Goal: Task Accomplishment & Management: Manage account settings

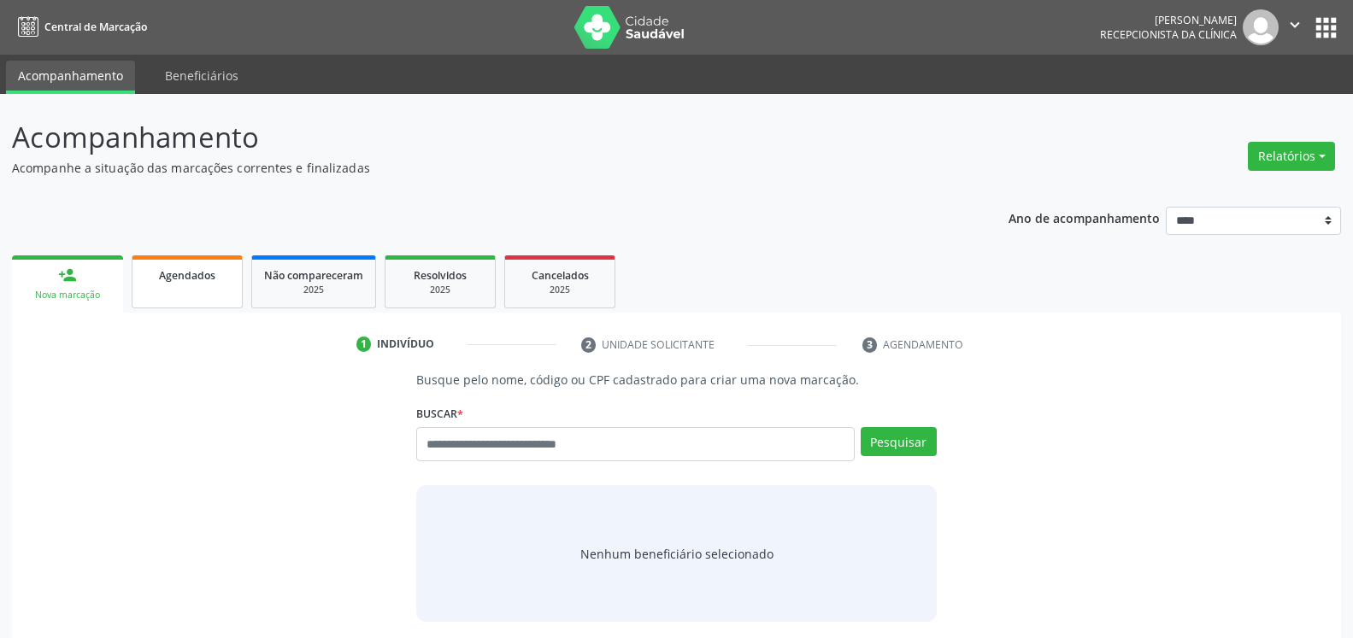
click at [204, 279] on span "Agendados" at bounding box center [187, 275] width 56 height 15
select select "*"
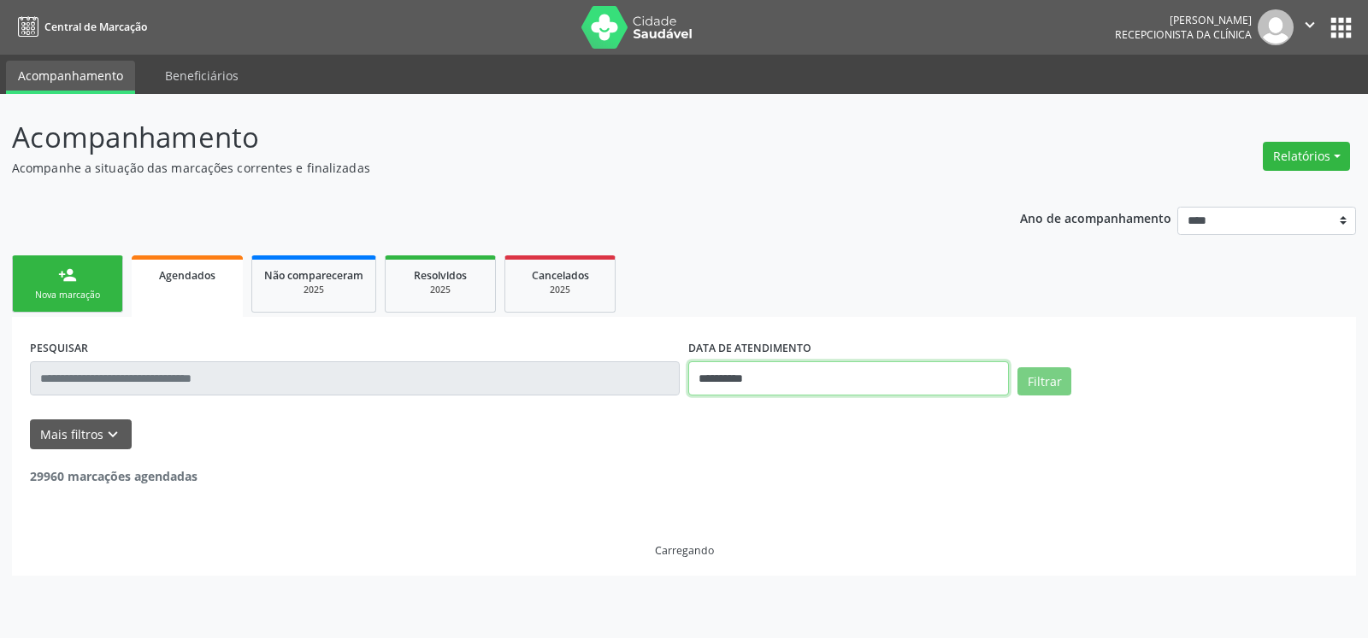
click at [831, 377] on input "**********" at bounding box center [848, 379] width 321 height 34
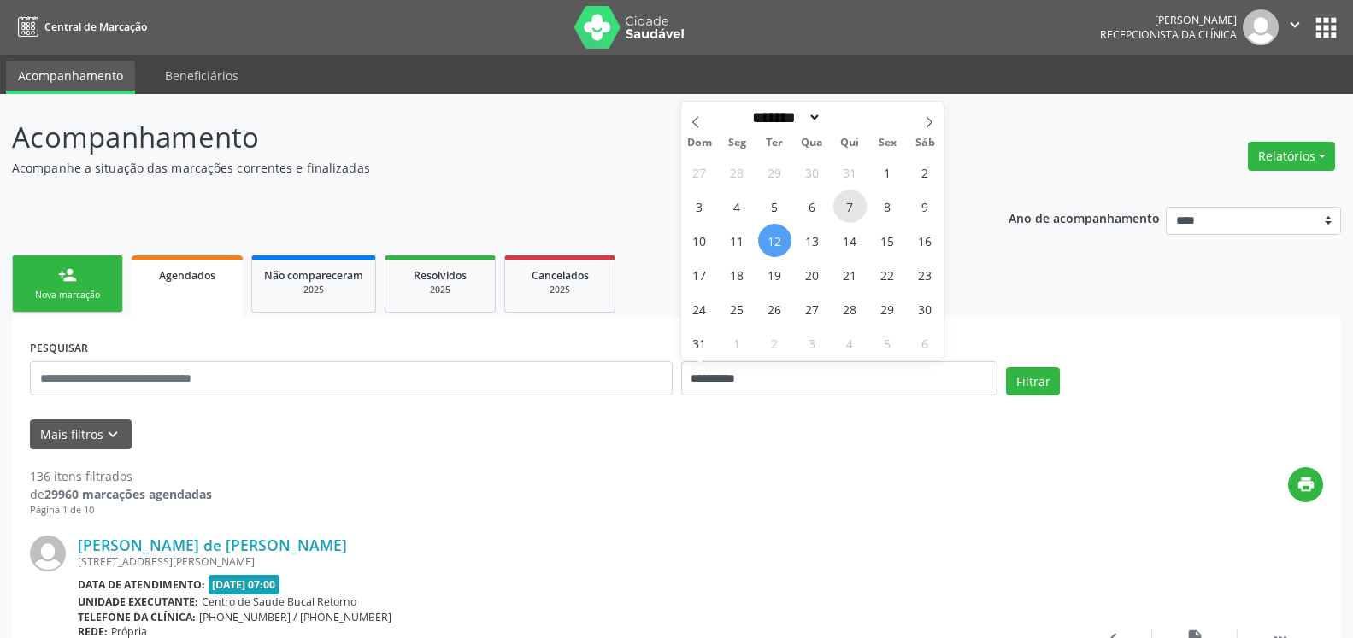
click at [856, 202] on span "7" at bounding box center [849, 206] width 33 height 33
type input "**********"
click at [856, 202] on span "7" at bounding box center [849, 206] width 33 height 33
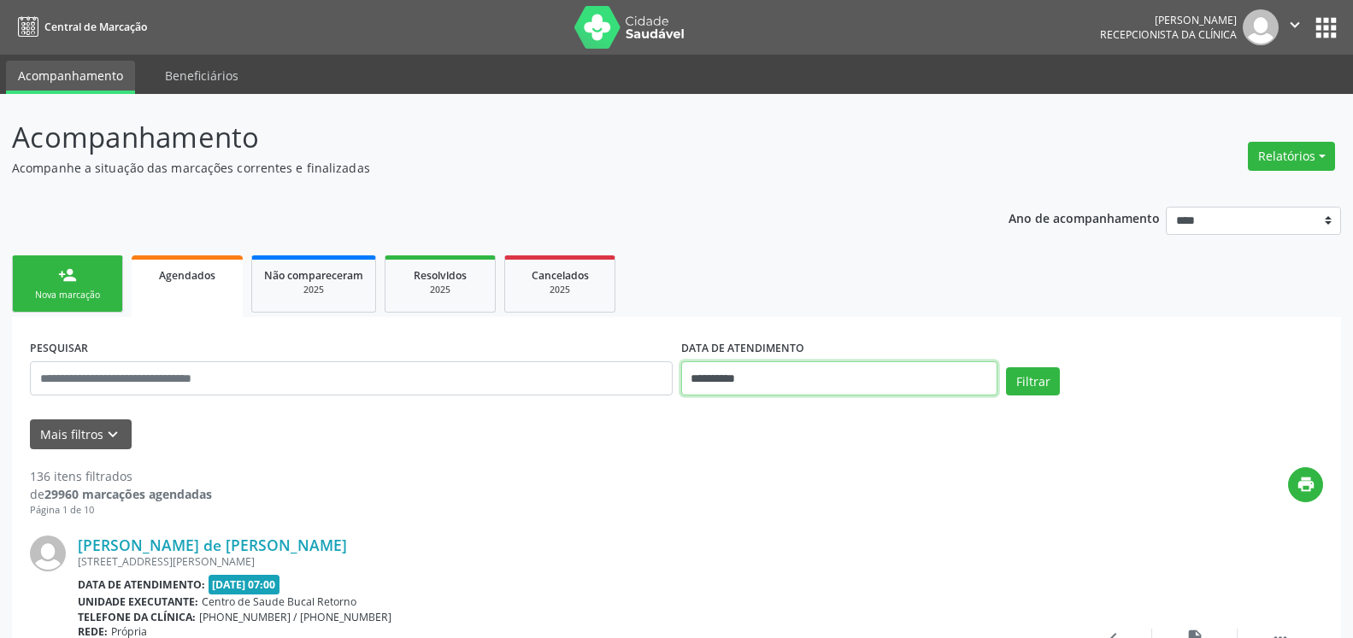
click at [815, 376] on input "**********" at bounding box center [839, 379] width 317 height 34
click at [893, 198] on span "8" at bounding box center [887, 206] width 33 height 33
type input "**********"
click at [893, 198] on span "8" at bounding box center [887, 206] width 33 height 33
click at [1311, 163] on button "Relatórios" at bounding box center [1291, 156] width 87 height 29
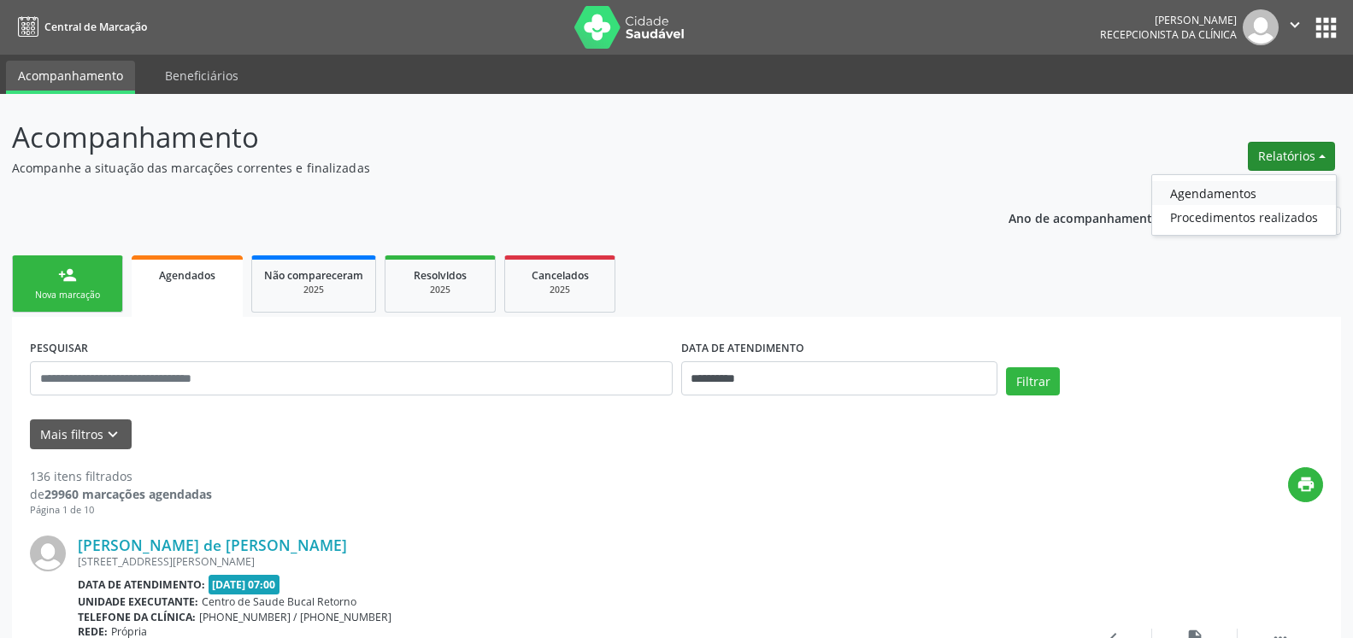
click at [1250, 190] on link "Agendamentos" at bounding box center [1244, 193] width 184 height 24
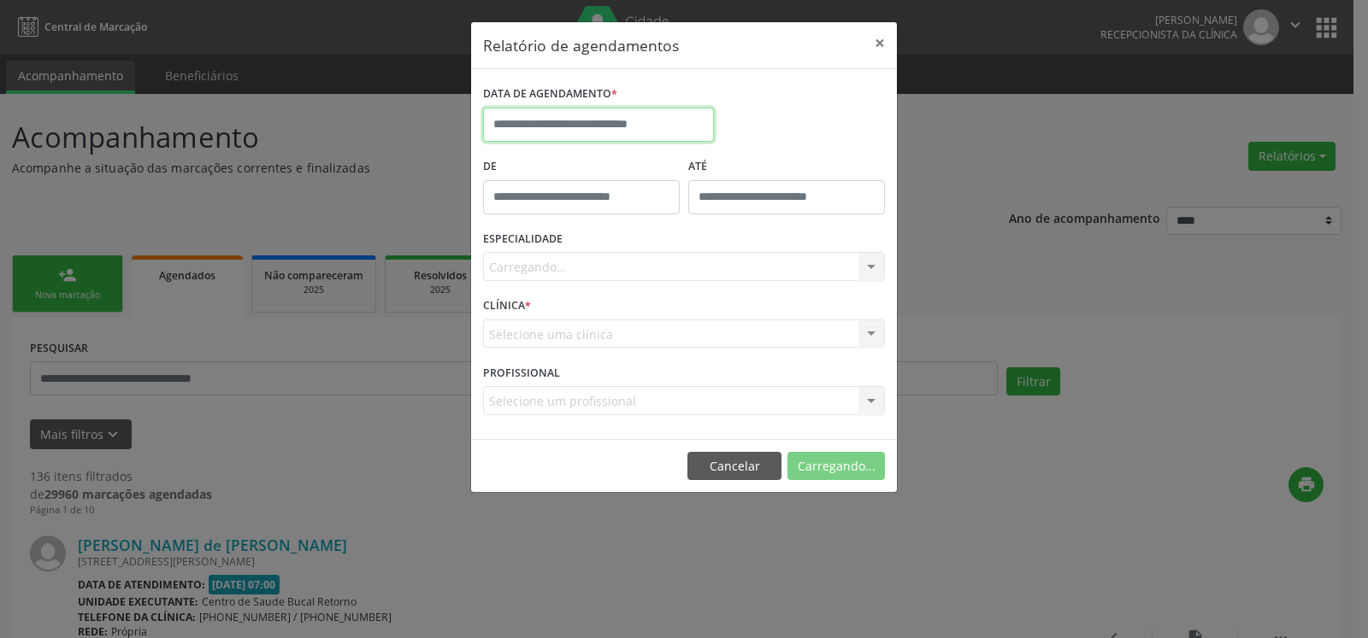
click at [602, 126] on input "text" at bounding box center [598, 125] width 231 height 34
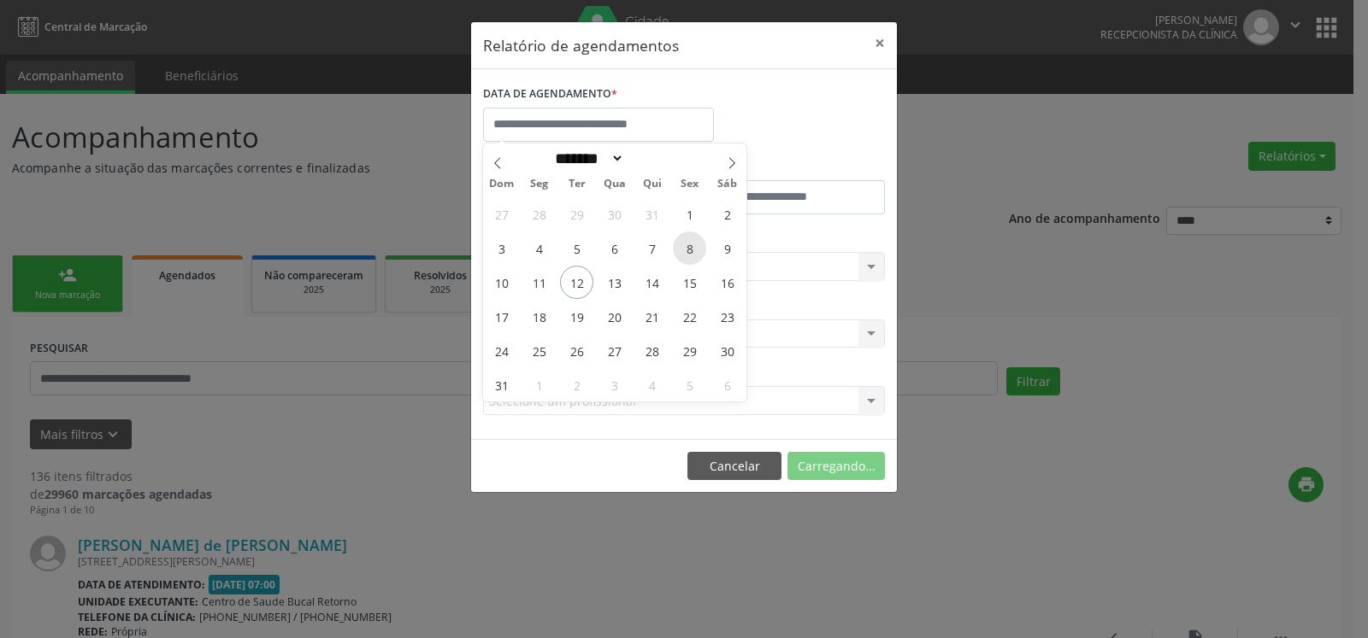
click at [694, 250] on span "8" at bounding box center [689, 248] width 33 height 33
type input "**********"
click at [694, 250] on span "8" at bounding box center [689, 248] width 33 height 33
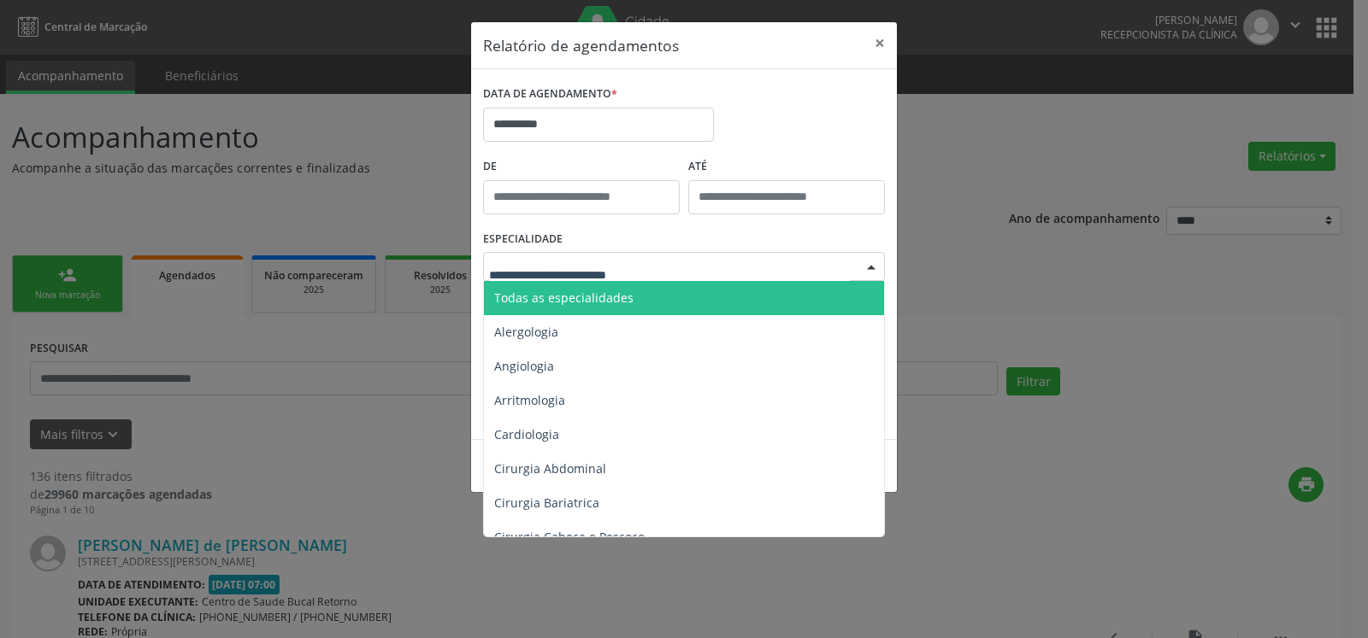
click at [685, 263] on div at bounding box center [684, 266] width 402 height 29
click at [685, 296] on span "Todas as especialidades" at bounding box center [685, 298] width 403 height 34
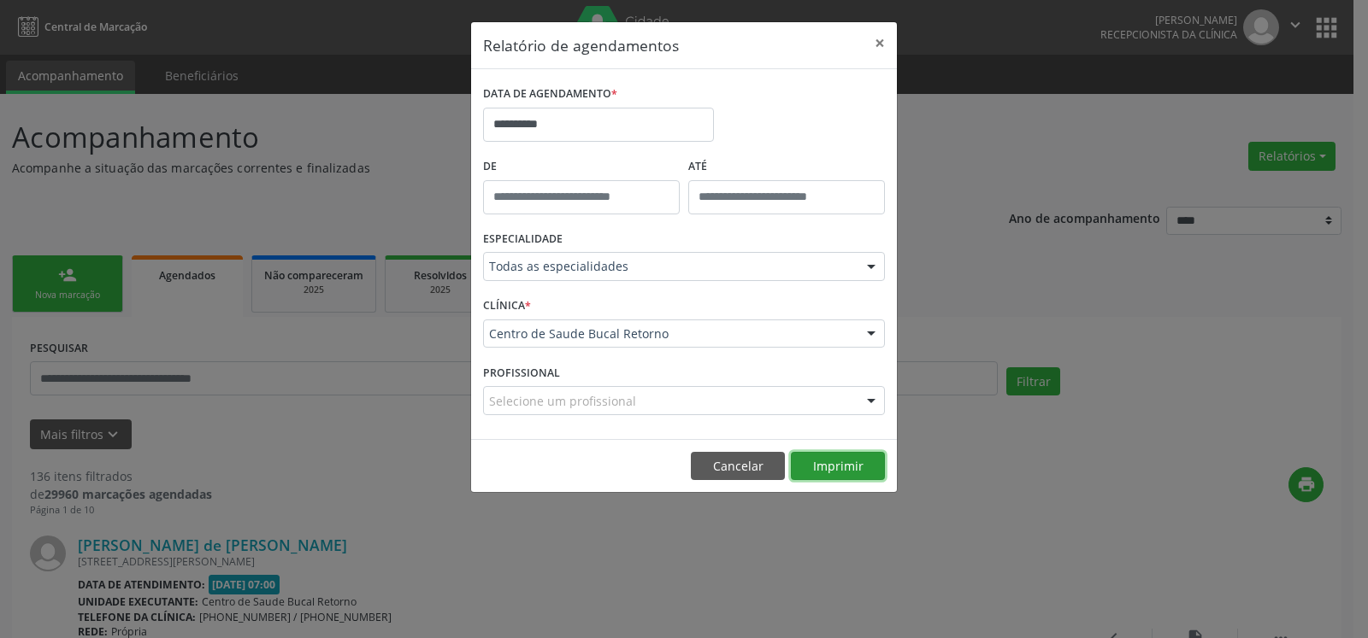
click at [850, 462] on button "Imprimir" at bounding box center [838, 466] width 94 height 29
click at [874, 39] on button "×" at bounding box center [879, 43] width 34 height 42
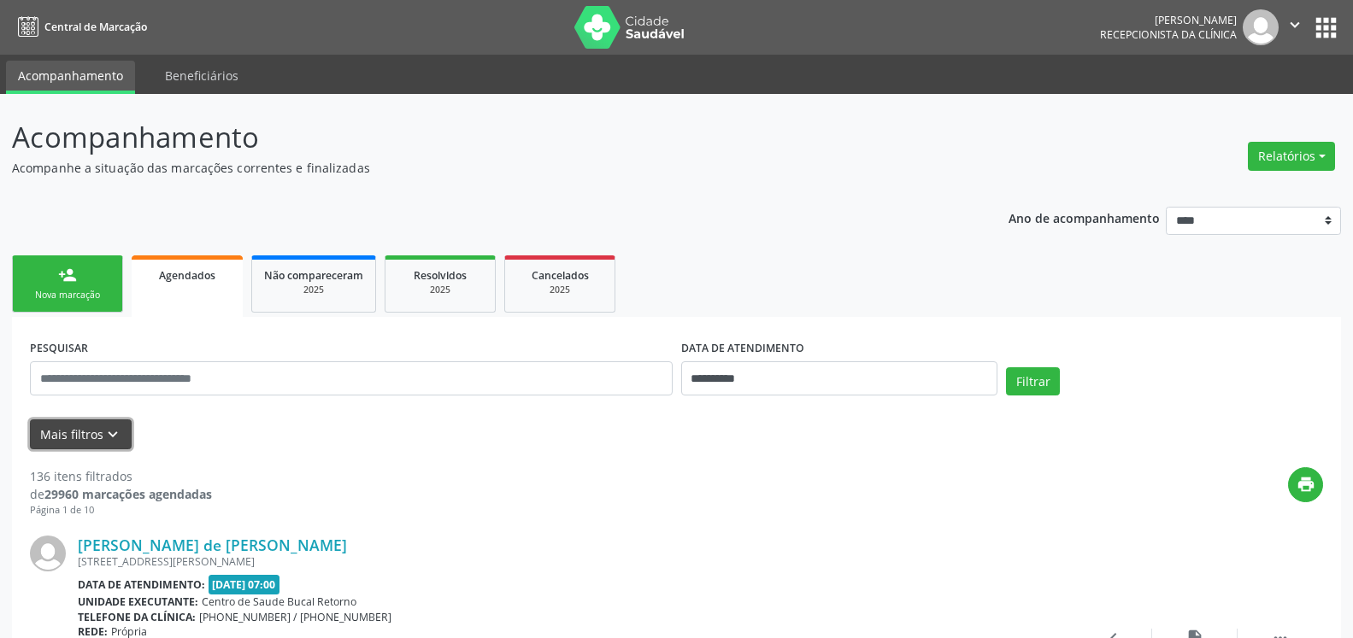
click at [108, 434] on icon "keyboard_arrow_down" at bounding box center [112, 435] width 19 height 19
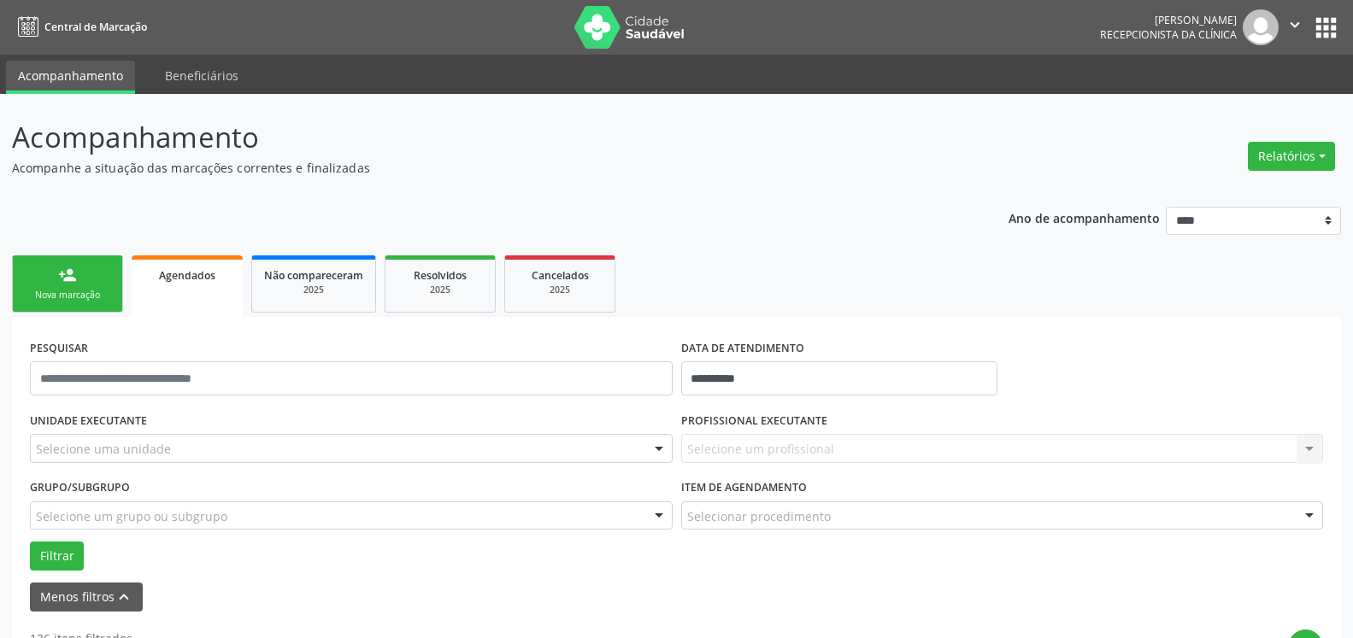
click at [176, 452] on div "Selecione uma unidade" at bounding box center [351, 448] width 643 height 29
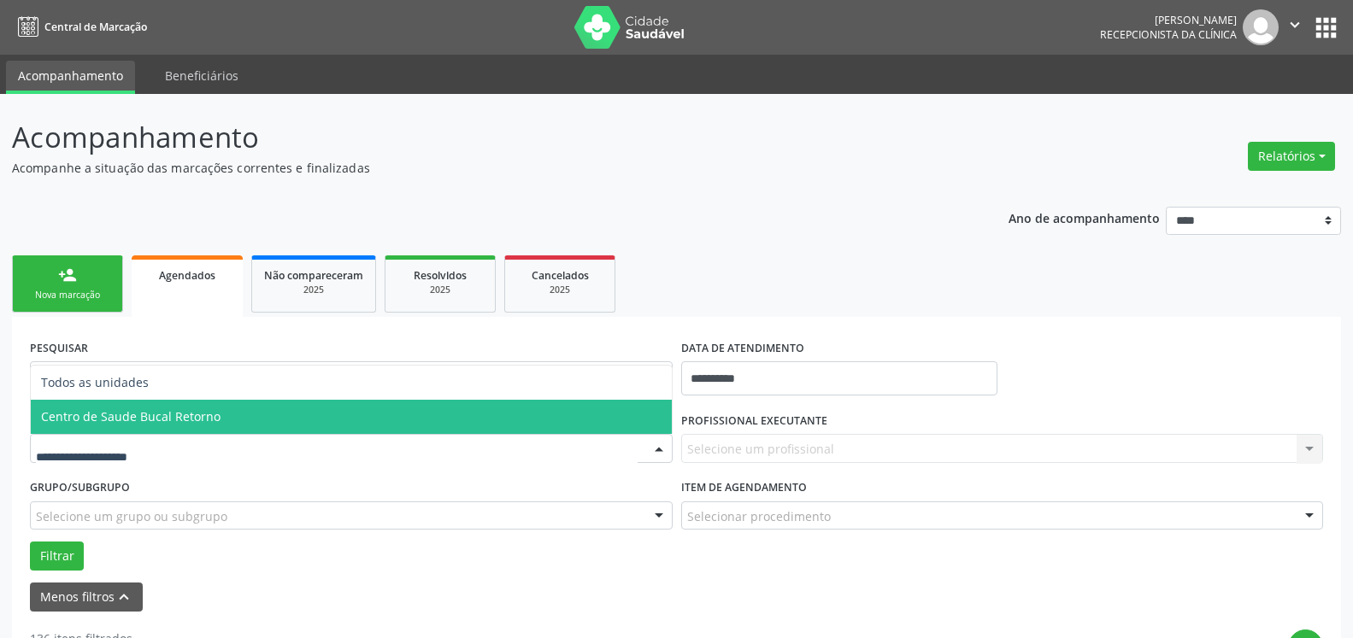
drag, startPoint x: 225, startPoint y: 421, endPoint x: 452, endPoint y: 434, distance: 227.7
click at [226, 421] on span "Centro de Saude Bucal Retorno" at bounding box center [351, 417] width 641 height 34
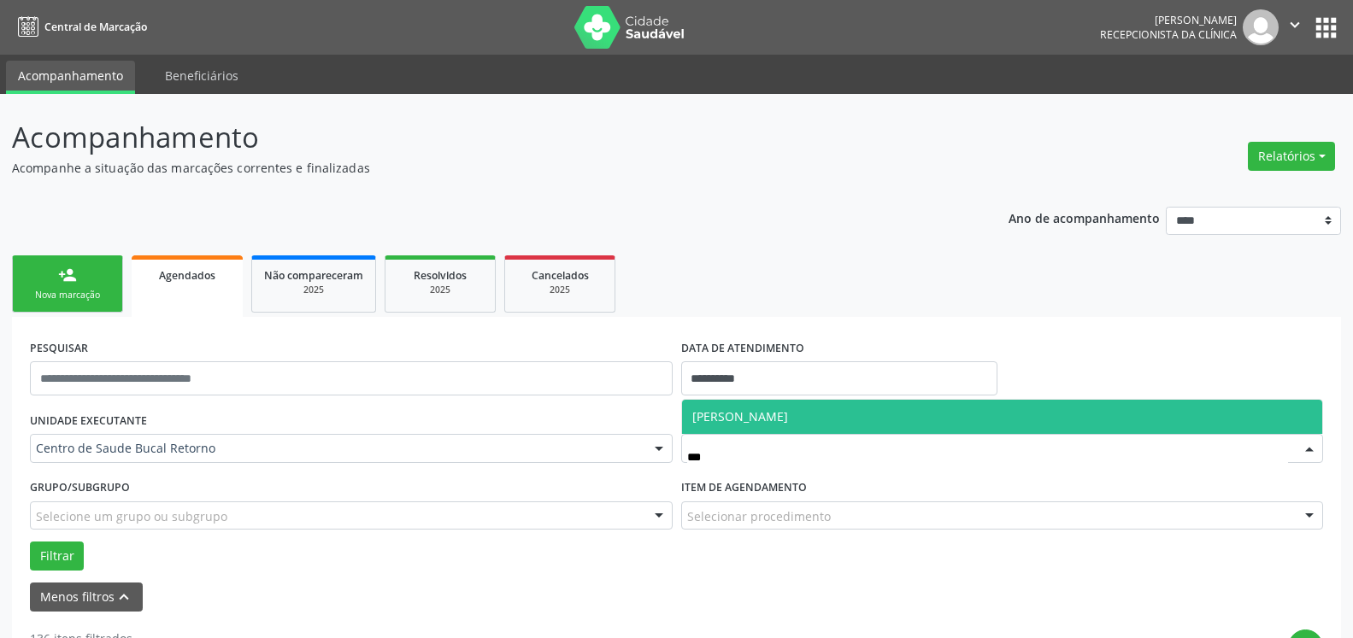
click at [869, 415] on span "[PERSON_NAME]" at bounding box center [1002, 417] width 641 height 34
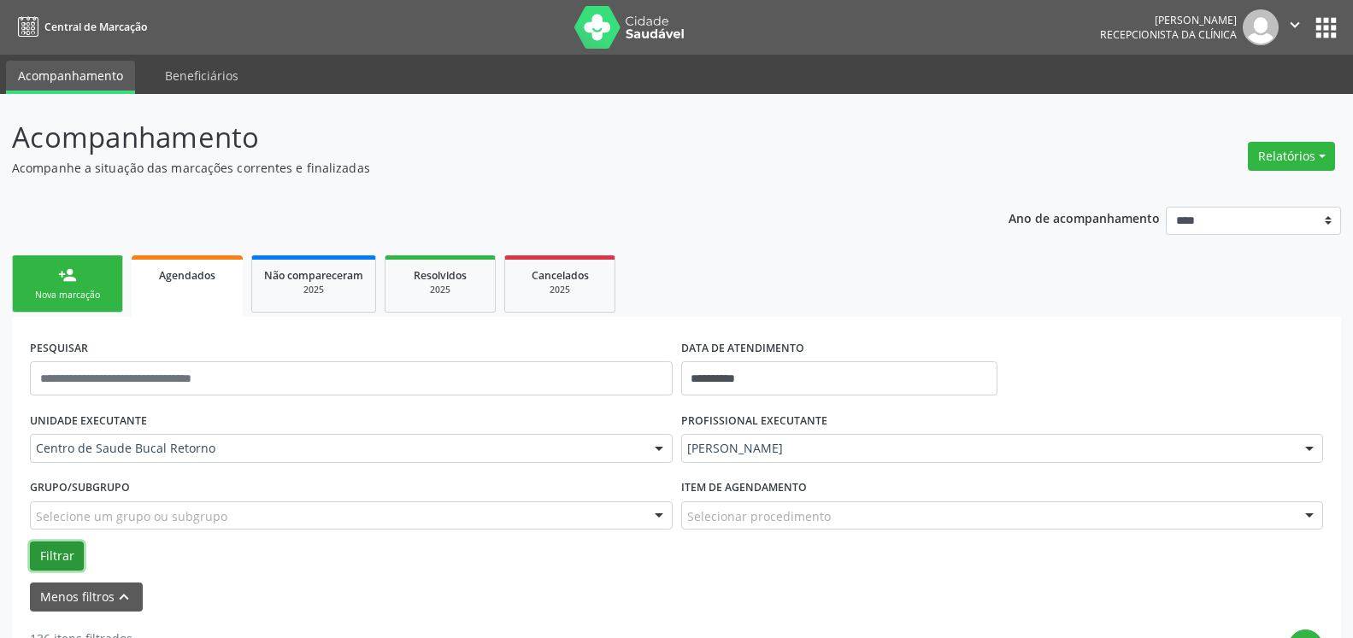
click at [63, 557] on button "Filtrar" at bounding box center [57, 556] width 54 height 29
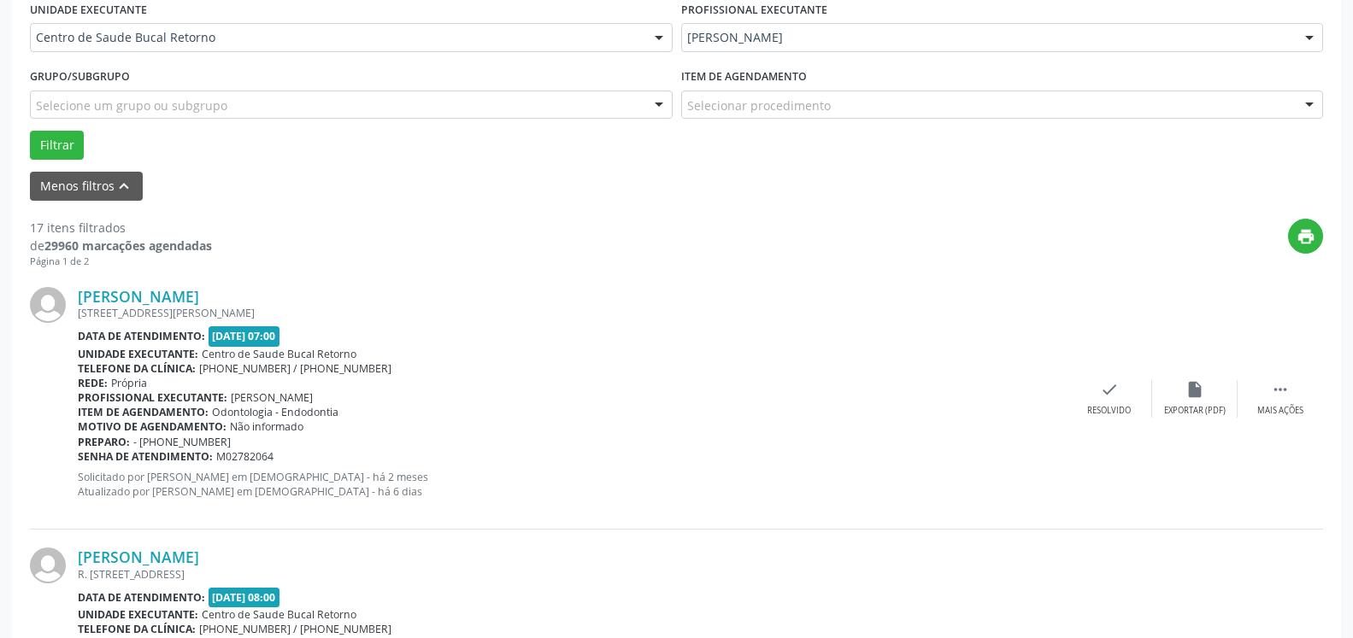
scroll to position [523, 0]
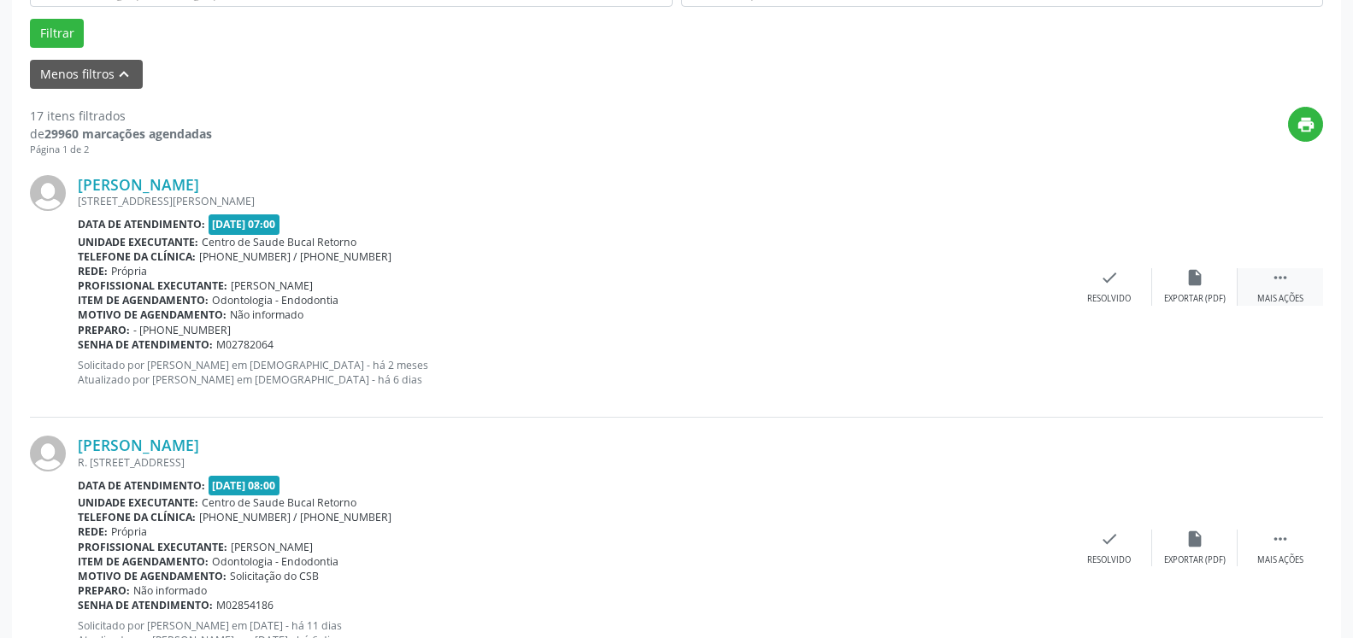
click at [1285, 274] on icon "" at bounding box center [1280, 277] width 19 height 19
click at [1209, 291] on div "alarm_off Não compareceu" at bounding box center [1194, 286] width 85 height 37
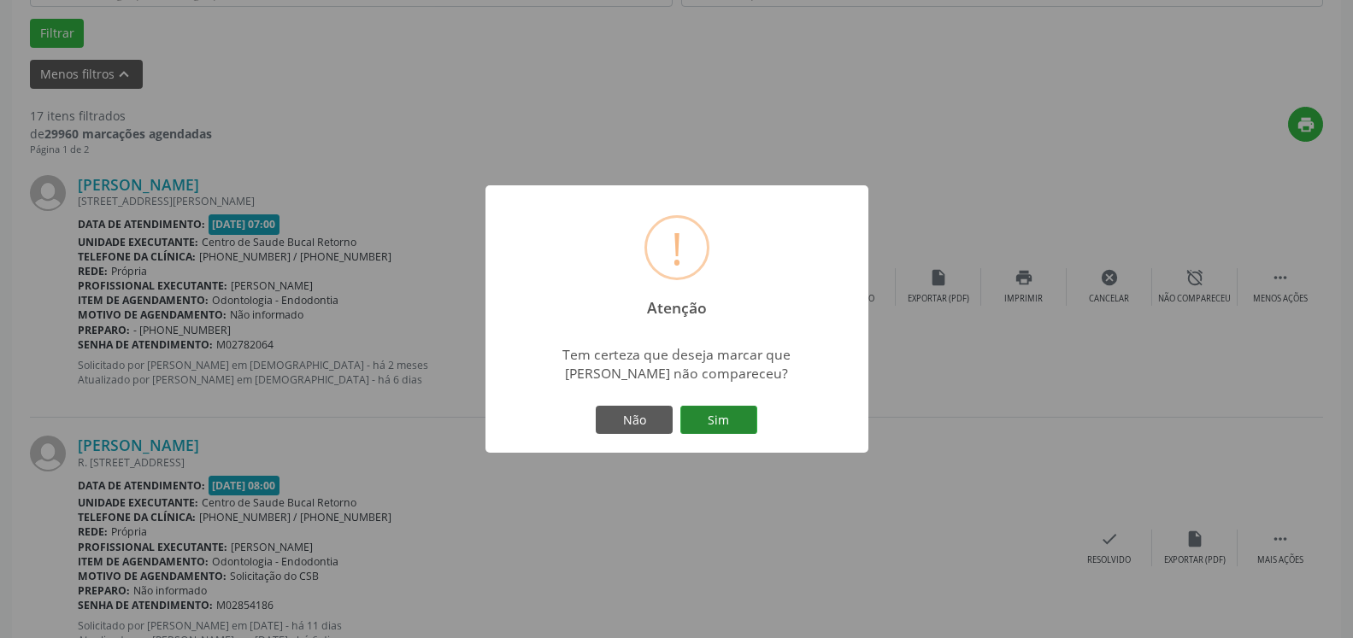
click at [743, 417] on button "Sim" at bounding box center [718, 420] width 77 height 29
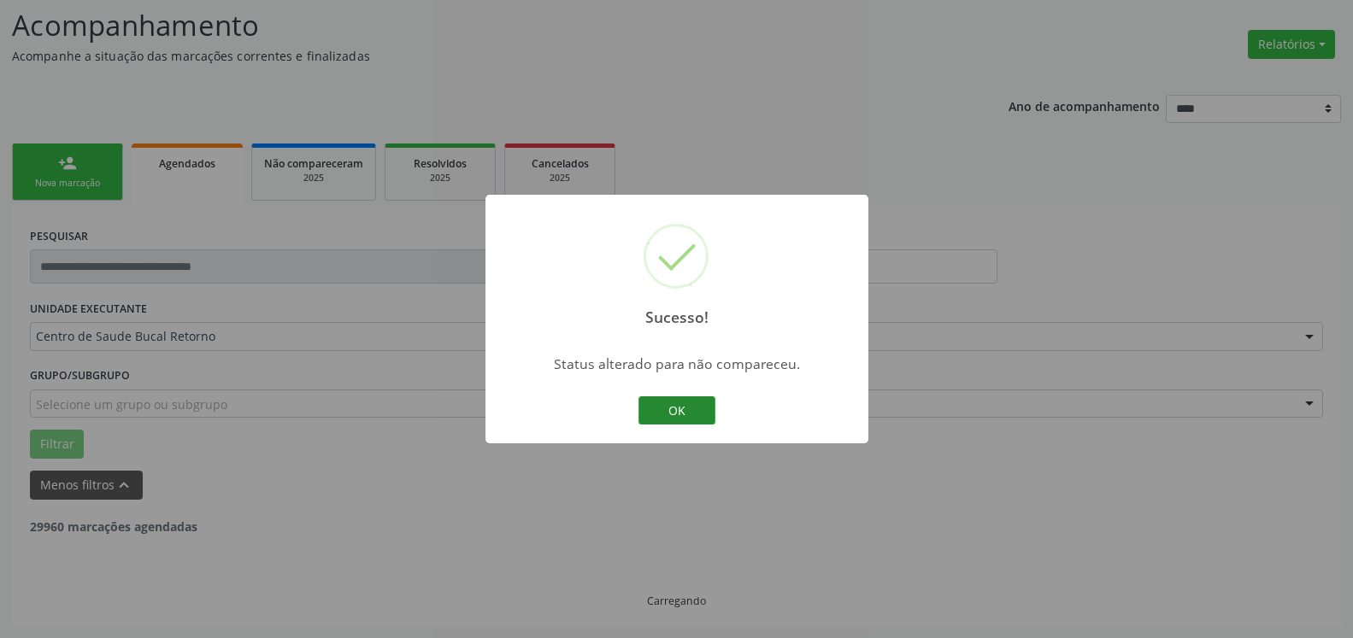
scroll to position [112, 0]
click at [673, 408] on button "OK" at bounding box center [676, 411] width 77 height 29
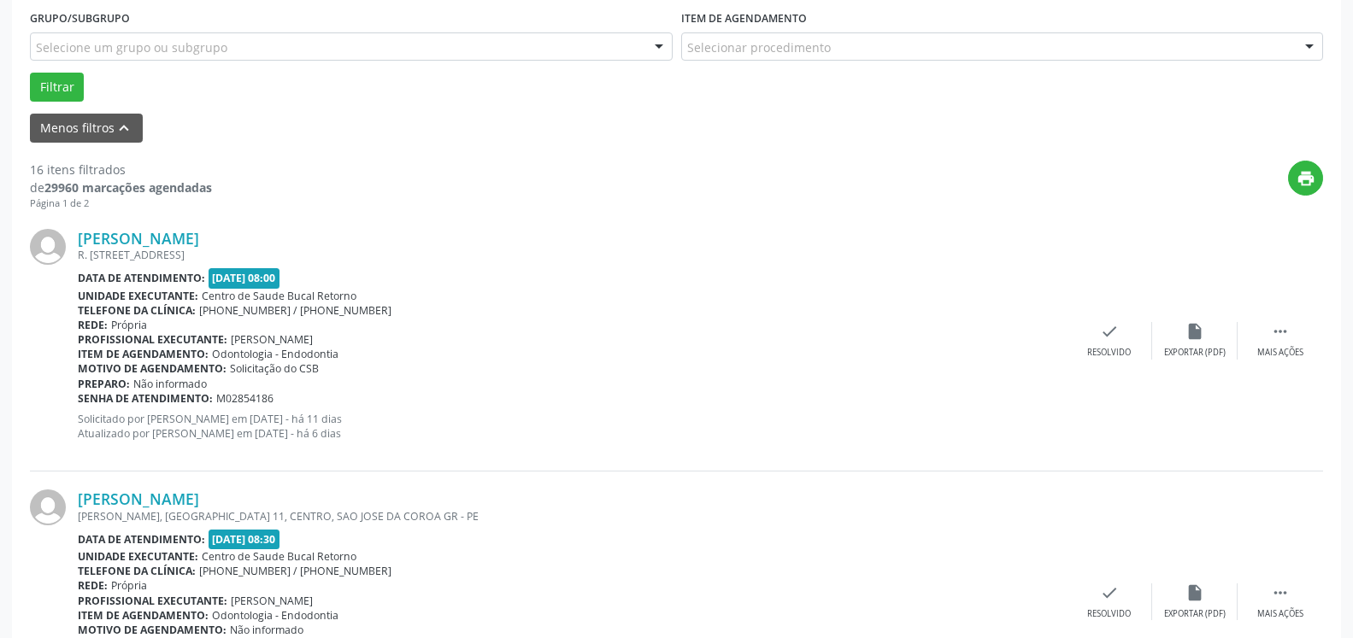
scroll to position [548, 0]
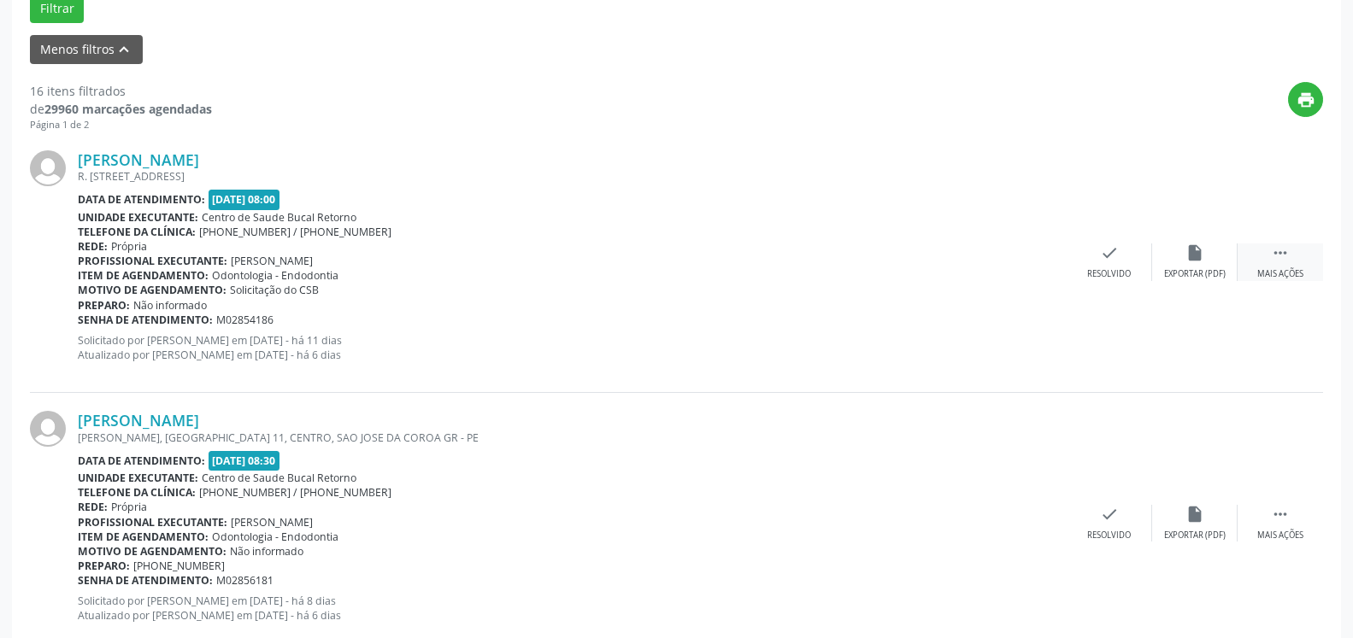
click at [1294, 263] on div " Mais ações" at bounding box center [1280, 262] width 85 height 37
click at [1211, 268] on div "alarm_off Não compareceu" at bounding box center [1194, 262] width 85 height 37
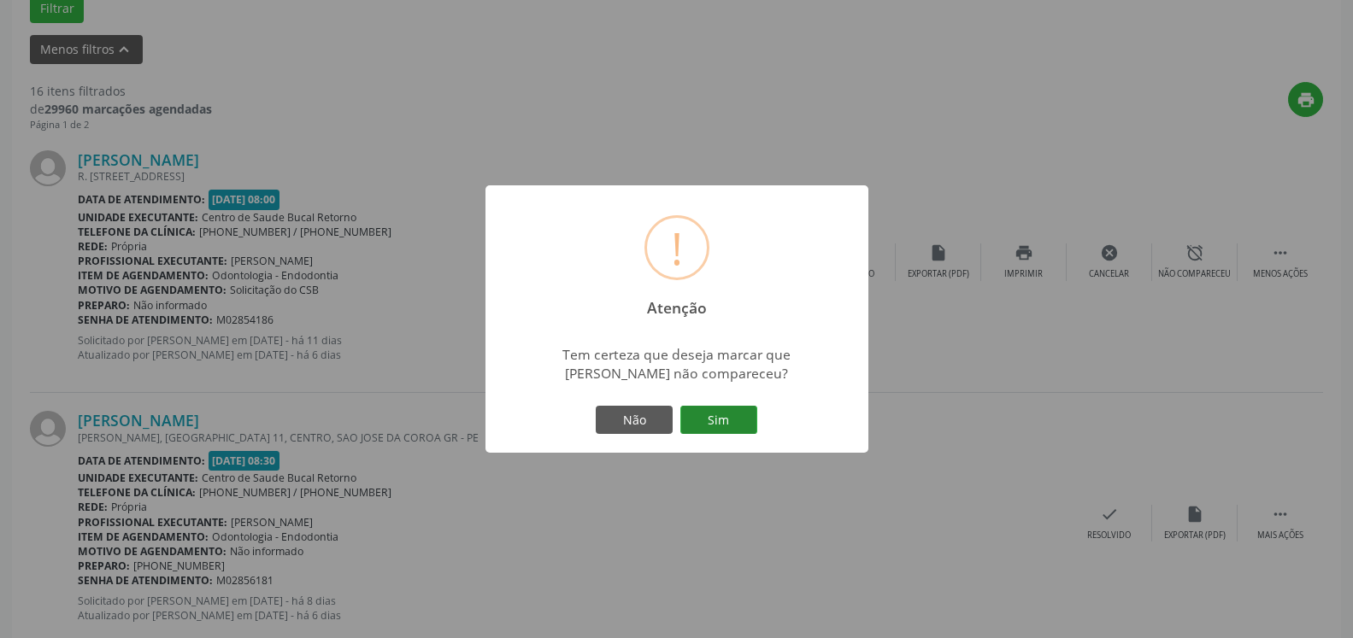
click at [739, 420] on button "Sim" at bounding box center [718, 420] width 77 height 29
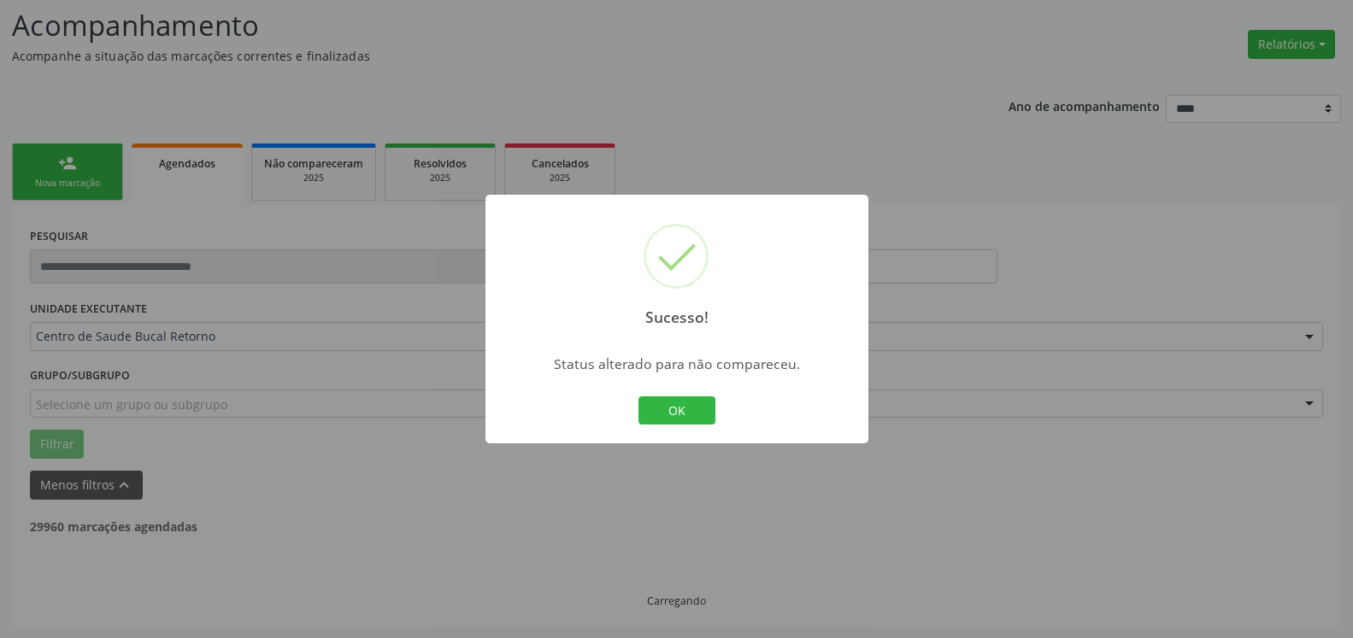
scroll to position [112, 0]
click at [671, 409] on button "OK" at bounding box center [676, 411] width 77 height 29
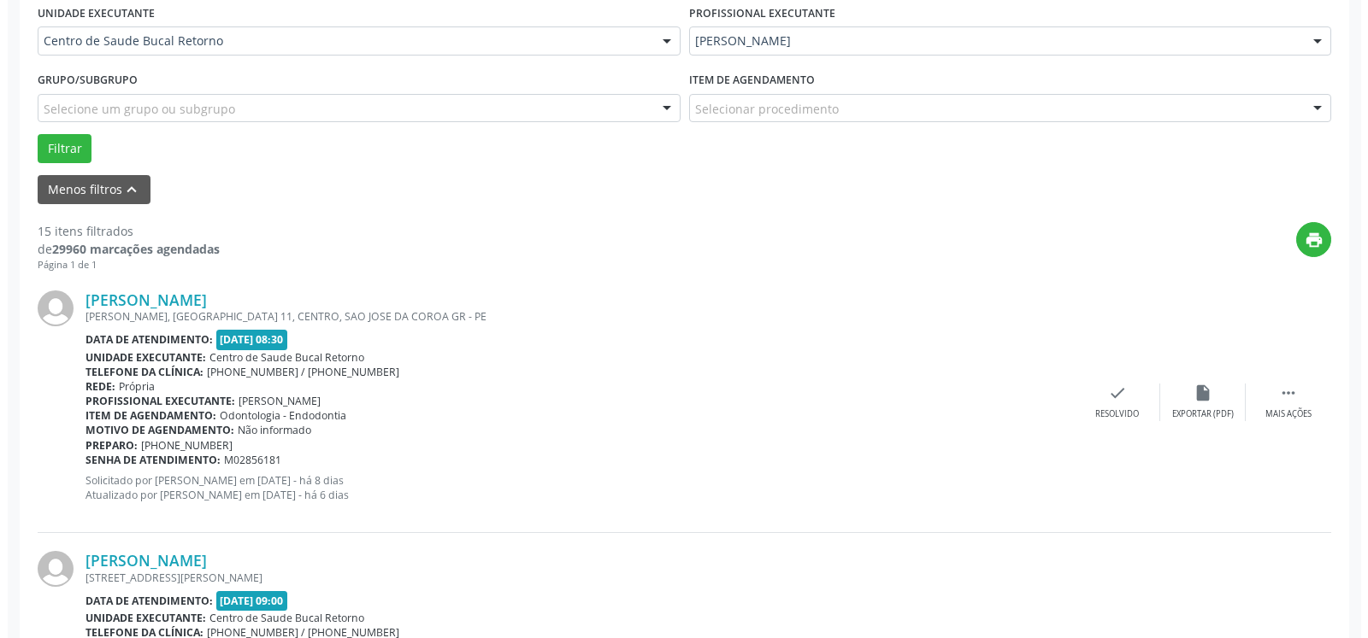
scroll to position [461, 0]
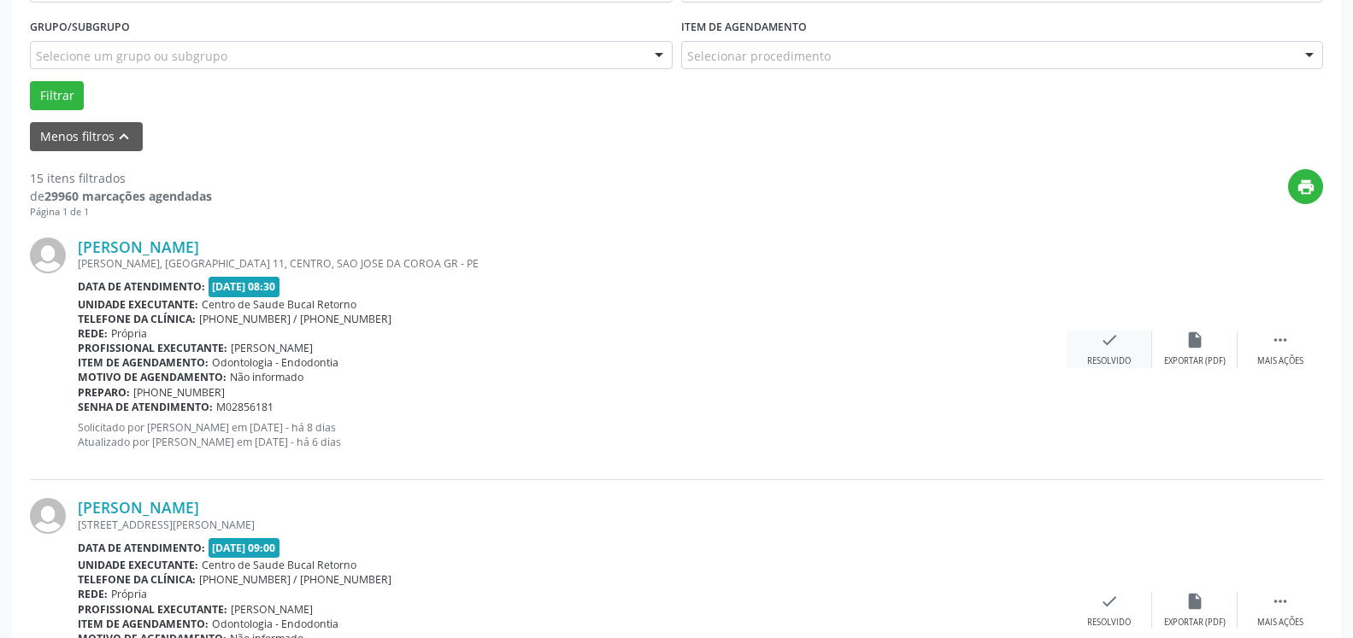
click at [1126, 365] on div "Resolvido" at bounding box center [1109, 362] width 44 height 12
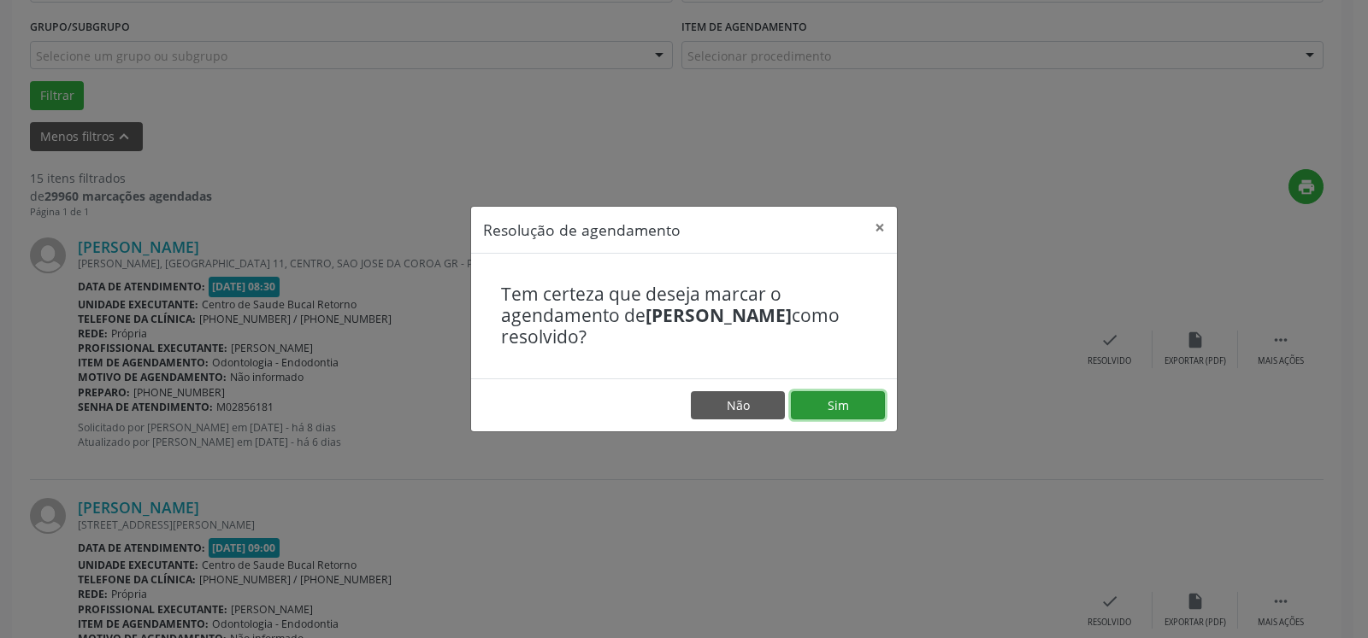
click at [834, 407] on button "Sim" at bounding box center [838, 405] width 94 height 29
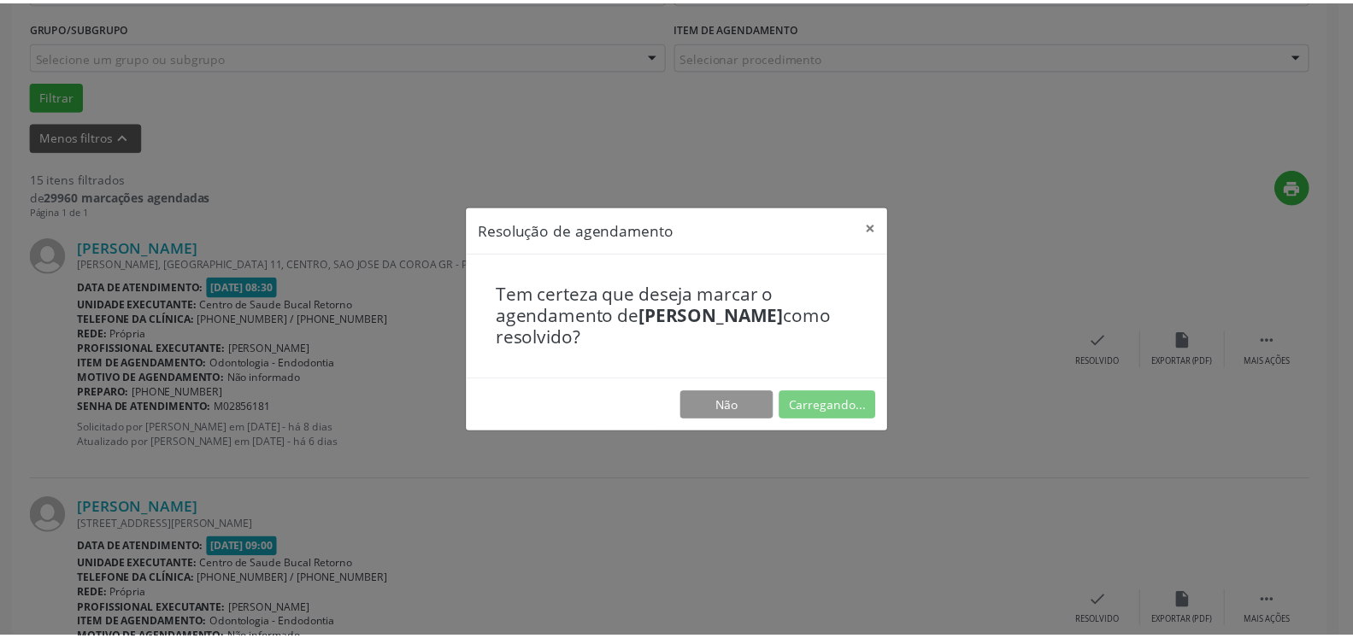
scroll to position [94, 0]
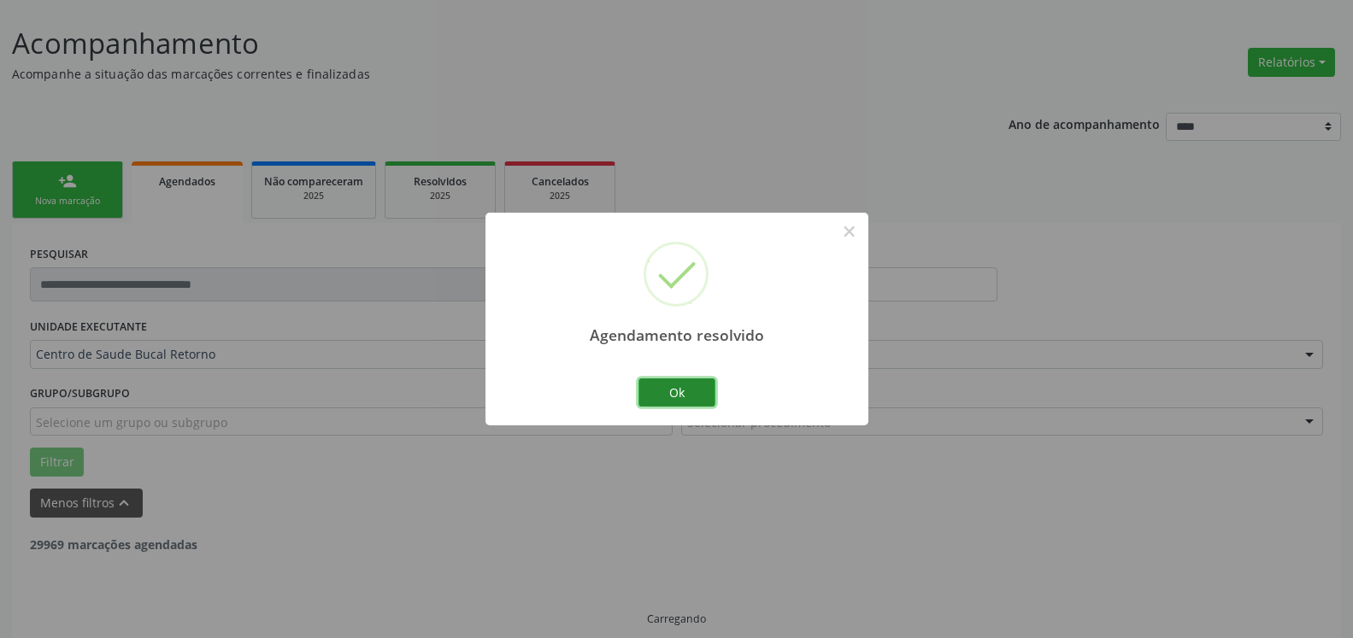
click at [697, 392] on button "Ok" at bounding box center [676, 393] width 77 height 29
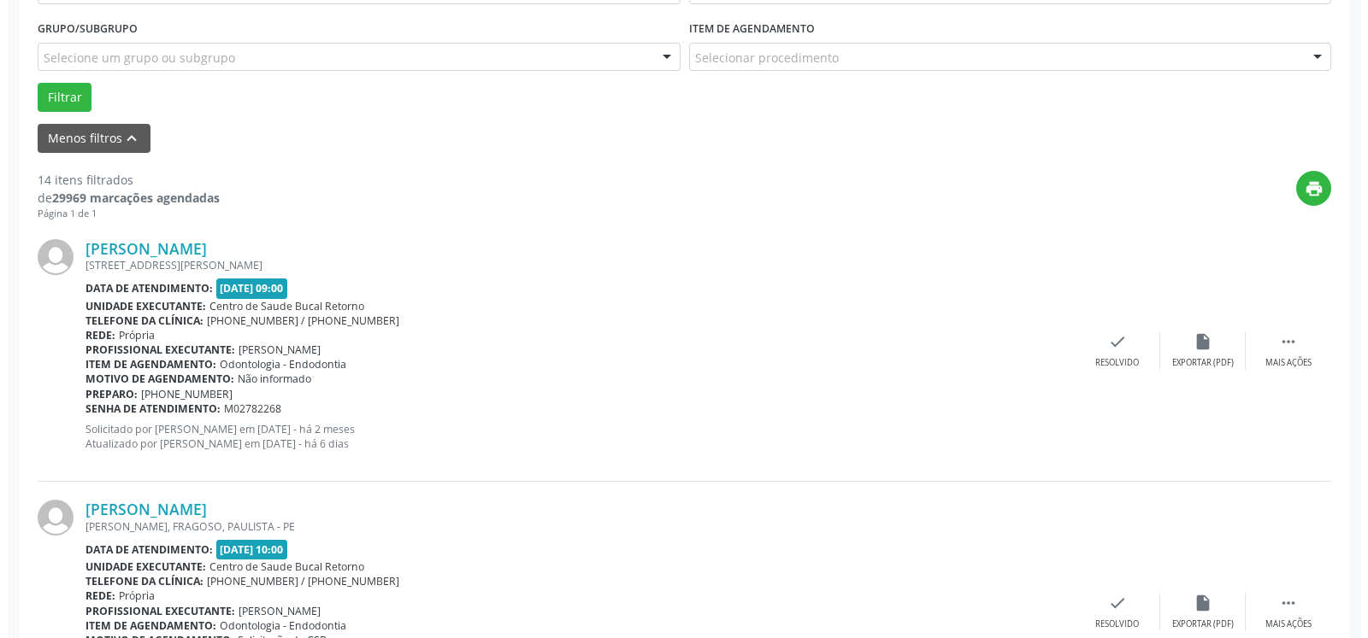
scroll to position [461, 0]
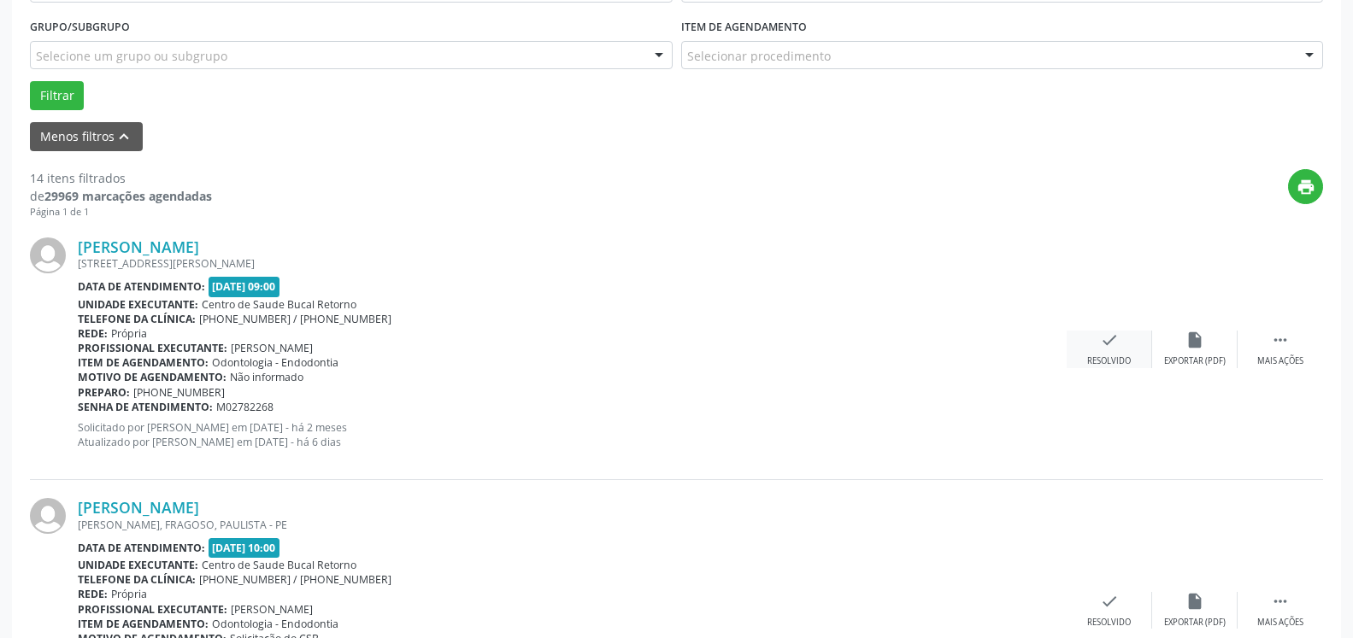
click at [1101, 339] on icon "check" at bounding box center [1109, 340] width 19 height 19
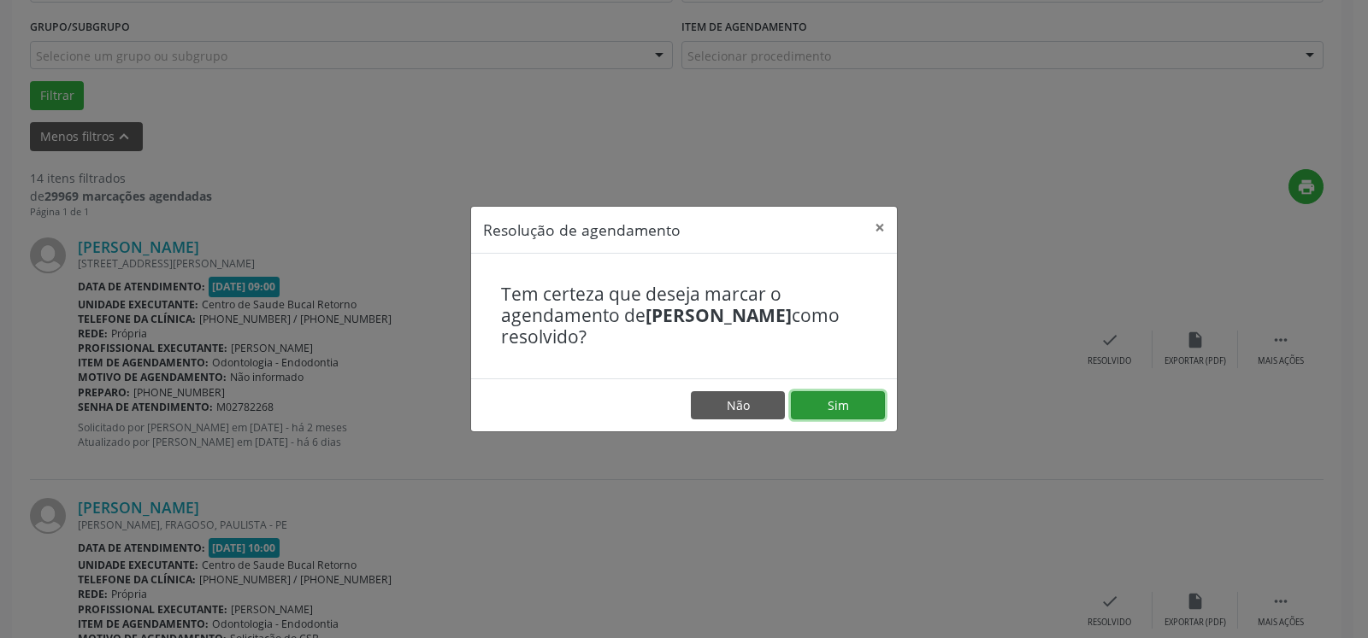
click at [851, 397] on button "Sim" at bounding box center [838, 405] width 94 height 29
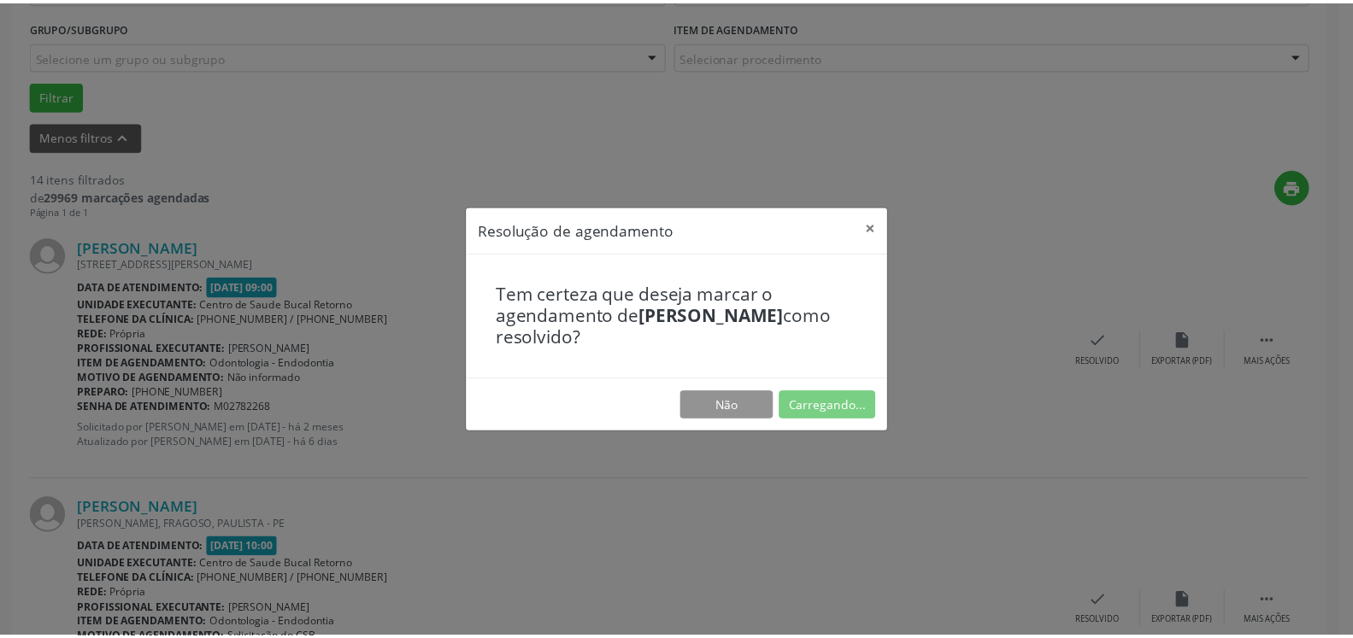
scroll to position [94, 0]
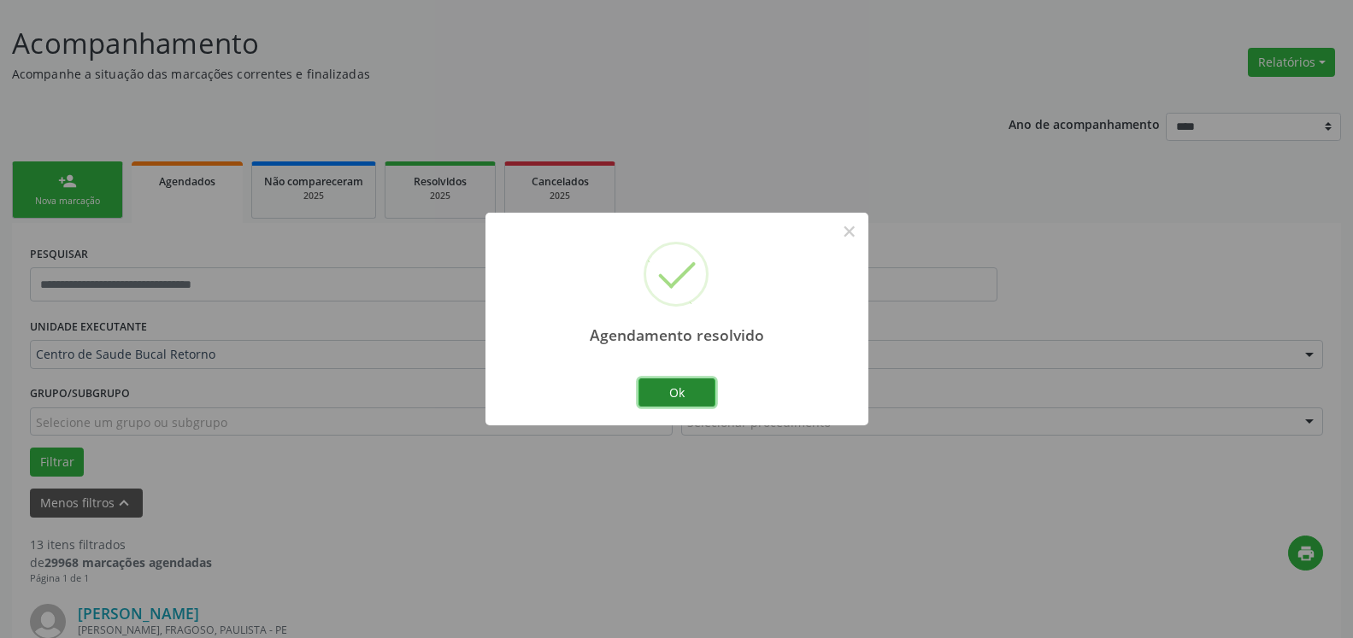
click at [677, 394] on button "Ok" at bounding box center [676, 393] width 77 height 29
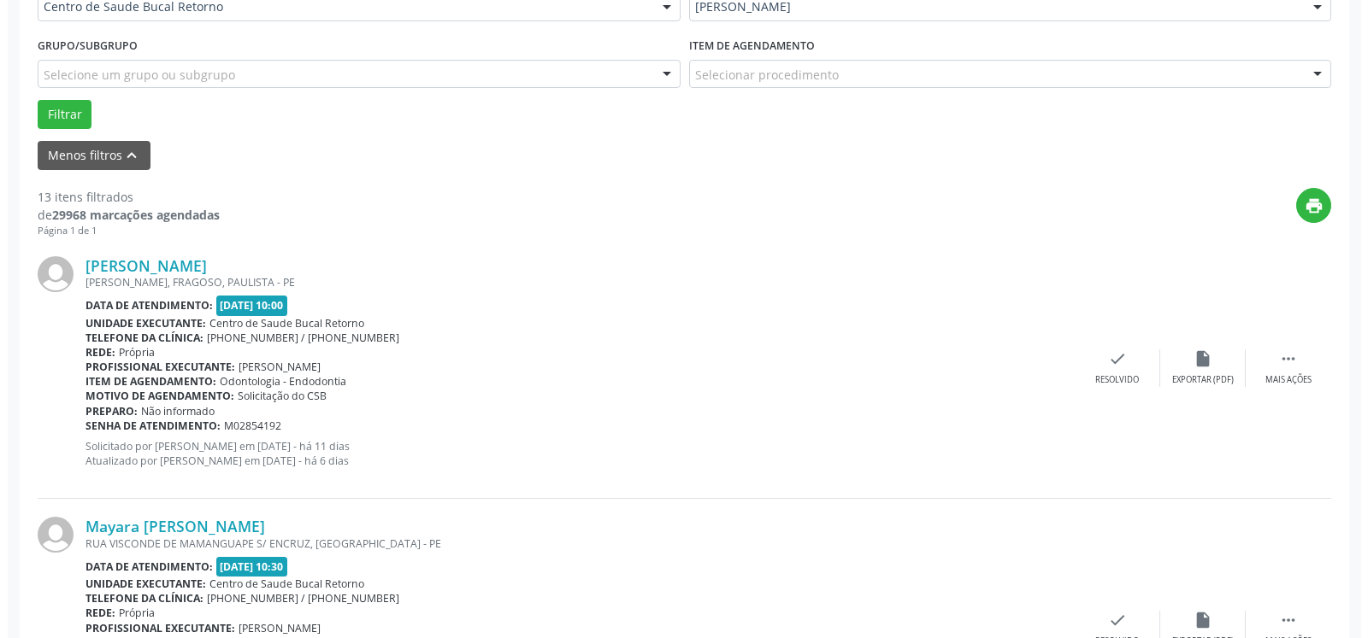
scroll to position [443, 0]
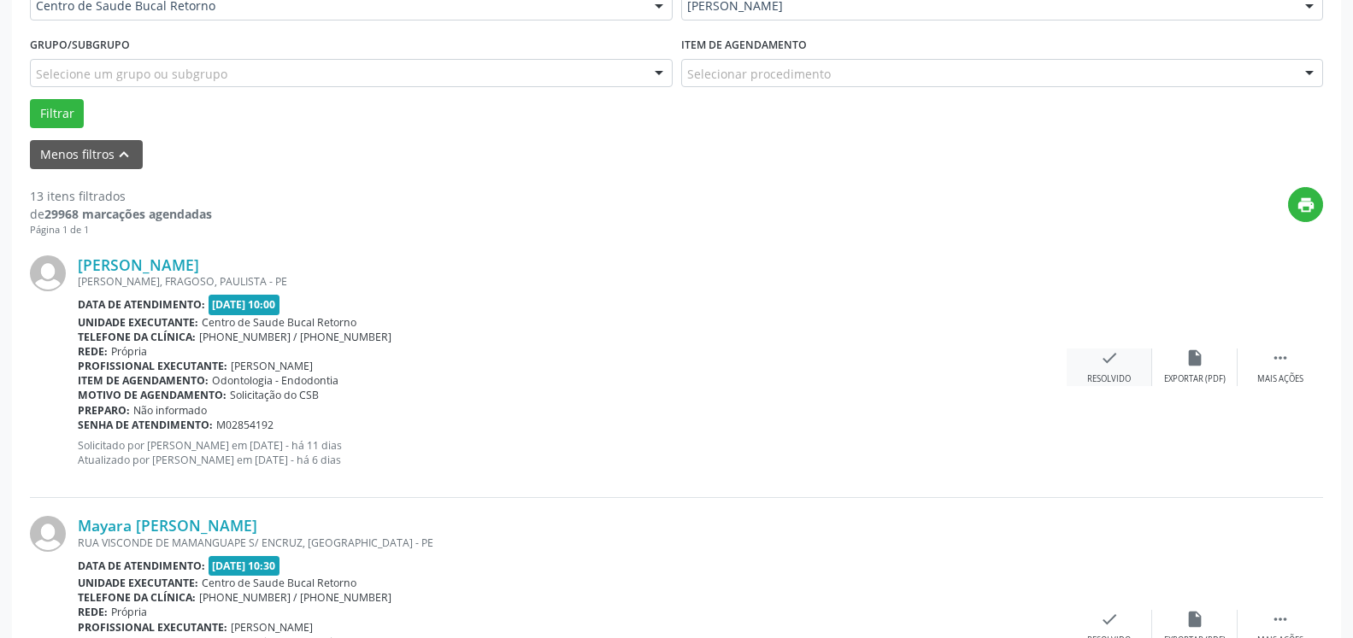
click at [1104, 364] on icon "check" at bounding box center [1109, 358] width 19 height 19
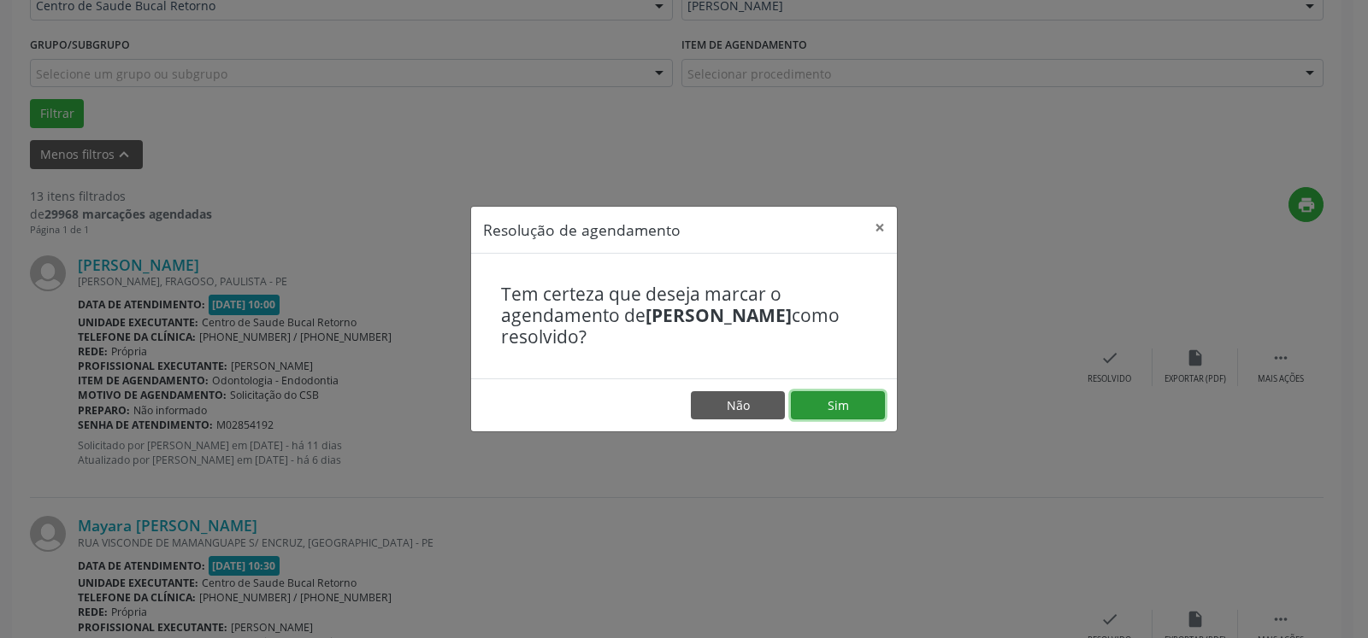
click at [864, 409] on button "Sim" at bounding box center [838, 405] width 94 height 29
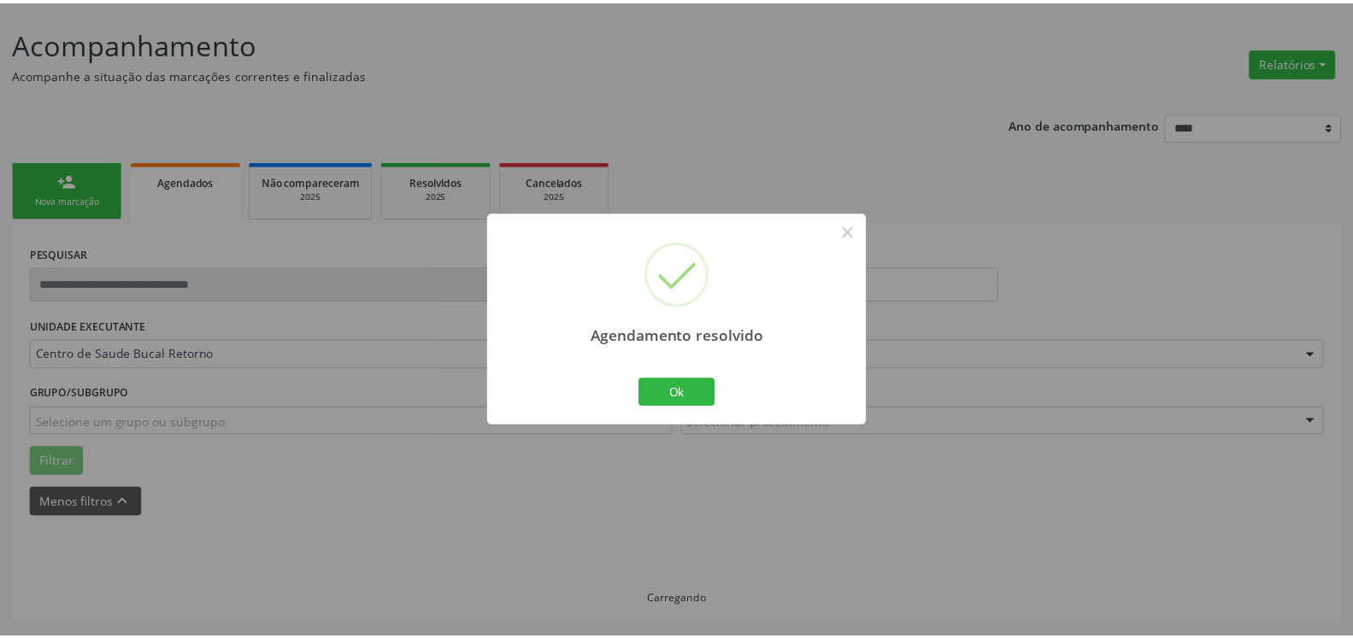
scroll to position [94, 0]
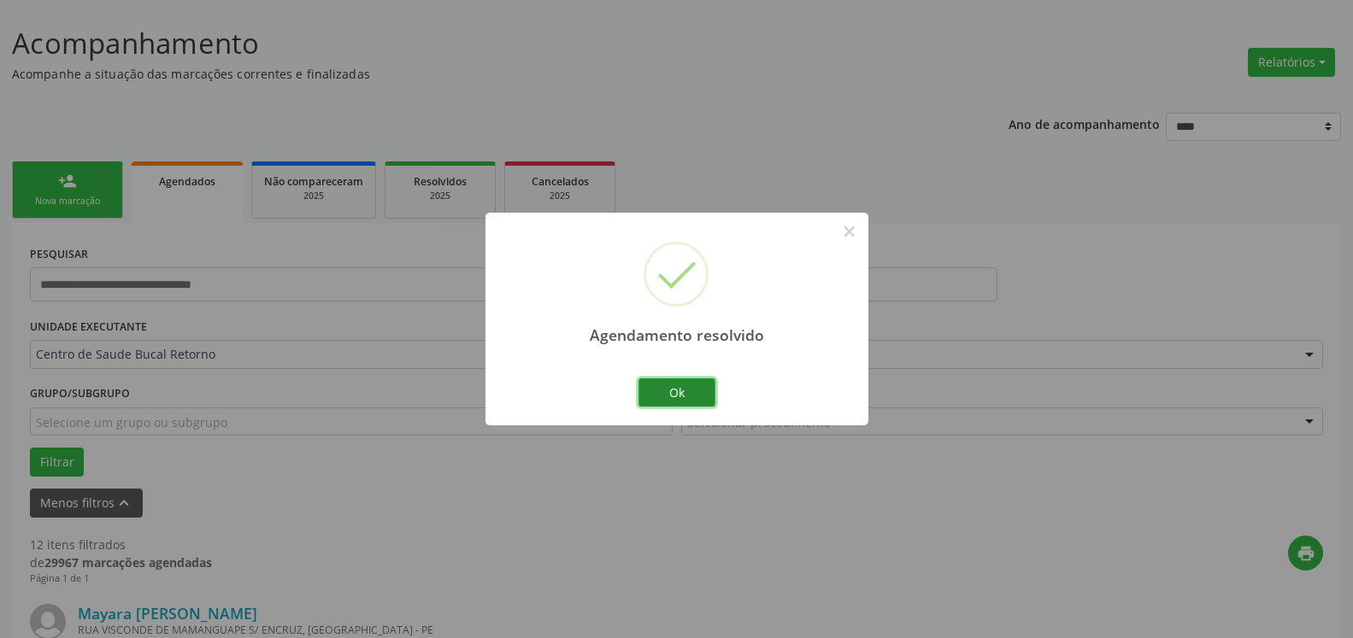
click at [691, 386] on button "Ok" at bounding box center [676, 393] width 77 height 29
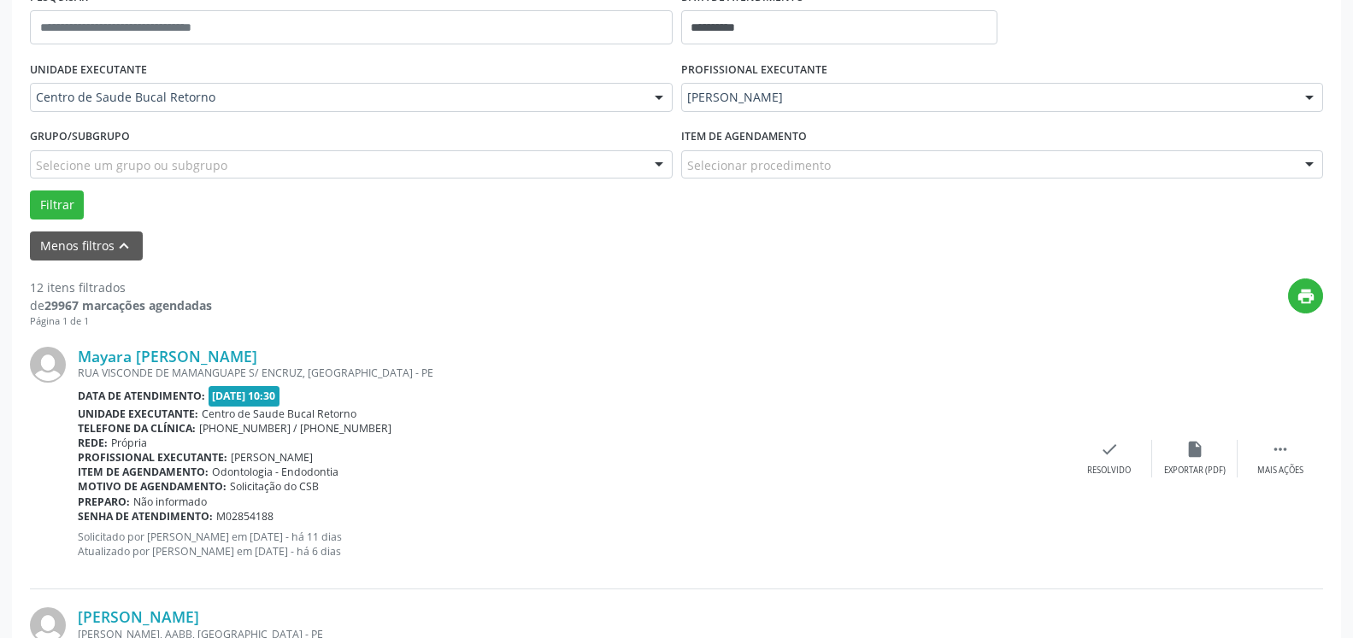
scroll to position [443, 0]
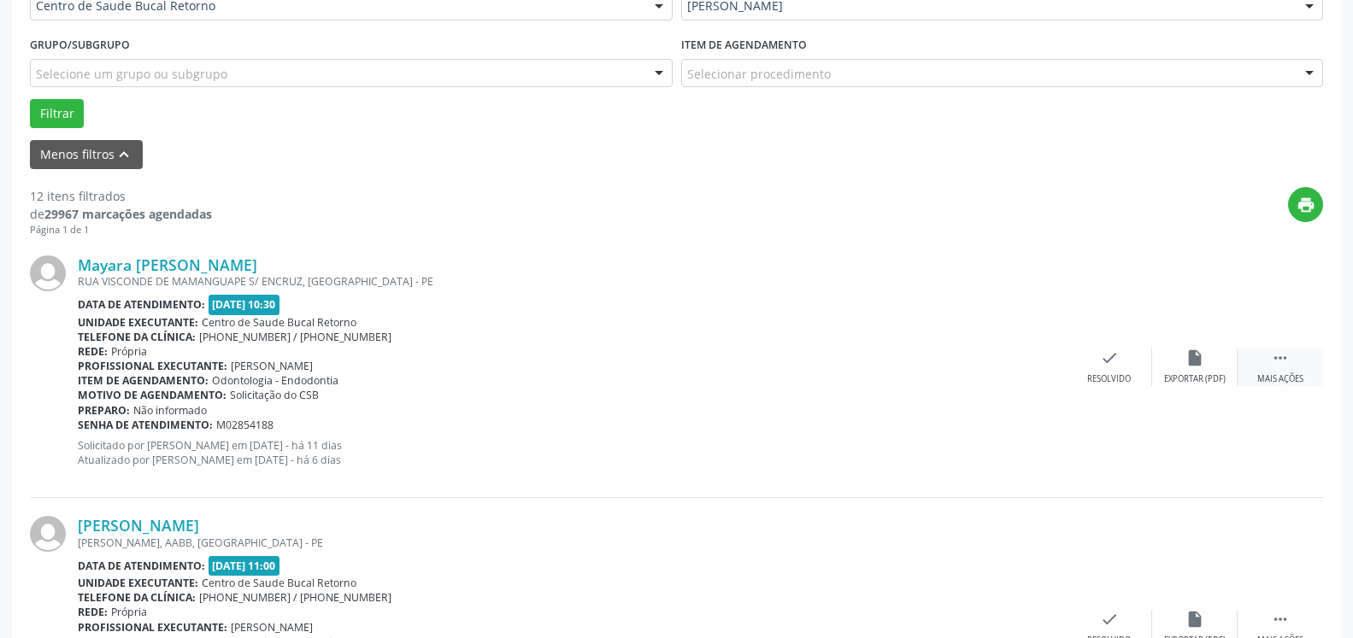
click at [1286, 364] on icon "" at bounding box center [1280, 358] width 19 height 19
click at [1199, 365] on icon "alarm_off" at bounding box center [1194, 358] width 19 height 19
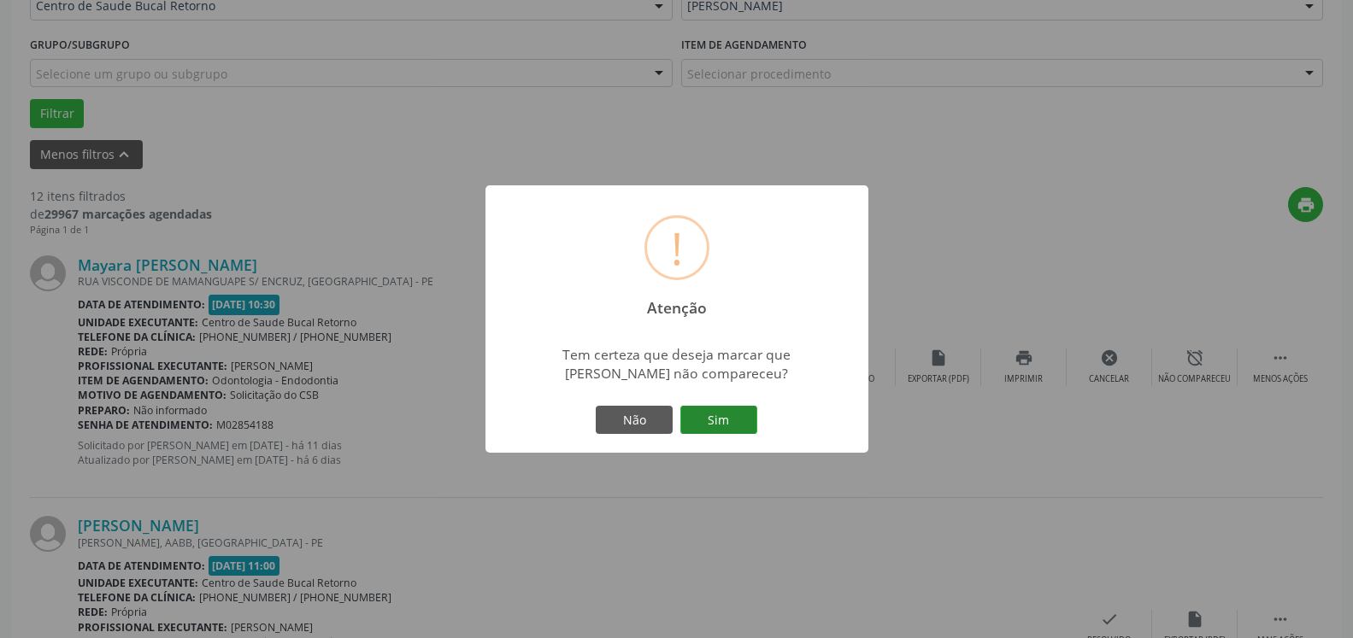
click at [732, 413] on button "Sim" at bounding box center [718, 420] width 77 height 29
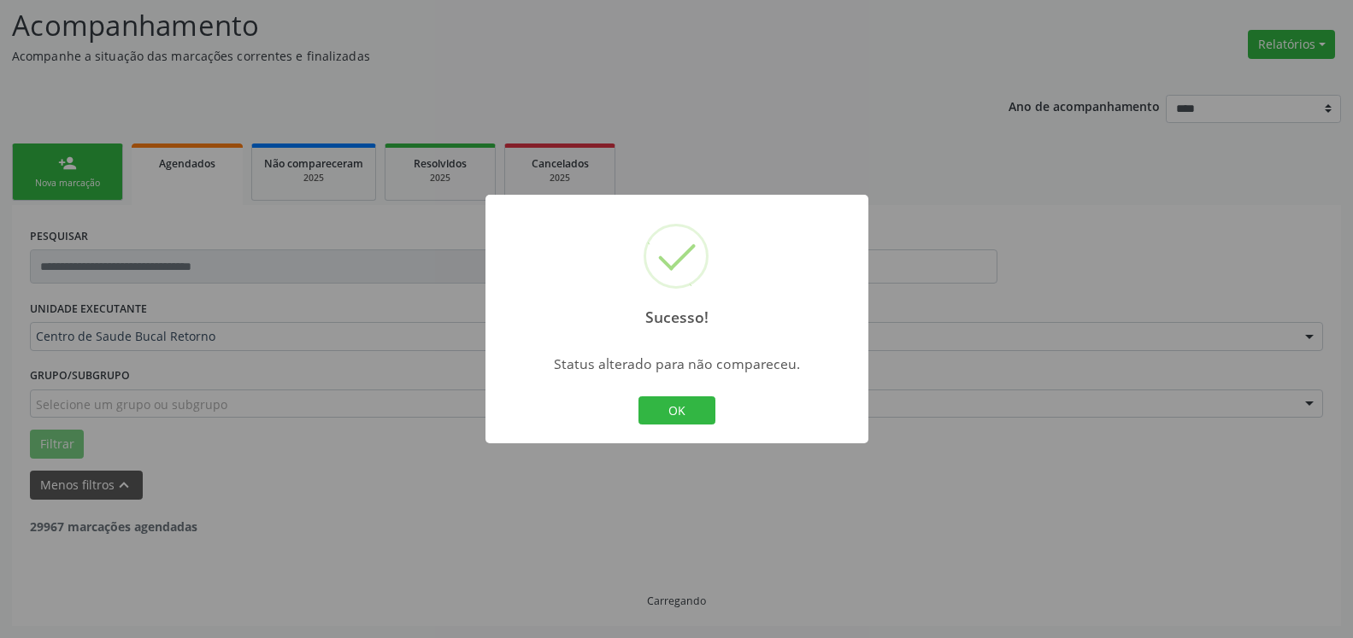
scroll to position [112, 0]
click at [675, 415] on button "OK" at bounding box center [676, 411] width 77 height 29
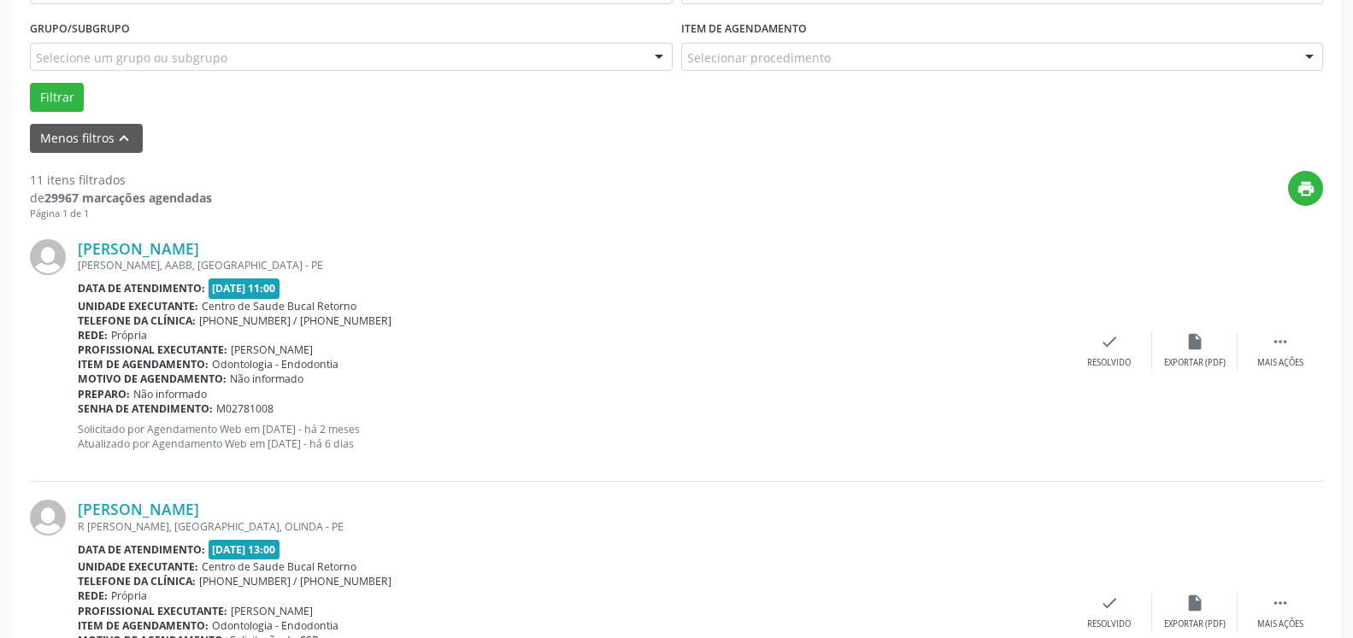
scroll to position [461, 0]
click at [1278, 345] on icon "" at bounding box center [1280, 340] width 19 height 19
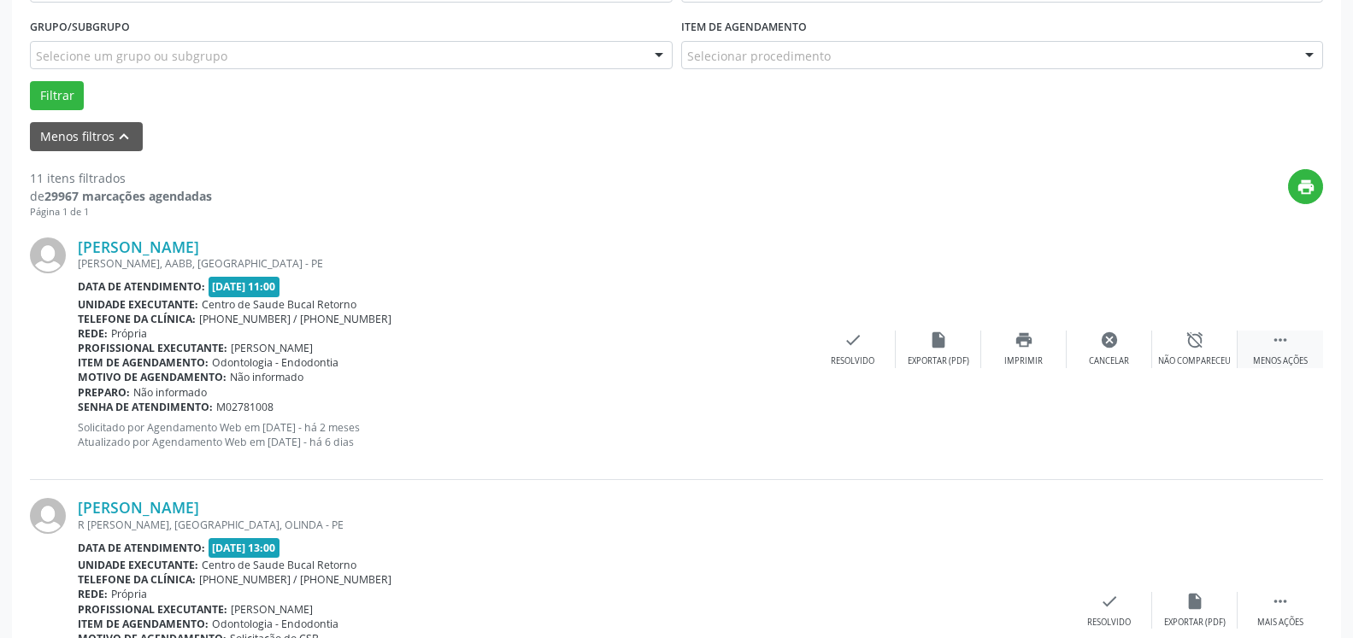
click at [1172, 352] on div "alarm_off Não compareceu" at bounding box center [1194, 349] width 85 height 37
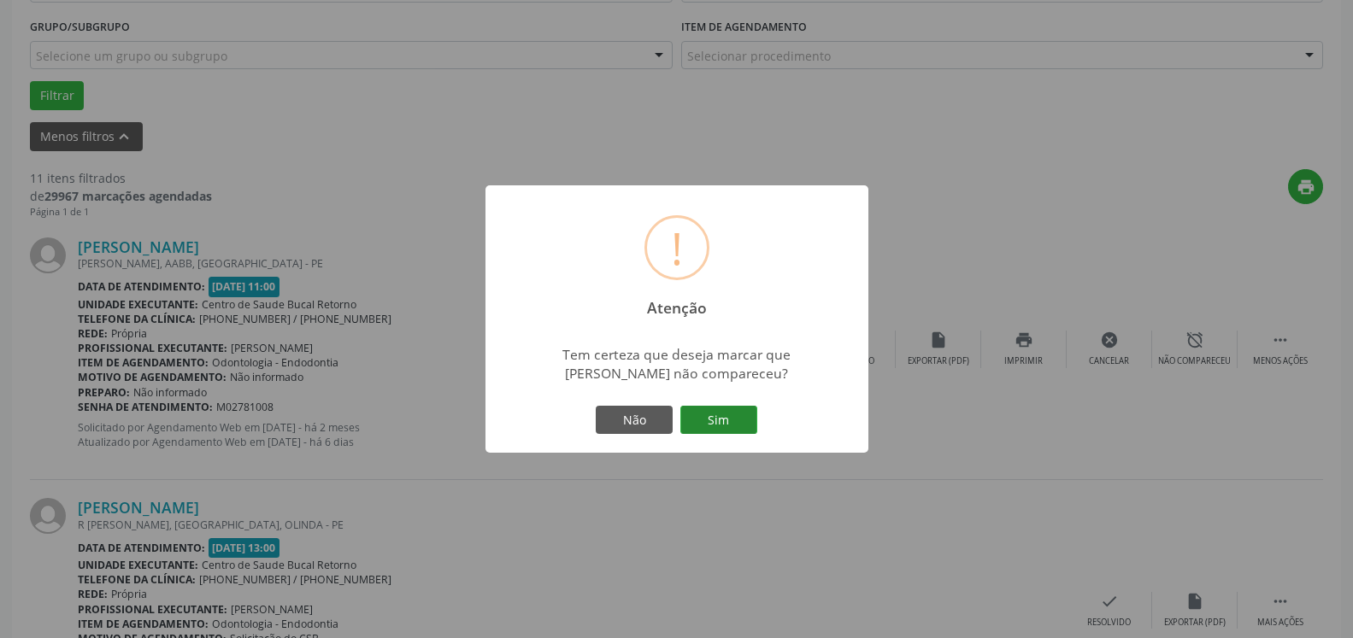
click at [715, 423] on button "Sim" at bounding box center [718, 420] width 77 height 29
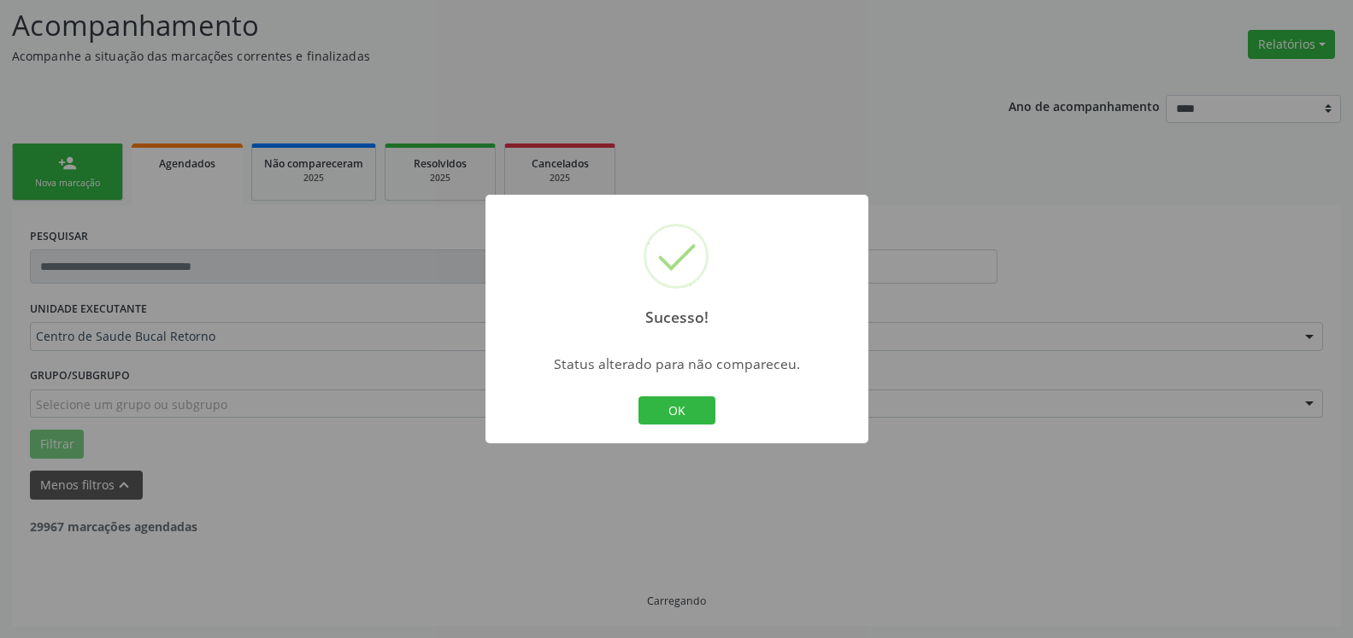
scroll to position [112, 0]
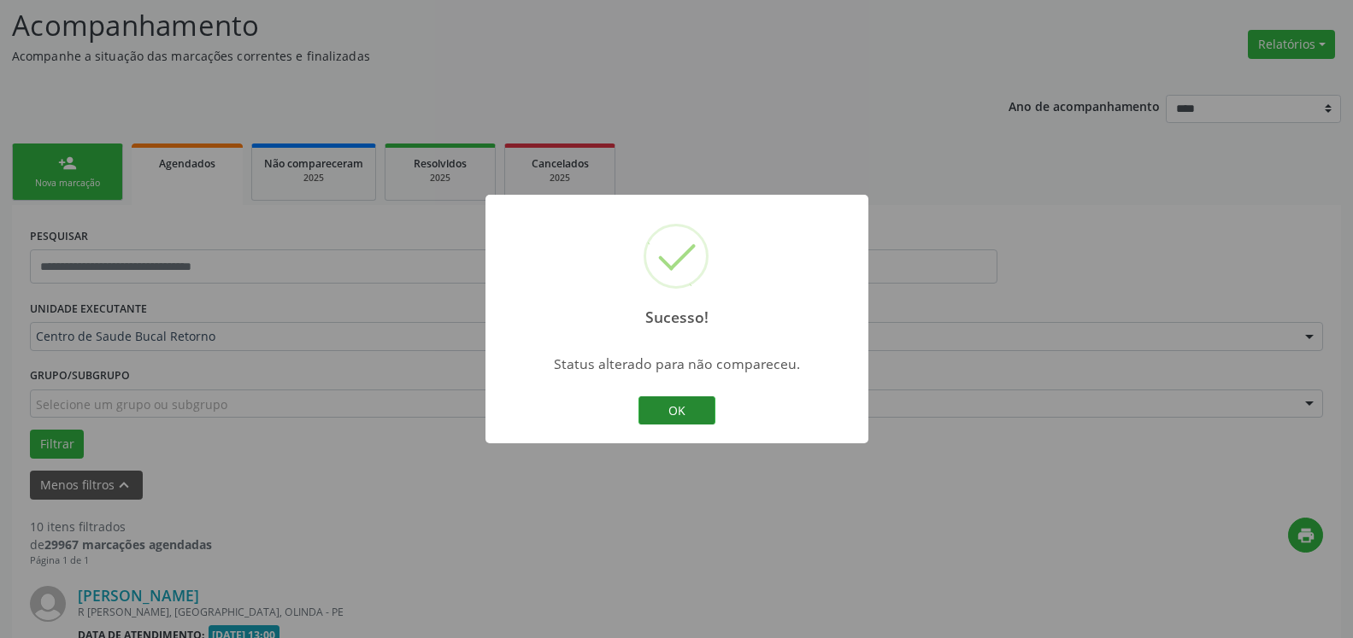
click at [666, 404] on button "OK" at bounding box center [676, 411] width 77 height 29
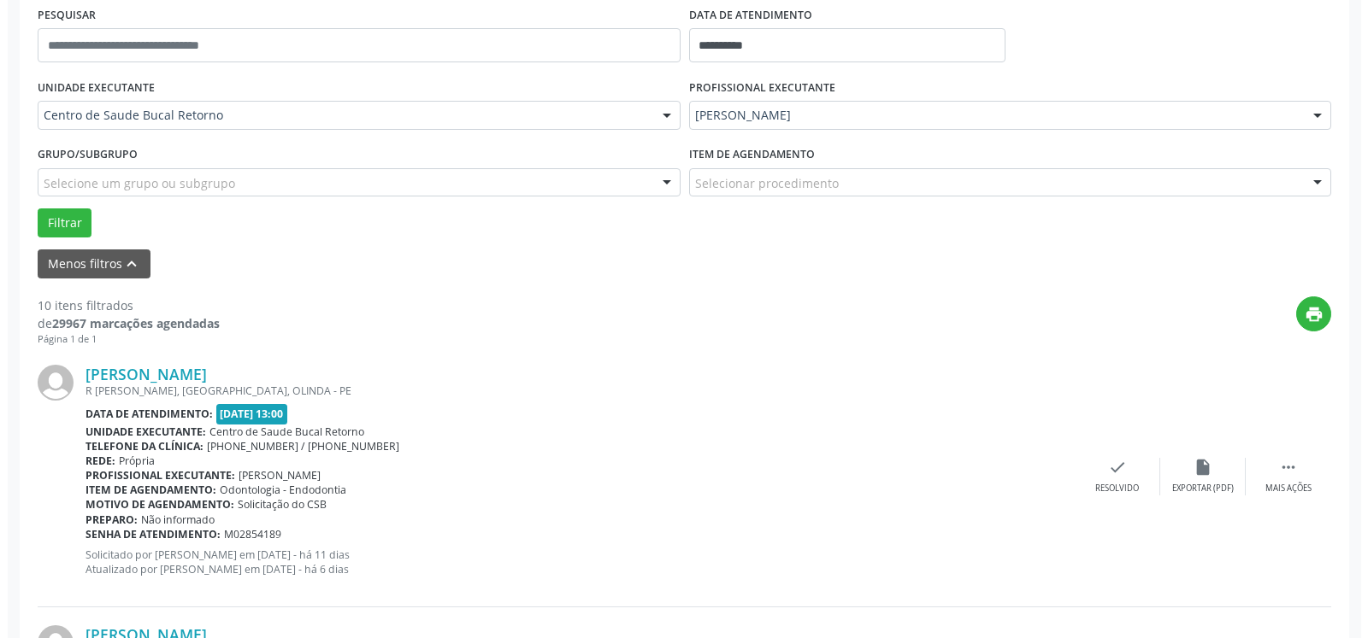
scroll to position [374, 0]
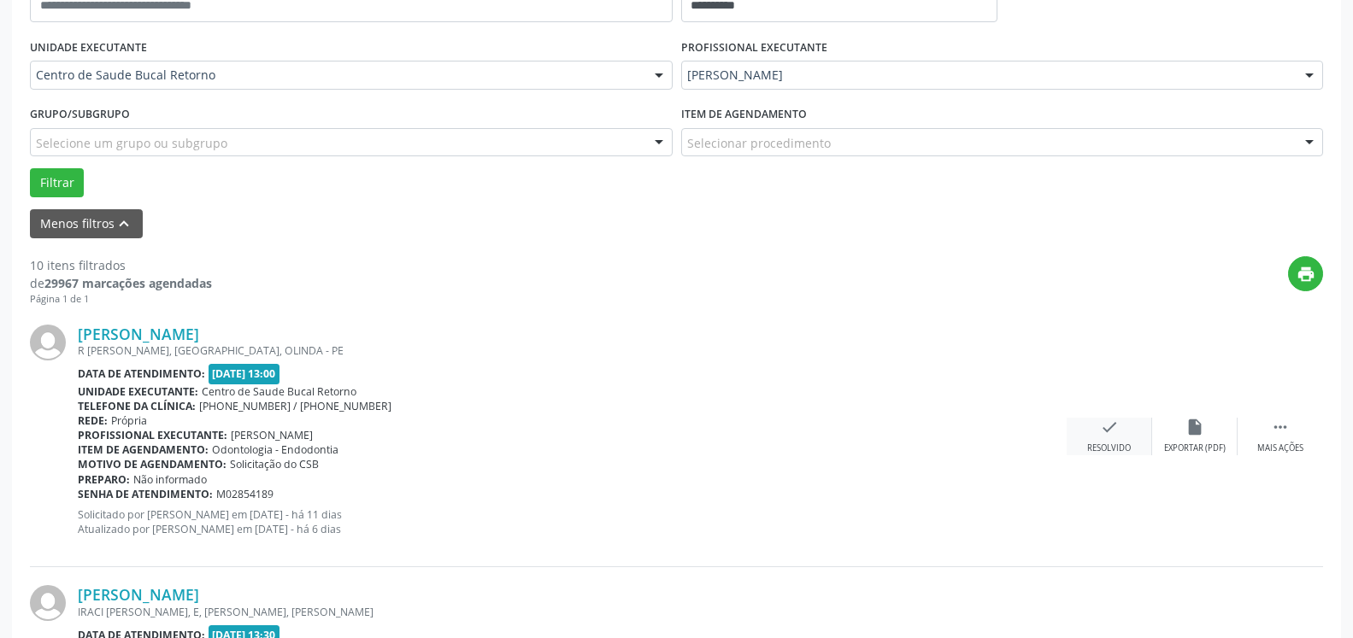
click at [1116, 430] on icon "check" at bounding box center [1109, 427] width 19 height 19
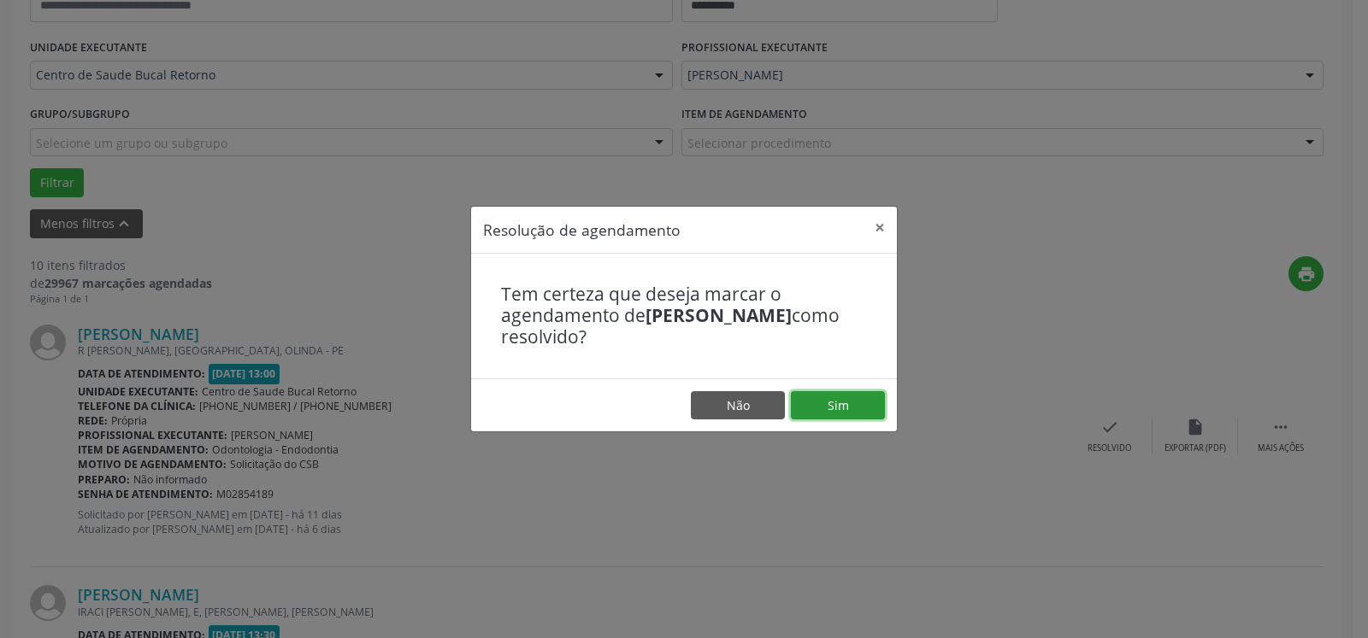
click at [858, 406] on button "Sim" at bounding box center [838, 405] width 94 height 29
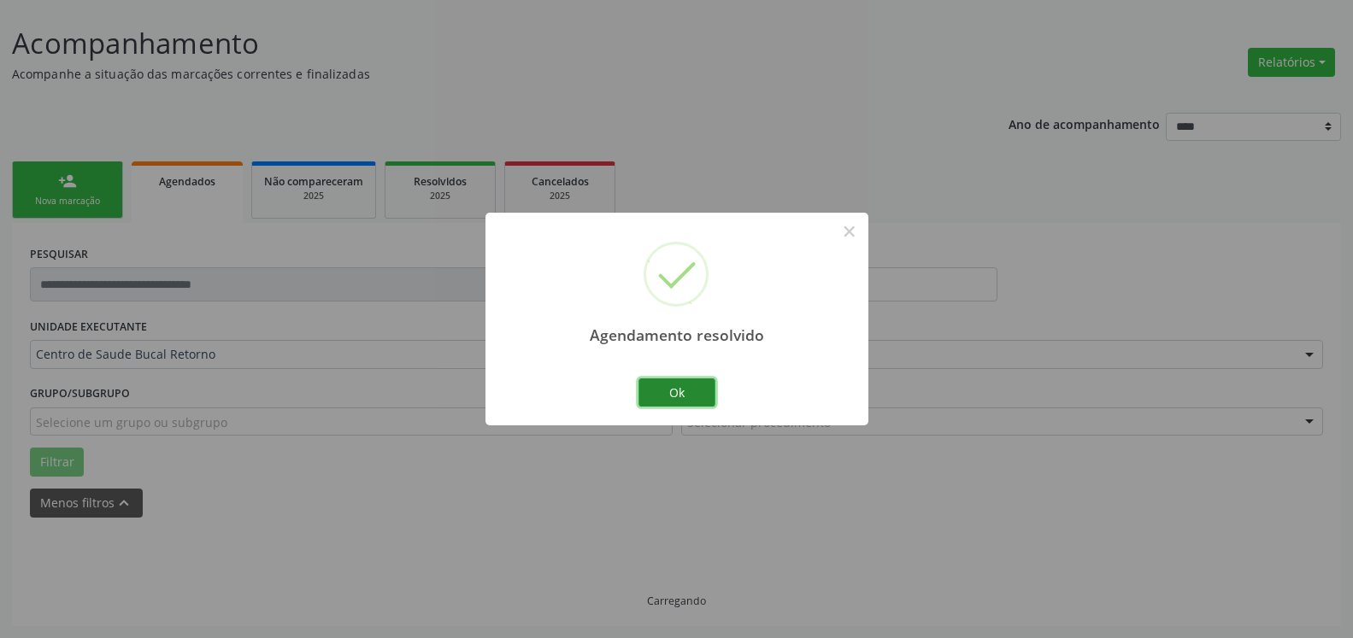
click at [697, 399] on button "Ok" at bounding box center [676, 393] width 77 height 29
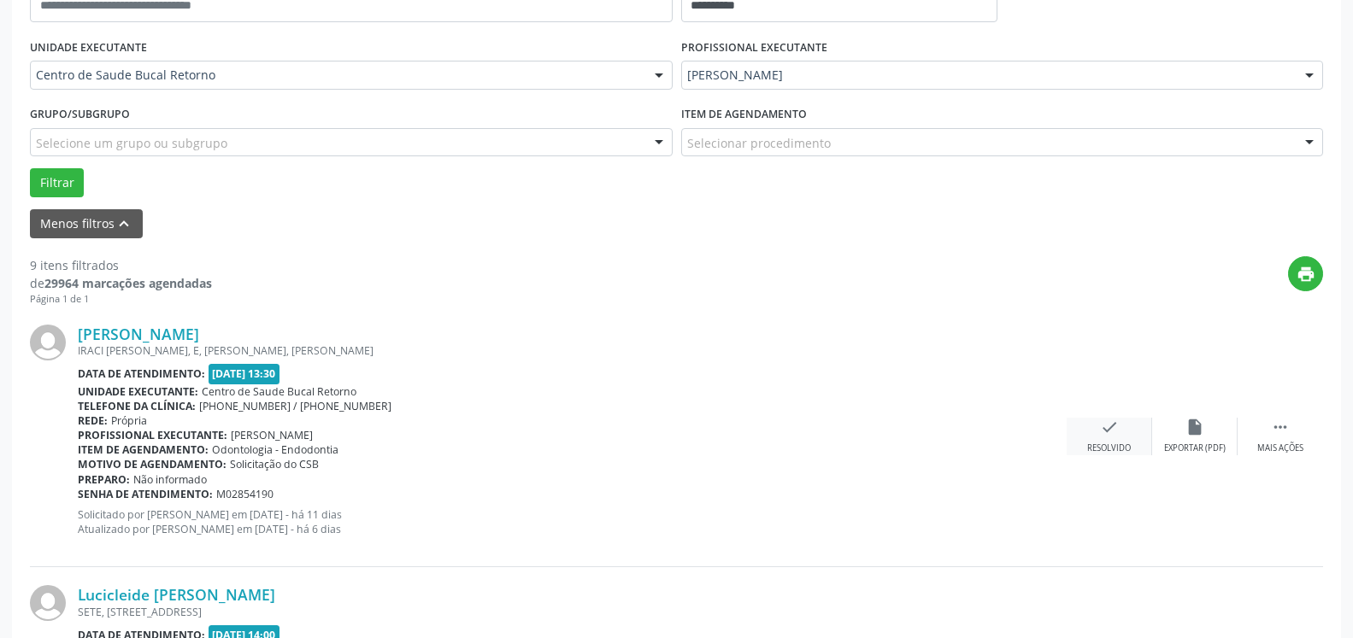
click at [1112, 437] on icon "check" at bounding box center [1109, 427] width 19 height 19
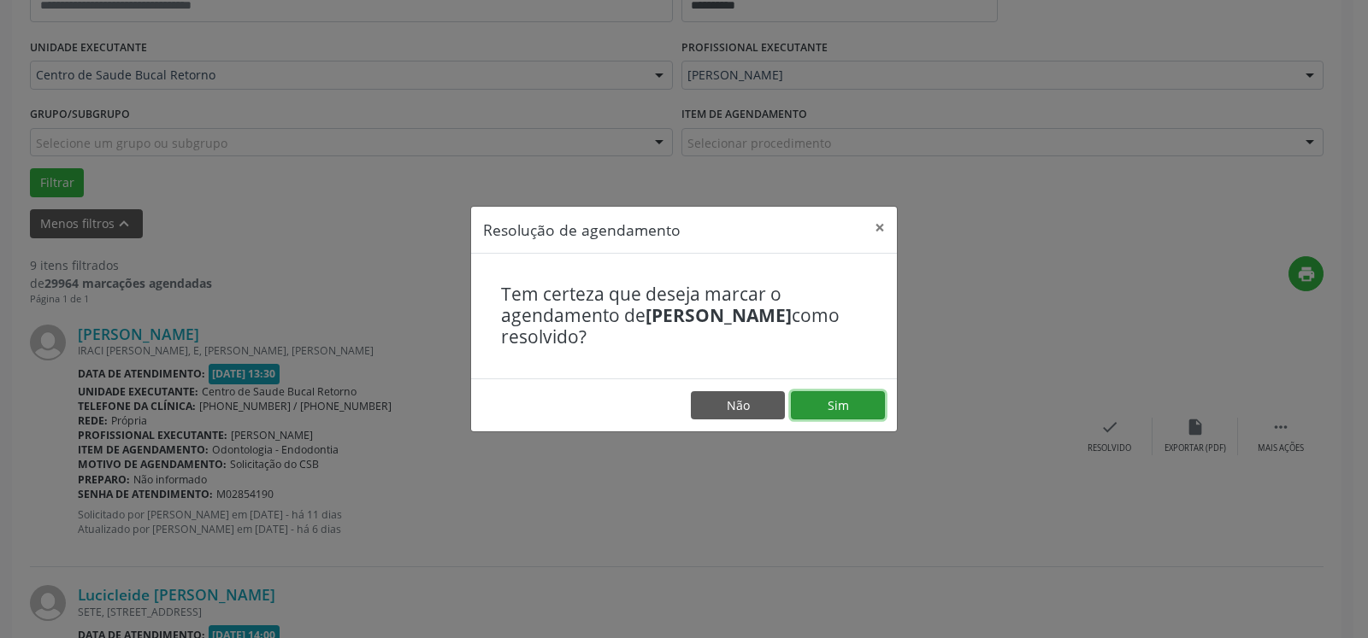
click at [838, 404] on button "Sim" at bounding box center [838, 405] width 94 height 29
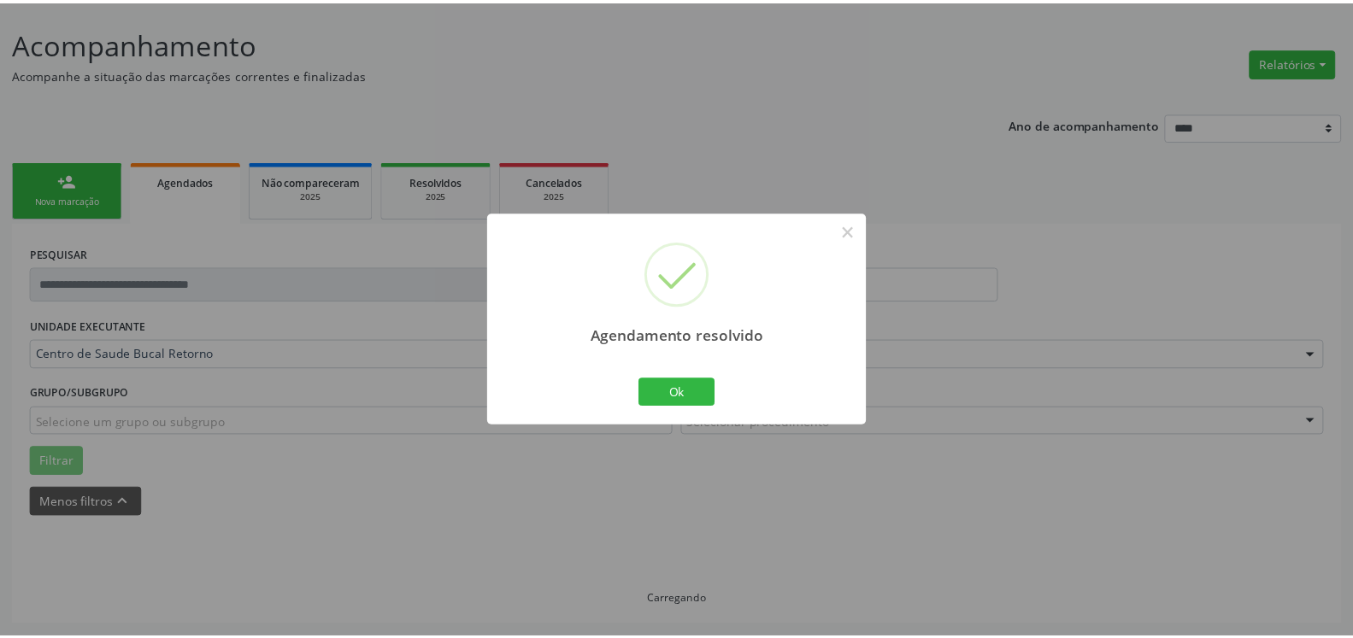
scroll to position [94, 0]
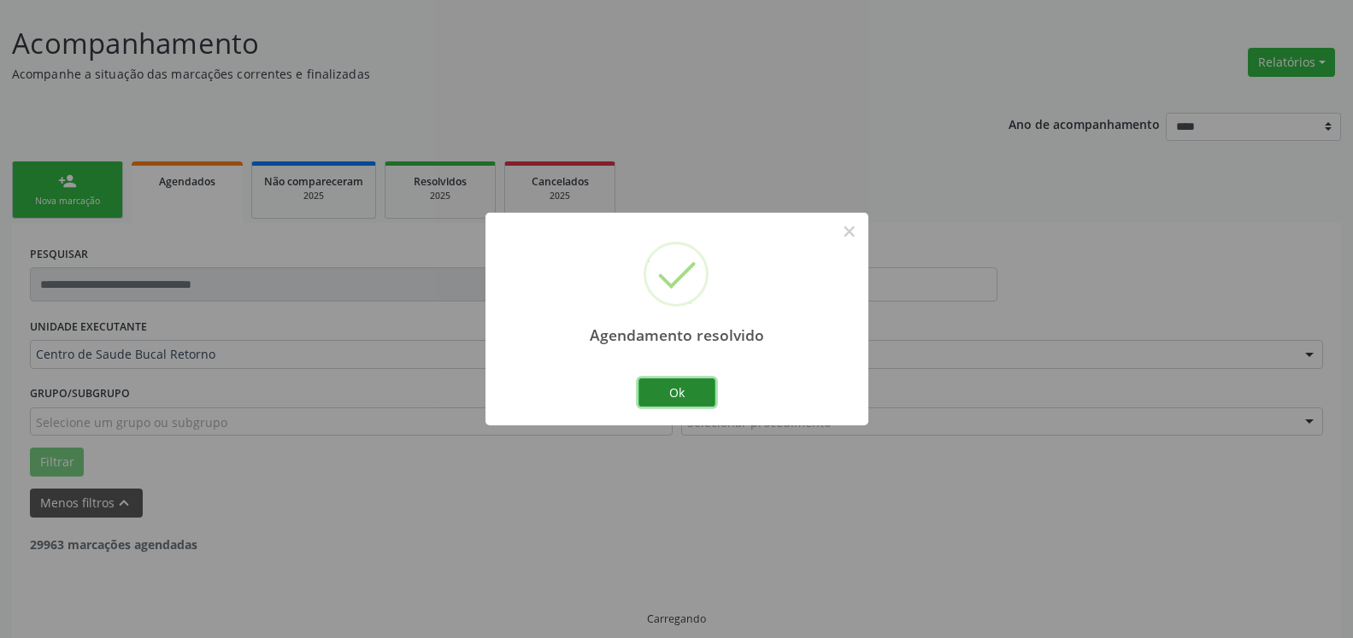
click at [668, 390] on button "Ok" at bounding box center [676, 393] width 77 height 29
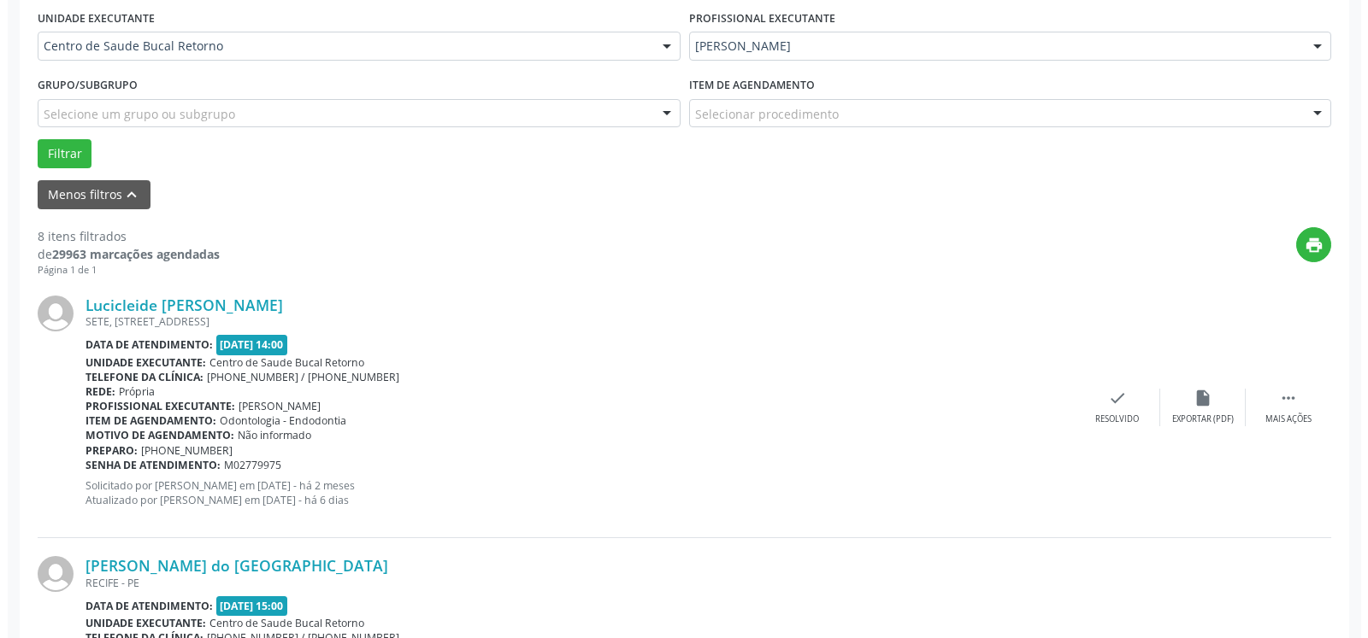
scroll to position [443, 0]
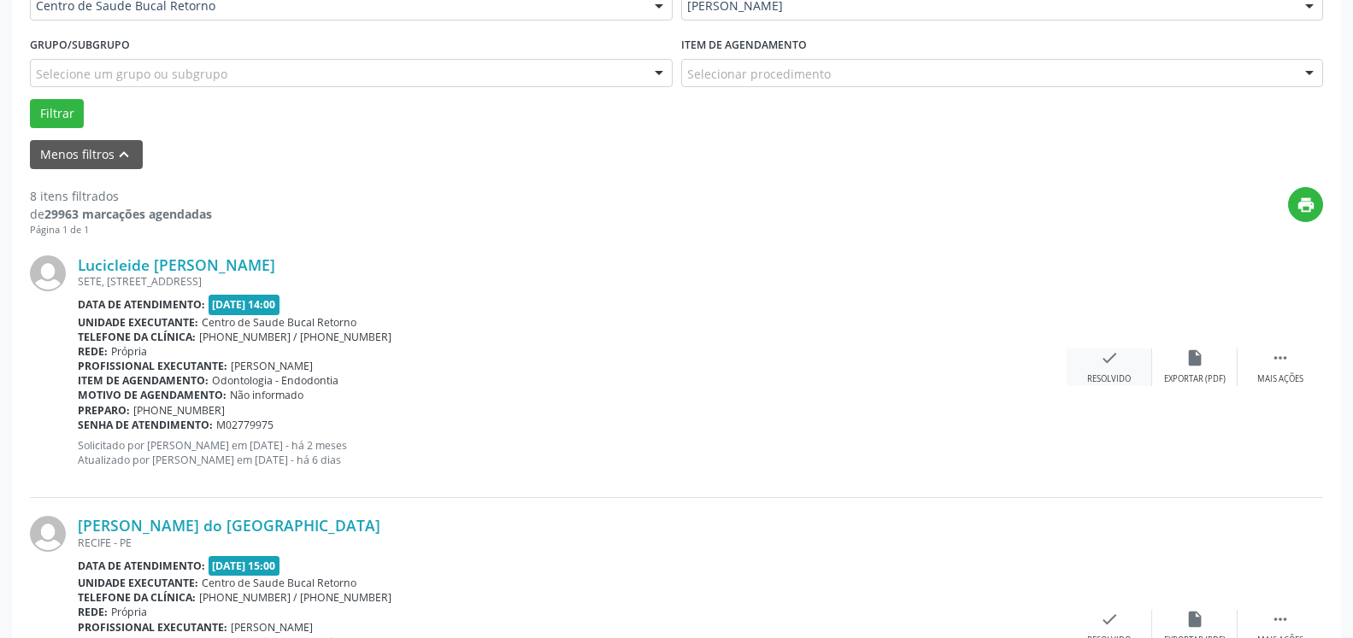
click at [1101, 359] on icon "check" at bounding box center [1109, 358] width 19 height 19
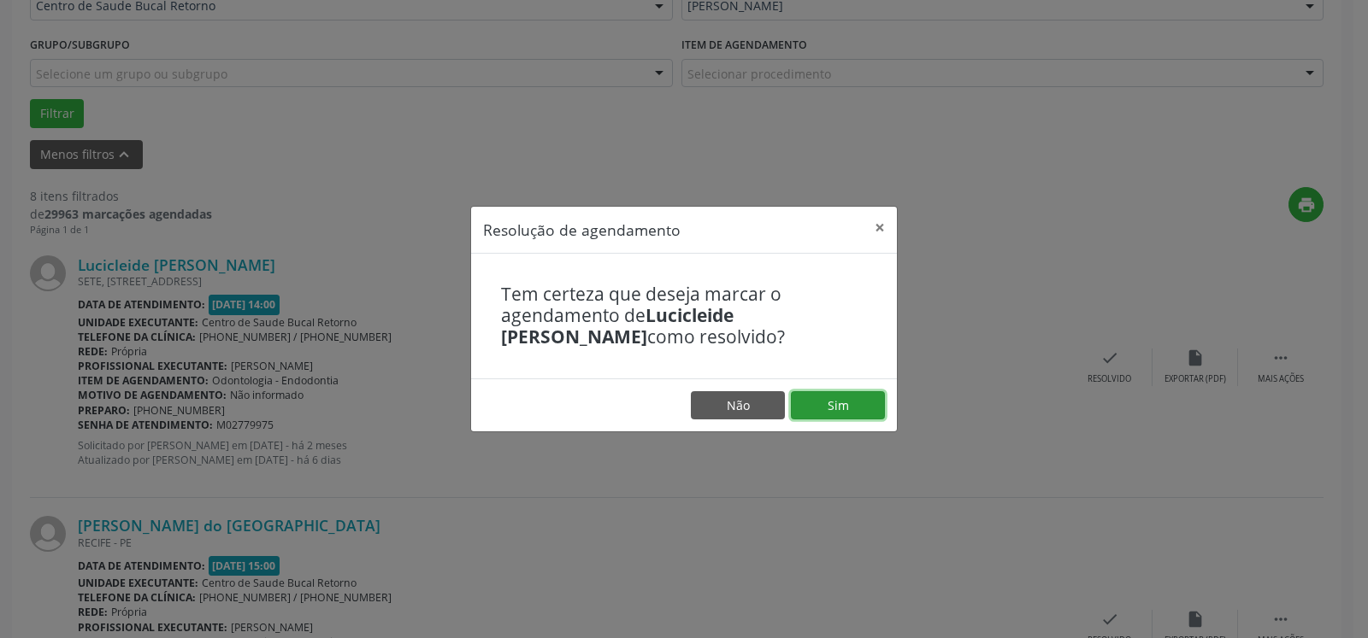
click at [816, 406] on button "Sim" at bounding box center [838, 405] width 94 height 29
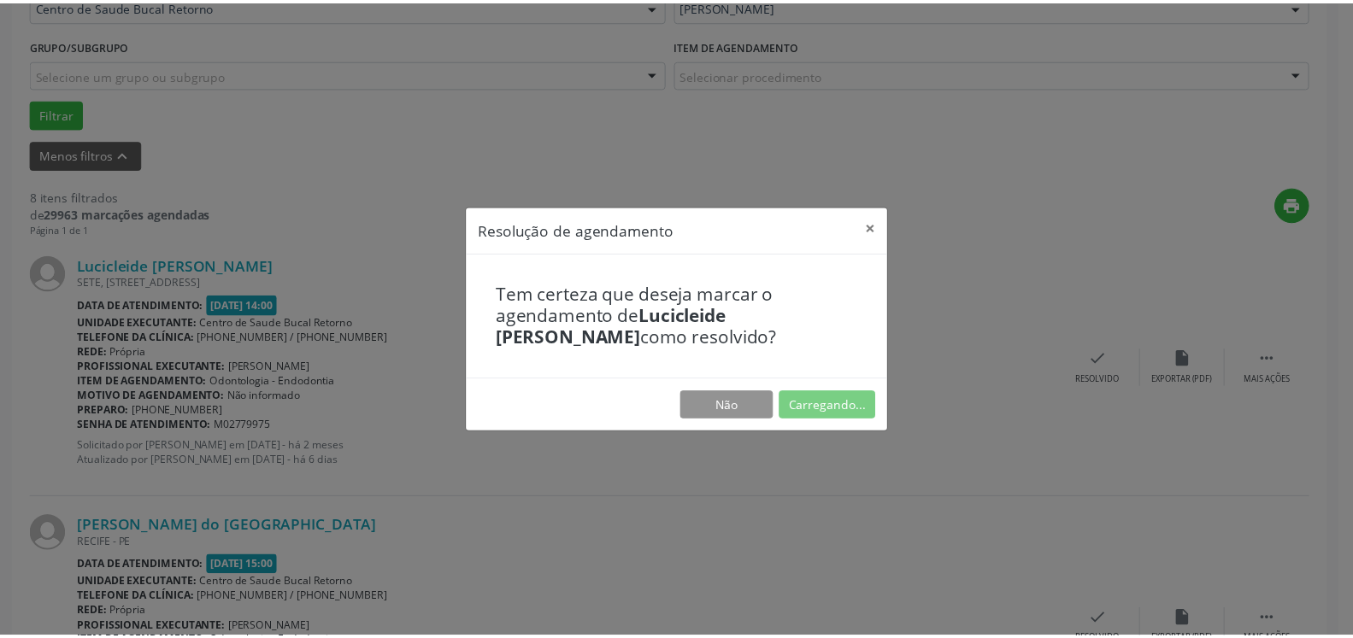
scroll to position [94, 0]
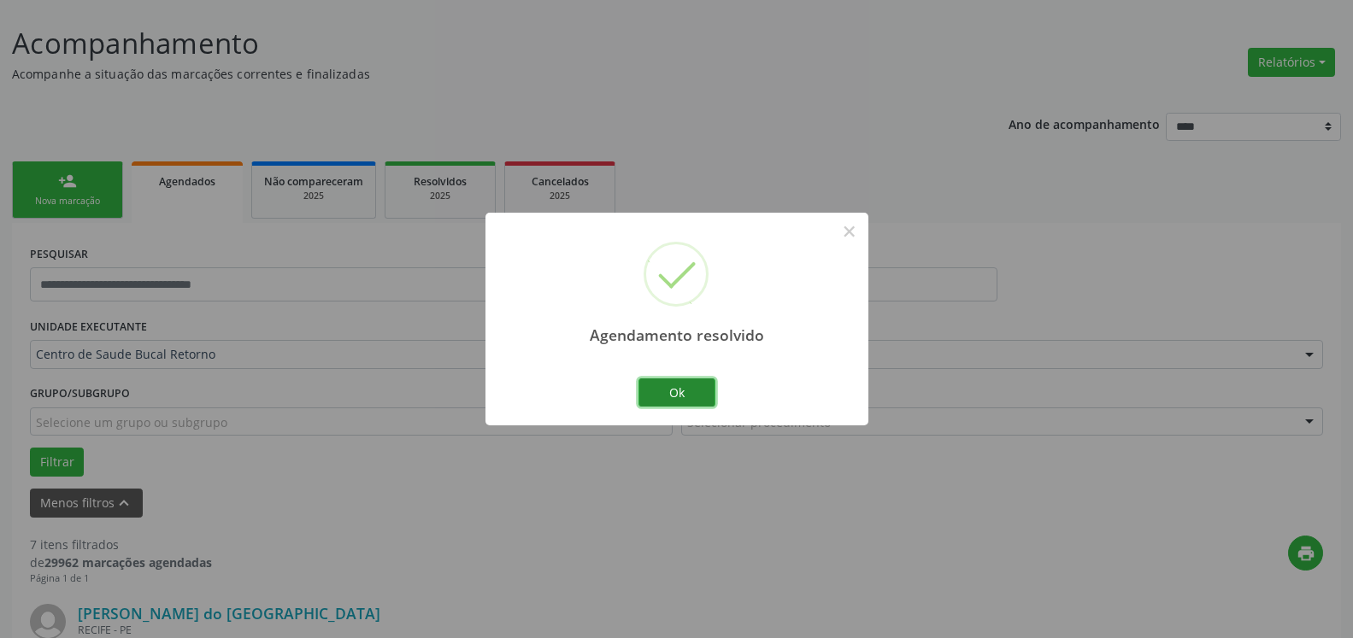
click at [660, 390] on button "Ok" at bounding box center [676, 393] width 77 height 29
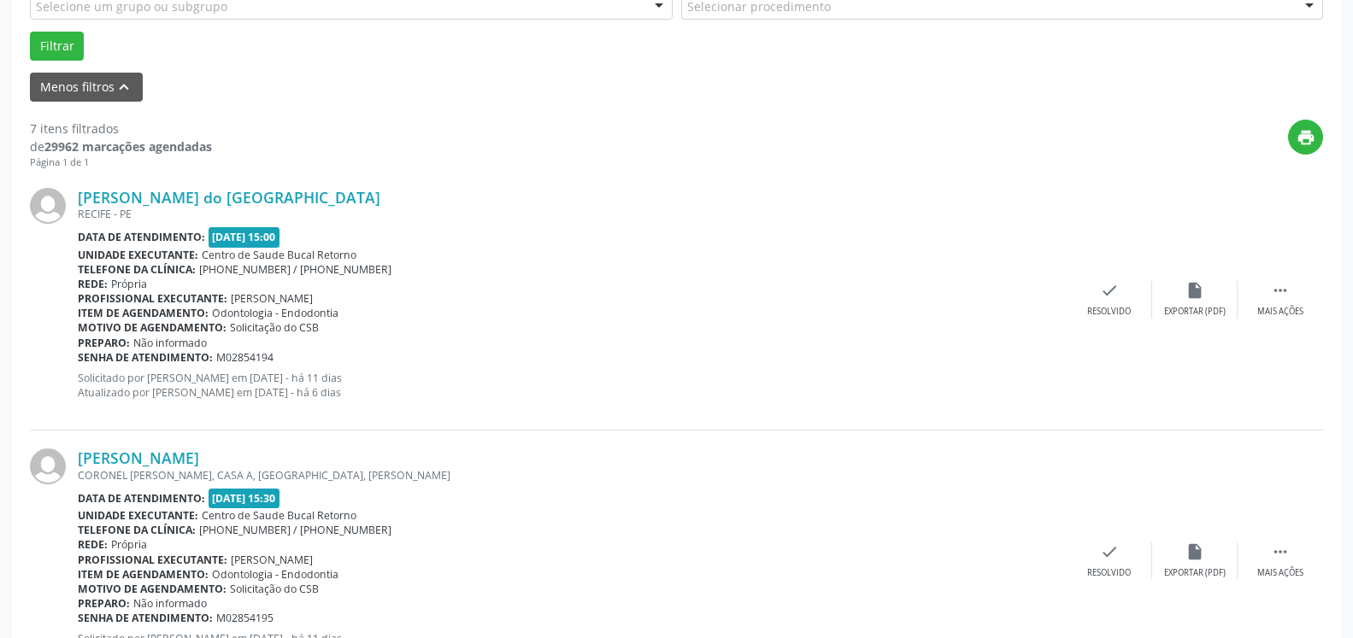
scroll to position [530, 0]
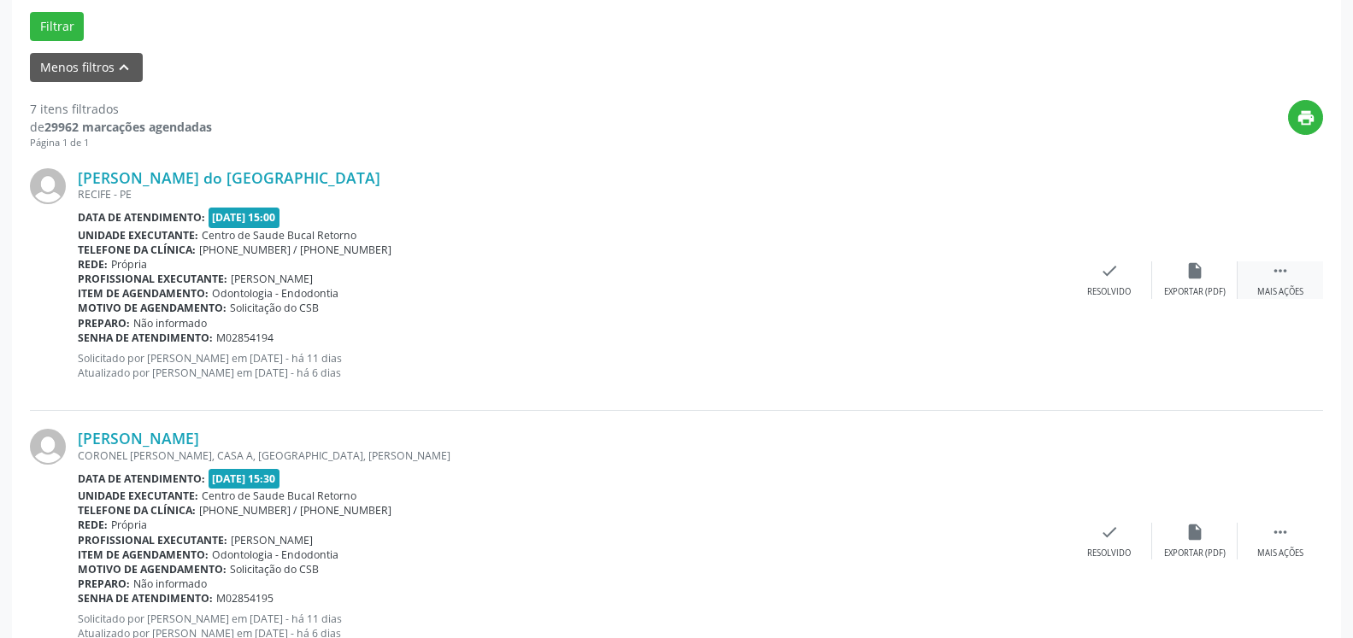
click at [1267, 277] on div " Mais ações" at bounding box center [1280, 280] width 85 height 37
click at [1183, 267] on div "alarm_off Não compareceu" at bounding box center [1194, 280] width 85 height 37
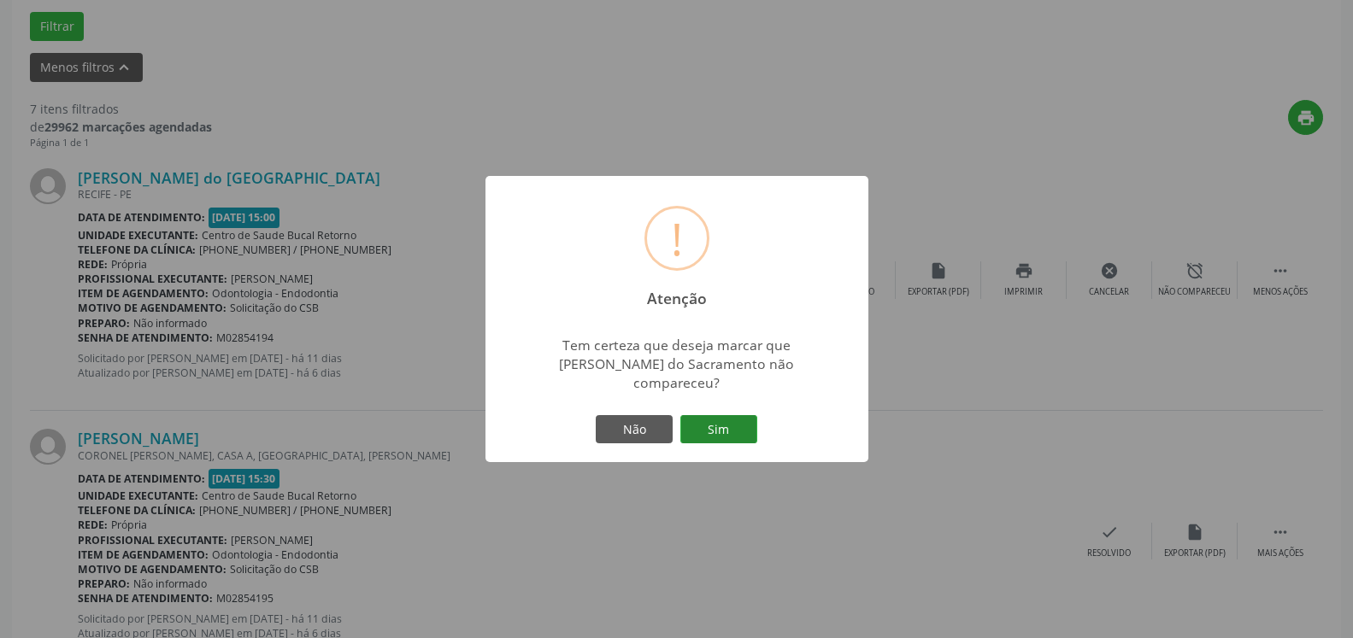
click at [727, 417] on button "Sim" at bounding box center [718, 429] width 77 height 29
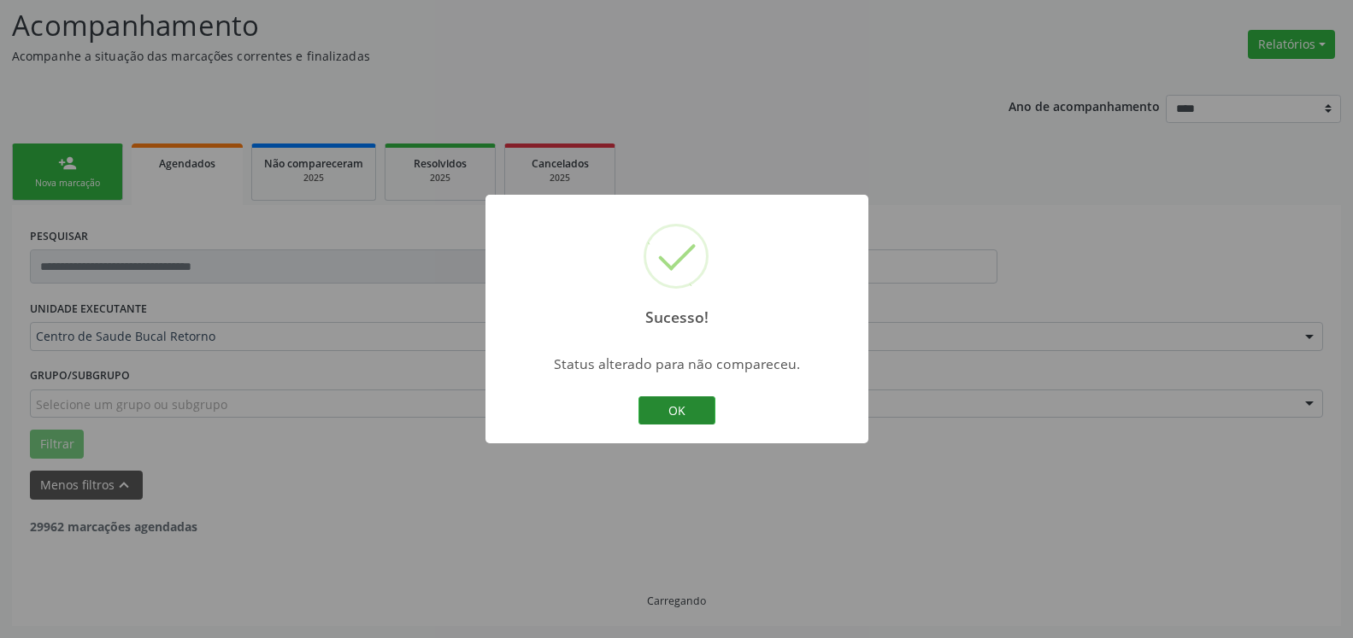
scroll to position [112, 0]
click at [694, 410] on button "OK" at bounding box center [676, 411] width 77 height 29
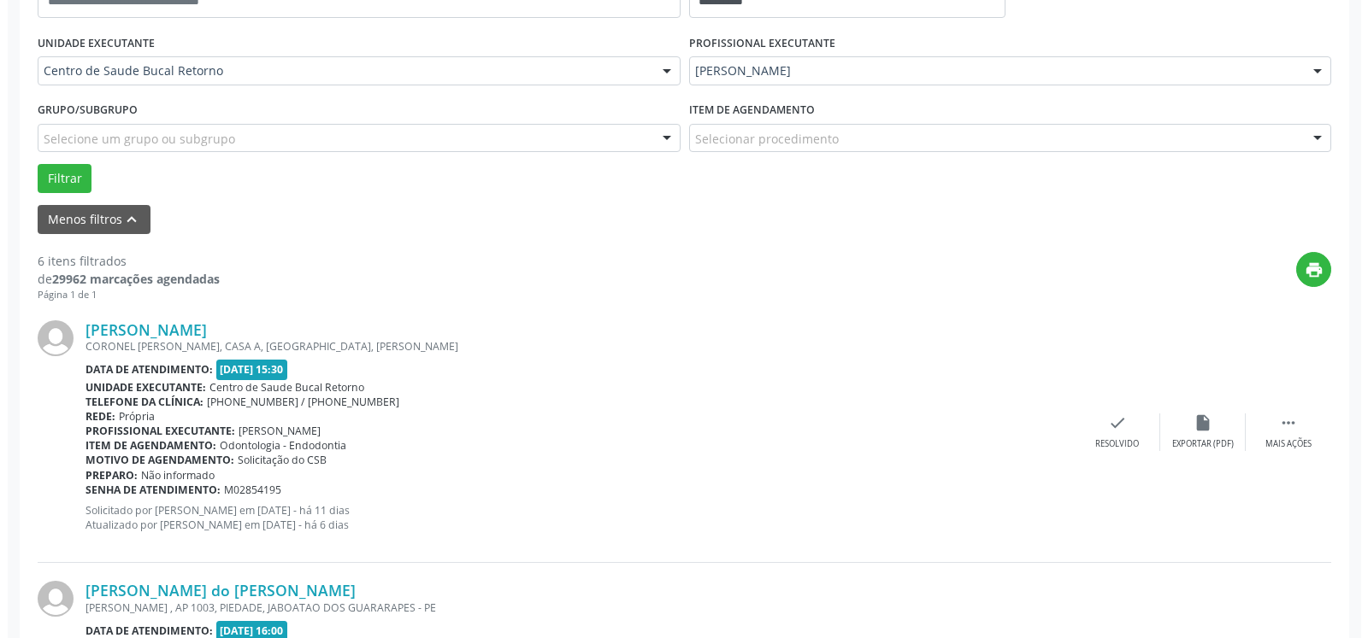
scroll to position [461, 0]
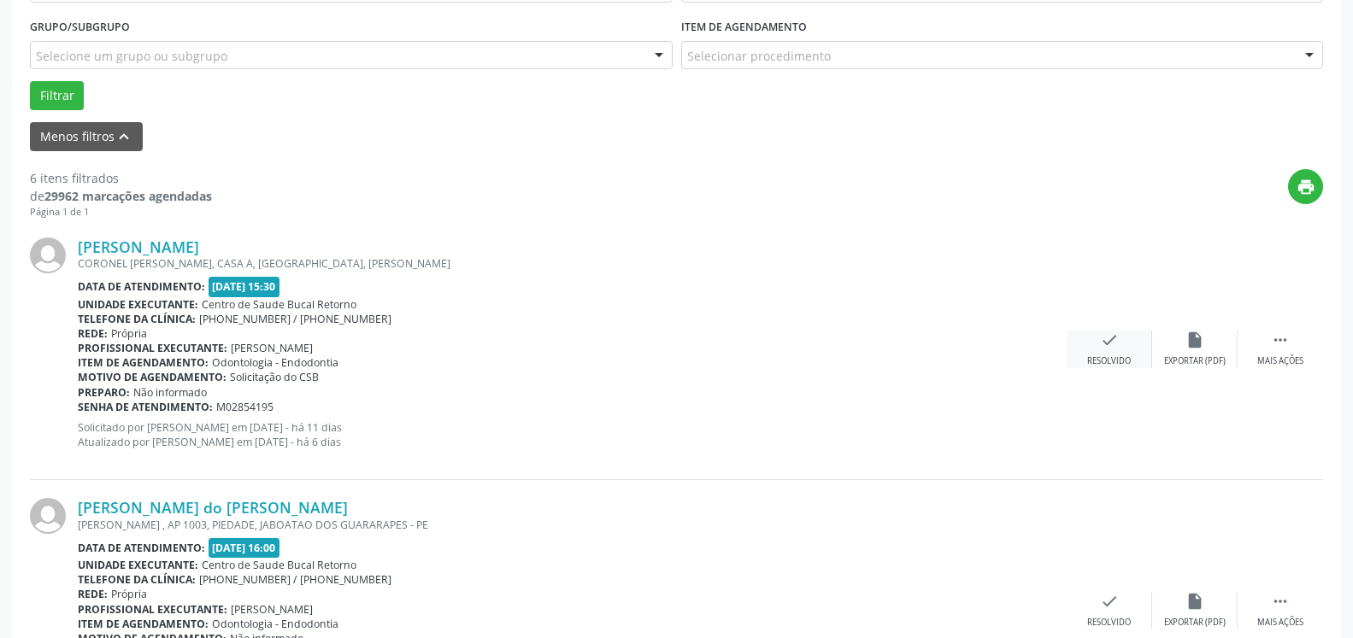
click at [1122, 343] on div "check Resolvido" at bounding box center [1109, 349] width 85 height 37
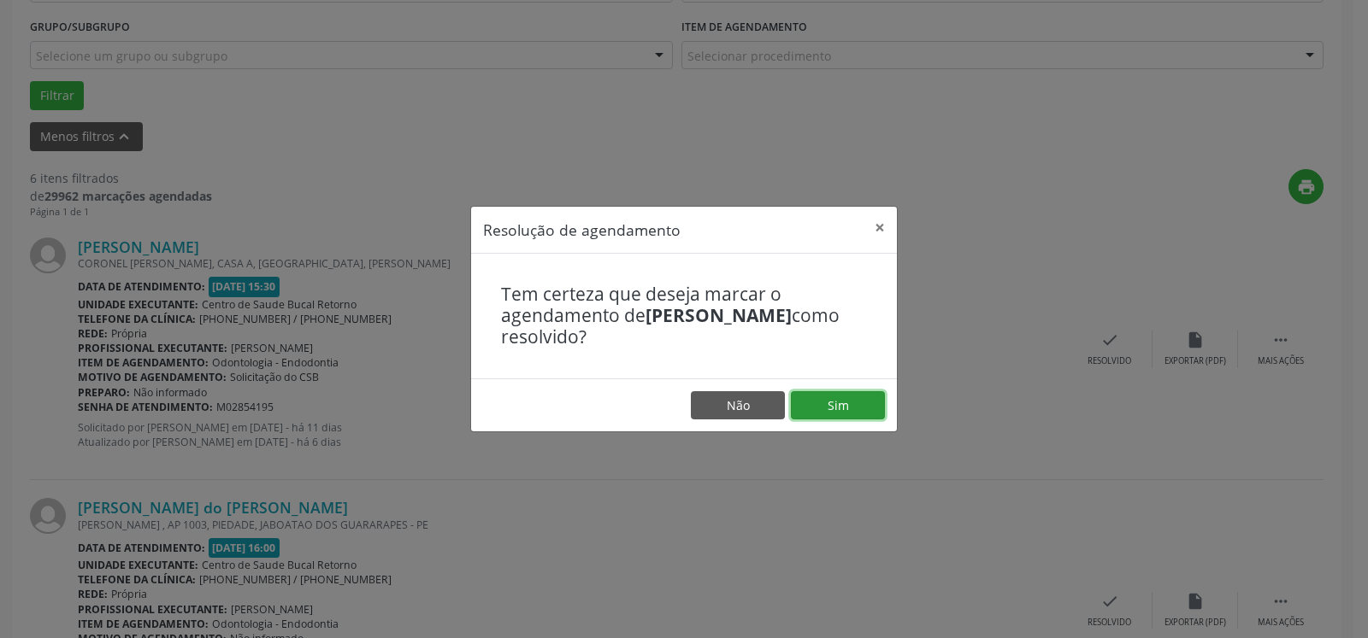
click at [829, 411] on button "Sim" at bounding box center [838, 405] width 94 height 29
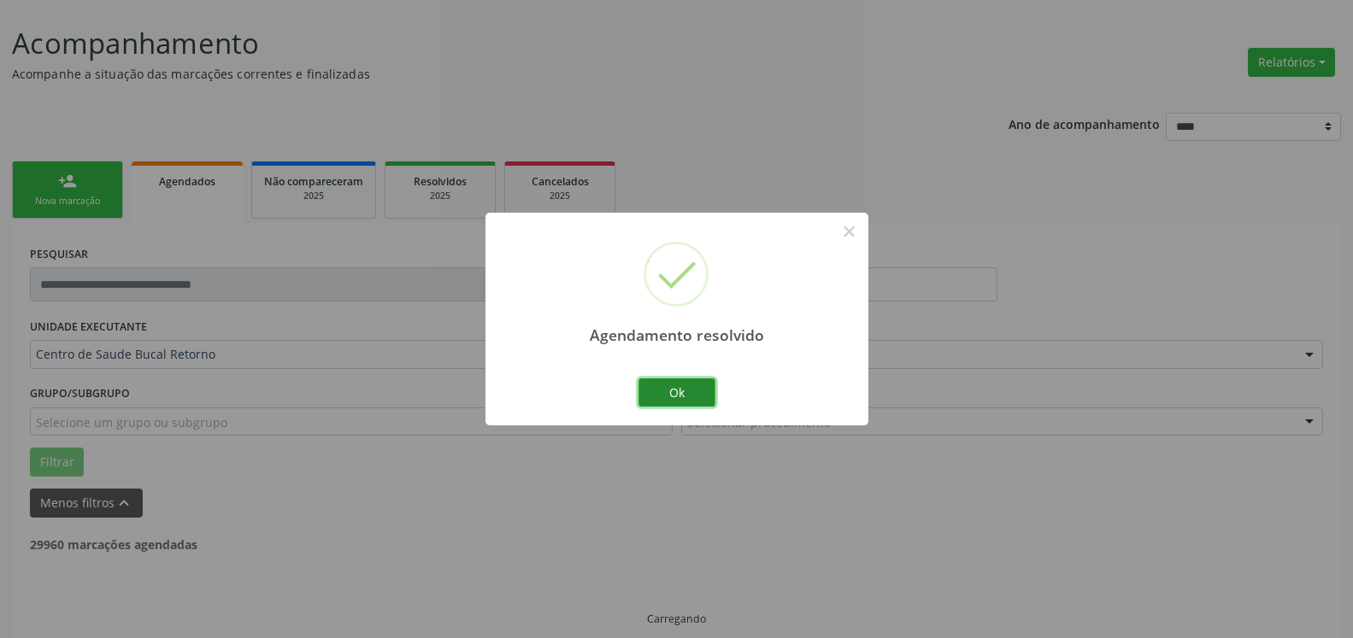
click at [682, 392] on button "Ok" at bounding box center [676, 393] width 77 height 29
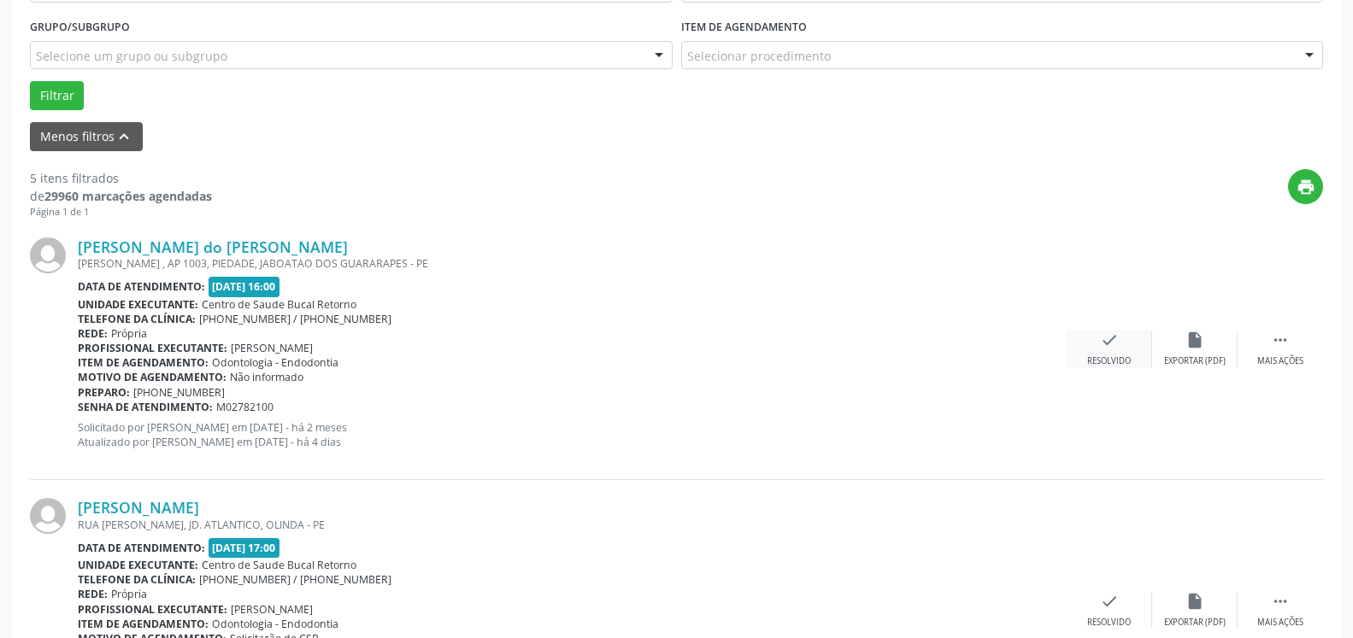
click at [1119, 345] on div "check Resolvido" at bounding box center [1109, 349] width 85 height 37
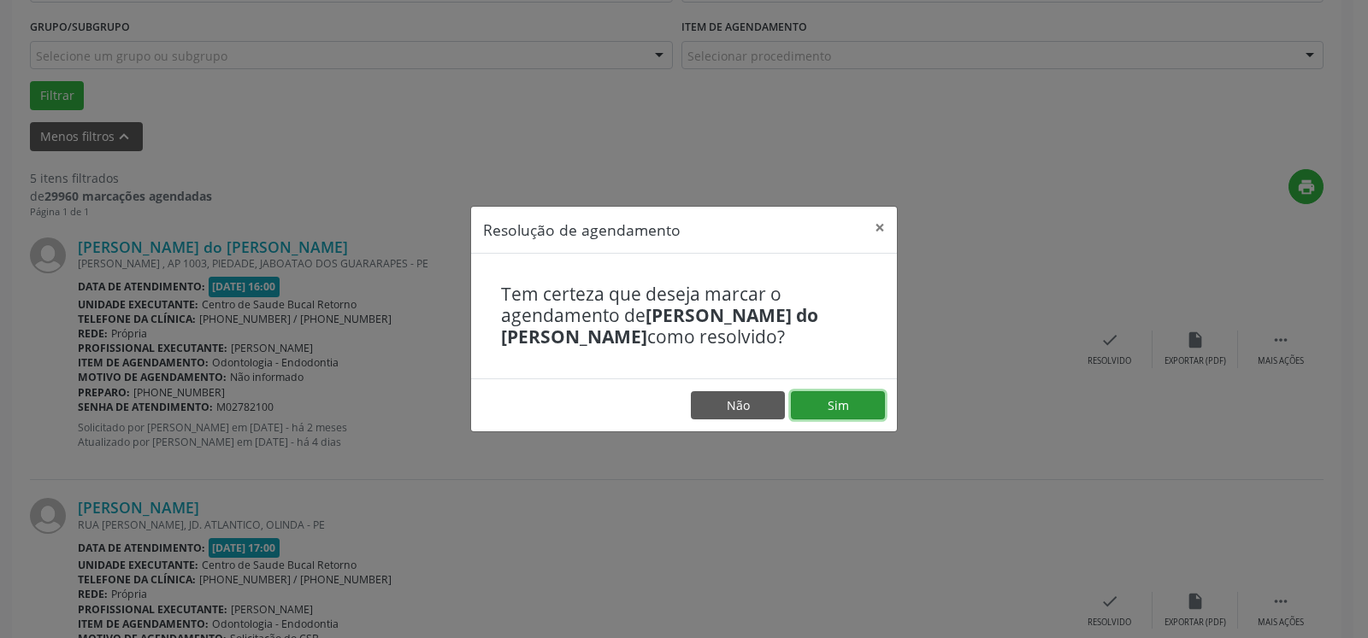
click at [859, 401] on button "Sim" at bounding box center [838, 405] width 94 height 29
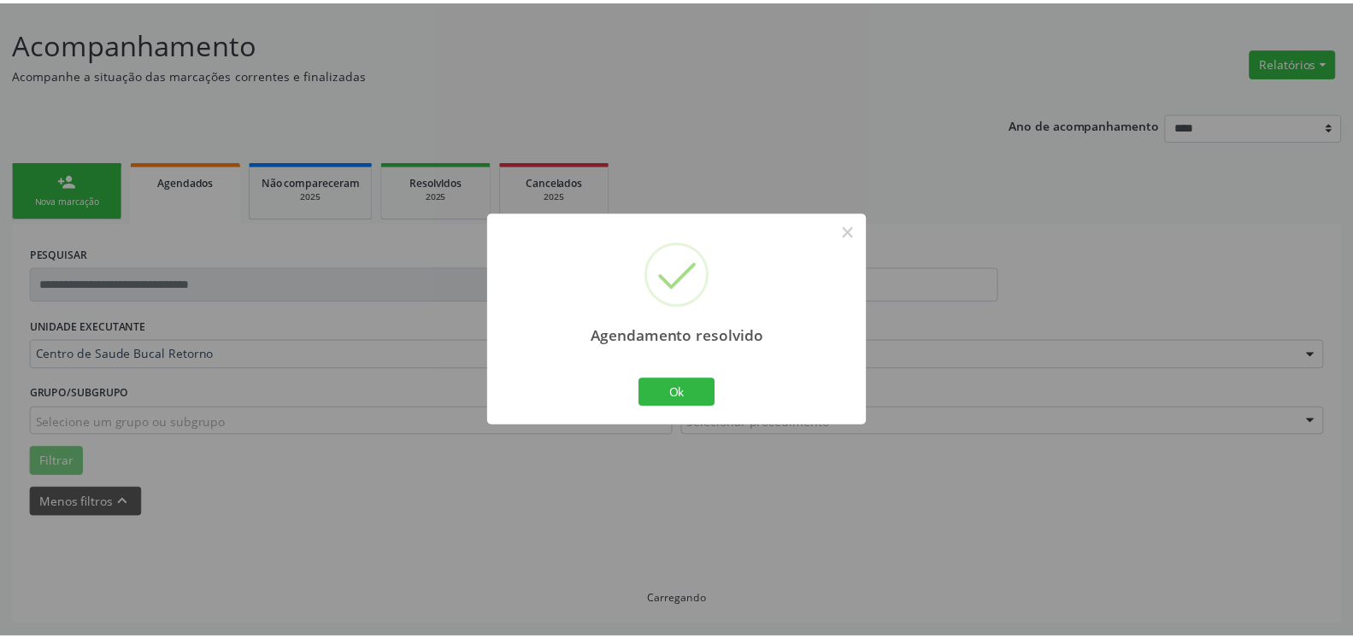
scroll to position [94, 0]
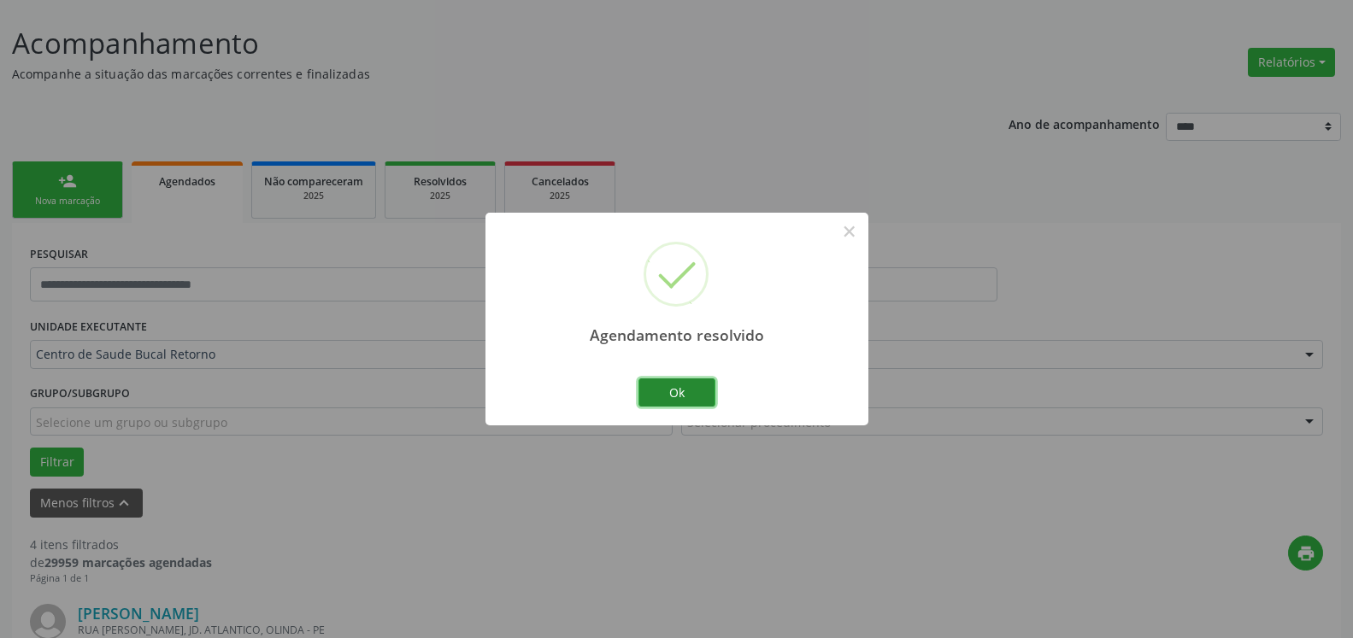
click at [667, 392] on button "Ok" at bounding box center [676, 393] width 77 height 29
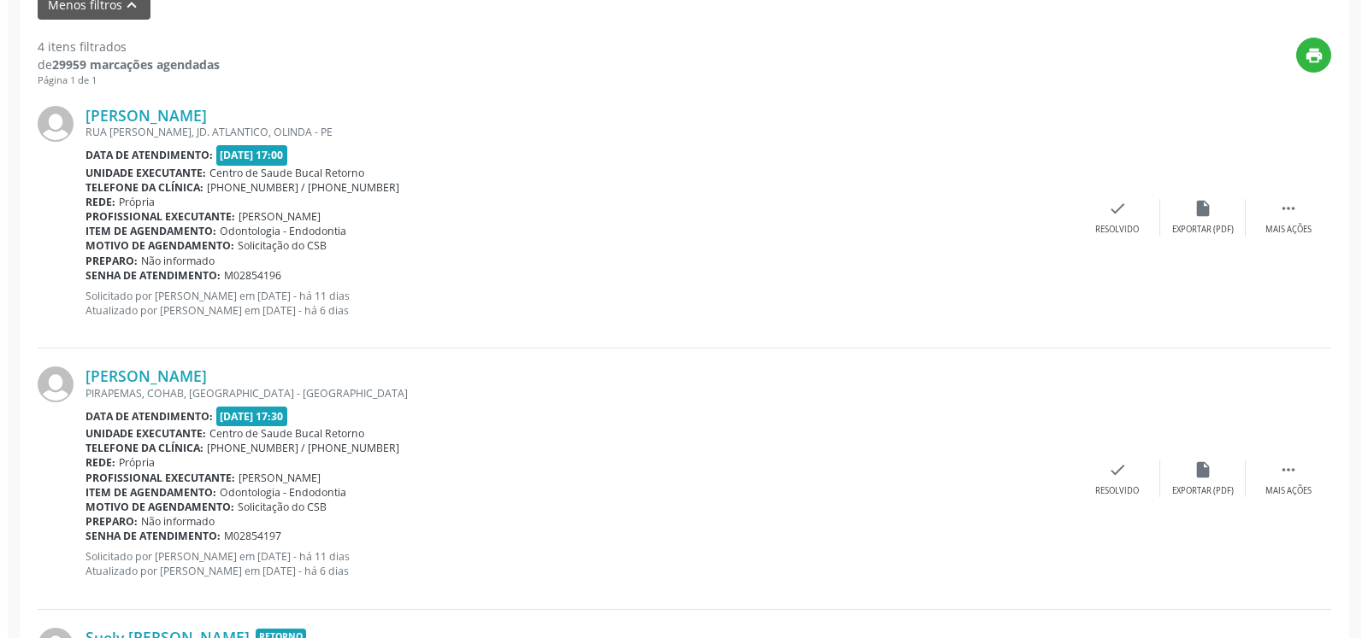
scroll to position [617, 0]
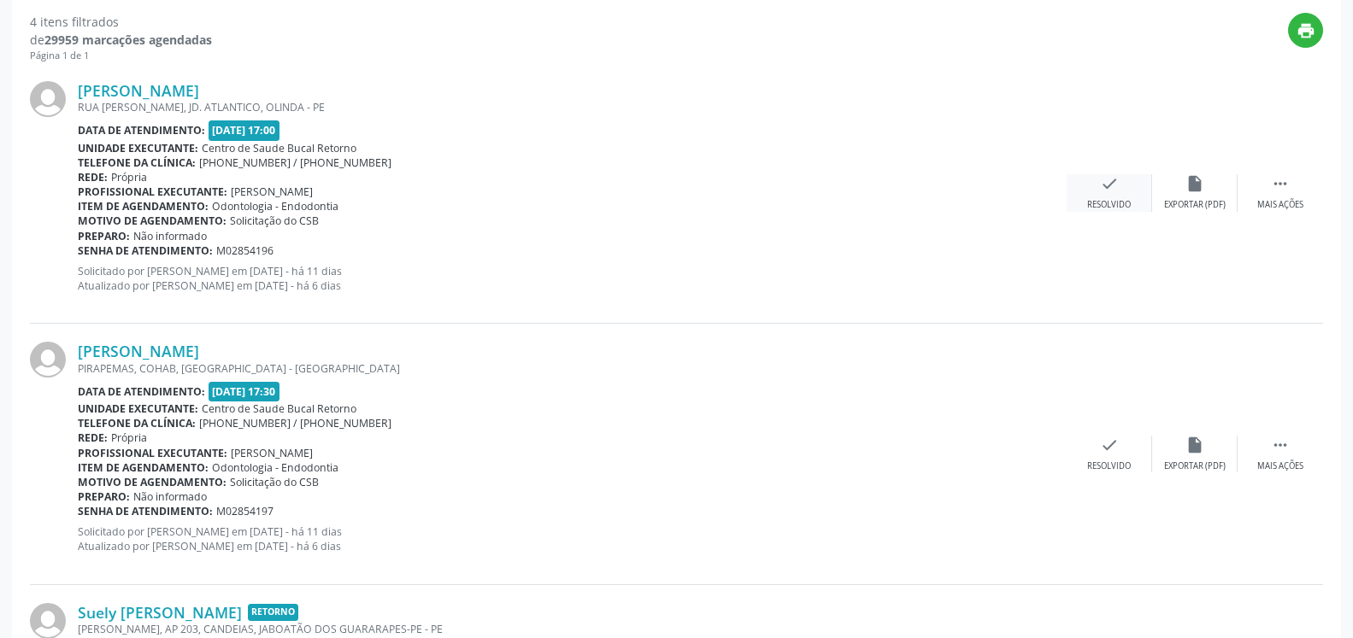
click at [1109, 193] on icon "check" at bounding box center [1109, 183] width 19 height 19
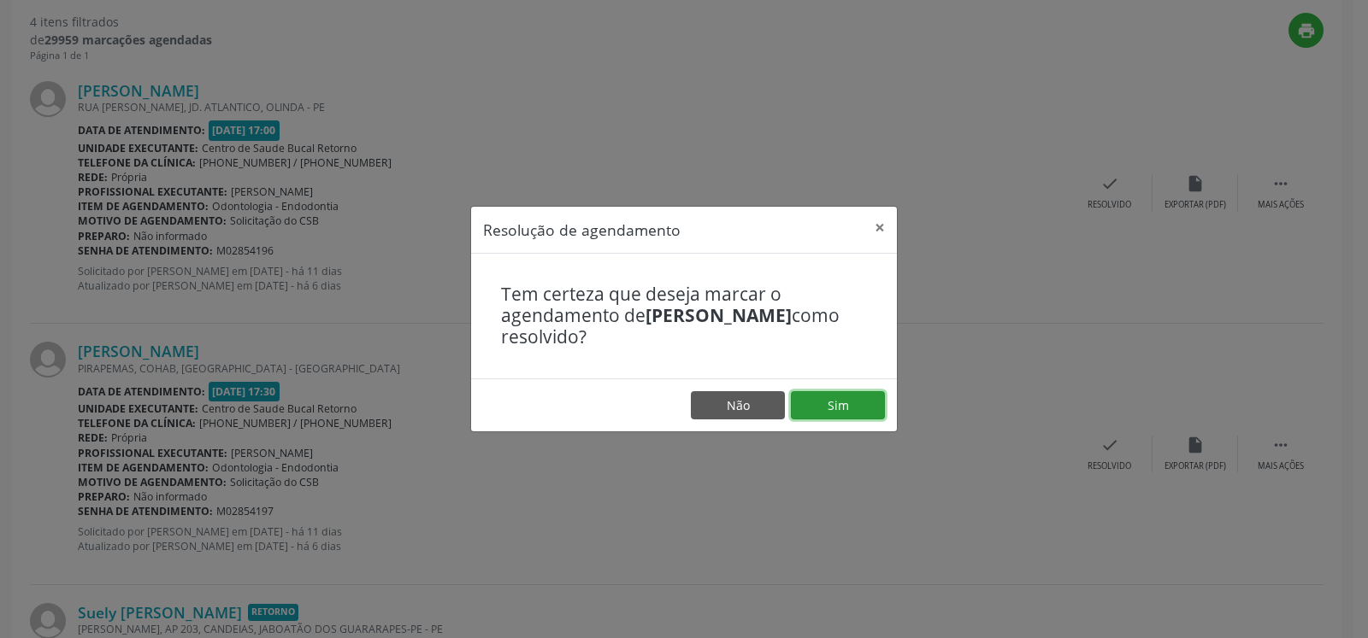
click at [832, 397] on button "Sim" at bounding box center [838, 405] width 94 height 29
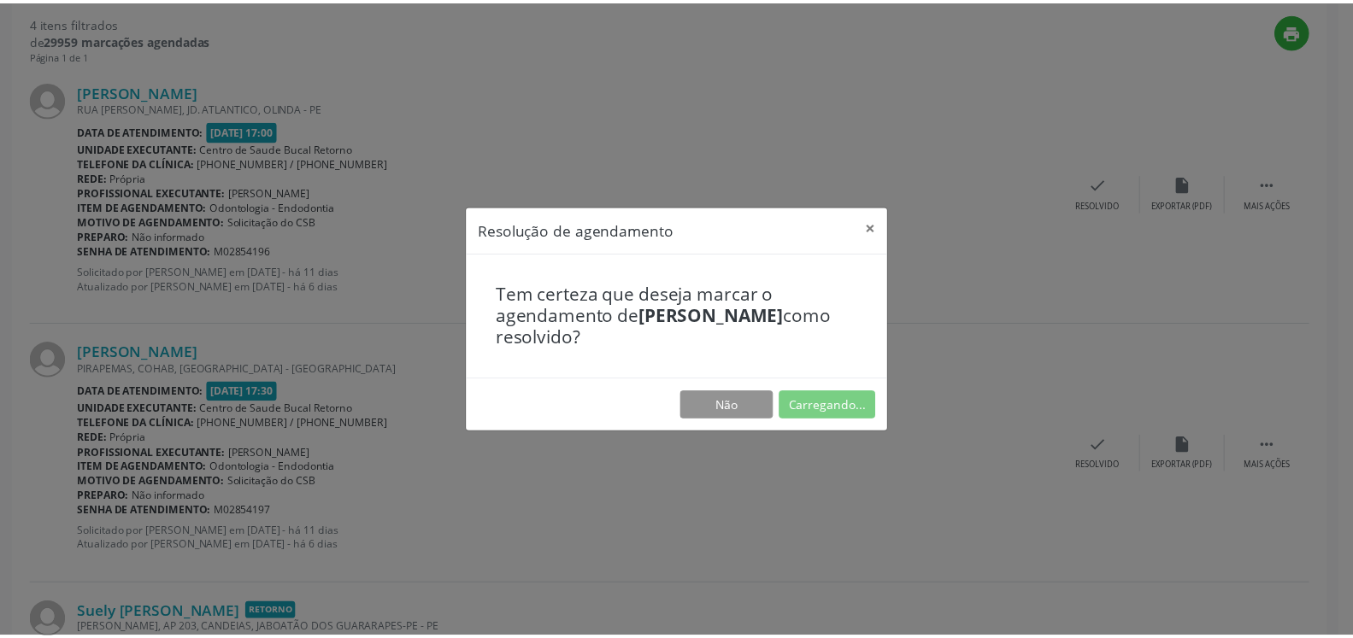
scroll to position [94, 0]
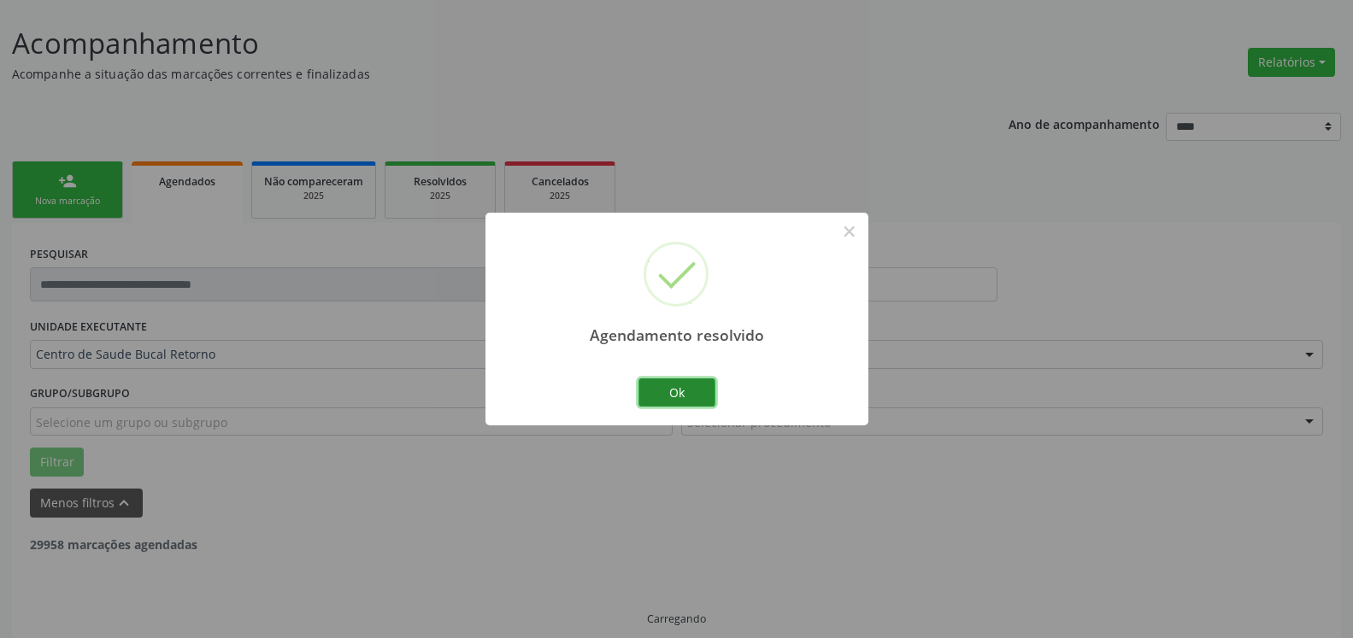
click at [686, 390] on button "Ok" at bounding box center [676, 393] width 77 height 29
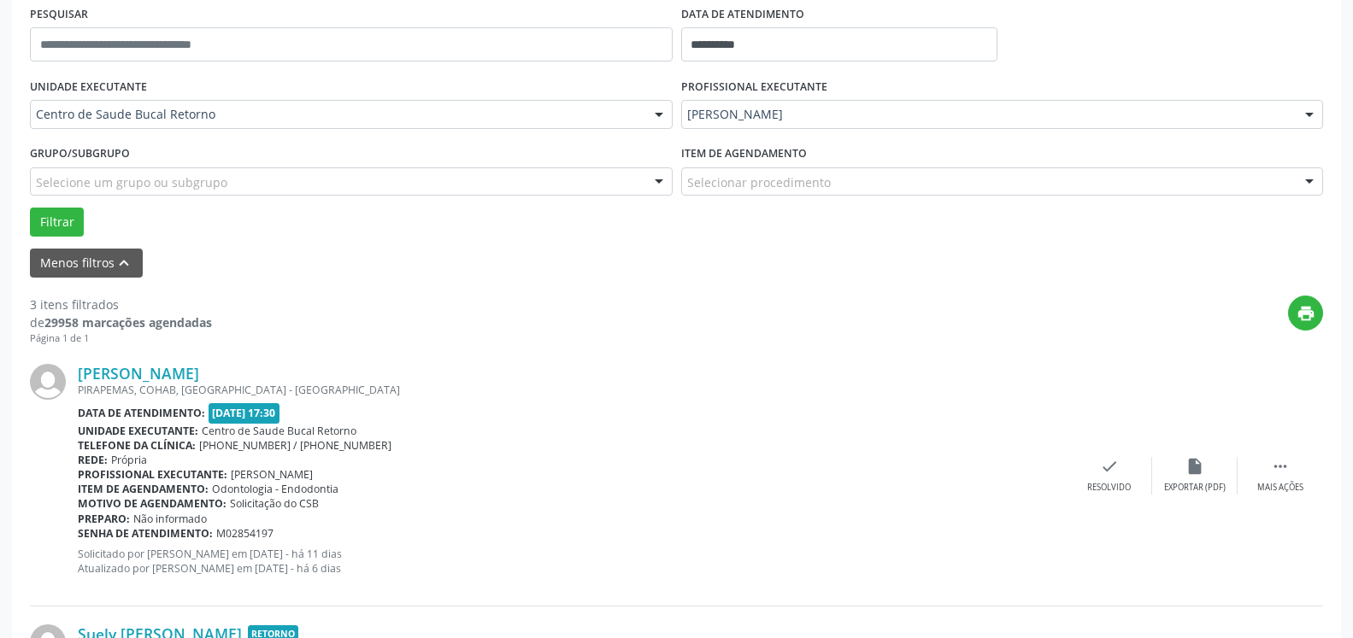
scroll to position [374, 0]
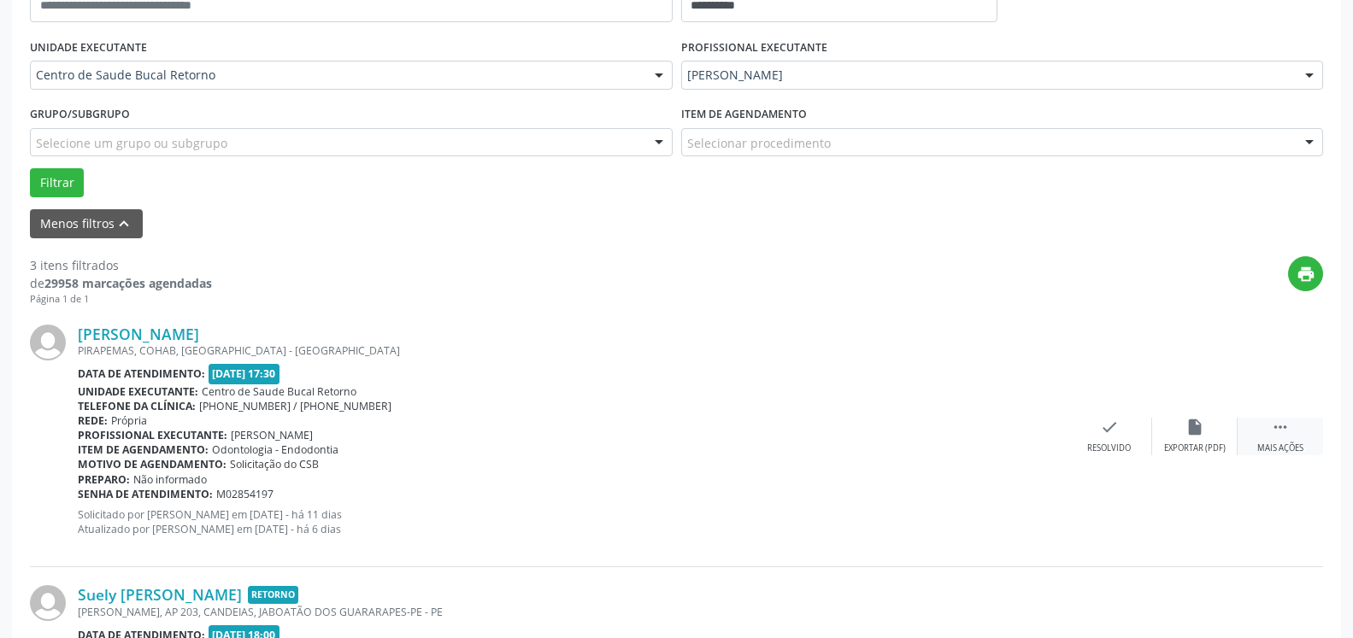
click at [1279, 427] on icon "" at bounding box center [1280, 427] width 19 height 19
click at [1209, 420] on div "alarm_off Não compareceu" at bounding box center [1194, 436] width 85 height 37
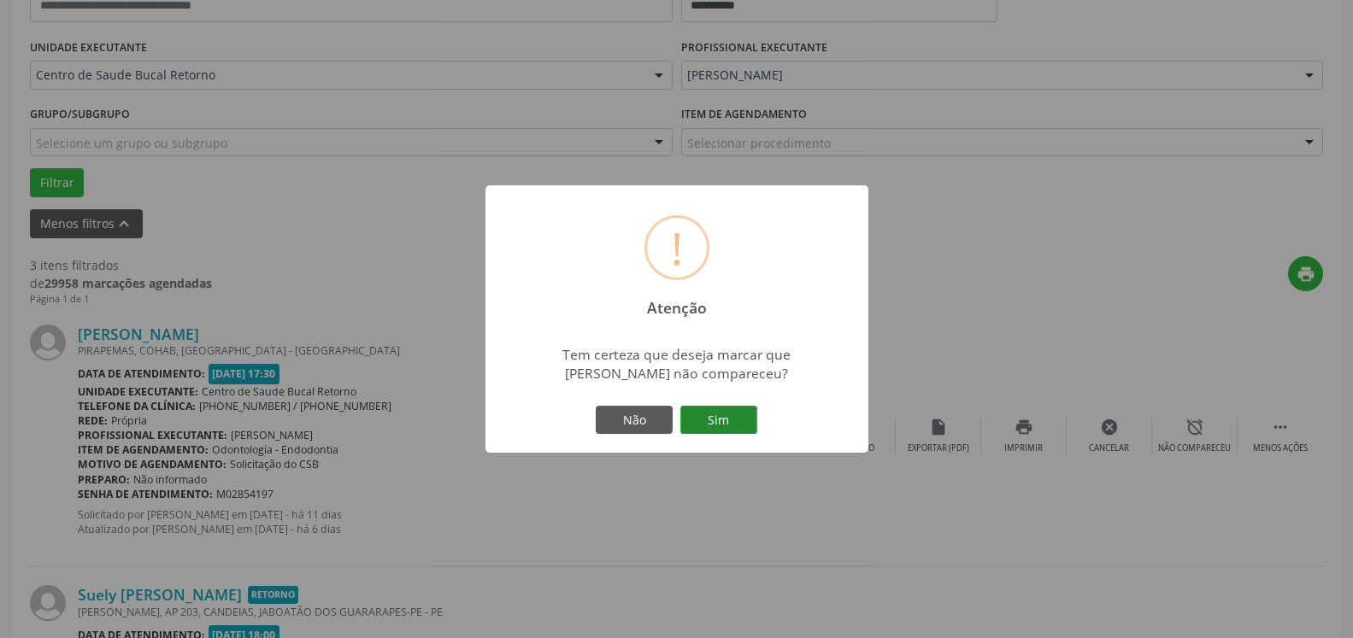
click at [738, 418] on button "Sim" at bounding box center [718, 420] width 77 height 29
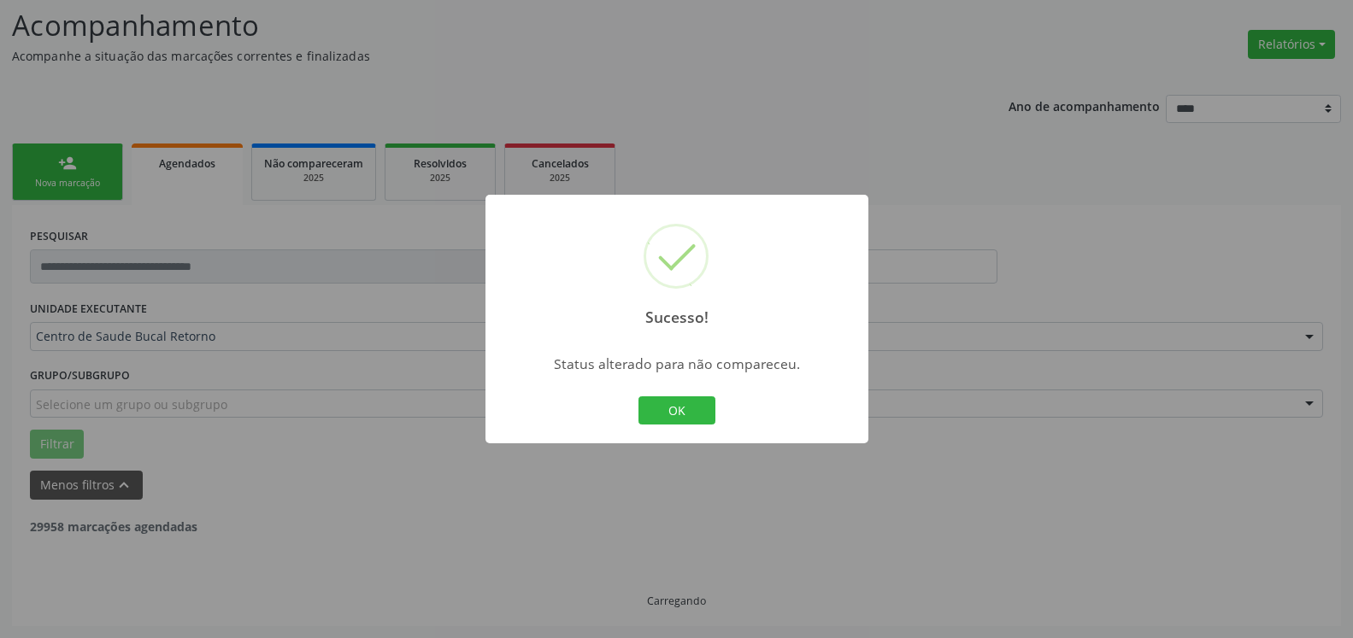
click at [667, 404] on button "OK" at bounding box center [676, 411] width 77 height 29
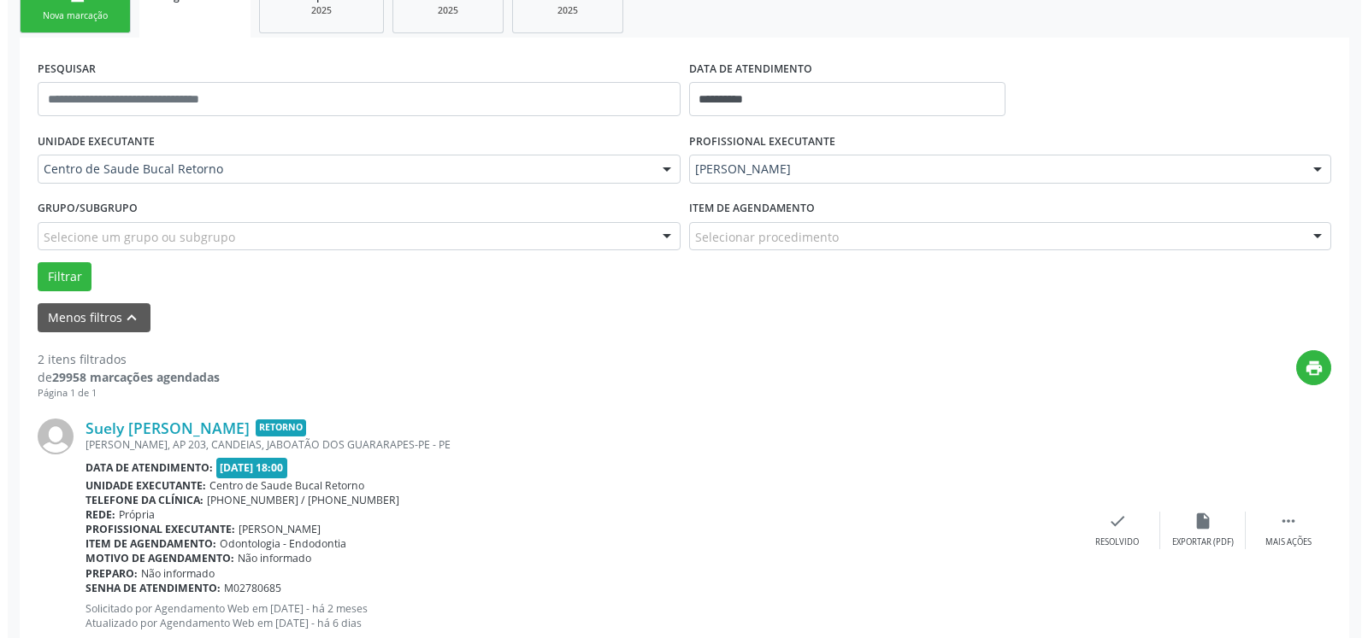
scroll to position [548, 0]
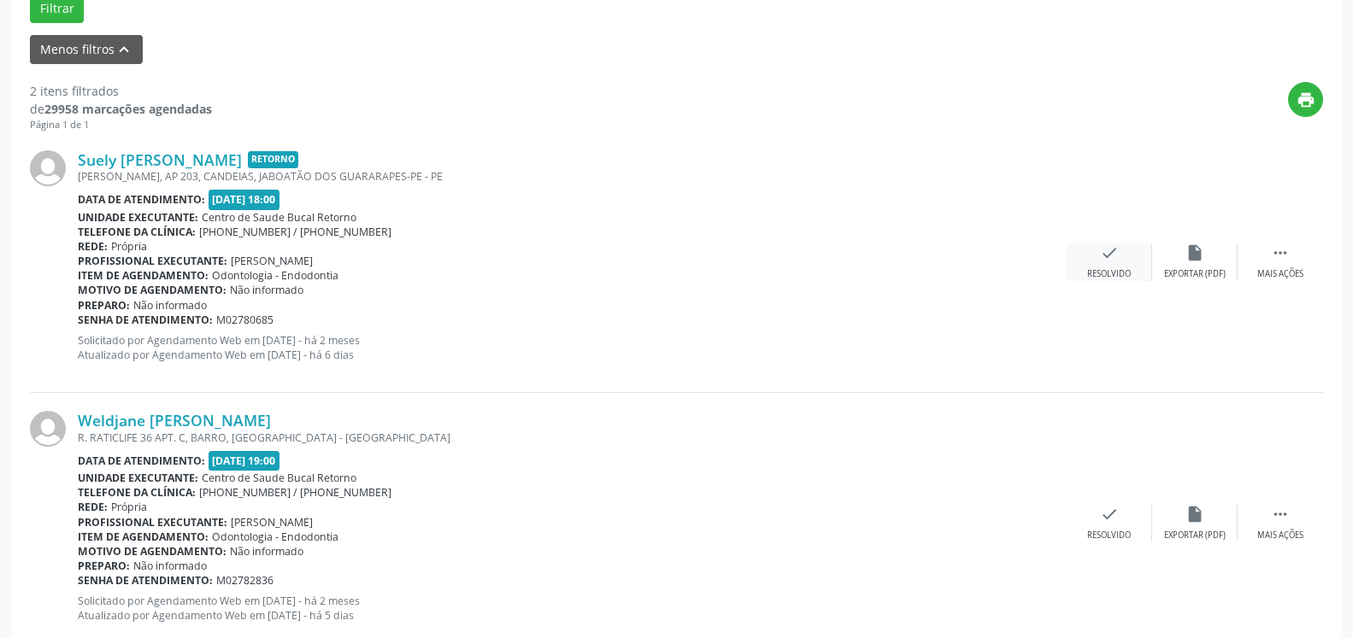
click at [1121, 254] on div "check Resolvido" at bounding box center [1109, 262] width 85 height 37
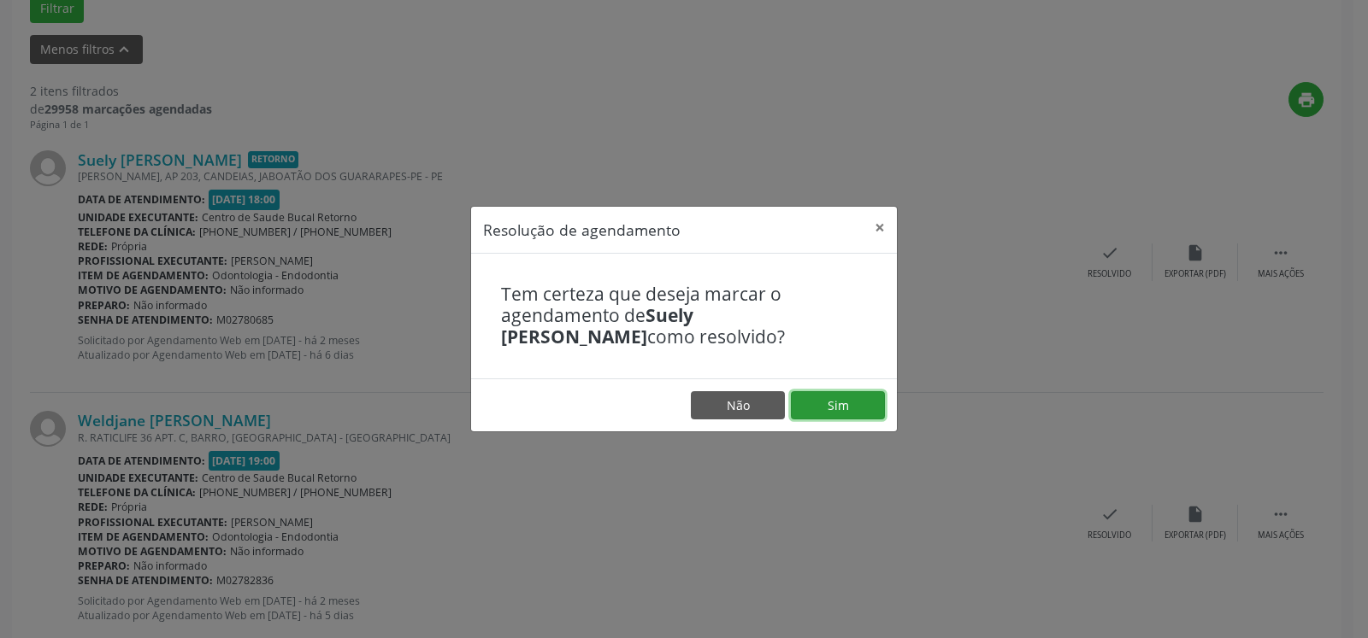
click at [859, 399] on button "Sim" at bounding box center [838, 405] width 94 height 29
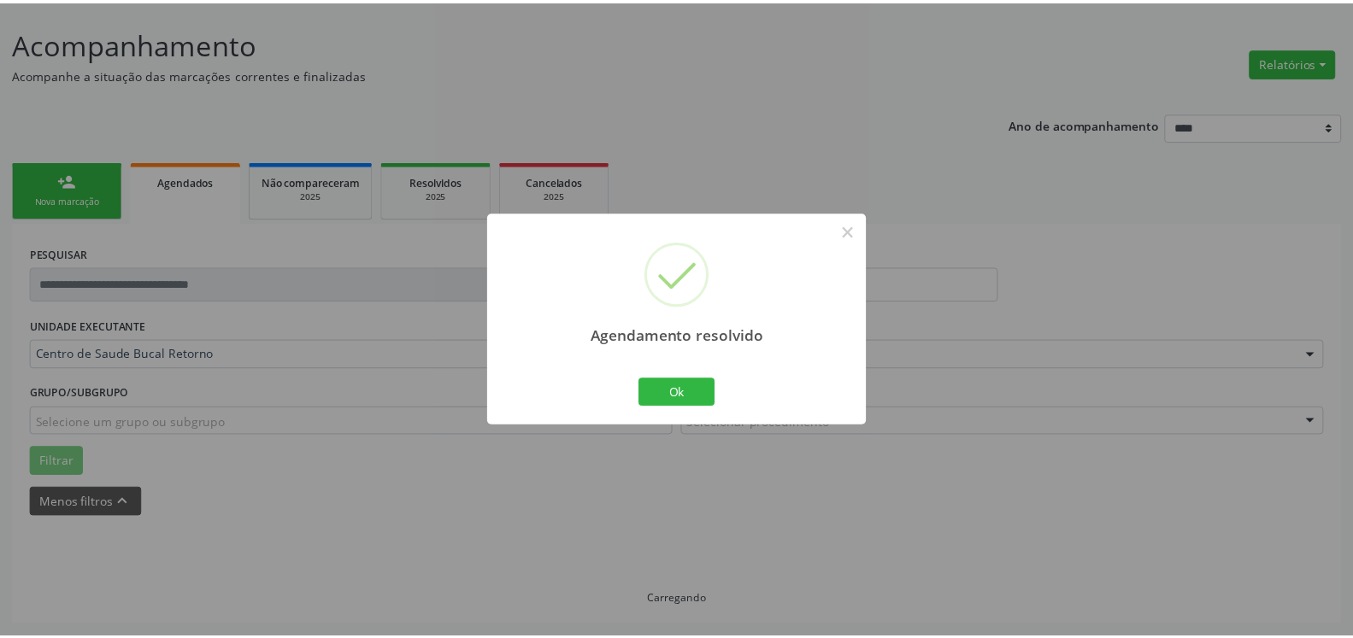
scroll to position [94, 0]
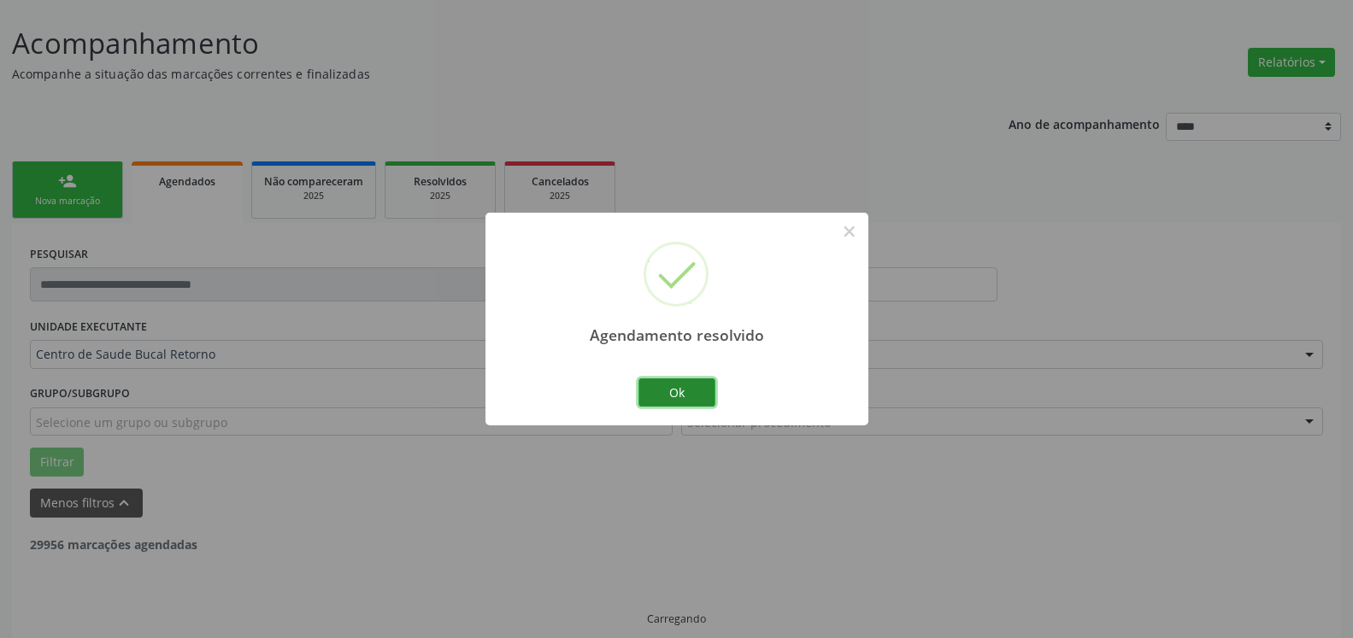
click at [684, 393] on button "Ok" at bounding box center [676, 393] width 77 height 29
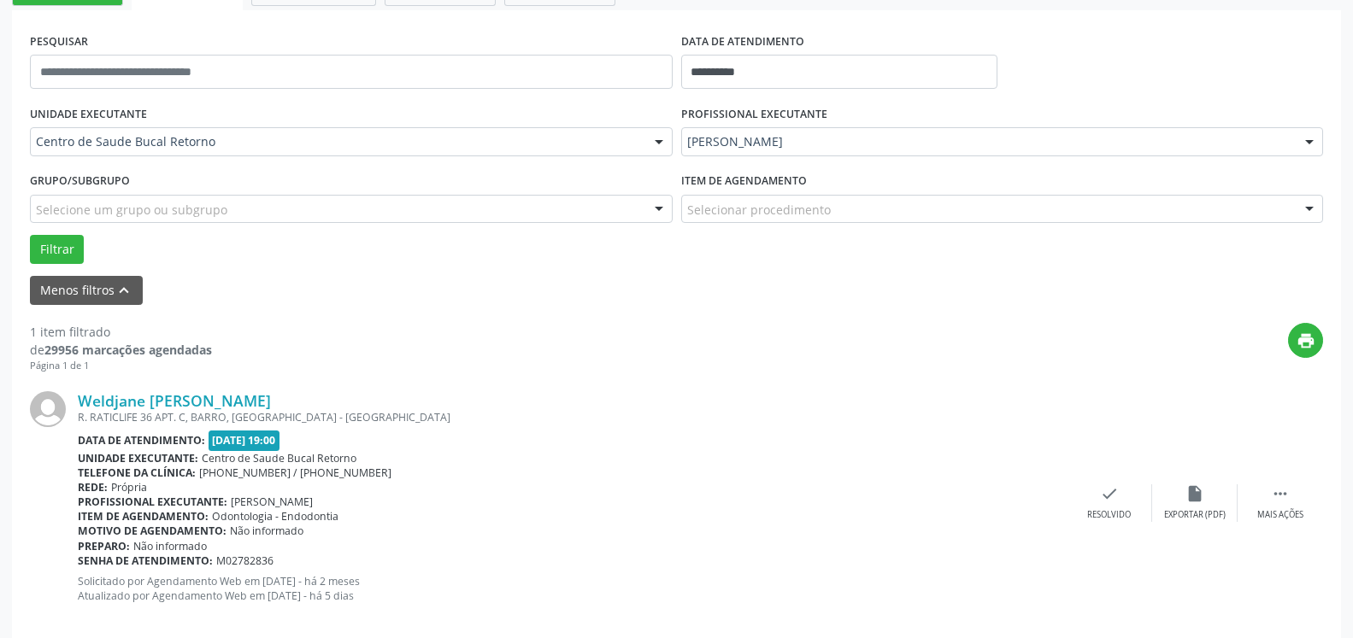
scroll to position [332, 0]
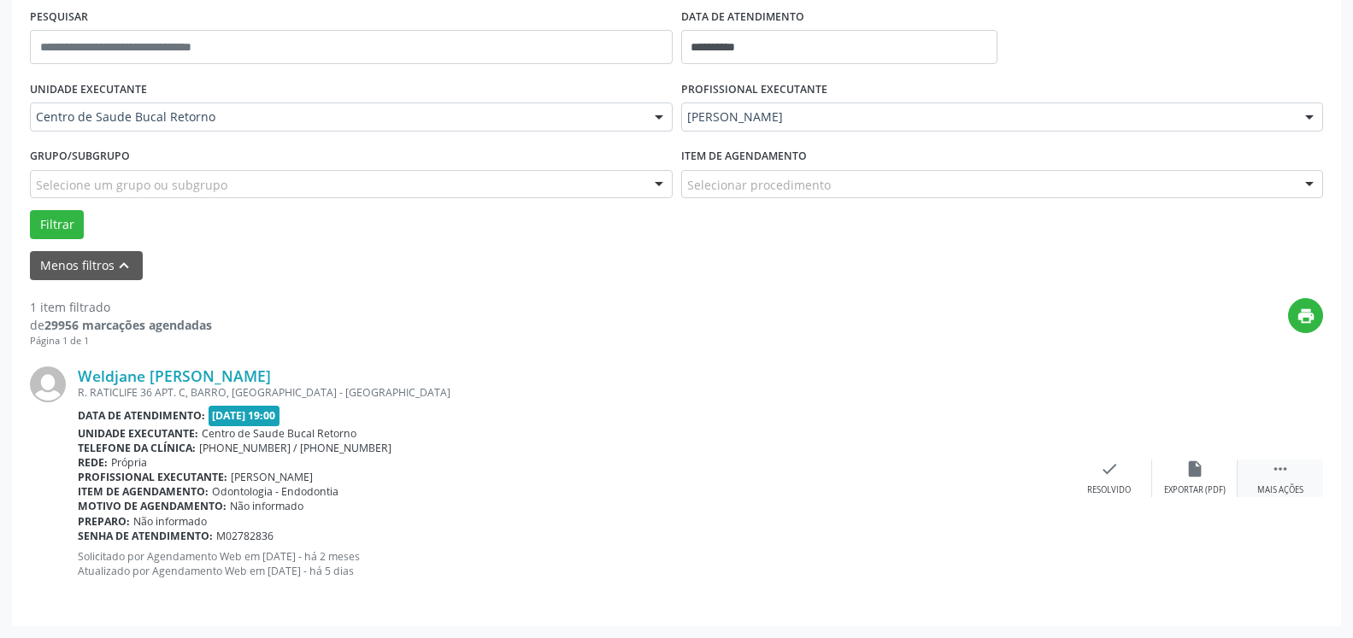
click at [1288, 478] on icon "" at bounding box center [1280, 469] width 19 height 19
click at [1221, 470] on div "alarm_off Não compareceu" at bounding box center [1194, 478] width 85 height 37
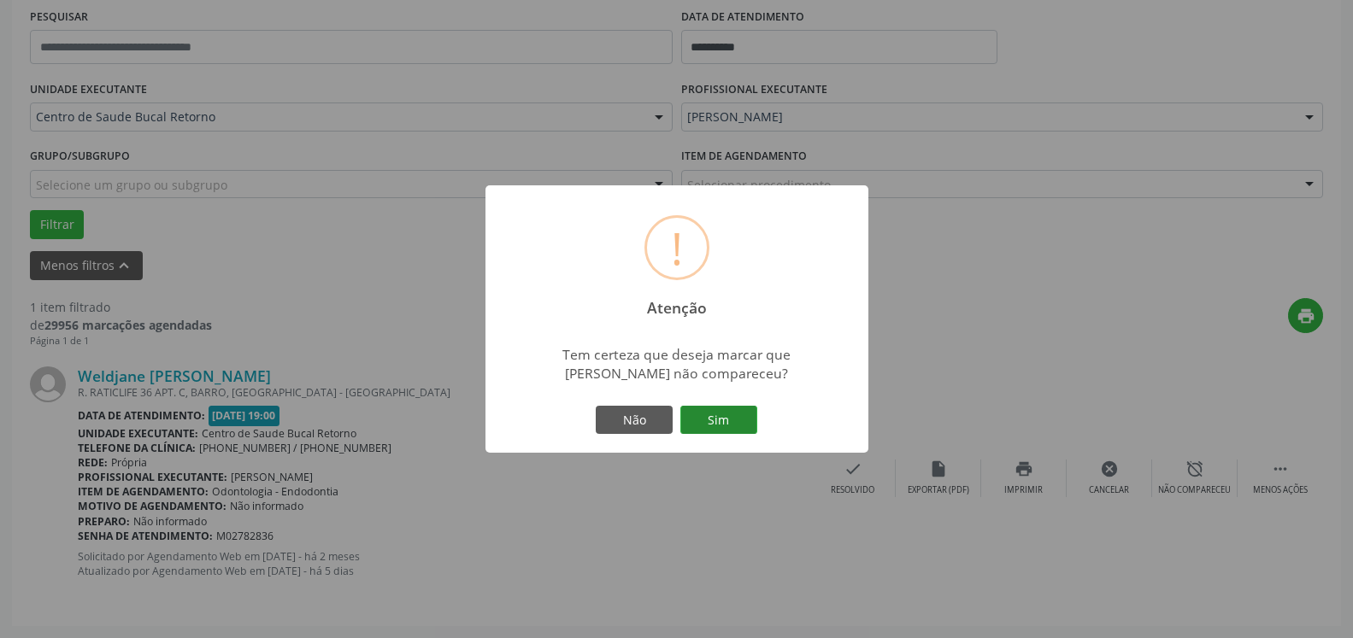
click at [753, 421] on button "Sim" at bounding box center [718, 420] width 77 height 29
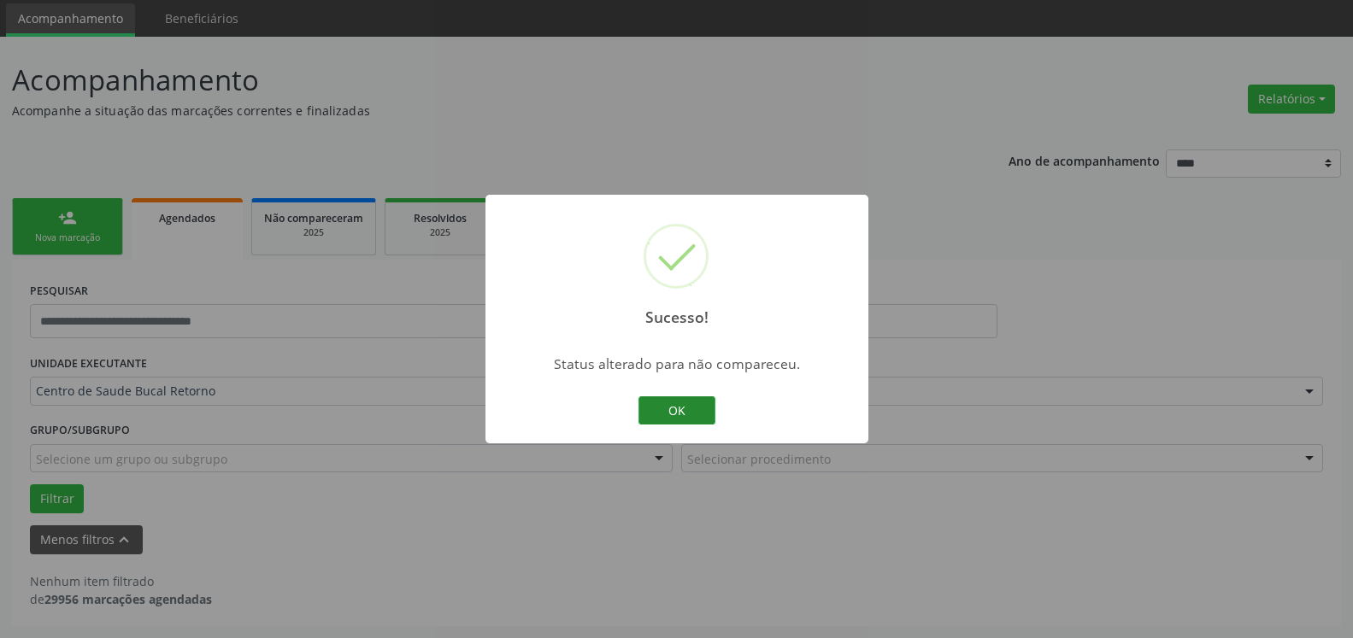
scroll to position [57, 0]
click at [660, 412] on button "OK" at bounding box center [676, 411] width 77 height 29
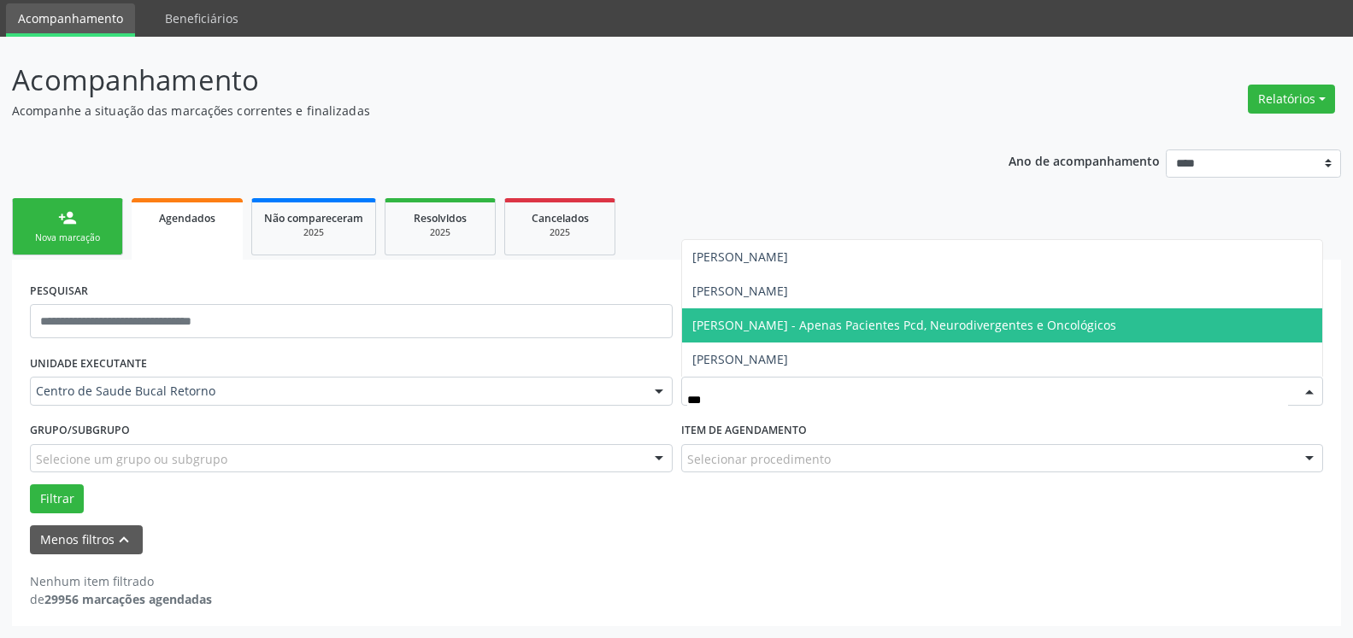
click at [797, 326] on span "[PERSON_NAME] - Apenas Pacientes Pcd, Neurodivergentes e Oncológicos" at bounding box center [904, 325] width 424 height 16
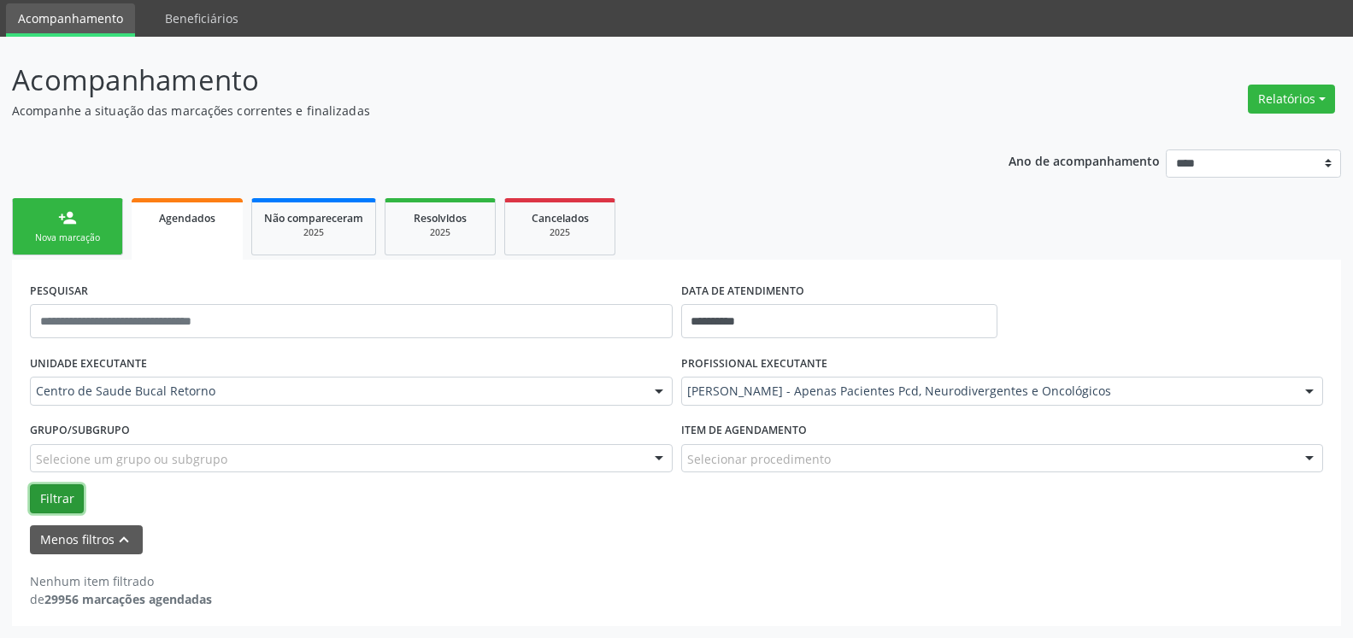
click at [58, 497] on button "Filtrar" at bounding box center [57, 499] width 54 height 29
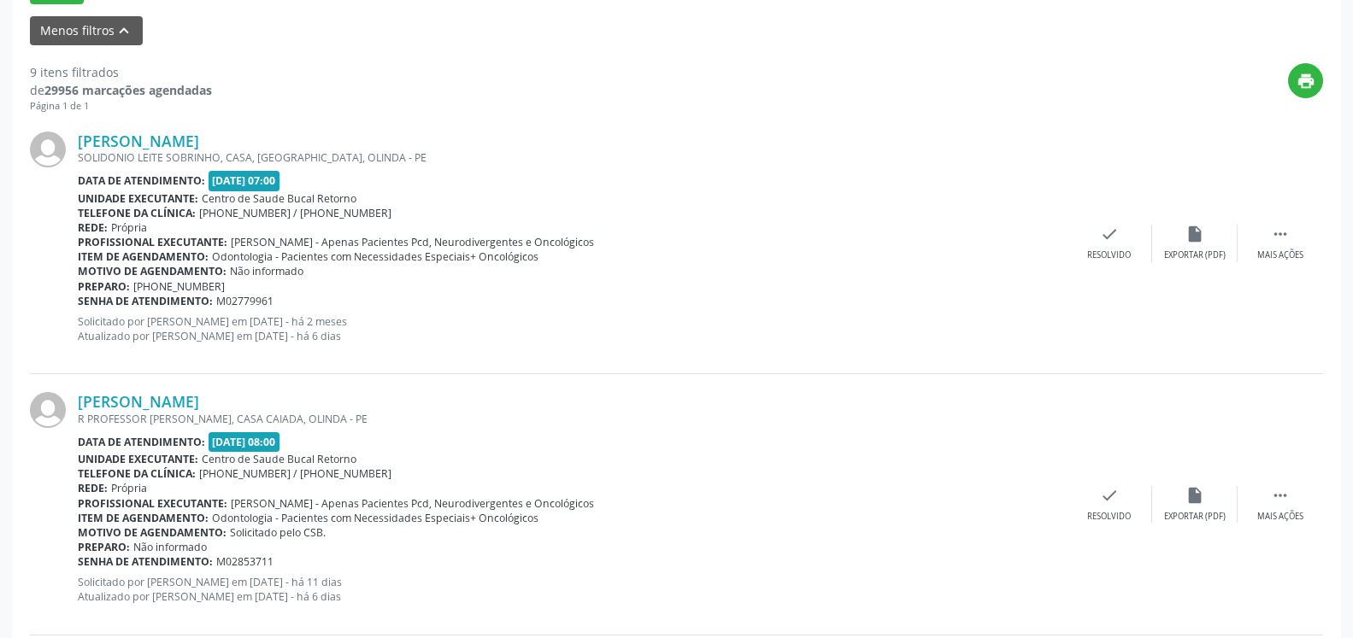
scroll to position [610, 0]
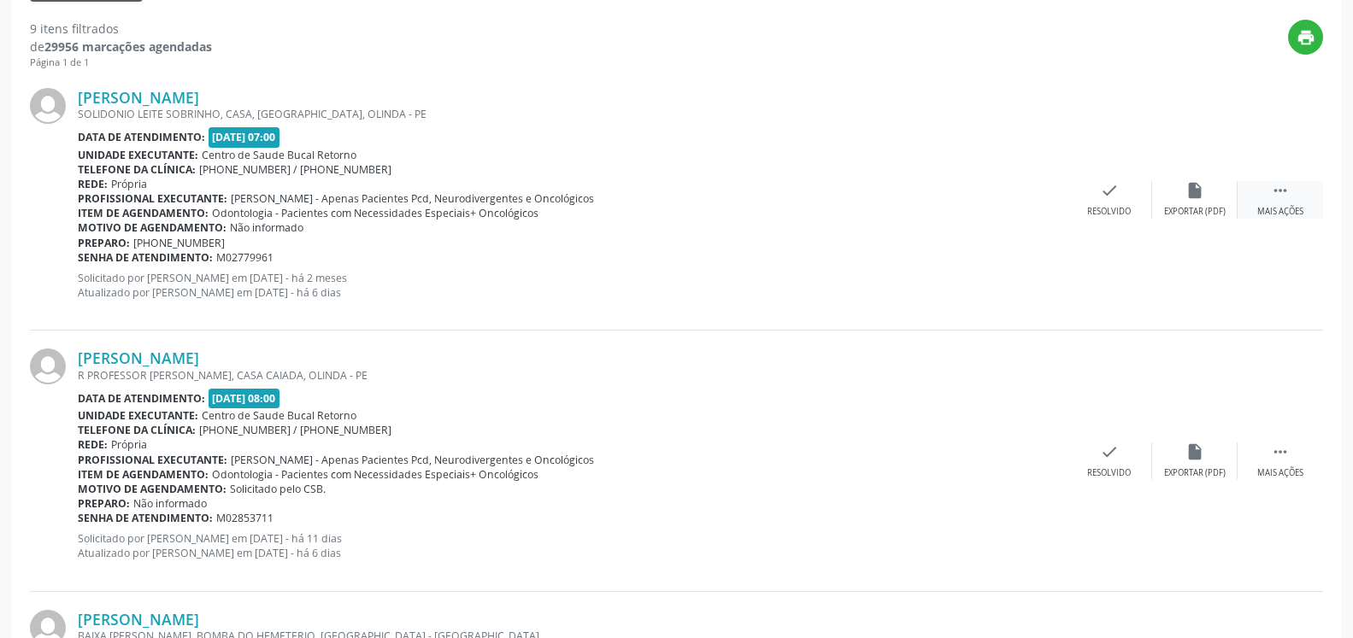
click at [1283, 198] on icon "" at bounding box center [1280, 190] width 19 height 19
click at [1174, 204] on div "alarm_off Não compareceu" at bounding box center [1194, 199] width 85 height 37
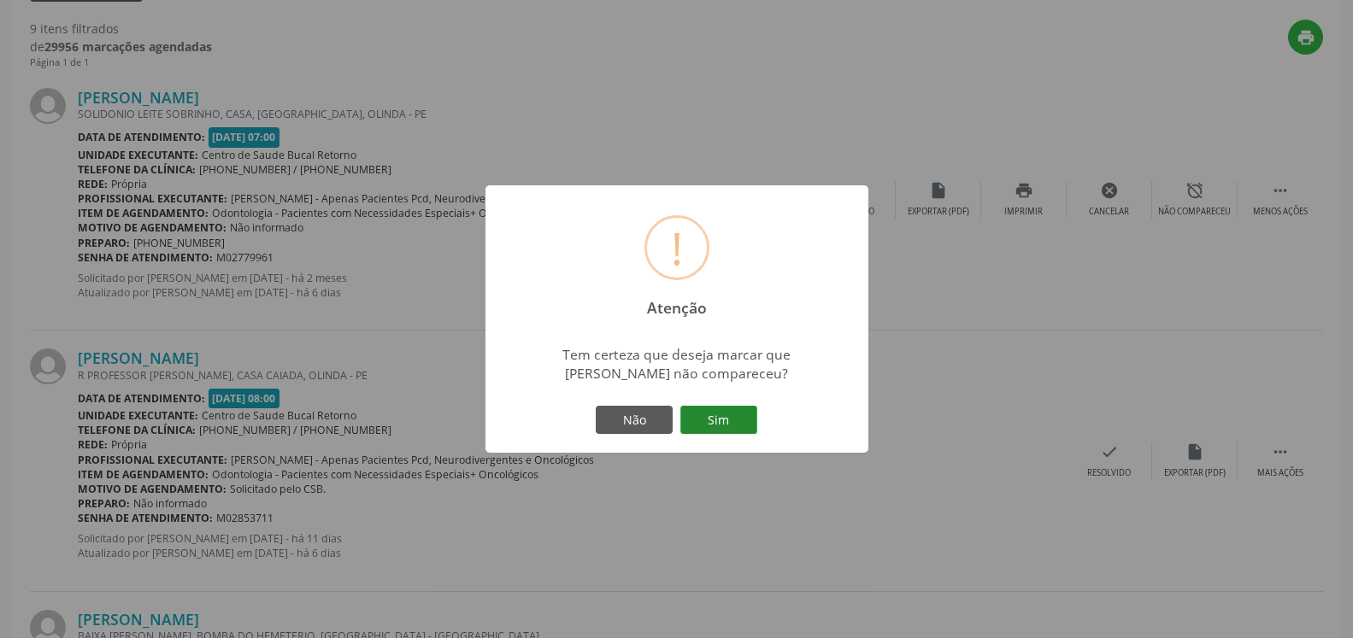
click at [716, 422] on button "Sim" at bounding box center [718, 420] width 77 height 29
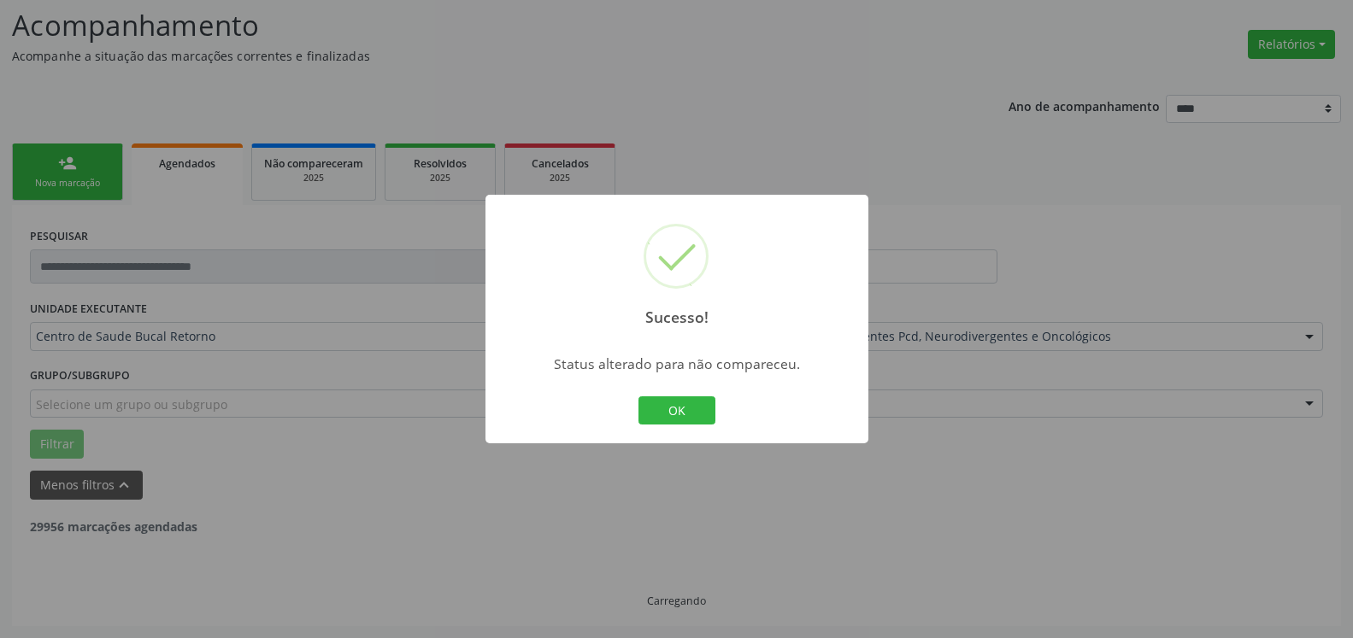
scroll to position [112, 0]
click at [698, 403] on button "OK" at bounding box center [676, 411] width 77 height 29
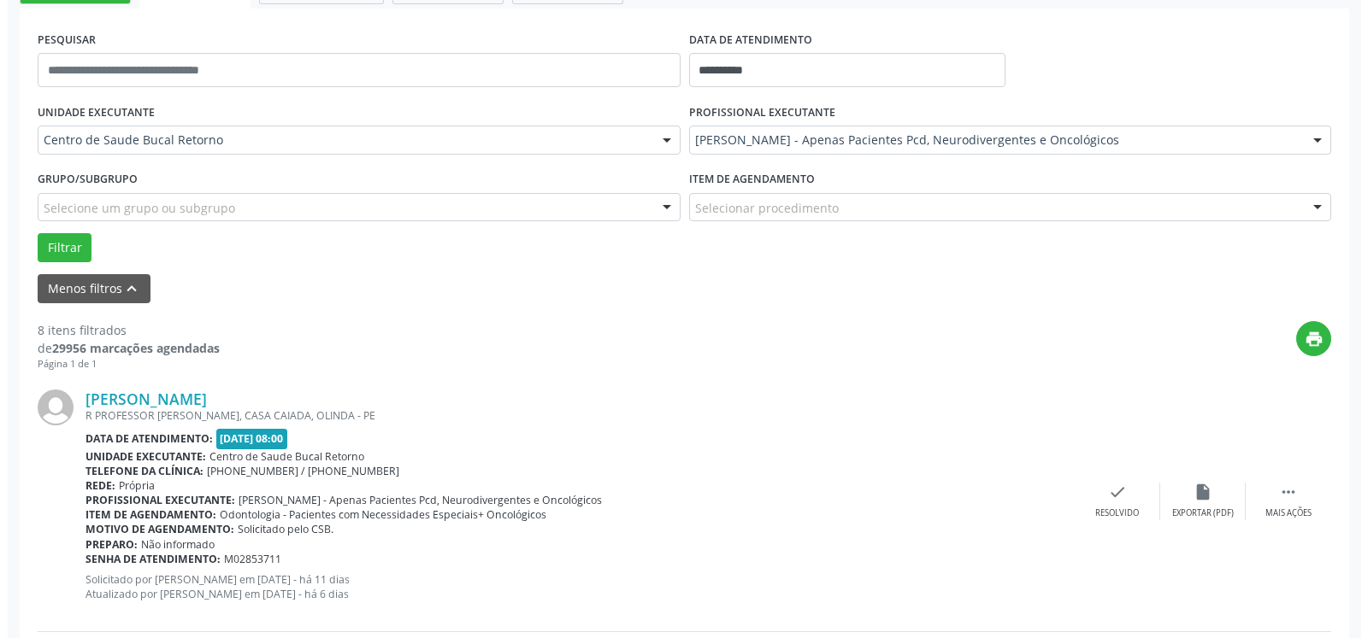
scroll to position [374, 0]
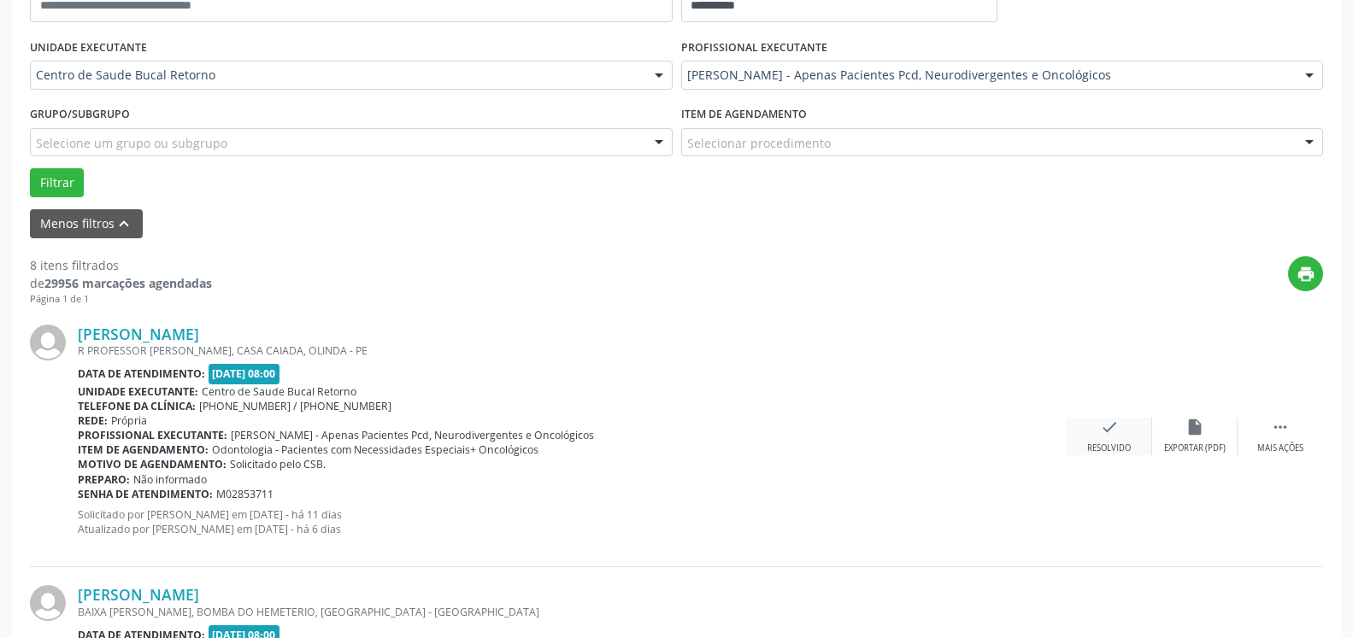
click at [1111, 436] on icon "check" at bounding box center [1109, 427] width 19 height 19
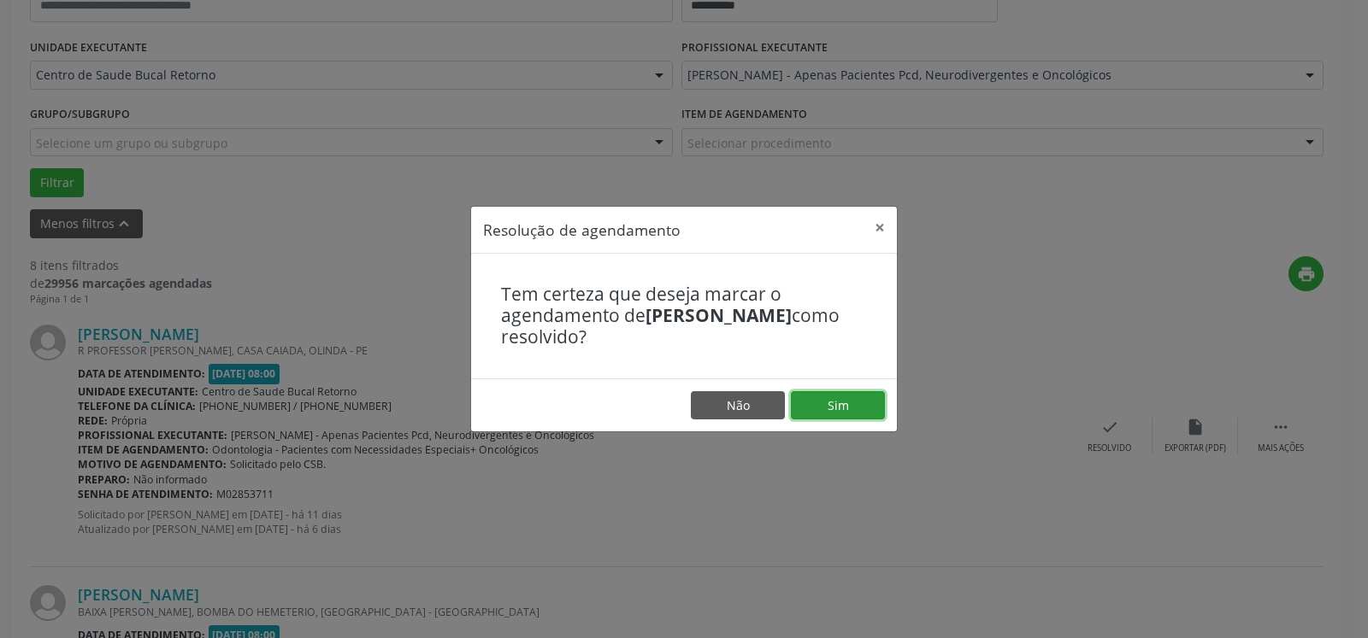
click at [852, 406] on button "Sim" at bounding box center [838, 405] width 94 height 29
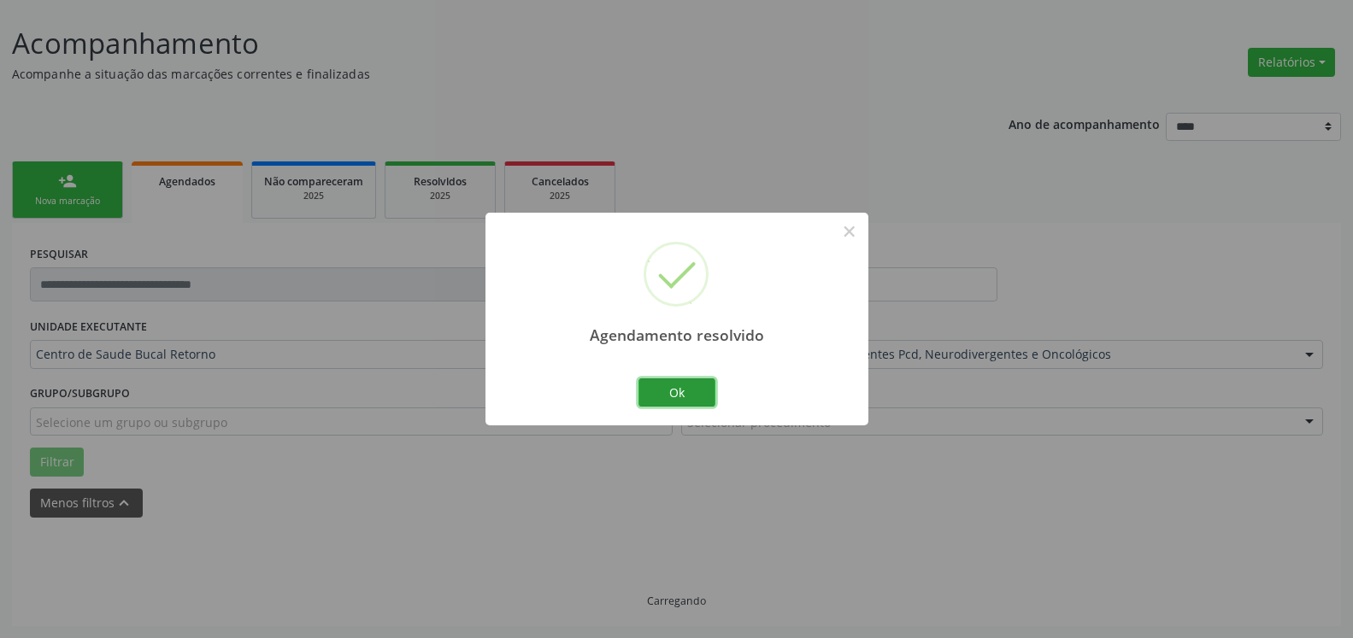
click at [671, 389] on button "Ok" at bounding box center [676, 393] width 77 height 29
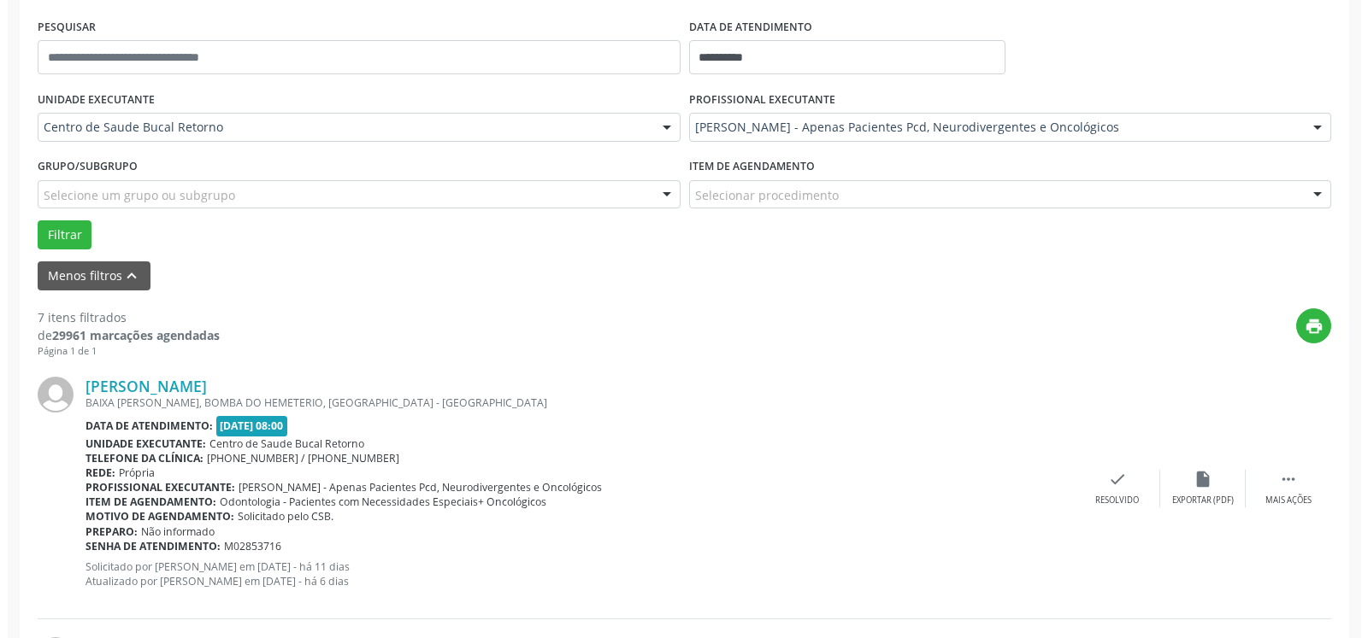
scroll to position [461, 0]
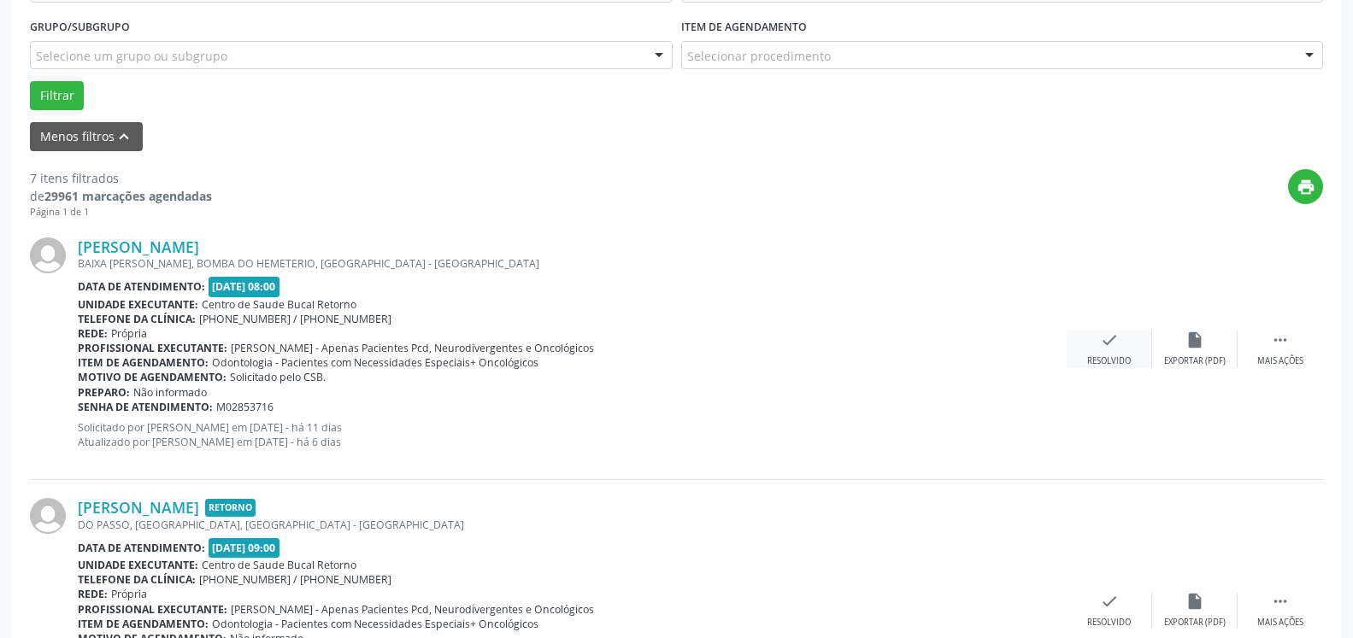
click at [1101, 350] on icon "check" at bounding box center [1109, 340] width 19 height 19
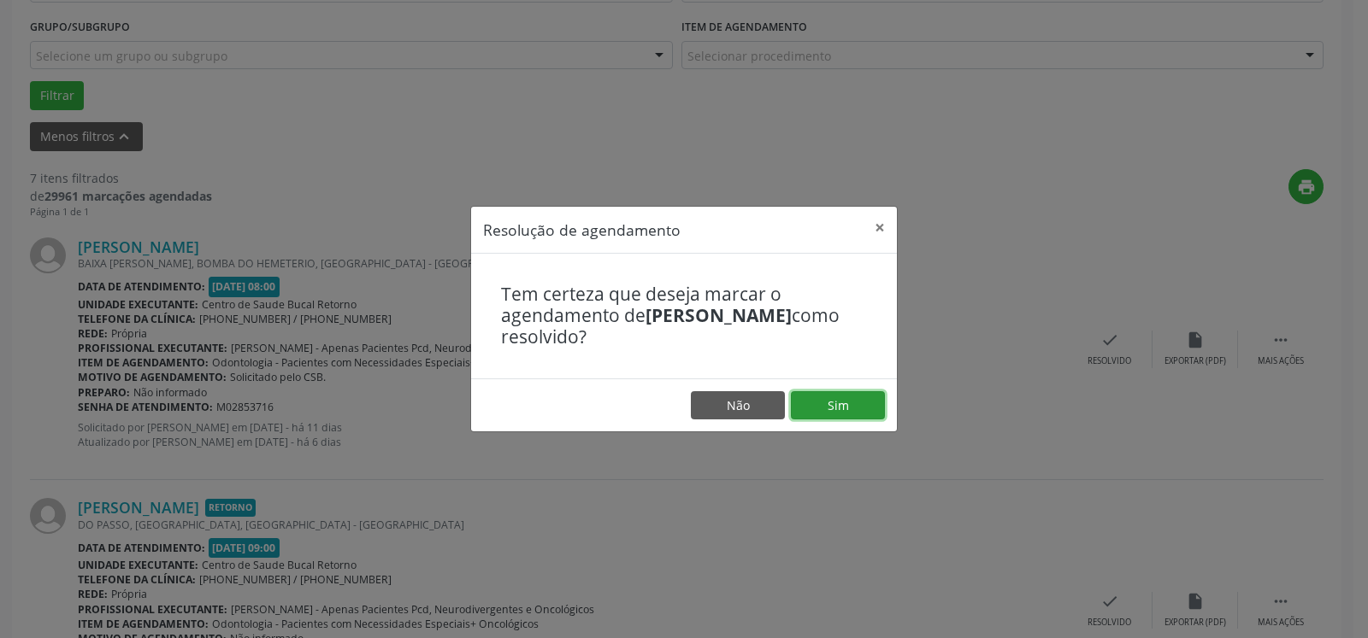
click at [864, 405] on button "Sim" at bounding box center [838, 405] width 94 height 29
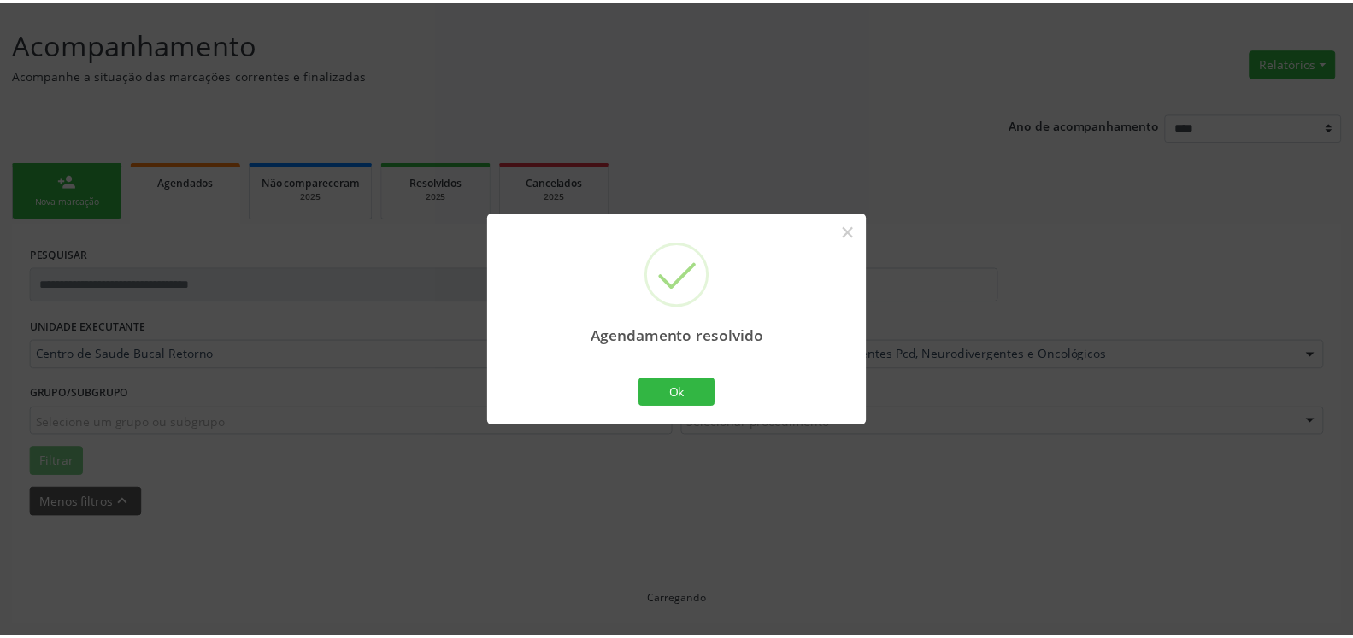
scroll to position [94, 0]
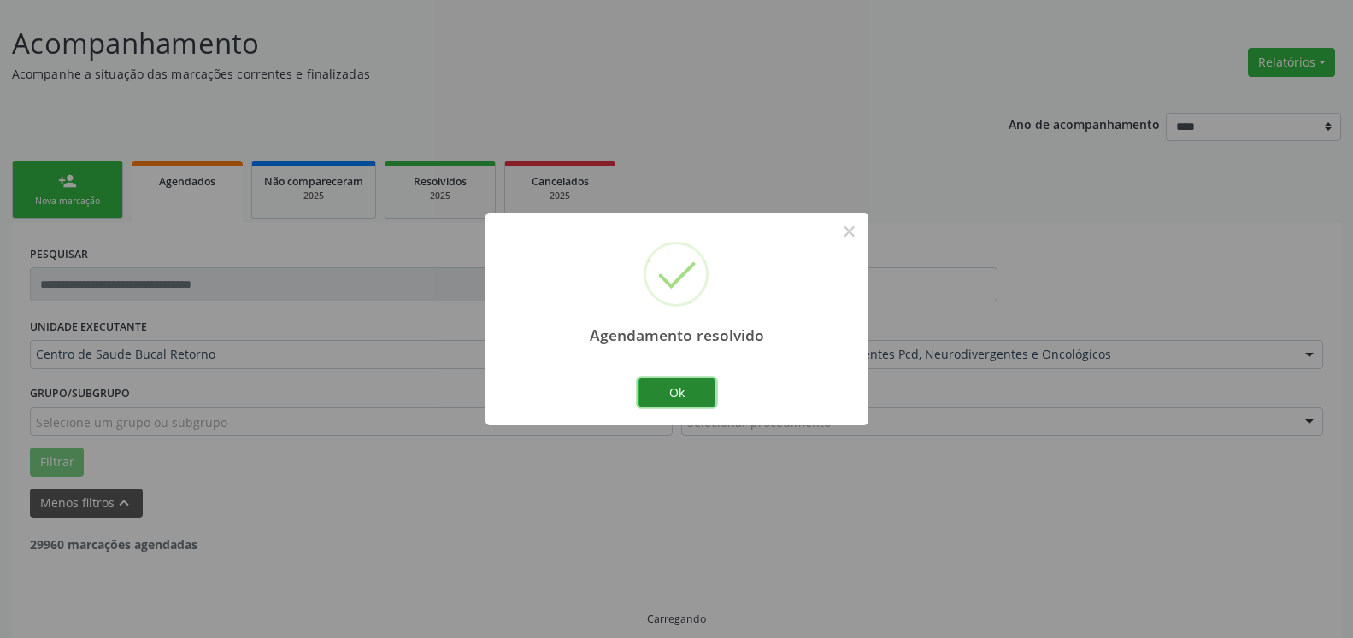
click at [702, 385] on button "Ok" at bounding box center [676, 393] width 77 height 29
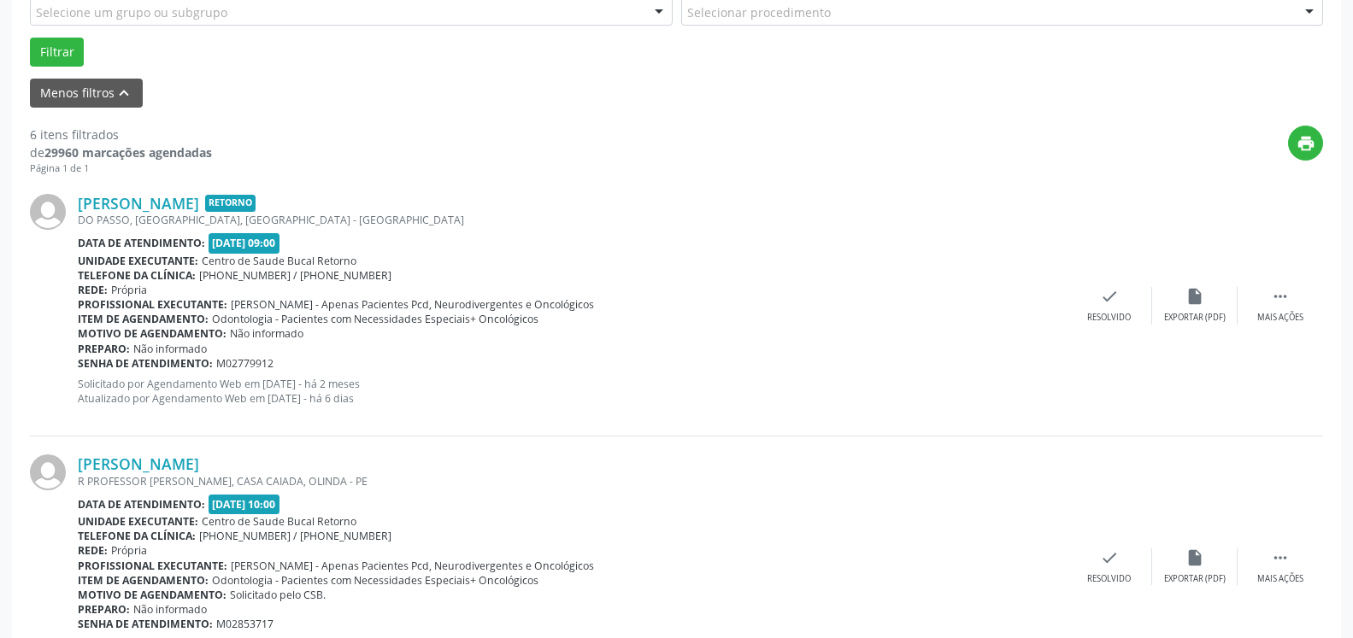
scroll to position [530, 0]
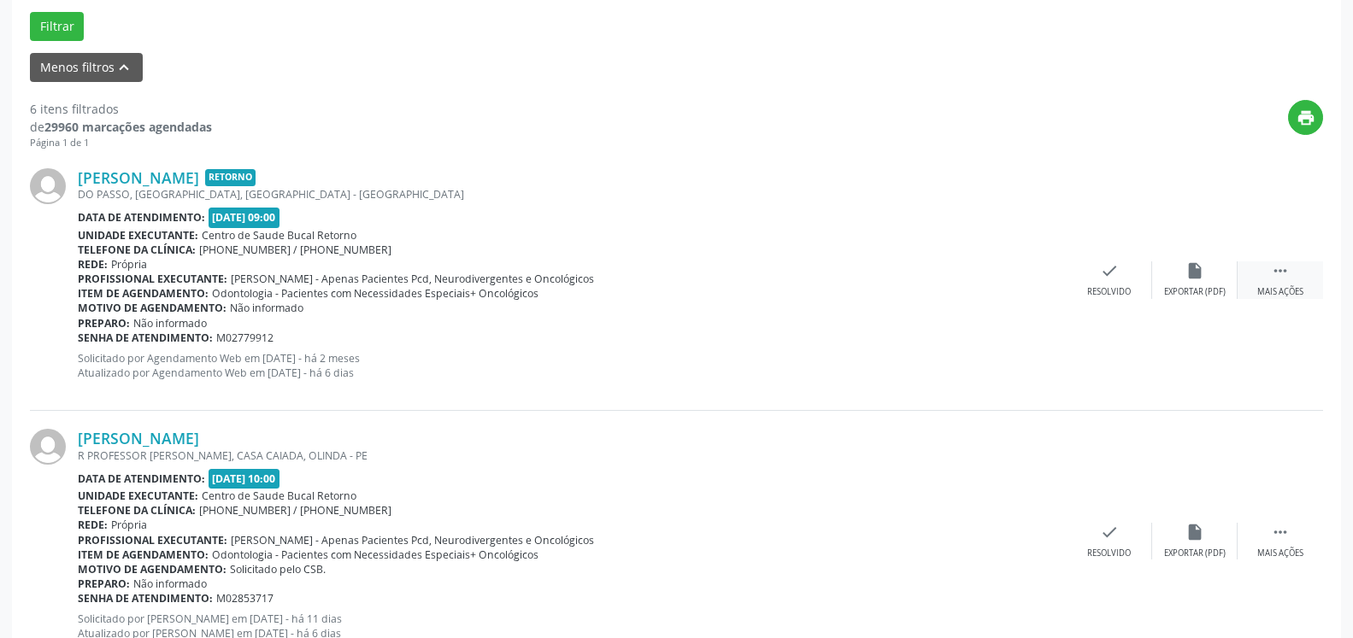
click at [1297, 262] on div " Mais ações" at bounding box center [1280, 280] width 85 height 37
click at [1203, 280] on icon "alarm_off" at bounding box center [1194, 271] width 19 height 19
click at [1207, 270] on div "alarm_off Não compareceu" at bounding box center [1194, 280] width 85 height 37
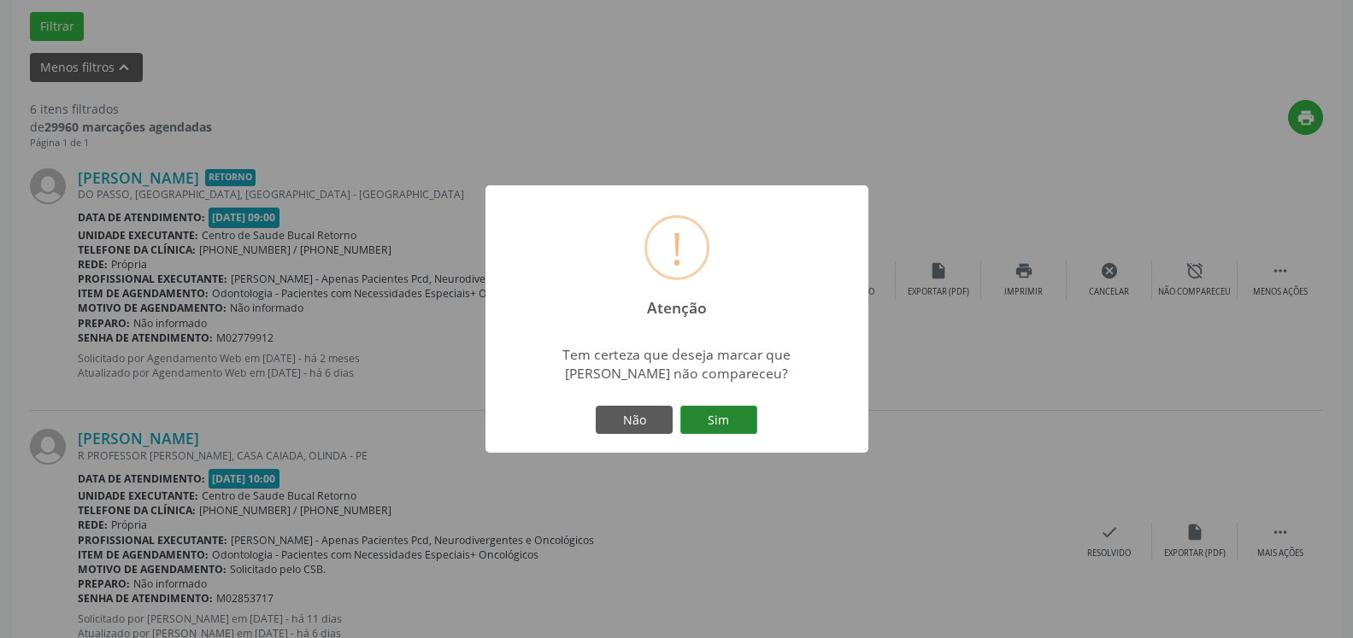
click at [707, 425] on button "Sim" at bounding box center [718, 420] width 77 height 29
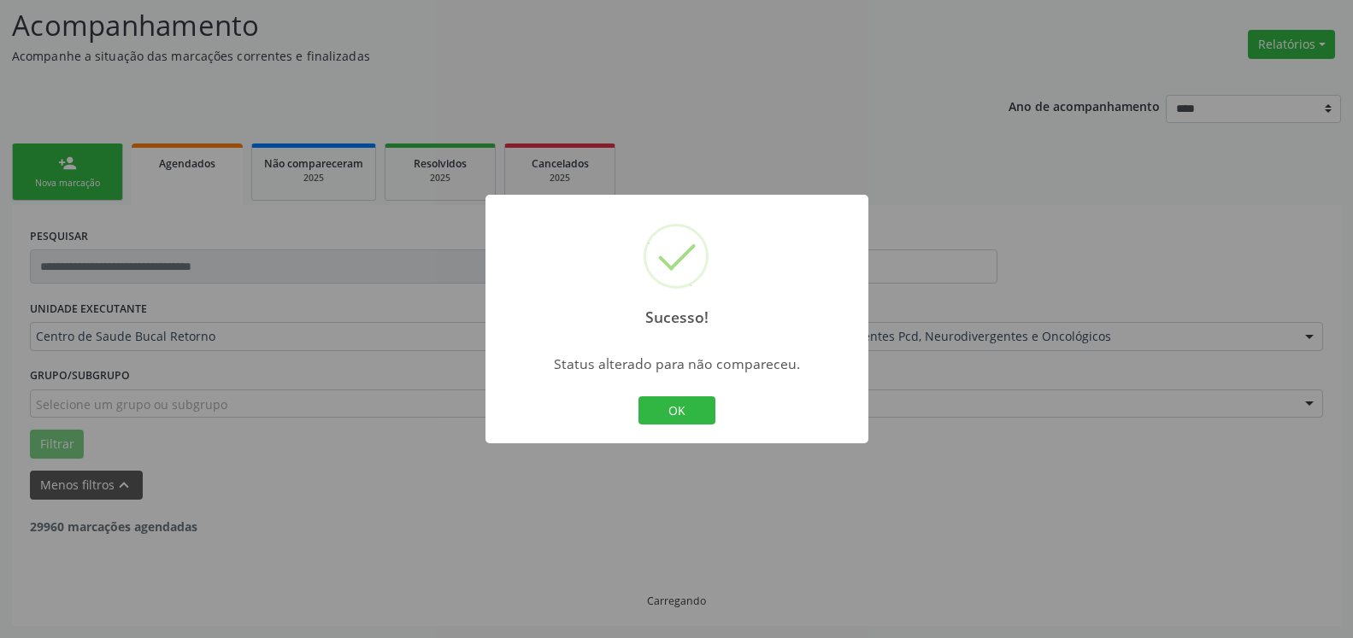
scroll to position [112, 0]
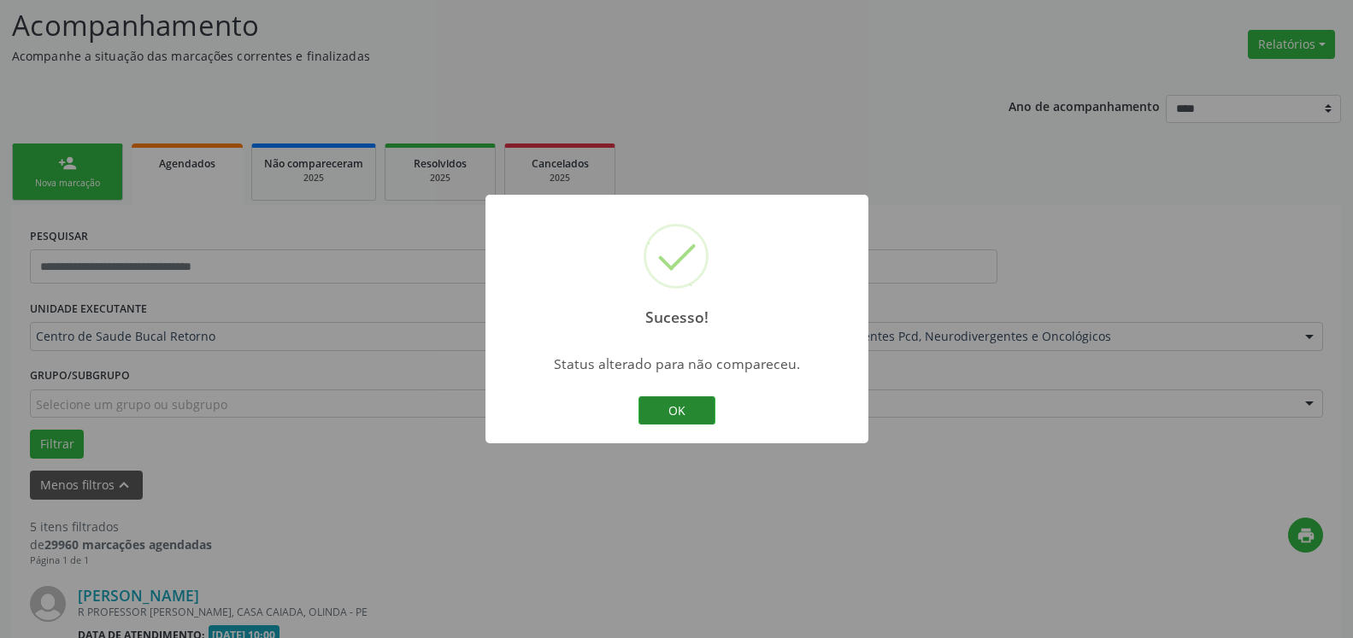
click at [686, 405] on button "OK" at bounding box center [676, 411] width 77 height 29
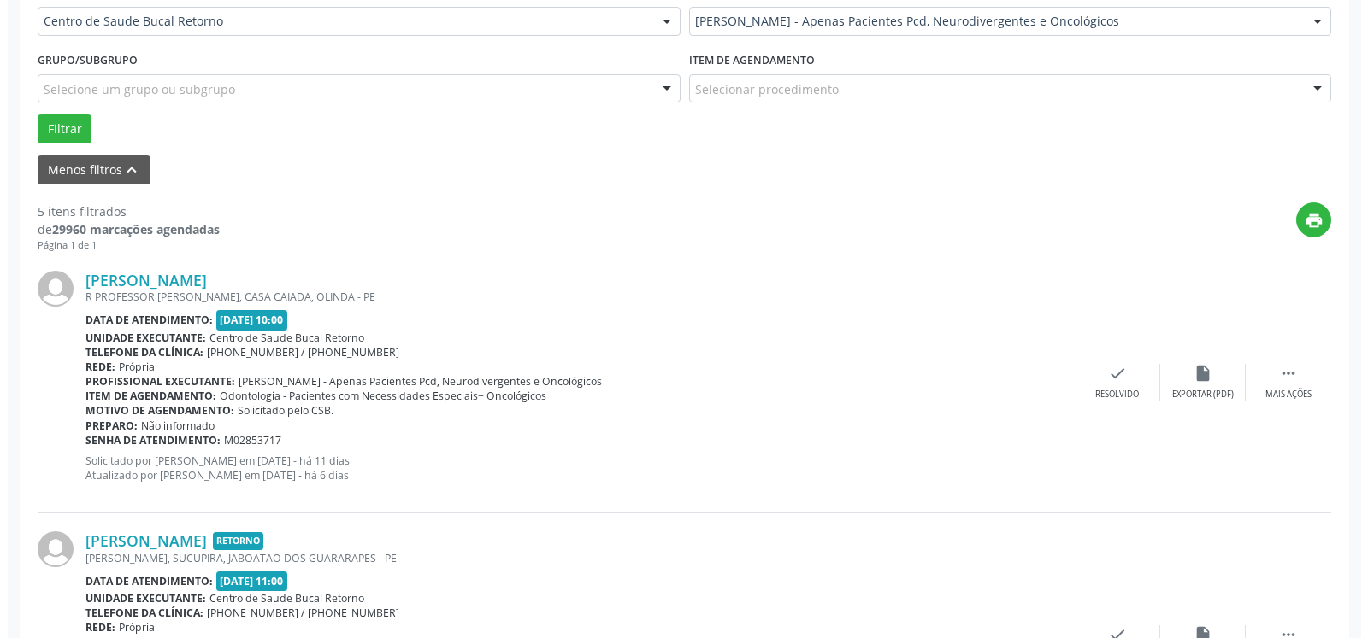
scroll to position [635, 0]
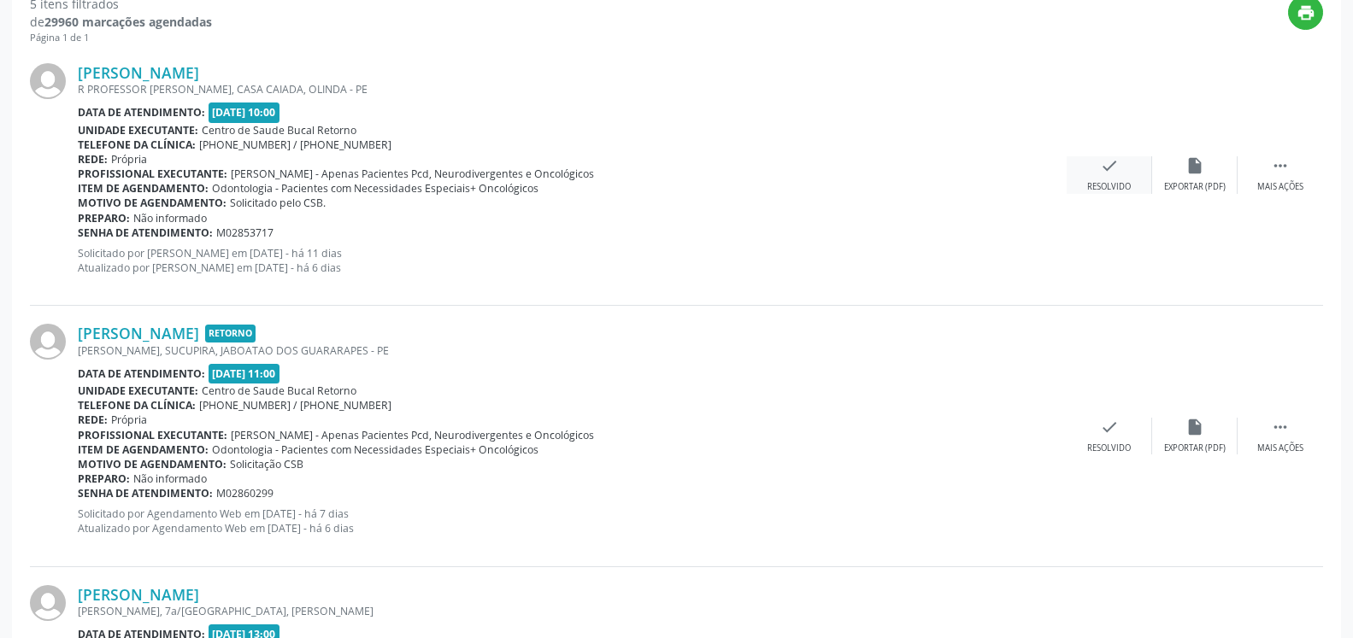
click at [1106, 171] on icon "check" at bounding box center [1109, 165] width 19 height 19
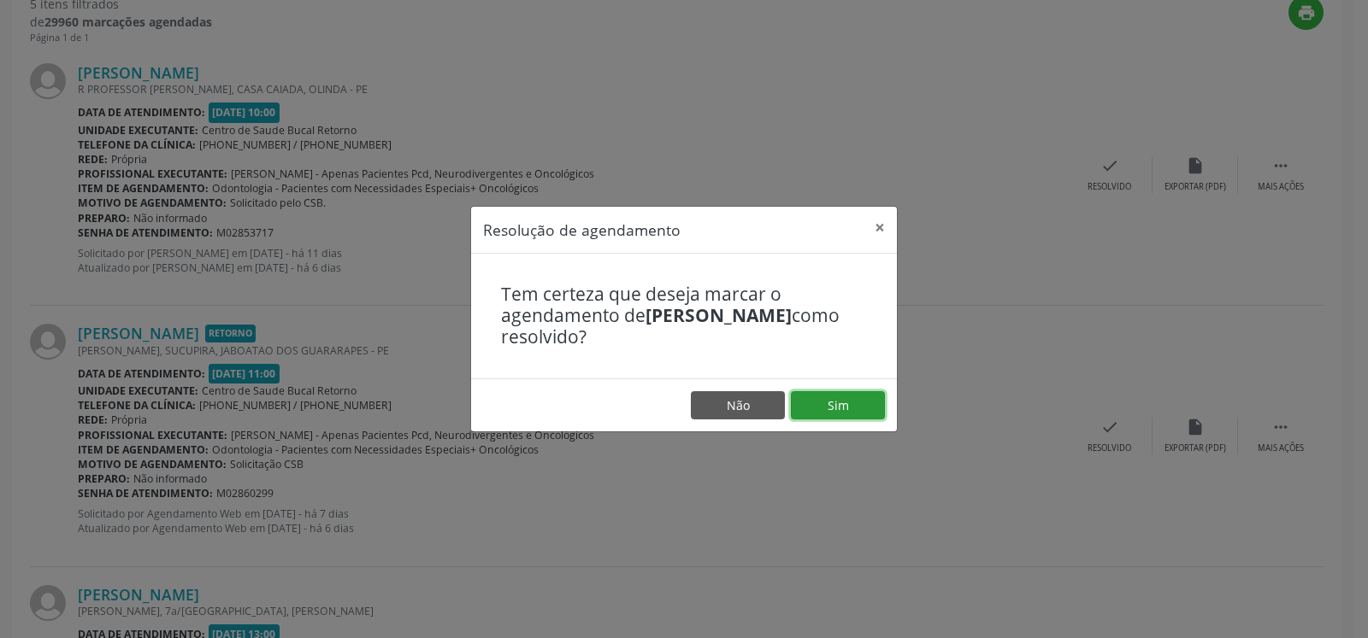
click at [864, 403] on button "Sim" at bounding box center [838, 405] width 94 height 29
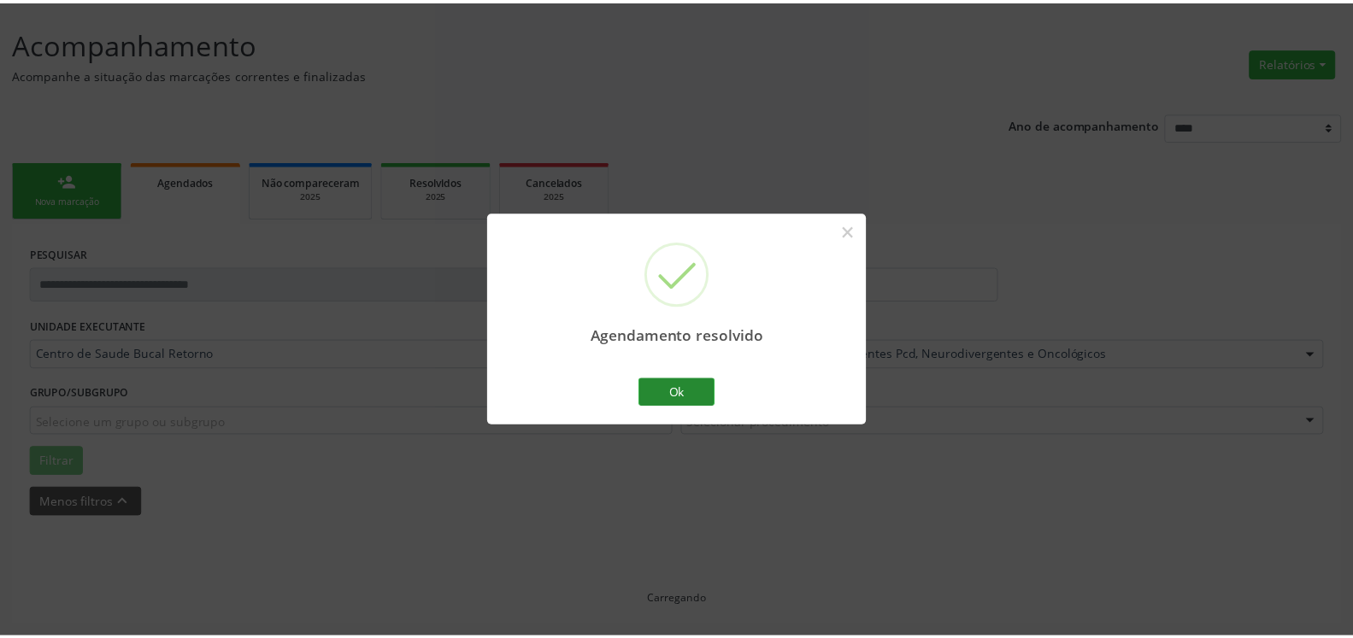
scroll to position [94, 0]
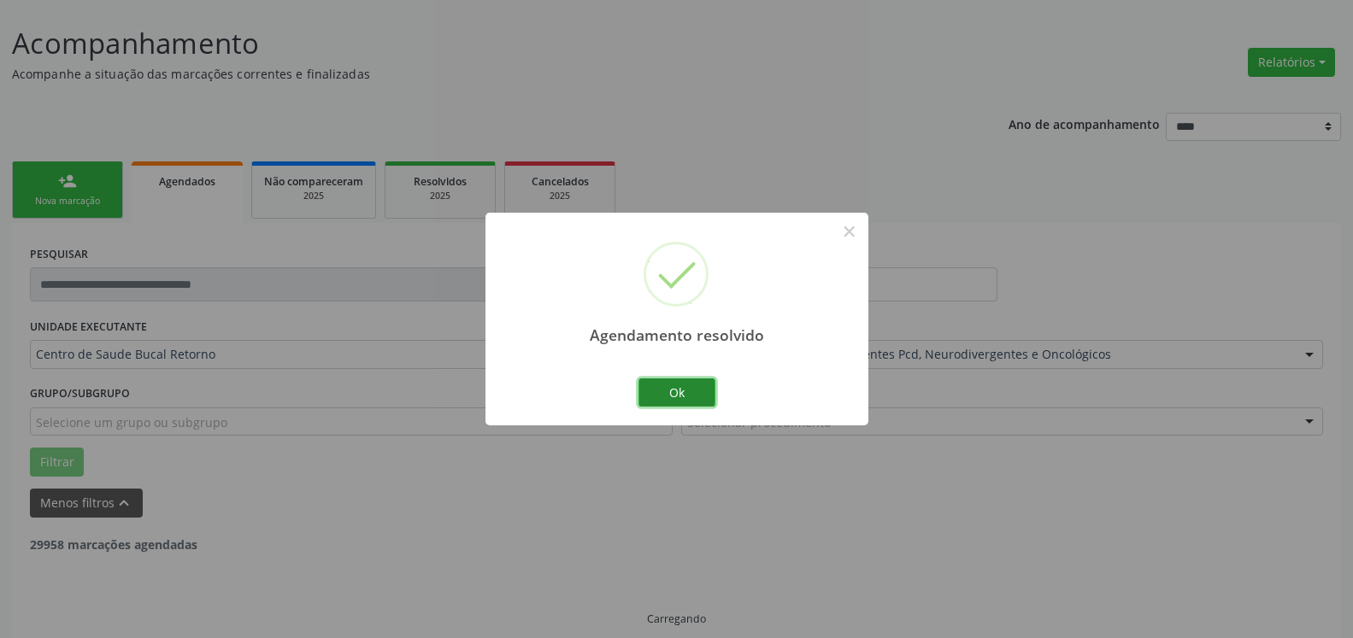
click at [689, 399] on button "Ok" at bounding box center [676, 393] width 77 height 29
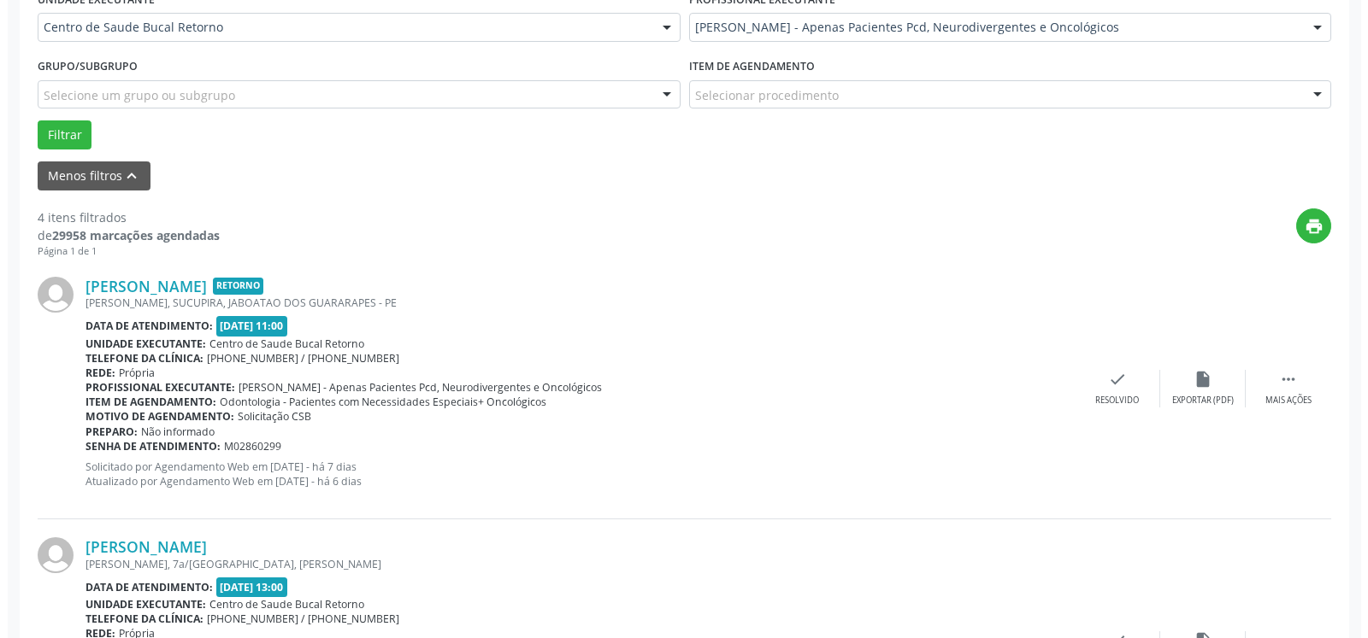
scroll to position [530, 0]
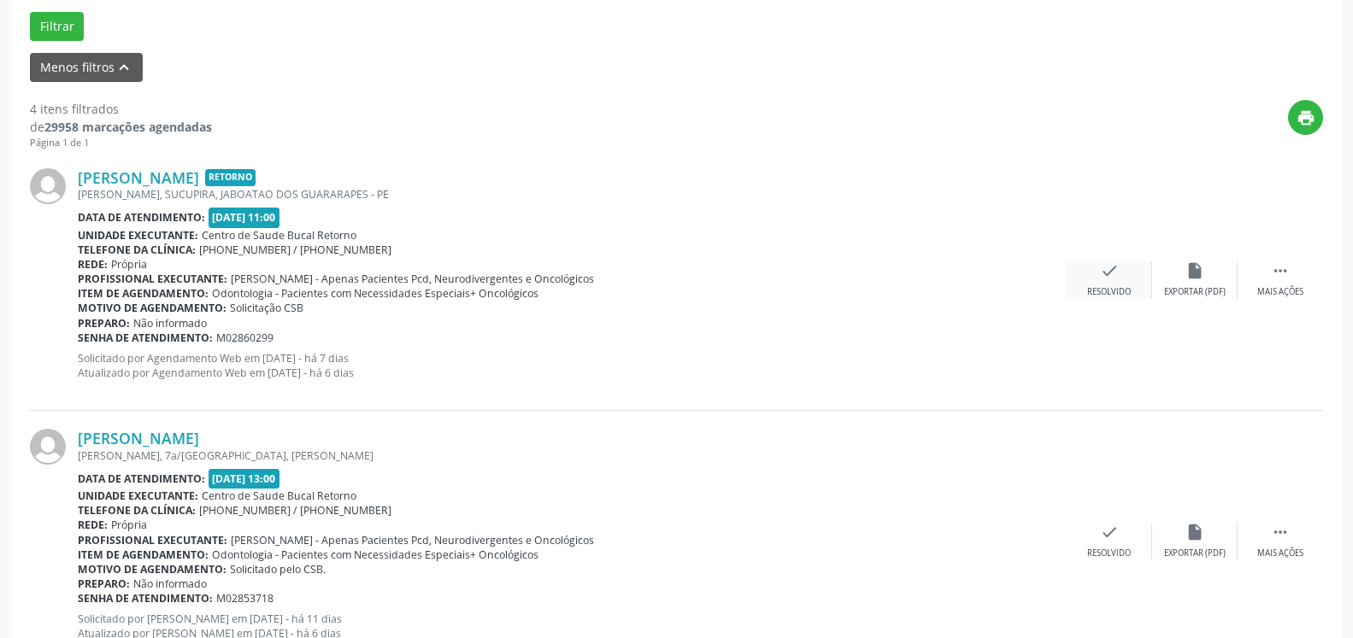
click at [1104, 285] on div "check Resolvido" at bounding box center [1109, 280] width 85 height 37
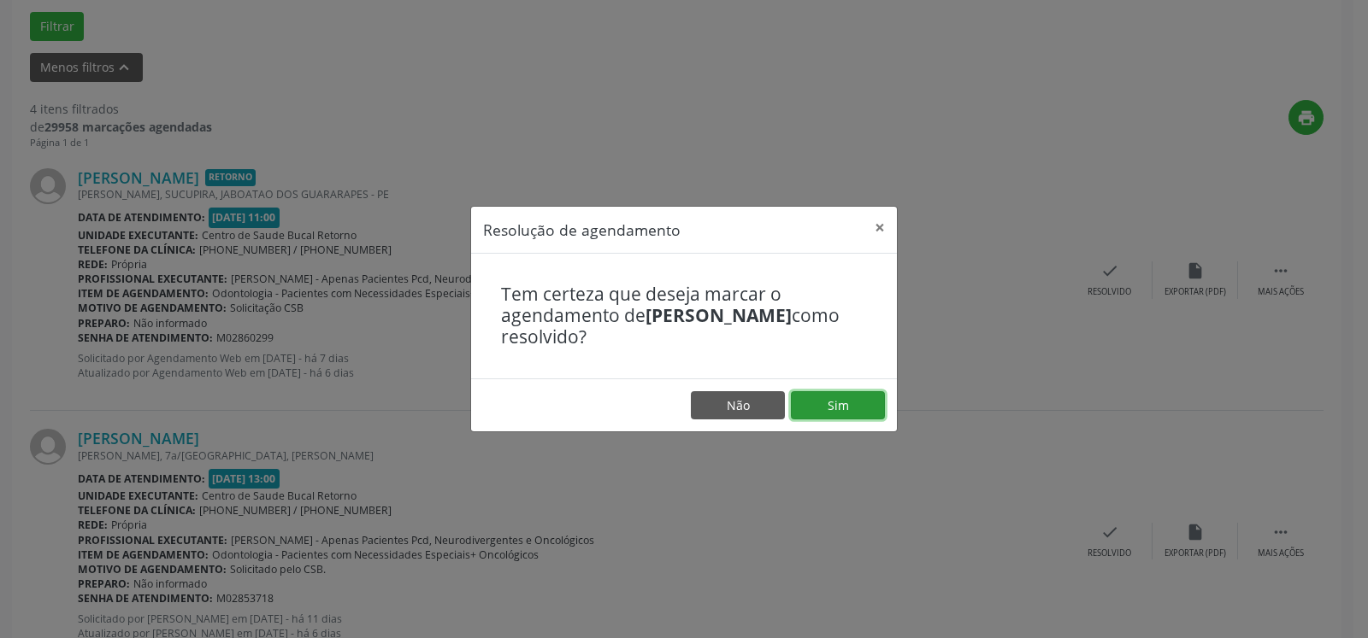
click at [858, 403] on button "Sim" at bounding box center [838, 405] width 94 height 29
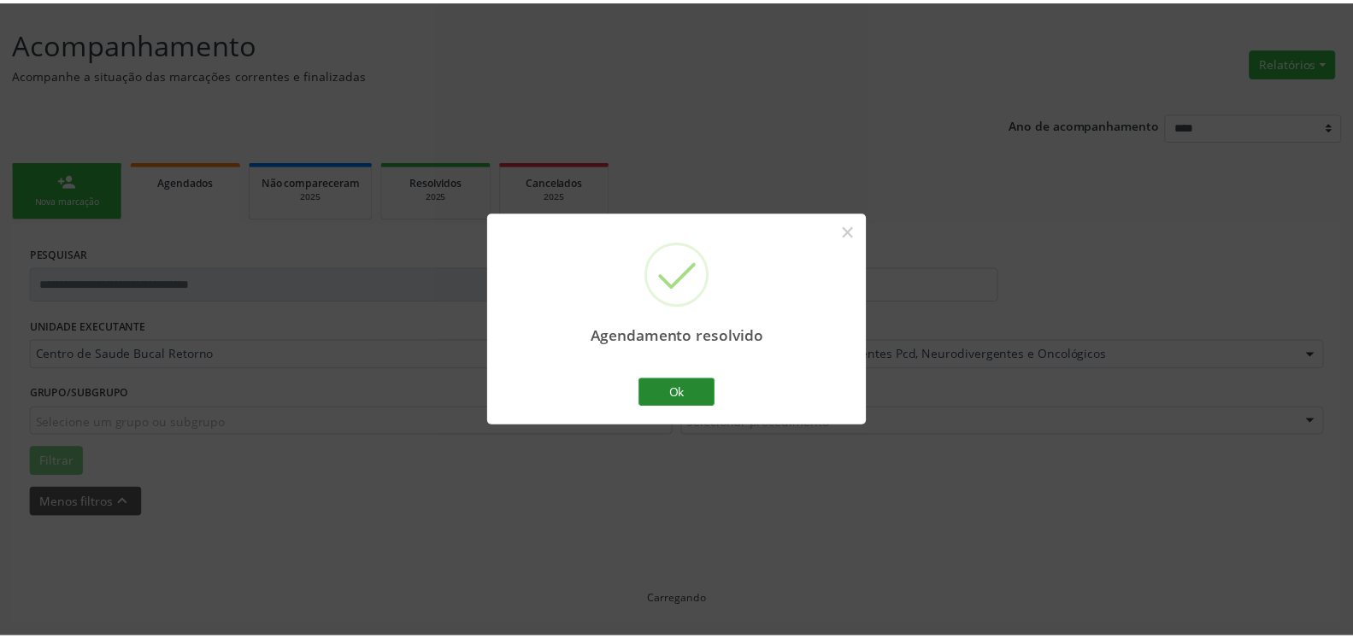
scroll to position [94, 0]
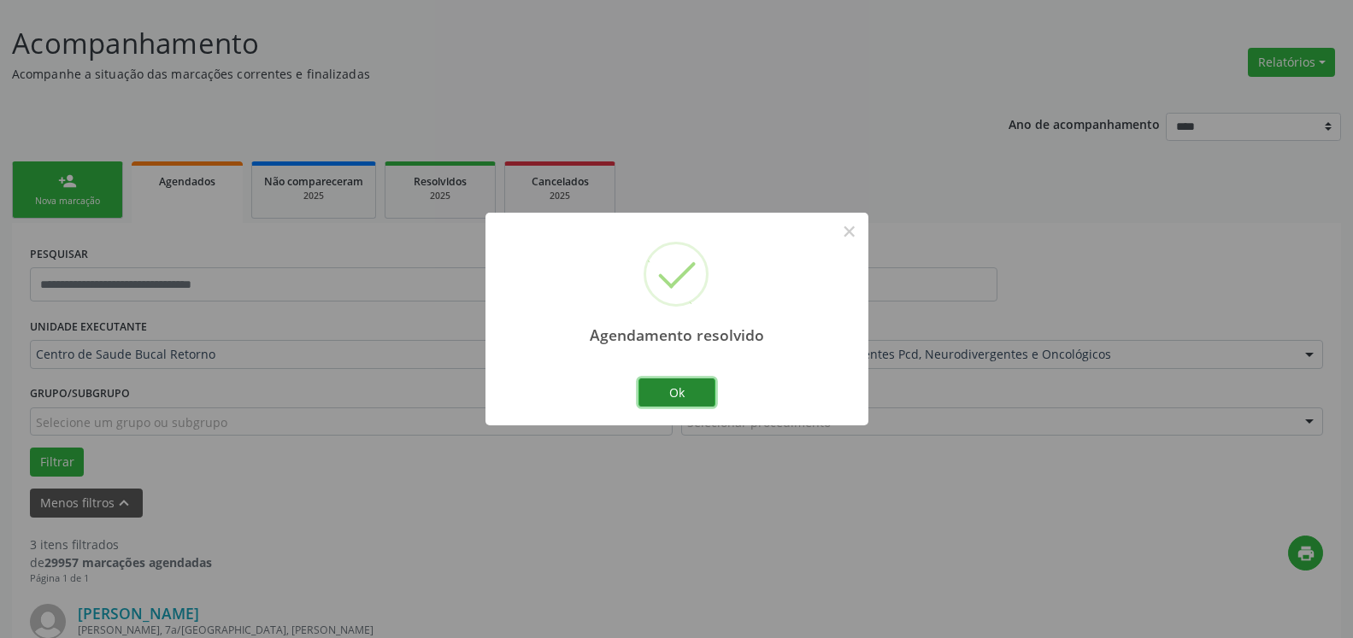
click at [676, 387] on button "Ok" at bounding box center [676, 393] width 77 height 29
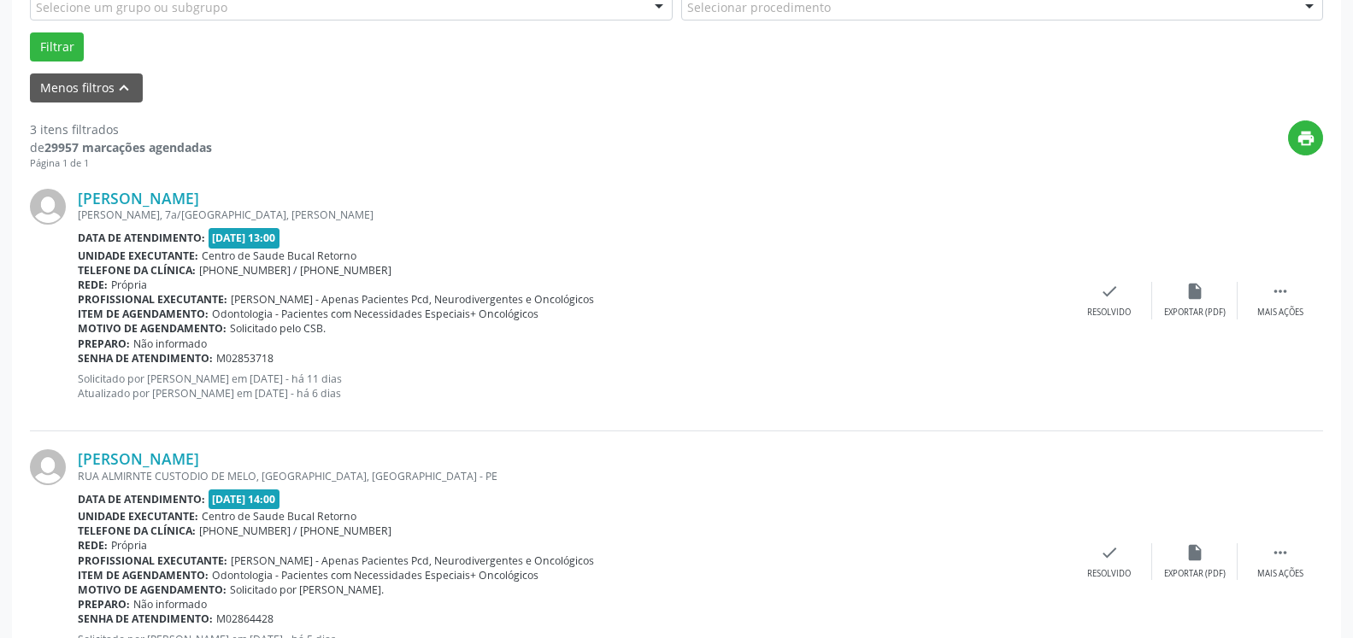
scroll to position [530, 0]
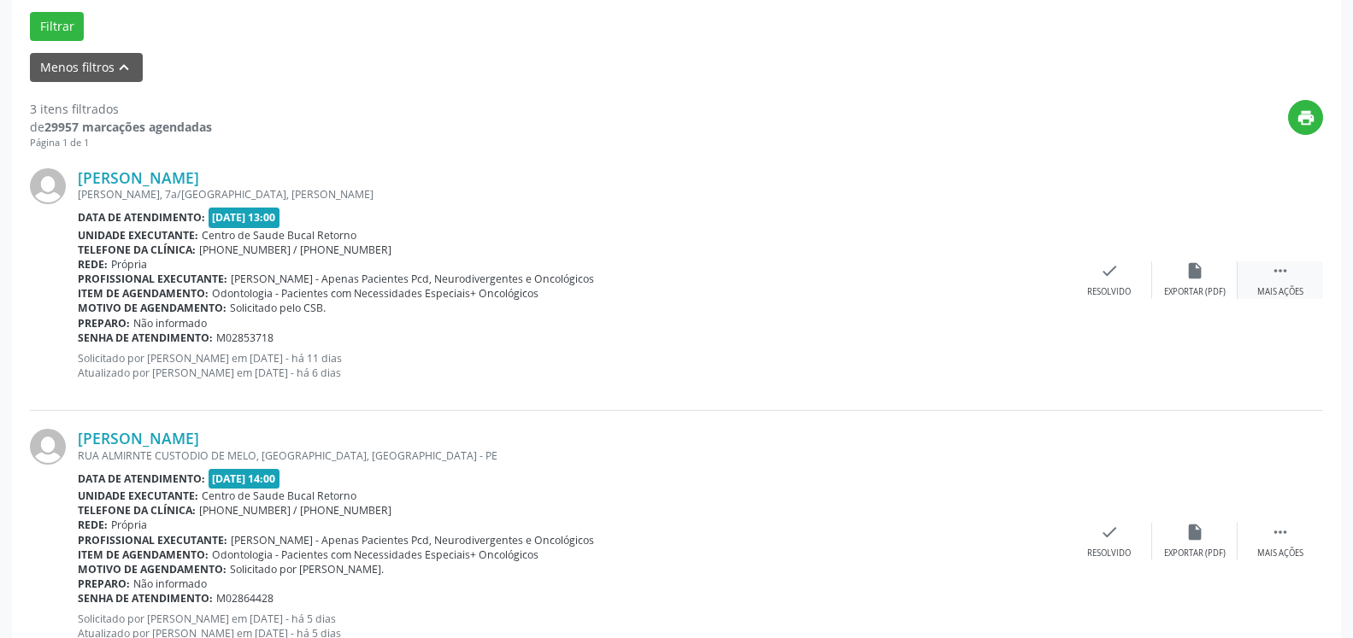
click at [1294, 279] on div " Mais ações" at bounding box center [1280, 280] width 85 height 37
click at [1211, 280] on div "alarm_off Não compareceu" at bounding box center [1194, 280] width 85 height 37
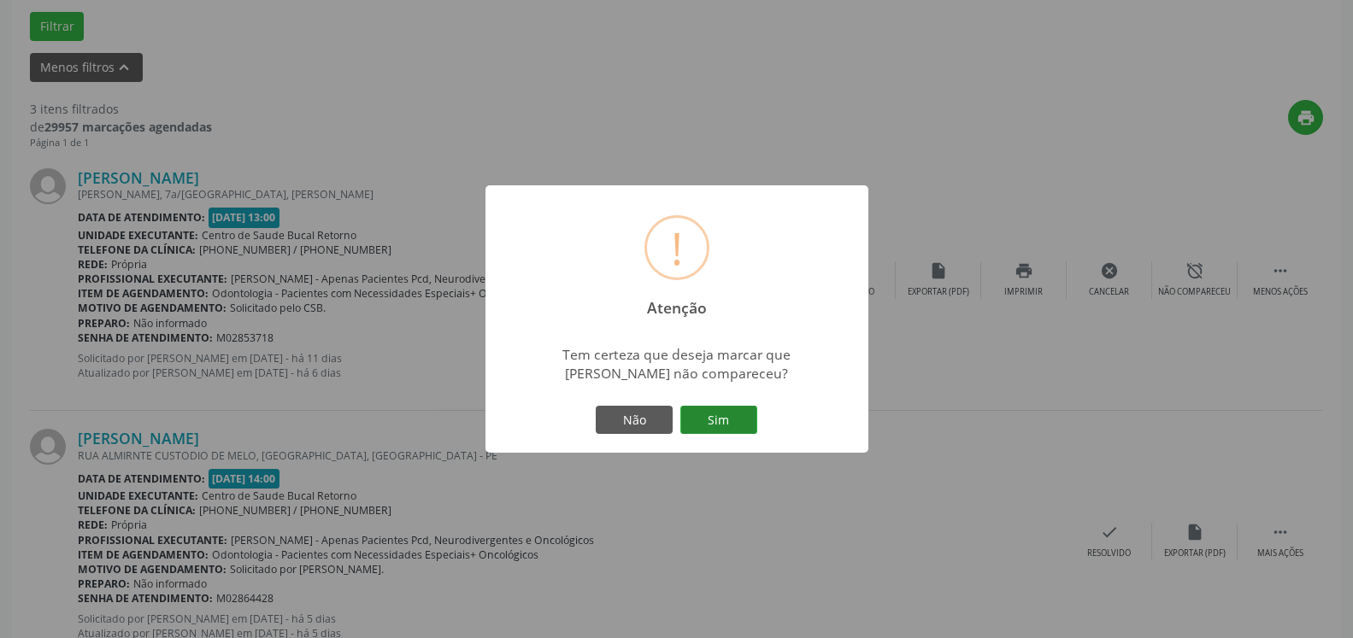
click at [706, 415] on button "Sim" at bounding box center [718, 420] width 77 height 29
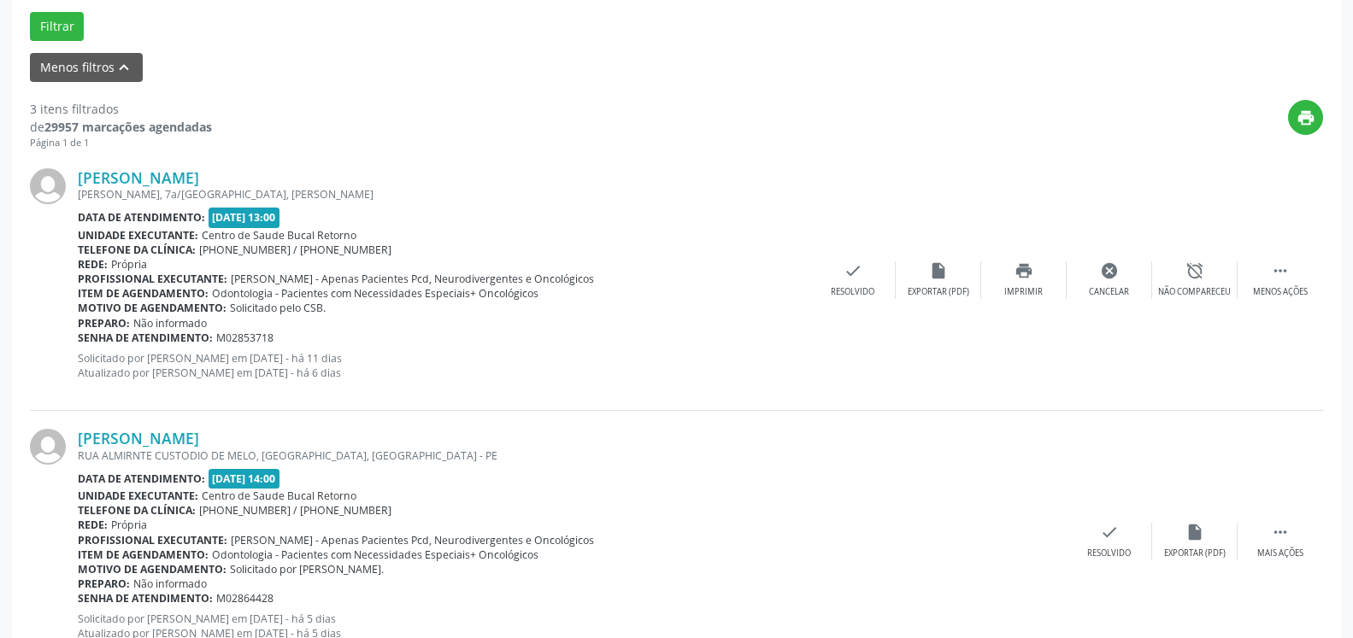
scroll to position [112, 0]
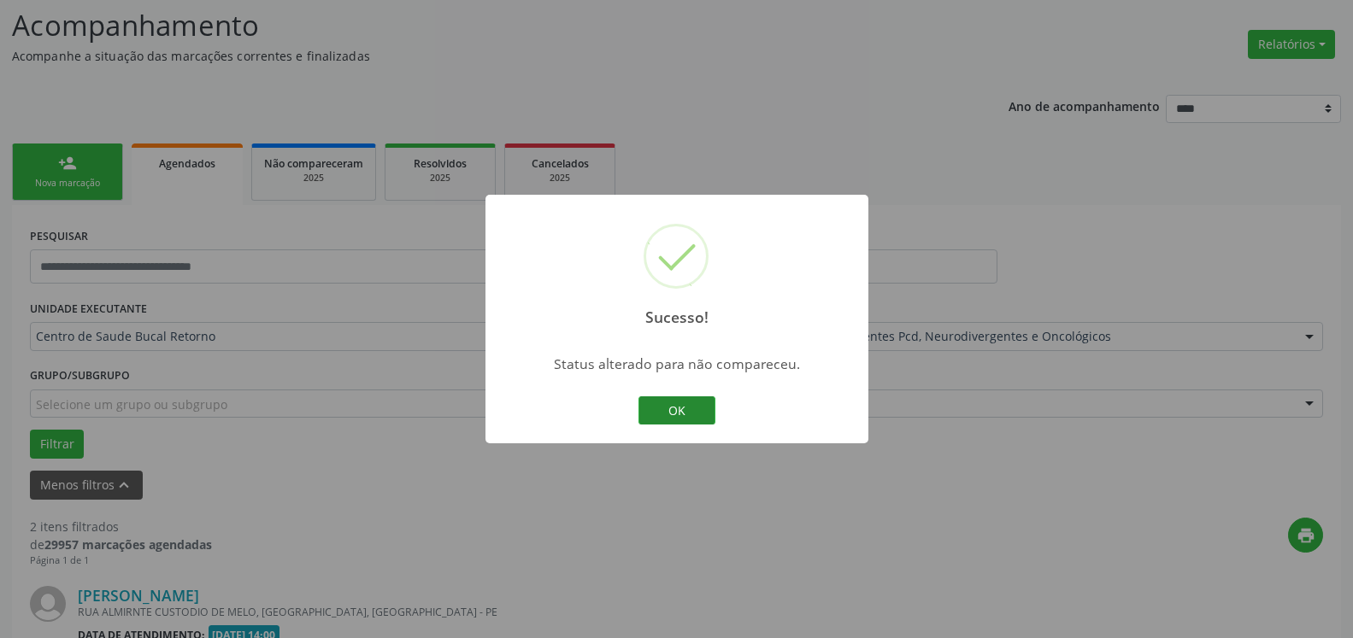
click at [682, 414] on button "OK" at bounding box center [676, 411] width 77 height 29
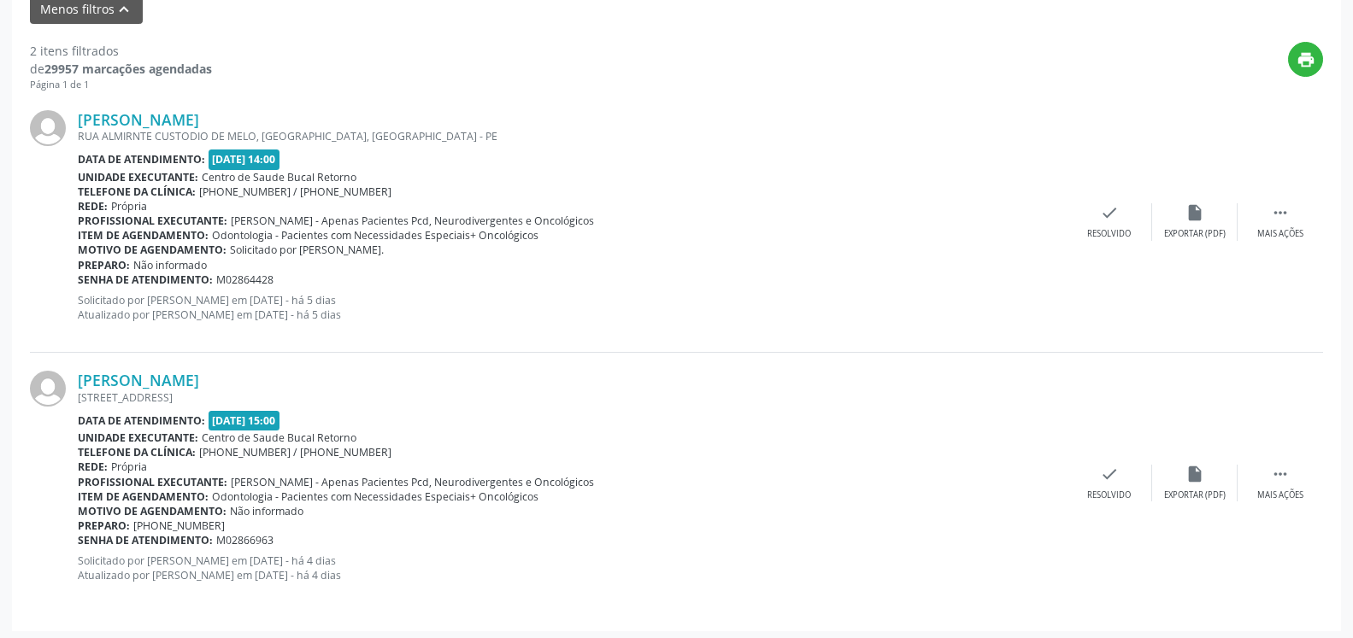
scroll to position [593, 0]
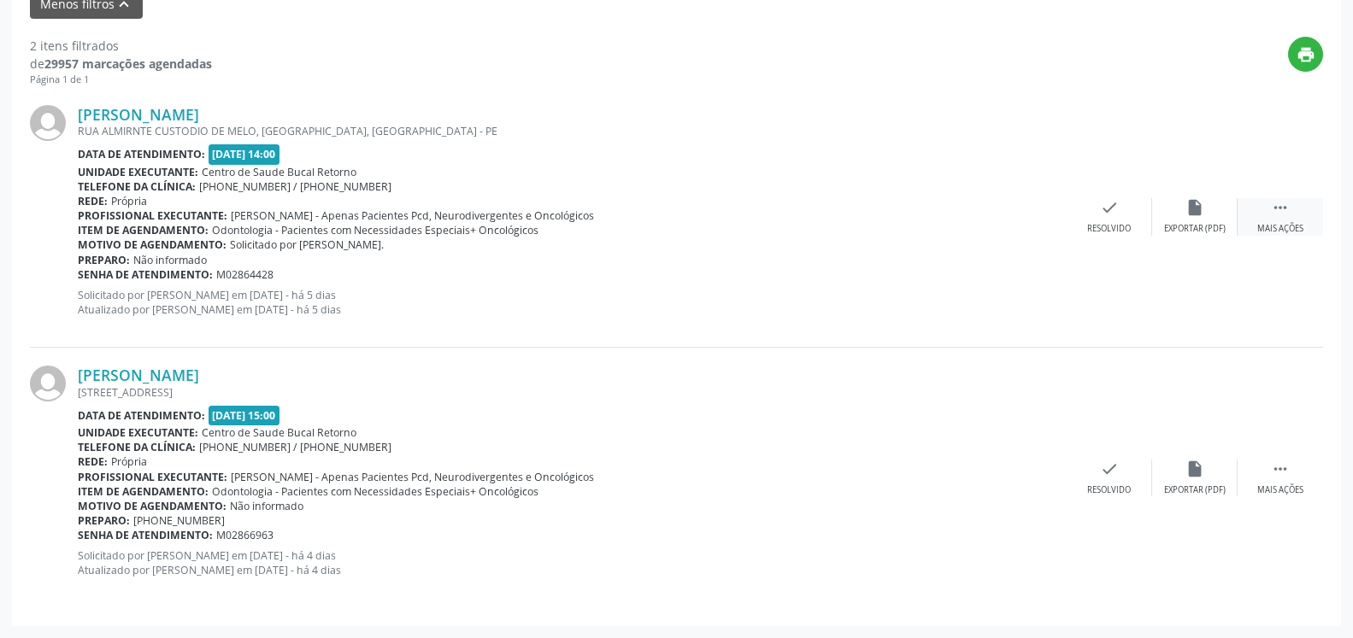
click at [1284, 211] on icon "" at bounding box center [1280, 207] width 19 height 19
click at [1186, 210] on icon "alarm_off" at bounding box center [1194, 207] width 19 height 19
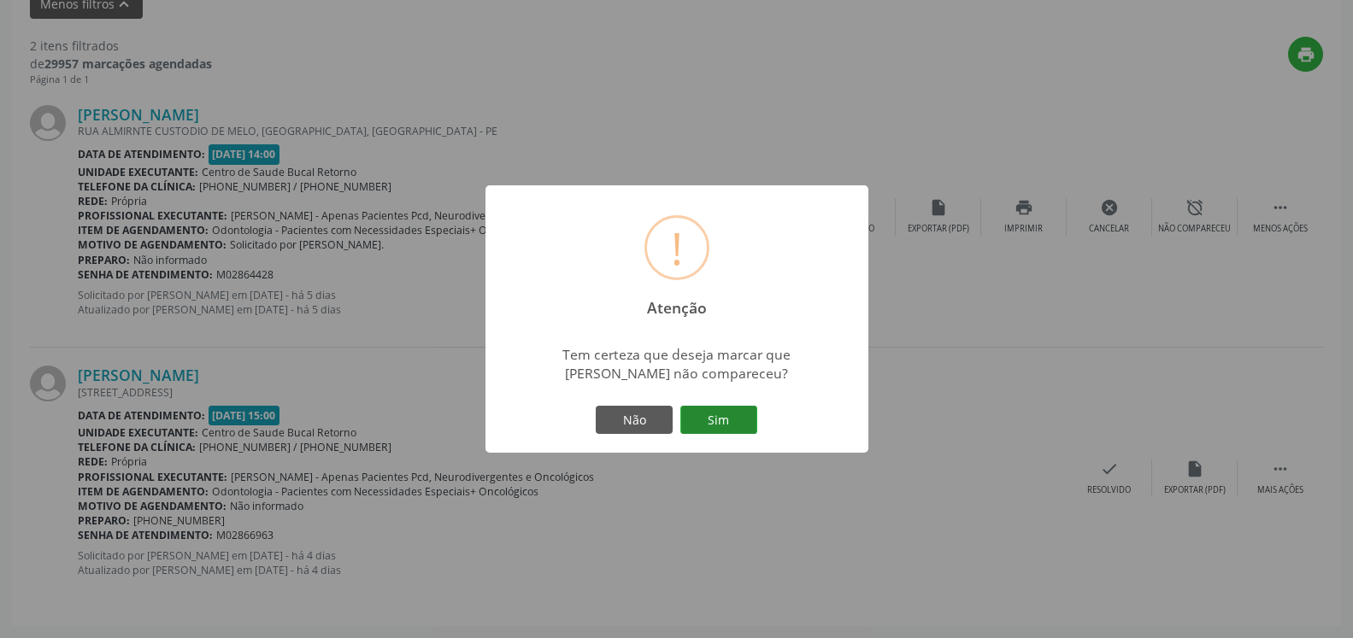
click at [727, 419] on button "Sim" at bounding box center [718, 420] width 77 height 29
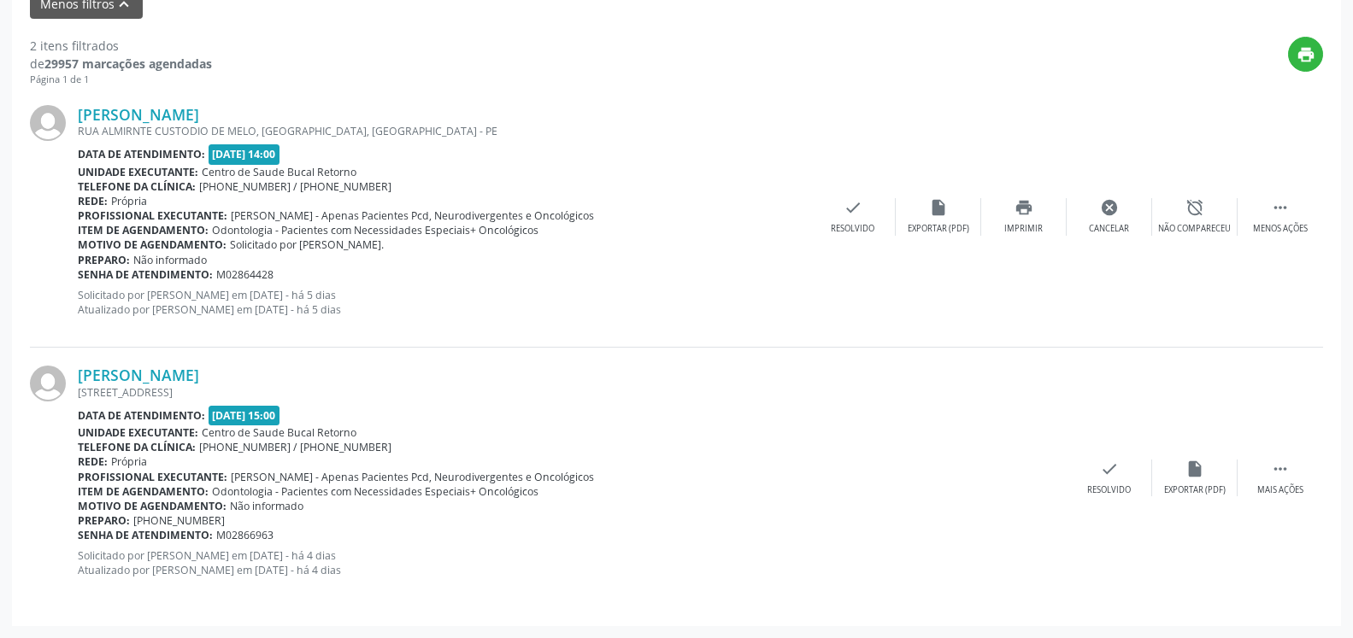
scroll to position [112, 0]
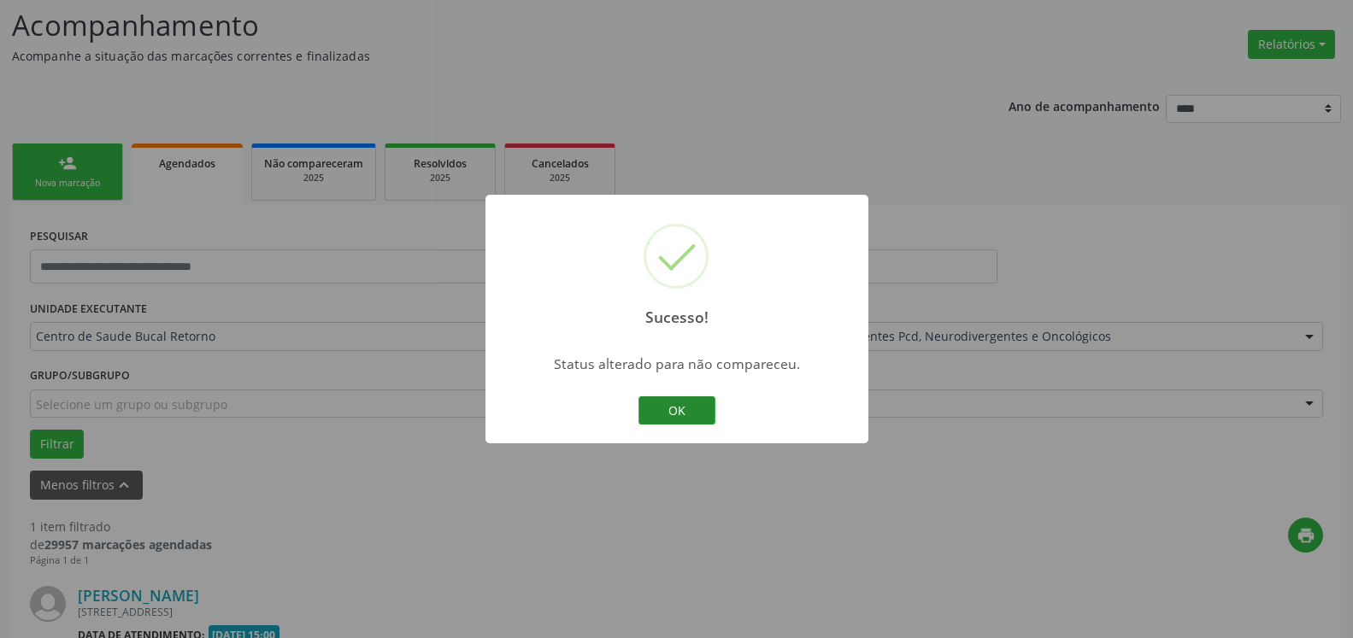
click at [690, 413] on button "OK" at bounding box center [676, 411] width 77 height 29
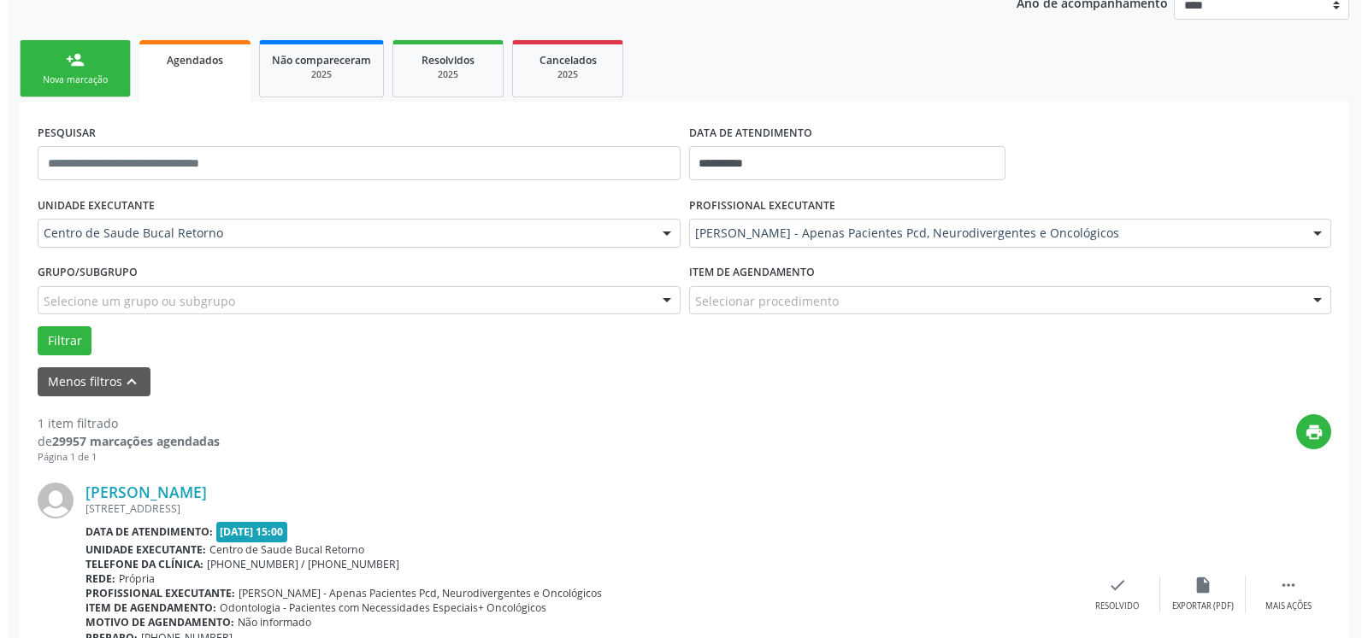
scroll to position [332, 0]
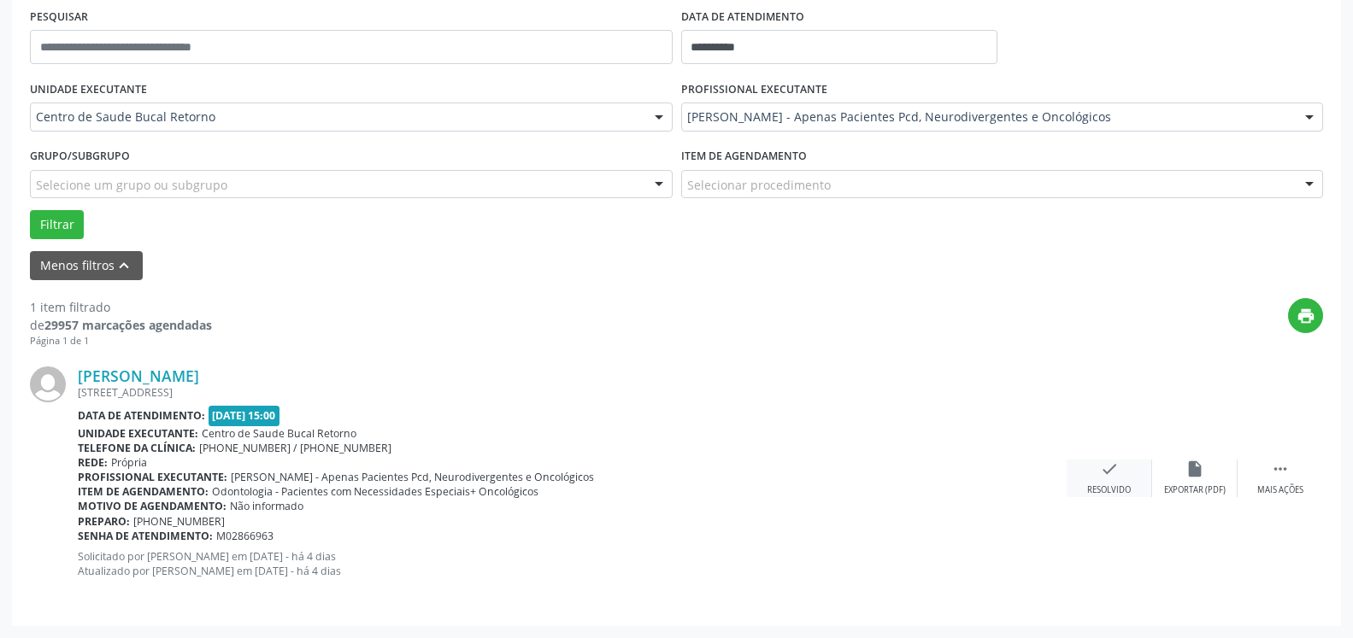
click at [1109, 468] on icon "check" at bounding box center [1109, 469] width 19 height 19
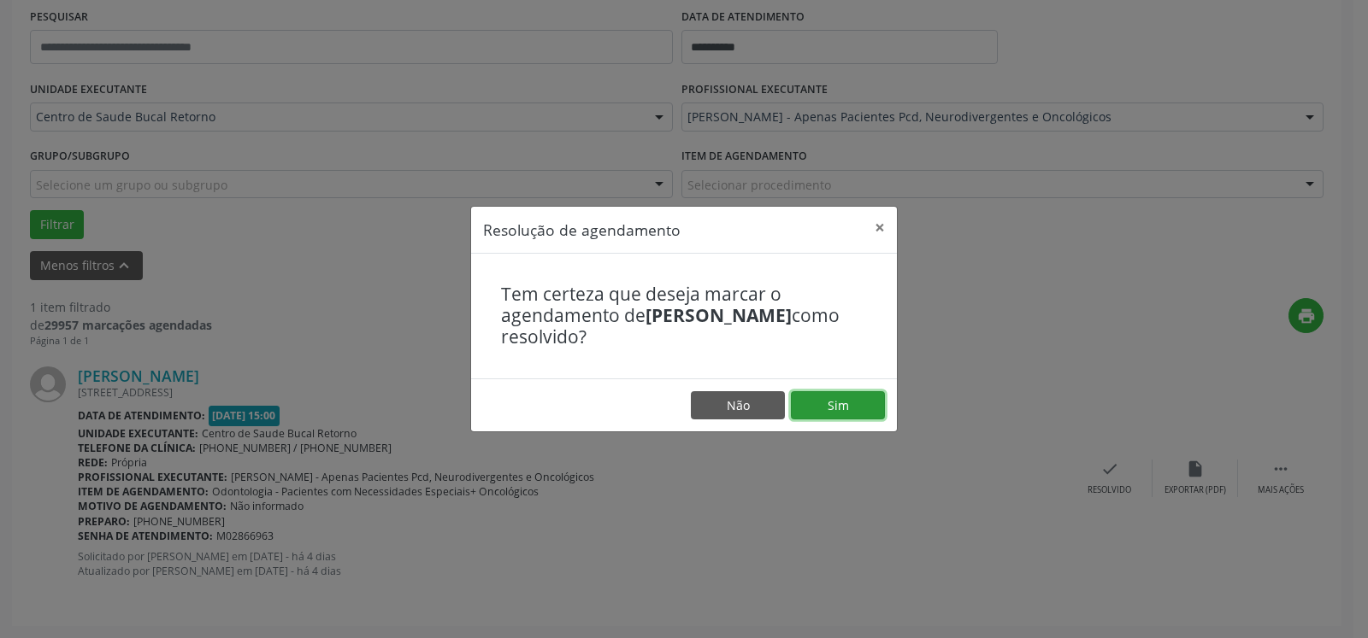
click at [868, 405] on button "Sim" at bounding box center [838, 405] width 94 height 29
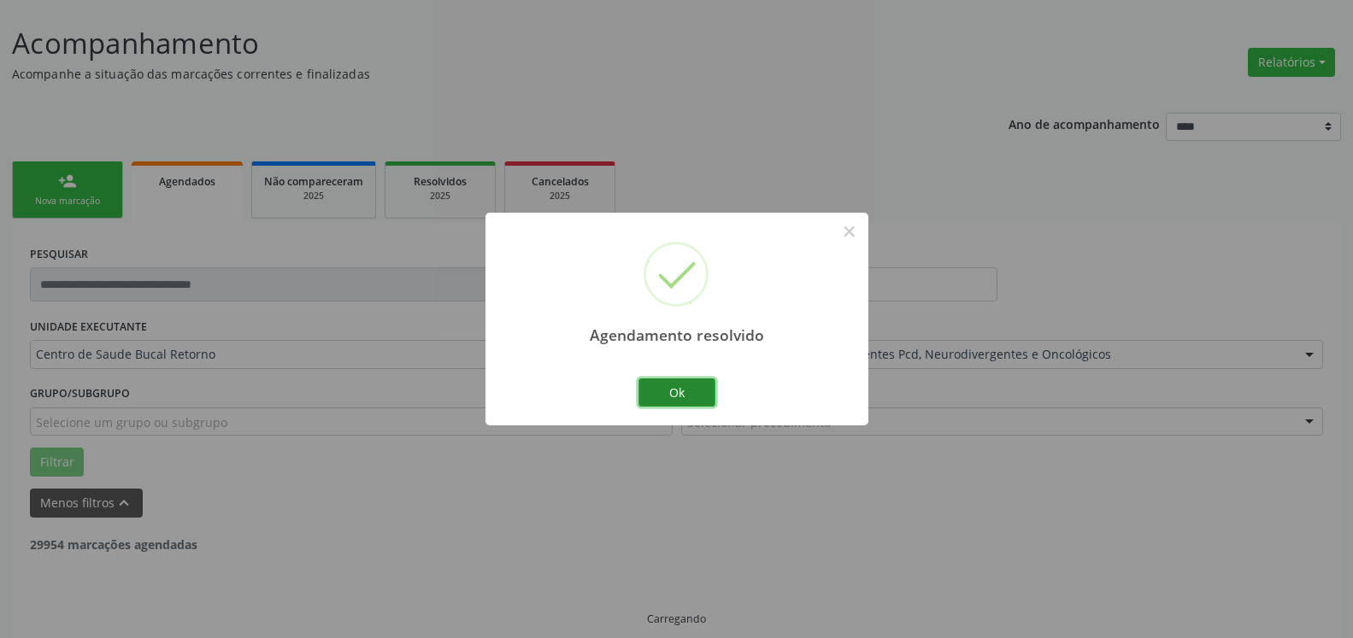
click at [680, 385] on button "Ok" at bounding box center [676, 393] width 77 height 29
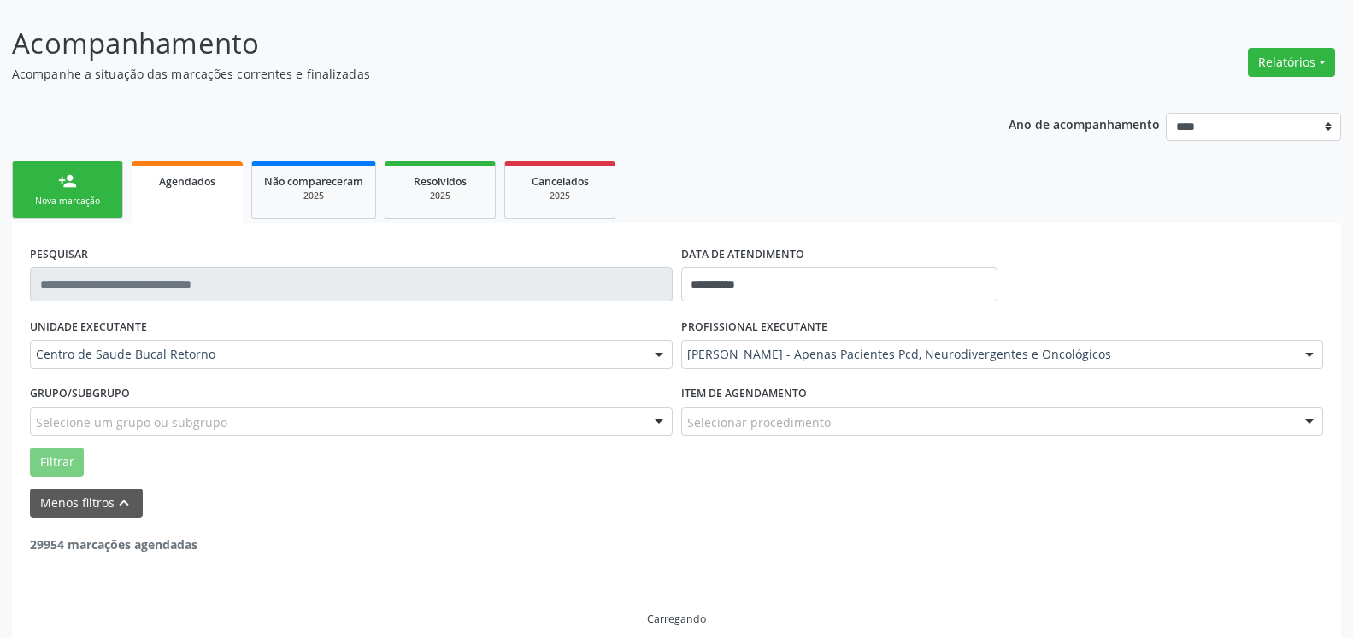
scroll to position [57, 0]
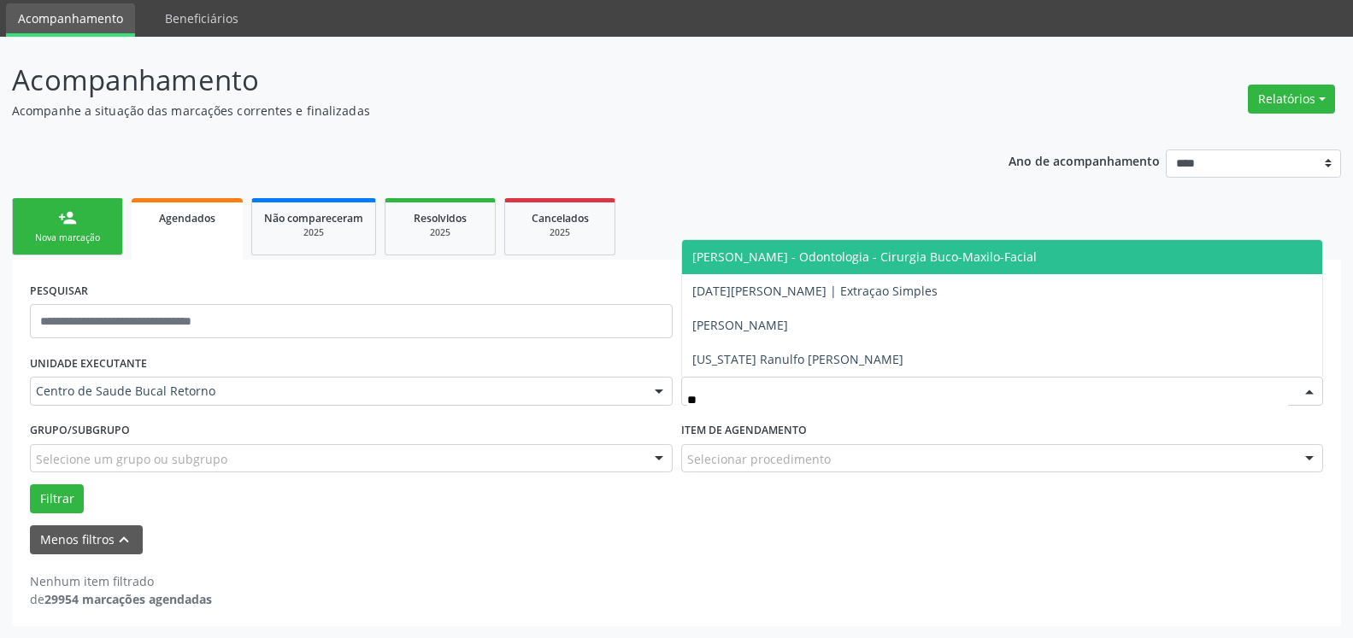
click at [788, 264] on span "[PERSON_NAME] - Odontologia - Cirurgia Buco-Maxilo-Facial" at bounding box center [864, 257] width 344 height 16
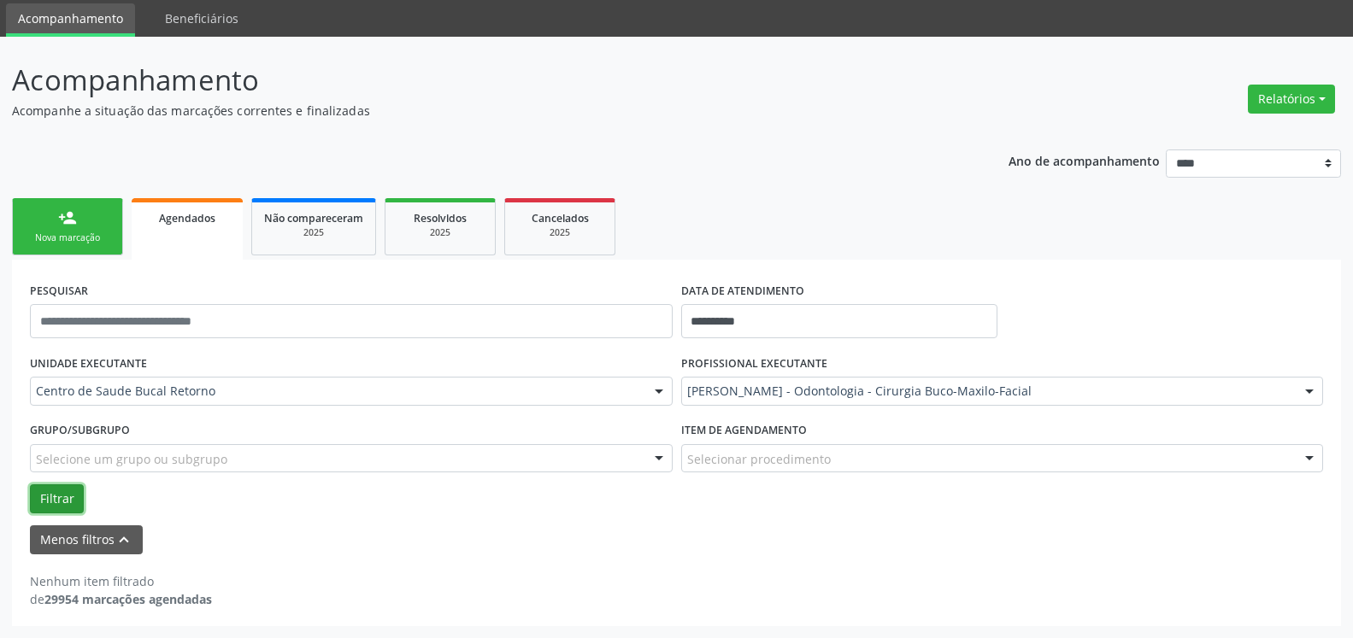
click at [52, 503] on button "Filtrar" at bounding box center [57, 499] width 54 height 29
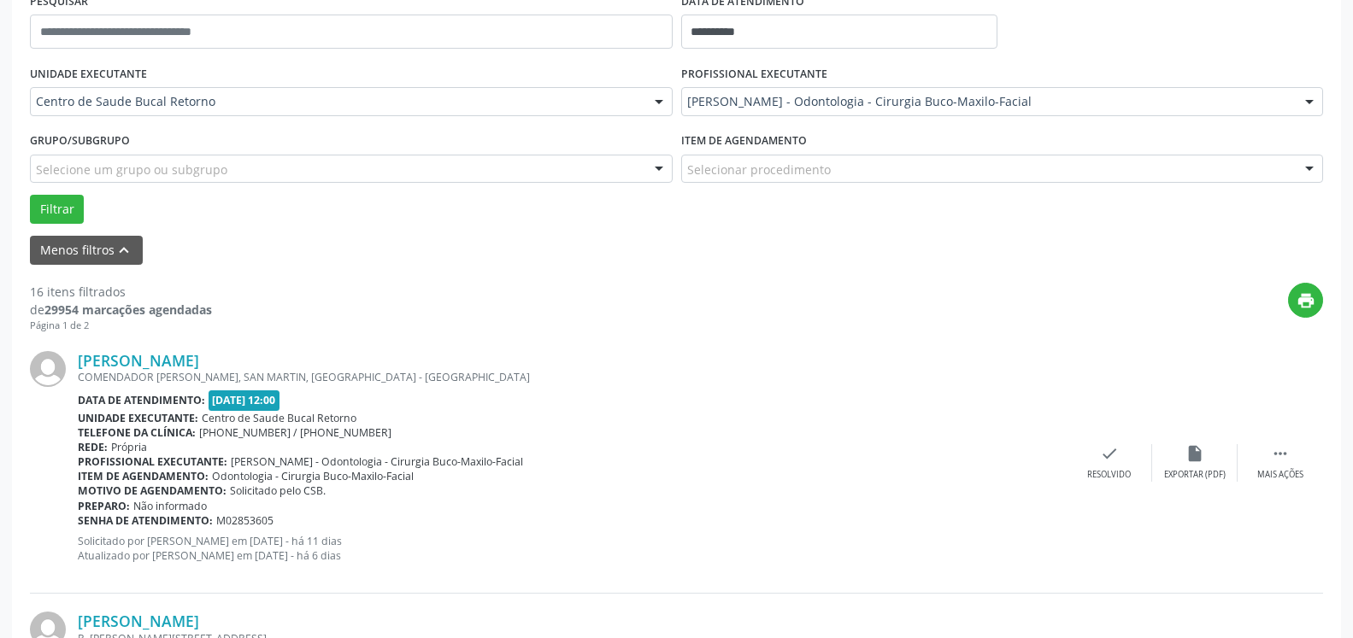
scroll to position [319, 0]
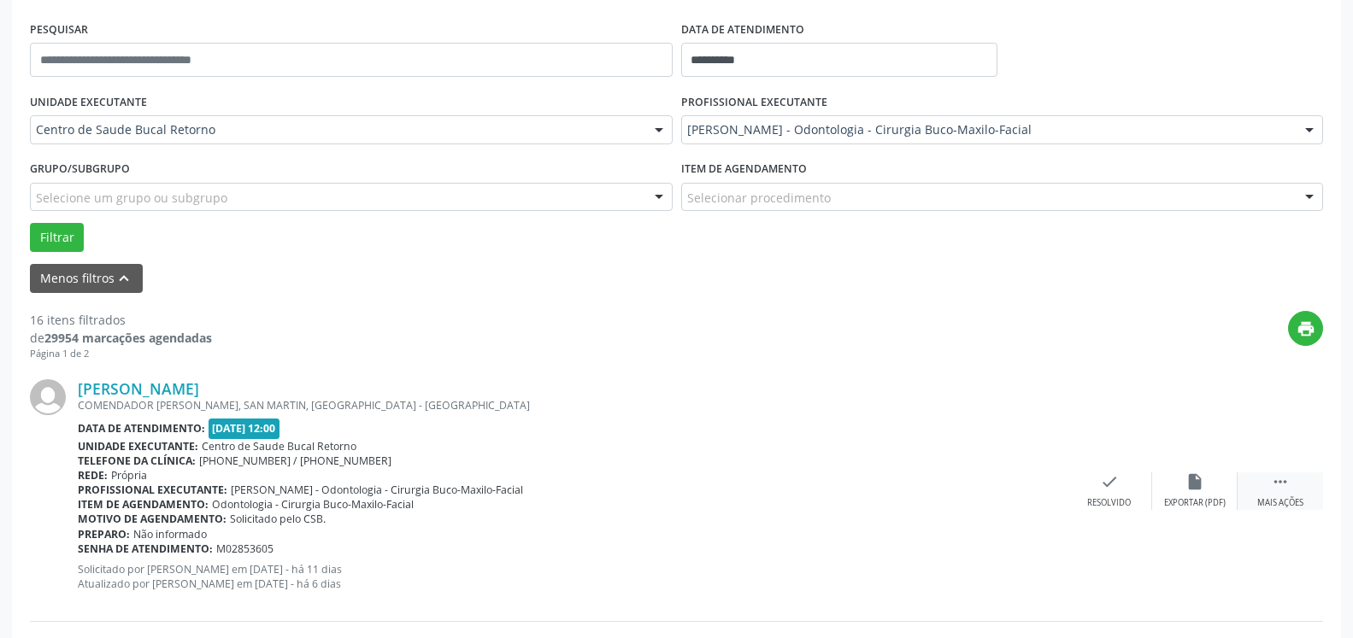
click at [1281, 479] on icon "" at bounding box center [1280, 482] width 19 height 19
click at [1203, 491] on icon "alarm_off" at bounding box center [1194, 482] width 19 height 19
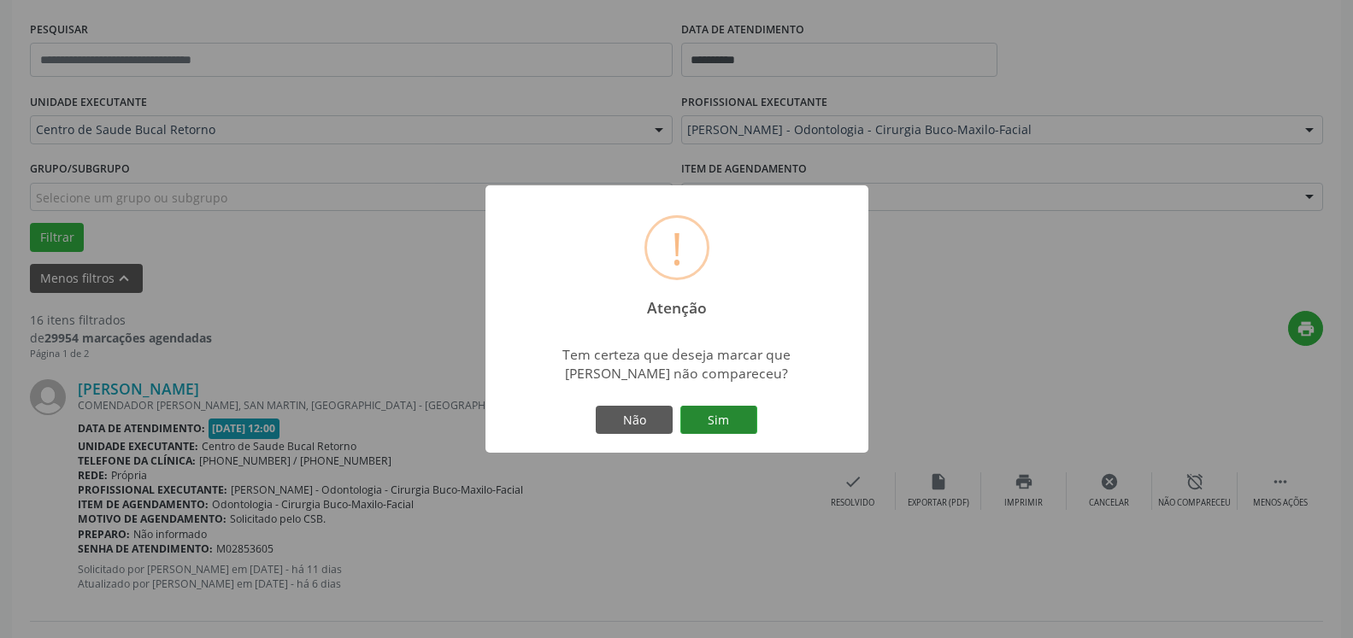
click at [717, 417] on button "Sim" at bounding box center [718, 420] width 77 height 29
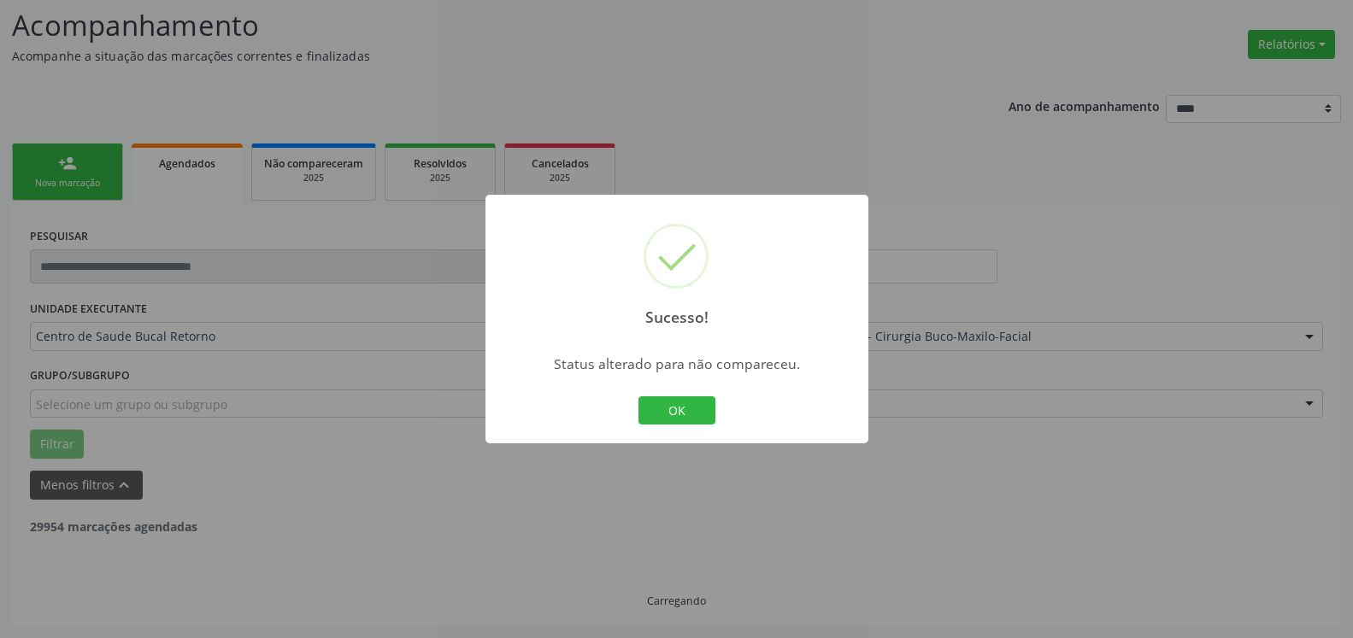
scroll to position [112, 0]
click at [691, 411] on button "OK" at bounding box center [676, 411] width 77 height 29
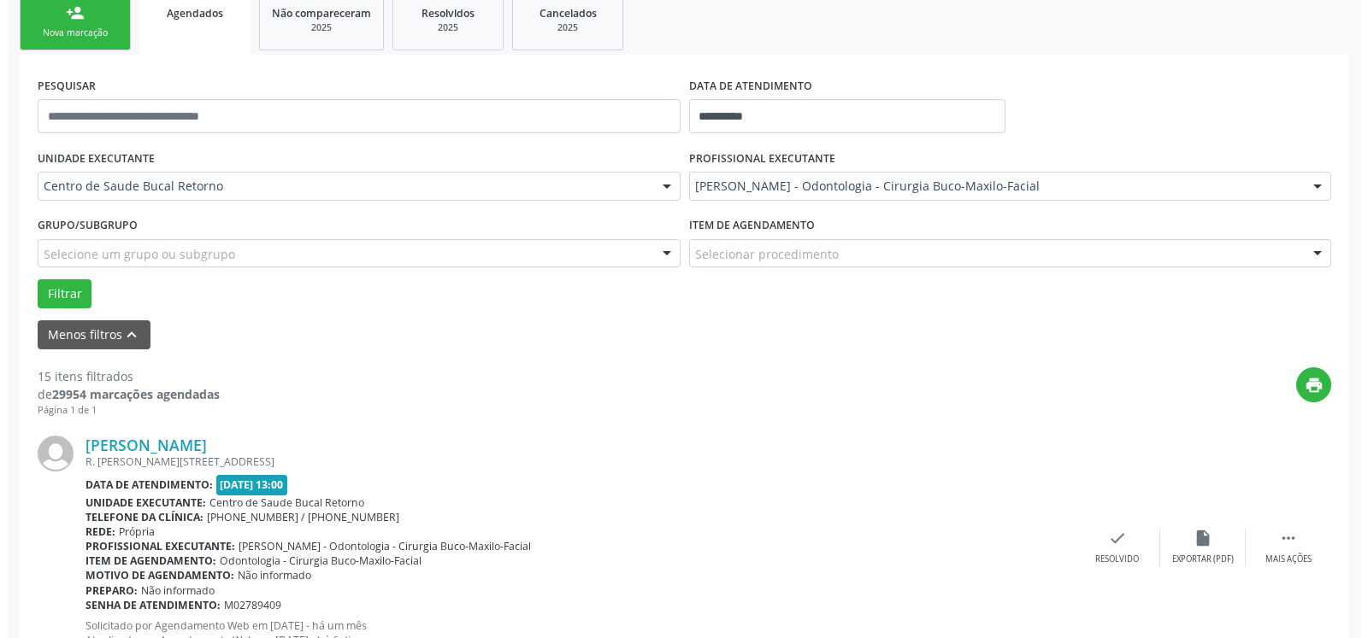
scroll to position [286, 0]
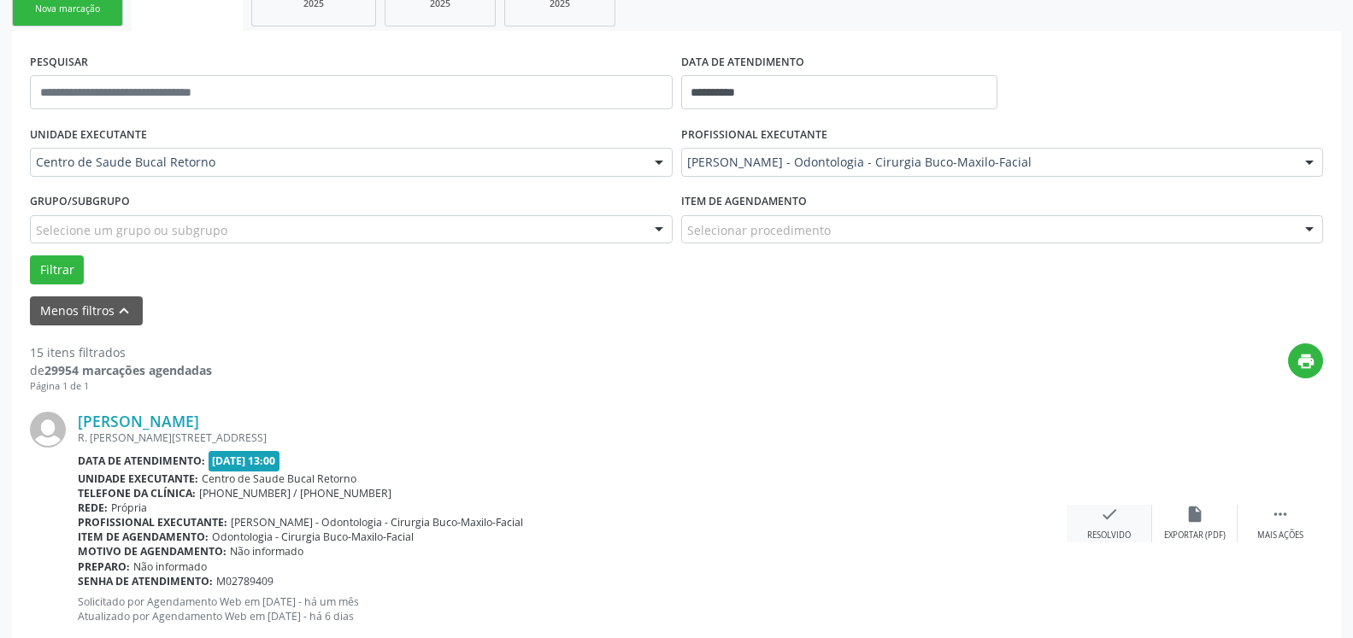
click at [1103, 530] on div "check Resolvido" at bounding box center [1109, 523] width 85 height 37
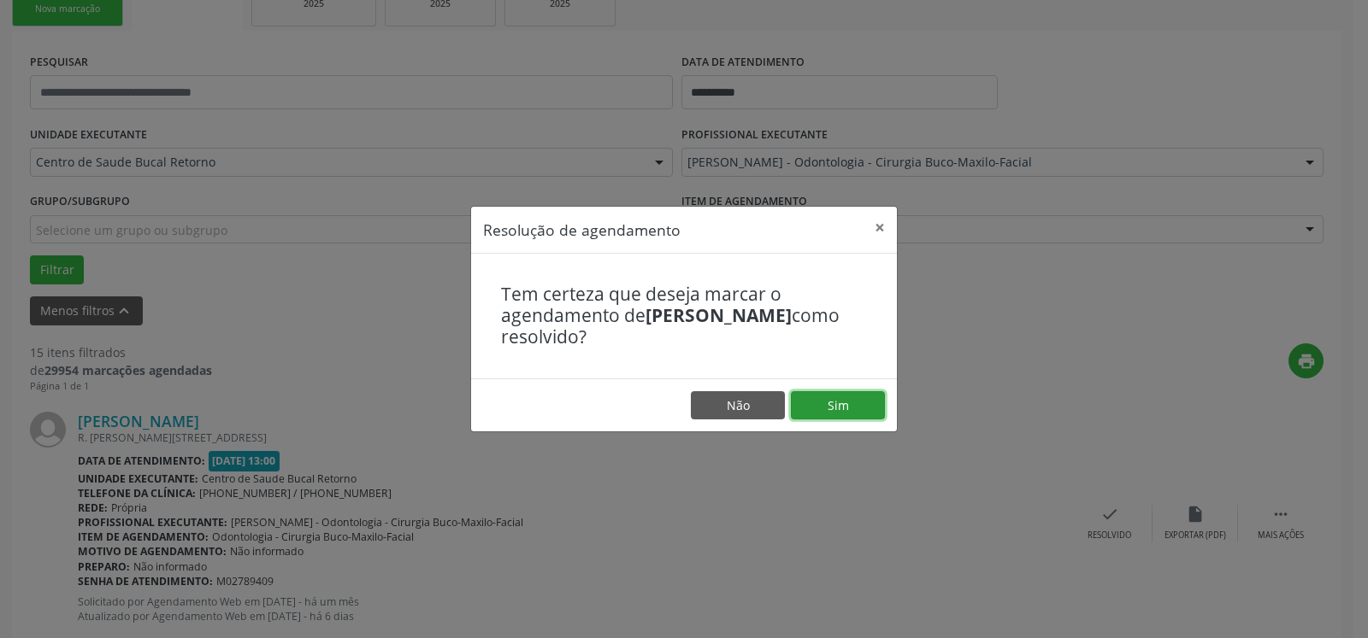
click at [836, 399] on button "Sim" at bounding box center [838, 405] width 94 height 29
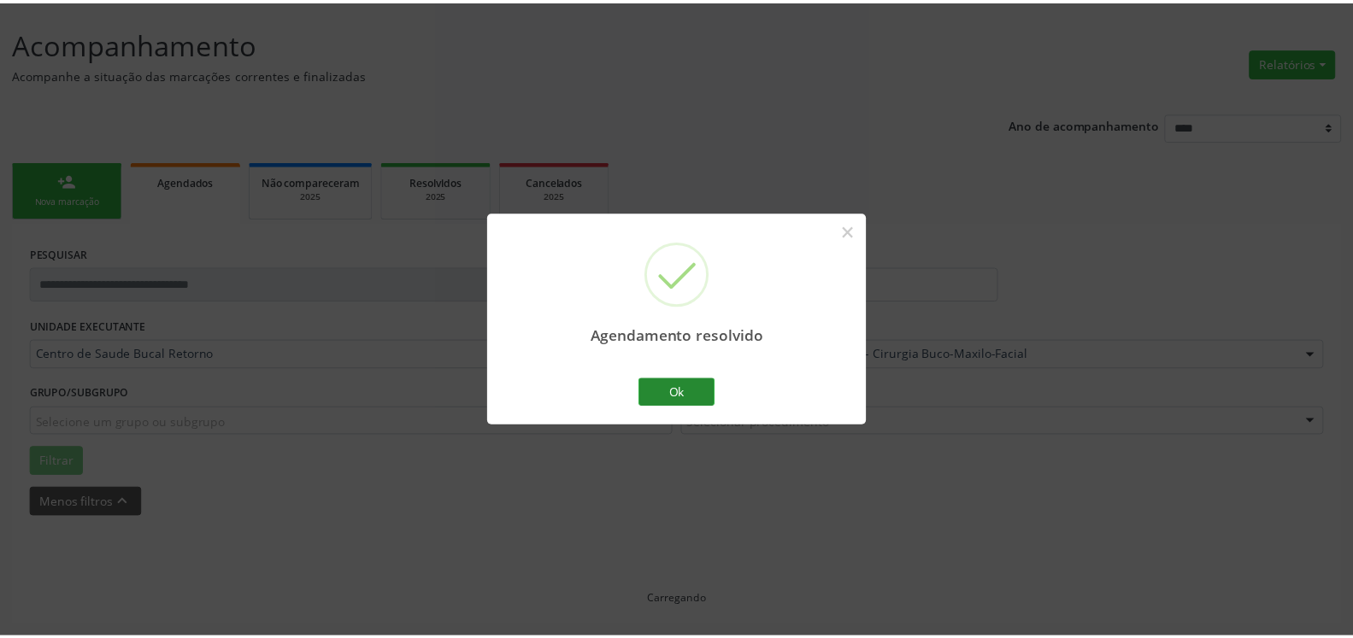
scroll to position [94, 0]
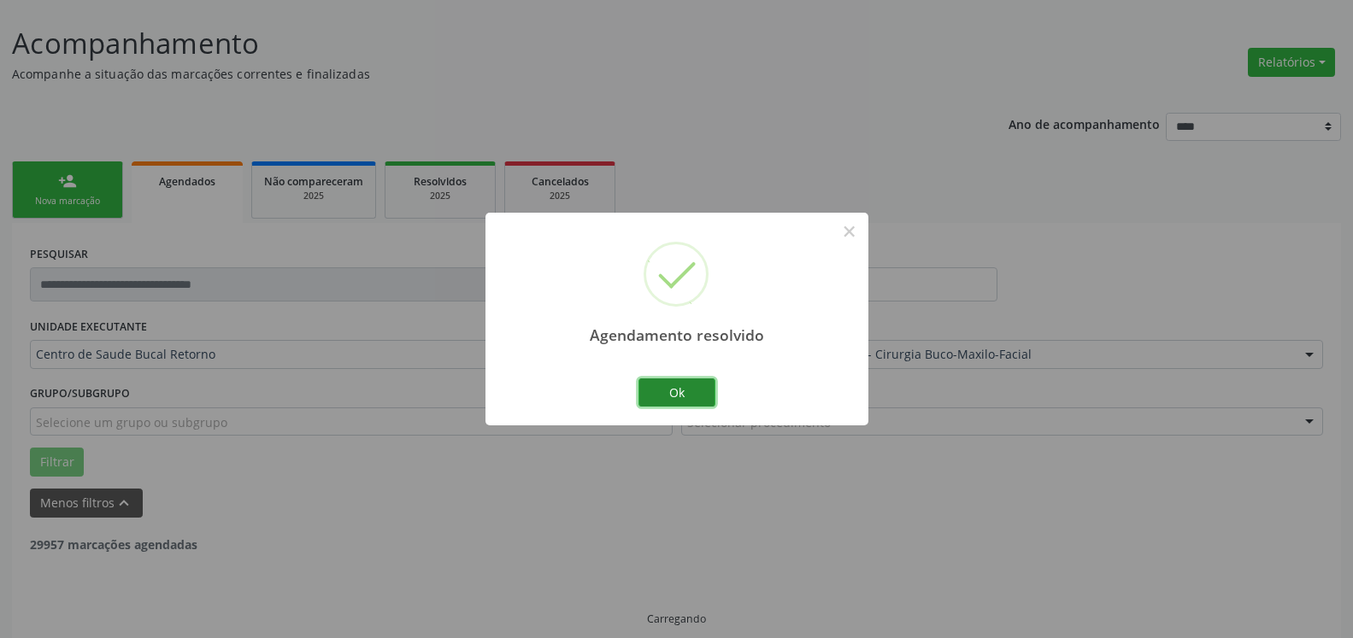
click at [694, 397] on button "Ok" at bounding box center [676, 393] width 77 height 29
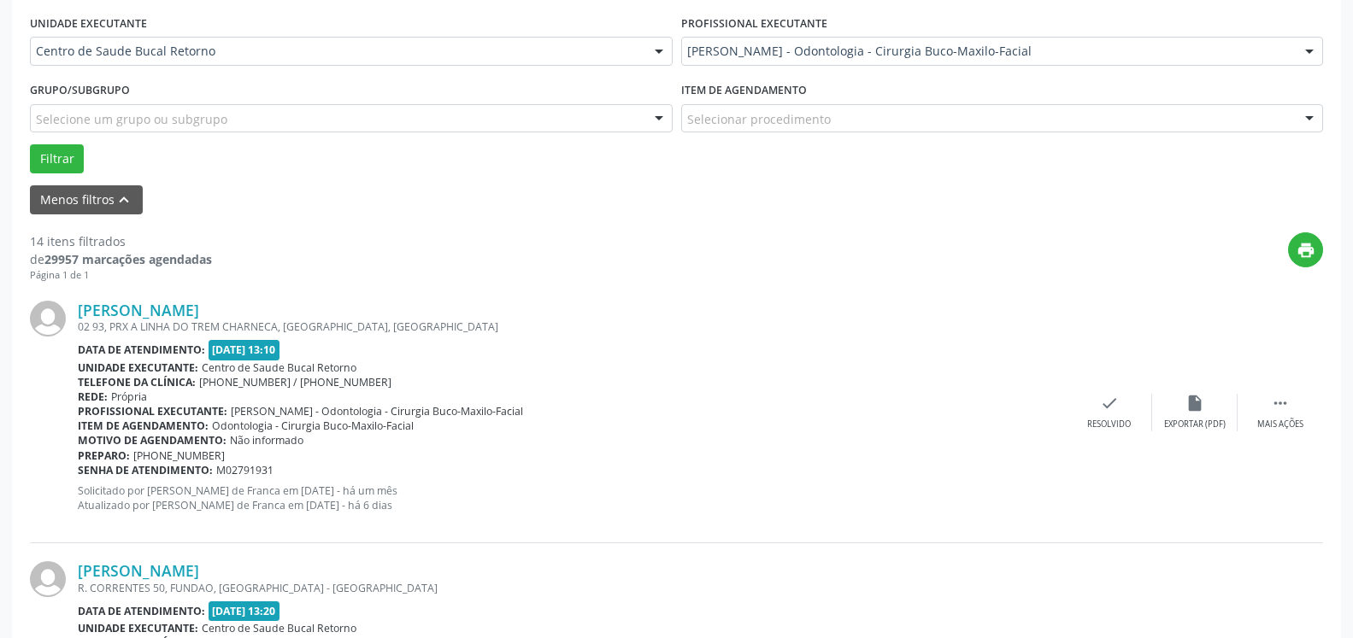
scroll to position [461, 0]
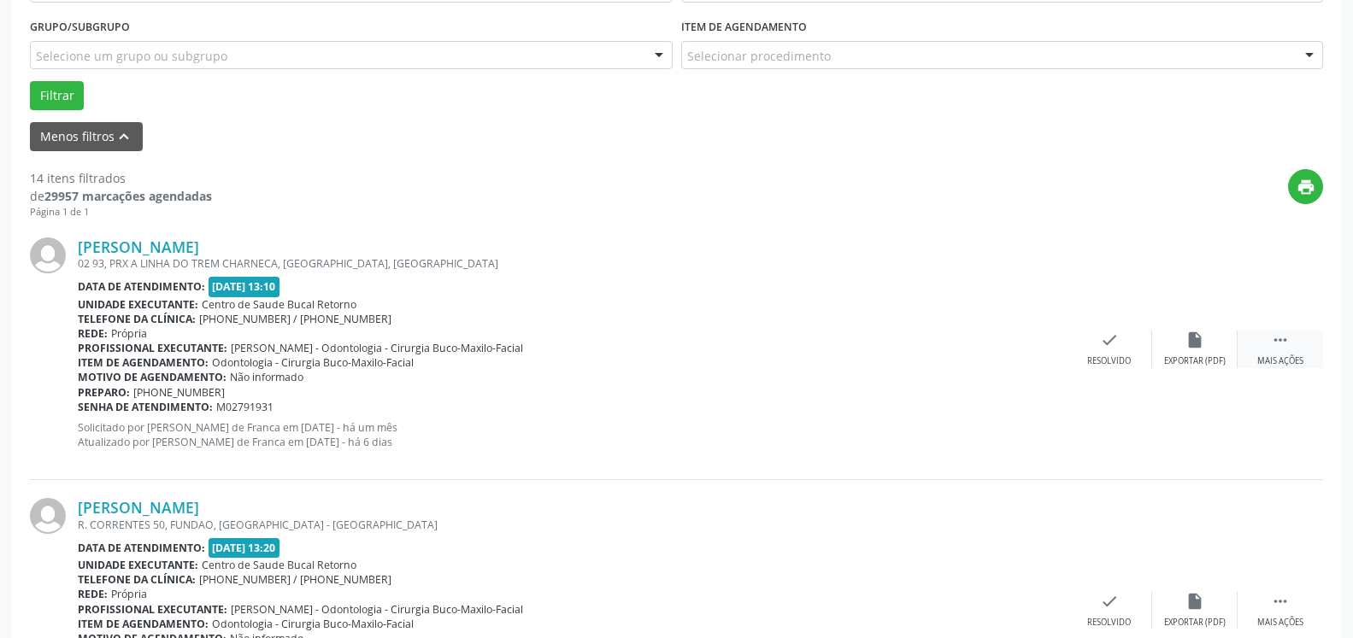
click at [1280, 338] on icon "" at bounding box center [1280, 340] width 19 height 19
click at [1207, 349] on div "alarm_off Não compareceu" at bounding box center [1194, 349] width 85 height 37
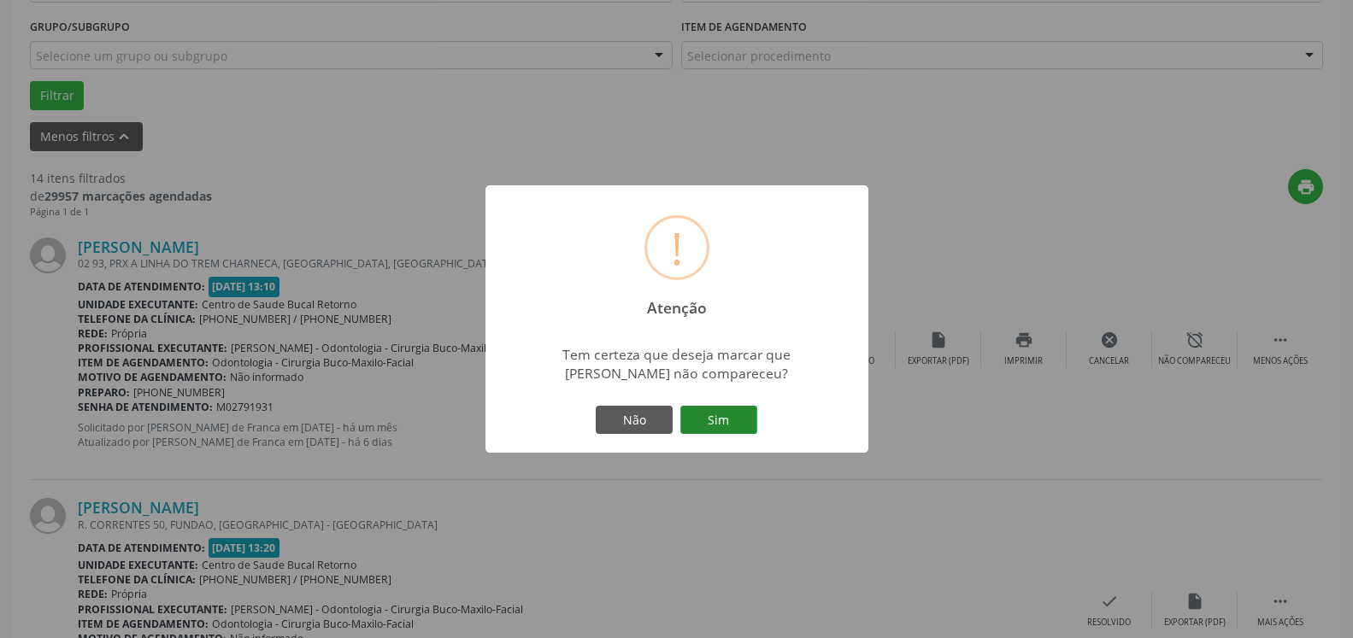
click at [710, 421] on button "Sim" at bounding box center [718, 420] width 77 height 29
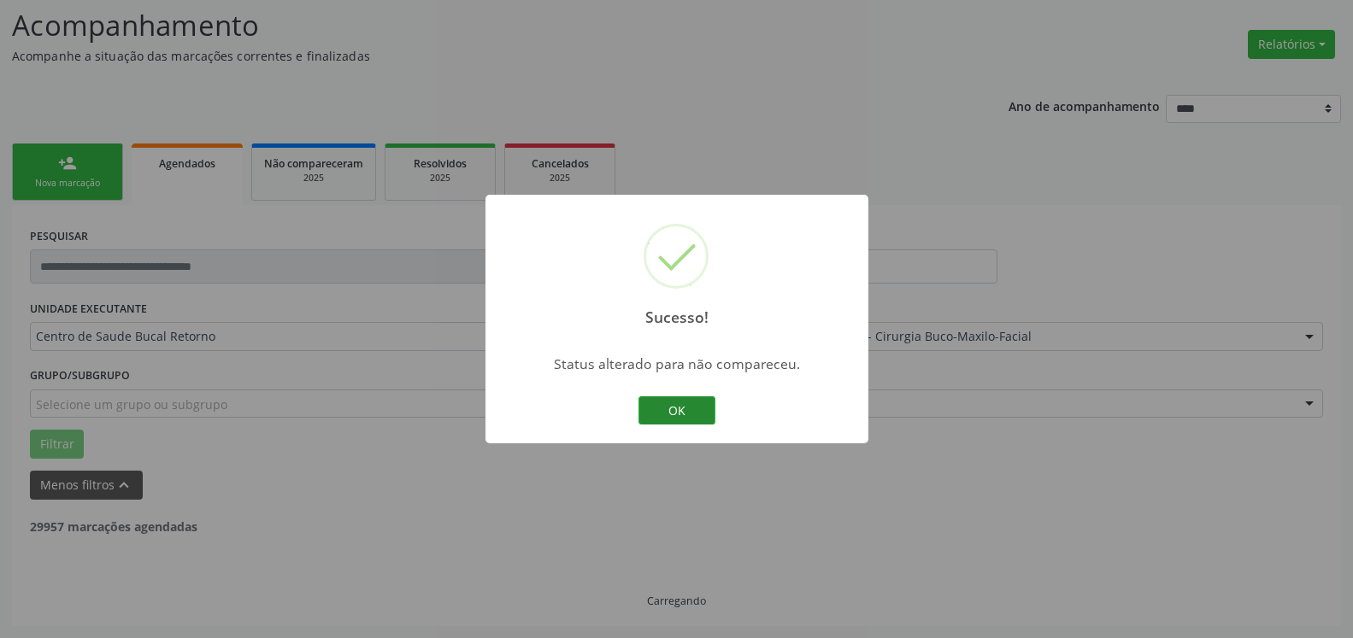
scroll to position [112, 0]
click at [690, 402] on button "OK" at bounding box center [676, 411] width 77 height 29
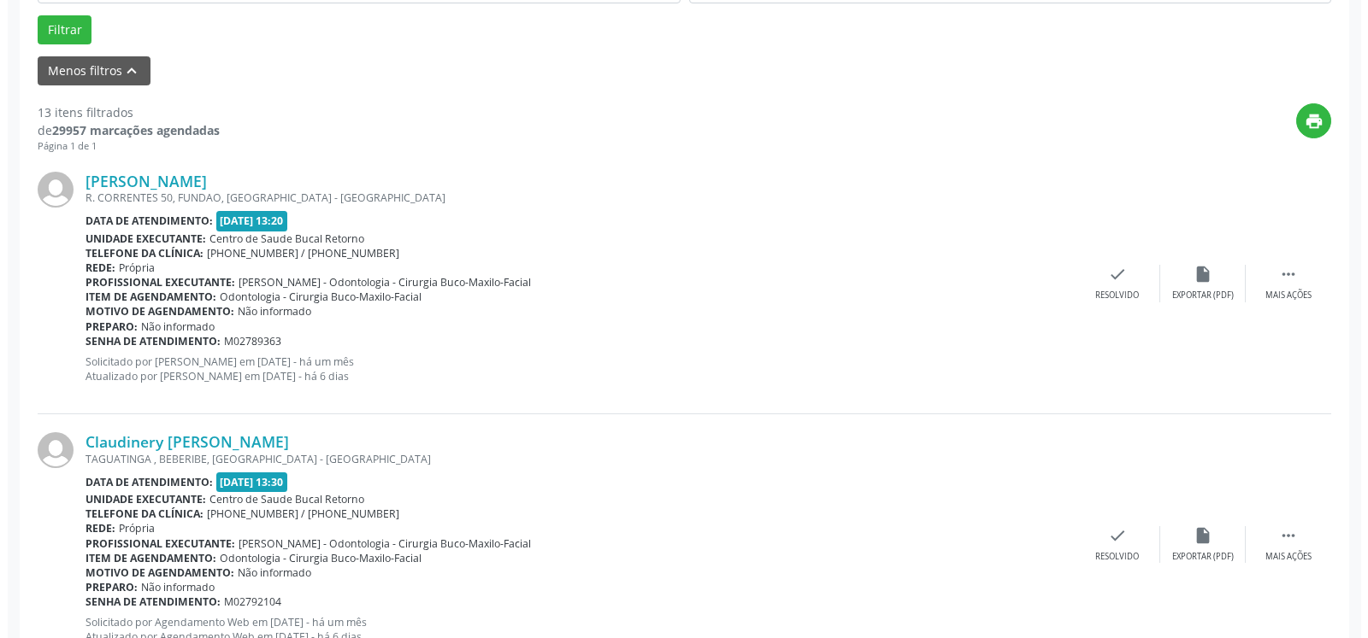
scroll to position [548, 0]
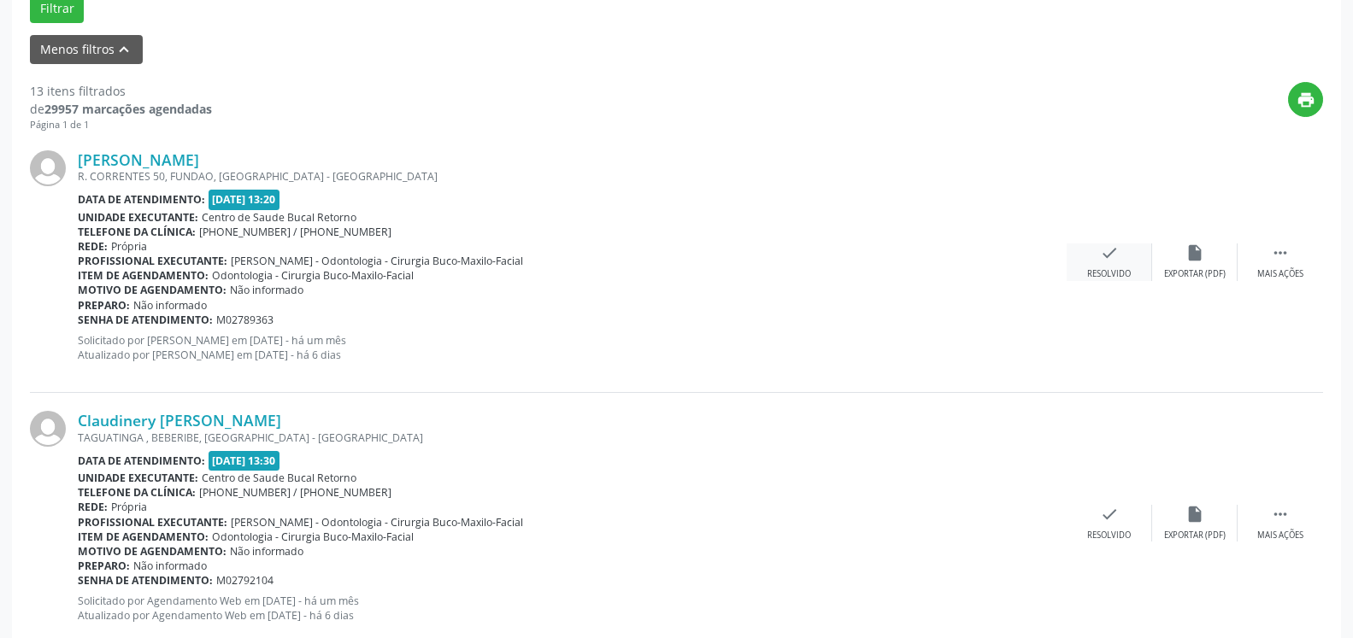
click at [1116, 259] on icon "check" at bounding box center [1109, 253] width 19 height 19
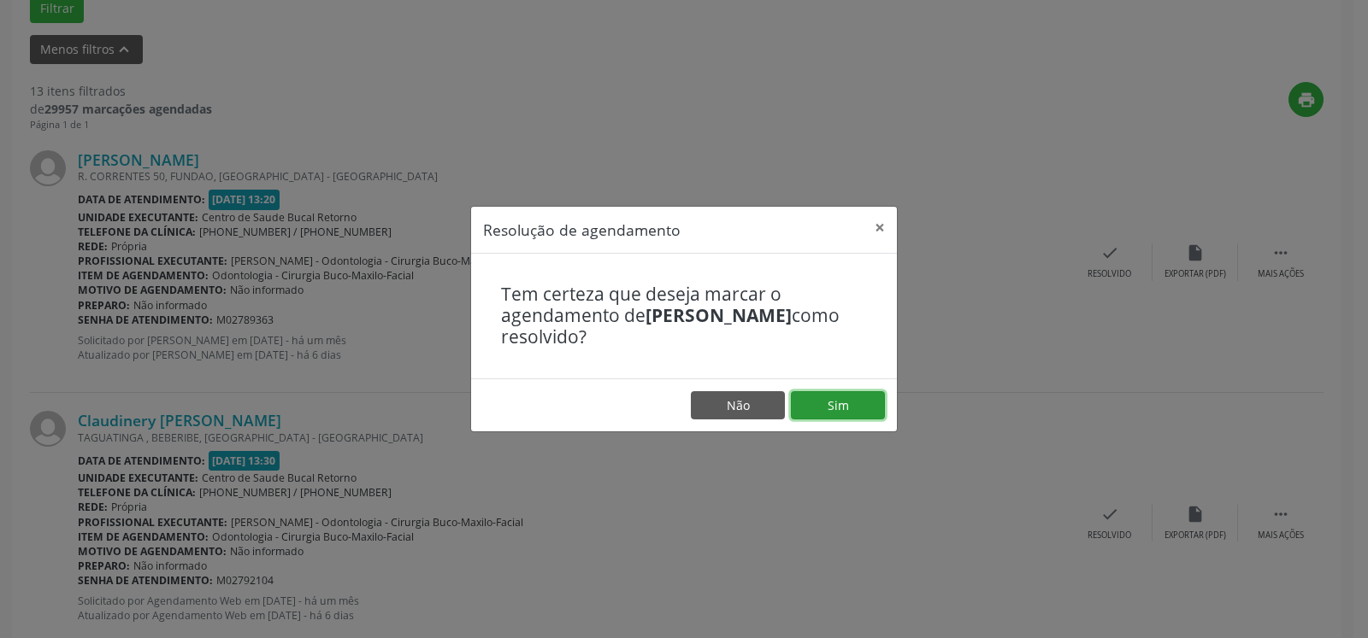
click at [832, 404] on button "Sim" at bounding box center [838, 405] width 94 height 29
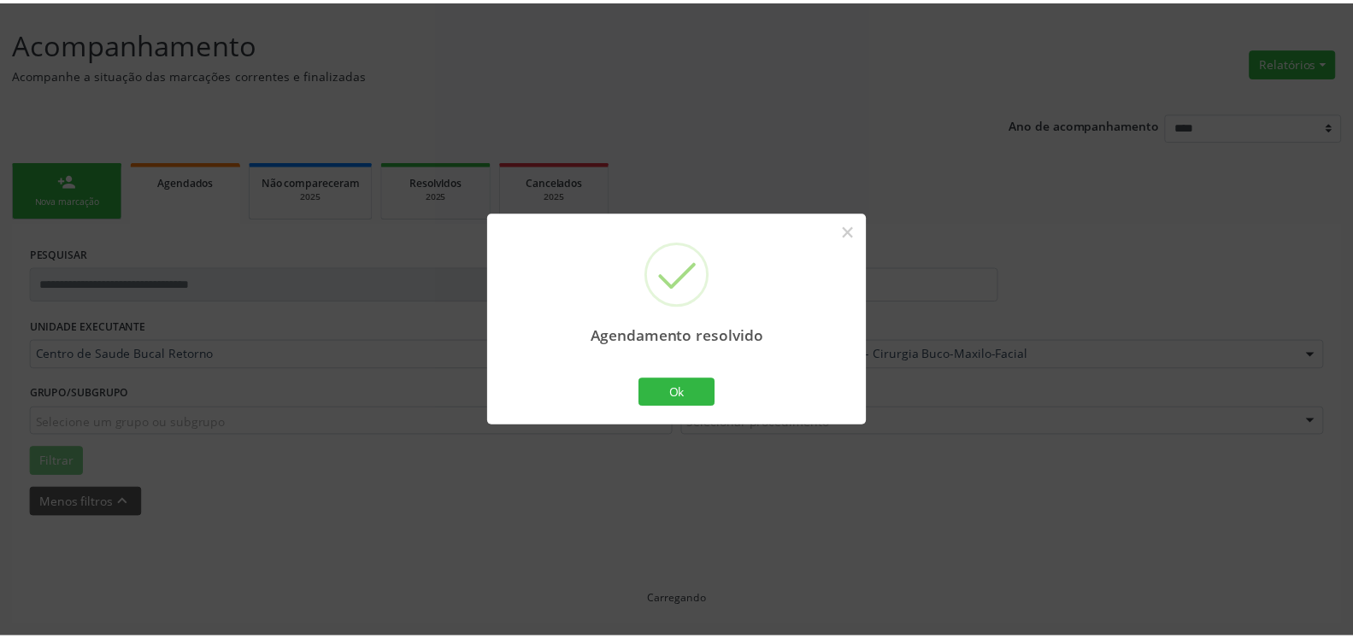
scroll to position [94, 0]
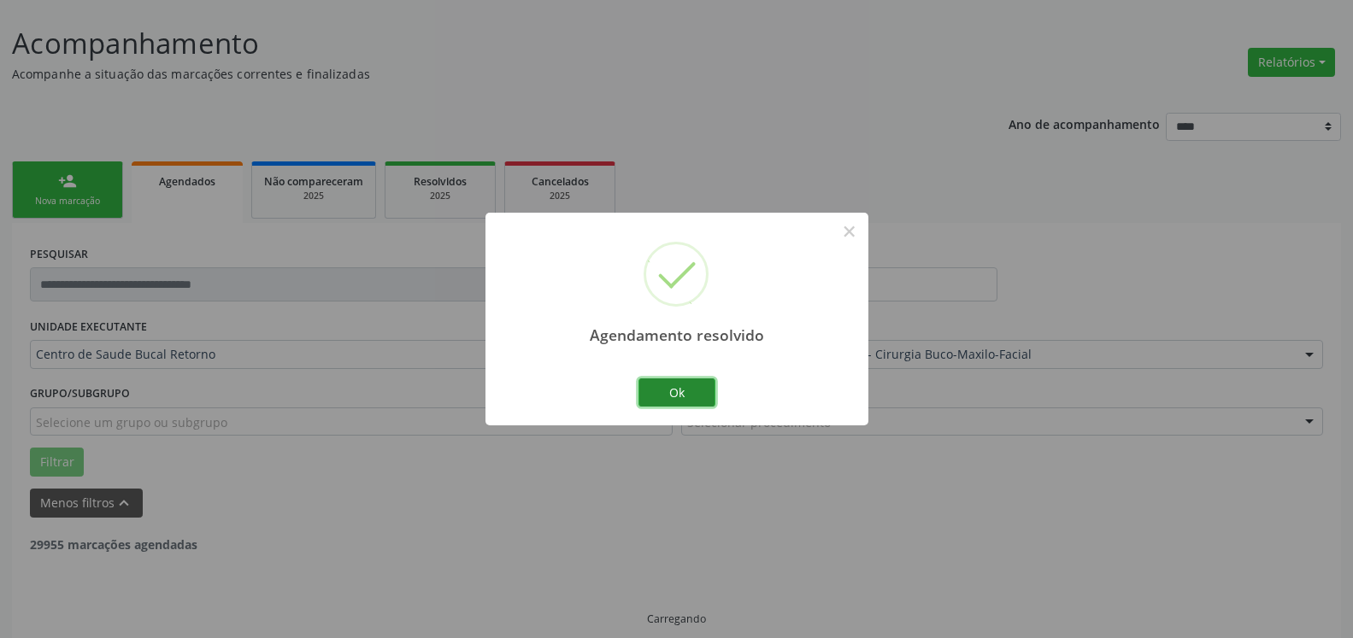
click at [685, 392] on button "Ok" at bounding box center [676, 393] width 77 height 29
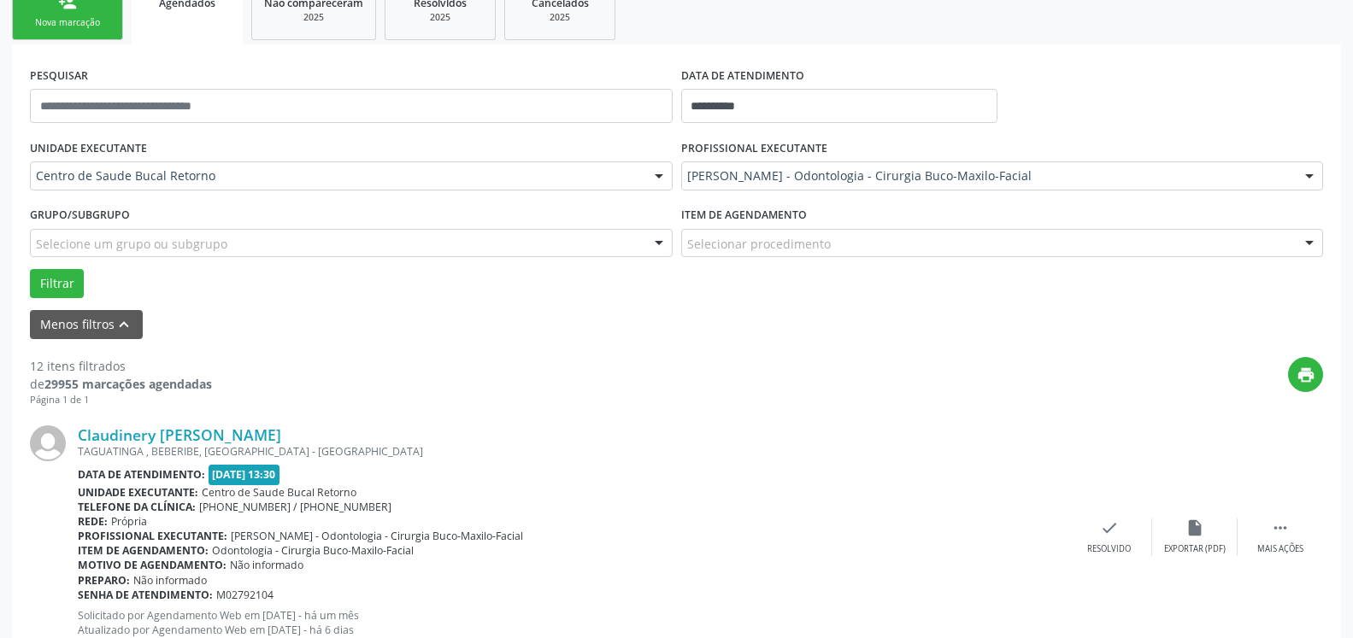
scroll to position [374, 0]
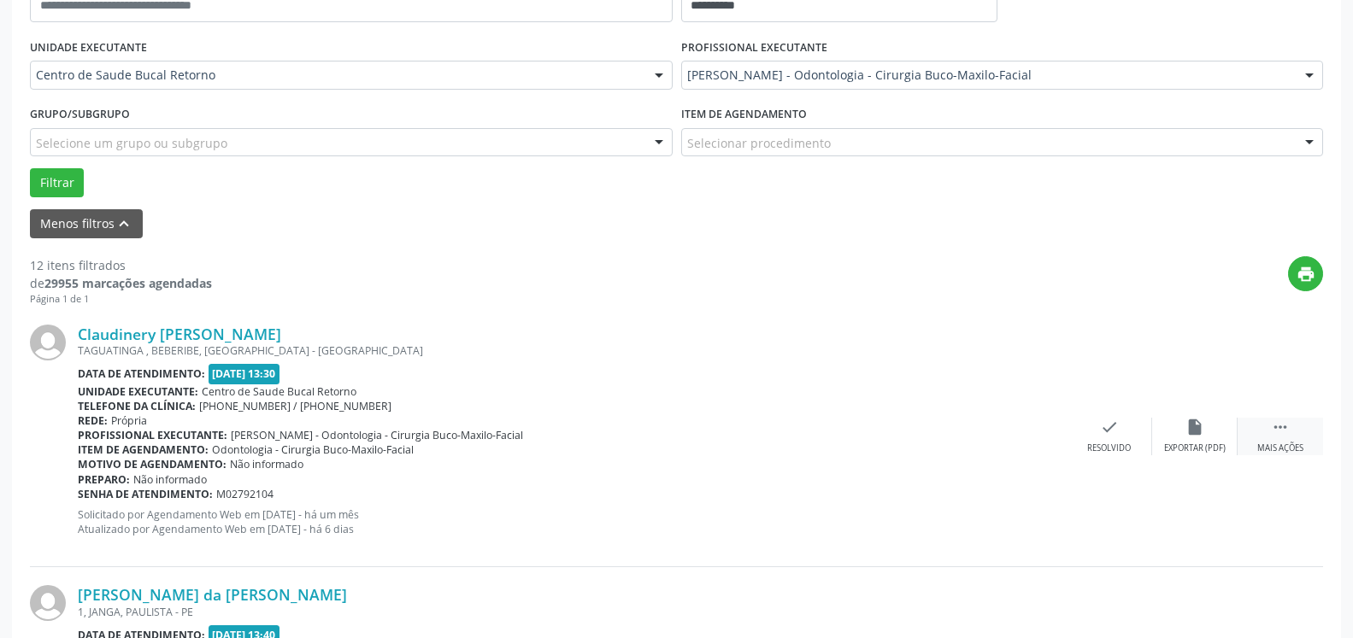
click at [1283, 424] on icon "" at bounding box center [1280, 427] width 19 height 19
click at [1217, 438] on div "alarm_off Não compareceu" at bounding box center [1194, 436] width 85 height 37
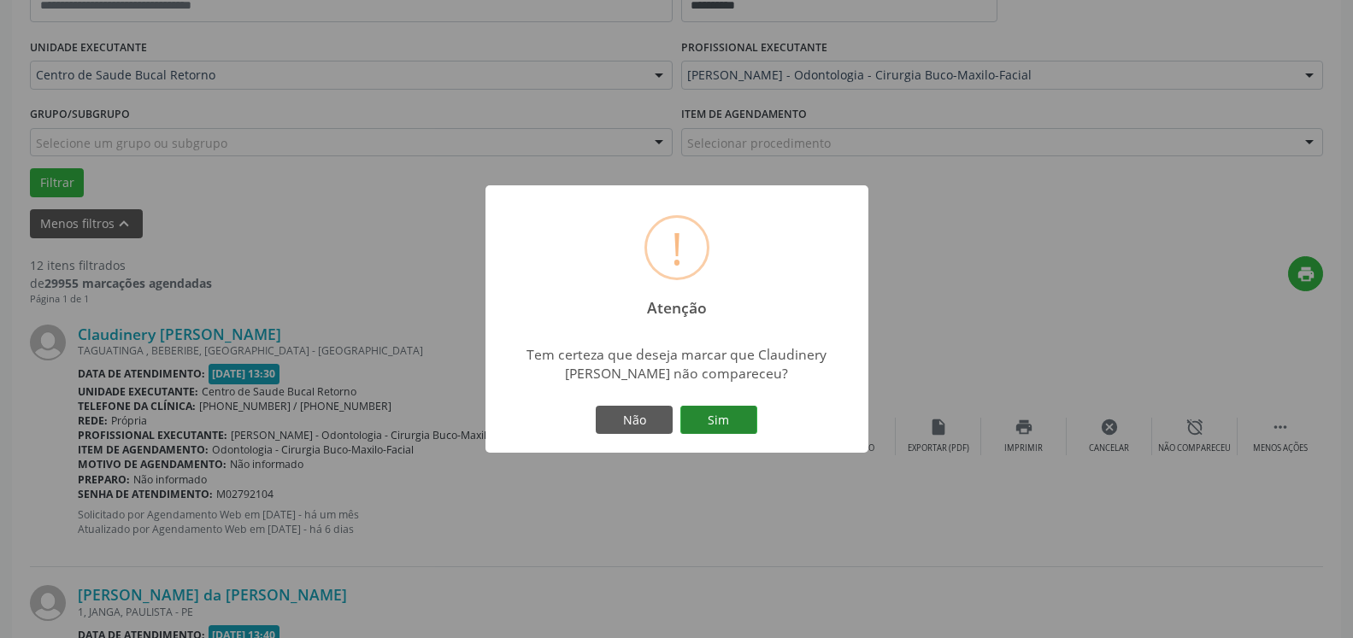
click at [726, 416] on button "Sim" at bounding box center [718, 420] width 77 height 29
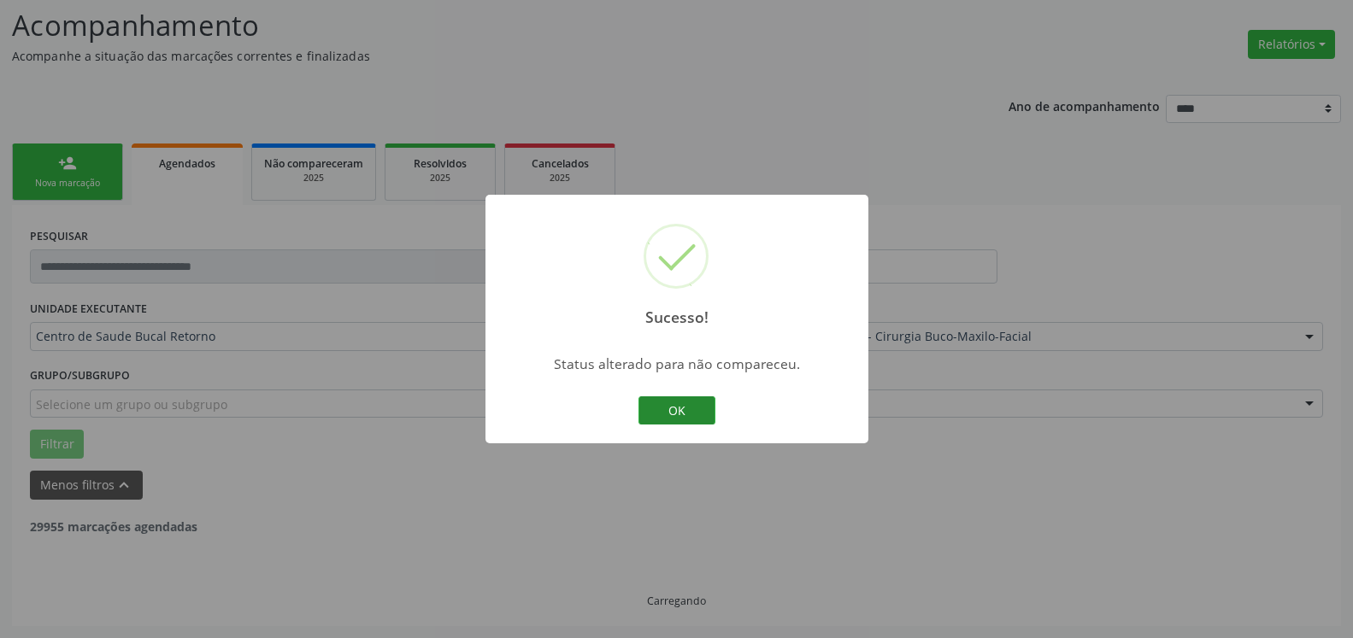
scroll to position [112, 0]
click at [685, 415] on button "OK" at bounding box center [676, 411] width 77 height 29
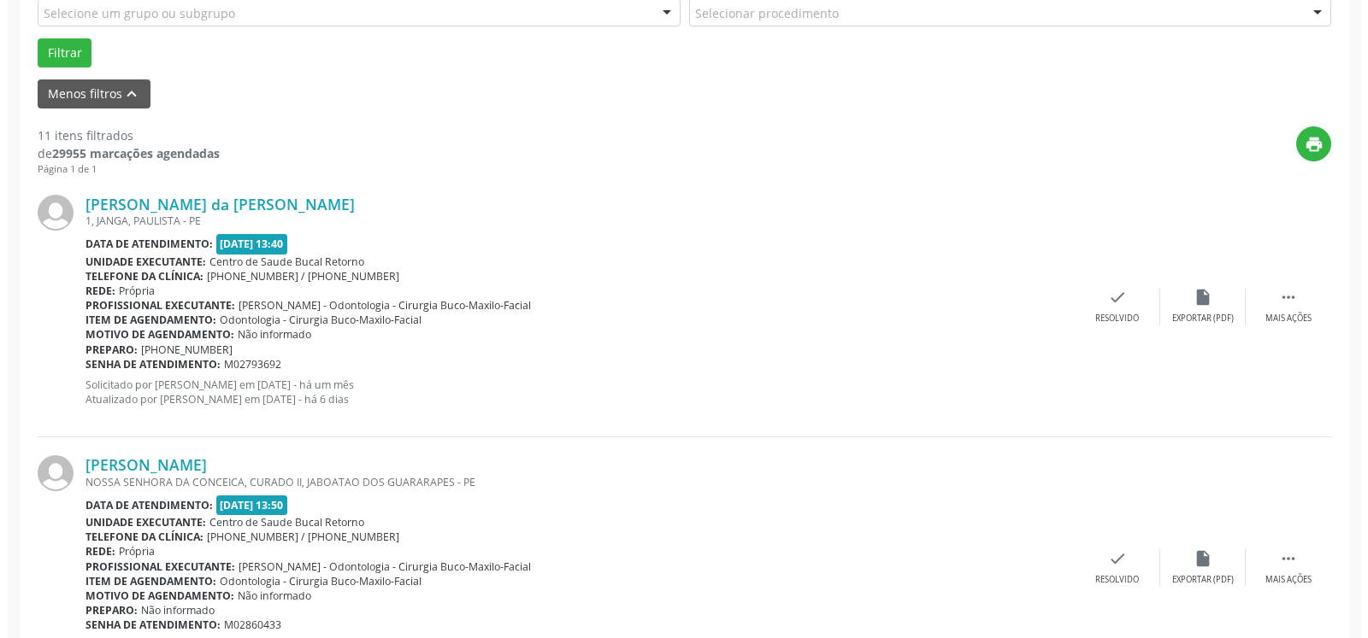
scroll to position [635, 0]
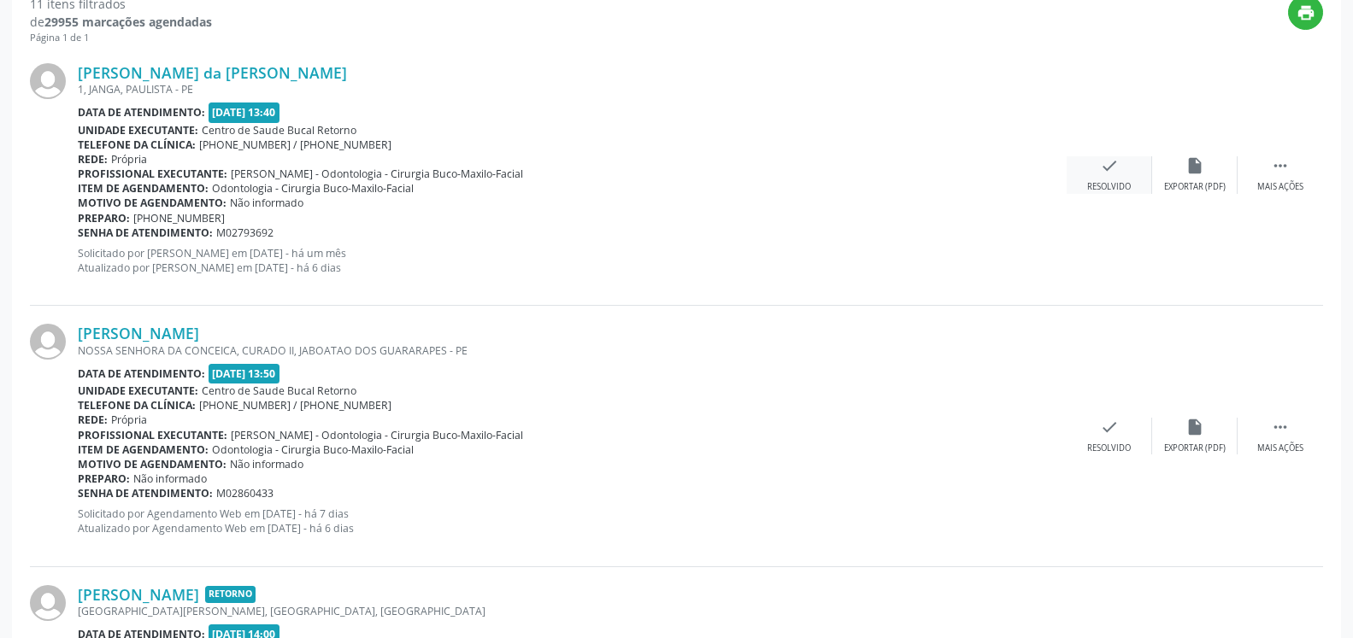
click at [1118, 172] on div "check Resolvido" at bounding box center [1109, 174] width 85 height 37
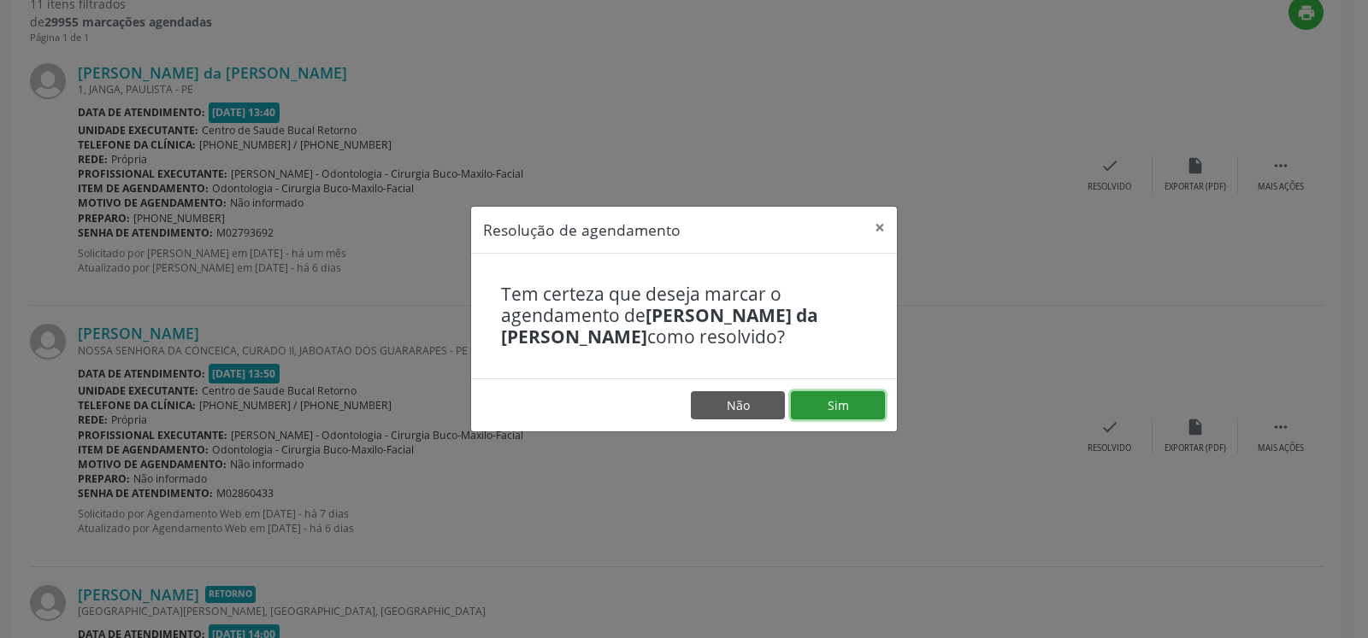
click at [827, 398] on button "Sim" at bounding box center [838, 405] width 94 height 29
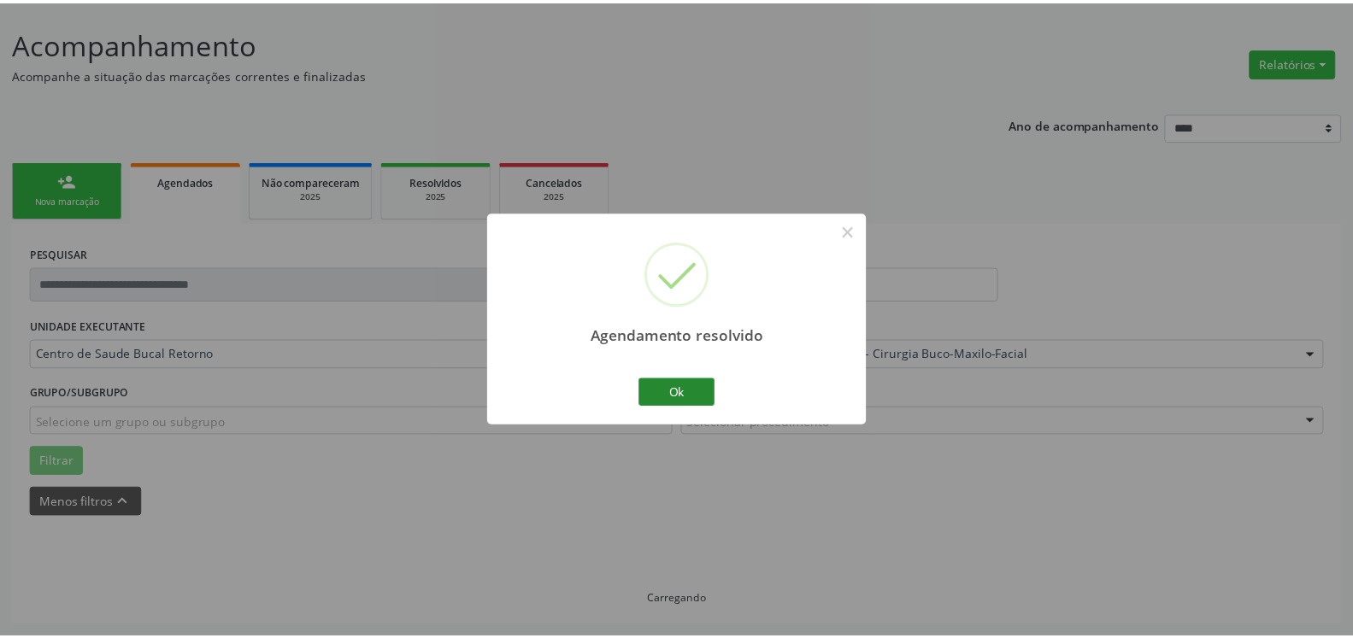
scroll to position [94, 0]
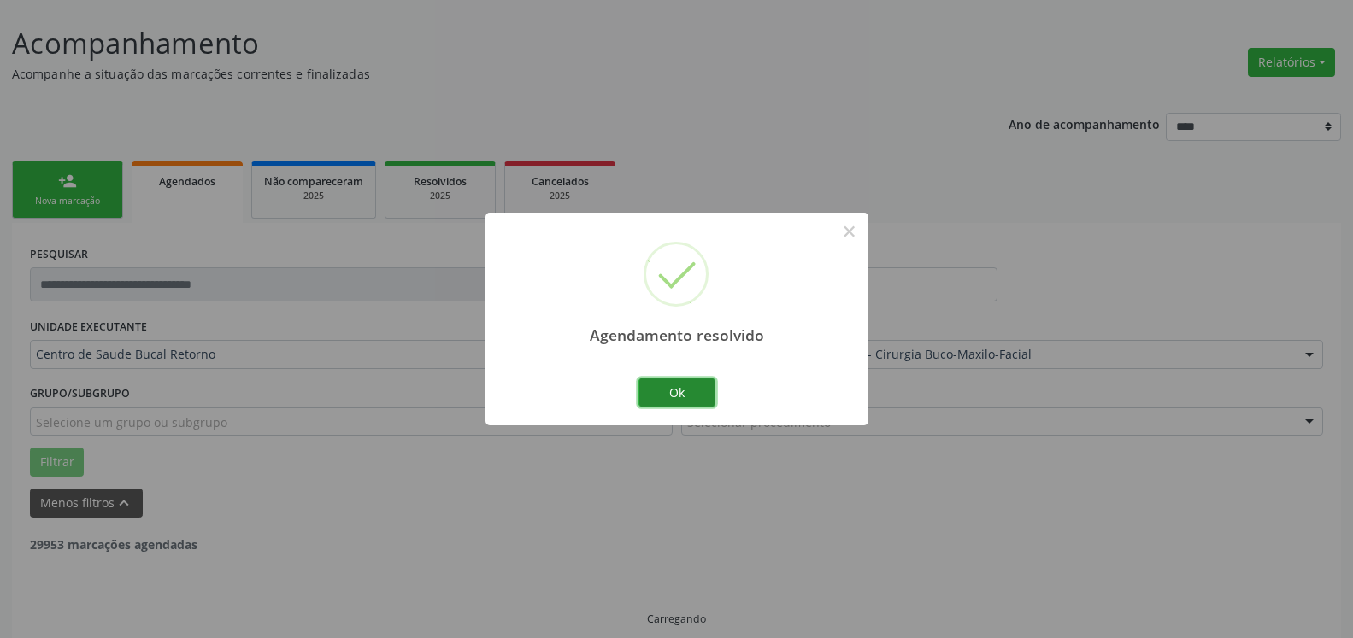
click at [656, 394] on button "Ok" at bounding box center [676, 393] width 77 height 29
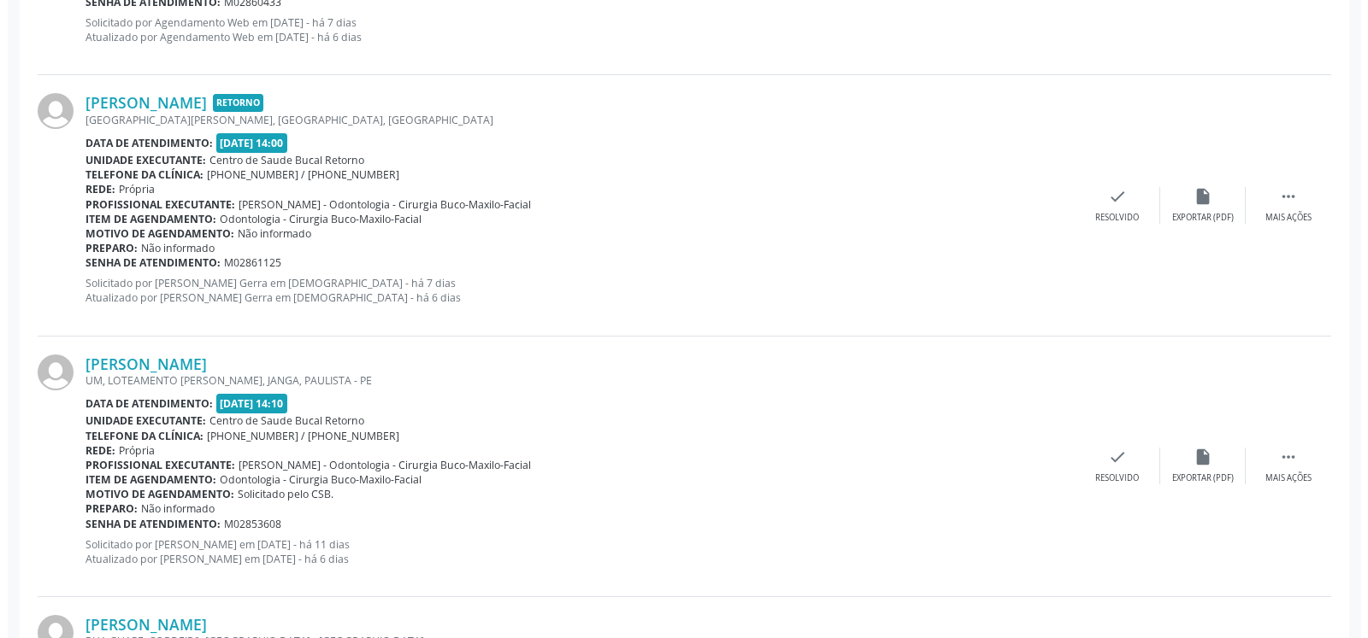
scroll to position [879, 0]
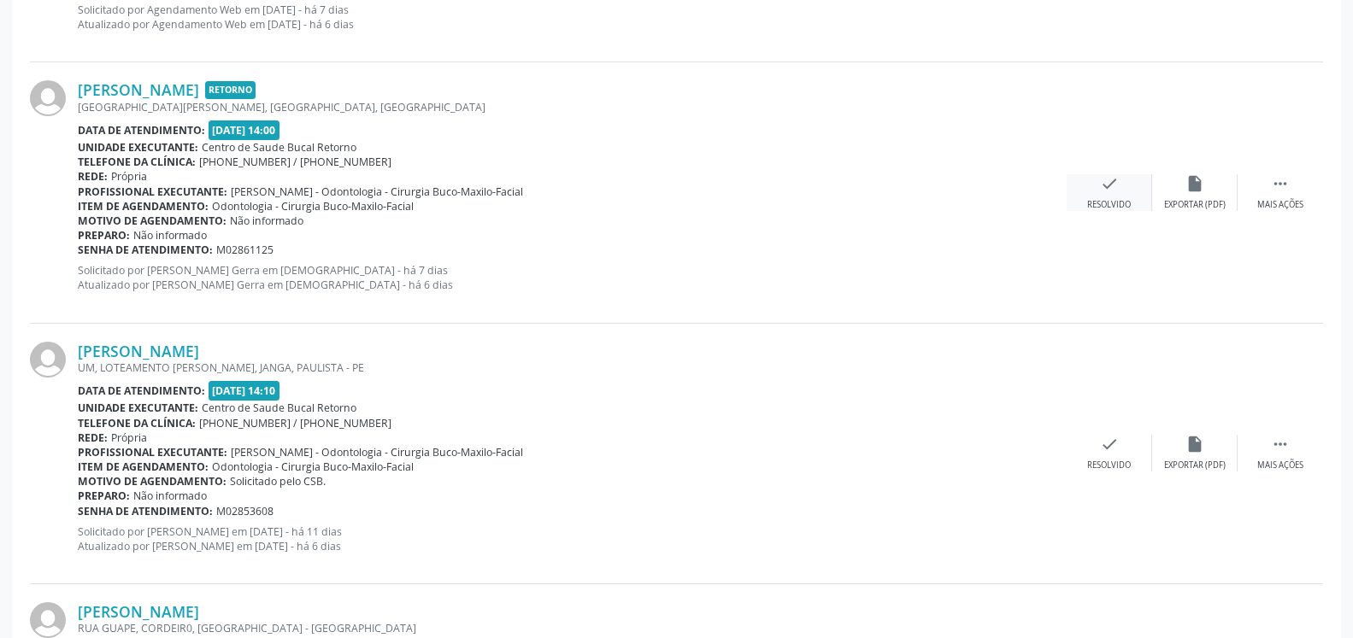
click at [1116, 179] on icon "check" at bounding box center [1109, 183] width 19 height 19
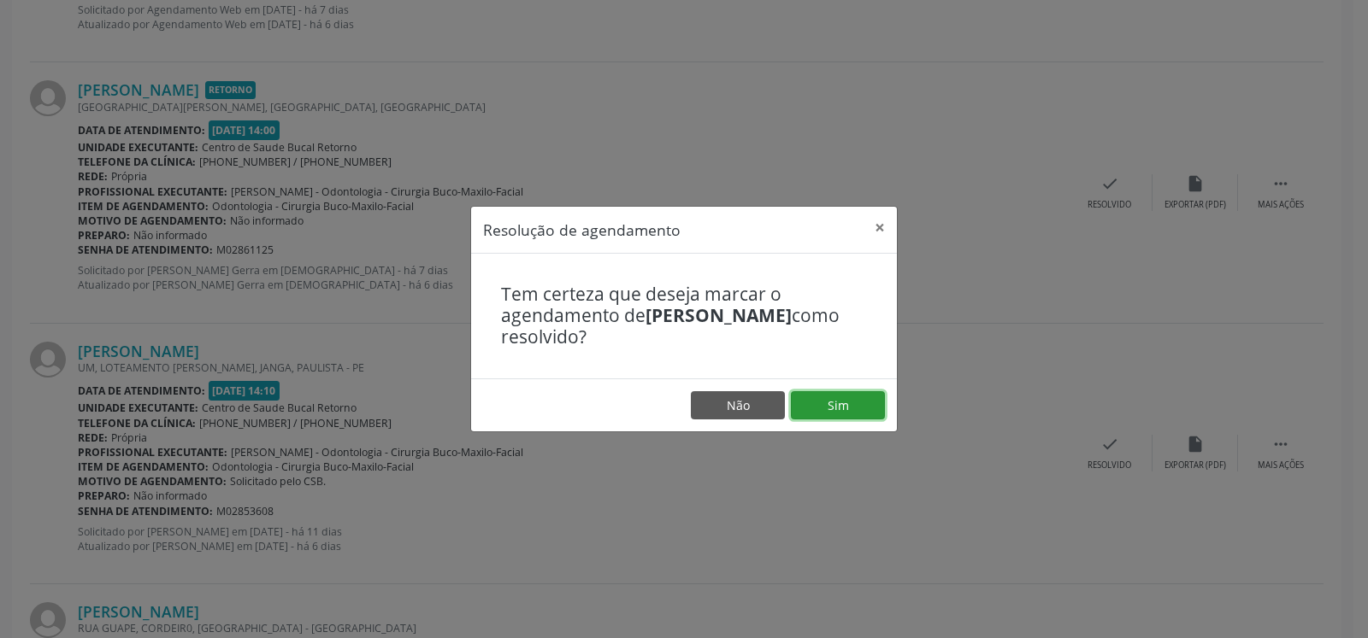
click at [850, 399] on button "Sim" at bounding box center [838, 405] width 94 height 29
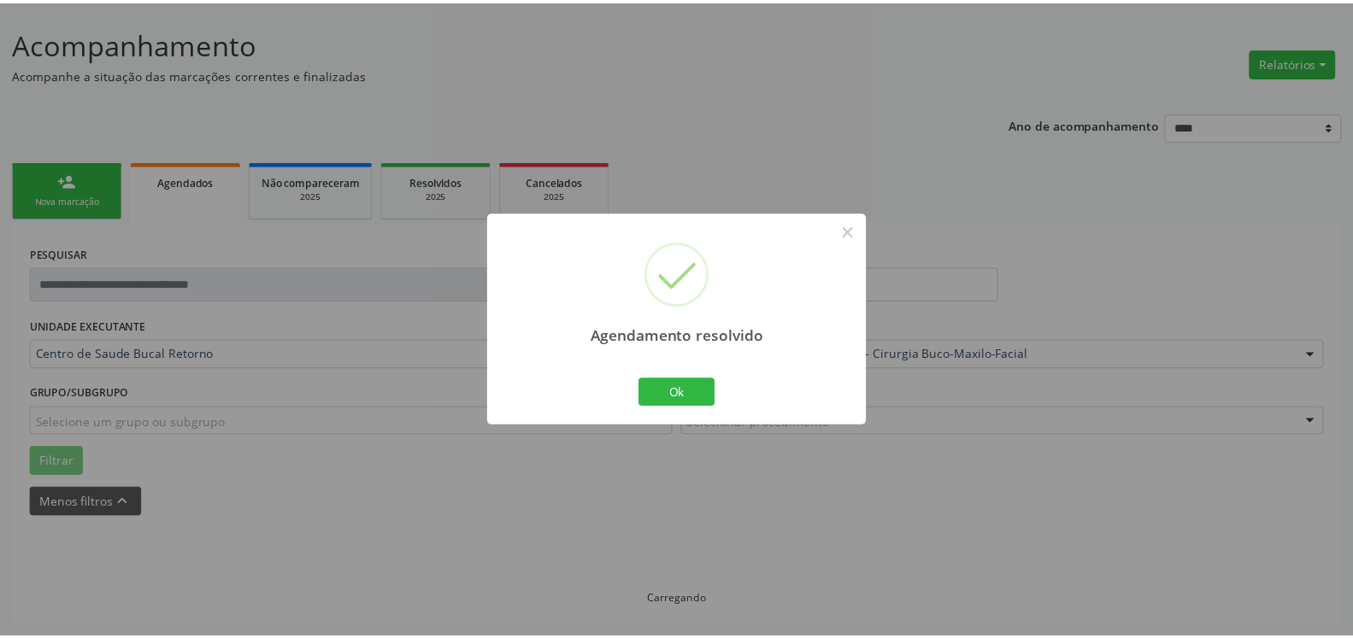
scroll to position [94, 0]
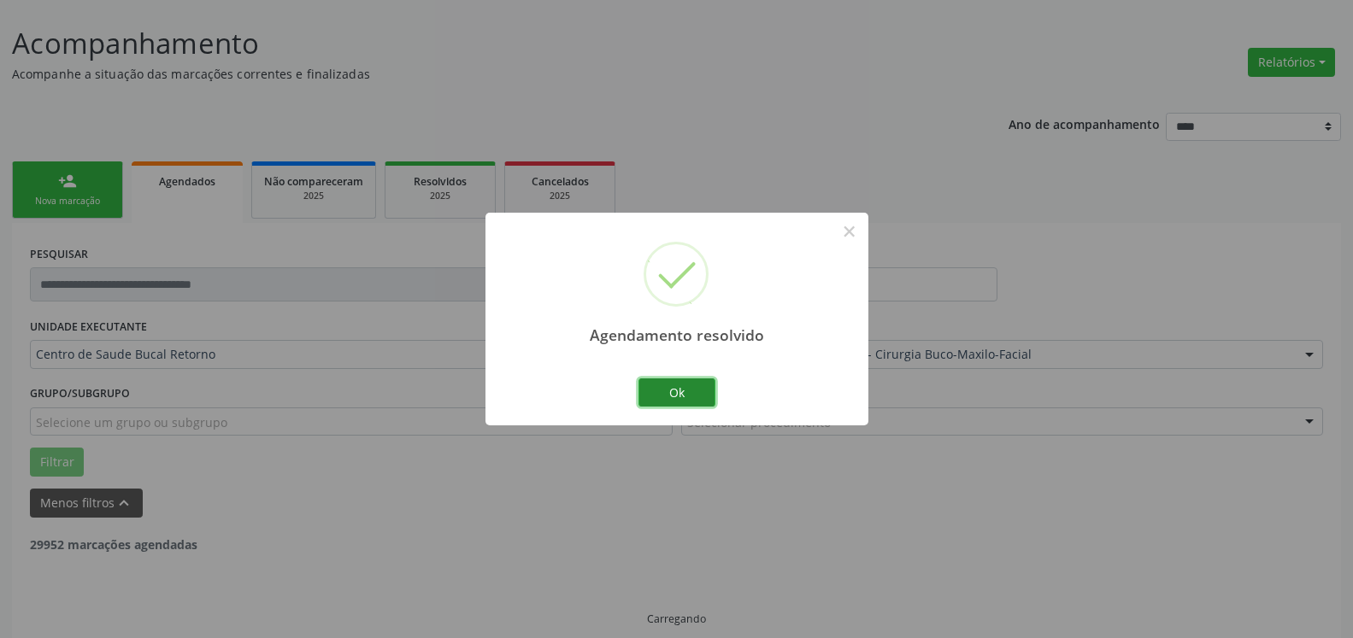
click at [657, 391] on button "Ok" at bounding box center [676, 393] width 77 height 29
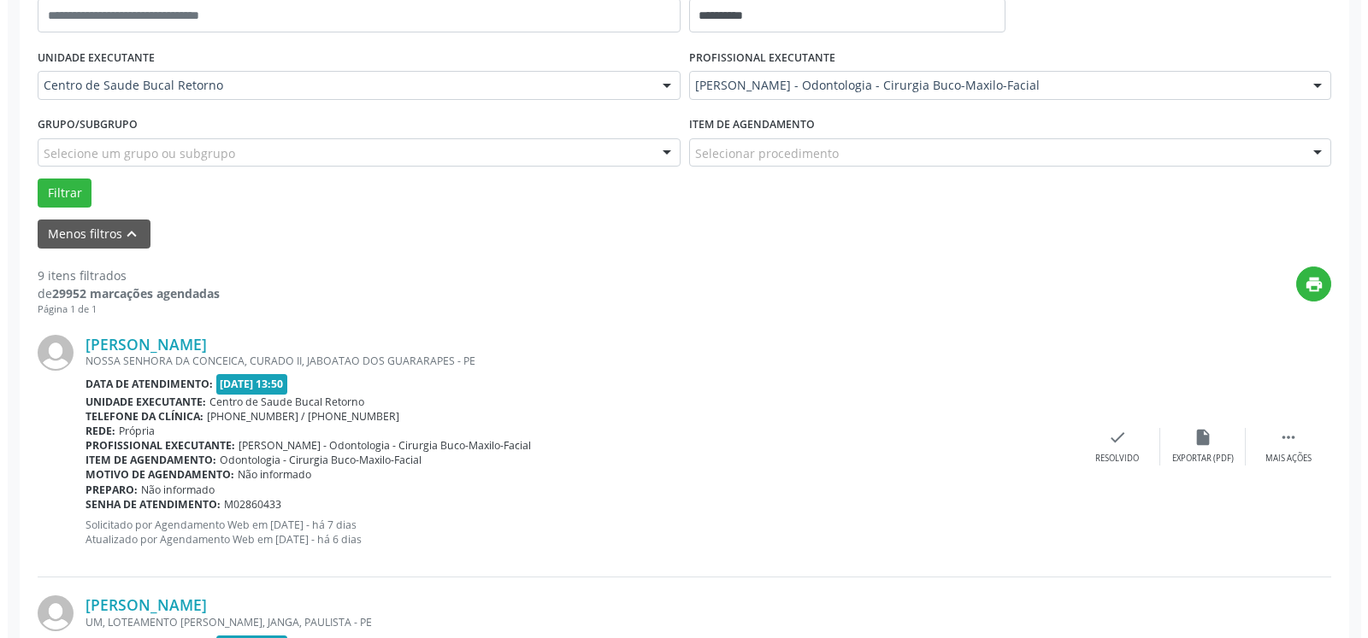
scroll to position [374, 0]
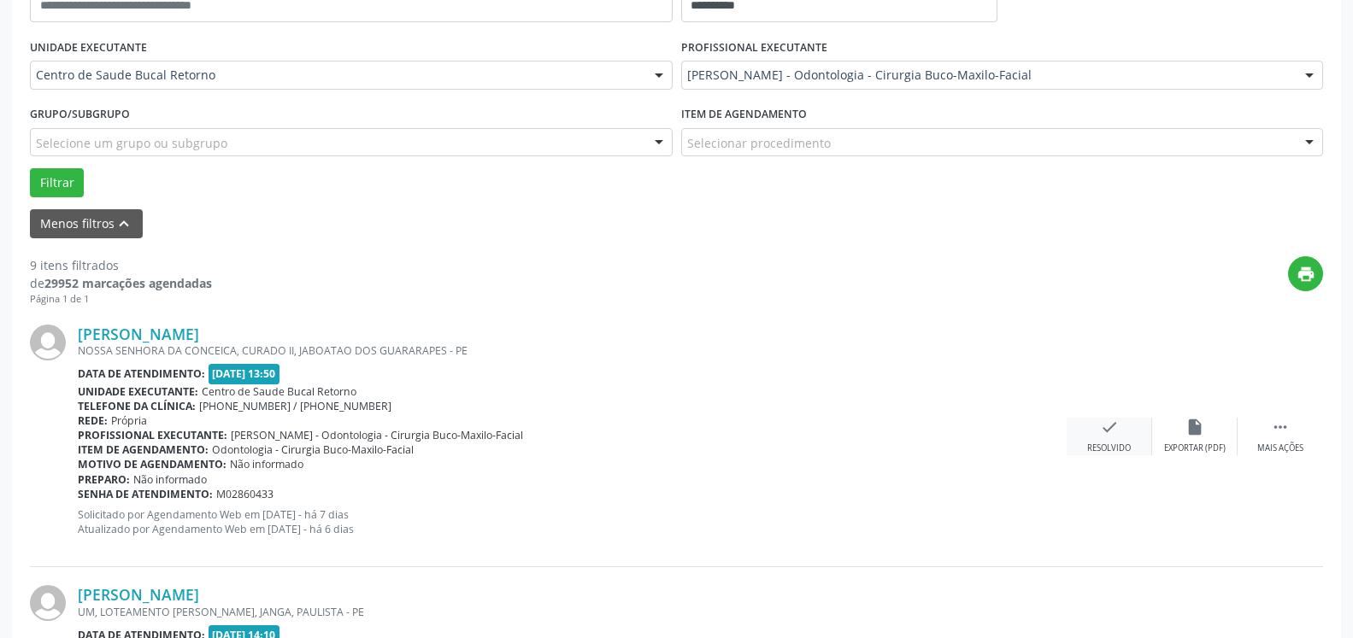
click at [1111, 437] on icon "check" at bounding box center [1109, 427] width 19 height 19
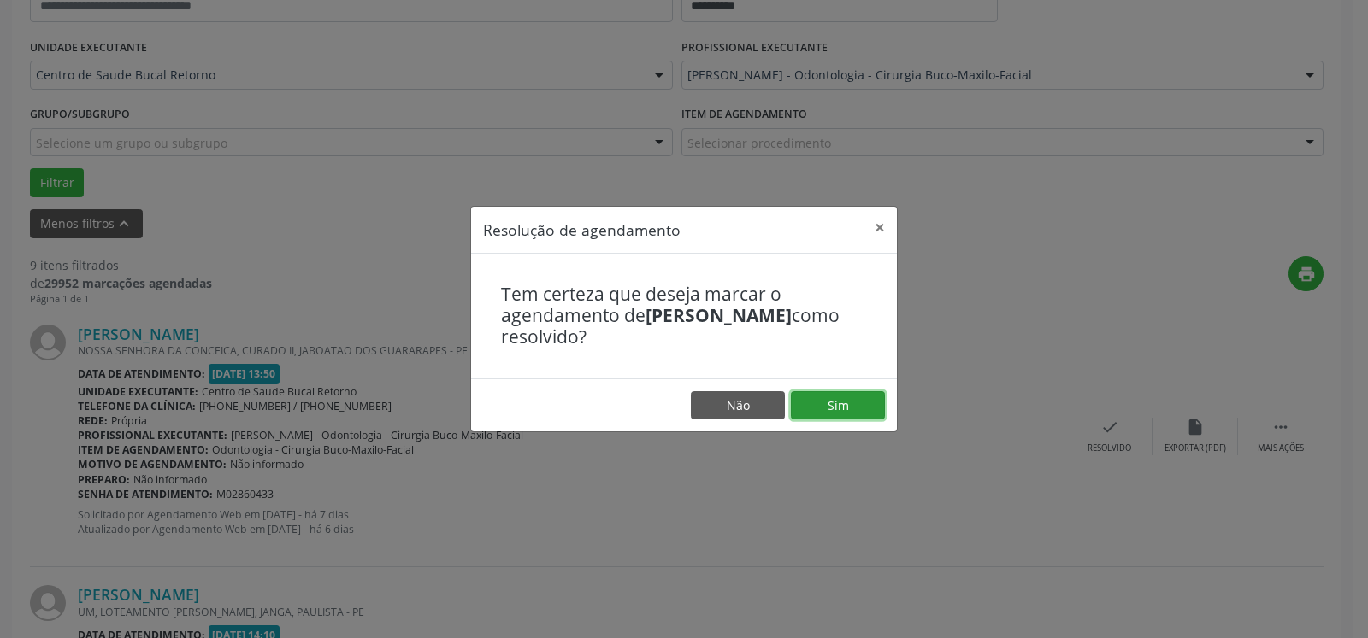
click at [821, 399] on button "Sim" at bounding box center [838, 405] width 94 height 29
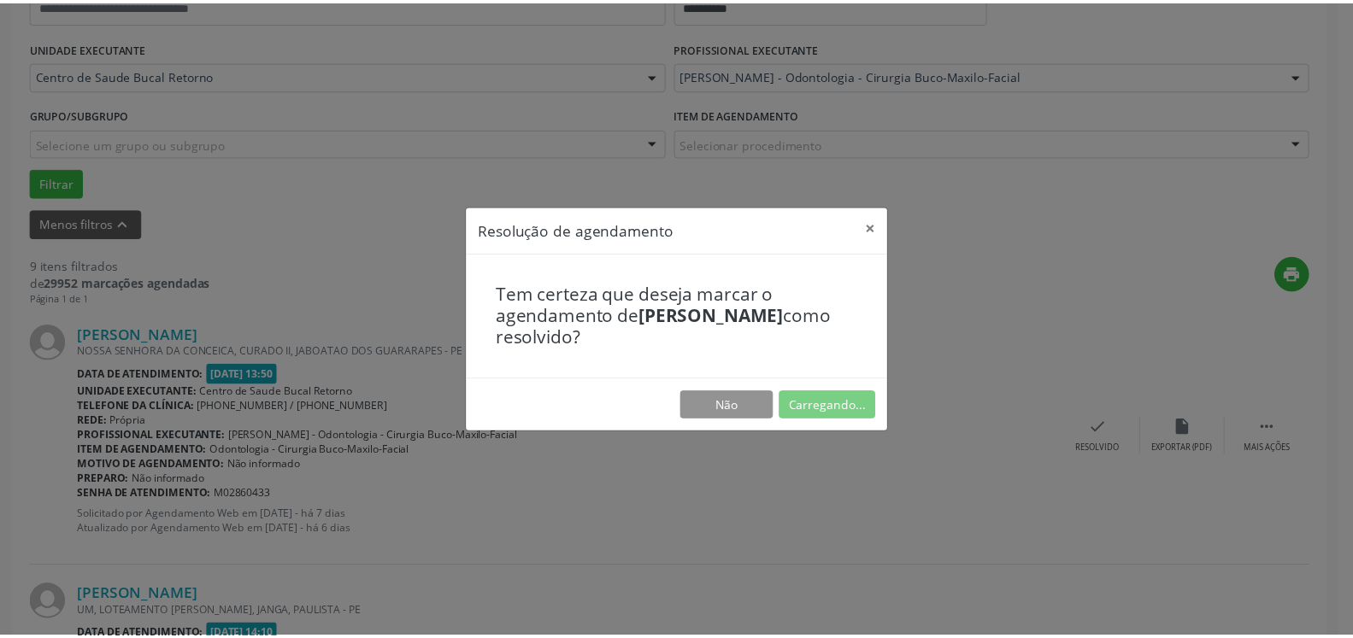
scroll to position [94, 0]
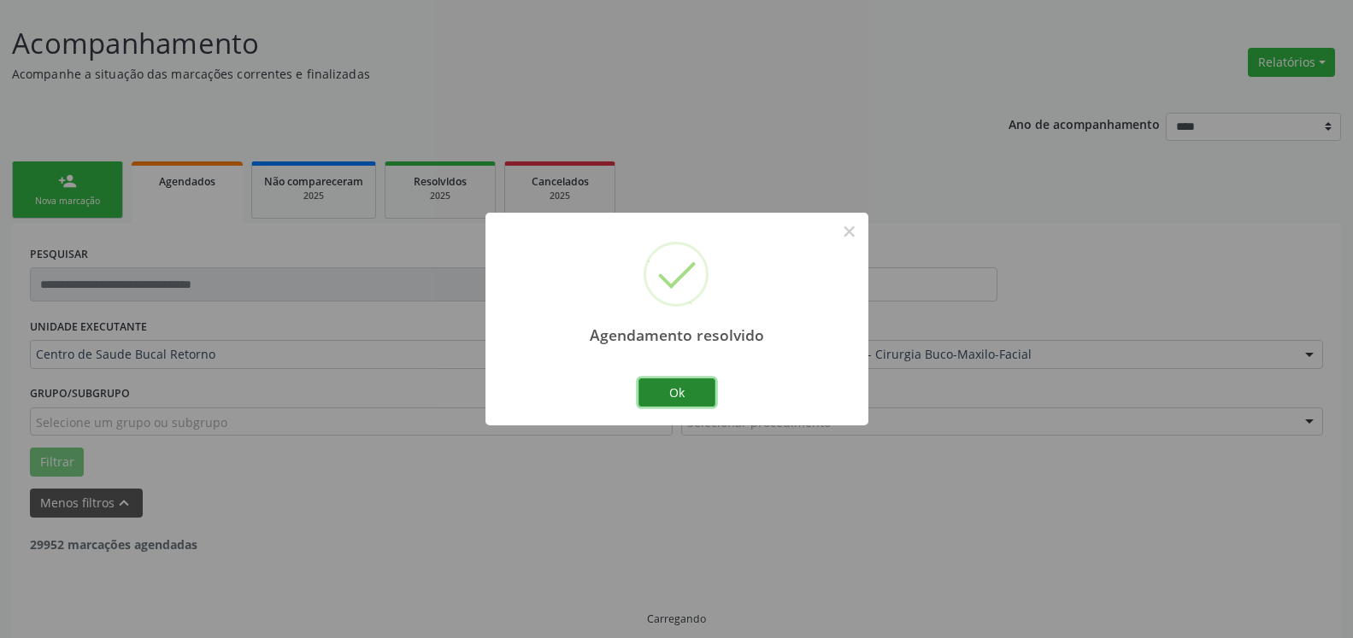
click at [681, 385] on button "Ok" at bounding box center [676, 393] width 77 height 29
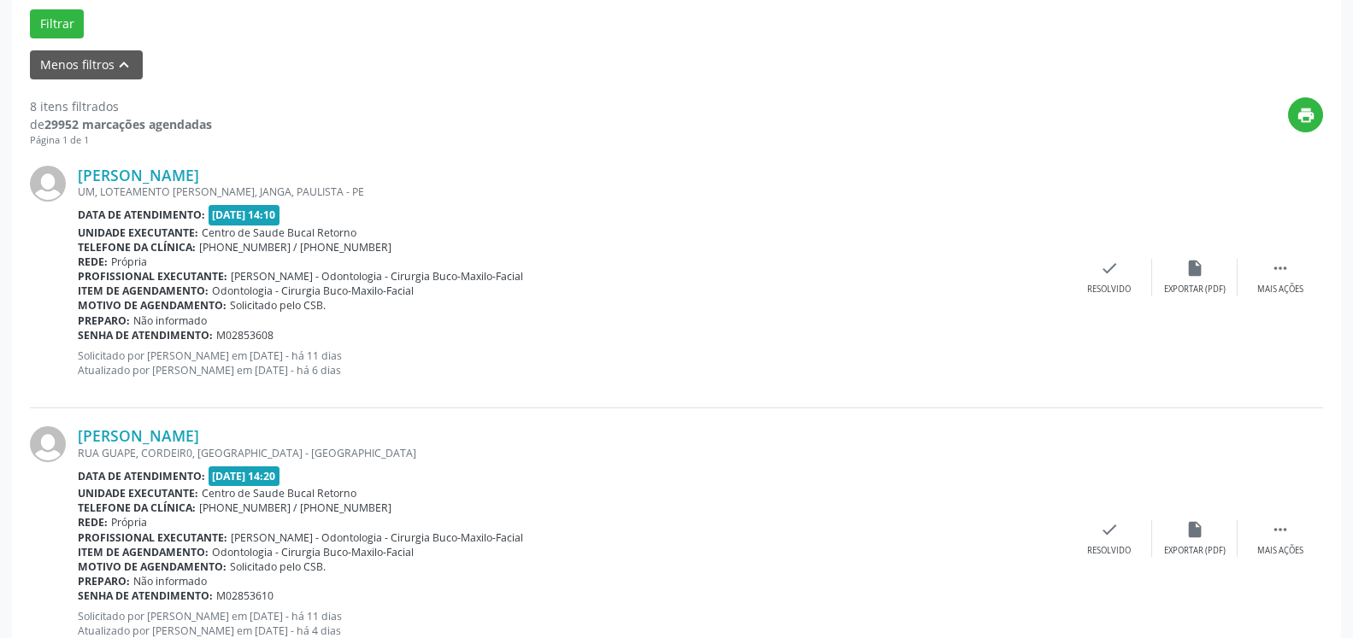
scroll to position [530, 0]
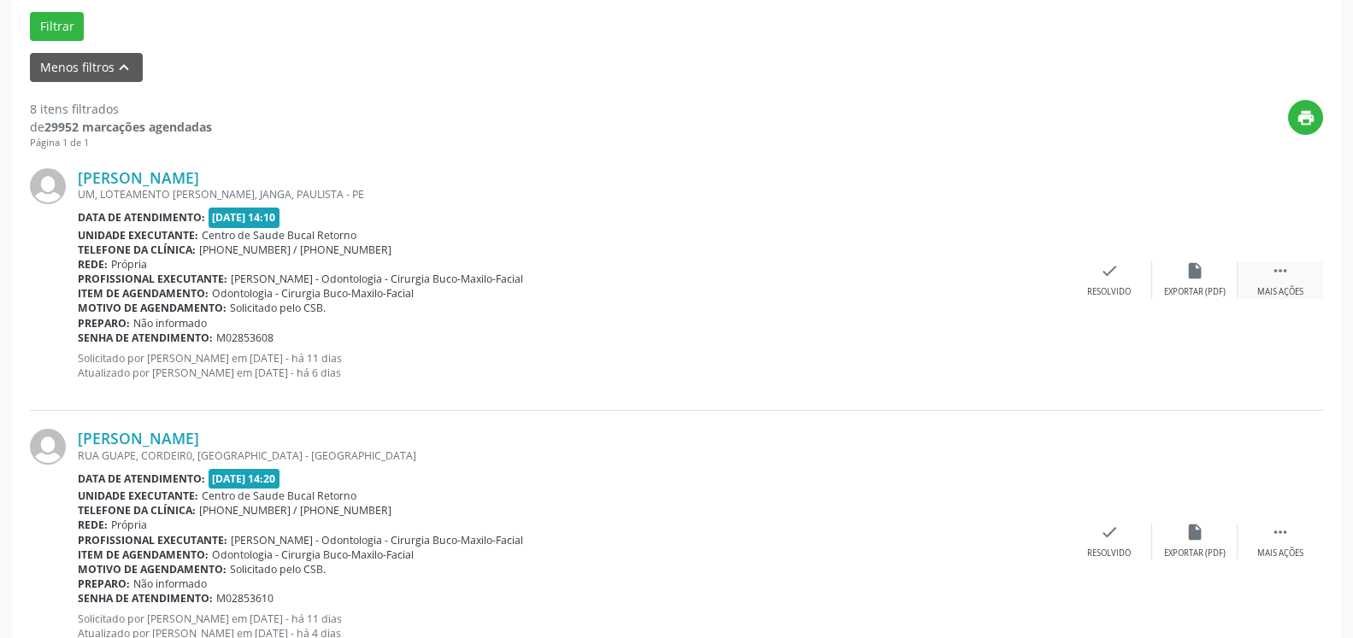
click at [1291, 288] on div "Mais ações" at bounding box center [1280, 292] width 46 height 12
click at [1187, 288] on div "Não compareceu" at bounding box center [1194, 292] width 73 height 12
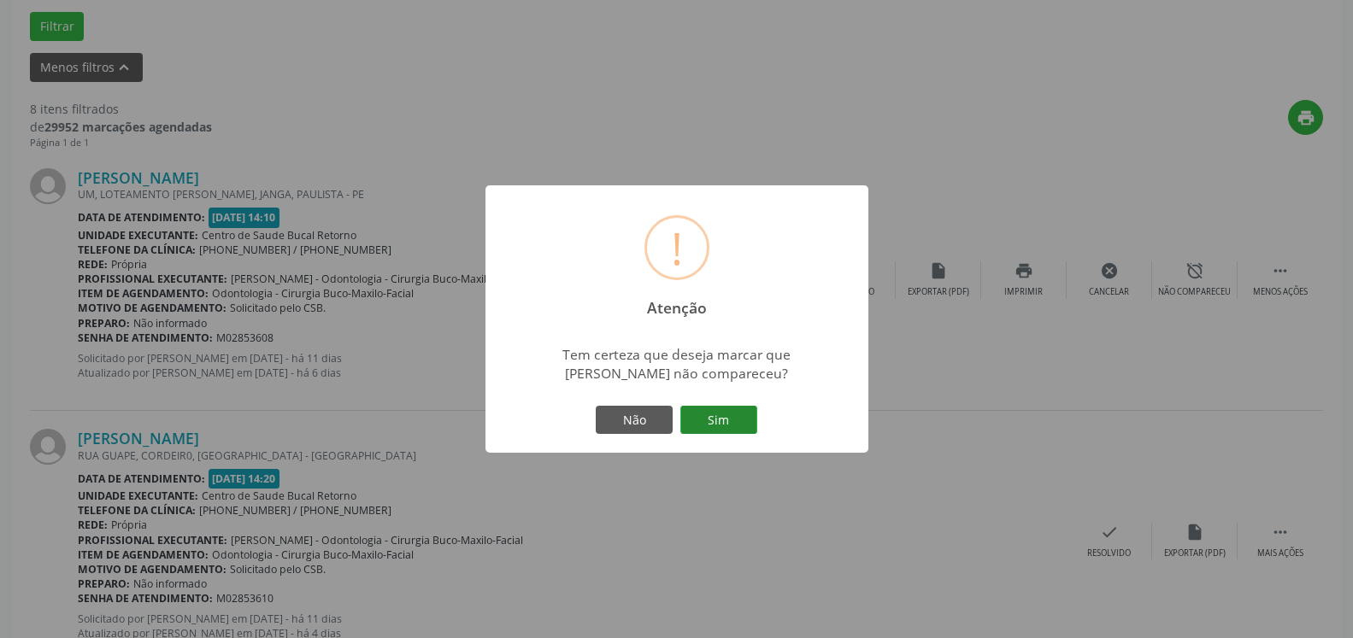
click at [725, 410] on button "Sim" at bounding box center [718, 420] width 77 height 29
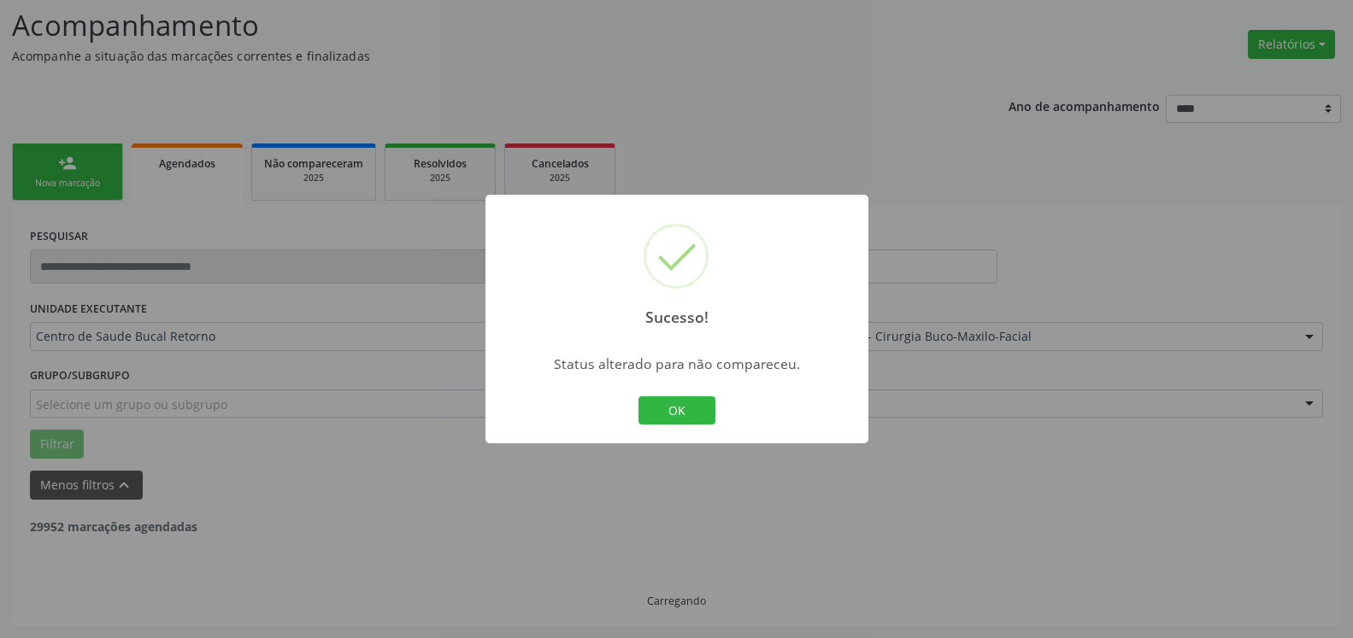
click at [684, 409] on button "OK" at bounding box center [676, 411] width 77 height 29
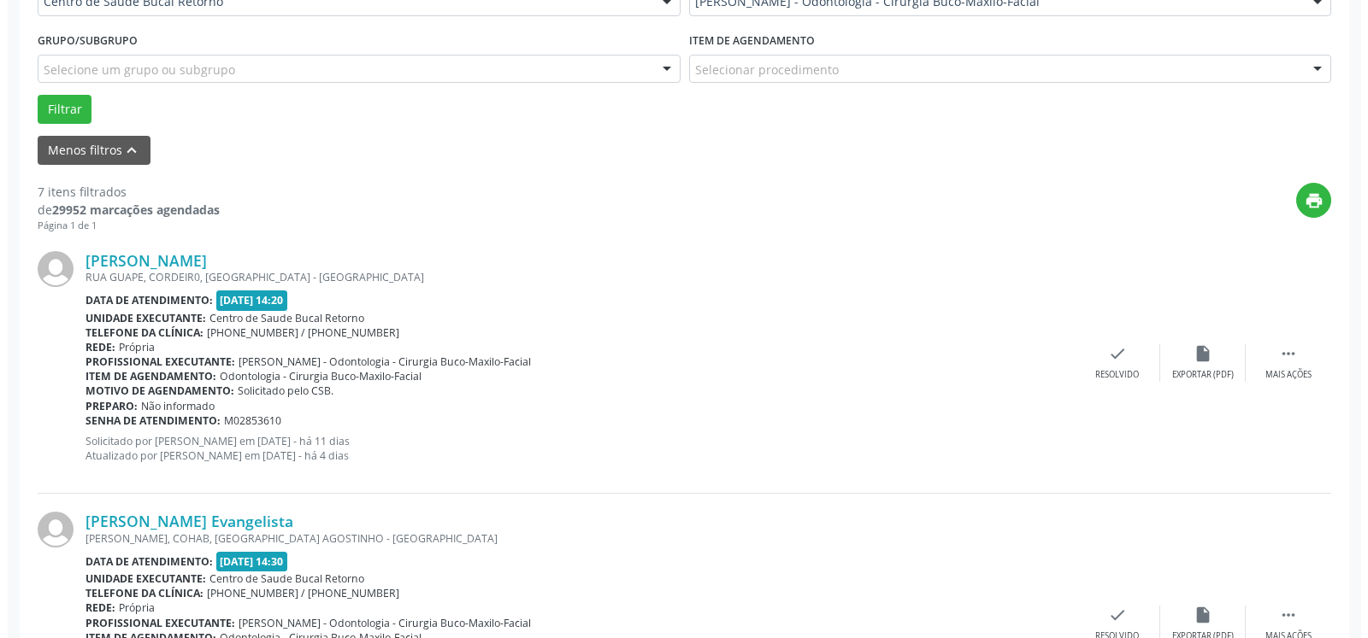
scroll to position [461, 0]
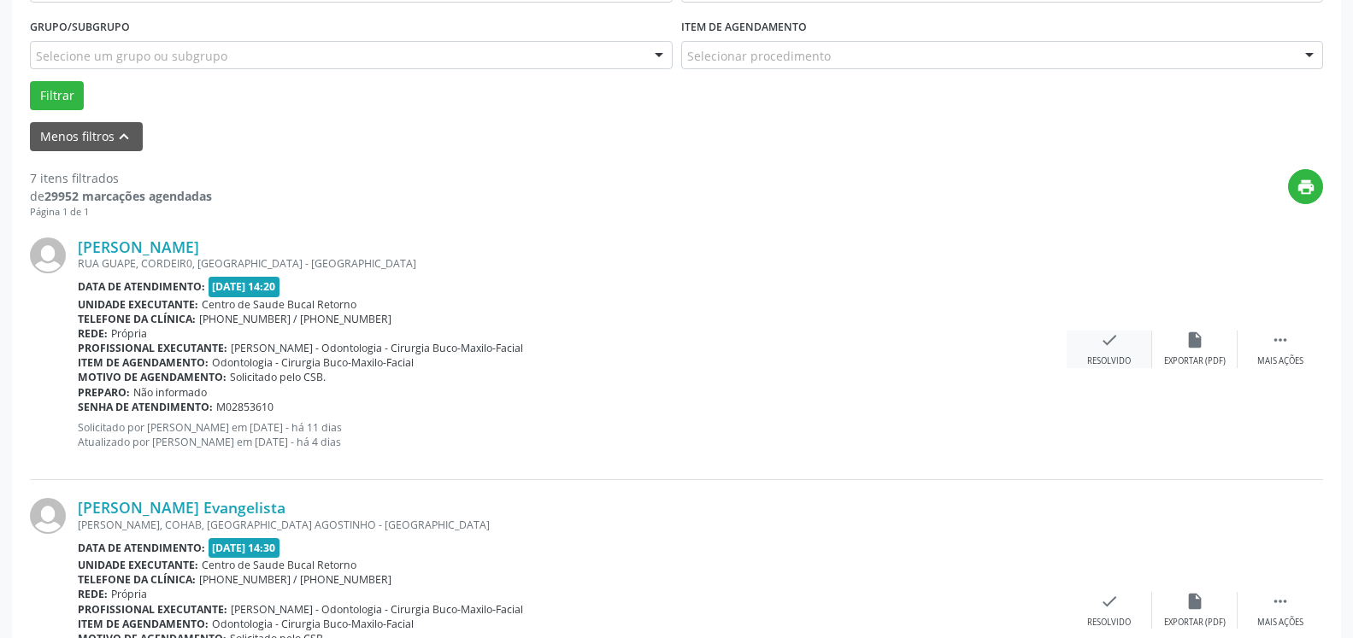
click at [1104, 350] on icon "check" at bounding box center [1109, 340] width 19 height 19
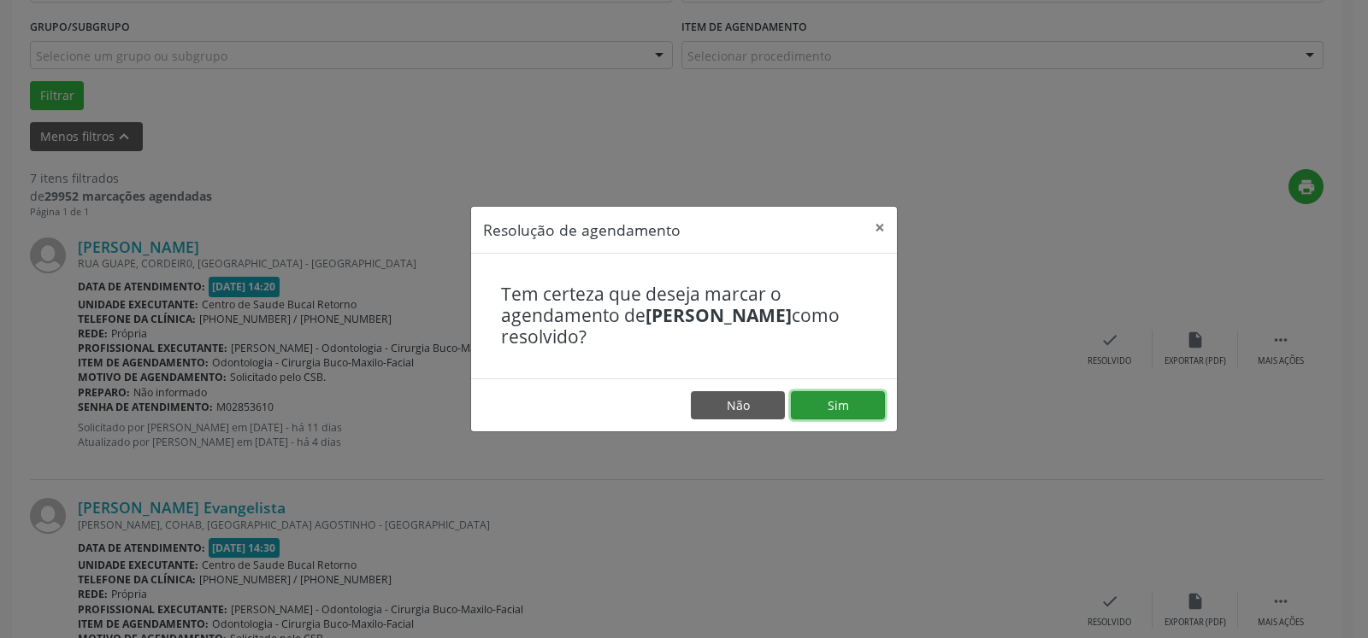
click at [845, 397] on button "Sim" at bounding box center [838, 405] width 94 height 29
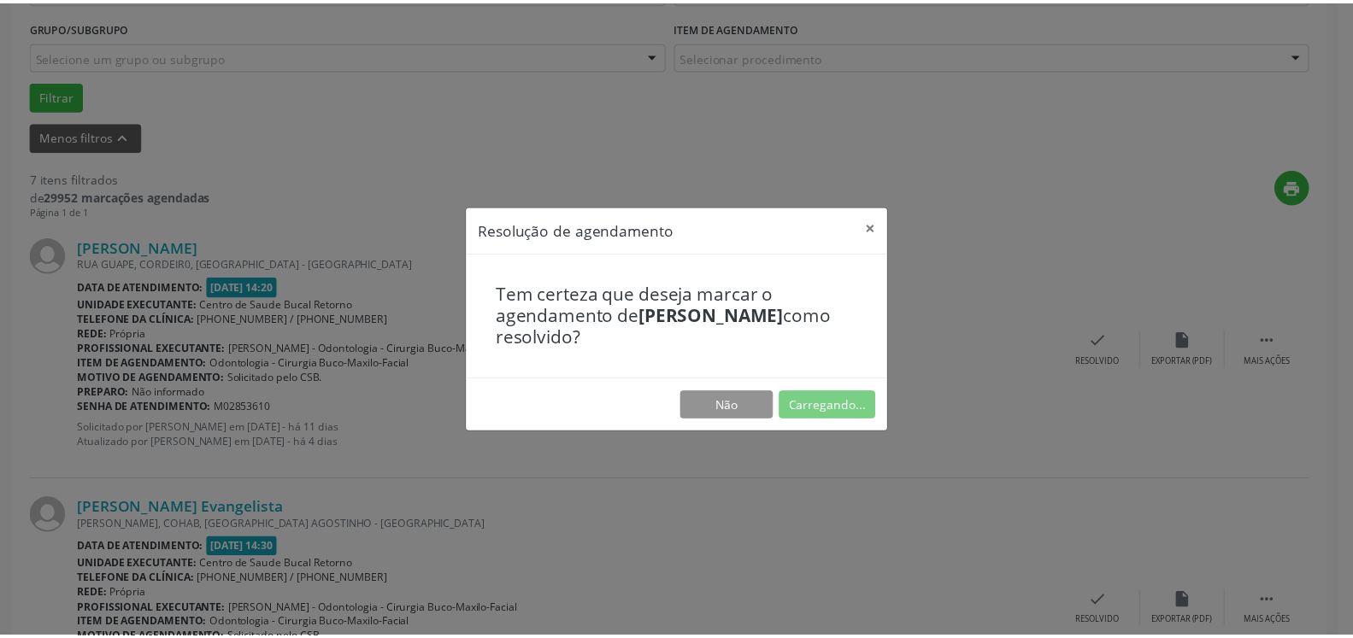
scroll to position [94, 0]
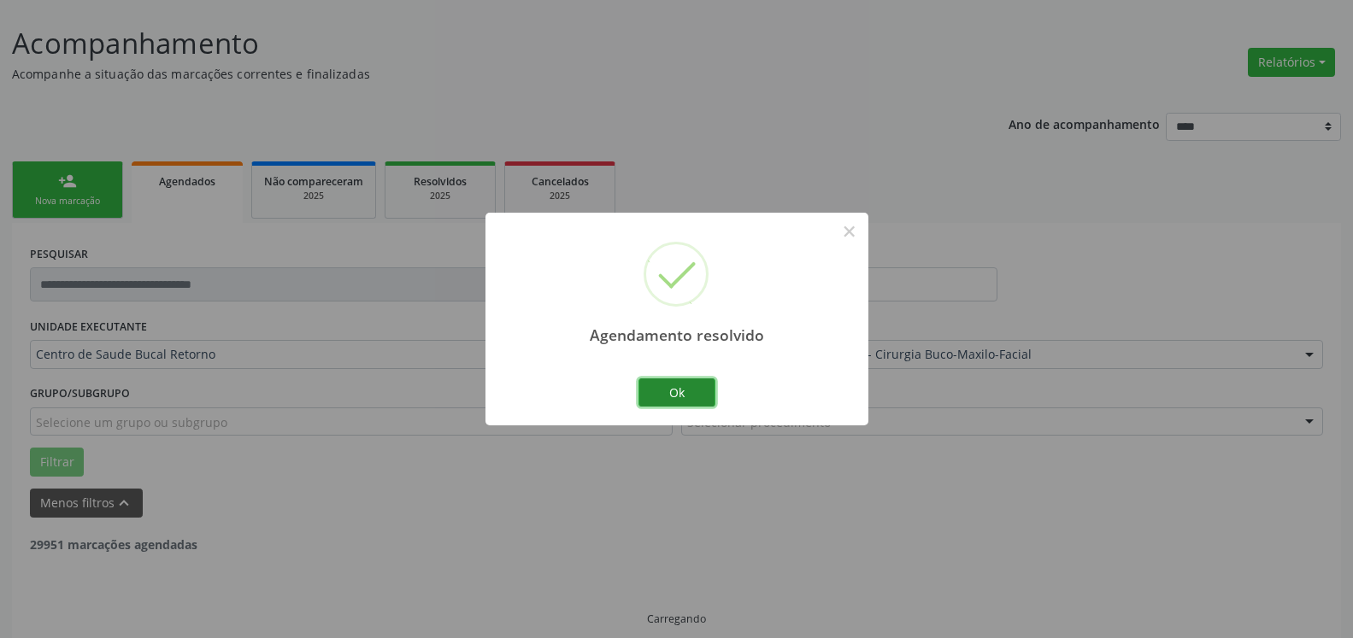
click at [660, 397] on button "Ok" at bounding box center [676, 393] width 77 height 29
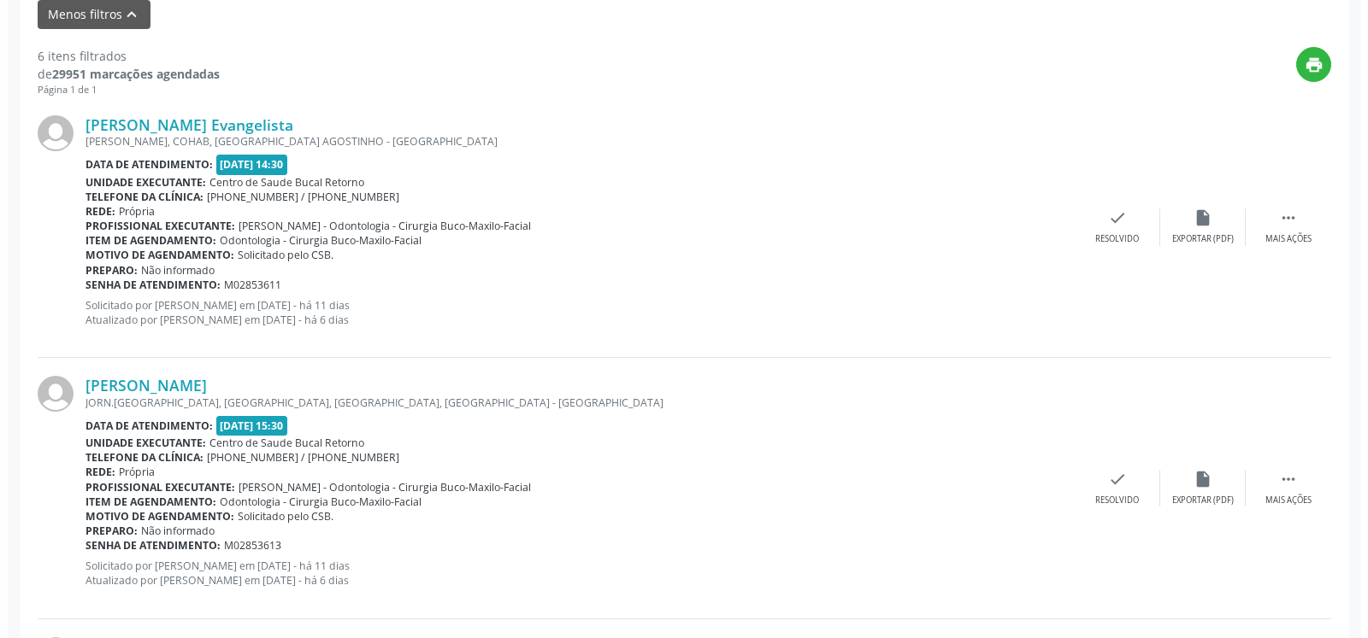
scroll to position [617, 0]
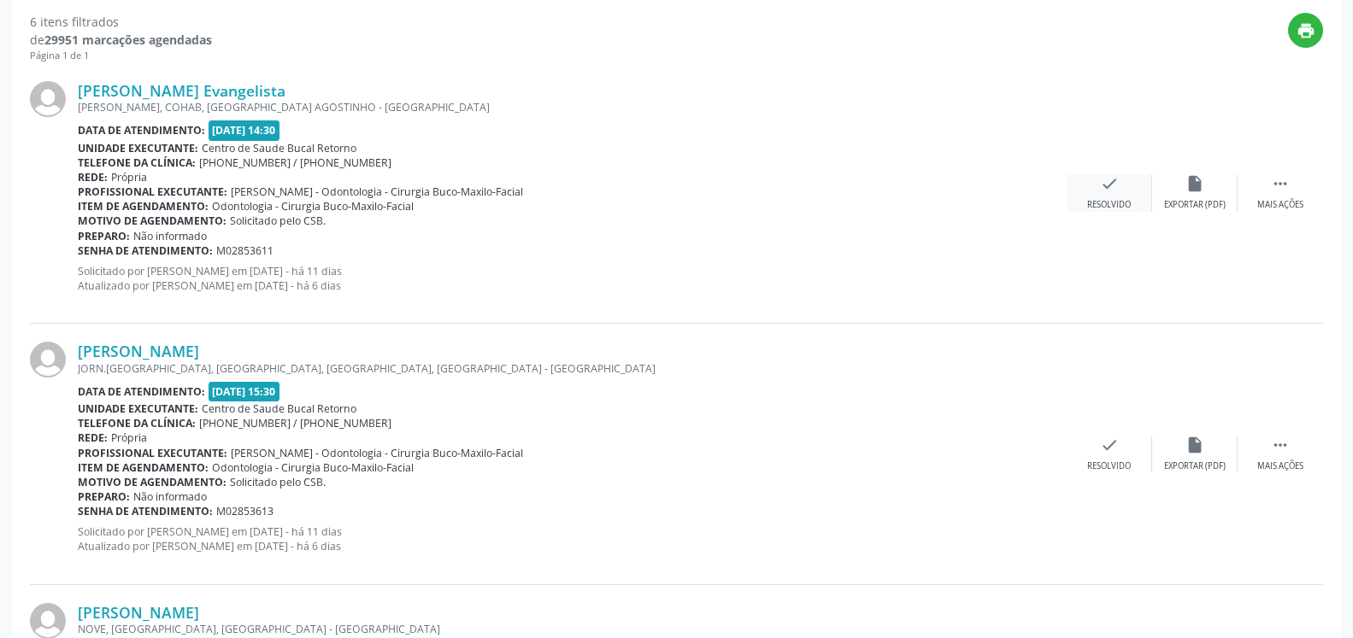
click at [1114, 189] on icon "check" at bounding box center [1109, 183] width 19 height 19
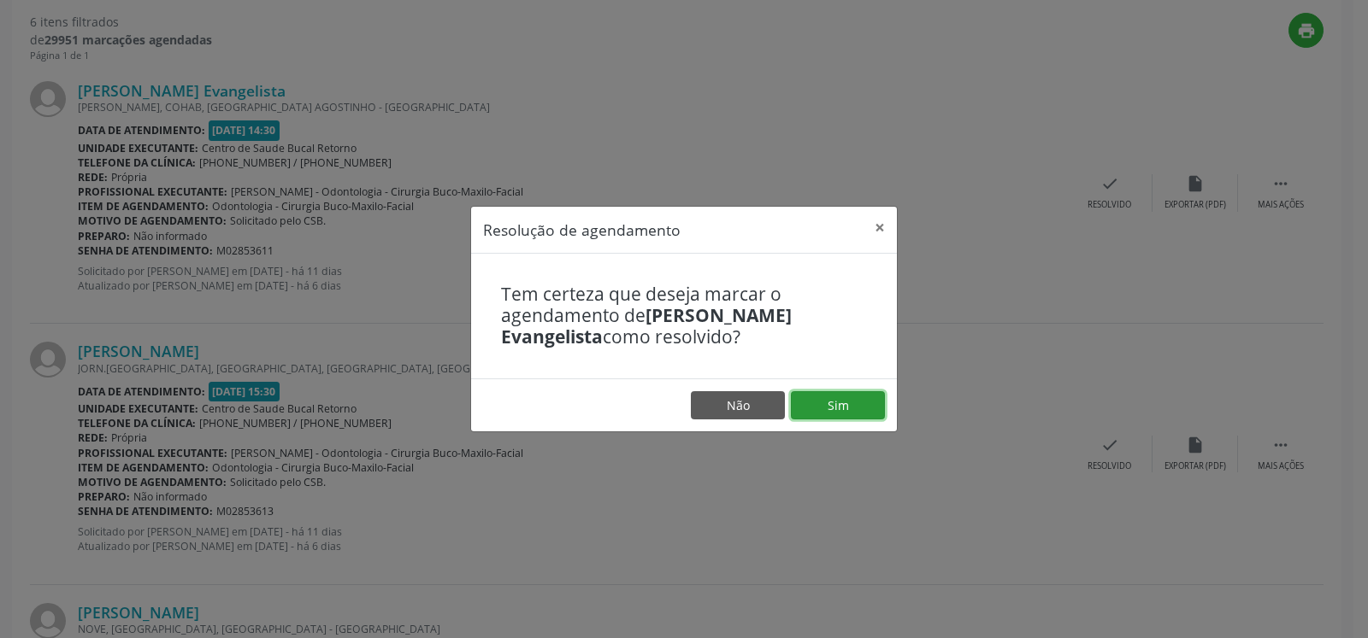
click at [867, 400] on button "Sim" at bounding box center [838, 405] width 94 height 29
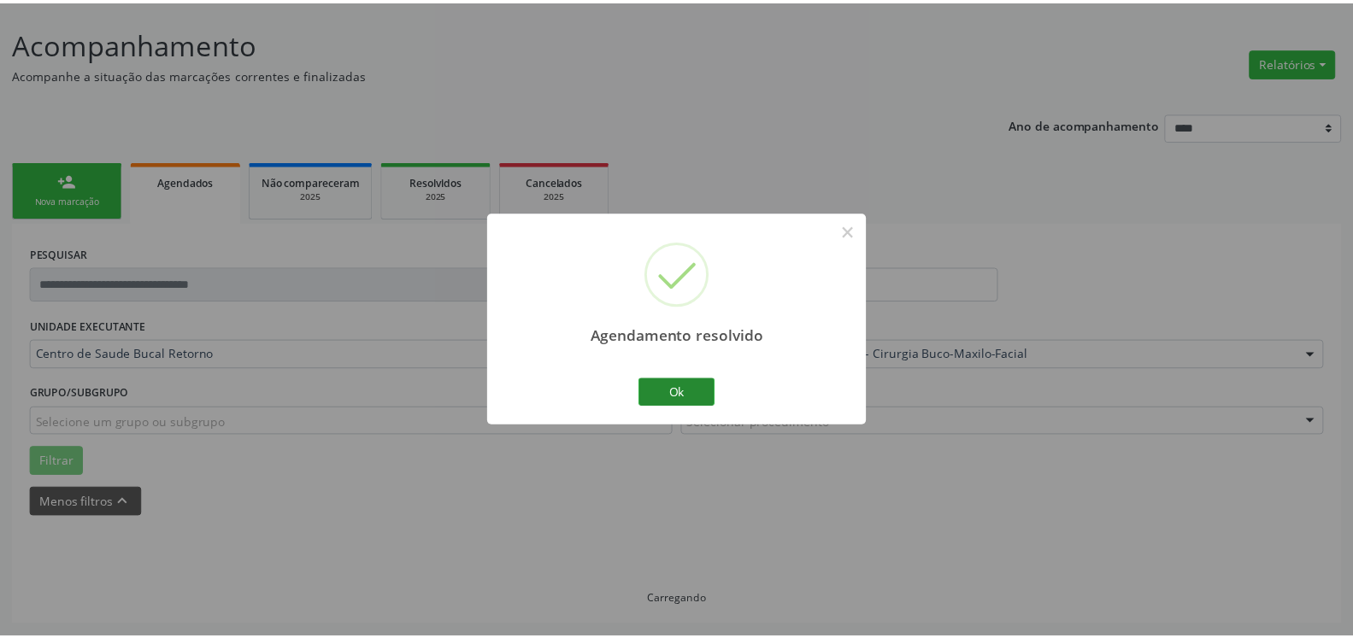
scroll to position [94, 0]
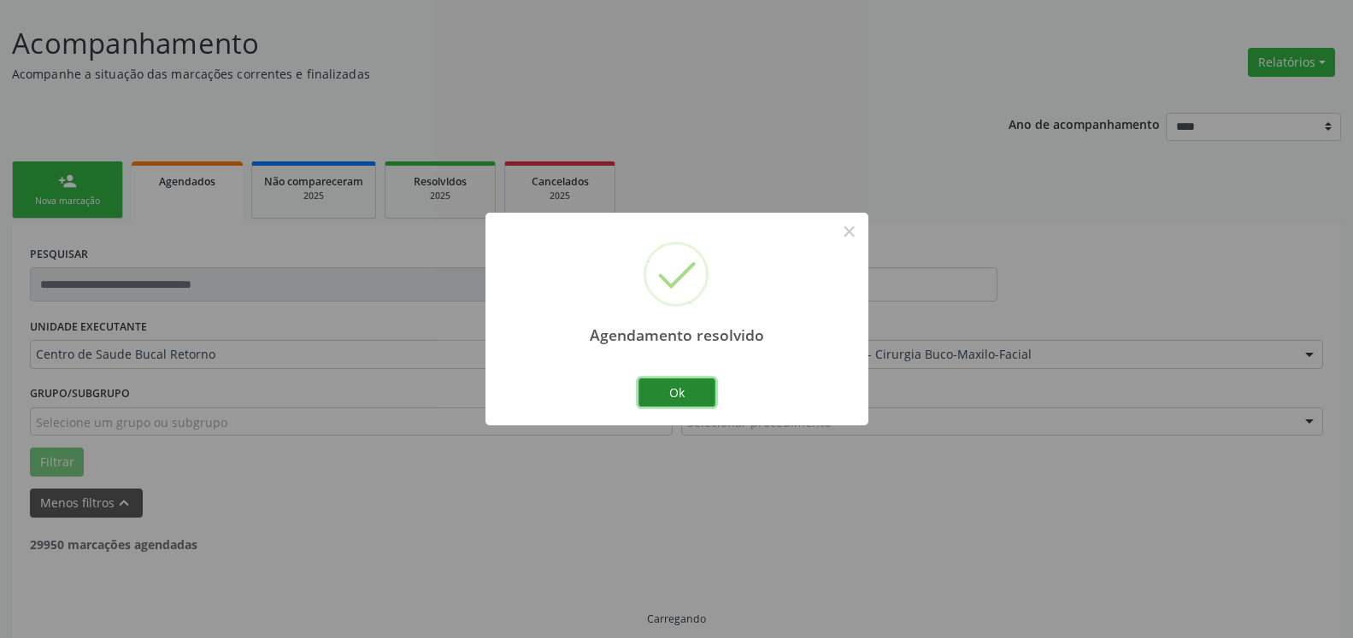
click at [695, 392] on button "Ok" at bounding box center [676, 393] width 77 height 29
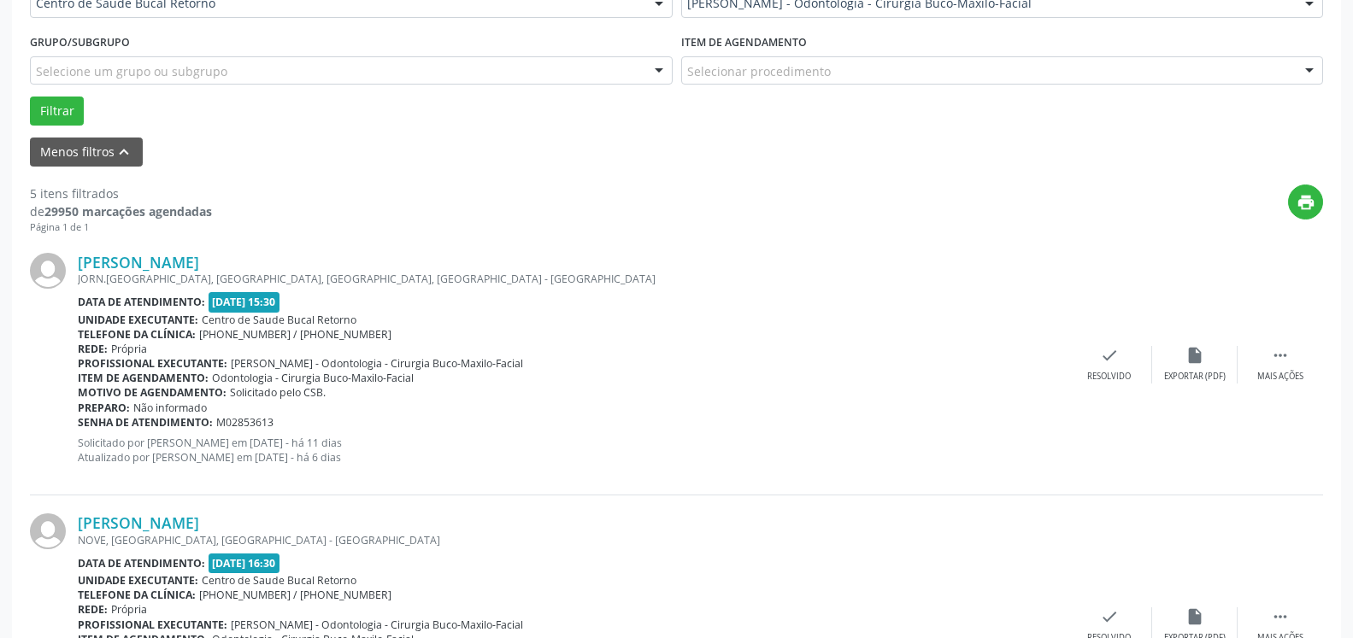
scroll to position [461, 0]
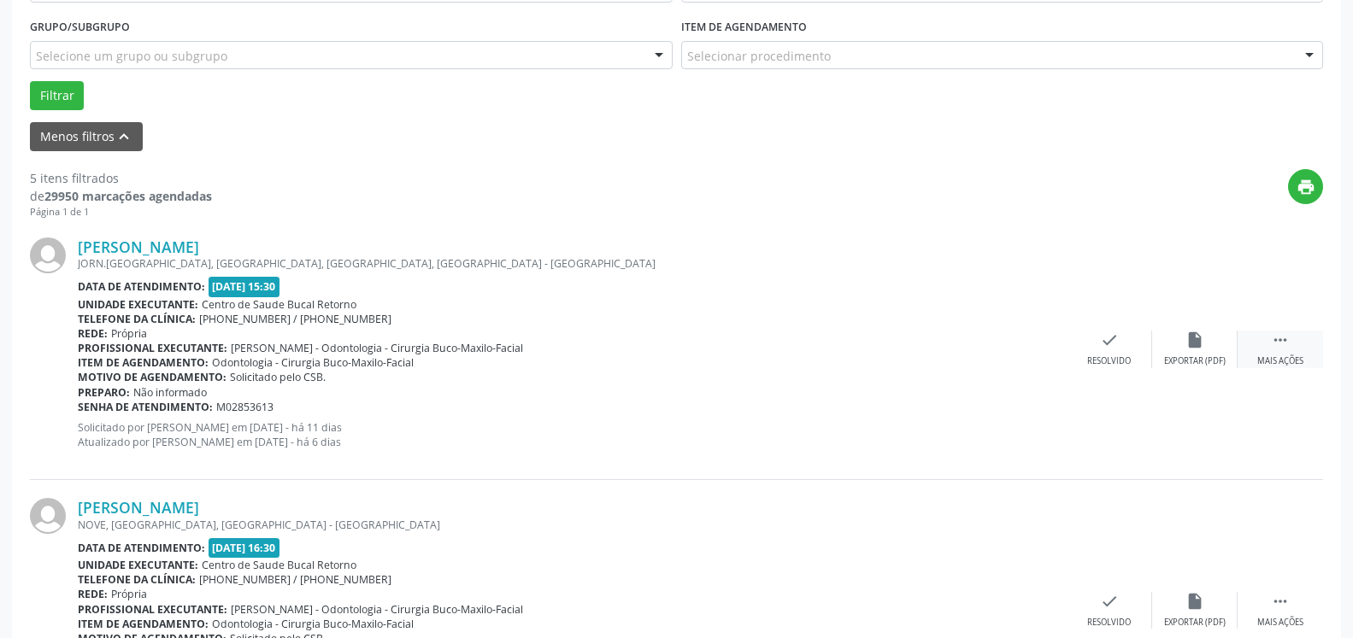
click at [1286, 350] on icon "" at bounding box center [1280, 340] width 19 height 19
click at [1195, 344] on icon "alarm_off" at bounding box center [1194, 340] width 19 height 19
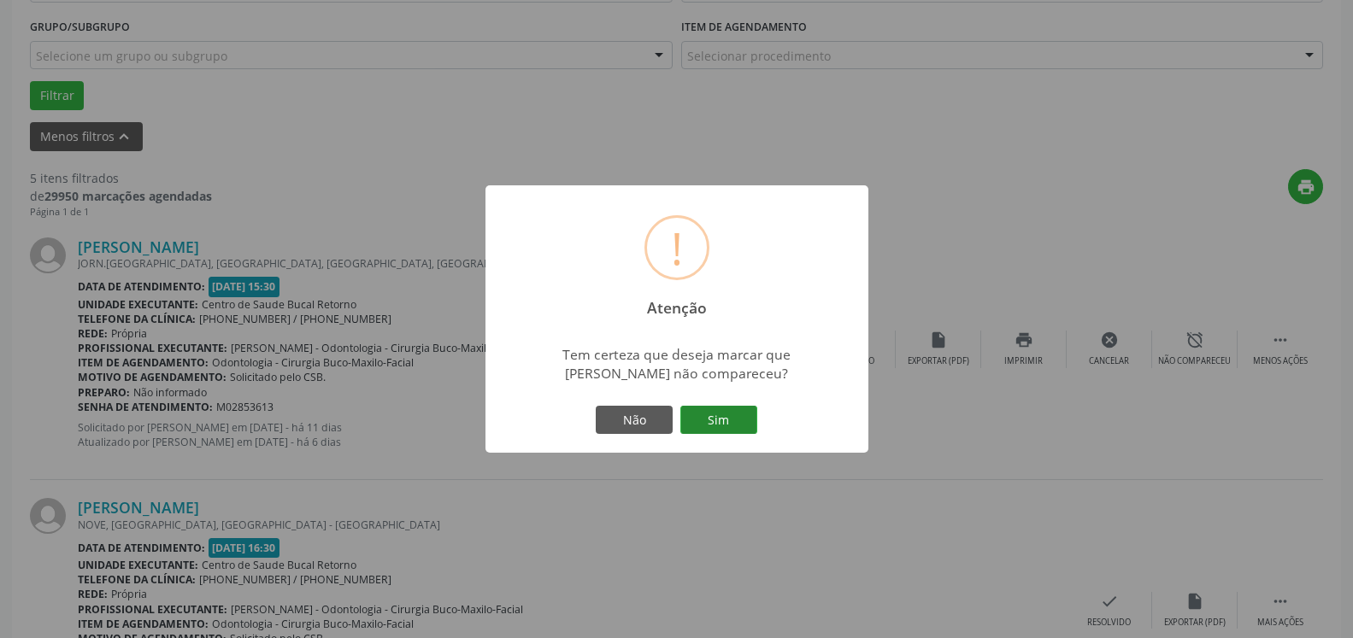
click at [721, 427] on button "Sim" at bounding box center [718, 420] width 77 height 29
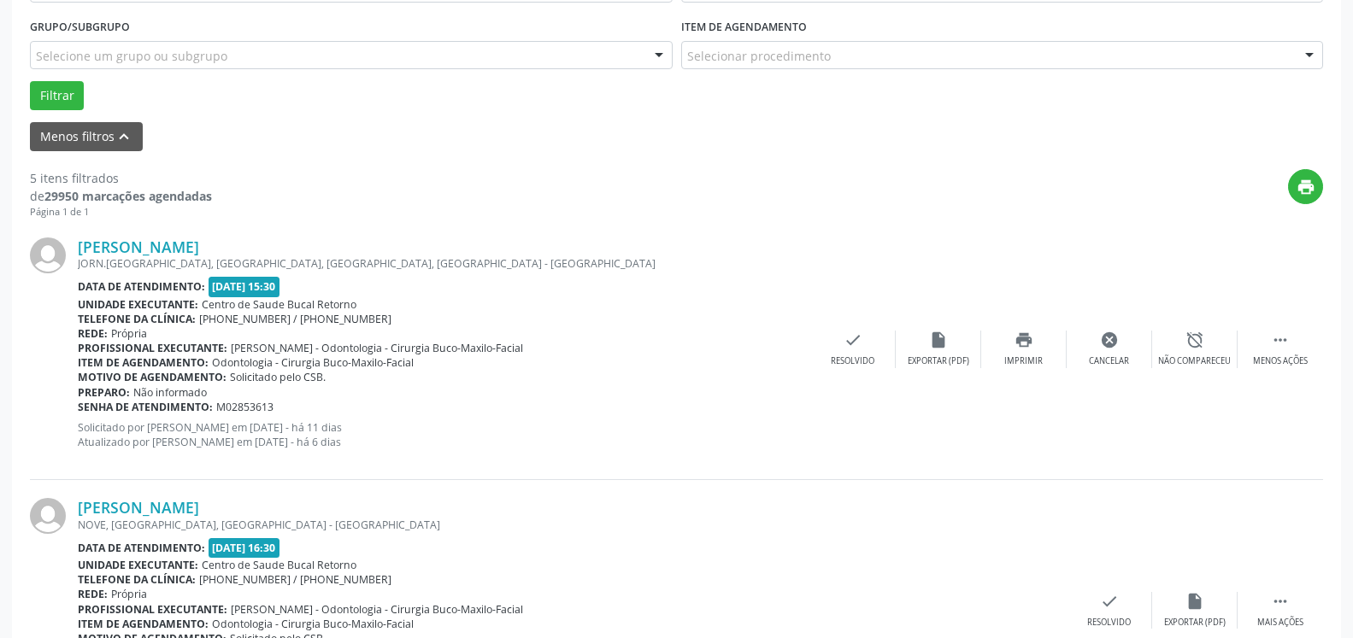
scroll to position [112, 0]
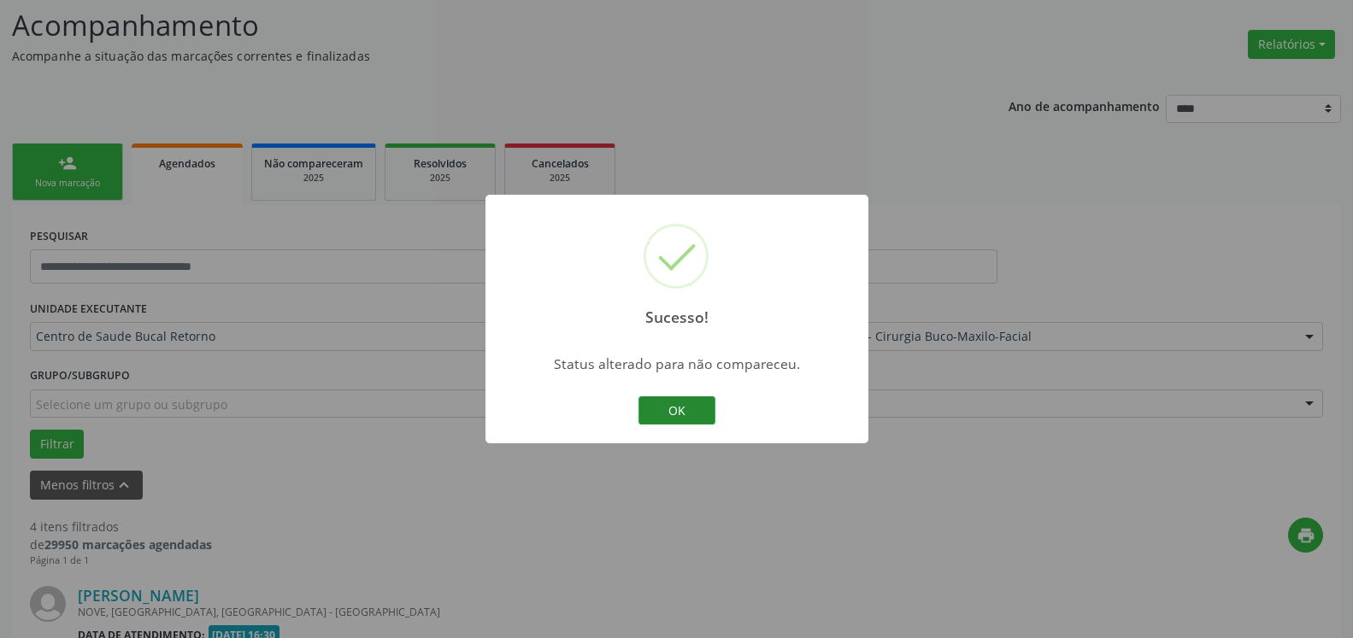
click at [662, 407] on button "OK" at bounding box center [676, 411] width 77 height 29
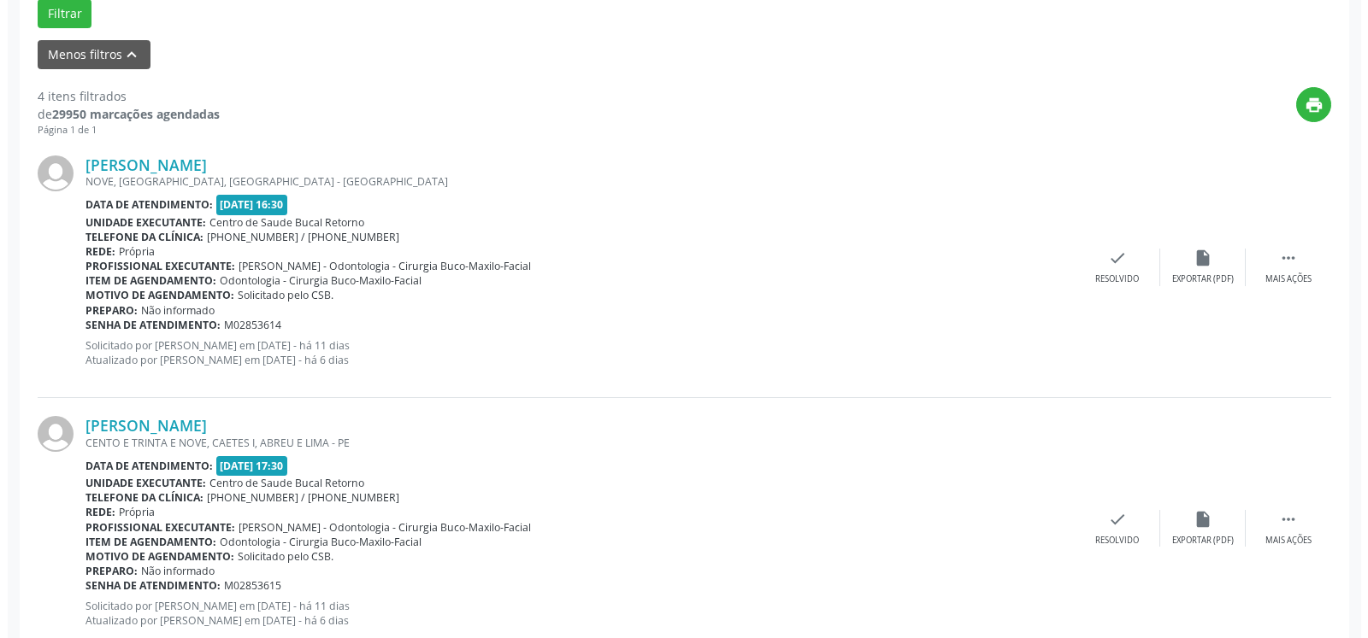
scroll to position [548, 0]
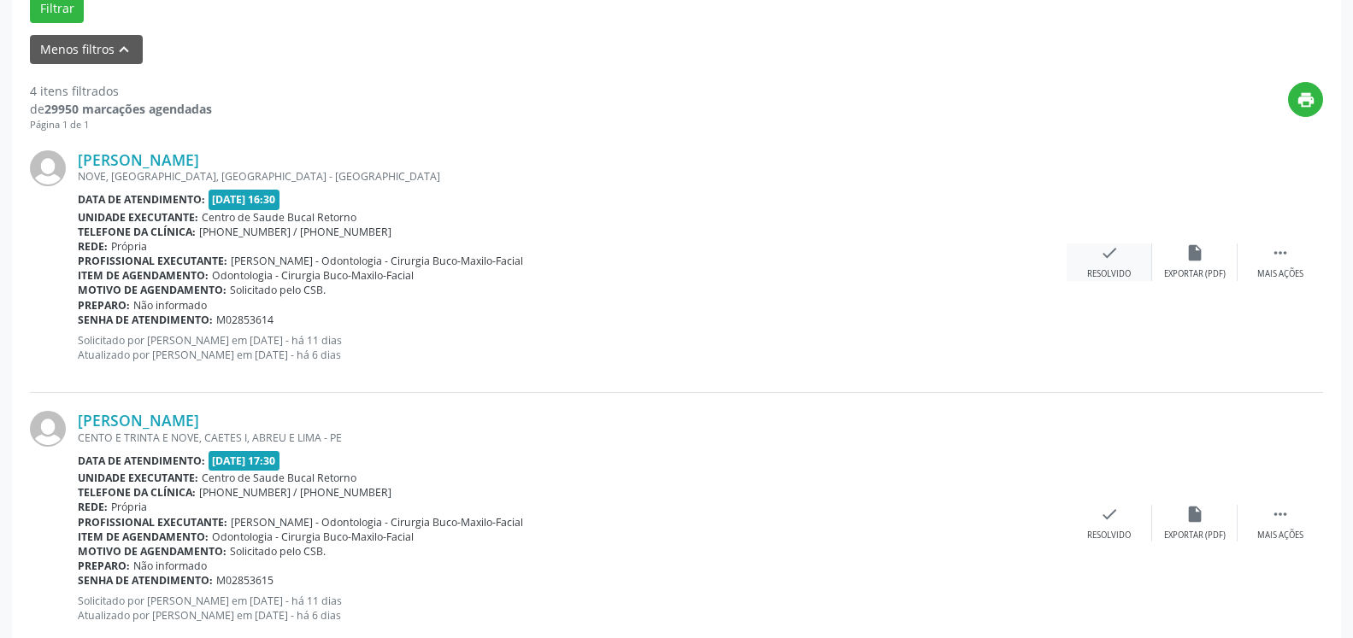
click at [1102, 269] on div "Resolvido" at bounding box center [1109, 274] width 44 height 12
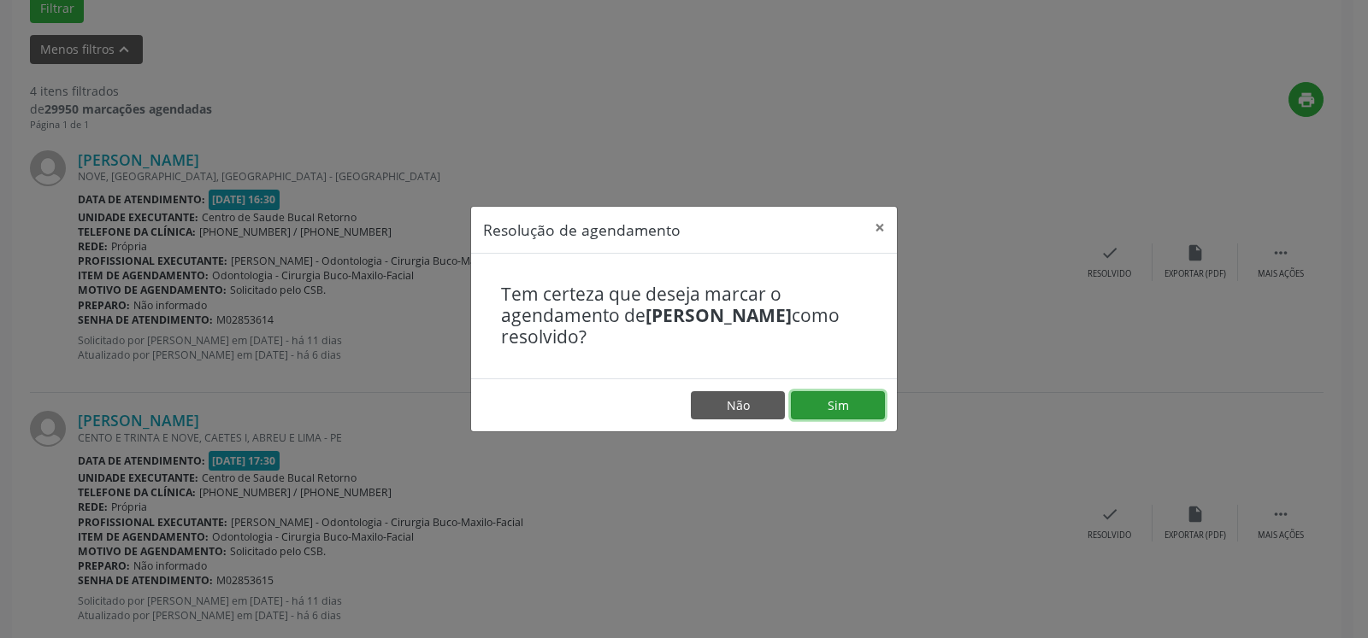
click at [820, 403] on button "Sim" at bounding box center [838, 405] width 94 height 29
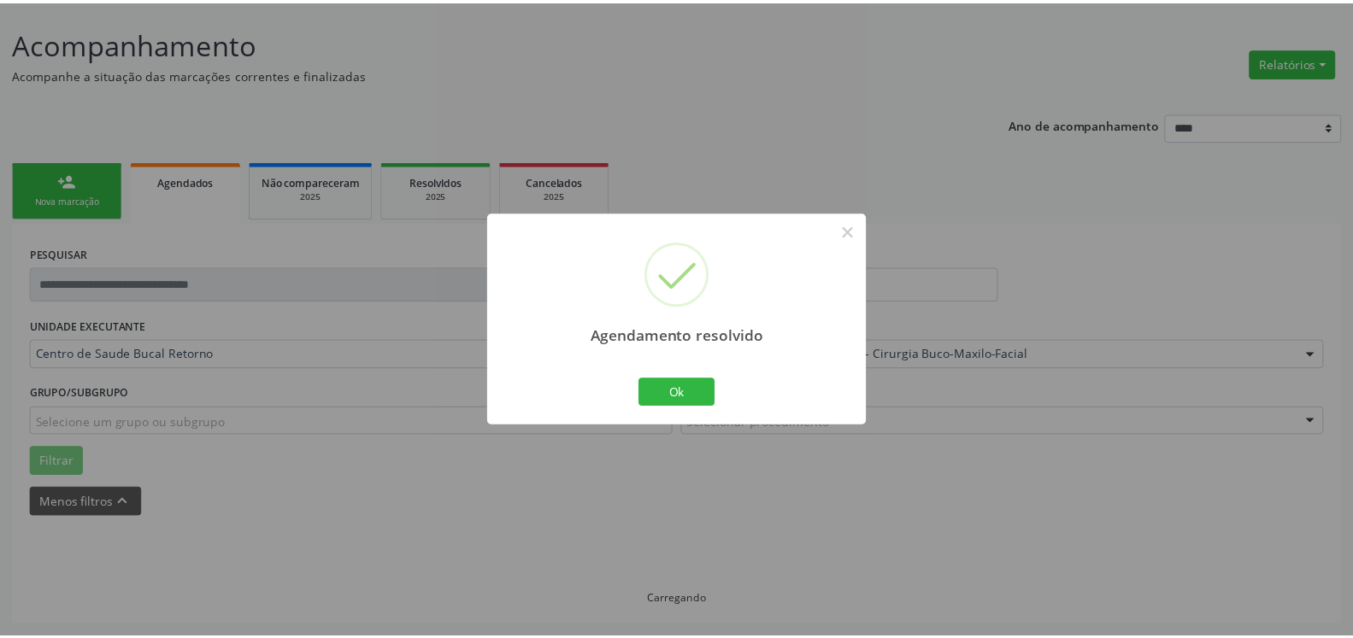
scroll to position [94, 0]
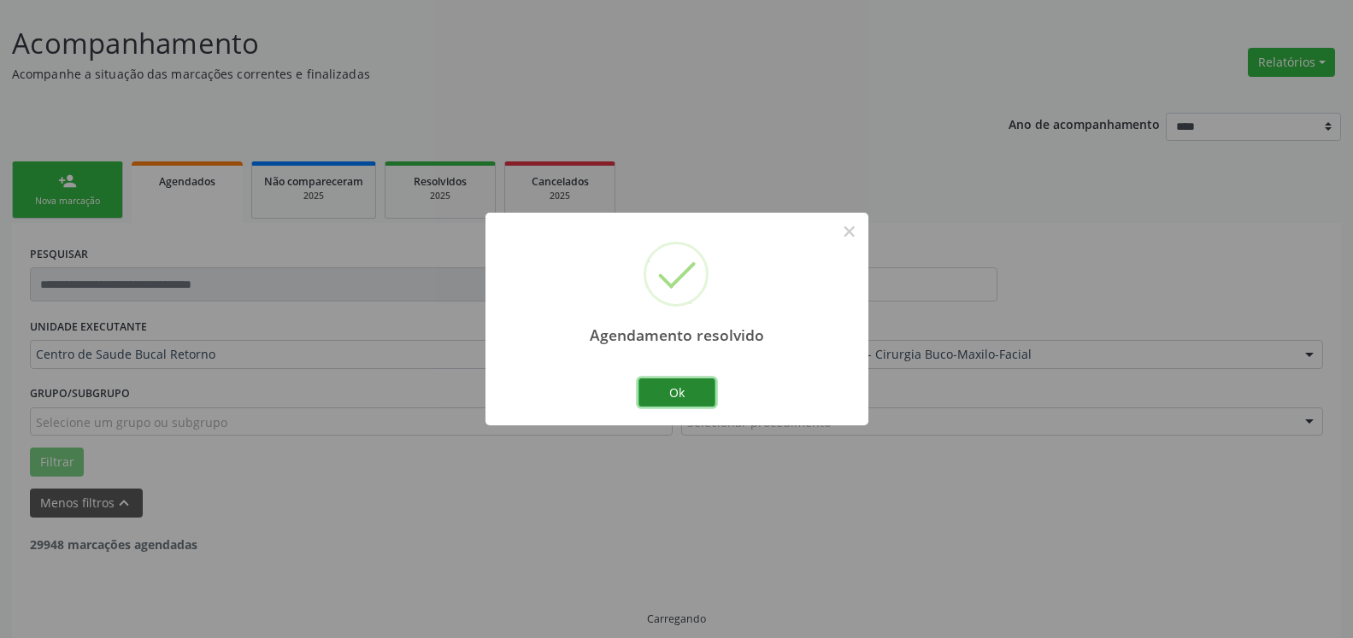
click at [682, 382] on button "Ok" at bounding box center [676, 393] width 77 height 29
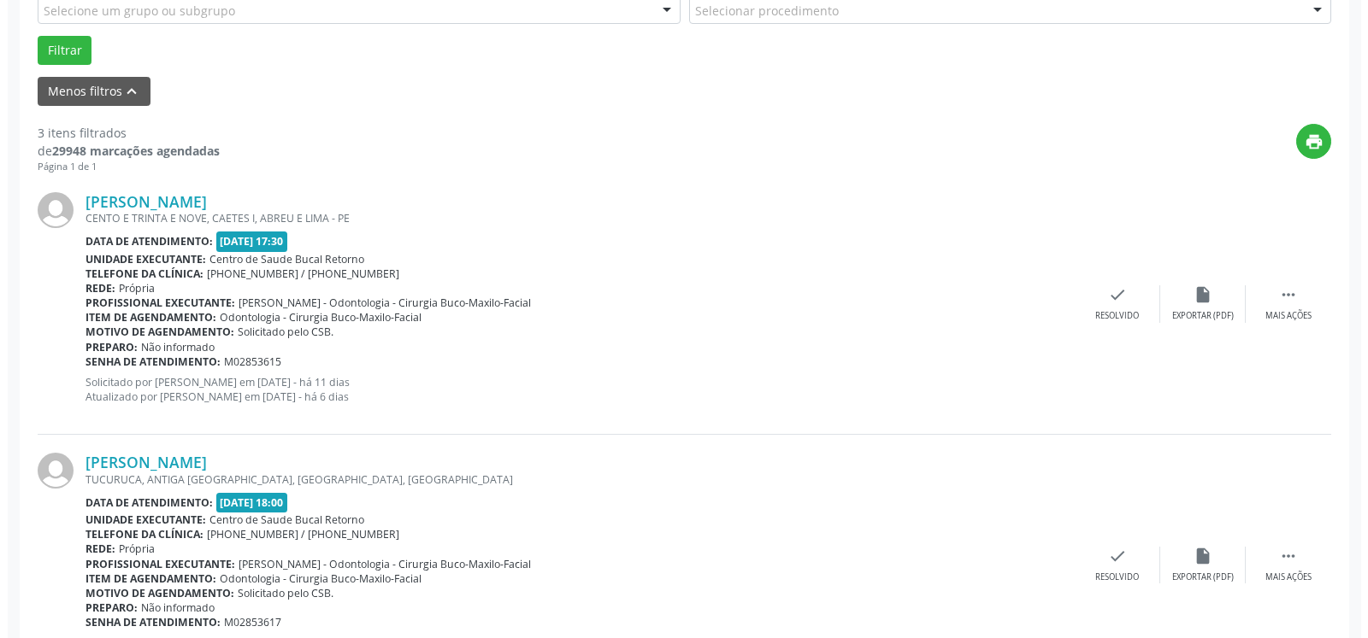
scroll to position [530, 0]
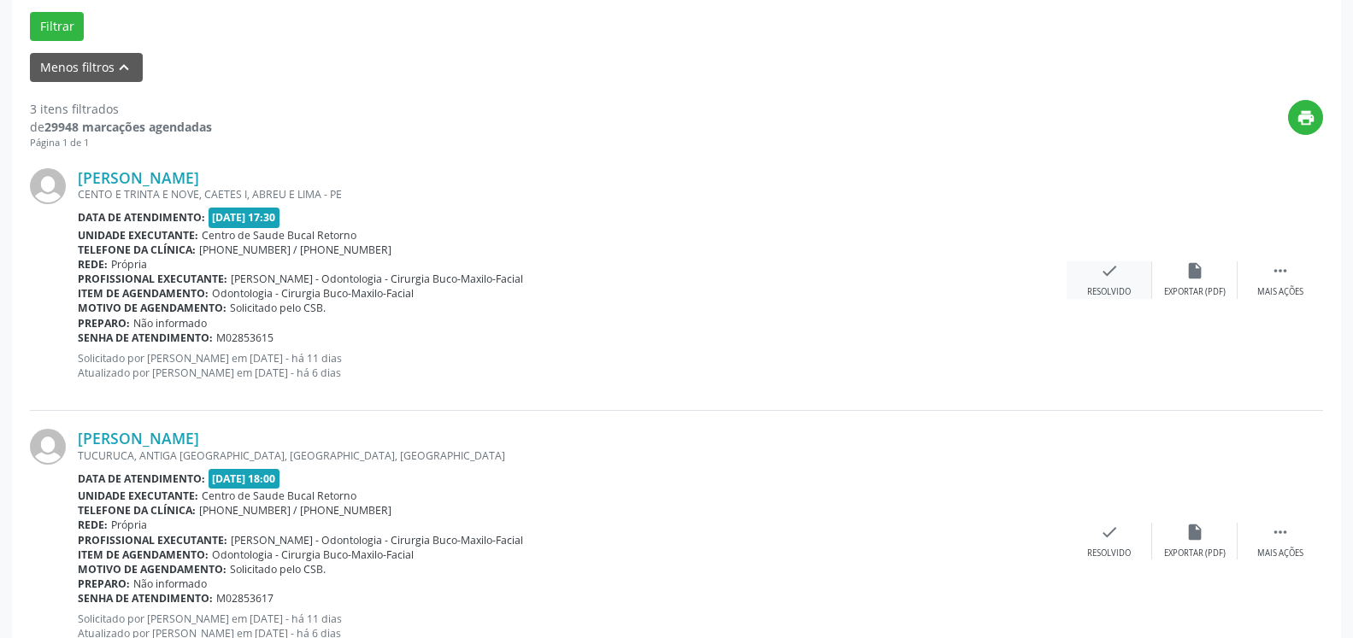
click at [1108, 267] on icon "check" at bounding box center [1109, 271] width 19 height 19
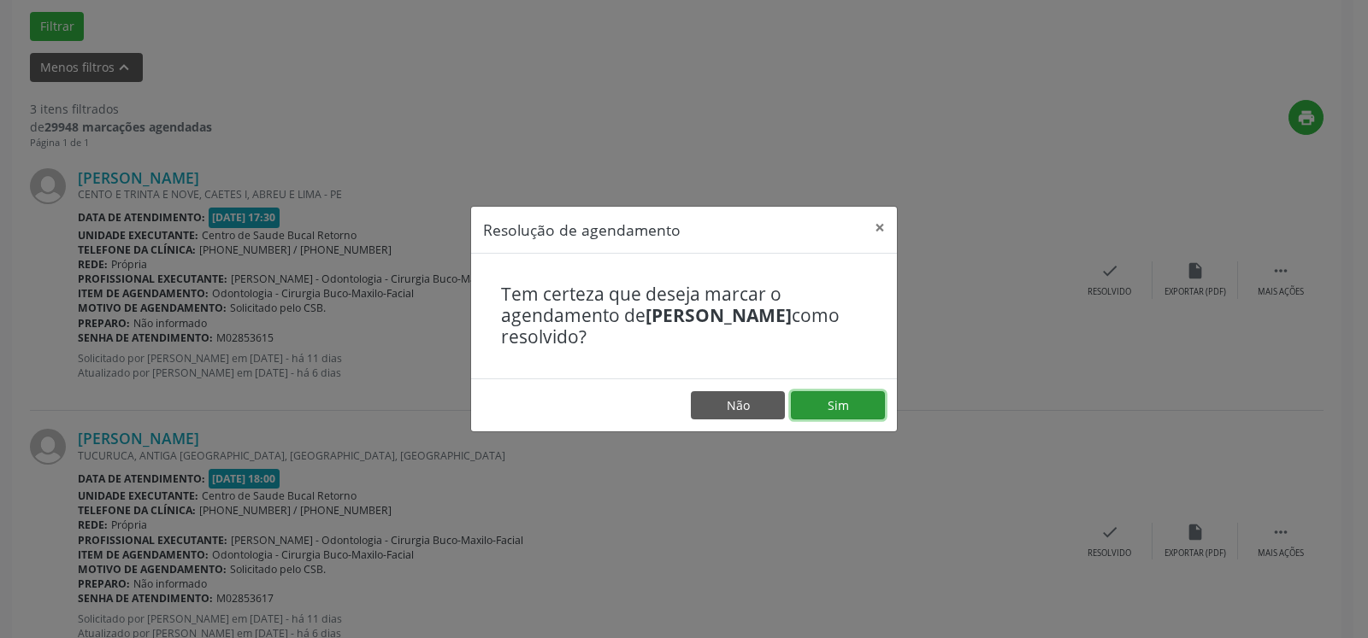
click at [855, 414] on button "Sim" at bounding box center [838, 405] width 94 height 29
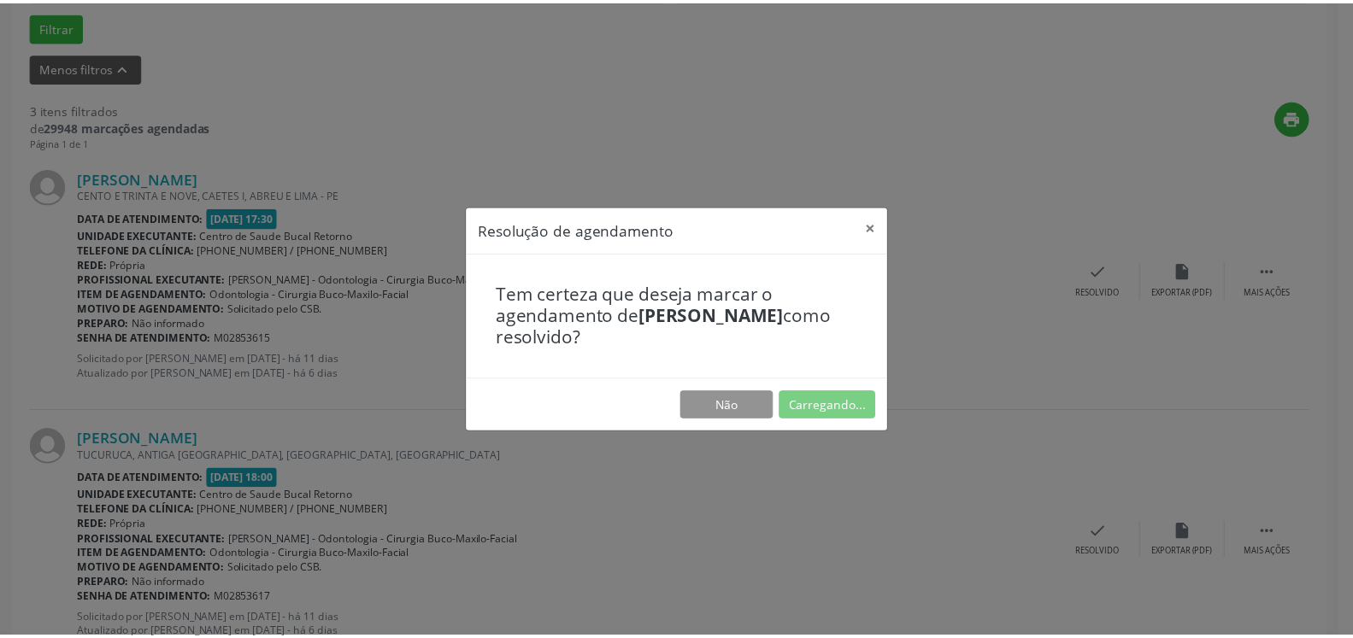
scroll to position [94, 0]
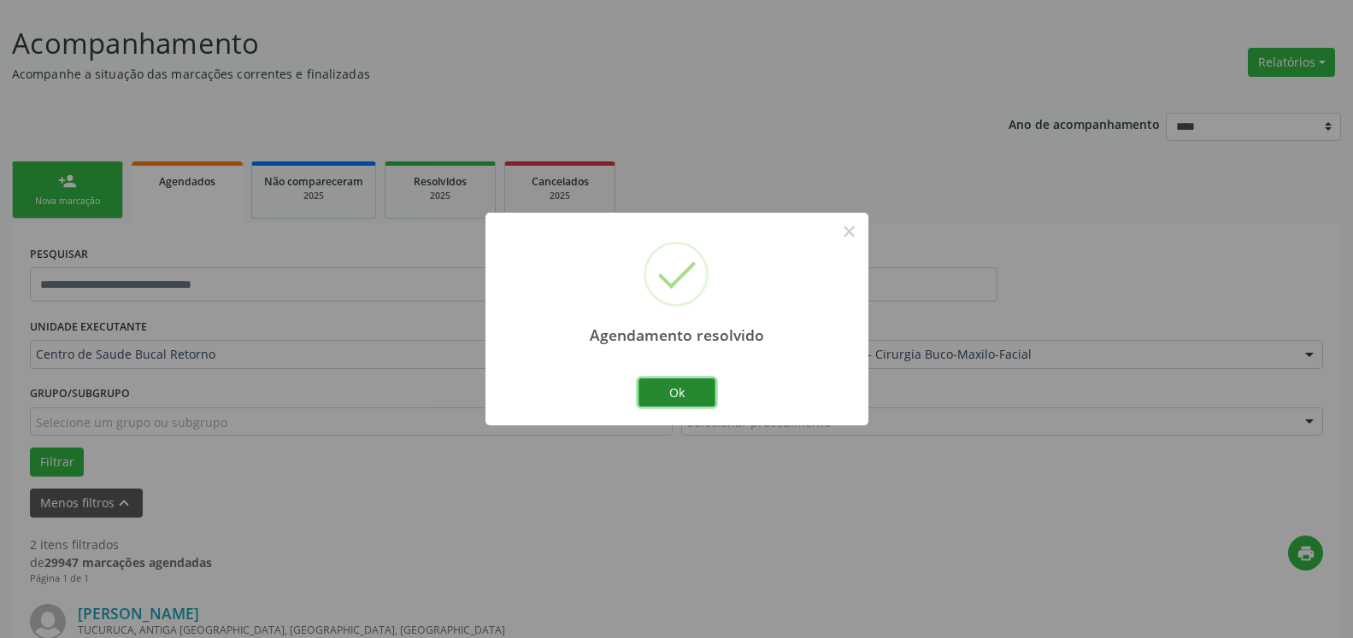
click at [680, 394] on button "Ok" at bounding box center [676, 393] width 77 height 29
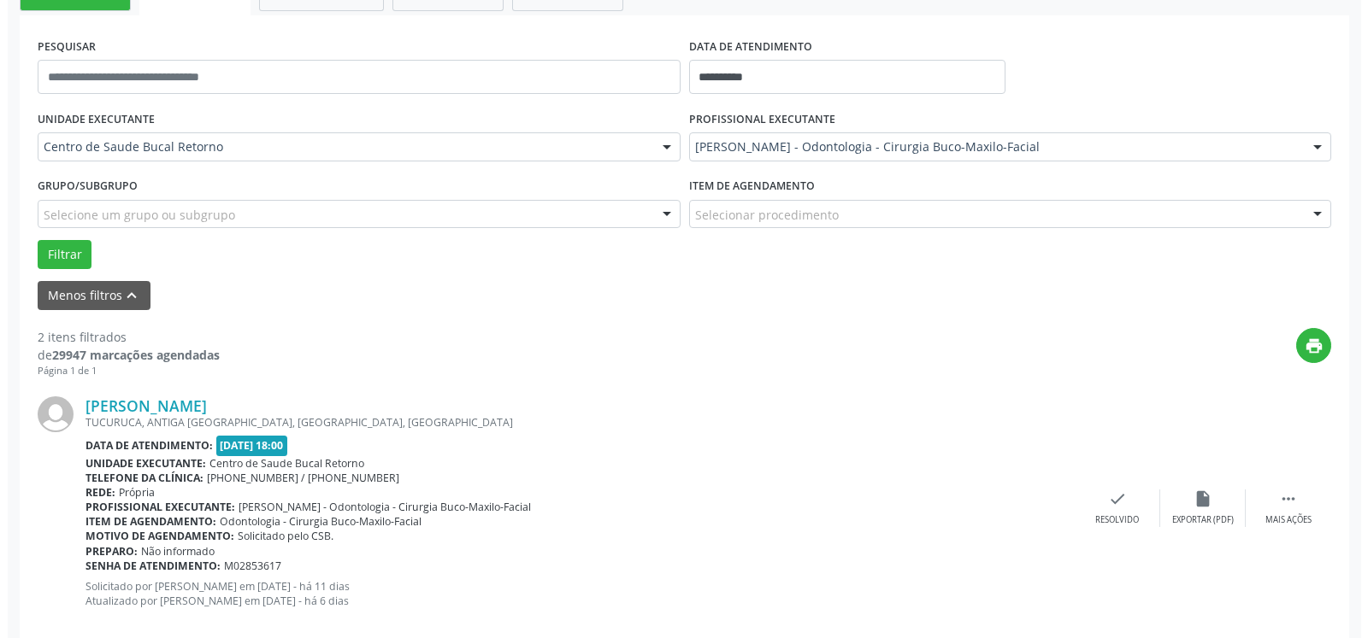
scroll to position [443, 0]
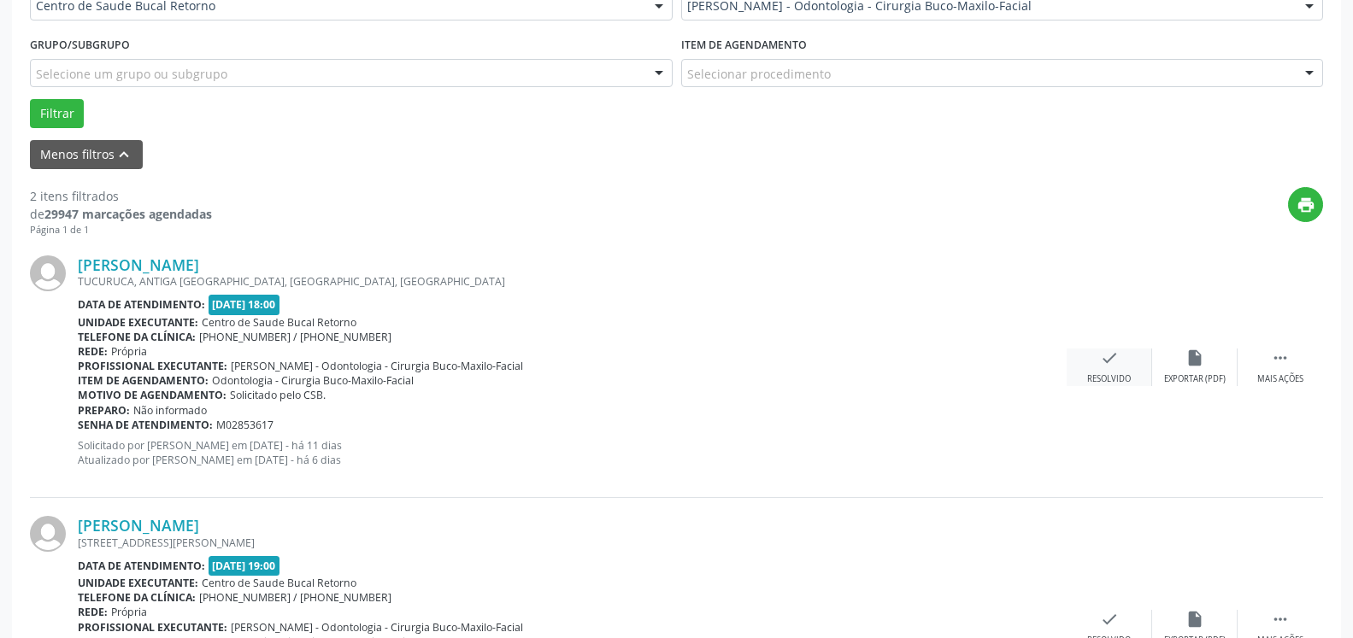
click at [1111, 361] on icon "check" at bounding box center [1109, 358] width 19 height 19
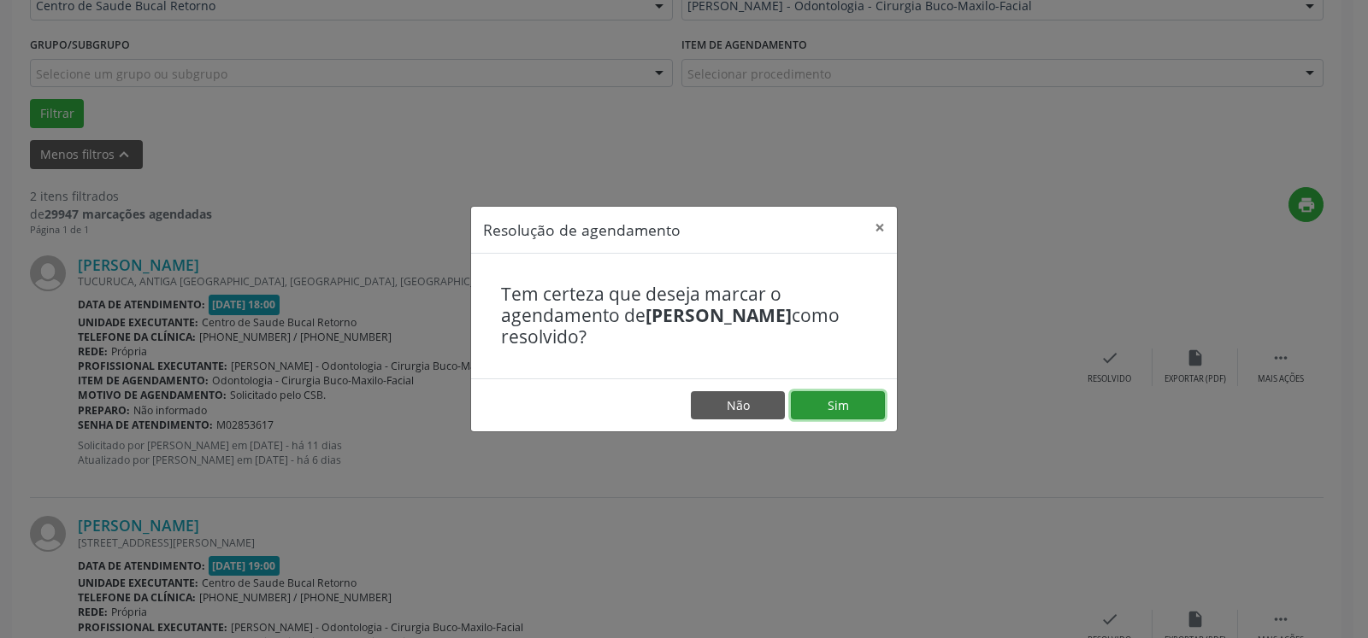
click at [821, 403] on button "Sim" at bounding box center [838, 405] width 94 height 29
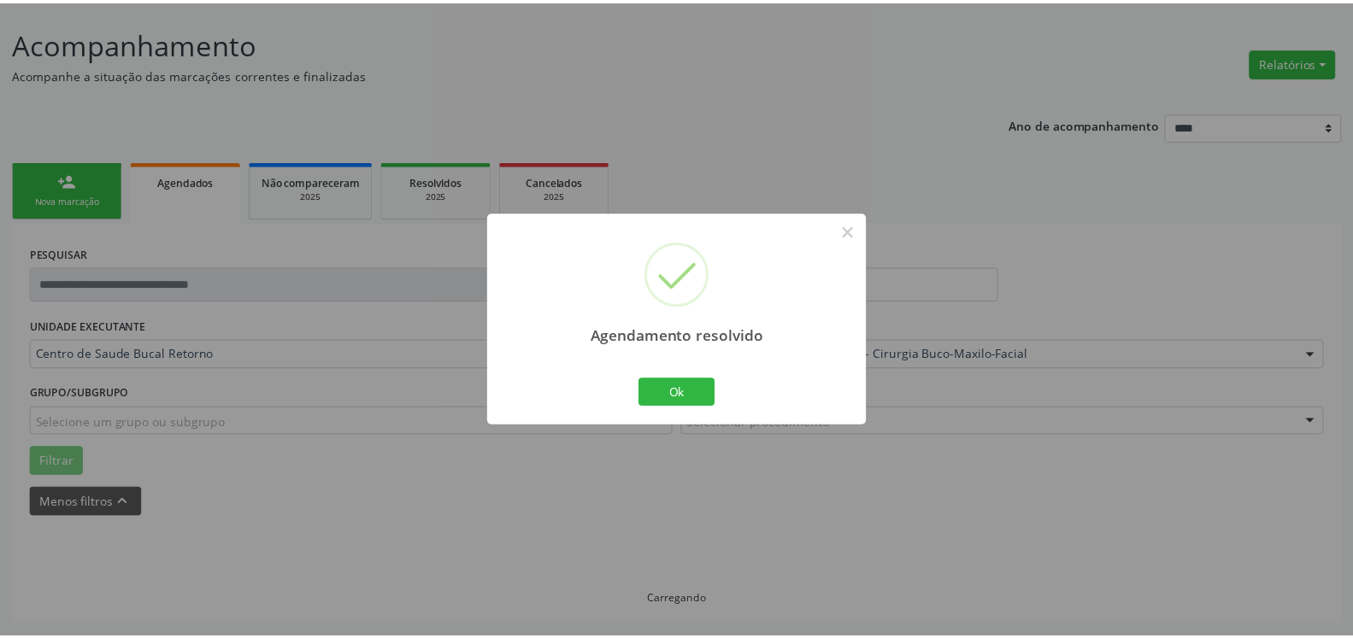
scroll to position [94, 0]
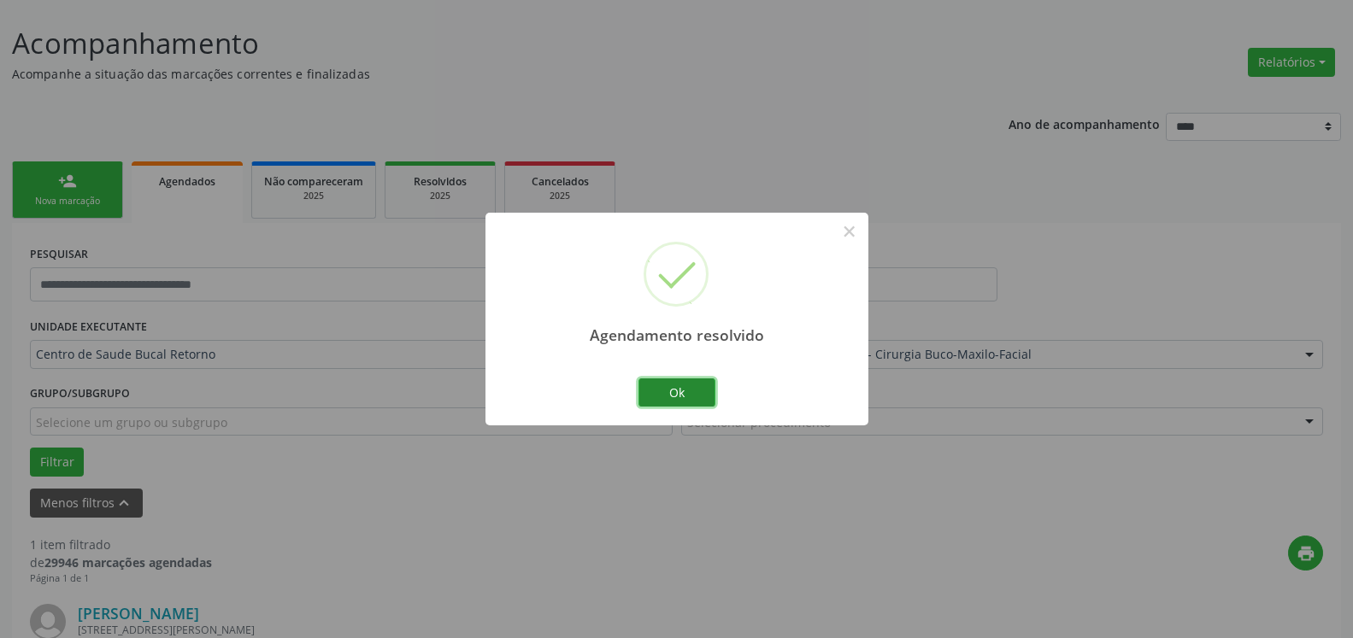
click at [696, 395] on button "Ok" at bounding box center [676, 393] width 77 height 29
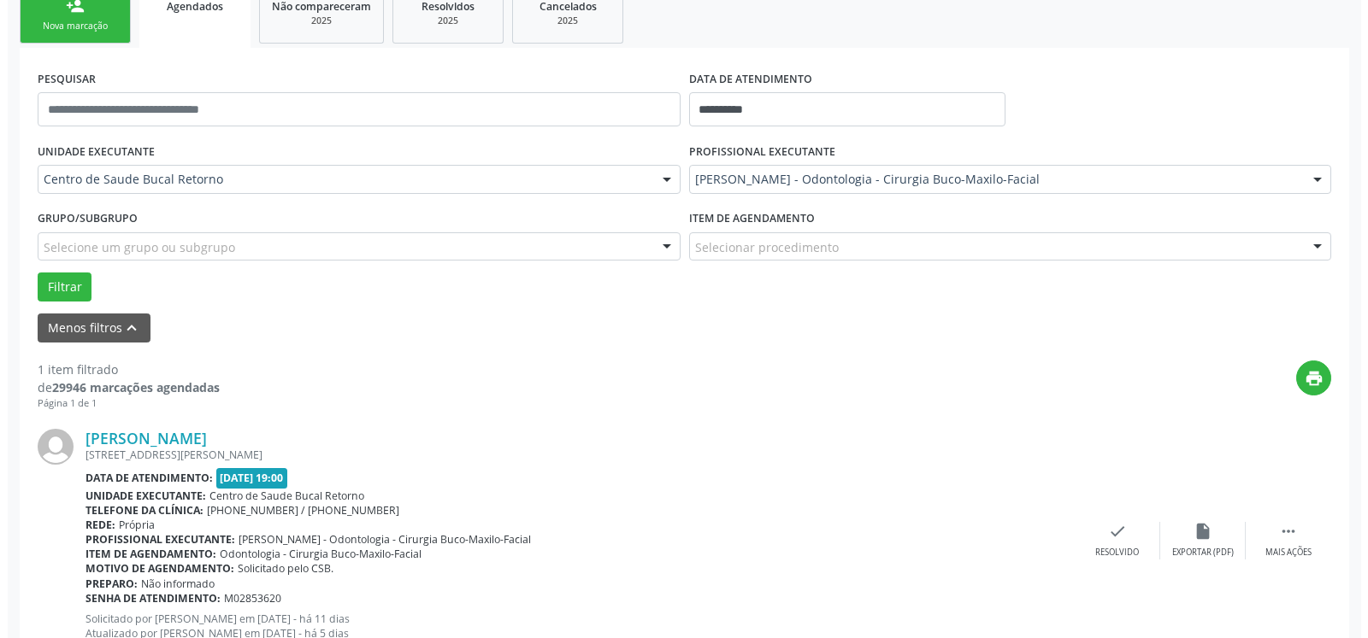
scroll to position [332, 0]
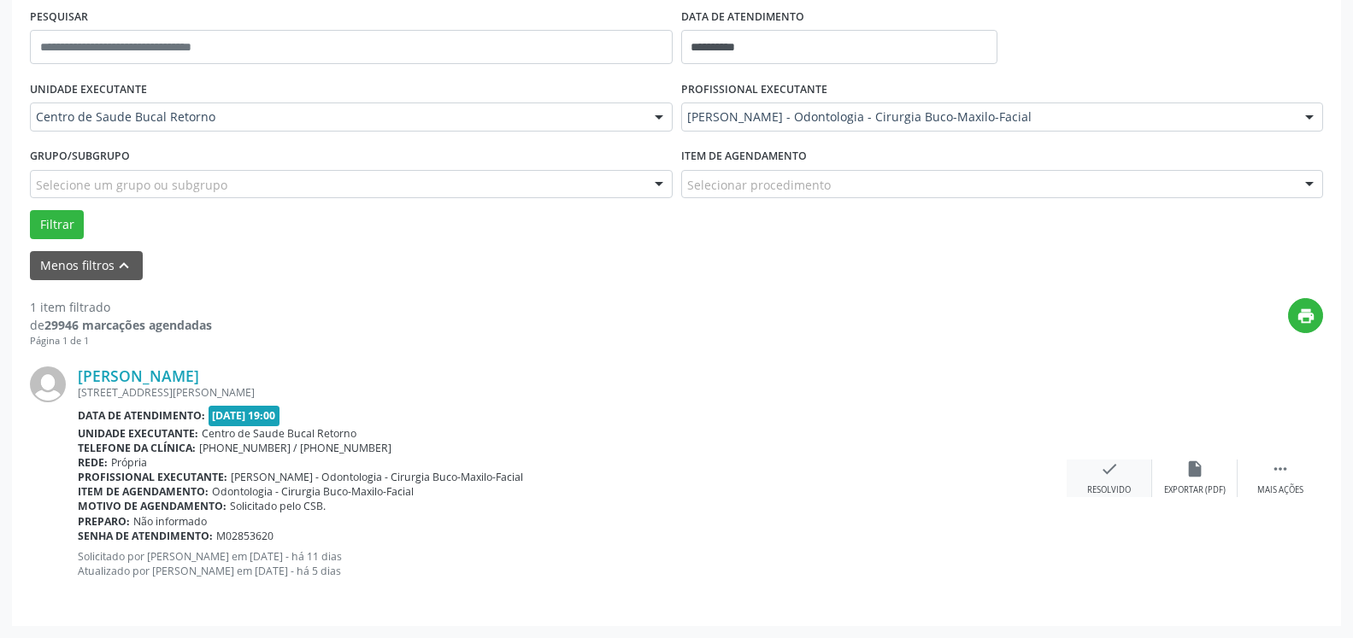
click at [1122, 480] on div "check Resolvido" at bounding box center [1109, 478] width 85 height 37
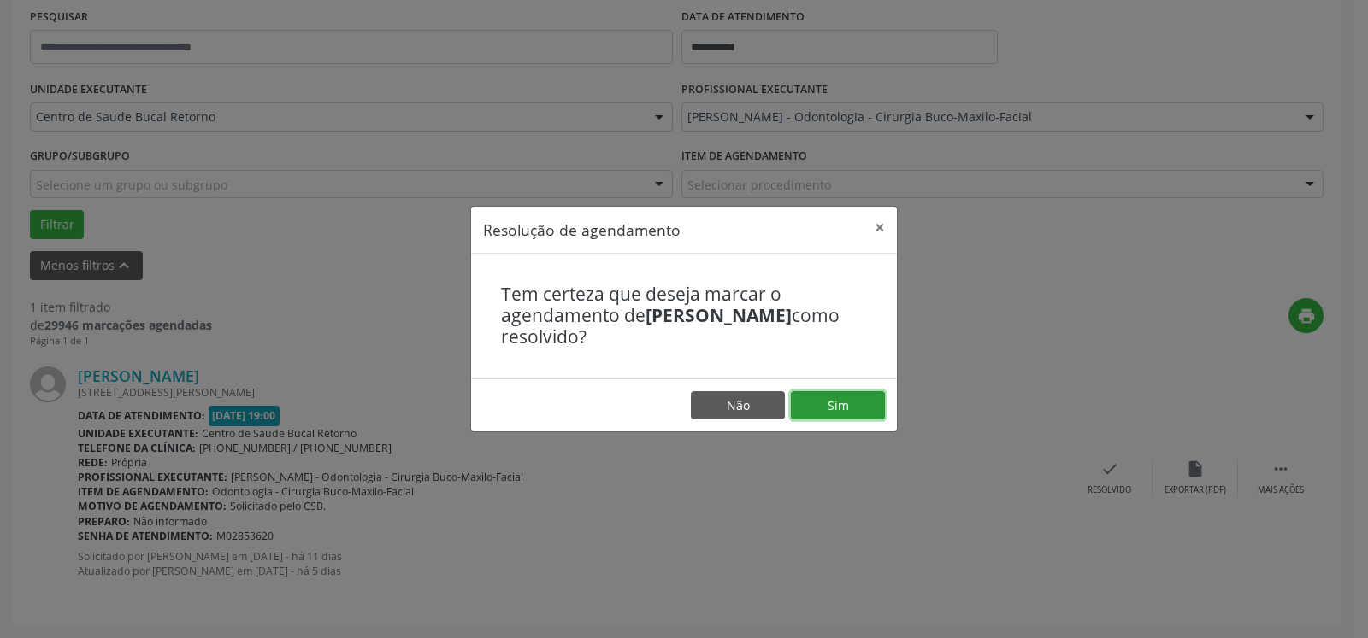
click at [855, 411] on button "Sim" at bounding box center [838, 405] width 94 height 29
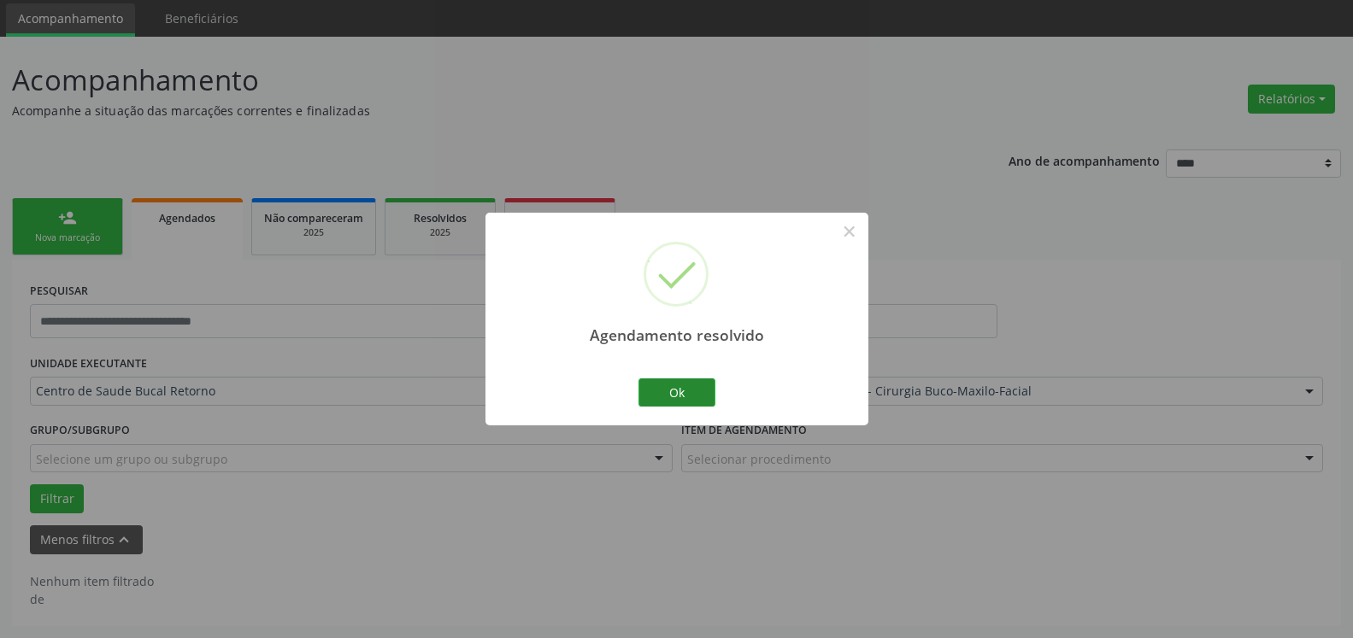
scroll to position [57, 0]
click at [665, 394] on button "Ok" at bounding box center [676, 393] width 77 height 29
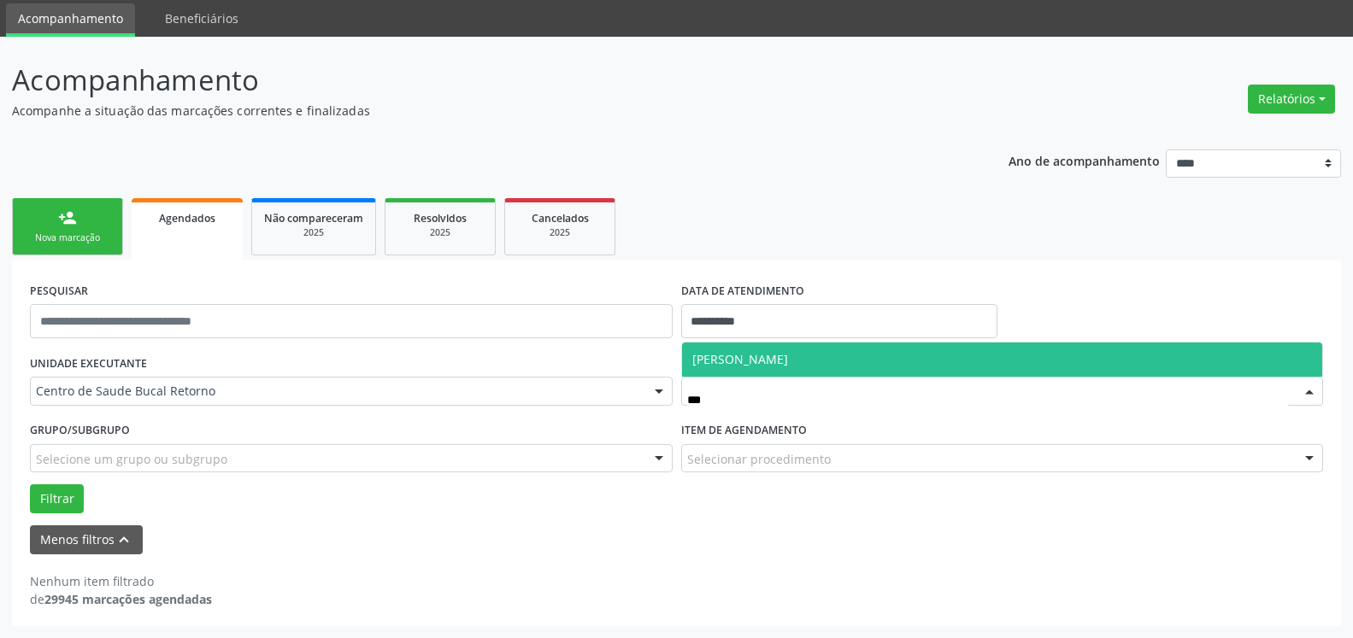
click at [788, 356] on span "[PERSON_NAME]" at bounding box center [740, 359] width 96 height 16
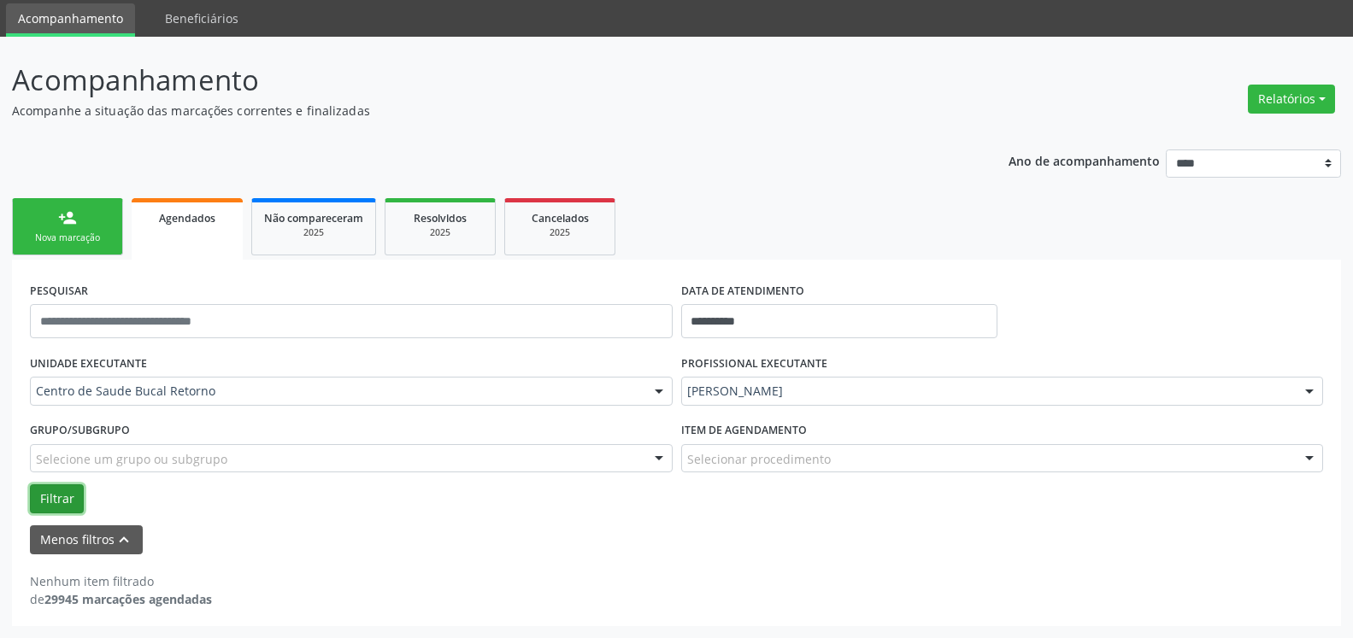
click at [62, 502] on button "Filtrar" at bounding box center [57, 499] width 54 height 29
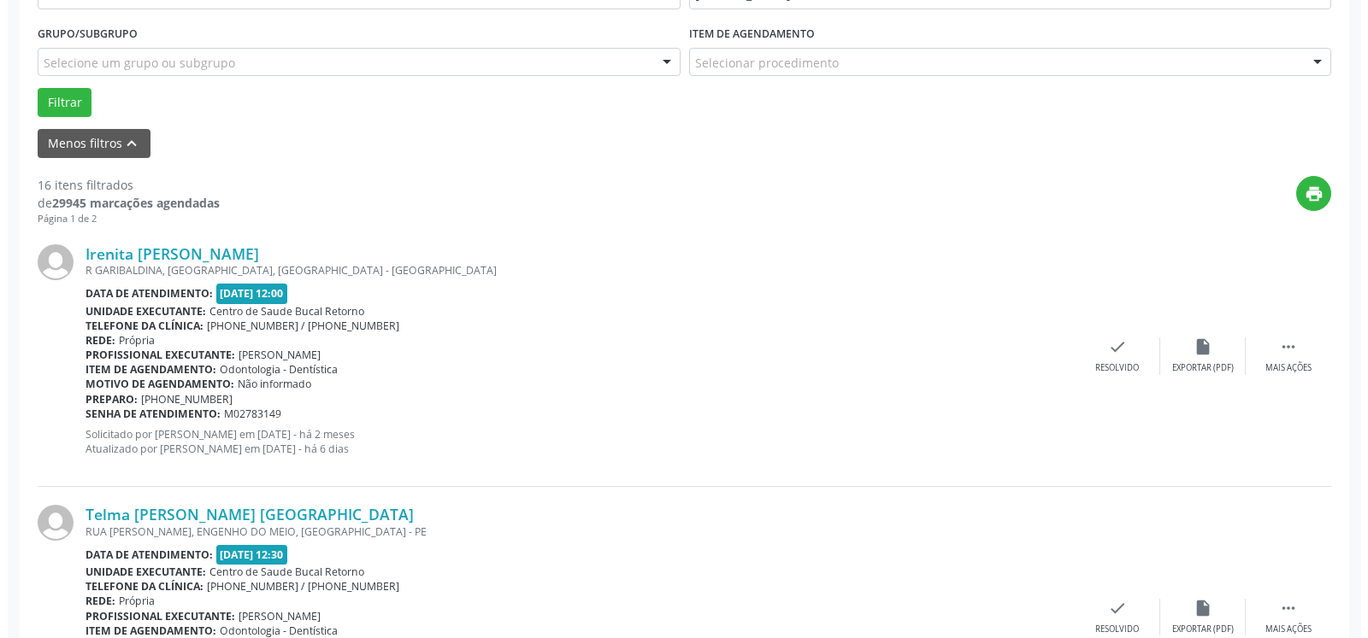
scroll to position [493, 0]
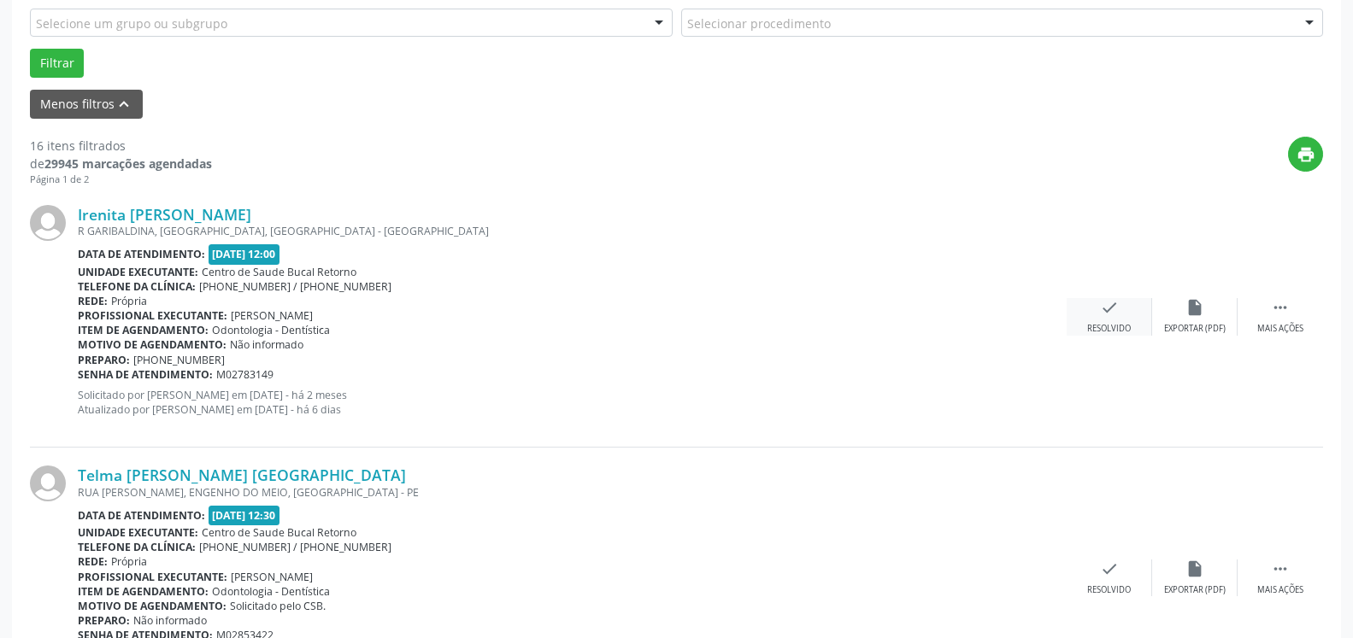
click at [1103, 317] on icon "check" at bounding box center [1109, 307] width 19 height 19
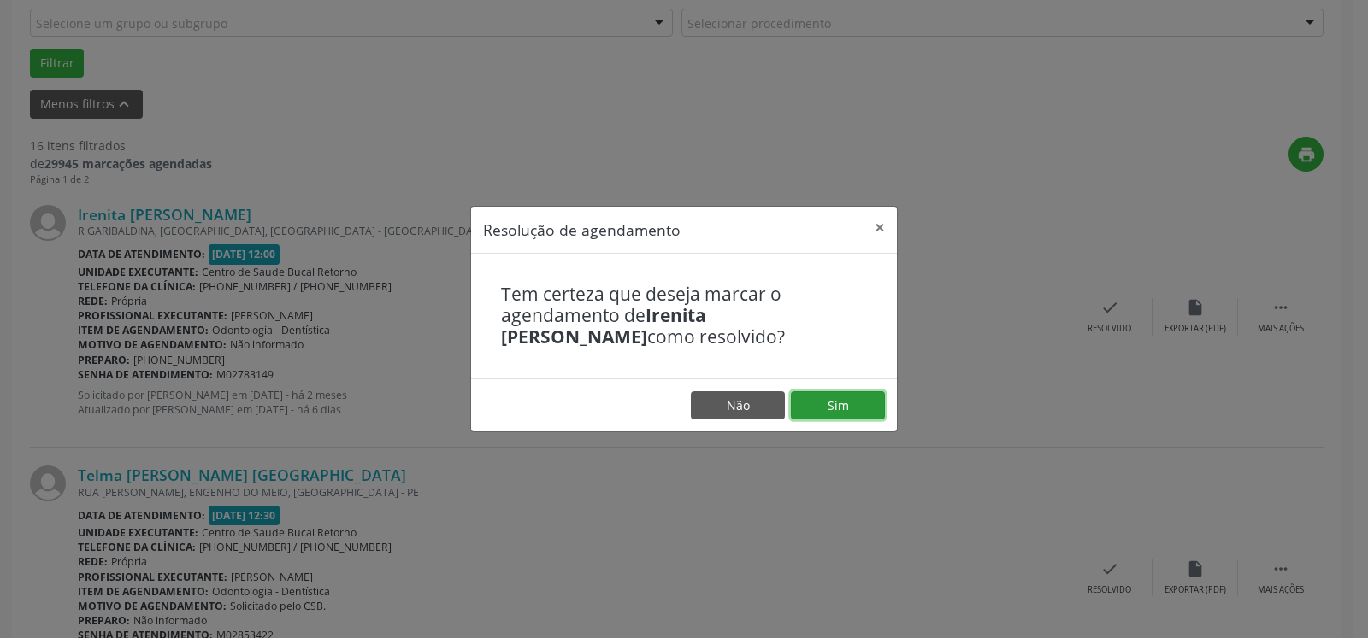
click at [868, 403] on button "Sim" at bounding box center [838, 405] width 94 height 29
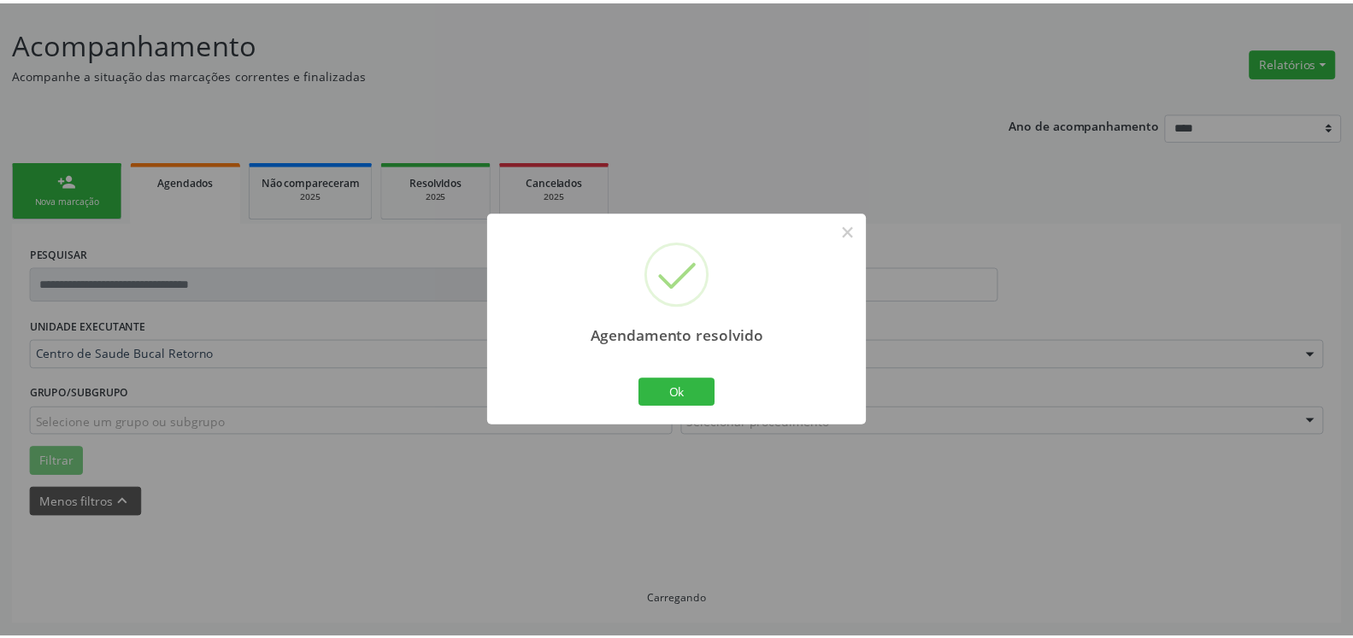
scroll to position [94, 0]
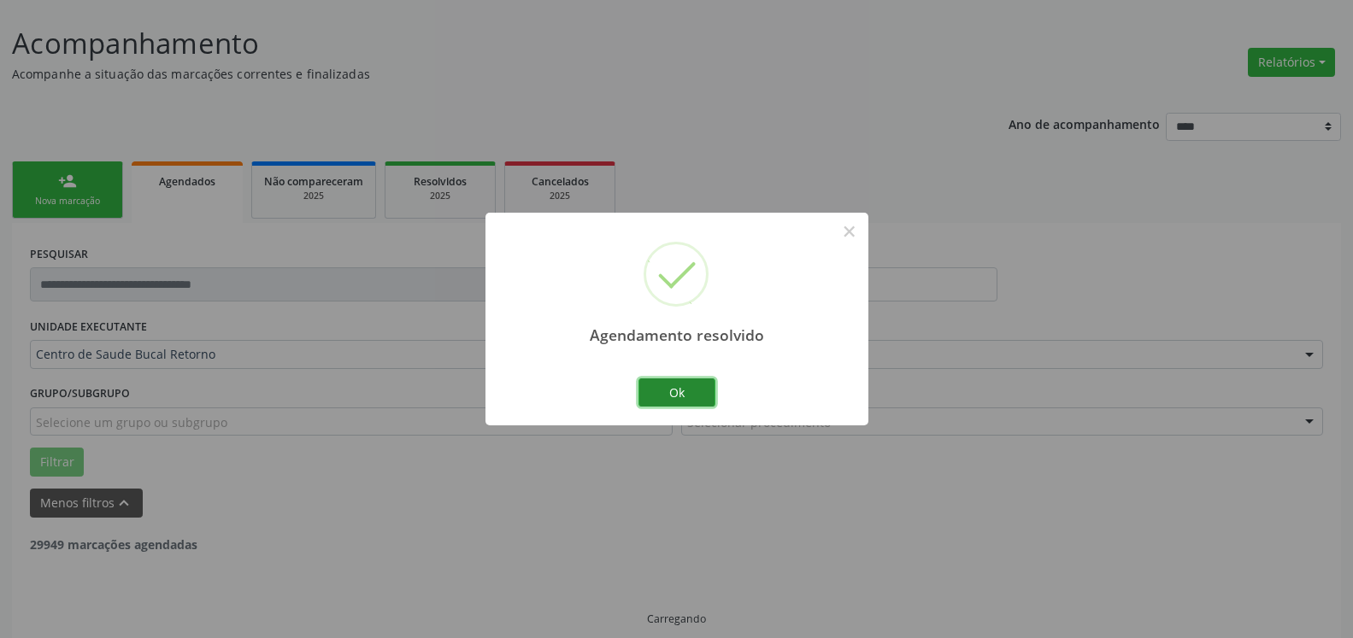
click at [684, 393] on button "Ok" at bounding box center [676, 393] width 77 height 29
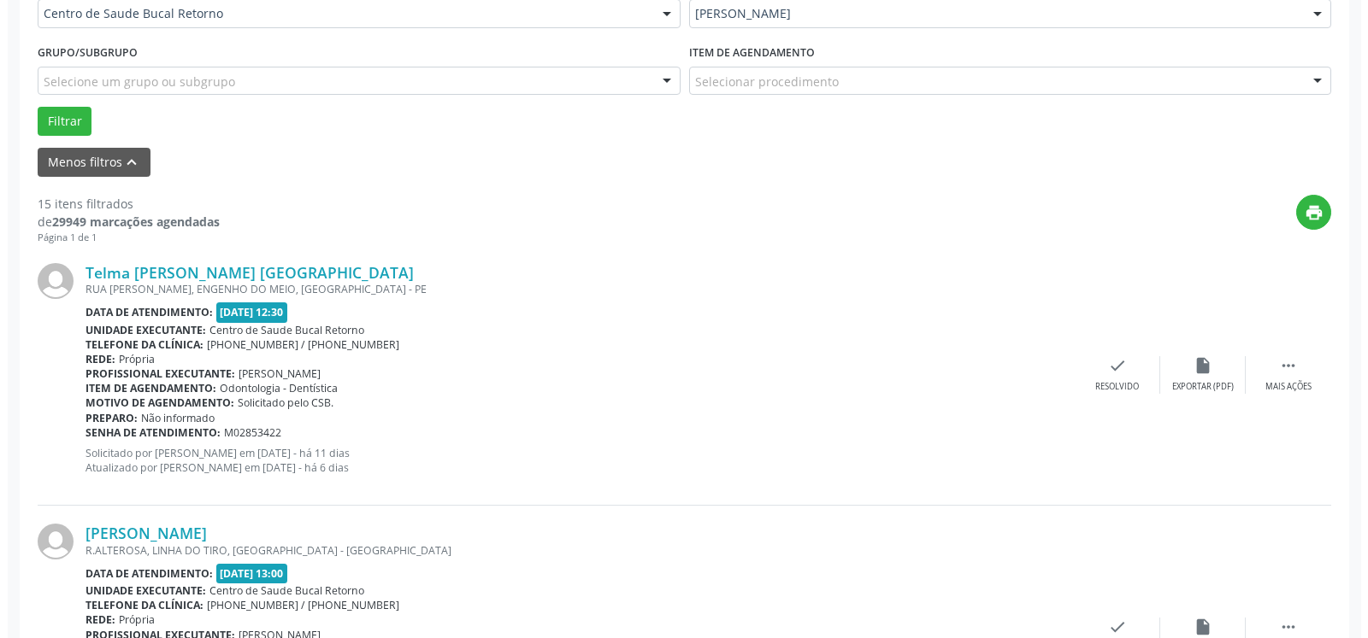
scroll to position [461, 0]
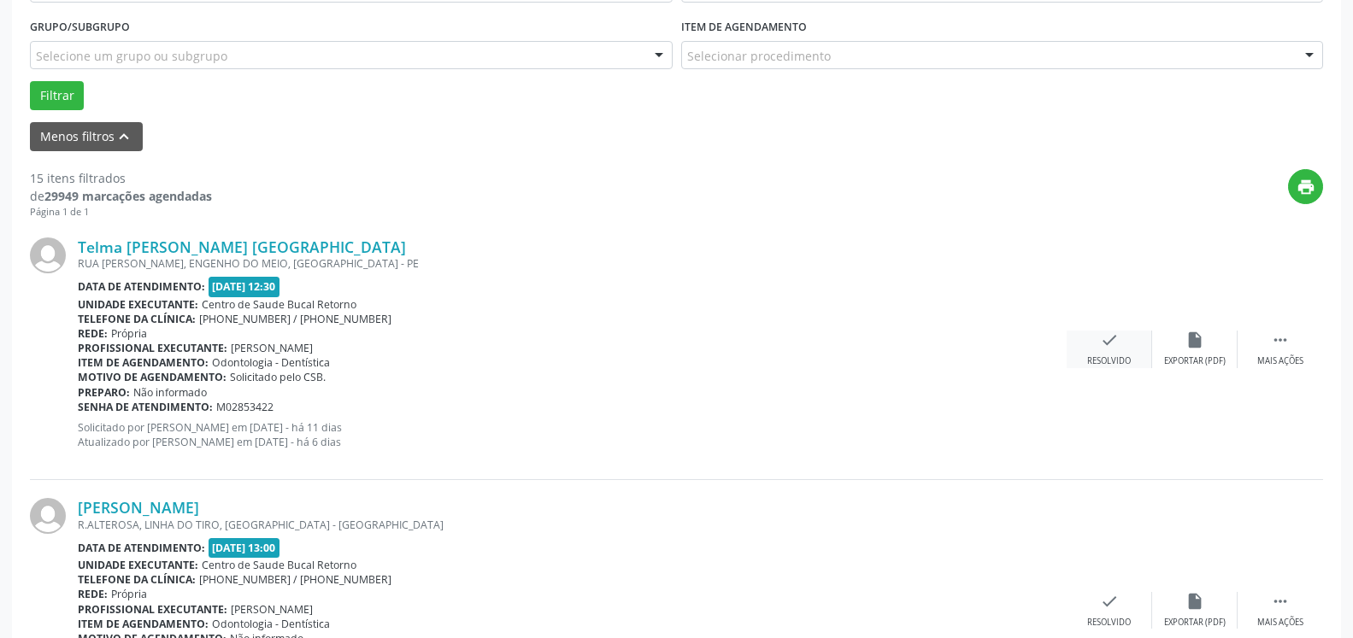
click at [1121, 348] on div "check Resolvido" at bounding box center [1109, 349] width 85 height 37
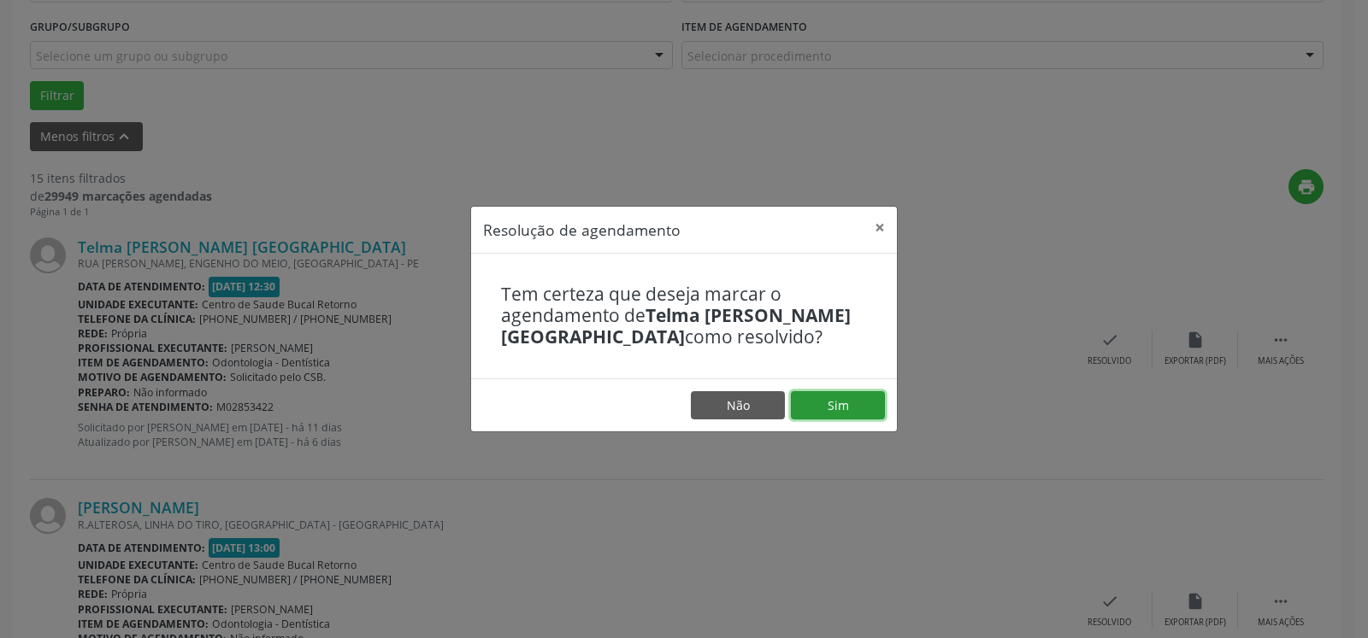
click at [853, 415] on button "Sim" at bounding box center [838, 405] width 94 height 29
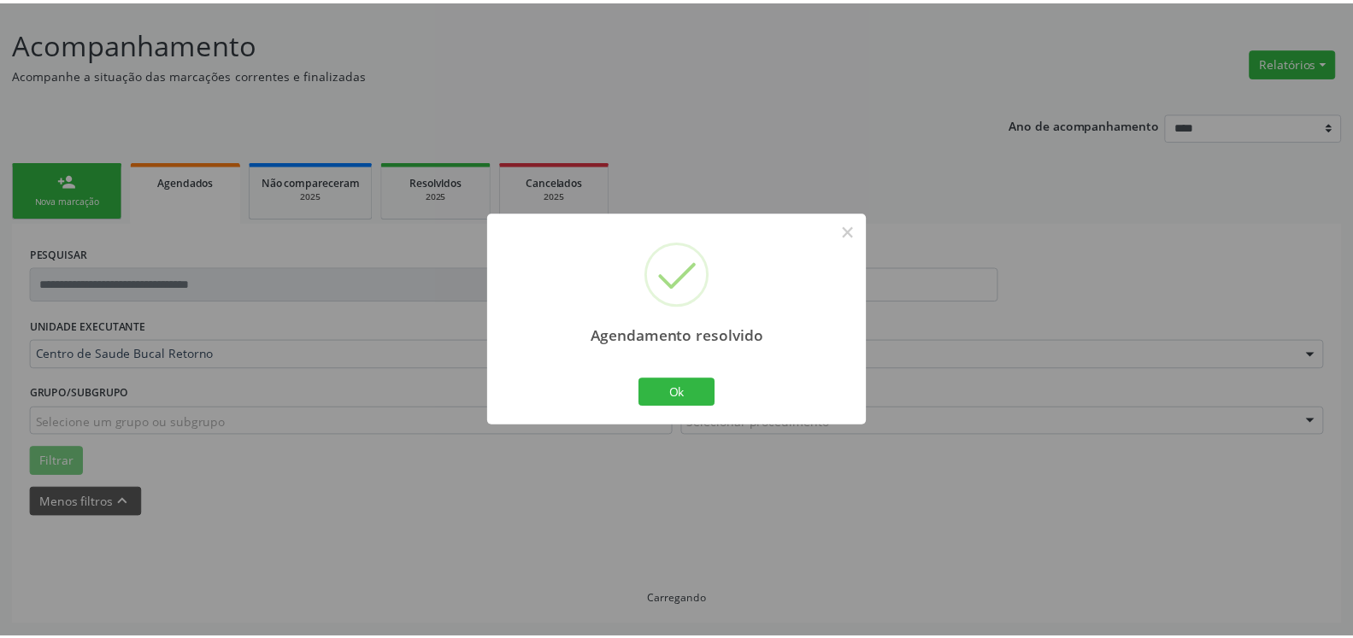
scroll to position [94, 0]
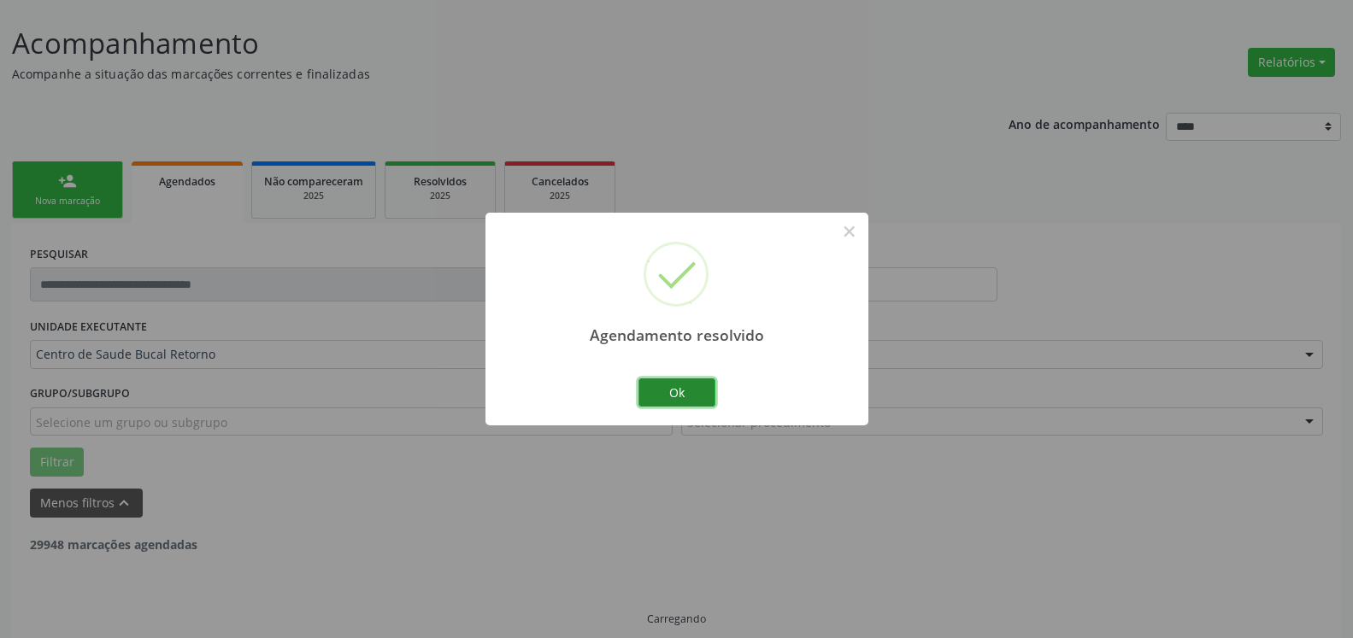
click at [673, 393] on button "Ok" at bounding box center [676, 393] width 77 height 29
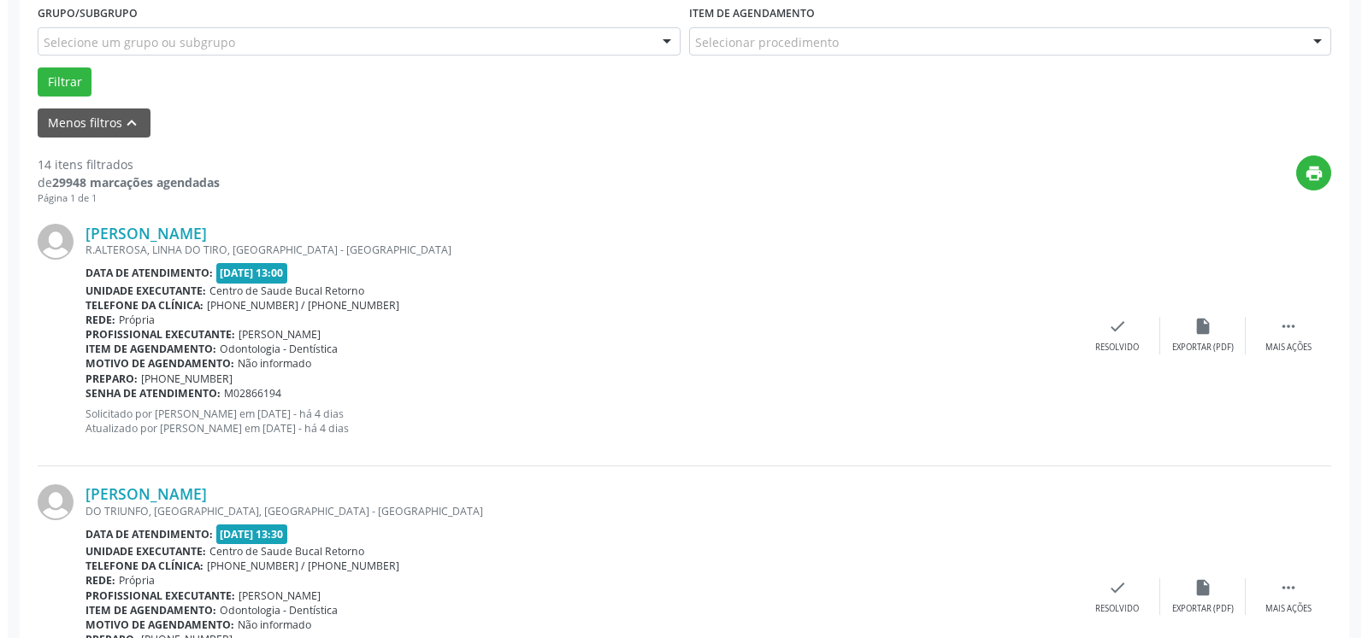
scroll to position [530, 0]
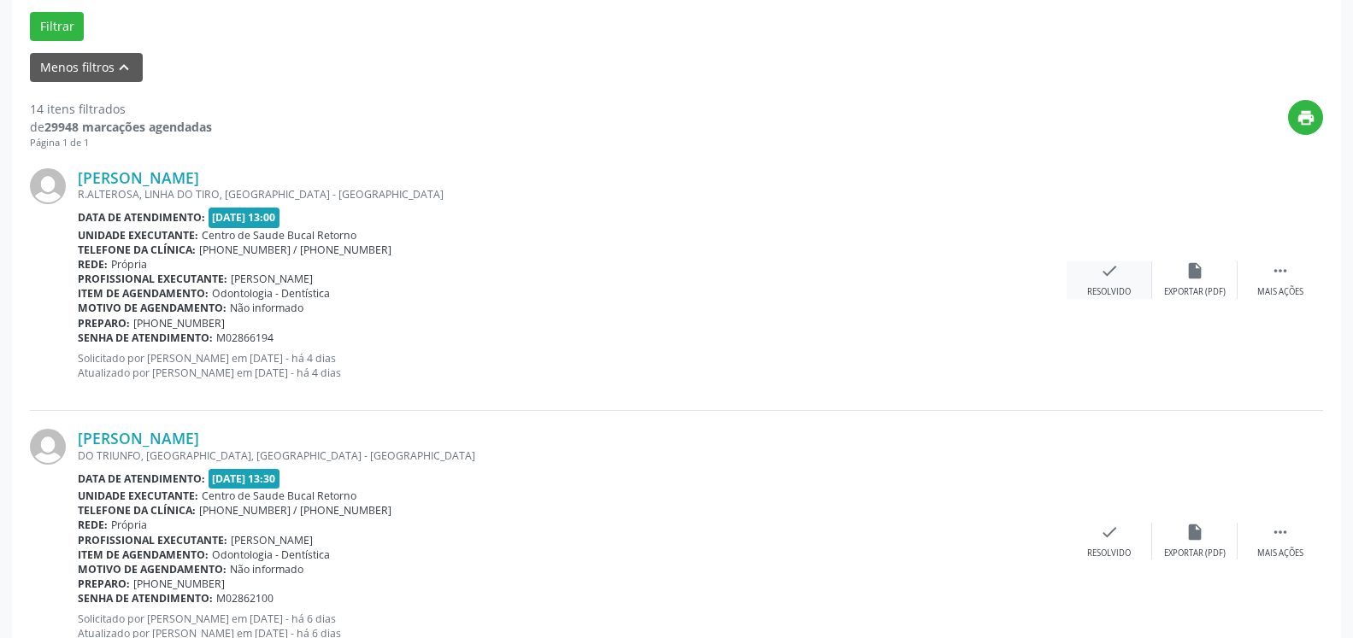
click at [1109, 280] on icon "check" at bounding box center [1109, 271] width 19 height 19
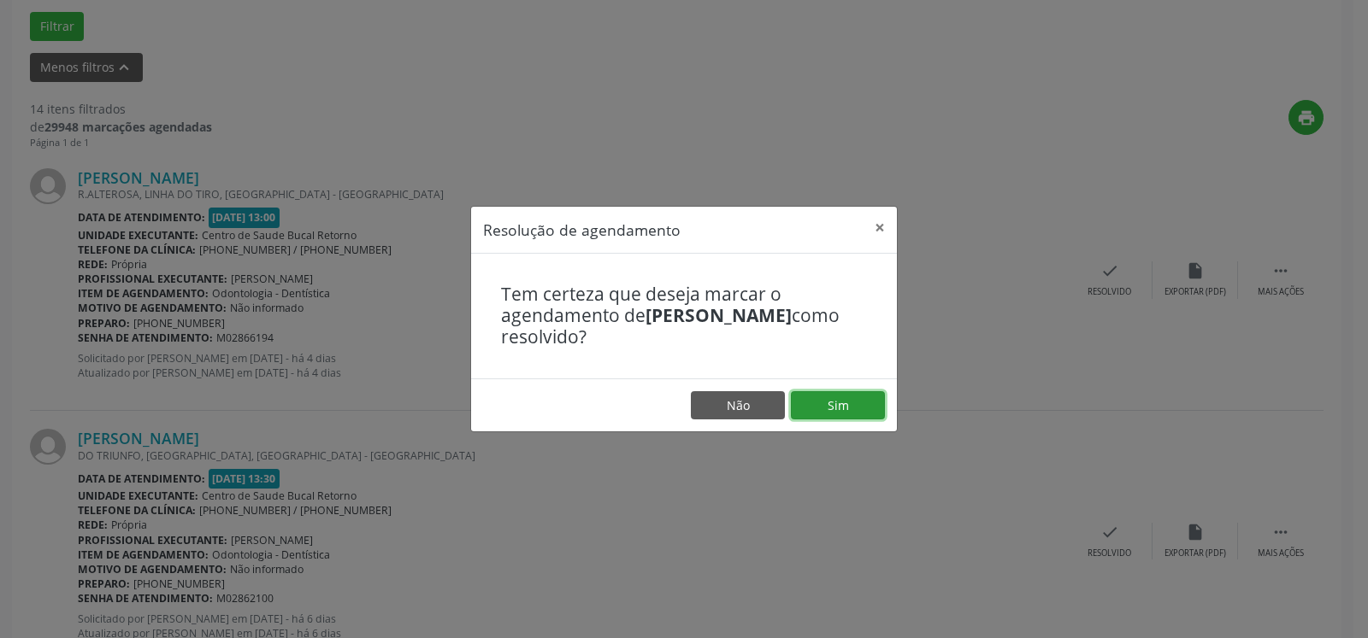
click at [845, 413] on button "Sim" at bounding box center [838, 405] width 94 height 29
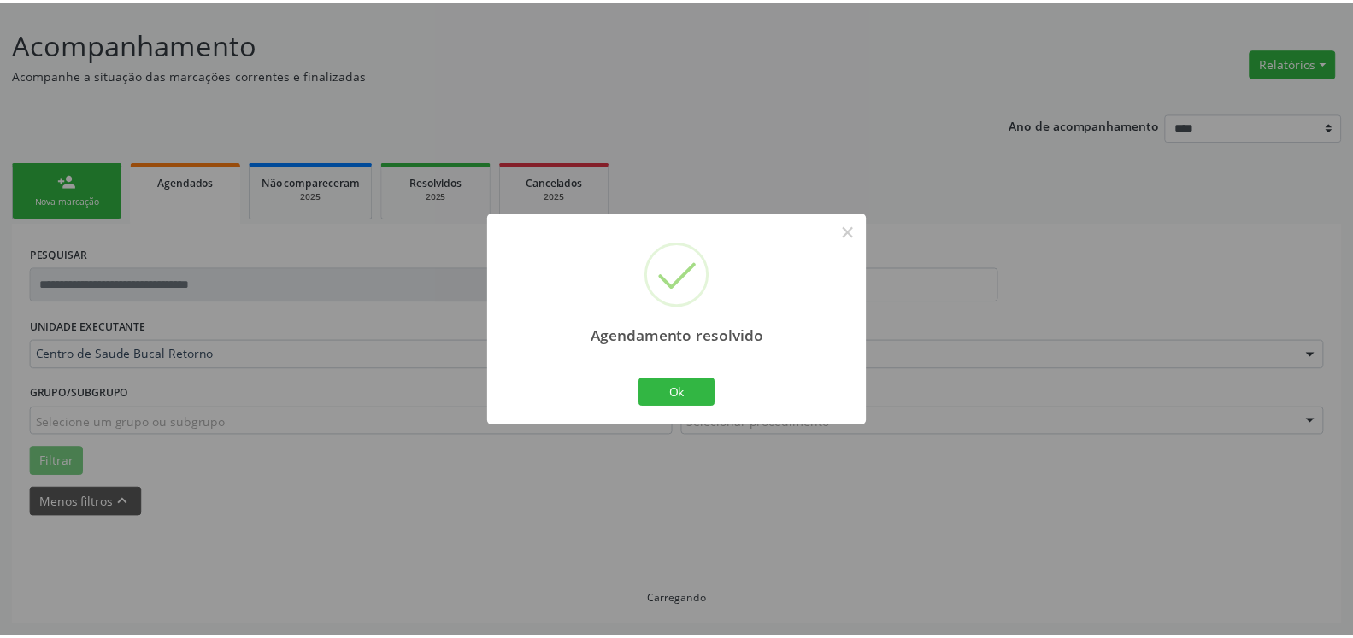
scroll to position [94, 0]
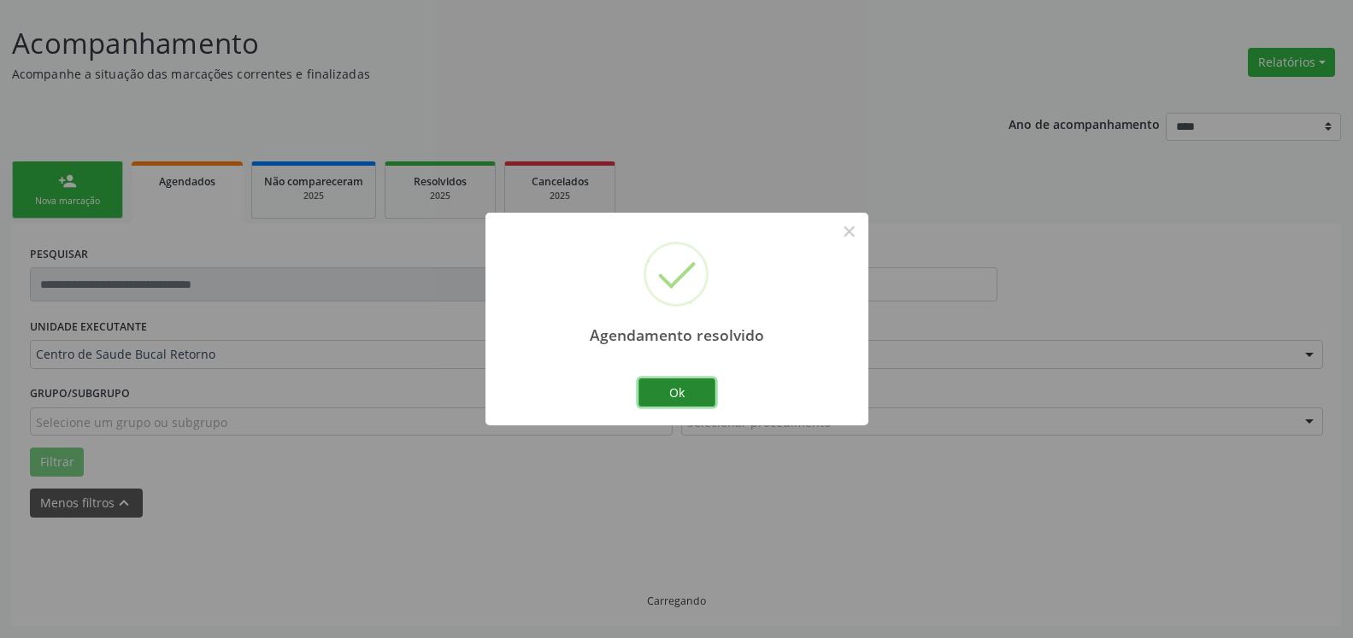
click at [703, 397] on button "Ok" at bounding box center [676, 393] width 77 height 29
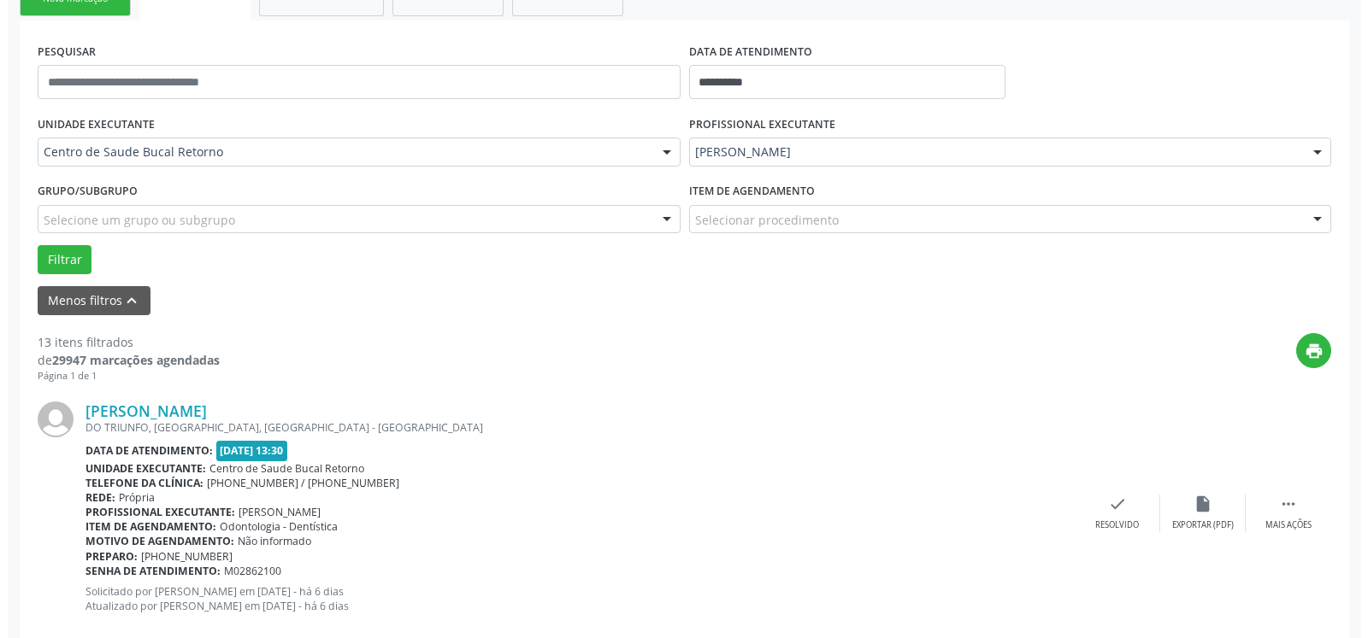
scroll to position [374, 0]
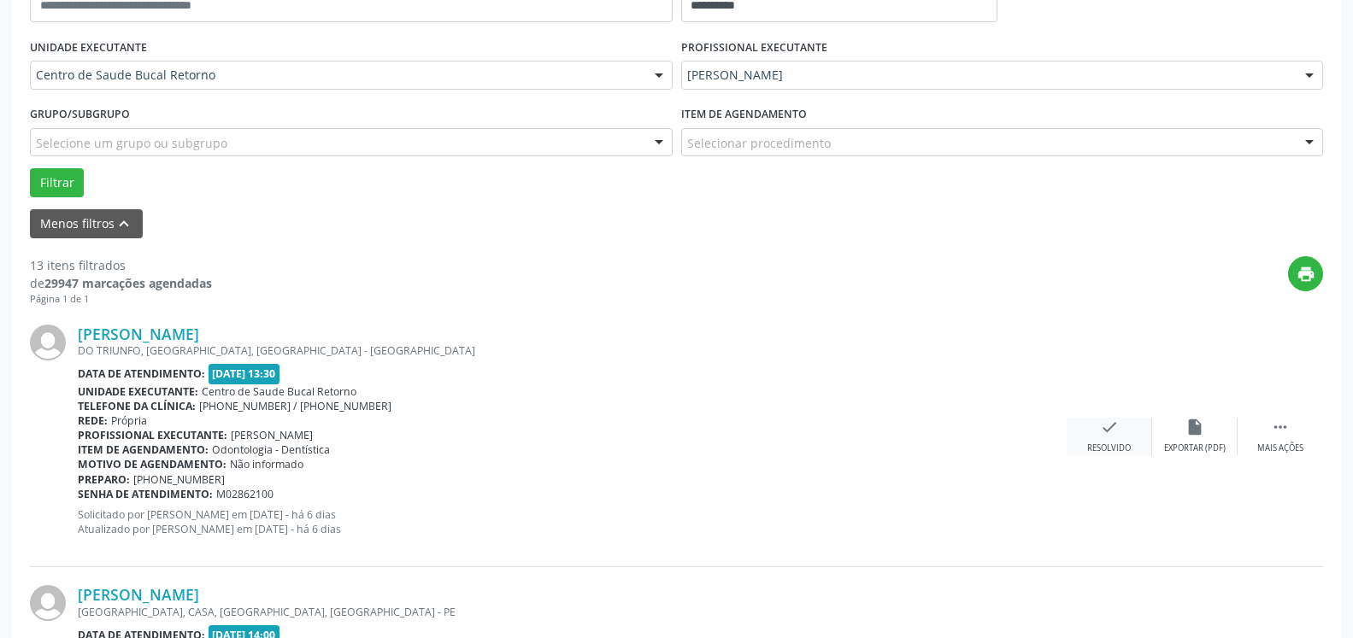
click at [1121, 427] on div "check Resolvido" at bounding box center [1109, 436] width 85 height 37
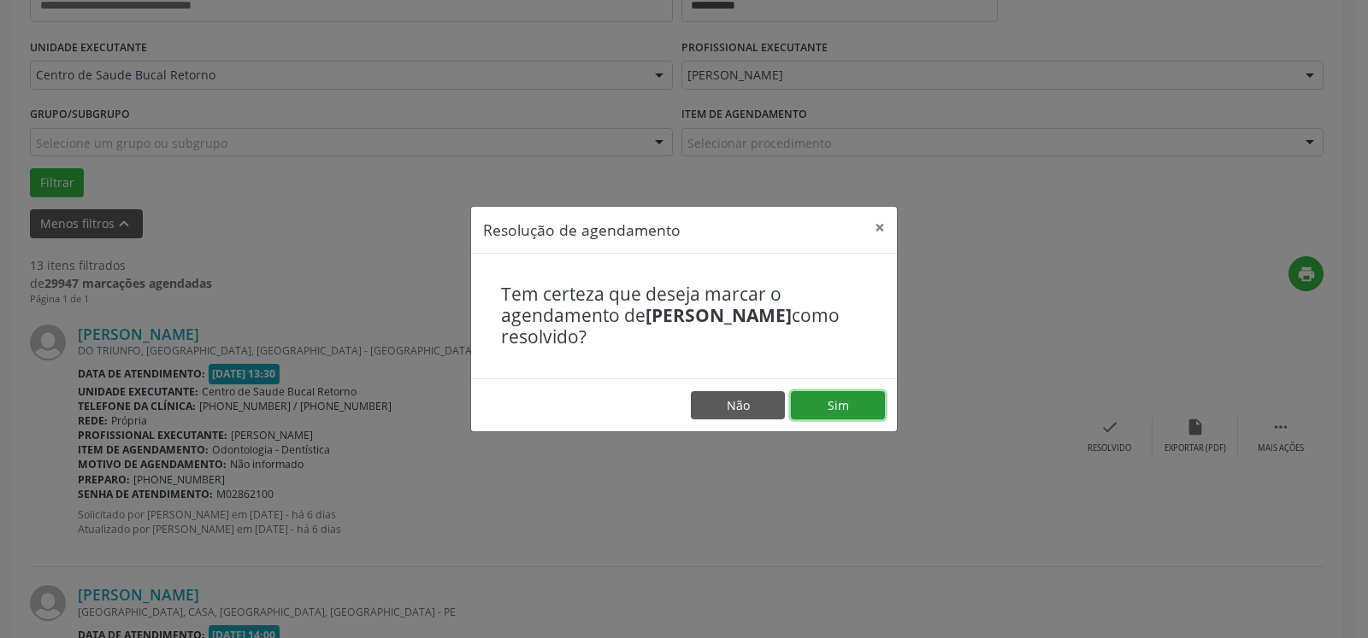
click at [841, 397] on button "Sim" at bounding box center [838, 405] width 94 height 29
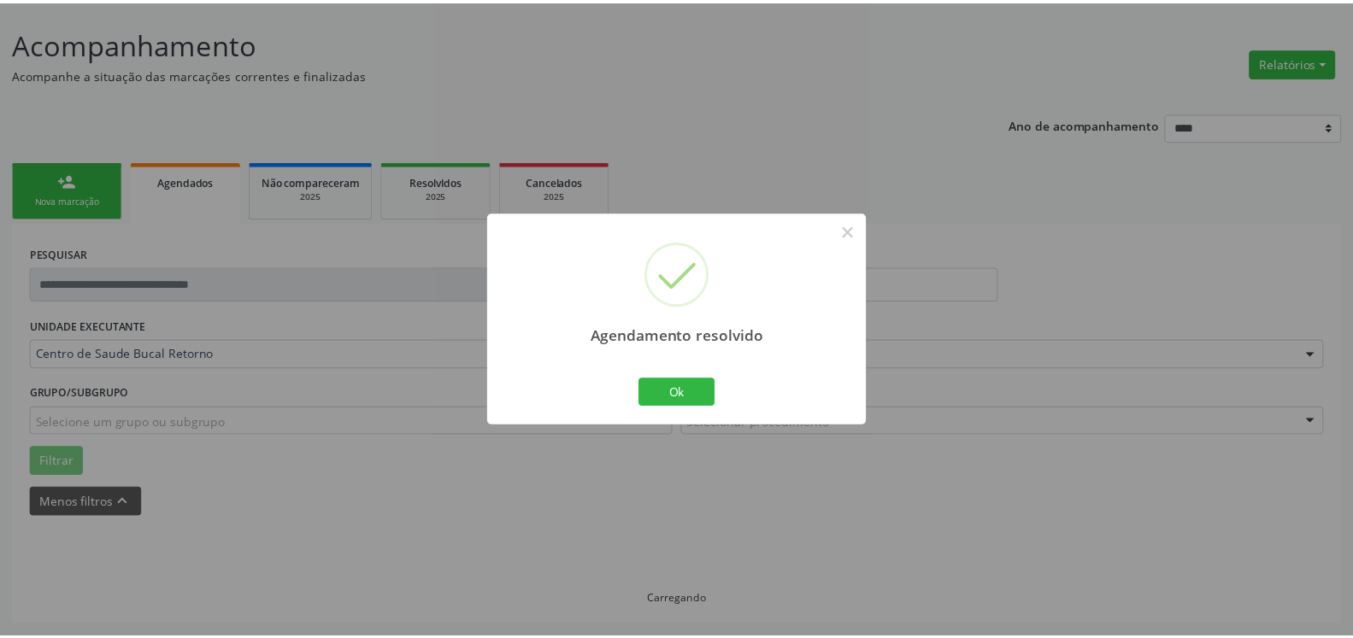
scroll to position [94, 0]
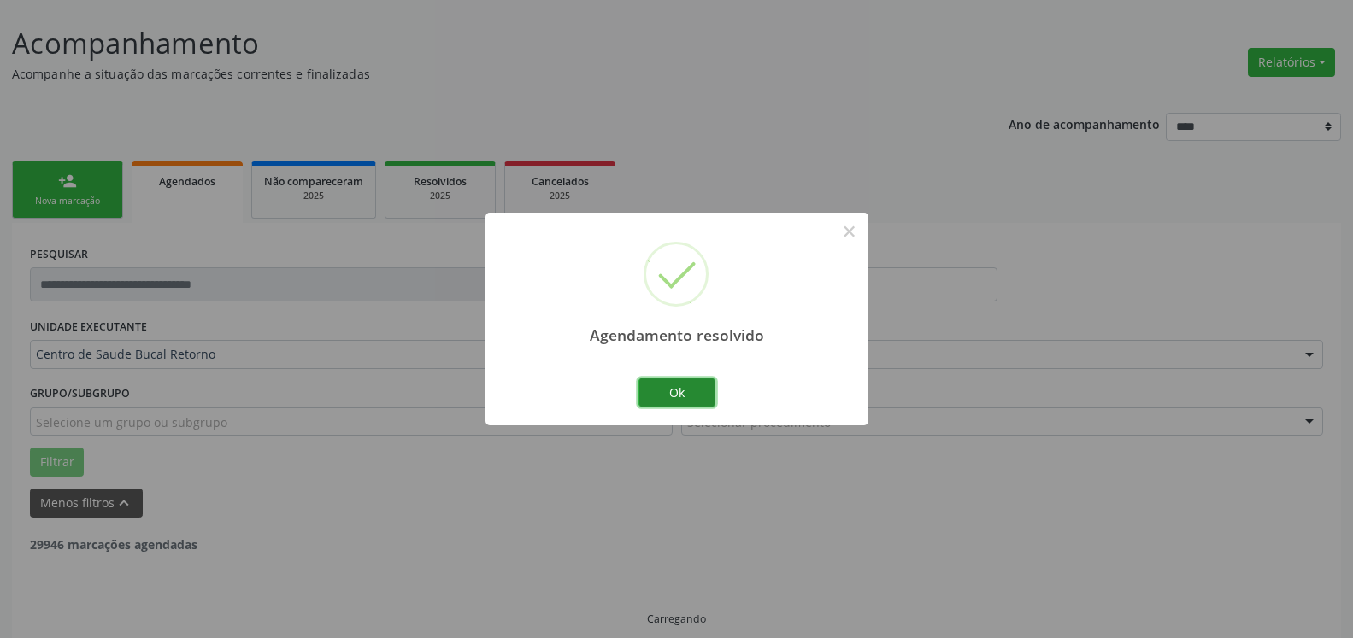
click at [690, 389] on button "Ok" at bounding box center [676, 393] width 77 height 29
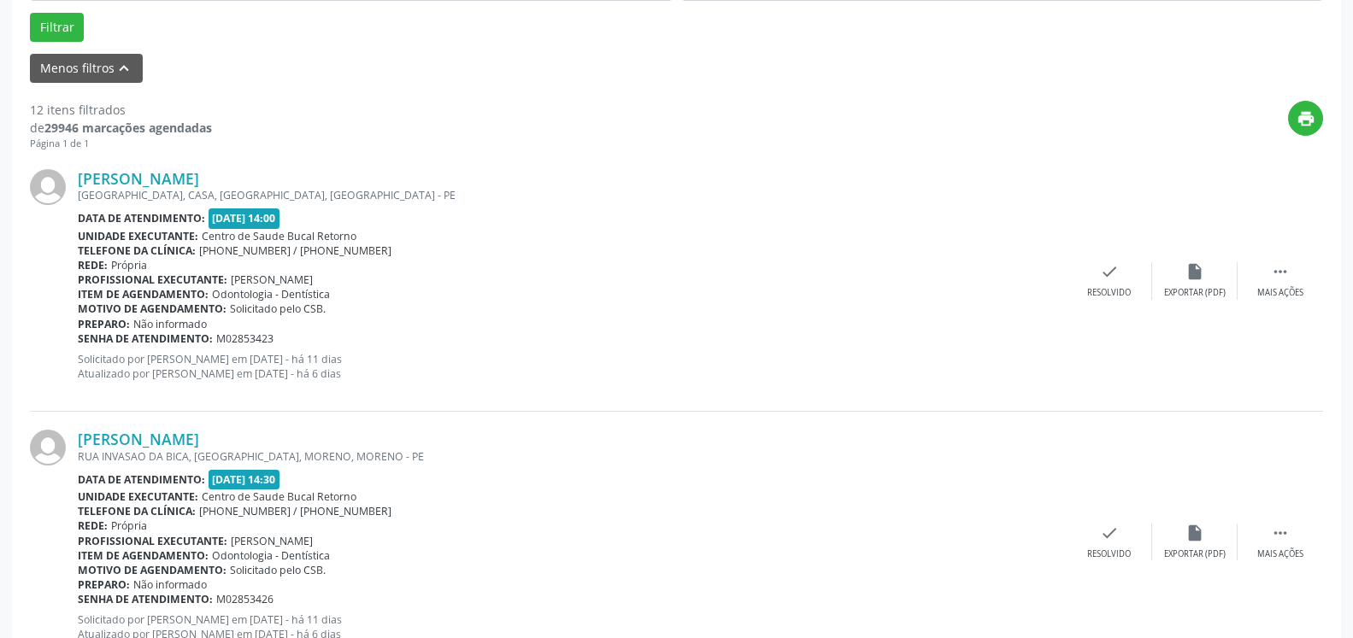
scroll to position [530, 0]
click at [1289, 280] on icon "" at bounding box center [1280, 271] width 19 height 19
click at [1195, 279] on icon "alarm_off" at bounding box center [1194, 271] width 19 height 19
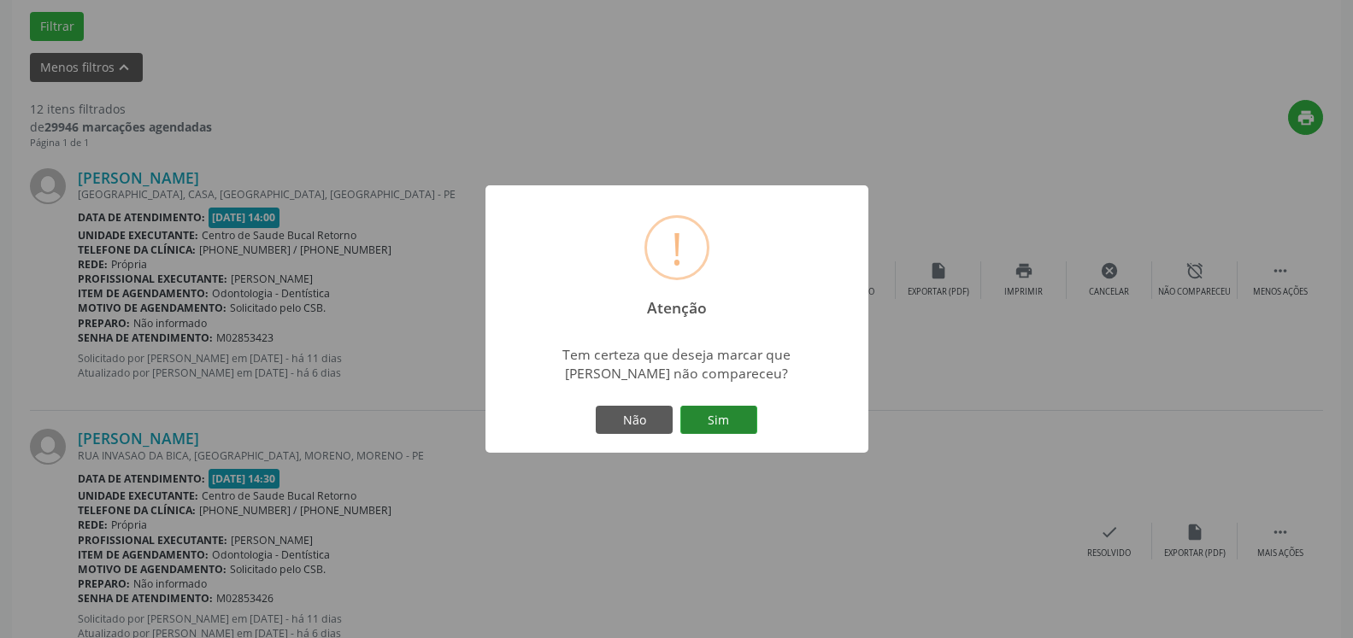
click at [709, 425] on button "Sim" at bounding box center [718, 420] width 77 height 29
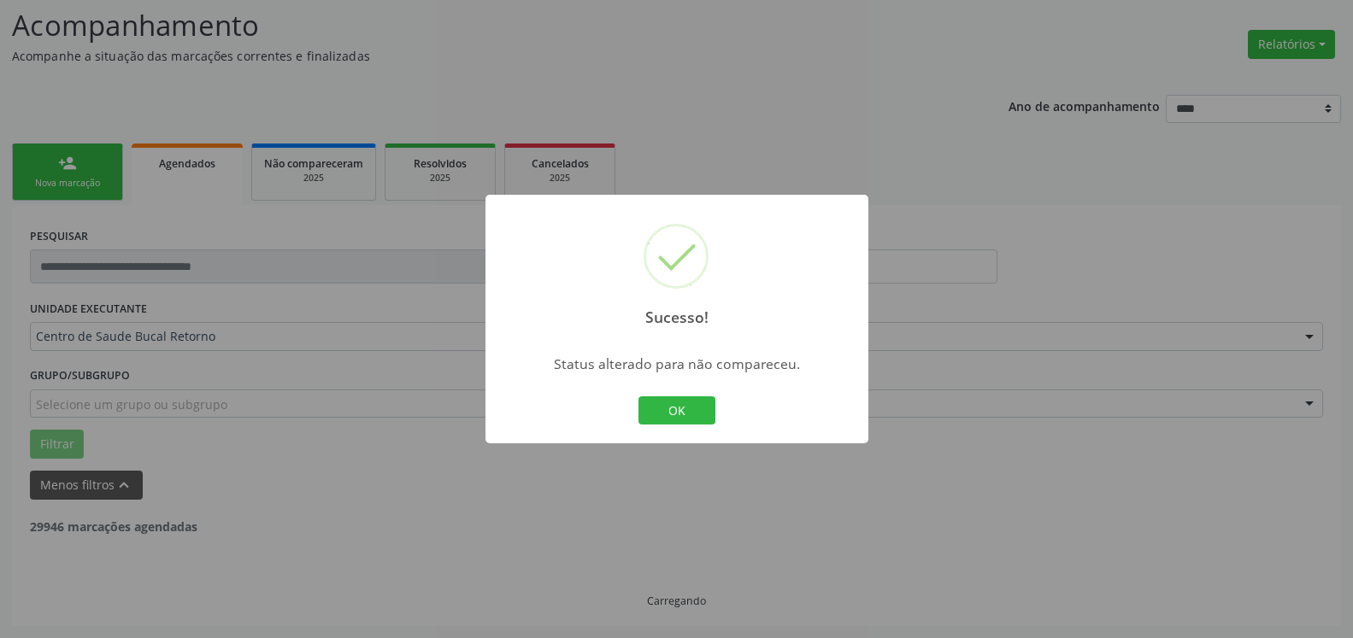
scroll to position [112, 0]
click at [685, 406] on button "OK" at bounding box center [676, 411] width 77 height 29
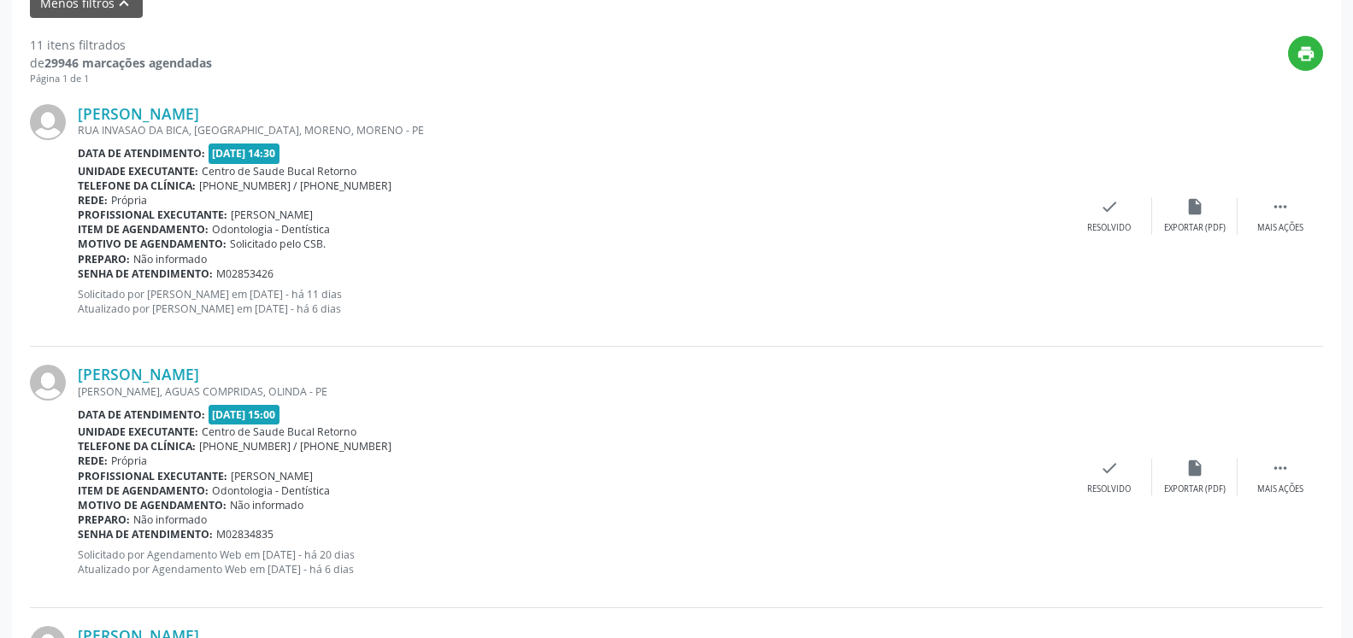
scroll to position [635, 0]
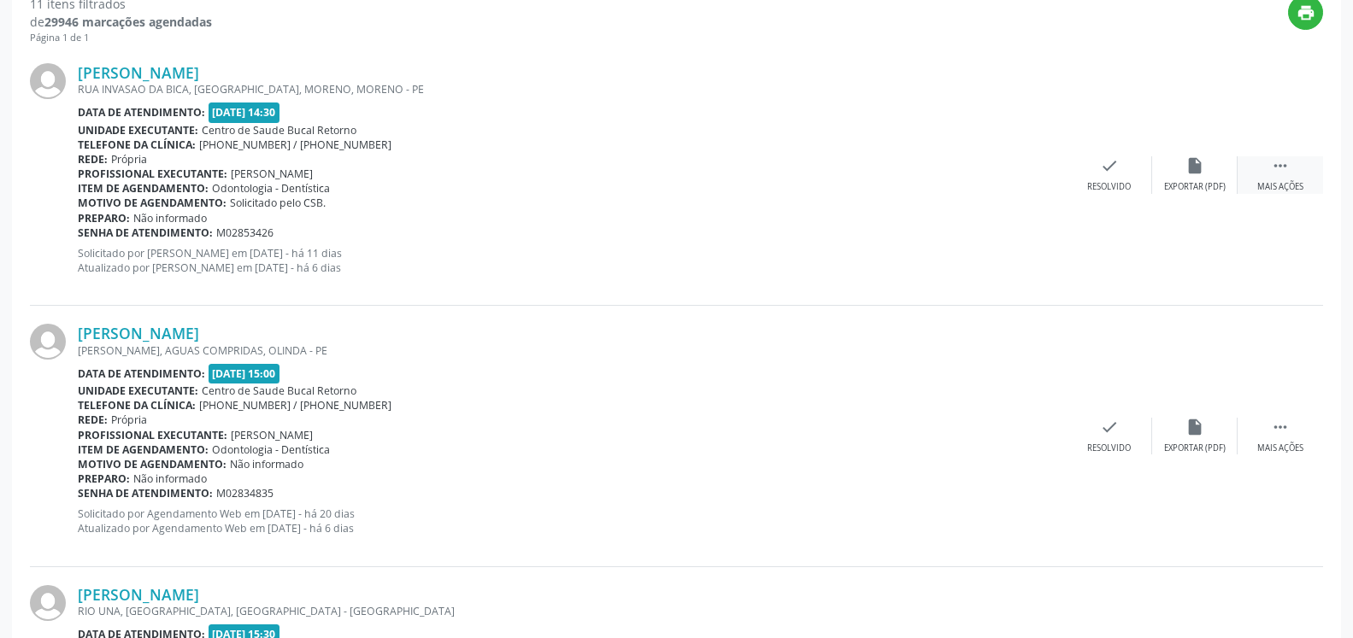
click at [1293, 161] on div " Mais ações" at bounding box center [1280, 174] width 85 height 37
click at [1218, 168] on div "alarm_off Não compareceu" at bounding box center [1194, 174] width 85 height 37
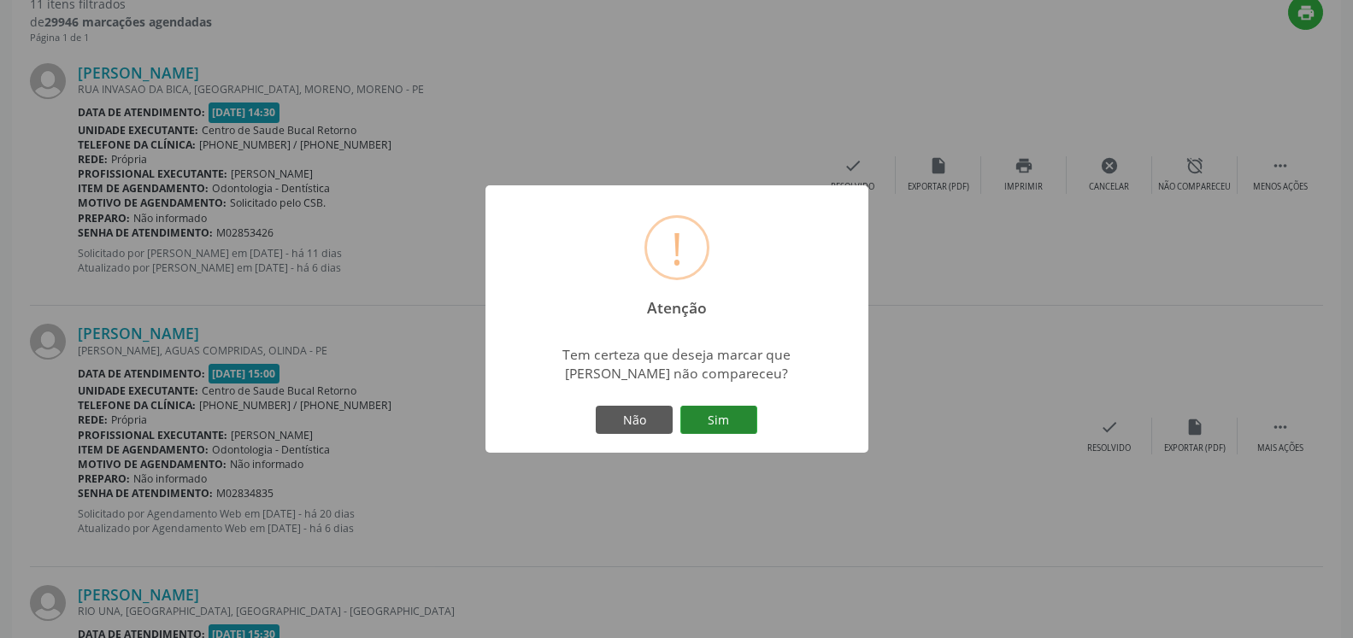
click at [714, 429] on button "Sim" at bounding box center [718, 420] width 77 height 29
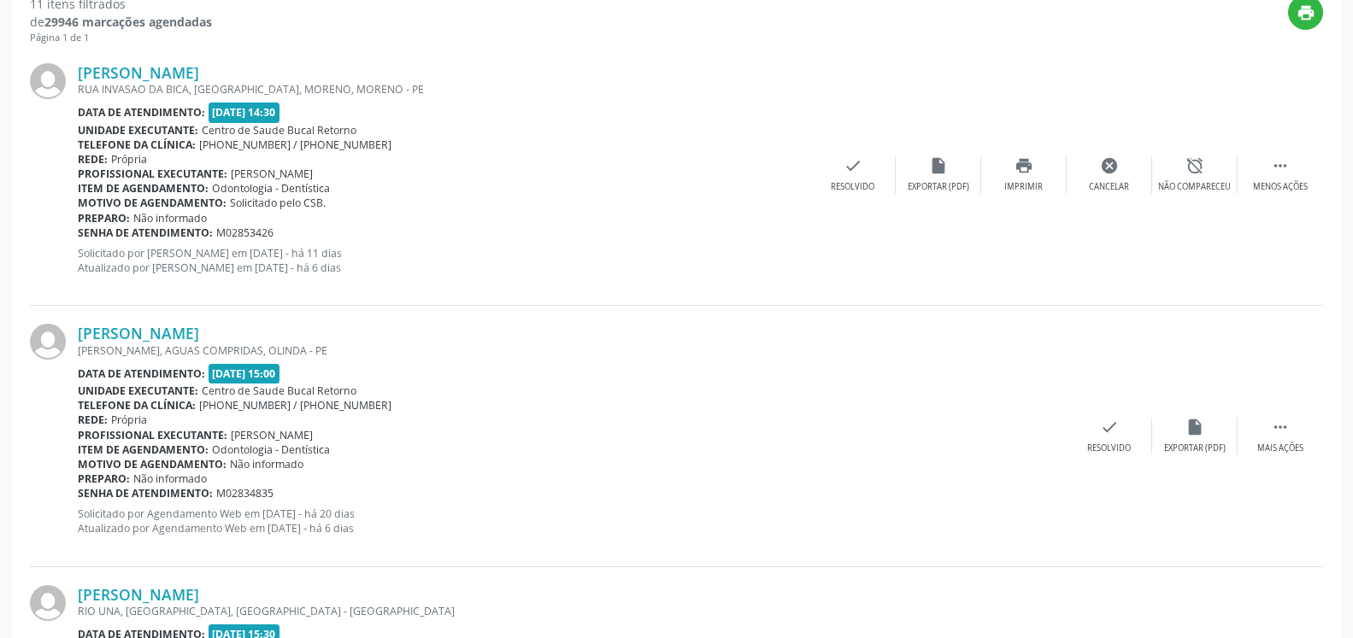
scroll to position [112, 0]
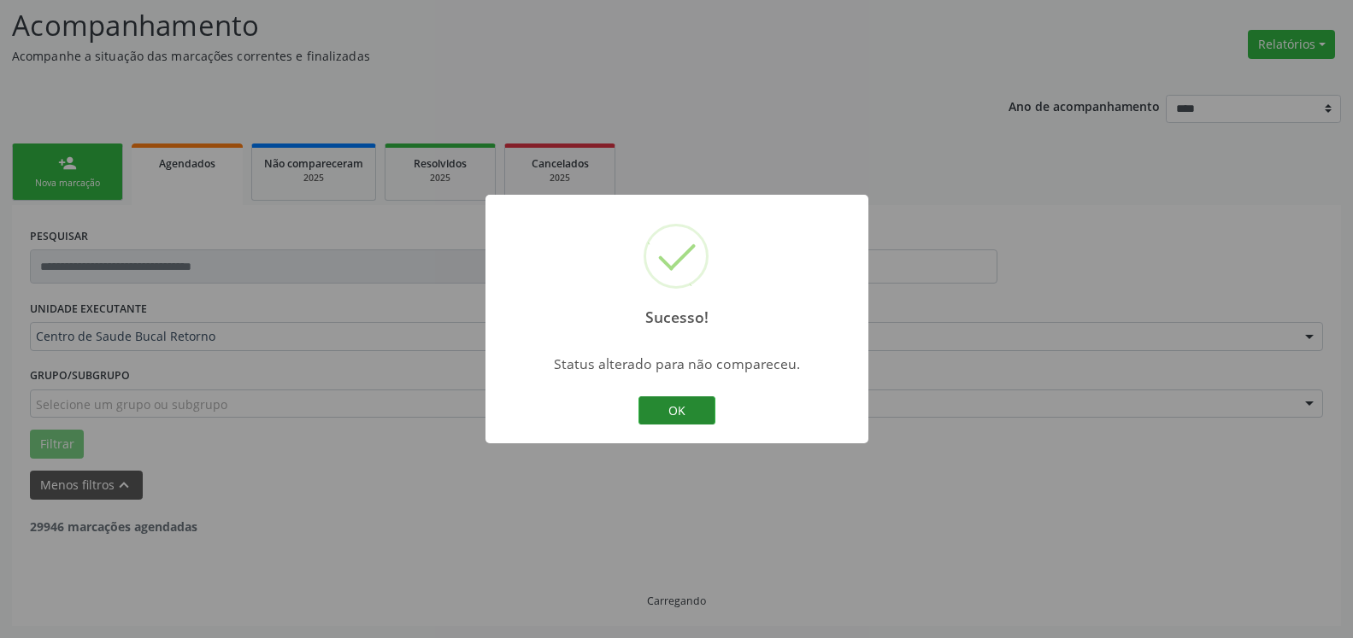
click at [709, 413] on button "OK" at bounding box center [676, 411] width 77 height 29
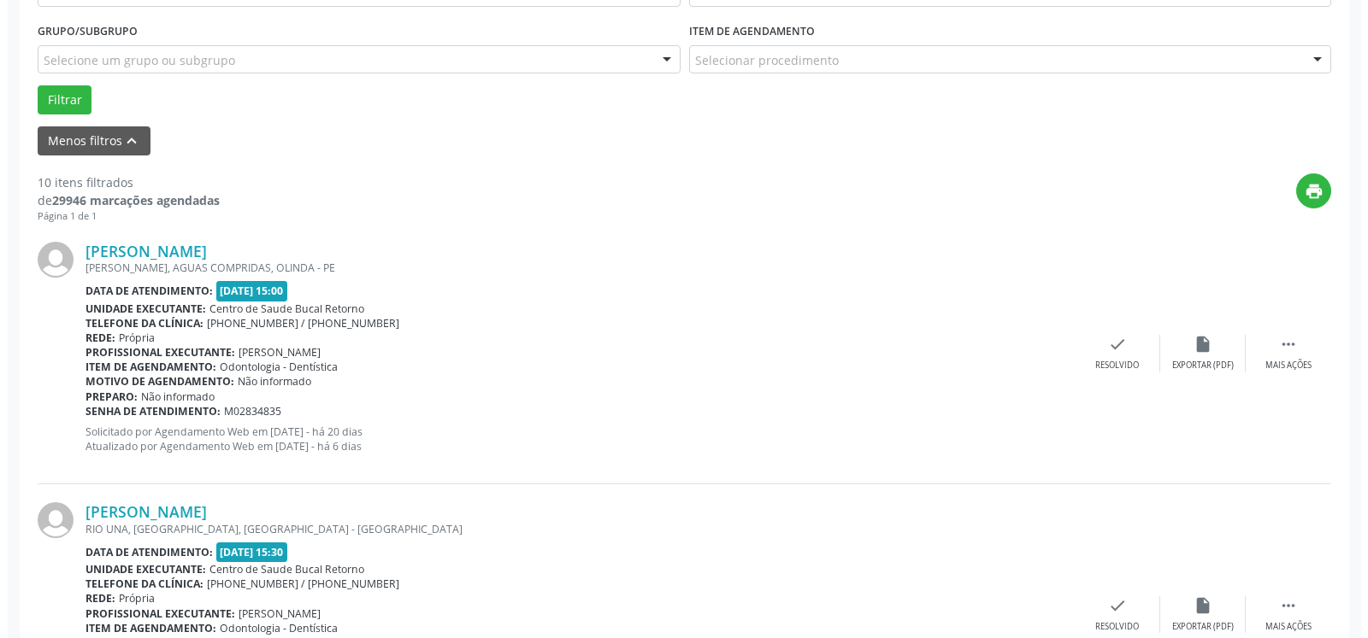
scroll to position [461, 0]
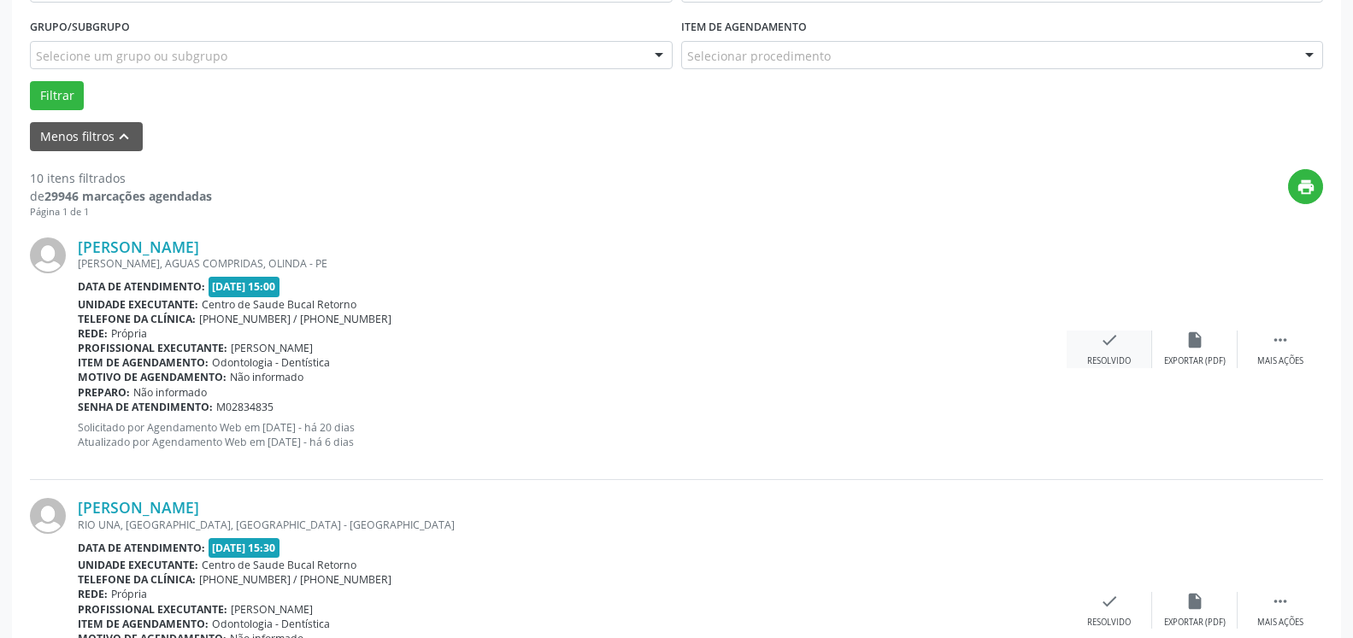
click at [1119, 334] on div "check Resolvido" at bounding box center [1109, 349] width 85 height 37
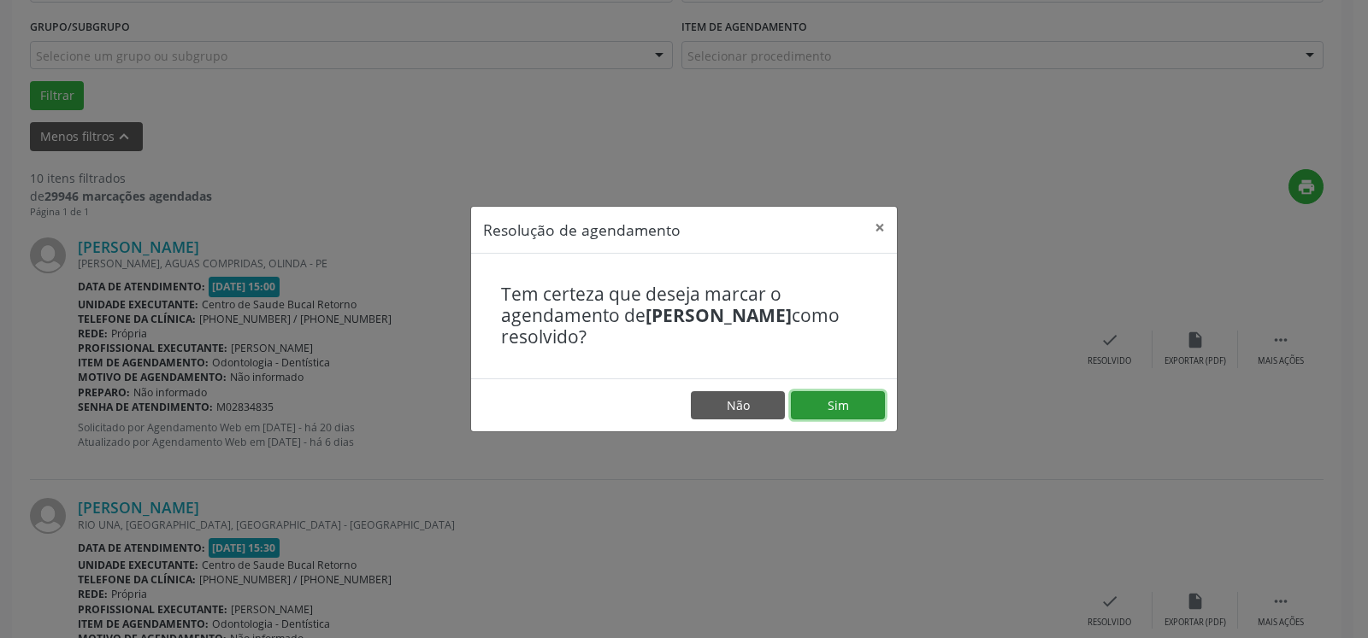
click at [849, 398] on button "Sim" at bounding box center [838, 405] width 94 height 29
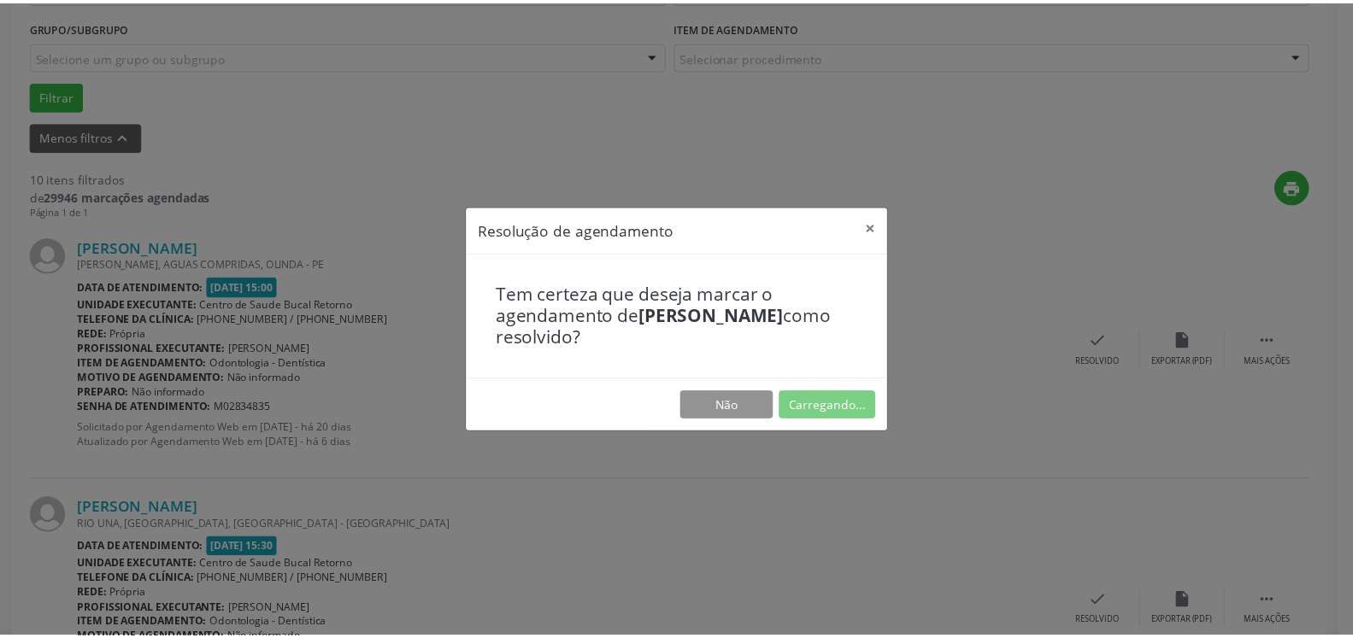
scroll to position [94, 0]
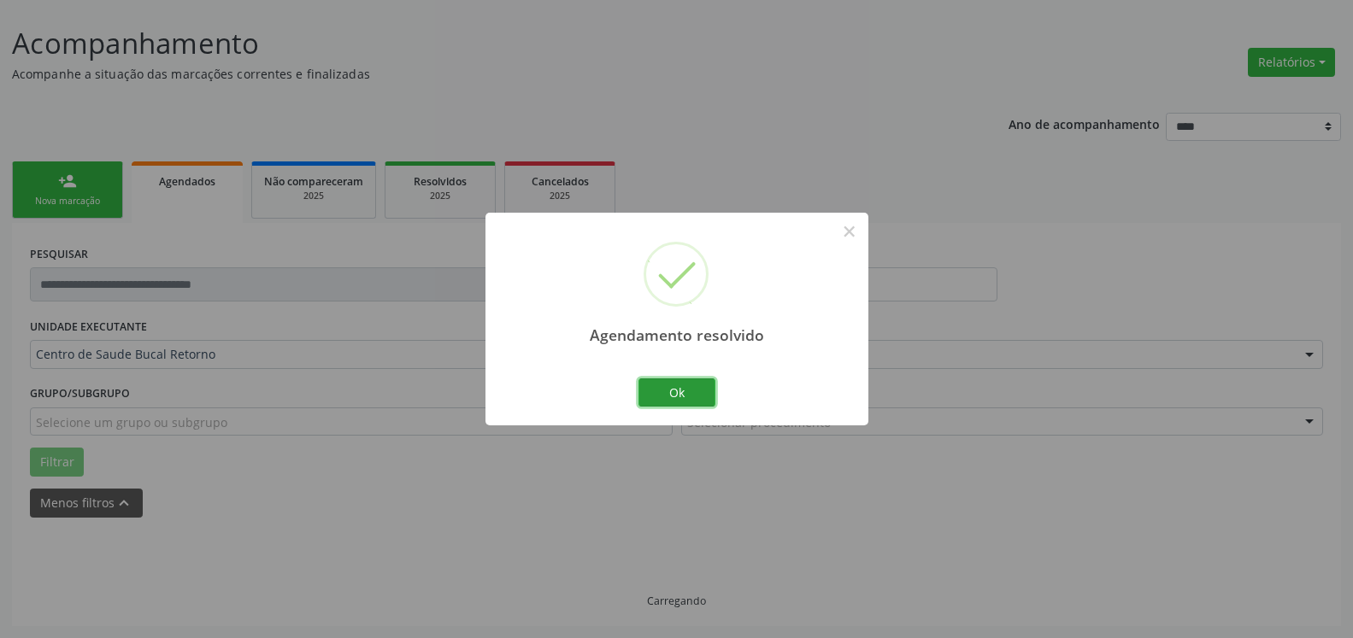
click at [694, 398] on button "Ok" at bounding box center [676, 393] width 77 height 29
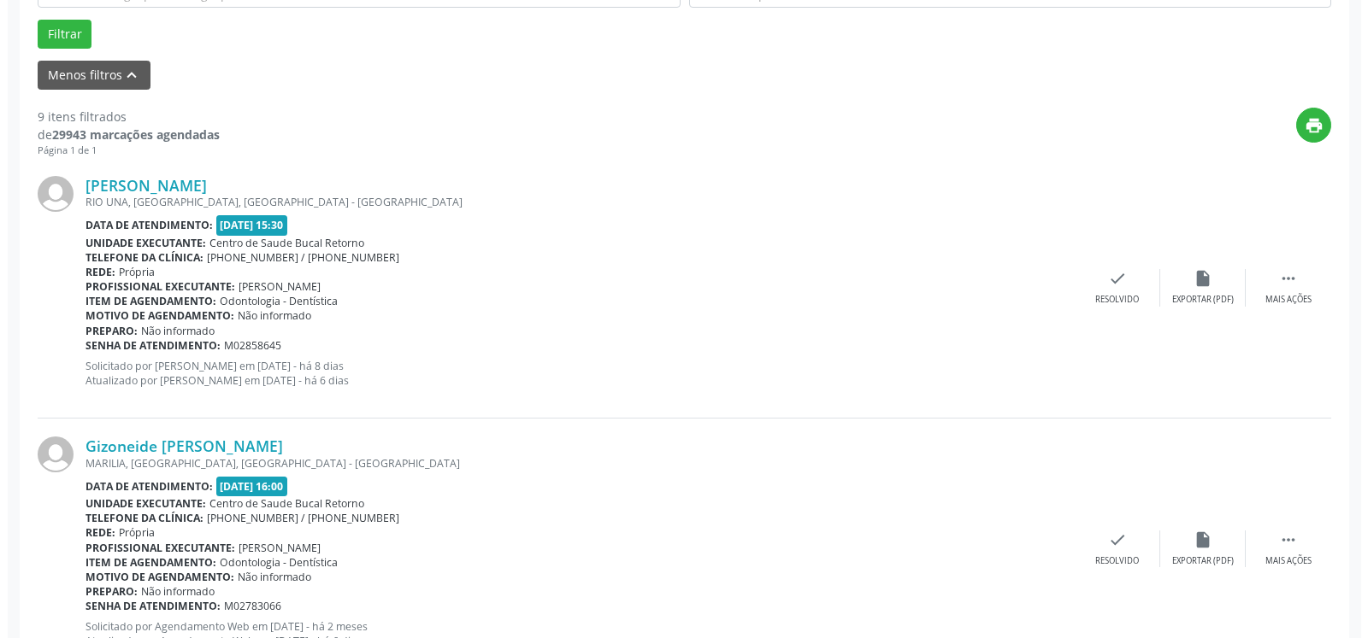
scroll to position [548, 0]
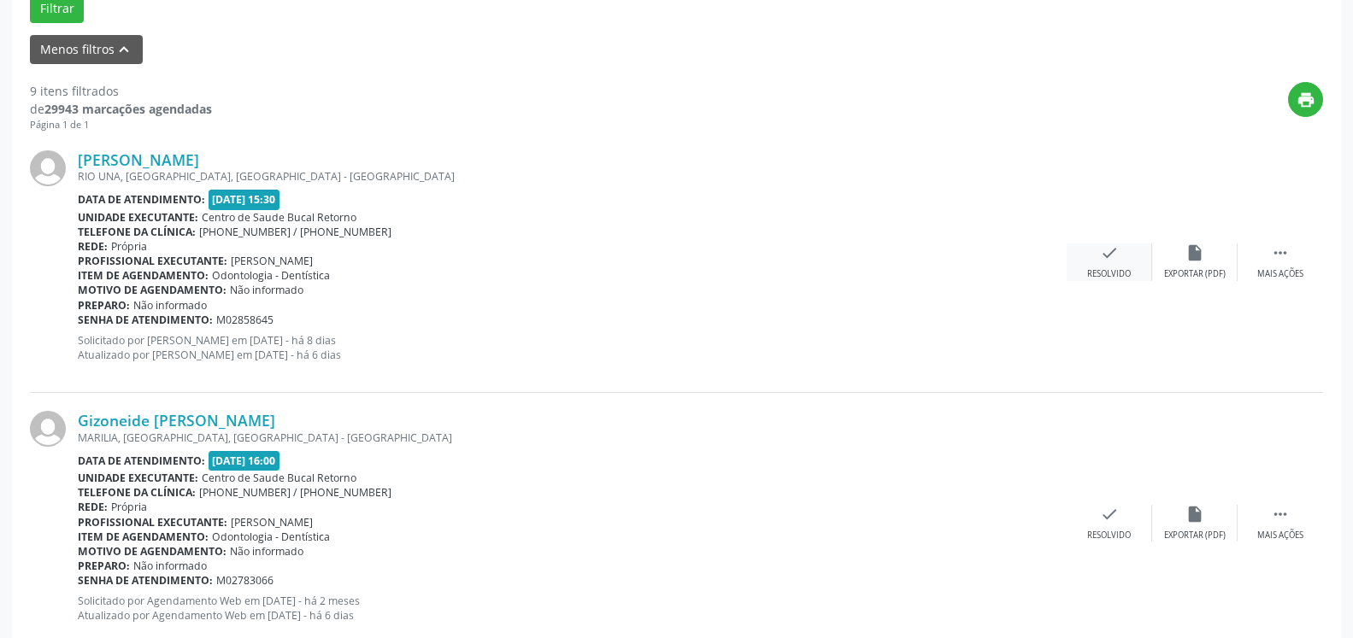
click at [1107, 268] on div "check Resolvido" at bounding box center [1109, 262] width 85 height 37
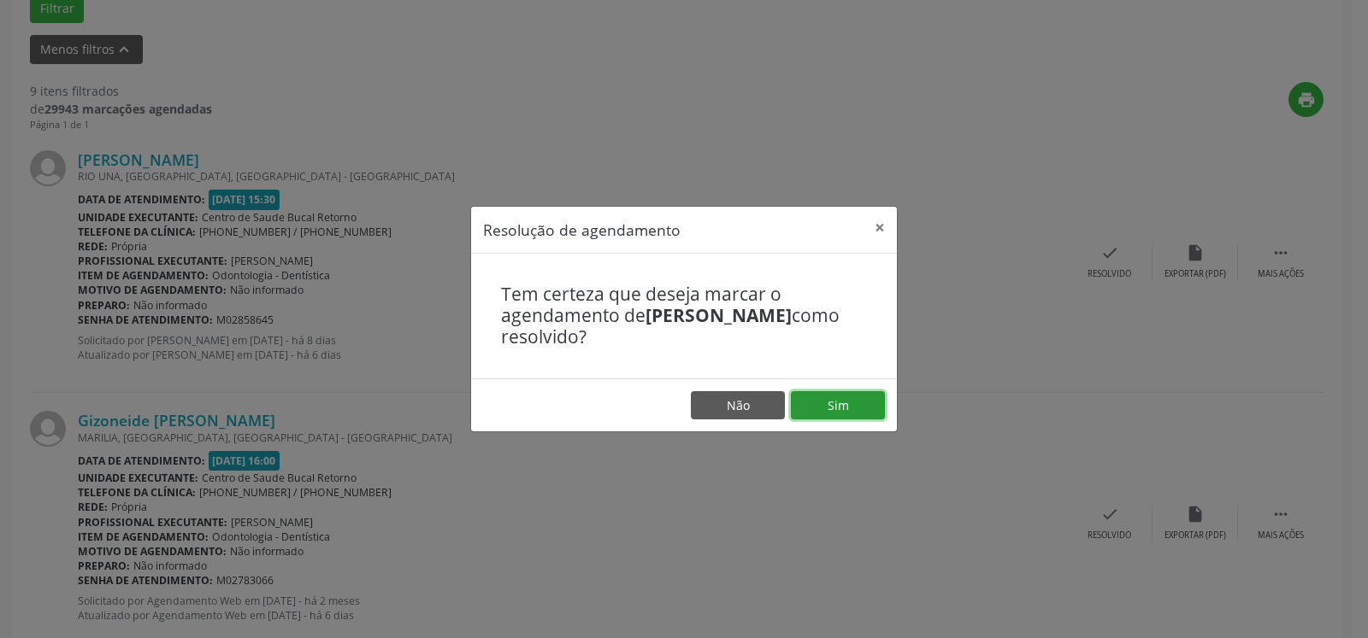
click at [836, 414] on button "Sim" at bounding box center [838, 405] width 94 height 29
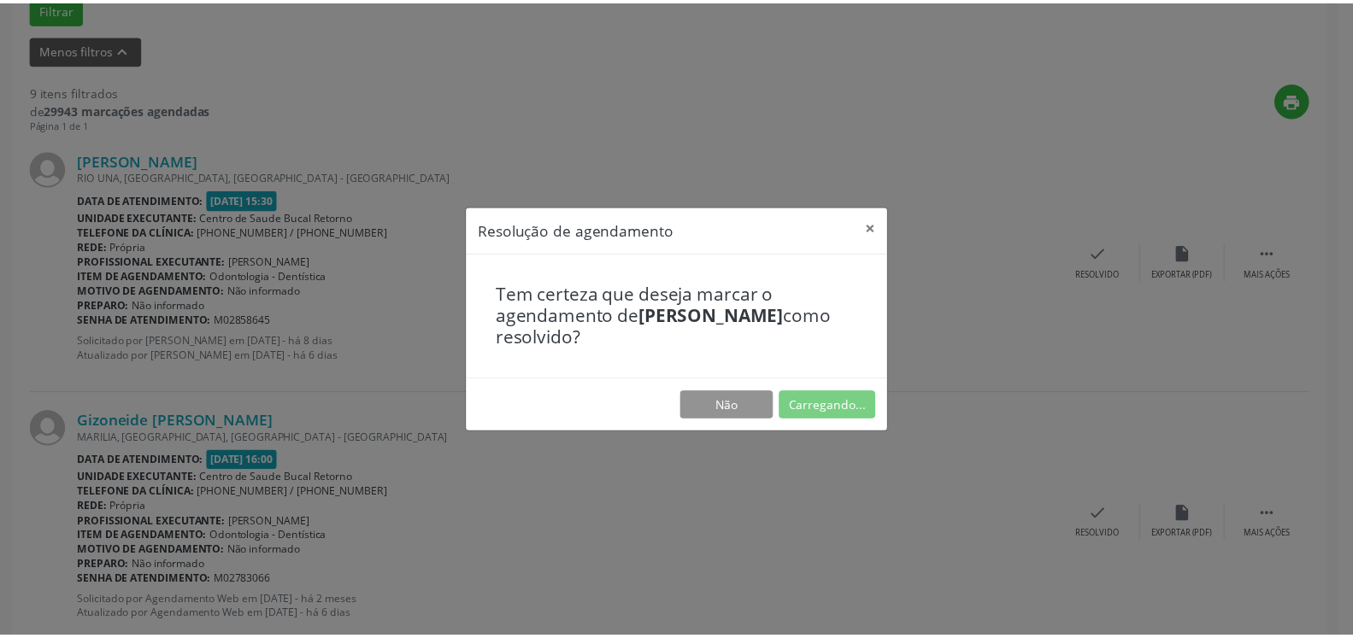
scroll to position [94, 0]
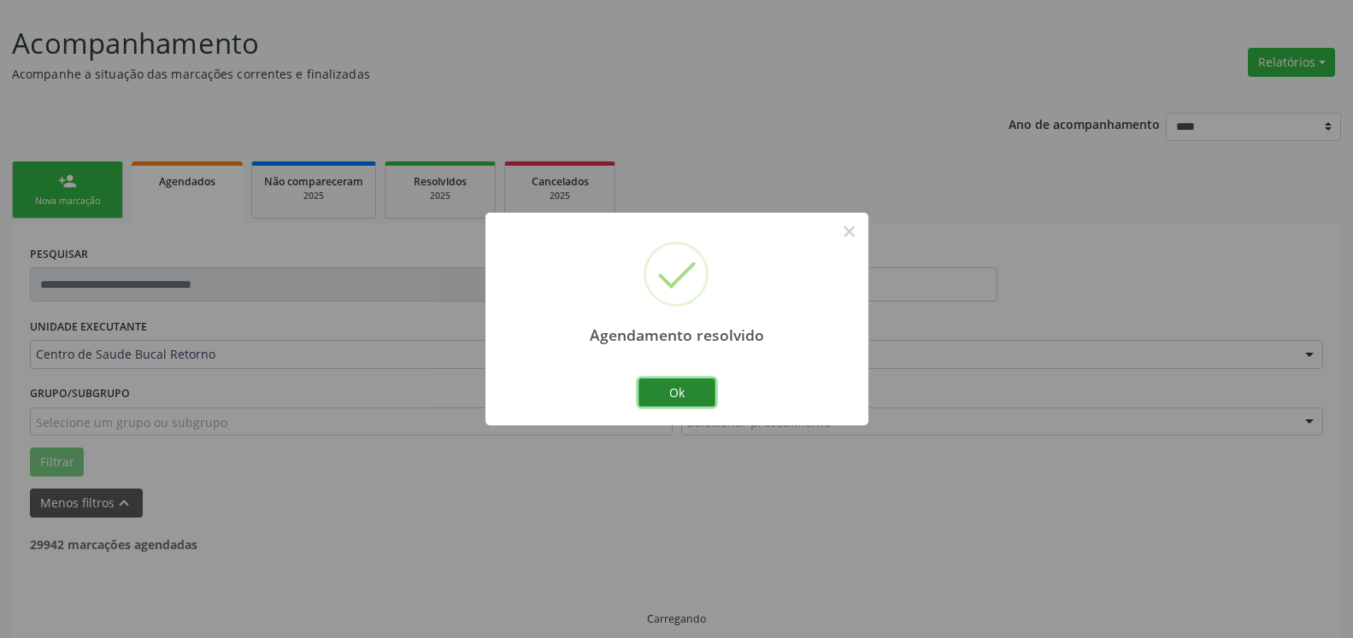
click at [694, 393] on button "Ok" at bounding box center [676, 393] width 77 height 29
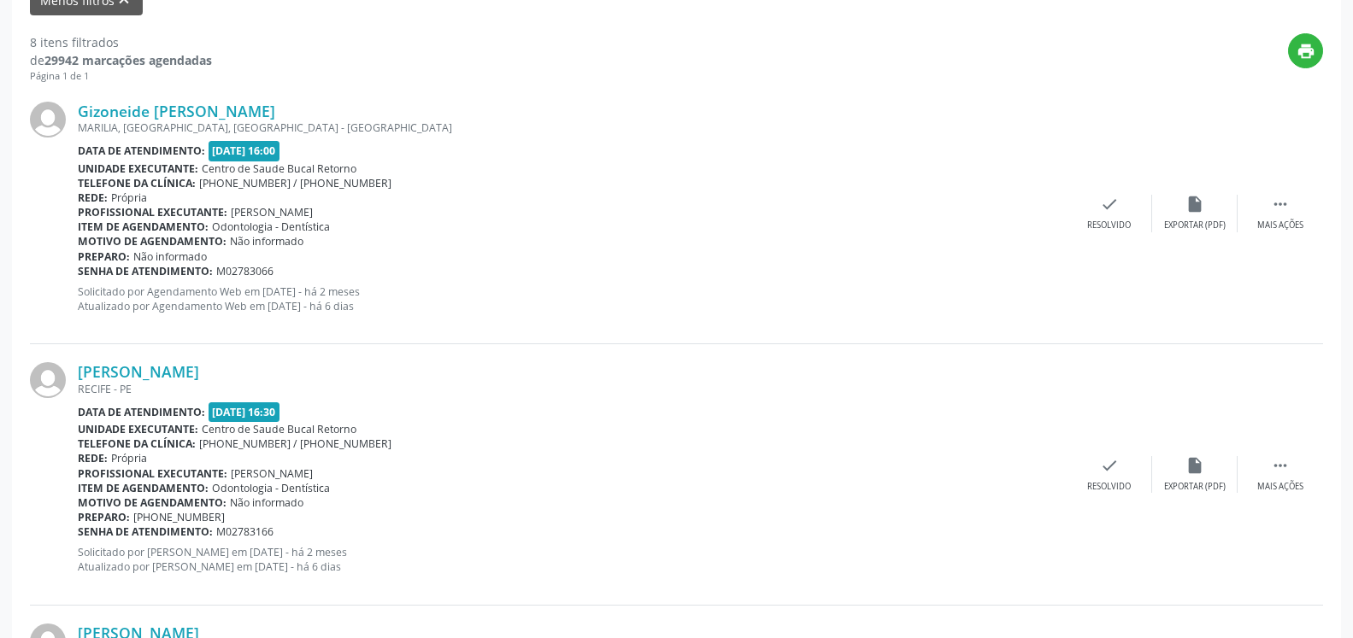
scroll to position [617, 0]
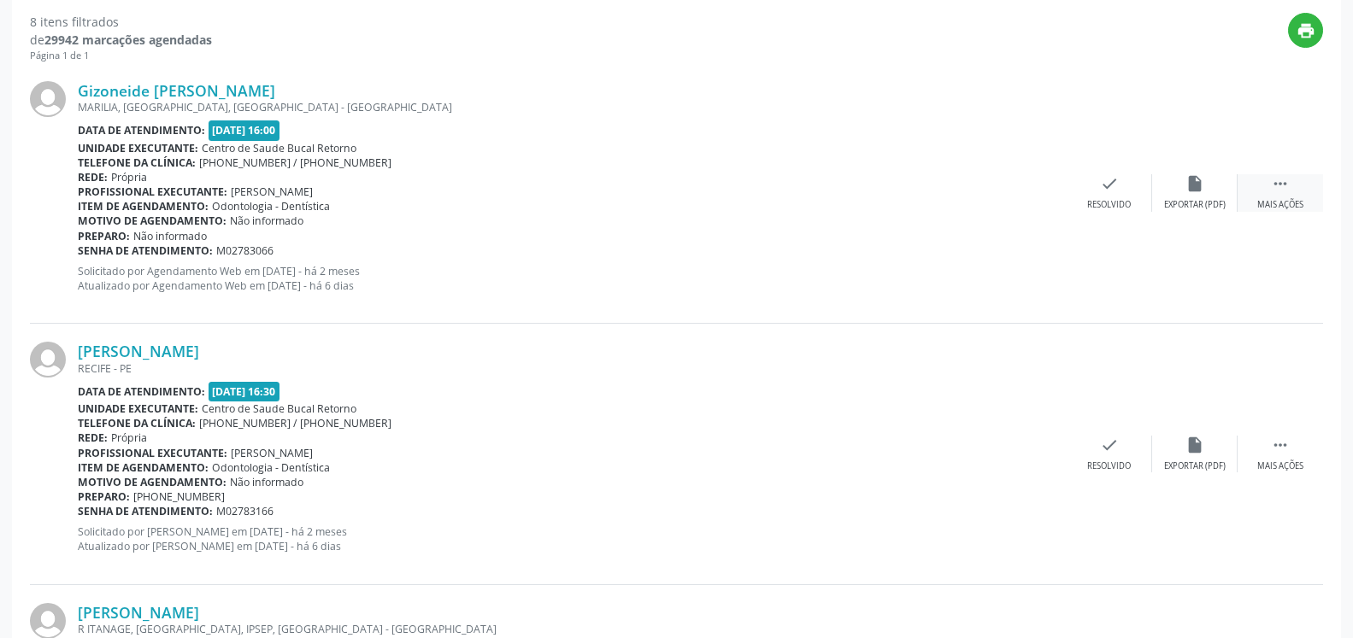
click at [1298, 179] on div " Mais ações" at bounding box center [1280, 192] width 85 height 37
click at [1199, 192] on icon "alarm_off" at bounding box center [1194, 183] width 19 height 19
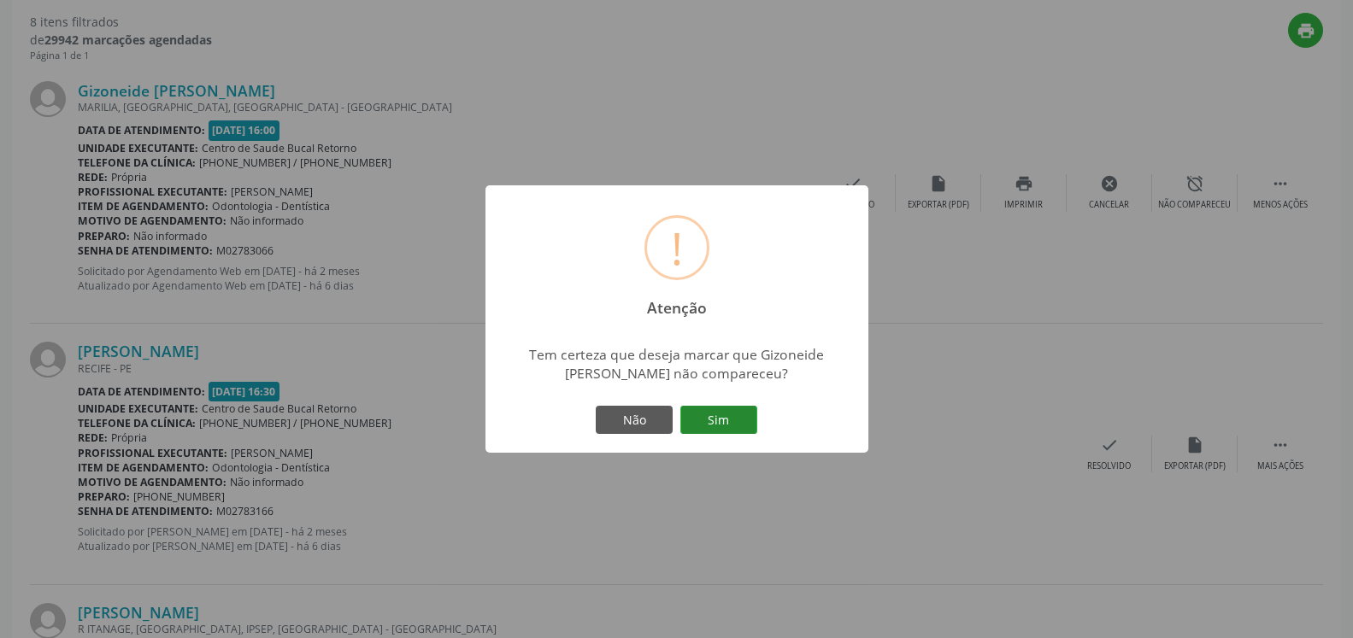
click at [721, 416] on button "Sim" at bounding box center [718, 420] width 77 height 29
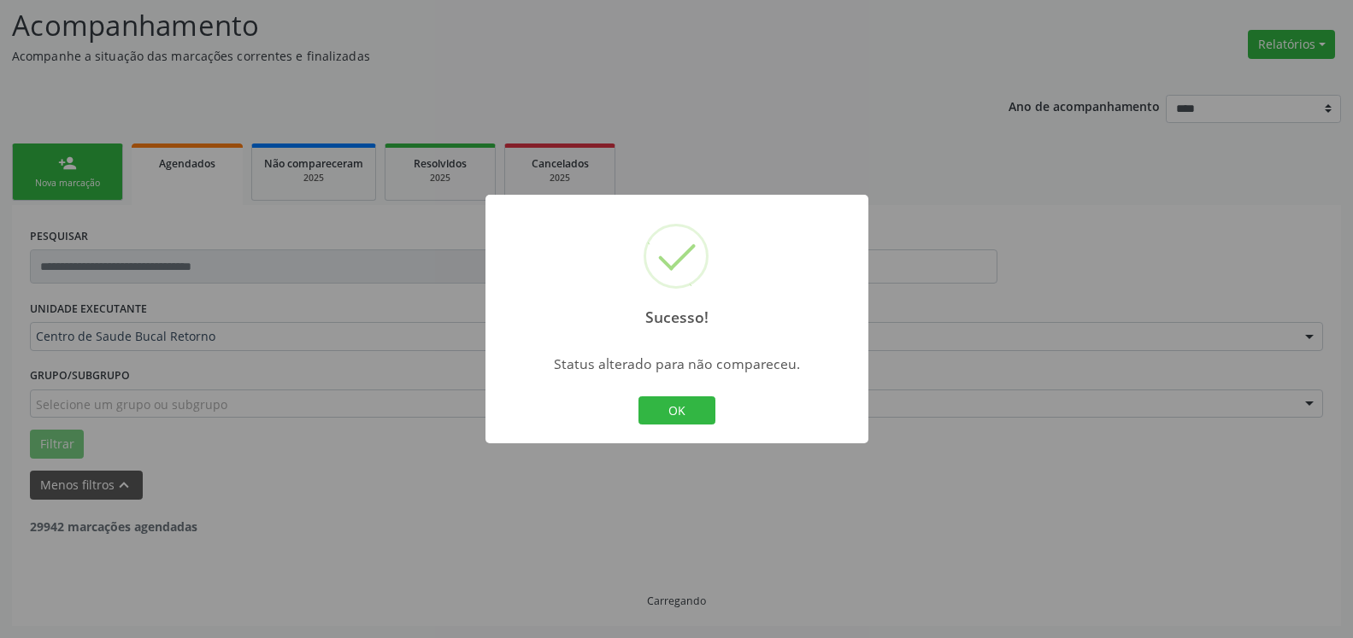
scroll to position [112, 0]
click at [662, 418] on button "OK" at bounding box center [676, 411] width 77 height 29
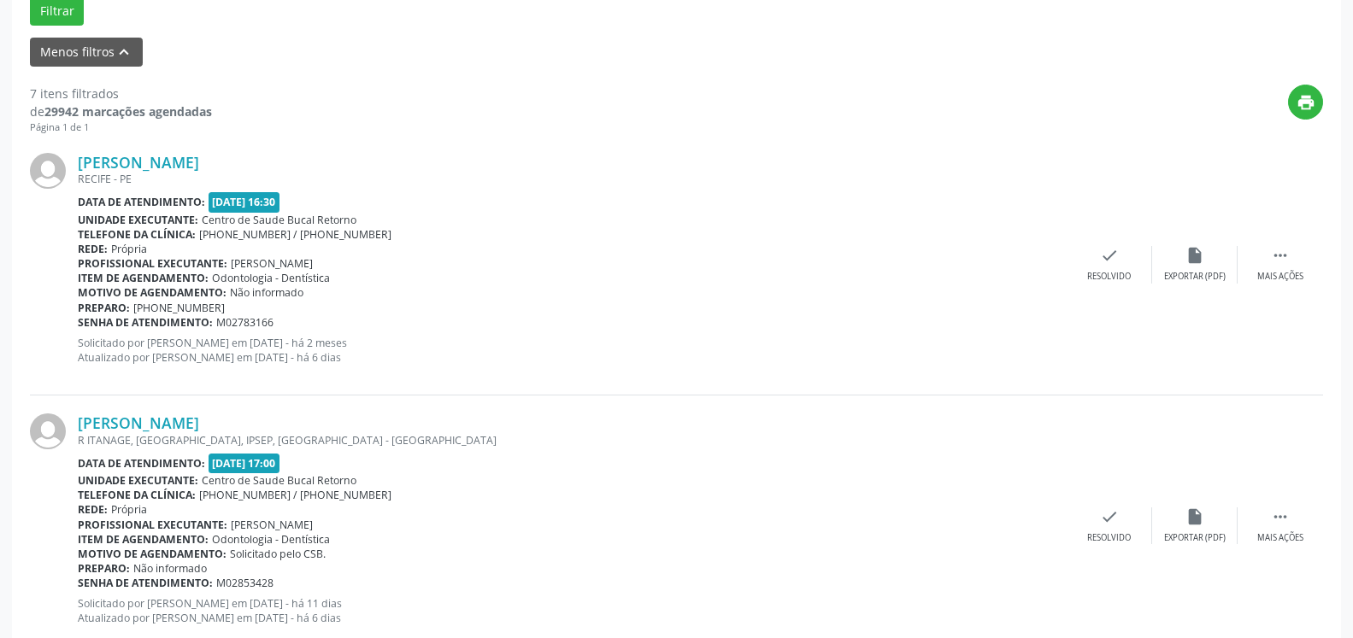
scroll to position [548, 0]
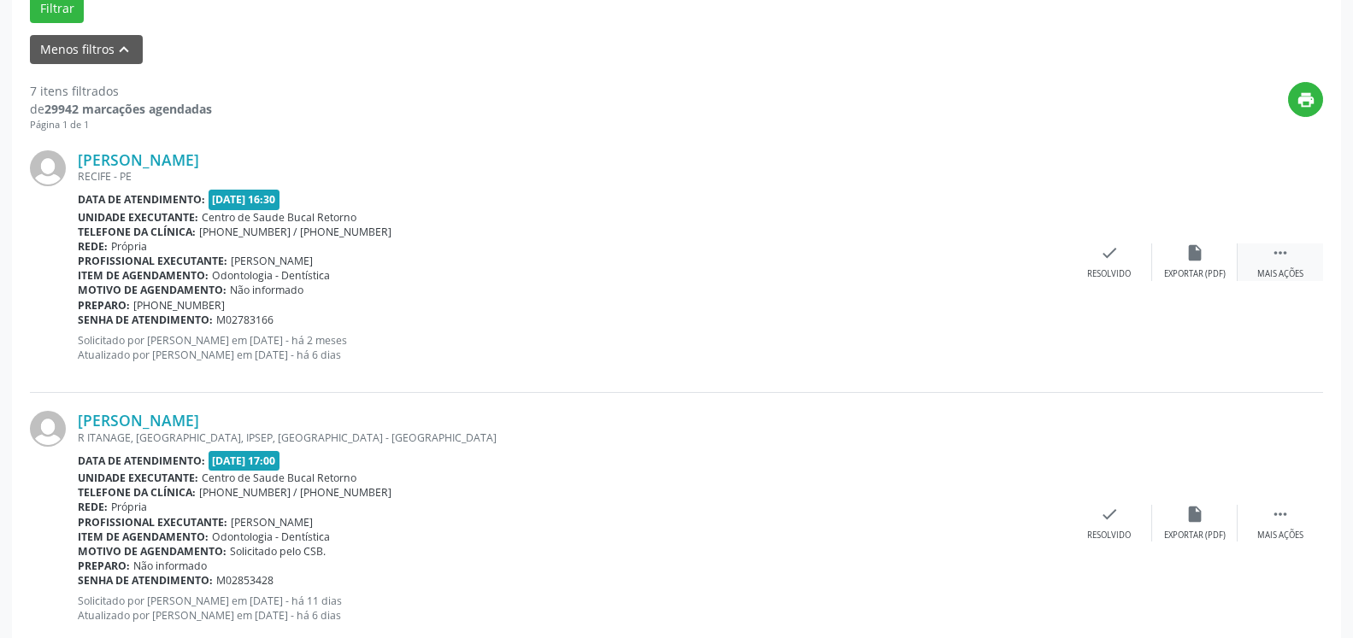
click at [1294, 270] on div "Mais ações" at bounding box center [1280, 274] width 46 height 12
click at [1197, 262] on icon "alarm_off" at bounding box center [1194, 253] width 19 height 19
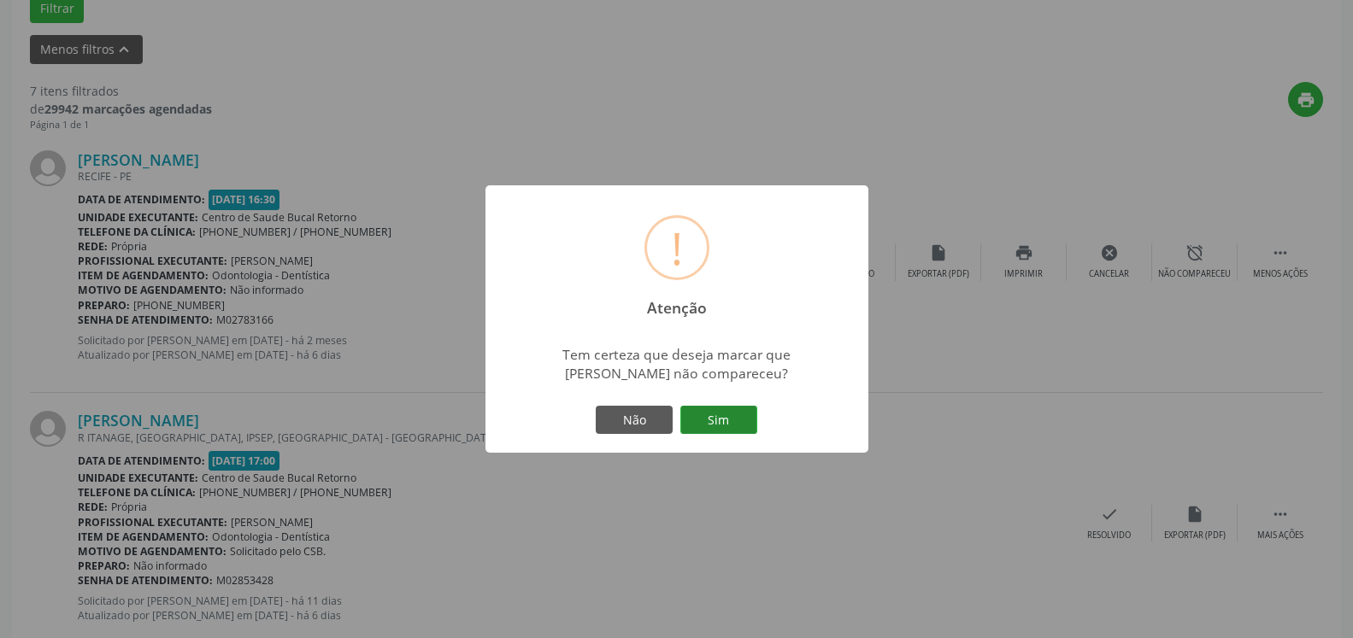
click at [737, 415] on button "Sim" at bounding box center [718, 420] width 77 height 29
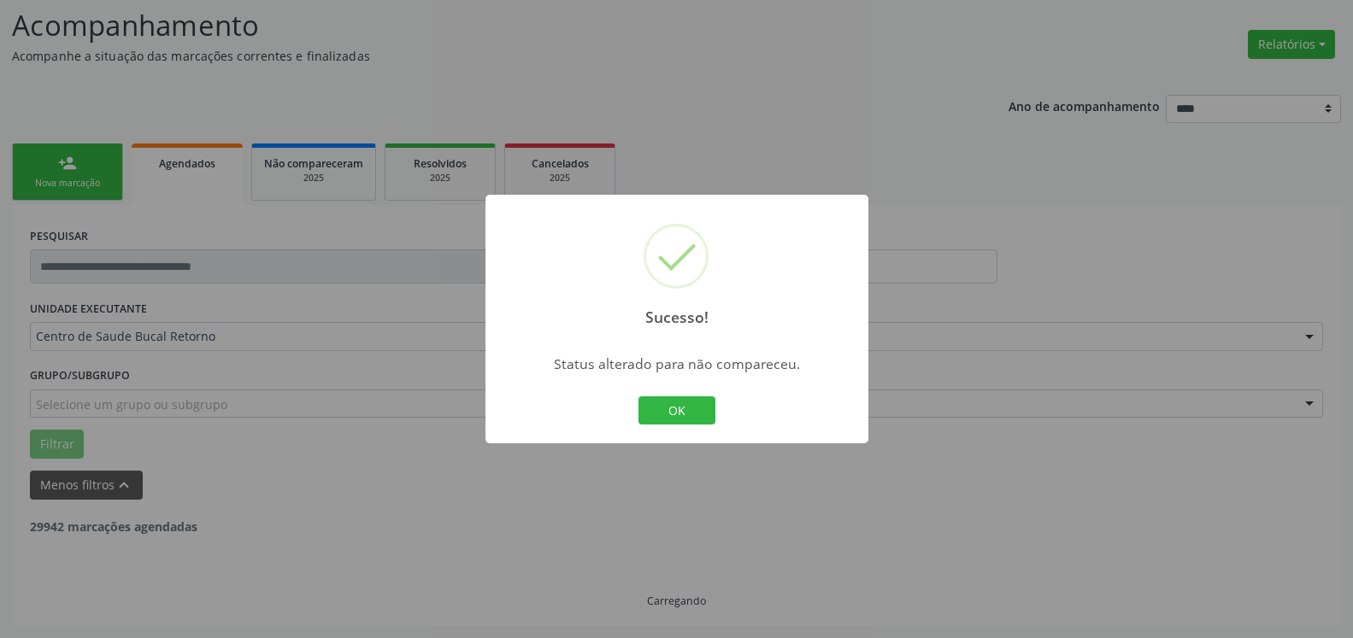
scroll to position [112, 0]
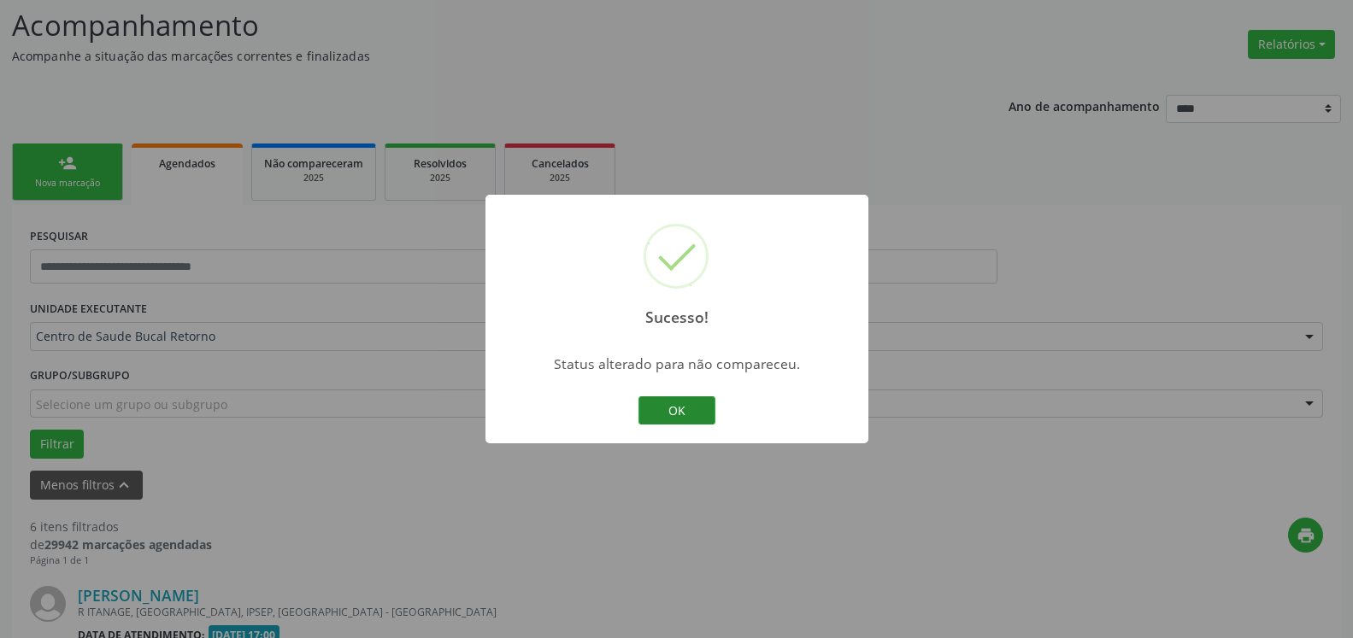
click at [680, 417] on button "OK" at bounding box center [676, 411] width 77 height 29
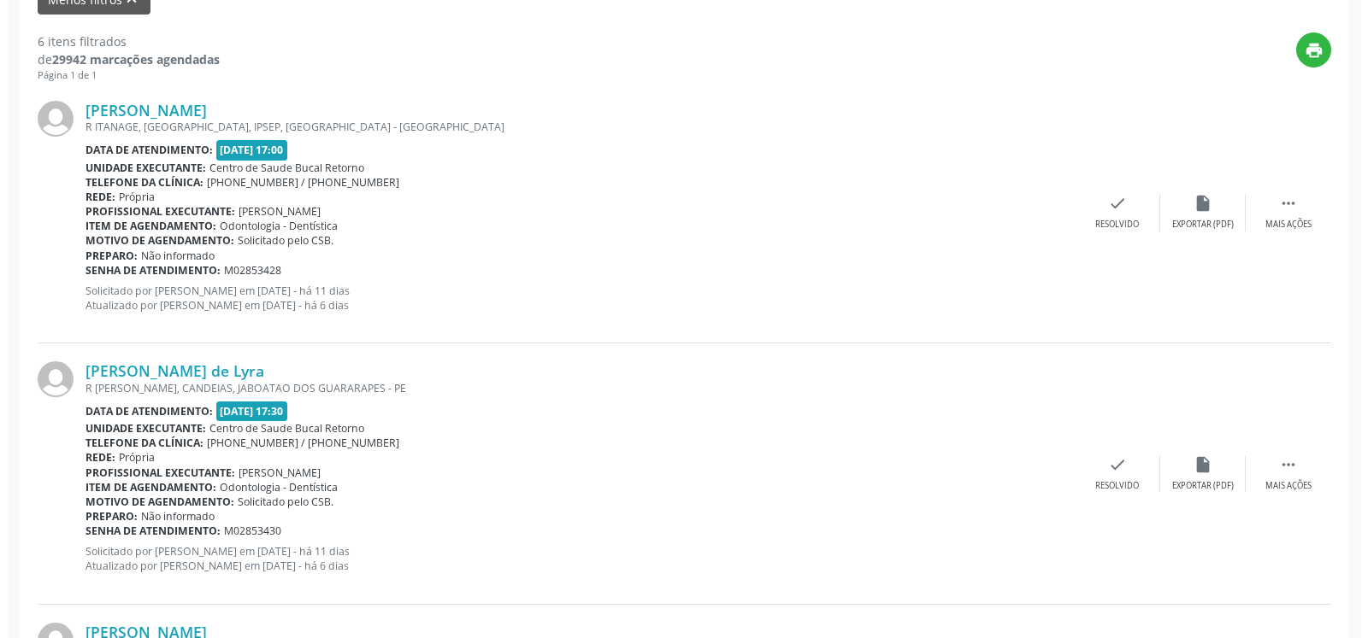
scroll to position [635, 0]
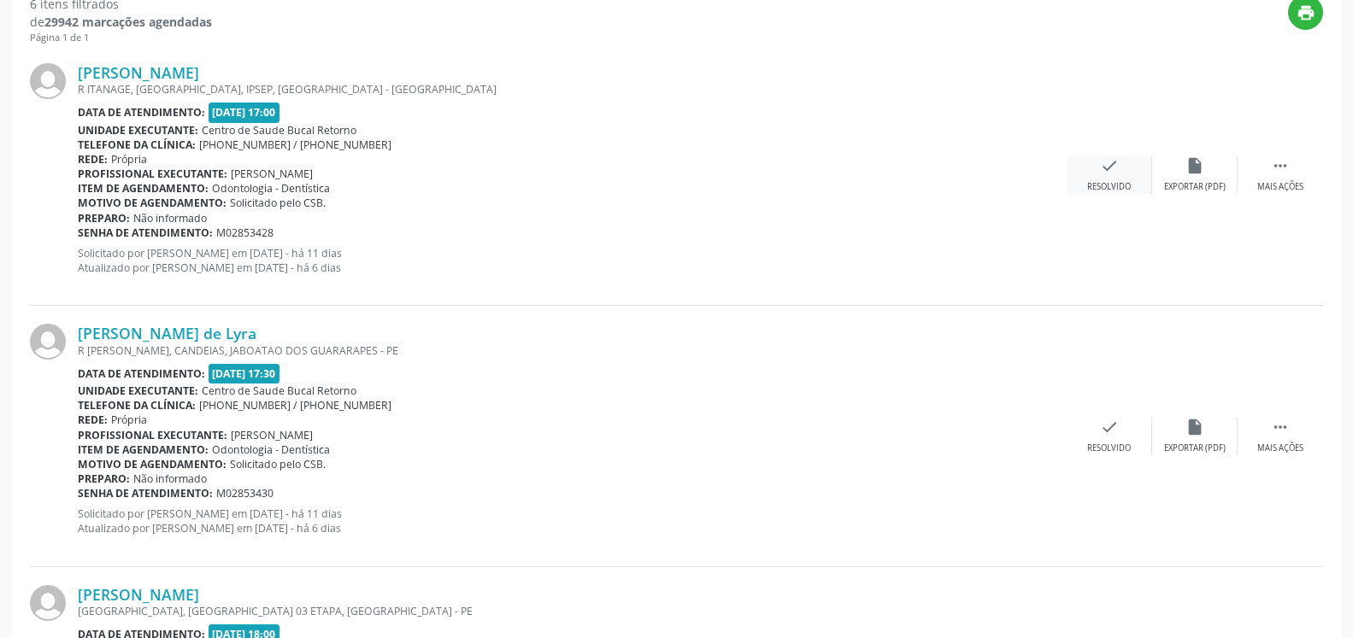
click at [1096, 187] on div "Resolvido" at bounding box center [1109, 187] width 44 height 12
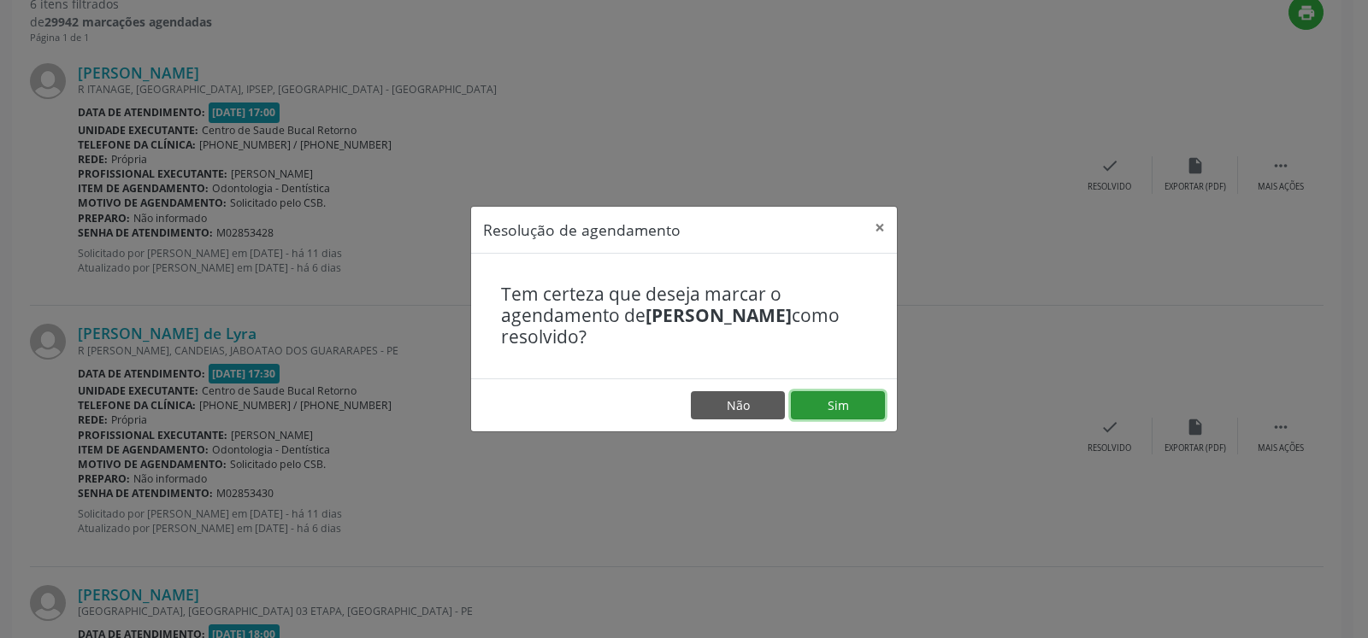
click at [867, 415] on button "Sim" at bounding box center [838, 405] width 94 height 29
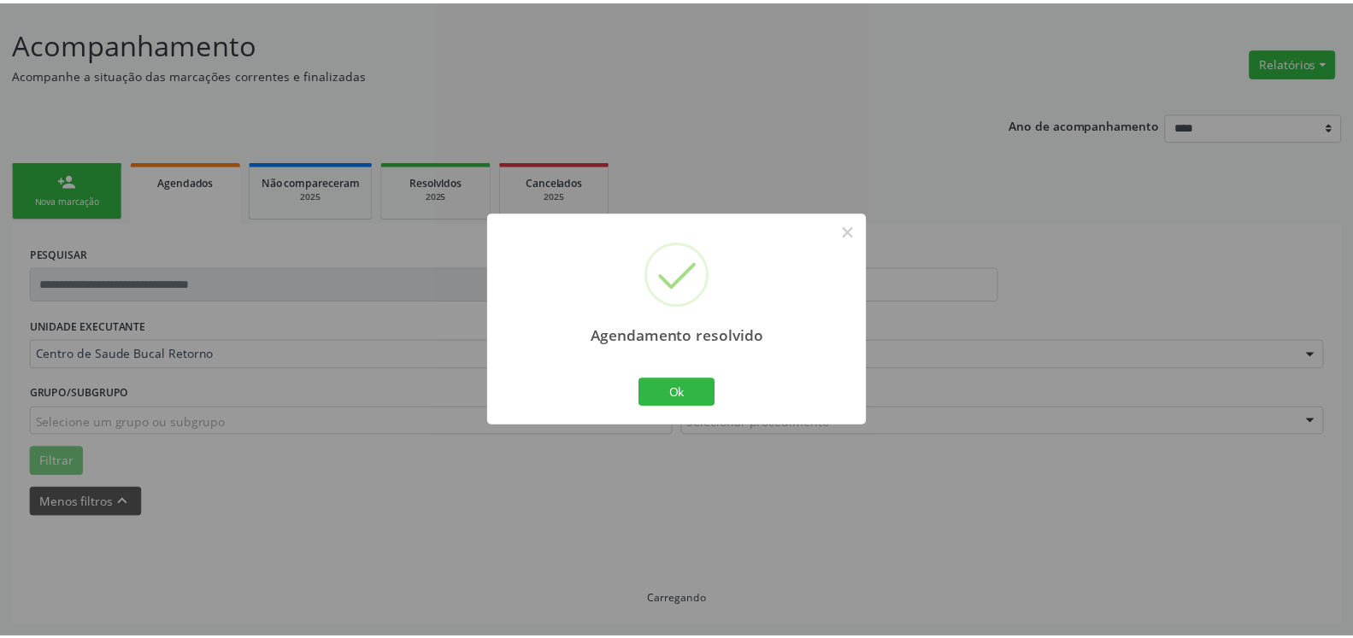
scroll to position [94, 0]
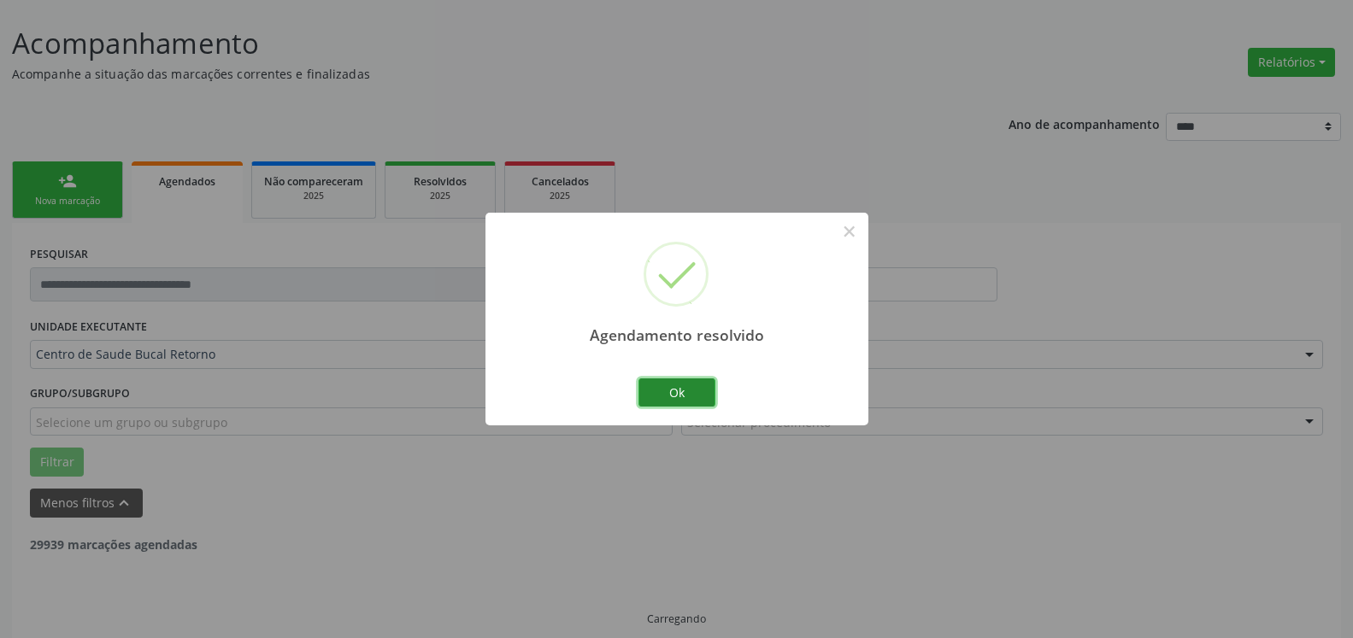
click at [710, 390] on button "Ok" at bounding box center [676, 393] width 77 height 29
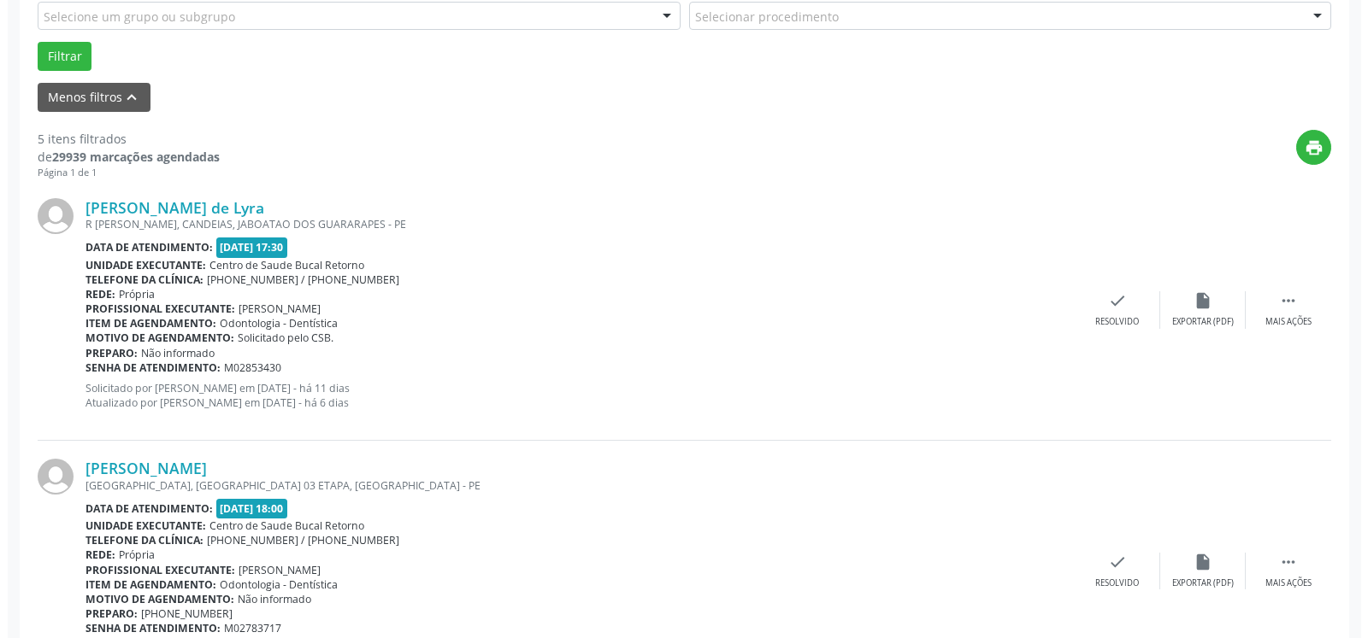
scroll to position [617, 0]
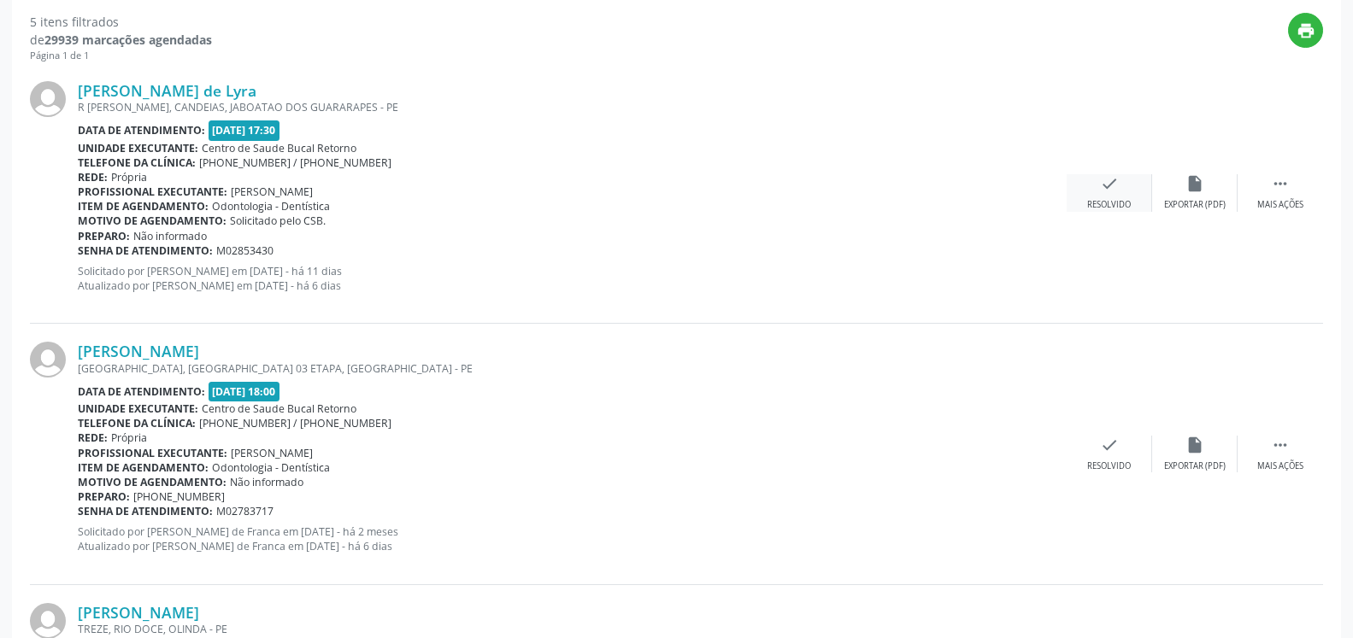
click at [1115, 184] on icon "check" at bounding box center [1109, 183] width 19 height 19
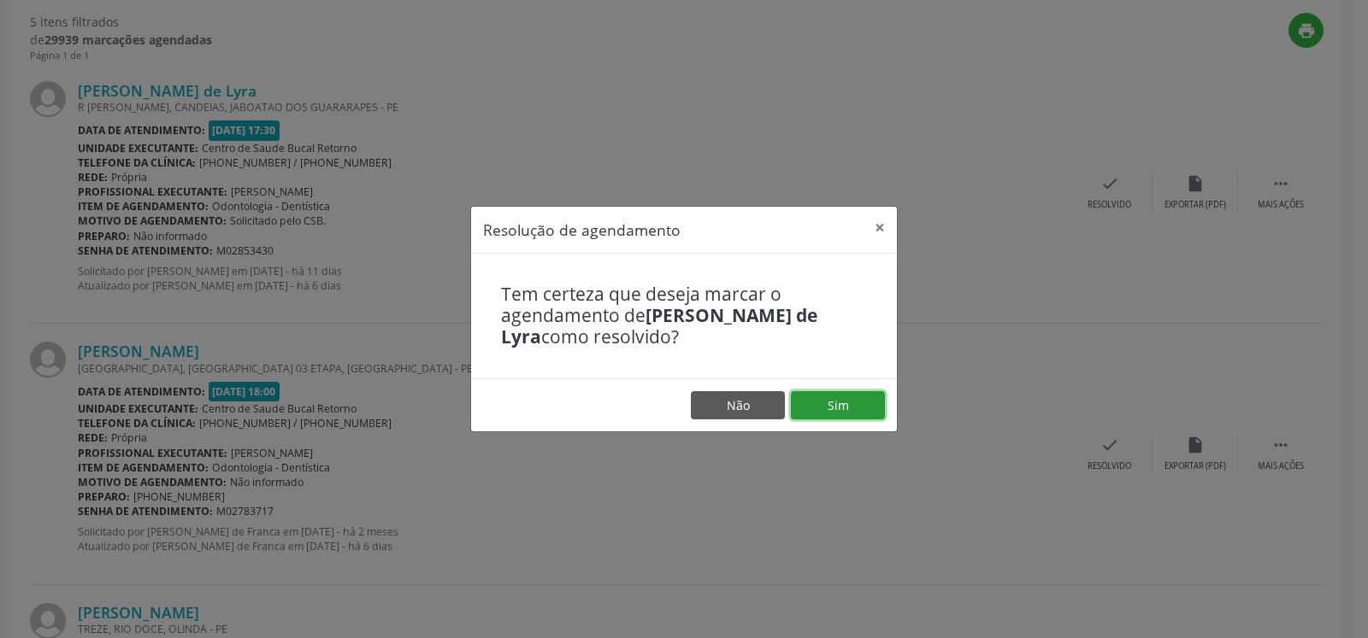
click at [844, 400] on button "Sim" at bounding box center [838, 405] width 94 height 29
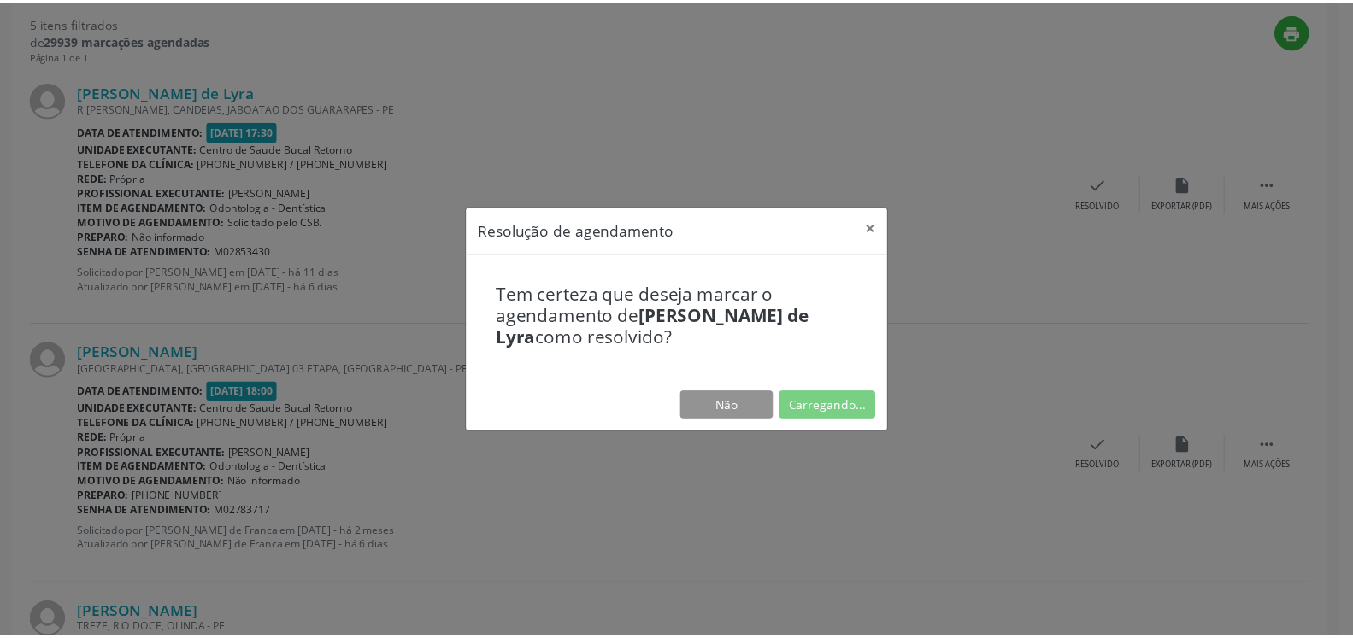
scroll to position [94, 0]
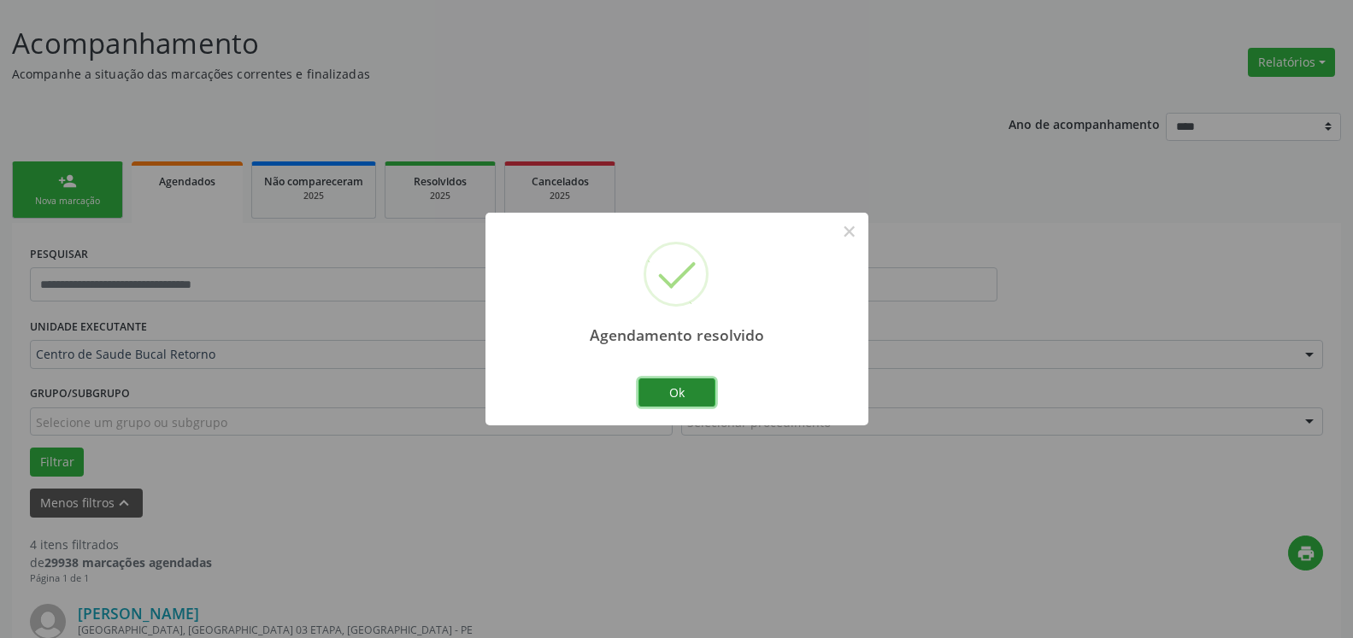
click at [668, 389] on button "Ok" at bounding box center [676, 393] width 77 height 29
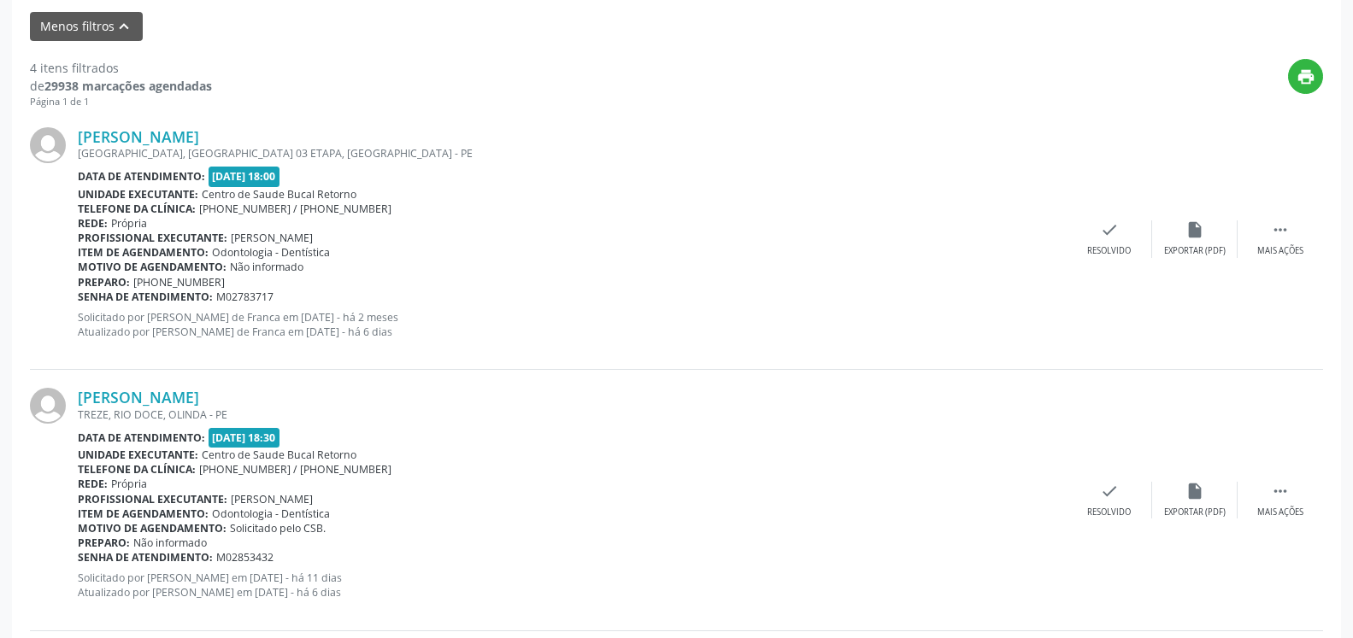
scroll to position [617, 0]
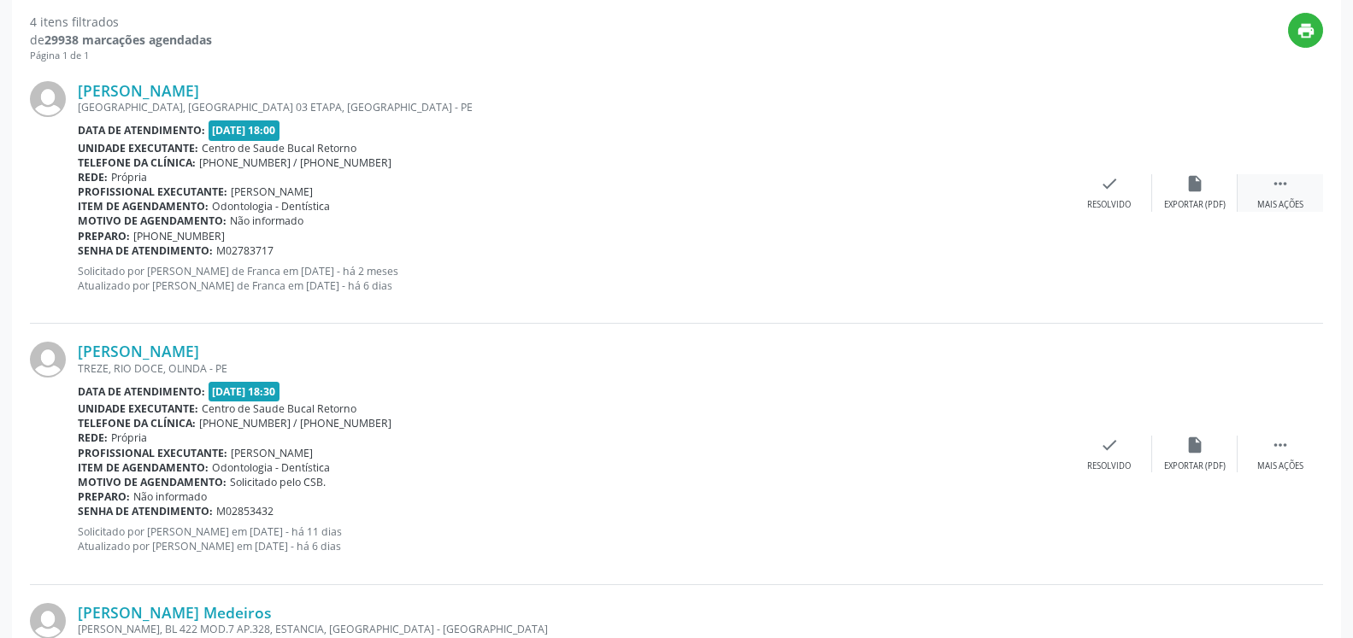
click at [1289, 185] on icon "" at bounding box center [1280, 183] width 19 height 19
click at [1201, 190] on icon "alarm_off" at bounding box center [1194, 183] width 19 height 19
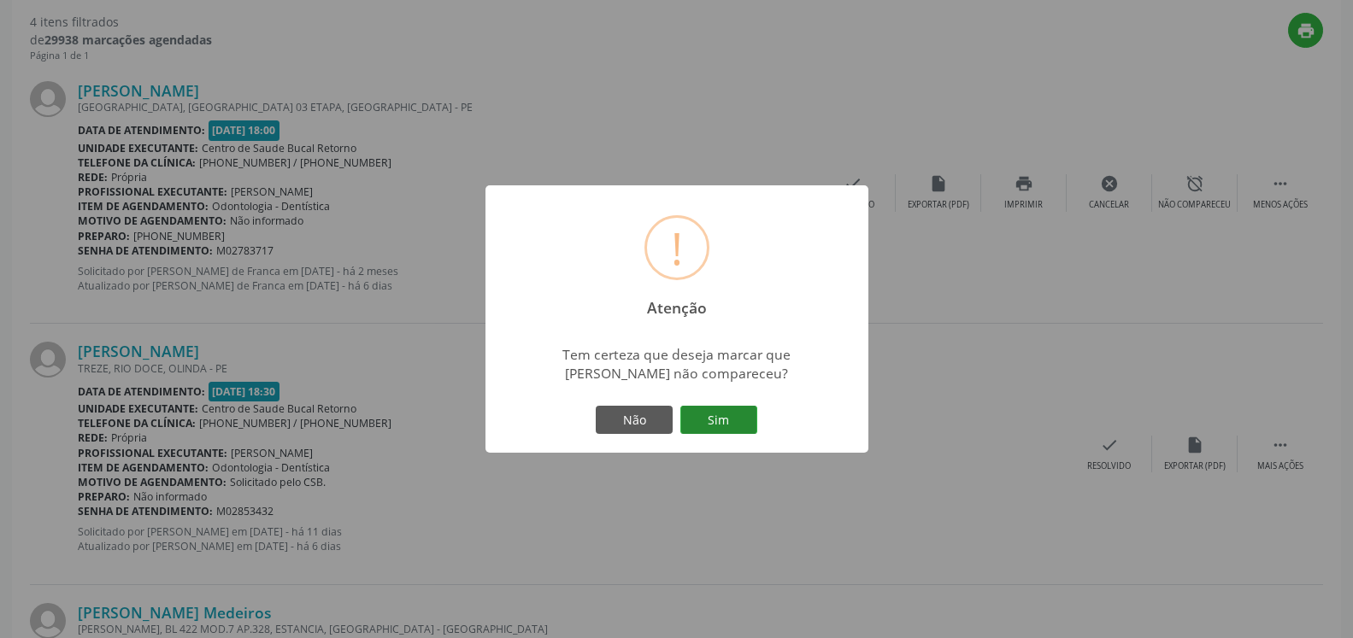
click at [730, 415] on button "Sim" at bounding box center [718, 420] width 77 height 29
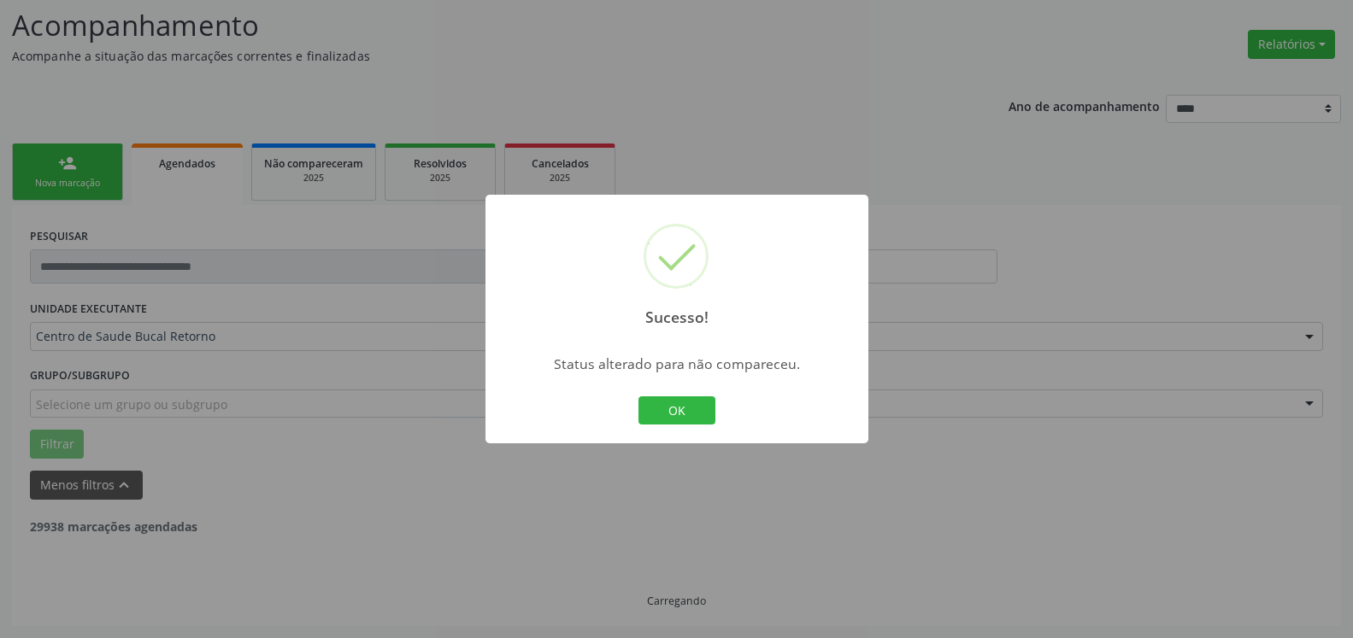
scroll to position [112, 0]
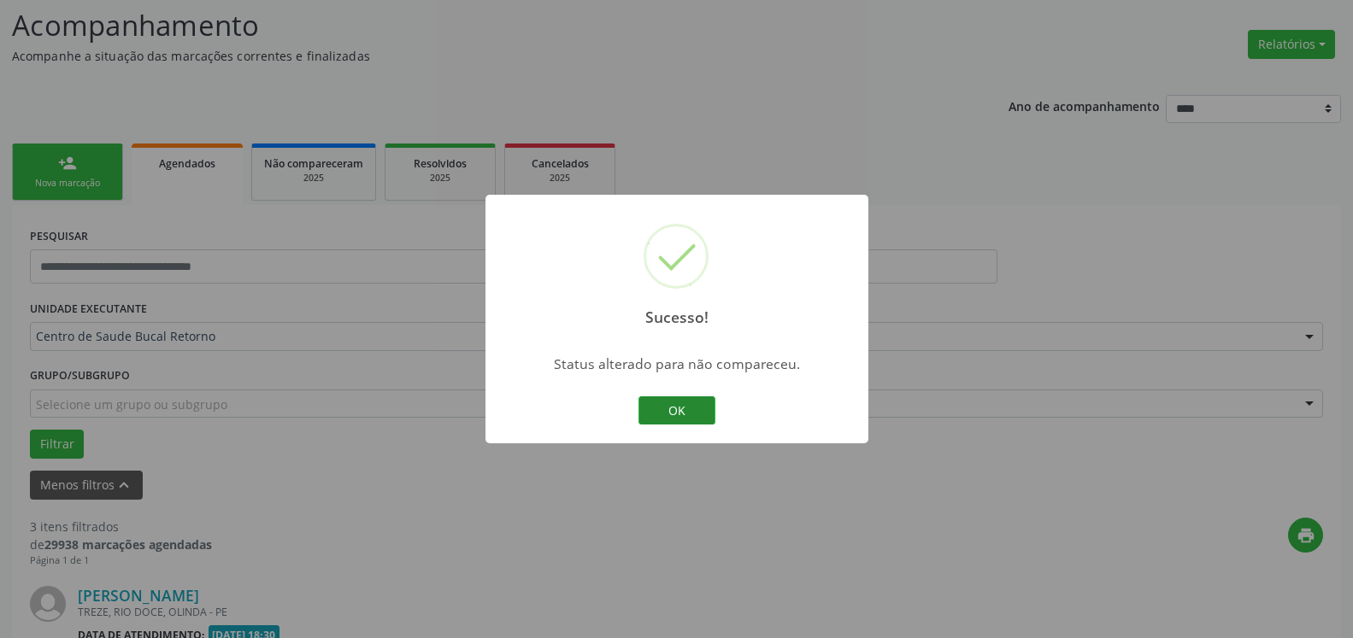
click at [689, 417] on button "OK" at bounding box center [676, 411] width 77 height 29
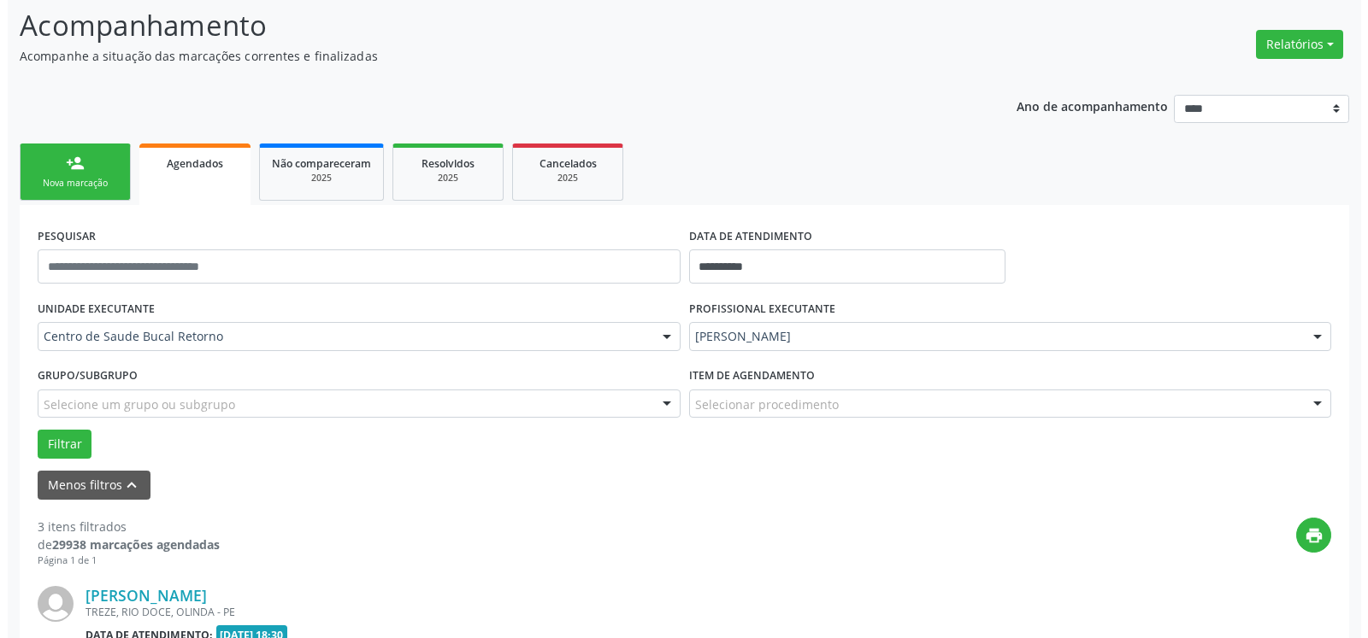
scroll to position [461, 0]
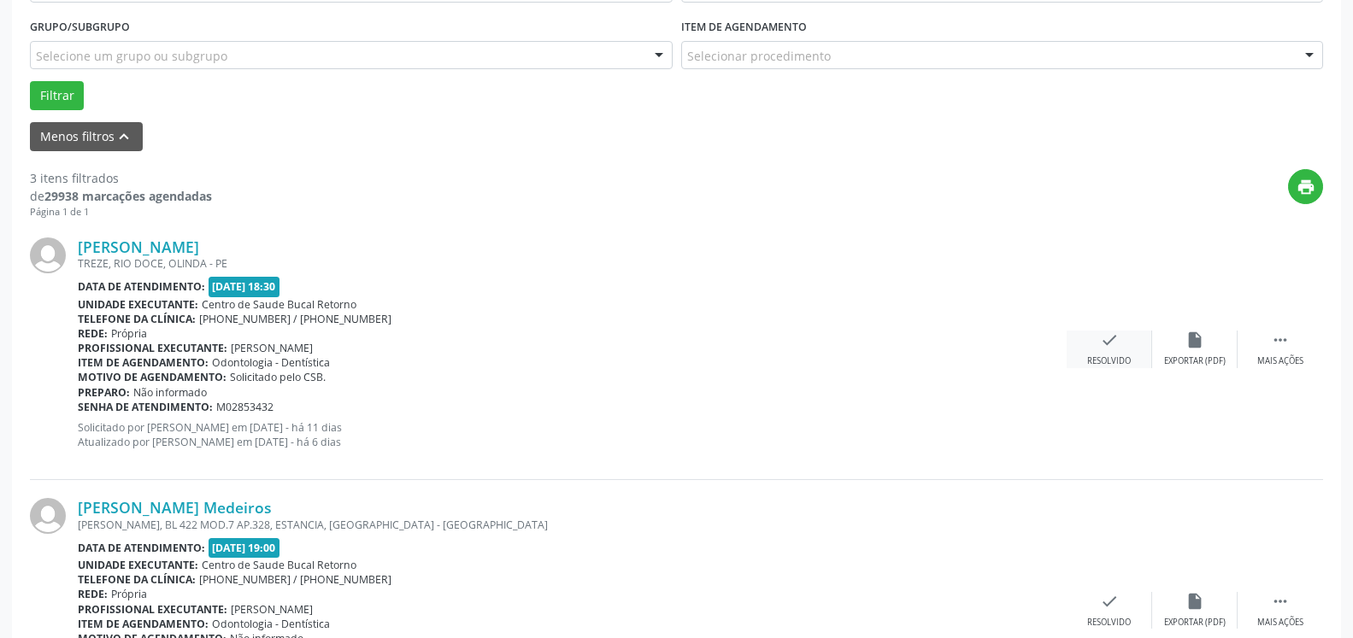
click at [1112, 349] on icon "check" at bounding box center [1109, 340] width 19 height 19
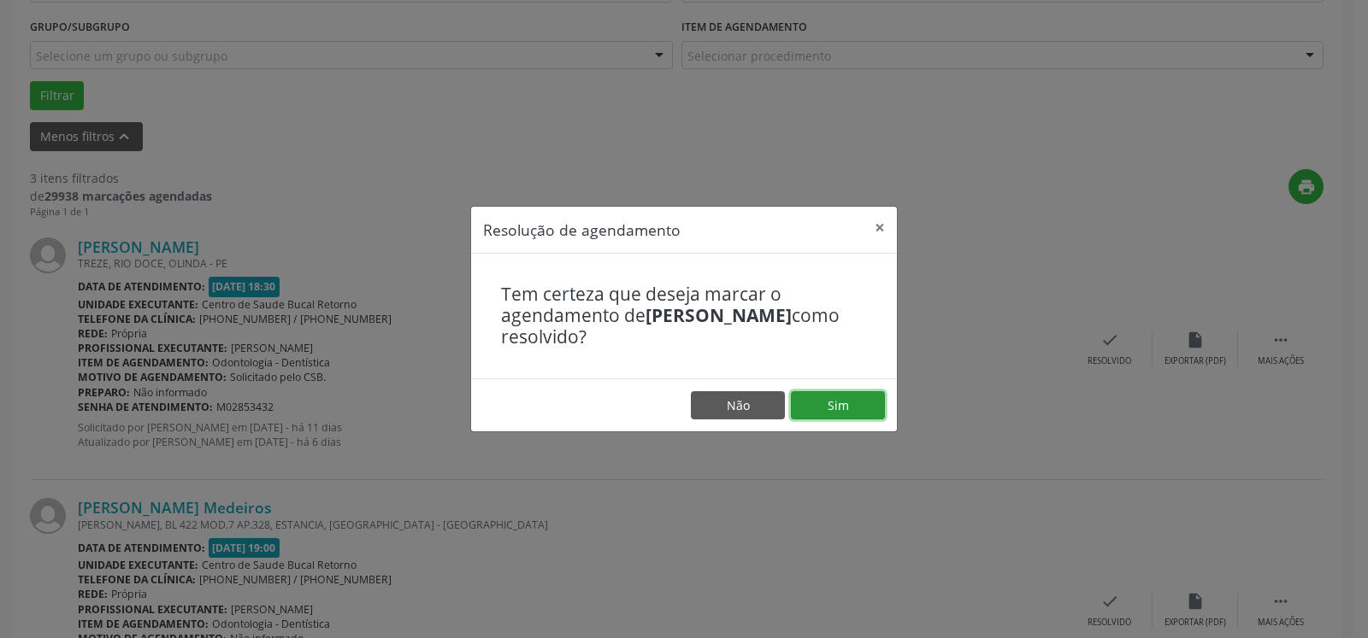
click at [829, 403] on button "Sim" at bounding box center [838, 405] width 94 height 29
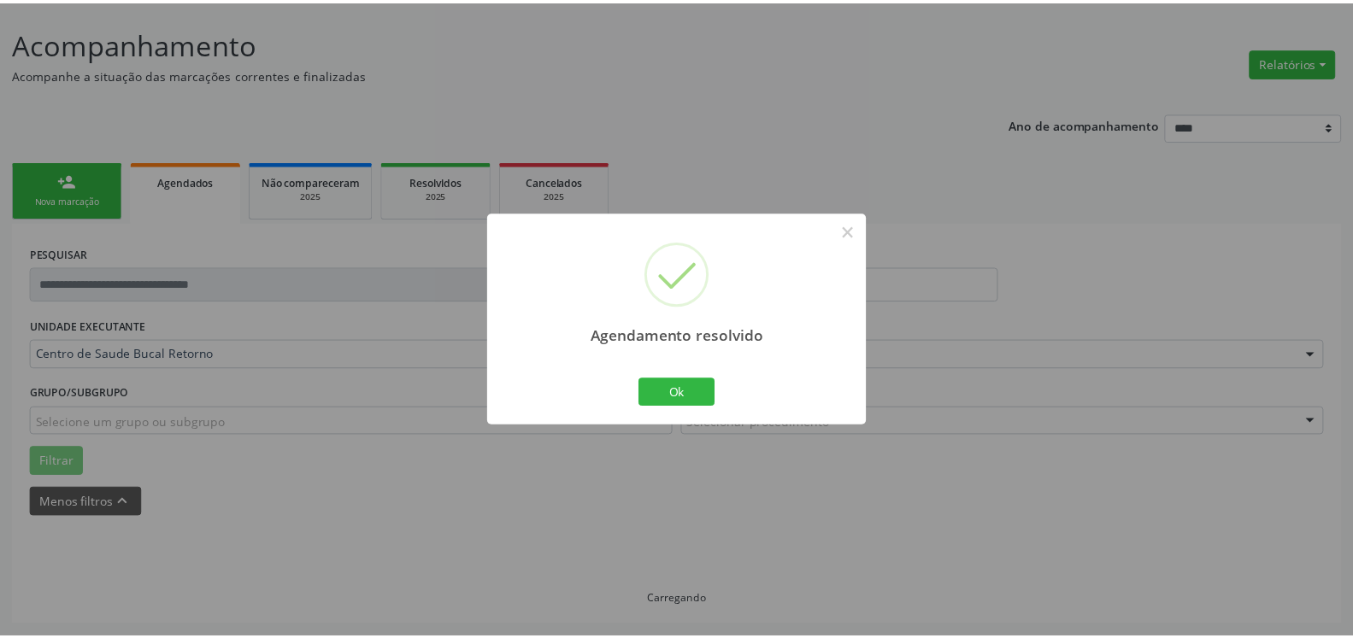
scroll to position [94, 0]
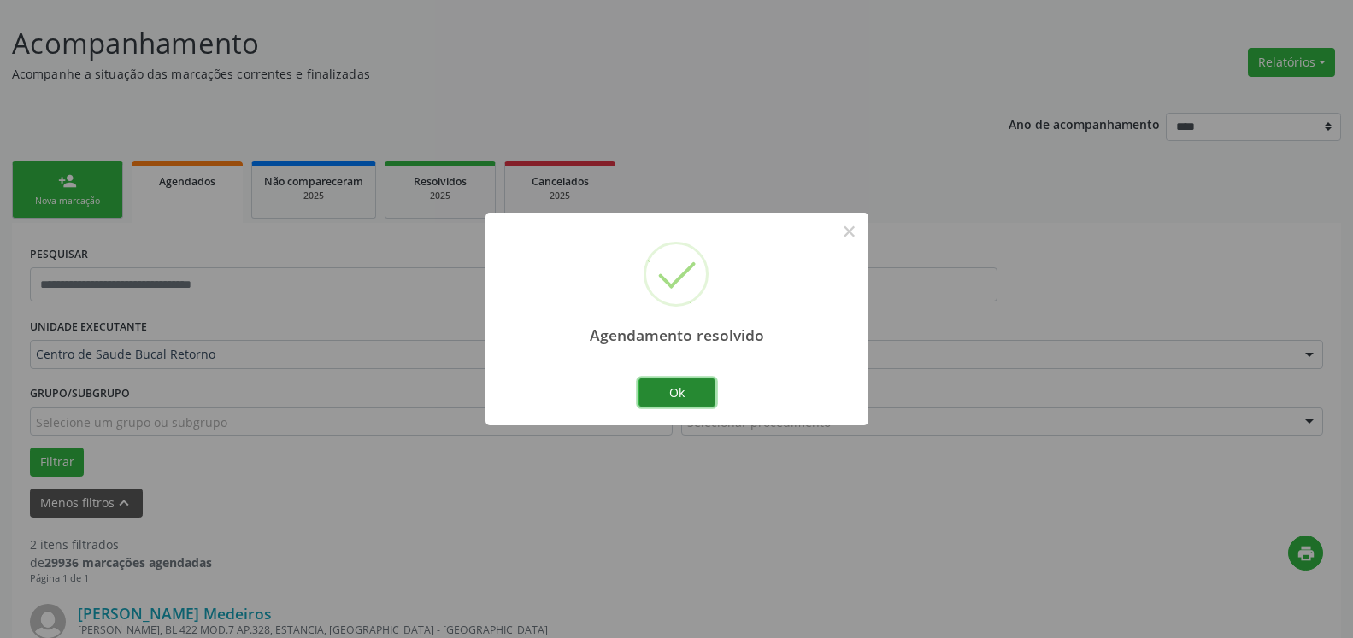
click at [706, 397] on button "Ok" at bounding box center [676, 393] width 77 height 29
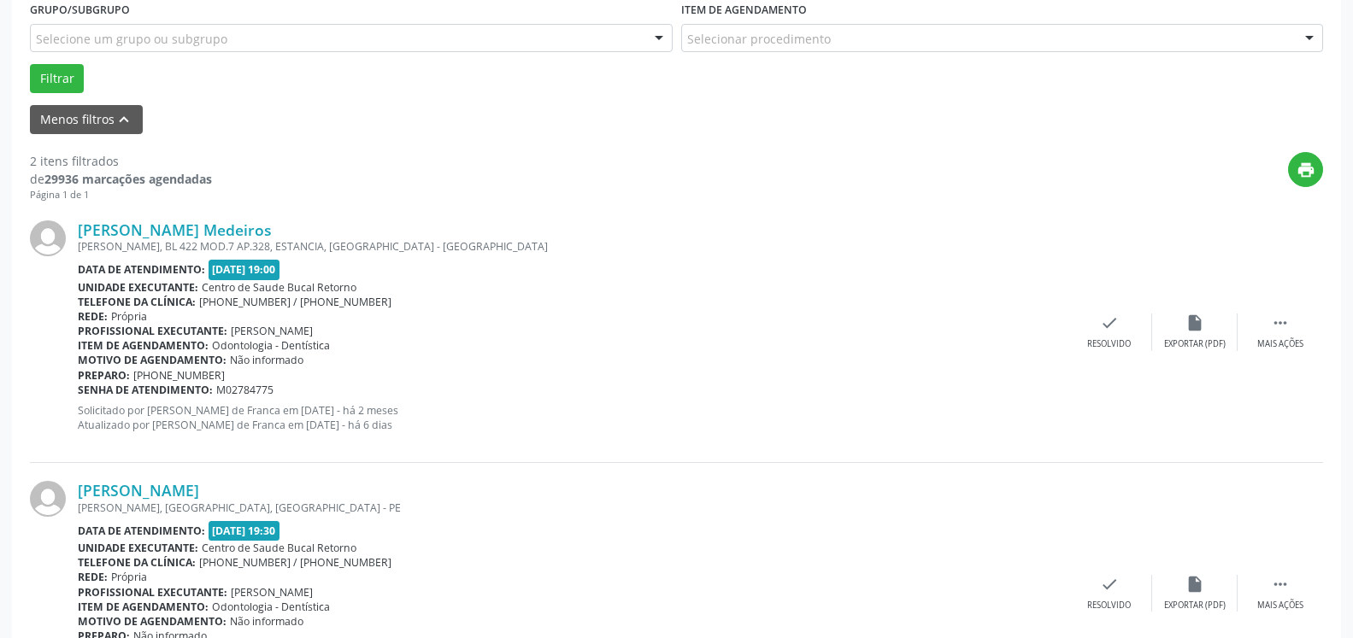
scroll to position [593, 0]
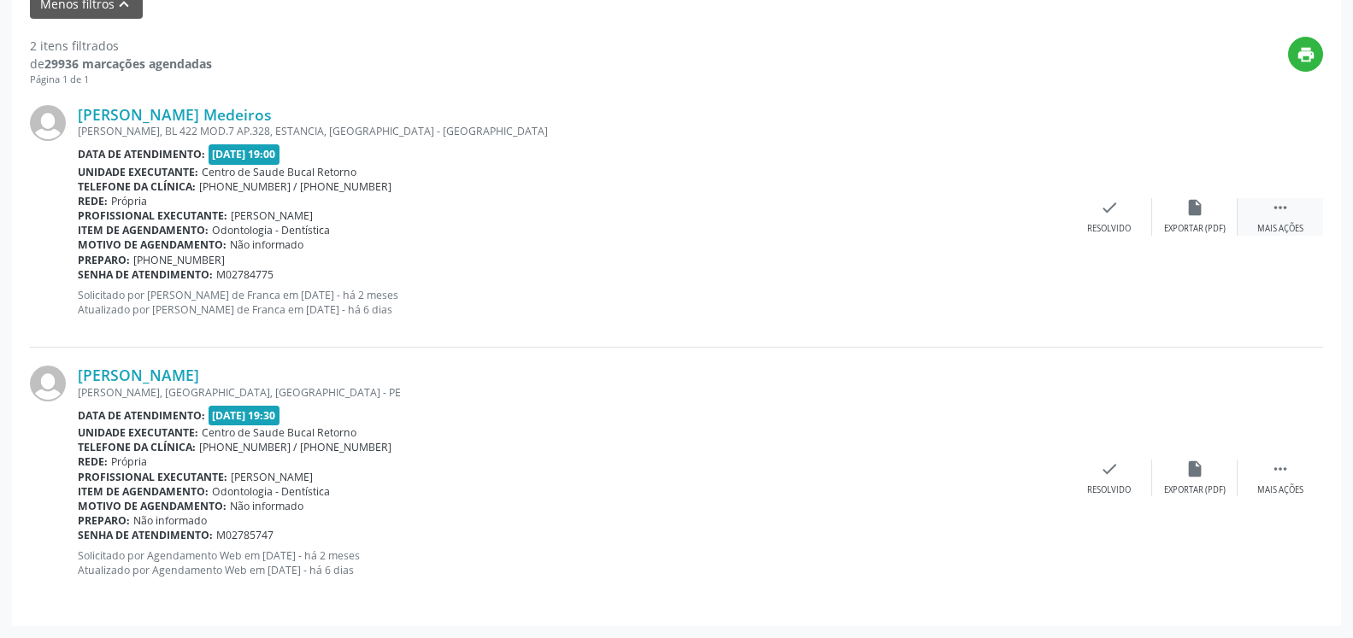
click at [1298, 209] on div " Mais ações" at bounding box center [1280, 216] width 85 height 37
click at [1194, 217] on icon "alarm_off" at bounding box center [1194, 207] width 19 height 19
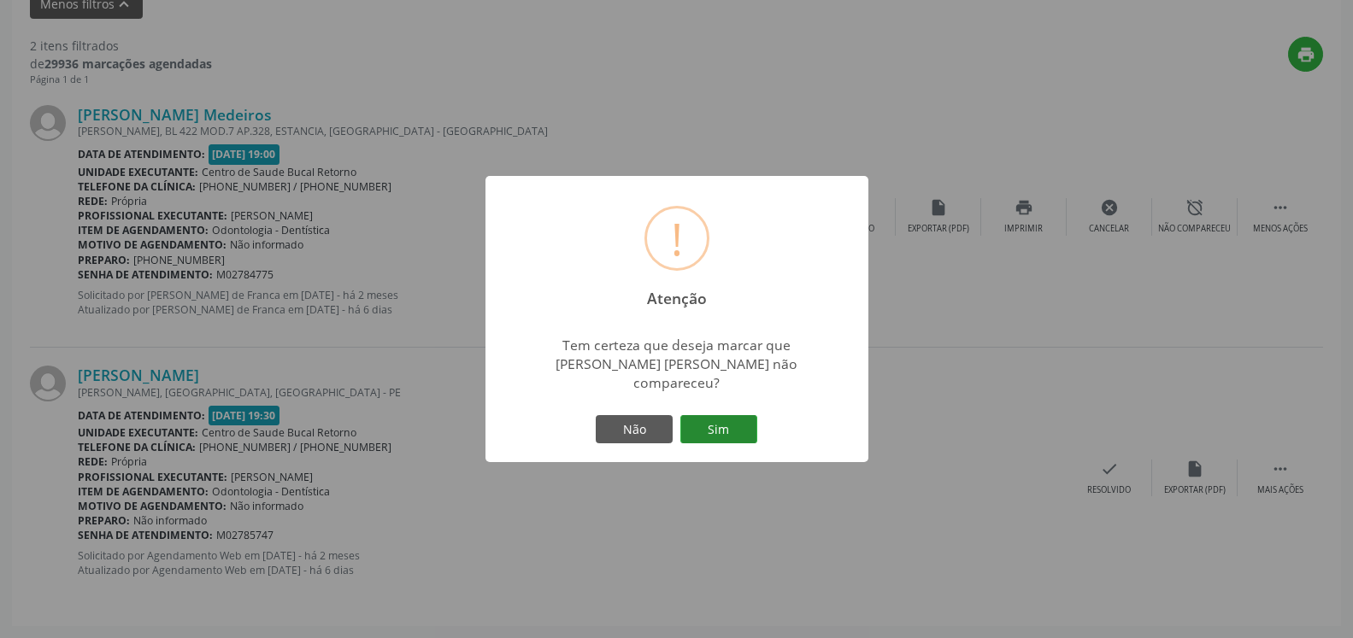
click at [728, 416] on button "Sim" at bounding box center [718, 429] width 77 height 29
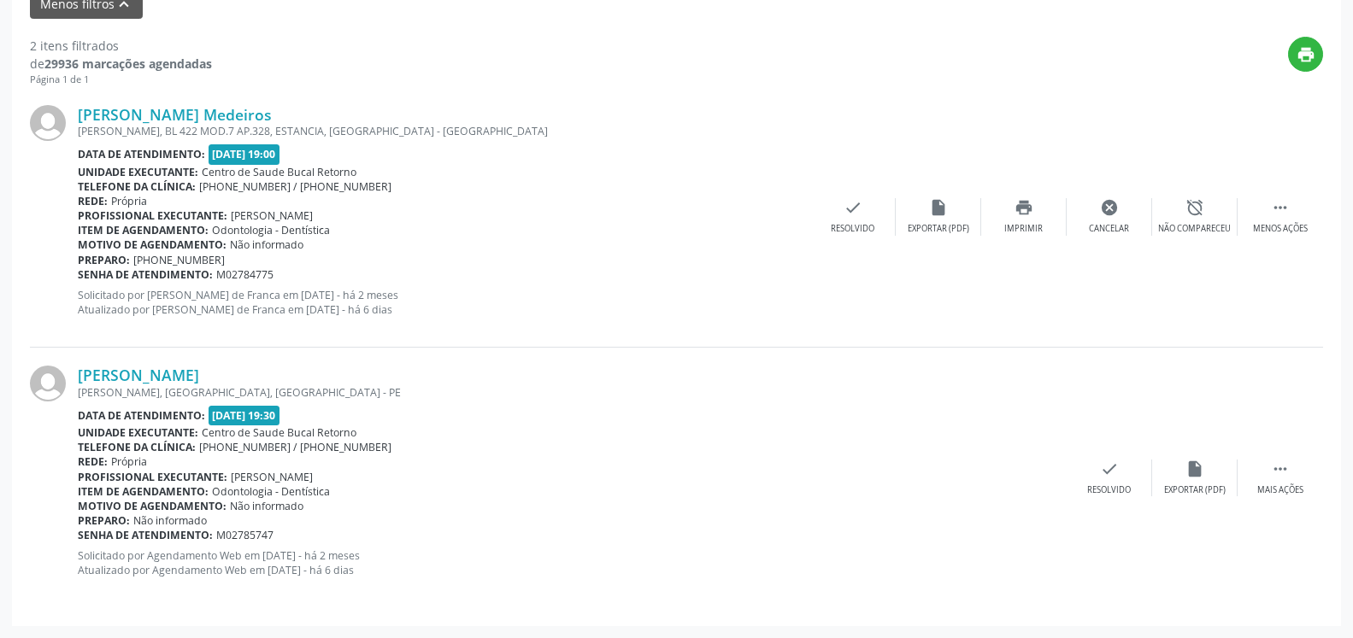
scroll to position [112, 0]
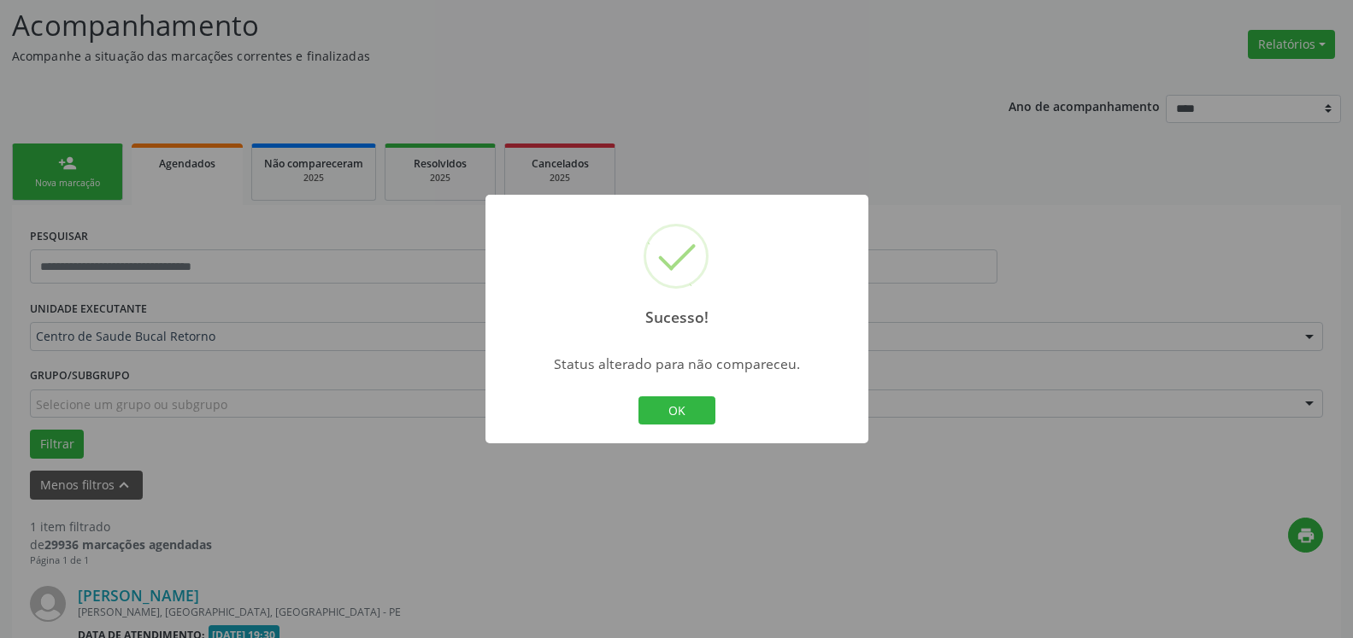
click at [700, 413] on button "OK" at bounding box center [676, 411] width 77 height 29
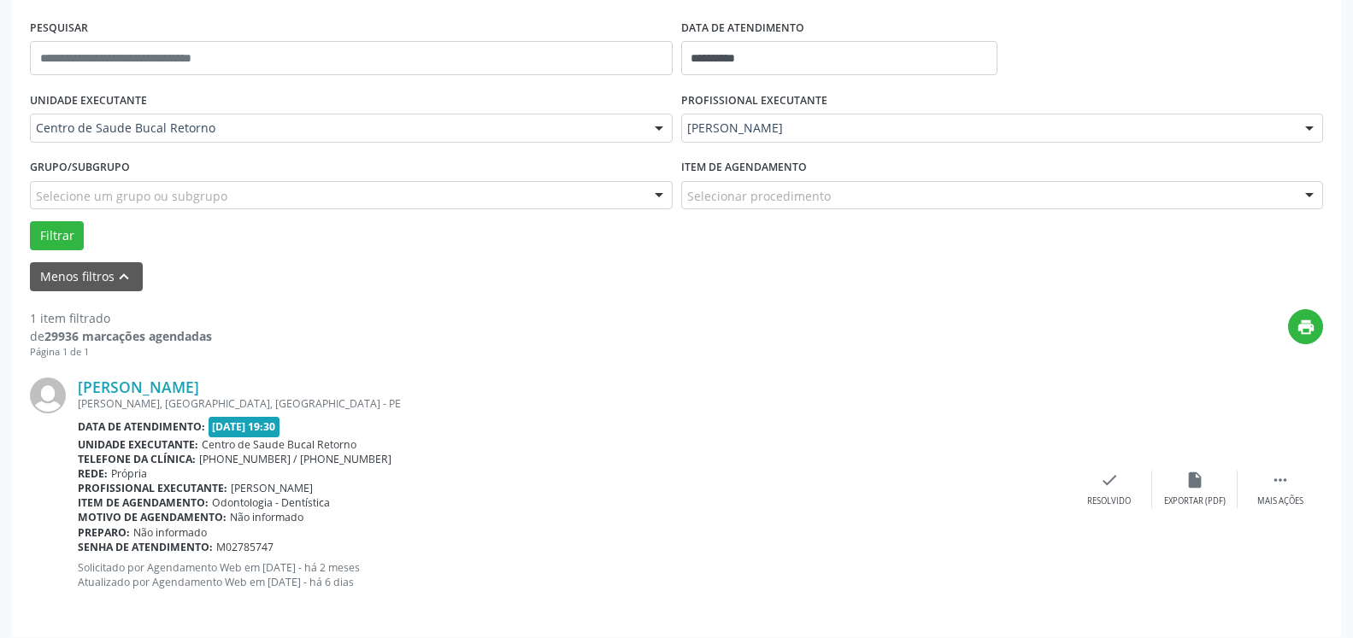
scroll to position [332, 0]
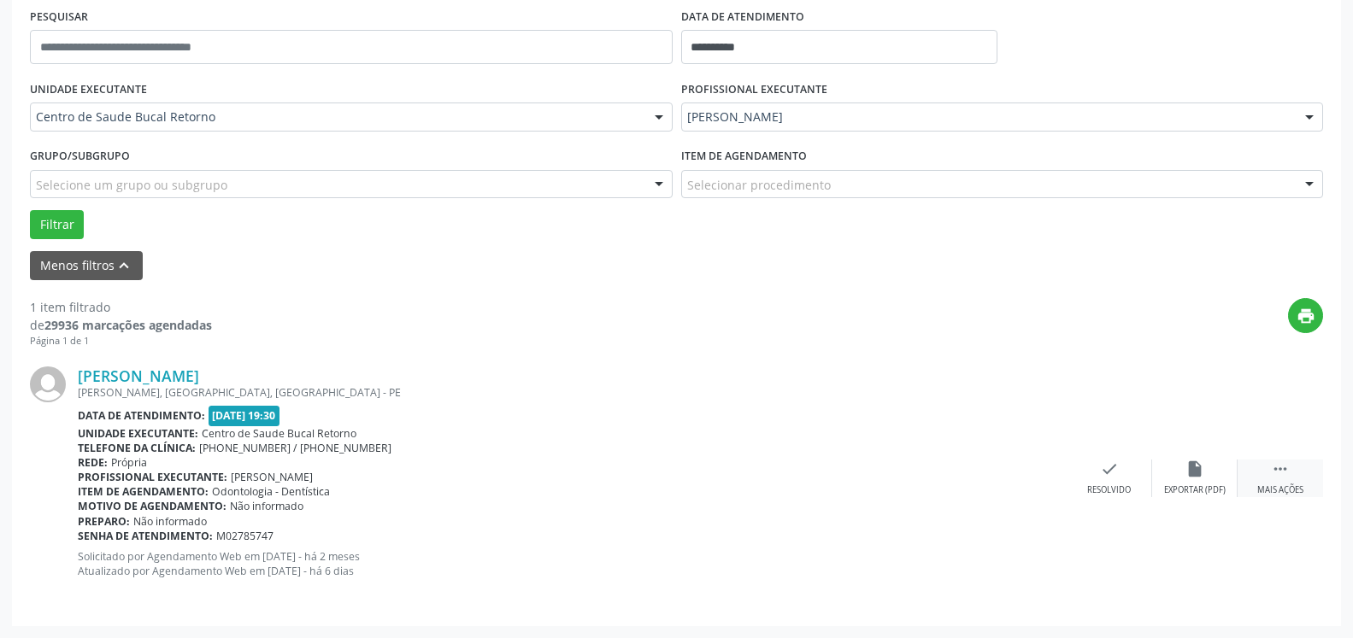
click at [1281, 479] on icon "" at bounding box center [1280, 469] width 19 height 19
click at [1221, 473] on div "alarm_off Não compareceu" at bounding box center [1194, 478] width 85 height 37
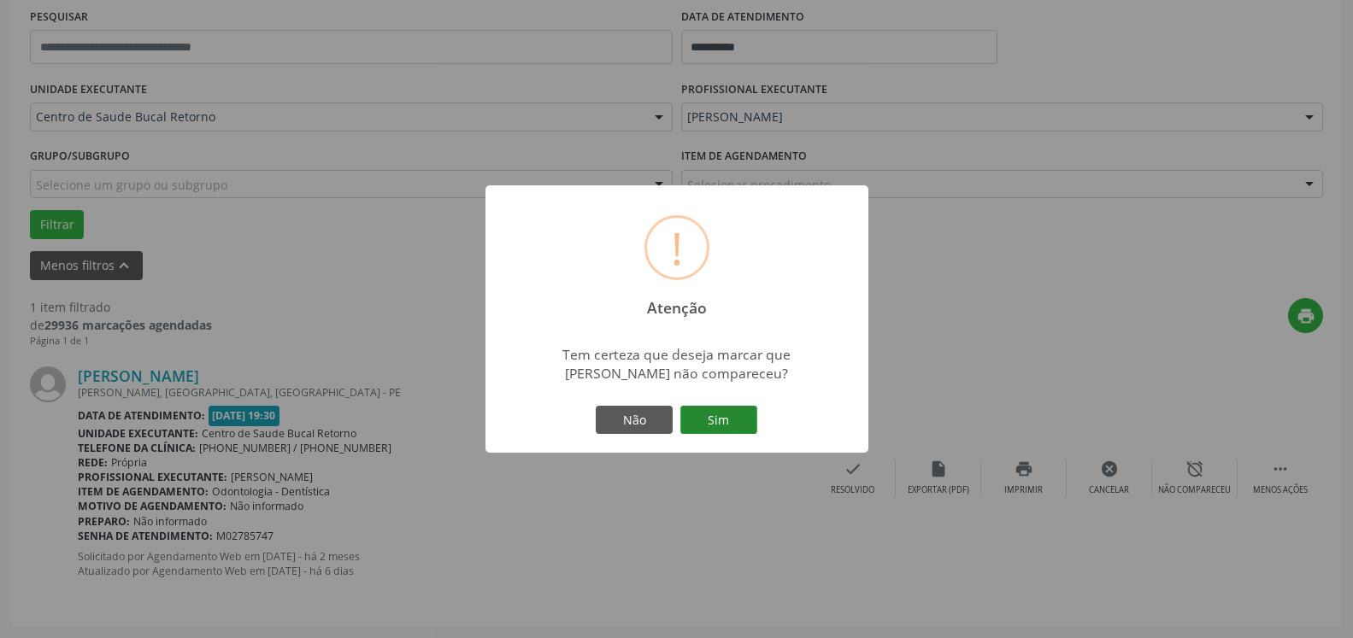
click at [744, 422] on button "Sim" at bounding box center [718, 420] width 77 height 29
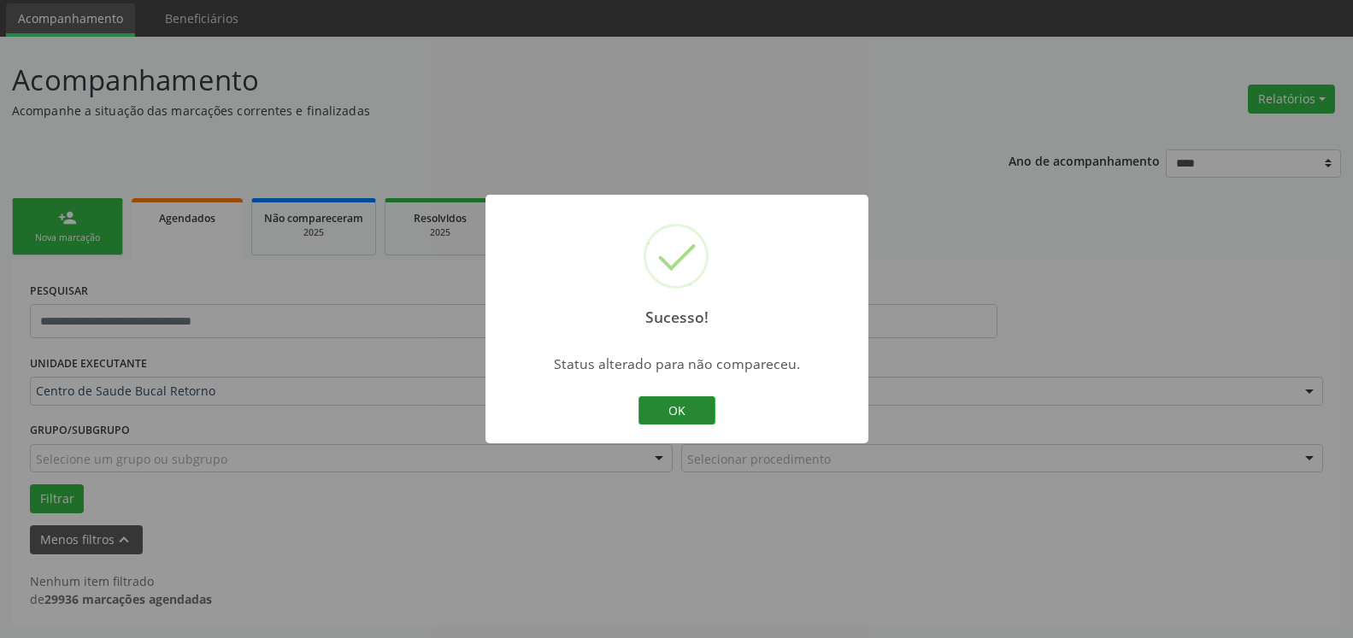
scroll to position [57, 0]
click at [650, 417] on button "OK" at bounding box center [676, 411] width 77 height 29
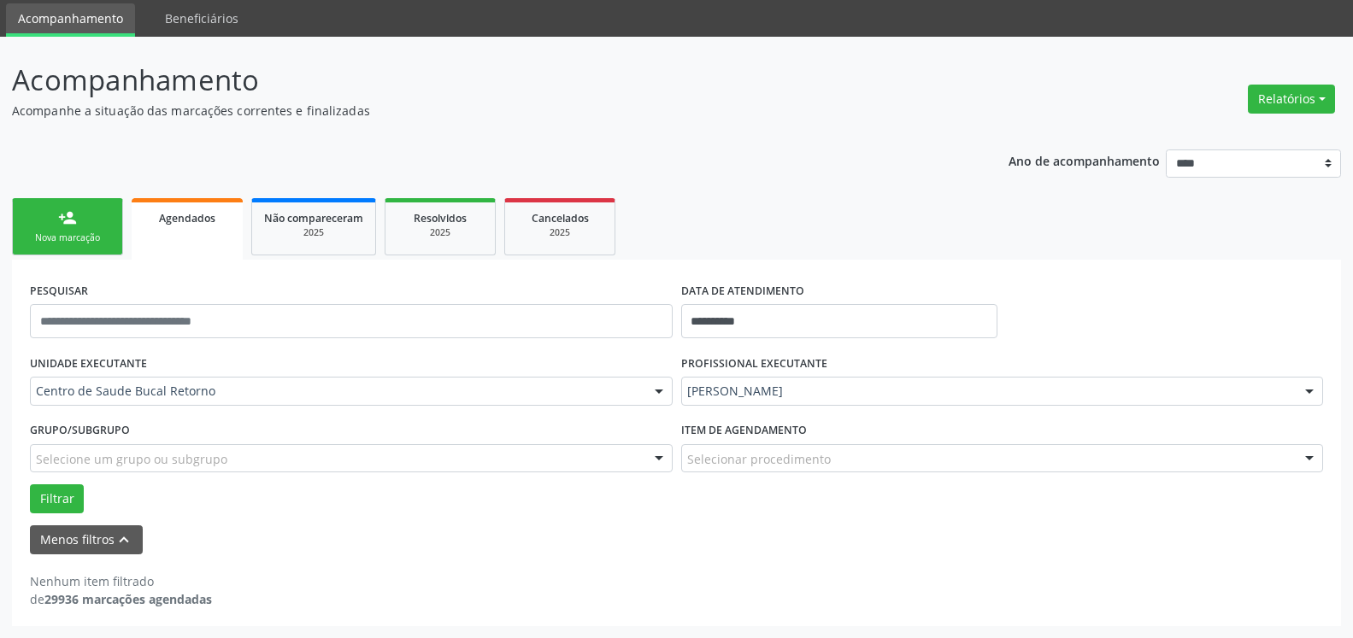
click at [744, 382] on div "[PERSON_NAME]" at bounding box center [1002, 391] width 643 height 29
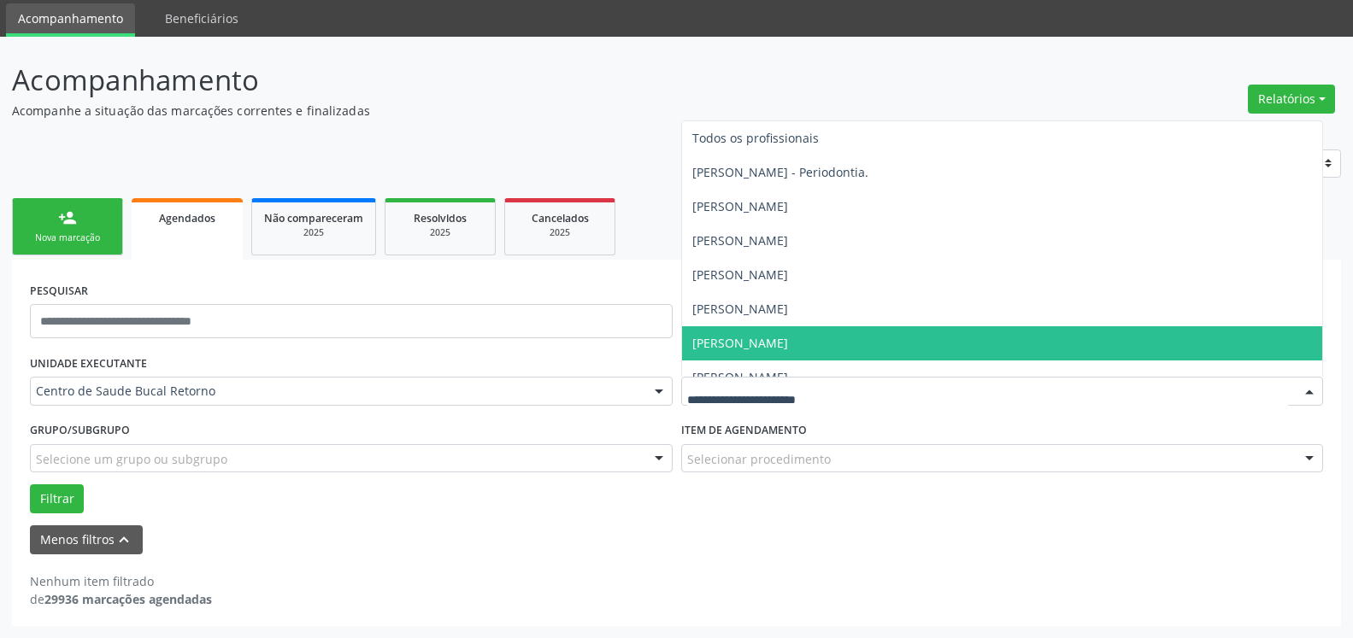
click at [750, 395] on input "text" at bounding box center [988, 400] width 602 height 34
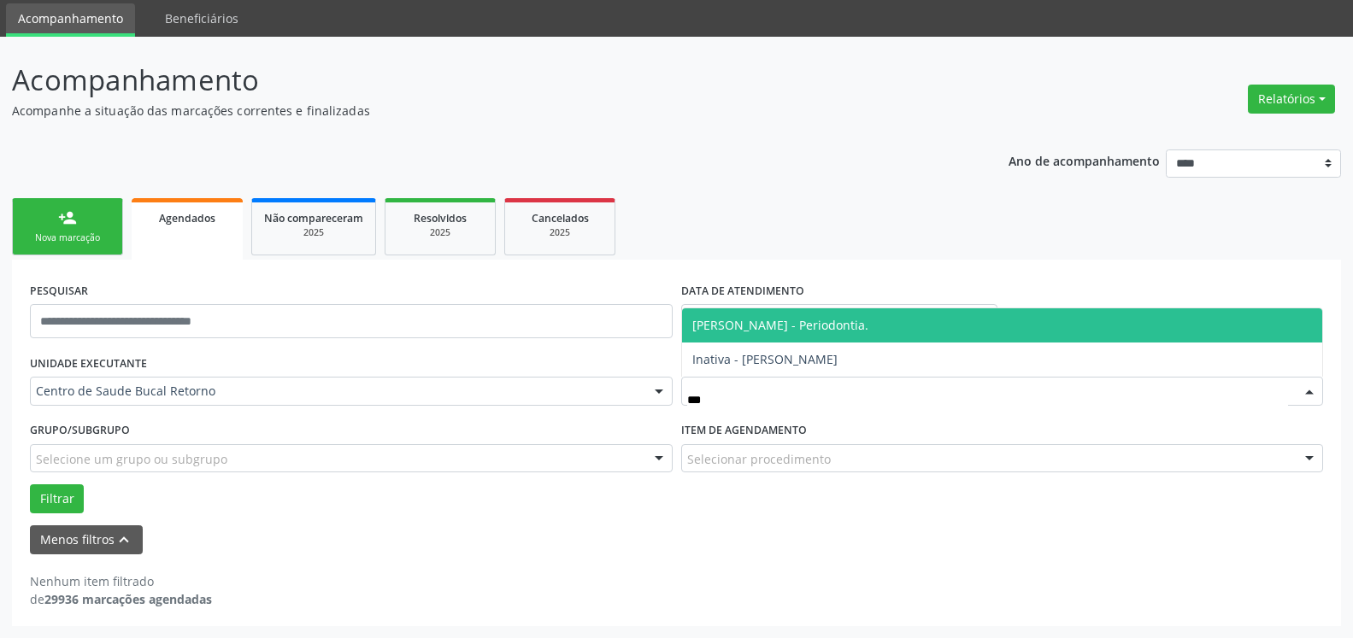
click at [780, 321] on span "[PERSON_NAME] - Periodontia." at bounding box center [780, 325] width 176 height 16
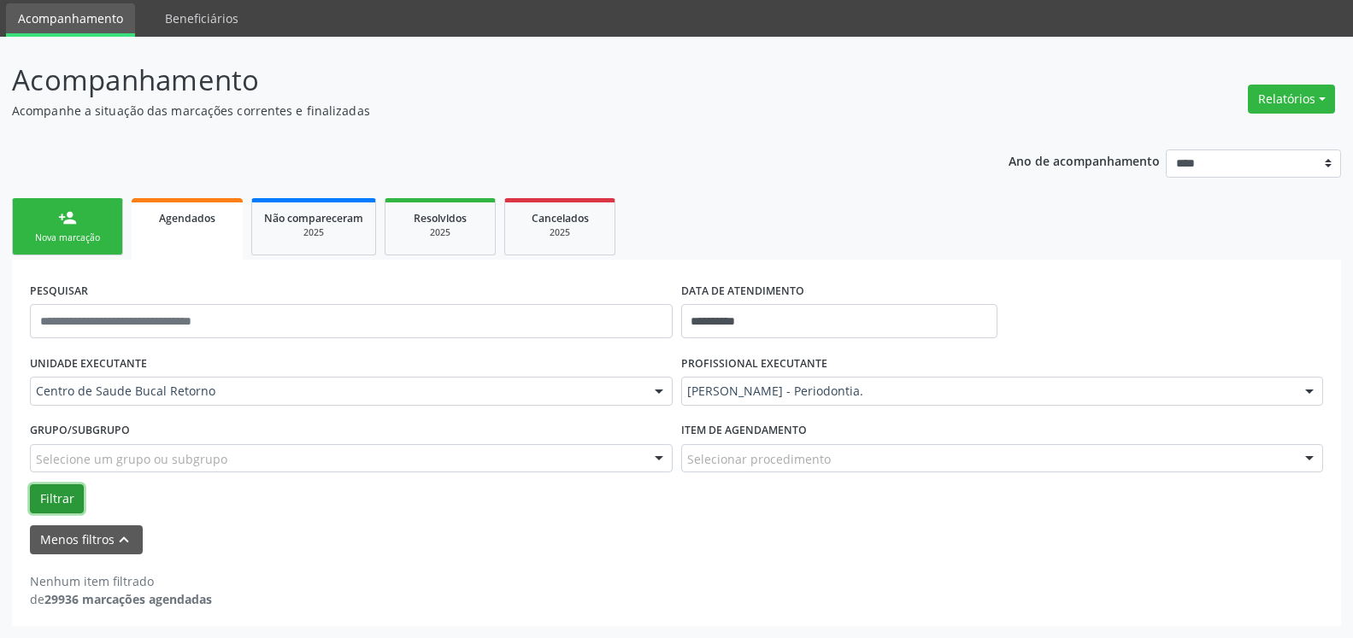
click at [41, 492] on button "Filtrar" at bounding box center [57, 499] width 54 height 29
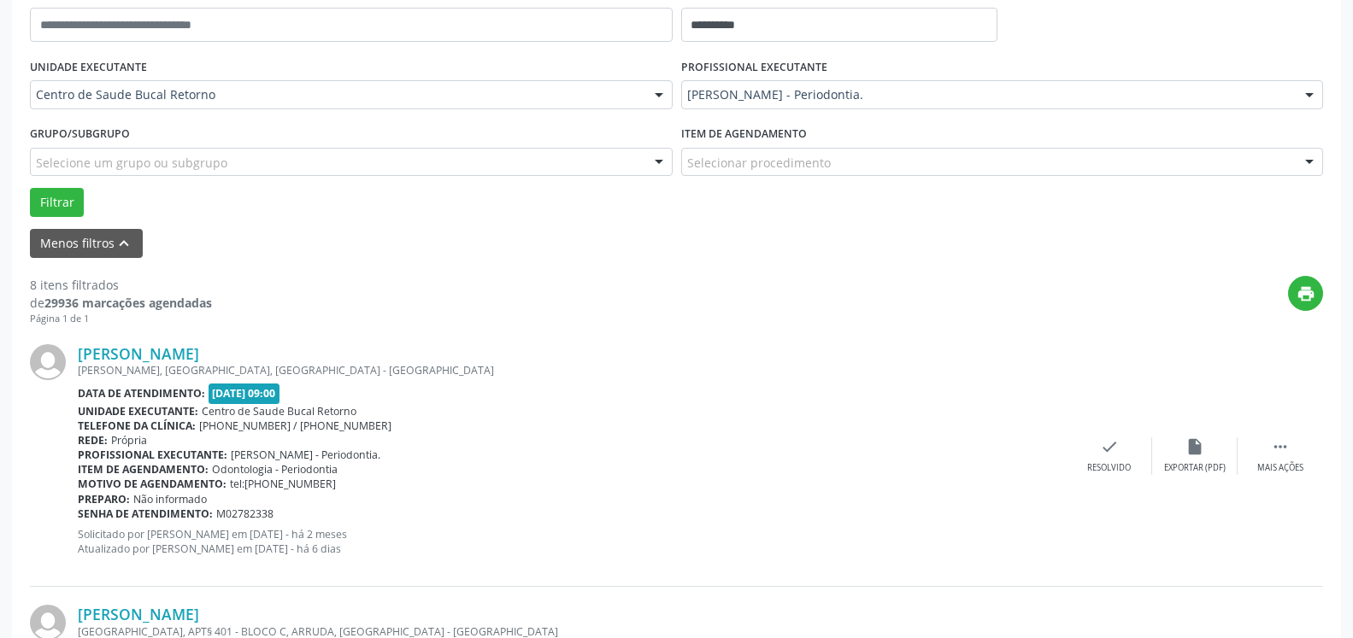
scroll to position [406, 0]
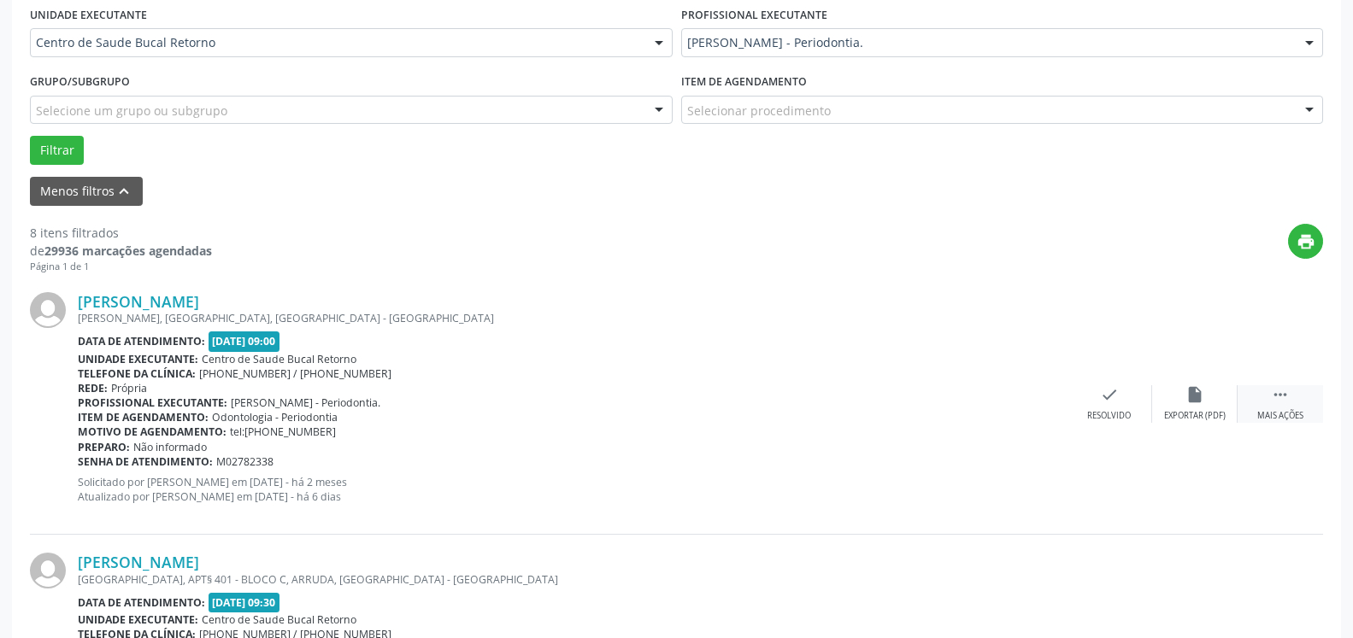
click at [1285, 397] on icon "" at bounding box center [1280, 394] width 19 height 19
drag, startPoint x: 1193, startPoint y: 395, endPoint x: 1195, endPoint y: 404, distance: 9.6
click at [1195, 404] on icon "alarm_off" at bounding box center [1194, 394] width 19 height 19
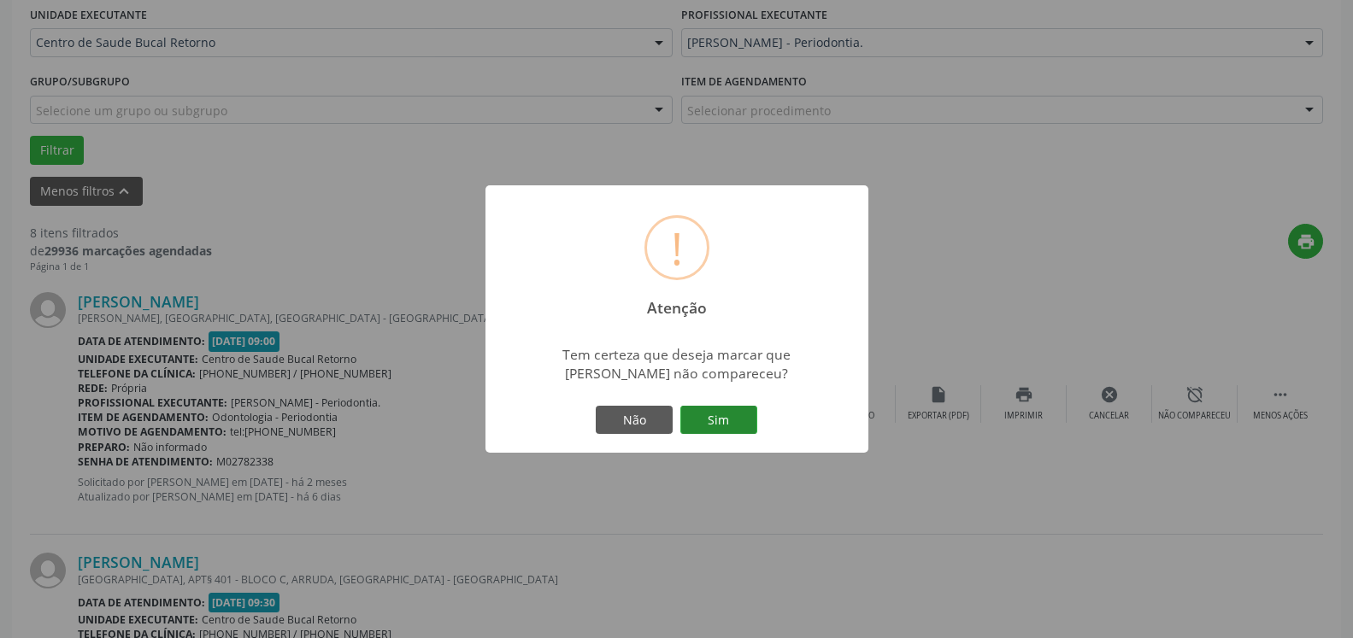
click at [729, 410] on button "Sim" at bounding box center [718, 420] width 77 height 29
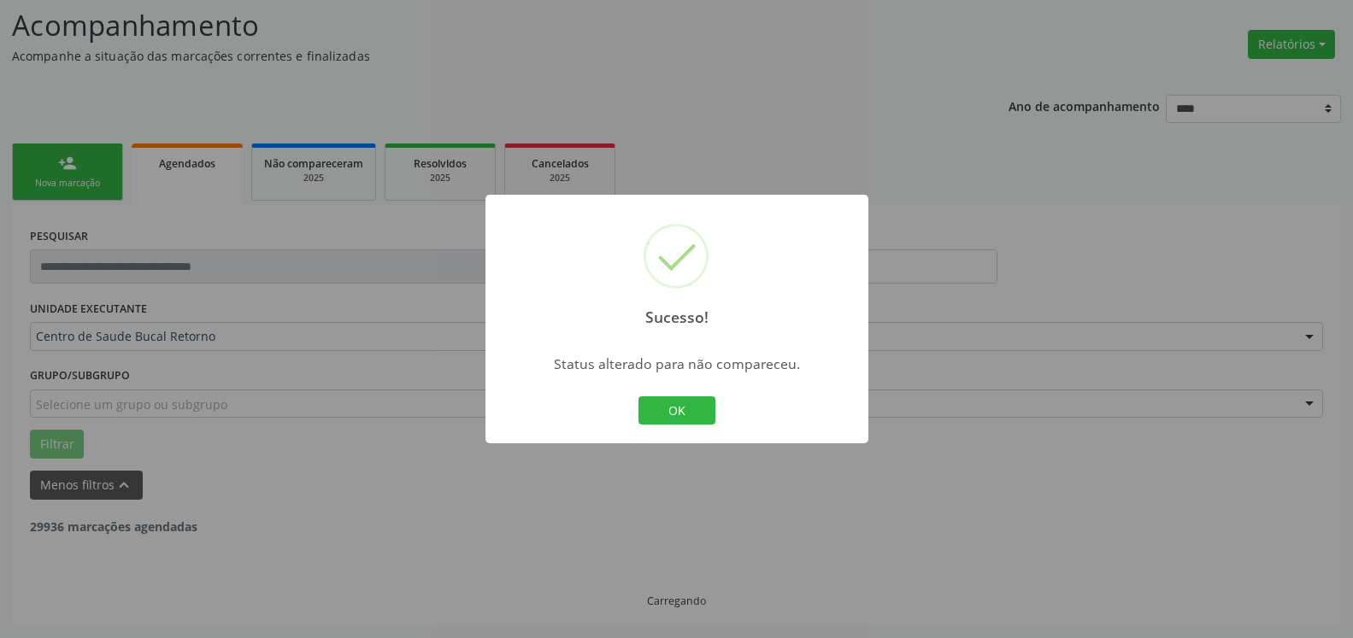
scroll to position [112, 0]
click at [701, 414] on button "OK" at bounding box center [676, 411] width 77 height 29
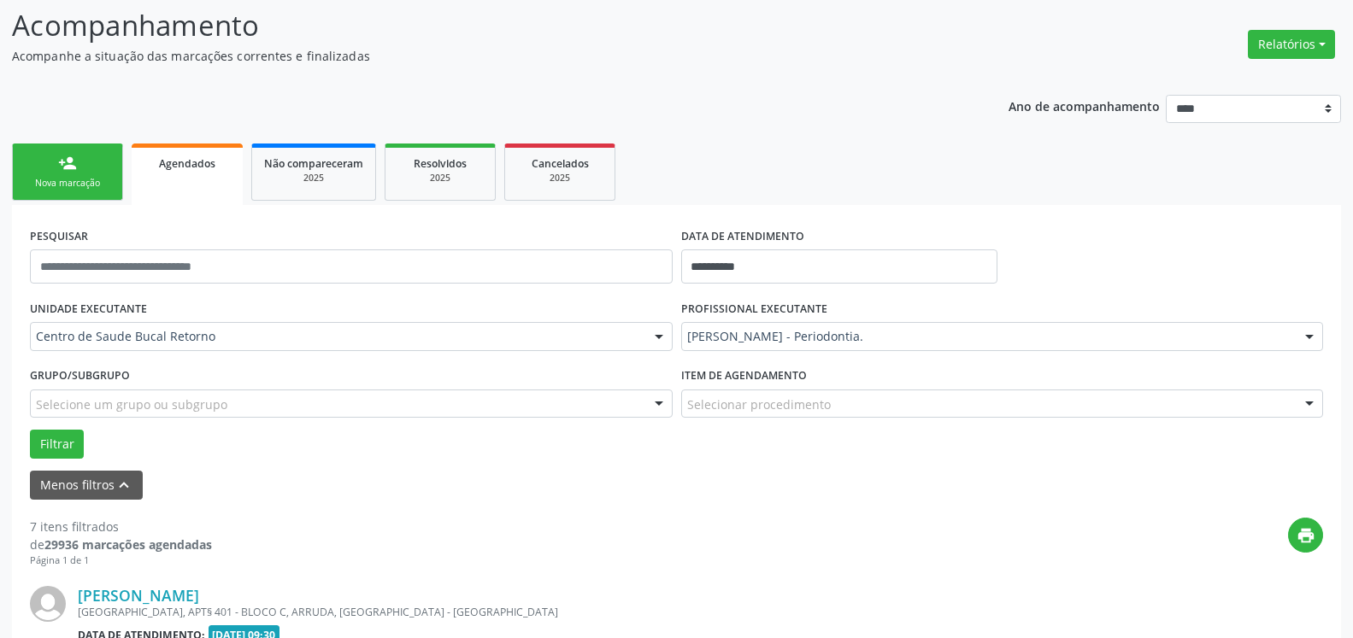
scroll to position [461, 0]
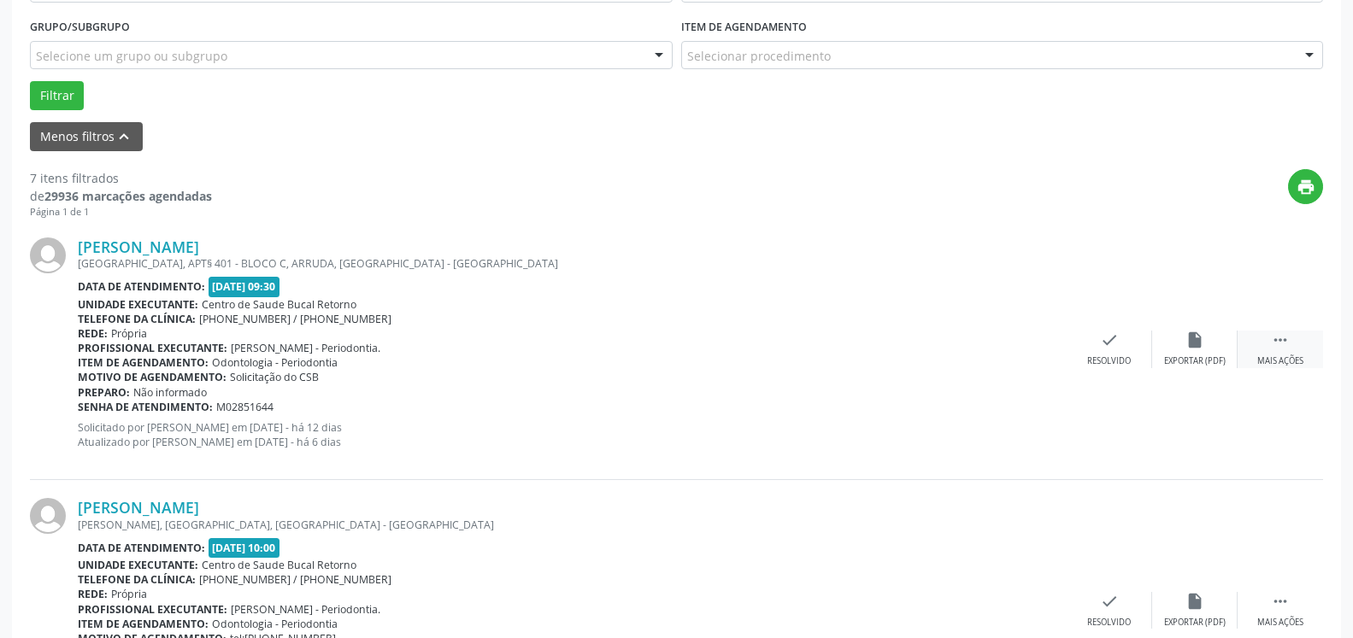
click at [1283, 340] on icon "" at bounding box center [1280, 340] width 19 height 19
click at [1213, 354] on div "alarm_off Não compareceu" at bounding box center [1194, 349] width 85 height 37
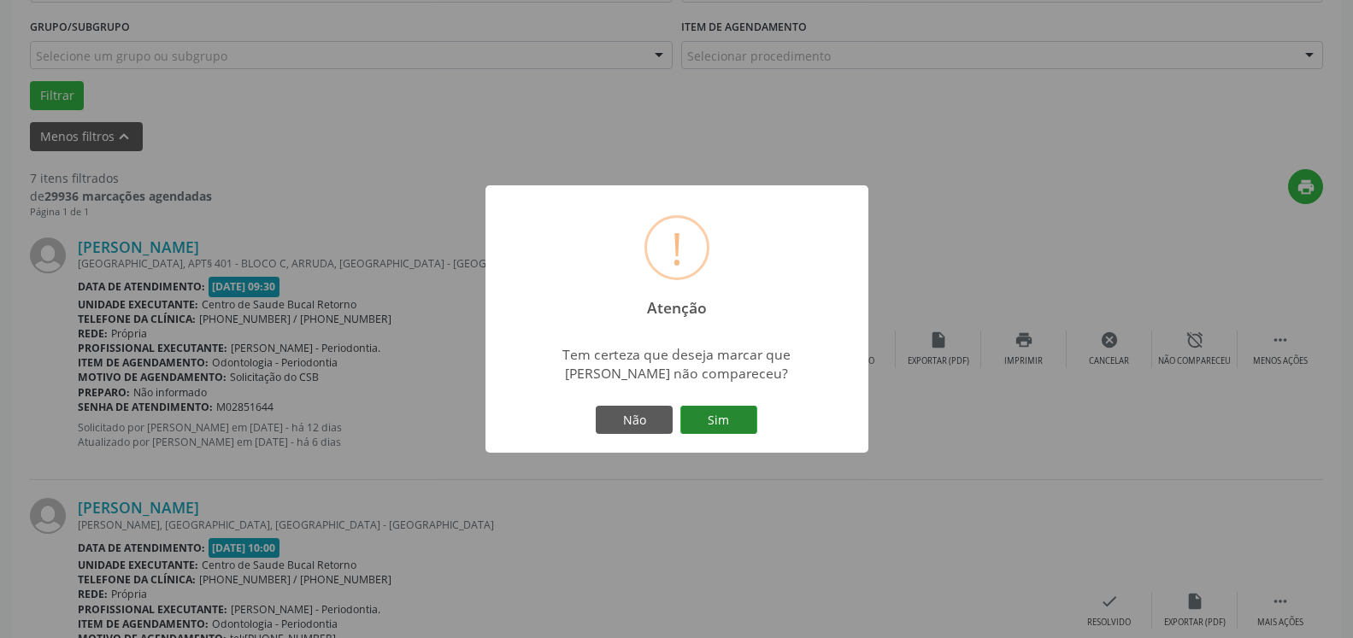
click at [734, 425] on button "Sim" at bounding box center [718, 420] width 77 height 29
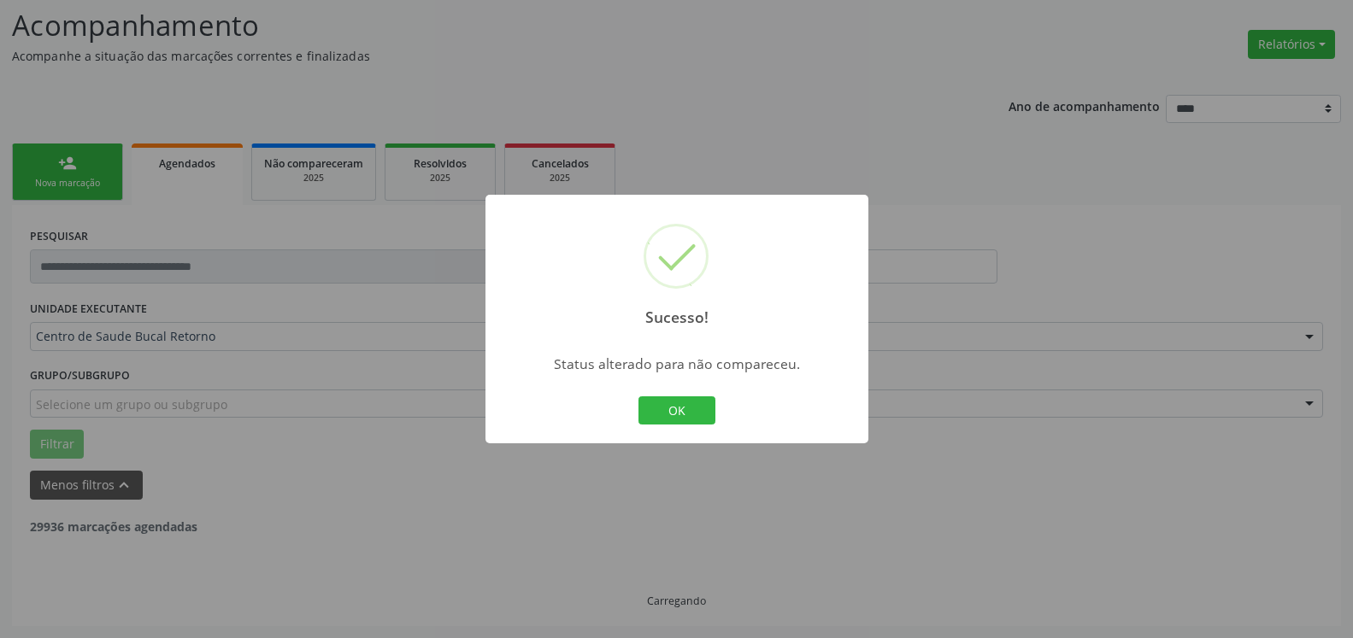
scroll to position [112, 0]
click at [671, 401] on button "OK" at bounding box center [676, 411] width 77 height 29
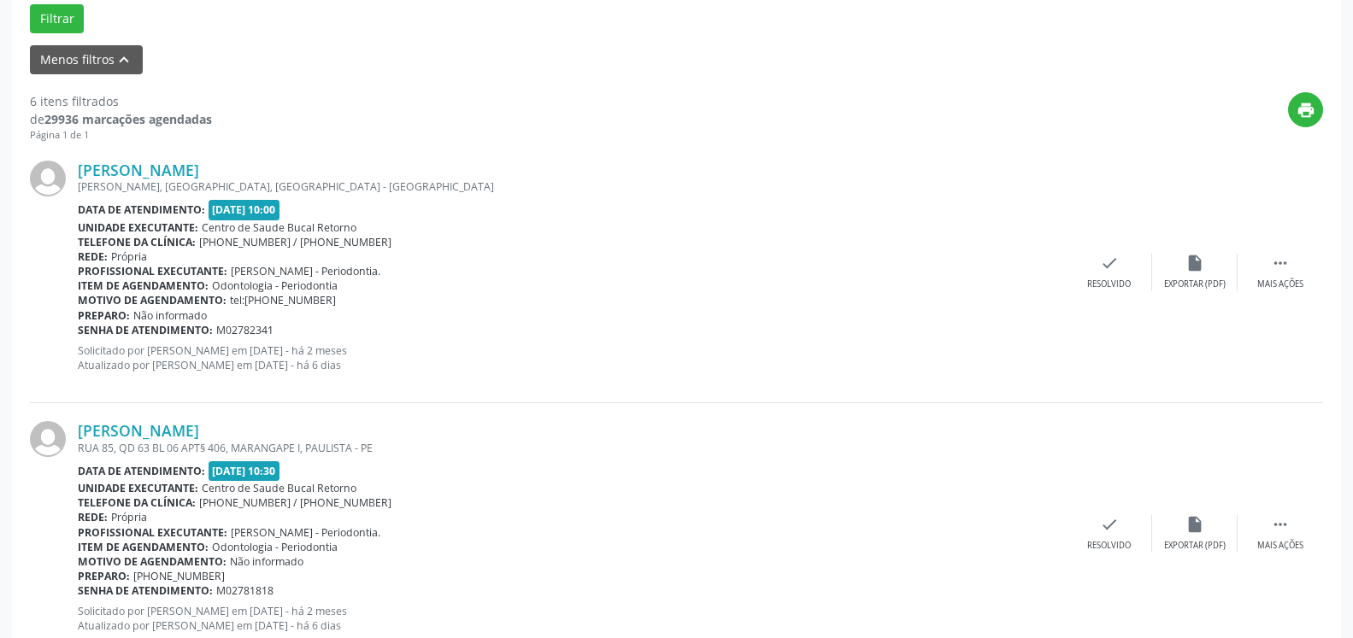
scroll to position [548, 0]
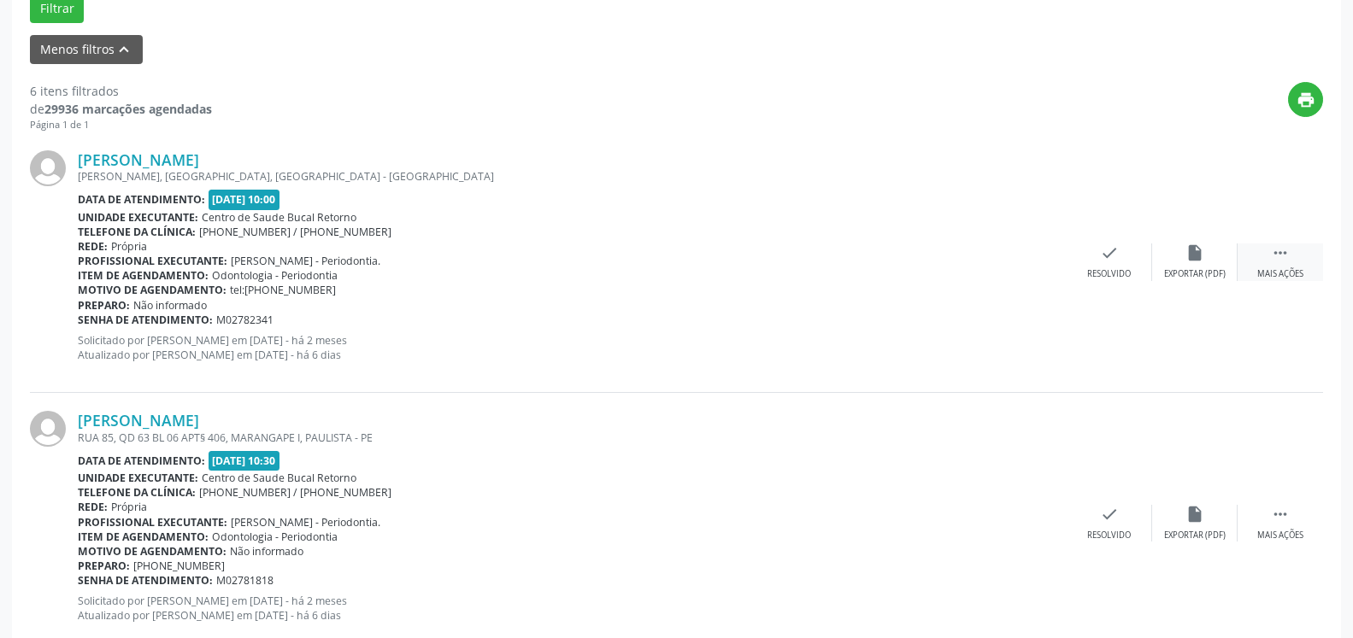
click at [1277, 259] on icon "" at bounding box center [1280, 253] width 19 height 19
click at [1209, 266] on div "alarm_off Não compareceu" at bounding box center [1194, 262] width 85 height 37
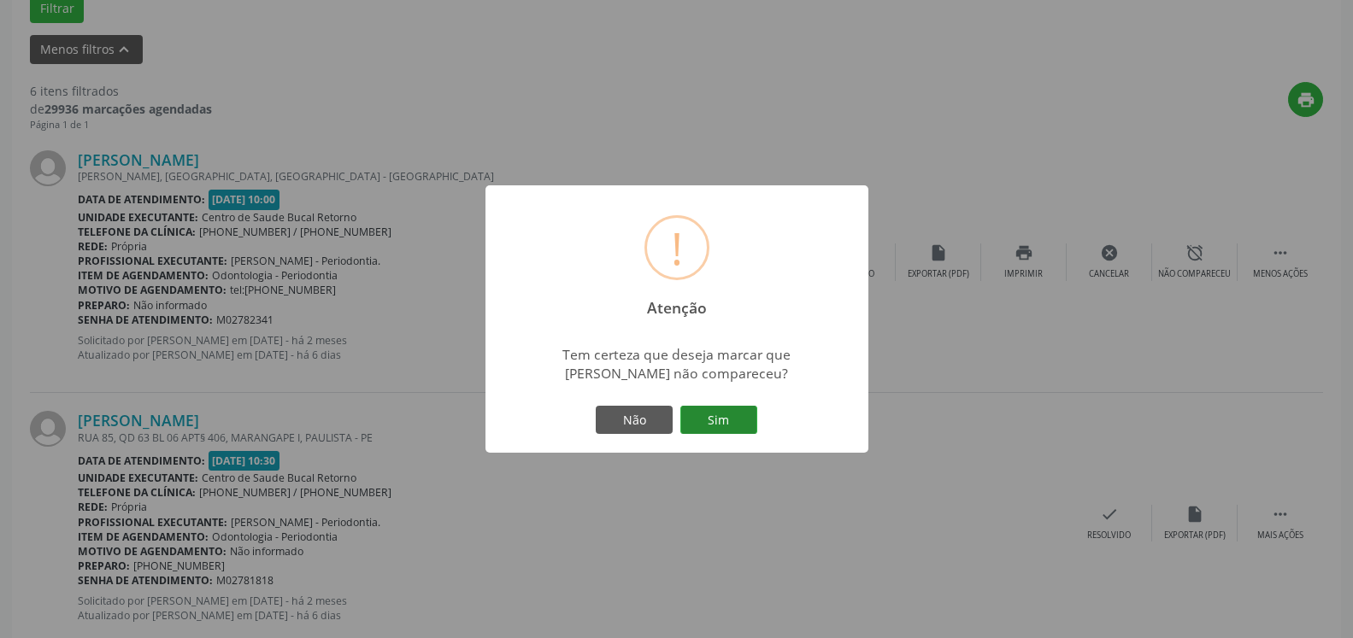
click at [729, 416] on button "Sim" at bounding box center [718, 420] width 77 height 29
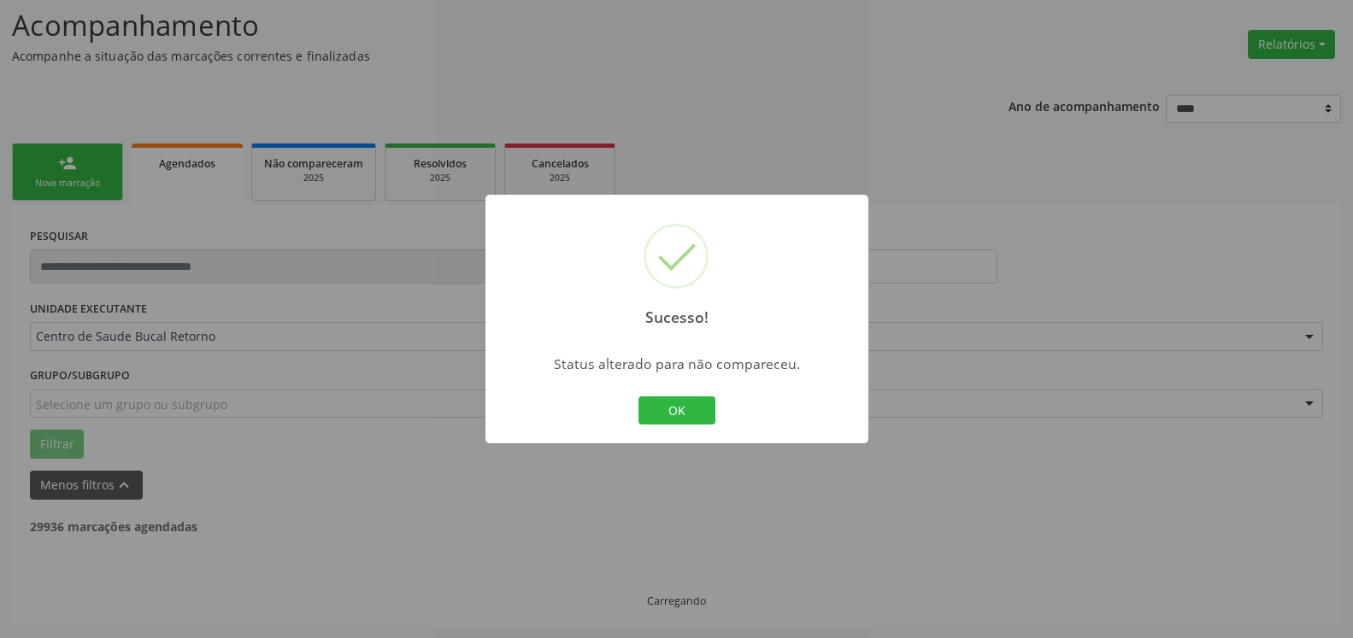
scroll to position [112, 0]
click at [673, 413] on button "OK" at bounding box center [676, 411] width 77 height 29
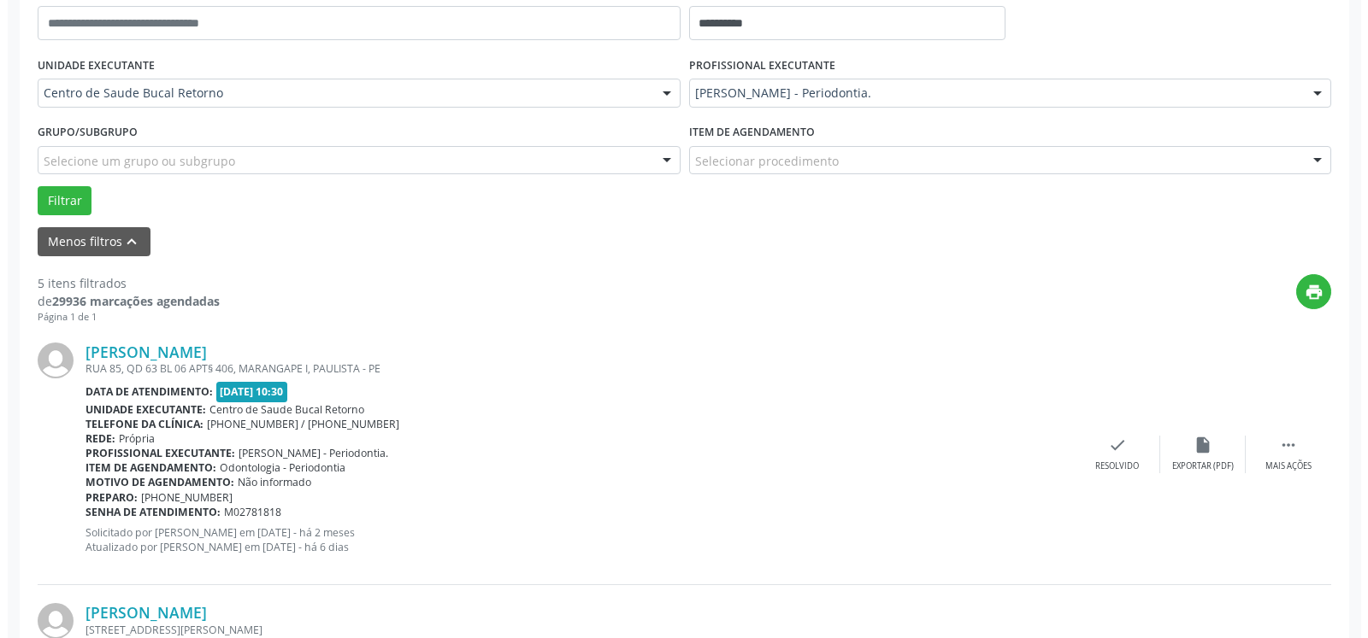
scroll to position [374, 0]
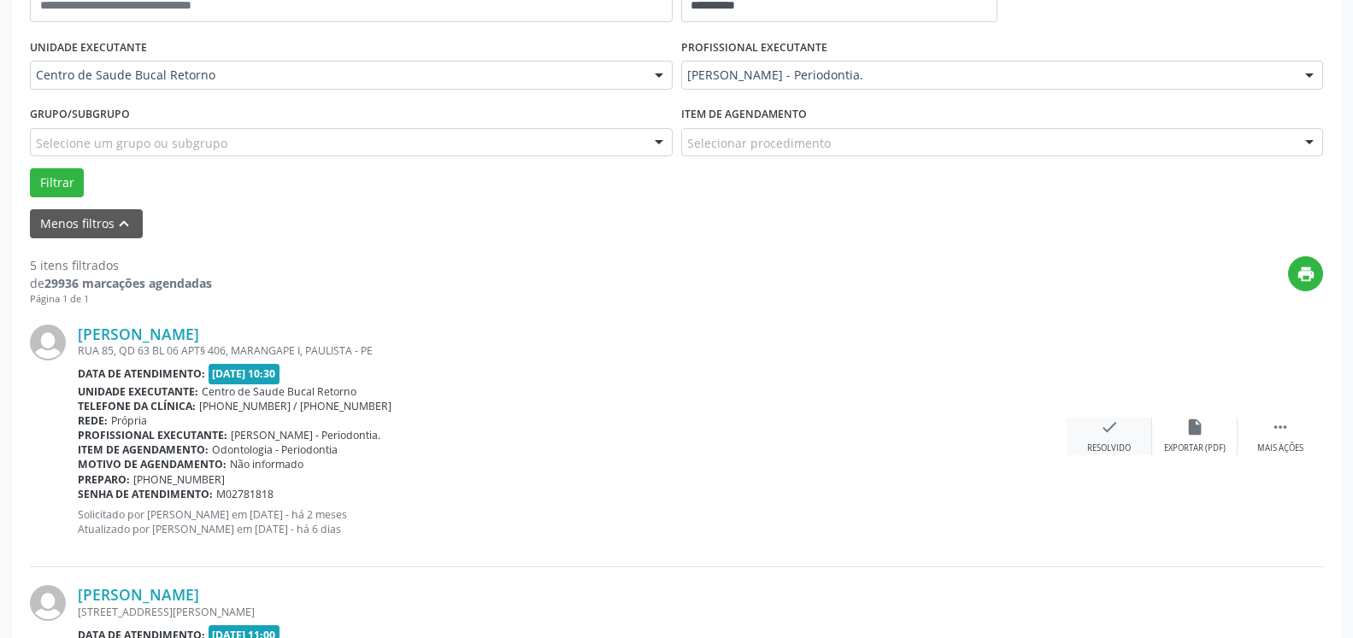
click at [1118, 432] on div "check Resolvido" at bounding box center [1109, 436] width 85 height 37
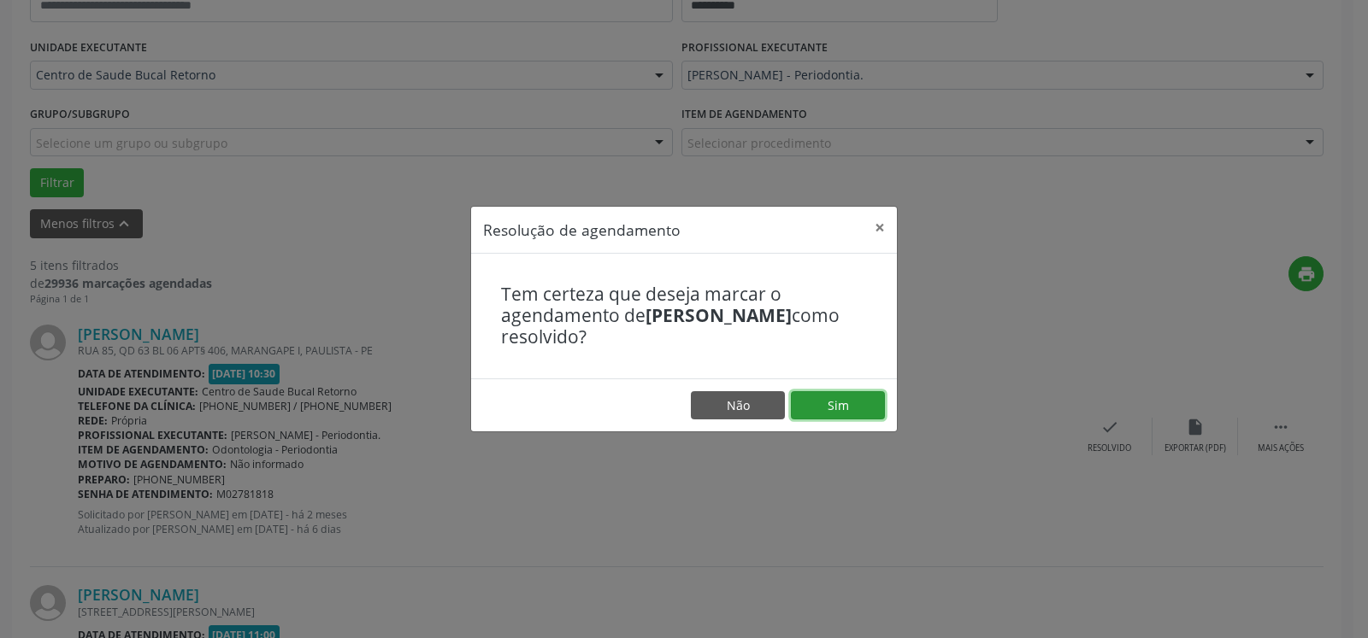
click at [846, 415] on button "Sim" at bounding box center [838, 405] width 94 height 29
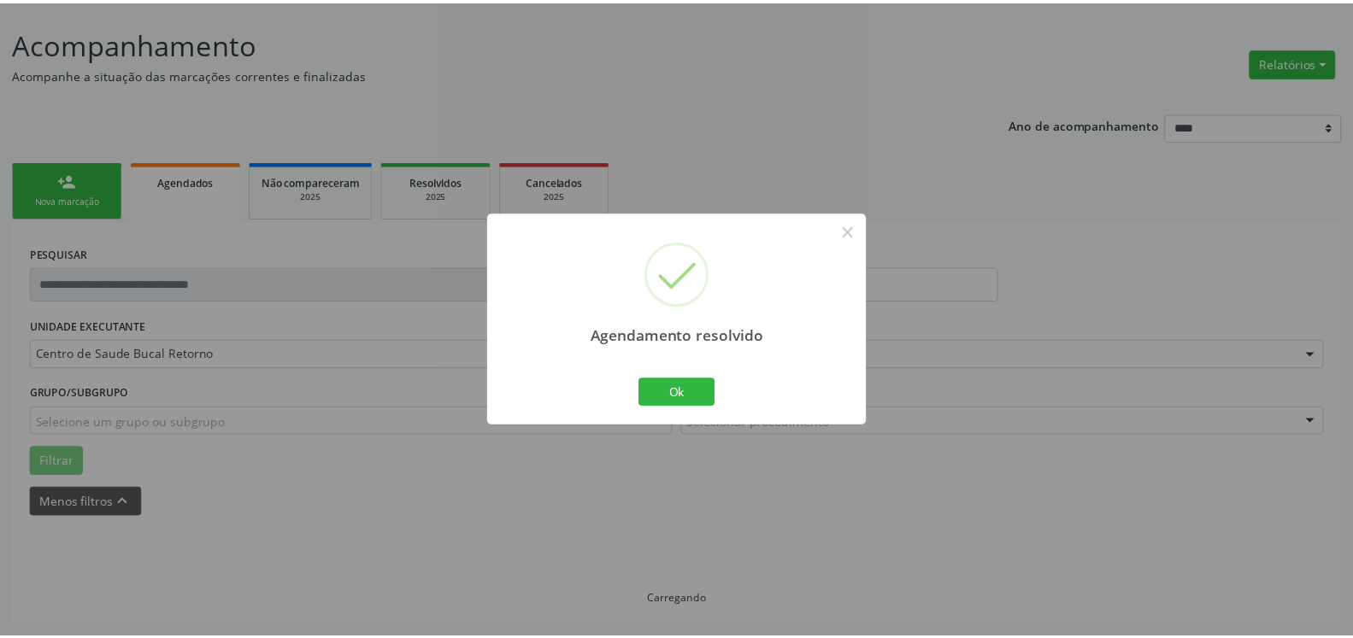
scroll to position [94, 0]
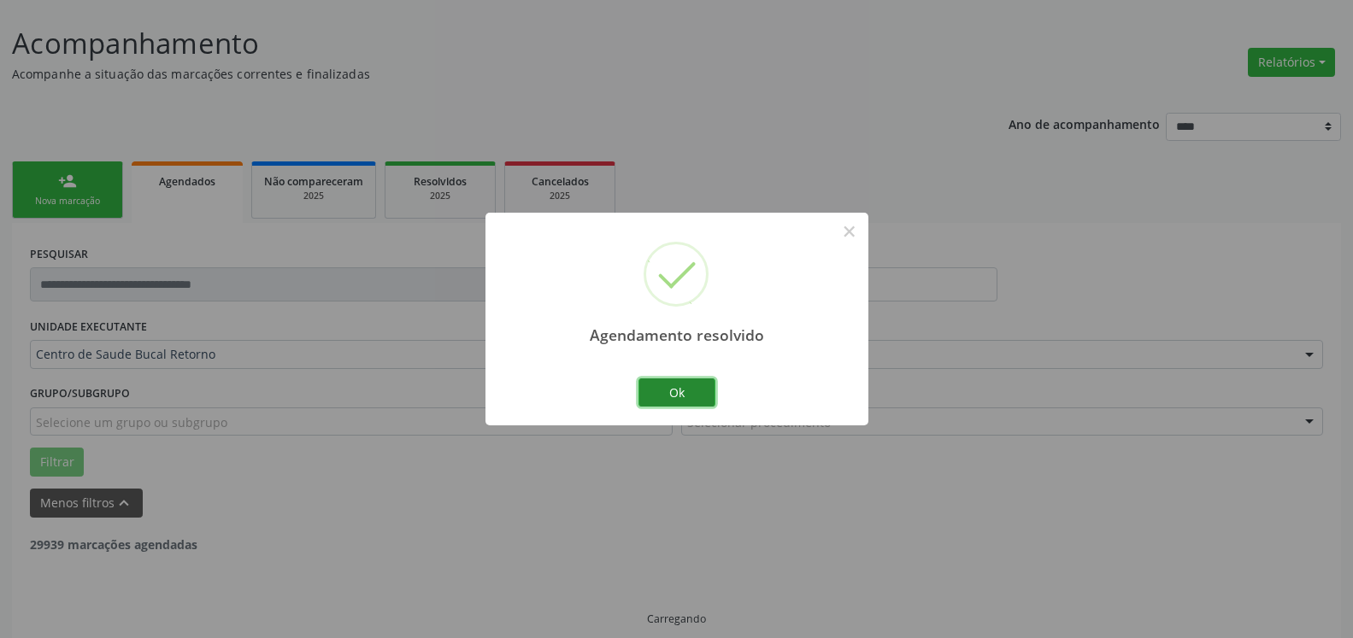
click at [689, 390] on button "Ok" at bounding box center [676, 393] width 77 height 29
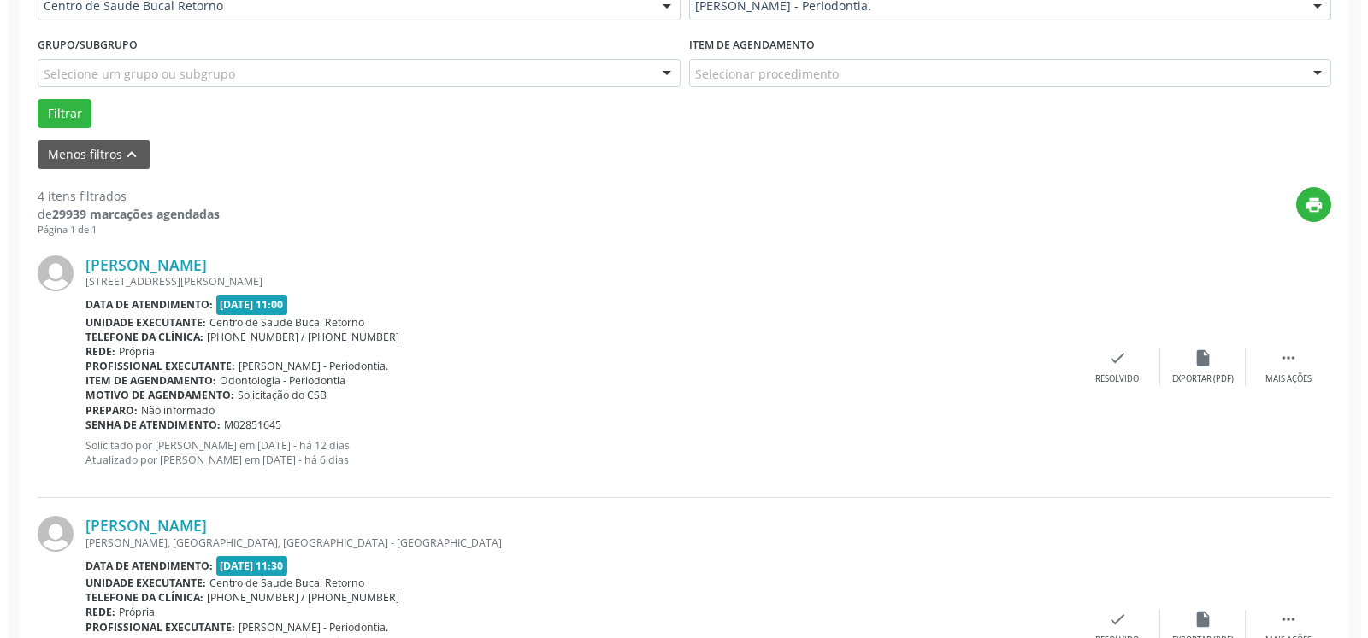
scroll to position [461, 0]
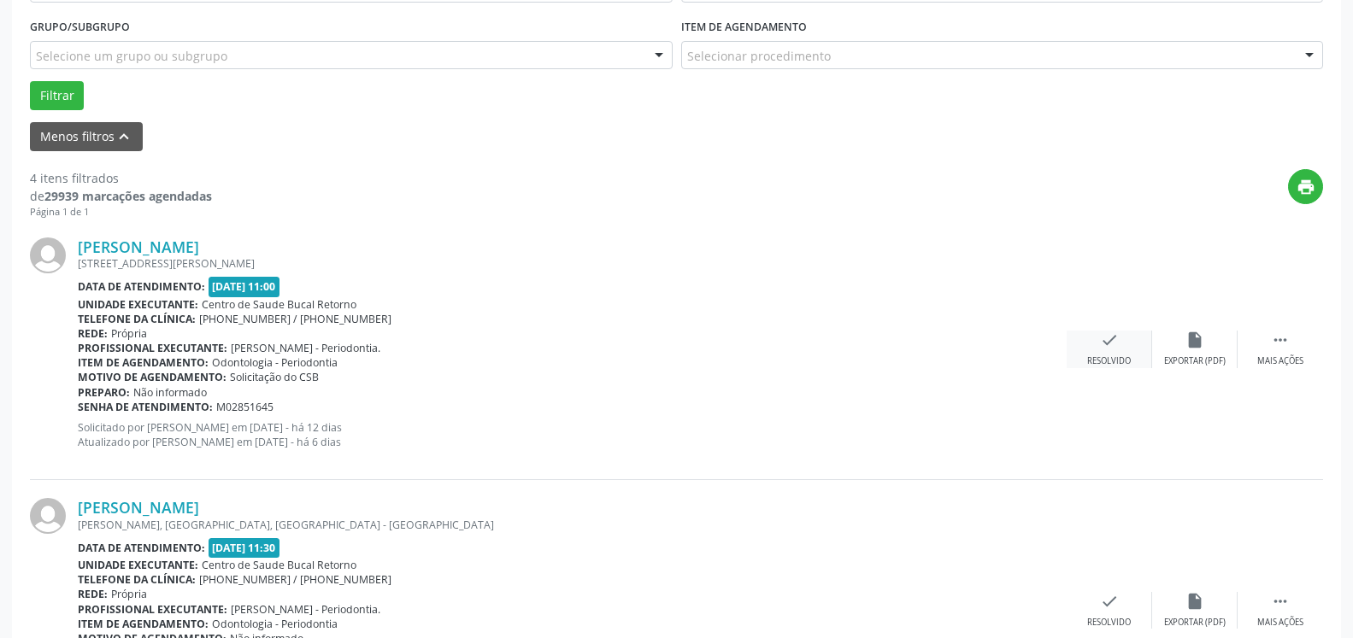
click at [1103, 348] on icon "check" at bounding box center [1109, 340] width 19 height 19
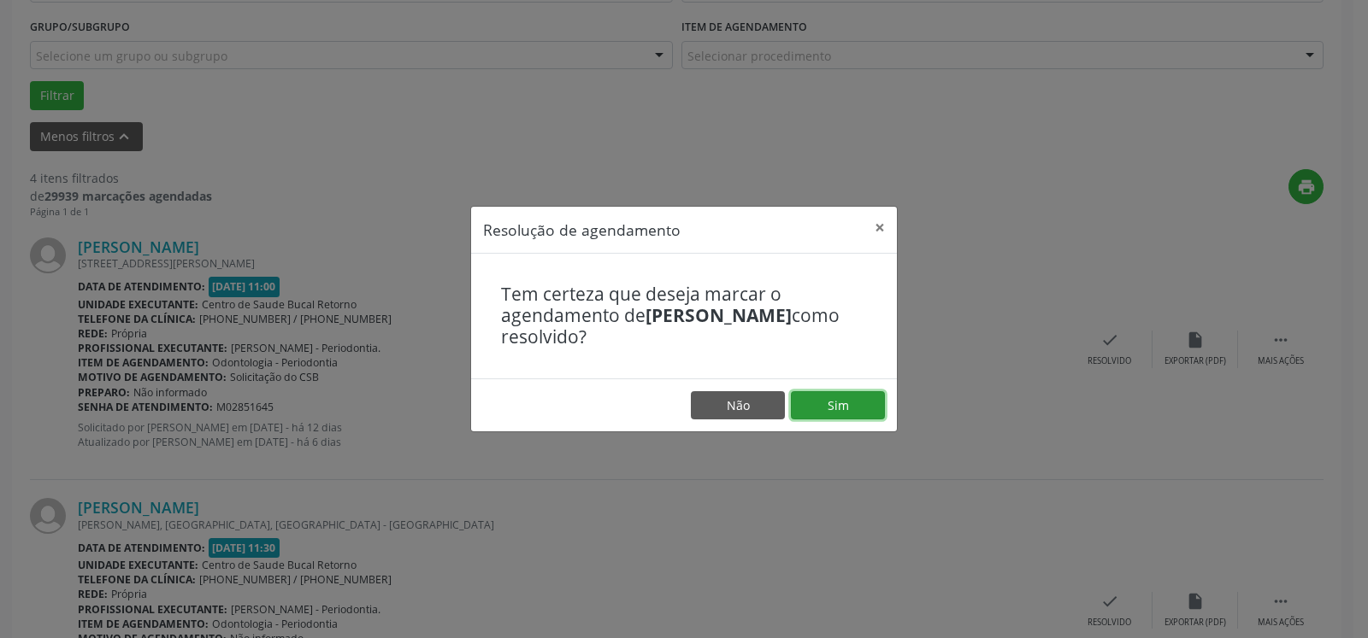
click at [838, 401] on button "Sim" at bounding box center [838, 405] width 94 height 29
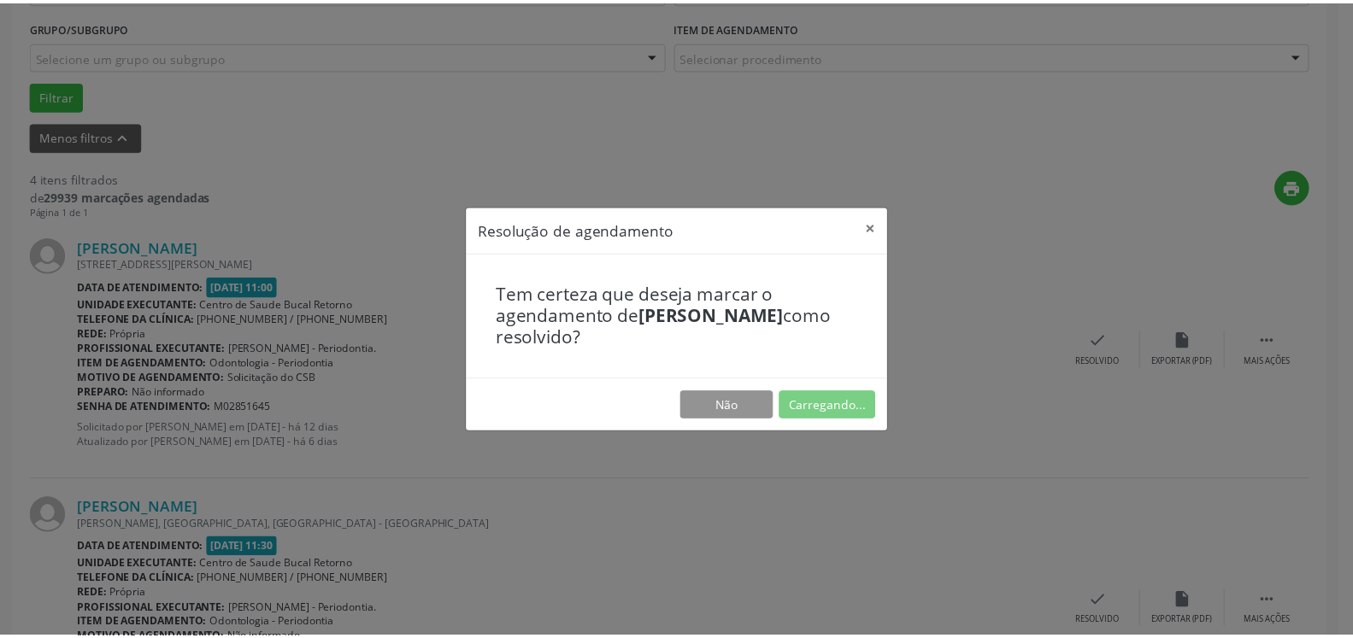
scroll to position [94, 0]
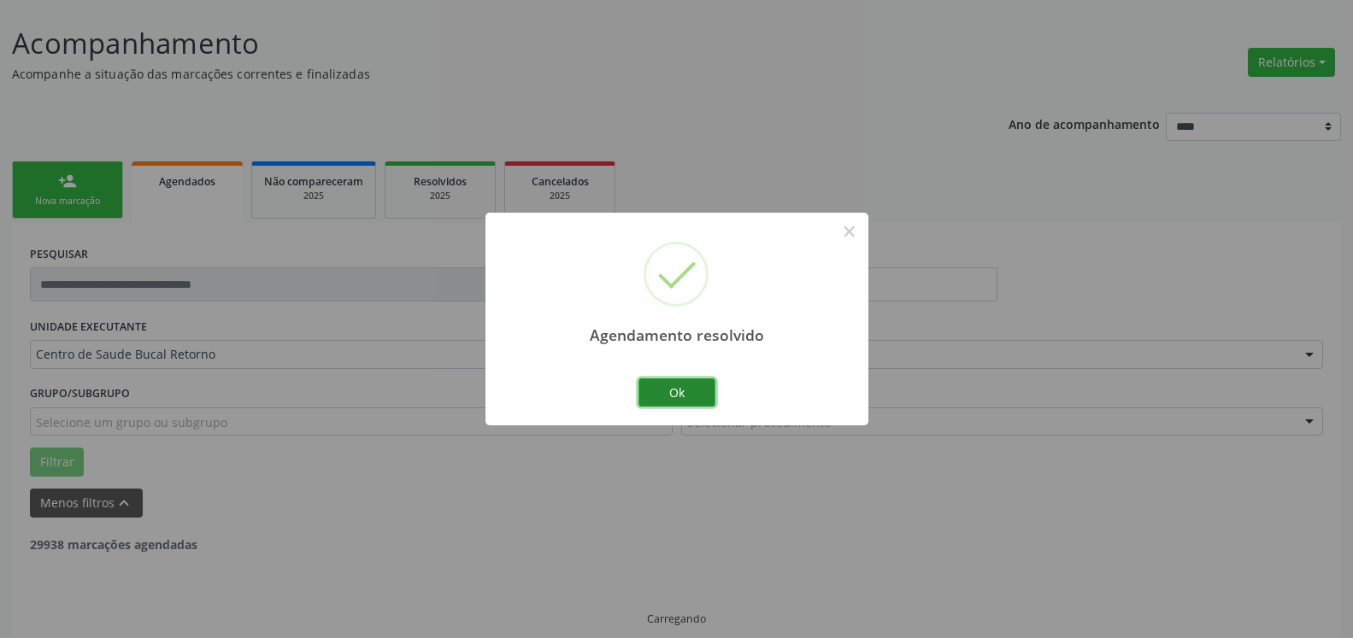
click at [699, 391] on button "Ok" at bounding box center [676, 393] width 77 height 29
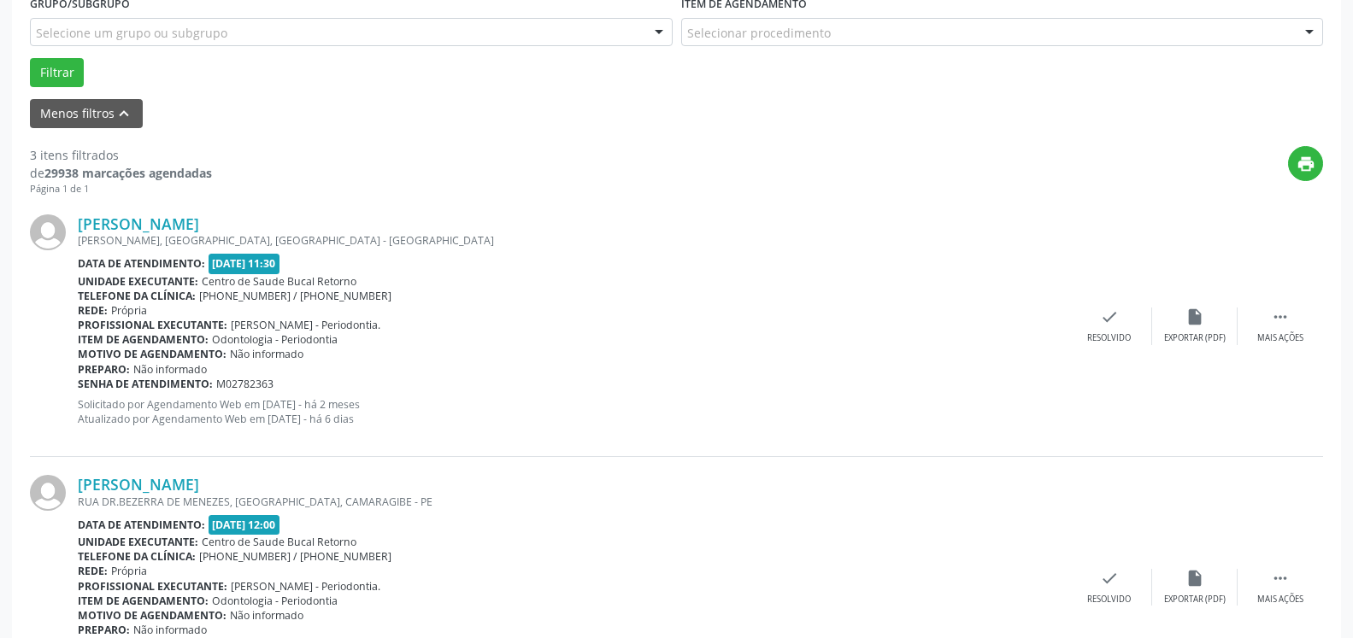
scroll to position [530, 0]
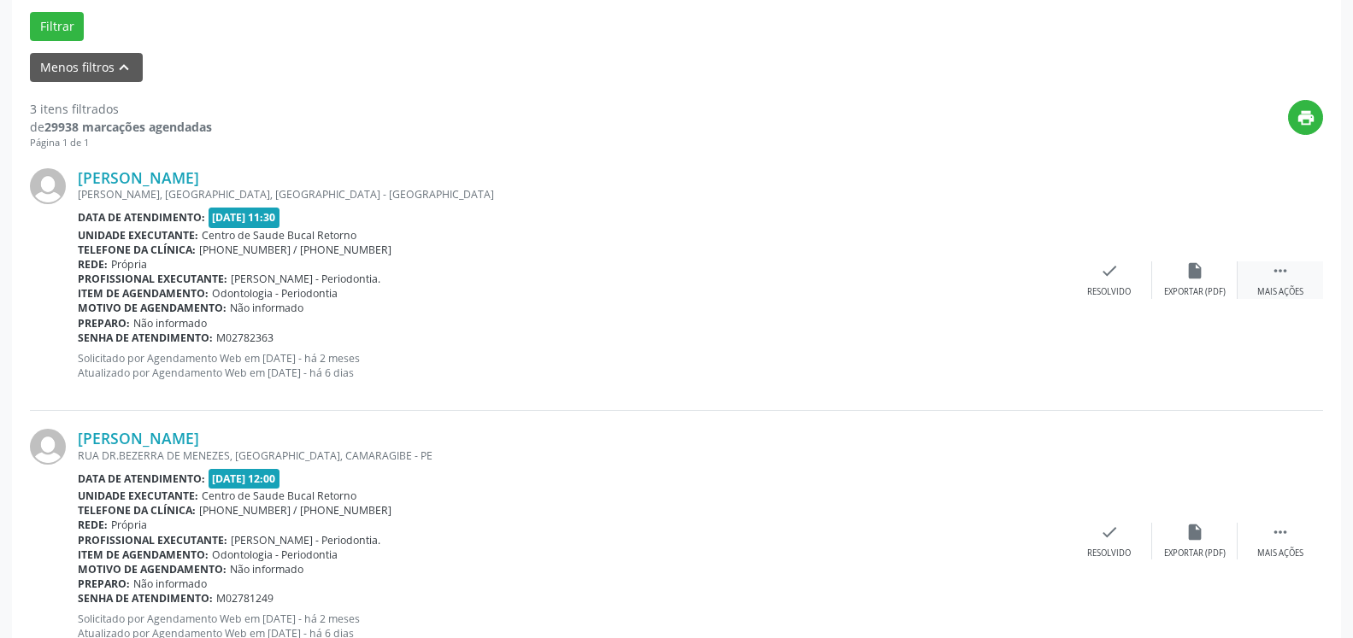
click at [1286, 268] on icon "" at bounding box center [1280, 271] width 19 height 19
click at [1189, 269] on icon "alarm_off" at bounding box center [1194, 271] width 19 height 19
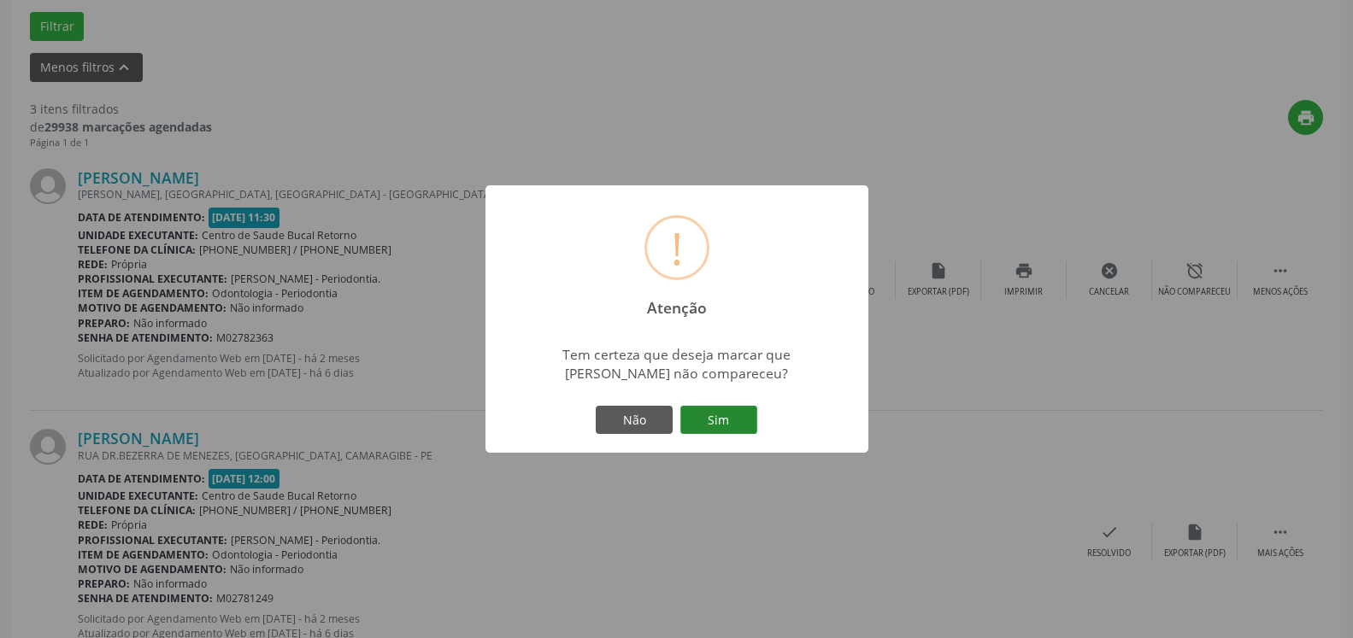
click at [732, 422] on button "Sim" at bounding box center [718, 420] width 77 height 29
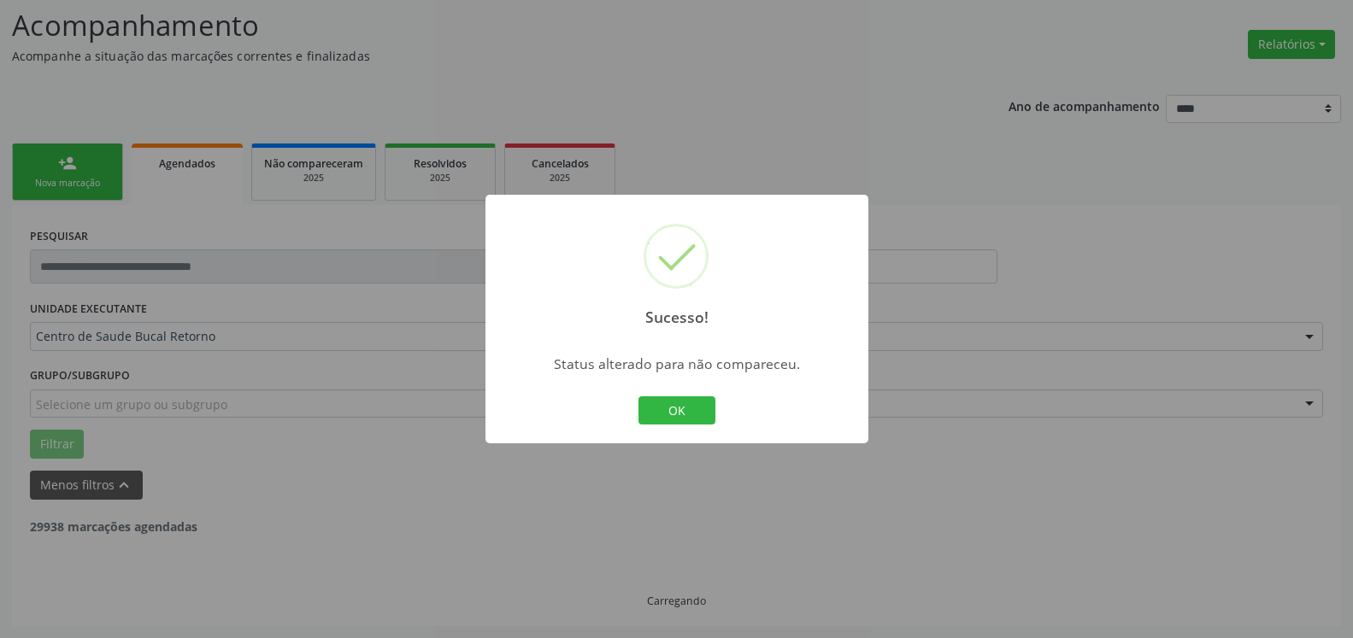
scroll to position [112, 0]
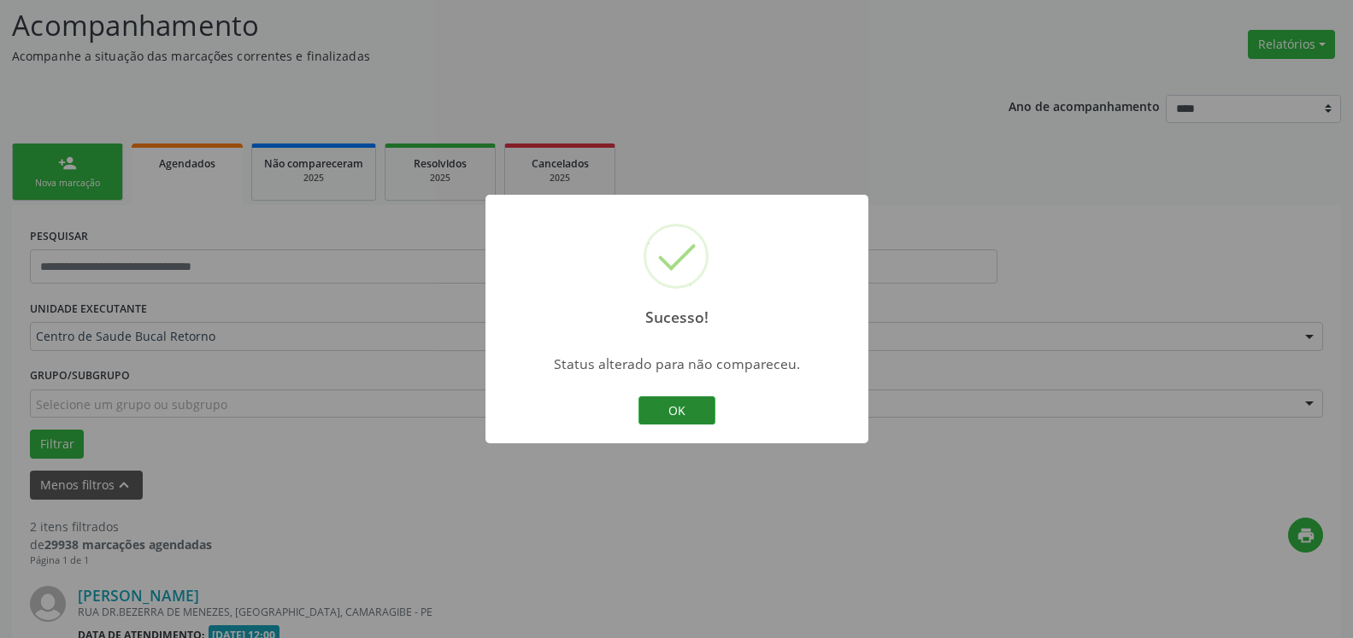
click at [661, 409] on button "OK" at bounding box center [676, 411] width 77 height 29
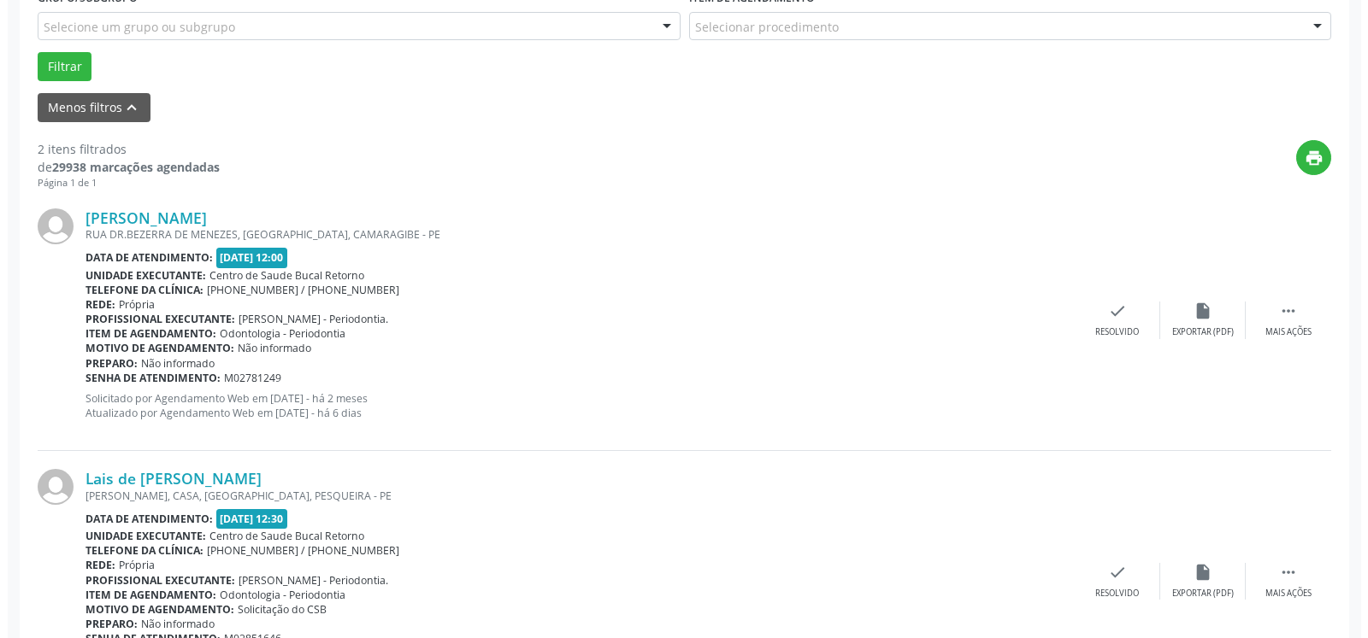
scroll to position [593, 0]
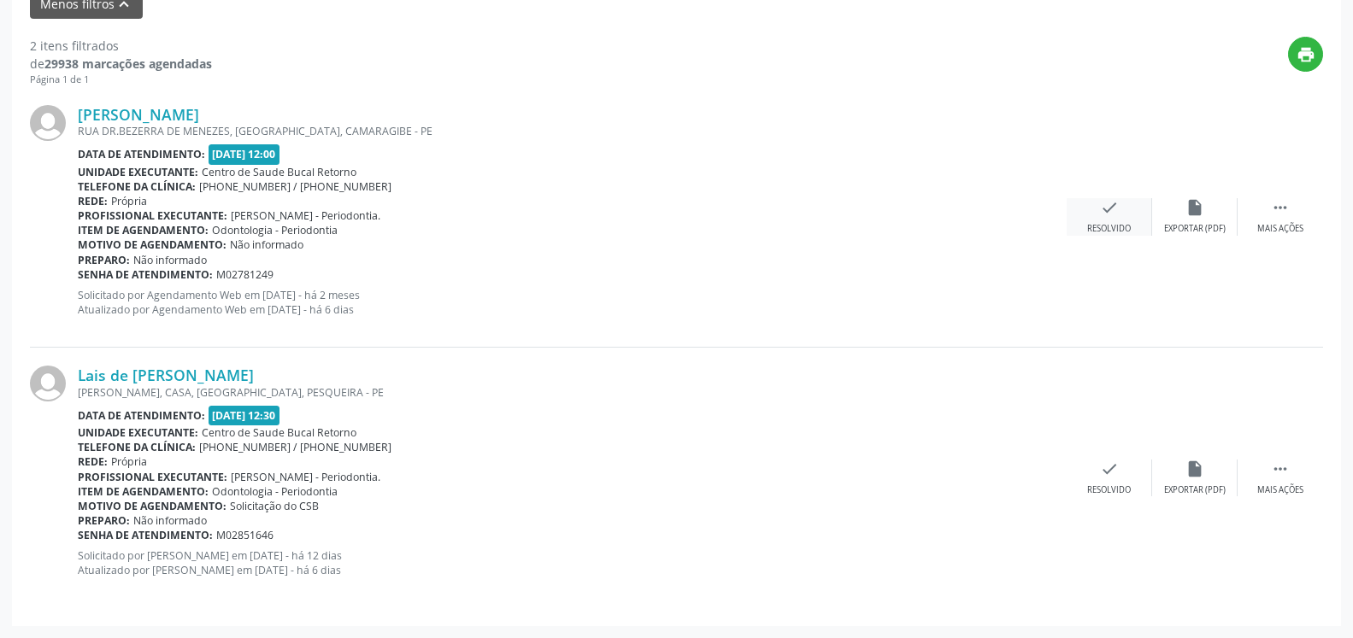
click at [1106, 216] on icon "check" at bounding box center [1109, 207] width 19 height 19
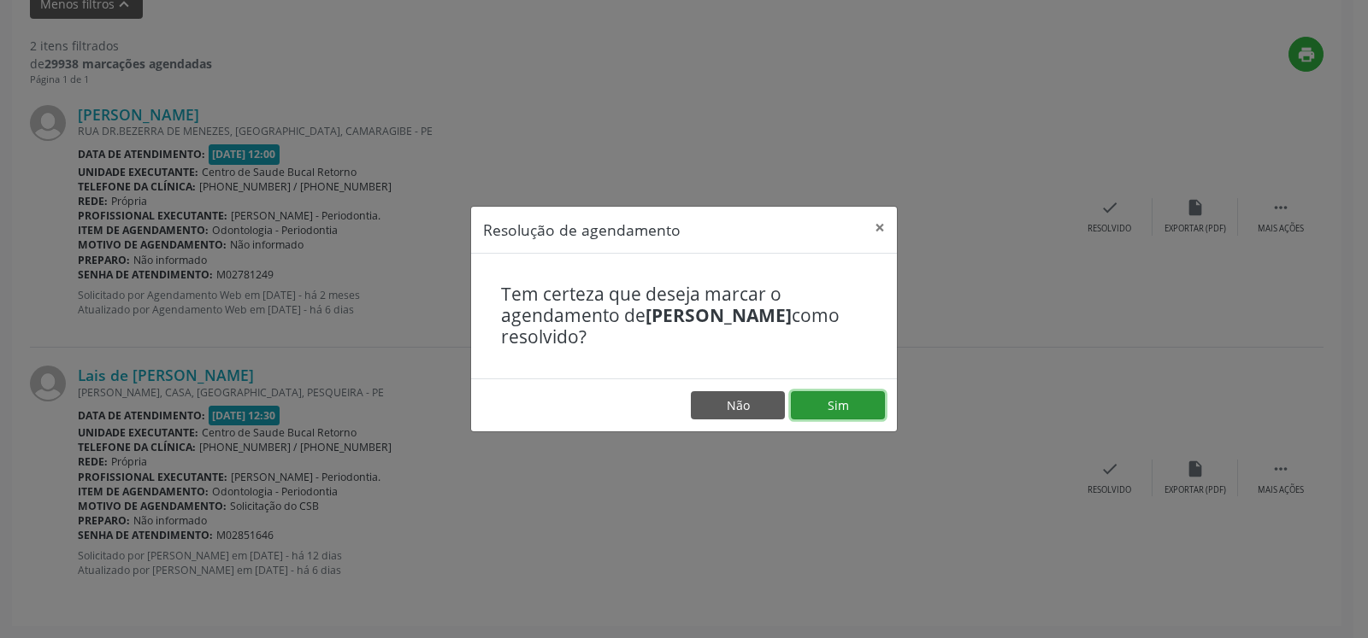
click at [861, 407] on button "Sim" at bounding box center [838, 405] width 94 height 29
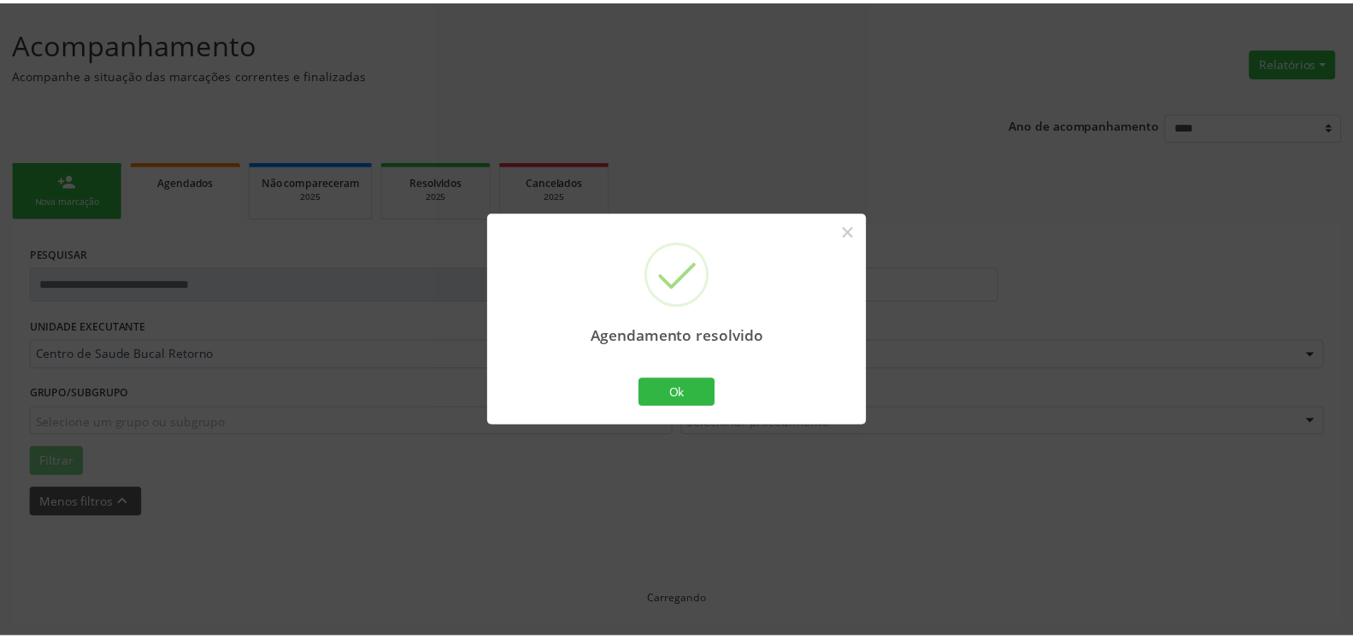
scroll to position [94, 0]
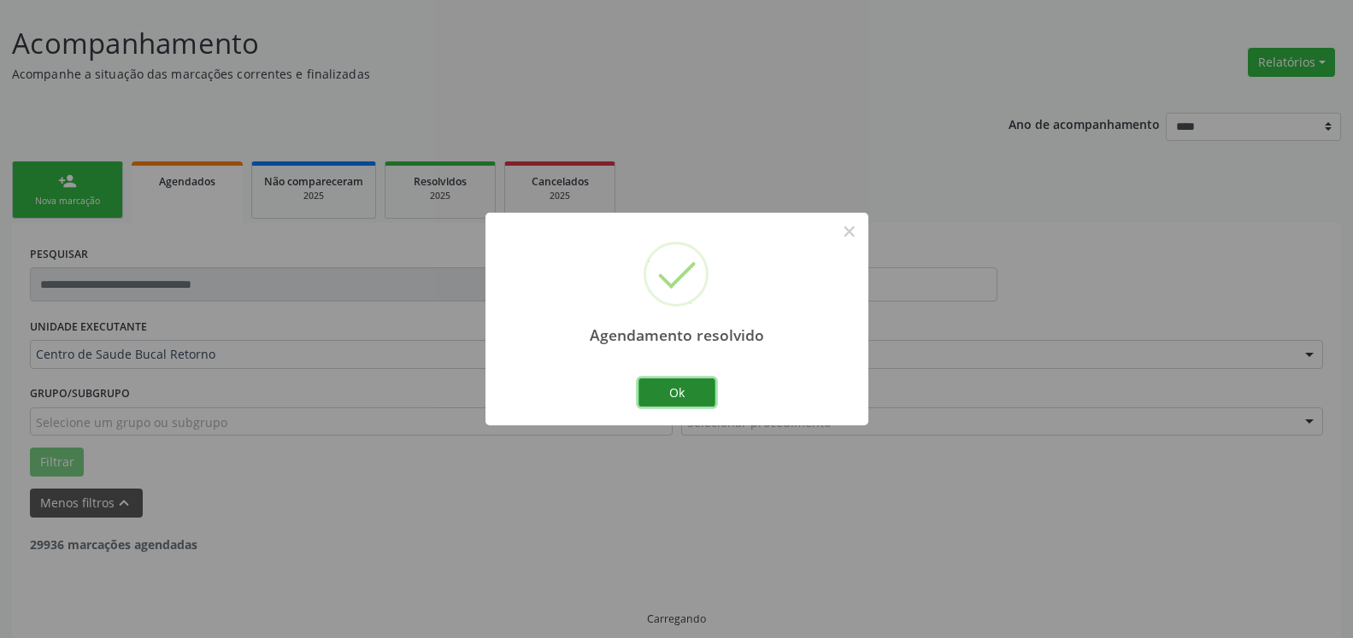
click at [692, 394] on button "Ok" at bounding box center [676, 393] width 77 height 29
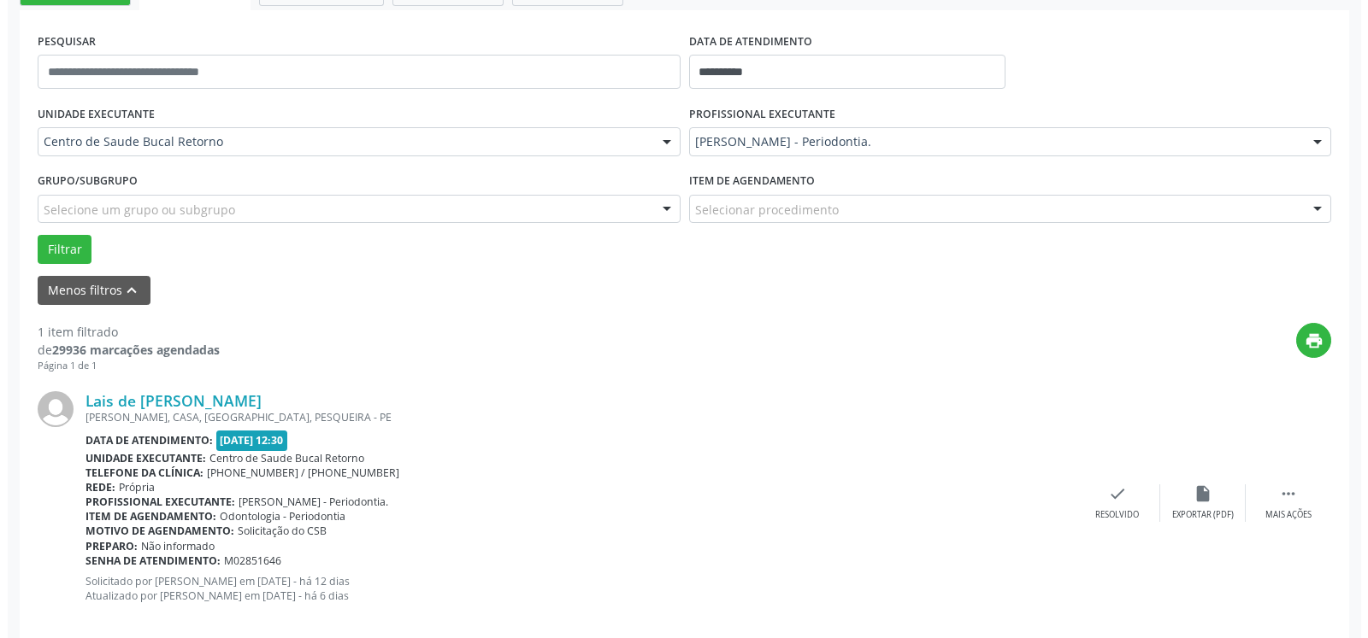
scroll to position [332, 0]
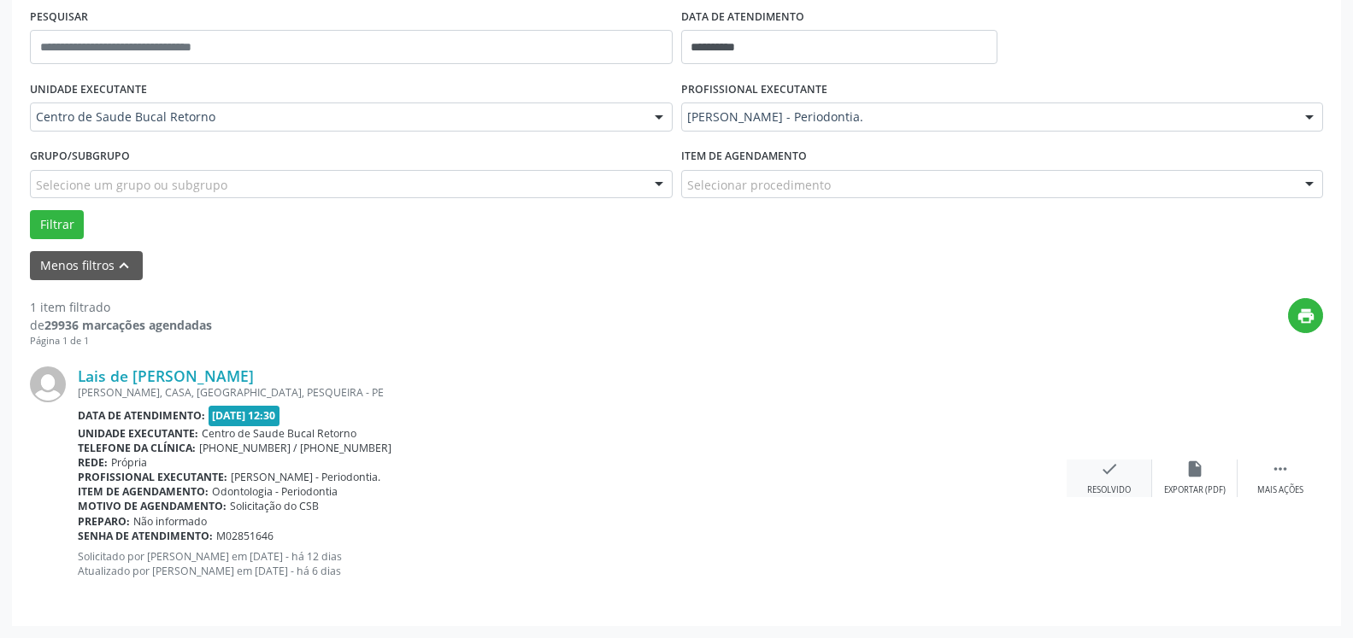
click at [1108, 470] on icon "check" at bounding box center [1109, 469] width 19 height 19
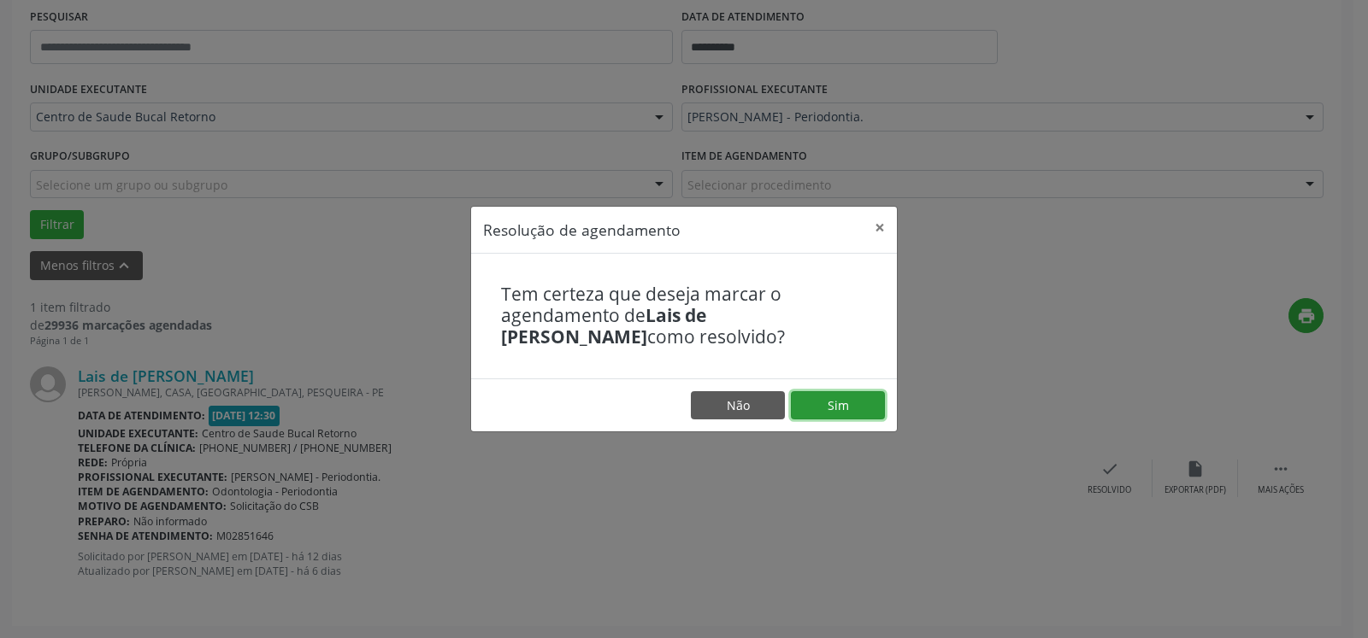
click at [841, 412] on button "Sim" at bounding box center [838, 405] width 94 height 29
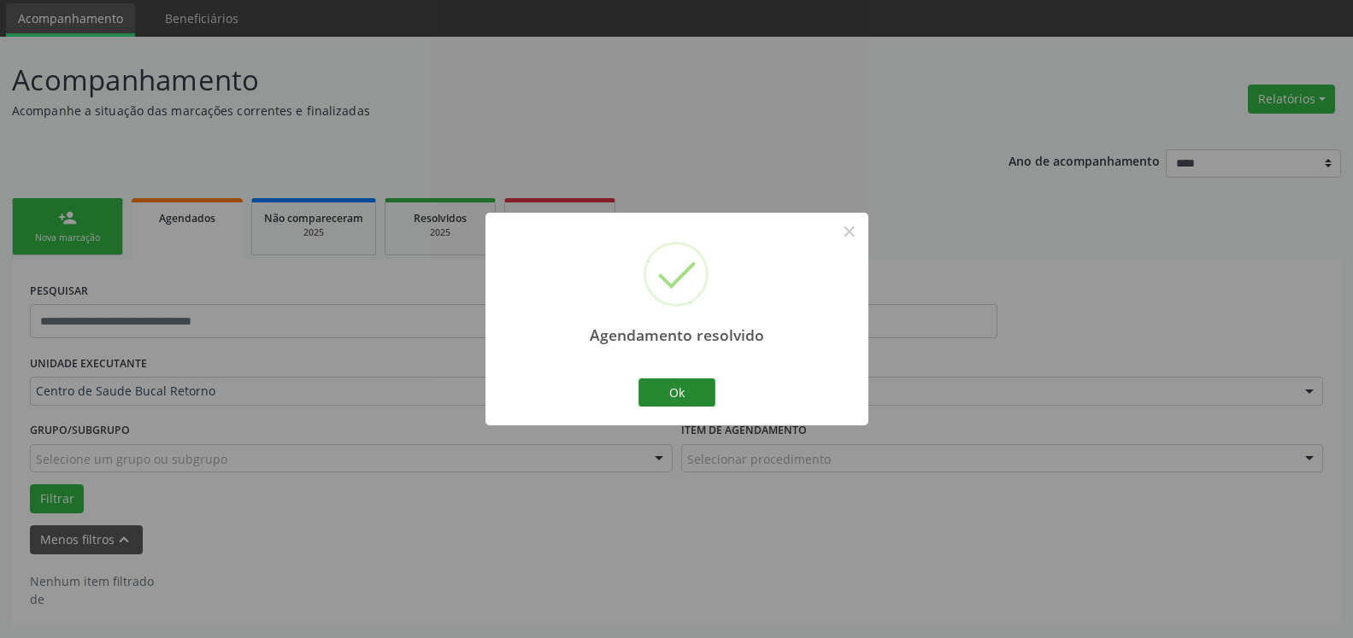
scroll to position [57, 0]
click at [685, 397] on button "Ok" at bounding box center [676, 393] width 77 height 29
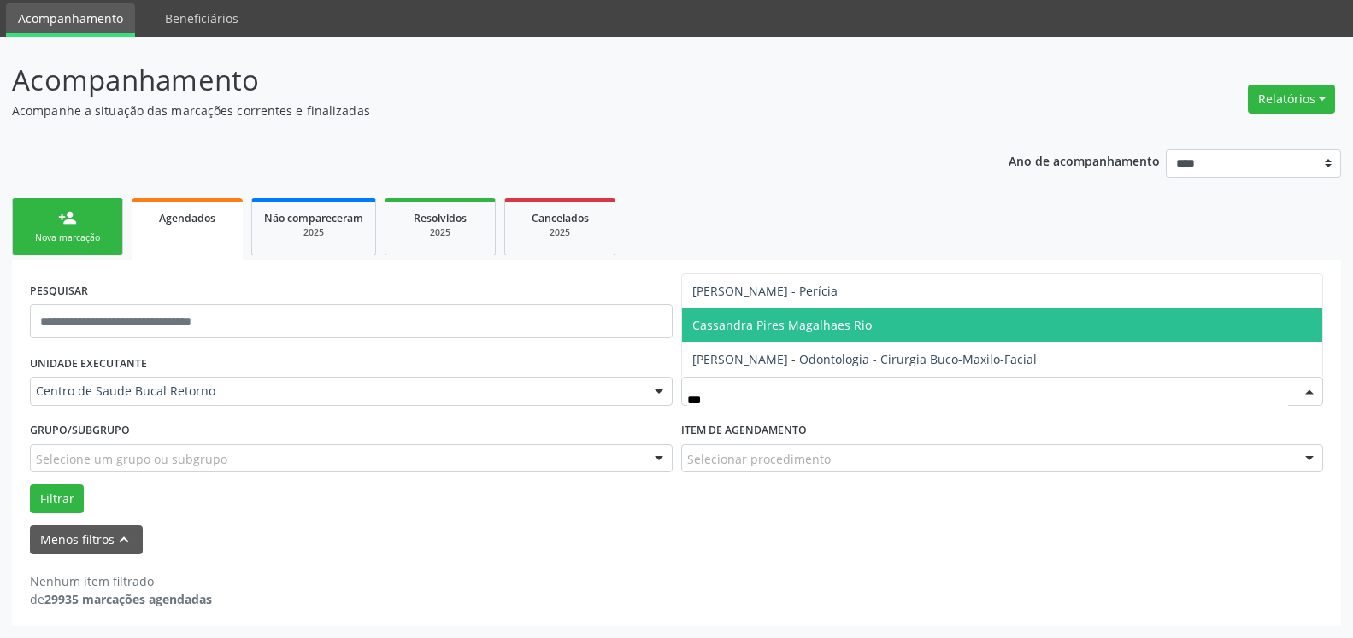
click at [759, 326] on span "Cassandra Pires Magalhaes Rio" at bounding box center [781, 325] width 179 height 16
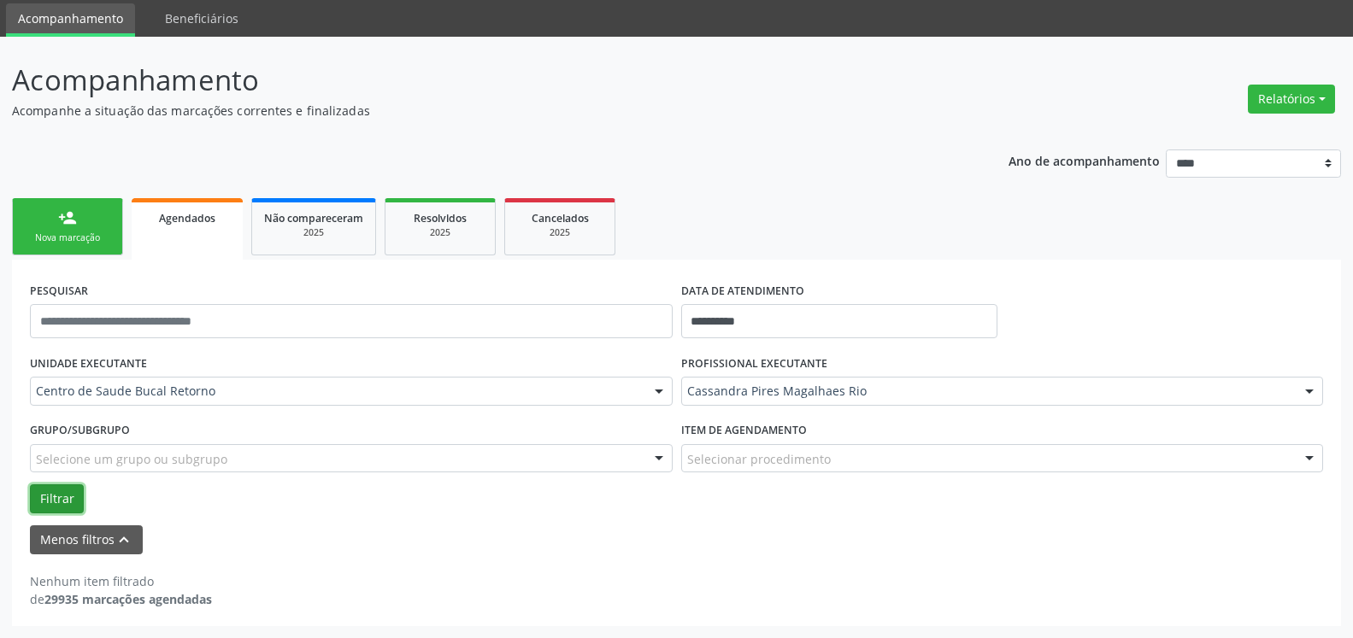
click at [58, 493] on button "Filtrar" at bounding box center [57, 499] width 54 height 29
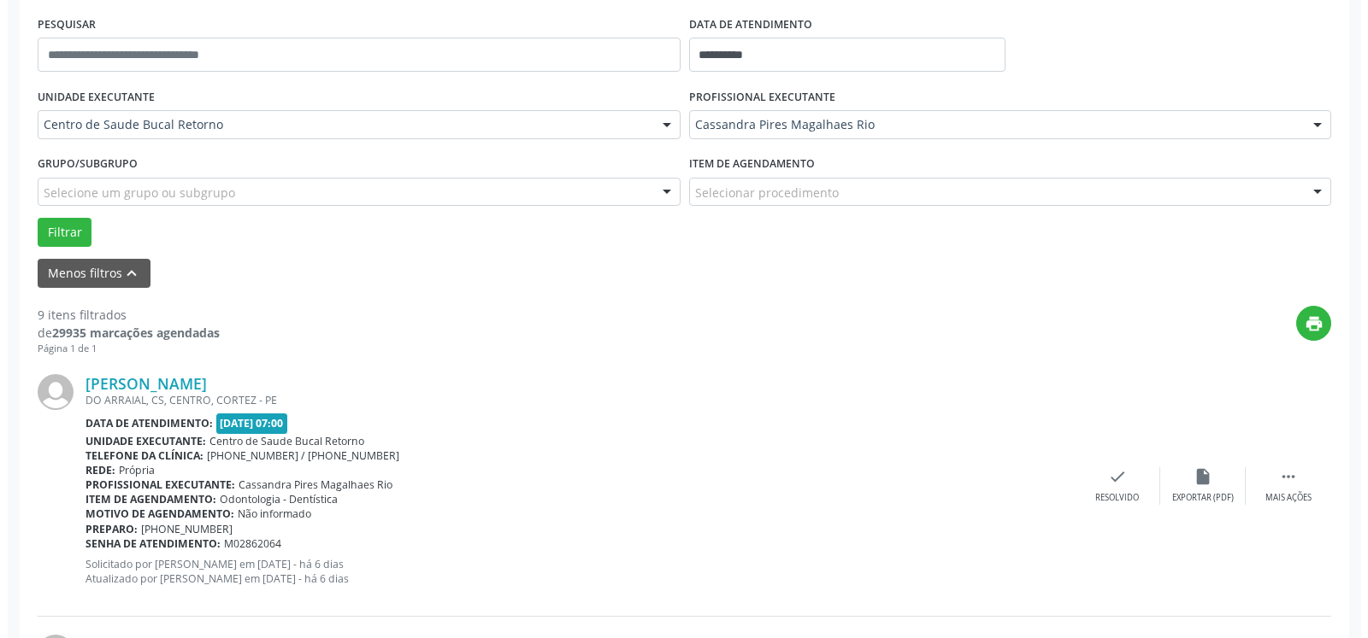
scroll to position [406, 0]
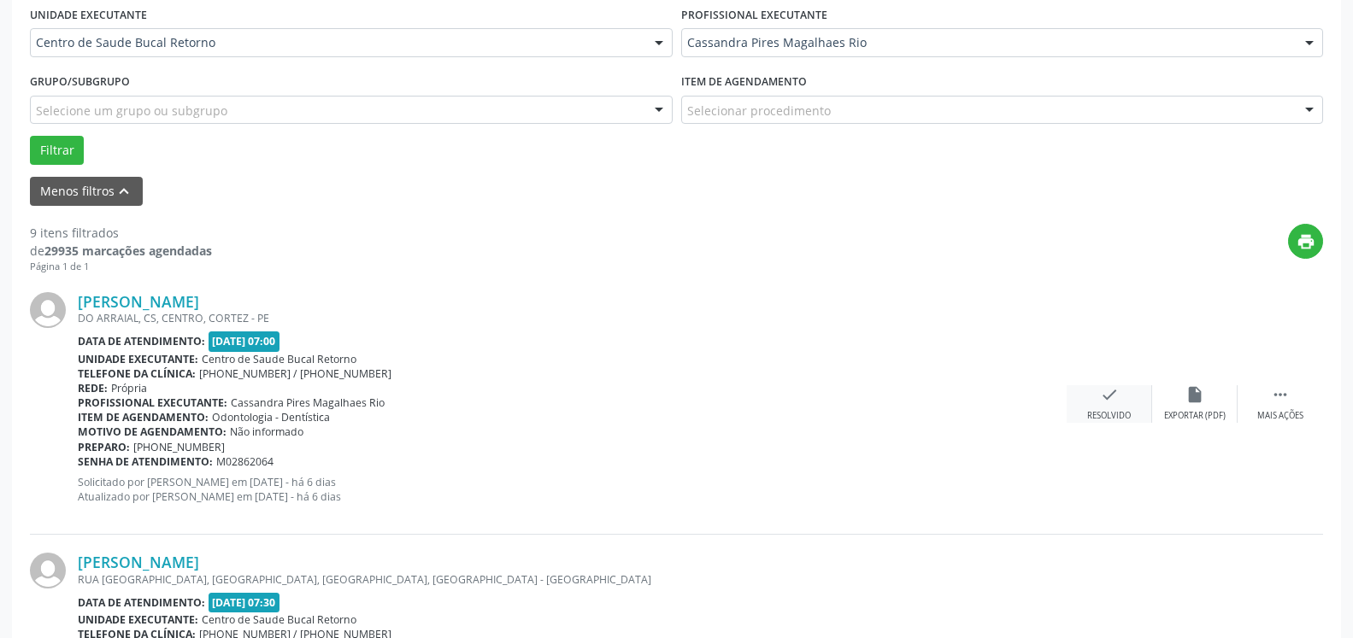
click at [1105, 404] on icon "check" at bounding box center [1109, 394] width 19 height 19
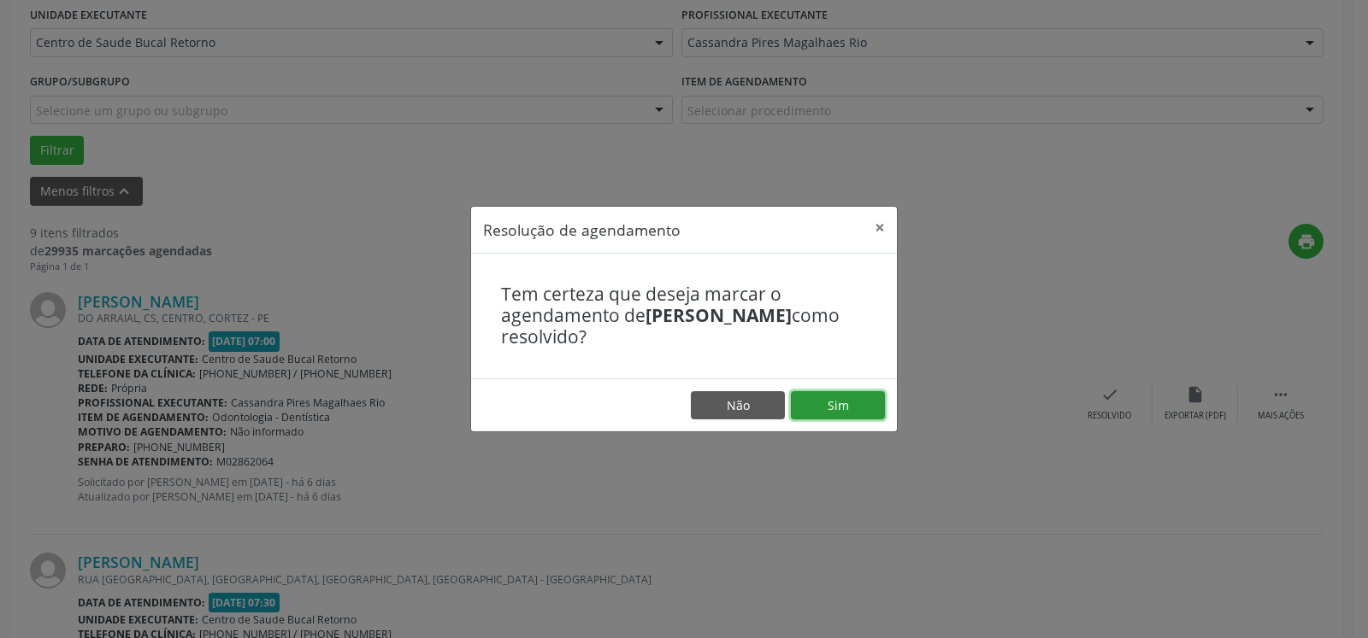
click at [852, 404] on button "Sim" at bounding box center [838, 405] width 94 height 29
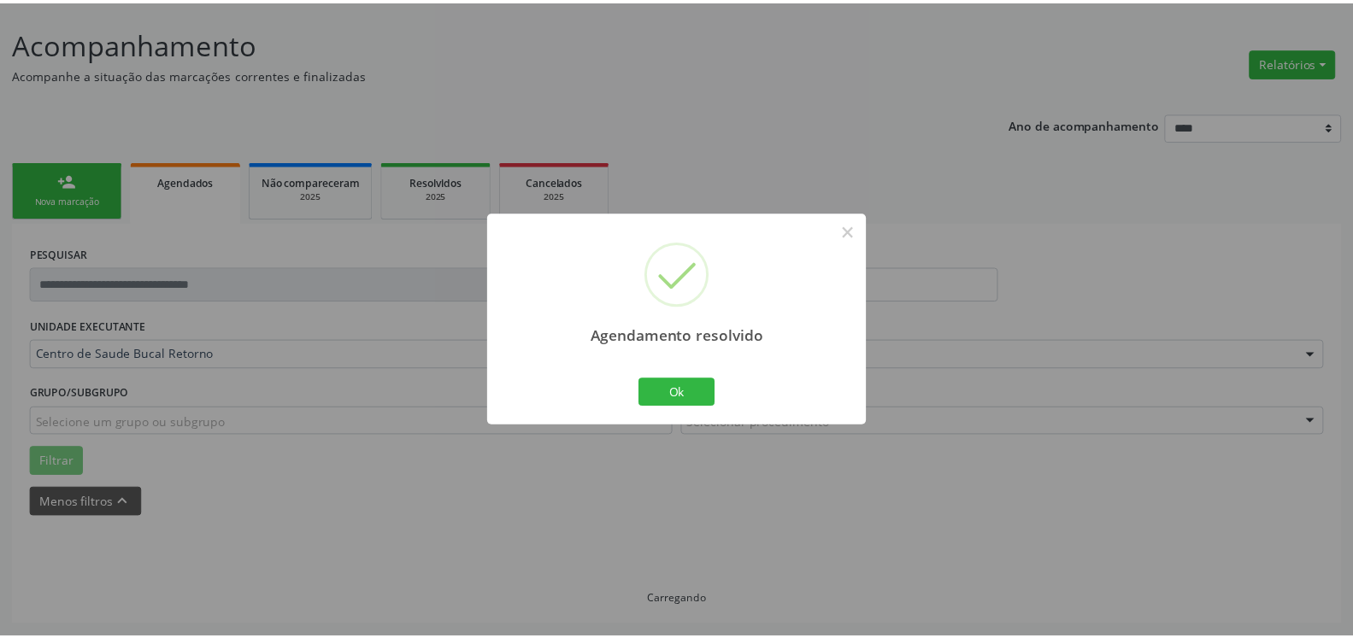
scroll to position [94, 0]
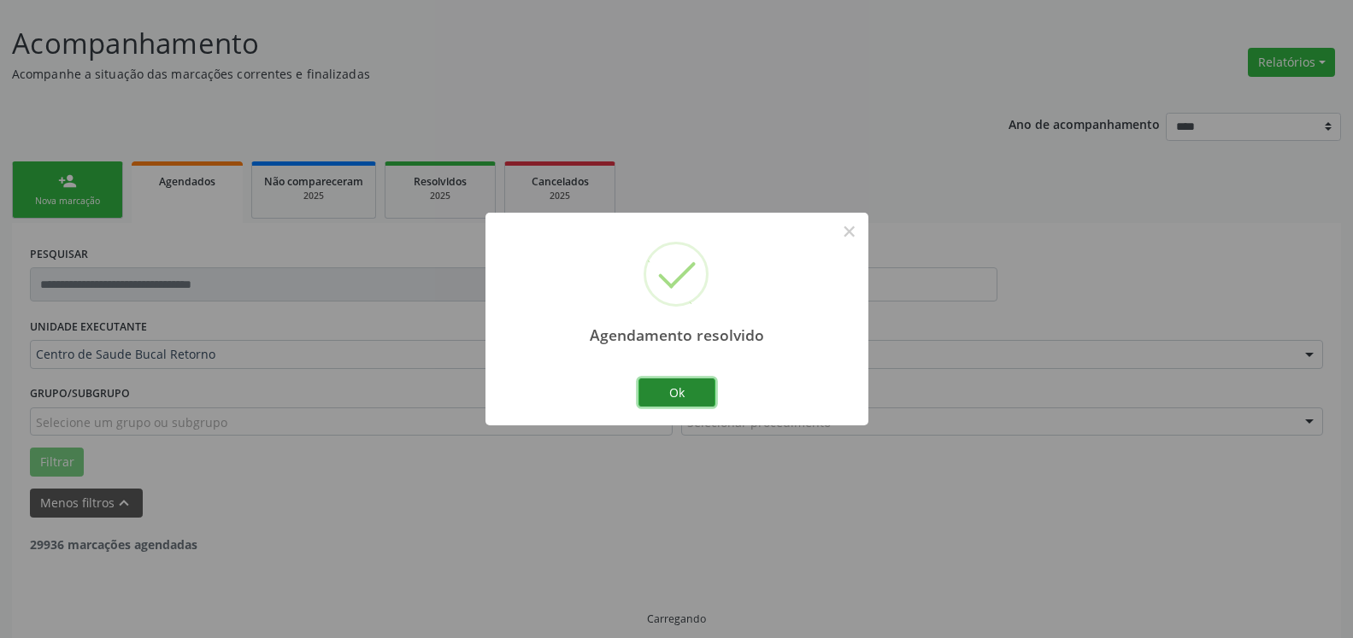
click at [702, 397] on button "Ok" at bounding box center [676, 393] width 77 height 29
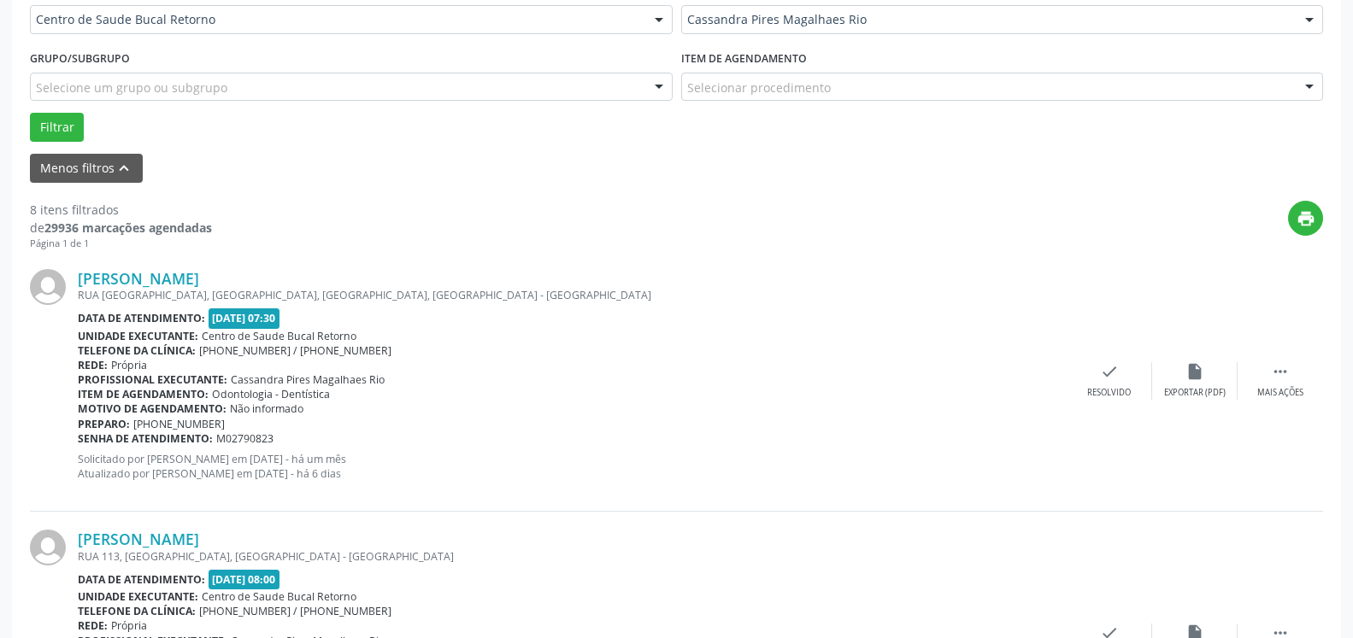
scroll to position [461, 0]
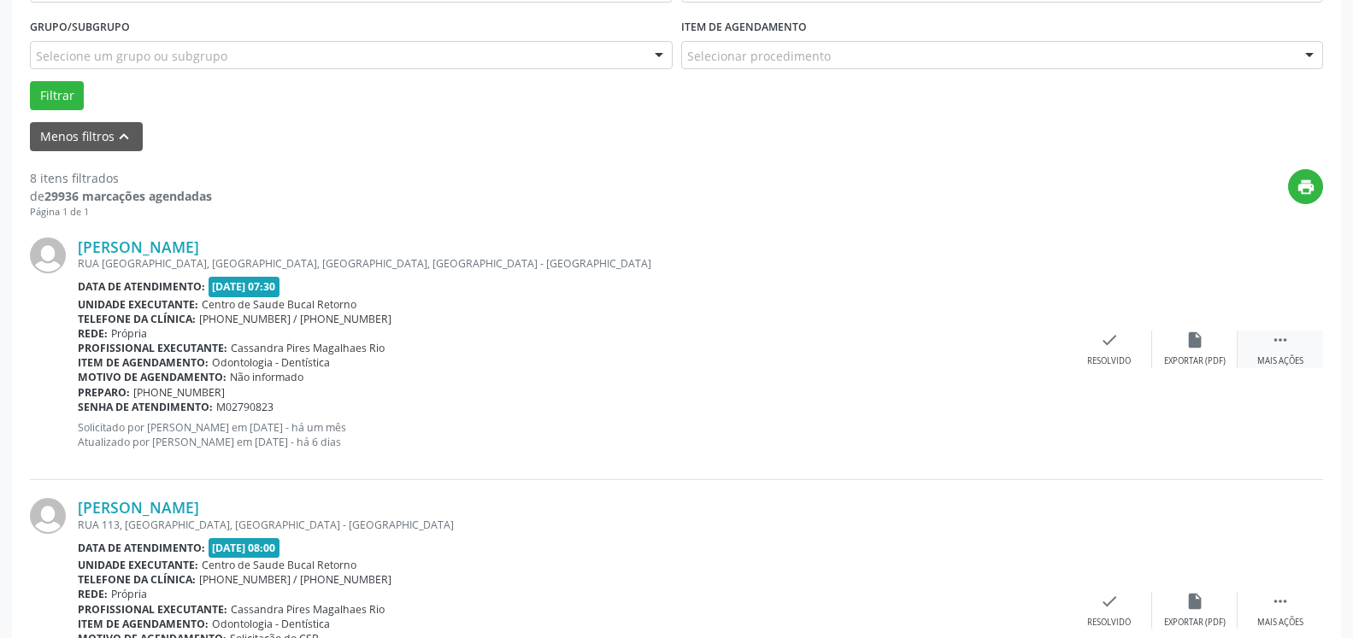
click at [1291, 338] on div " Mais ações" at bounding box center [1280, 349] width 85 height 37
click at [1198, 344] on icon "alarm_off" at bounding box center [1194, 340] width 19 height 19
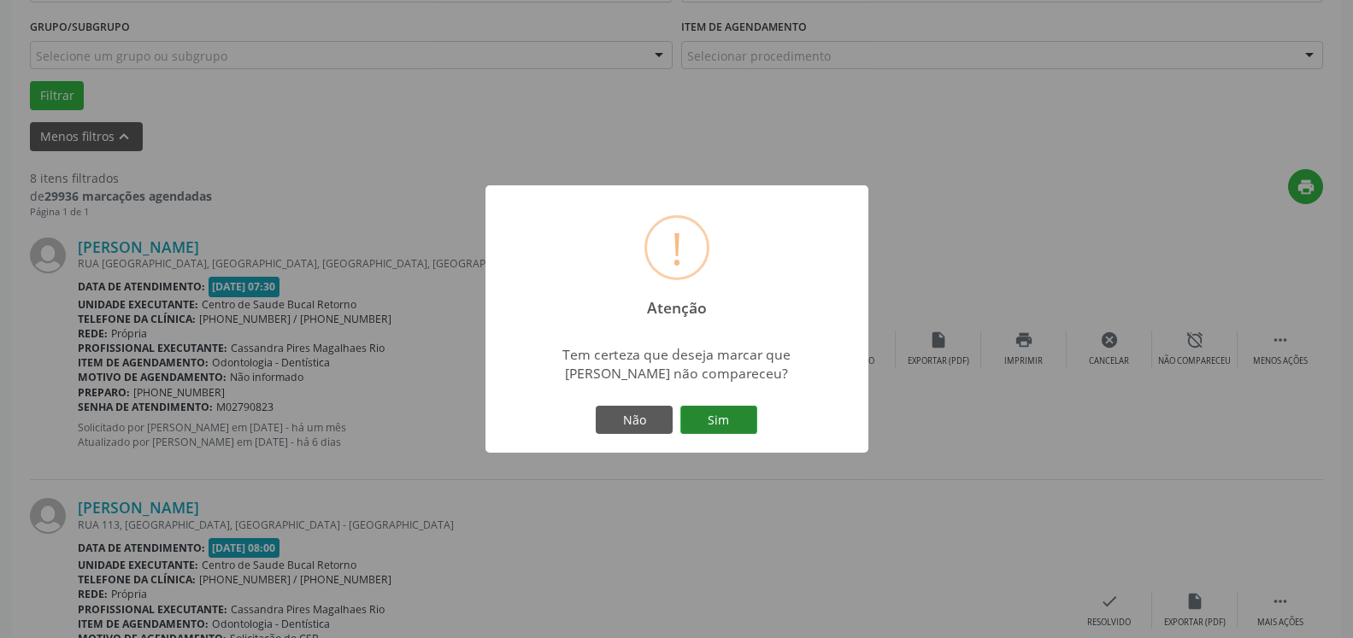
click at [730, 421] on button "Sim" at bounding box center [718, 420] width 77 height 29
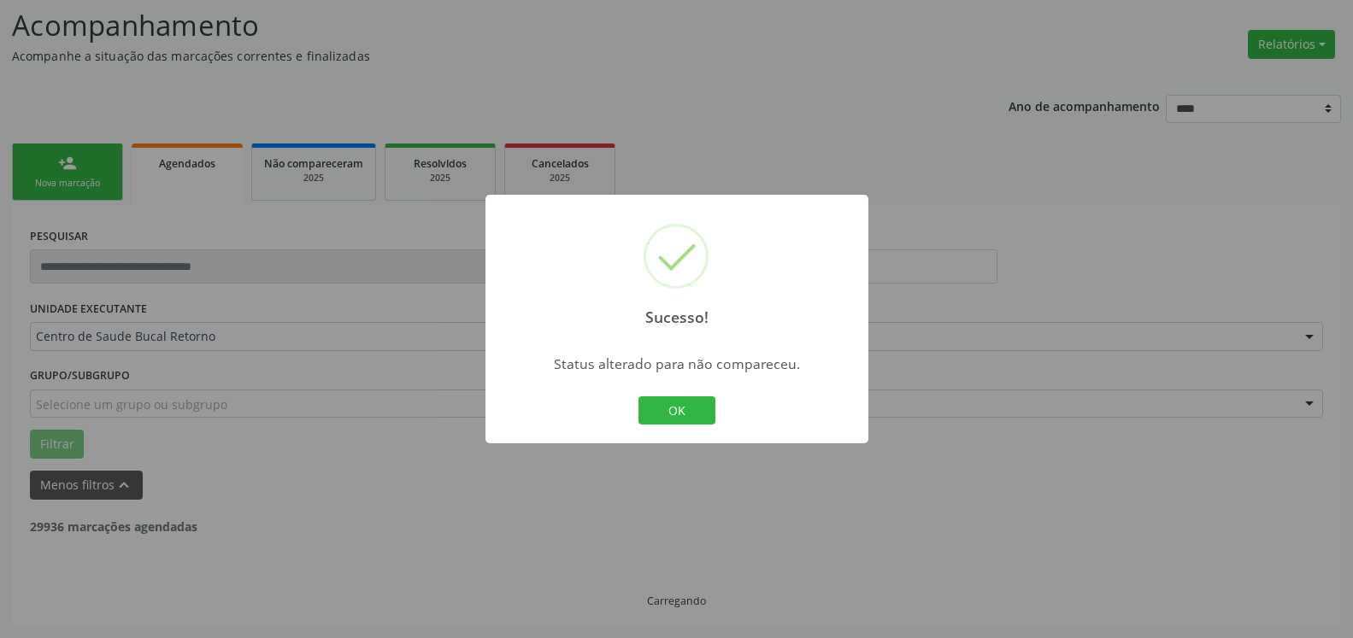
scroll to position [112, 0]
click at [664, 408] on button "OK" at bounding box center [676, 411] width 77 height 29
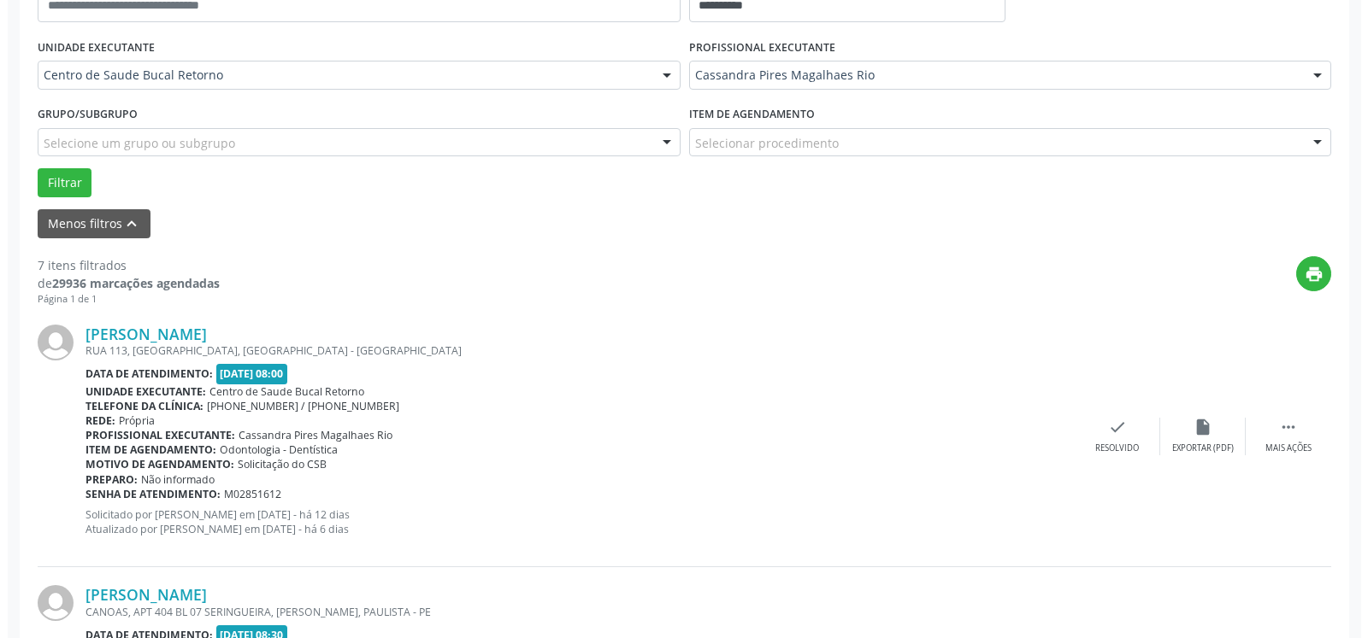
scroll to position [461, 0]
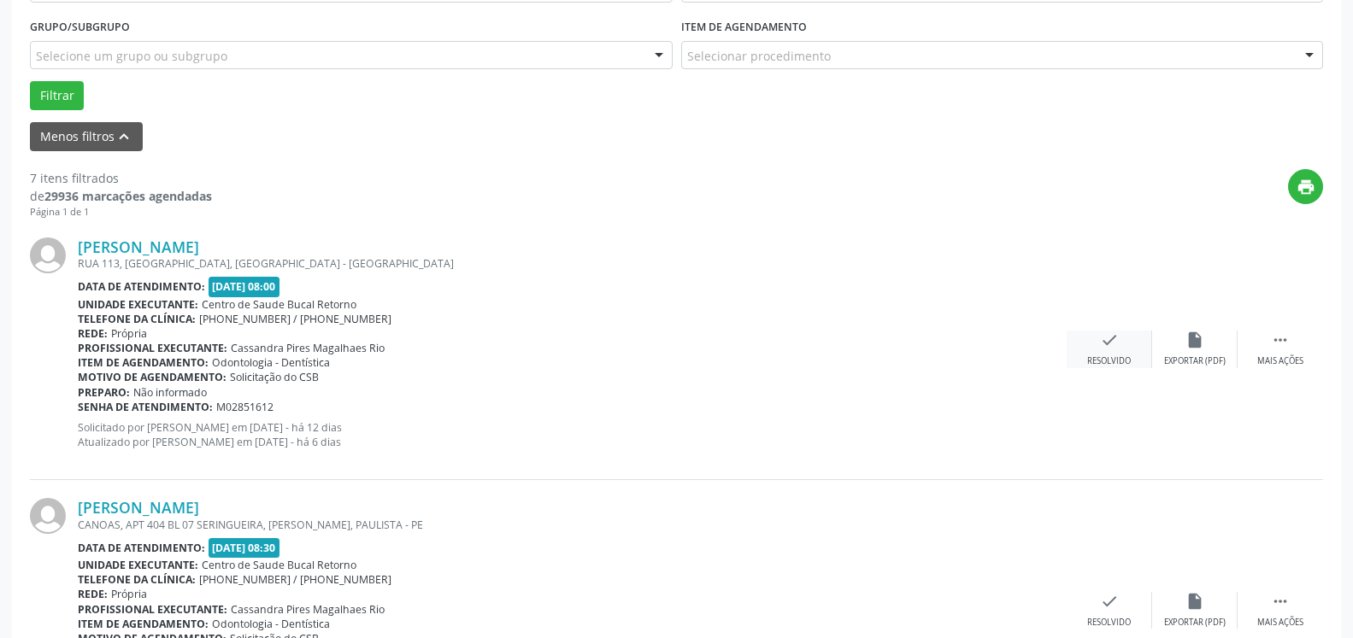
click at [1092, 354] on div "check Resolvido" at bounding box center [1109, 349] width 85 height 37
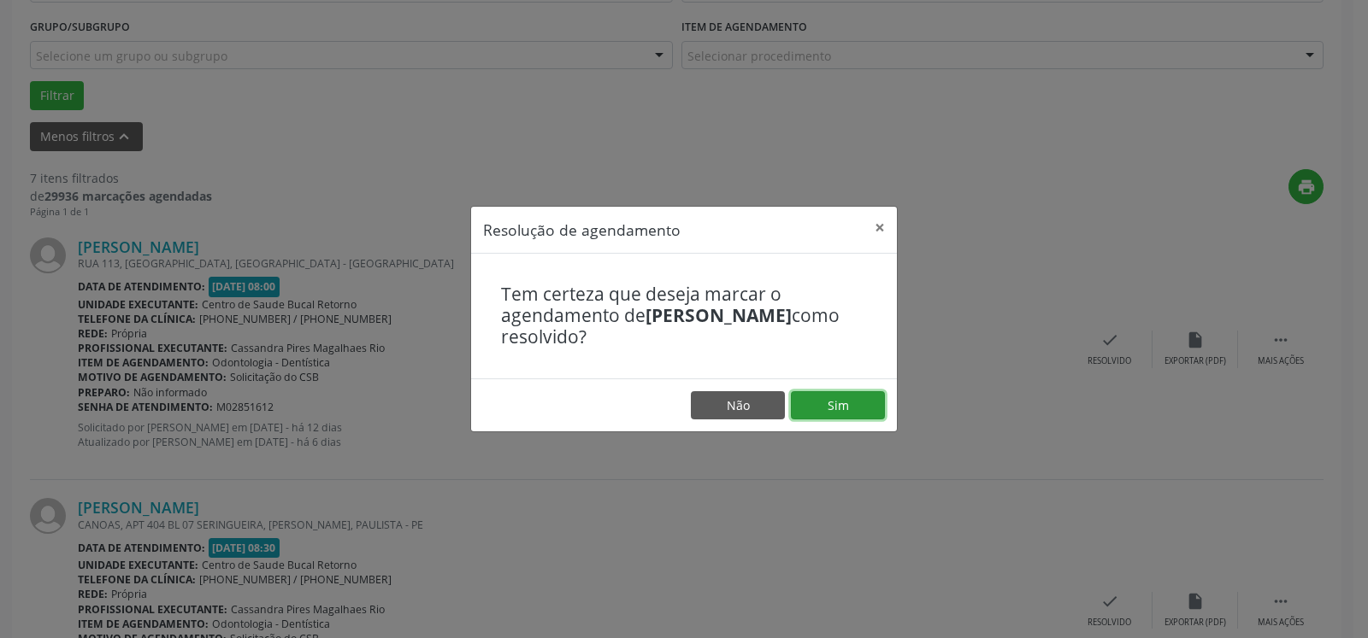
click at [862, 404] on button "Sim" at bounding box center [838, 405] width 94 height 29
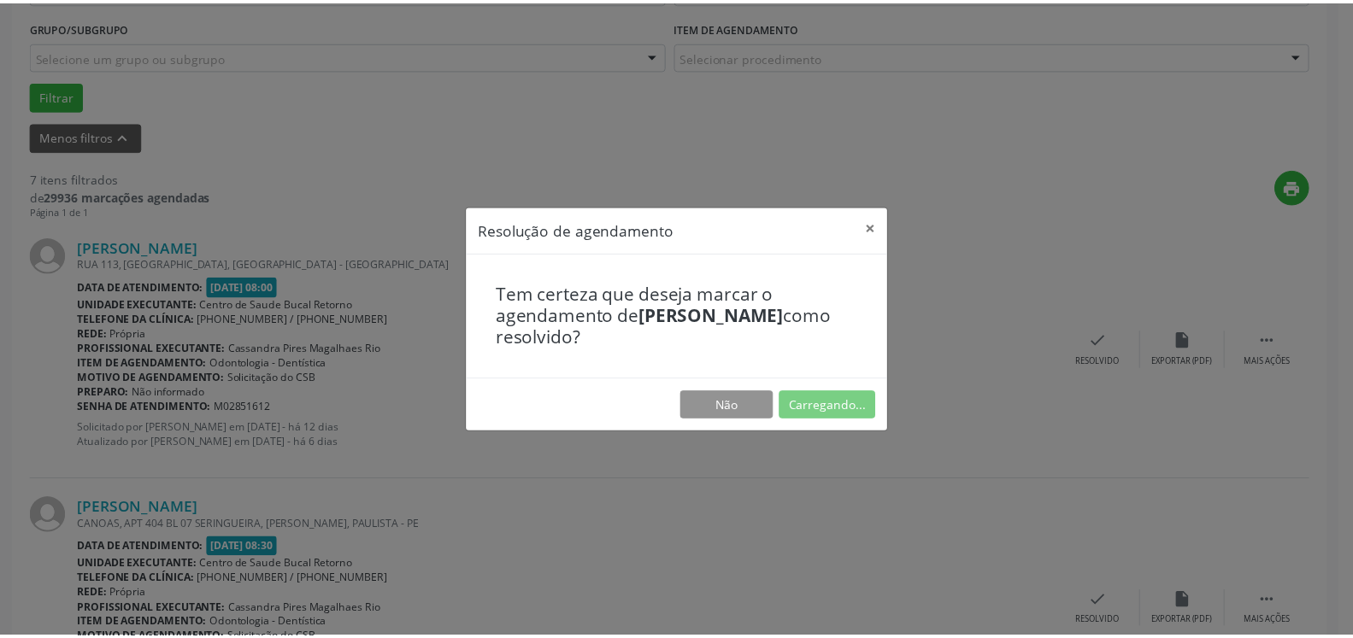
scroll to position [94, 0]
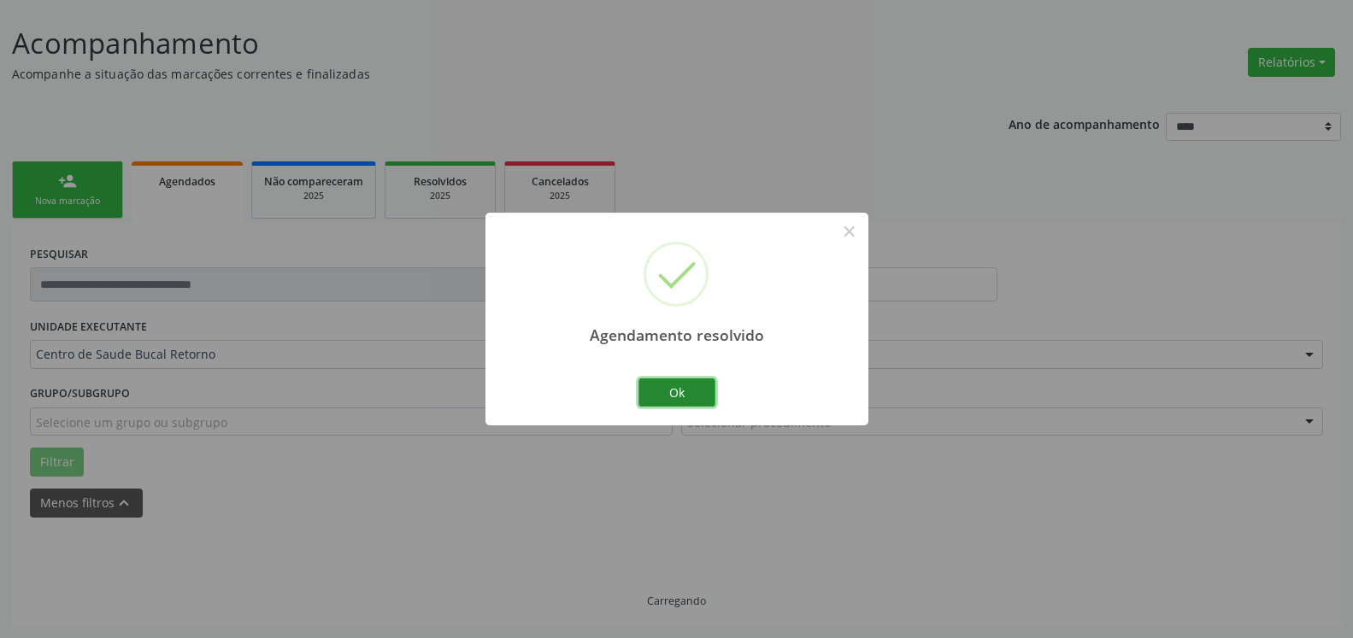
click at [697, 391] on button "Ok" at bounding box center [676, 393] width 77 height 29
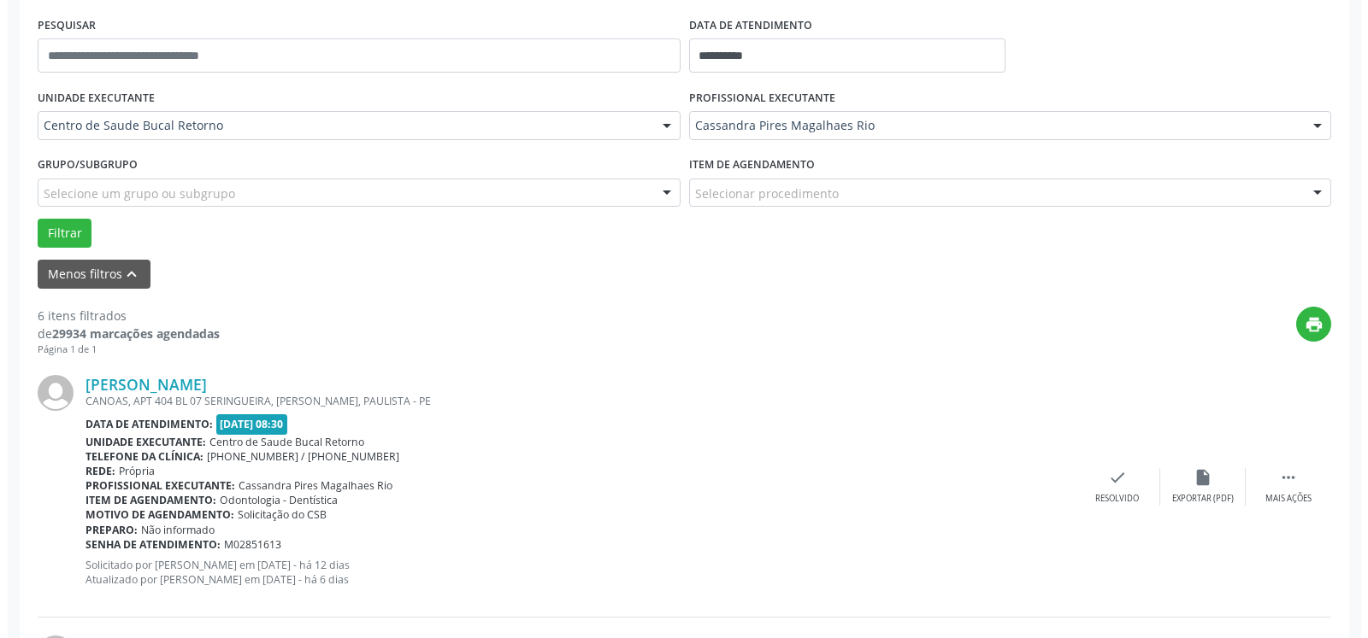
scroll to position [374, 0]
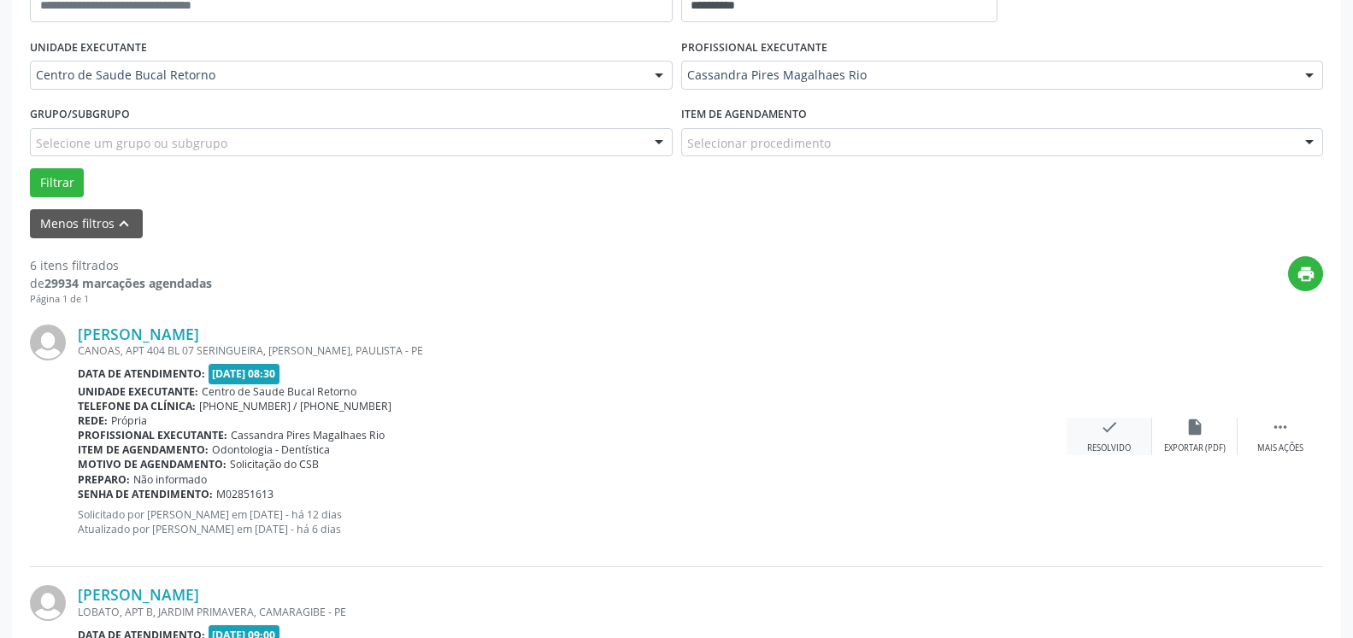
click at [1104, 431] on icon "check" at bounding box center [1109, 427] width 19 height 19
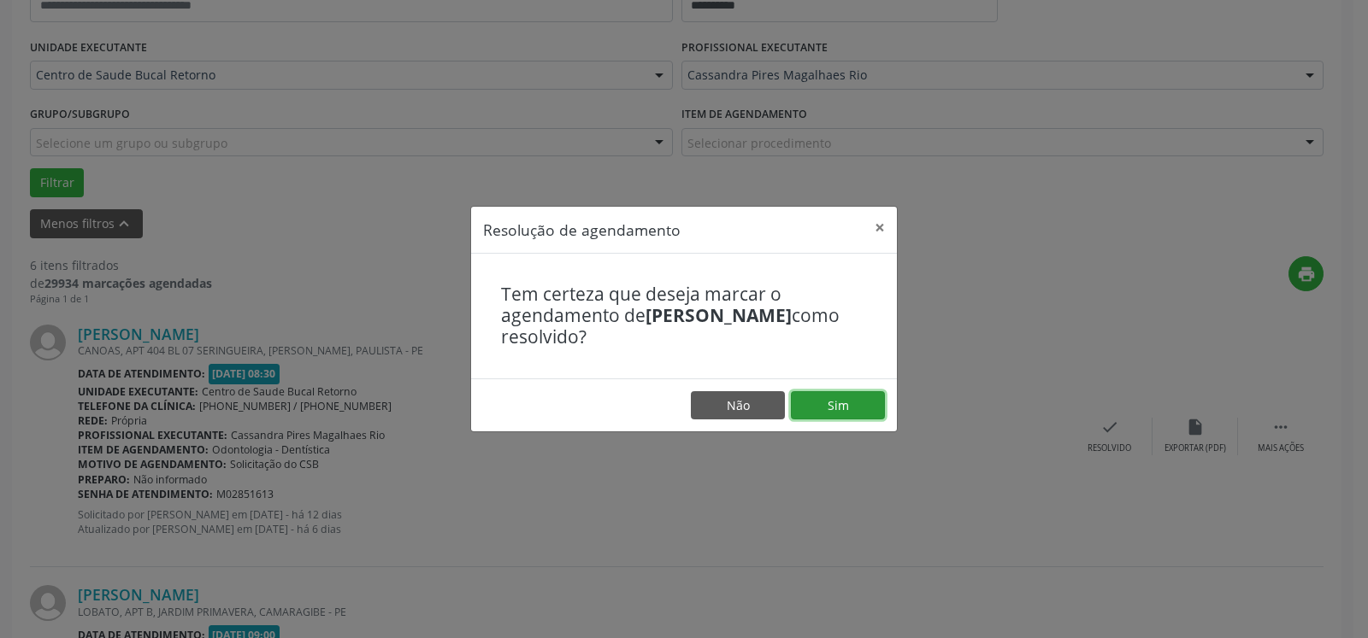
click at [821, 414] on button "Sim" at bounding box center [838, 405] width 94 height 29
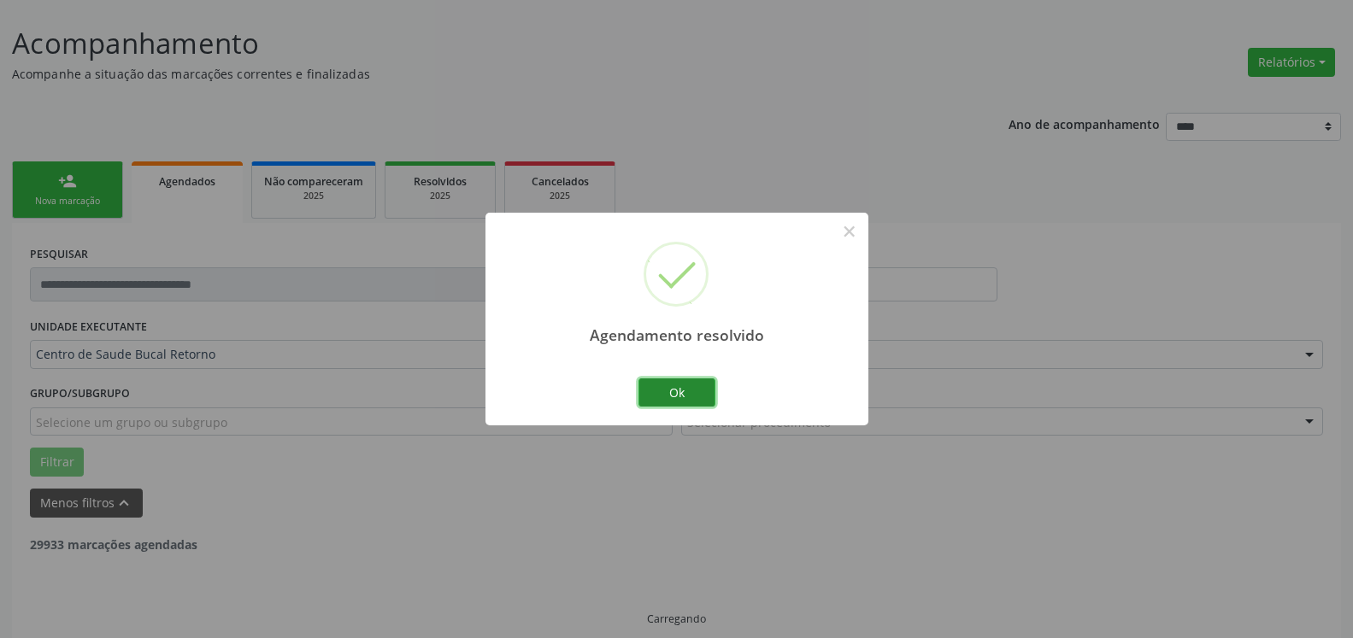
click at [659, 397] on button "Ok" at bounding box center [676, 393] width 77 height 29
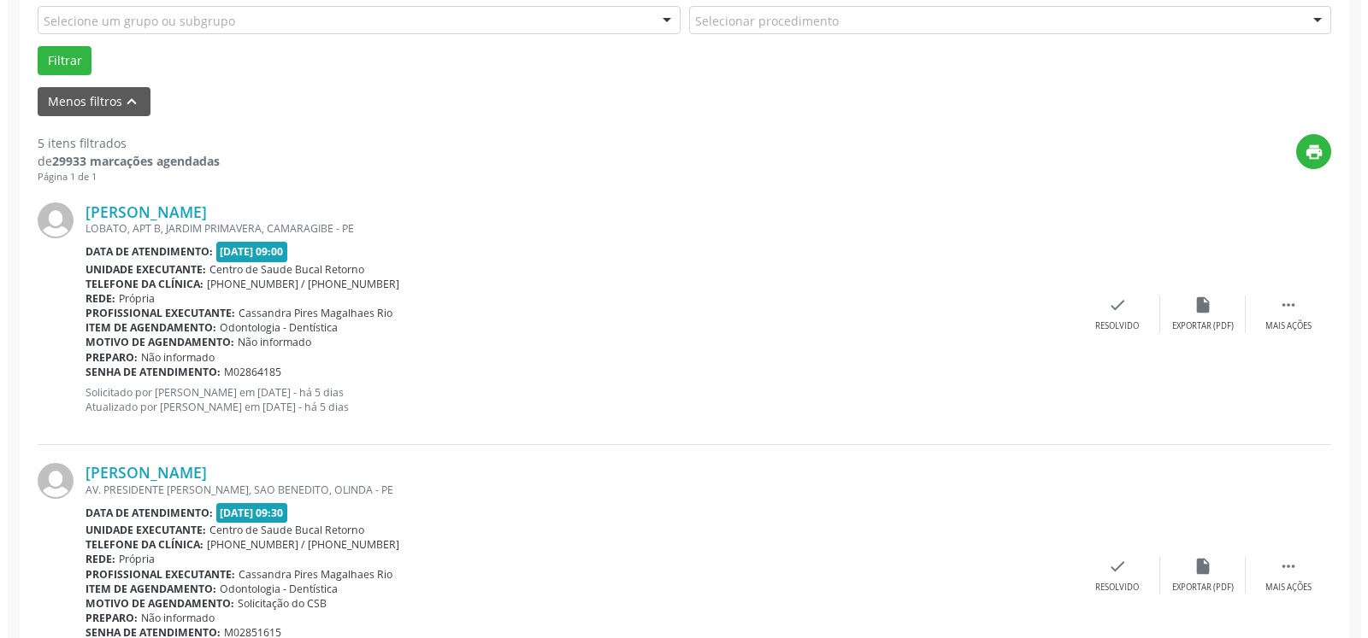
scroll to position [530, 0]
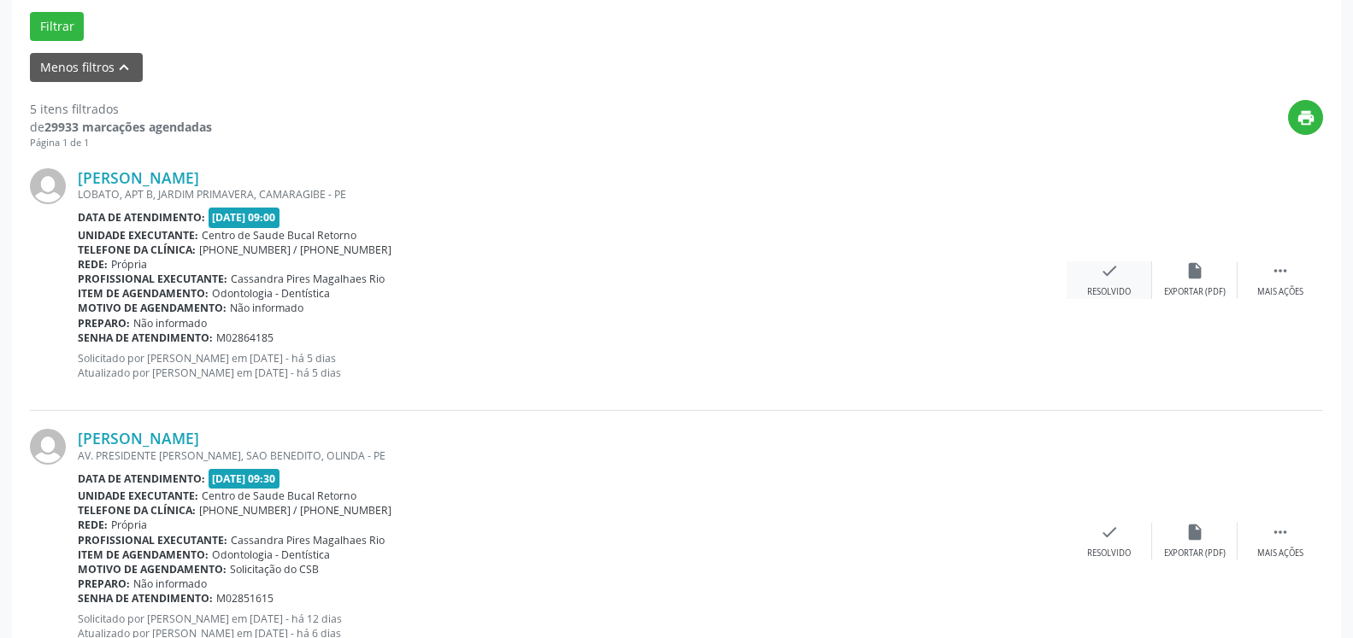
click at [1109, 271] on icon "check" at bounding box center [1109, 271] width 19 height 19
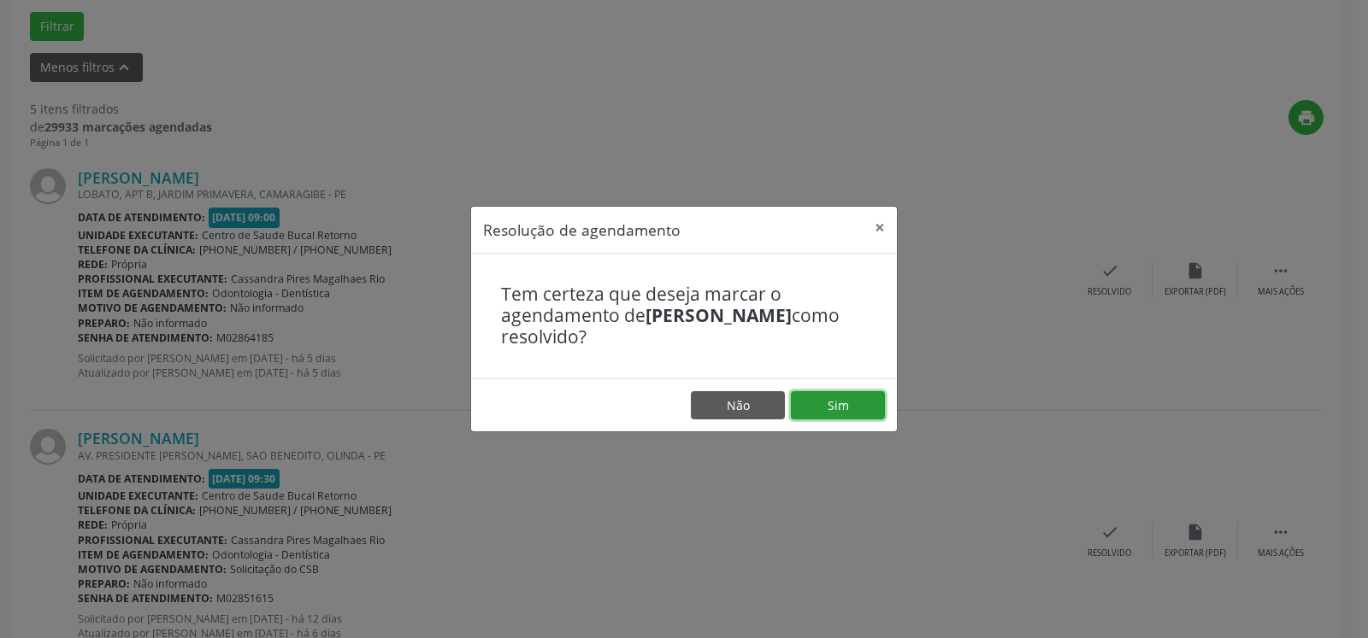
click at [855, 403] on button "Sim" at bounding box center [838, 405] width 94 height 29
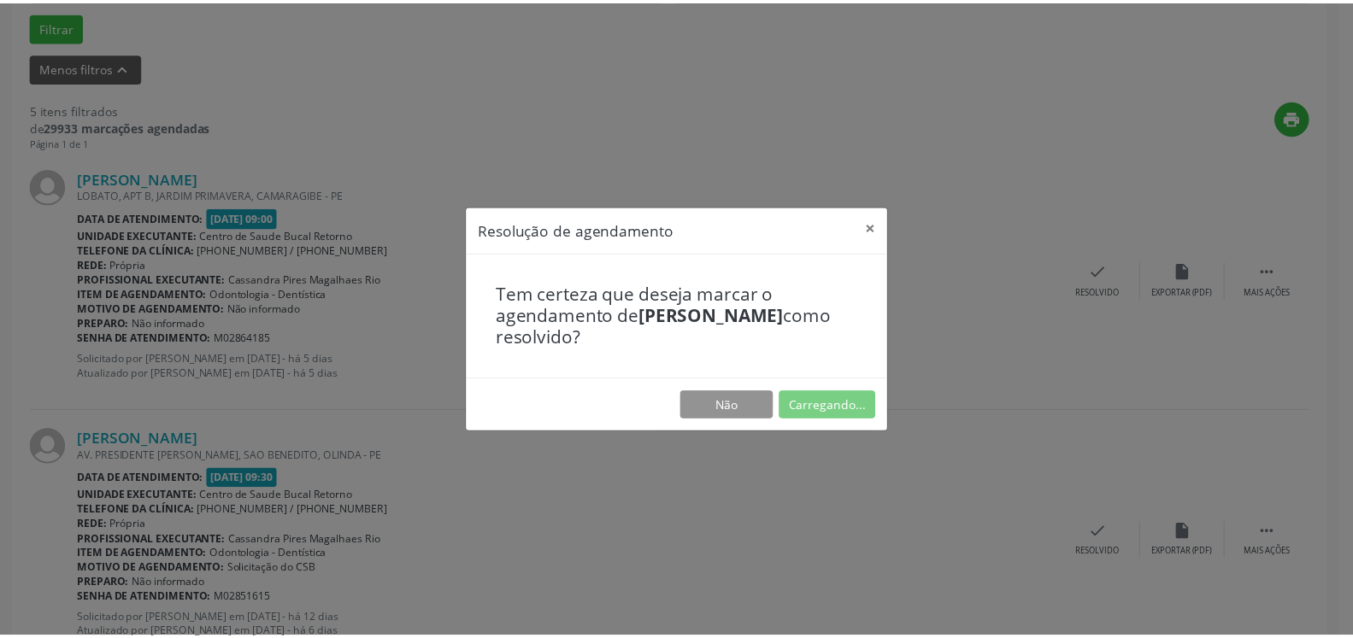
scroll to position [94, 0]
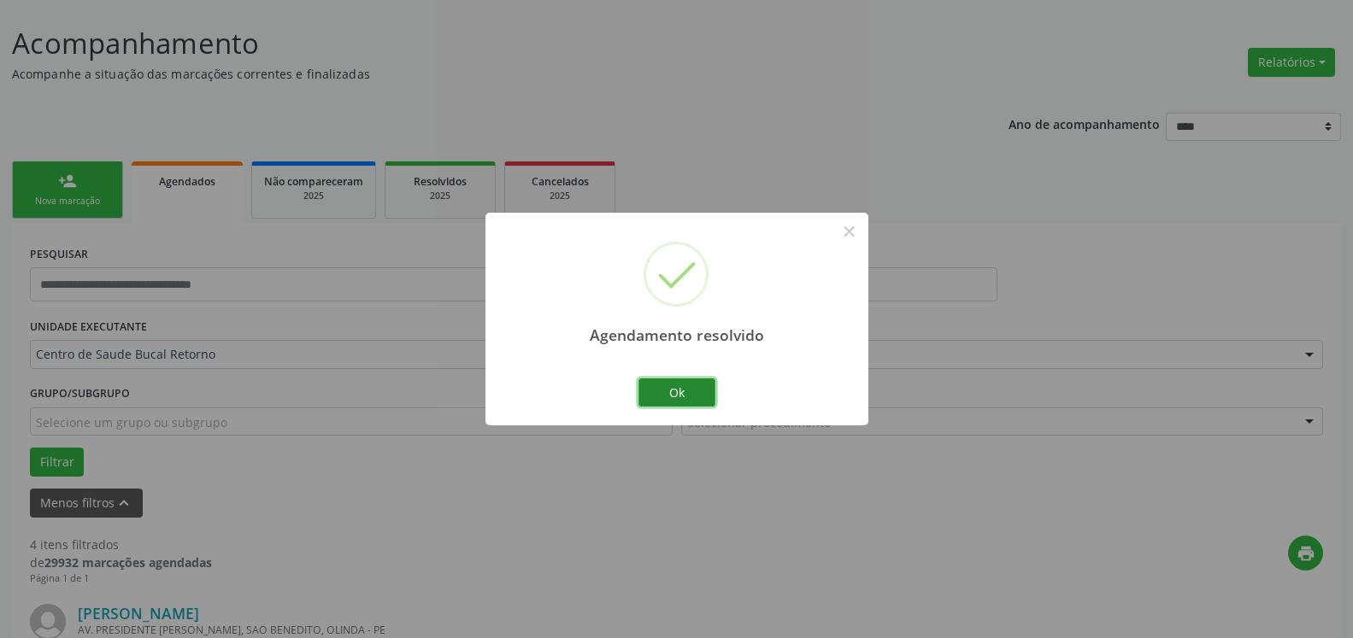
click at [691, 390] on button "Ok" at bounding box center [676, 393] width 77 height 29
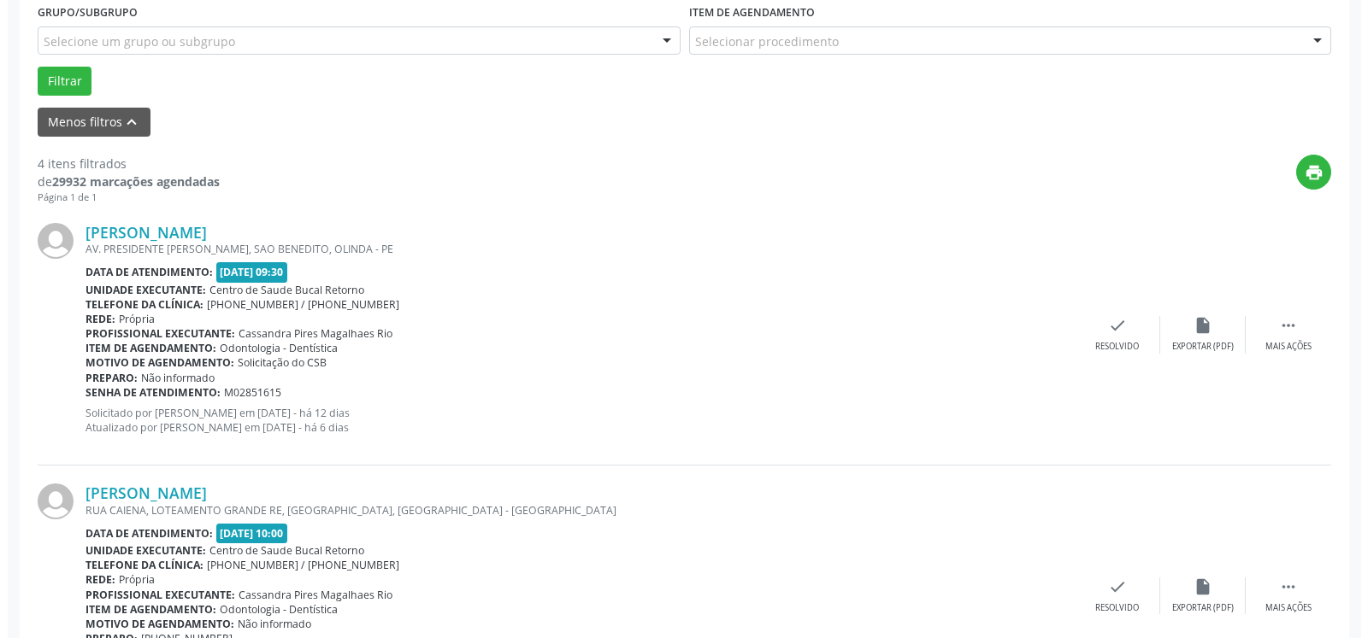
scroll to position [530, 0]
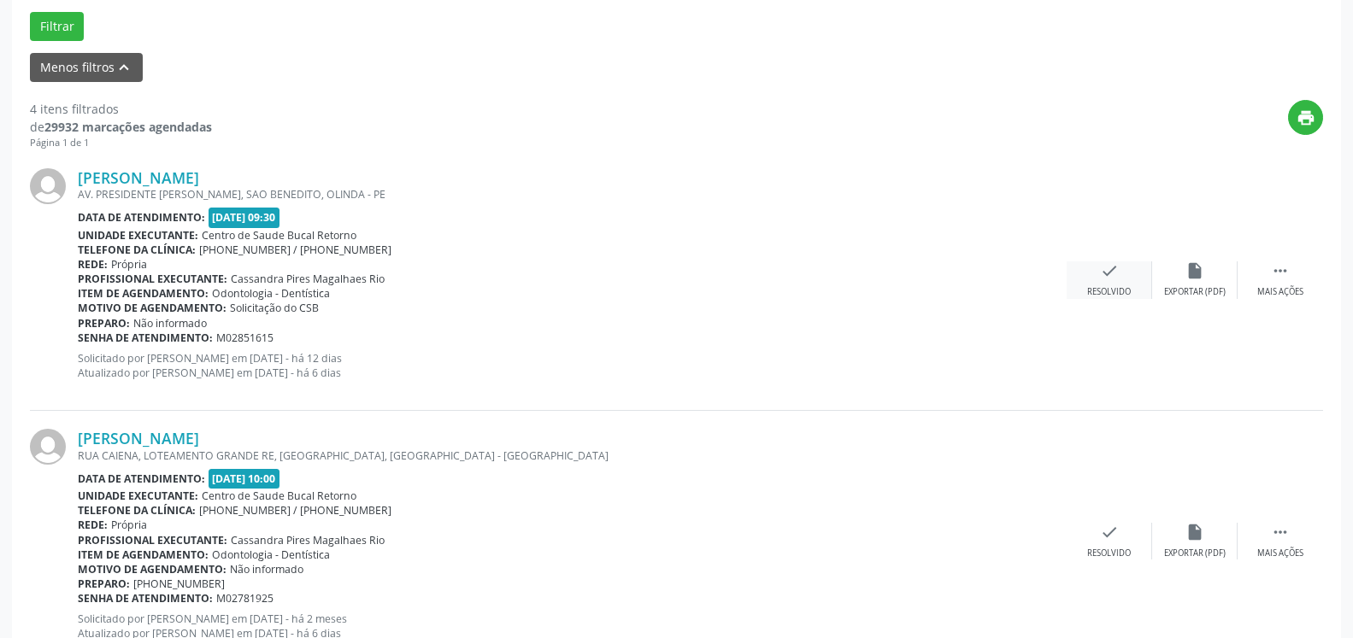
click at [1108, 279] on icon "check" at bounding box center [1109, 271] width 19 height 19
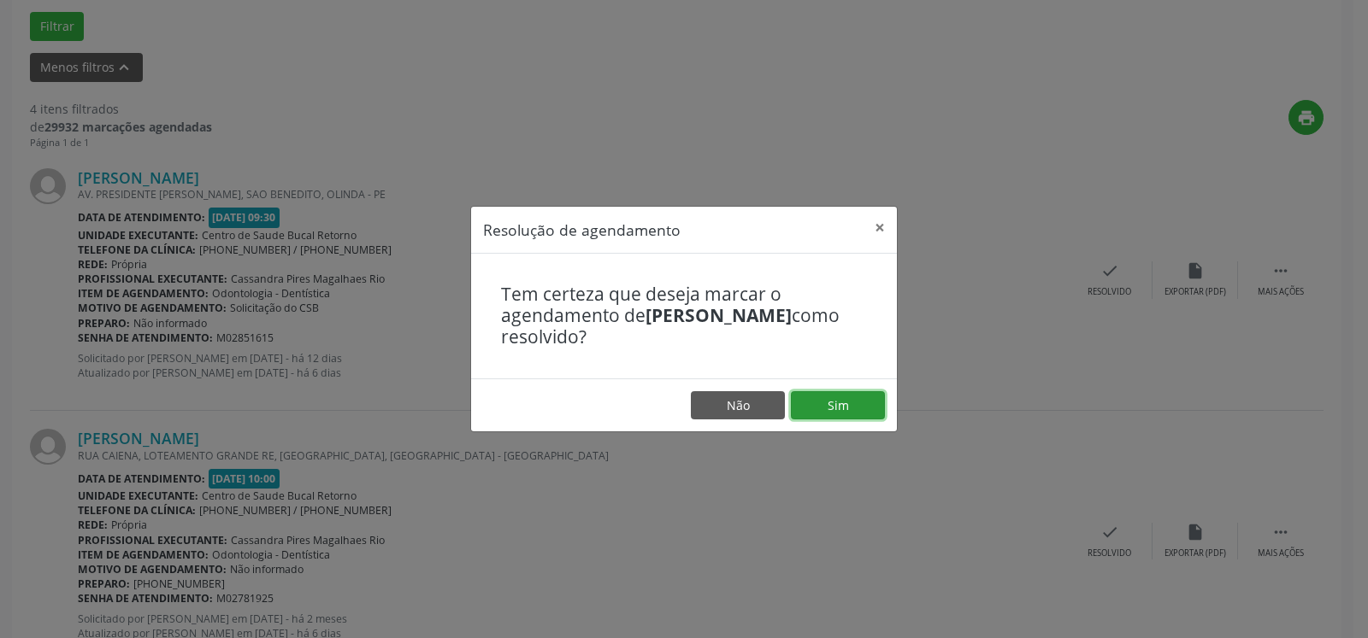
click at [857, 406] on button "Sim" at bounding box center [838, 405] width 94 height 29
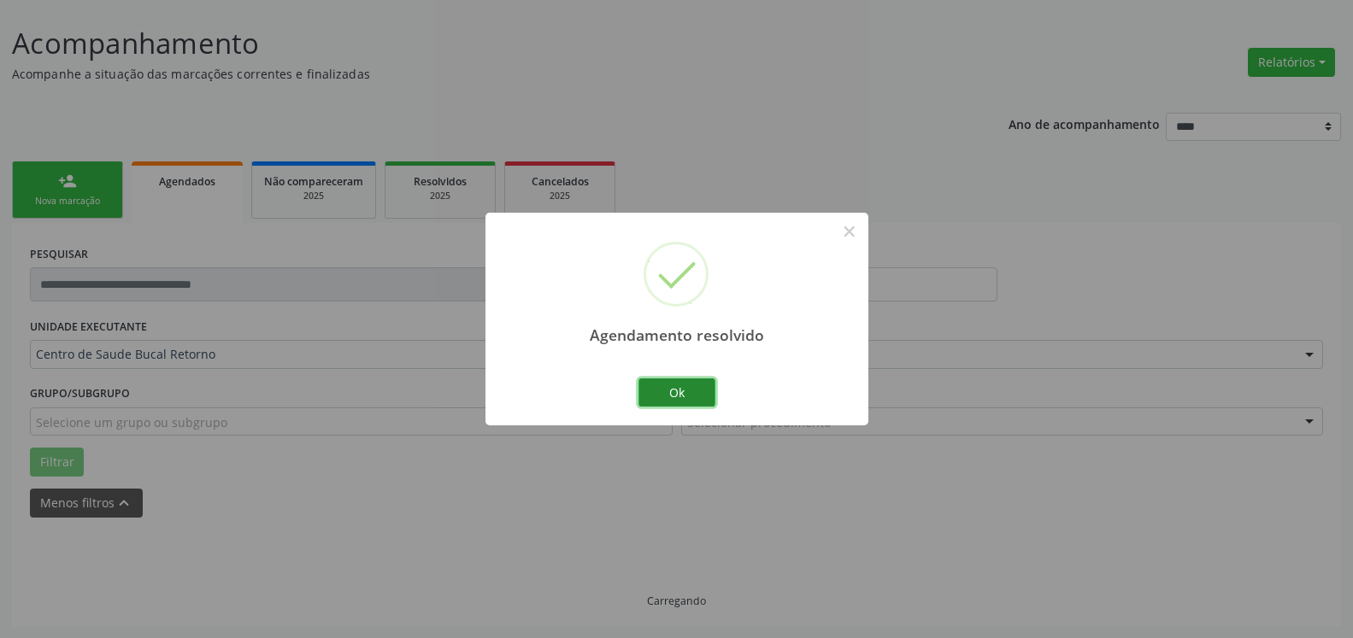
click at [694, 390] on button "Ok" at bounding box center [676, 393] width 77 height 29
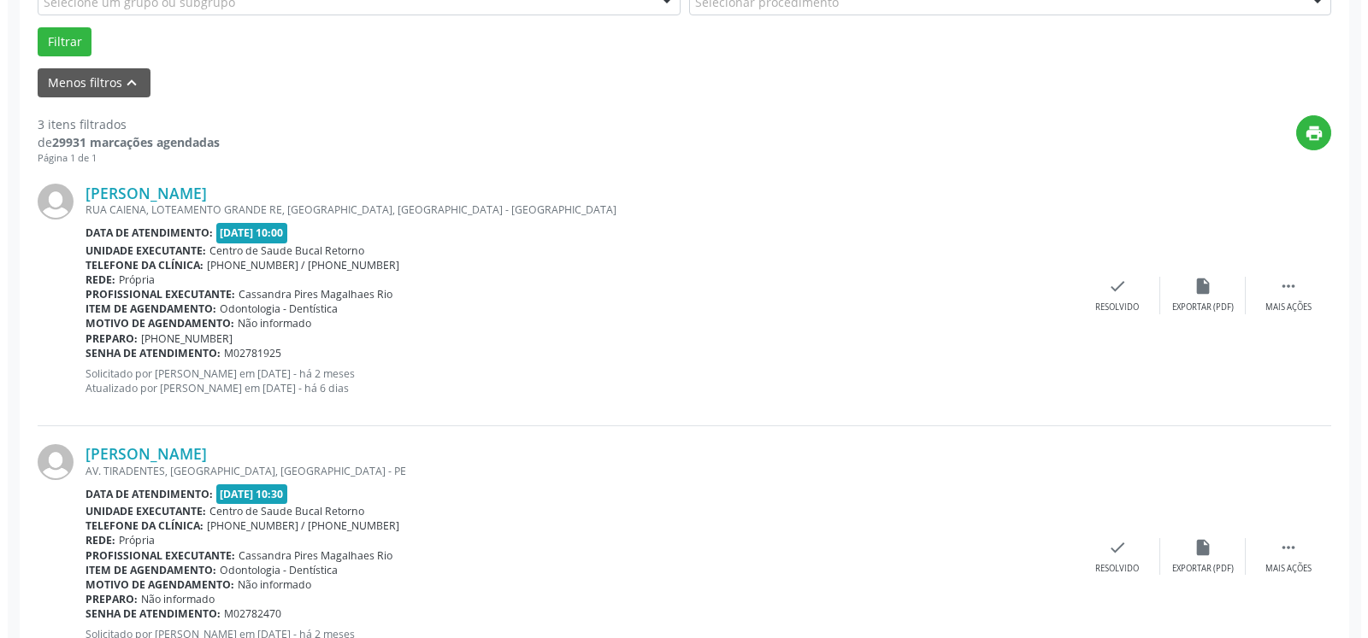
scroll to position [548, 0]
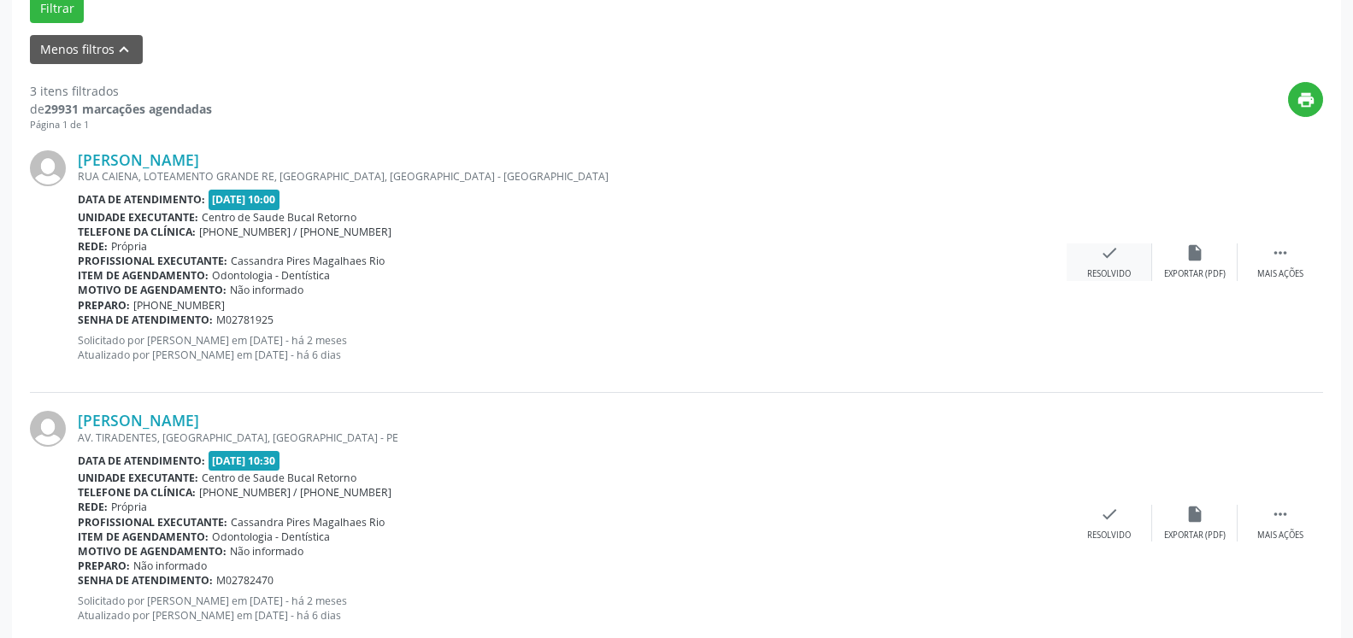
click at [1105, 262] on icon "check" at bounding box center [1109, 253] width 19 height 19
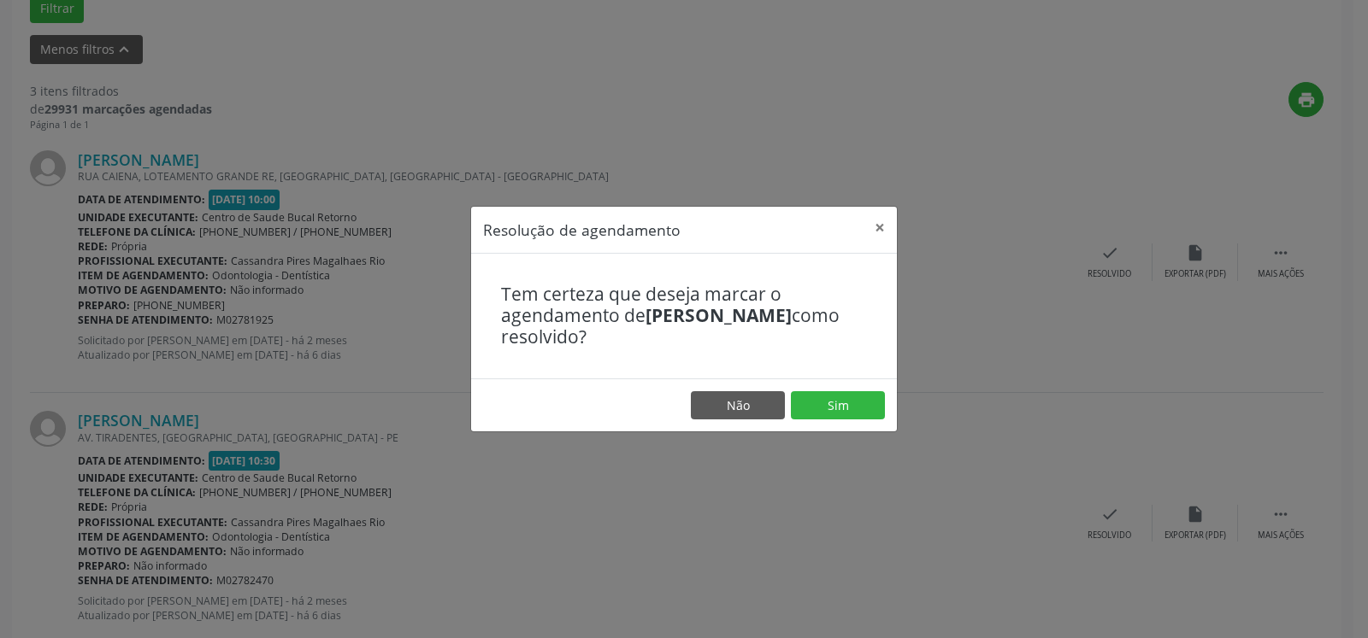
click at [827, 389] on footer "Não Sim" at bounding box center [684, 406] width 426 height 54
click at [827, 400] on button "Sim" at bounding box center [838, 405] width 94 height 29
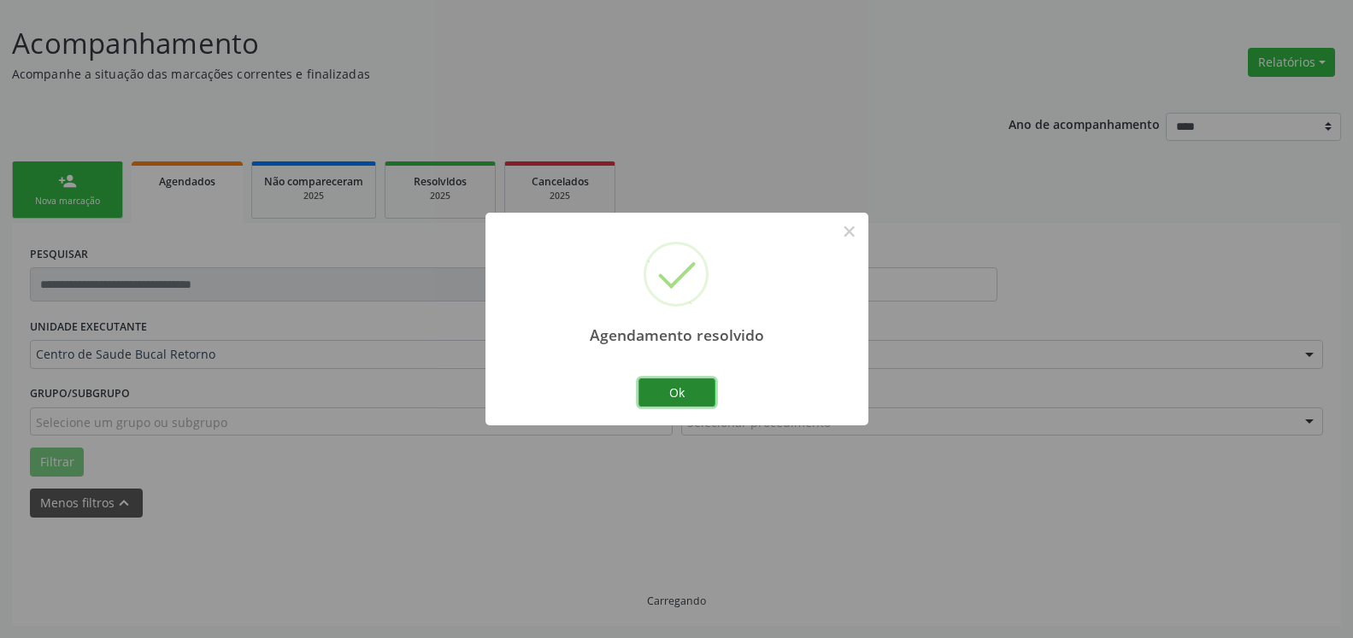
click at [678, 396] on button "Ok" at bounding box center [676, 393] width 77 height 29
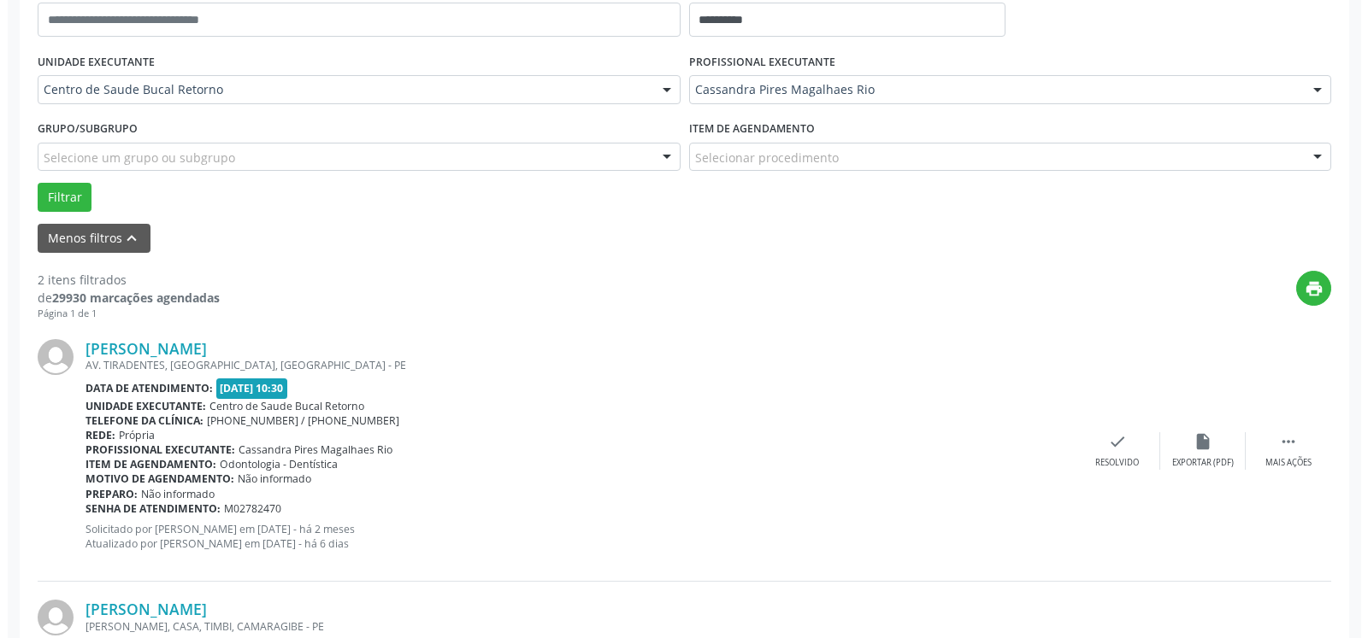
scroll to position [530, 0]
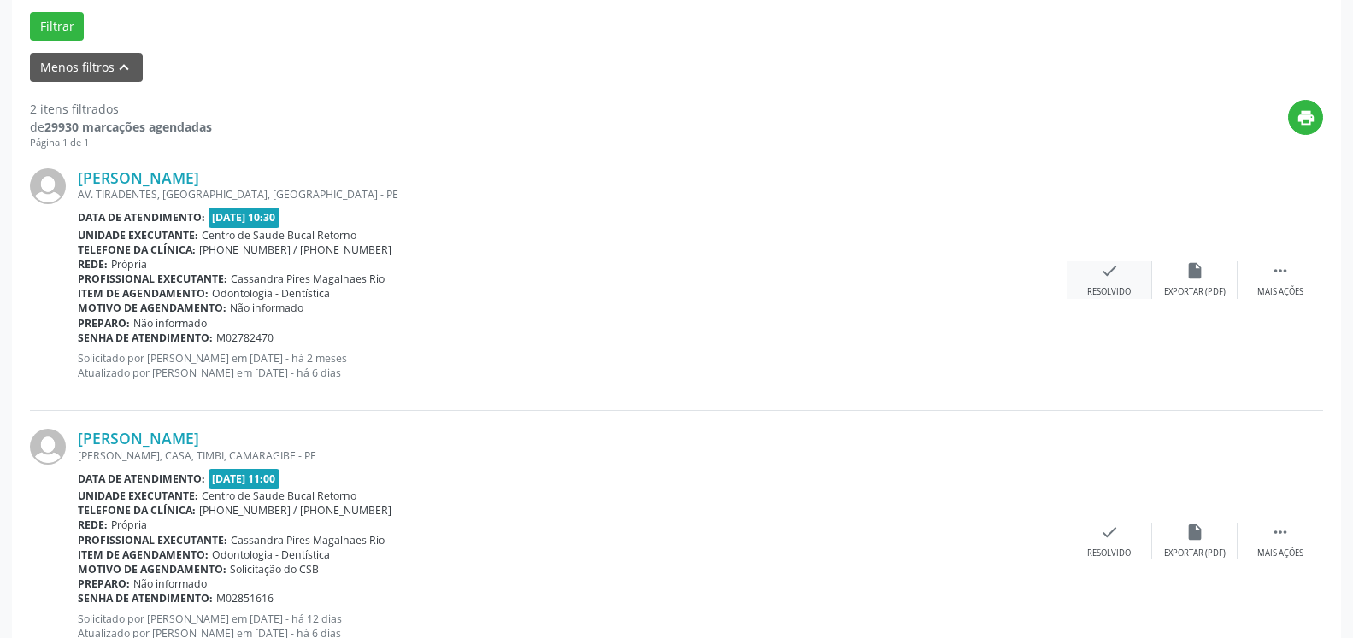
click at [1110, 279] on icon "check" at bounding box center [1109, 271] width 19 height 19
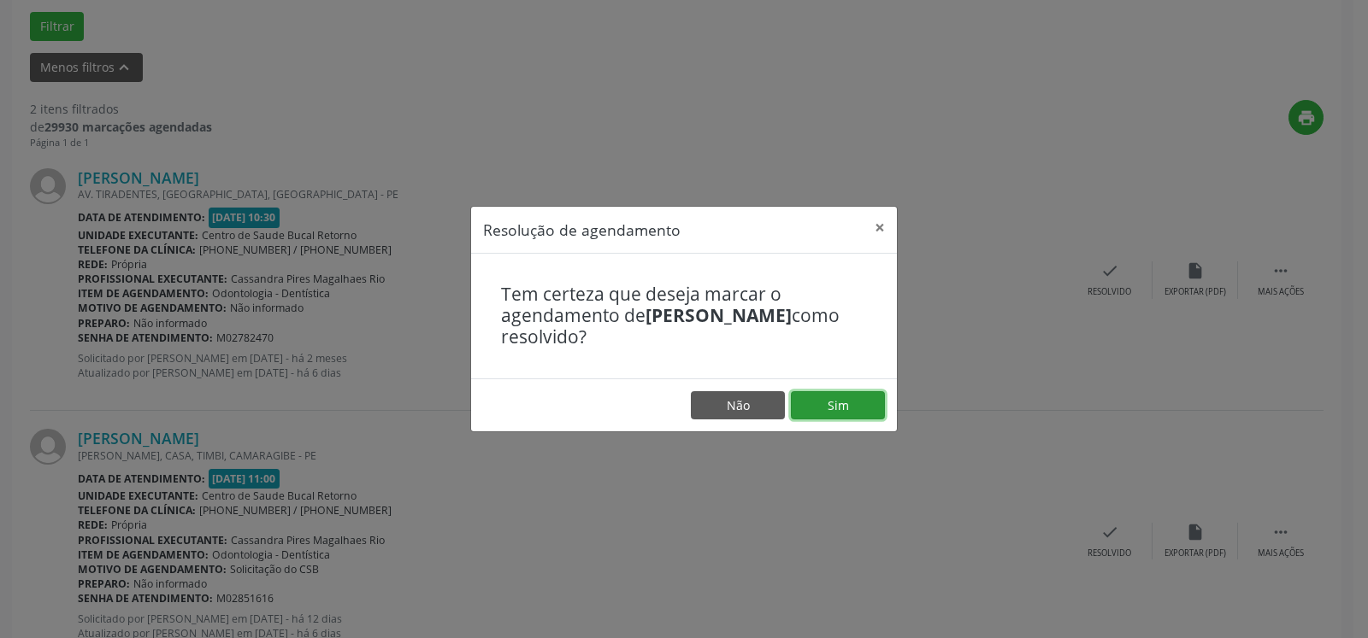
click at [855, 404] on button "Sim" at bounding box center [838, 405] width 94 height 29
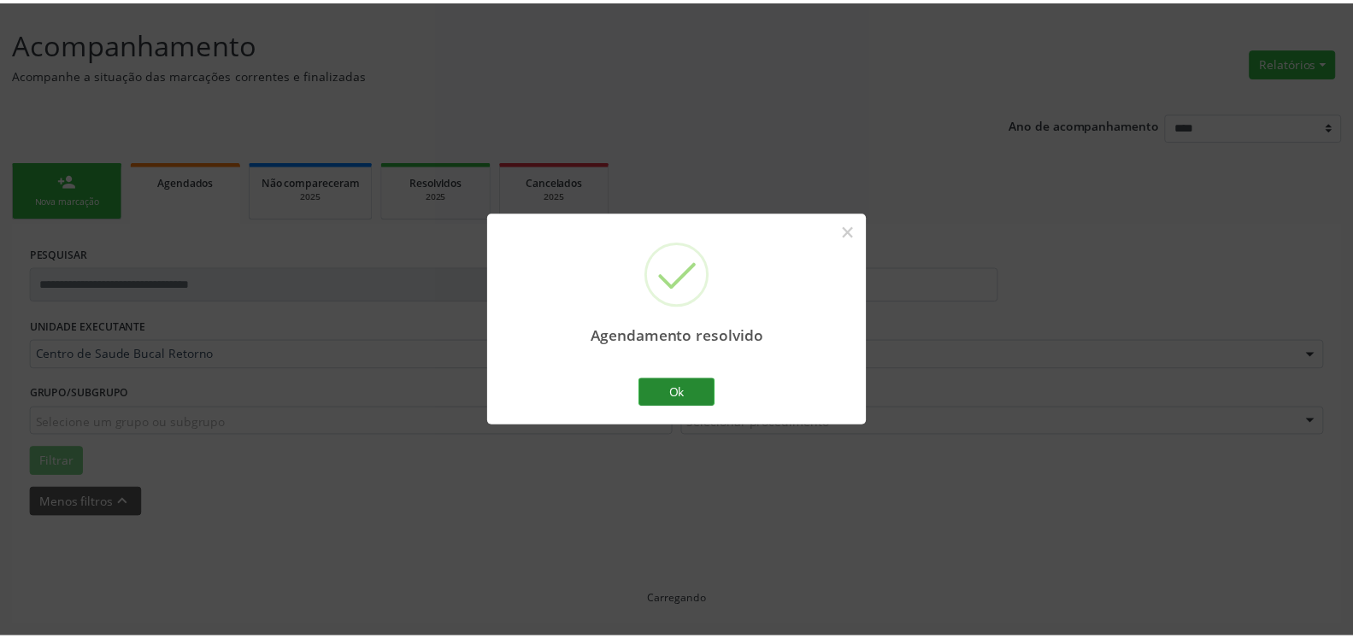
scroll to position [94, 0]
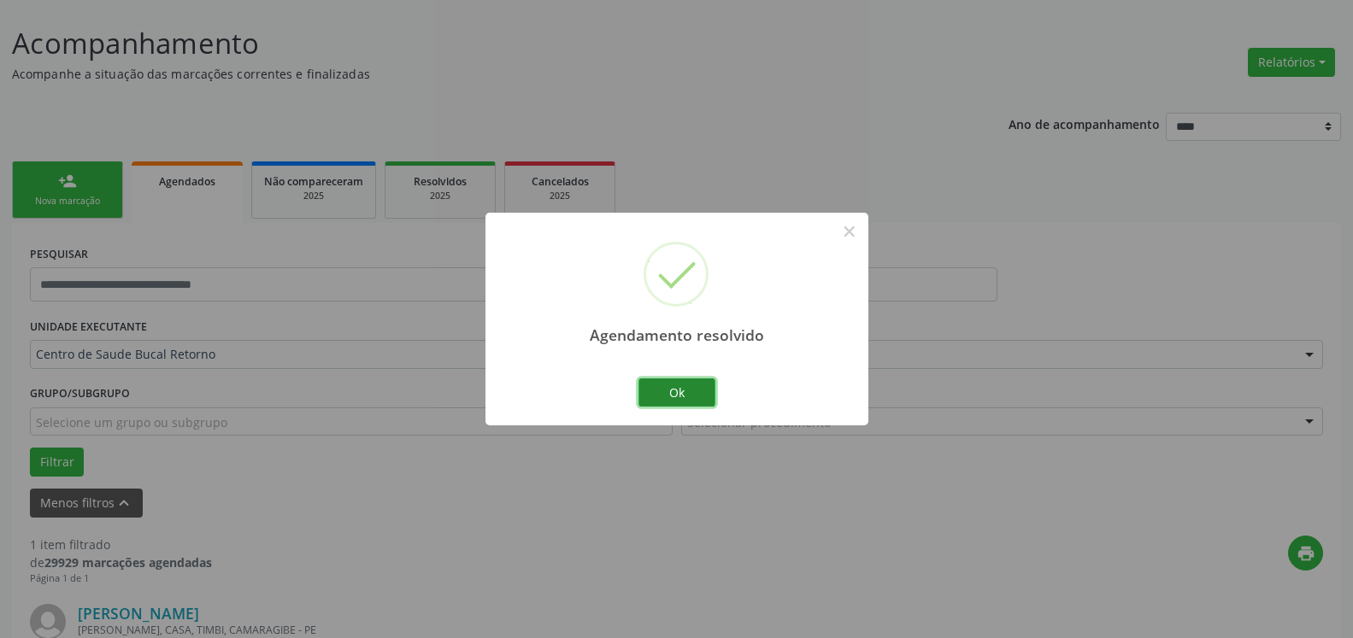
click at [687, 393] on button "Ok" at bounding box center [676, 393] width 77 height 29
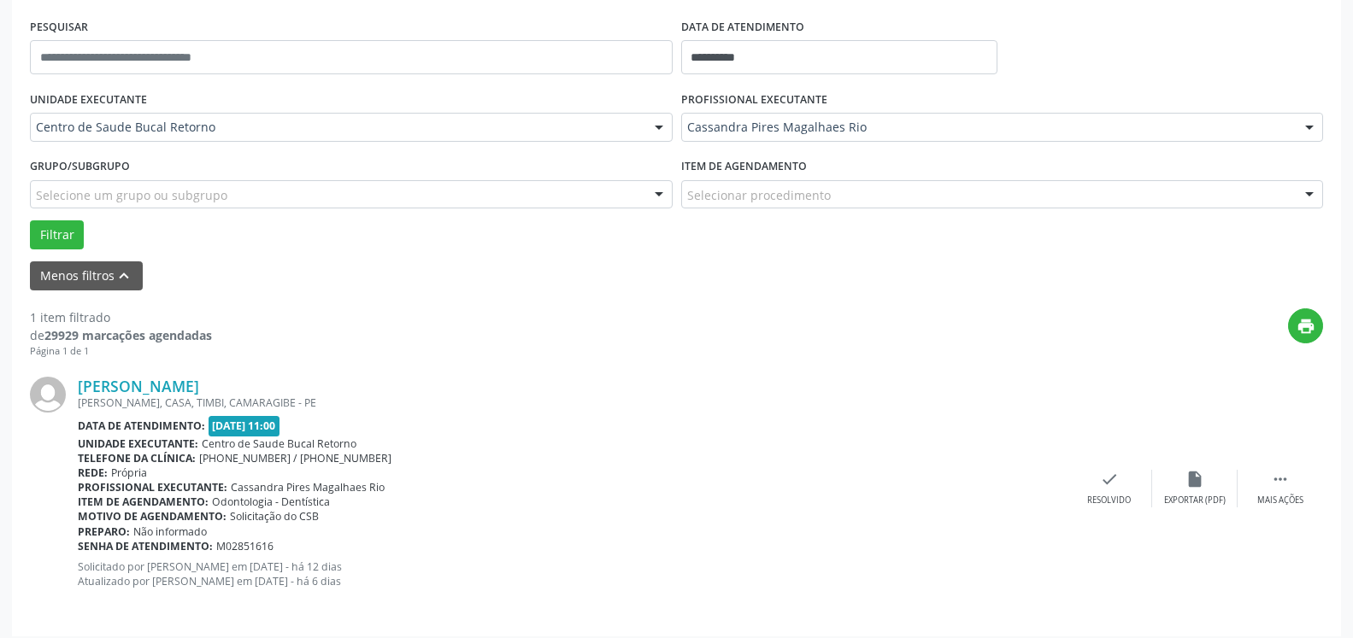
scroll to position [332, 0]
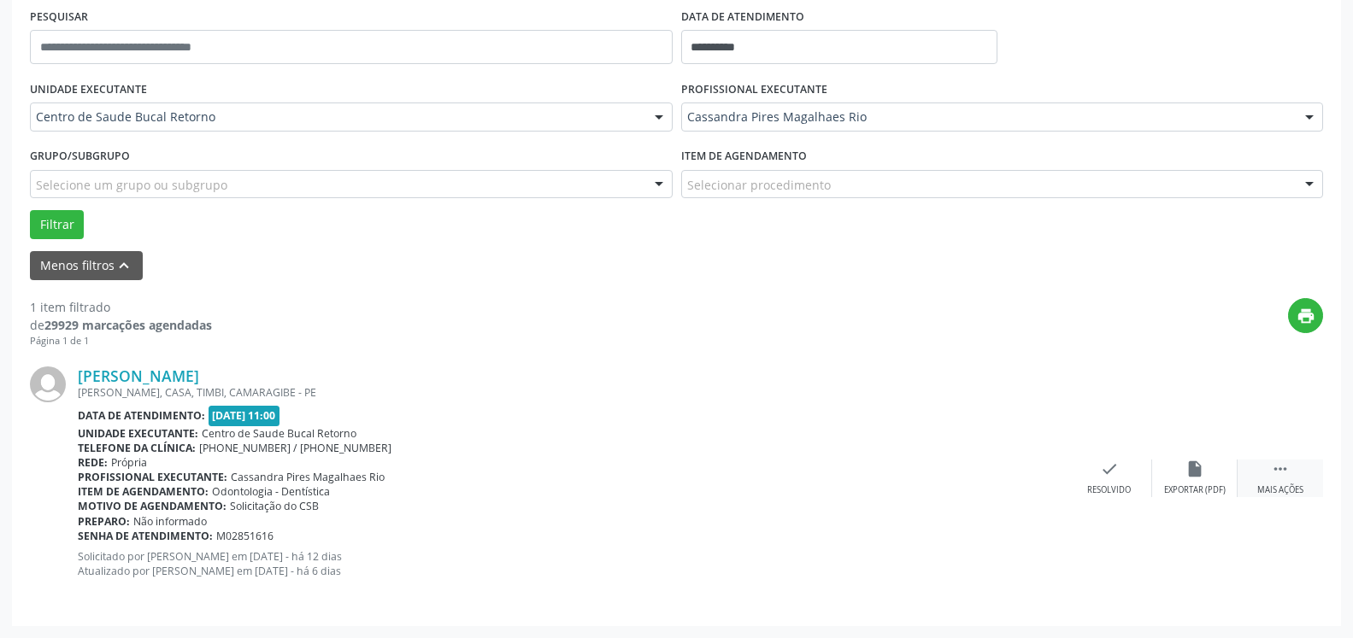
click at [1292, 468] on div " Mais ações" at bounding box center [1280, 478] width 85 height 37
click at [1183, 468] on div "alarm_off Não compareceu" at bounding box center [1194, 478] width 85 height 37
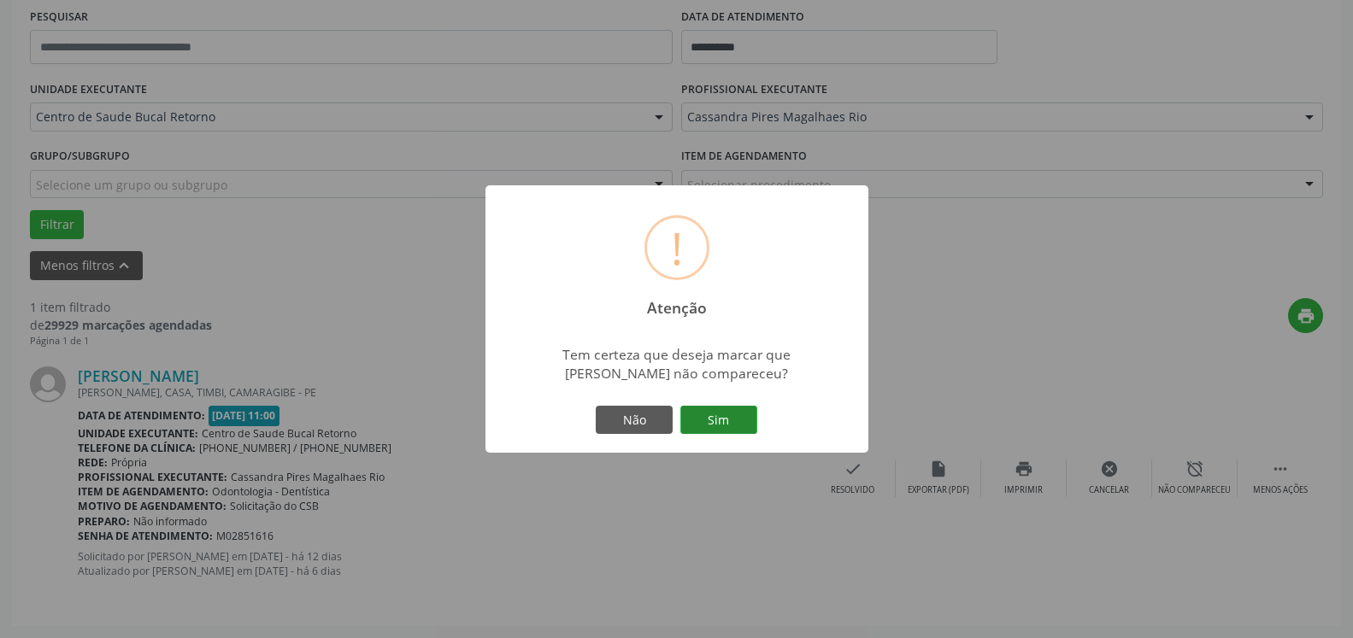
click at [723, 424] on button "Sim" at bounding box center [718, 420] width 77 height 29
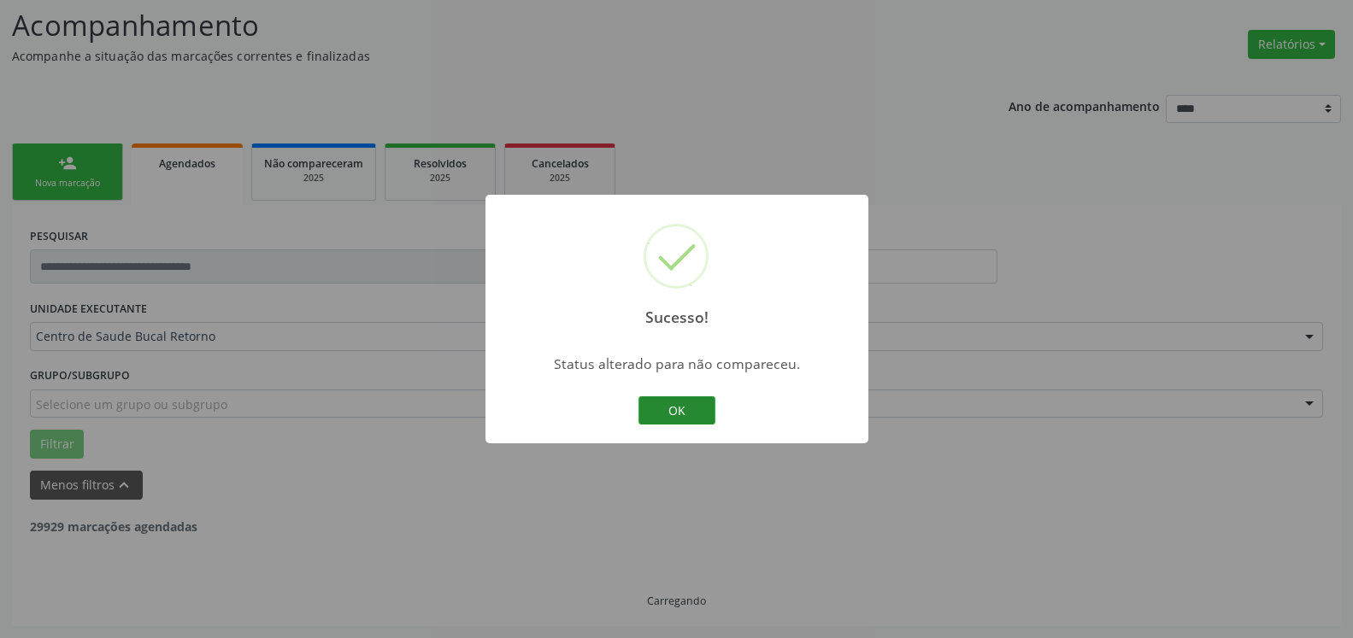
scroll to position [57, 0]
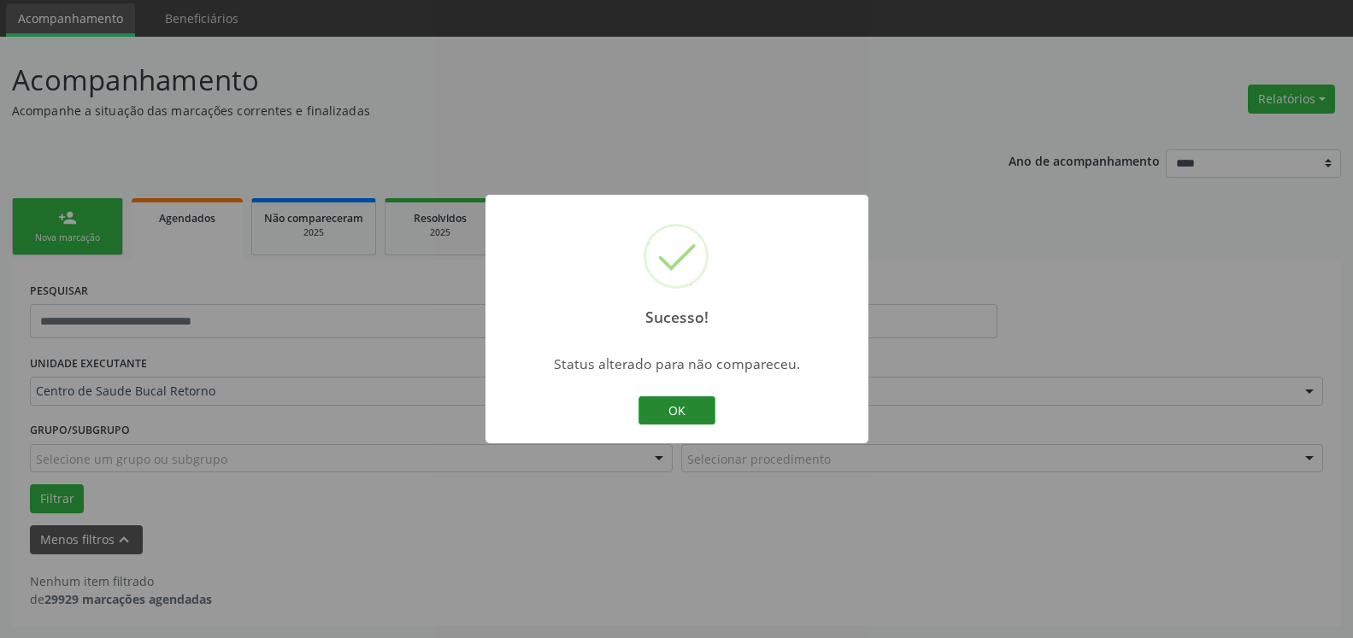
click at [701, 409] on button "OK" at bounding box center [676, 411] width 77 height 29
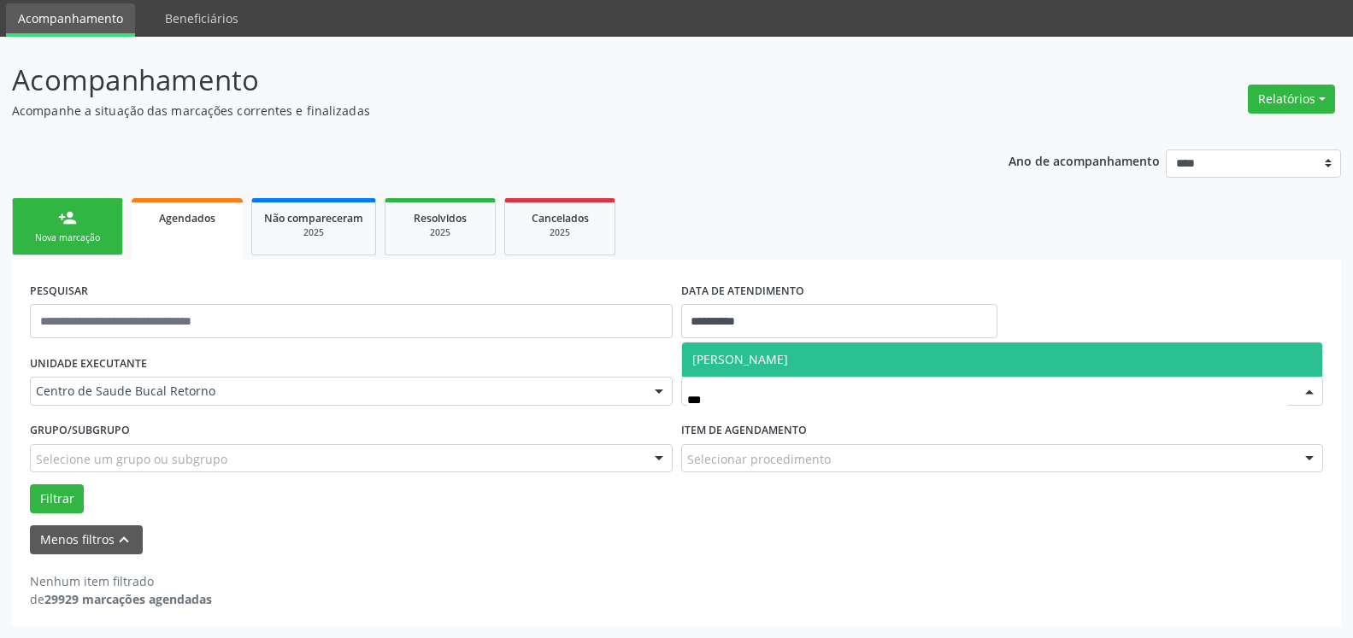
click at [769, 358] on span "[PERSON_NAME]" at bounding box center [740, 359] width 96 height 16
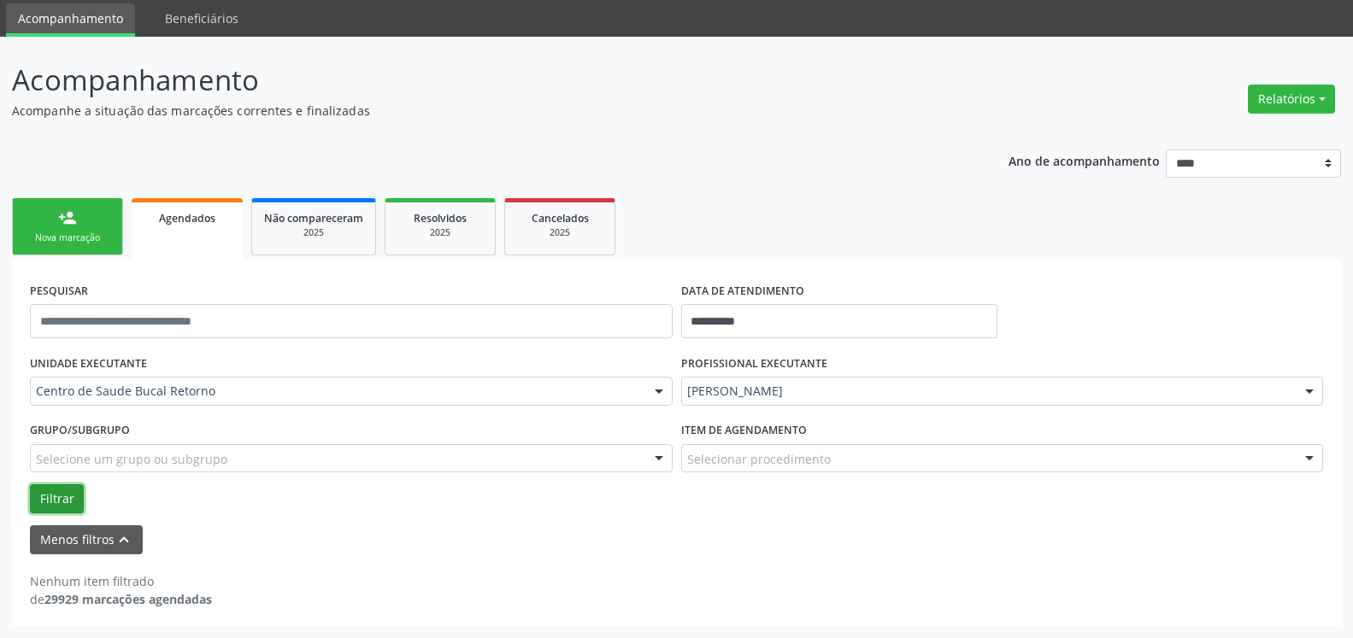
click at [57, 497] on button "Filtrar" at bounding box center [57, 499] width 54 height 29
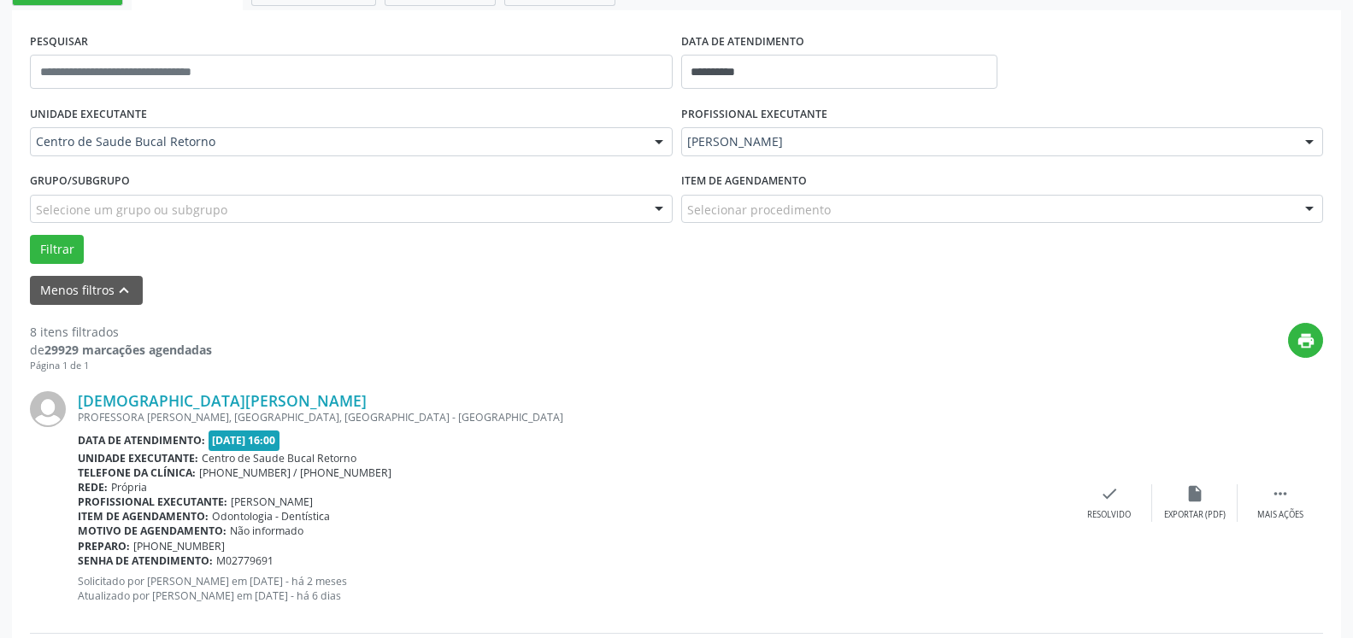
scroll to position [319, 0]
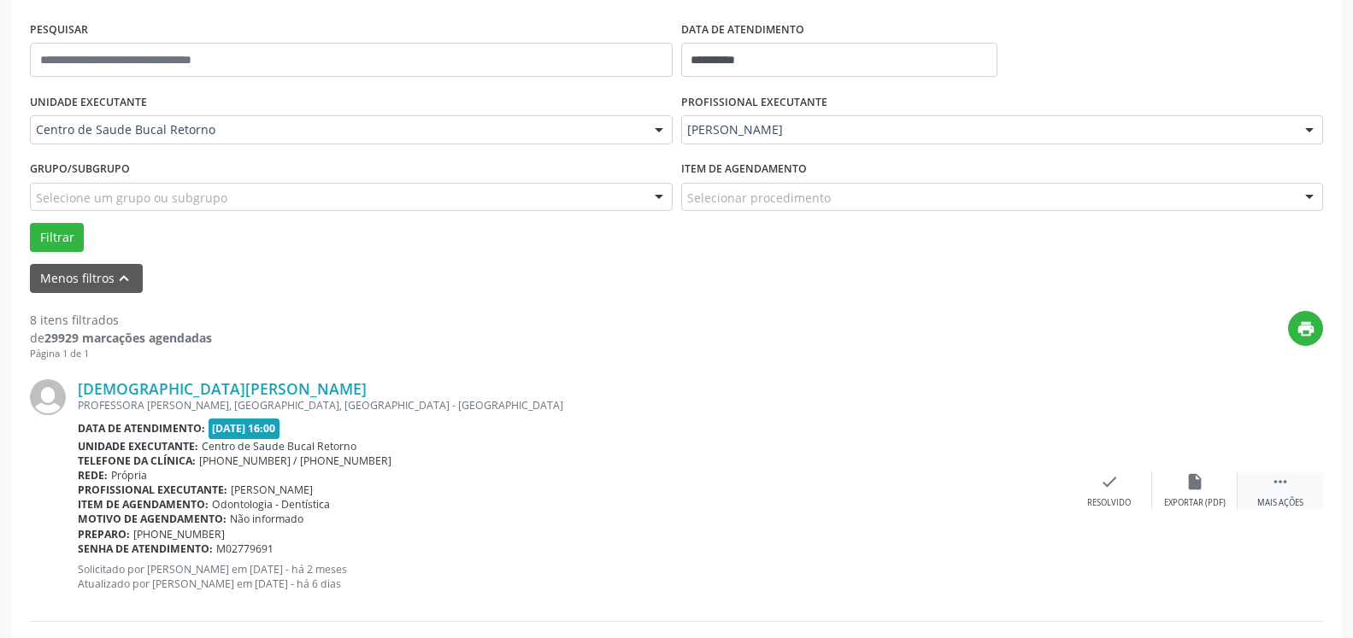
click at [1284, 483] on icon "" at bounding box center [1280, 482] width 19 height 19
click at [1199, 491] on icon "alarm_off" at bounding box center [1194, 482] width 19 height 19
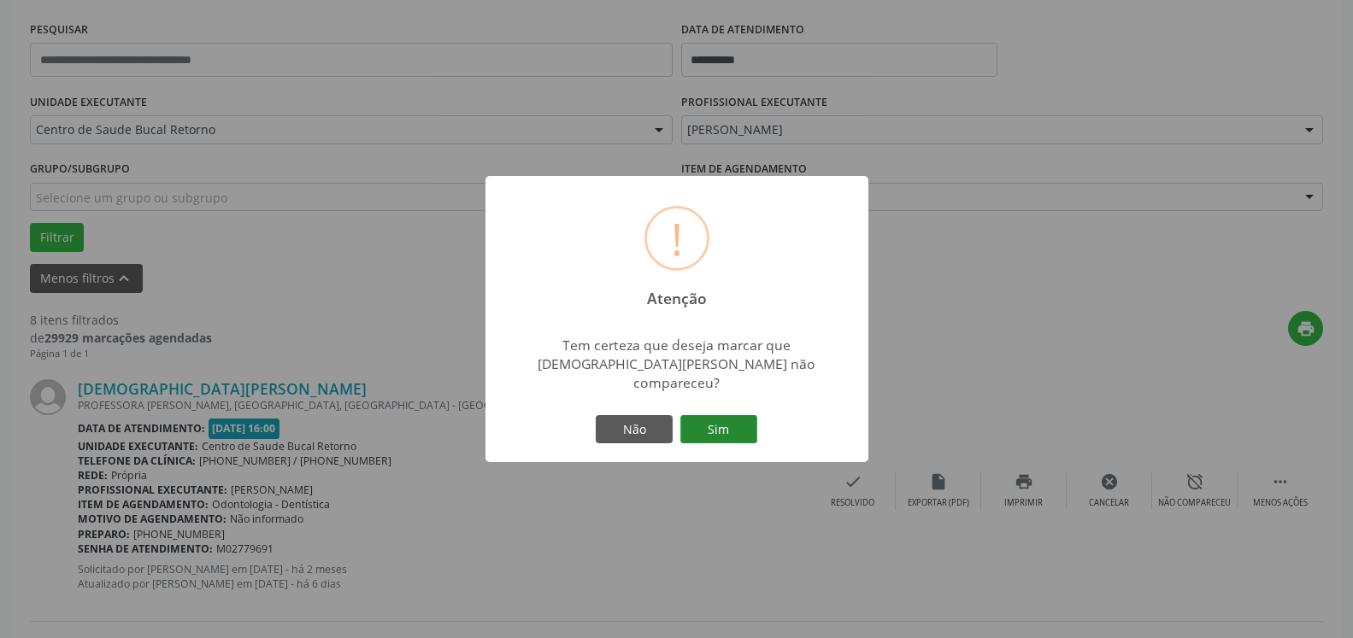
click at [724, 417] on button "Sim" at bounding box center [718, 429] width 77 height 29
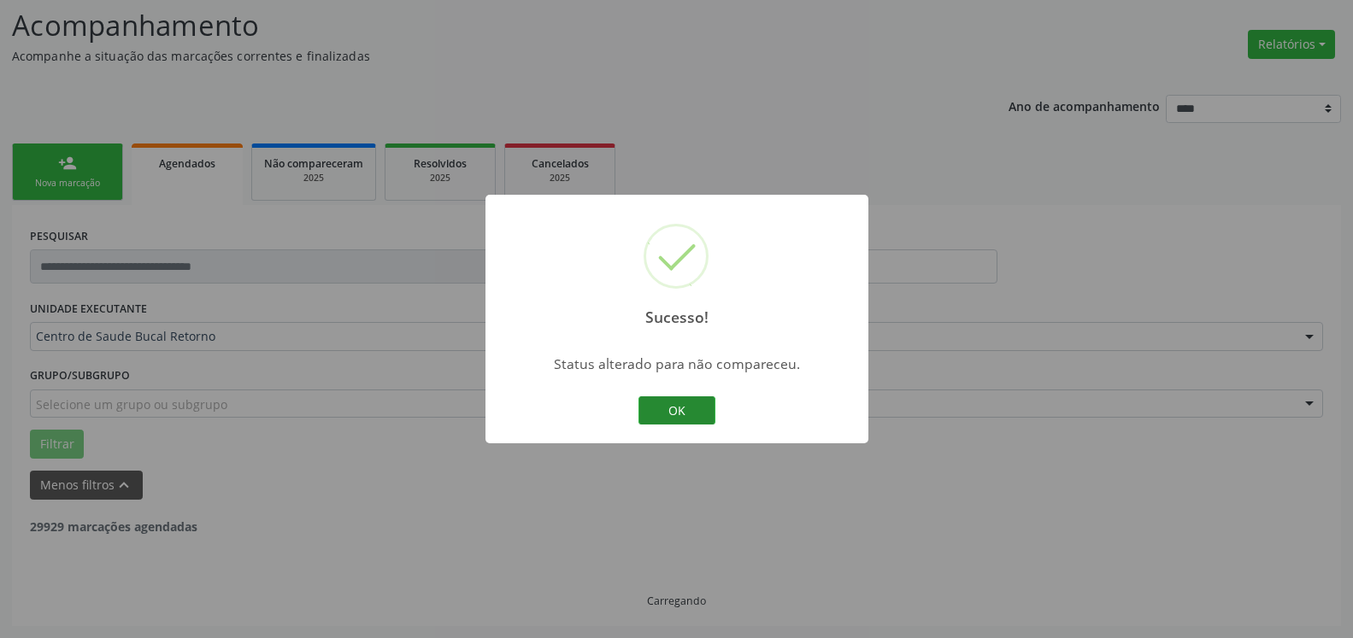
scroll to position [112, 0]
click at [673, 407] on button "OK" at bounding box center [676, 411] width 77 height 29
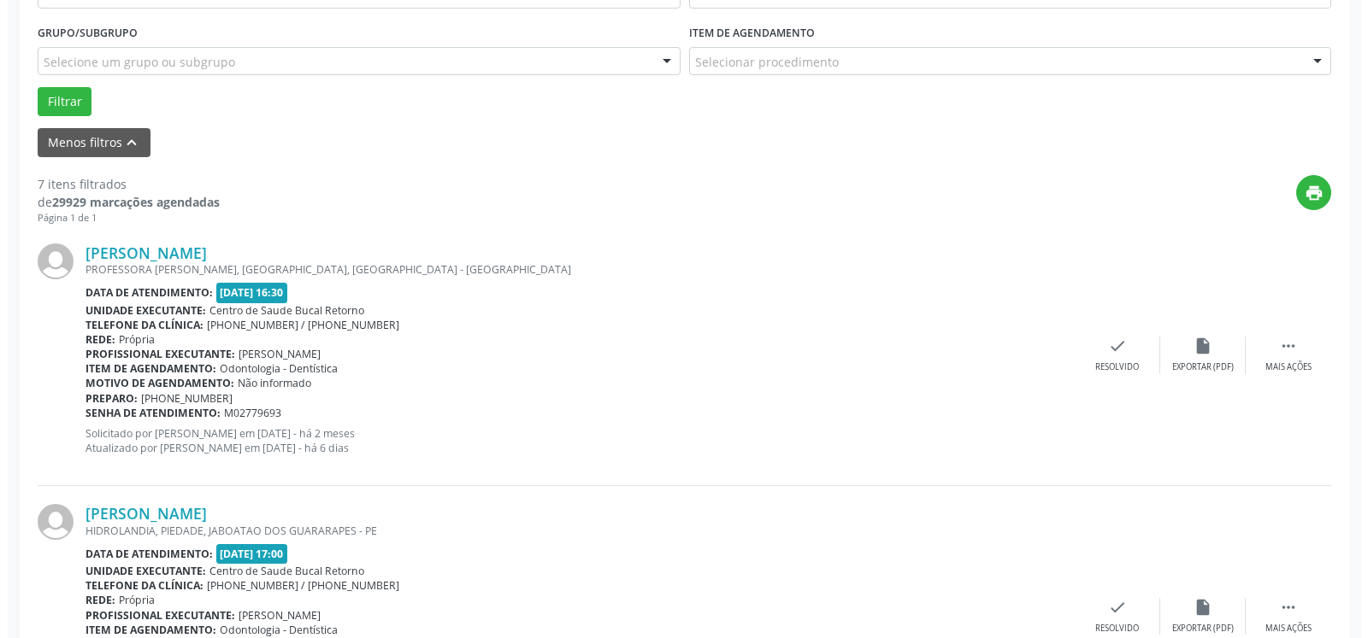
scroll to position [461, 0]
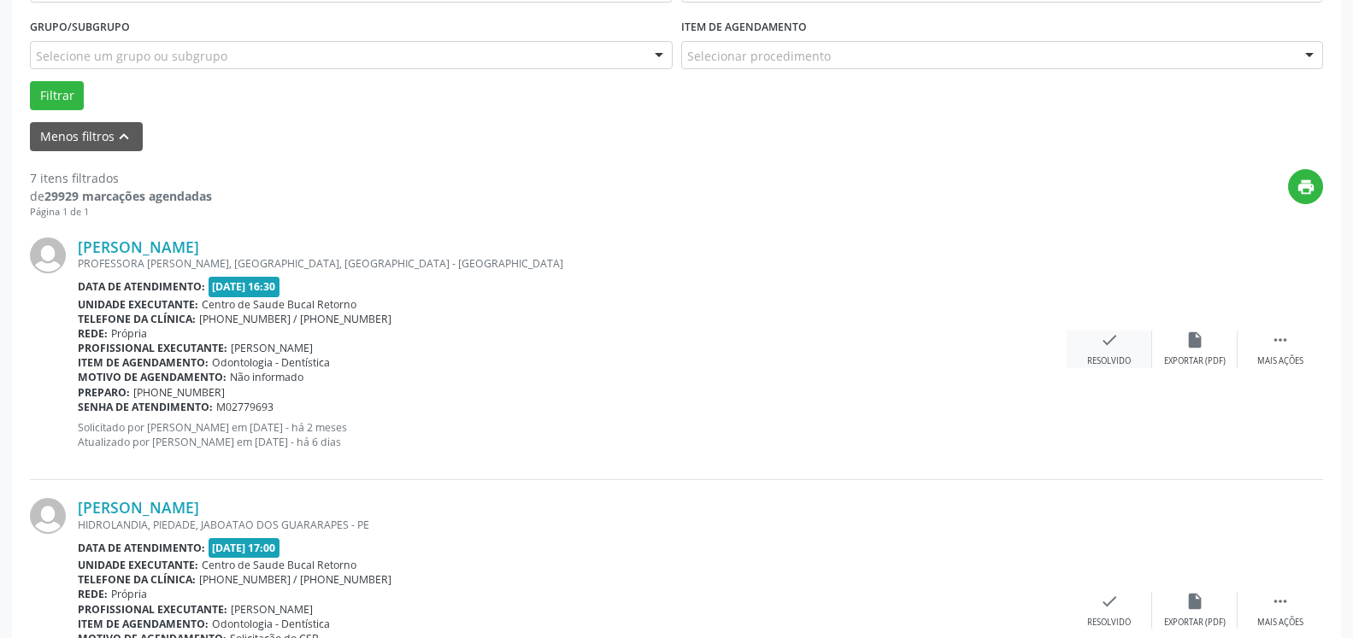
click at [1115, 356] on div "Resolvido" at bounding box center [1109, 362] width 44 height 12
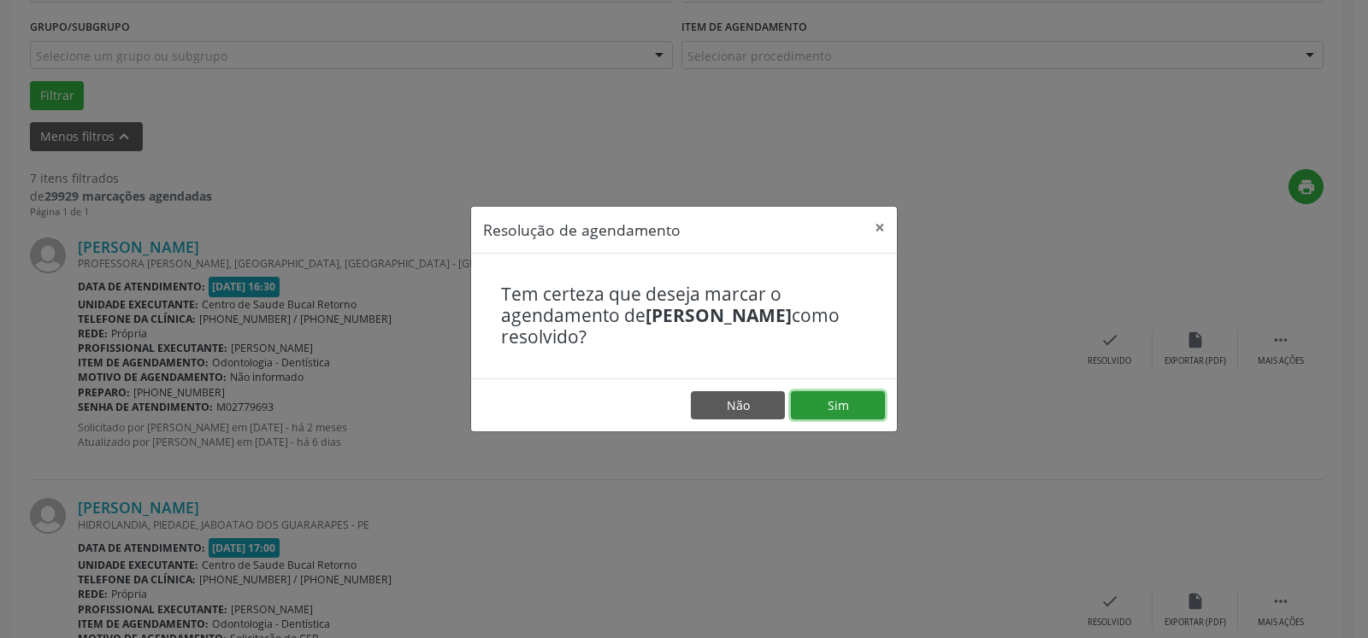
click at [857, 405] on button "Sim" at bounding box center [838, 405] width 94 height 29
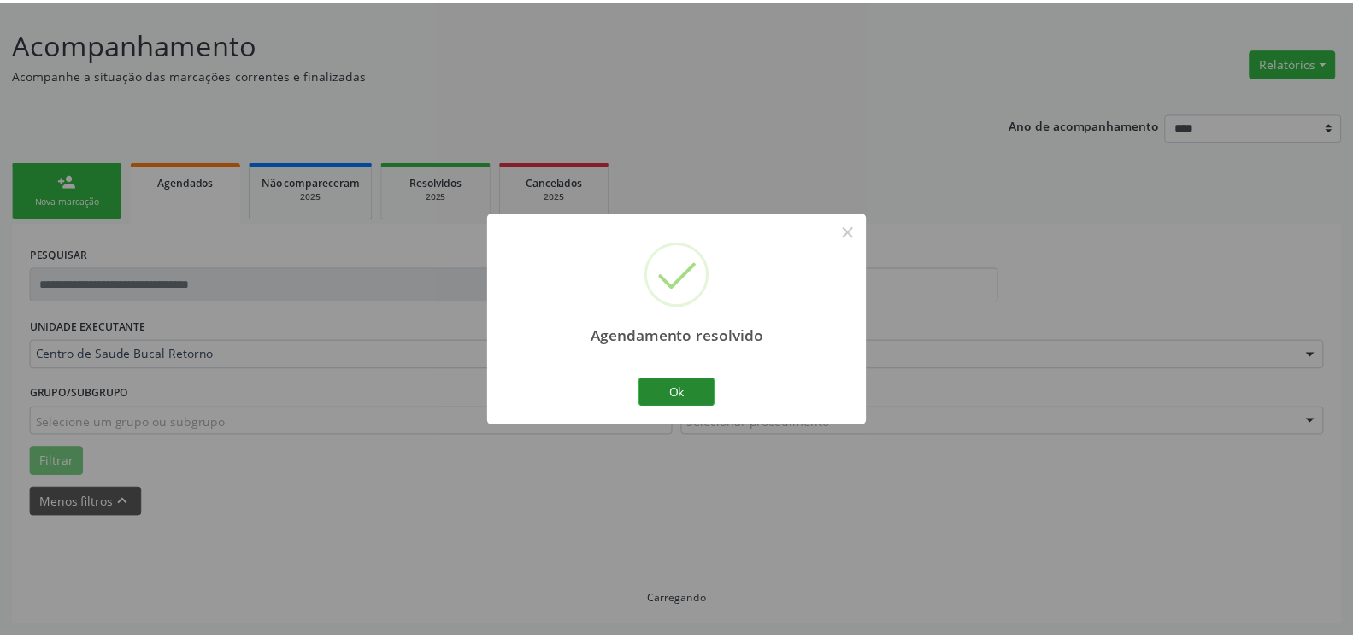
scroll to position [94, 0]
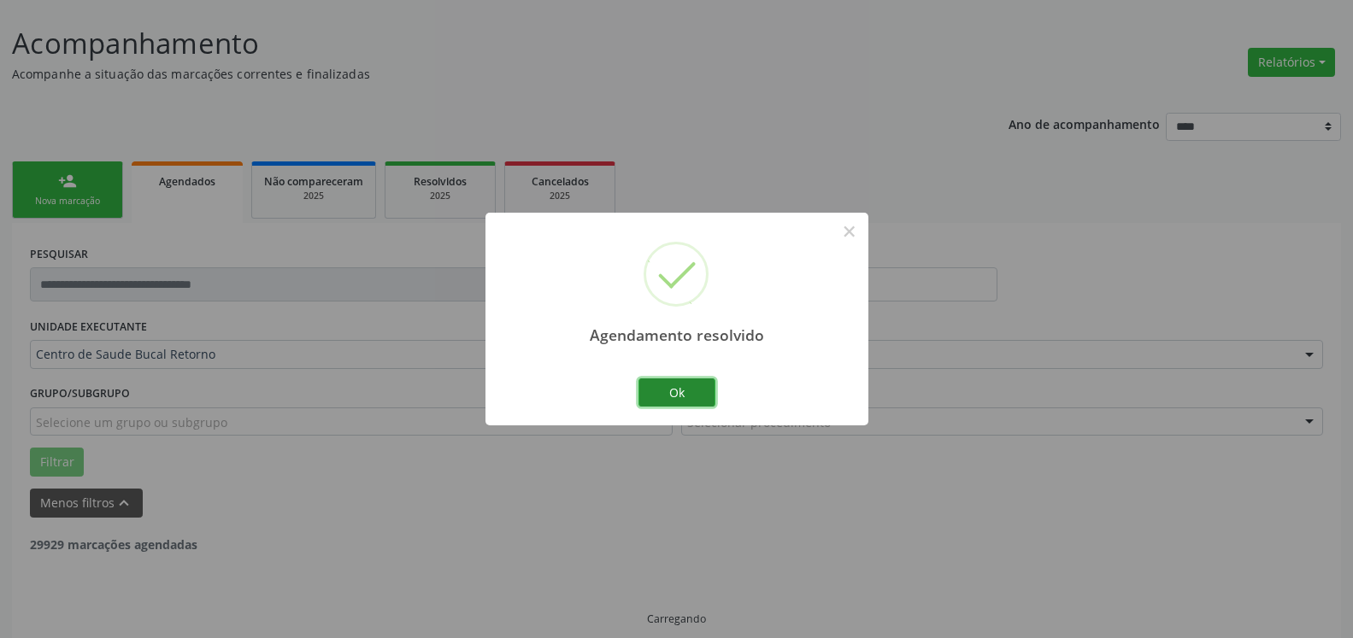
click at [691, 393] on button "Ok" at bounding box center [676, 393] width 77 height 29
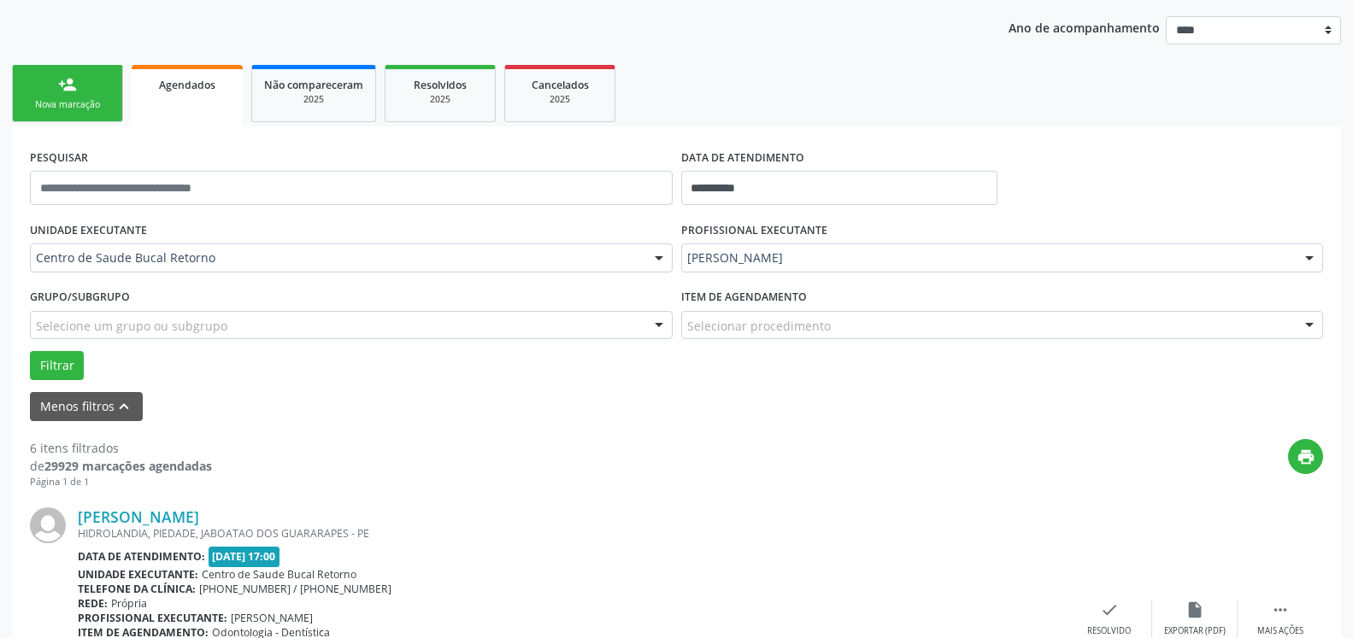
scroll to position [286, 0]
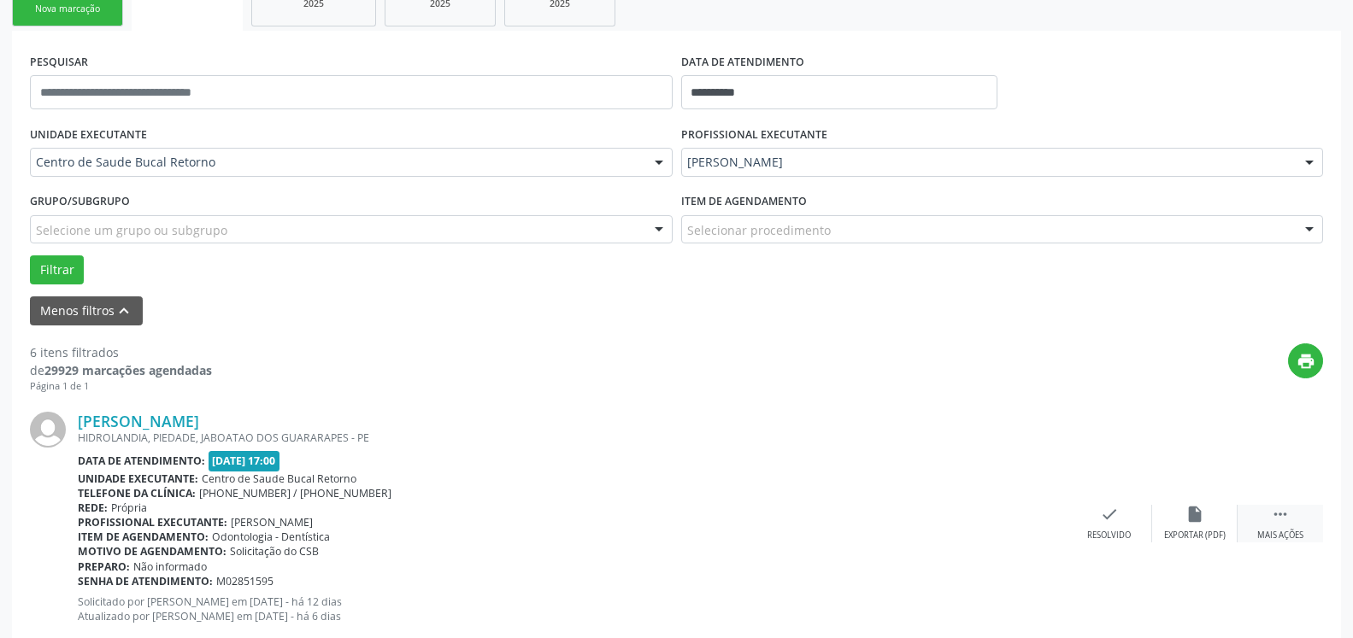
click at [1283, 519] on icon "" at bounding box center [1280, 514] width 19 height 19
click at [1181, 515] on div "alarm_off Não compareceu" at bounding box center [1194, 523] width 85 height 37
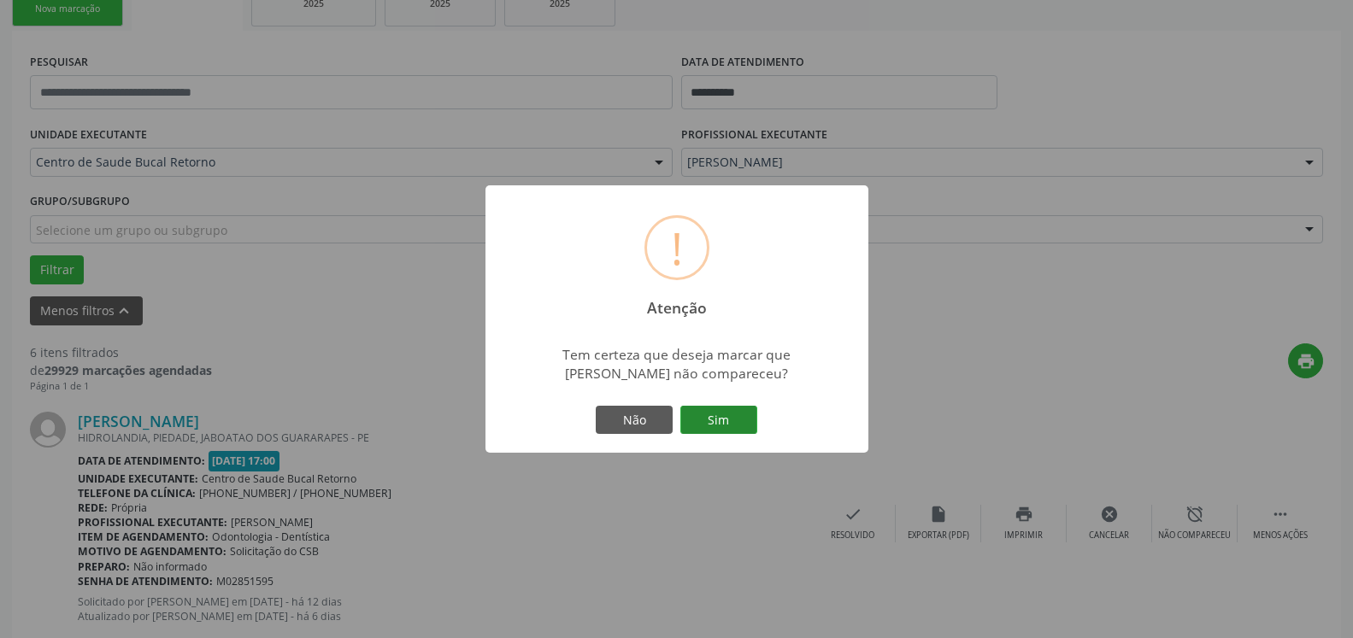
click at [726, 420] on button "Sim" at bounding box center [718, 420] width 77 height 29
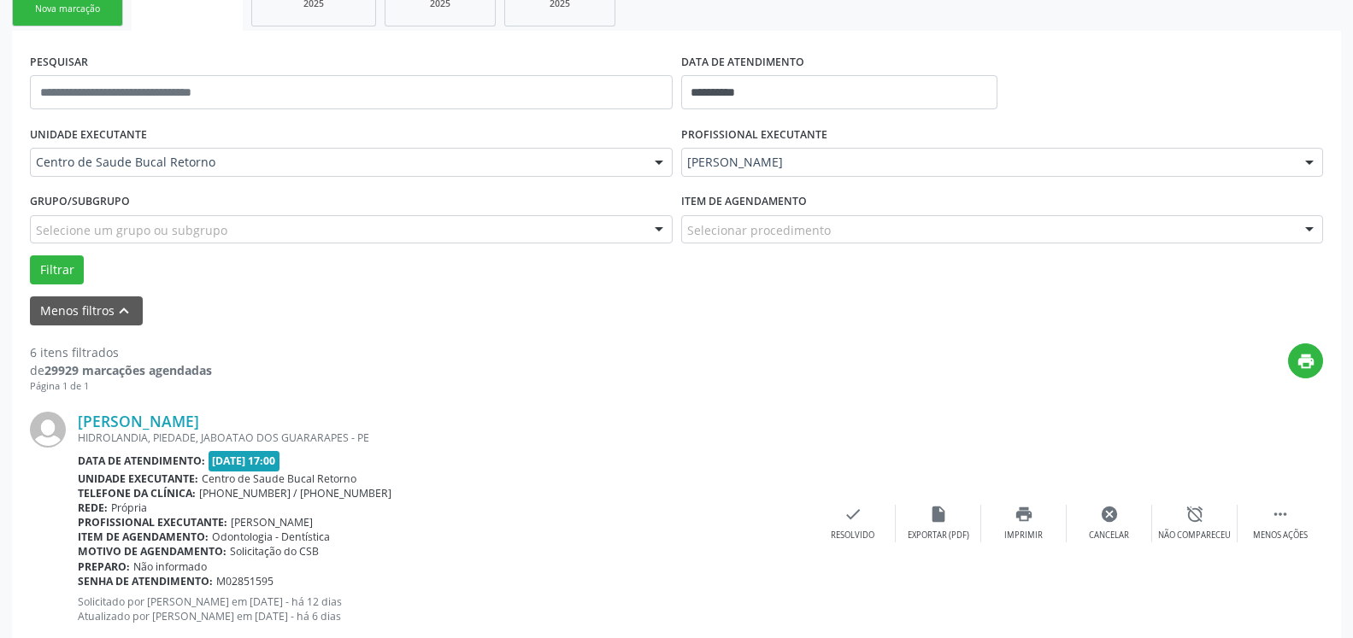
scroll to position [112, 0]
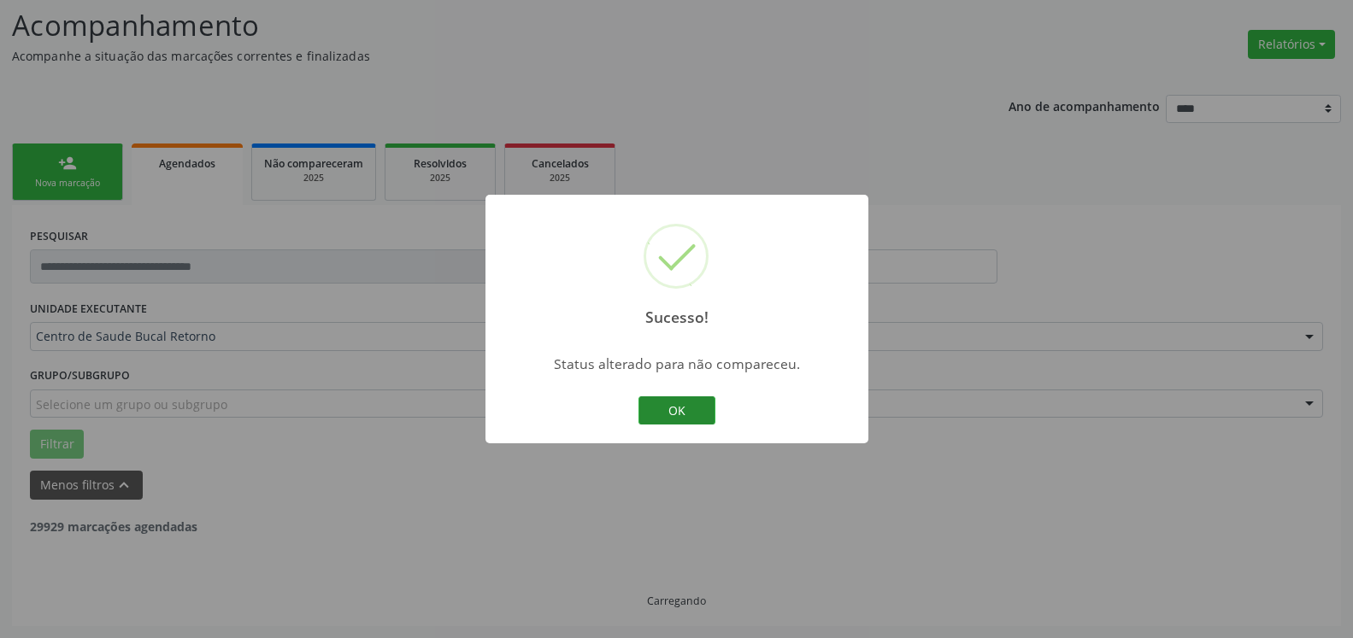
click at [681, 415] on button "OK" at bounding box center [676, 411] width 77 height 29
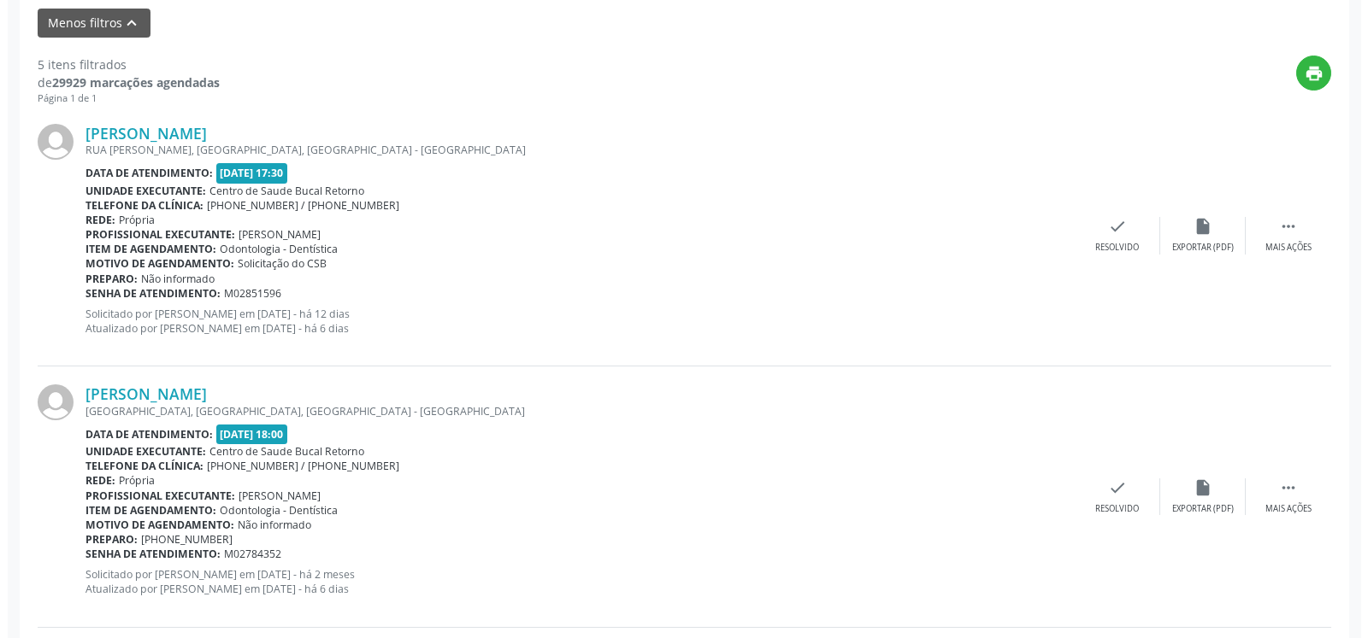
scroll to position [635, 0]
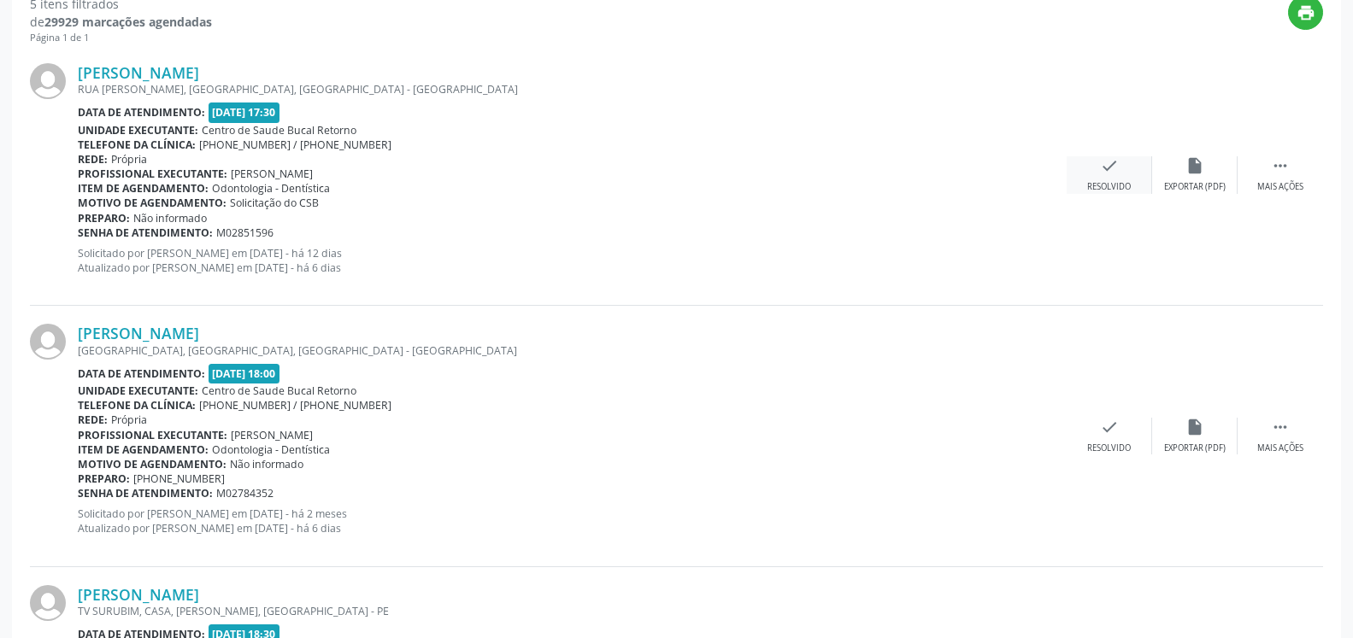
click at [1117, 174] on icon "check" at bounding box center [1109, 165] width 19 height 19
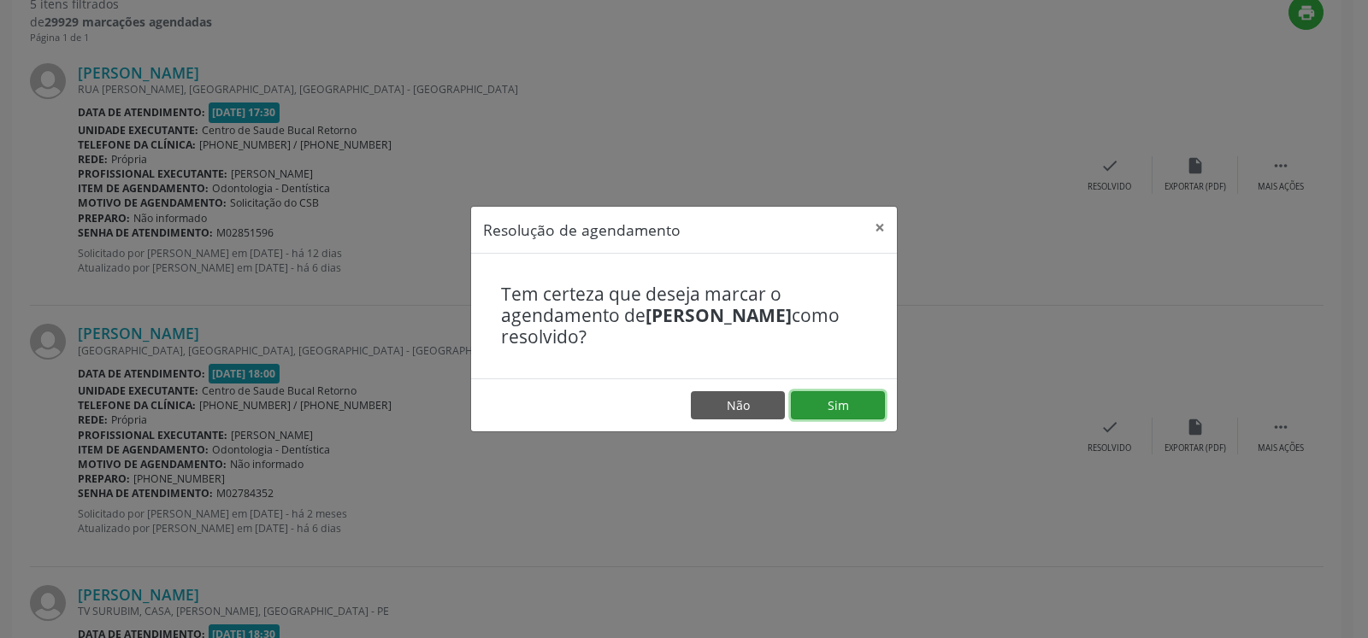
click at [832, 405] on button "Sim" at bounding box center [838, 405] width 94 height 29
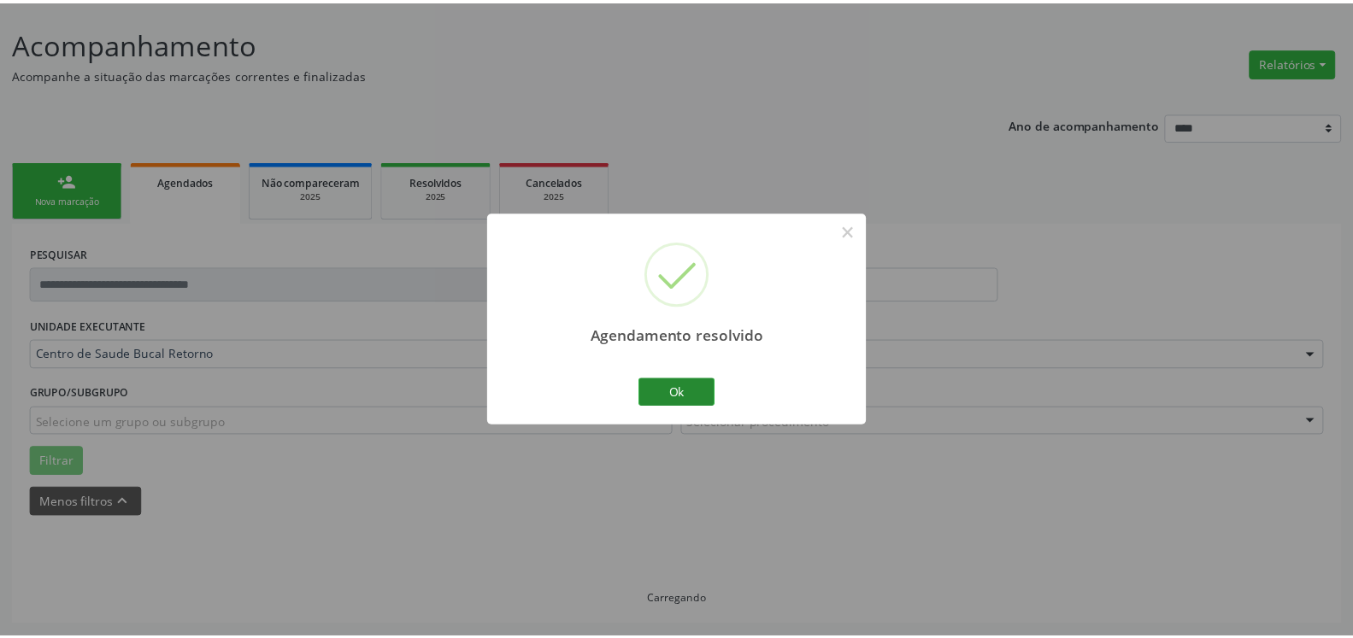
scroll to position [94, 0]
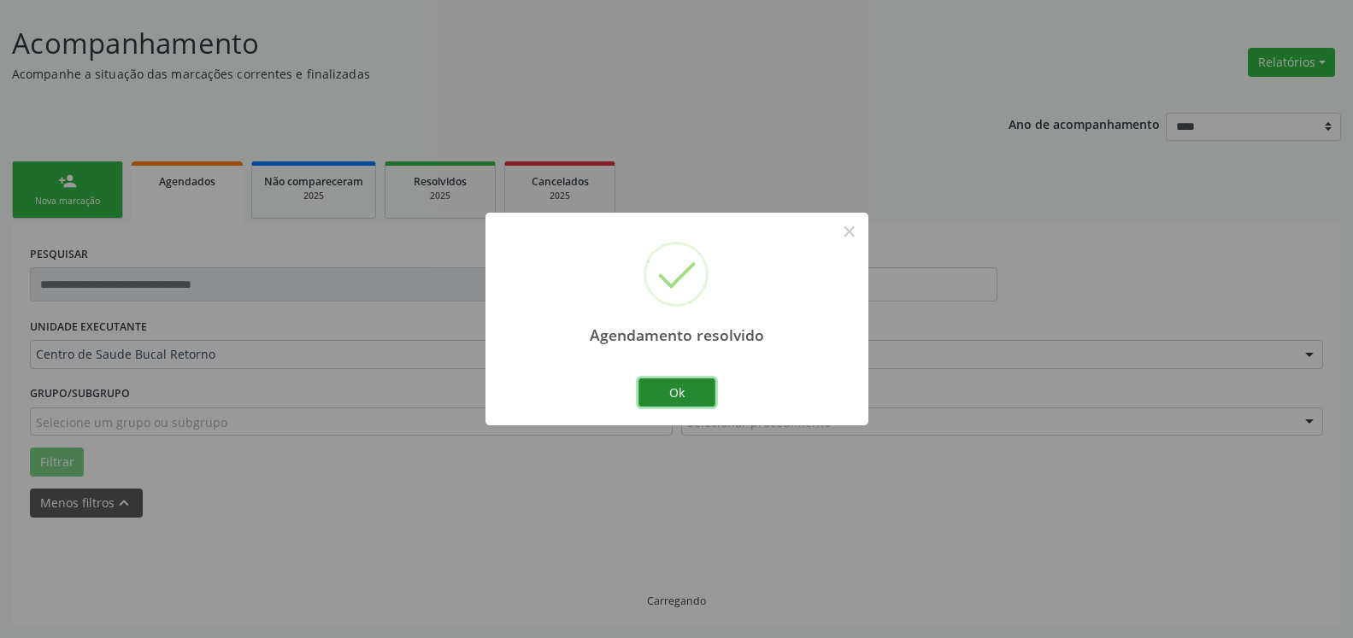
click at [695, 397] on button "Ok" at bounding box center [676, 393] width 77 height 29
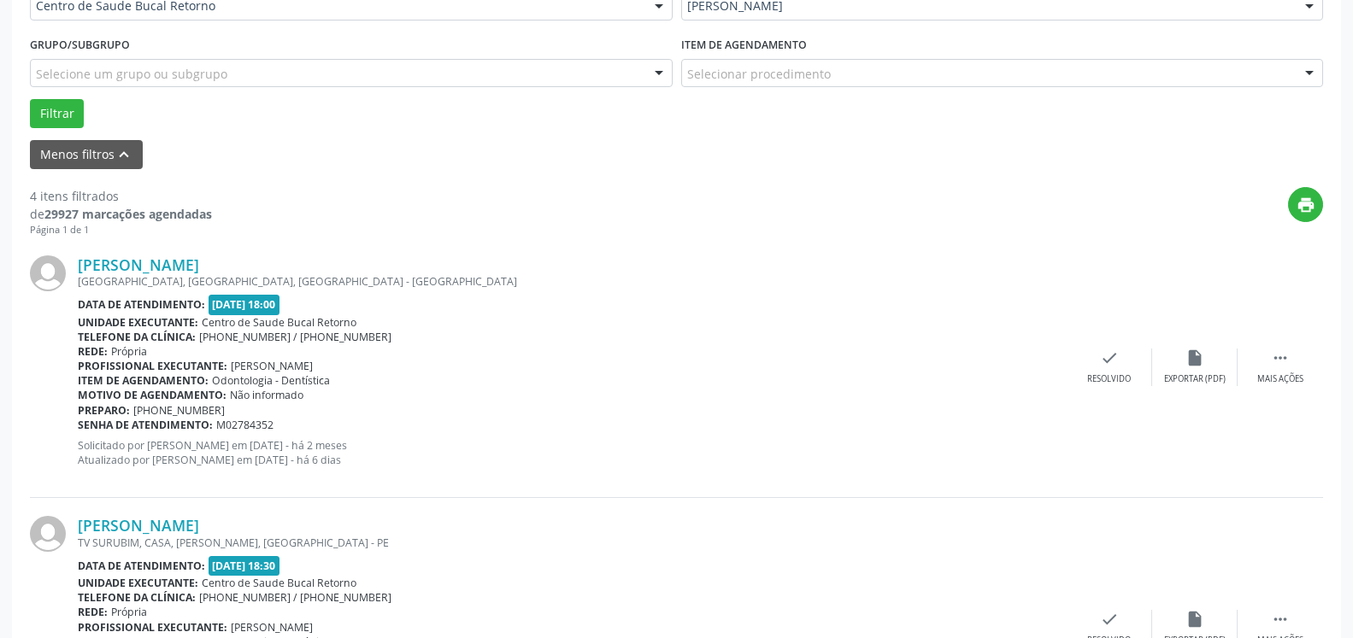
scroll to position [530, 0]
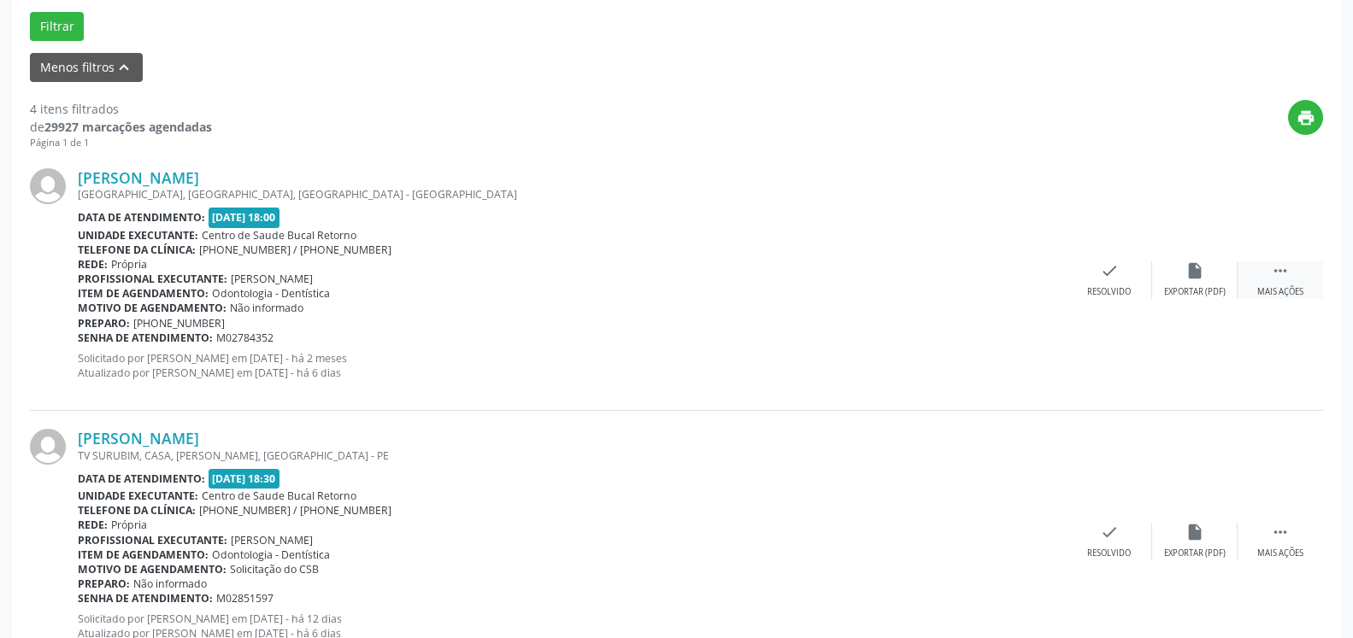
click at [1278, 273] on icon "" at bounding box center [1280, 271] width 19 height 19
click at [1190, 280] on icon "alarm_off" at bounding box center [1194, 271] width 19 height 19
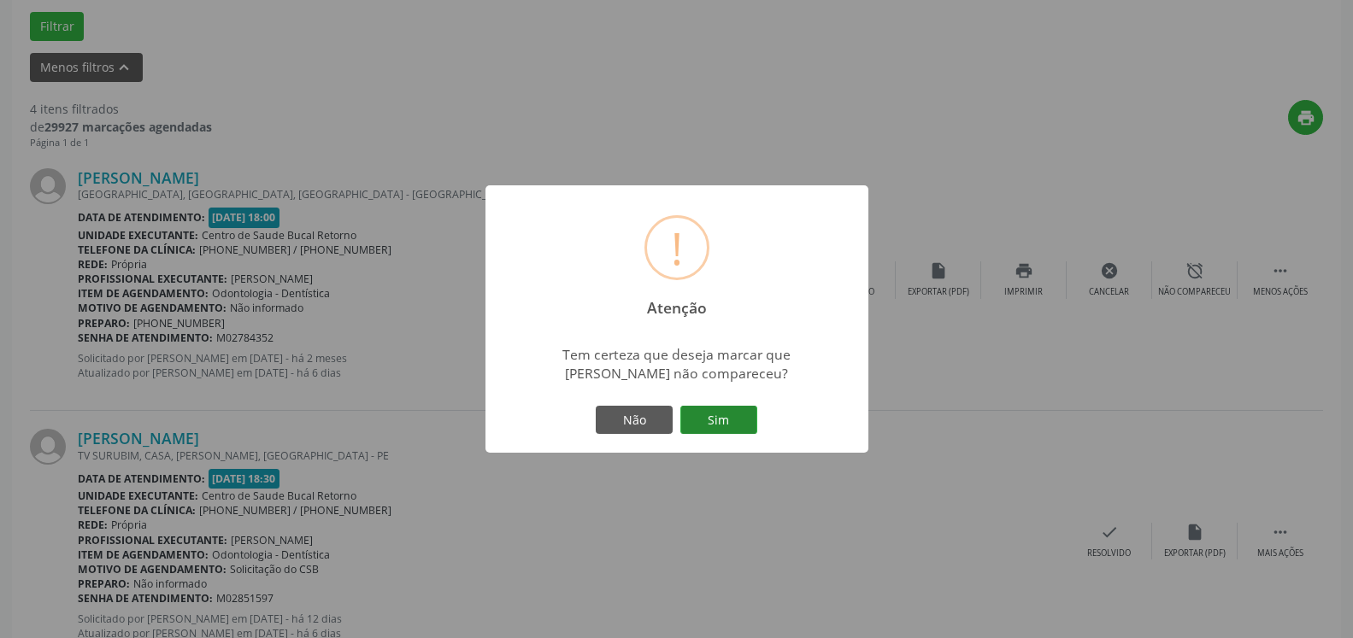
click at [721, 422] on button "Sim" at bounding box center [718, 420] width 77 height 29
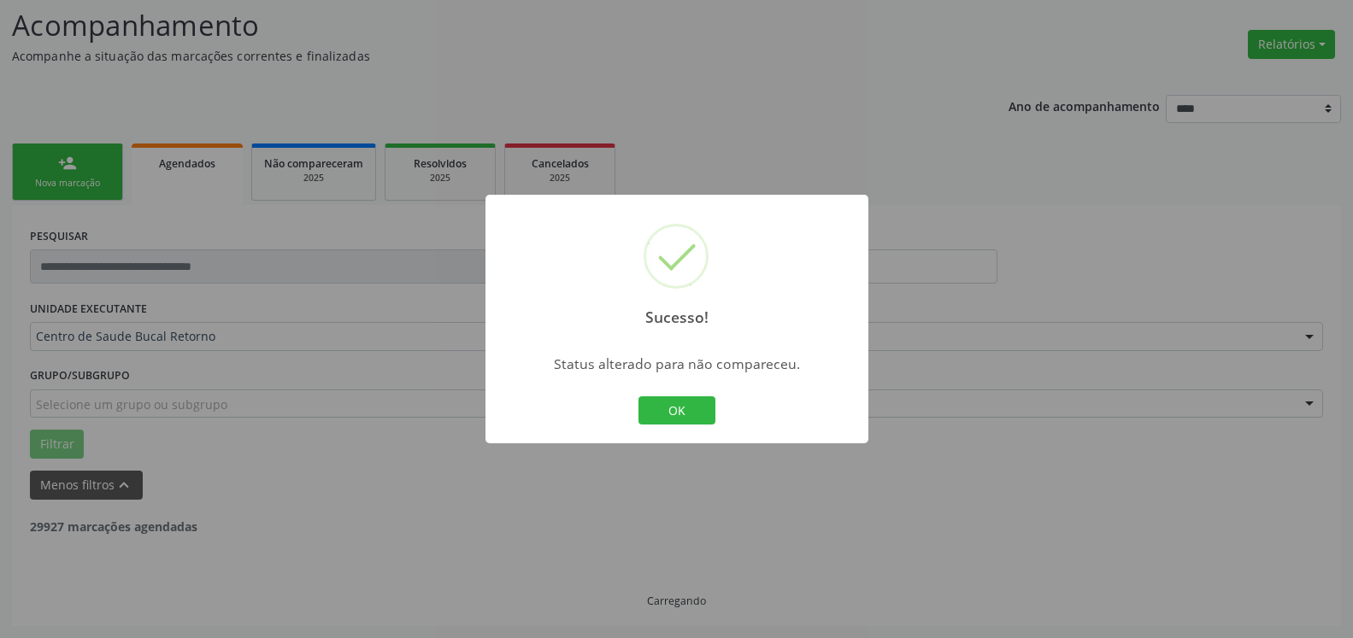
scroll to position [112, 0]
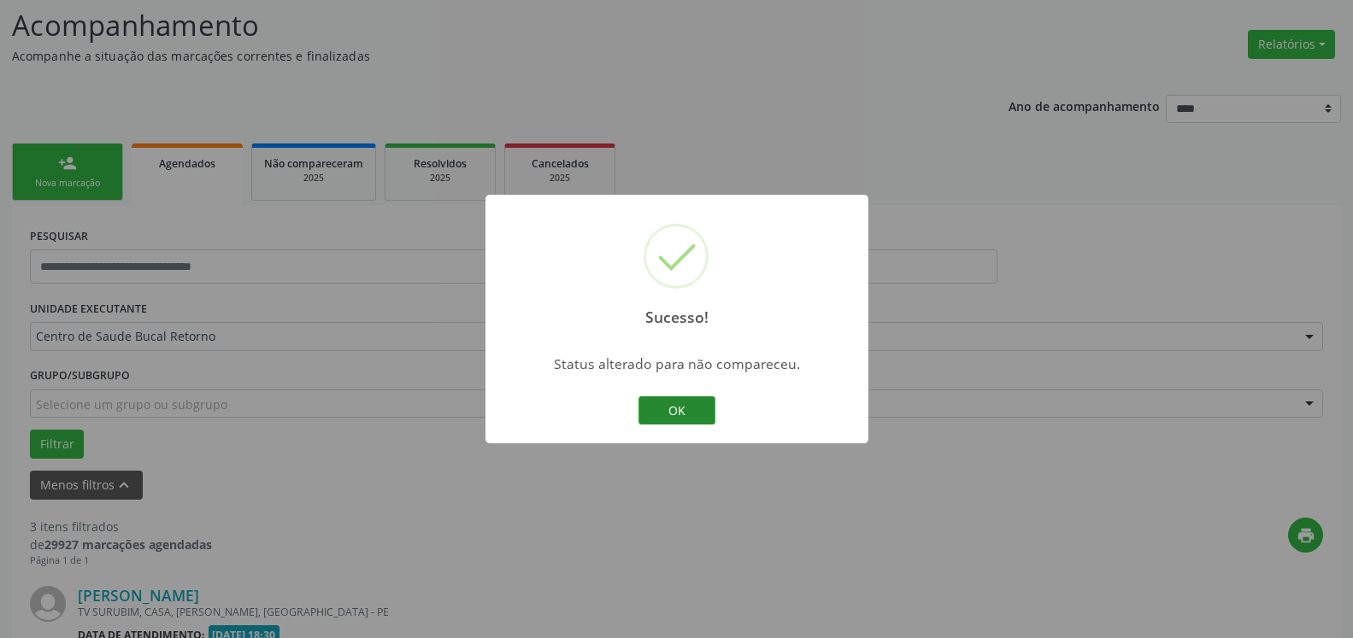
click at [681, 412] on button "OK" at bounding box center [676, 411] width 77 height 29
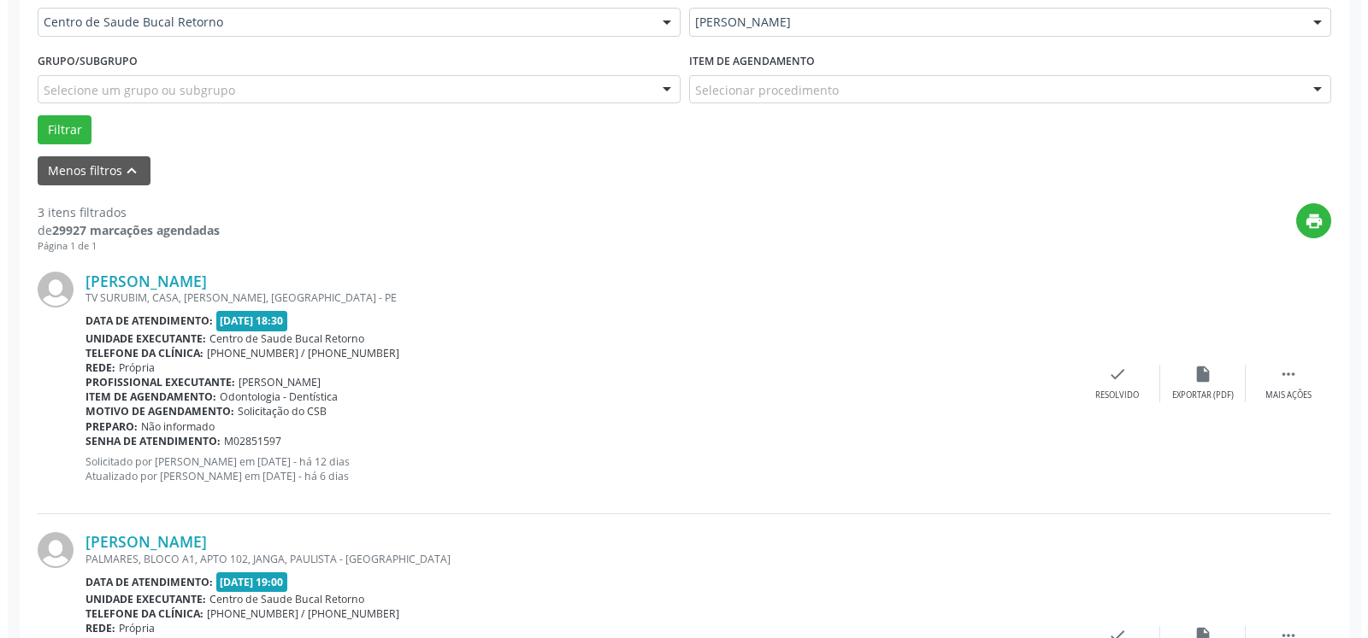
scroll to position [461, 0]
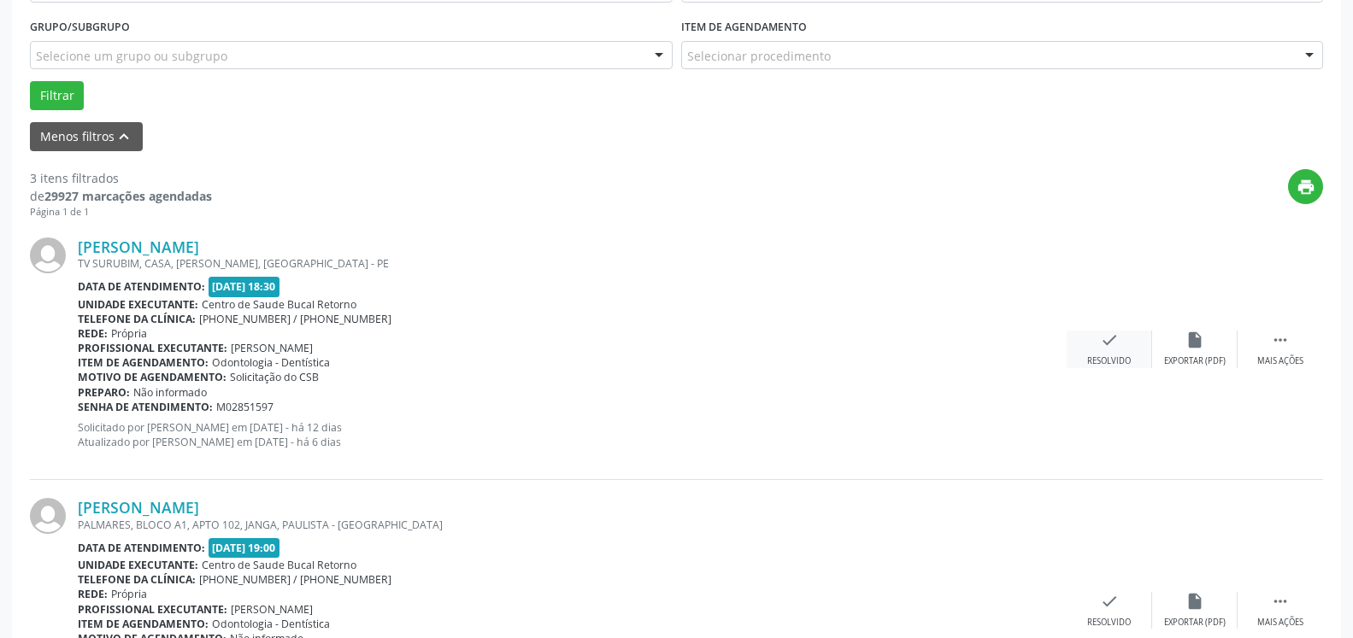
click at [1109, 337] on icon "check" at bounding box center [1109, 340] width 19 height 19
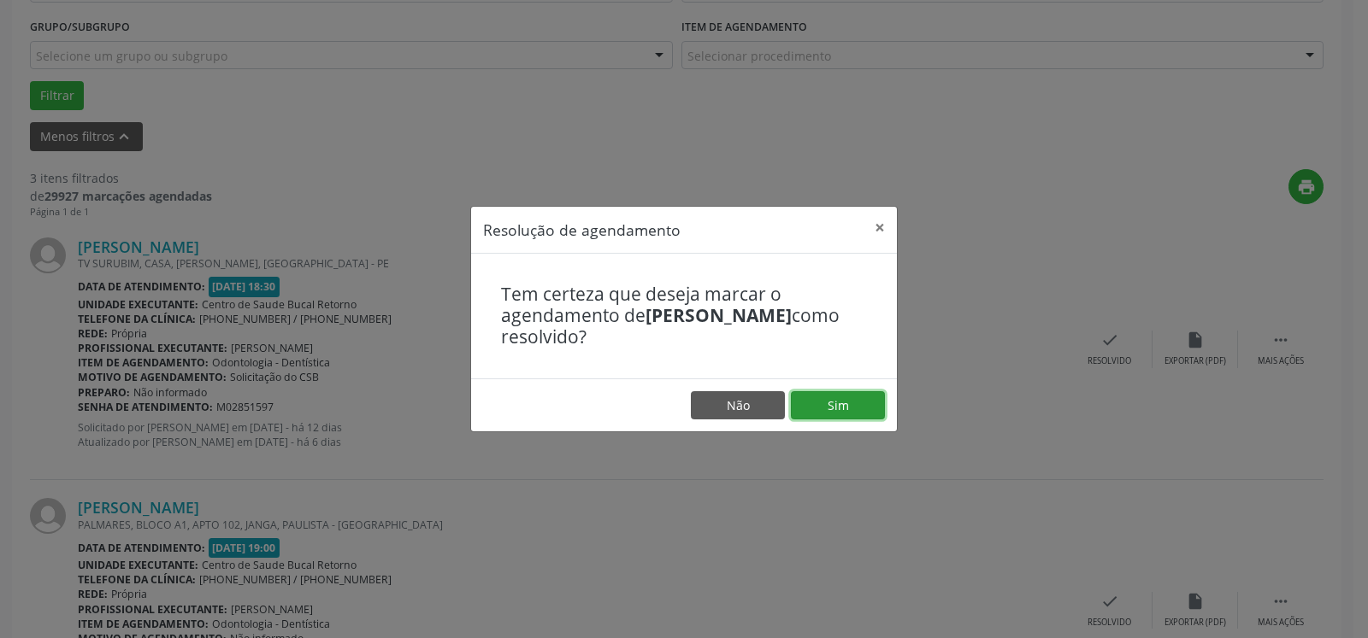
click at [860, 396] on button "Sim" at bounding box center [838, 405] width 94 height 29
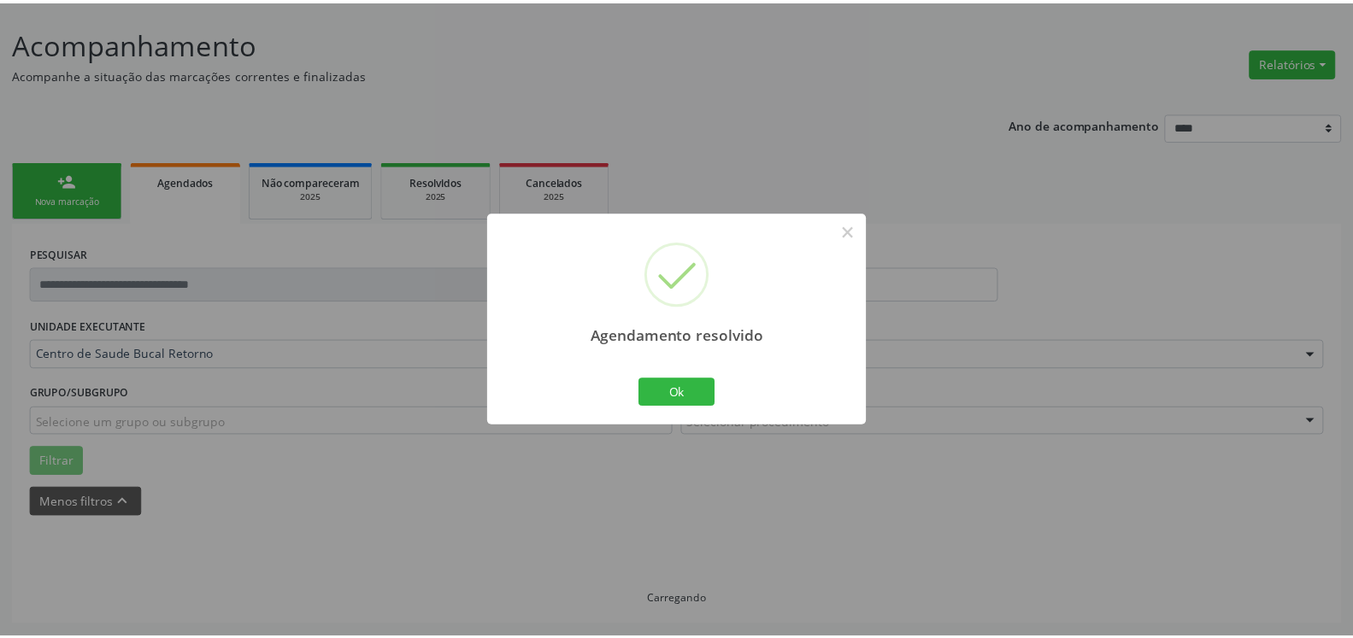
scroll to position [94, 0]
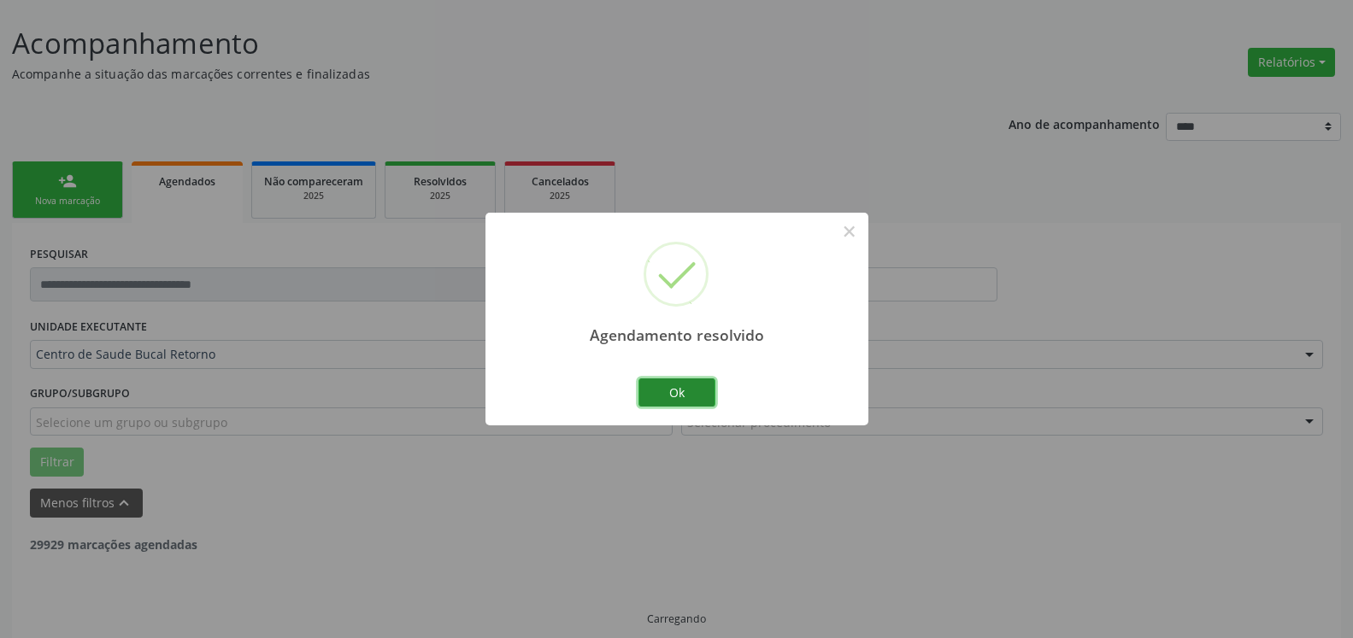
click at [659, 391] on button "Ok" at bounding box center [676, 393] width 77 height 29
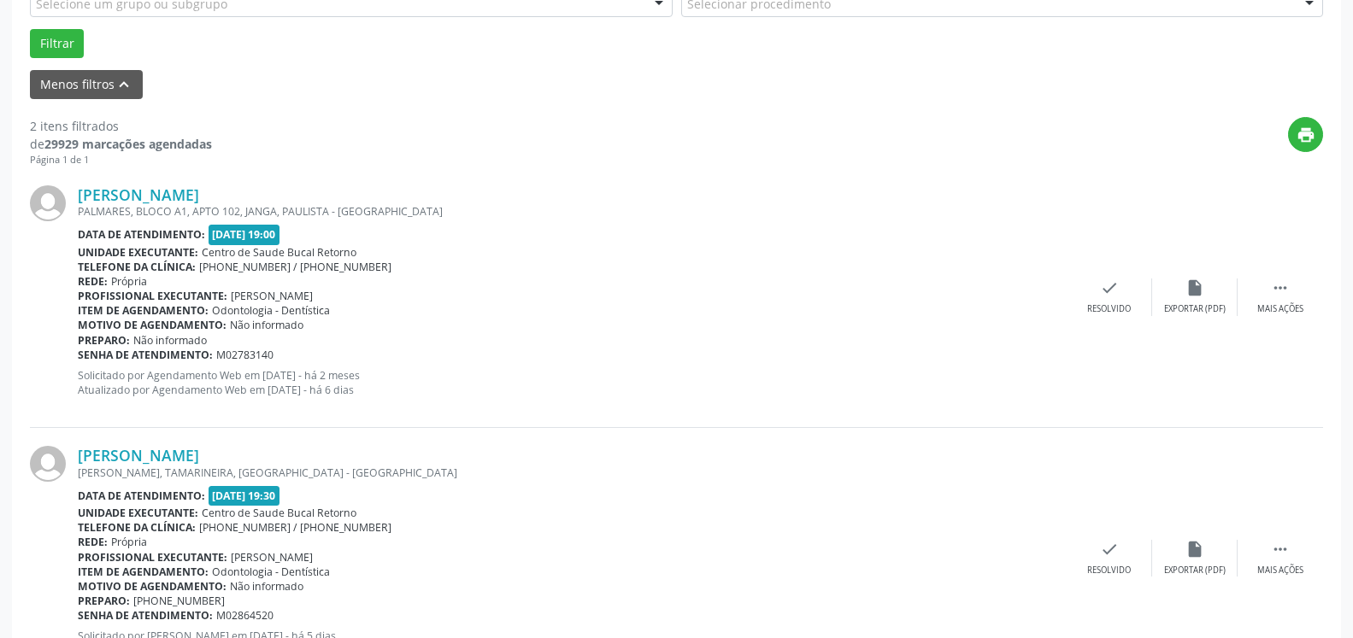
scroll to position [593, 0]
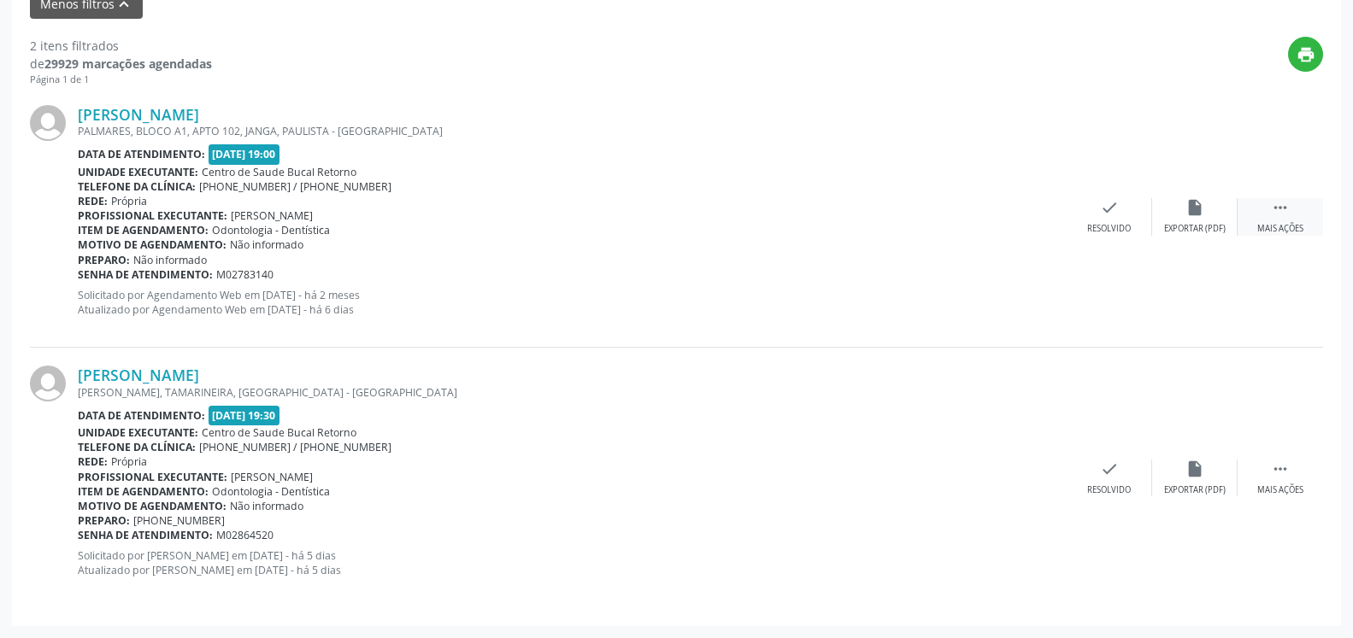
click at [1290, 216] on div " Mais ações" at bounding box center [1280, 216] width 85 height 37
click at [1184, 221] on div "alarm_off Não compareceu" at bounding box center [1194, 216] width 85 height 37
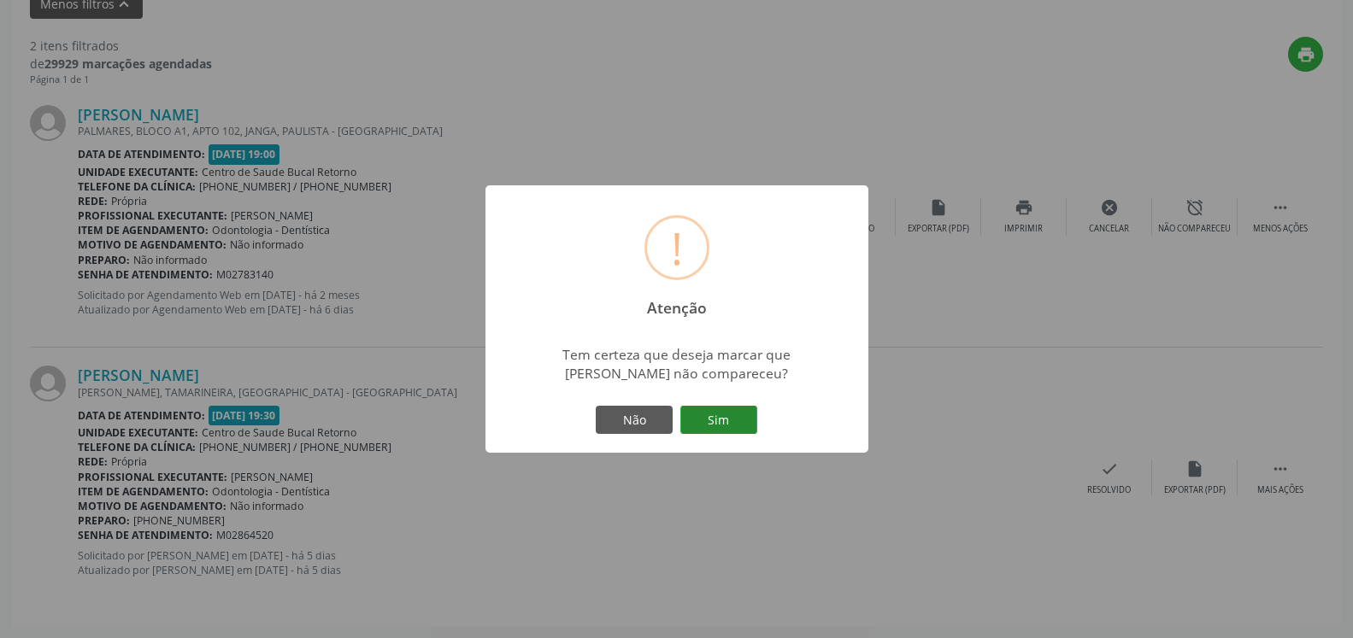
click at [715, 425] on button "Sim" at bounding box center [718, 420] width 77 height 29
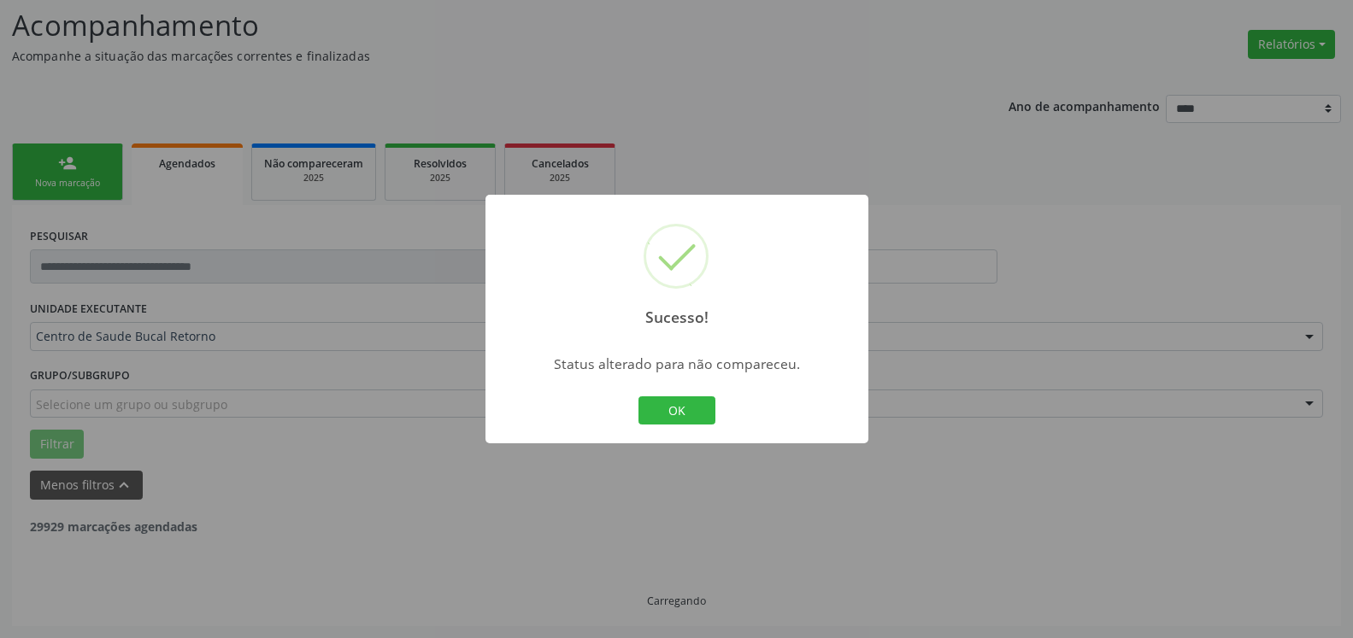
scroll to position [112, 0]
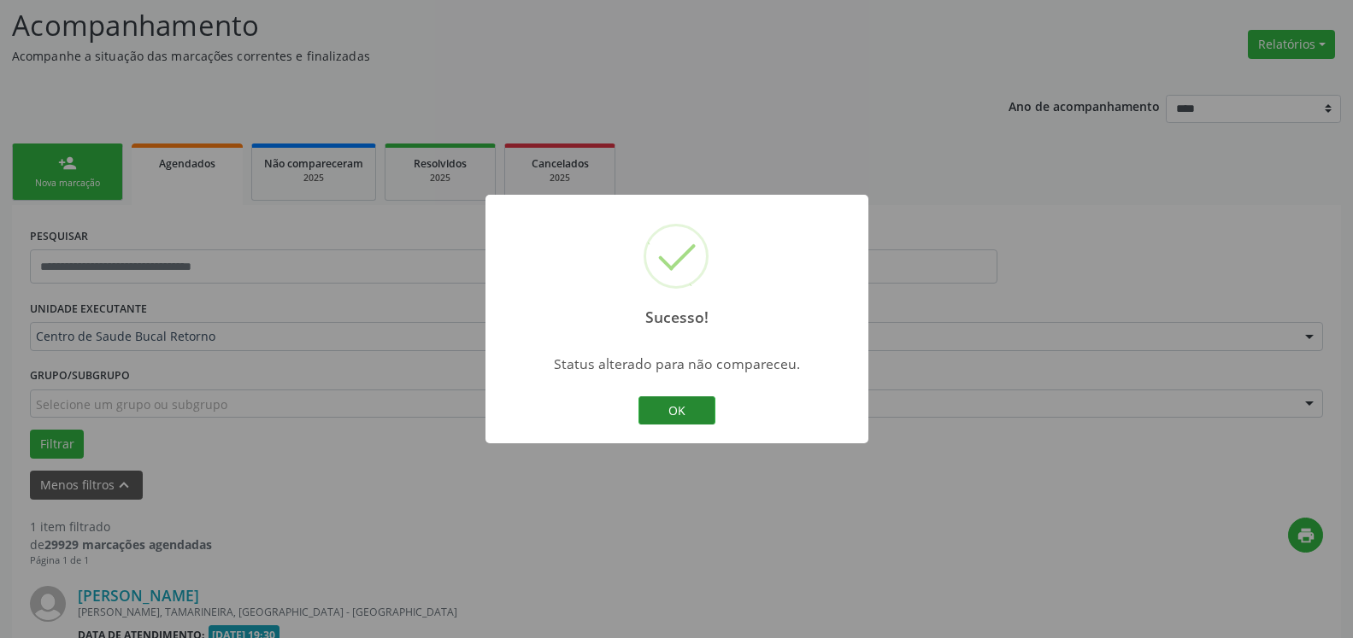
click at [662, 414] on button "OK" at bounding box center [676, 411] width 77 height 29
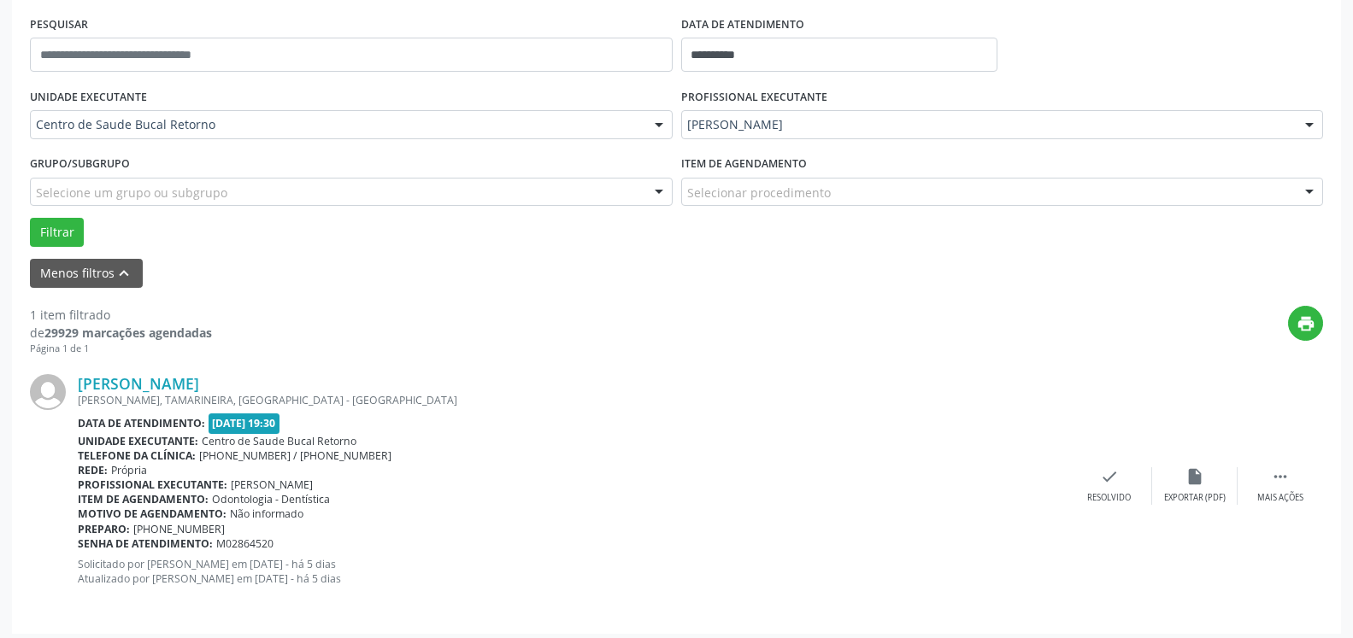
scroll to position [332, 0]
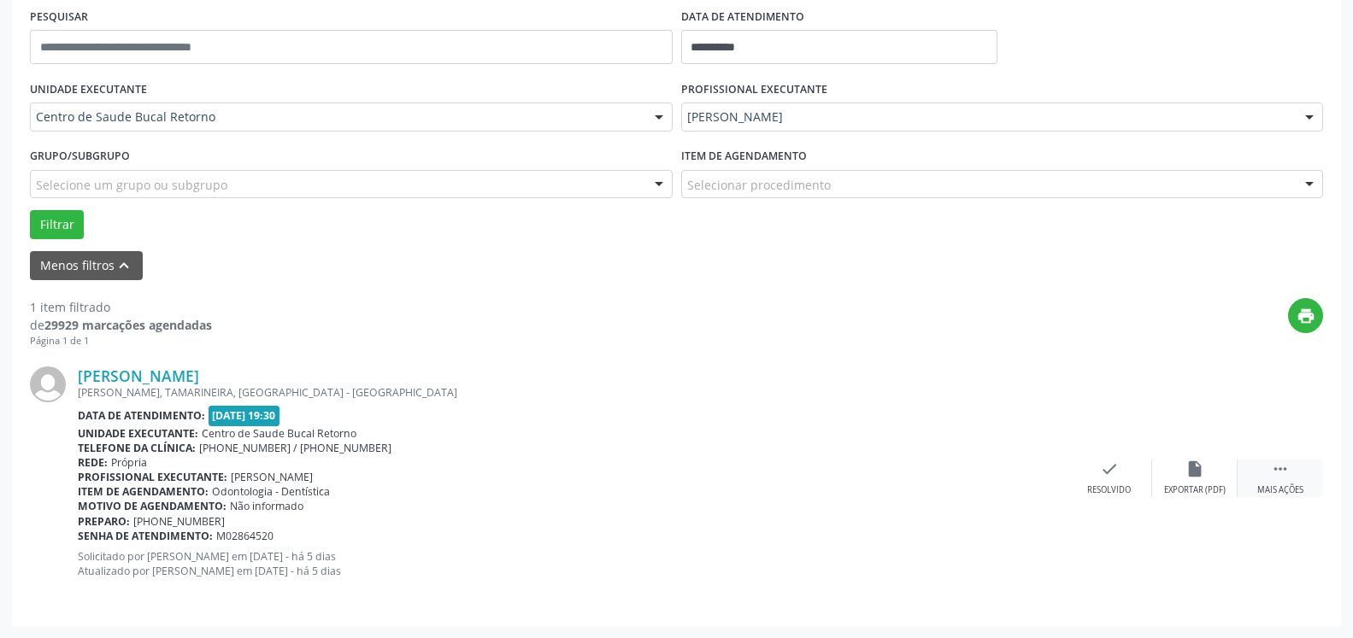
click at [1294, 477] on div " Mais ações" at bounding box center [1280, 478] width 85 height 37
click at [1190, 474] on icon "alarm_off" at bounding box center [1194, 469] width 19 height 19
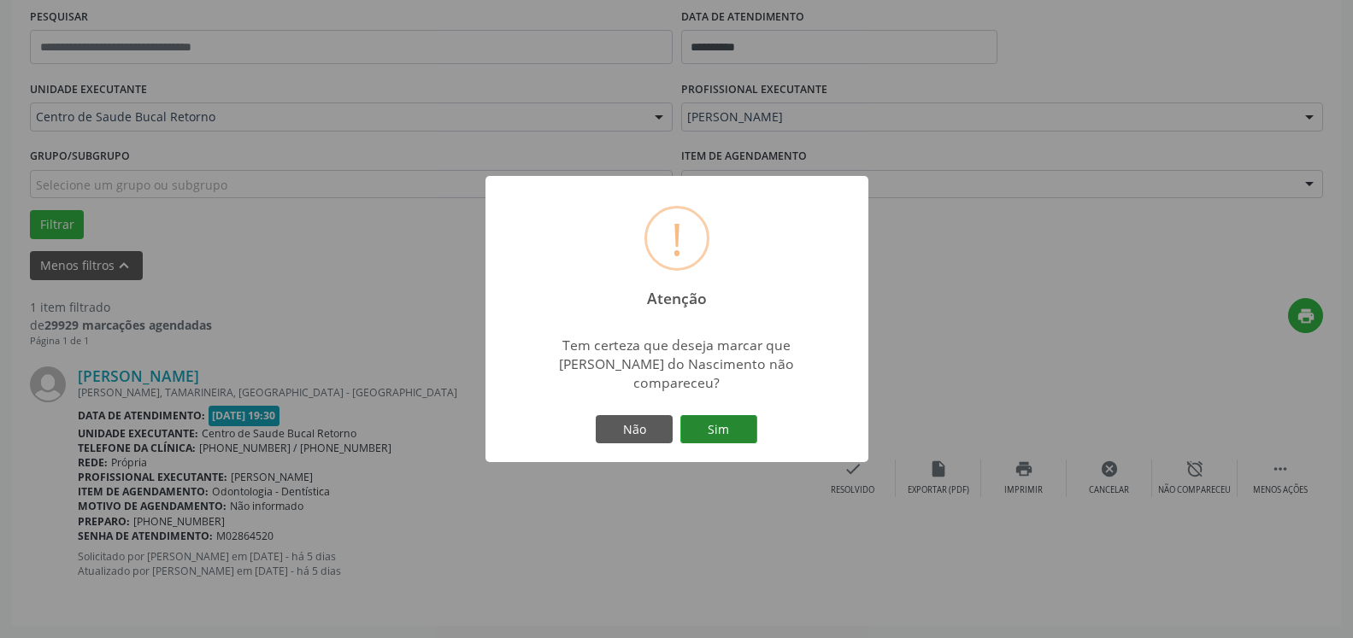
click at [738, 415] on button "Sim" at bounding box center [718, 429] width 77 height 29
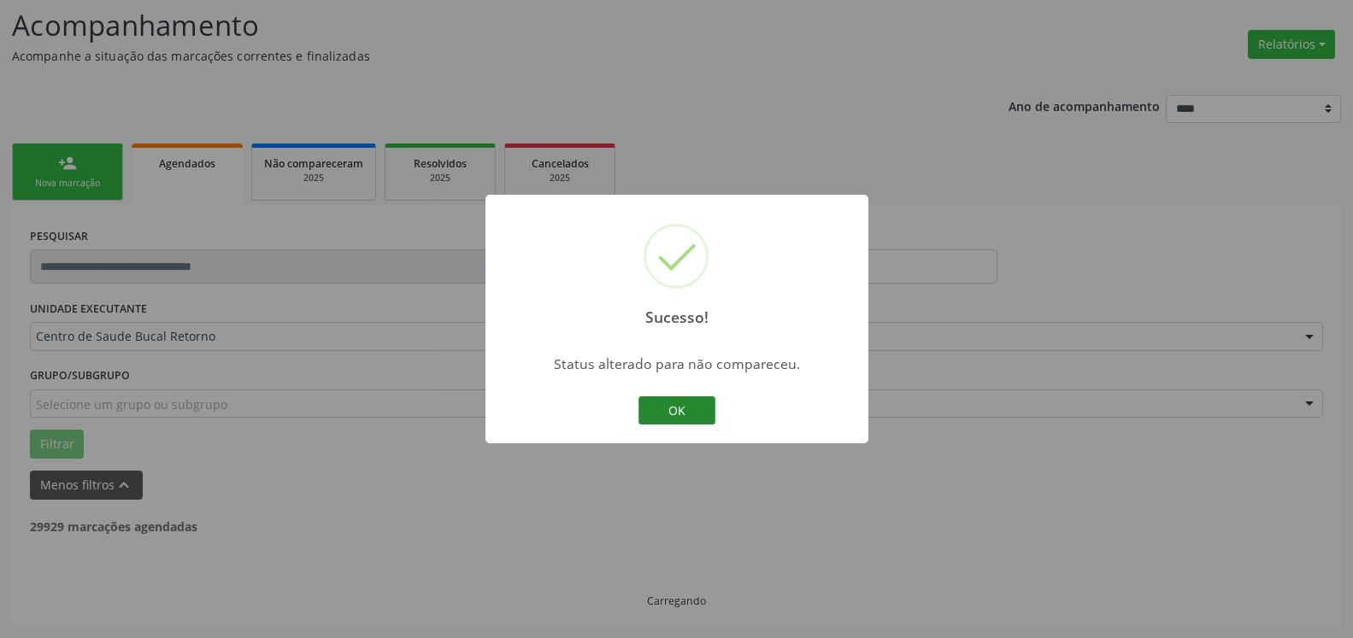
scroll to position [57, 0]
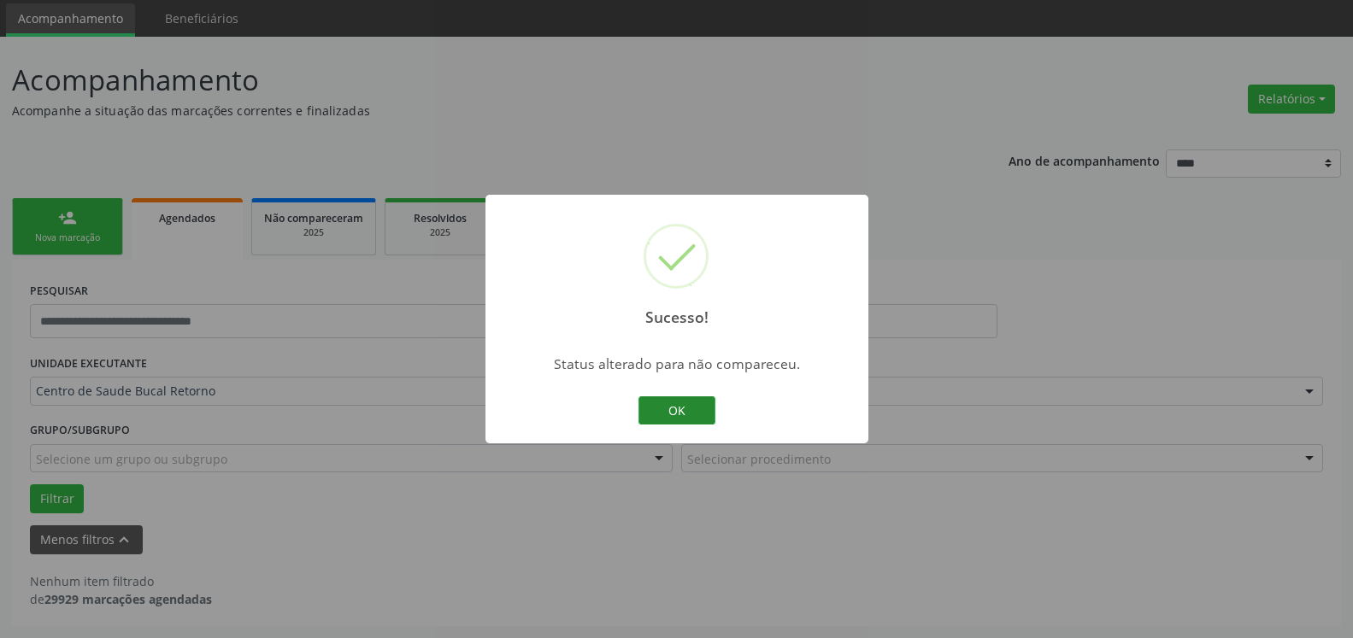
click at [695, 413] on button "OK" at bounding box center [676, 411] width 77 height 29
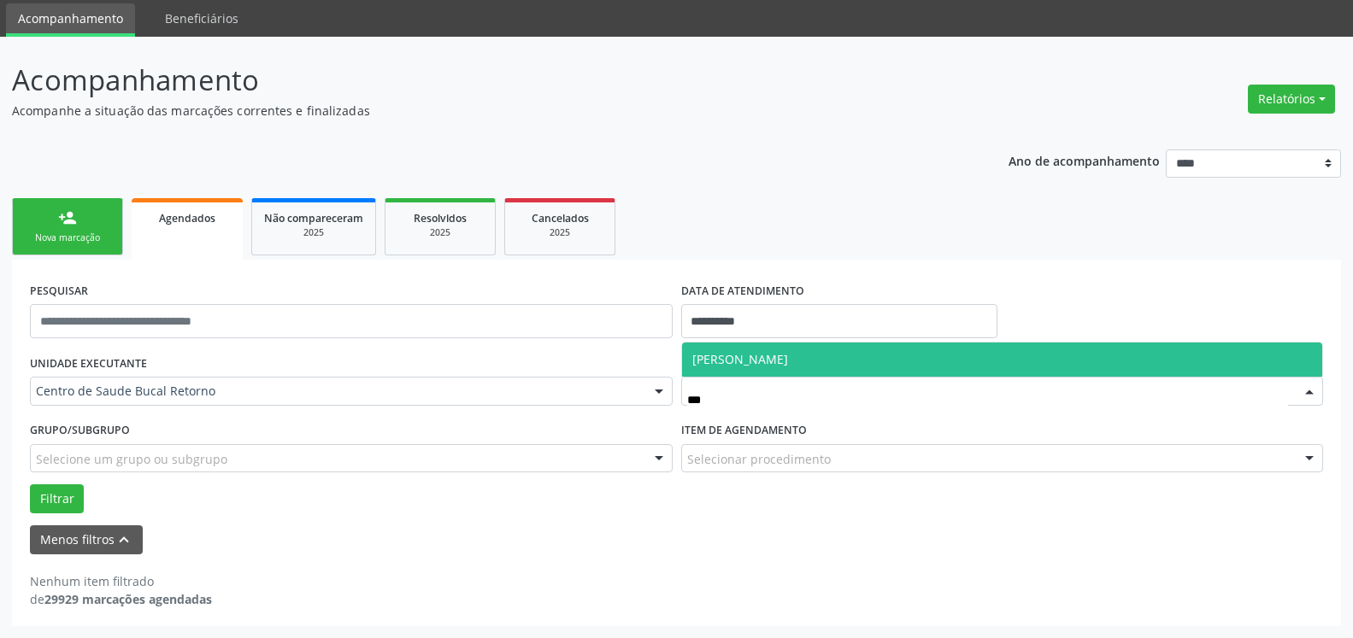
click at [757, 356] on span "[PERSON_NAME]" at bounding box center [740, 359] width 96 height 16
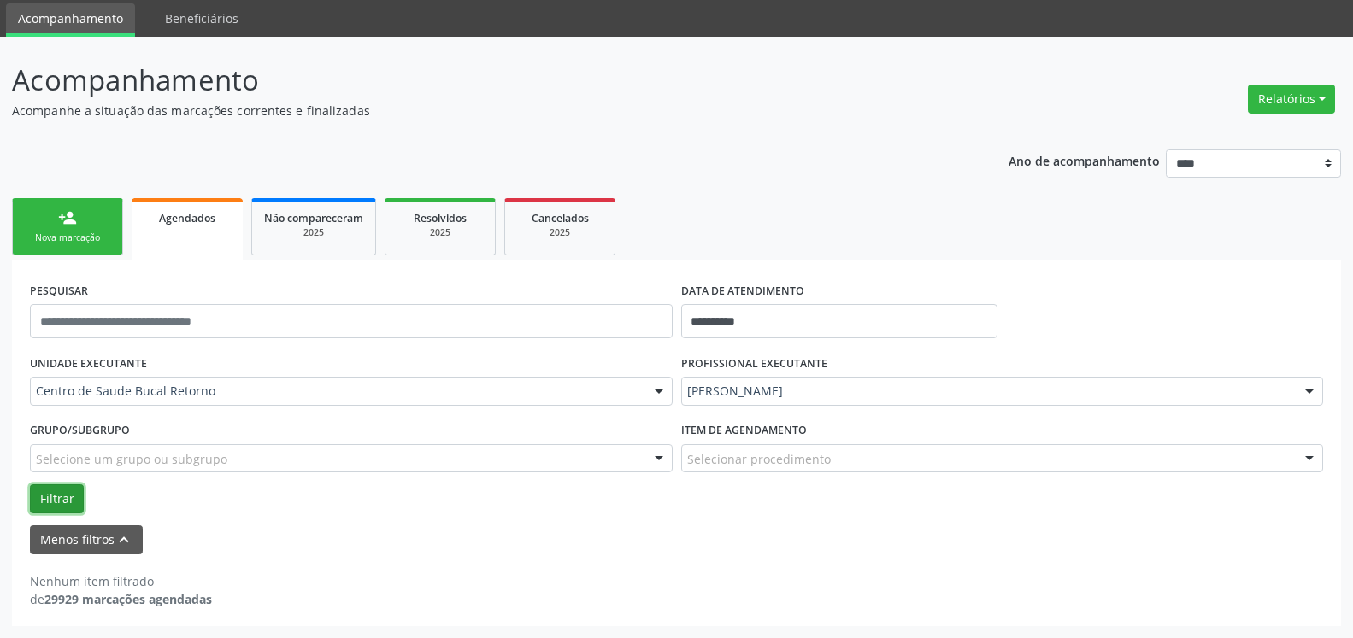
click at [60, 501] on button "Filtrar" at bounding box center [57, 499] width 54 height 29
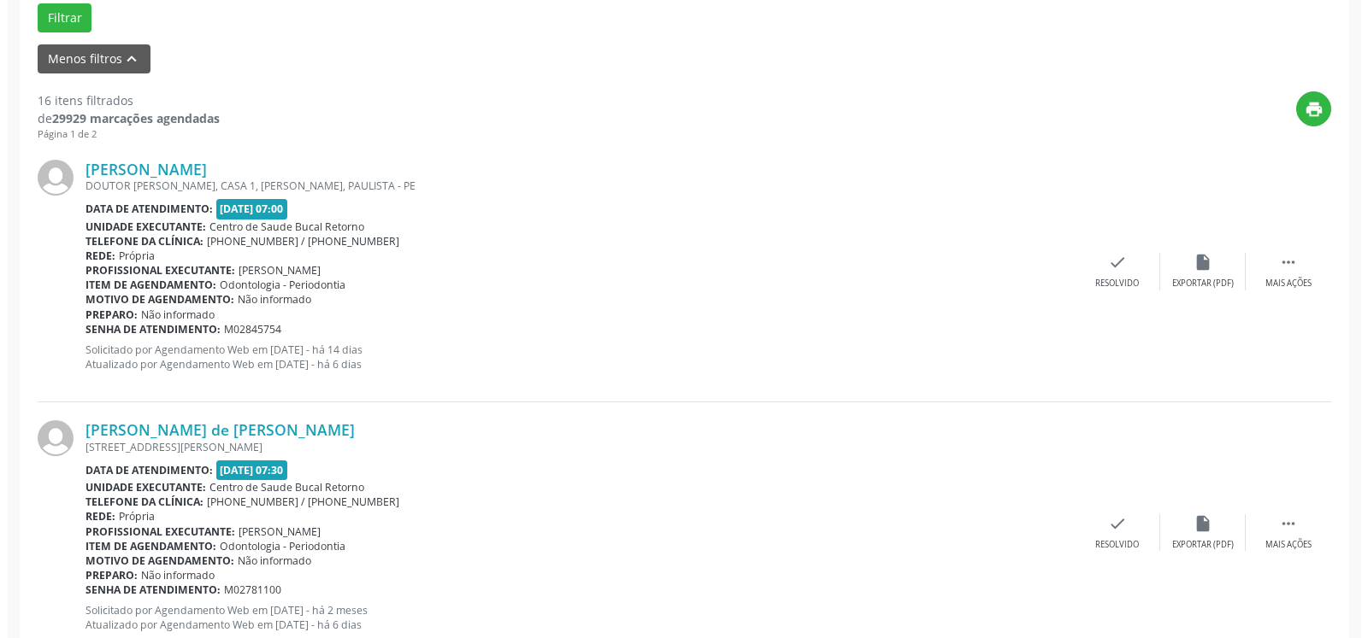
scroll to position [580, 0]
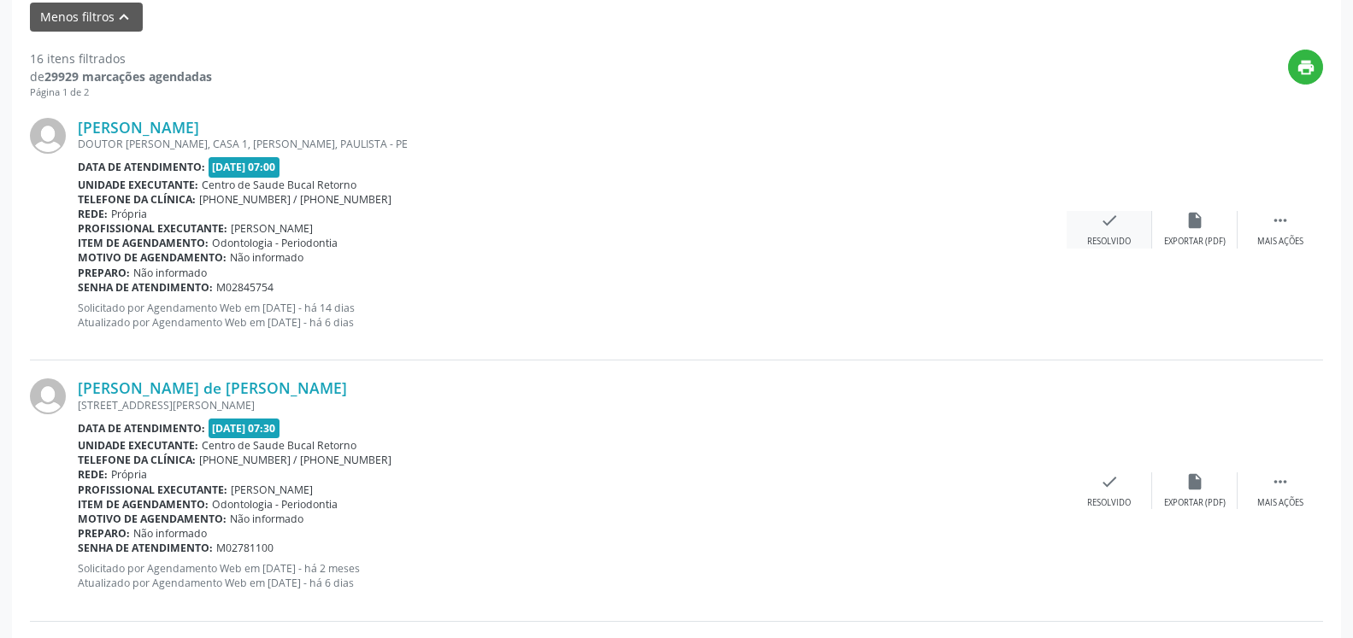
click at [1108, 223] on icon "check" at bounding box center [1109, 220] width 19 height 19
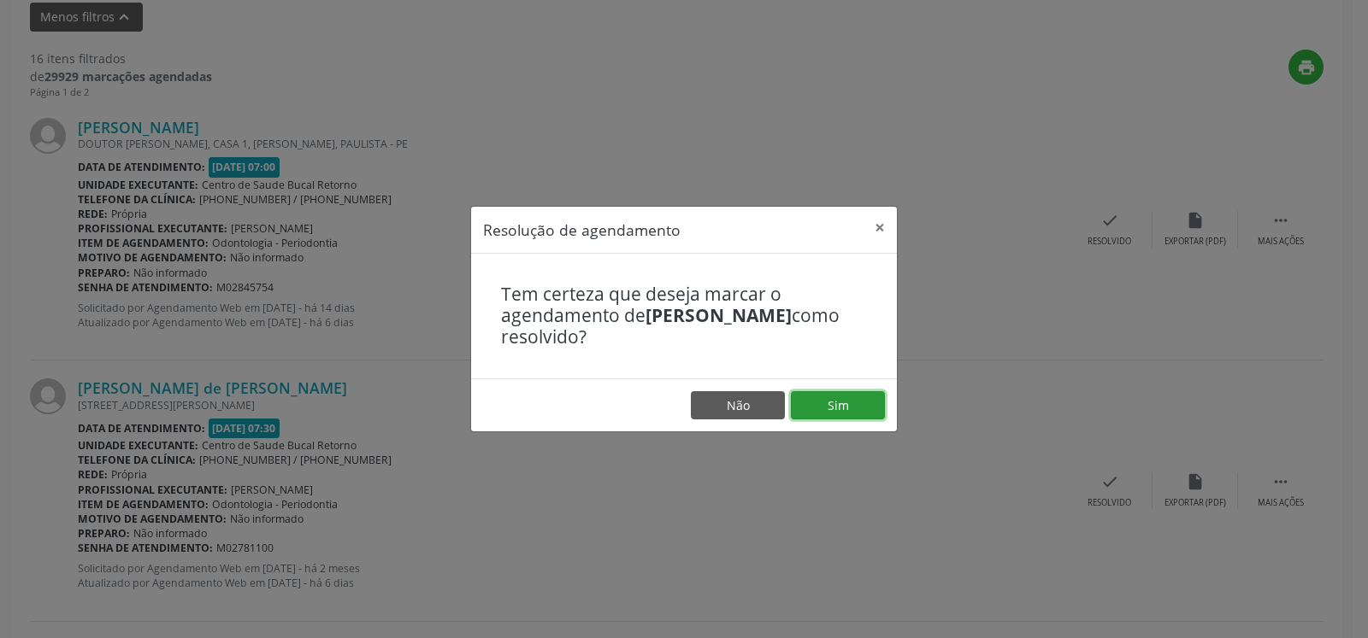
click at [839, 405] on button "Sim" at bounding box center [838, 405] width 94 height 29
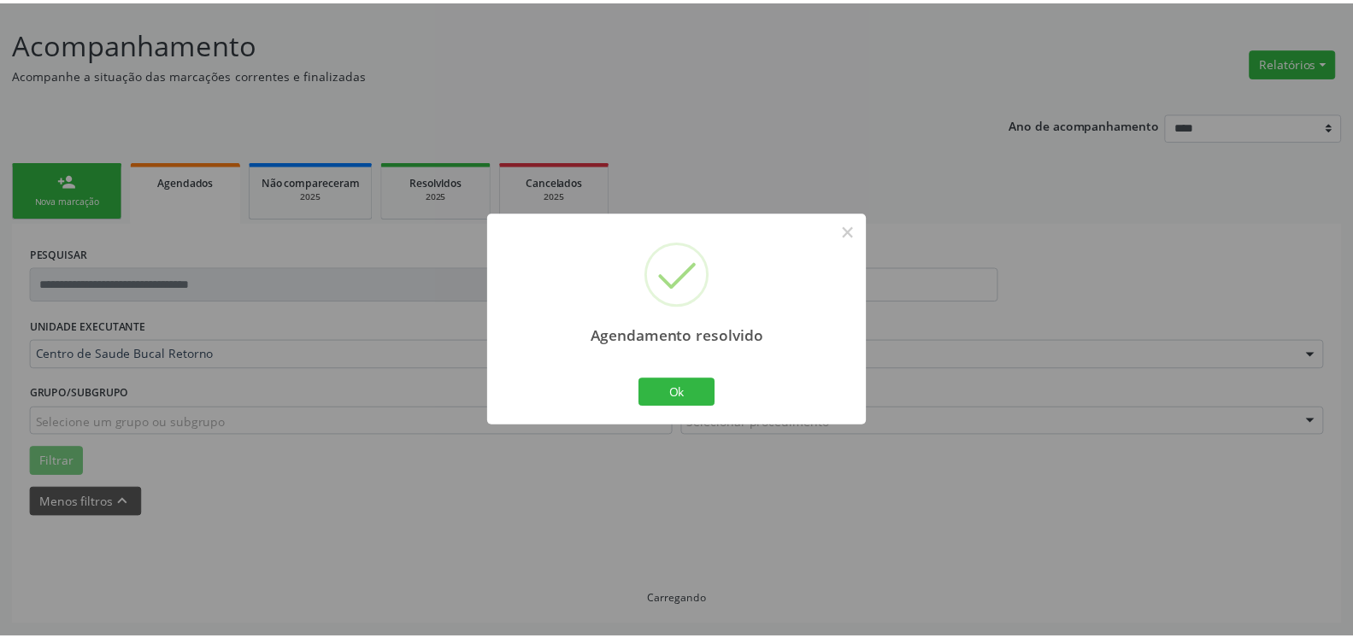
scroll to position [94, 0]
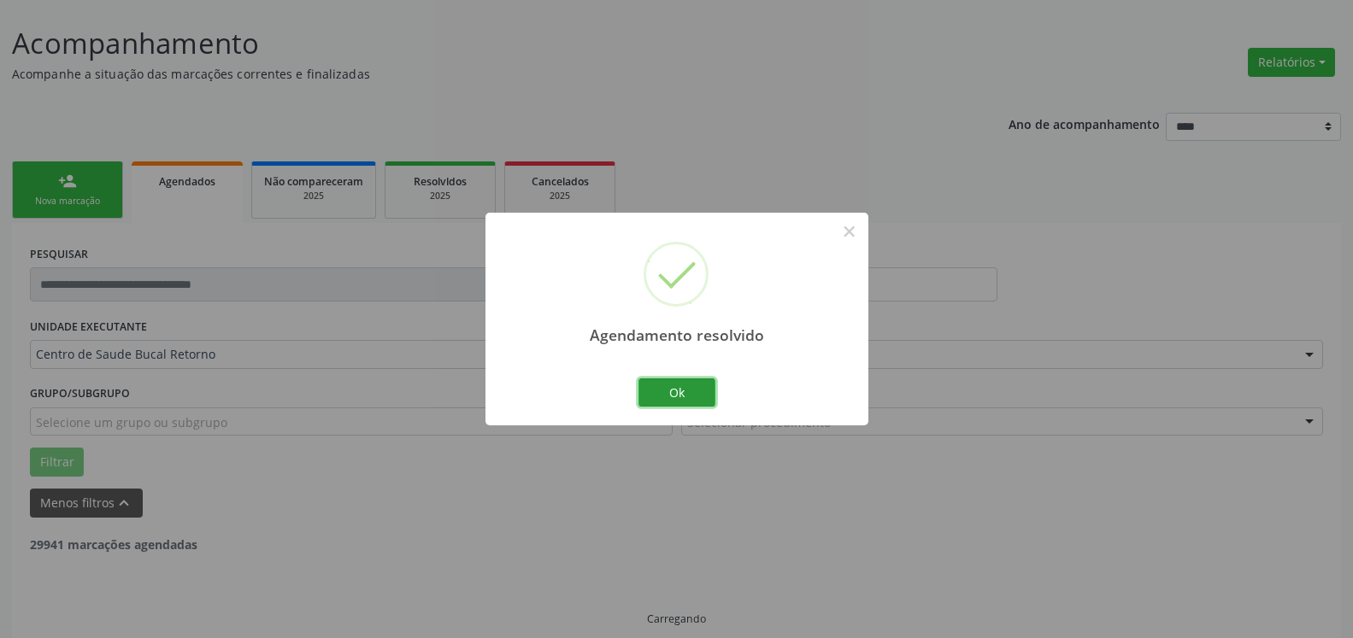
click at [698, 390] on button "Ok" at bounding box center [676, 393] width 77 height 29
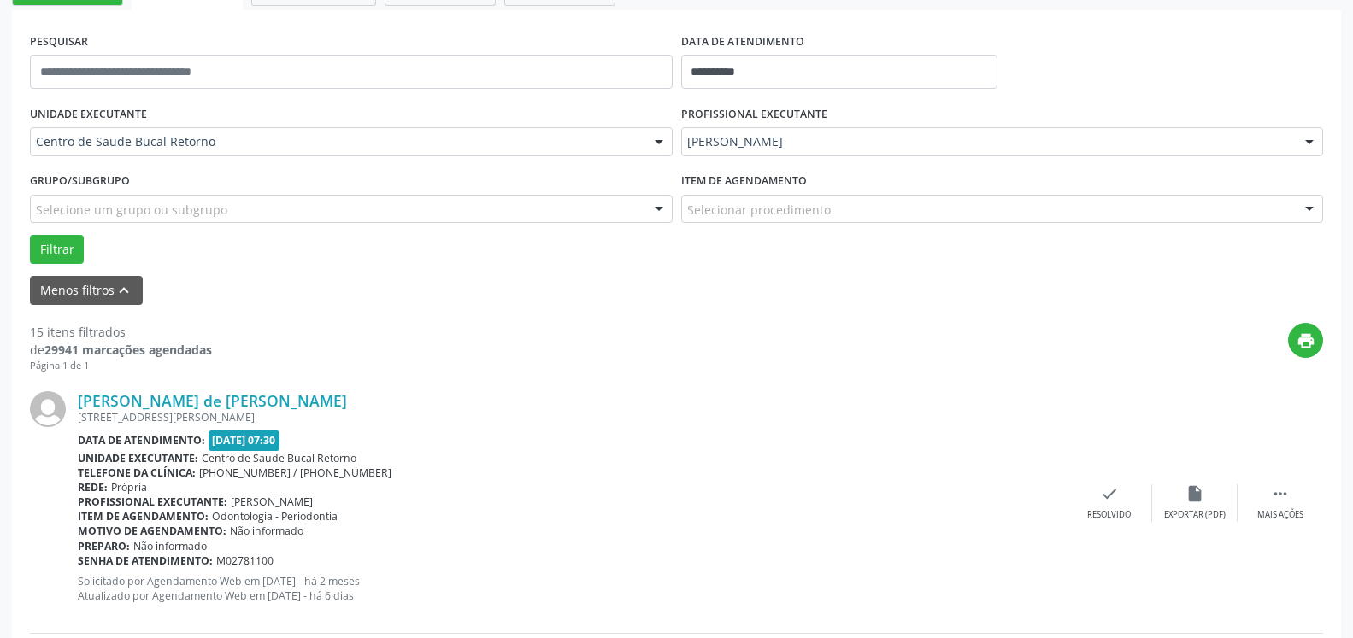
scroll to position [461, 0]
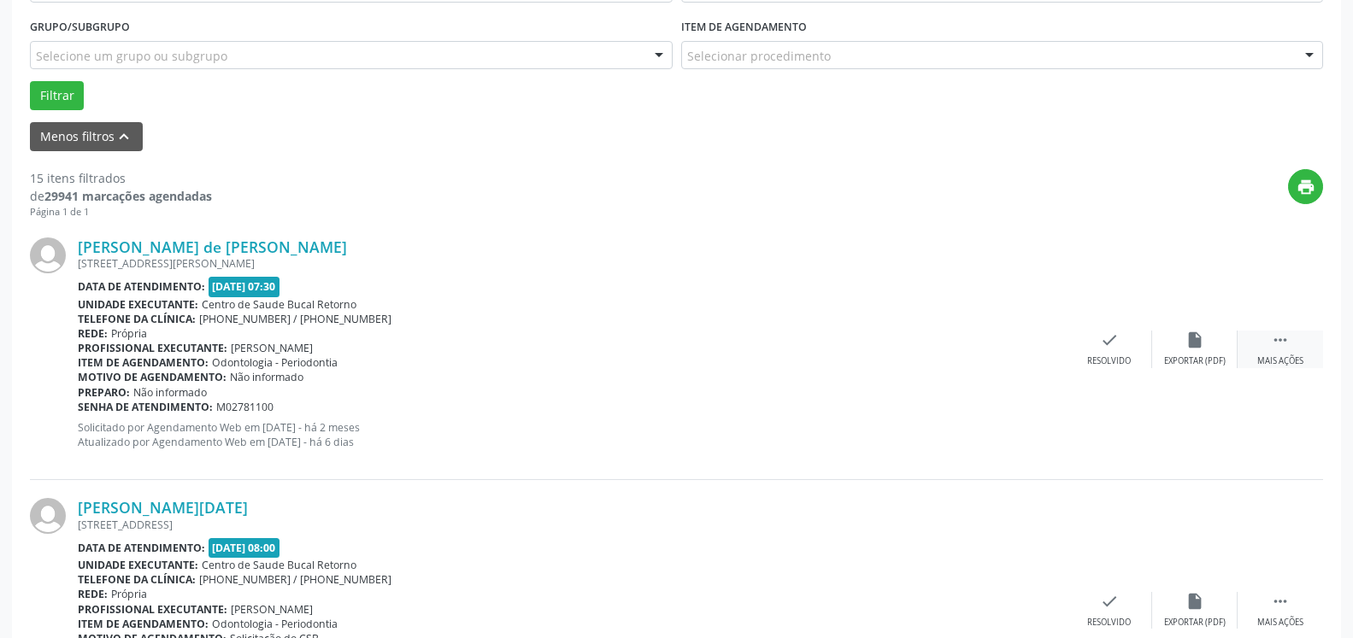
click at [1287, 341] on icon "" at bounding box center [1280, 340] width 19 height 19
click at [1191, 342] on icon "alarm_off" at bounding box center [1194, 340] width 19 height 19
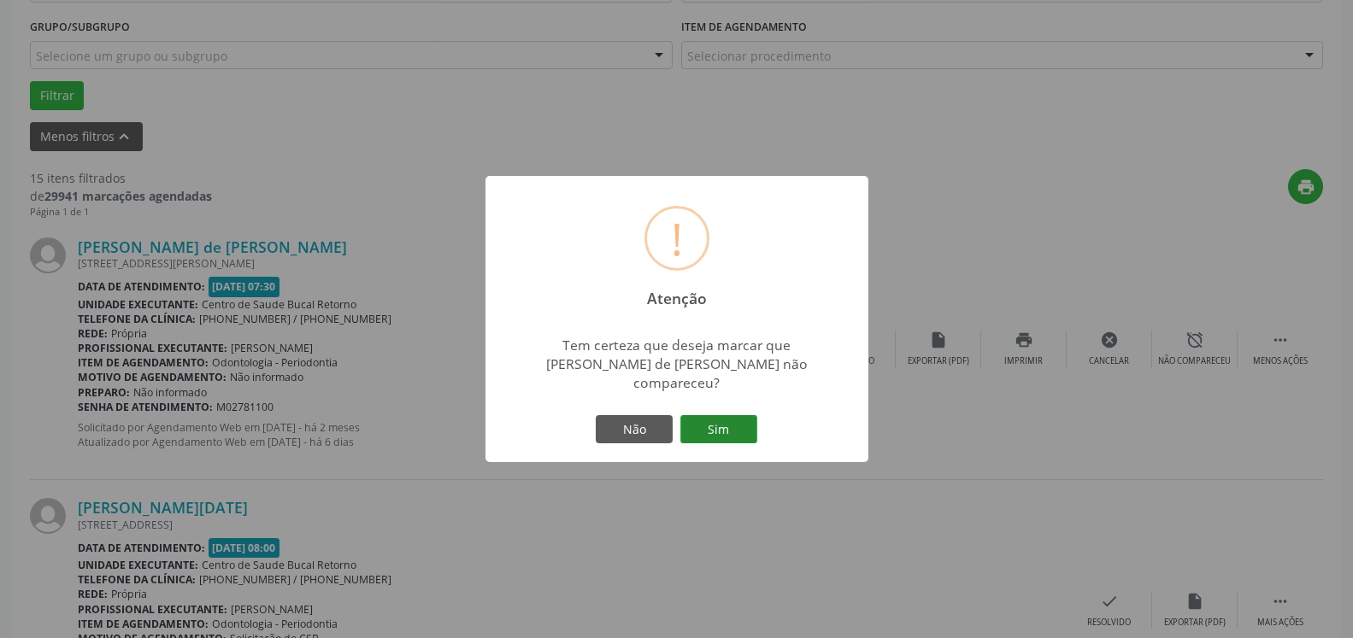
click at [715, 420] on button "Sim" at bounding box center [718, 429] width 77 height 29
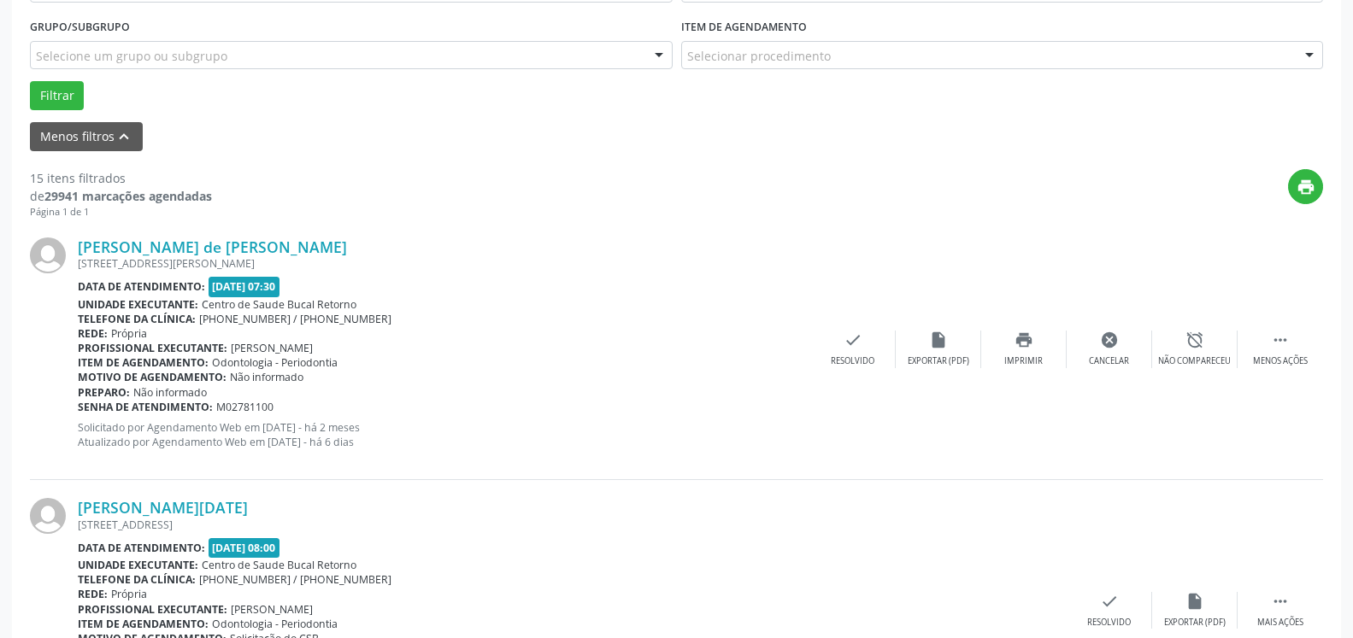
scroll to position [112, 0]
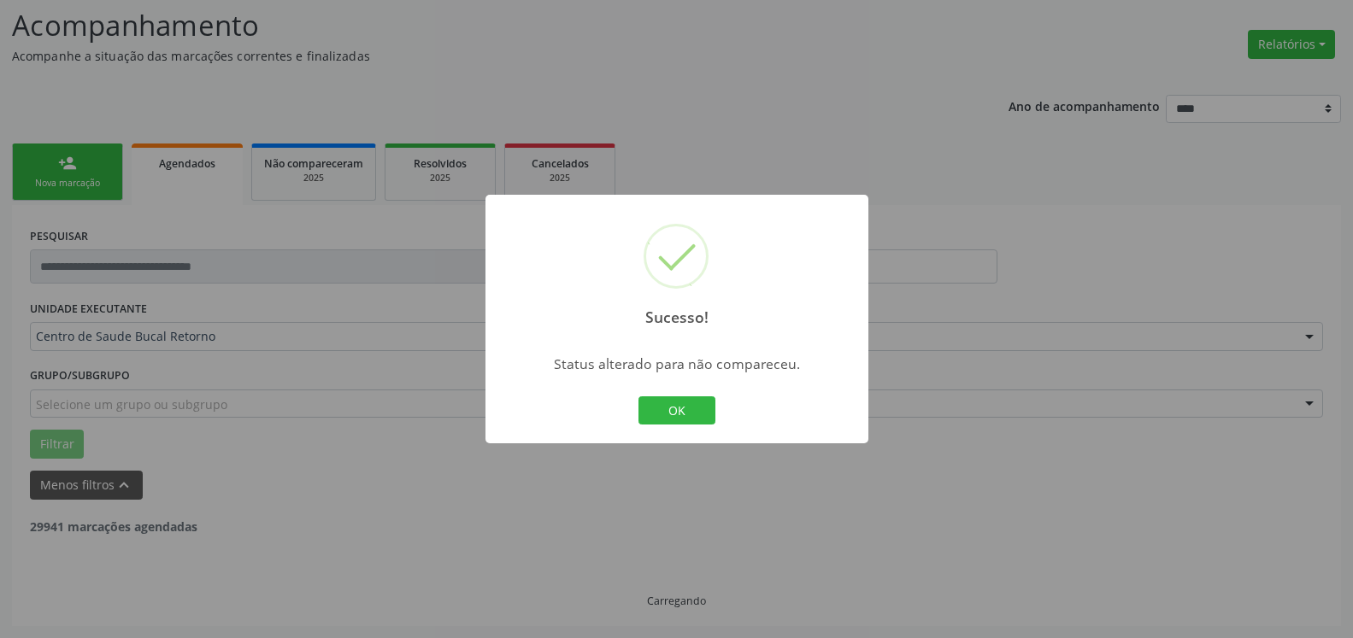
click at [661, 409] on button "OK" at bounding box center [676, 411] width 77 height 29
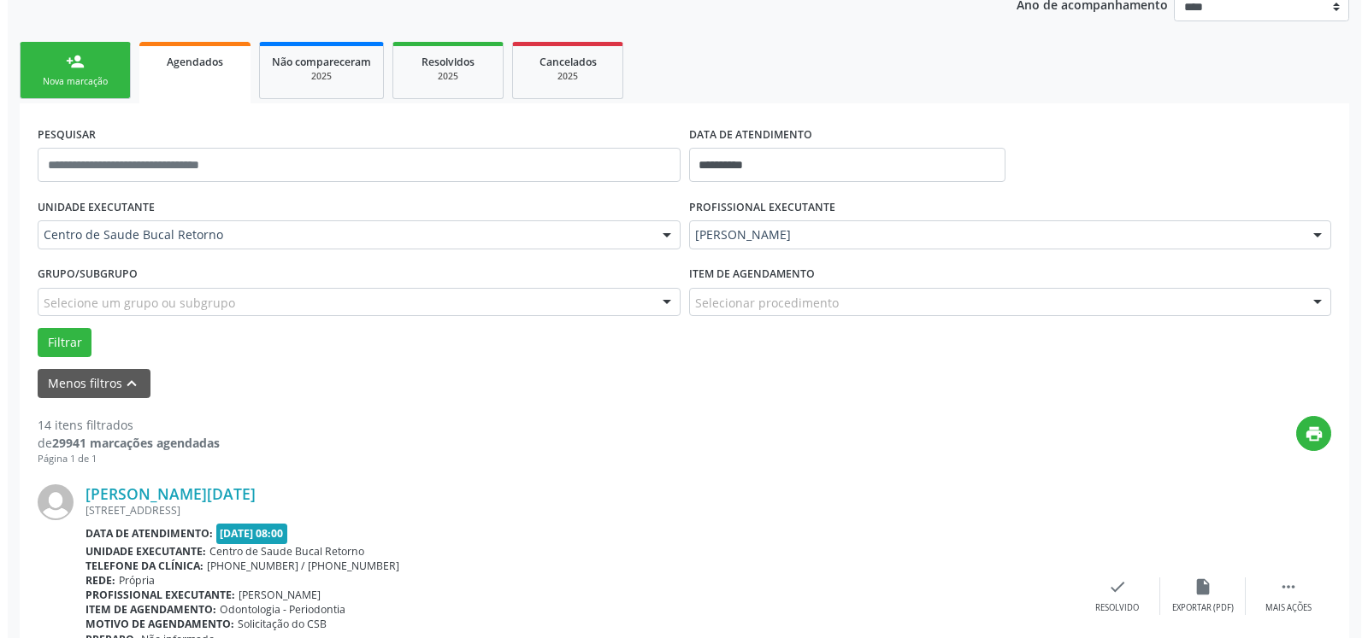
scroll to position [374, 0]
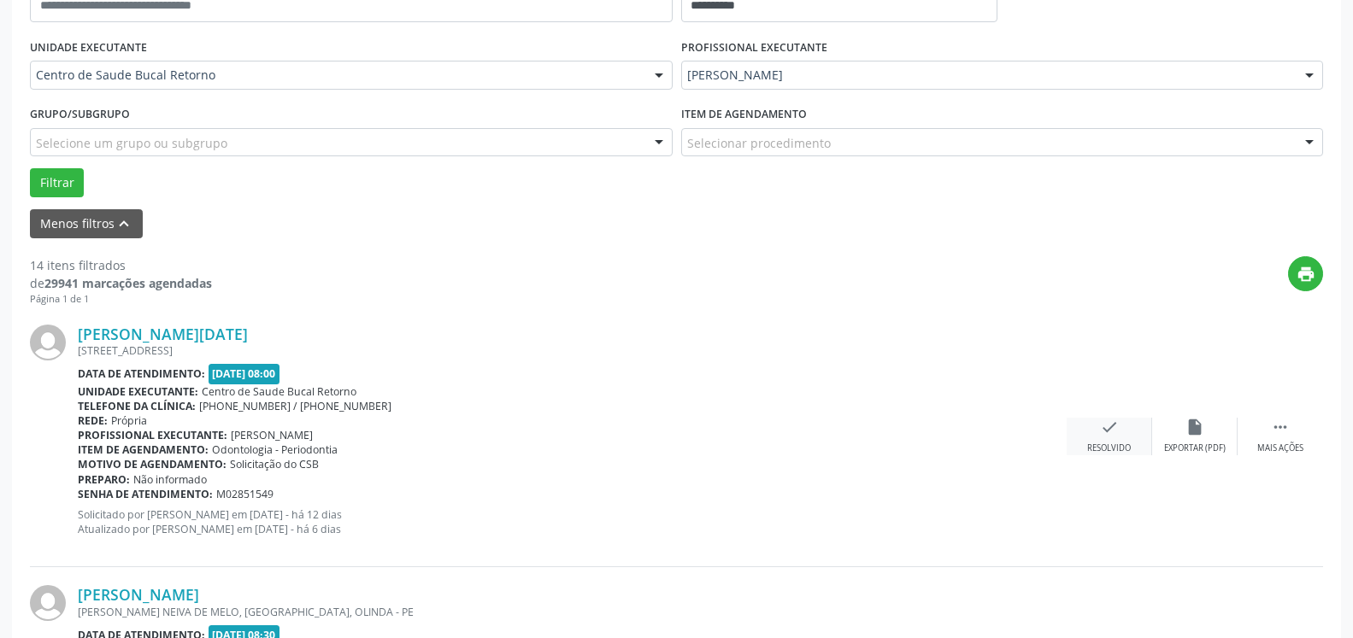
click at [1115, 443] on div "check Resolvido" at bounding box center [1109, 436] width 85 height 37
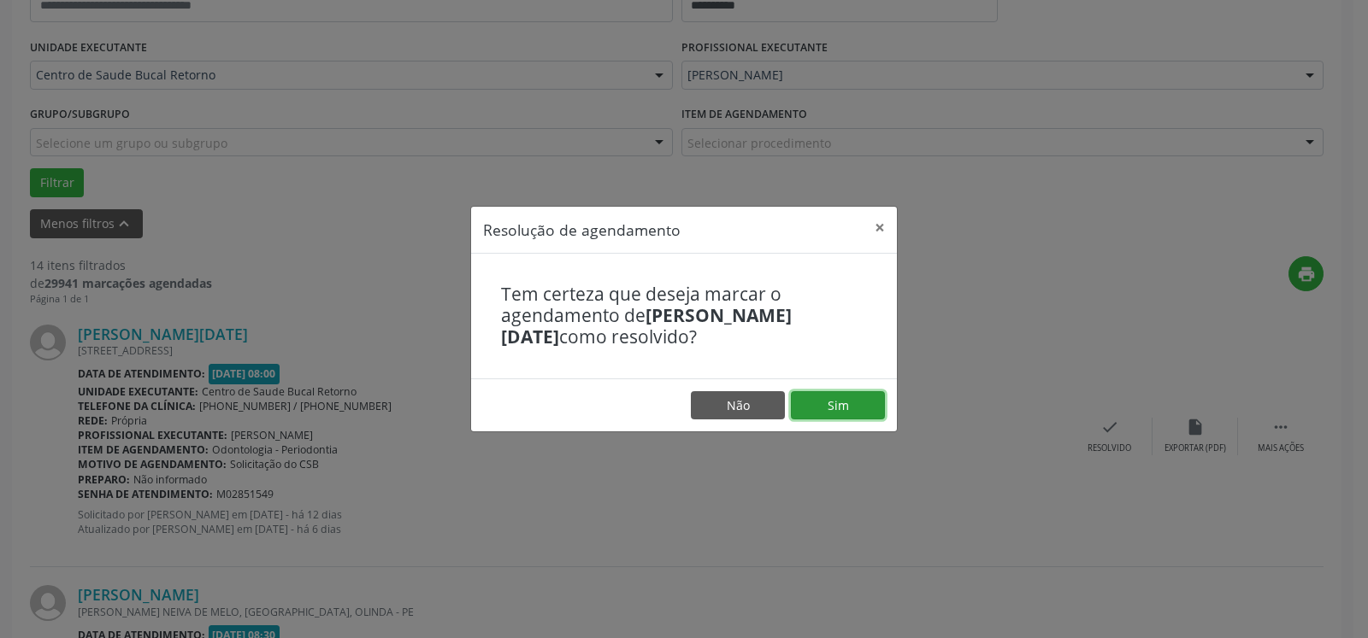
click at [865, 406] on button "Sim" at bounding box center [838, 405] width 94 height 29
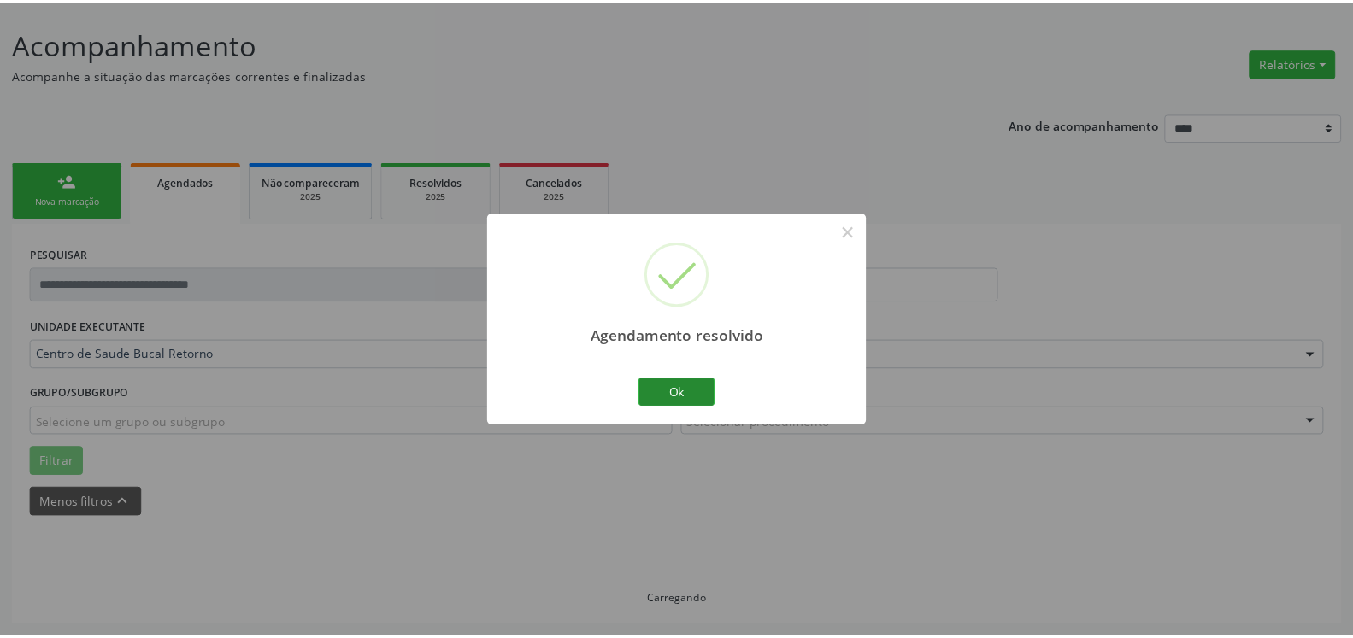
scroll to position [94, 0]
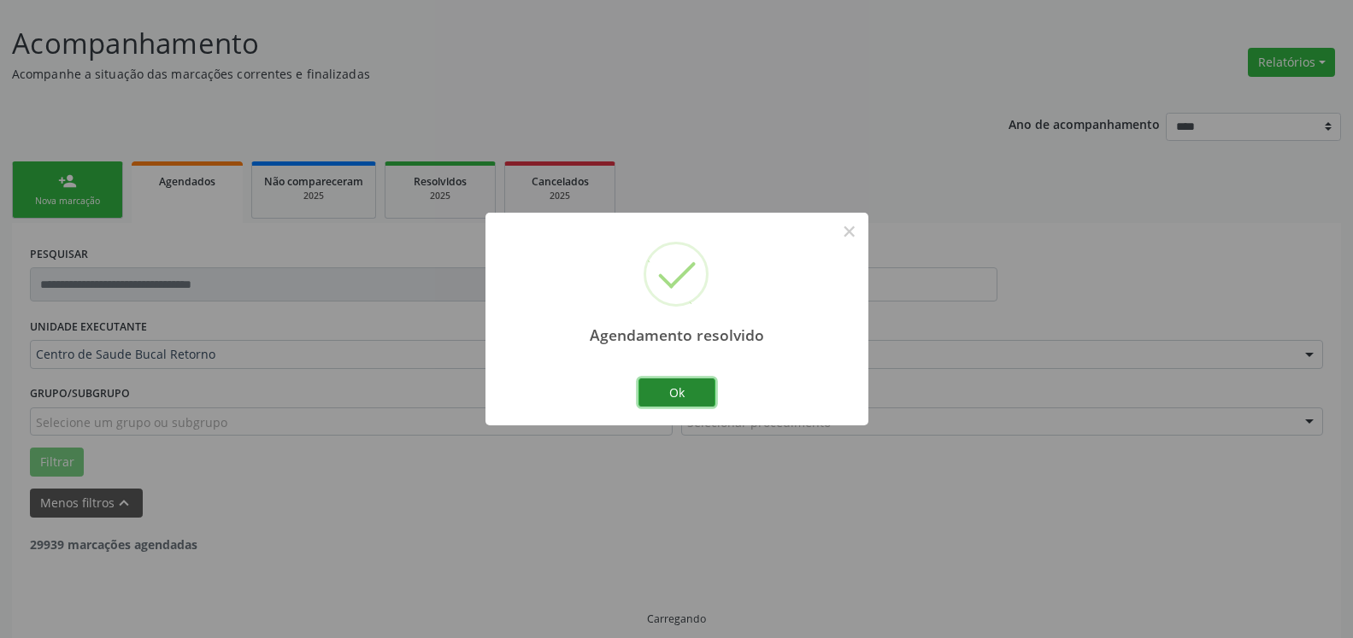
click at [705, 395] on button "Ok" at bounding box center [676, 393] width 77 height 29
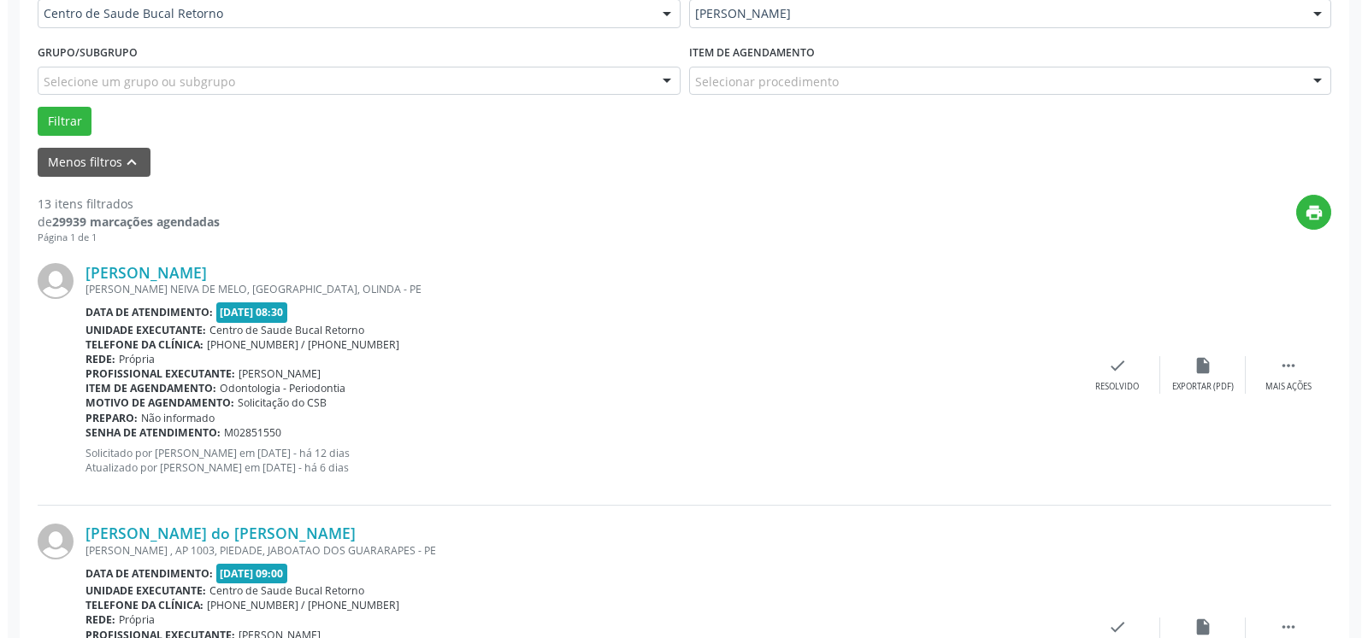
scroll to position [461, 0]
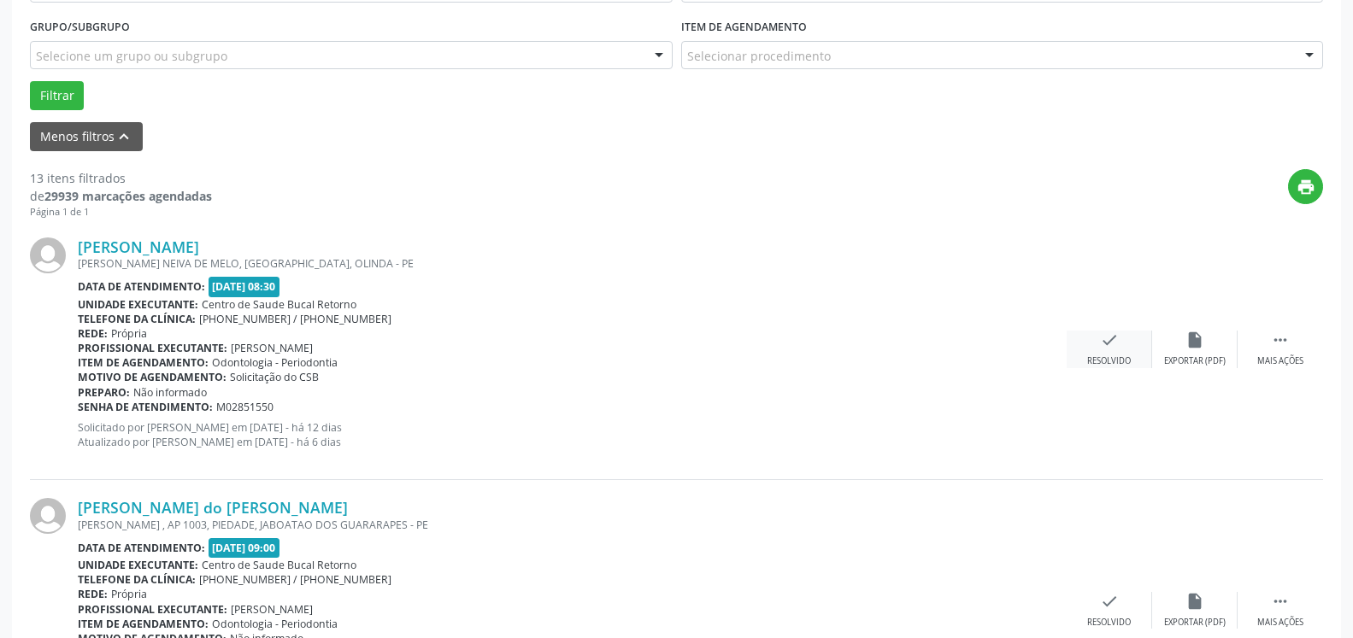
click at [1093, 349] on div "check Resolvido" at bounding box center [1109, 349] width 85 height 37
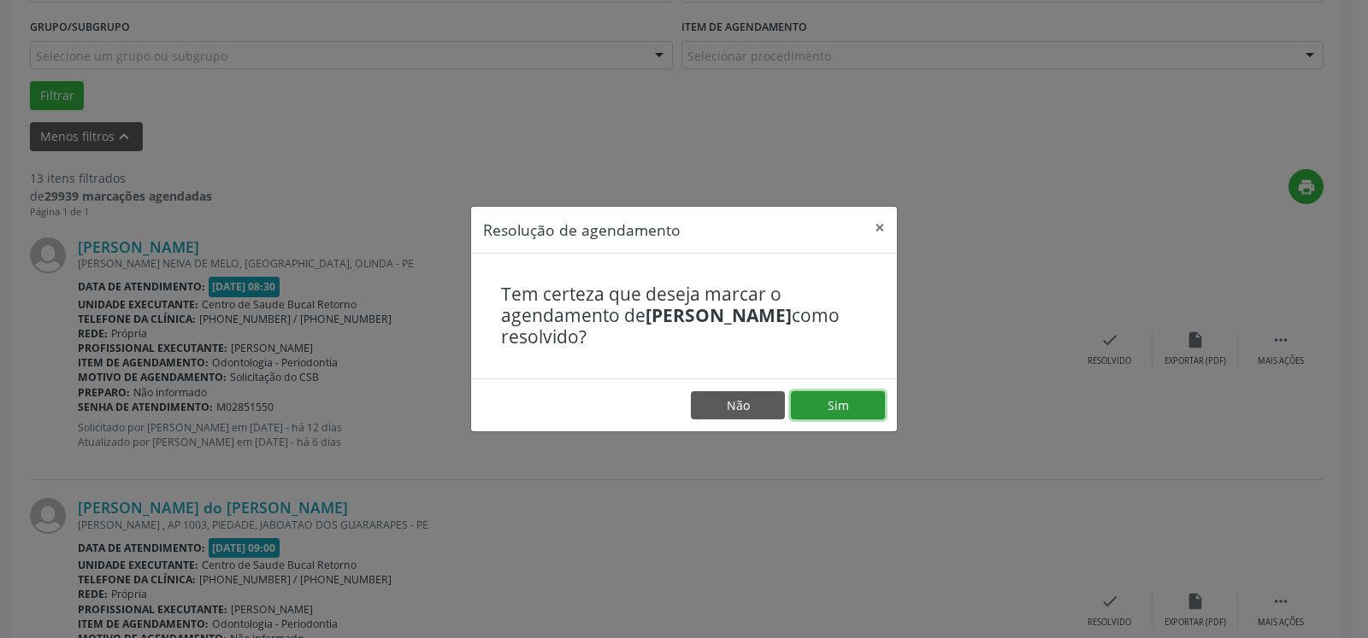
click at [865, 405] on button "Sim" at bounding box center [838, 405] width 94 height 29
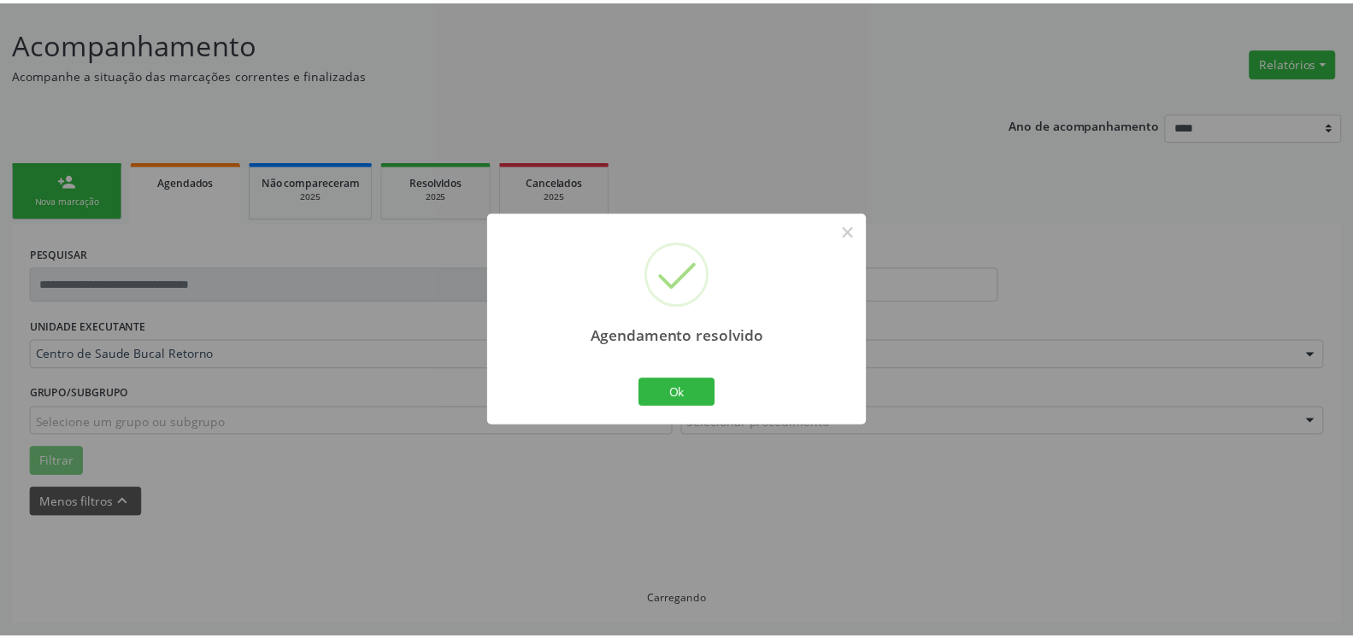
scroll to position [94, 0]
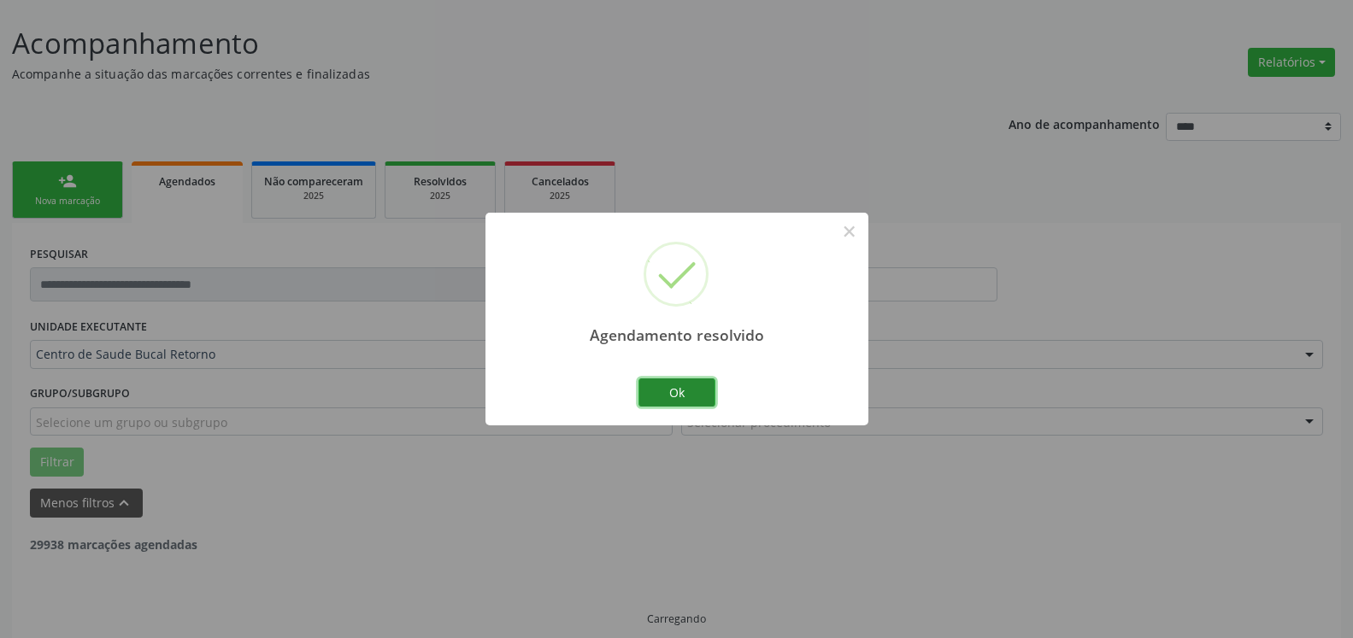
click at [662, 402] on button "Ok" at bounding box center [676, 393] width 77 height 29
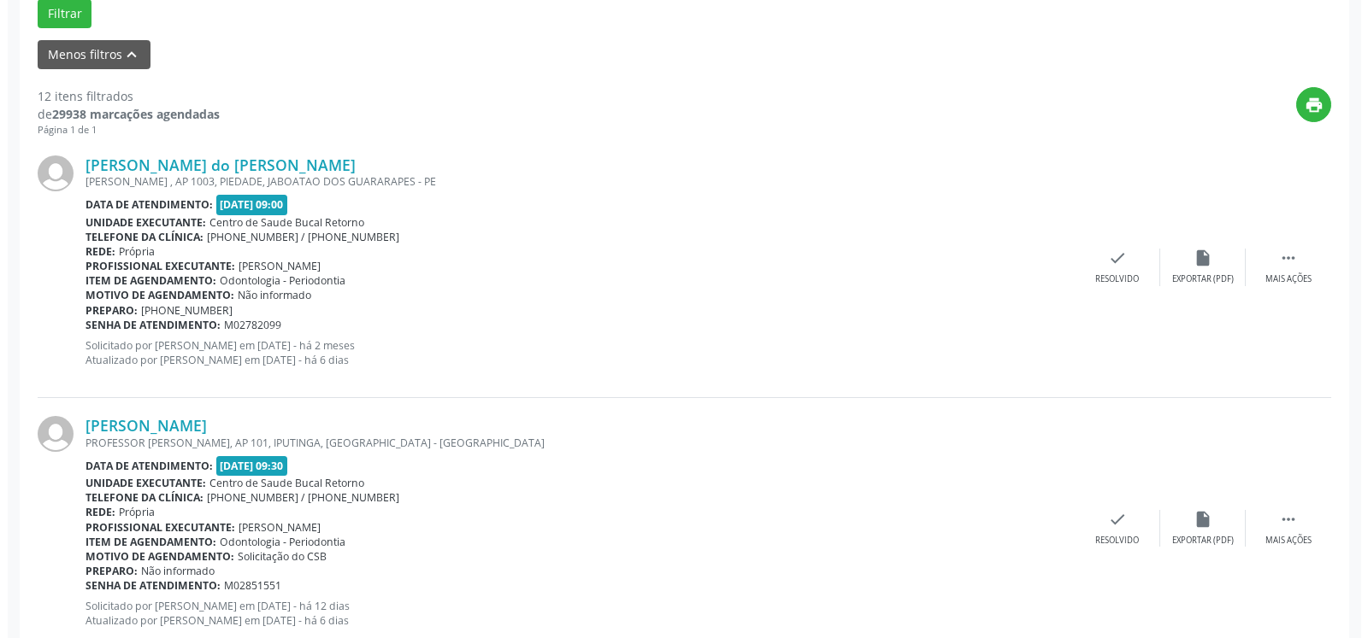
scroll to position [548, 0]
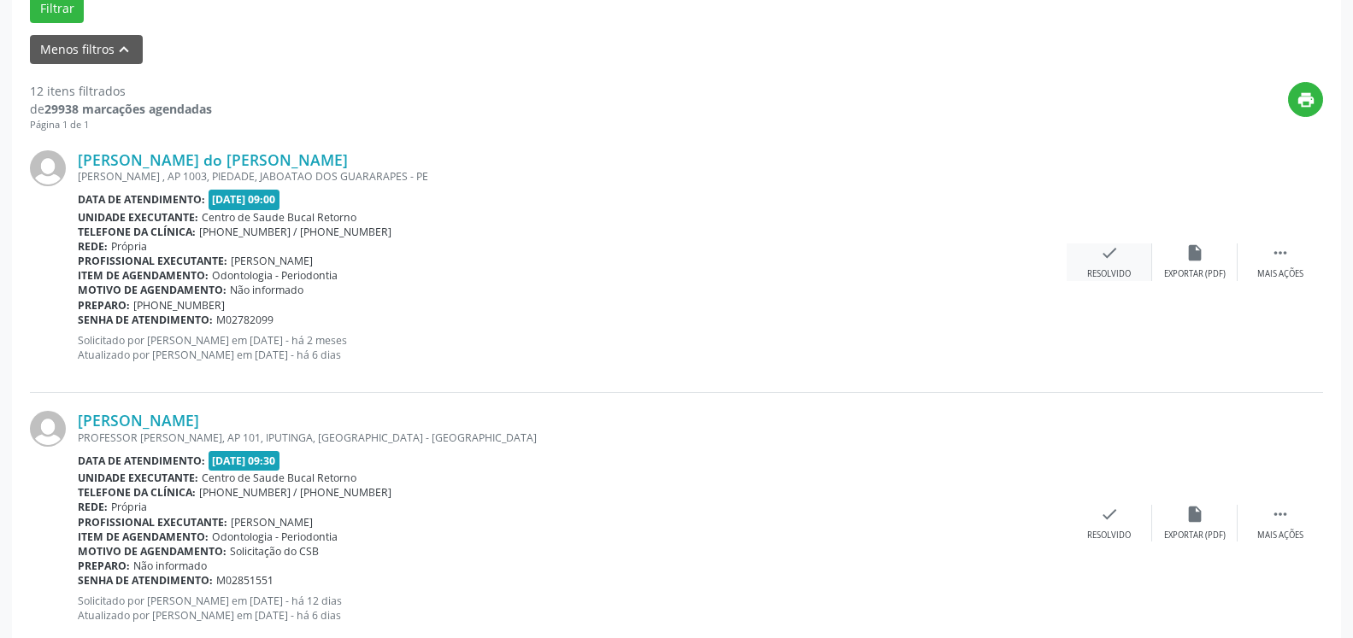
click at [1119, 270] on div "Resolvido" at bounding box center [1109, 274] width 44 height 12
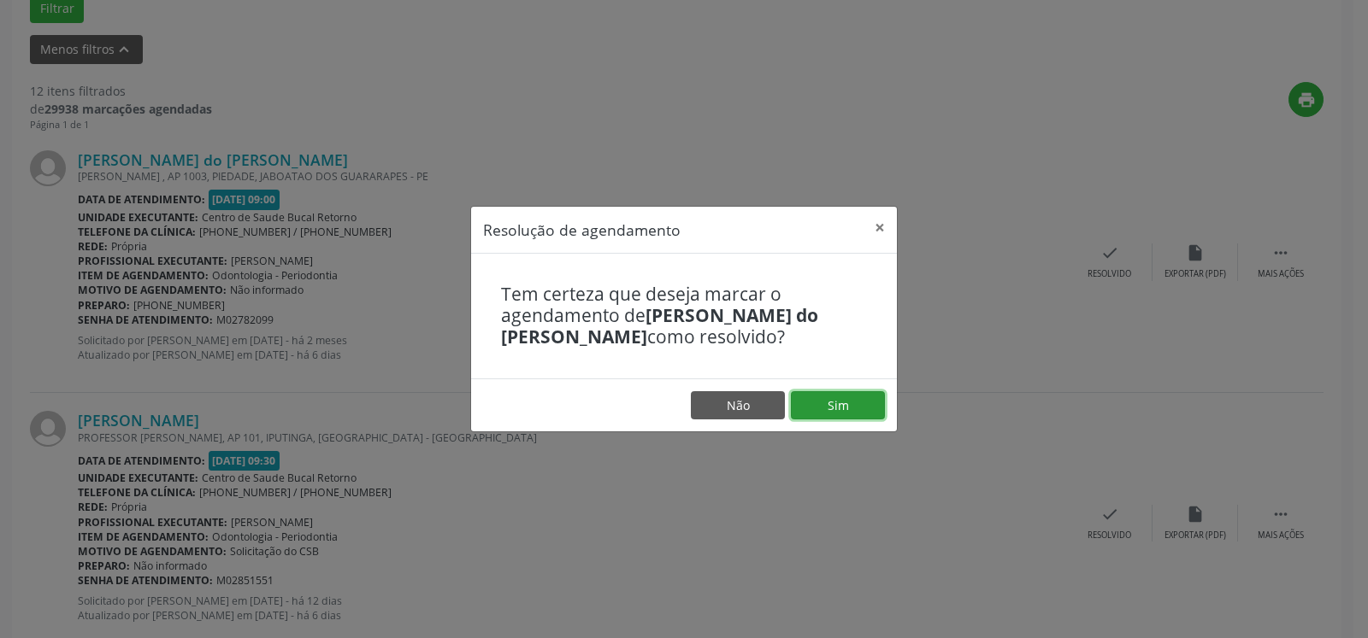
click at [879, 393] on button "Sim" at bounding box center [838, 405] width 94 height 29
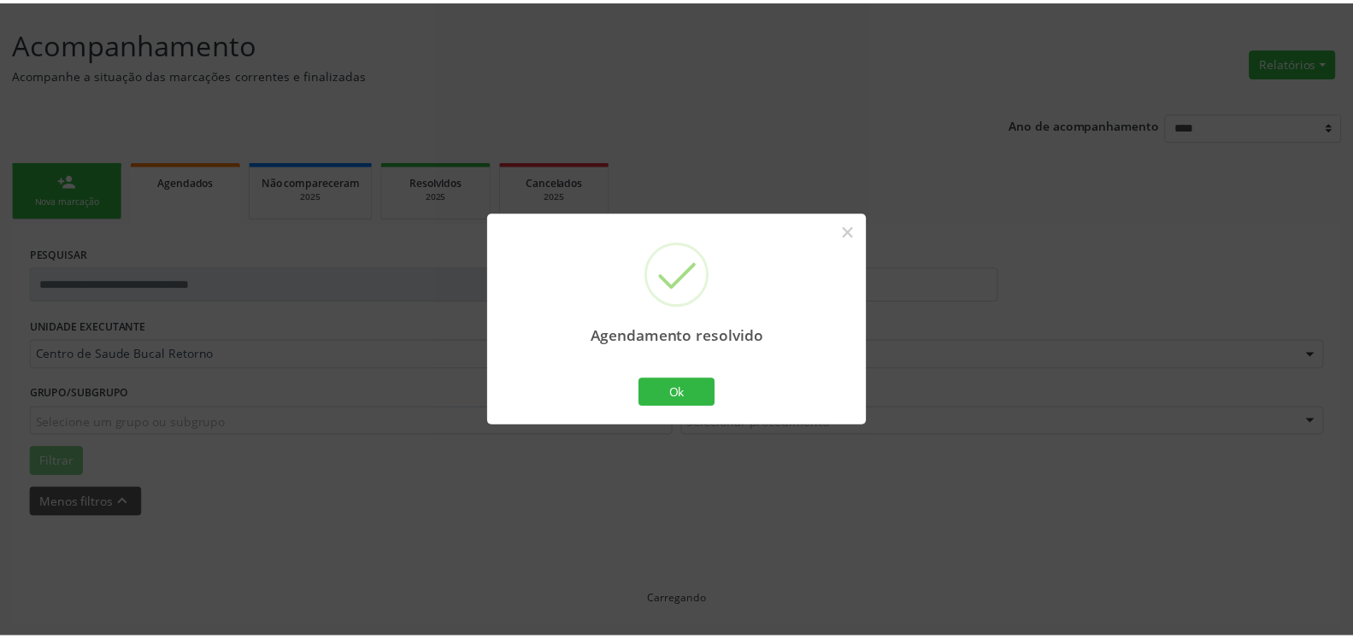
scroll to position [94, 0]
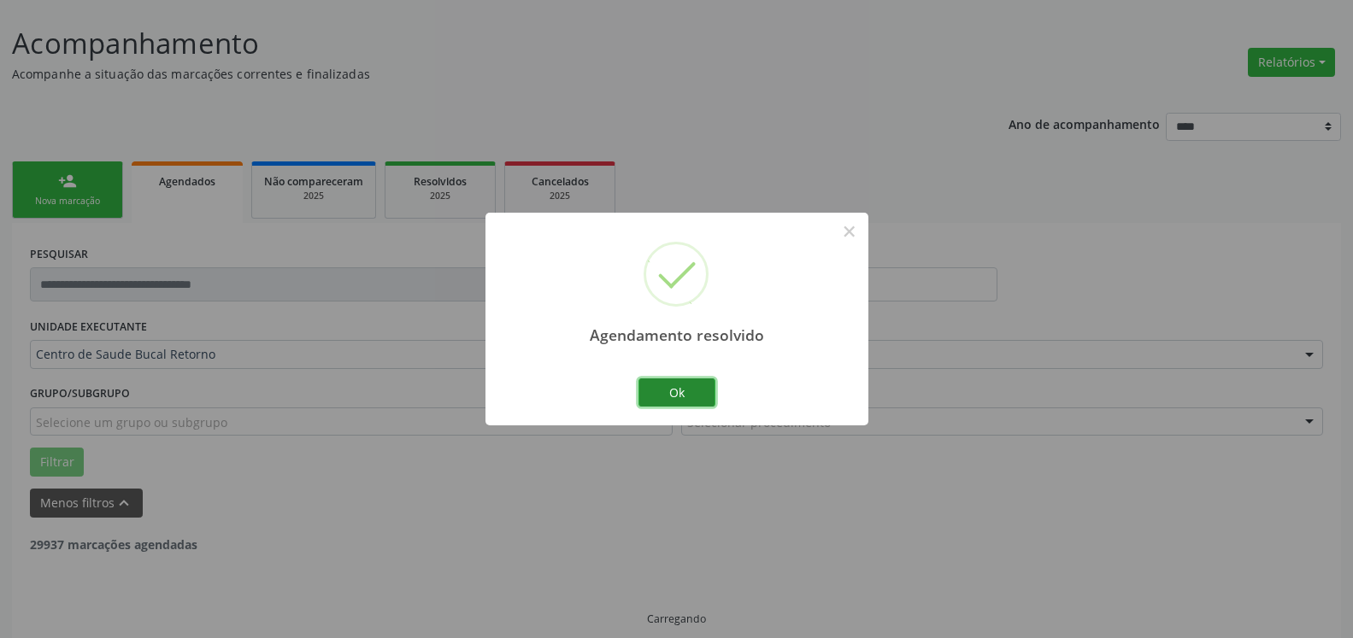
click at [684, 395] on button "Ok" at bounding box center [676, 393] width 77 height 29
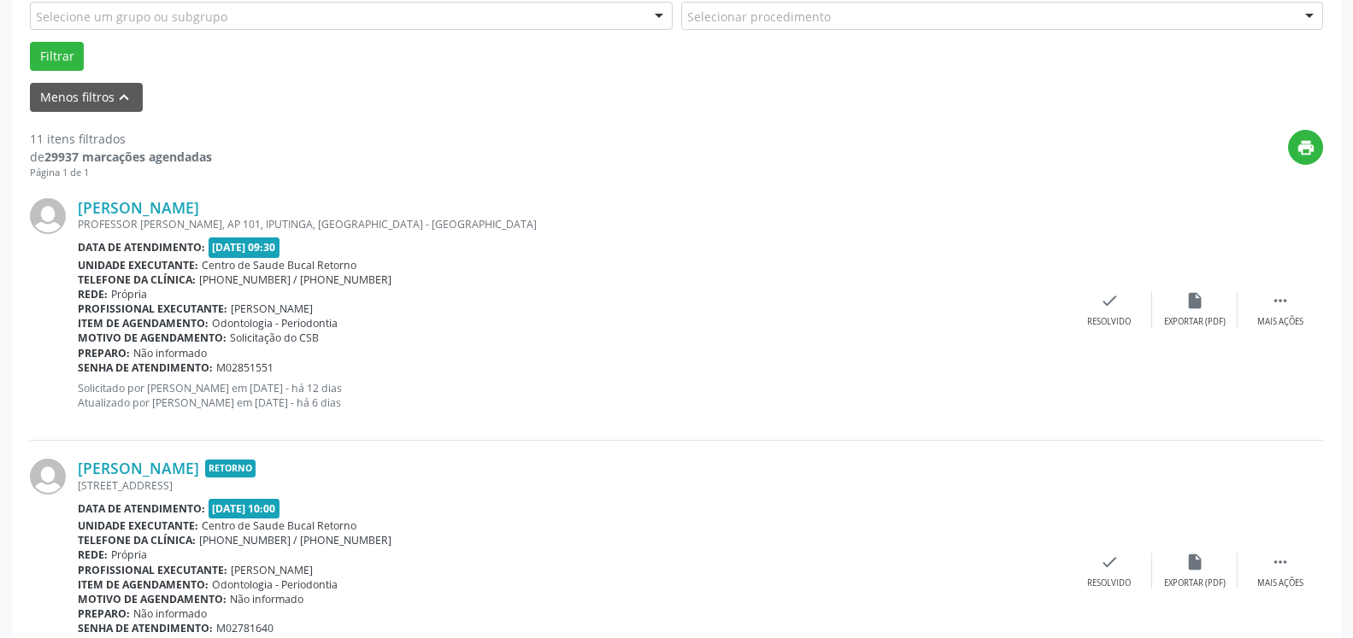
scroll to position [530, 0]
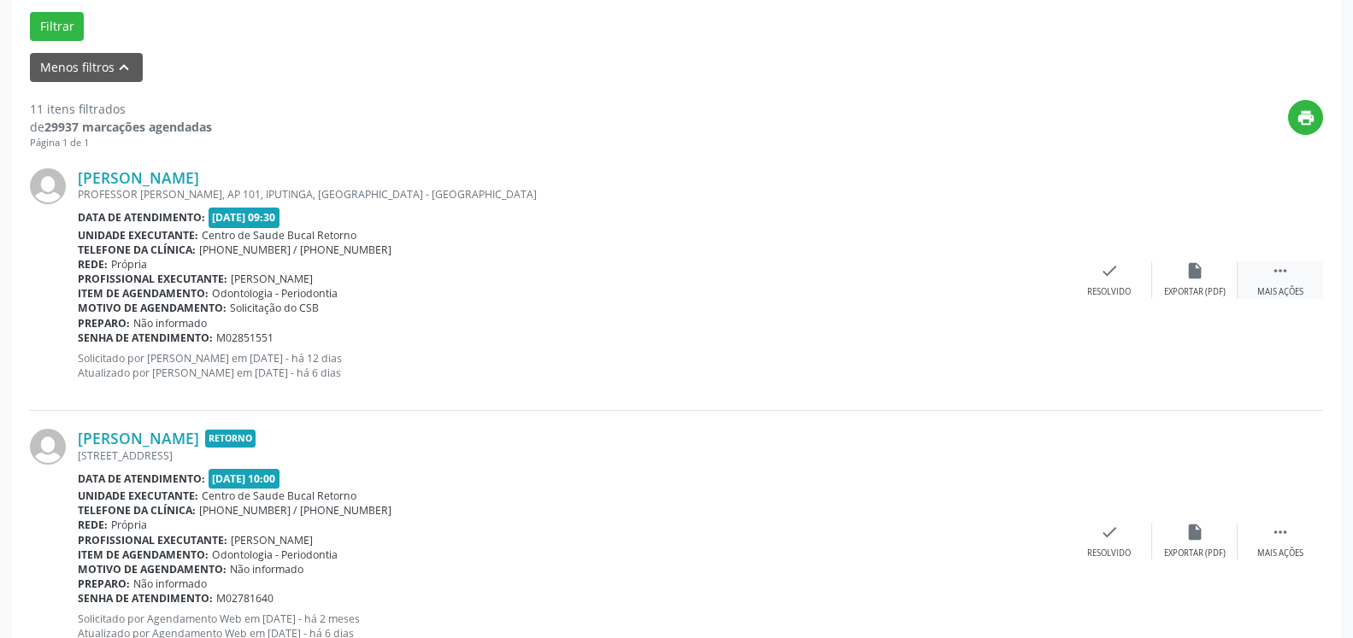
click at [1292, 270] on div " Mais ações" at bounding box center [1280, 280] width 85 height 37
click at [1221, 274] on div "alarm_off Não compareceu" at bounding box center [1194, 280] width 85 height 37
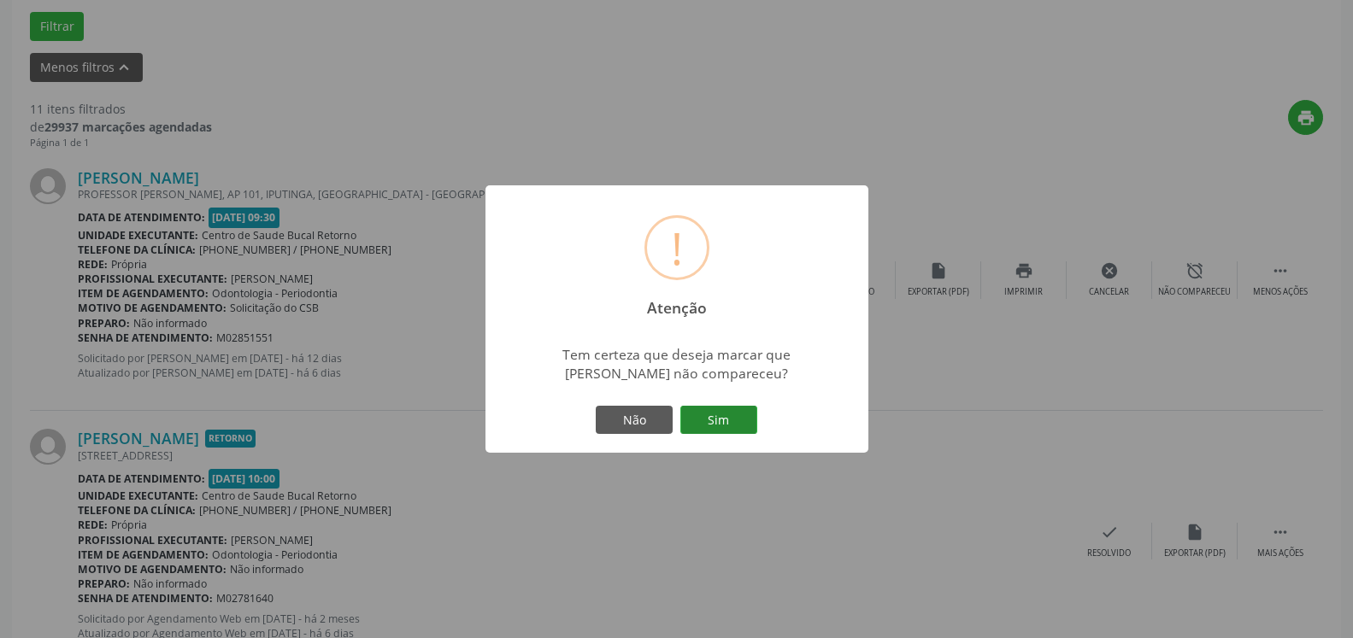
click at [716, 424] on button "Sim" at bounding box center [718, 420] width 77 height 29
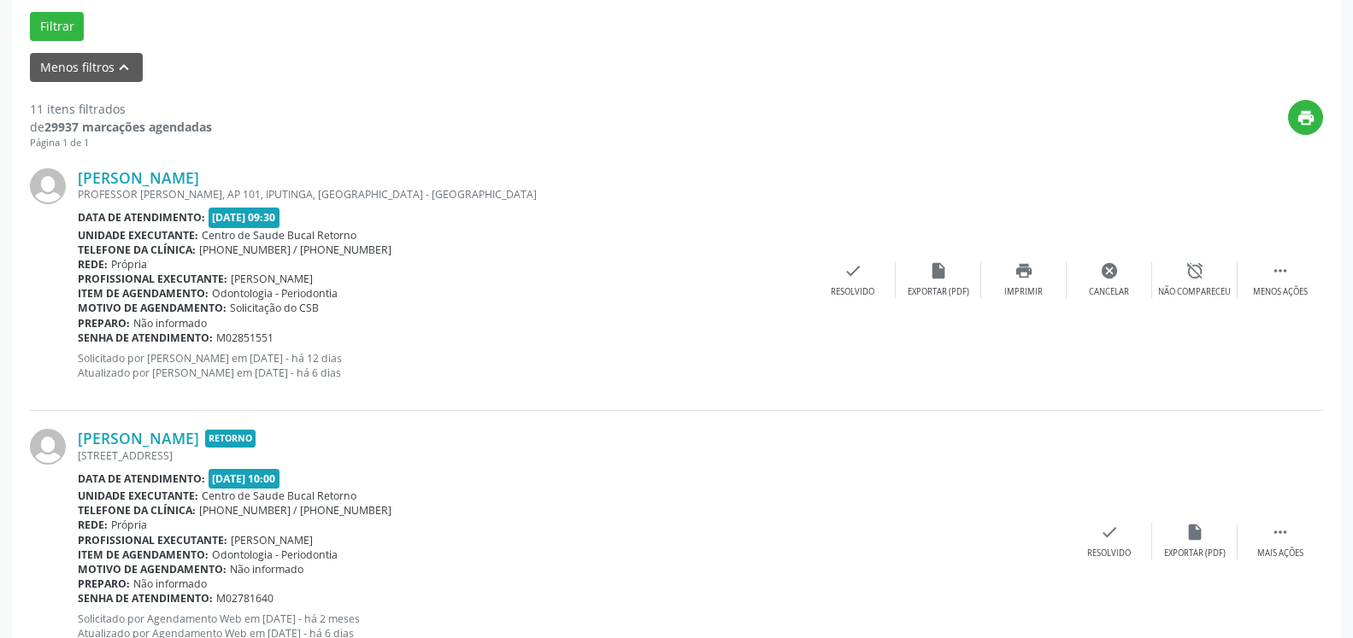
scroll to position [112, 0]
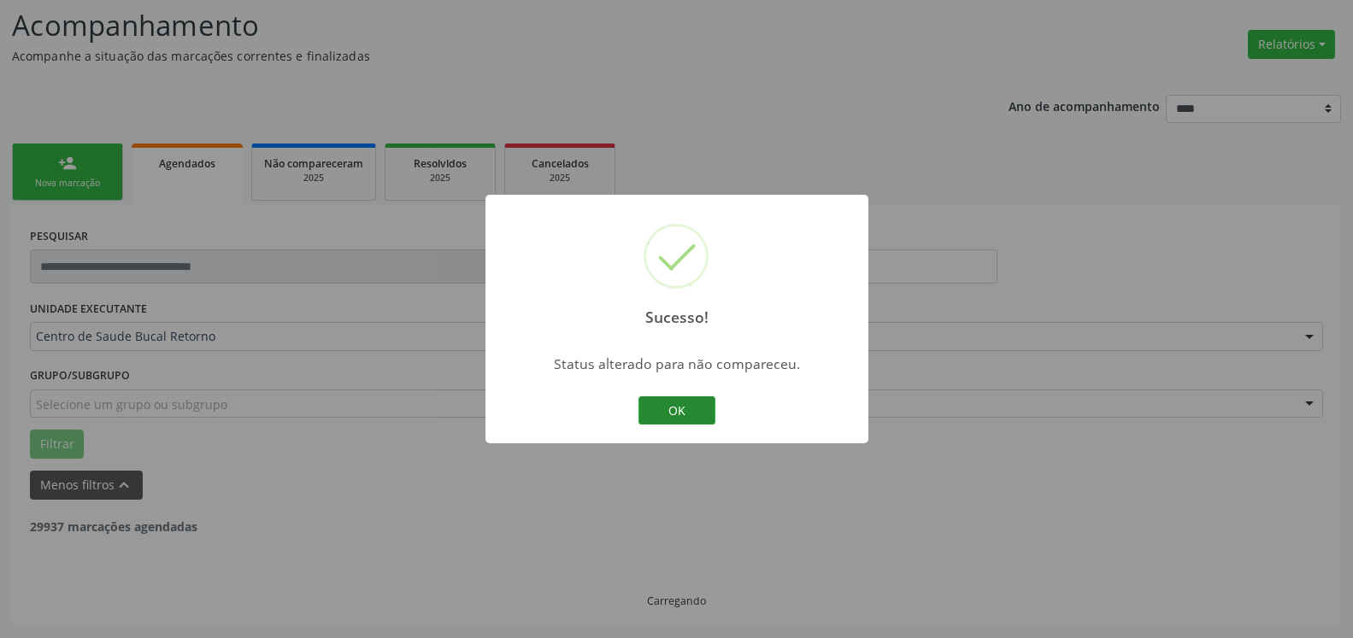
click at [706, 410] on button "OK" at bounding box center [676, 411] width 77 height 29
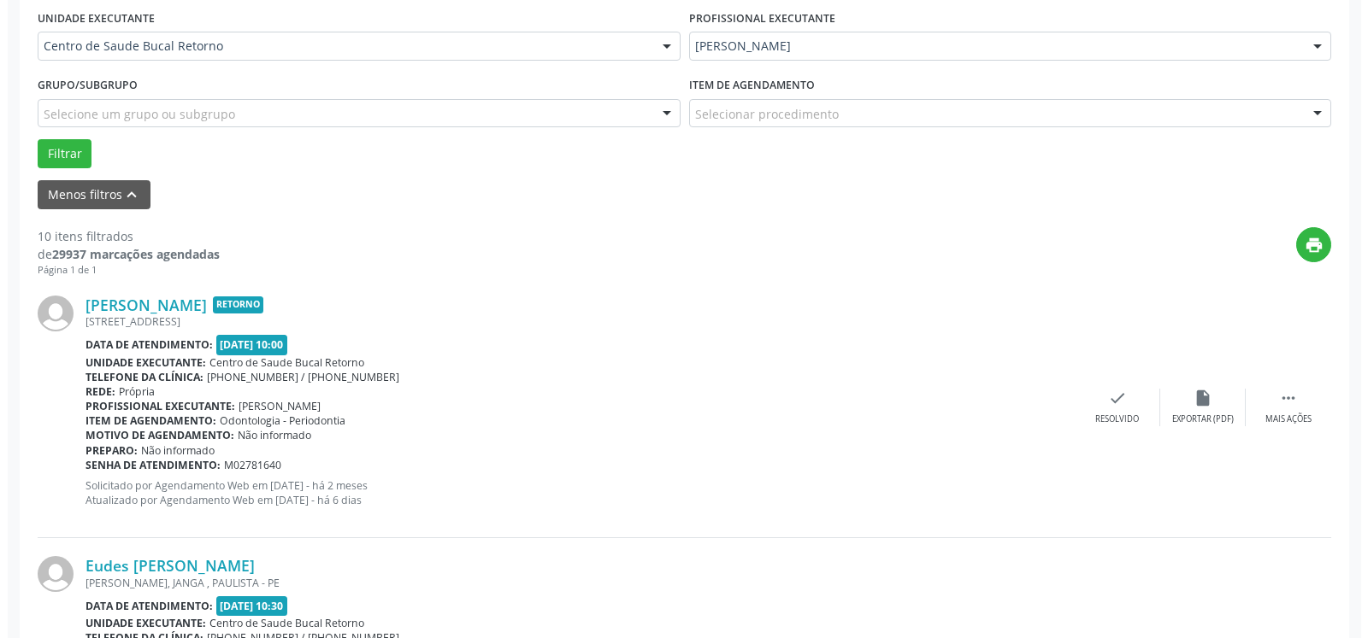
scroll to position [461, 0]
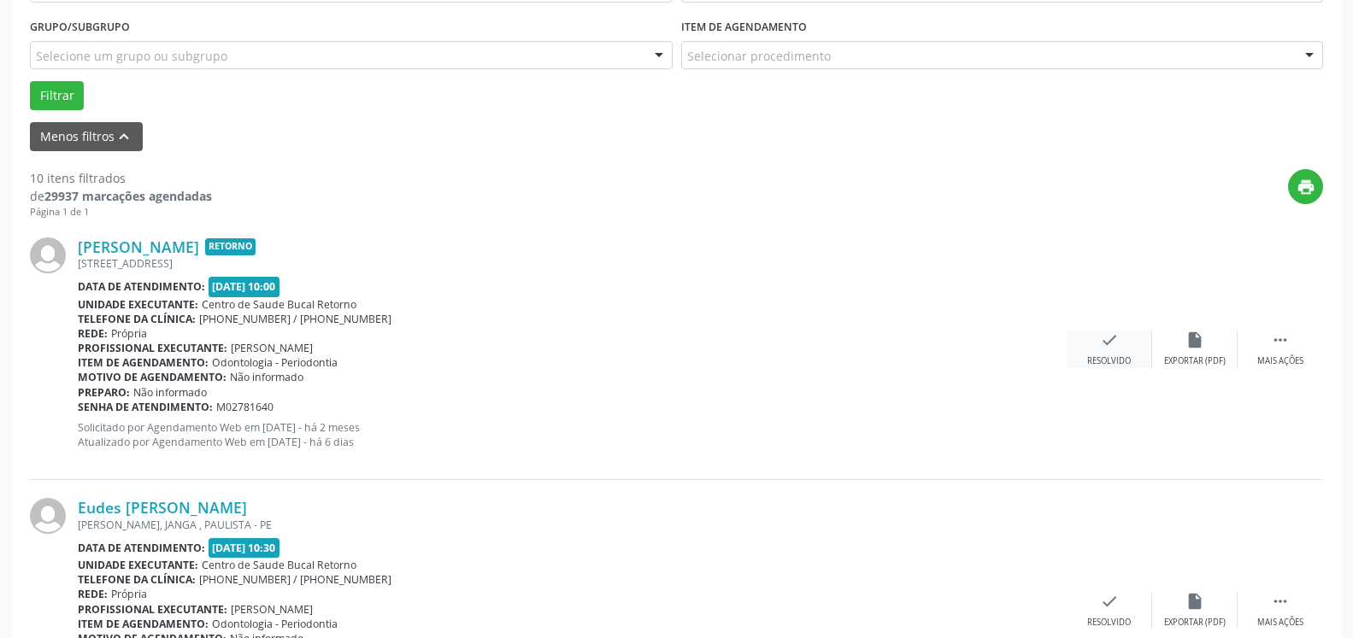
click at [1109, 341] on icon "check" at bounding box center [1109, 340] width 19 height 19
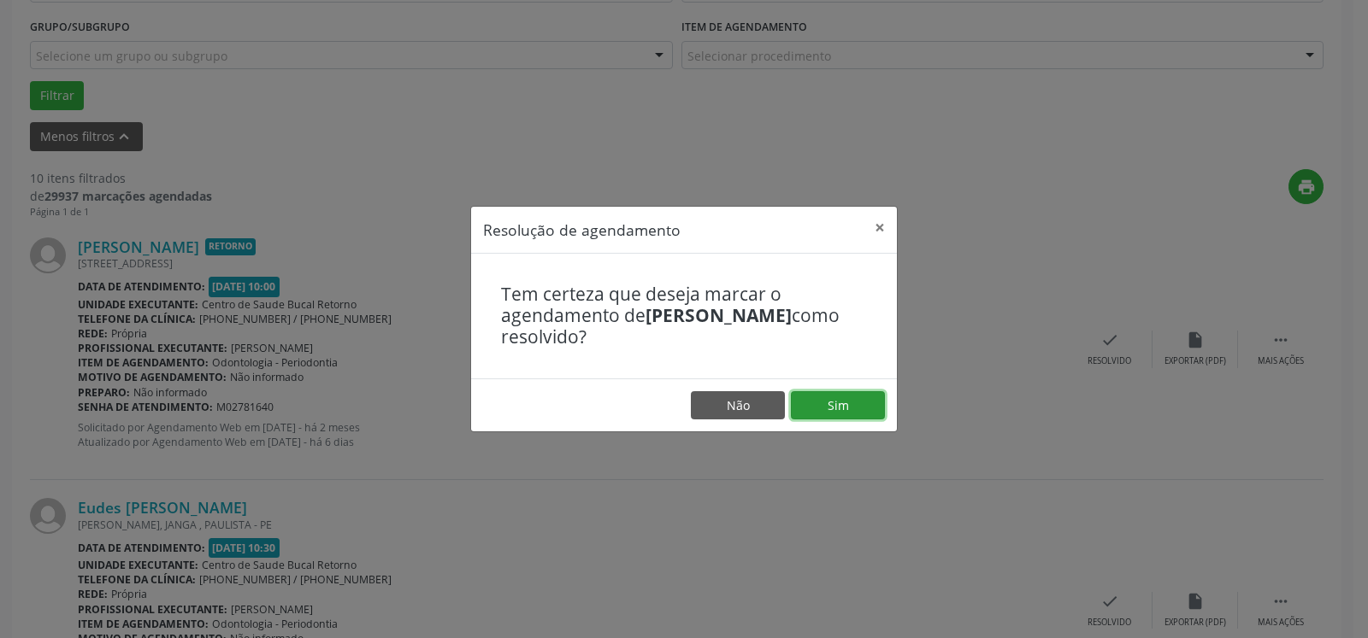
click at [829, 396] on button "Sim" at bounding box center [838, 405] width 94 height 29
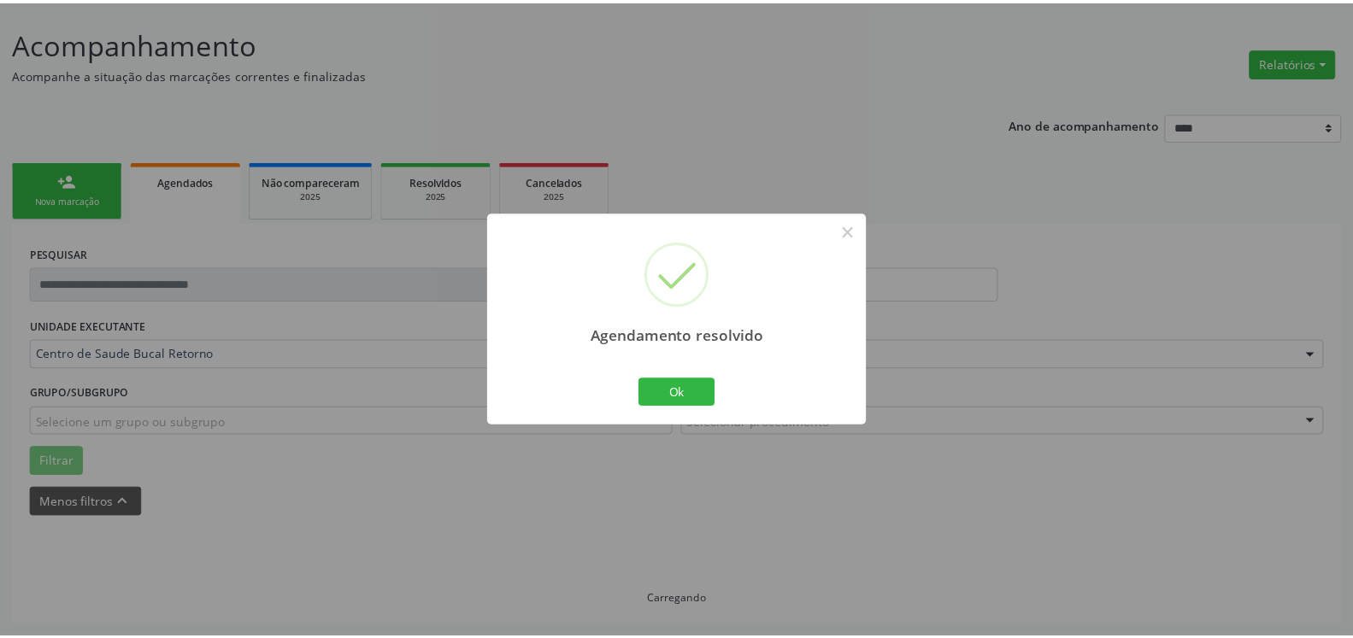
scroll to position [94, 0]
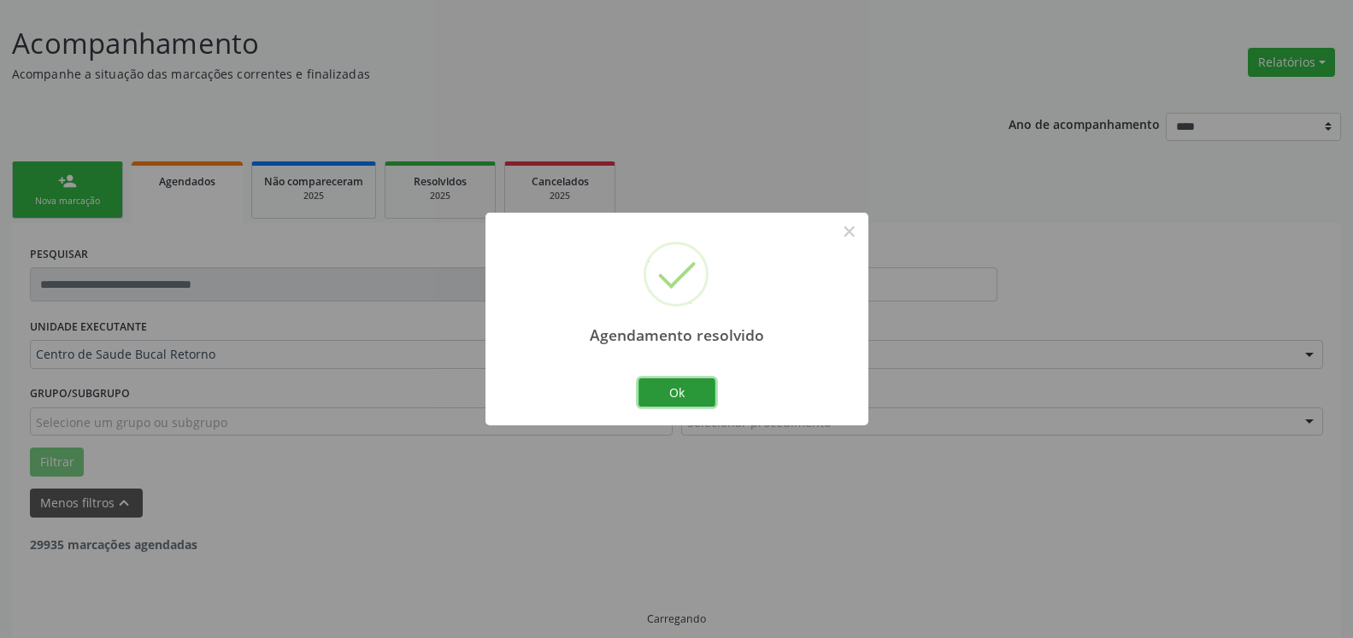
click at [688, 397] on button "Ok" at bounding box center [676, 393] width 77 height 29
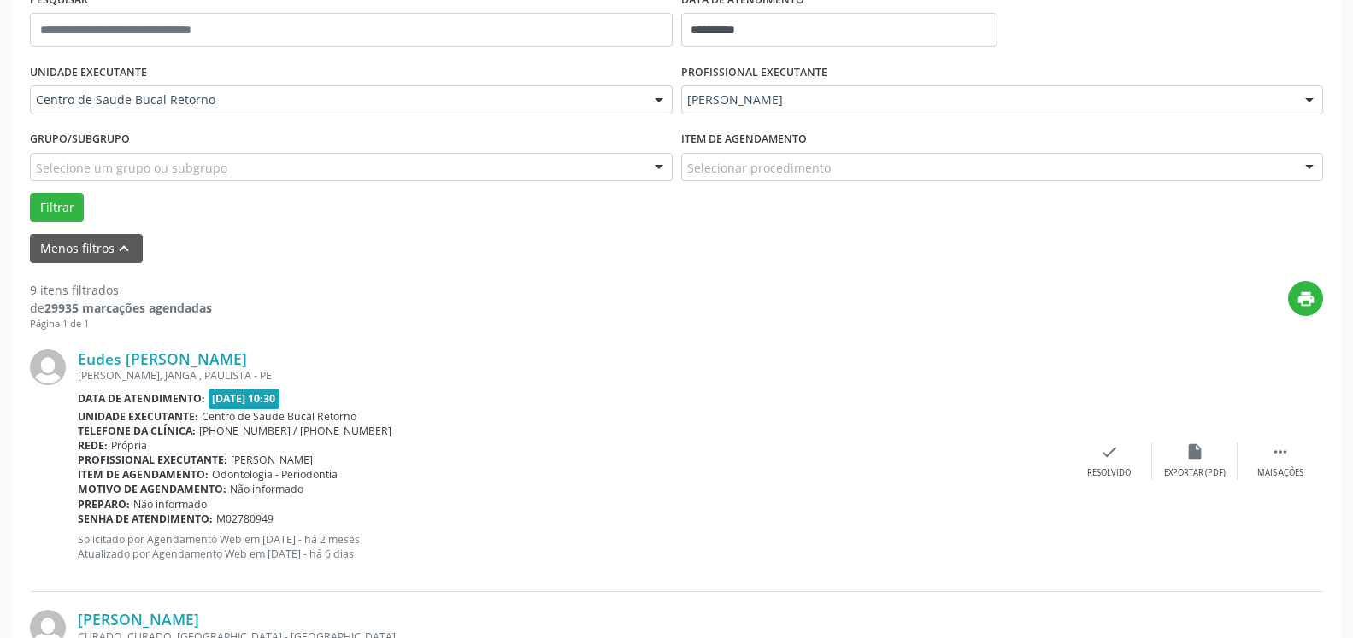
scroll to position [374, 0]
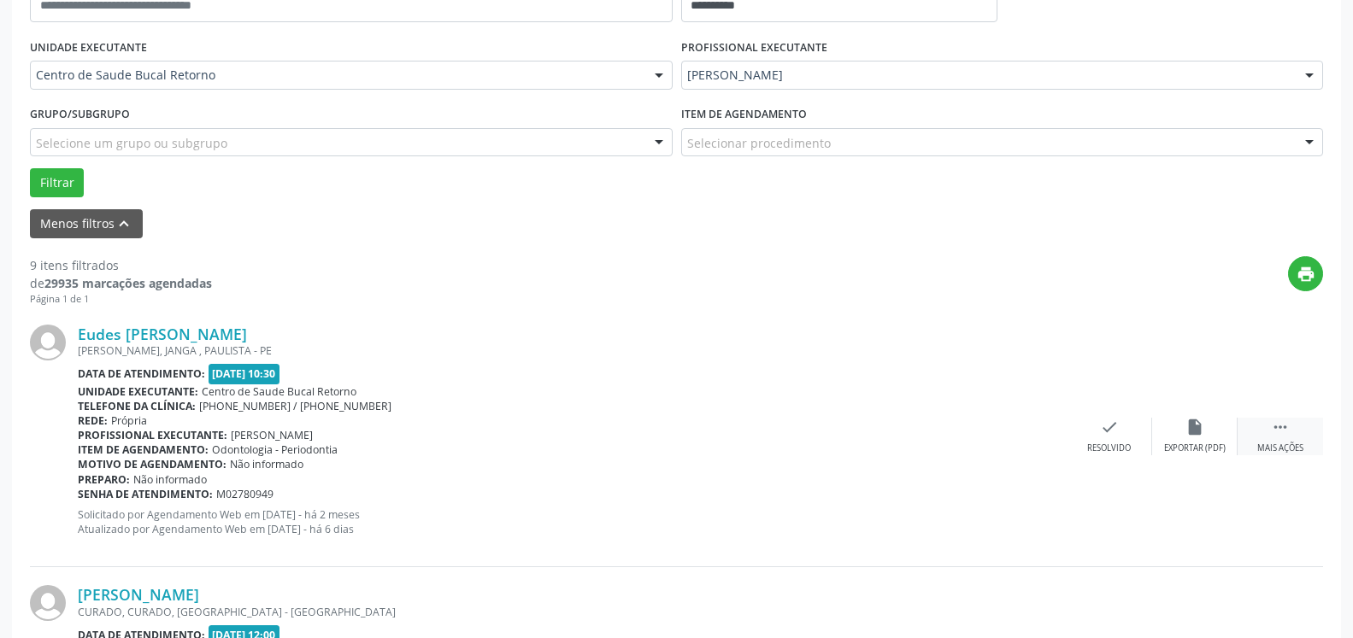
click at [1285, 431] on icon "" at bounding box center [1280, 427] width 19 height 19
click at [1203, 437] on icon "alarm_off" at bounding box center [1194, 427] width 19 height 19
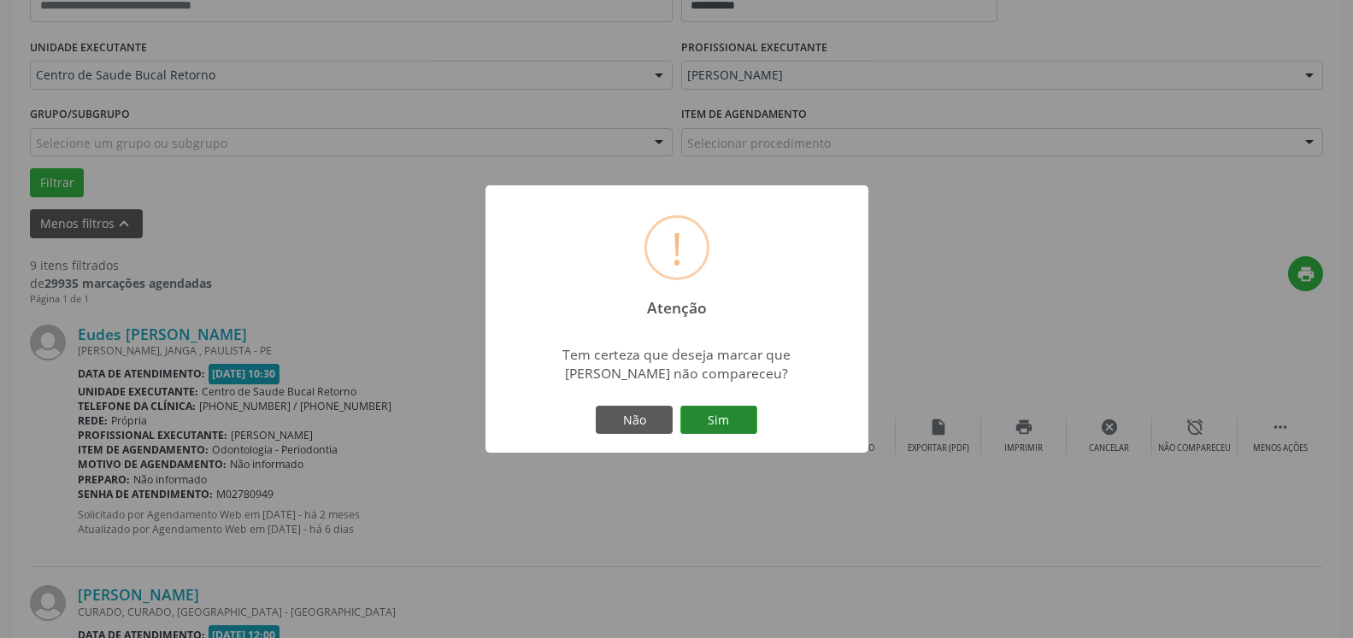
click at [703, 418] on button "Sim" at bounding box center [718, 420] width 77 height 29
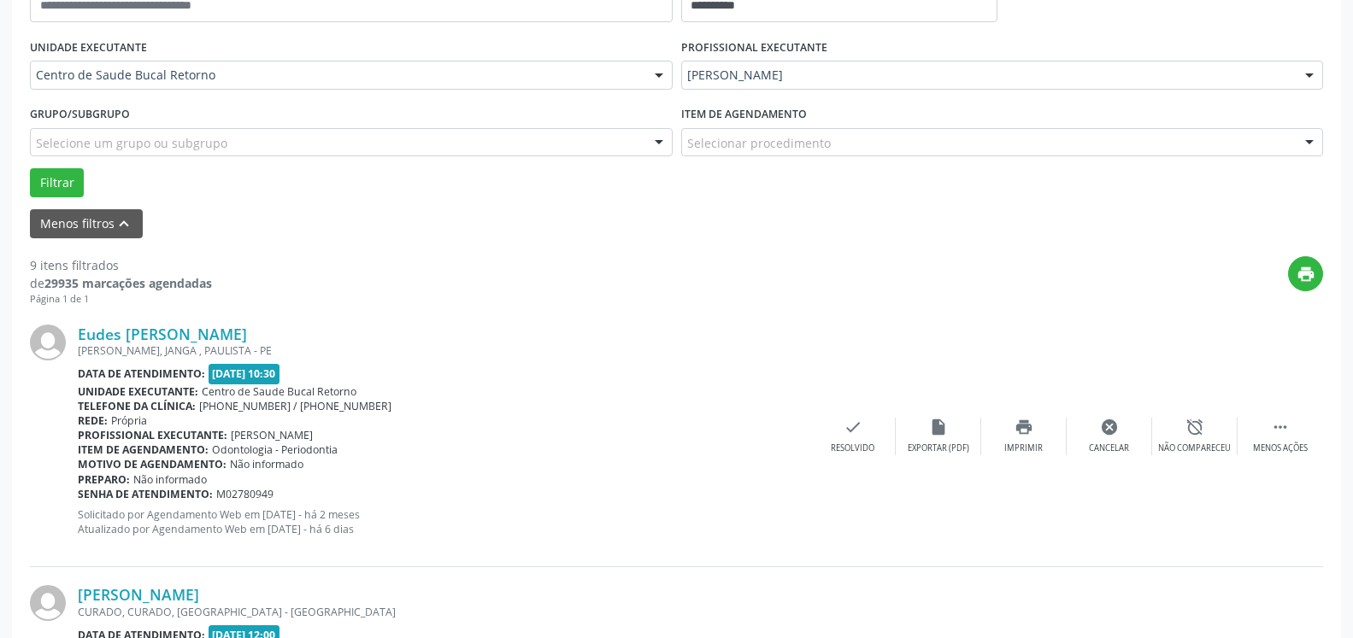
scroll to position [112, 0]
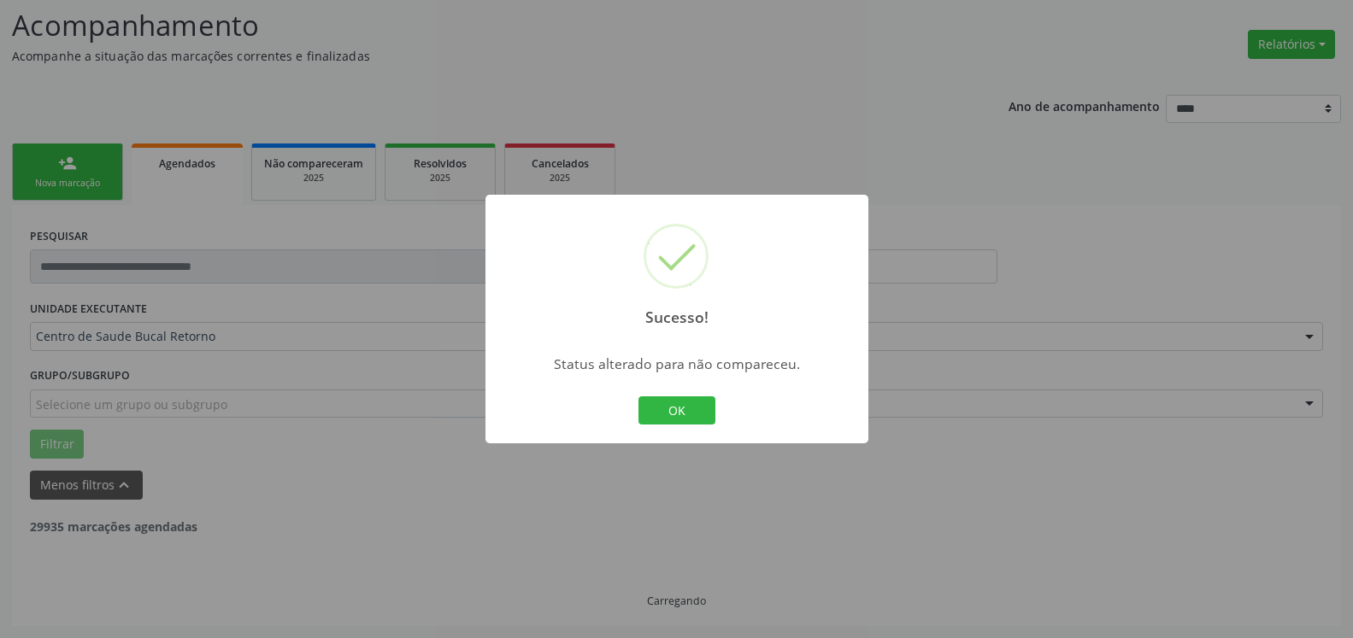
click at [690, 418] on button "OK" at bounding box center [676, 411] width 77 height 29
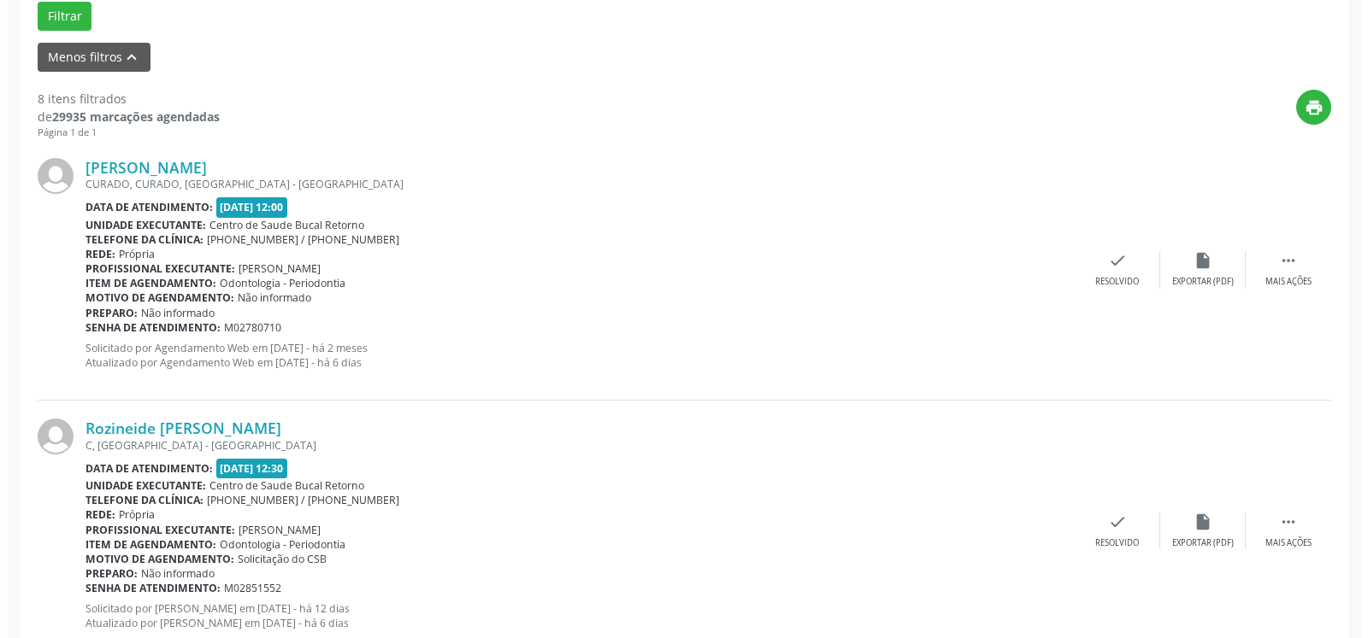
scroll to position [548, 0]
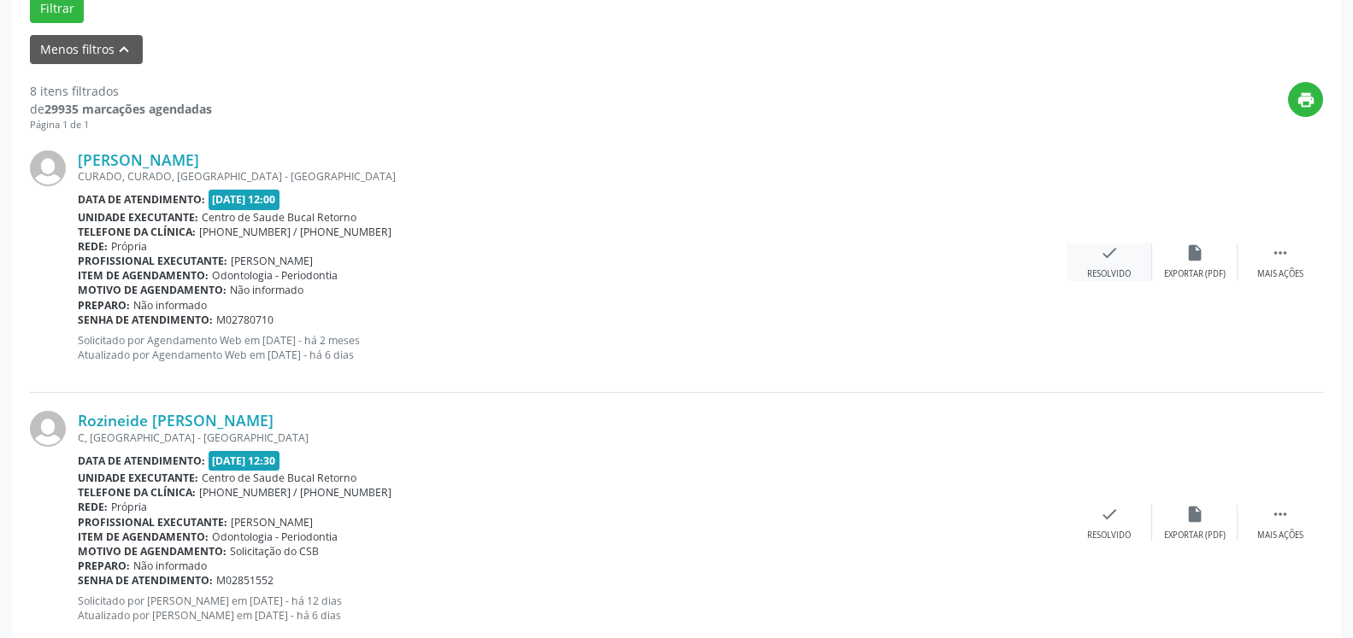
click at [1110, 270] on div "Resolvido" at bounding box center [1109, 274] width 44 height 12
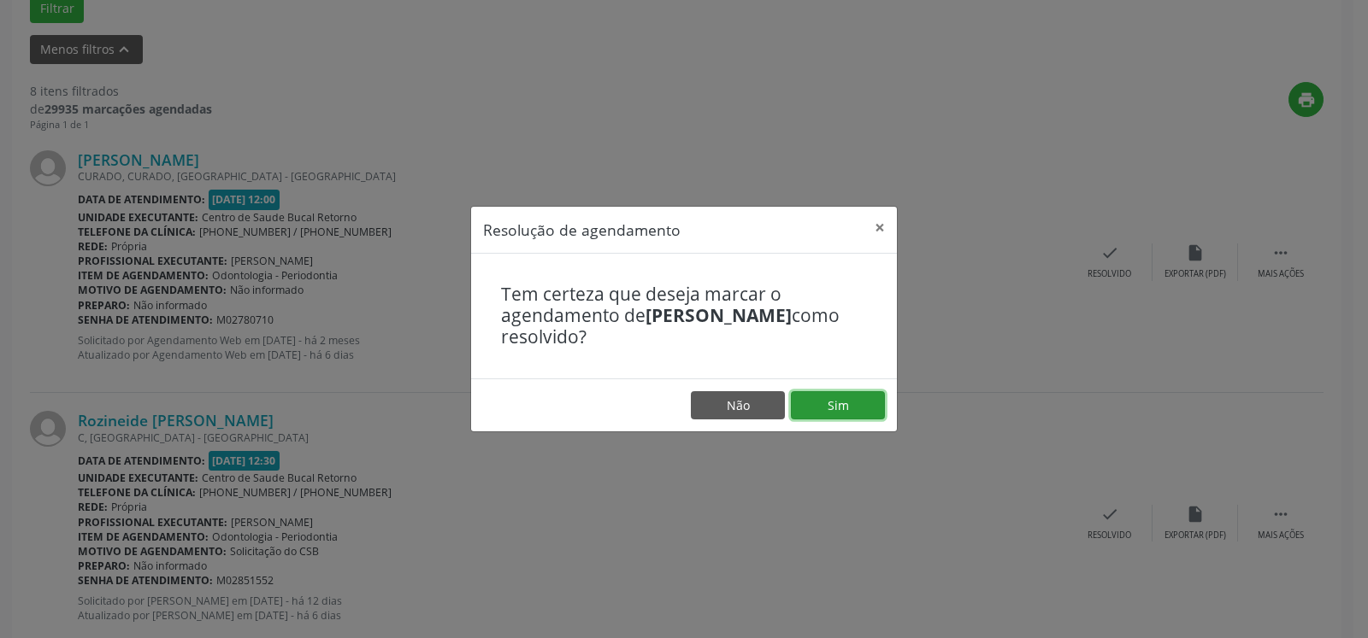
click at [823, 398] on button "Sim" at bounding box center [838, 405] width 94 height 29
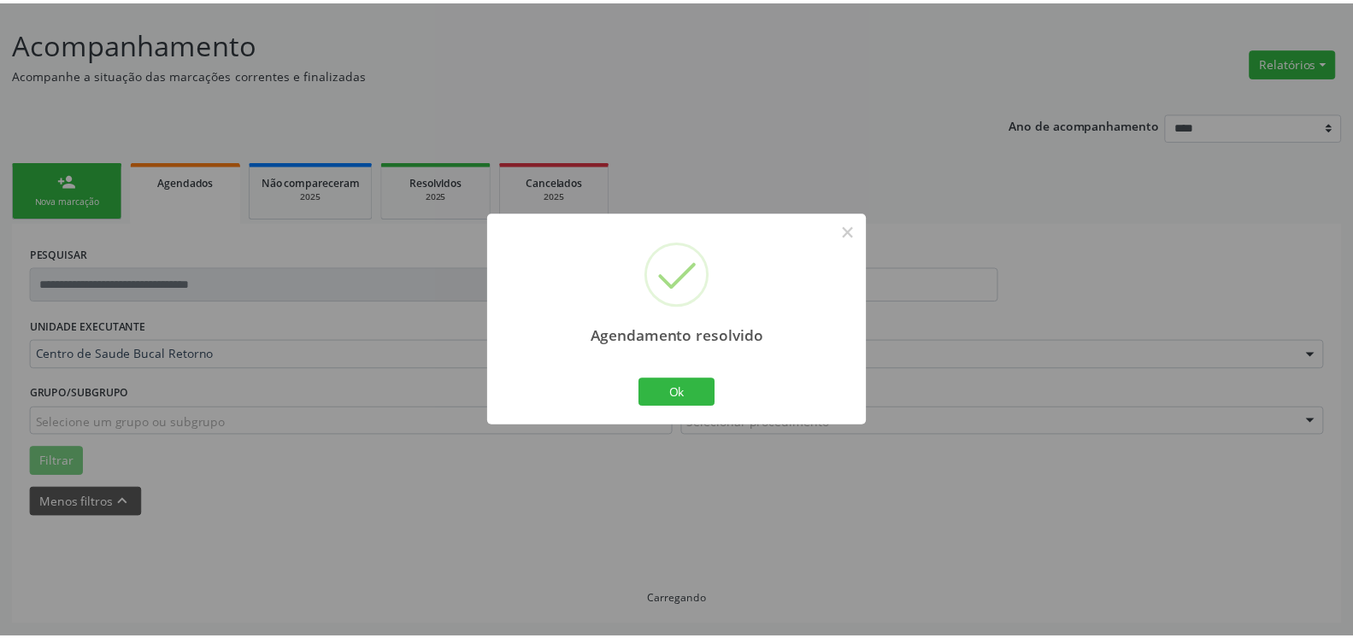
scroll to position [94, 0]
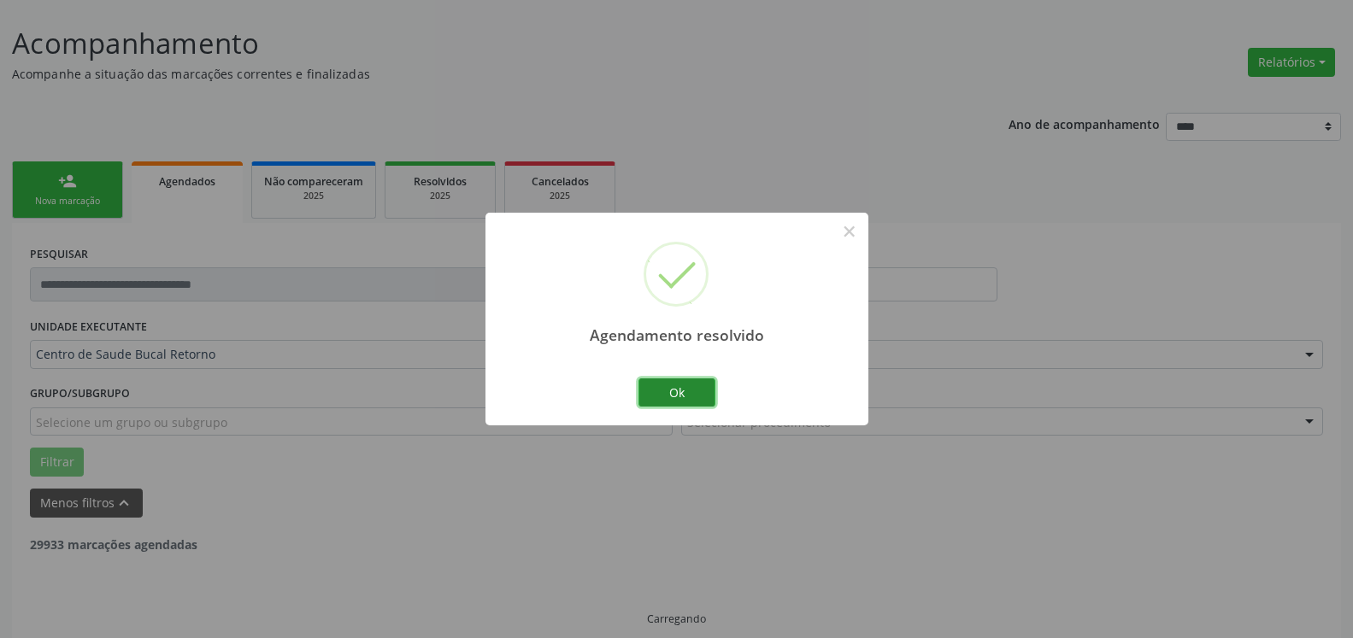
click at [665, 397] on button "Ok" at bounding box center [676, 393] width 77 height 29
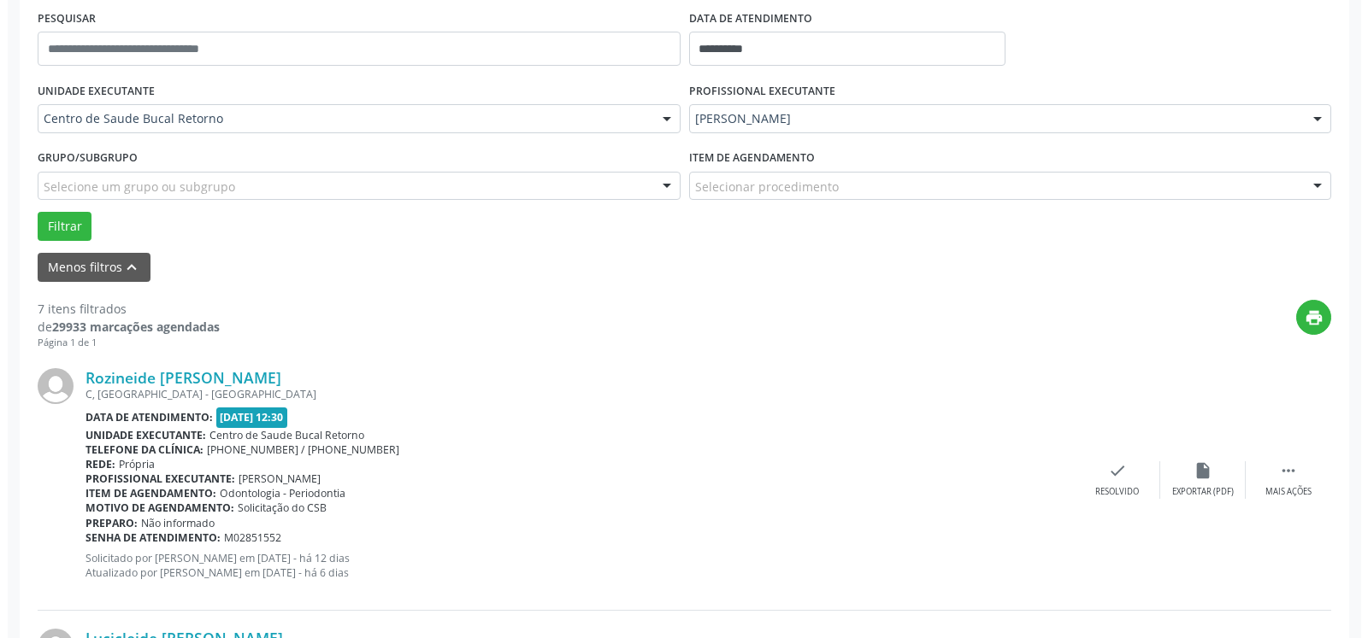
scroll to position [530, 0]
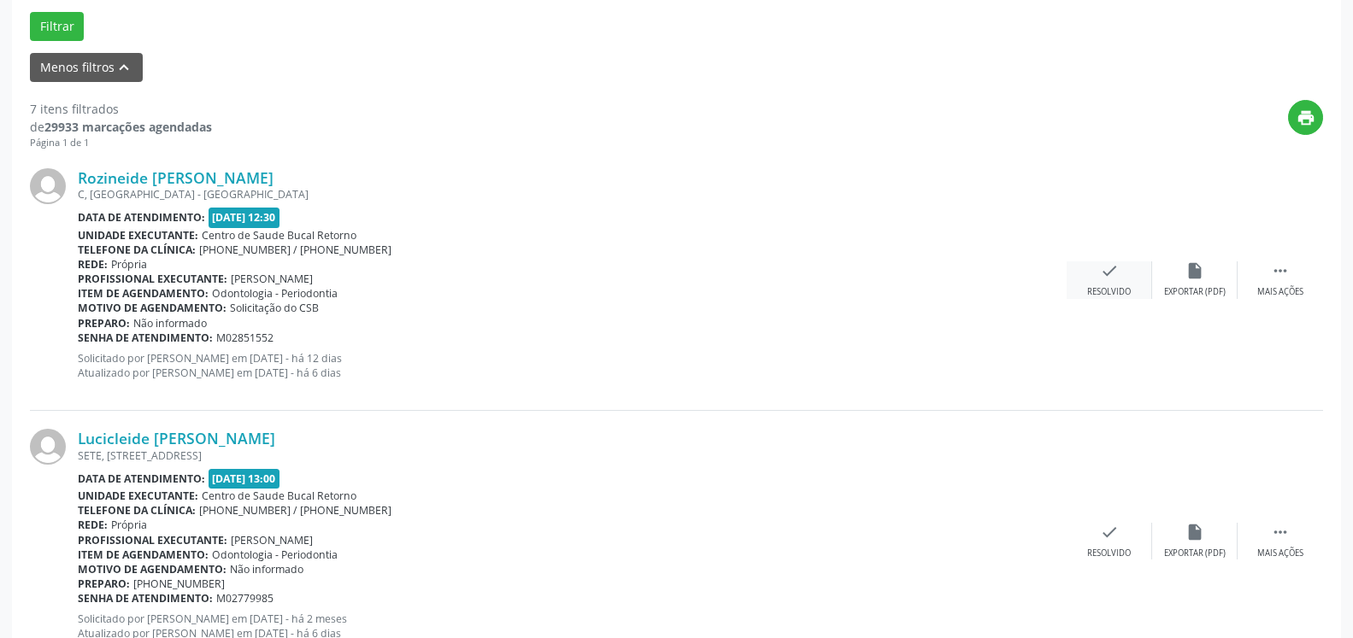
click at [1108, 280] on icon "check" at bounding box center [1109, 271] width 19 height 19
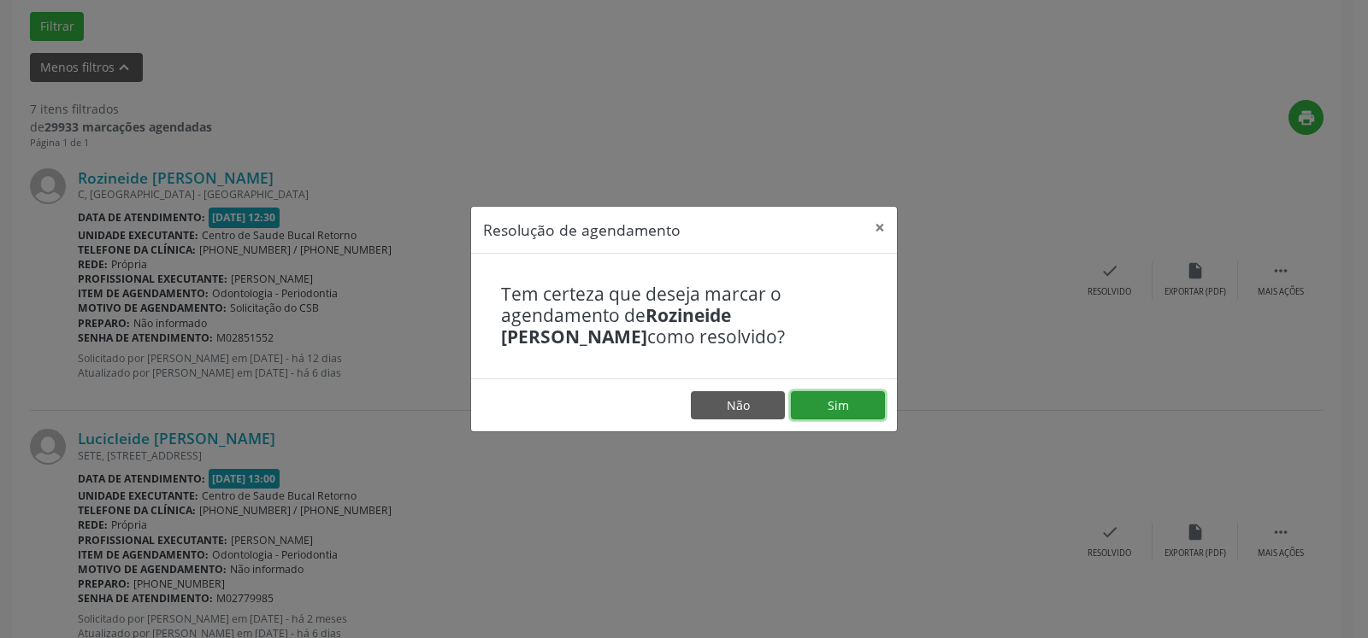
click at [819, 395] on button "Sim" at bounding box center [838, 405] width 94 height 29
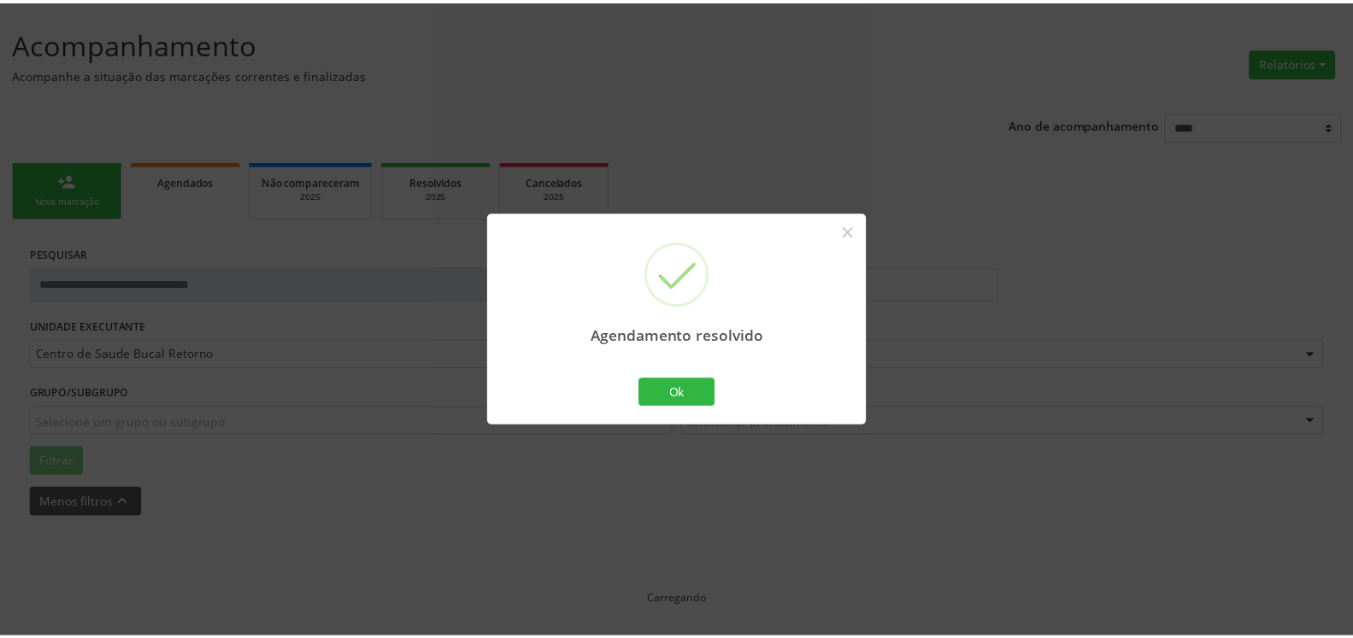
scroll to position [94, 0]
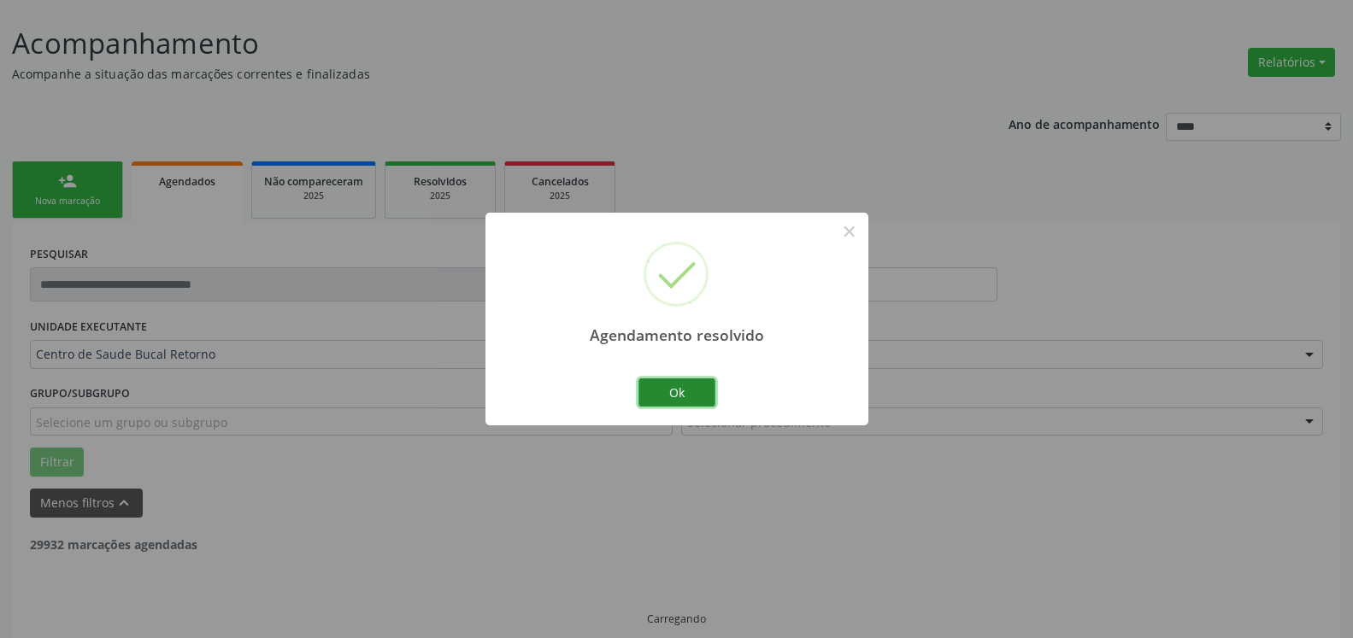
click at [674, 397] on button "Ok" at bounding box center [676, 393] width 77 height 29
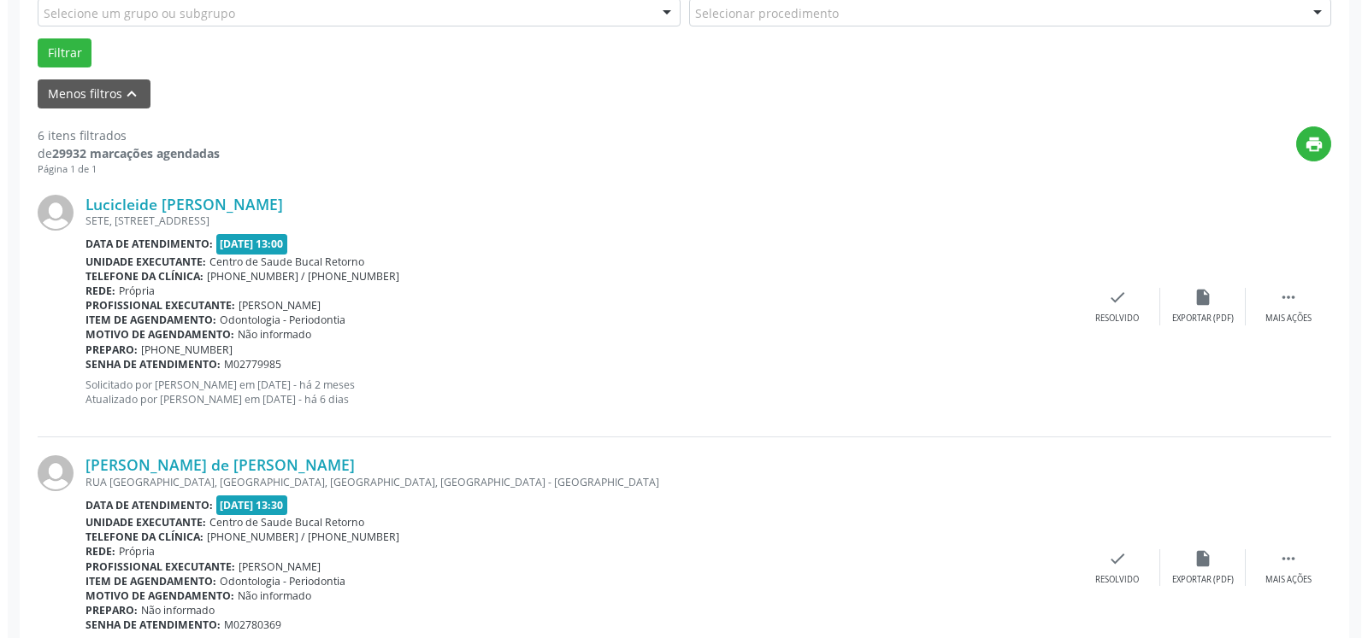
scroll to position [530, 0]
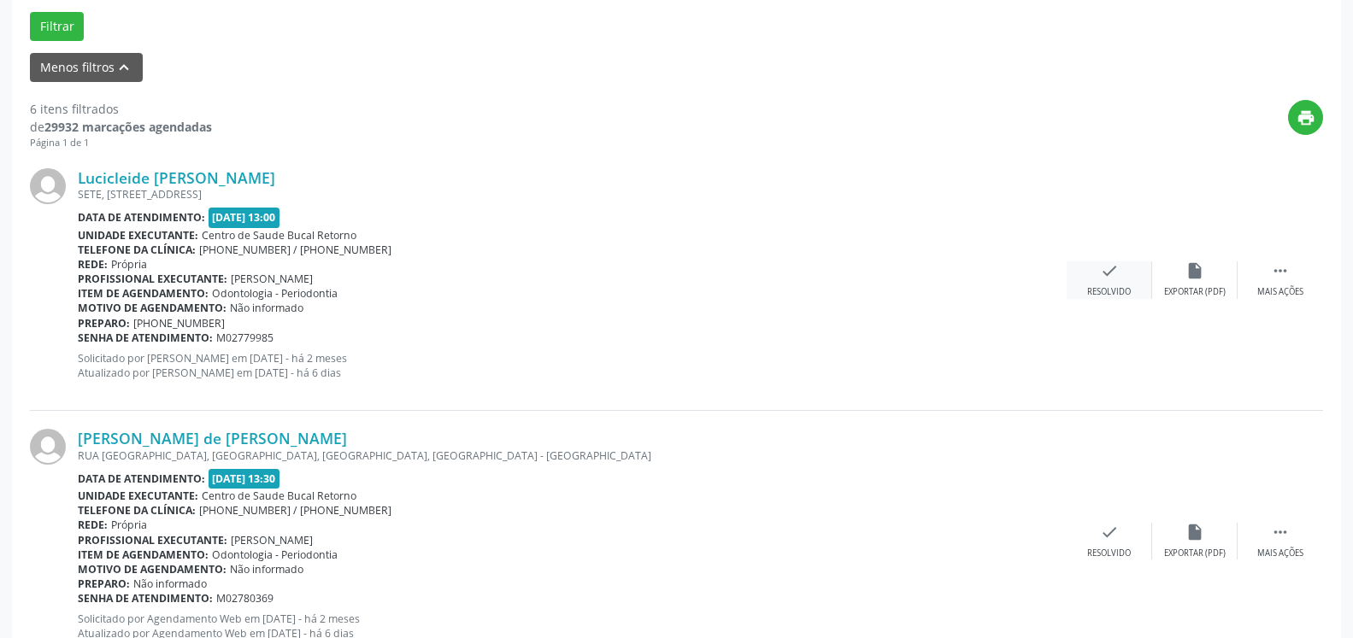
click at [1109, 274] on icon "check" at bounding box center [1109, 271] width 19 height 19
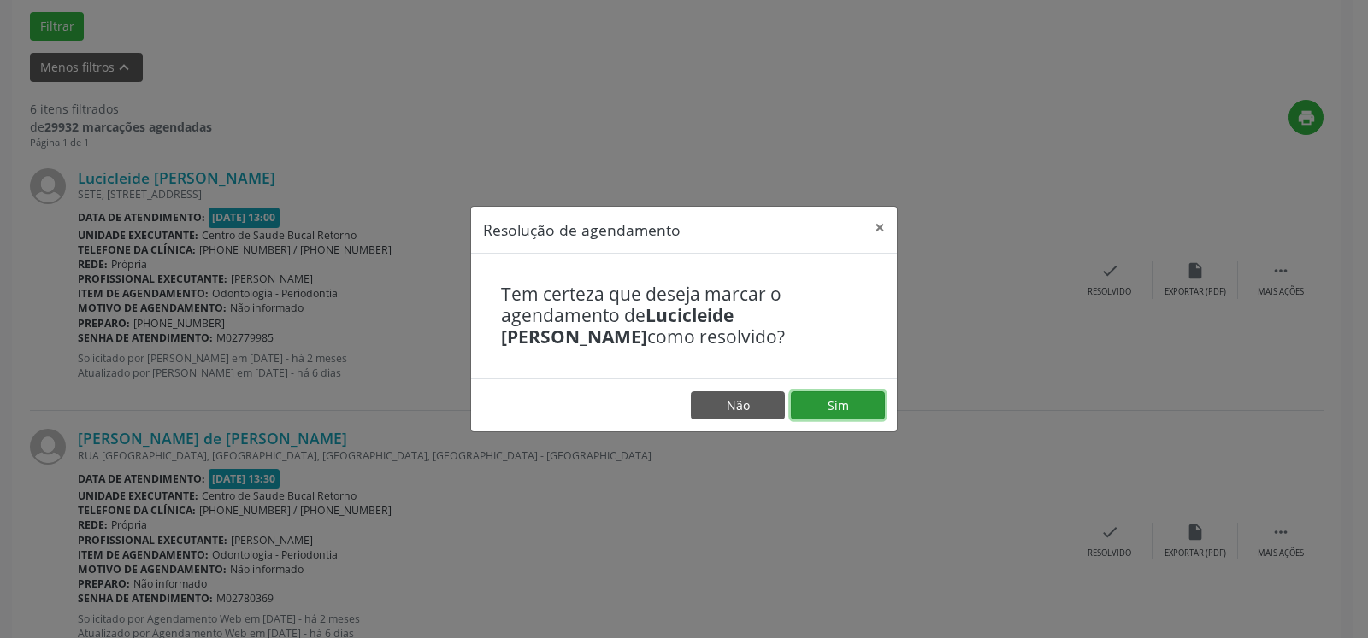
click at [839, 394] on button "Sim" at bounding box center [838, 405] width 94 height 29
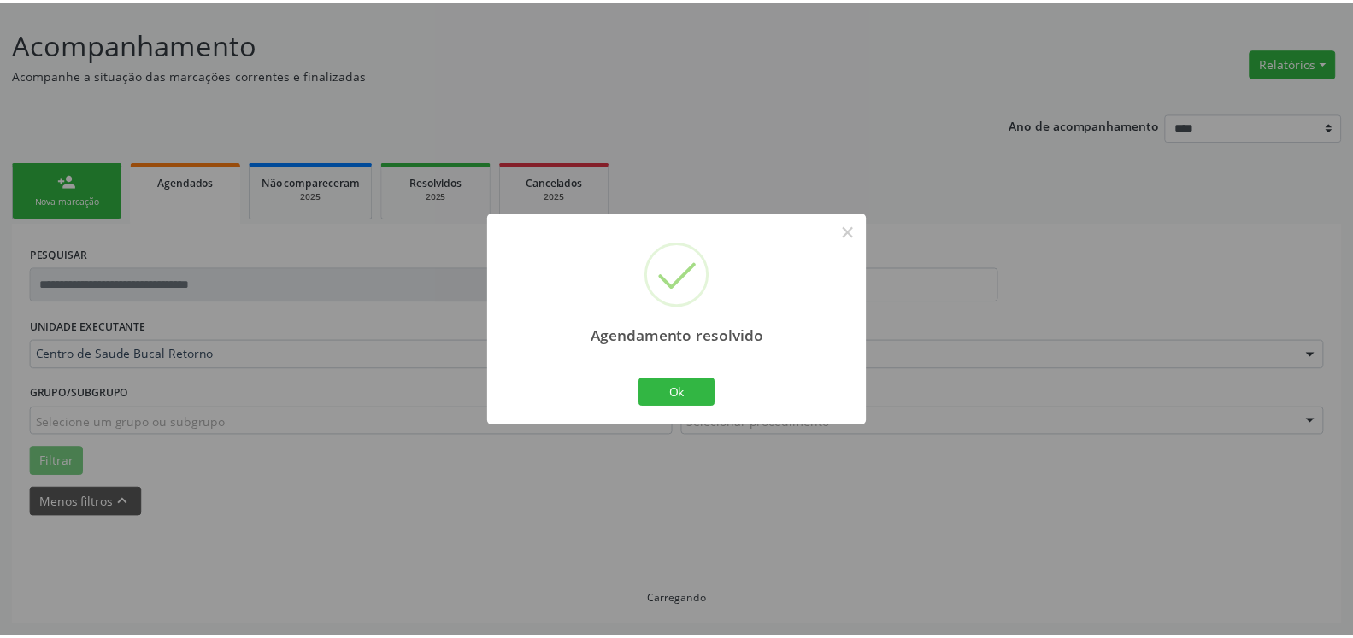
scroll to position [94, 0]
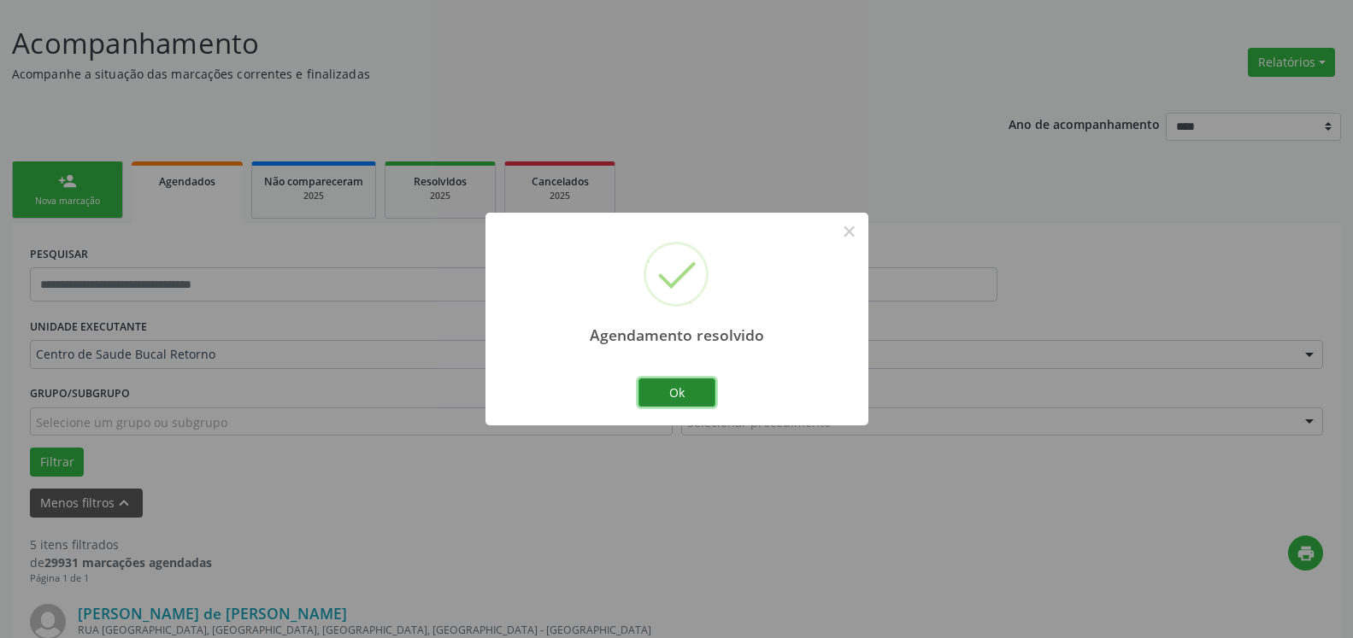
click at [685, 386] on button "Ok" at bounding box center [676, 393] width 77 height 29
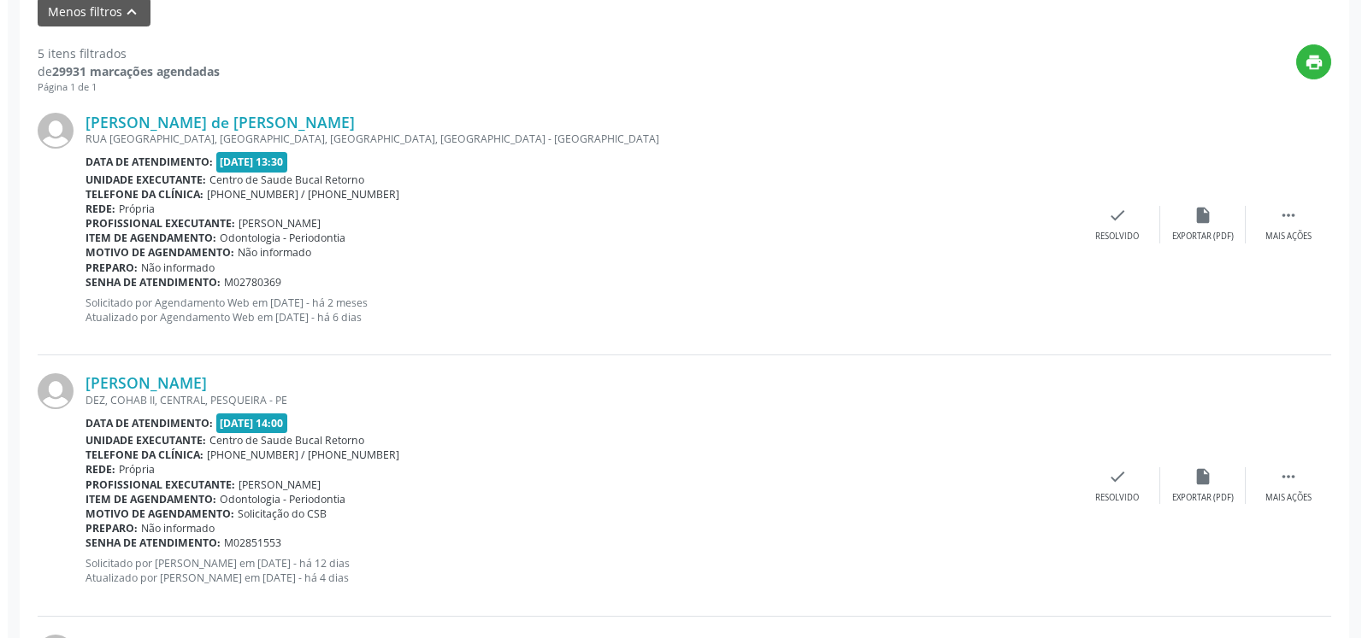
scroll to position [617, 0]
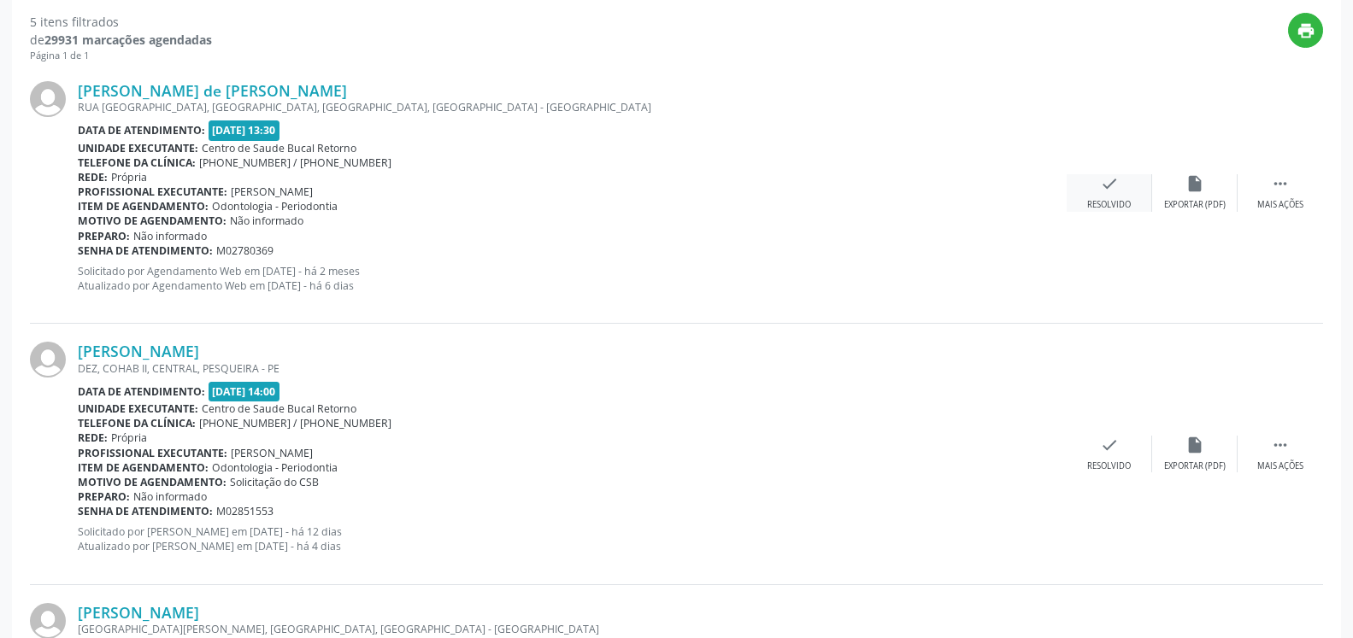
click at [1113, 183] on icon "check" at bounding box center [1109, 183] width 19 height 19
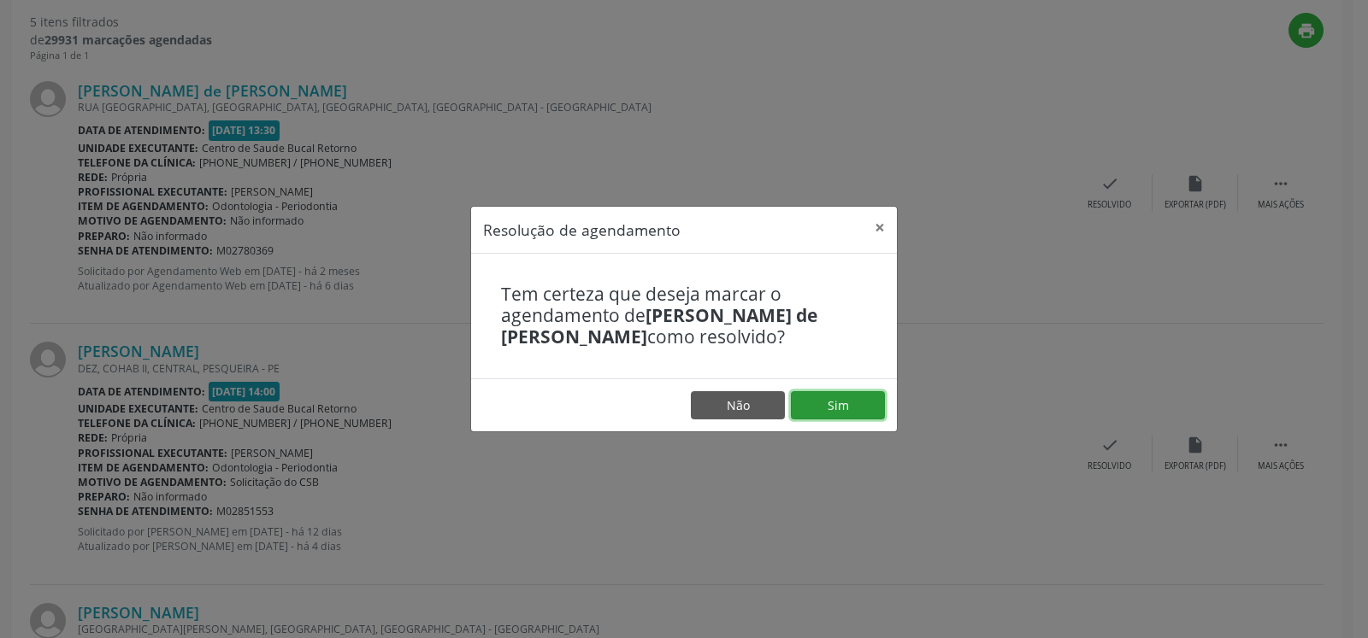
click at [863, 414] on button "Sim" at bounding box center [838, 405] width 94 height 29
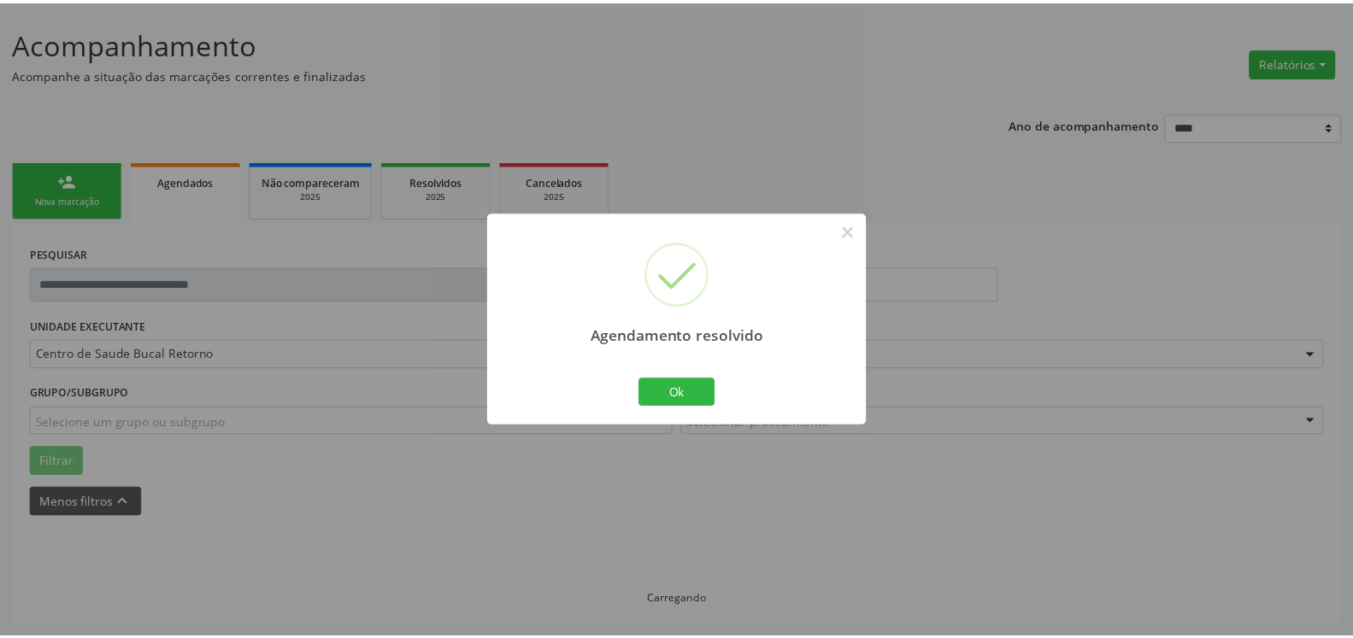
scroll to position [94, 0]
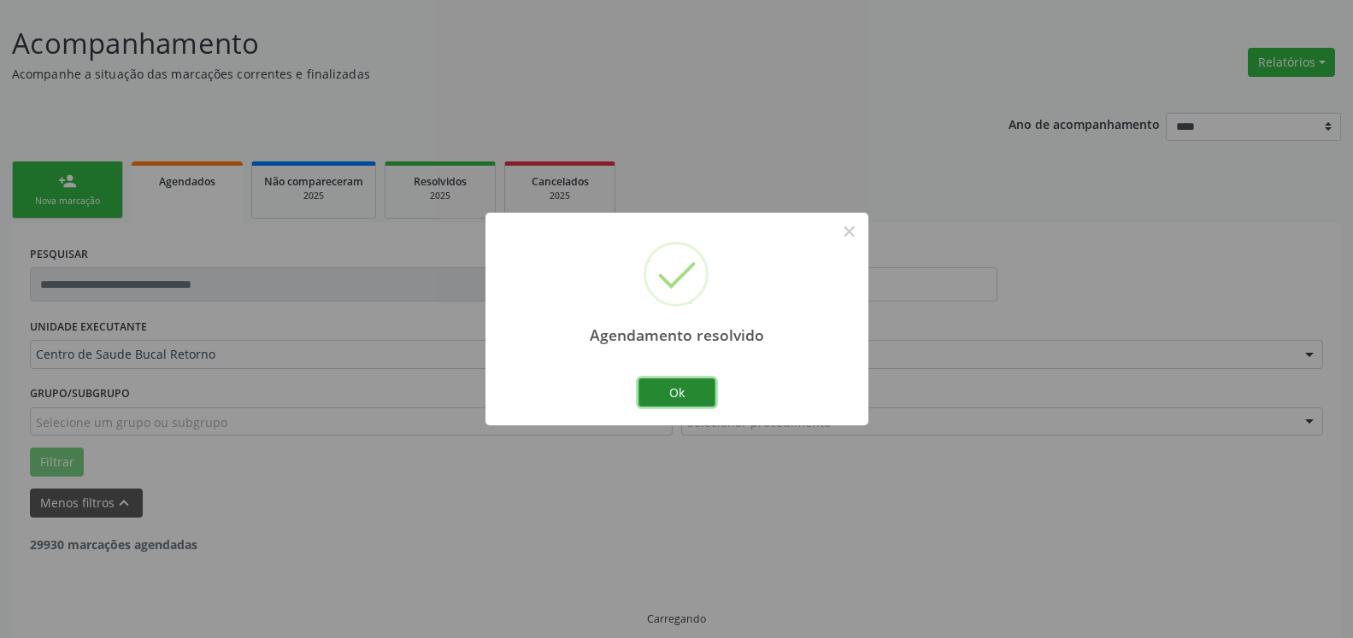
click at [675, 387] on button "Ok" at bounding box center [676, 393] width 77 height 29
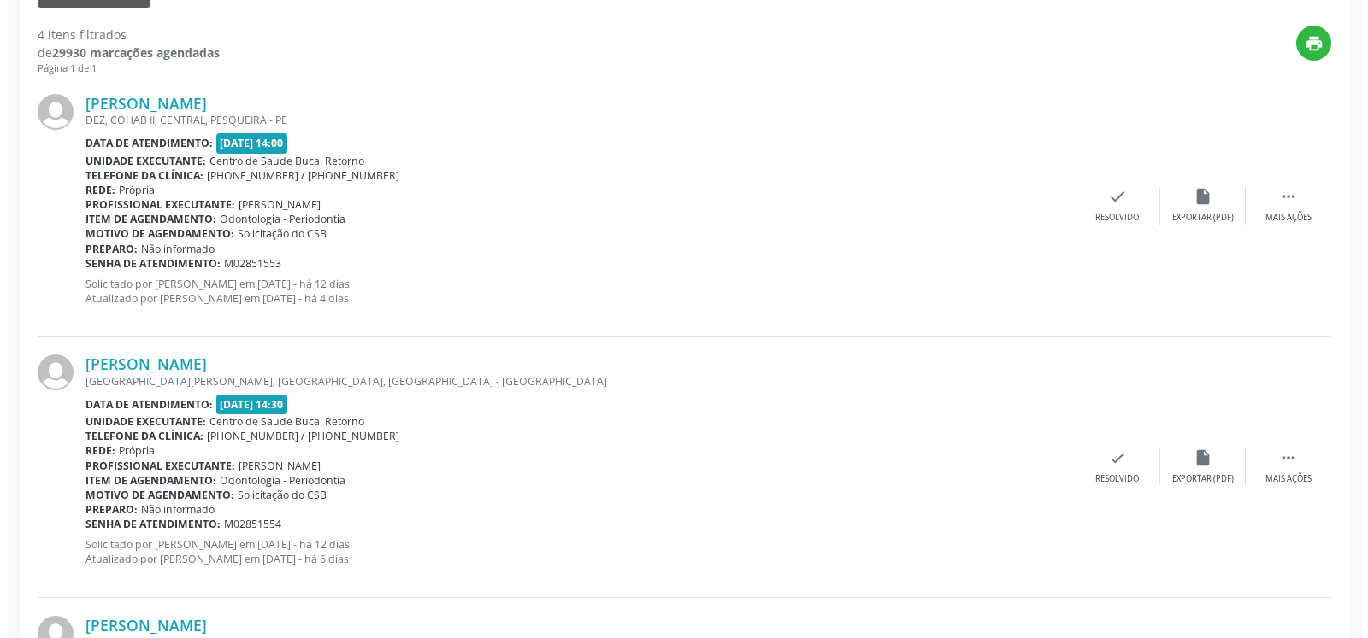
scroll to position [617, 0]
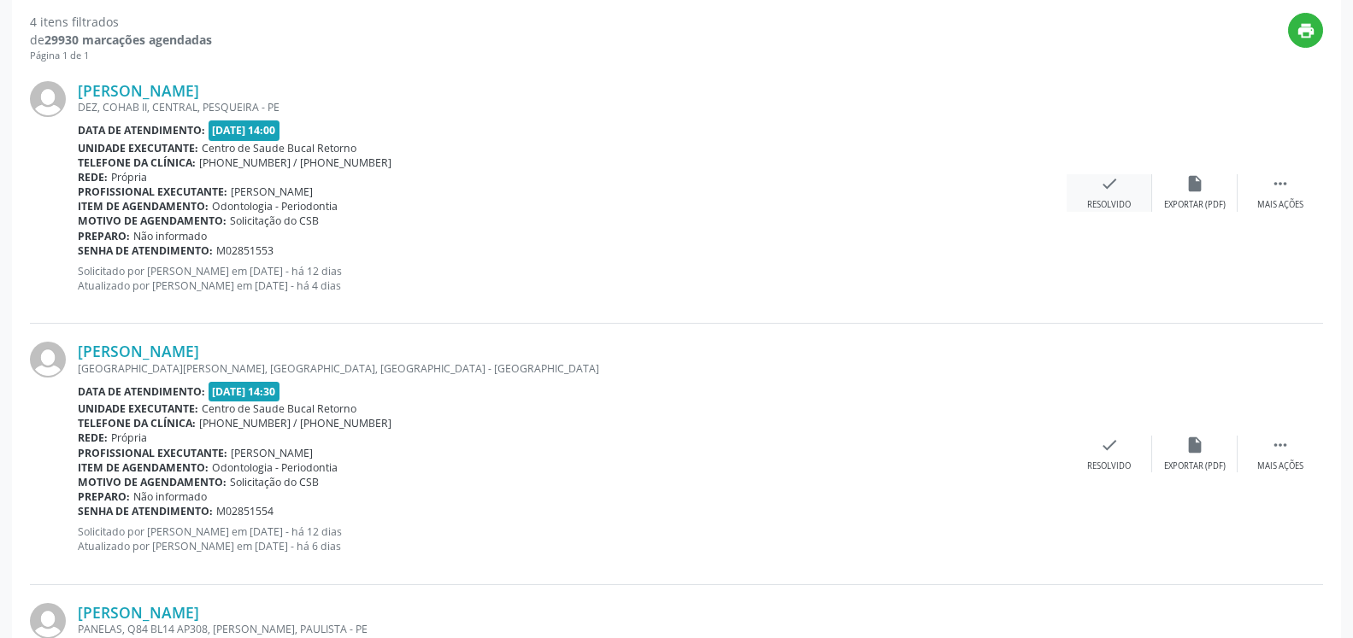
click at [1110, 193] on icon "check" at bounding box center [1109, 183] width 19 height 19
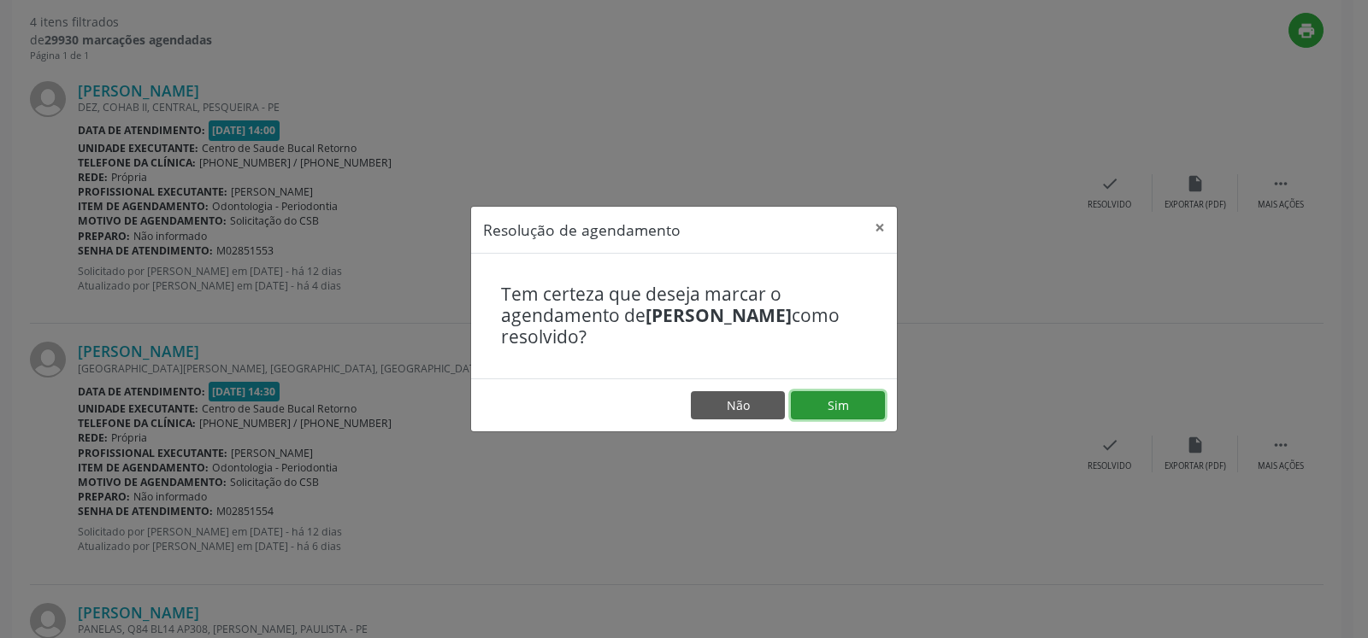
click at [862, 413] on button "Sim" at bounding box center [838, 405] width 94 height 29
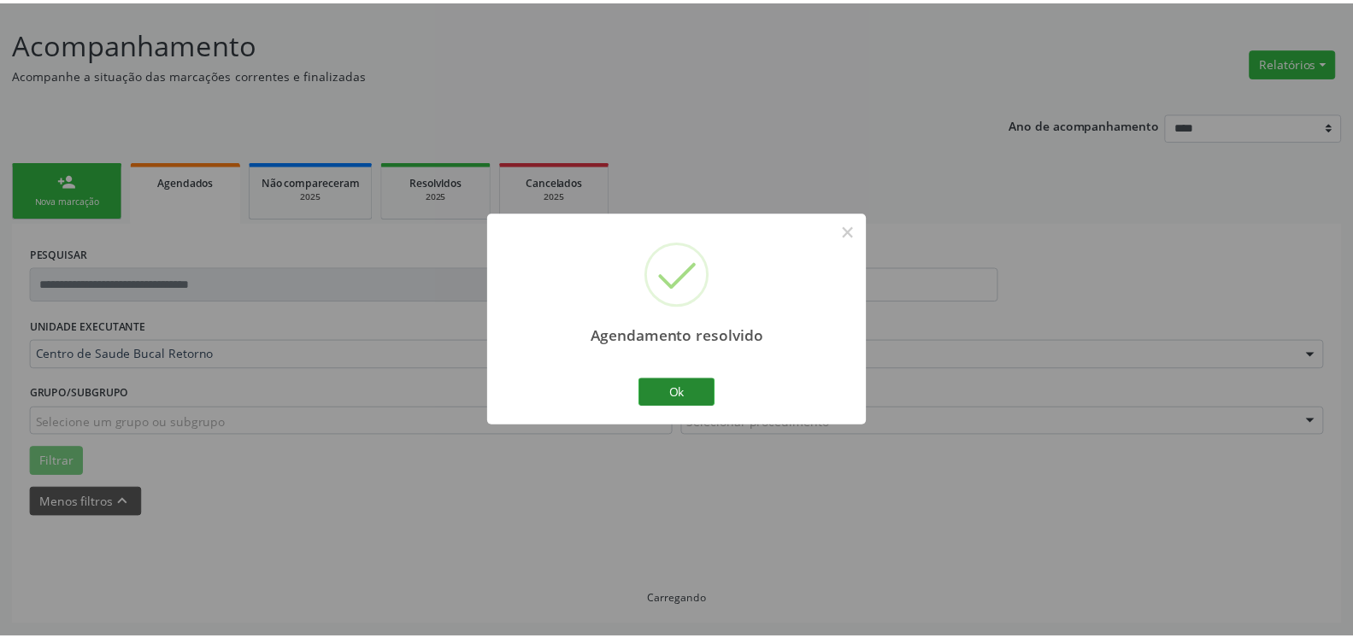
scroll to position [94, 0]
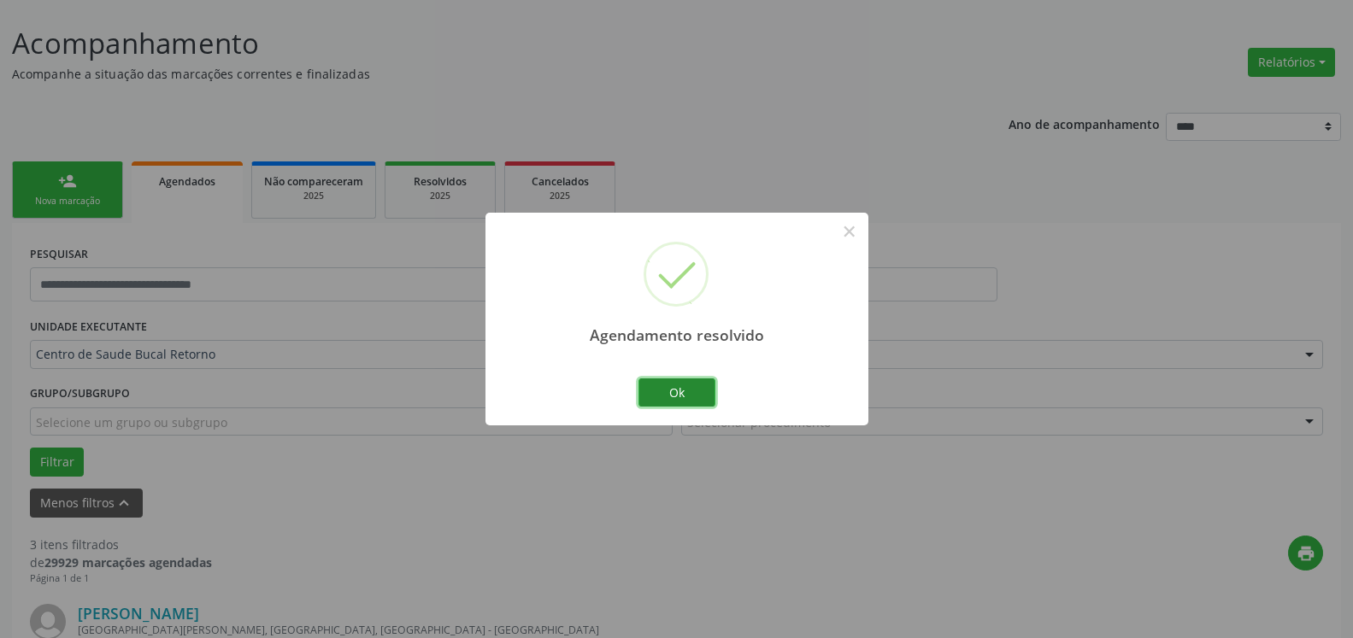
click at [689, 399] on button "Ok" at bounding box center [676, 393] width 77 height 29
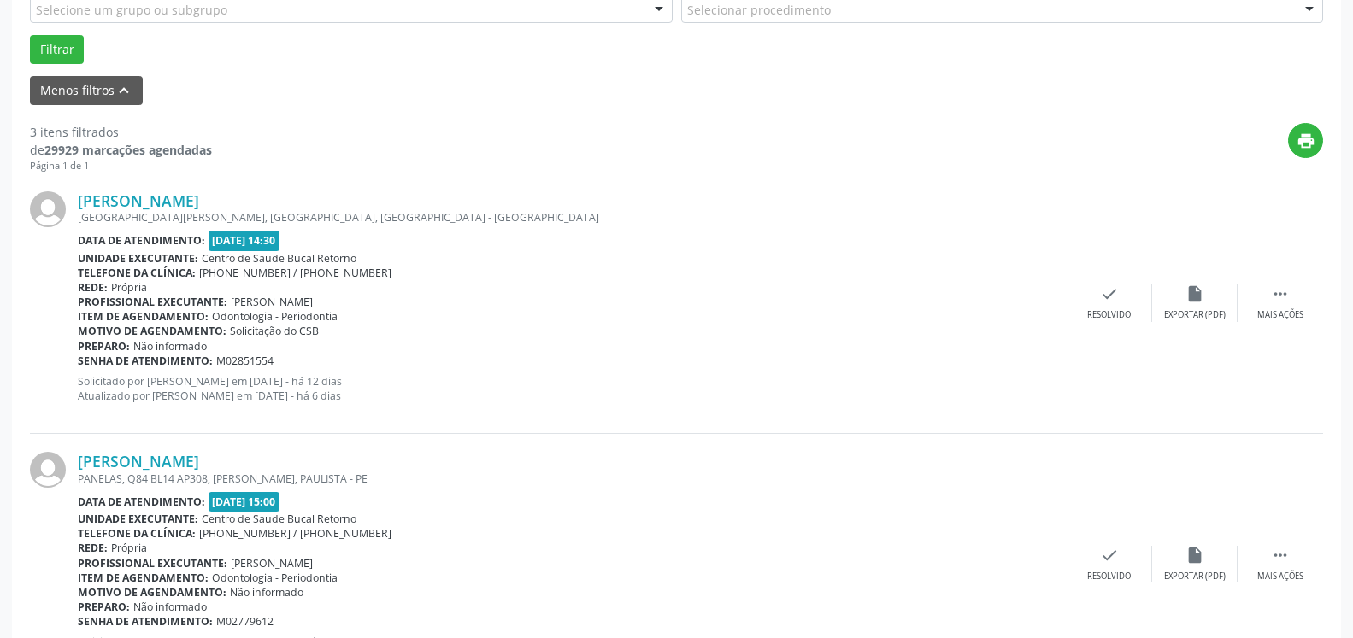
scroll to position [617, 0]
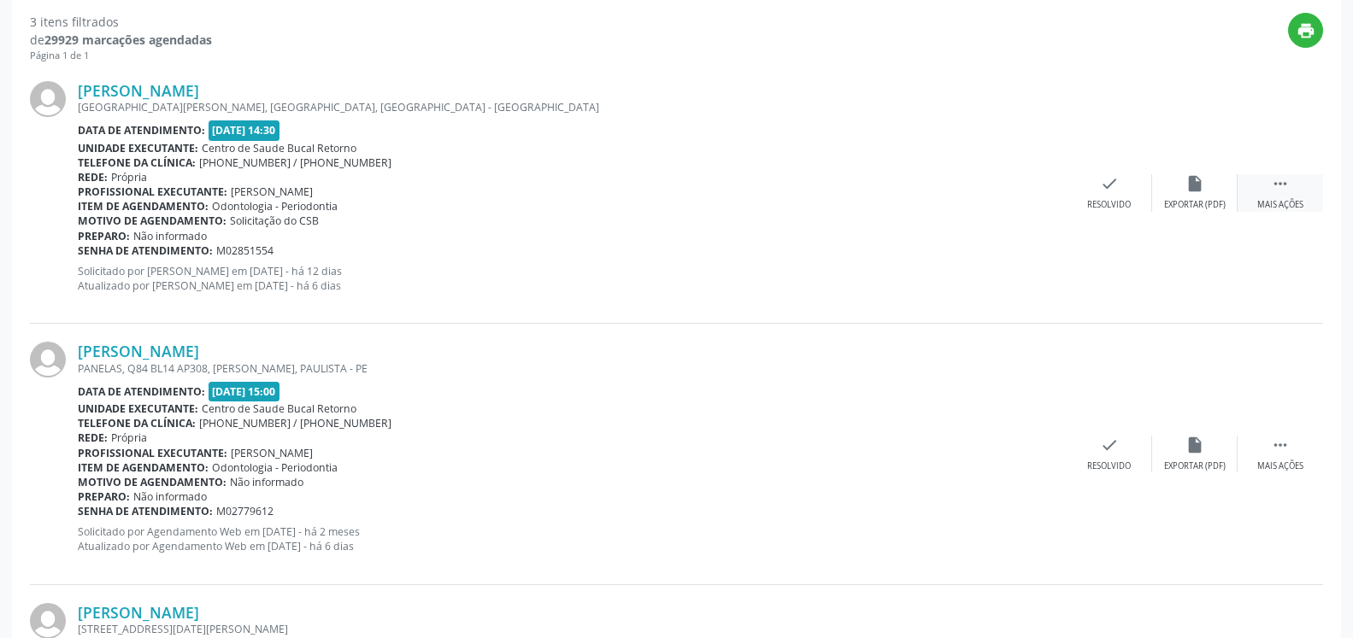
click at [1279, 177] on icon "" at bounding box center [1280, 183] width 19 height 19
click at [1198, 182] on icon "alarm_off" at bounding box center [1194, 183] width 19 height 19
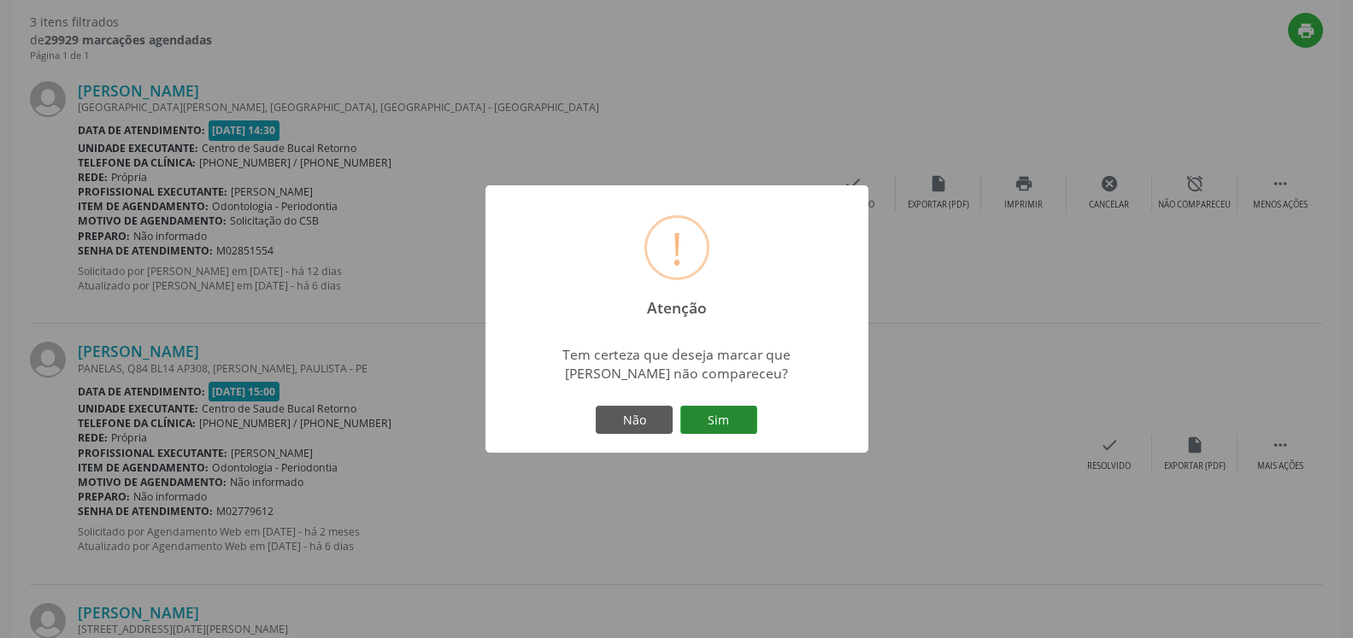
click at [738, 412] on button "Sim" at bounding box center [718, 420] width 77 height 29
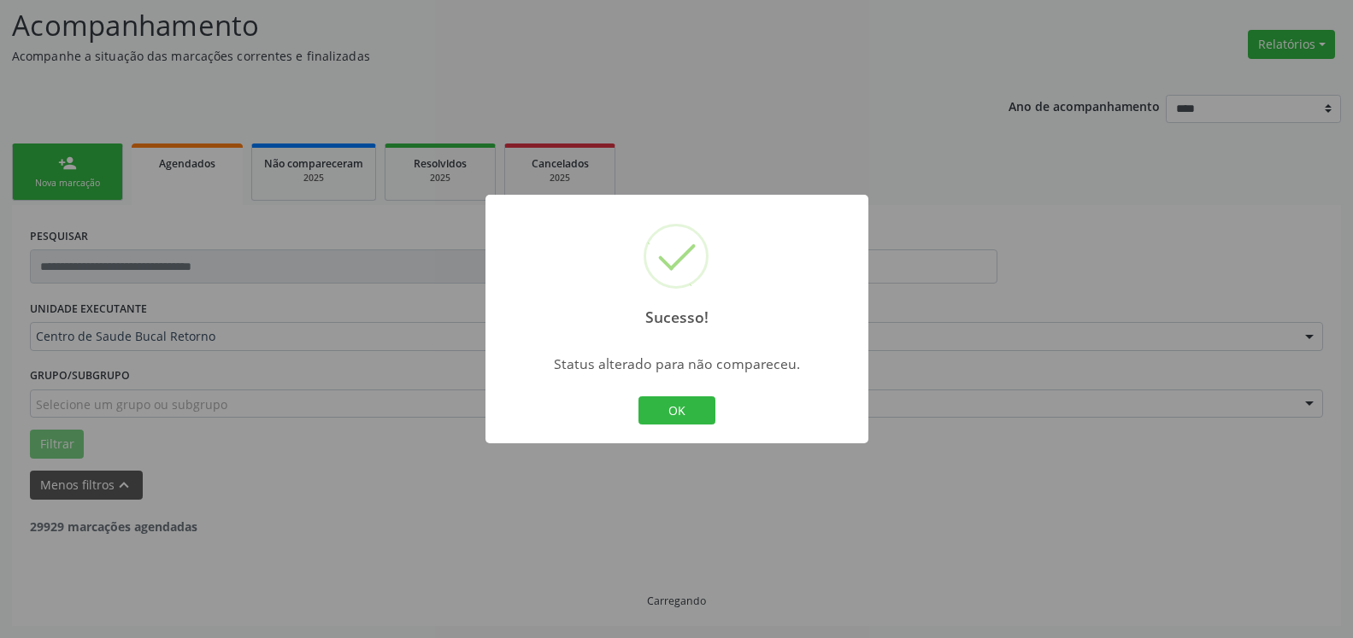
click at [650, 411] on button "OK" at bounding box center [676, 411] width 77 height 29
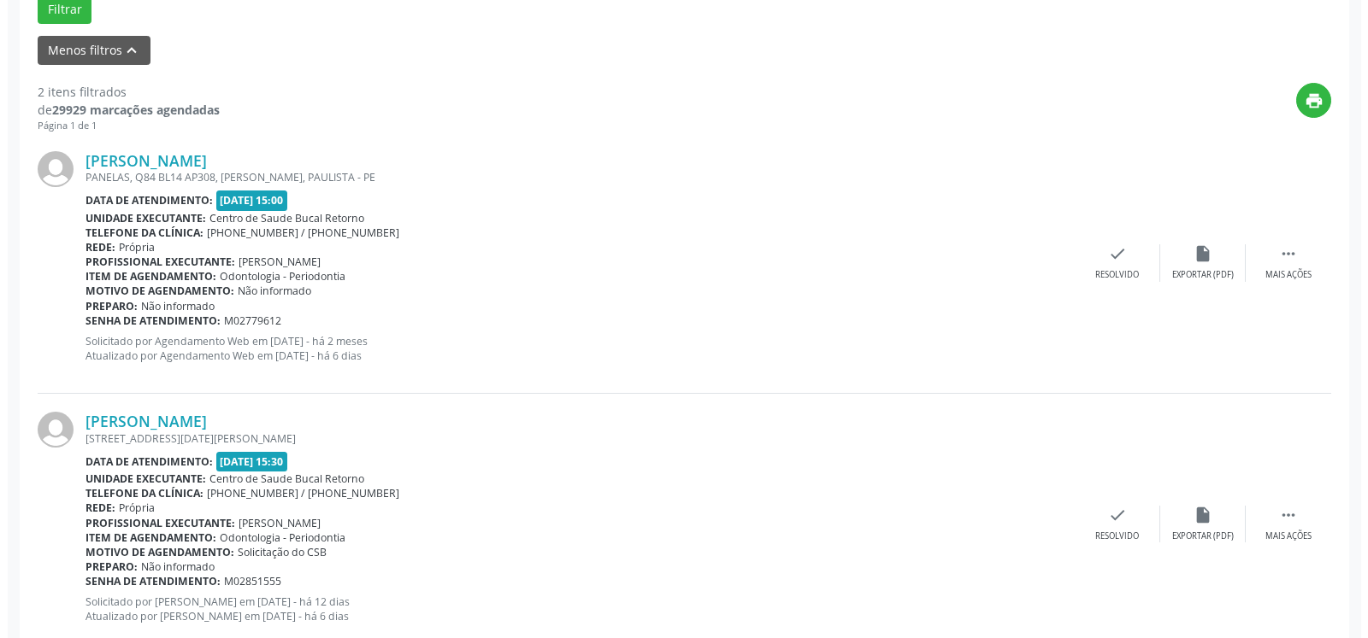
scroll to position [593, 0]
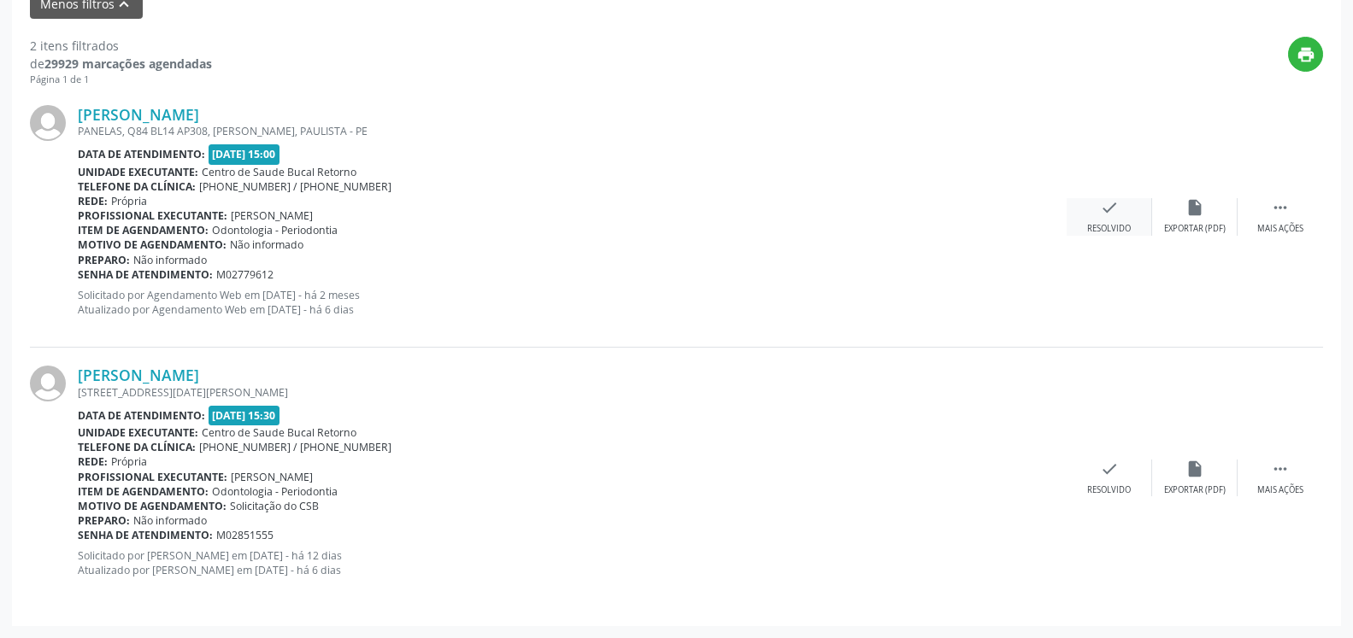
click at [1113, 216] on icon "check" at bounding box center [1109, 207] width 19 height 19
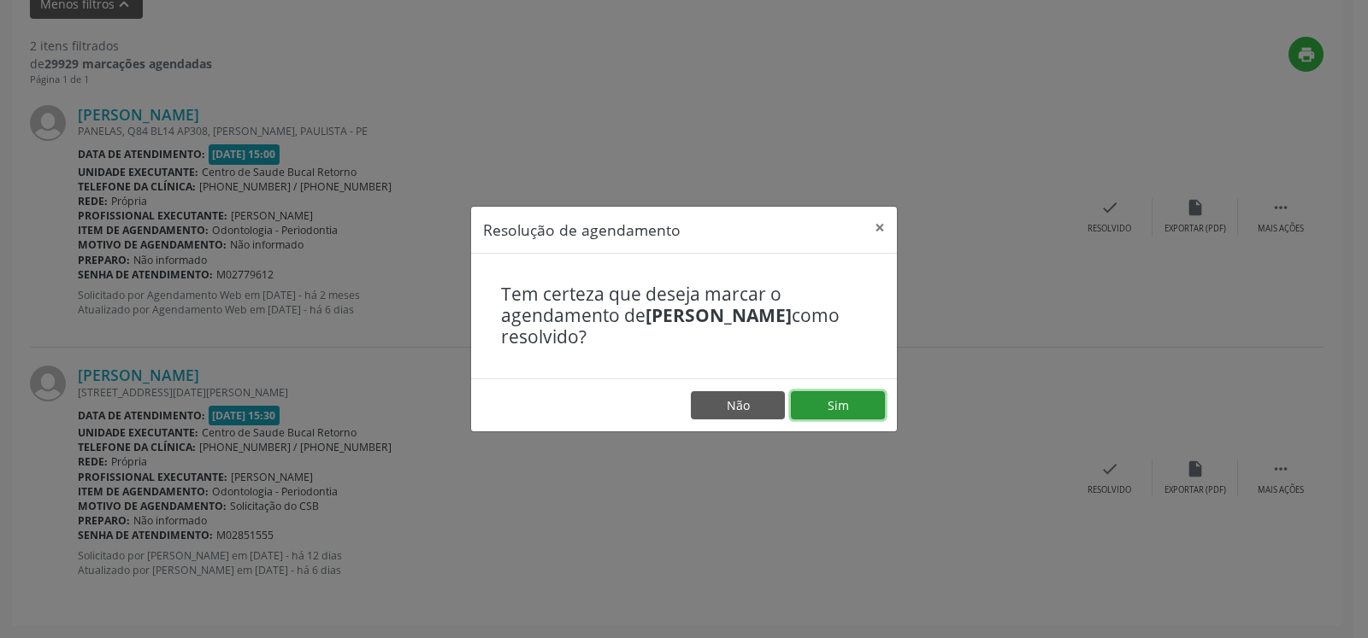
click at [867, 394] on button "Sim" at bounding box center [838, 405] width 94 height 29
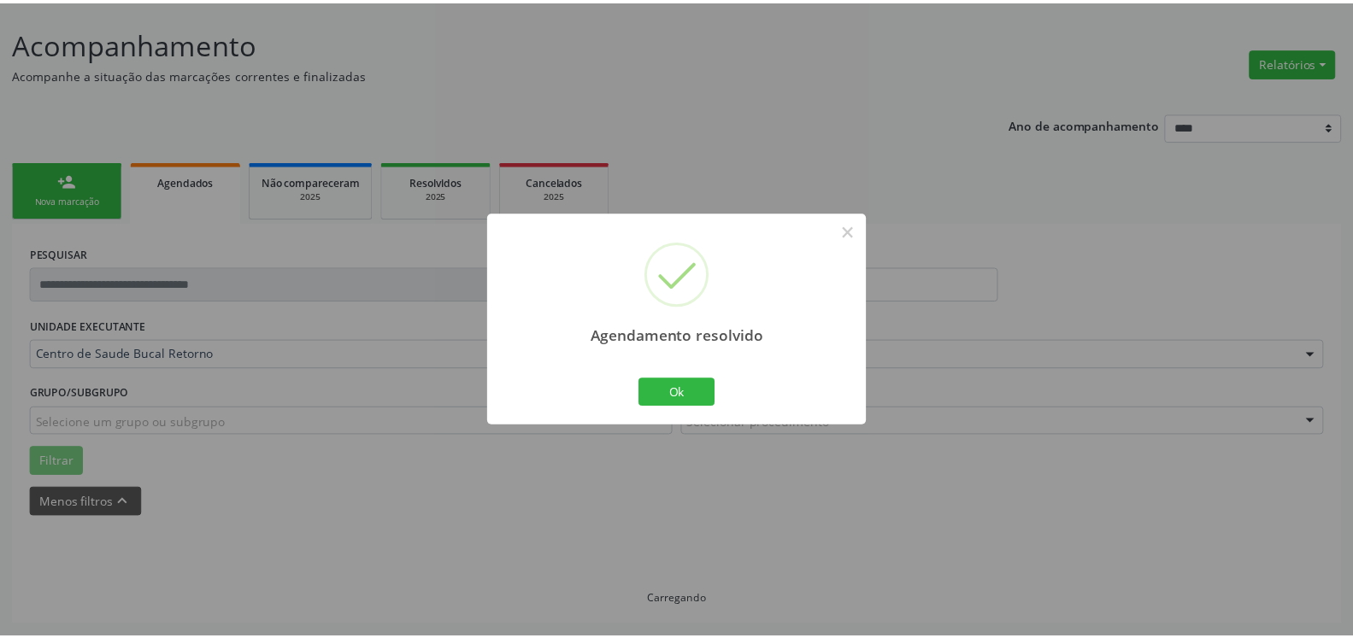
scroll to position [94, 0]
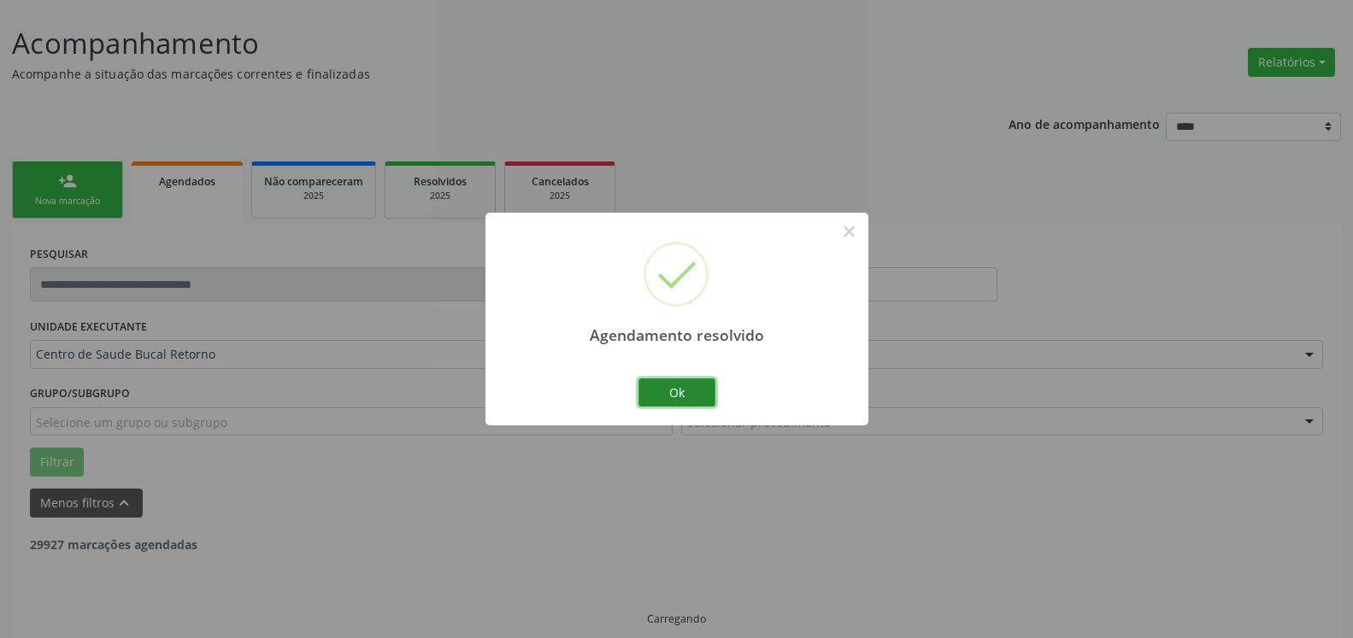
click at [674, 390] on button "Ok" at bounding box center [676, 393] width 77 height 29
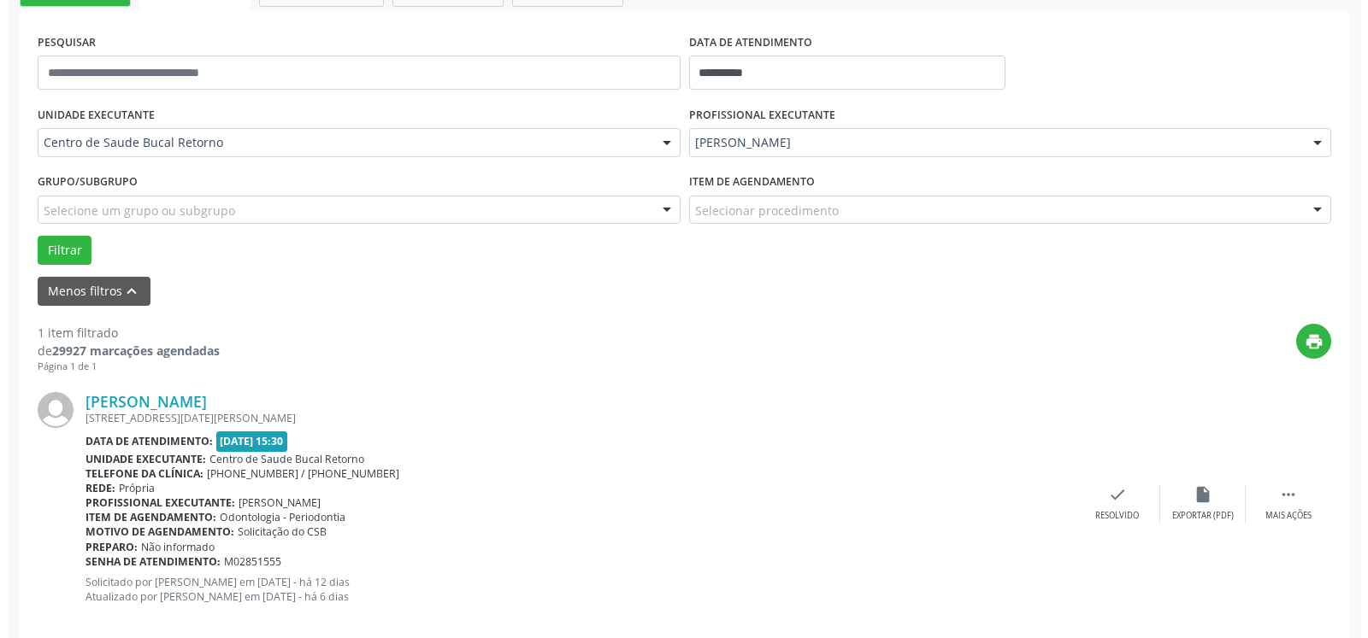
scroll to position [332, 0]
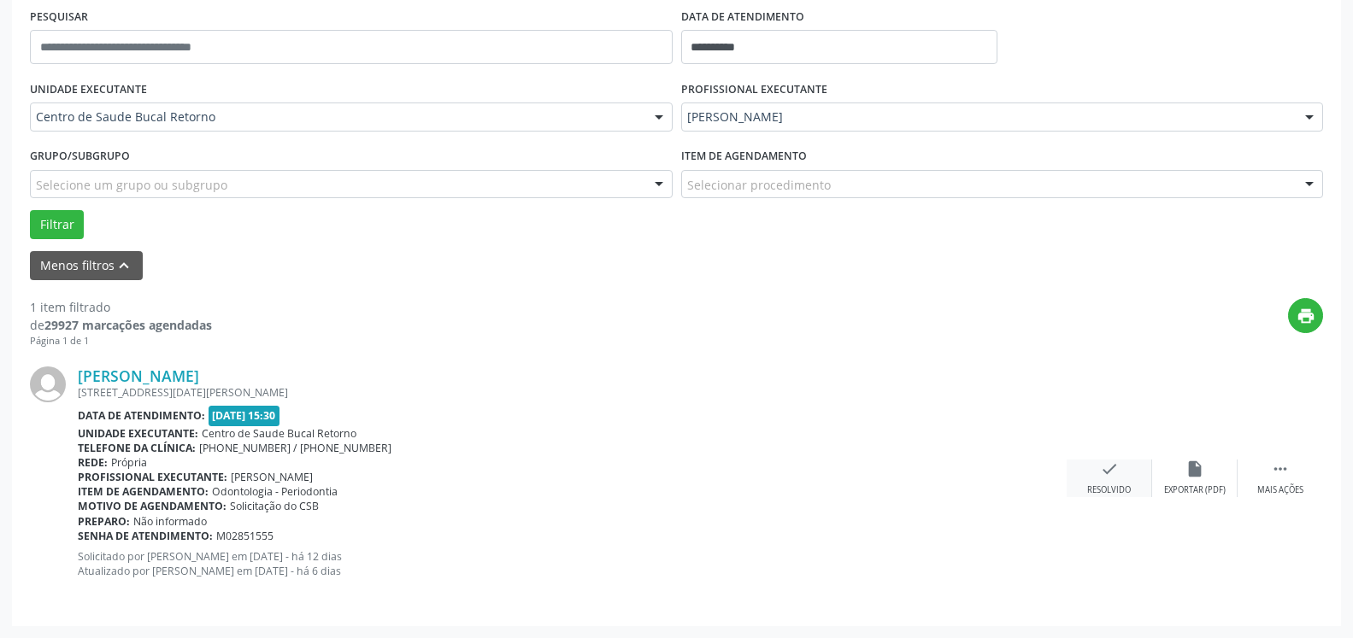
click at [1117, 476] on icon "check" at bounding box center [1109, 469] width 19 height 19
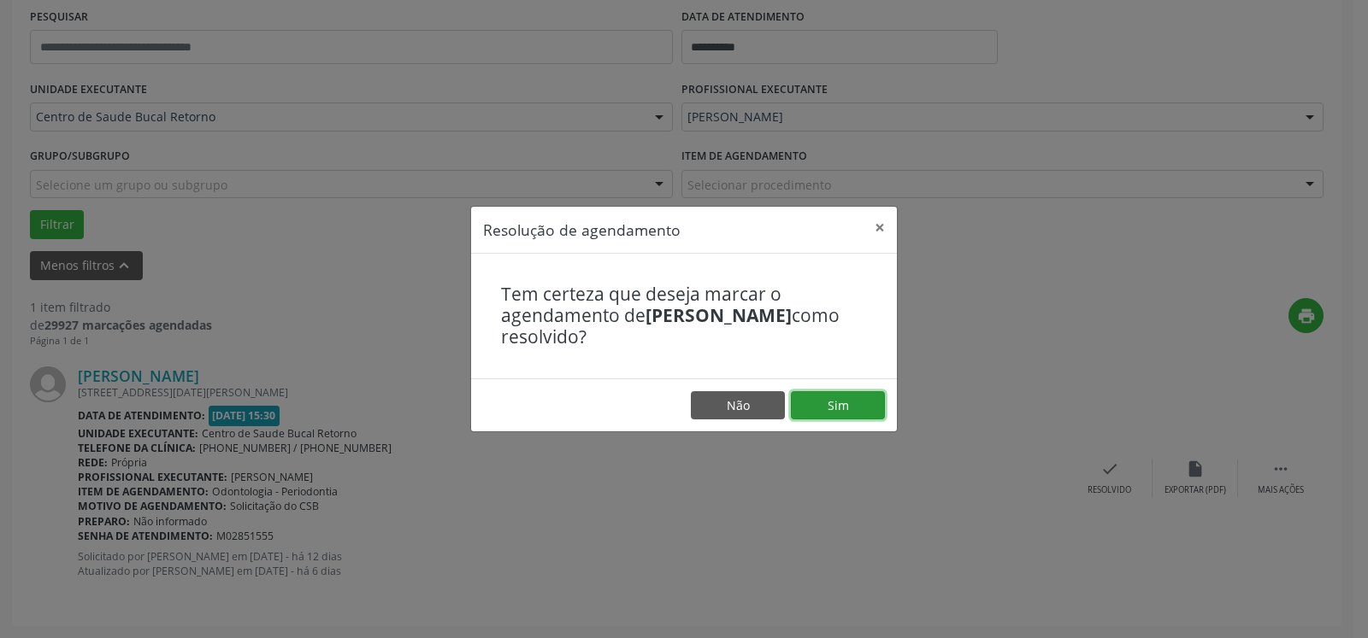
click at [833, 404] on button "Sim" at bounding box center [838, 405] width 94 height 29
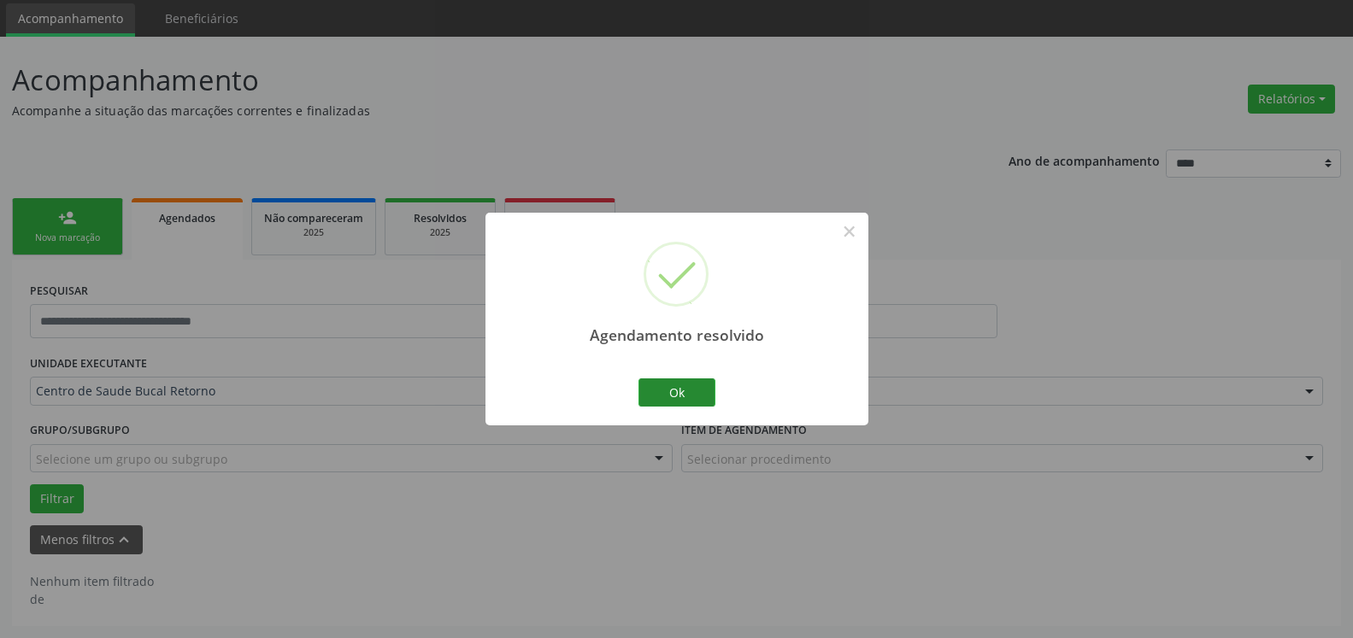
scroll to position [57, 0]
click at [659, 398] on button "Ok" at bounding box center [676, 393] width 77 height 29
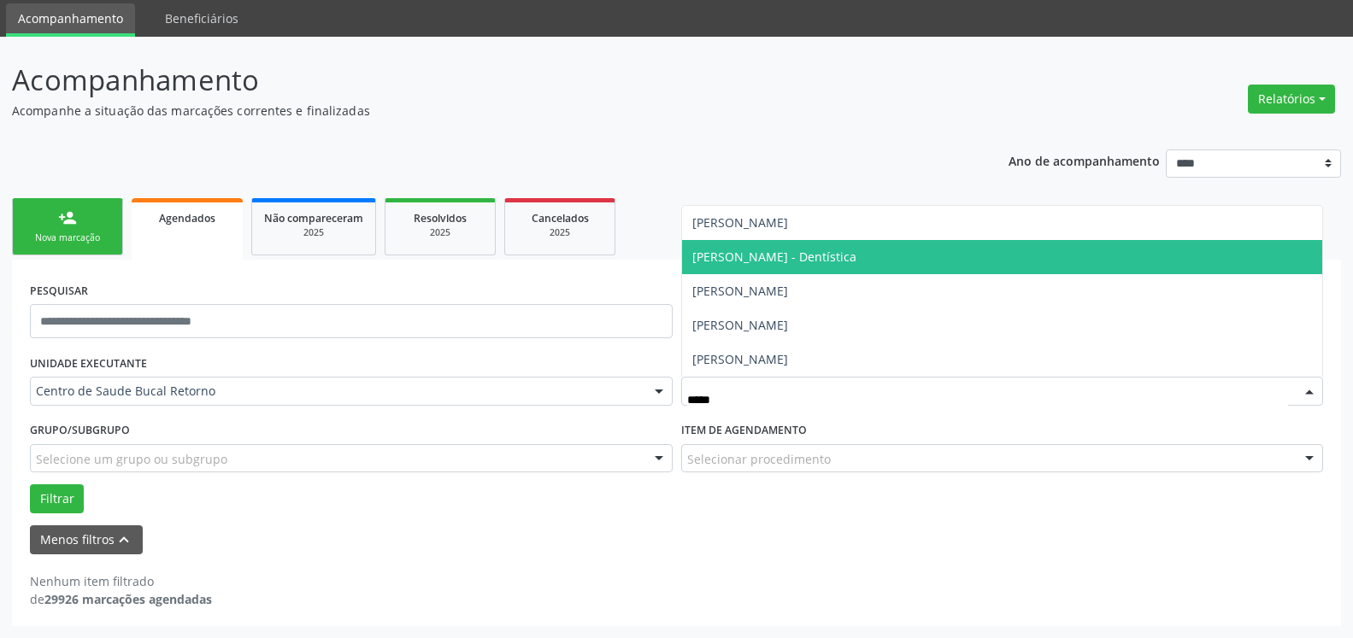
click at [856, 262] on span "[PERSON_NAME] - Dentística" at bounding box center [774, 257] width 164 height 16
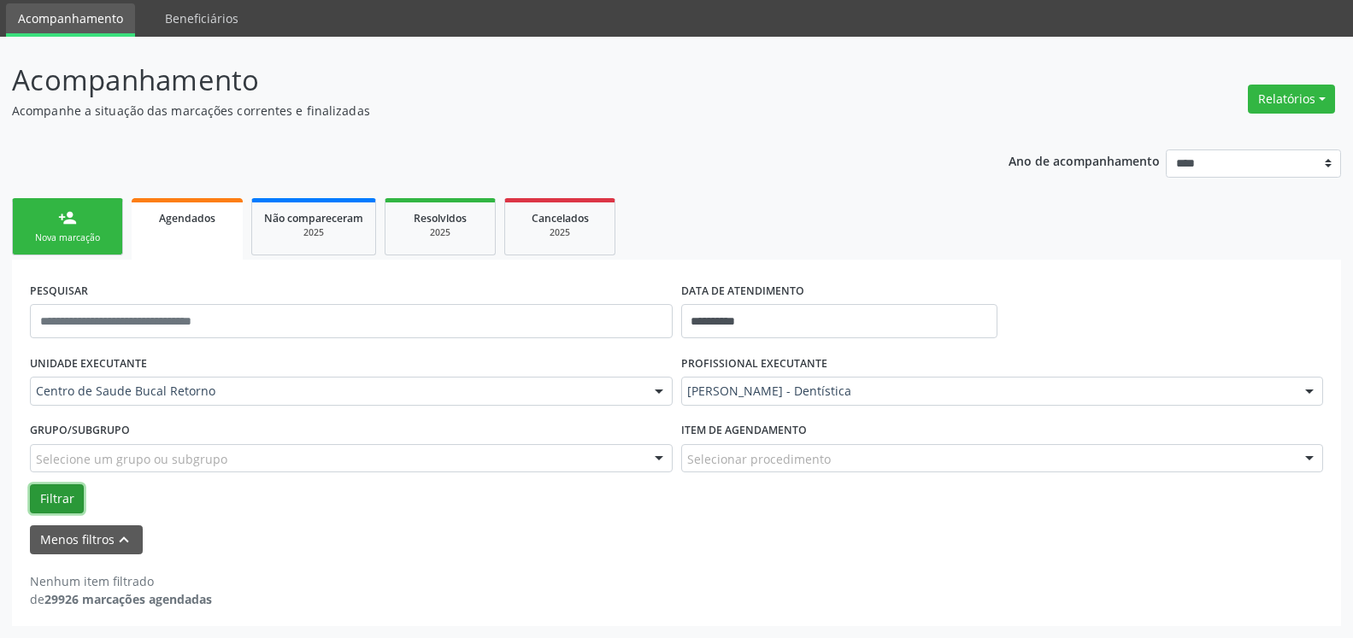
click at [61, 497] on button "Filtrar" at bounding box center [57, 499] width 54 height 29
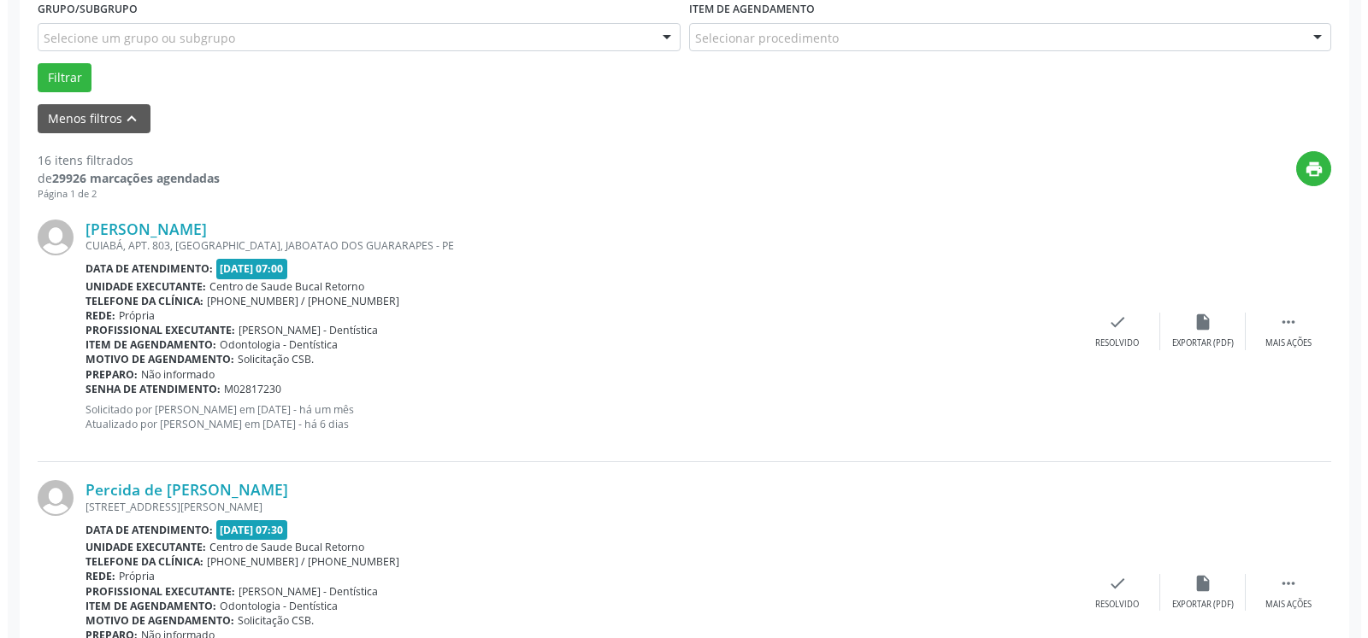
scroll to position [493, 0]
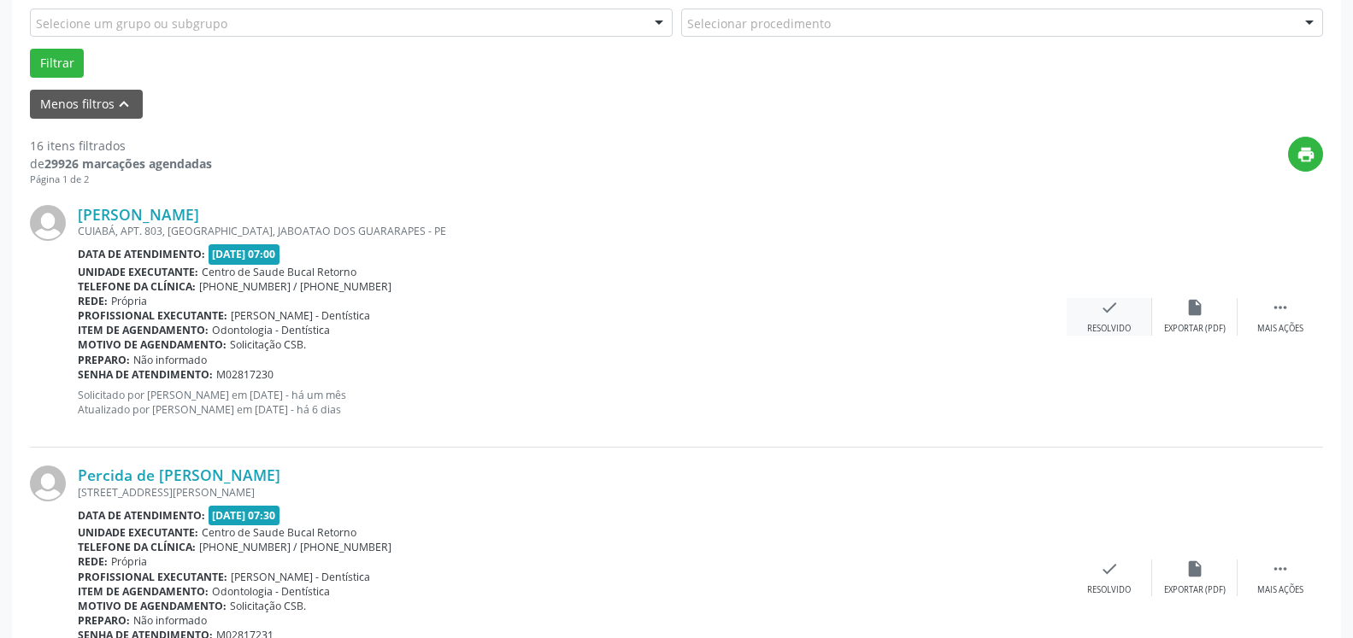
click at [1112, 310] on icon "check" at bounding box center [1109, 307] width 19 height 19
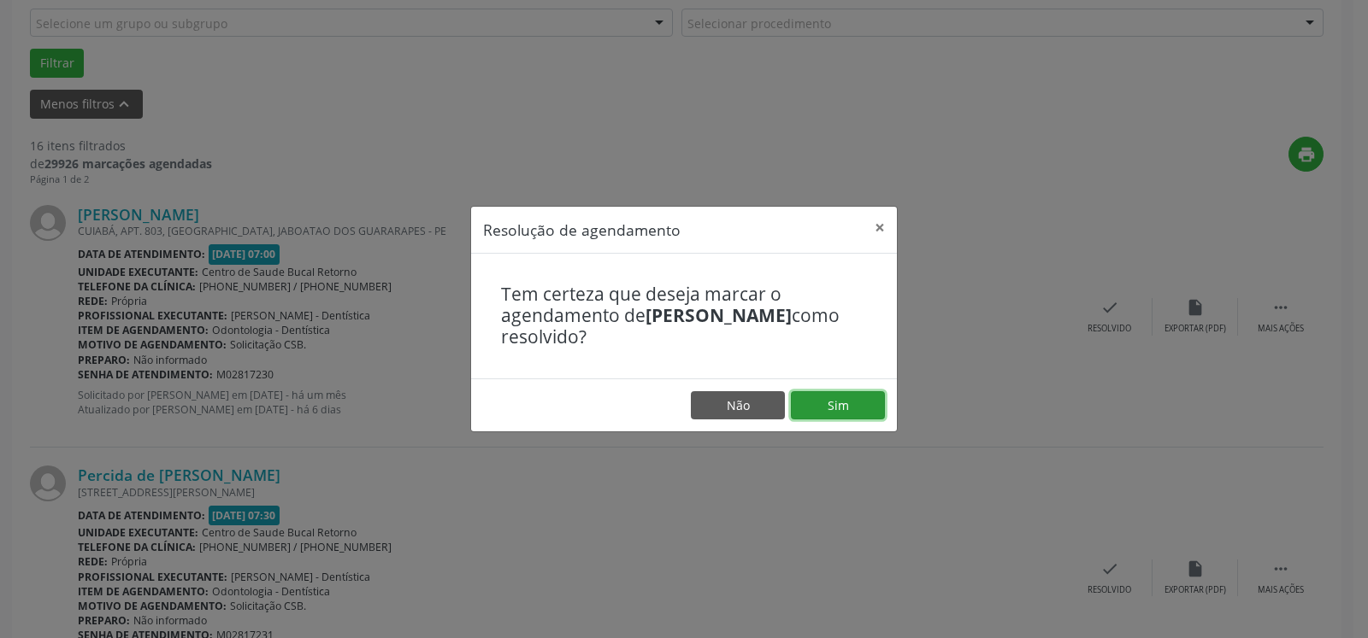
click at [838, 396] on button "Sim" at bounding box center [838, 405] width 94 height 29
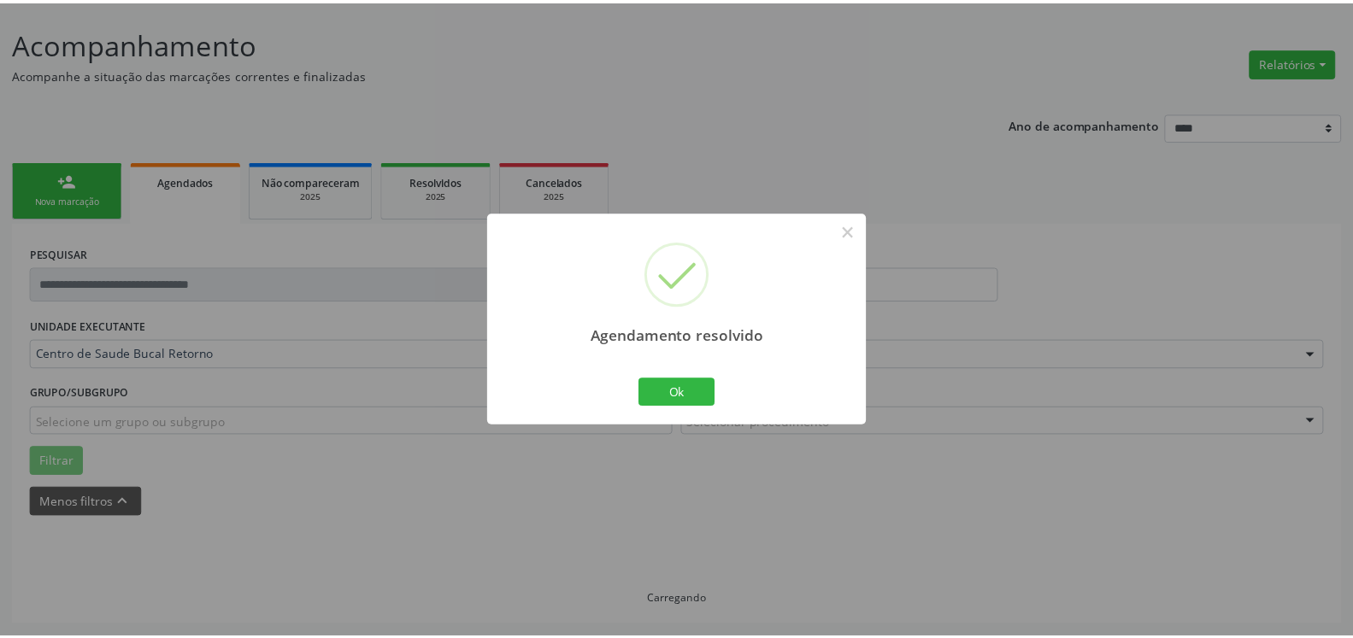
scroll to position [94, 0]
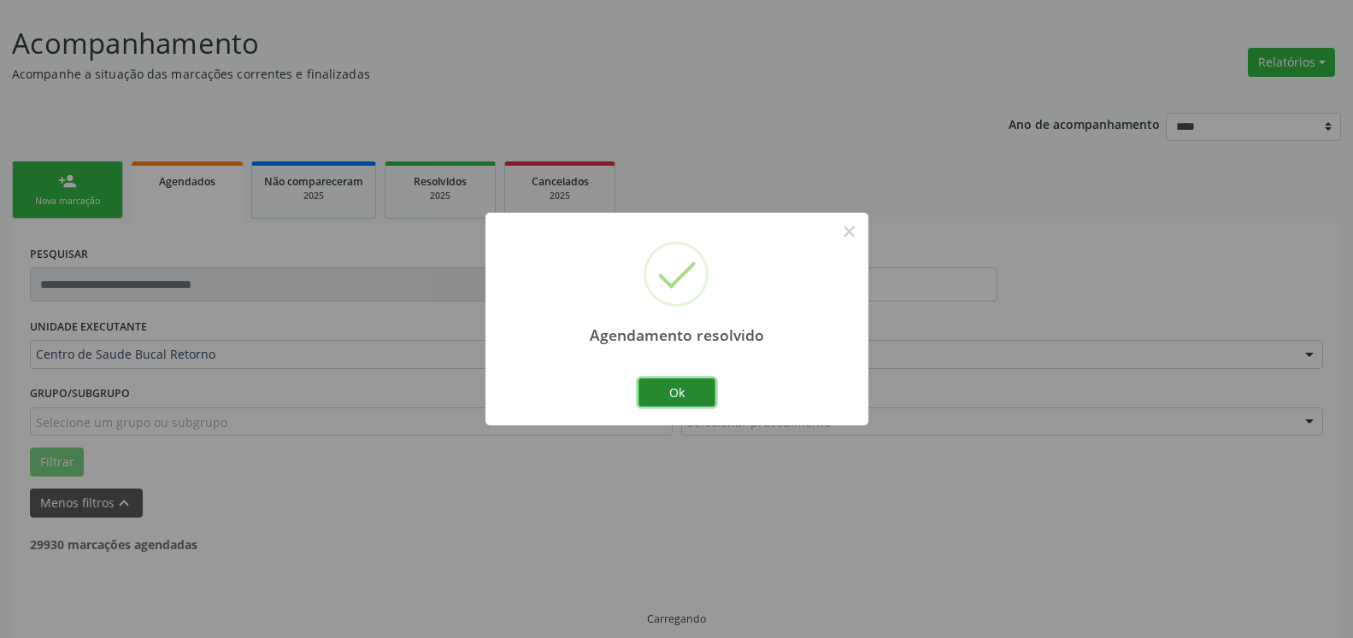
click at [686, 397] on button "Ok" at bounding box center [676, 393] width 77 height 29
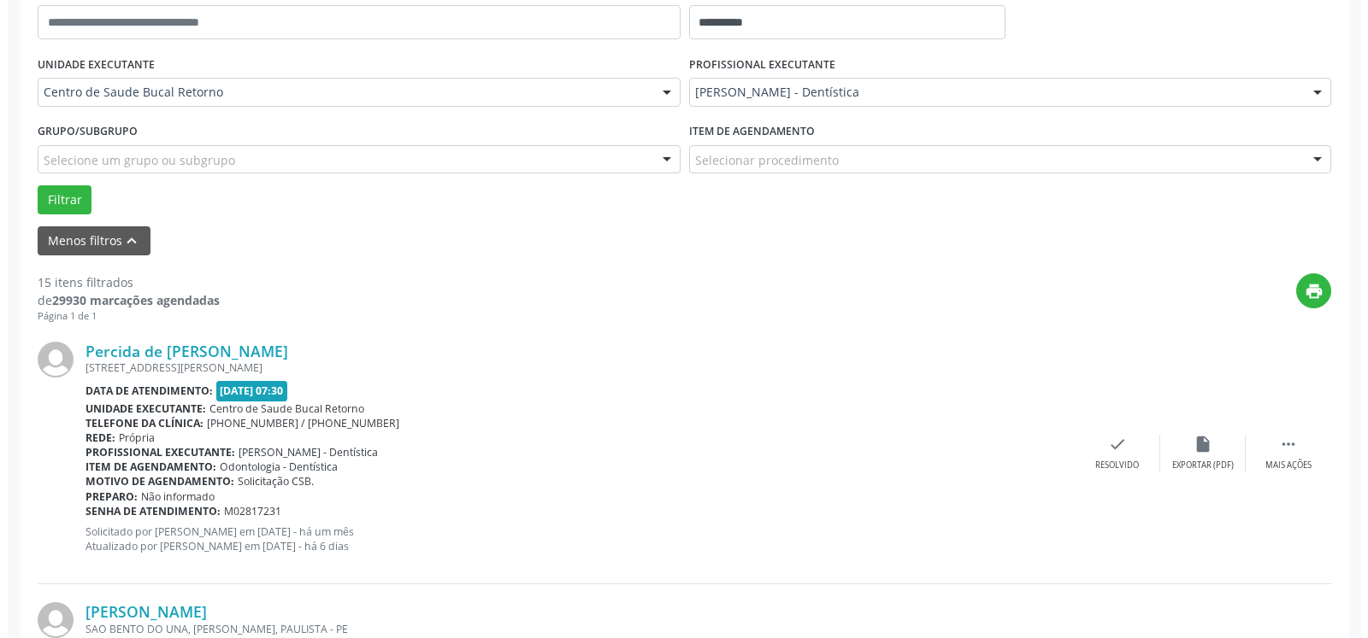
scroll to position [374, 0]
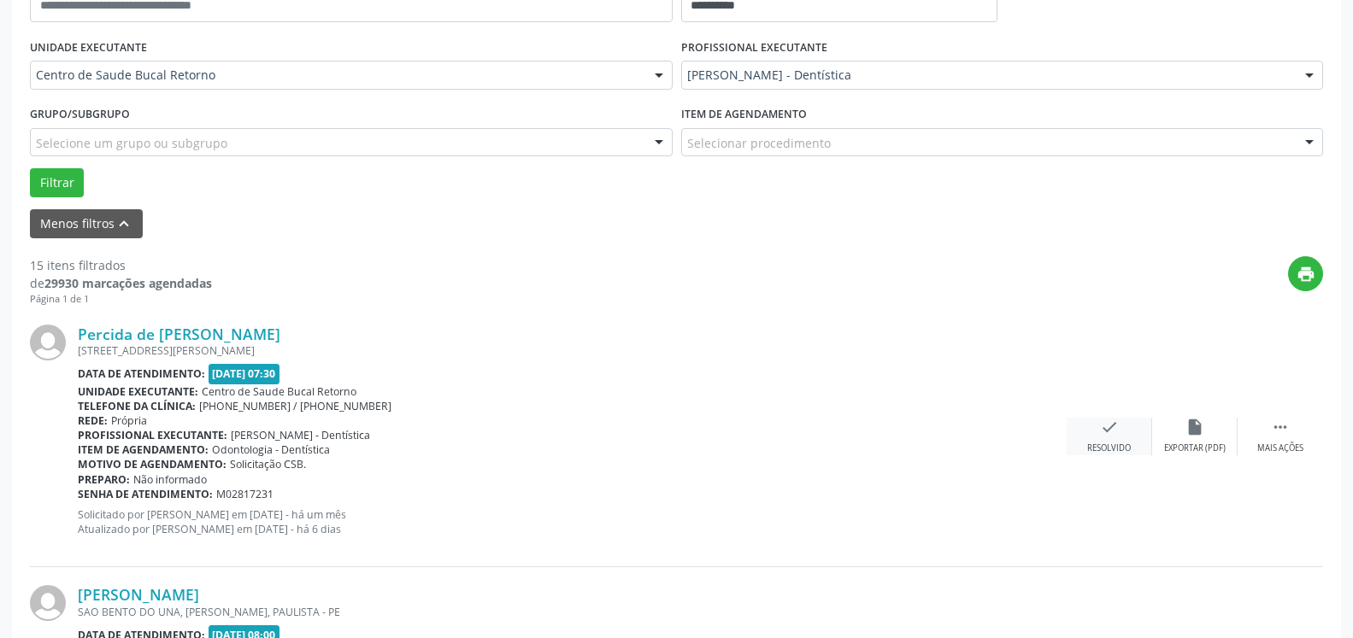
click at [1107, 437] on icon "check" at bounding box center [1109, 427] width 19 height 19
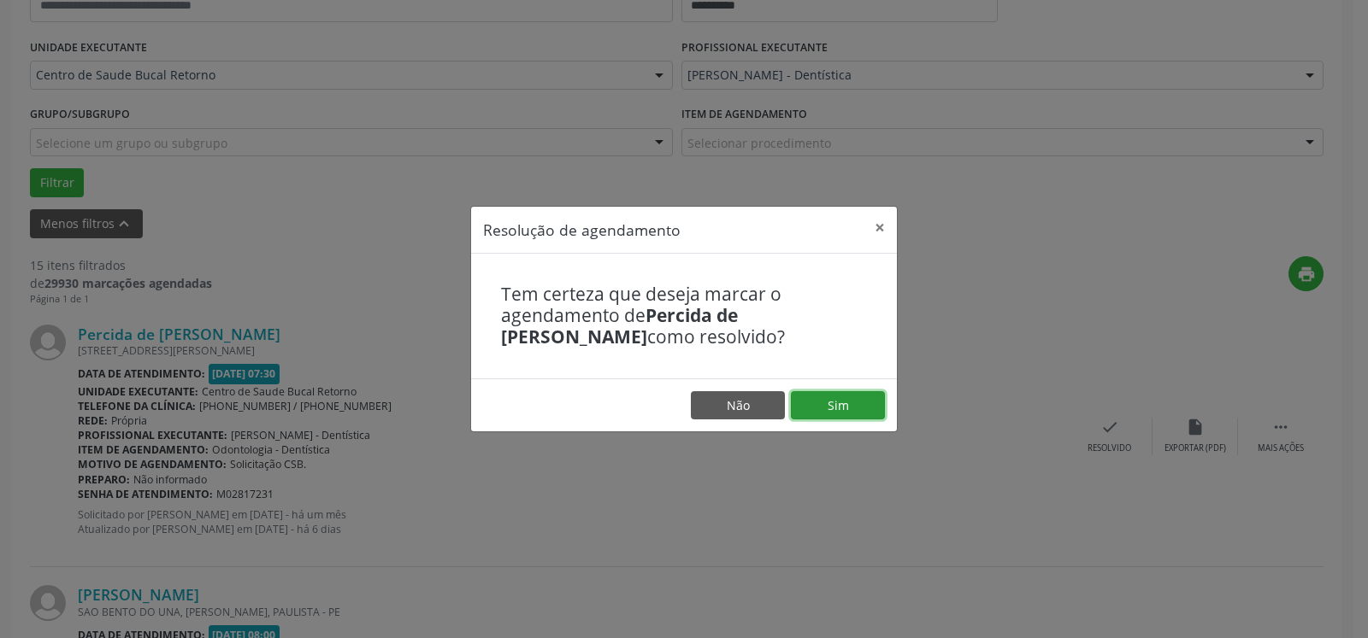
click at [815, 407] on button "Sim" at bounding box center [838, 405] width 94 height 29
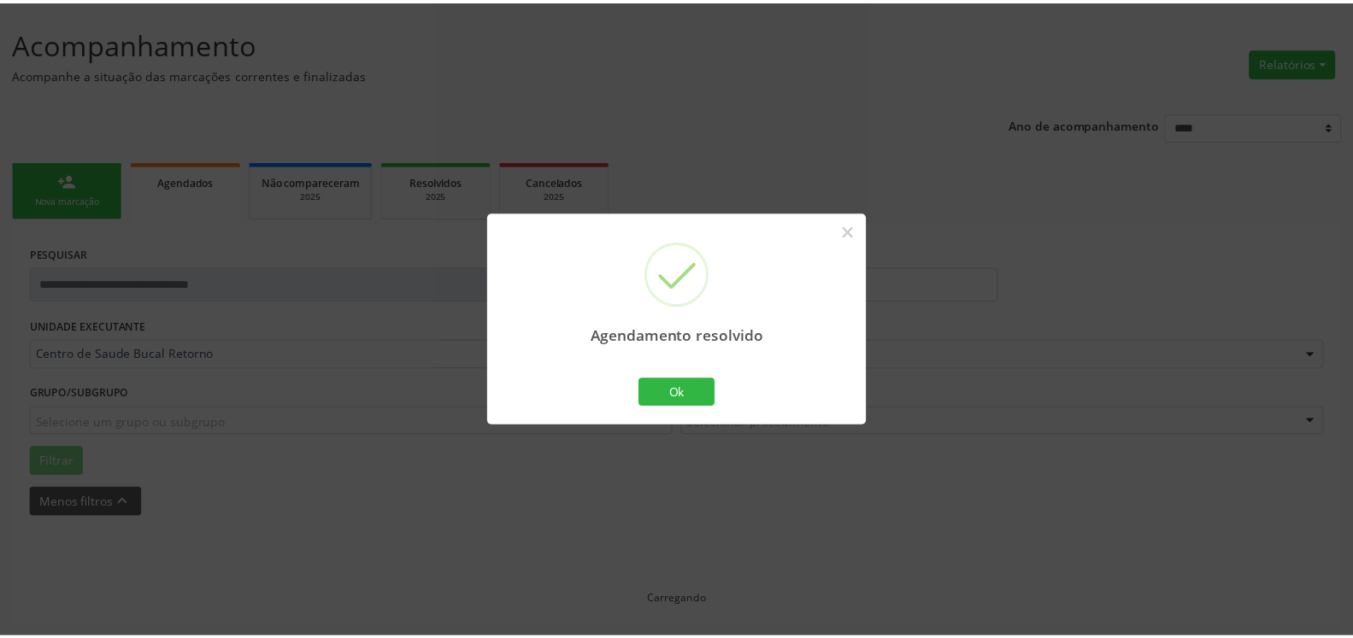
scroll to position [94, 0]
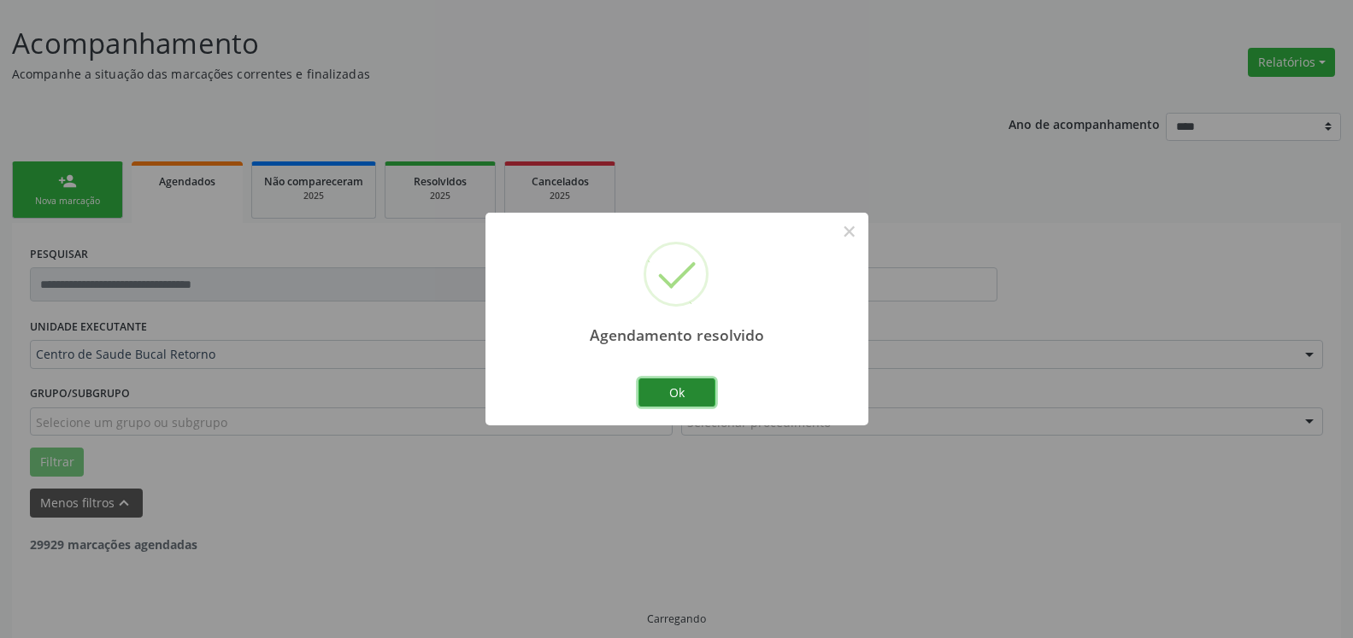
click at [693, 395] on button "Ok" at bounding box center [676, 393] width 77 height 29
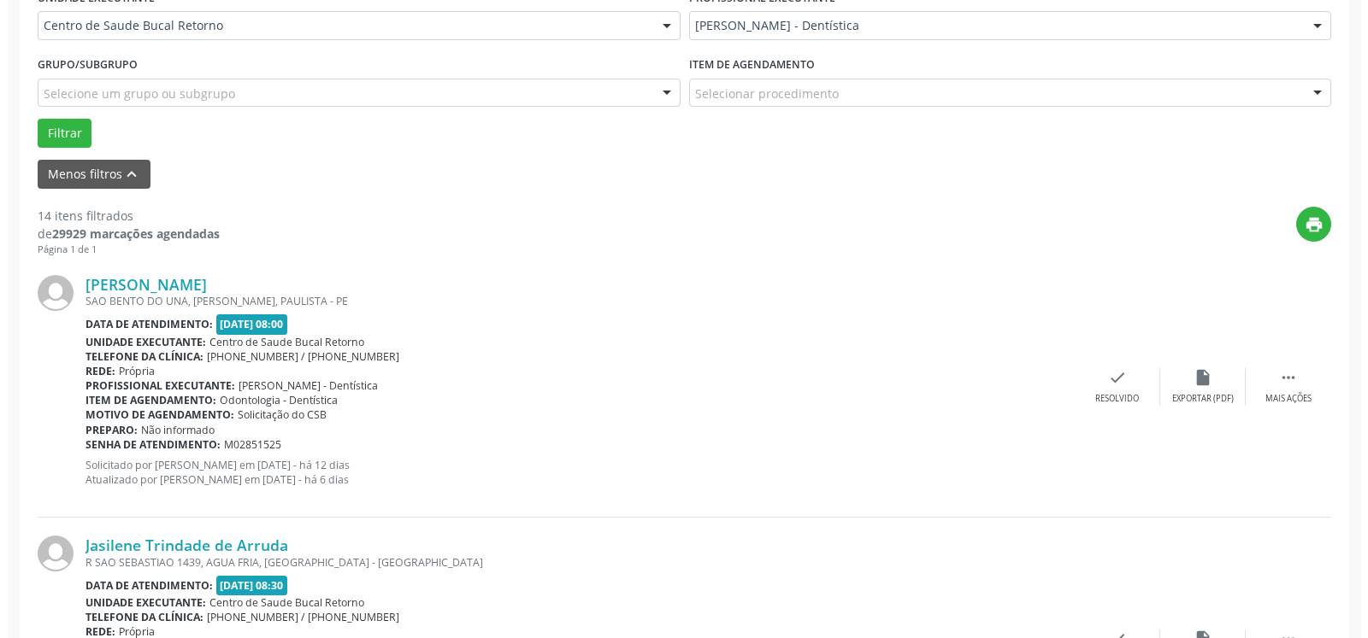
scroll to position [443, 0]
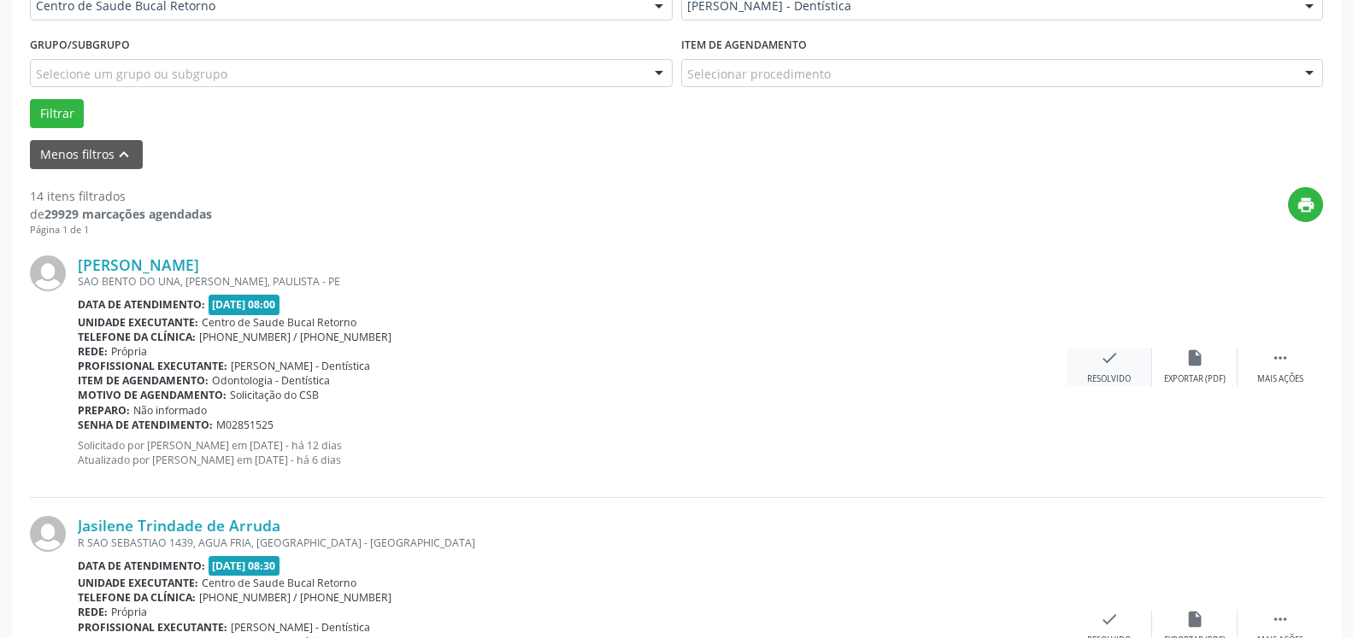
click at [1107, 360] on icon "check" at bounding box center [1109, 358] width 19 height 19
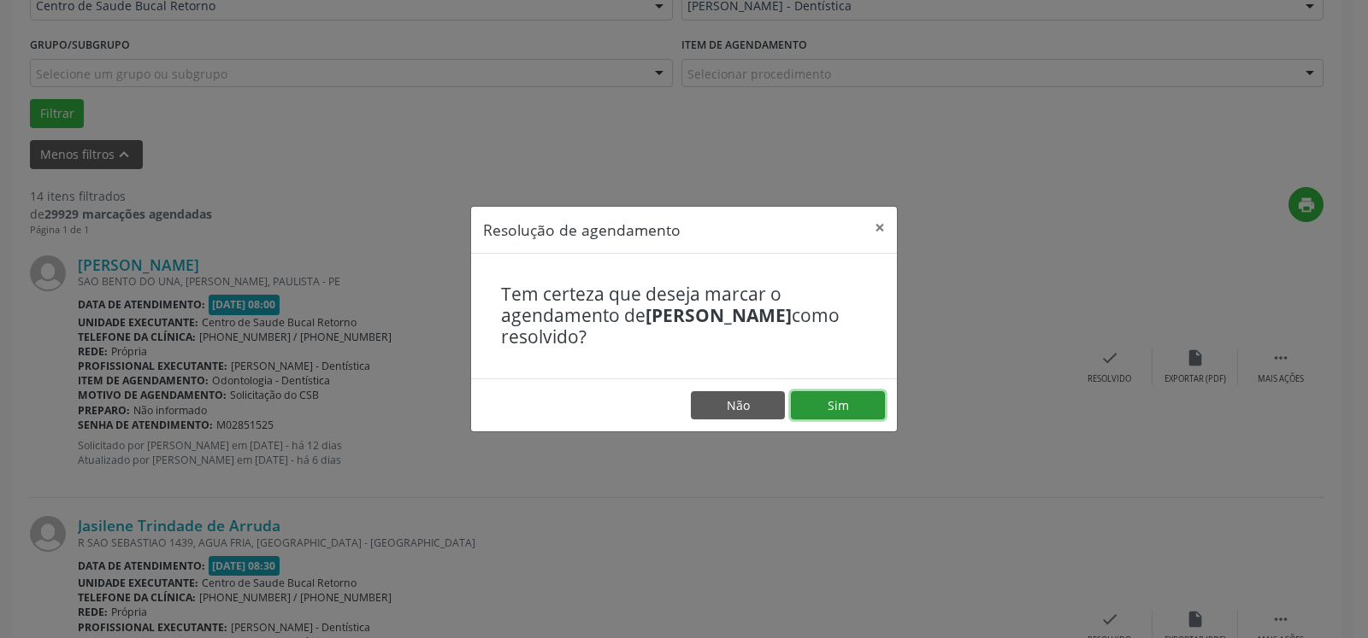
click at [843, 403] on button "Sim" at bounding box center [838, 405] width 94 height 29
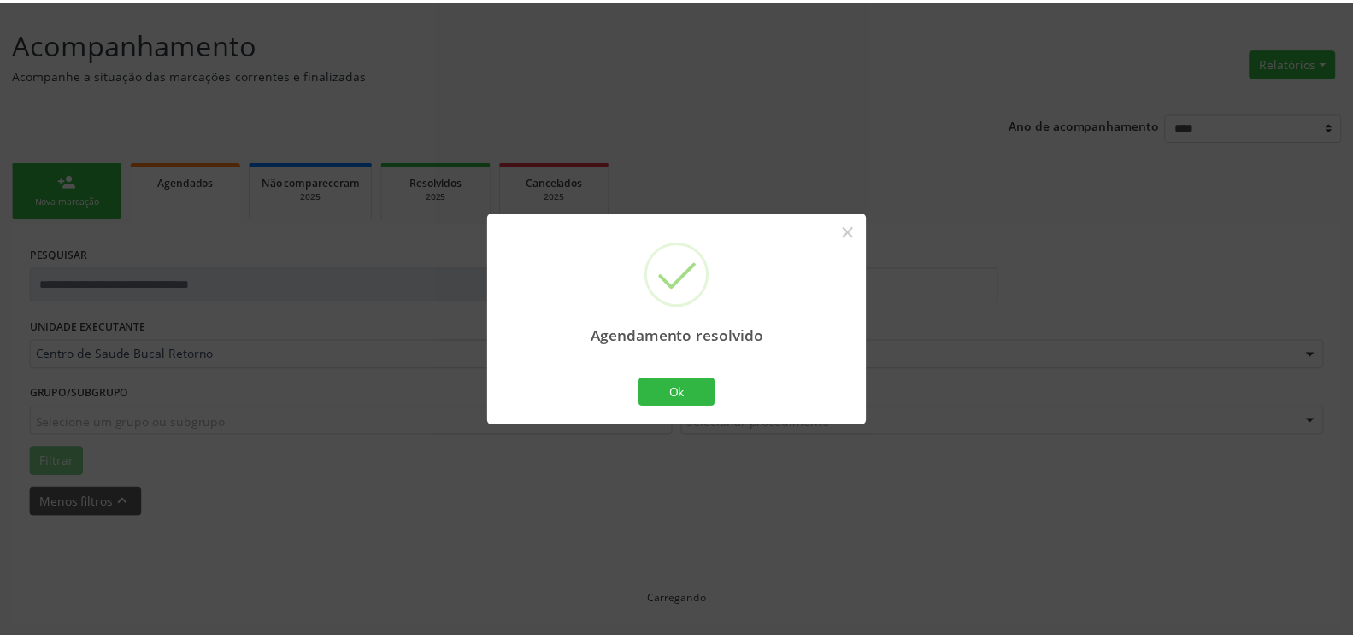
scroll to position [94, 0]
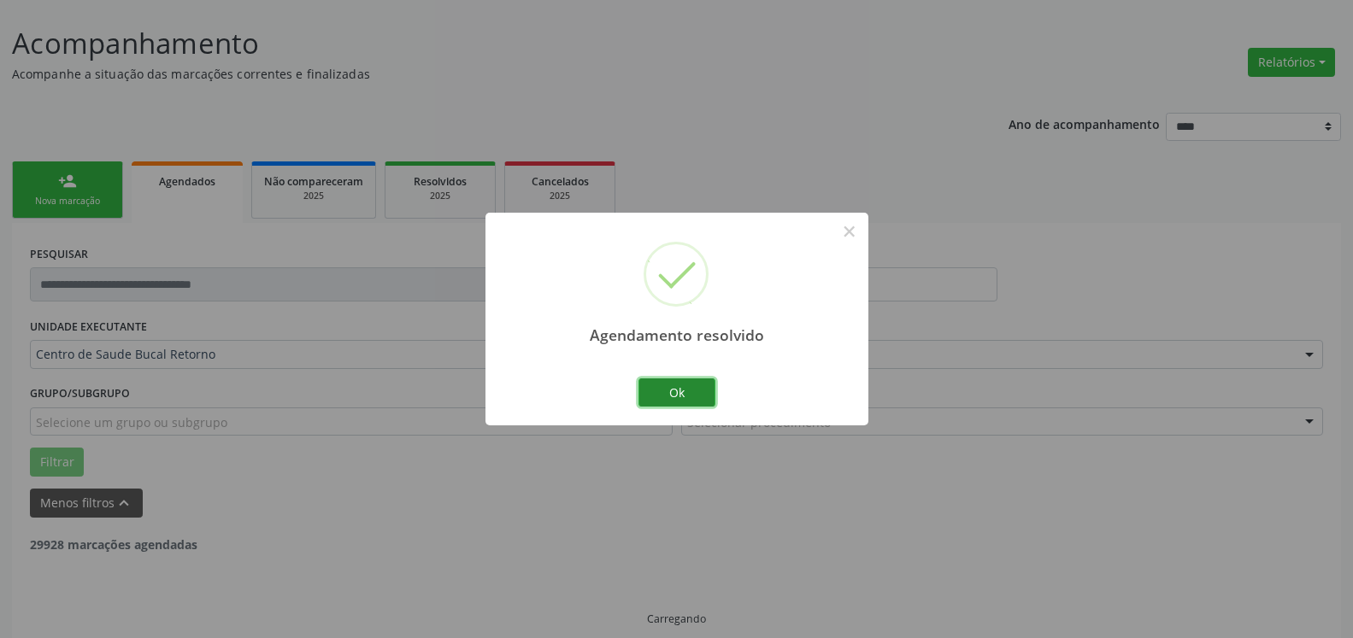
click at [683, 391] on button "Ok" at bounding box center [676, 393] width 77 height 29
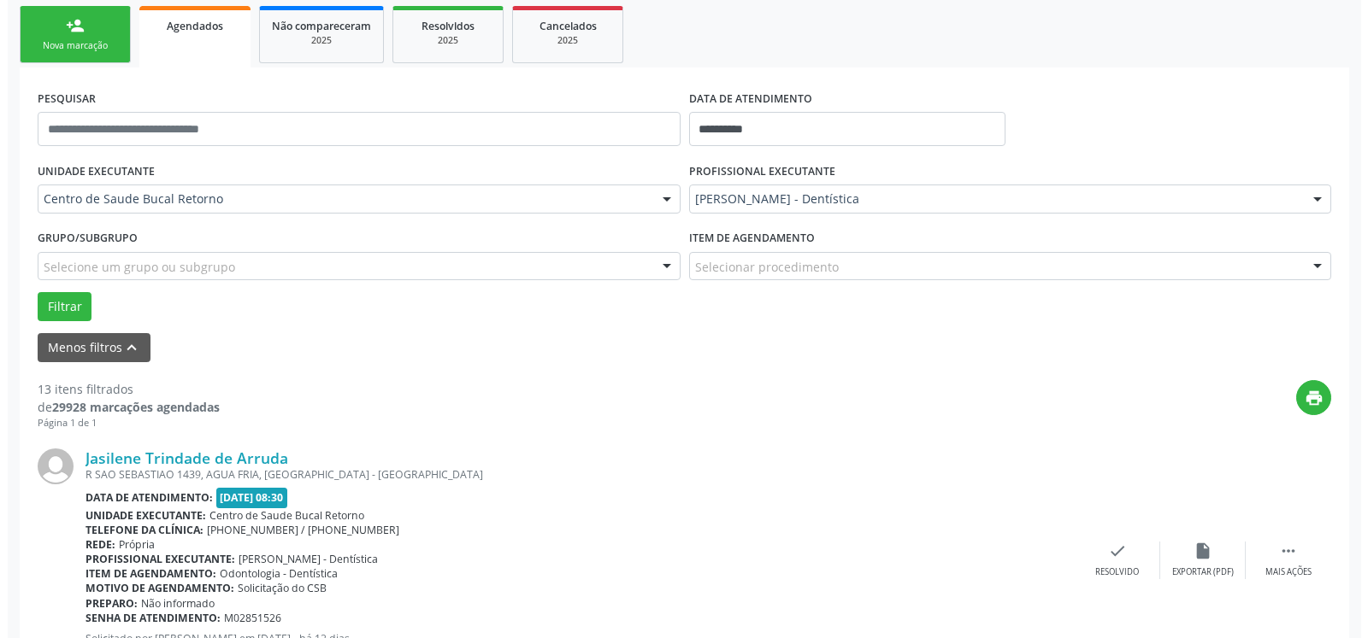
scroll to position [286, 0]
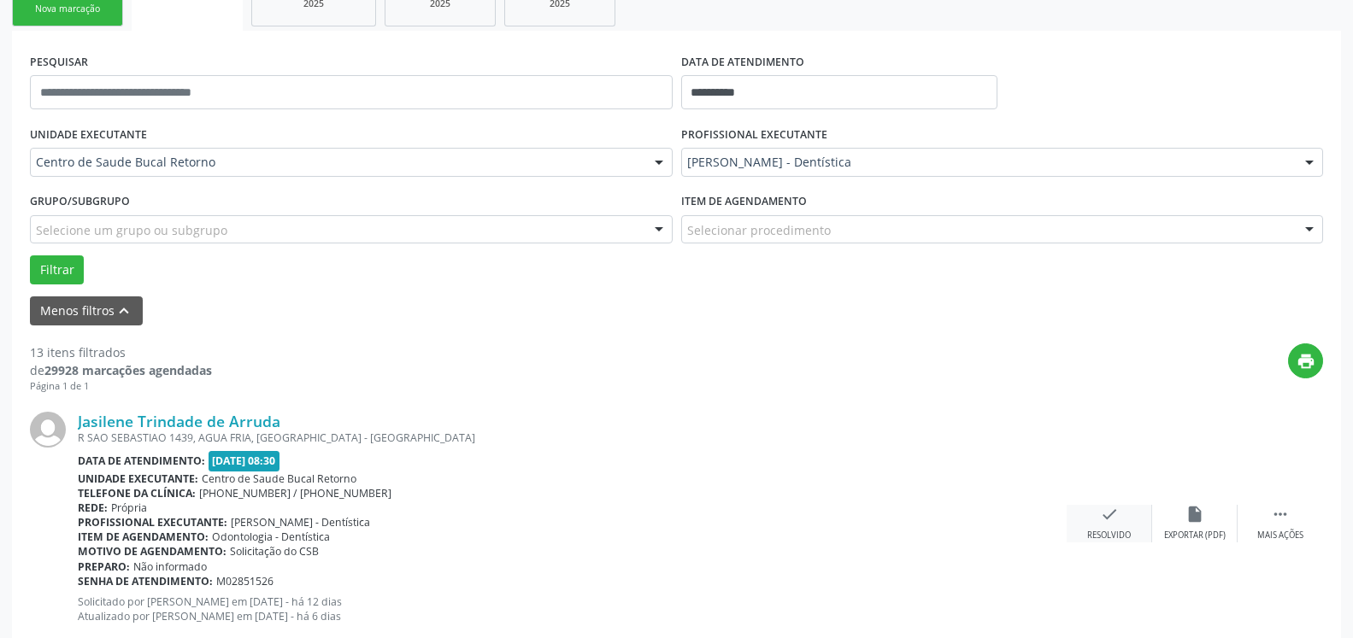
click at [1101, 518] on icon "check" at bounding box center [1109, 514] width 19 height 19
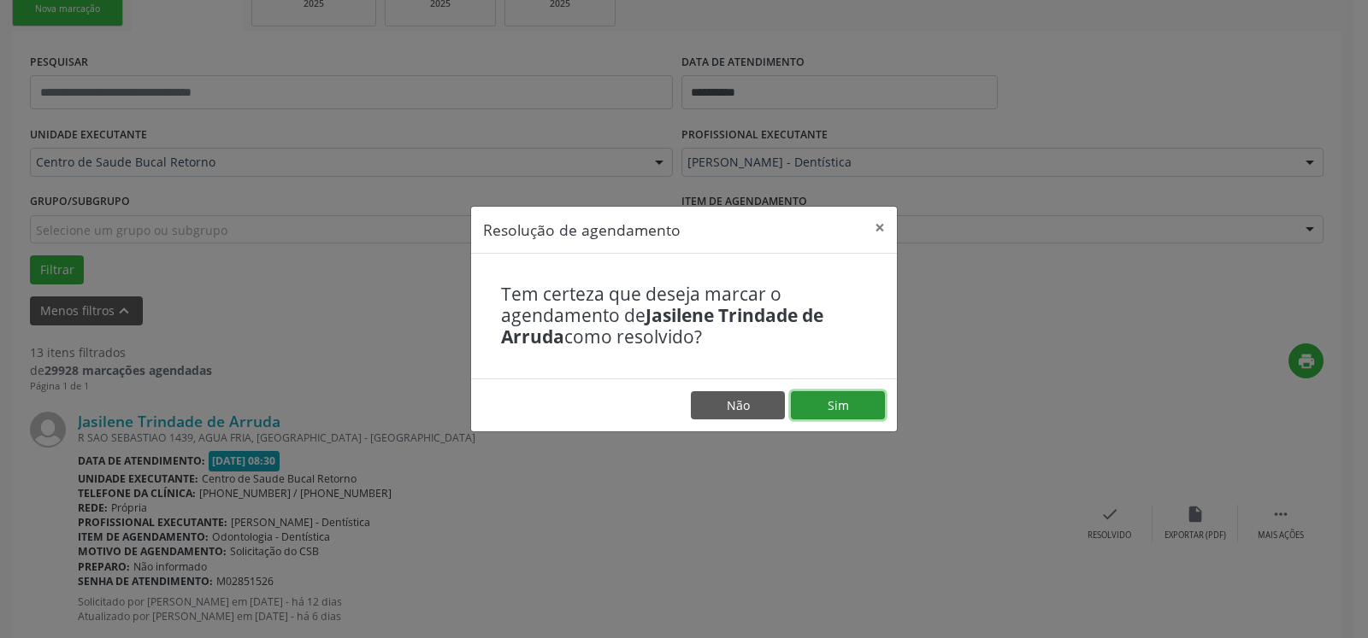
click at [840, 406] on button "Sim" at bounding box center [838, 405] width 94 height 29
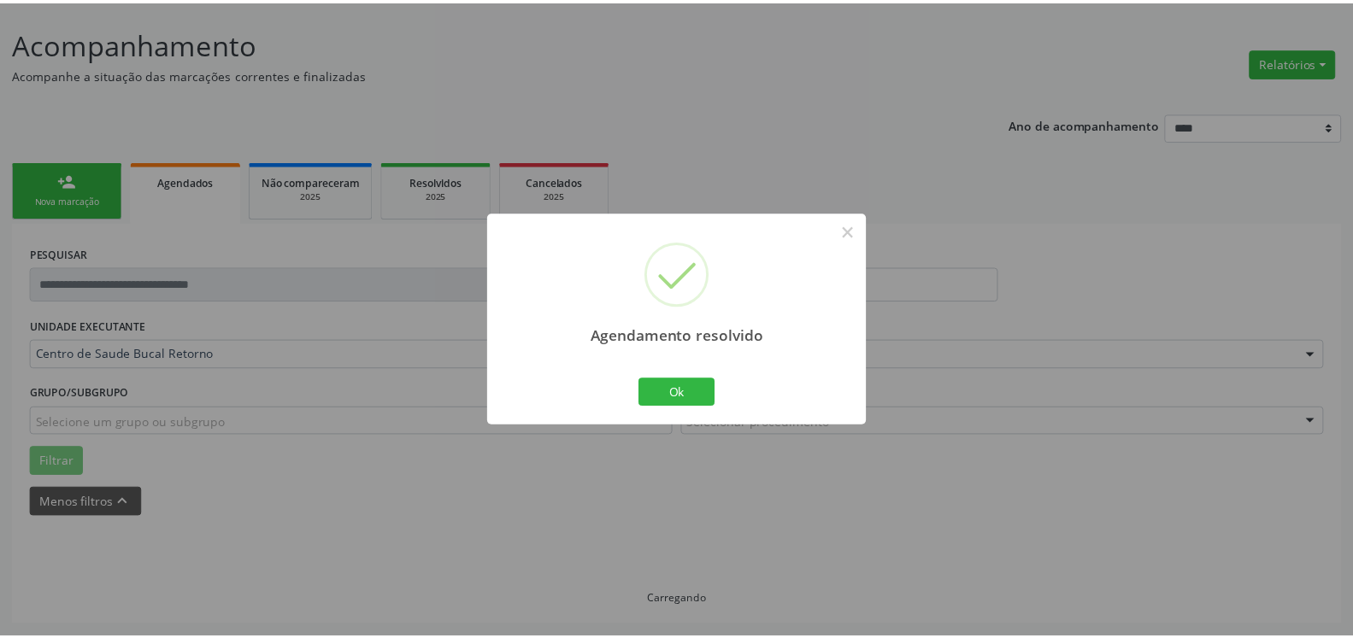
scroll to position [94, 0]
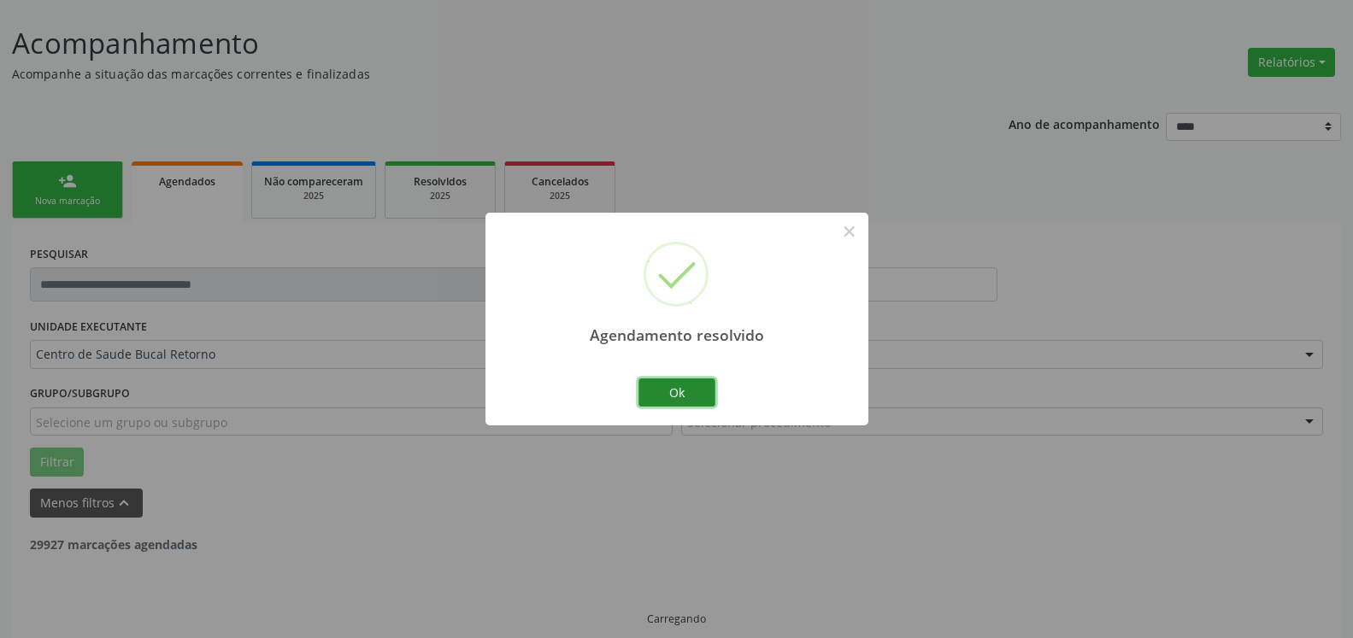
click at [680, 389] on button "Ok" at bounding box center [676, 393] width 77 height 29
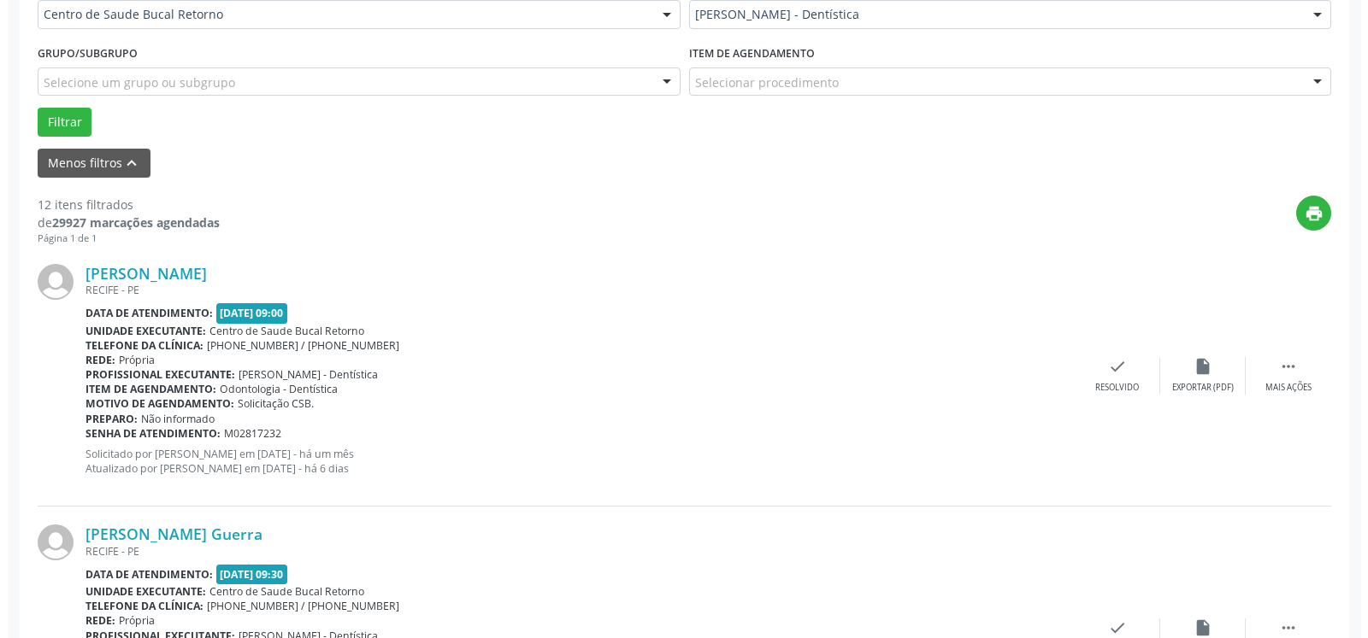
scroll to position [461, 0]
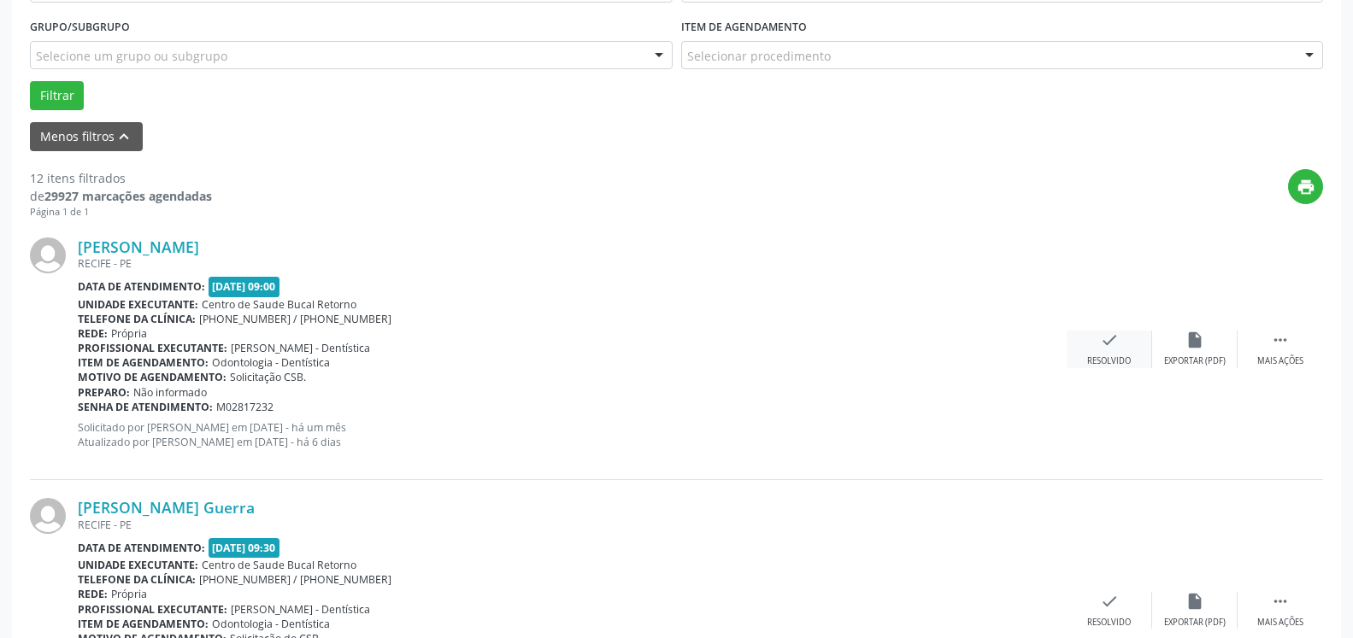
click at [1117, 350] on icon "check" at bounding box center [1109, 340] width 19 height 19
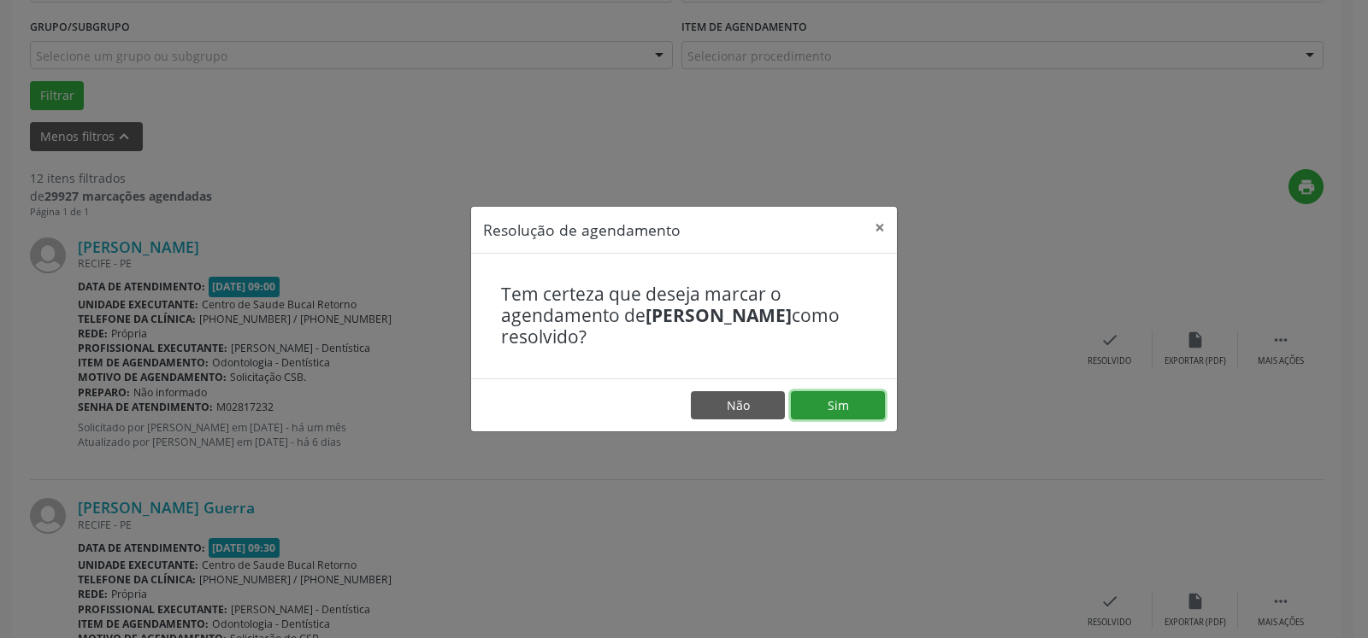
click at [850, 414] on button "Sim" at bounding box center [838, 405] width 94 height 29
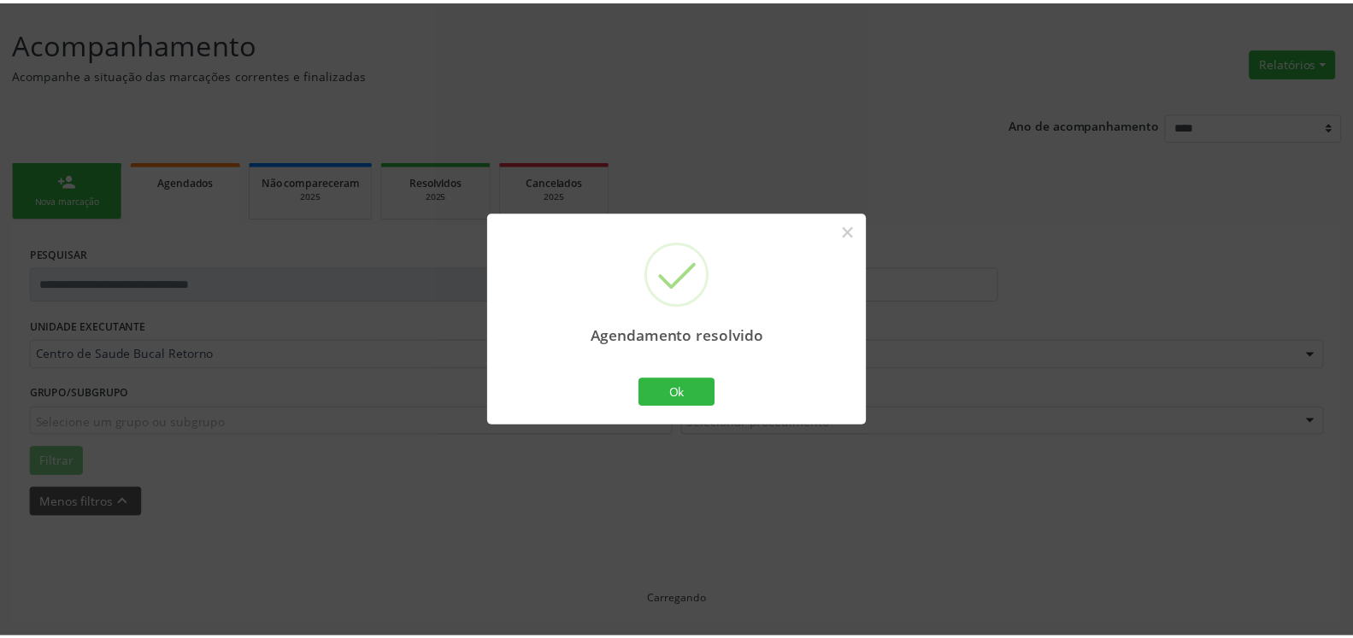
scroll to position [94, 0]
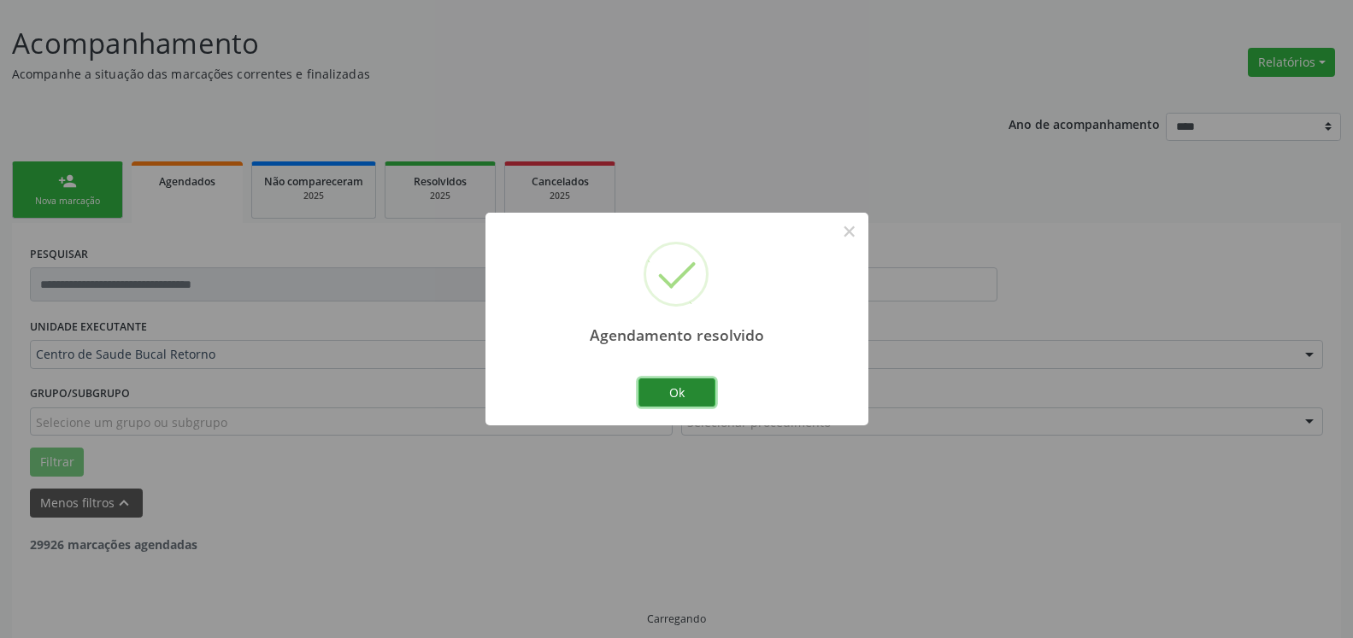
click at [662, 393] on button "Ok" at bounding box center [676, 393] width 77 height 29
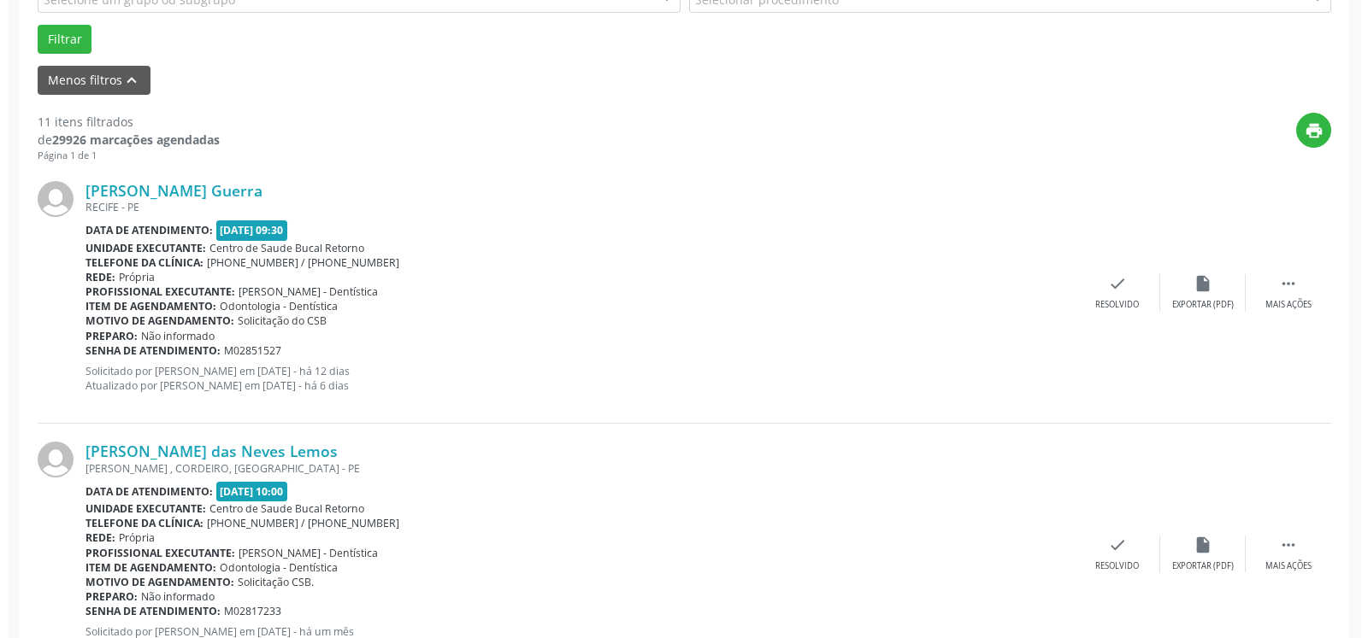
scroll to position [530, 0]
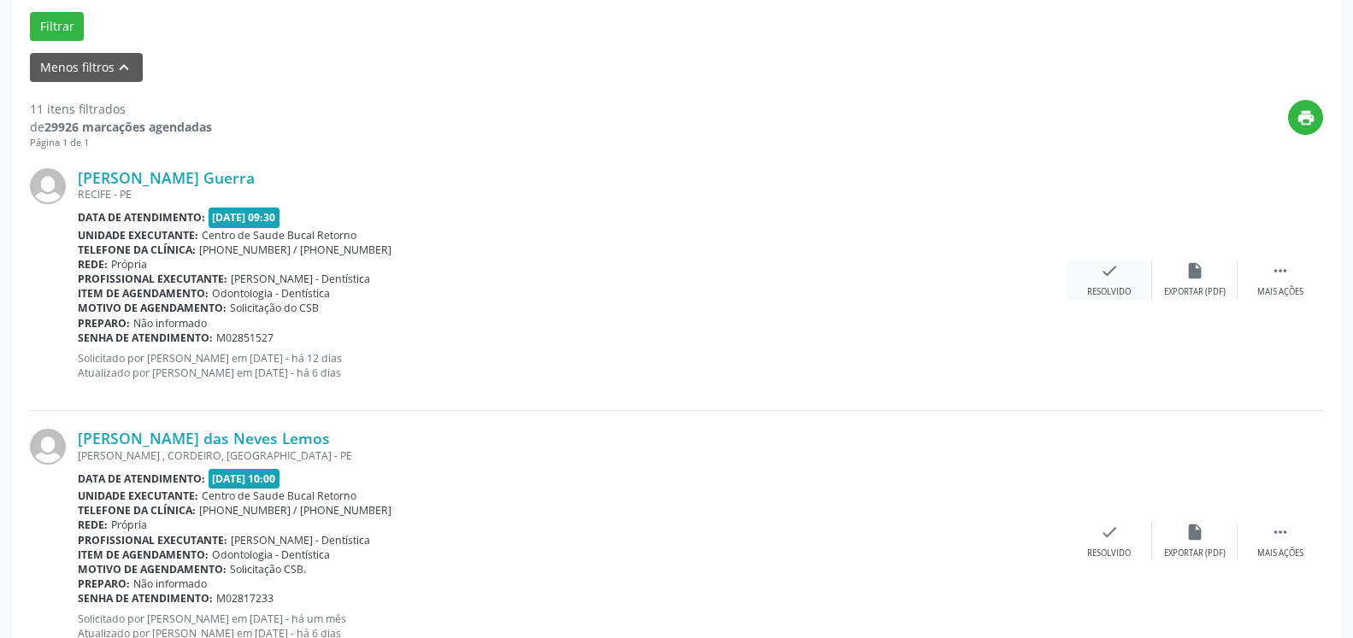
click at [1109, 274] on icon "check" at bounding box center [1109, 271] width 19 height 19
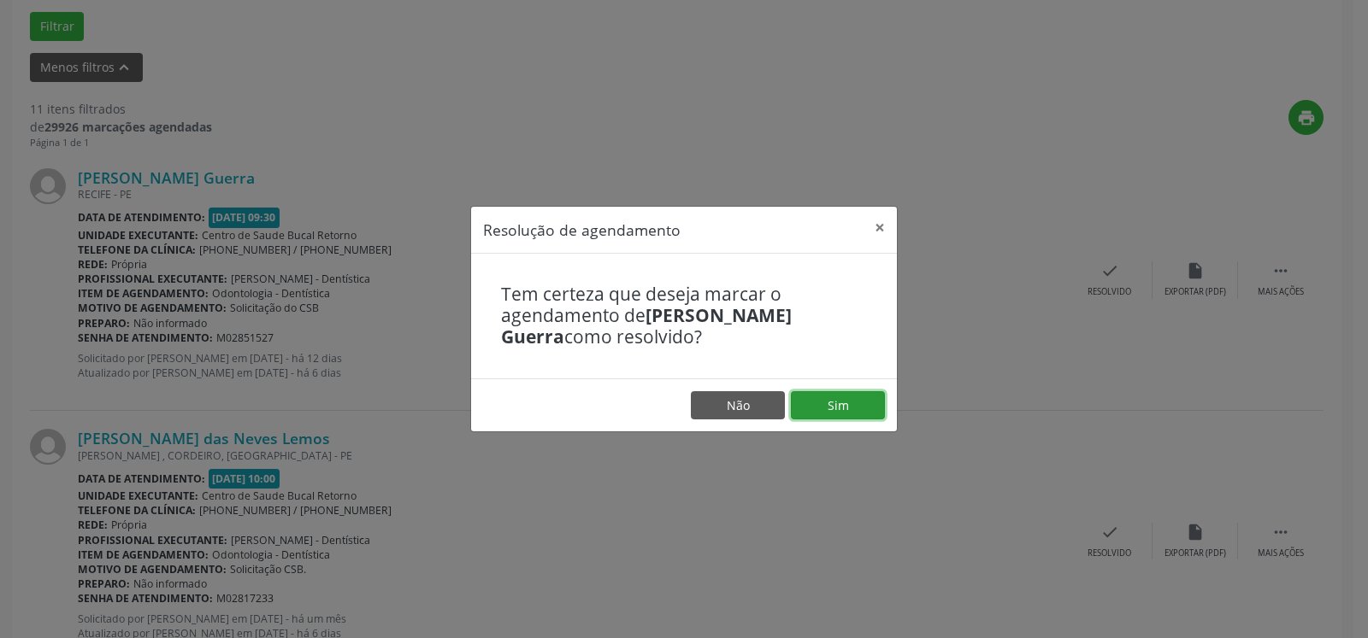
click at [833, 413] on button "Sim" at bounding box center [838, 405] width 94 height 29
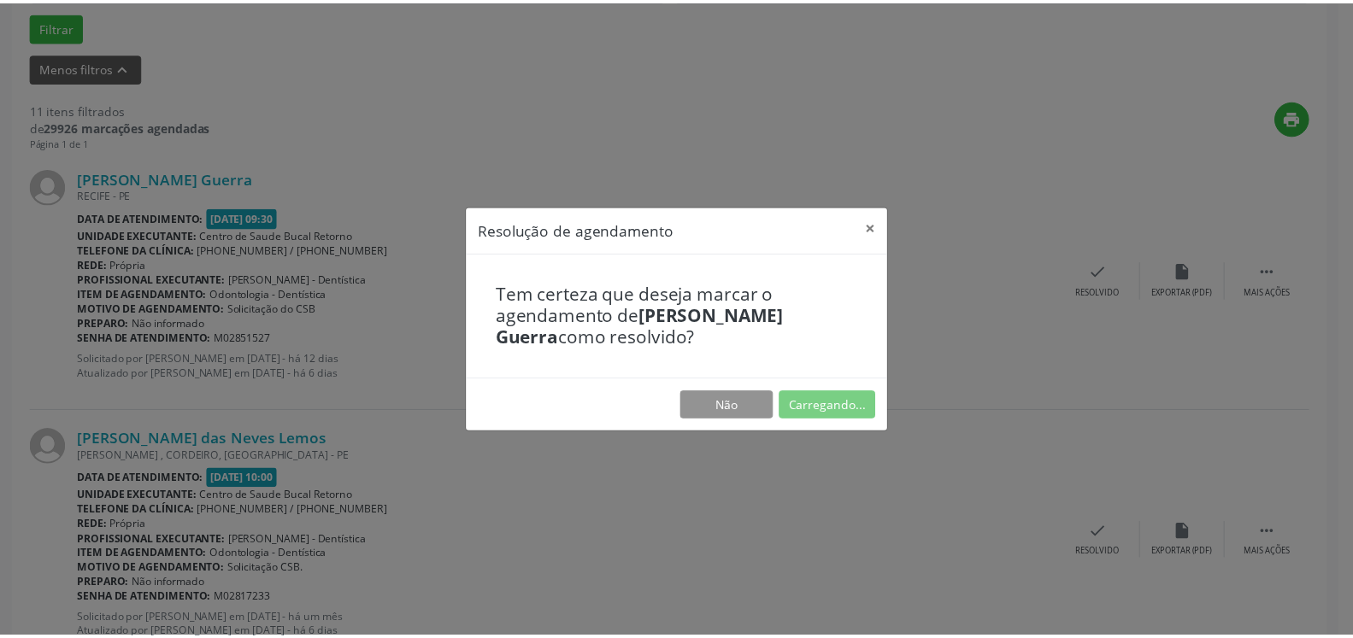
scroll to position [94, 0]
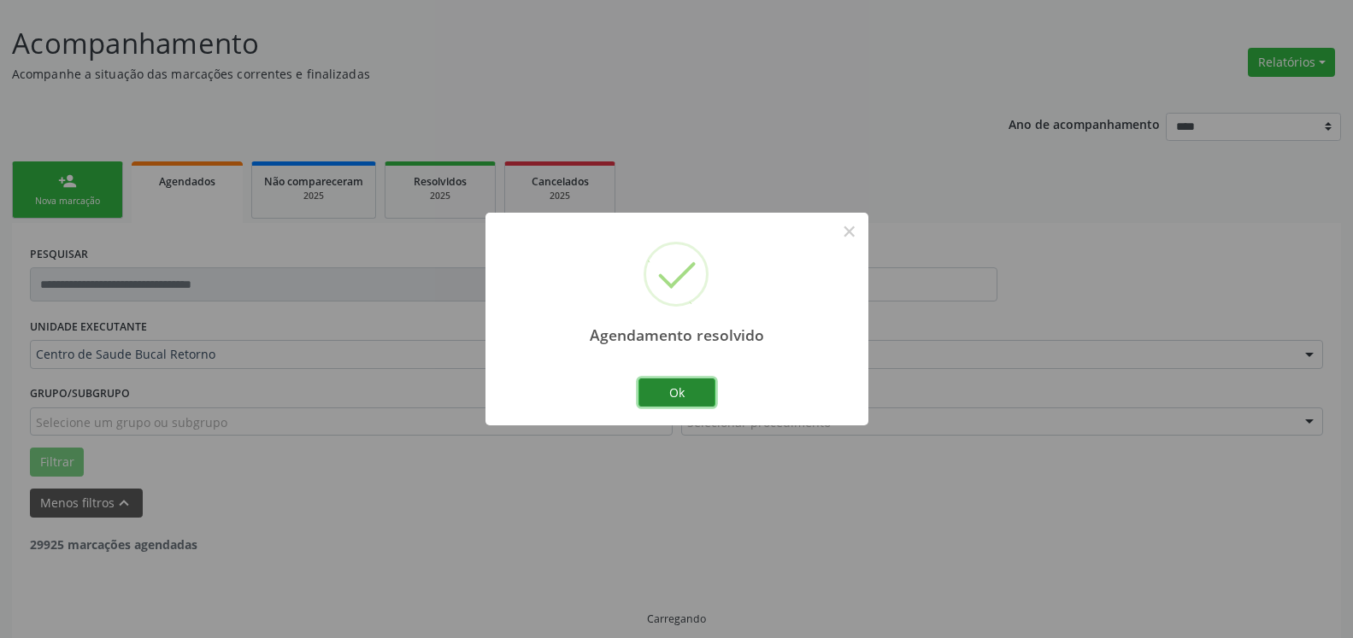
click at [688, 386] on button "Ok" at bounding box center [676, 393] width 77 height 29
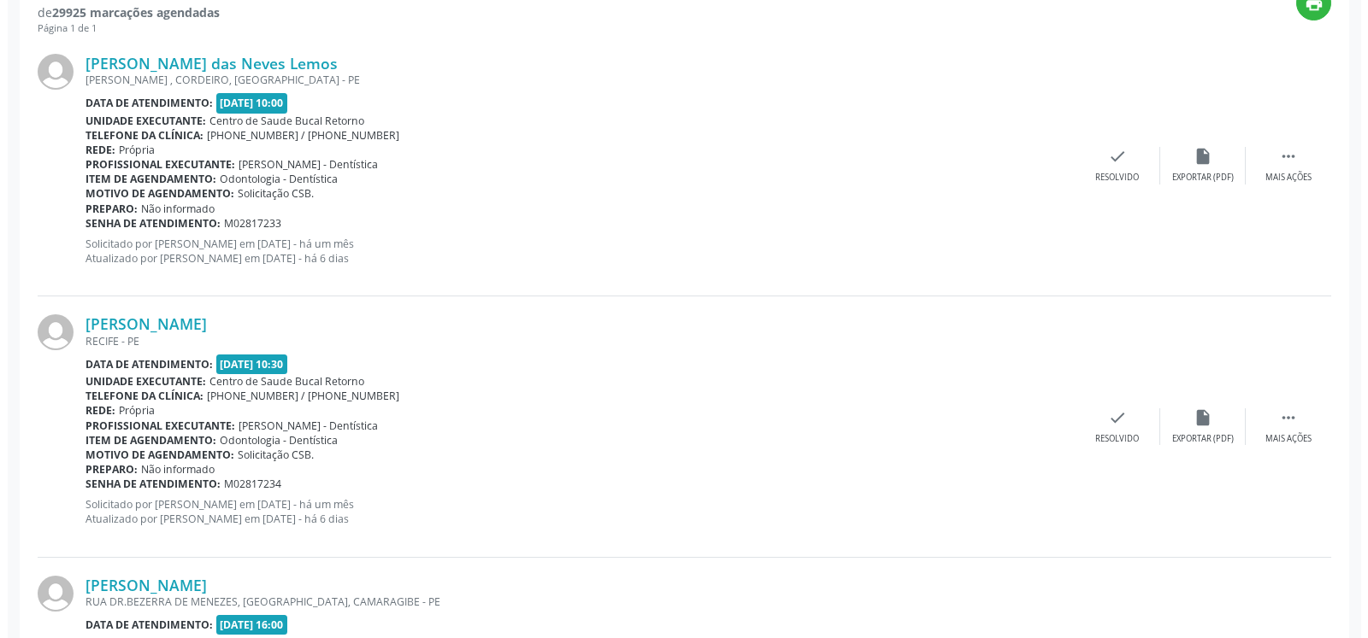
scroll to position [617, 0]
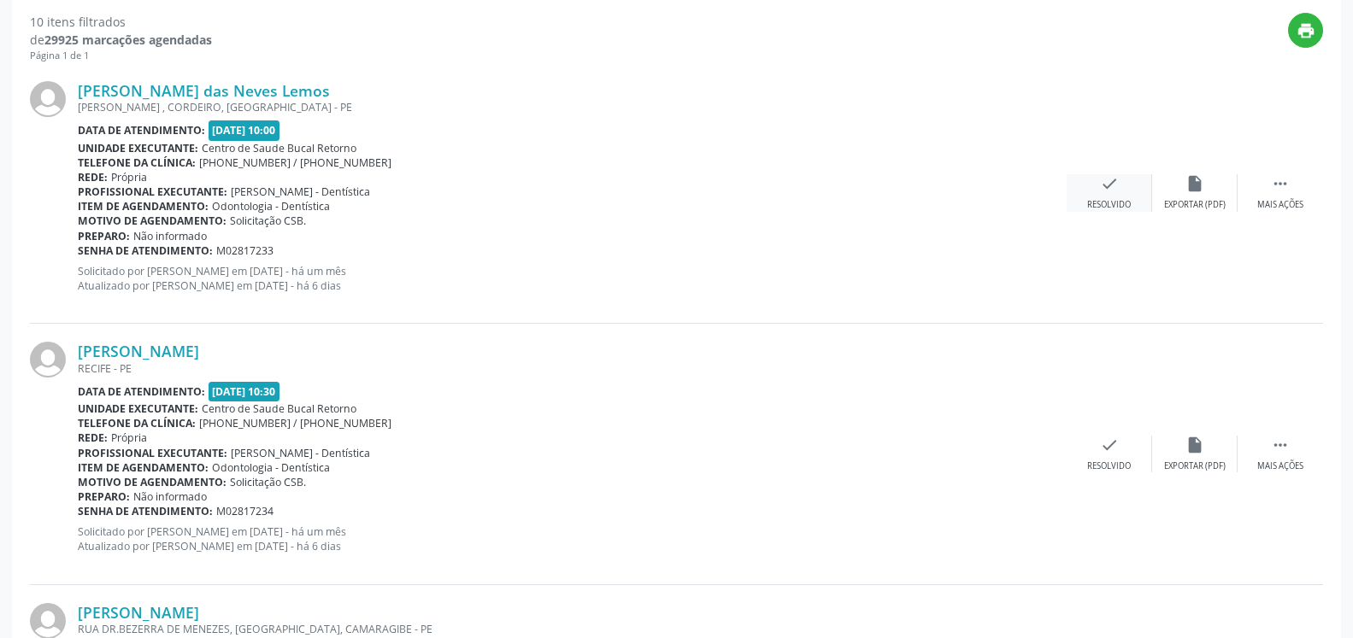
click at [1111, 191] on icon "check" at bounding box center [1109, 183] width 19 height 19
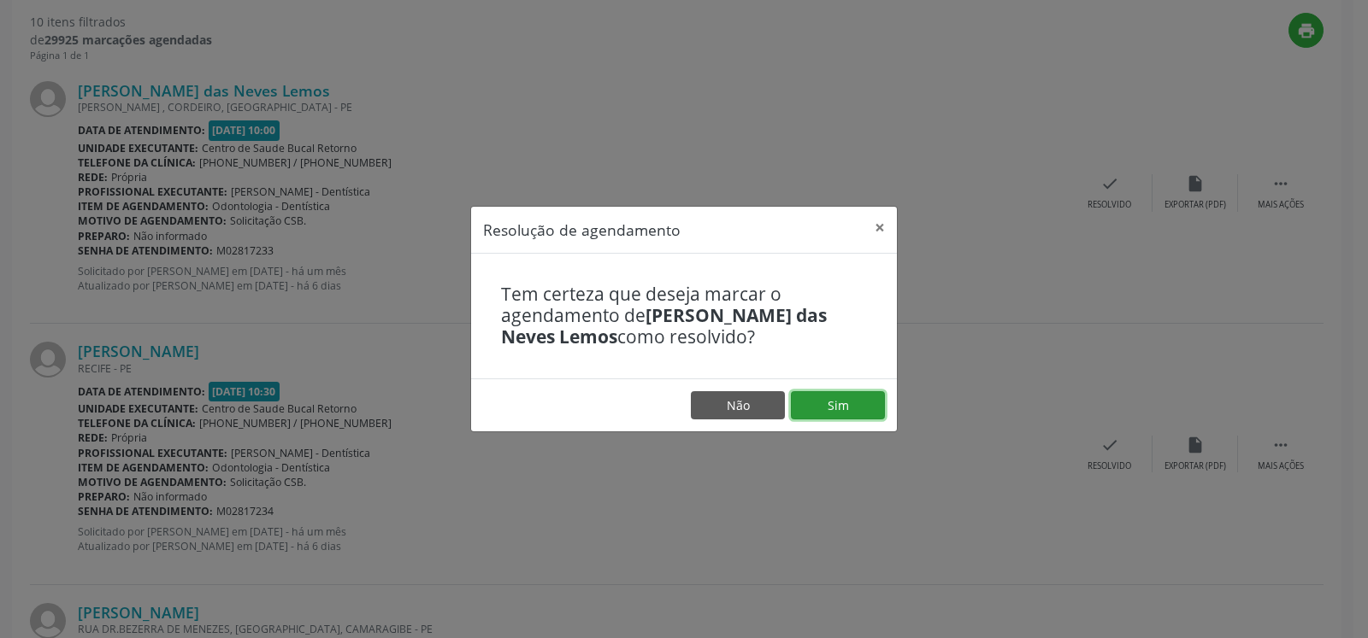
click at [827, 401] on button "Sim" at bounding box center [838, 405] width 94 height 29
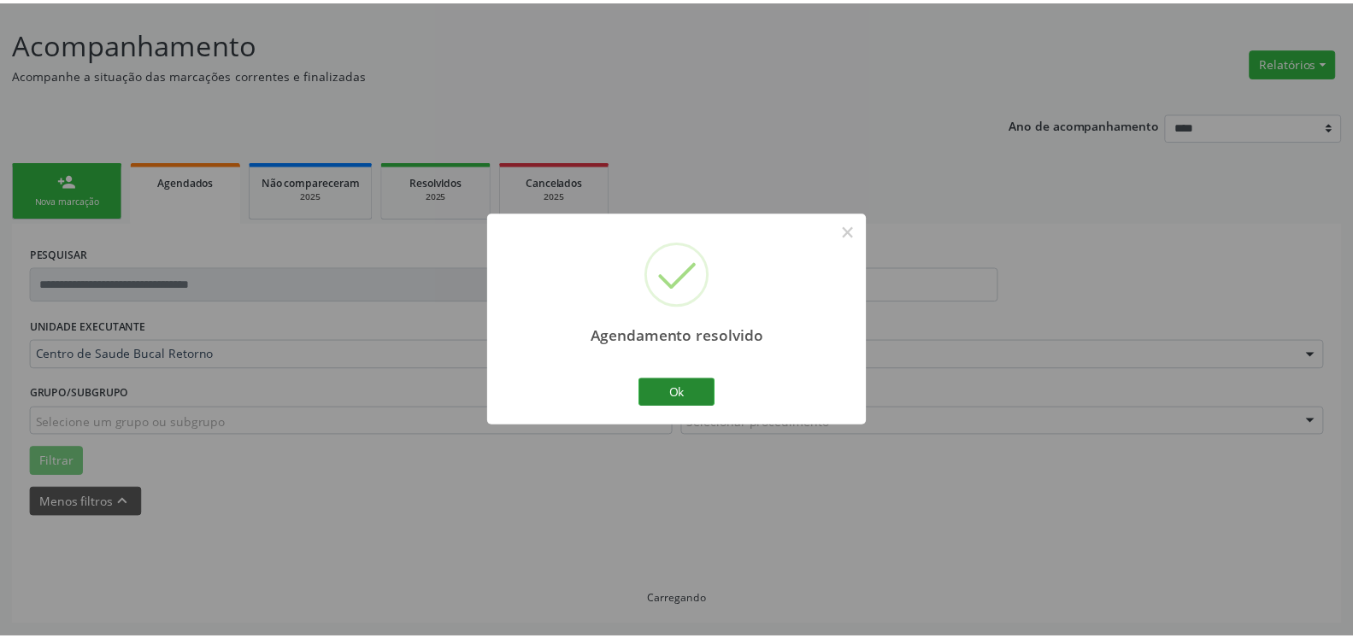
scroll to position [94, 0]
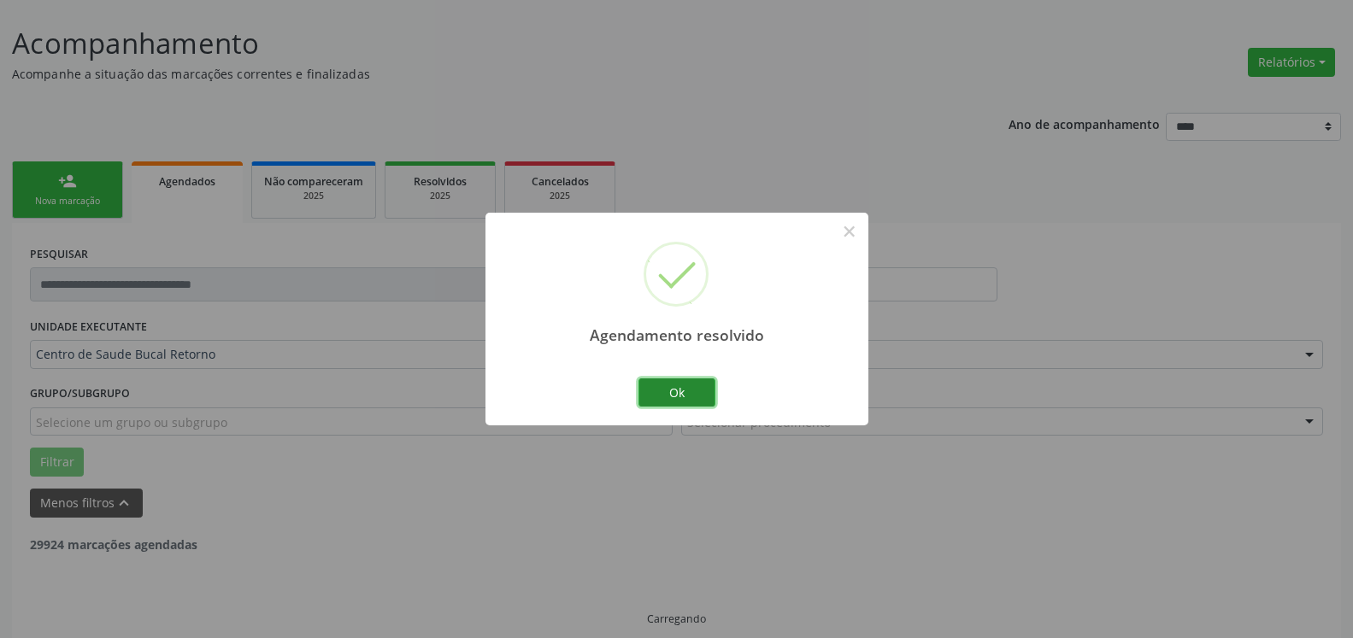
click at [674, 391] on button "Ok" at bounding box center [676, 393] width 77 height 29
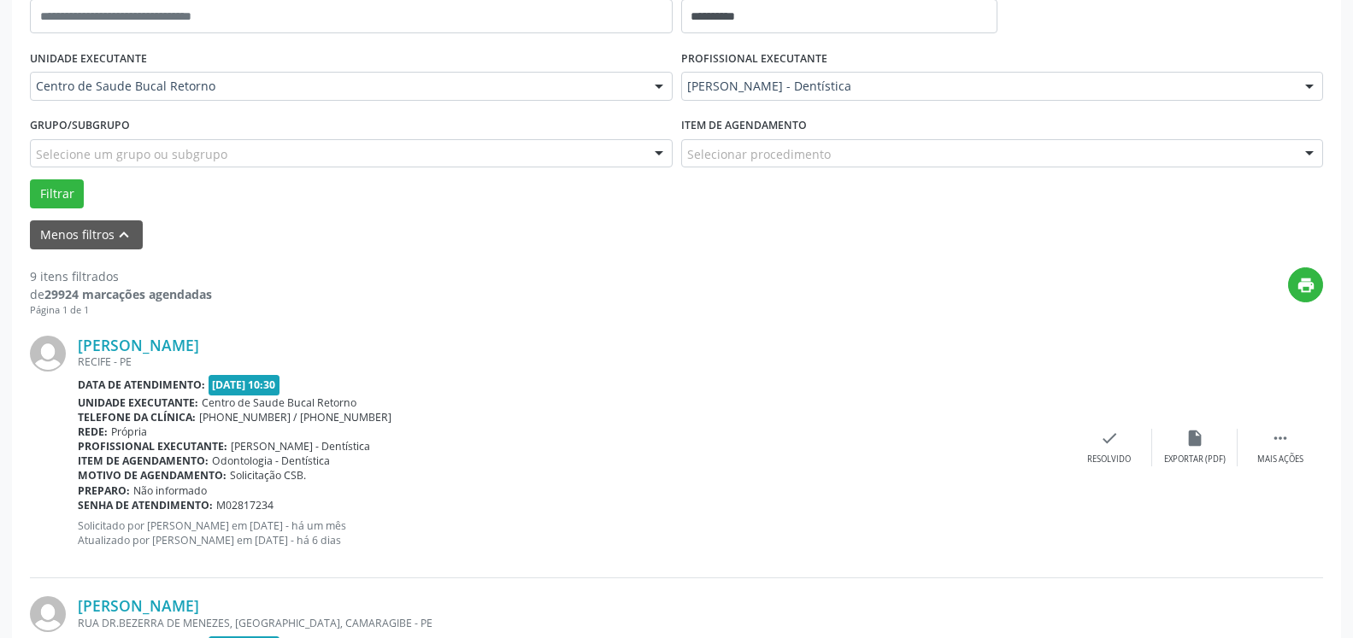
scroll to position [374, 0]
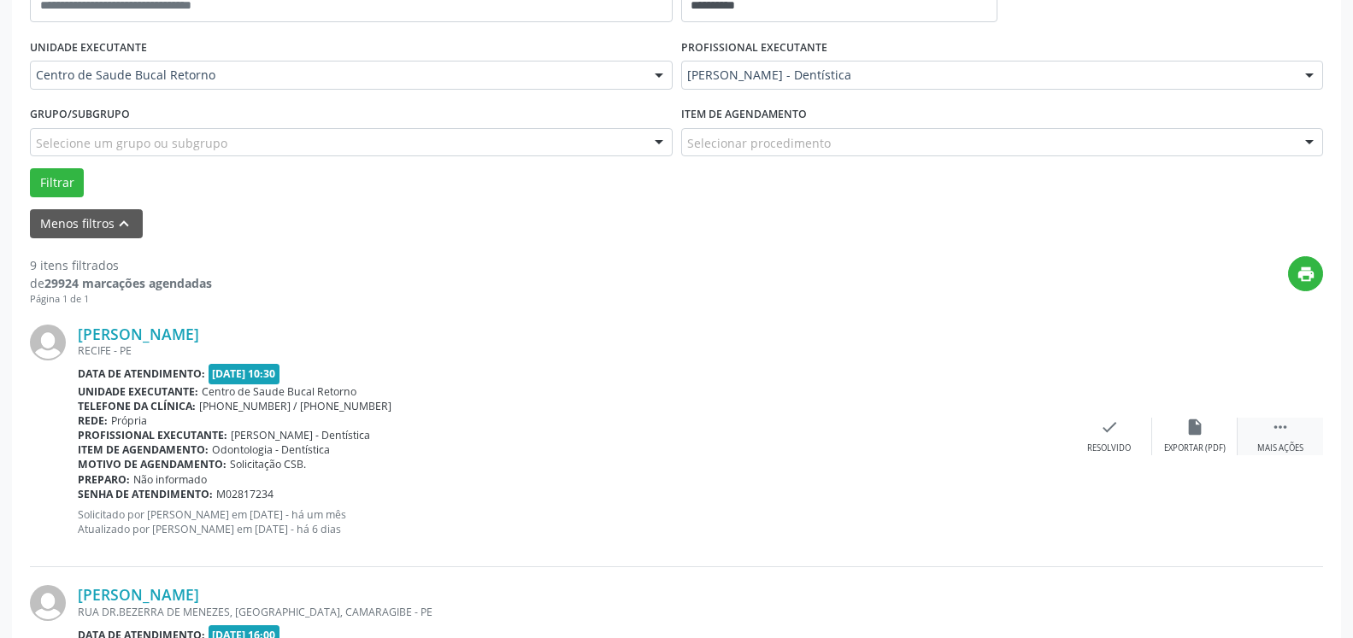
click at [1290, 427] on div " Mais ações" at bounding box center [1280, 436] width 85 height 37
click at [1192, 430] on icon "alarm_off" at bounding box center [1194, 427] width 19 height 19
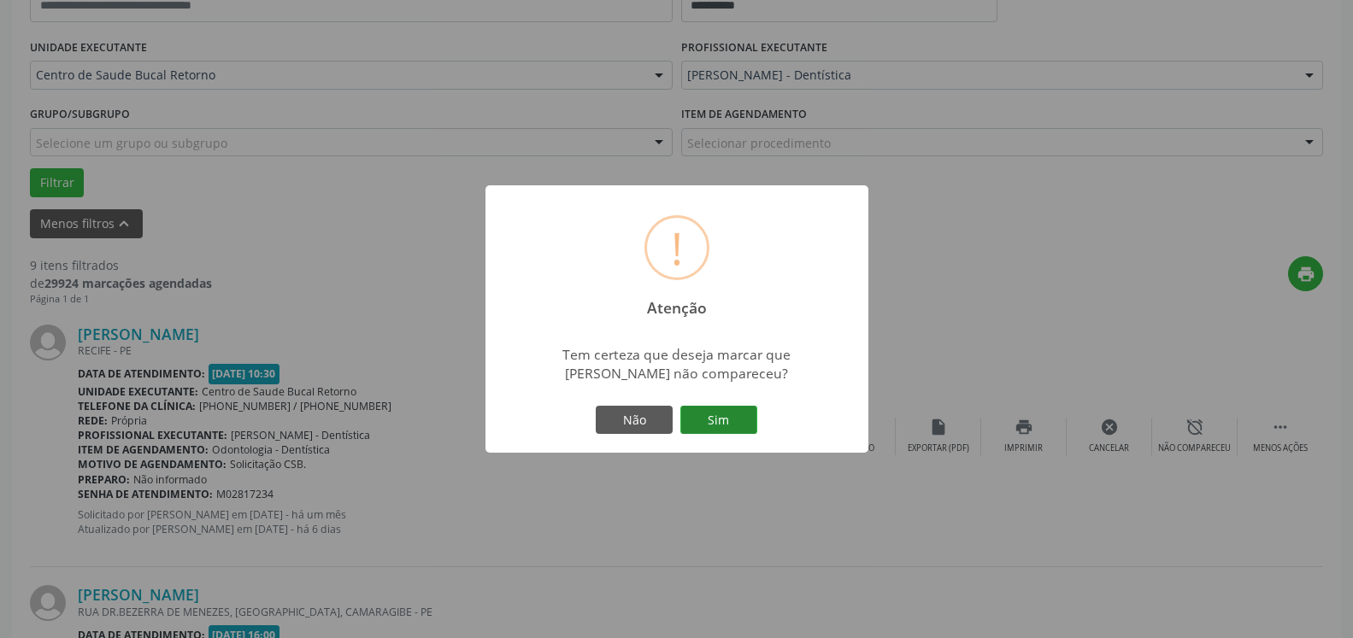
click at [731, 427] on button "Sim" at bounding box center [718, 420] width 77 height 29
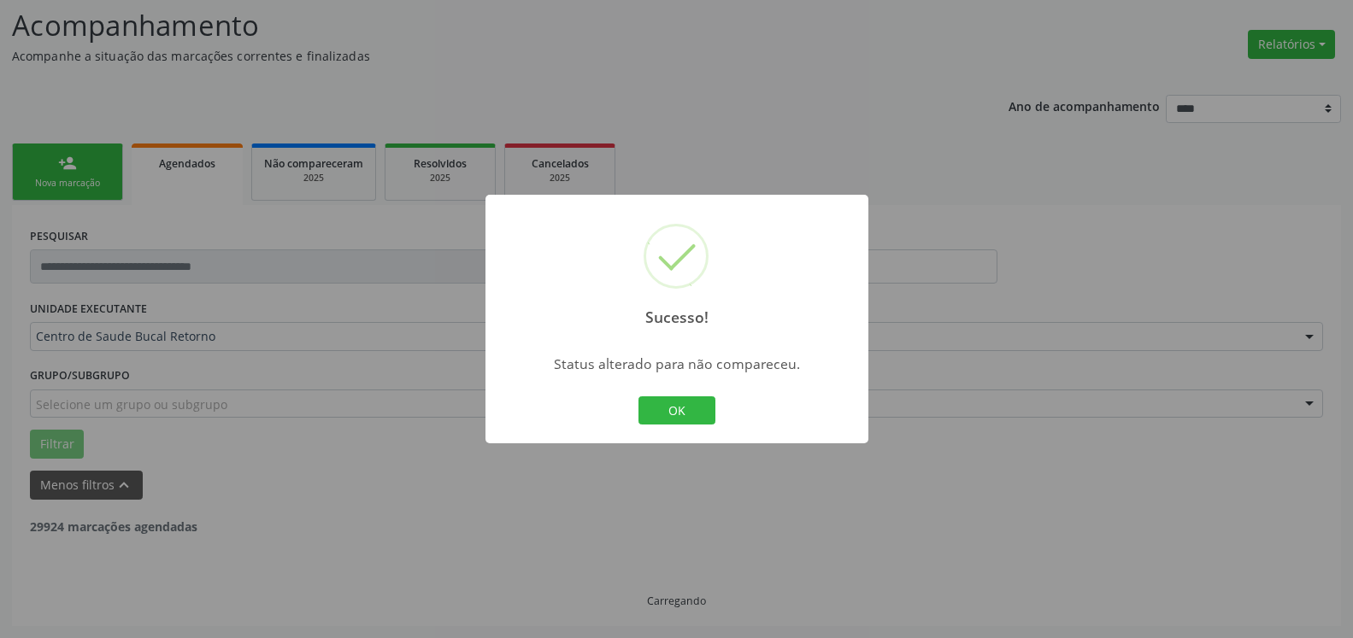
scroll to position [112, 0]
click at [690, 406] on button "OK" at bounding box center [676, 411] width 77 height 29
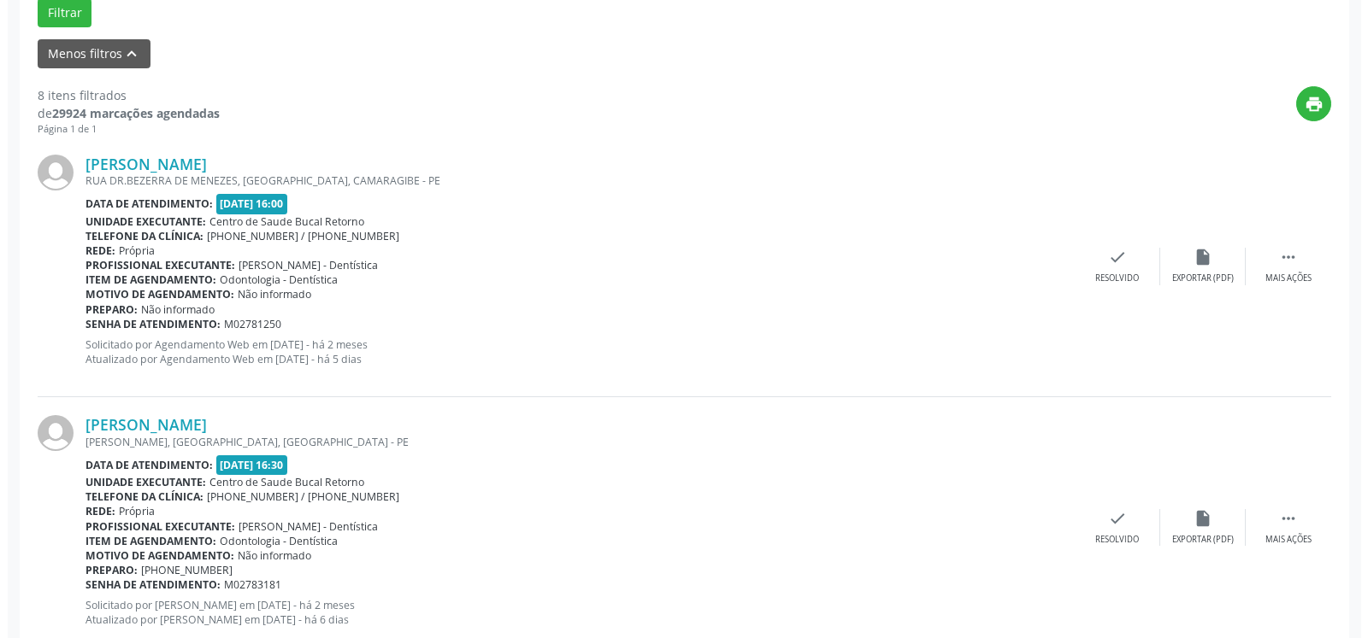
scroll to position [548, 0]
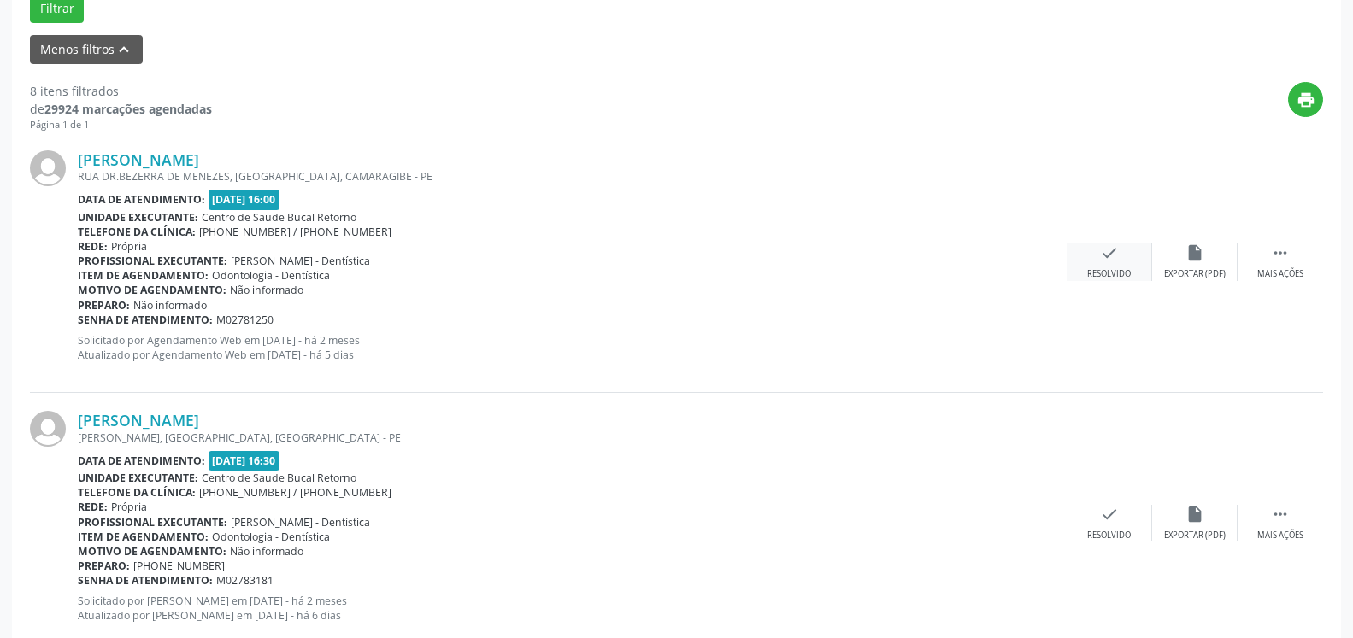
click at [1124, 263] on div "check Resolvido" at bounding box center [1109, 262] width 85 height 37
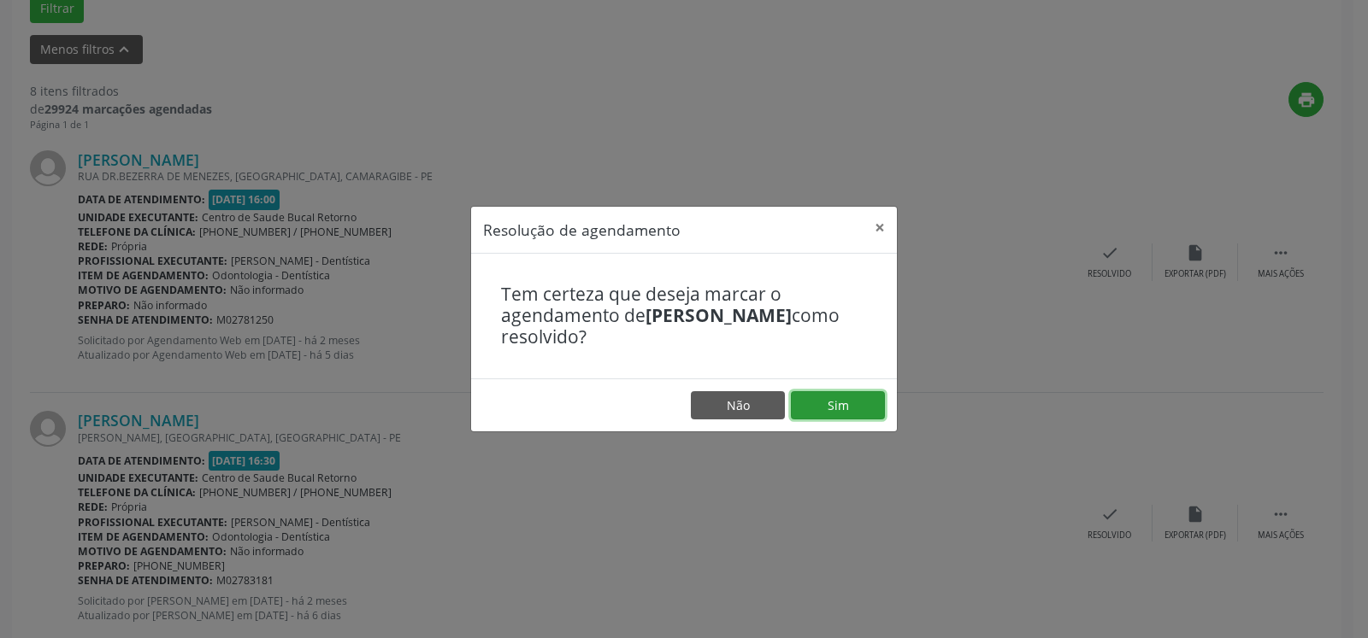
click at [832, 406] on button "Sim" at bounding box center [838, 405] width 94 height 29
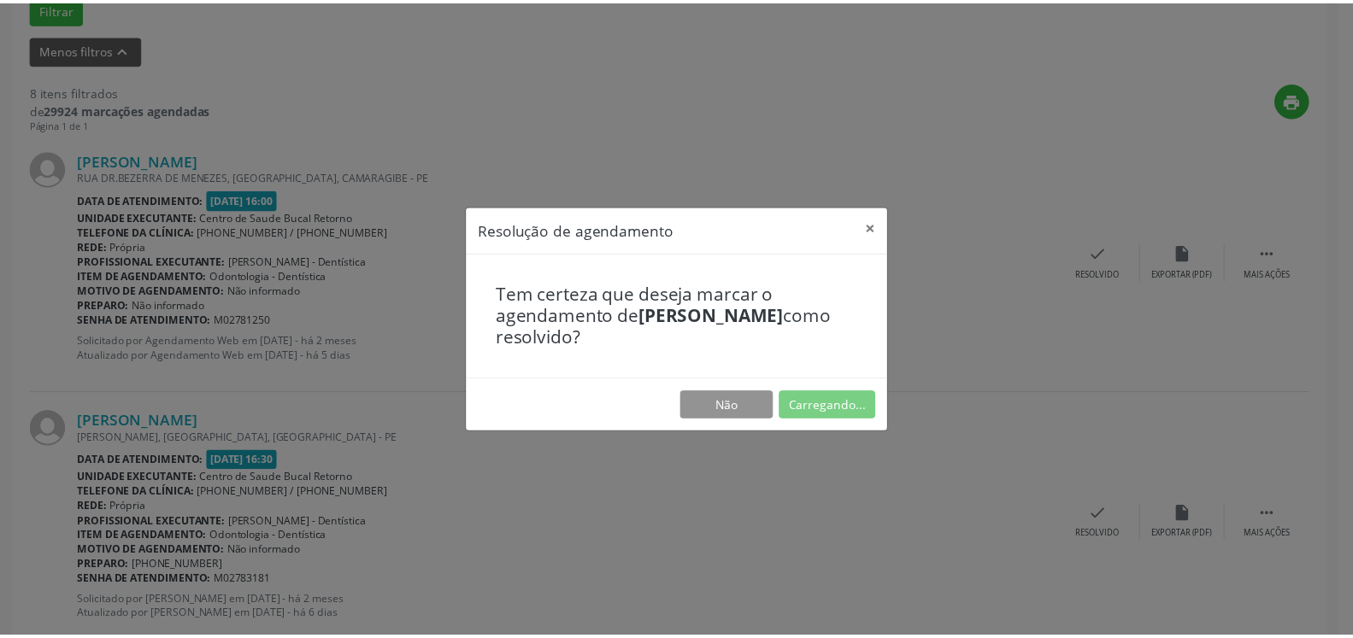
scroll to position [94, 0]
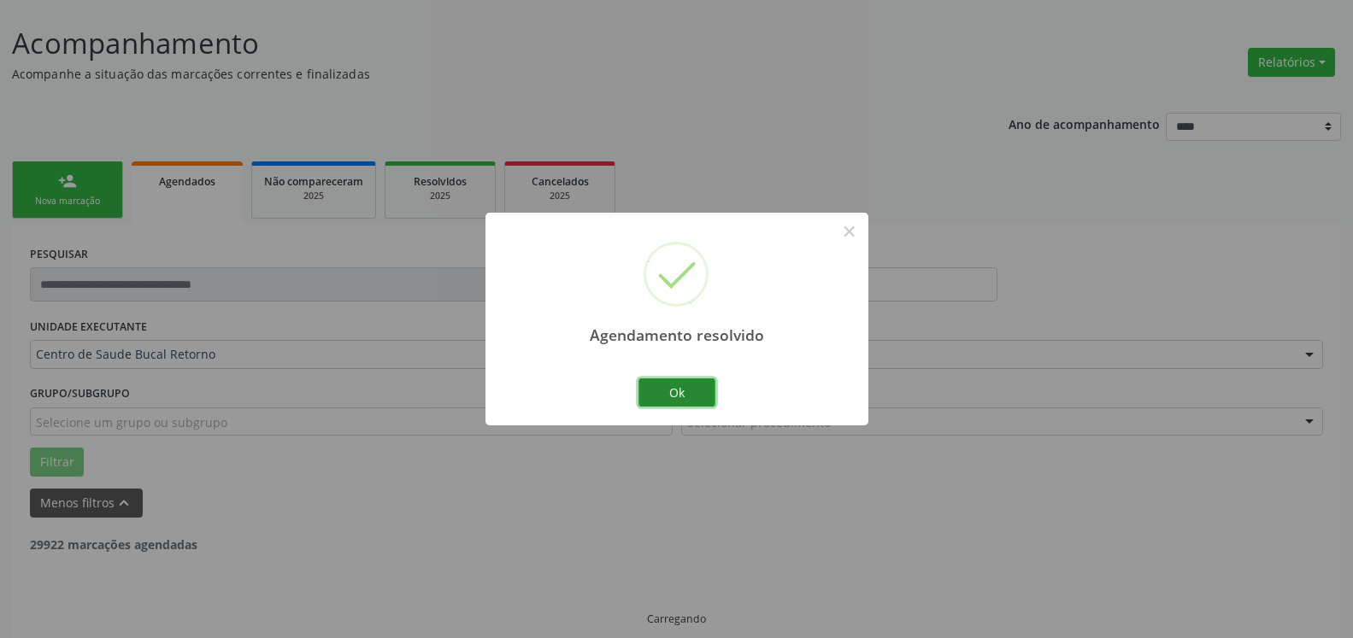
click at [690, 393] on button "Ok" at bounding box center [676, 393] width 77 height 29
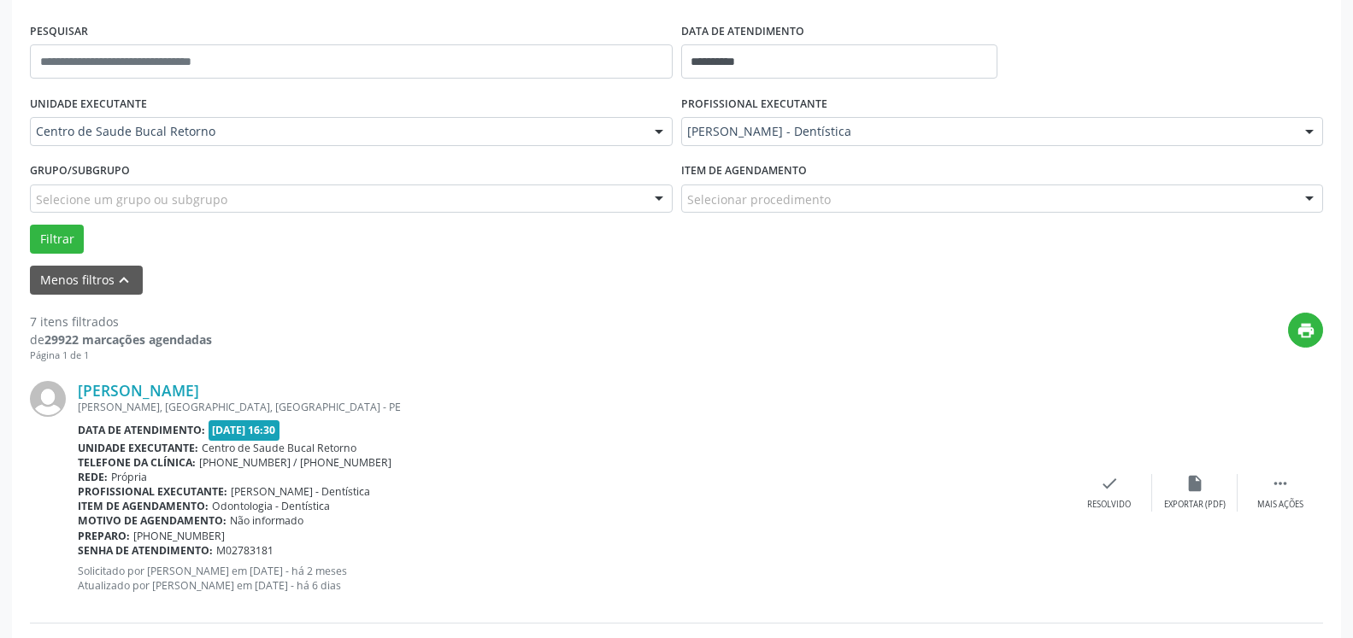
scroll to position [374, 0]
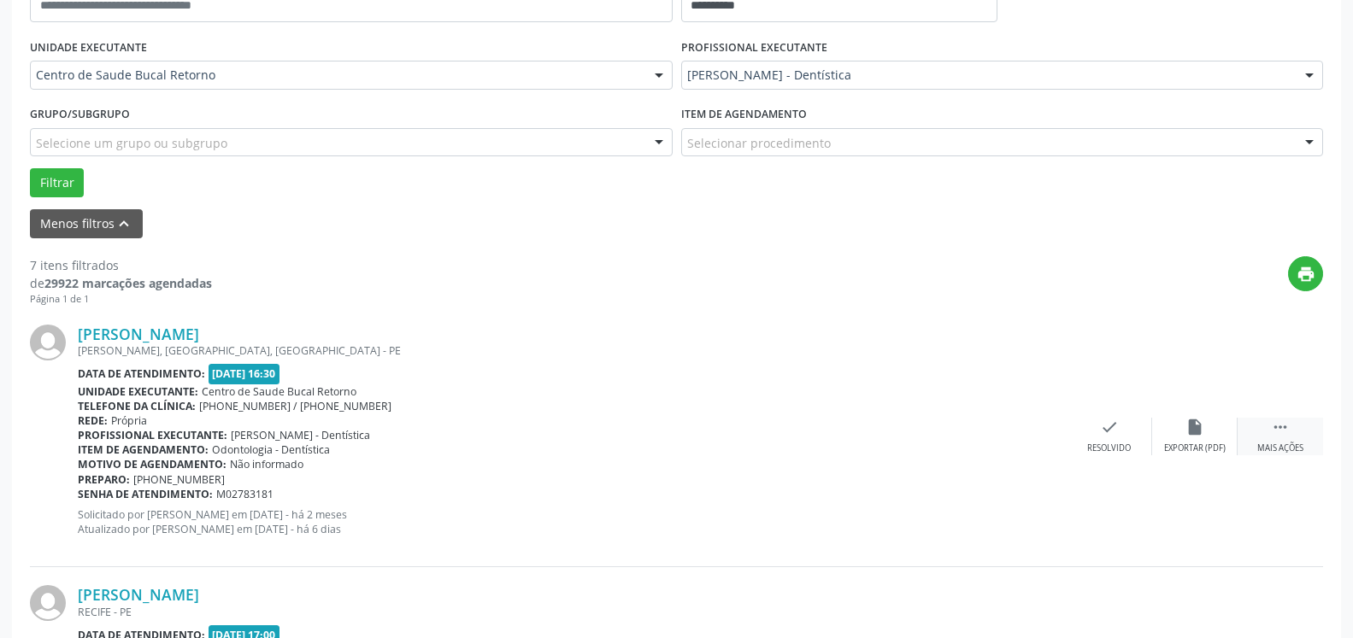
click at [1271, 432] on icon "" at bounding box center [1280, 427] width 19 height 19
click at [1142, 439] on div "cancel Cancelar" at bounding box center [1109, 436] width 85 height 37
click at [1186, 424] on icon "alarm_off" at bounding box center [1194, 427] width 19 height 19
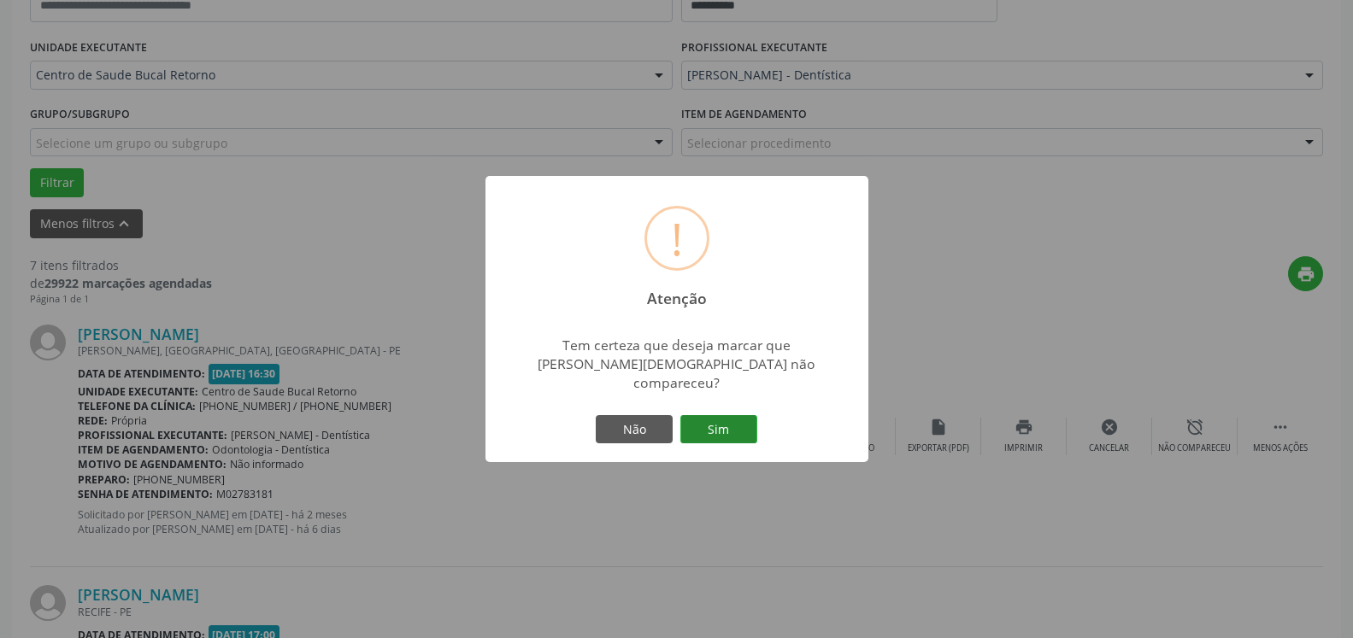
click at [723, 415] on button "Sim" at bounding box center [718, 429] width 77 height 29
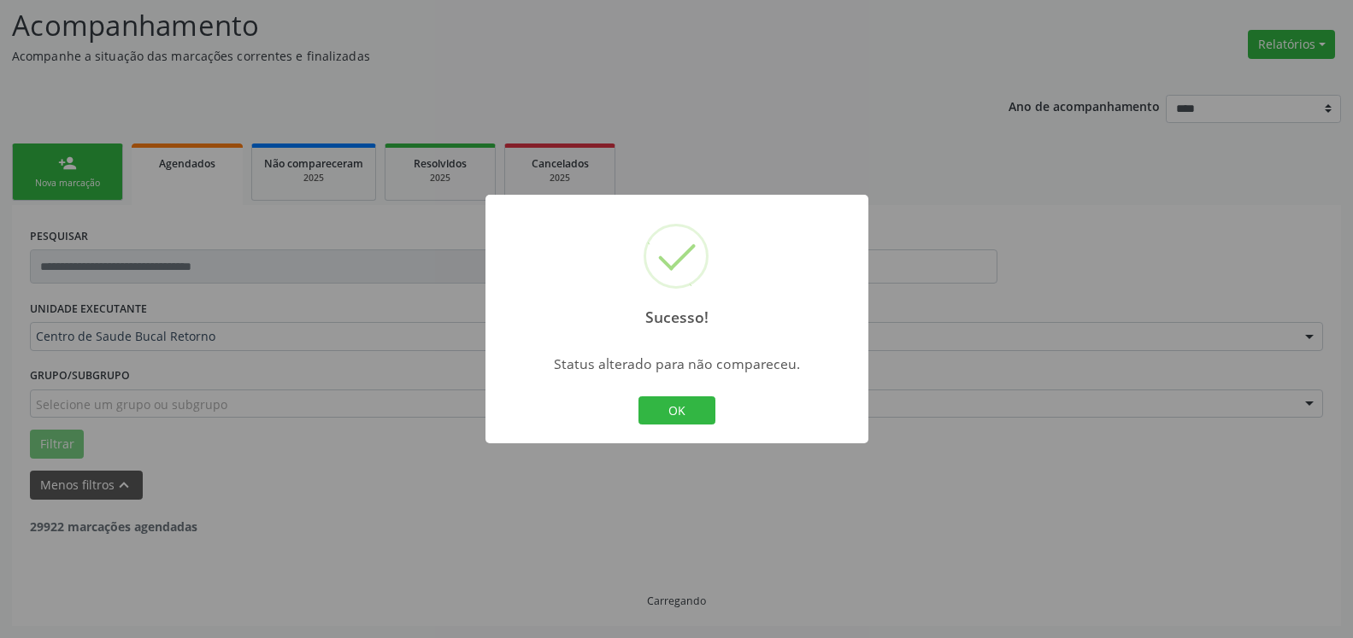
click at [658, 403] on button "OK" at bounding box center [676, 411] width 77 height 29
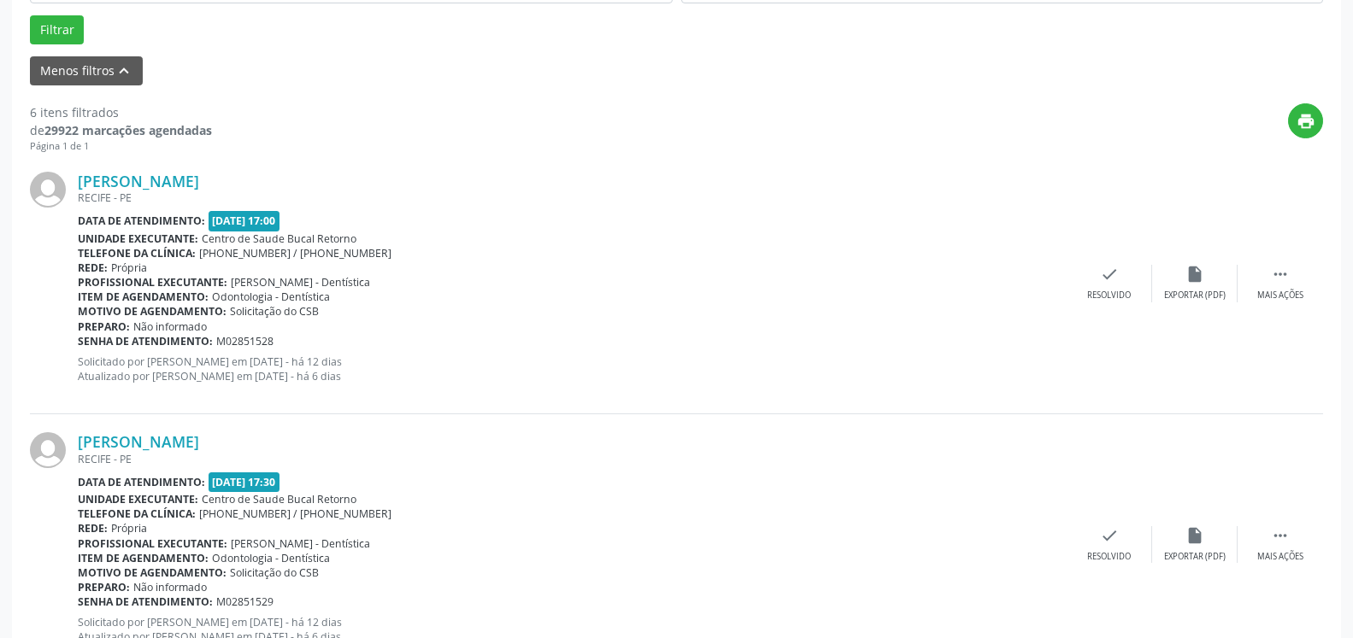
scroll to position [548, 0]
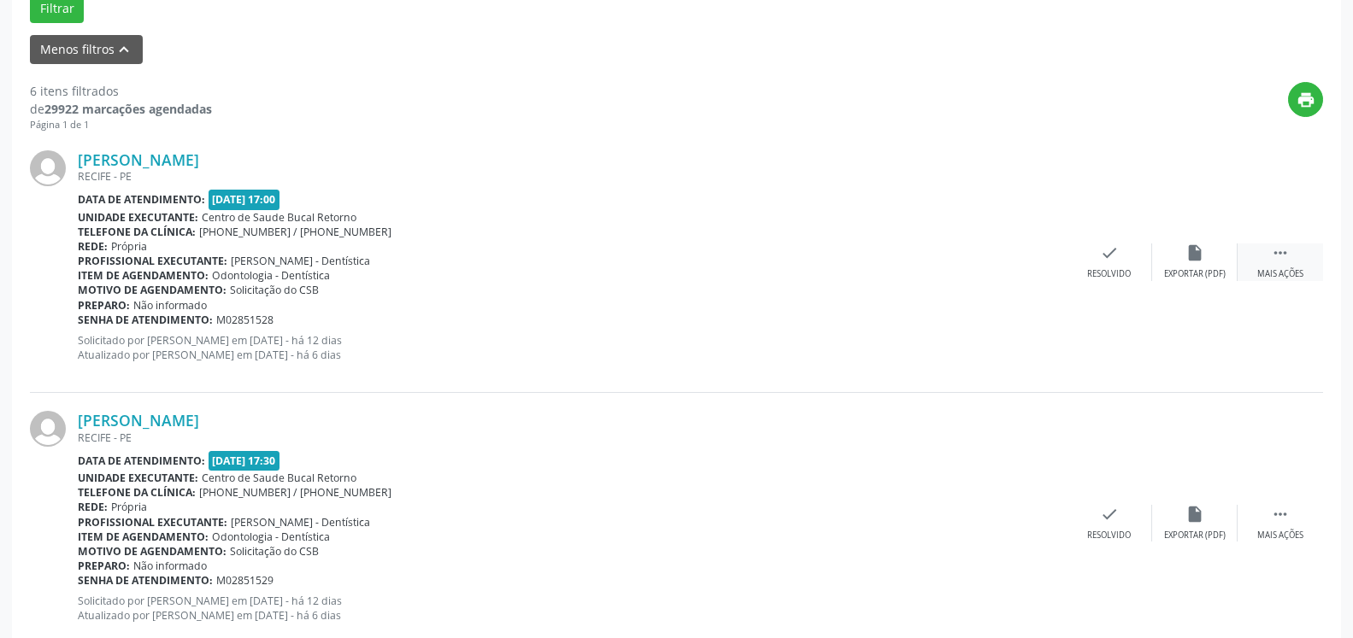
drag, startPoint x: 1289, startPoint y: 248, endPoint x: 1272, endPoint y: 260, distance: 20.9
click at [1287, 249] on icon "" at bounding box center [1280, 253] width 19 height 19
click at [1219, 266] on div "alarm_off Não compareceu" at bounding box center [1194, 262] width 85 height 37
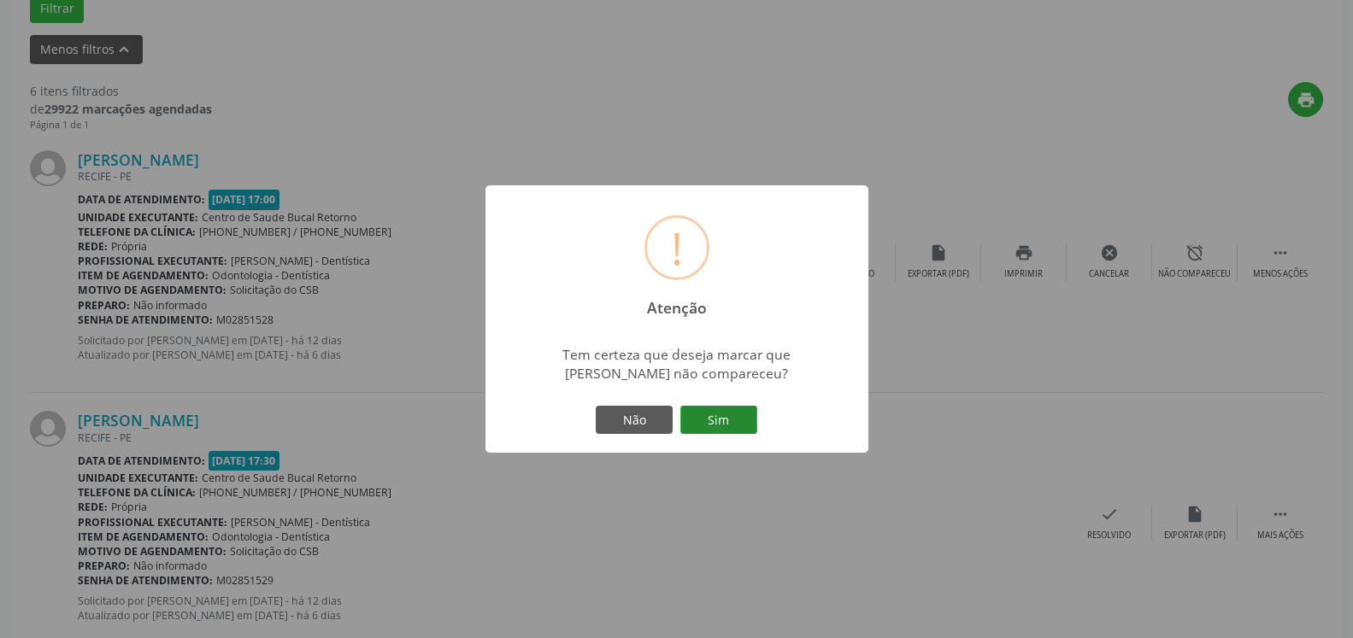
click at [732, 416] on button "Sim" at bounding box center [718, 420] width 77 height 29
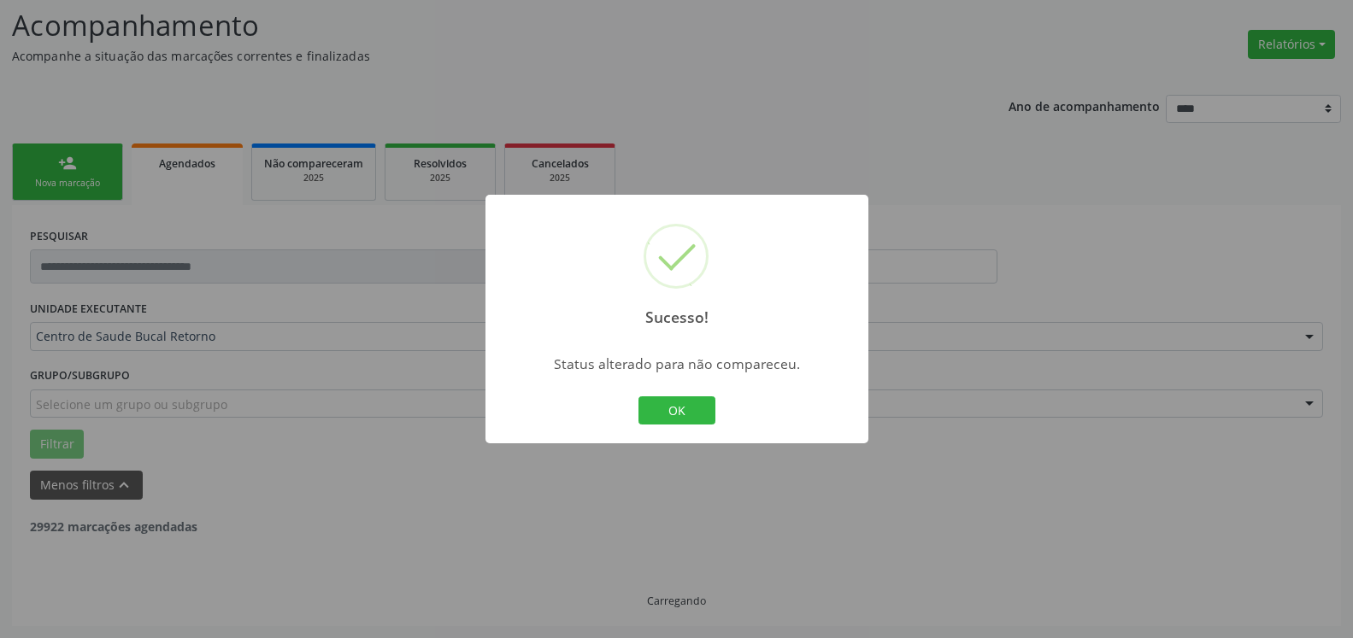
scroll to position [112, 0]
click at [656, 407] on button "OK" at bounding box center [676, 411] width 77 height 29
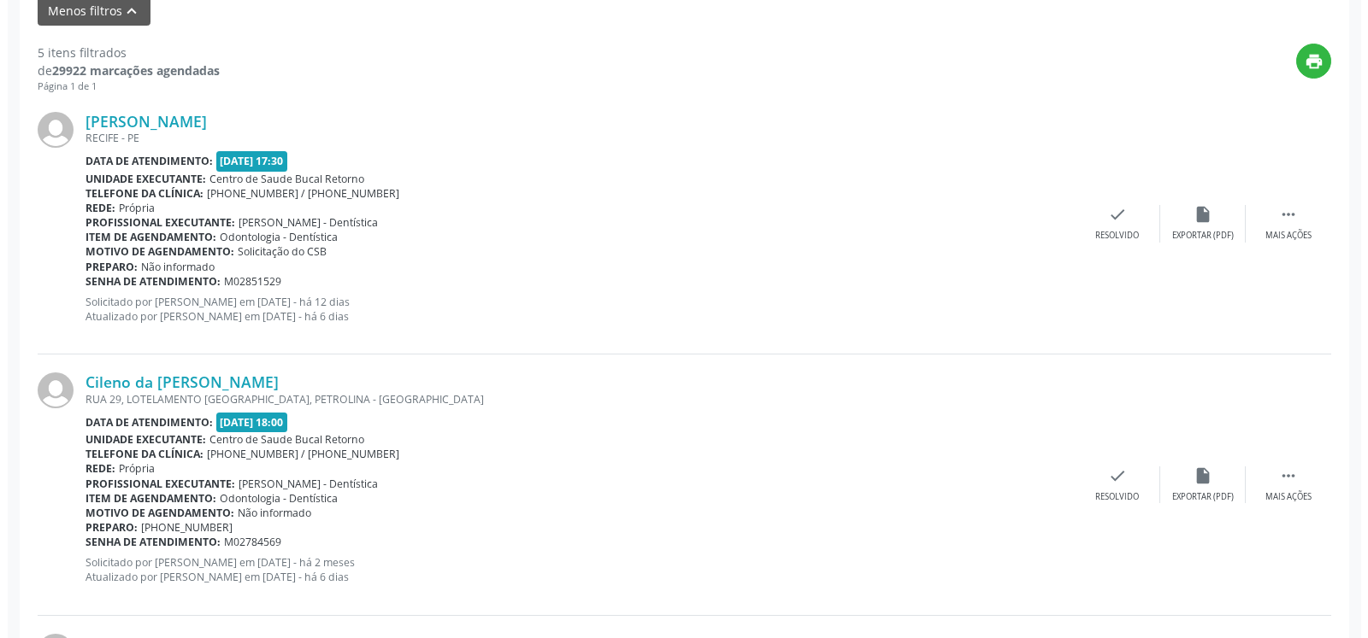
scroll to position [635, 0]
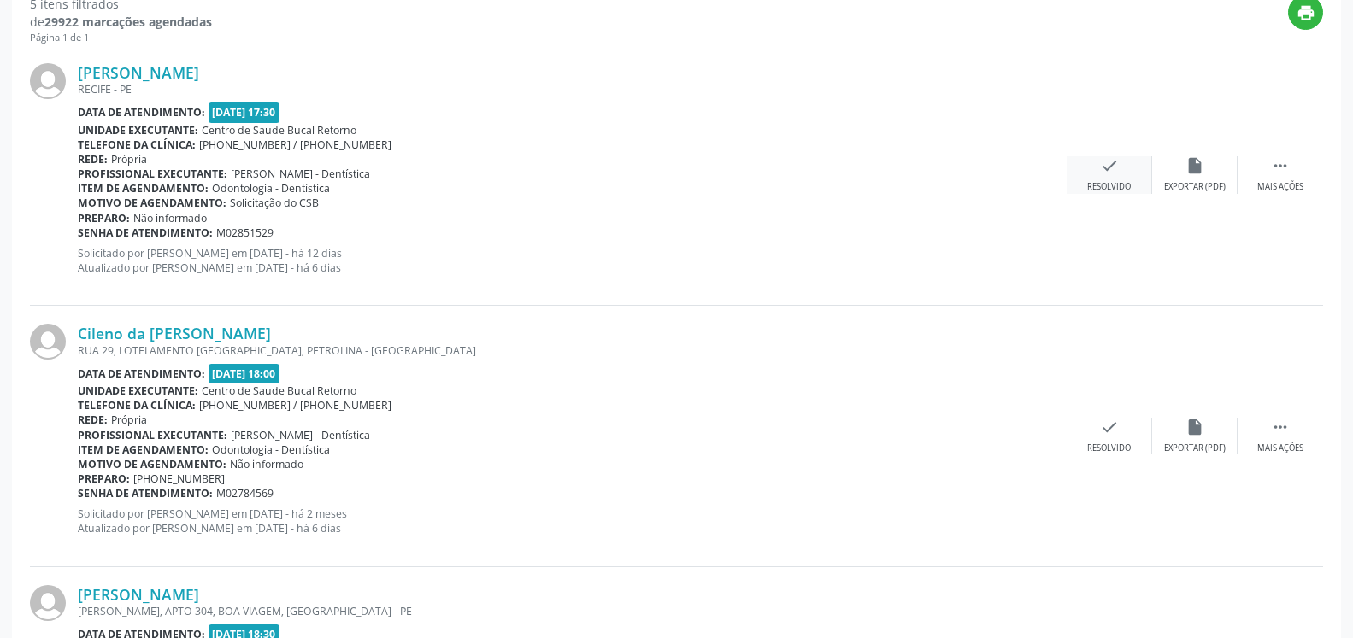
click at [1109, 174] on icon "check" at bounding box center [1109, 165] width 19 height 19
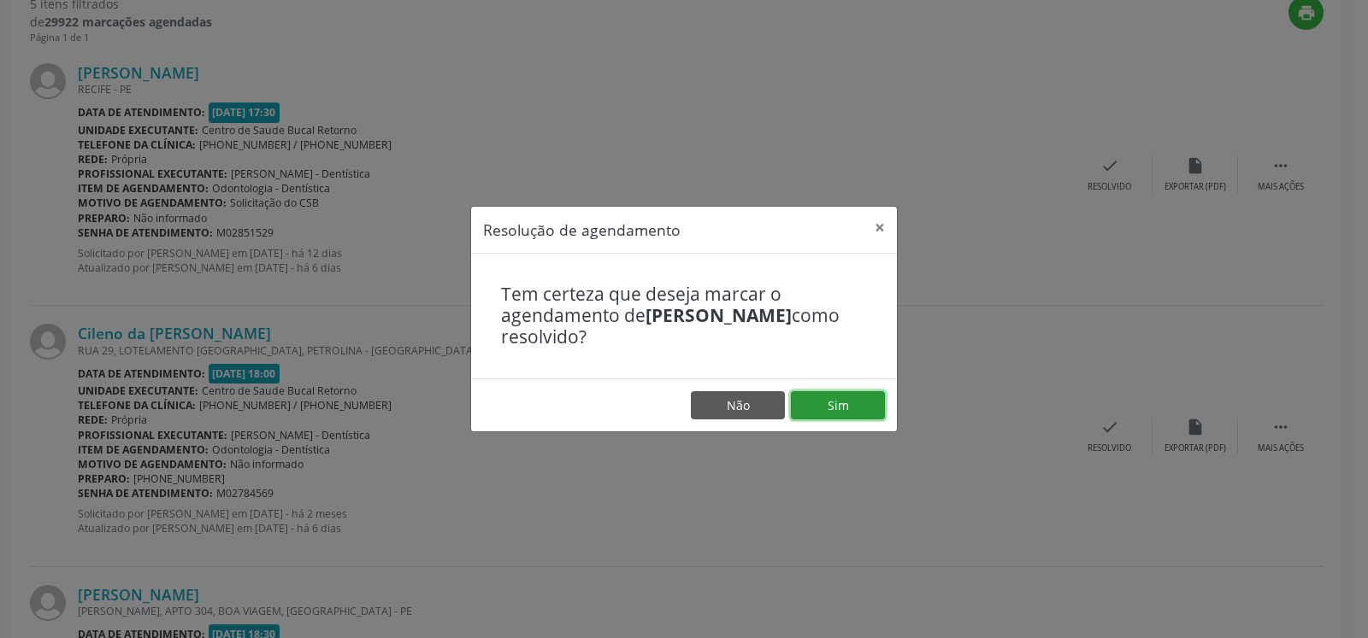
click at [865, 406] on button "Sim" at bounding box center [838, 405] width 94 height 29
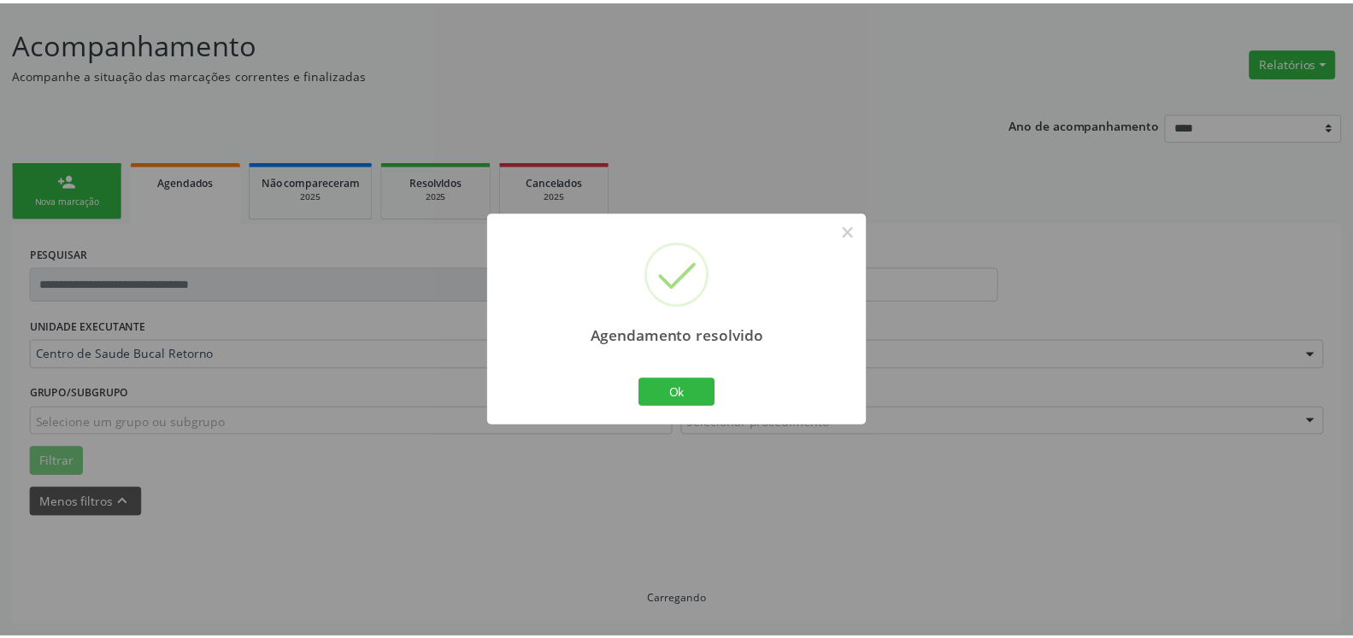
scroll to position [94, 0]
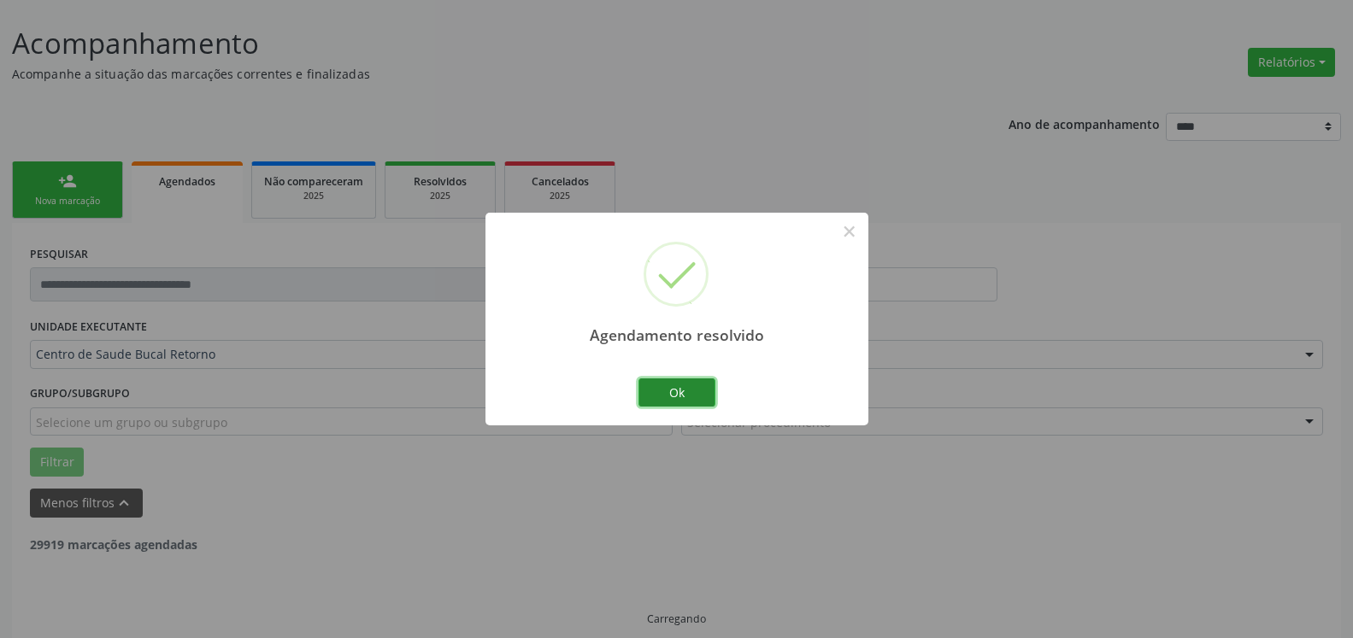
click at [696, 402] on button "Ok" at bounding box center [676, 393] width 77 height 29
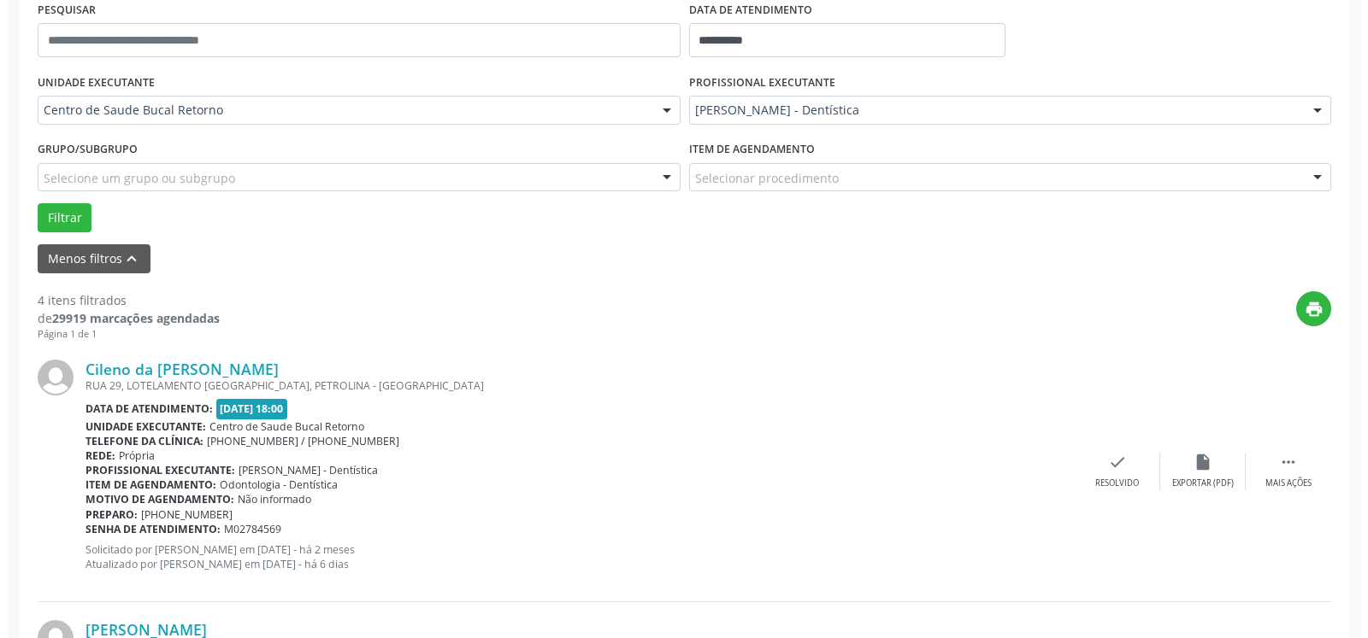
scroll to position [461, 0]
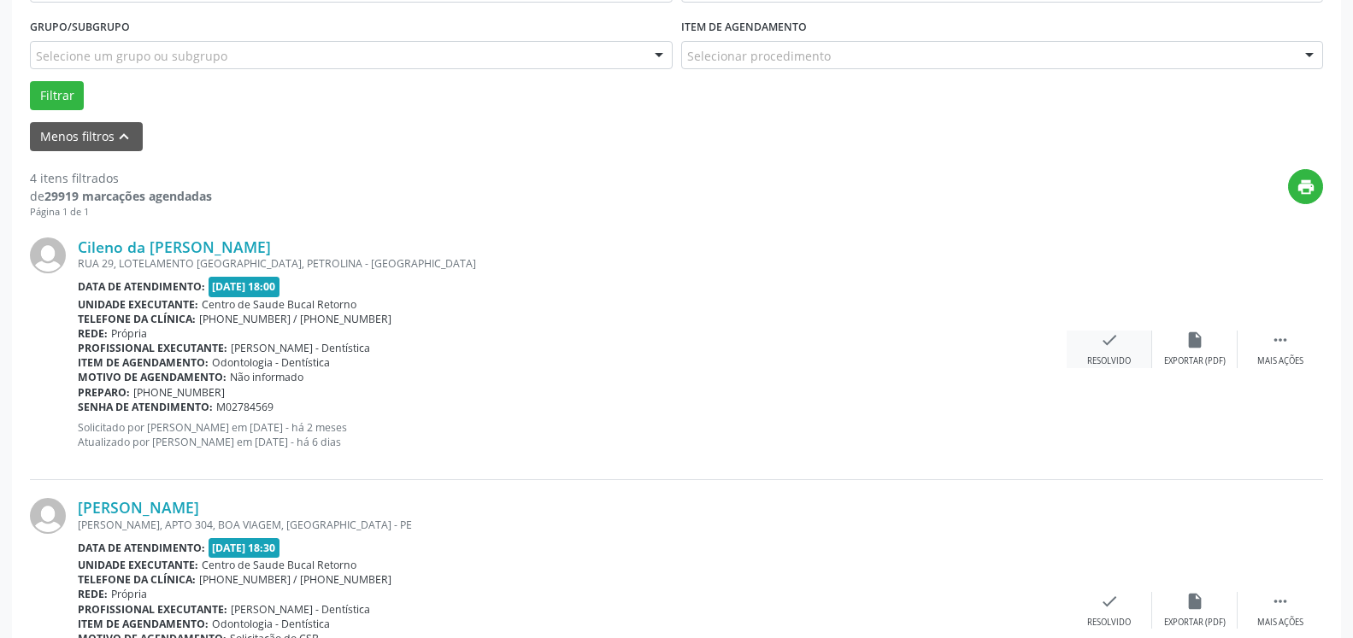
click at [1107, 357] on div "Resolvido" at bounding box center [1109, 362] width 44 height 12
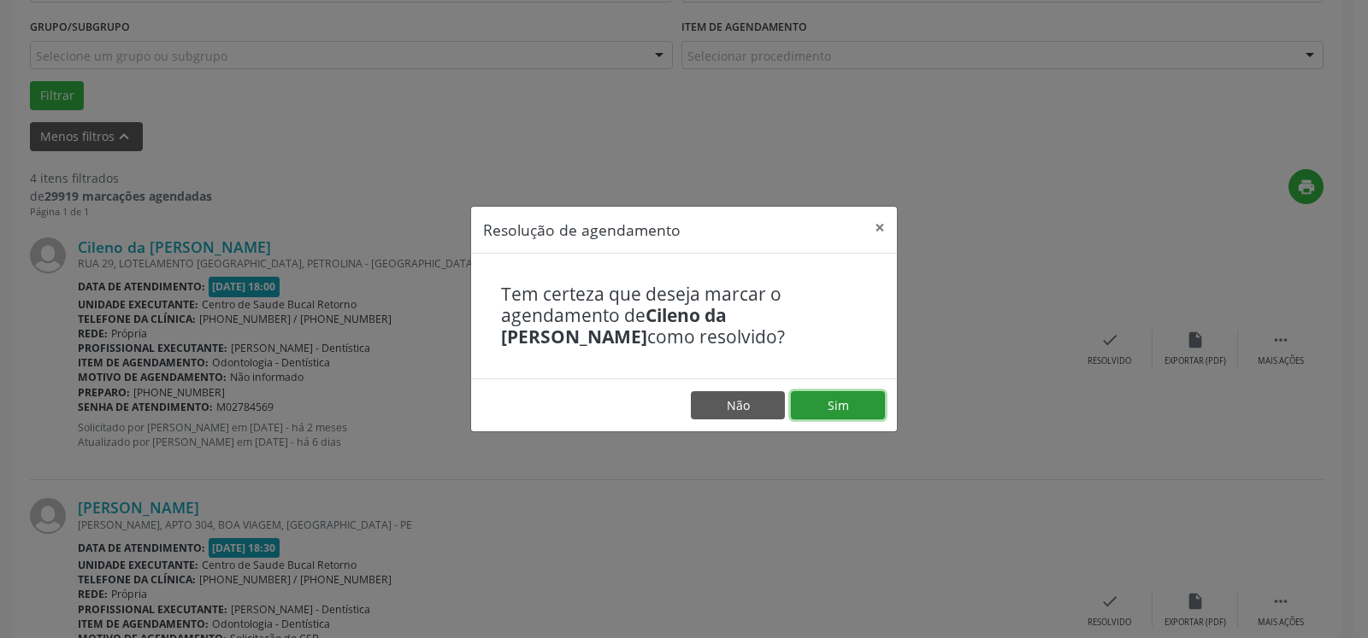
click at [838, 403] on button "Sim" at bounding box center [838, 405] width 94 height 29
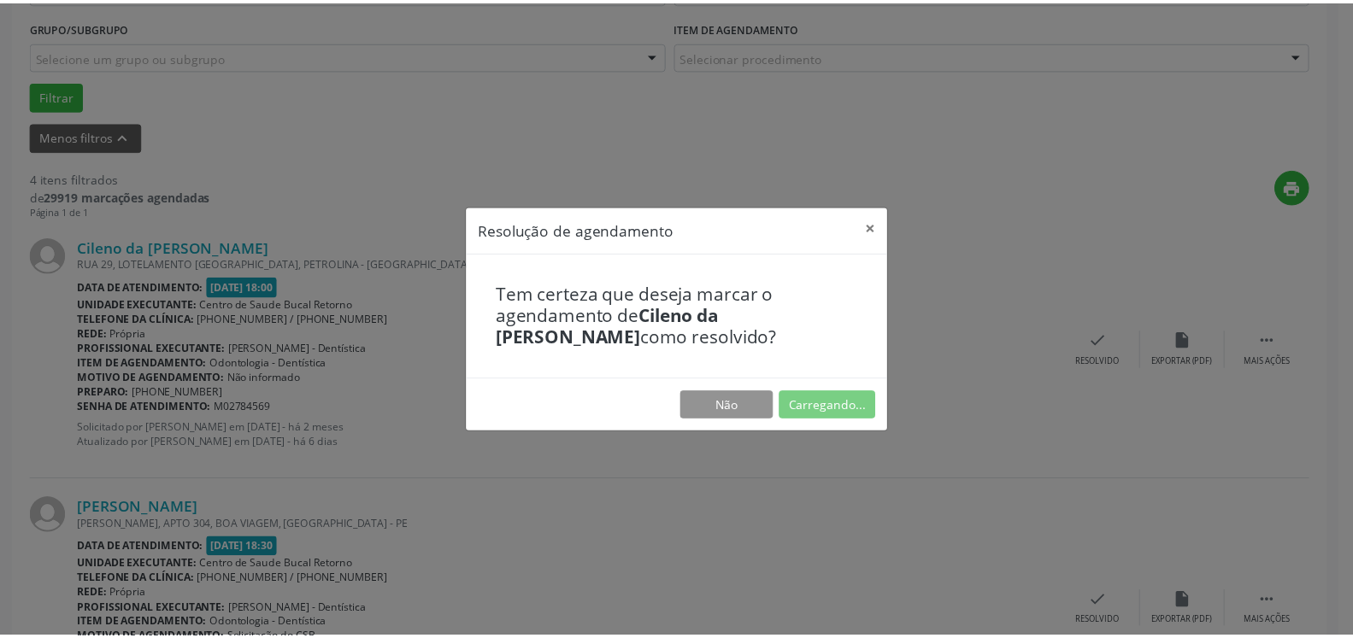
scroll to position [94, 0]
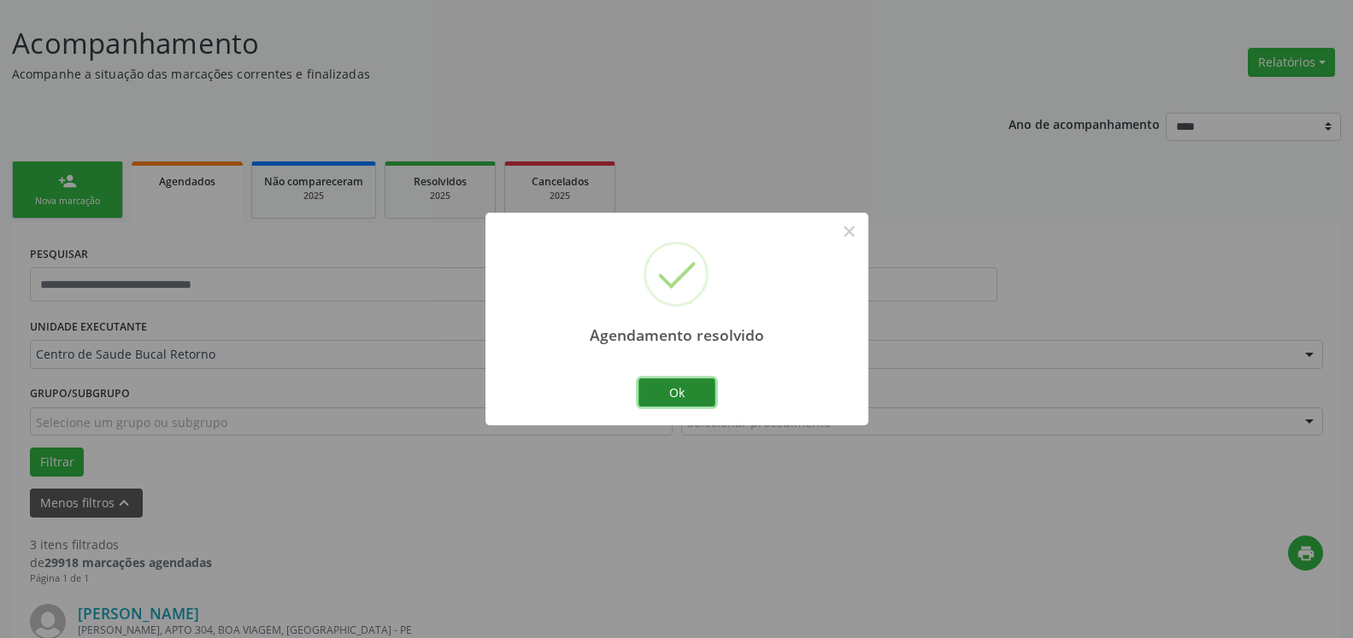
click at [667, 393] on button "Ok" at bounding box center [676, 393] width 77 height 29
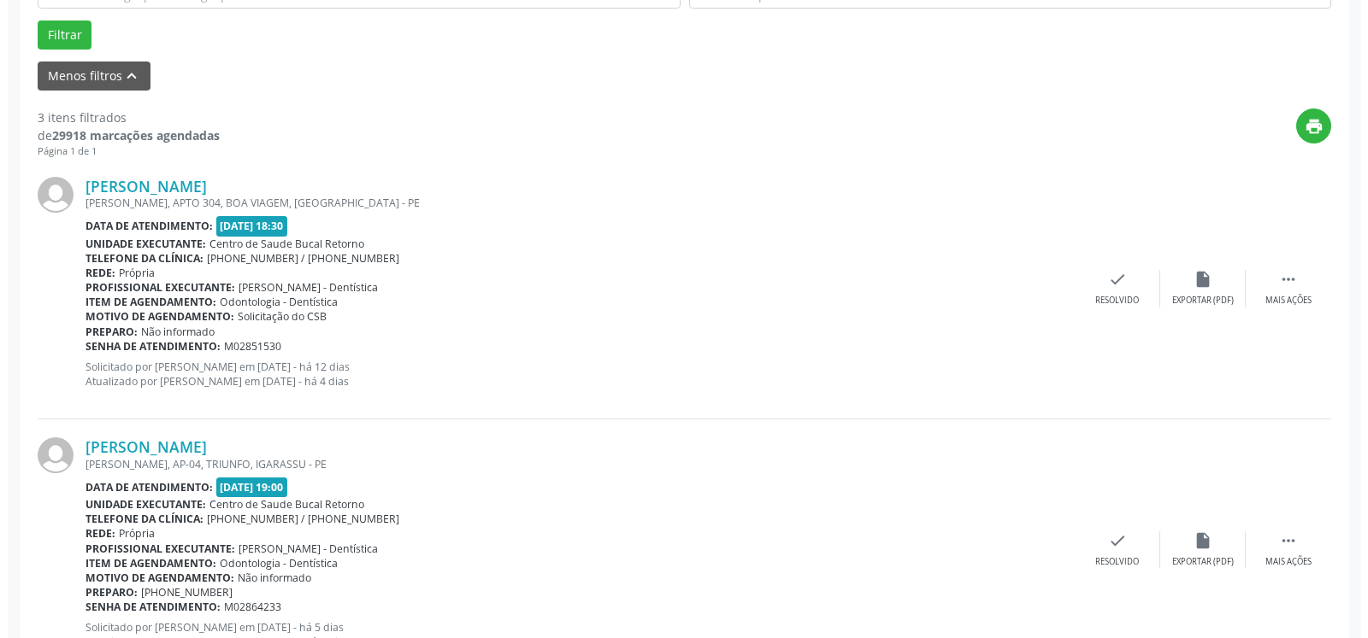
scroll to position [530, 0]
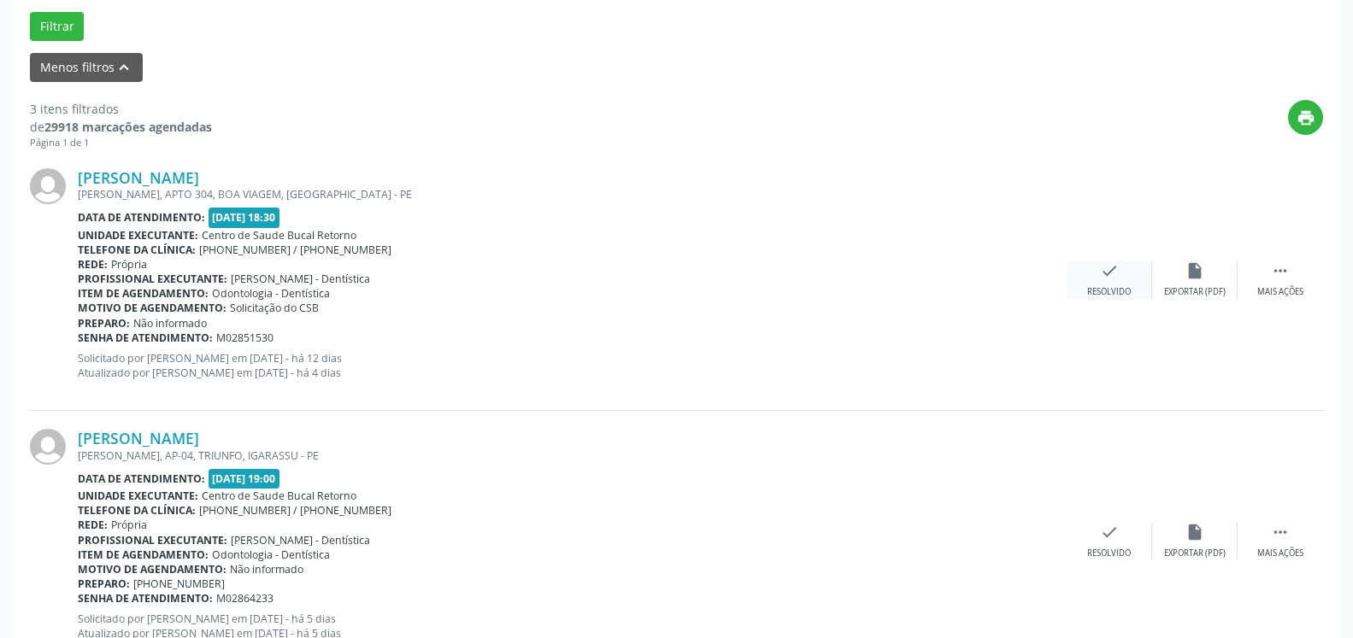
click at [1106, 280] on icon "check" at bounding box center [1109, 271] width 19 height 19
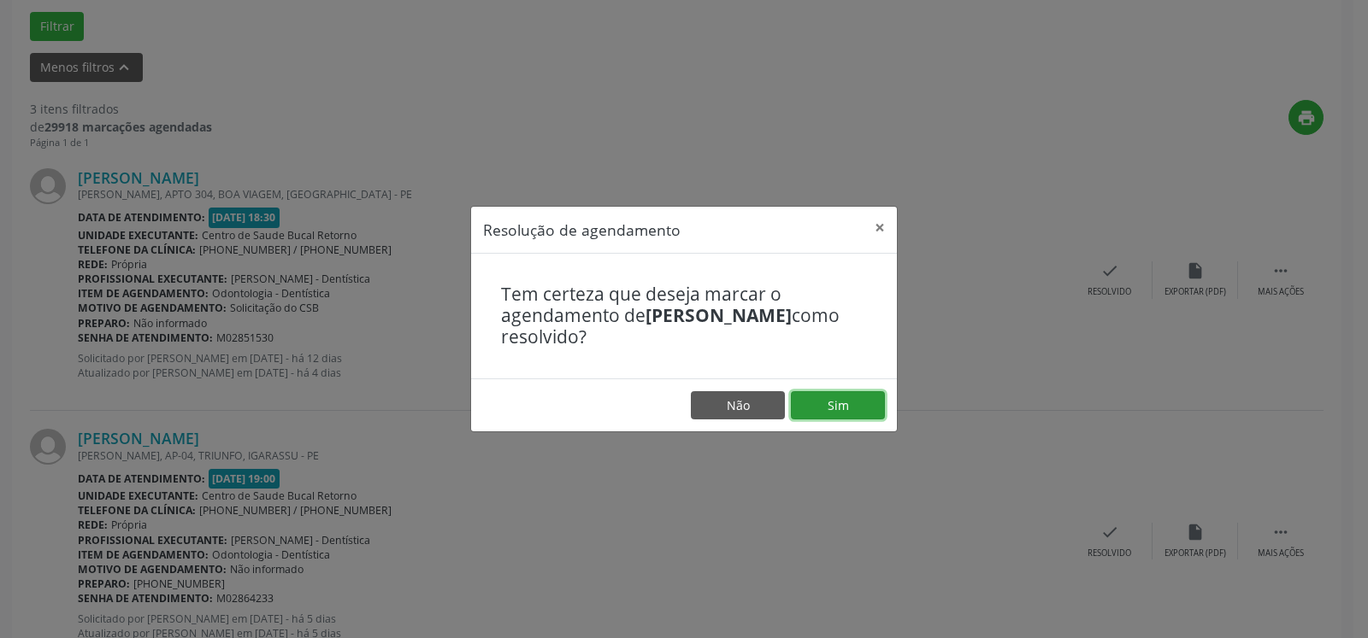
click at [825, 396] on button "Sim" at bounding box center [838, 405] width 94 height 29
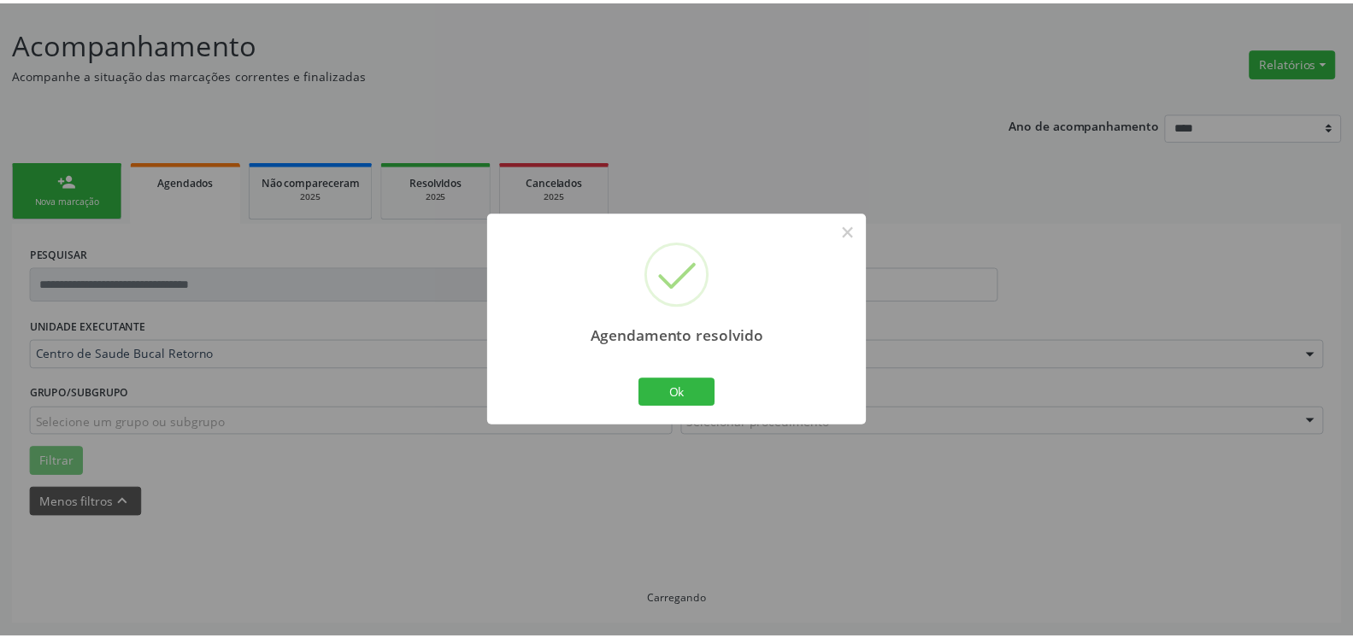
scroll to position [94, 0]
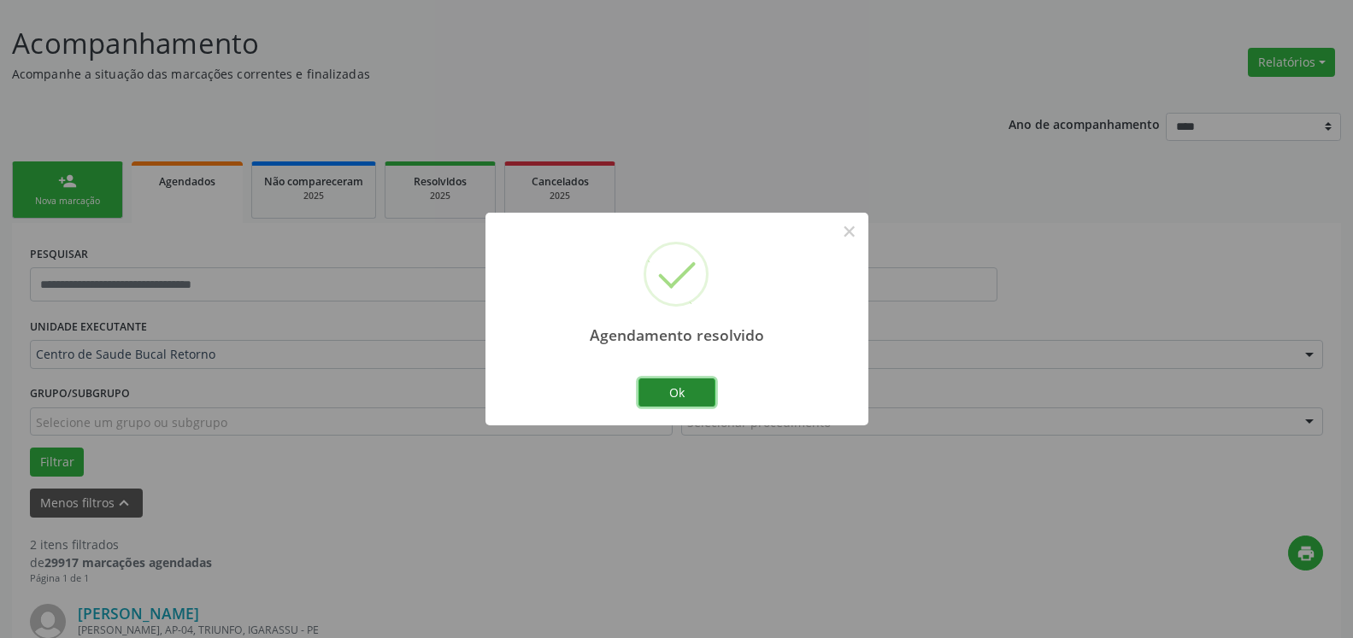
click at [684, 391] on button "Ok" at bounding box center [676, 393] width 77 height 29
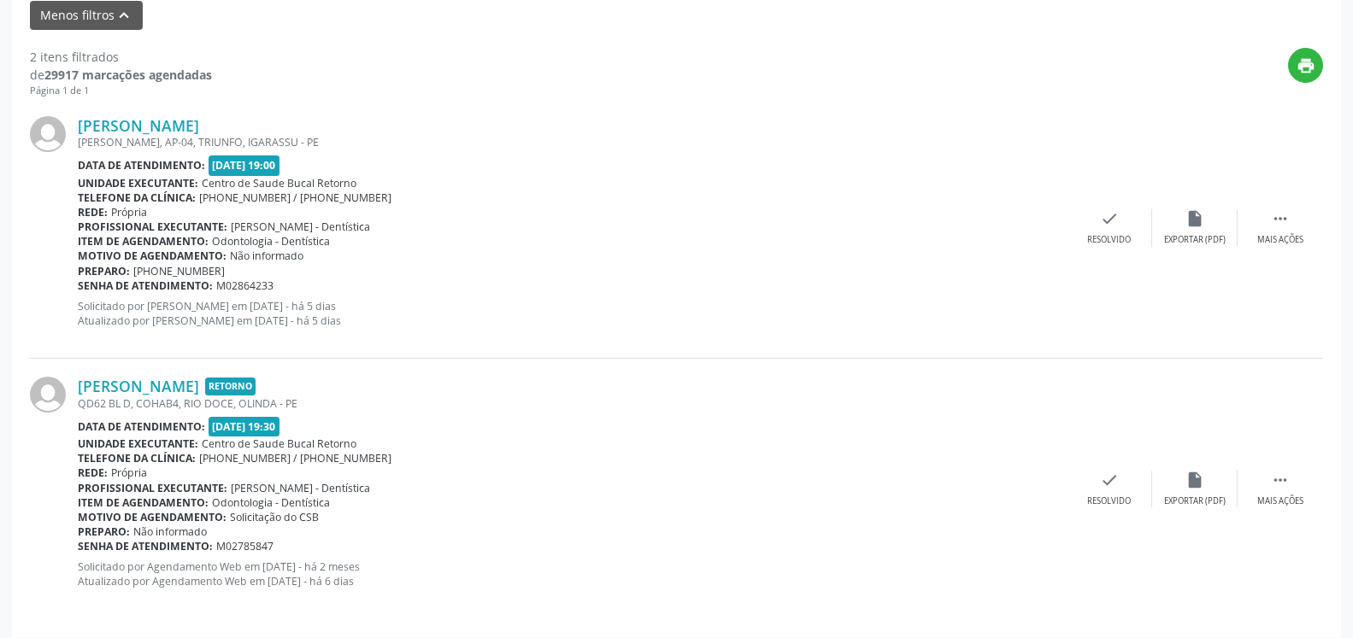
scroll to position [593, 0]
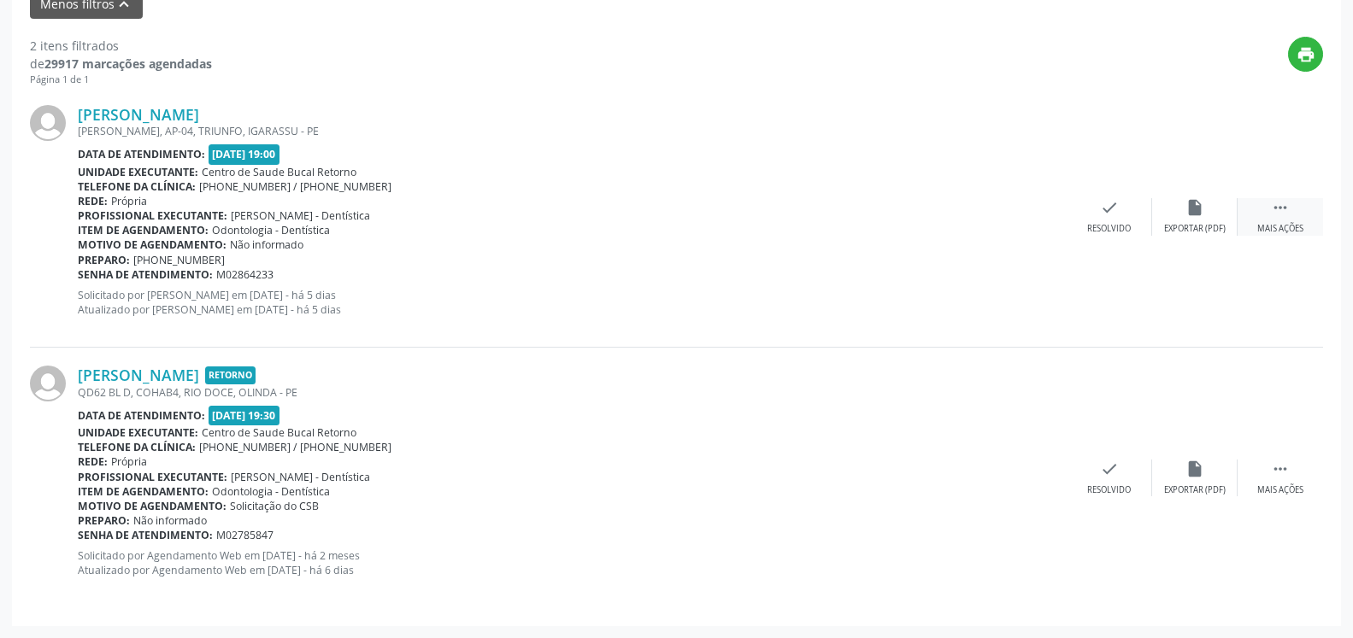
click at [1291, 216] on div " Mais ações" at bounding box center [1280, 216] width 85 height 37
click at [1205, 216] on div "alarm_off Não compareceu" at bounding box center [1194, 216] width 85 height 37
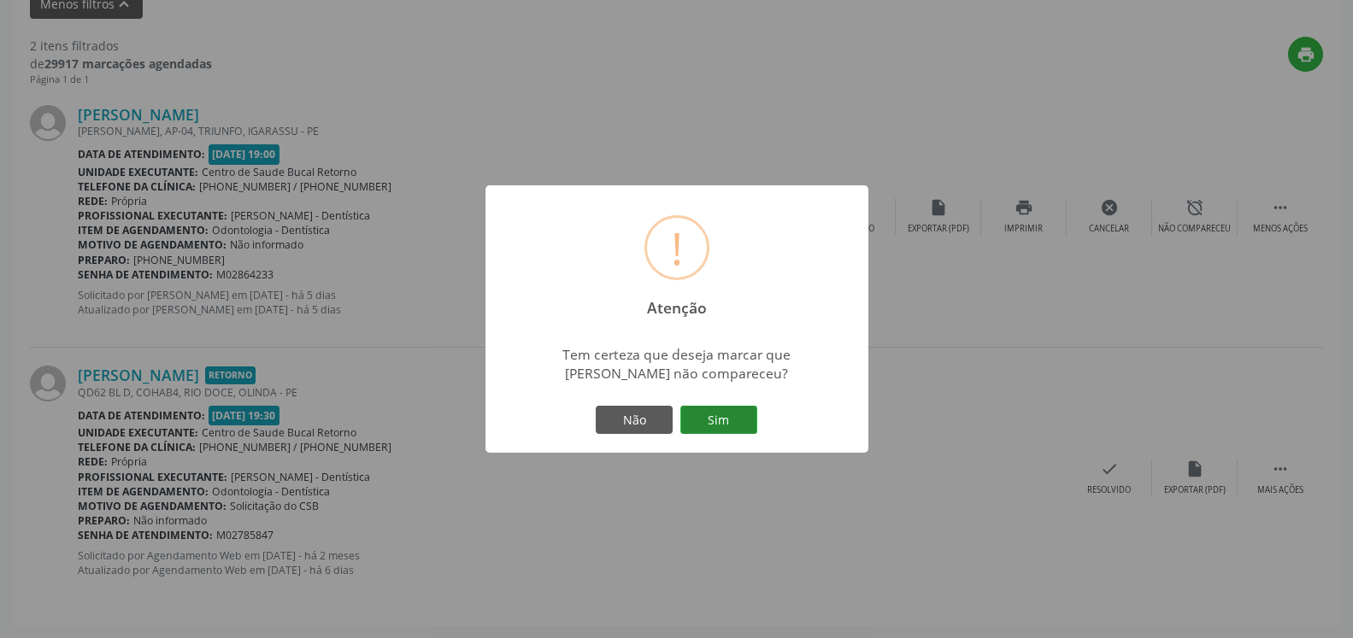
click at [721, 417] on button "Sim" at bounding box center [718, 420] width 77 height 29
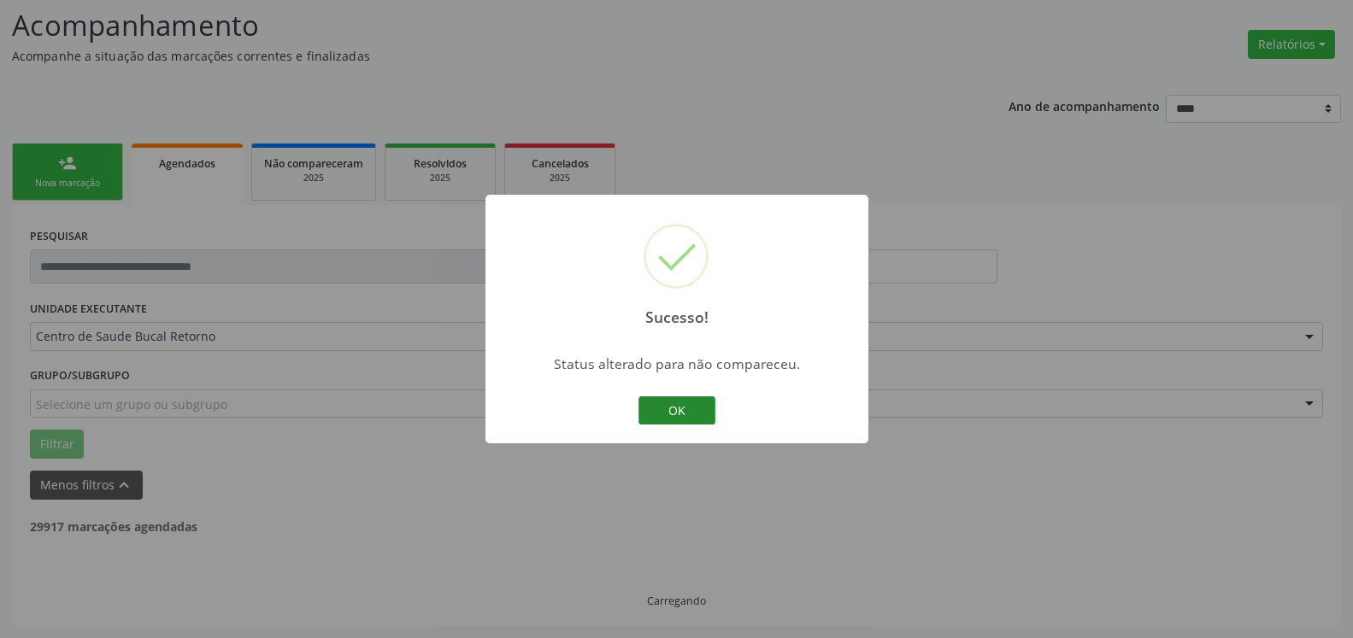
scroll to position [112, 0]
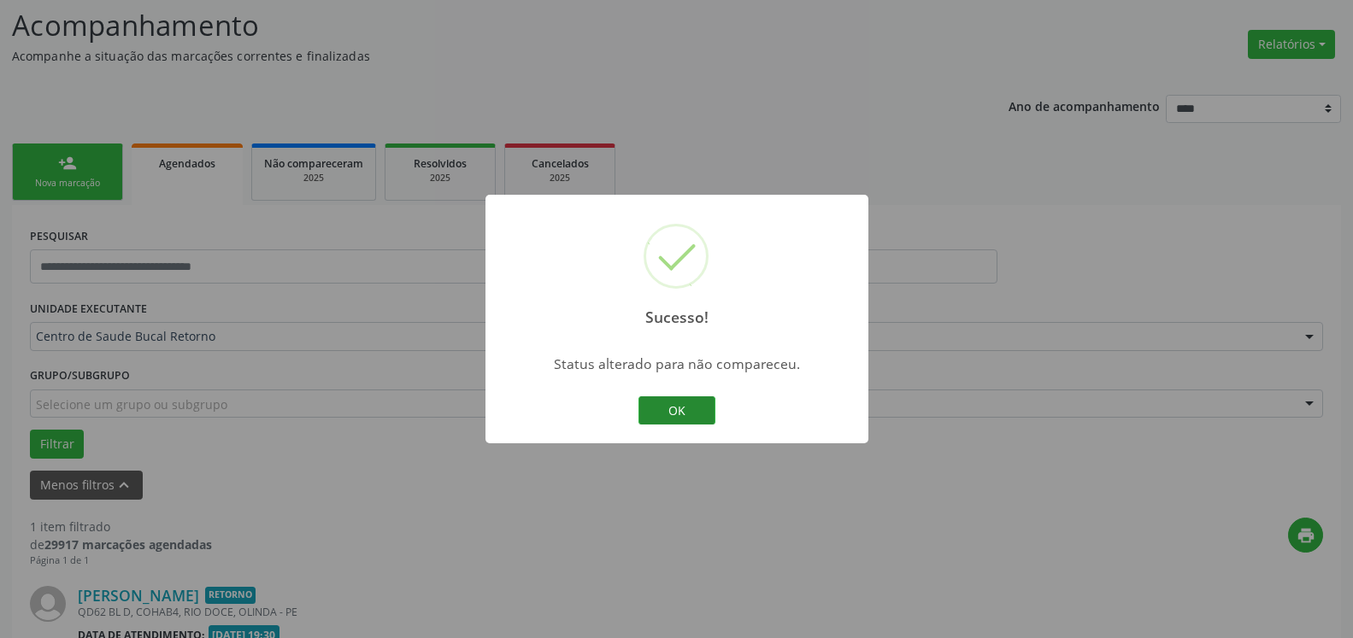
click at [650, 407] on button "OK" at bounding box center [676, 411] width 77 height 29
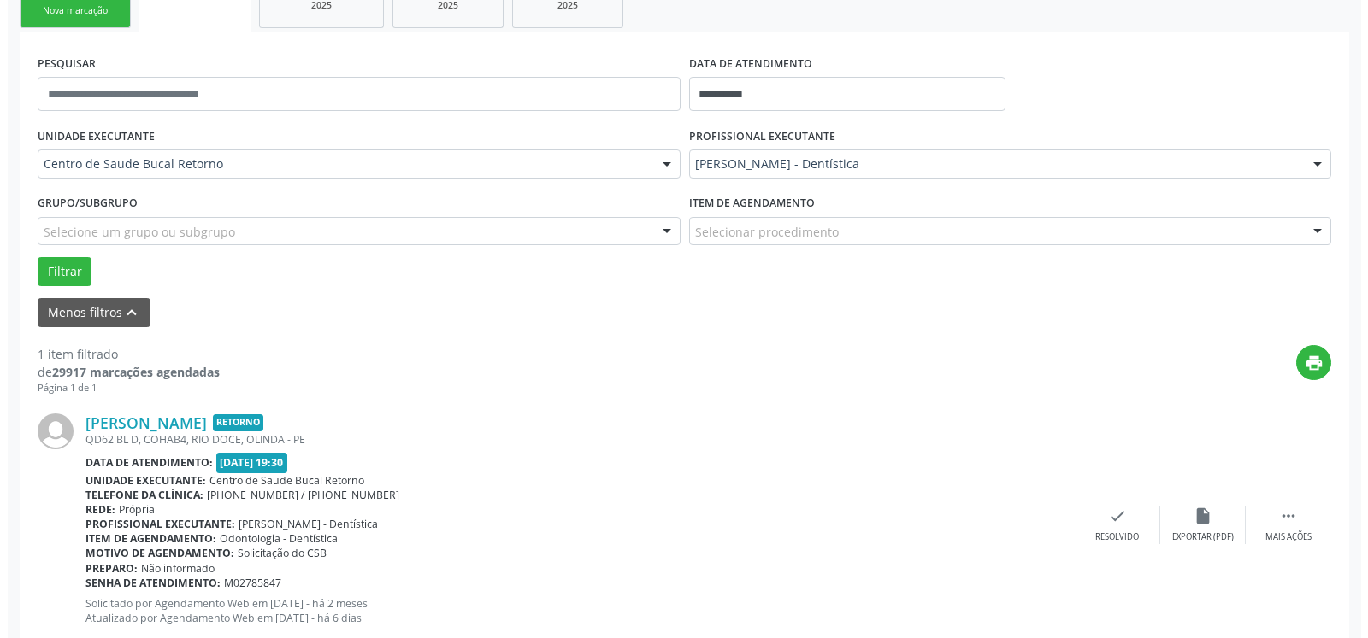
scroll to position [332, 0]
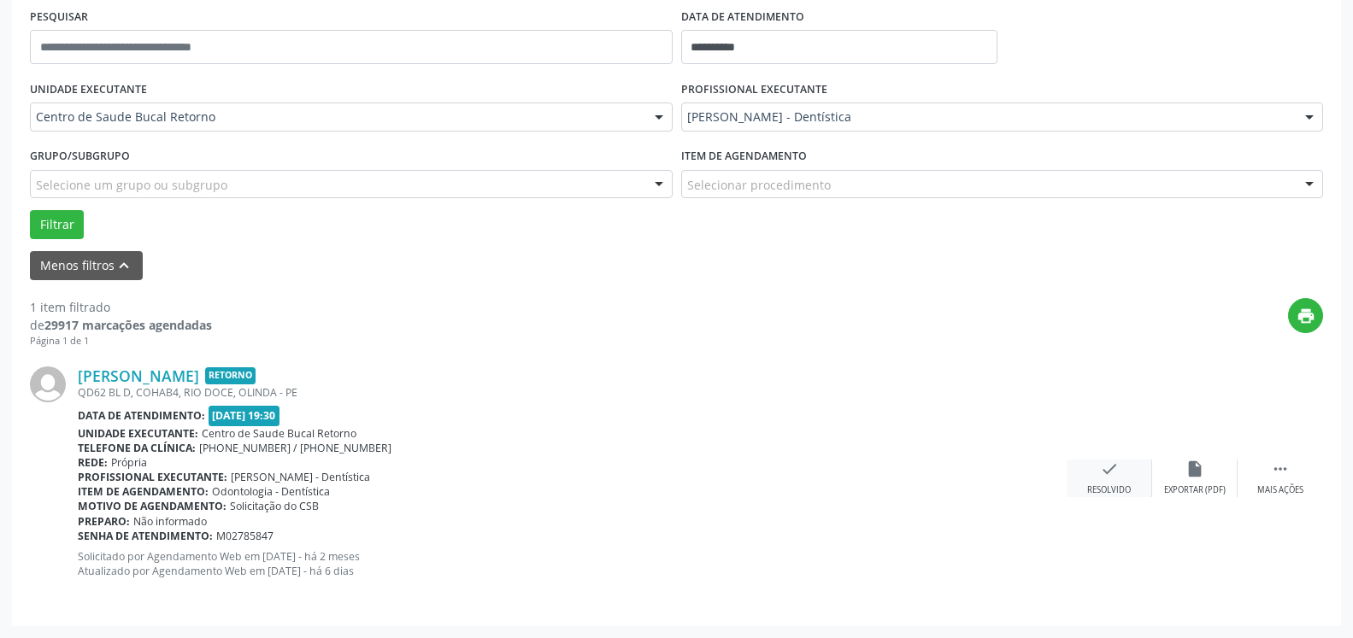
click at [1126, 474] on div "check Resolvido" at bounding box center [1109, 478] width 85 height 37
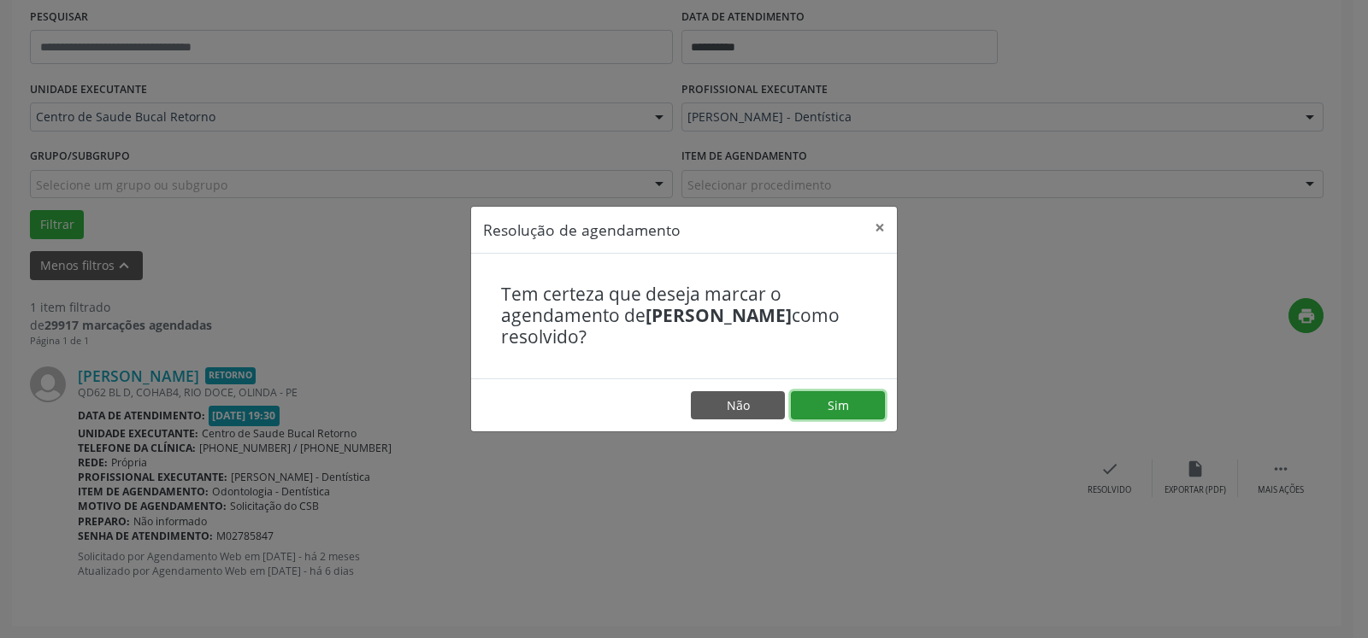
click at [868, 403] on button "Sim" at bounding box center [838, 405] width 94 height 29
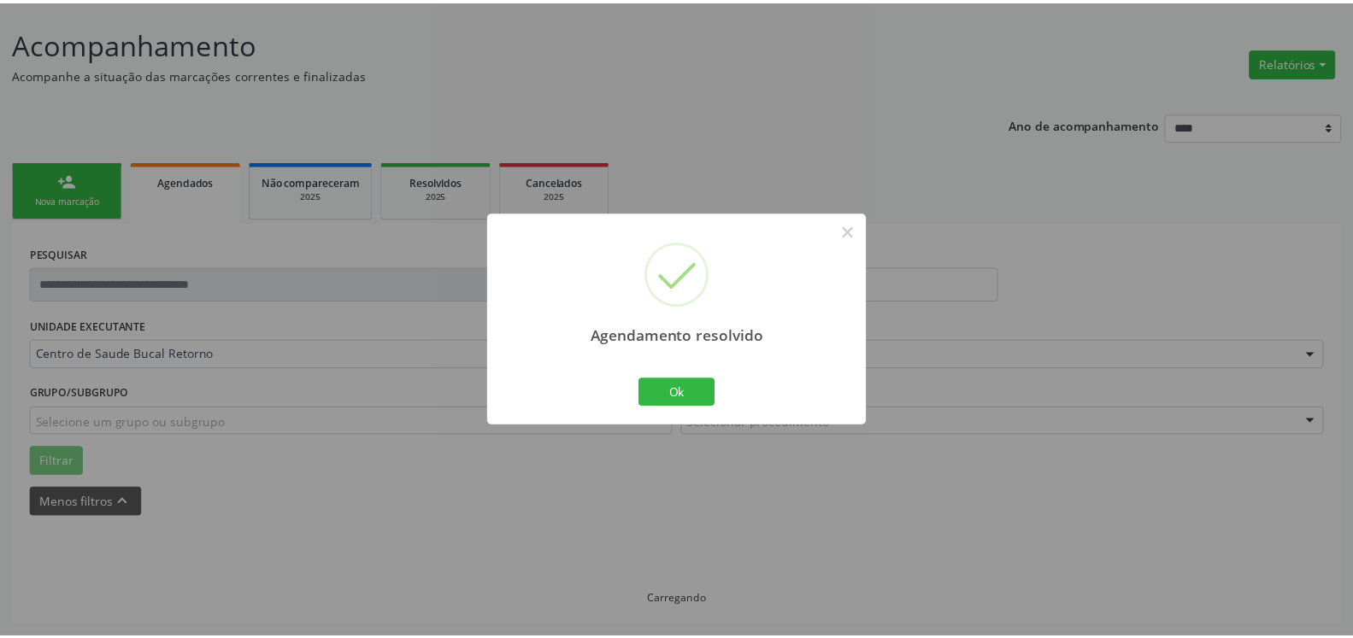
scroll to position [94, 0]
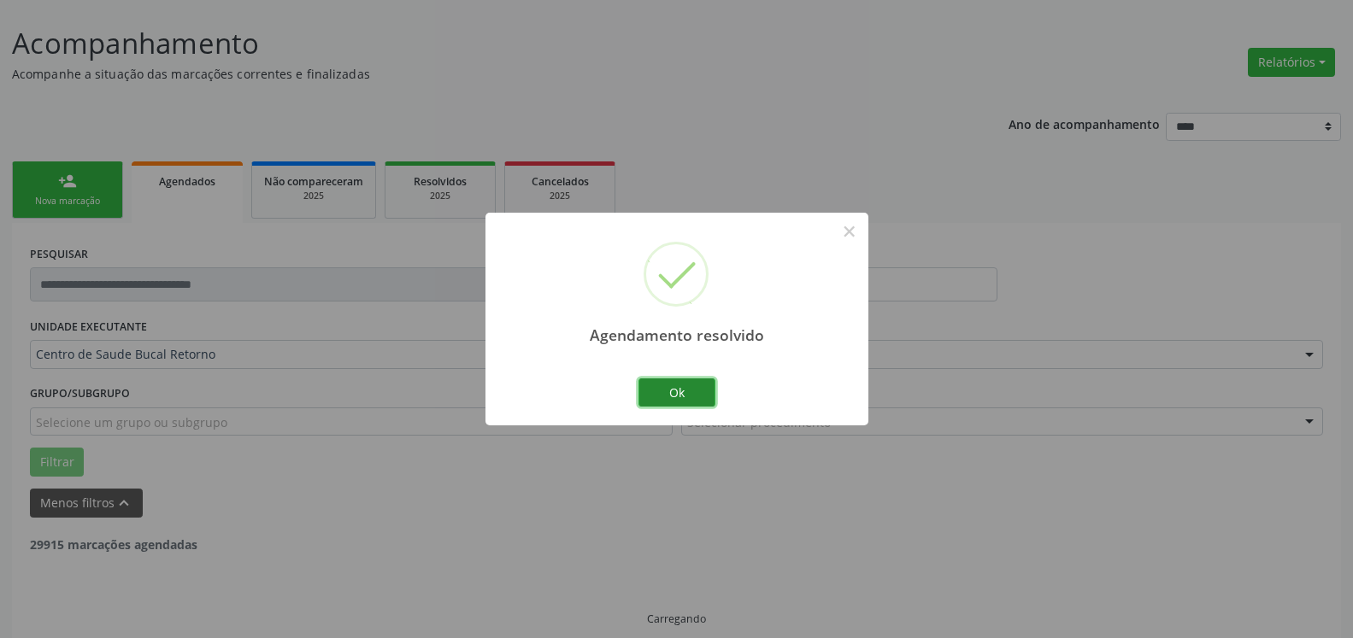
click at [680, 390] on button "Ok" at bounding box center [676, 393] width 77 height 29
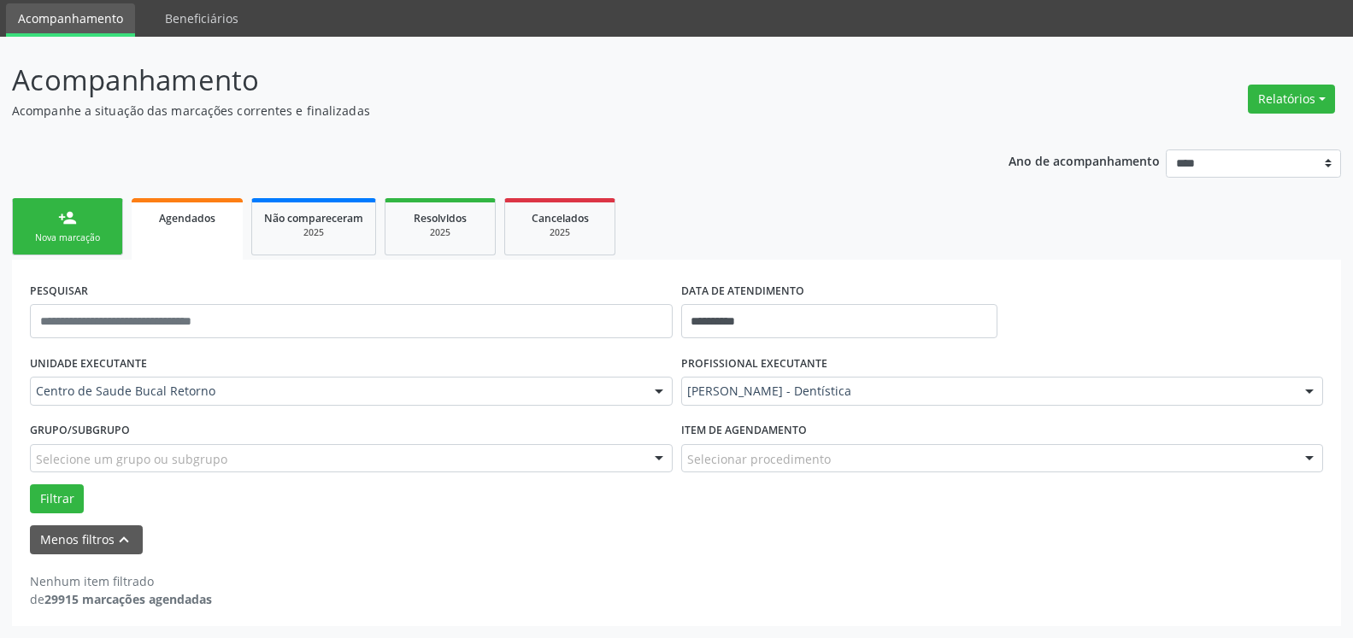
scroll to position [57, 0]
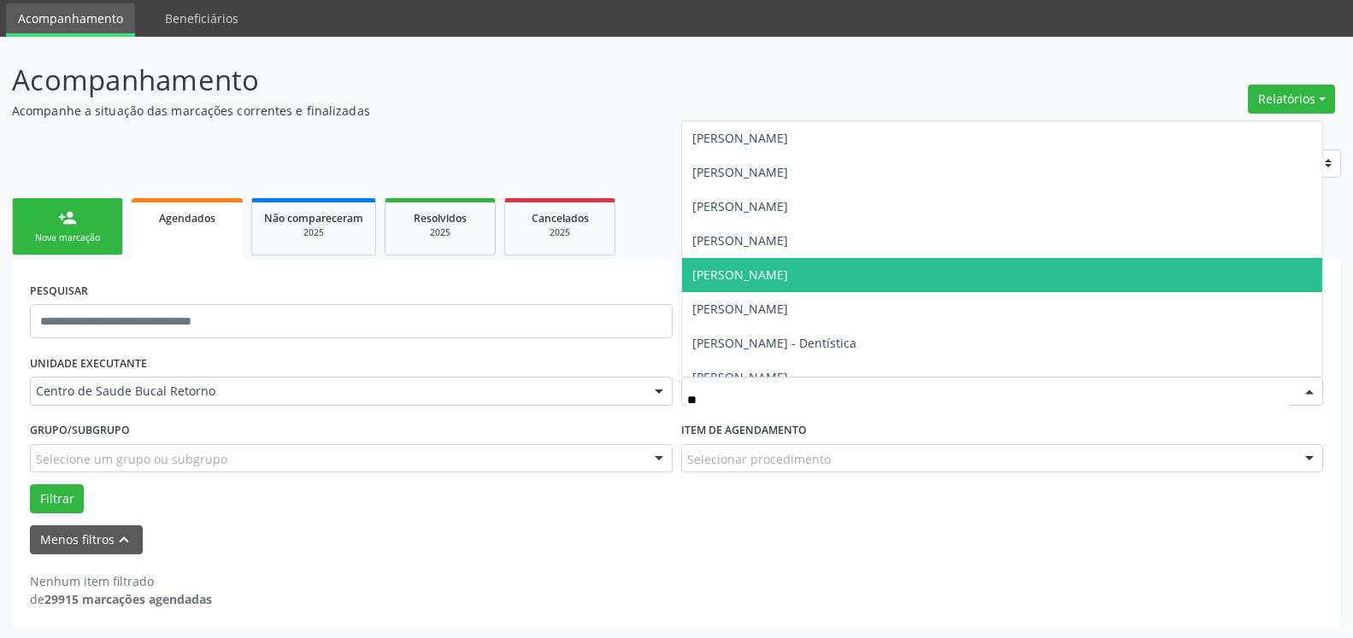
type input "***"
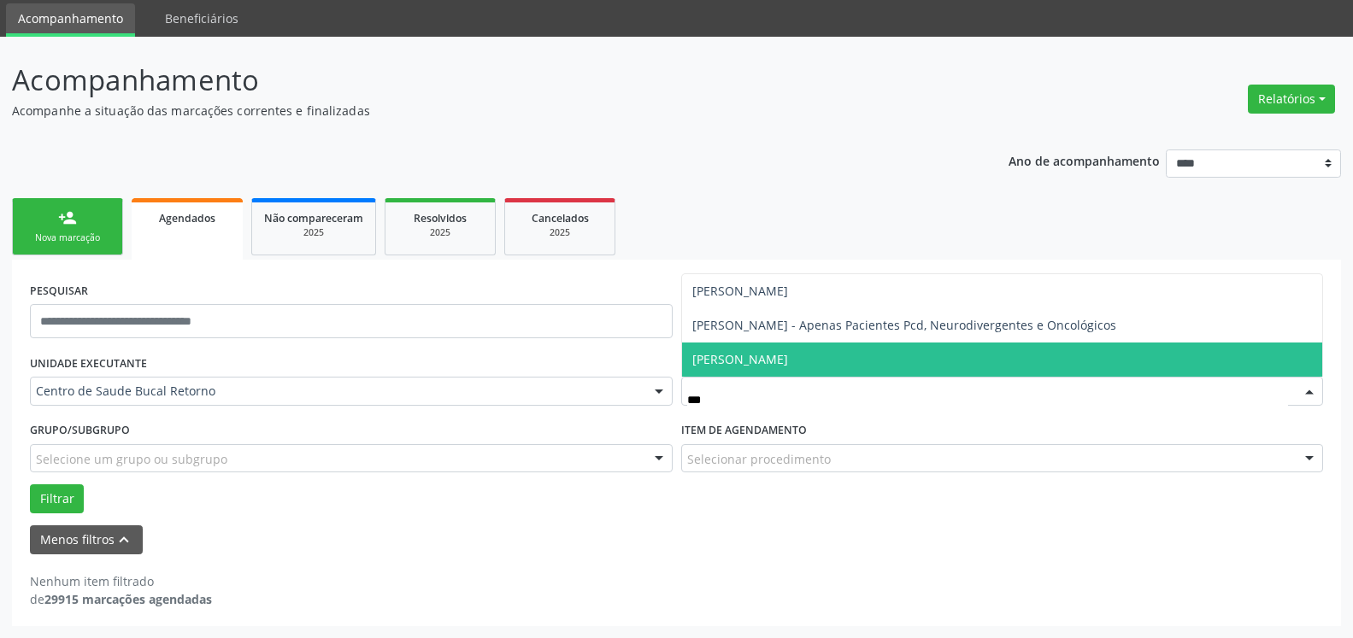
click at [788, 356] on span "[PERSON_NAME]" at bounding box center [740, 359] width 96 height 16
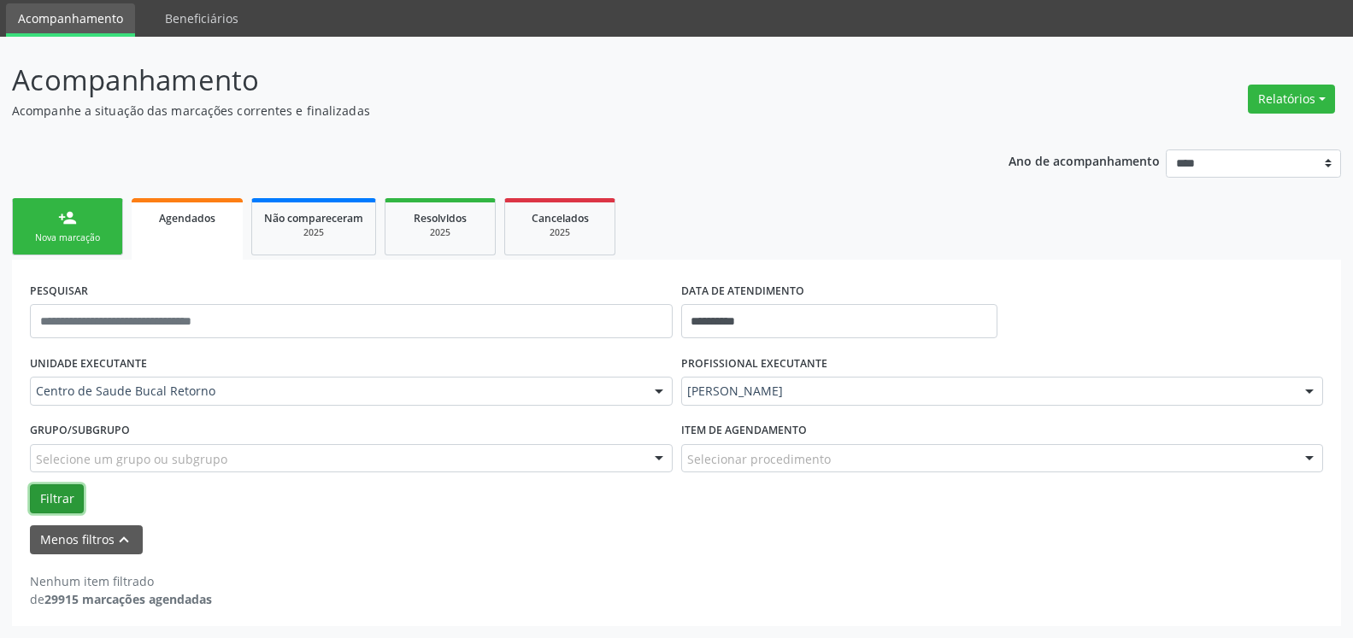
click at [60, 493] on button "Filtrar" at bounding box center [57, 499] width 54 height 29
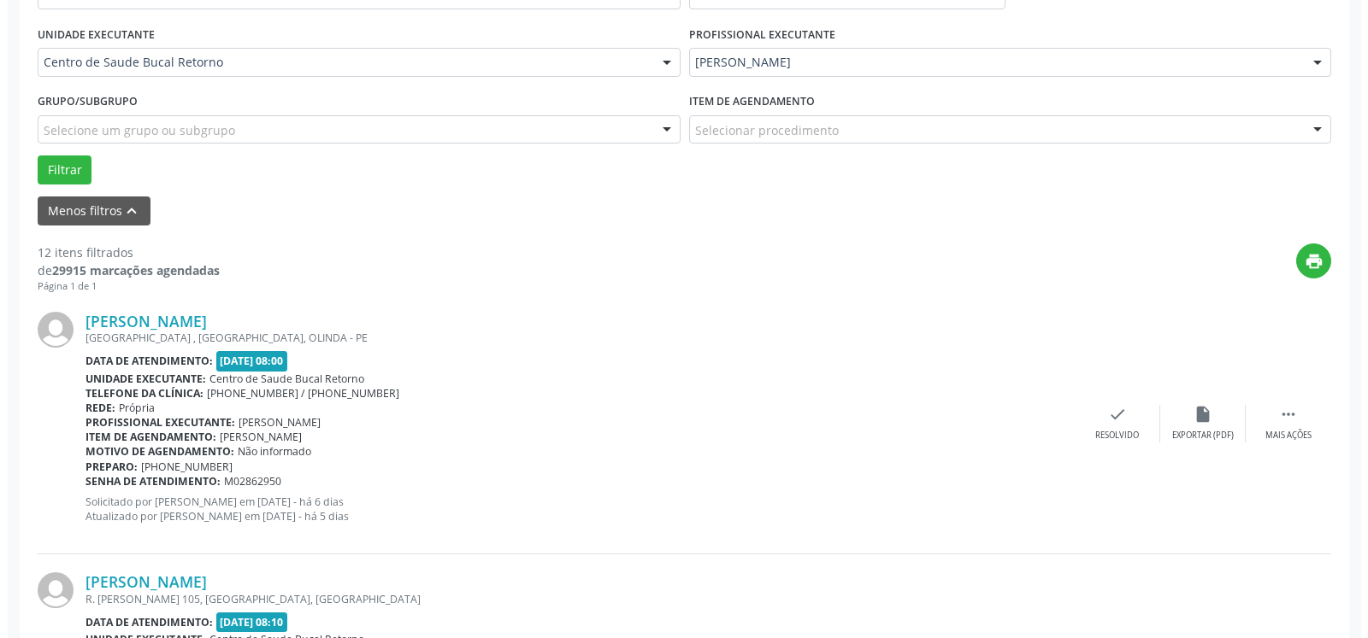
scroll to position [493, 0]
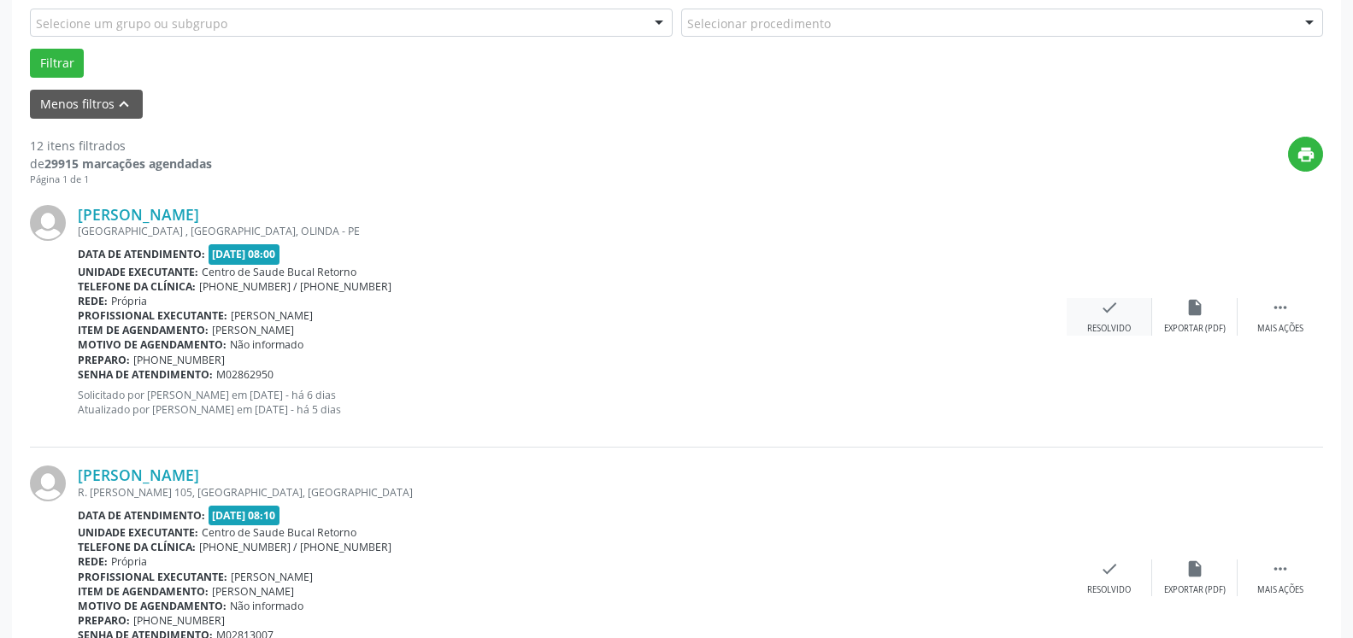
click at [1110, 314] on icon "check" at bounding box center [1109, 307] width 19 height 19
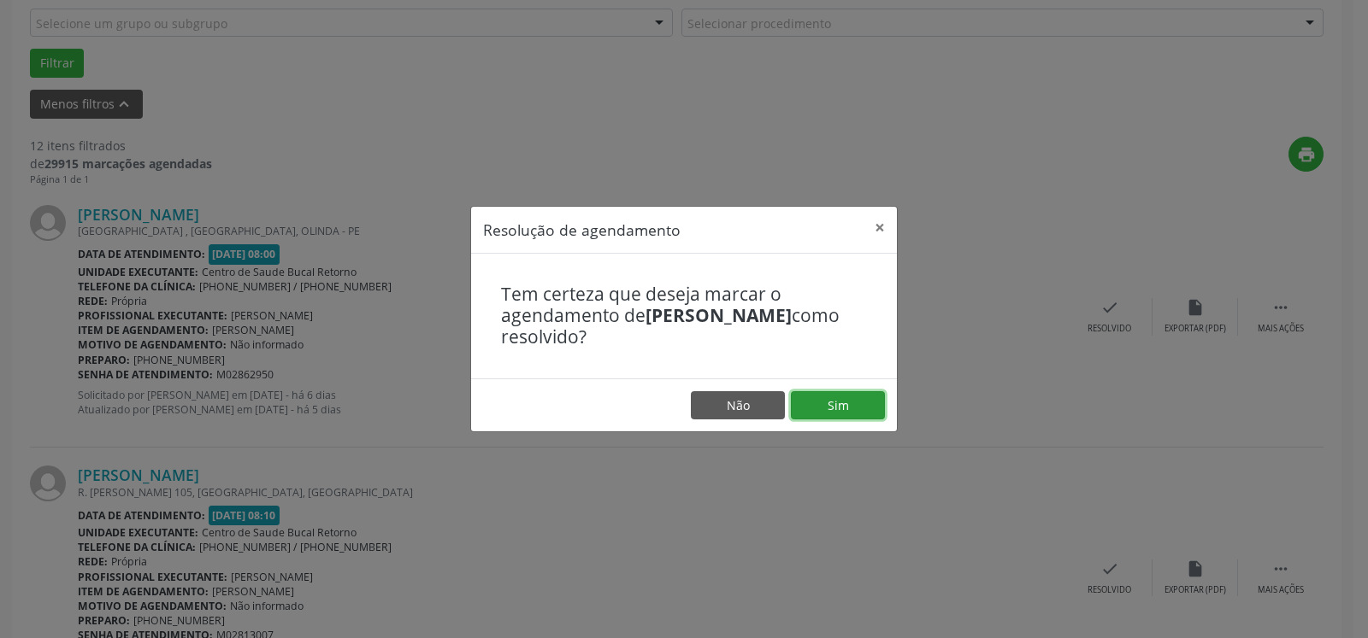
click at [839, 408] on button "Sim" at bounding box center [838, 405] width 94 height 29
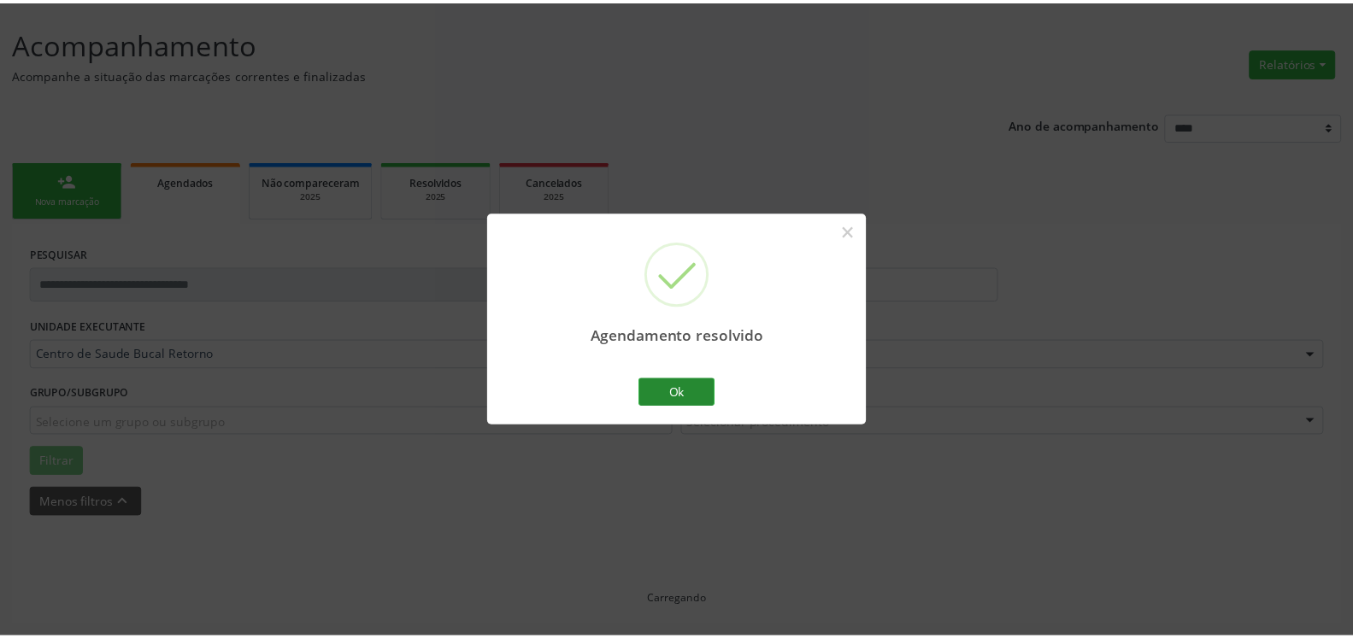
scroll to position [94, 0]
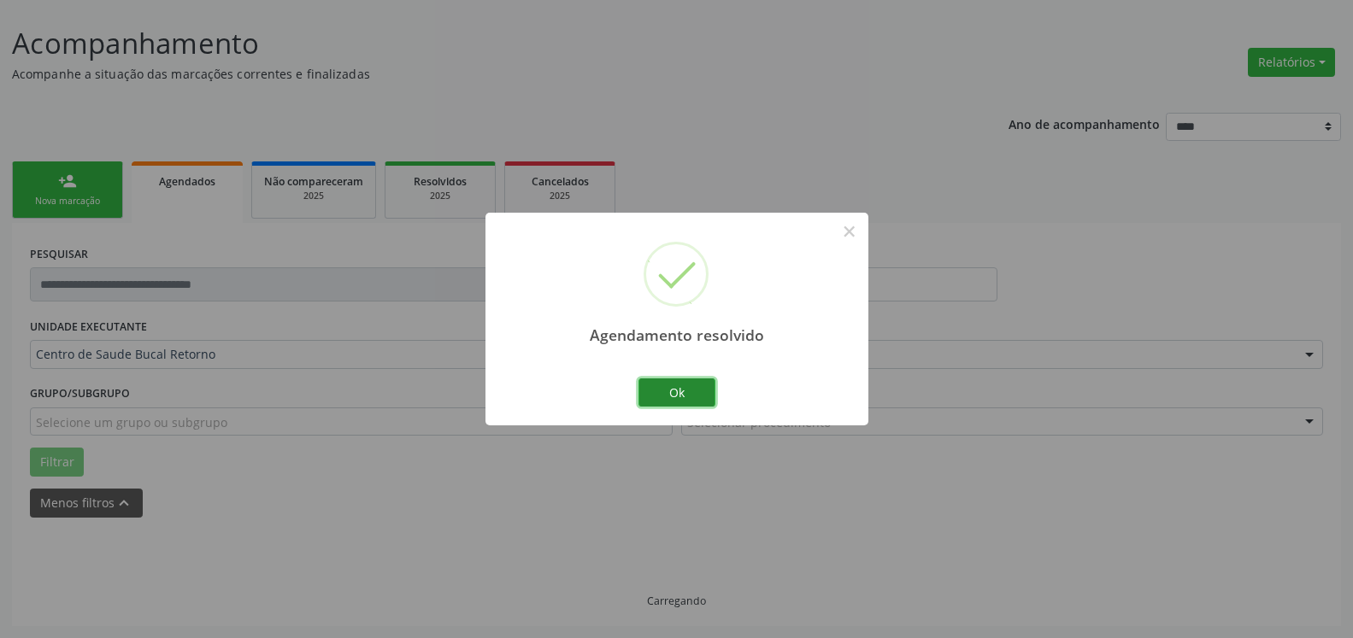
click at [650, 384] on button "Ok" at bounding box center [676, 393] width 77 height 29
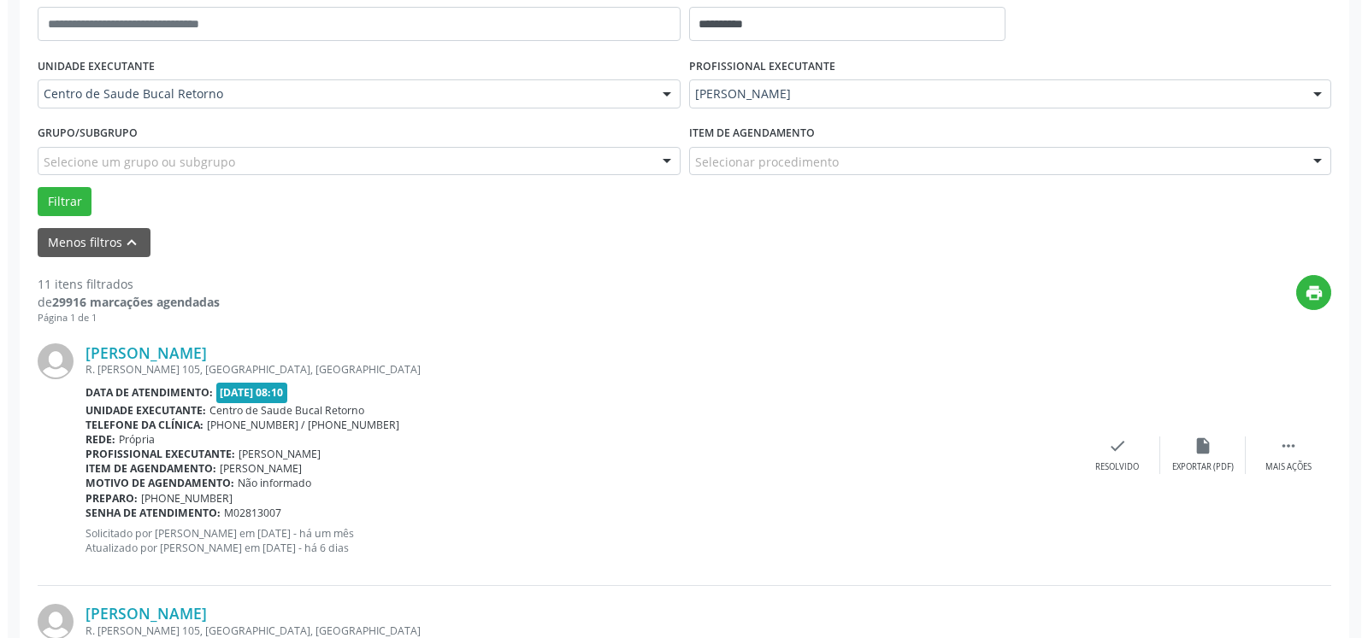
scroll to position [374, 0]
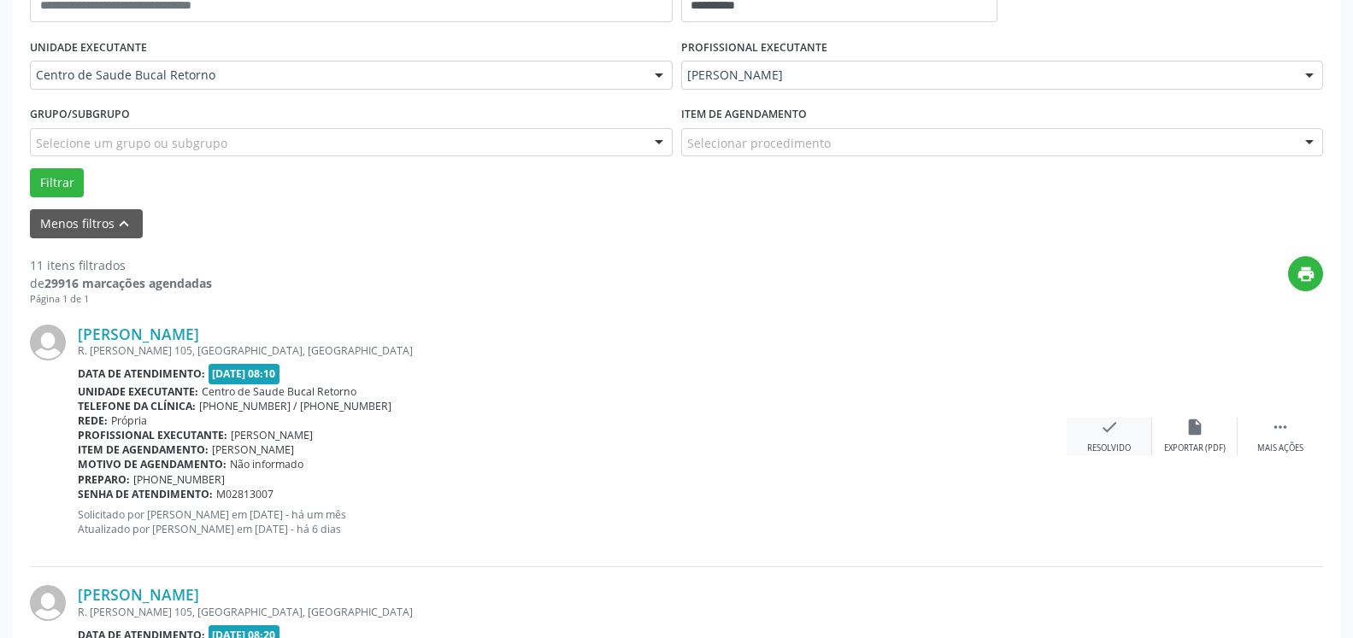
click at [1117, 430] on div "check Resolvido" at bounding box center [1109, 436] width 85 height 37
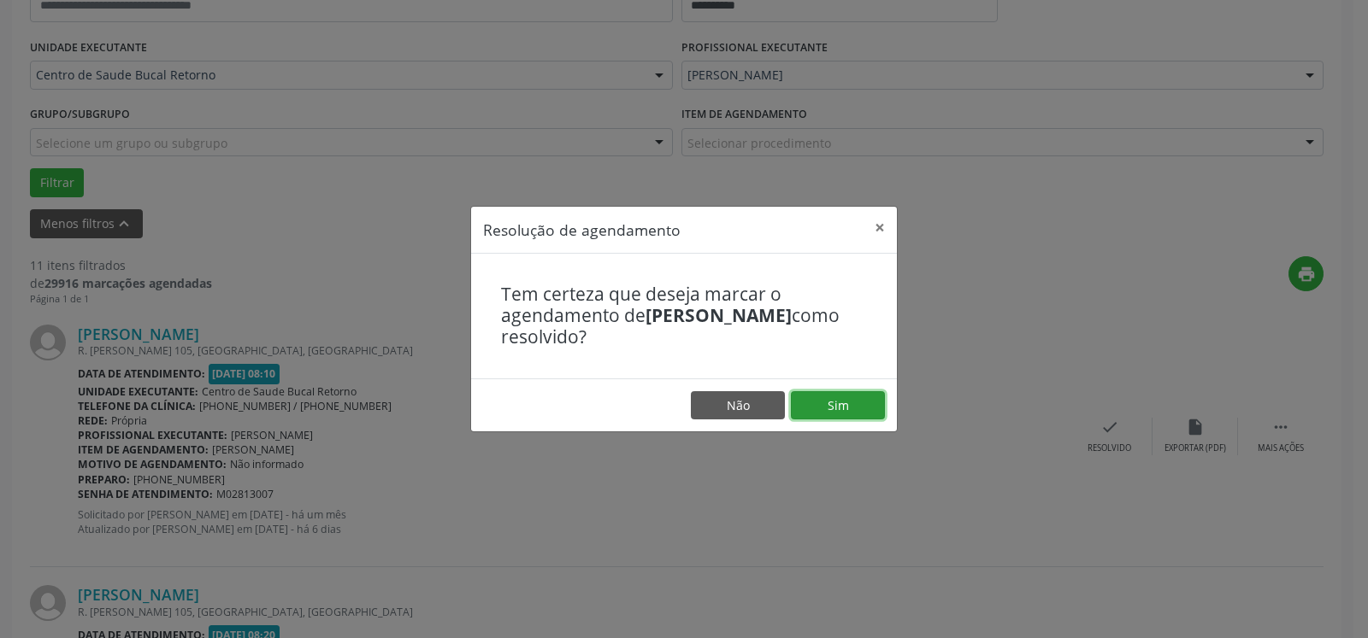
click at [856, 404] on button "Sim" at bounding box center [838, 405] width 94 height 29
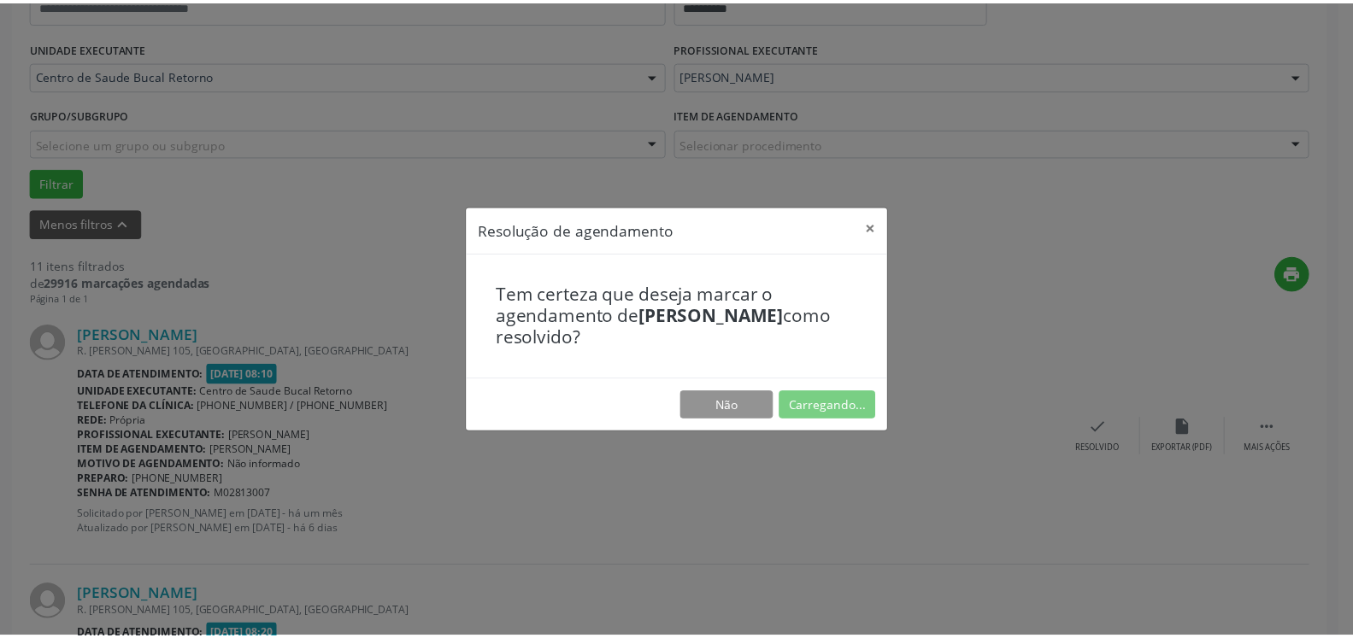
scroll to position [94, 0]
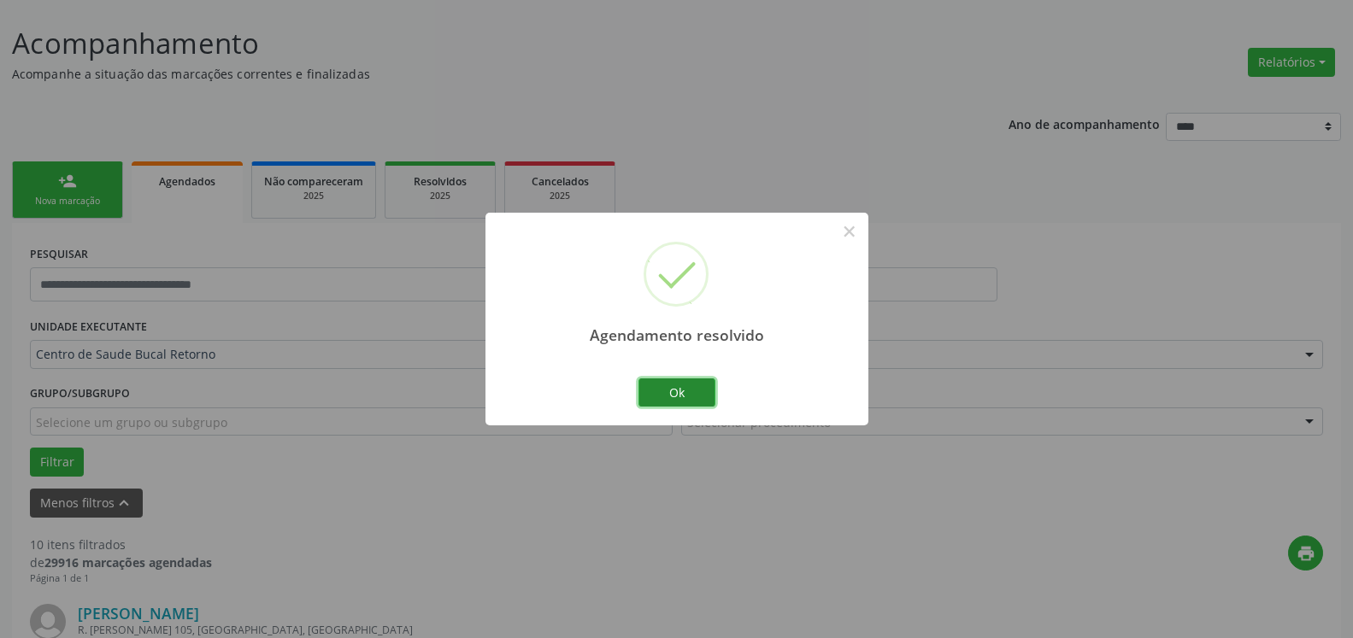
click at [670, 379] on button "Ok" at bounding box center [676, 393] width 77 height 29
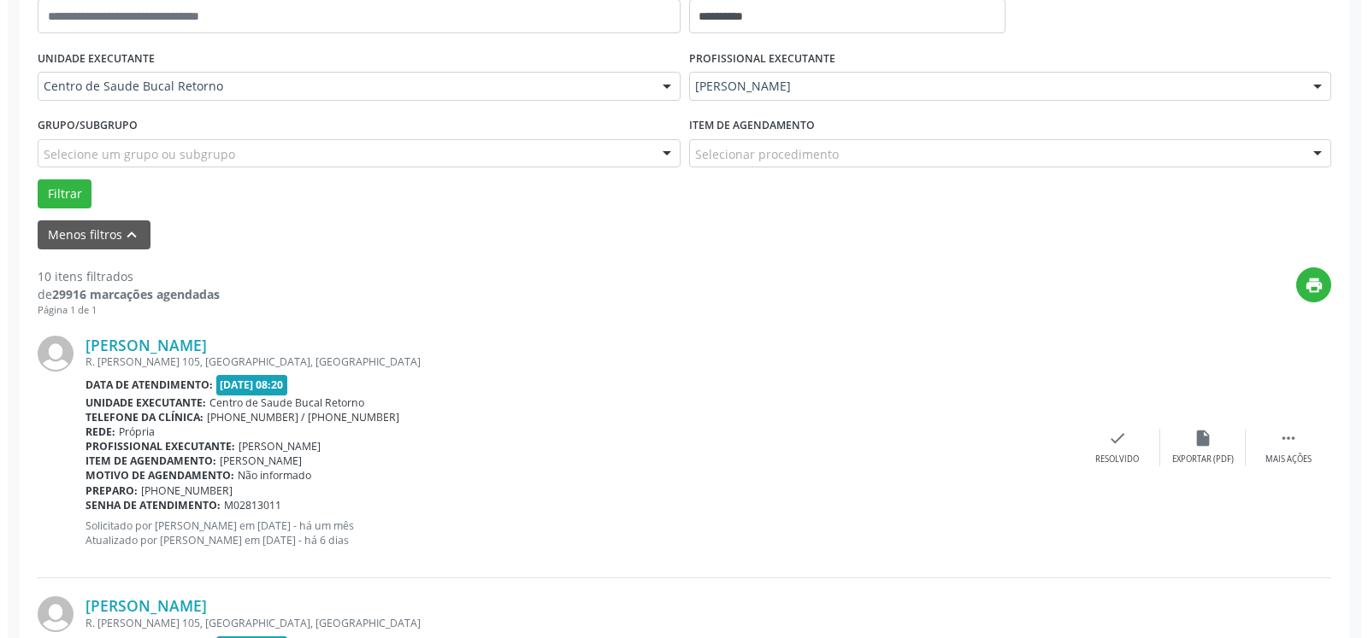
scroll to position [443, 0]
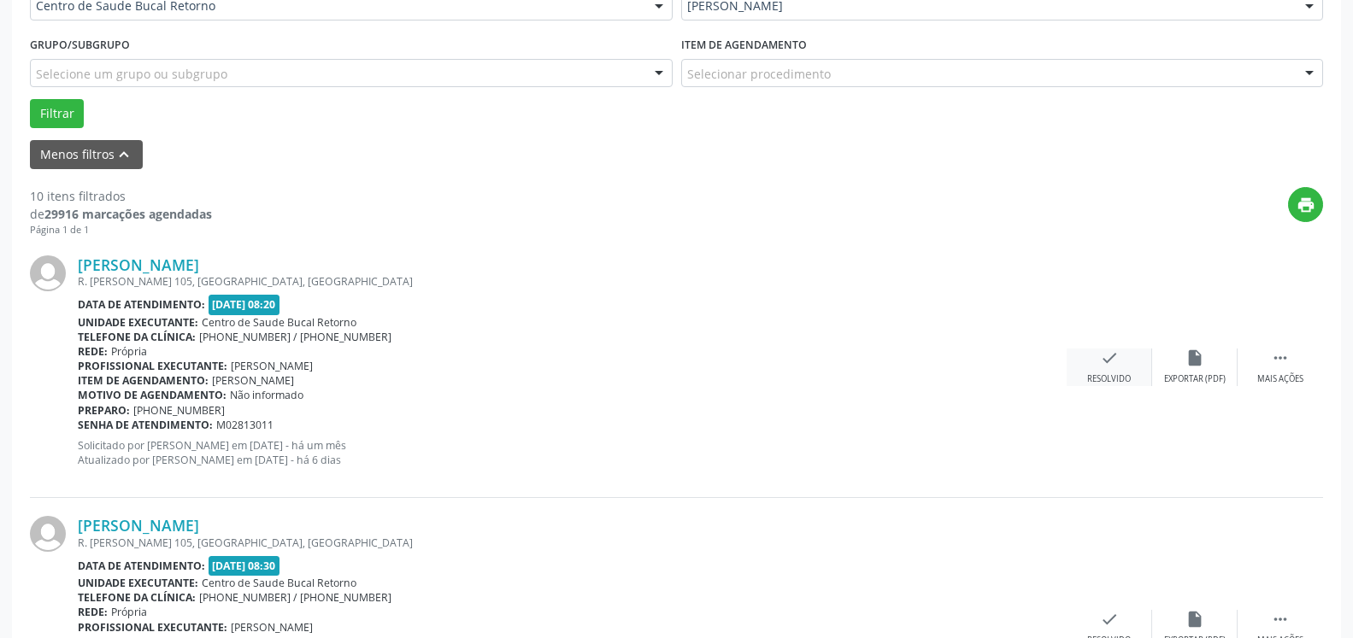
click at [1115, 364] on icon "check" at bounding box center [1109, 358] width 19 height 19
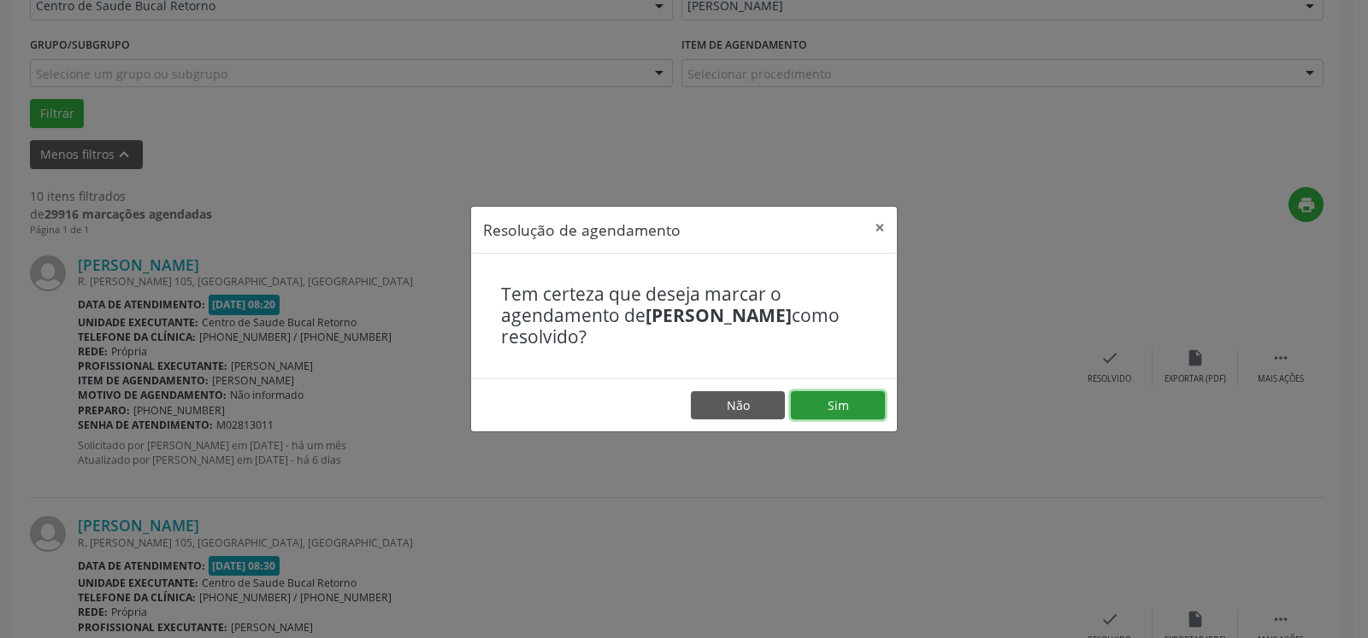
click at [851, 397] on button "Sim" at bounding box center [838, 405] width 94 height 29
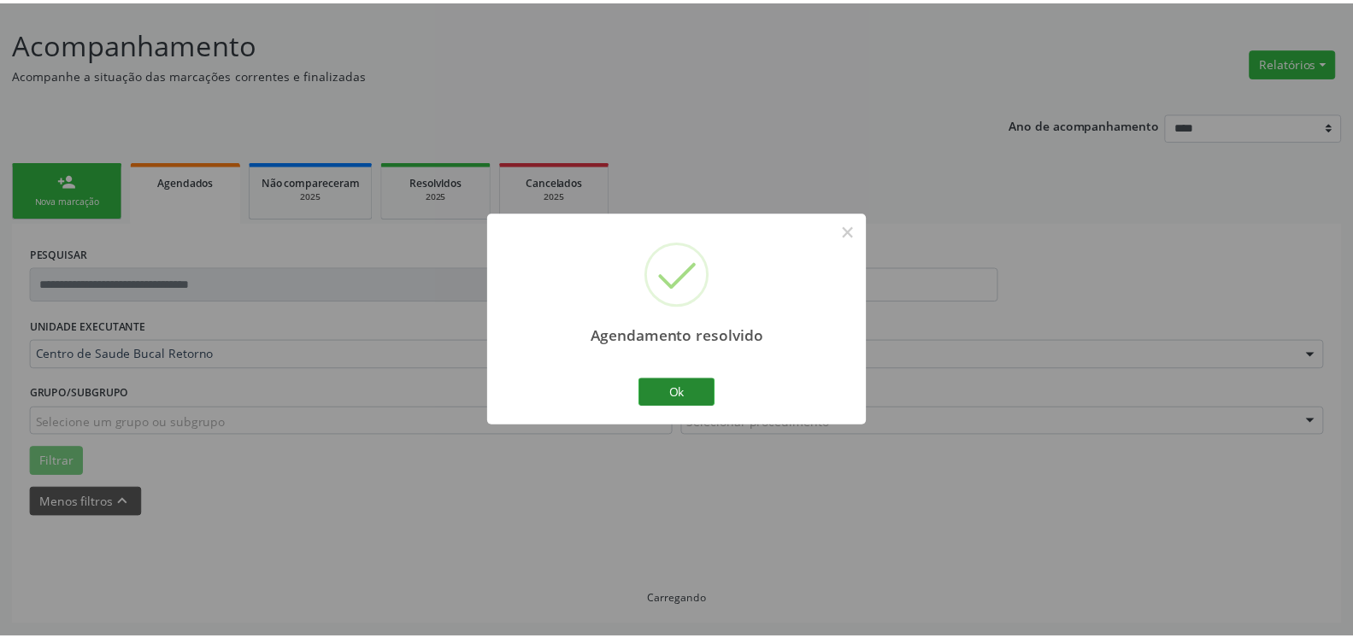
scroll to position [94, 0]
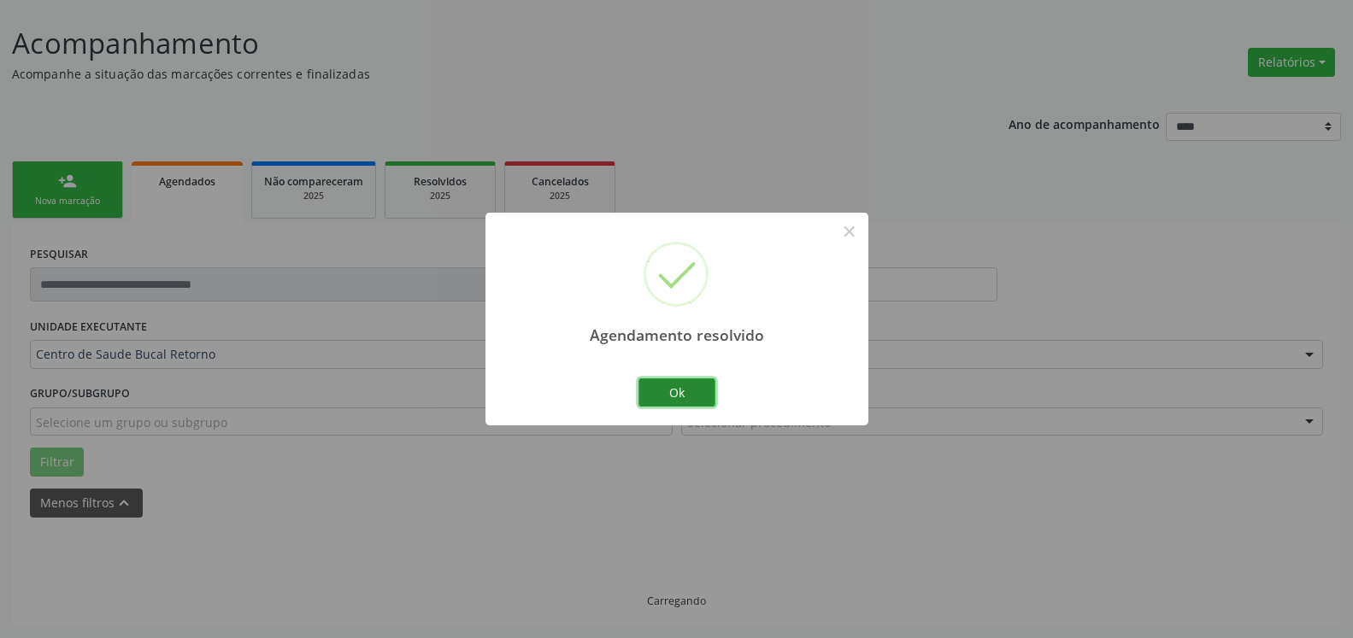
click at [685, 399] on button "Ok" at bounding box center [676, 393] width 77 height 29
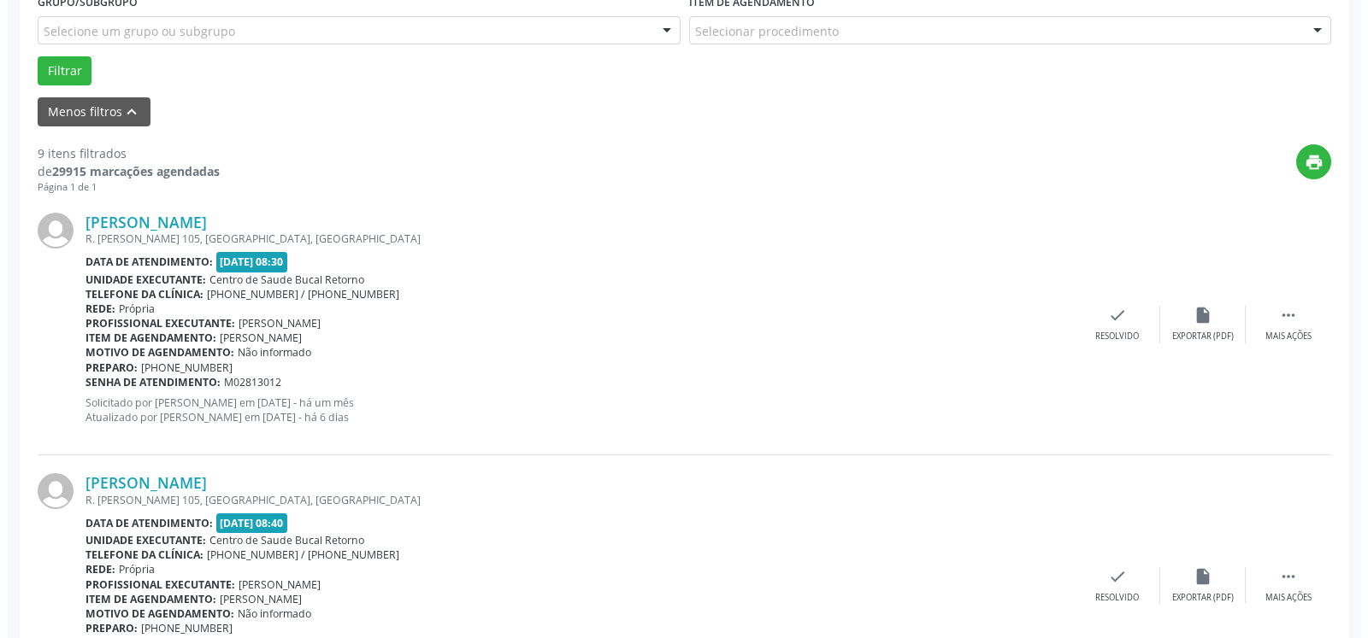
scroll to position [530, 0]
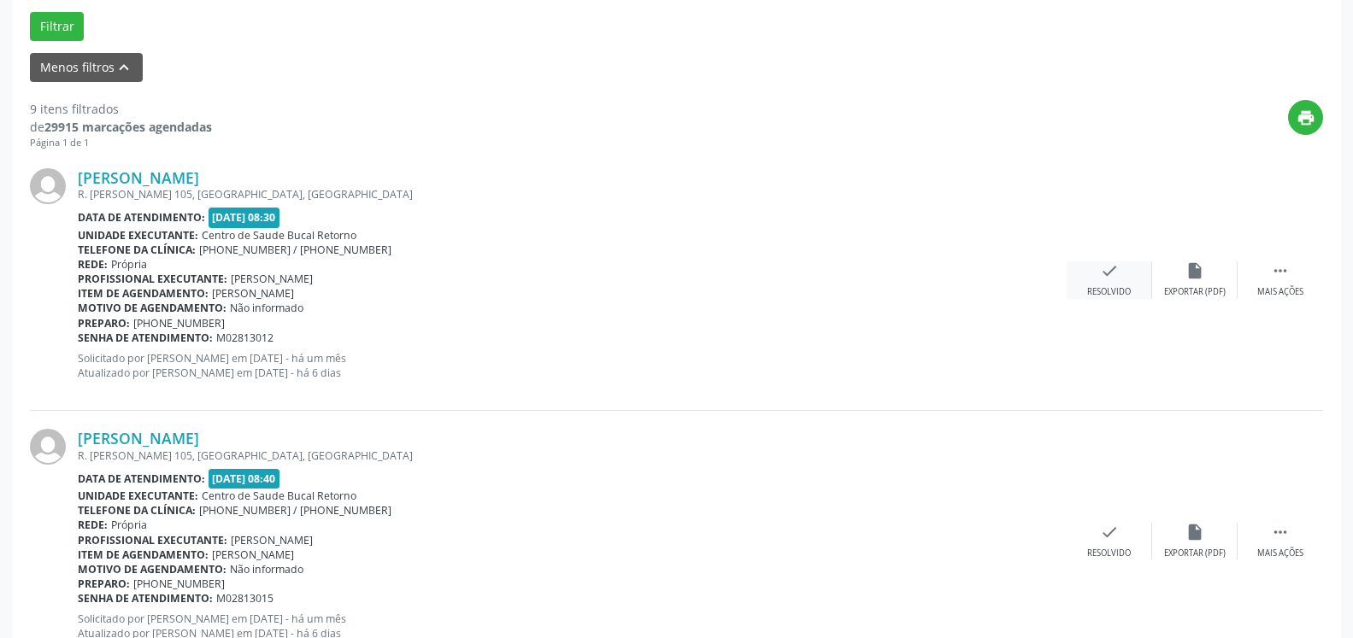
click at [1097, 273] on div "check Resolvido" at bounding box center [1109, 280] width 85 height 37
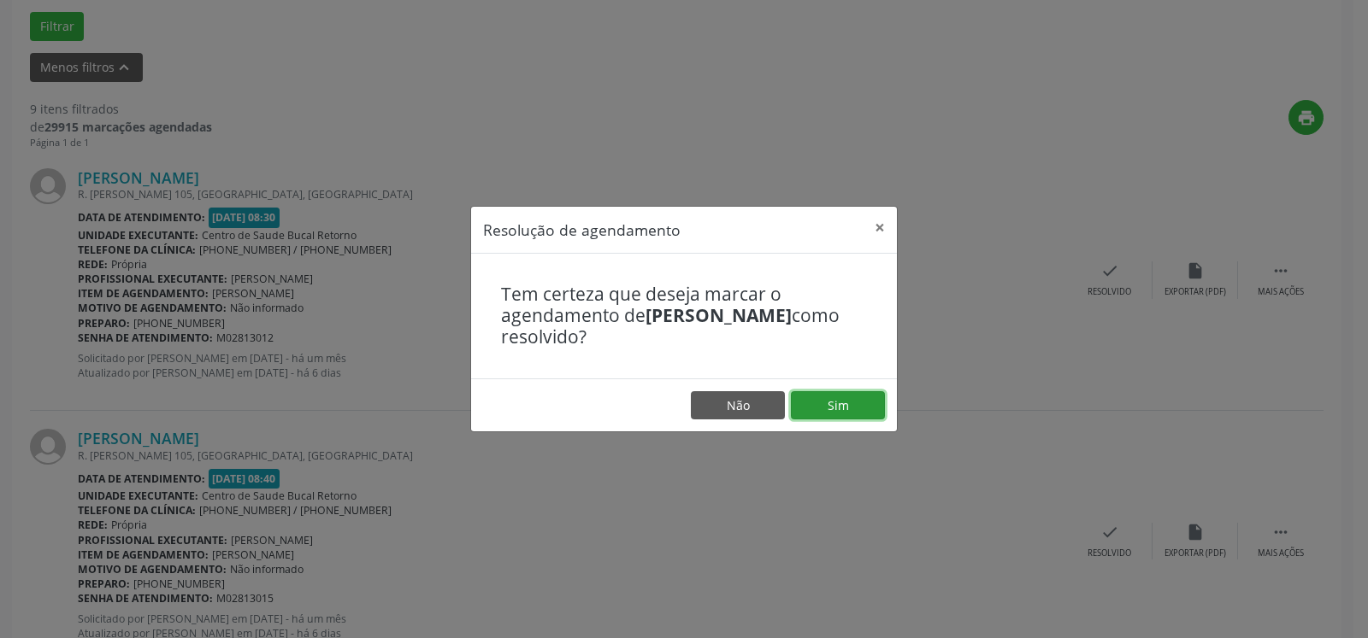
click at [832, 407] on button "Sim" at bounding box center [838, 405] width 94 height 29
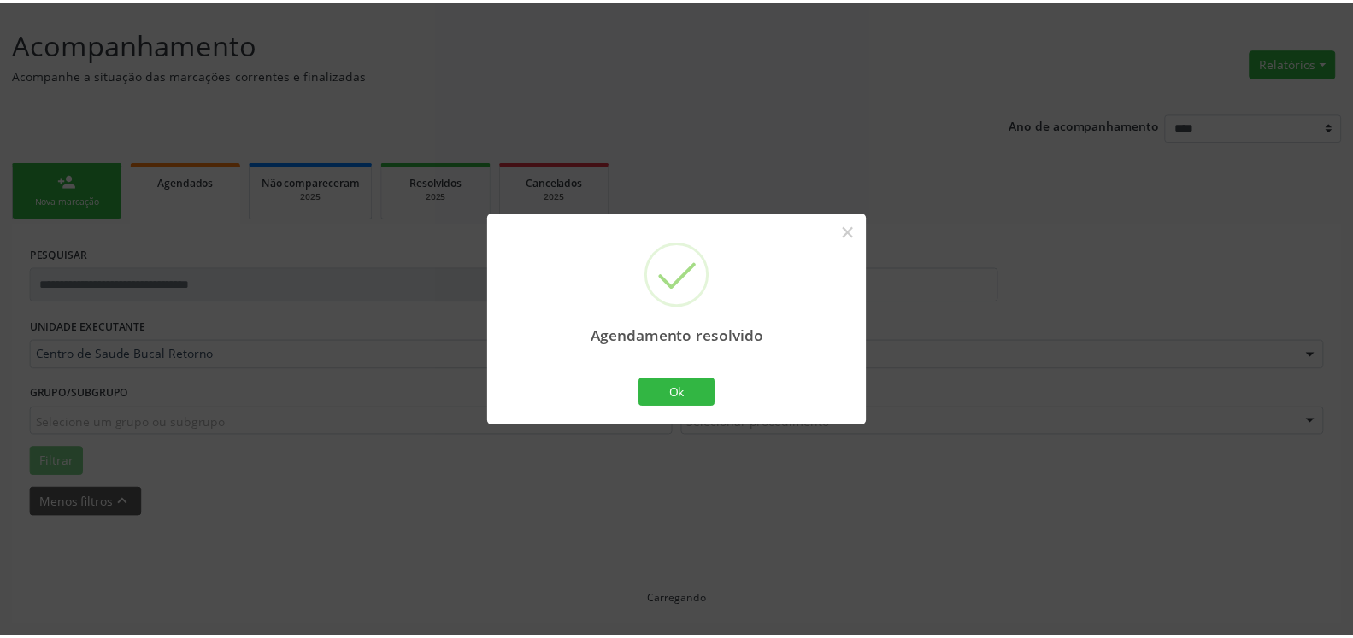
scroll to position [94, 0]
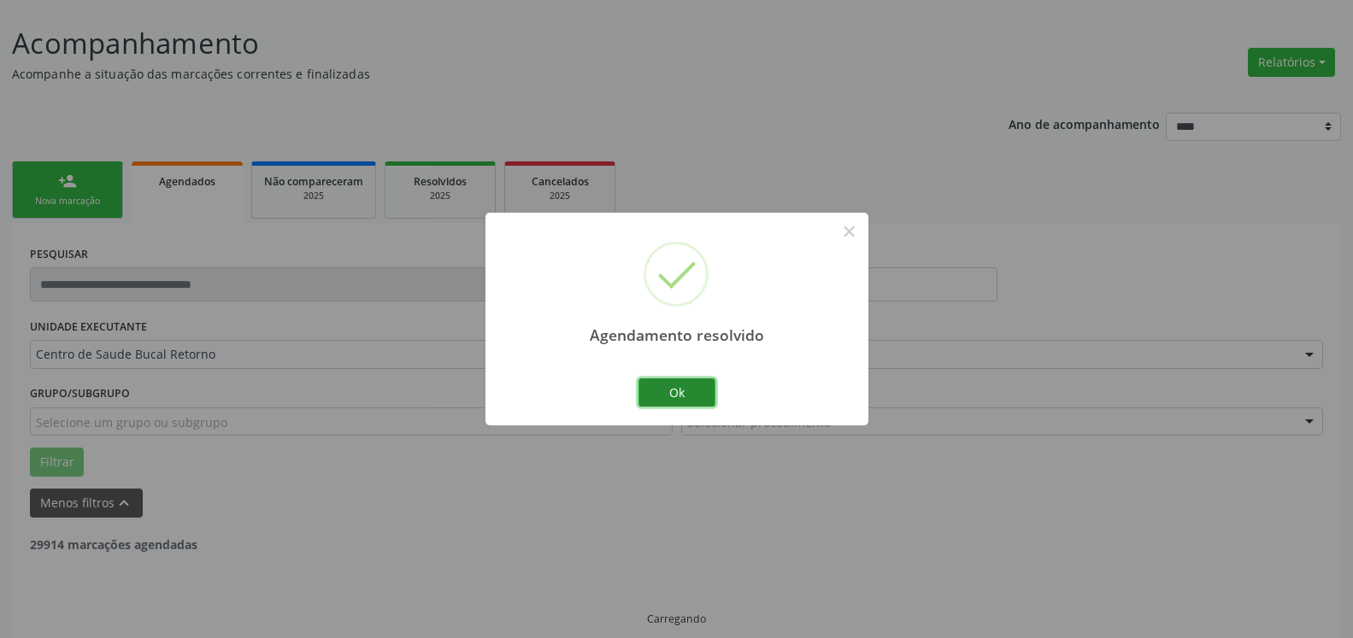
click at [686, 398] on button "Ok" at bounding box center [676, 393] width 77 height 29
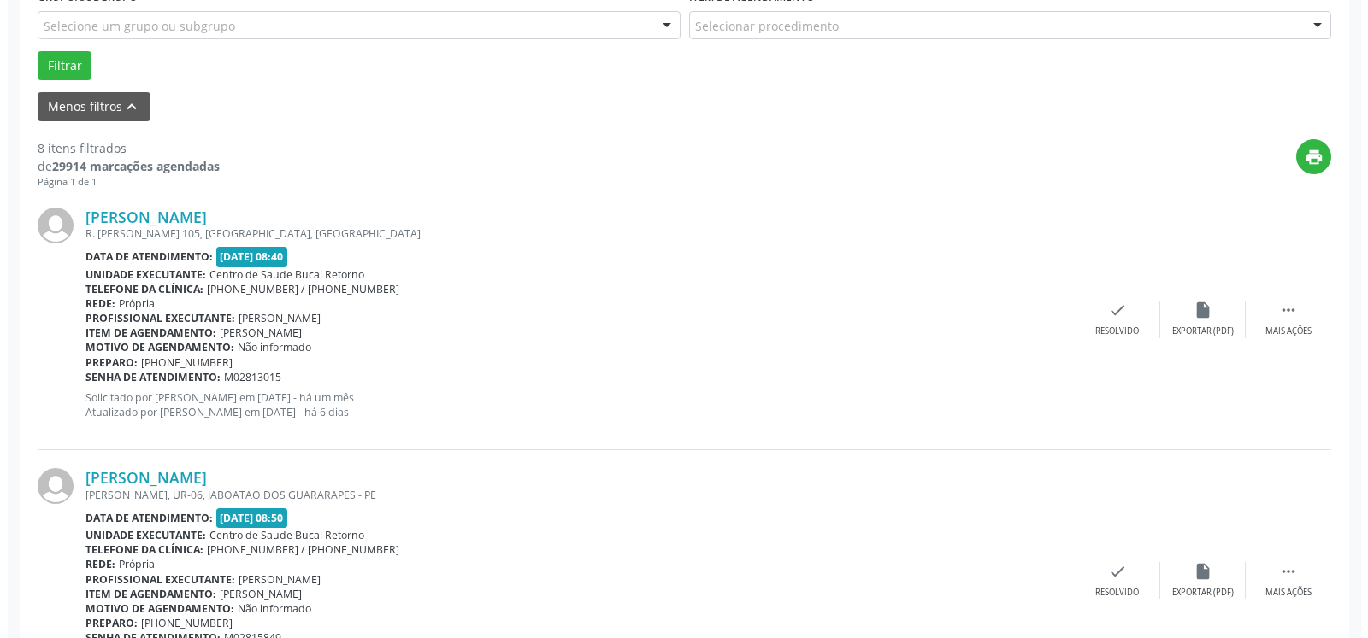
scroll to position [548, 0]
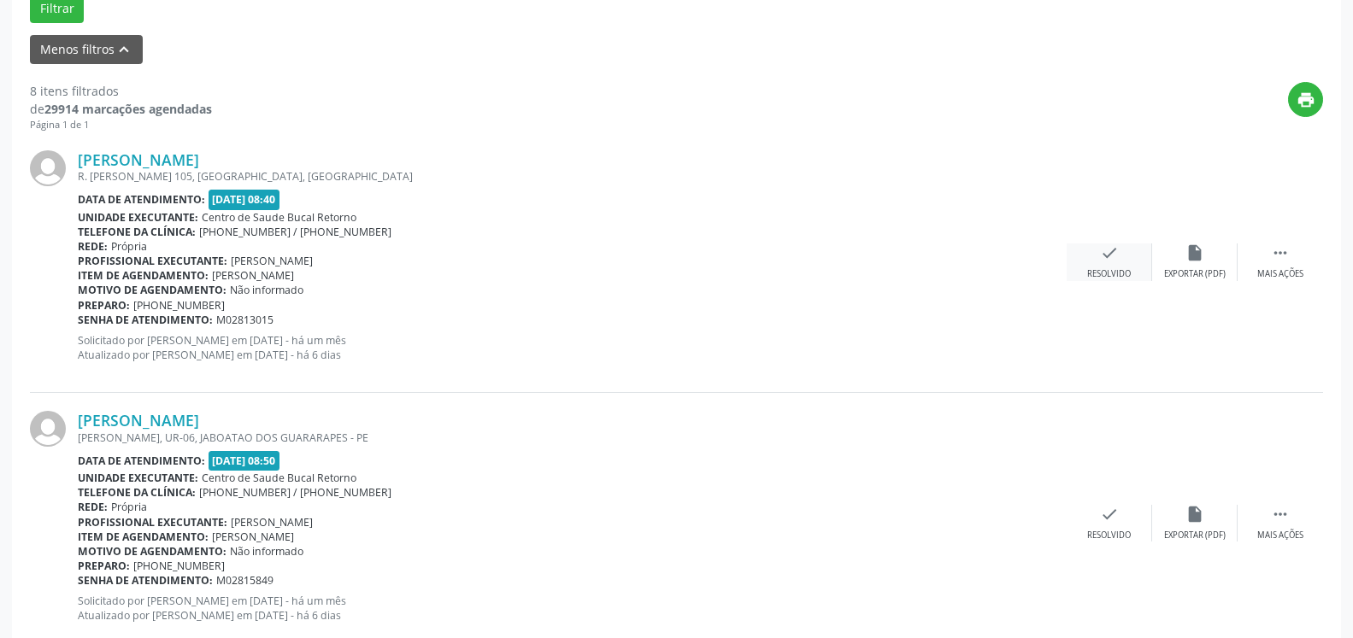
click at [1104, 258] on icon "check" at bounding box center [1109, 253] width 19 height 19
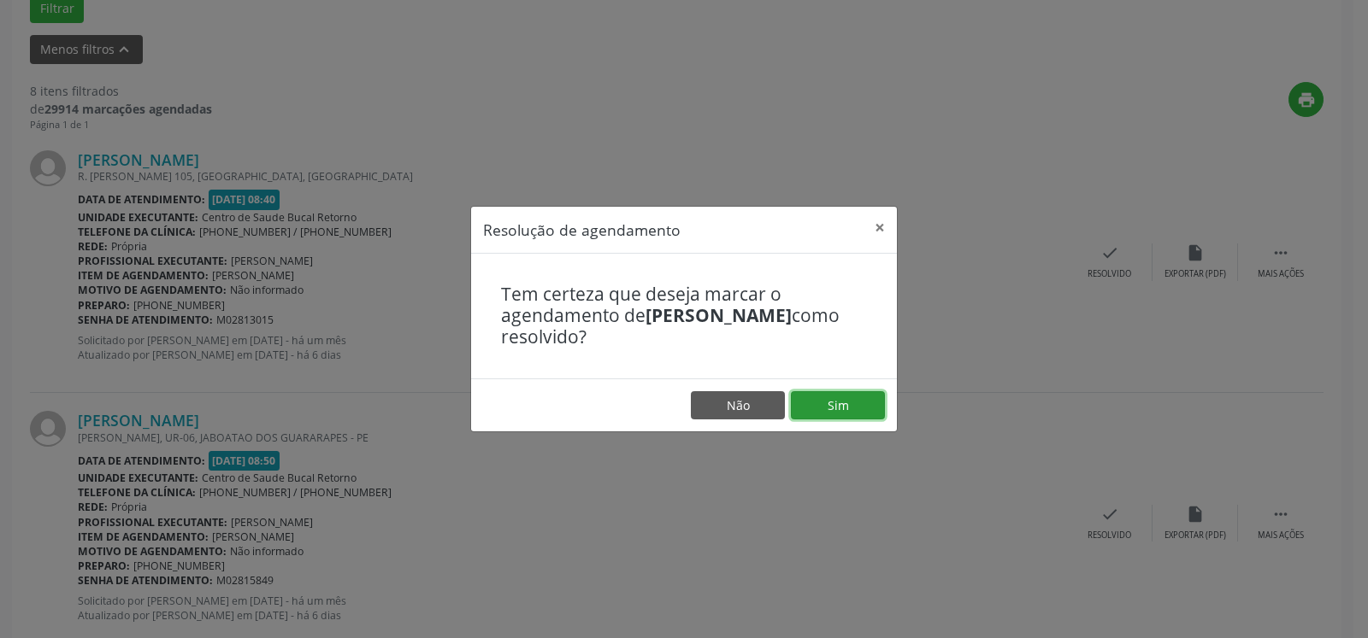
click at [841, 415] on button "Sim" at bounding box center [838, 405] width 94 height 29
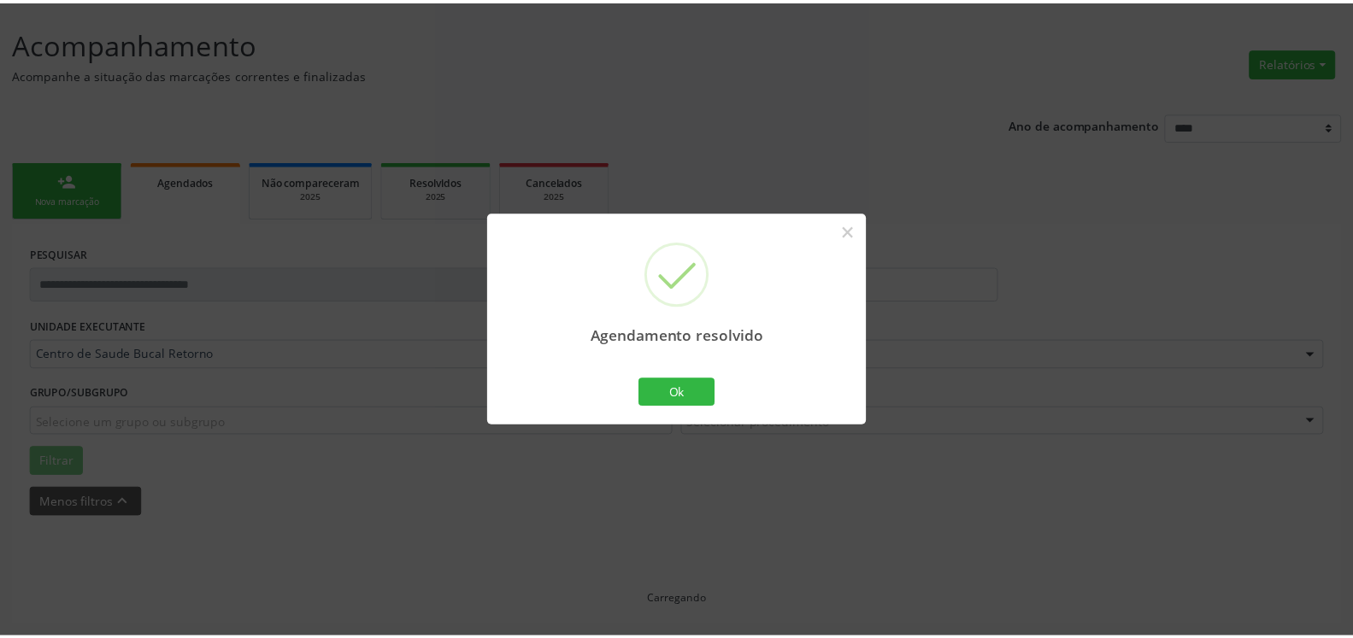
scroll to position [94, 0]
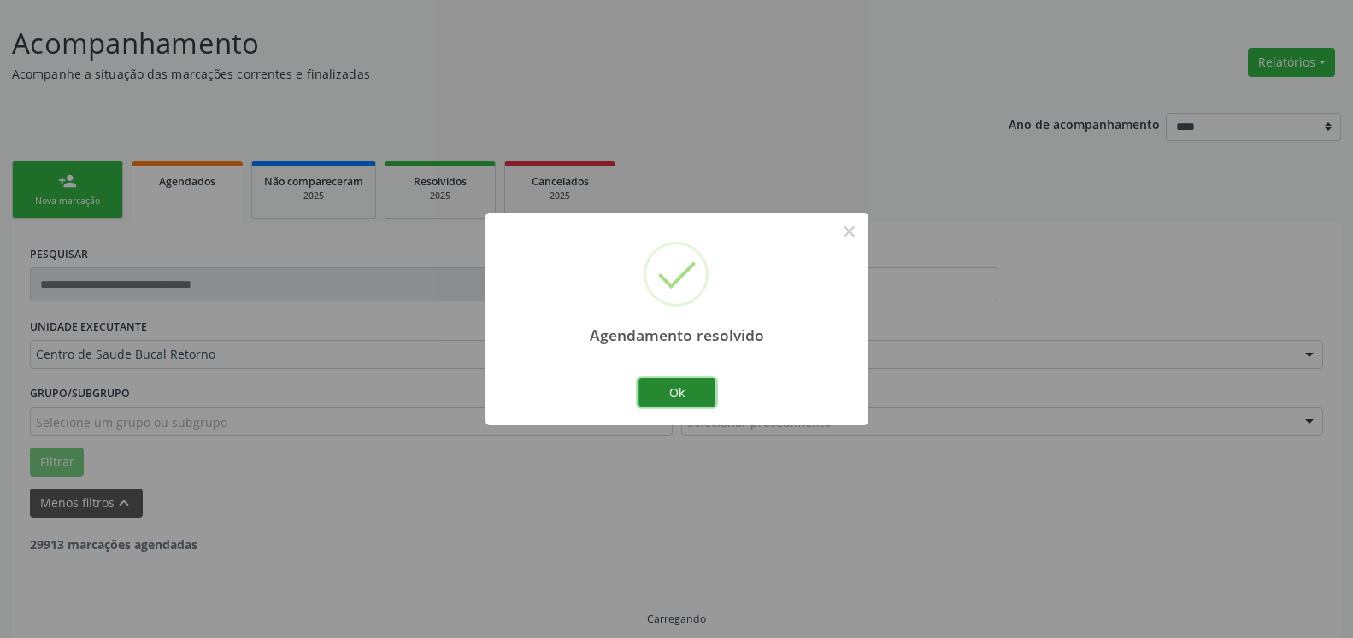
click at [674, 391] on button "Ok" at bounding box center [676, 393] width 77 height 29
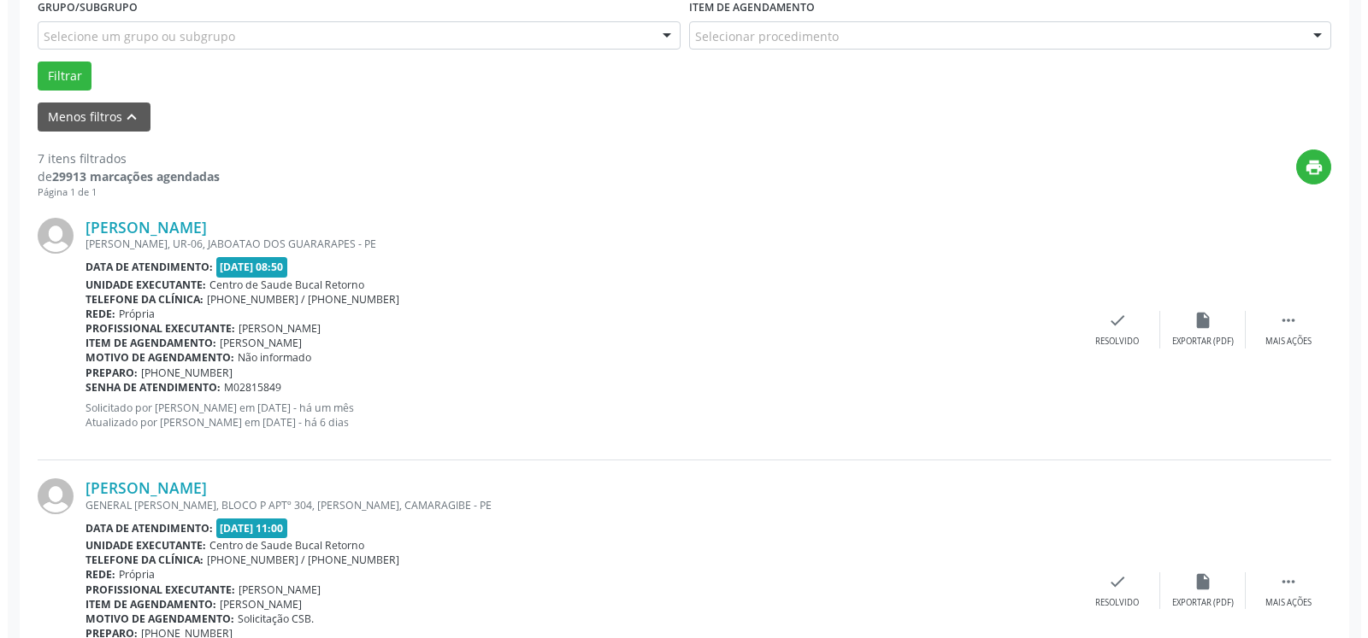
scroll to position [530, 0]
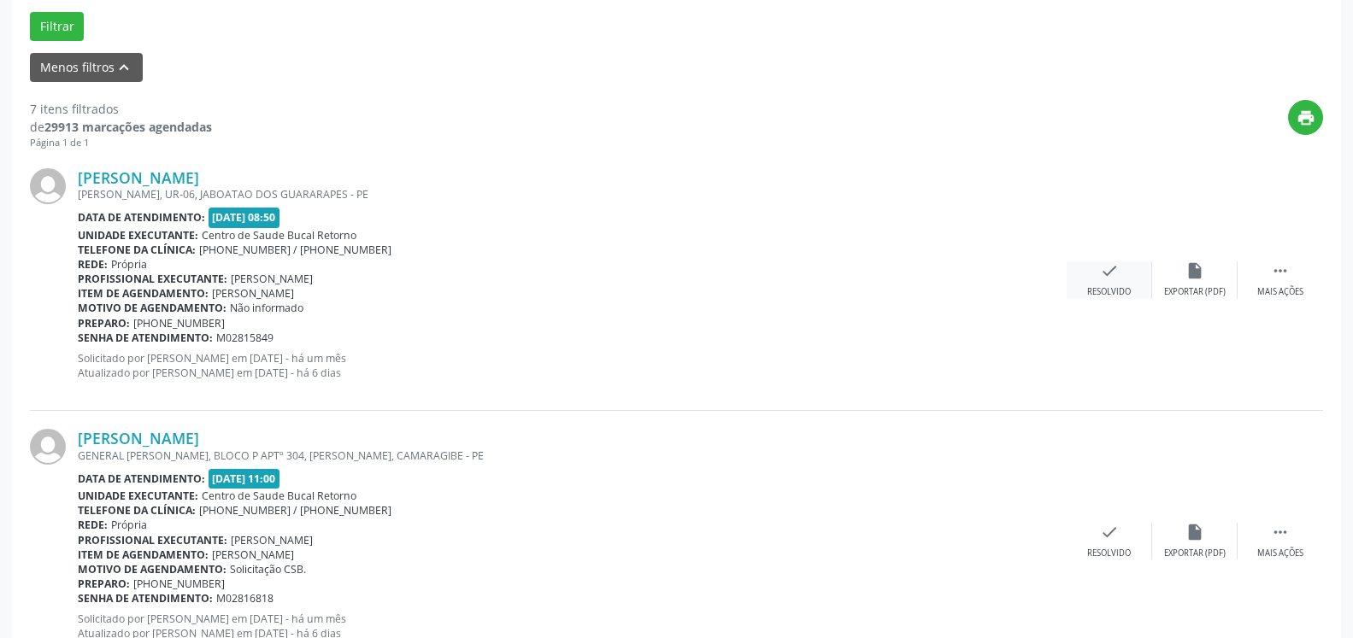
click at [1105, 276] on icon "check" at bounding box center [1109, 271] width 19 height 19
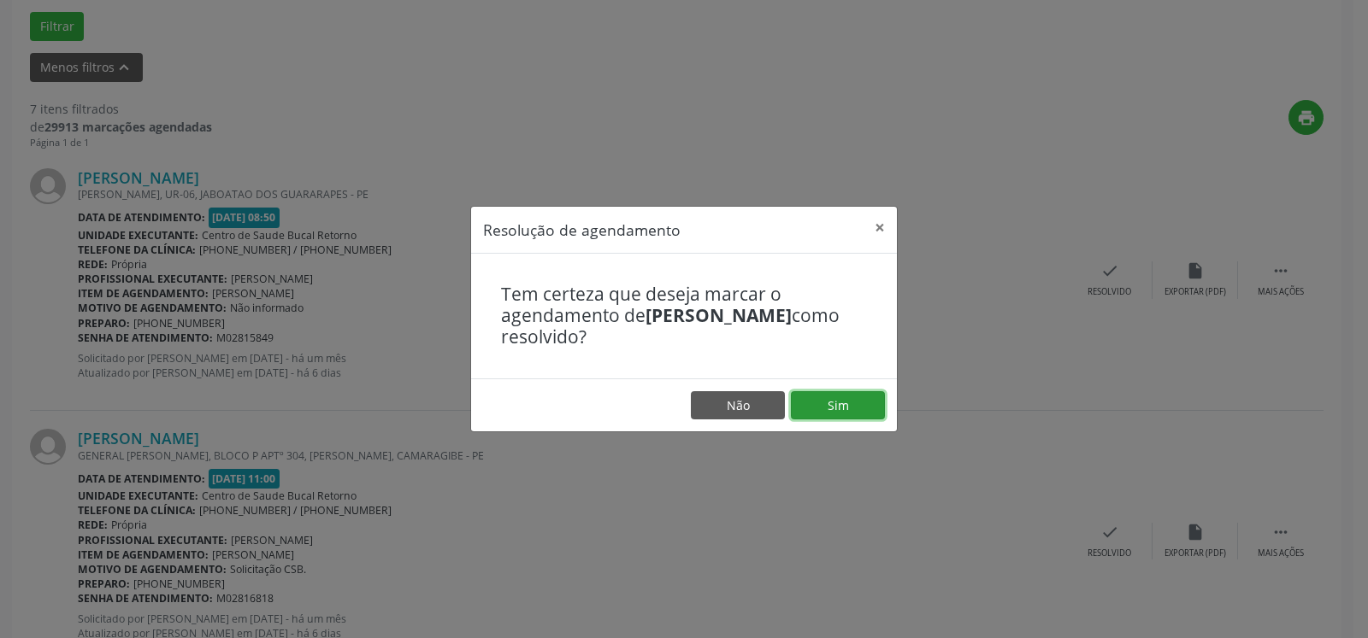
click at [812, 403] on button "Sim" at bounding box center [838, 405] width 94 height 29
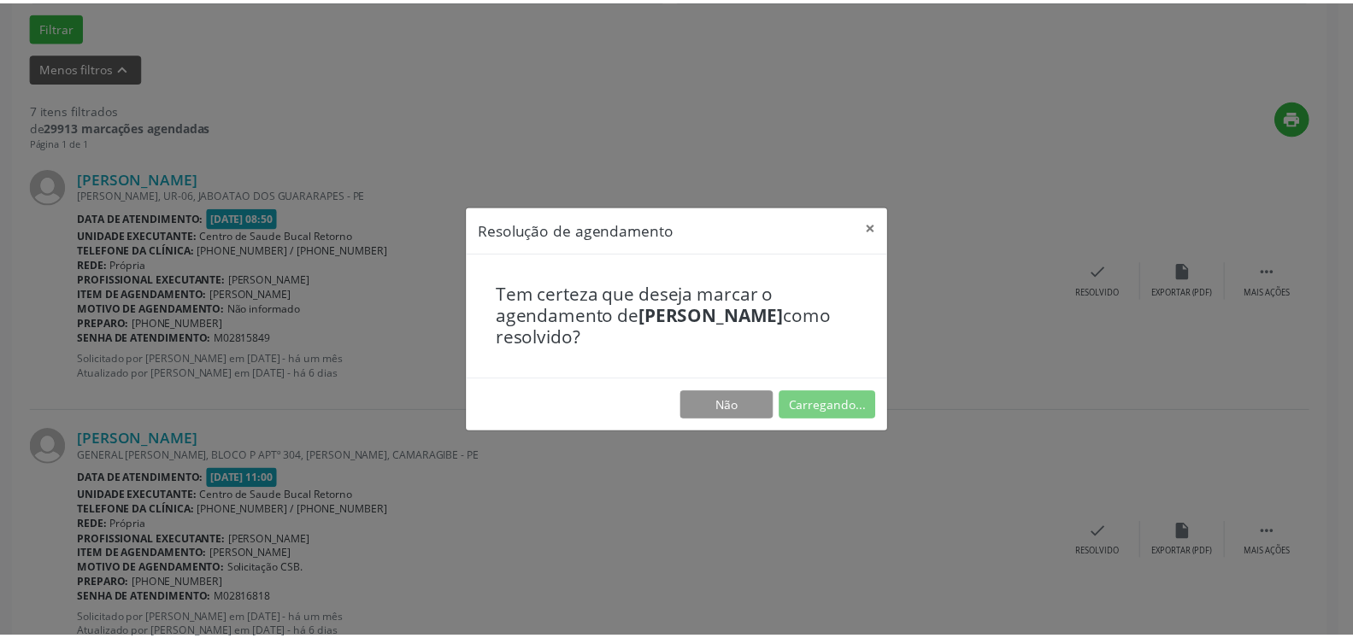
scroll to position [94, 0]
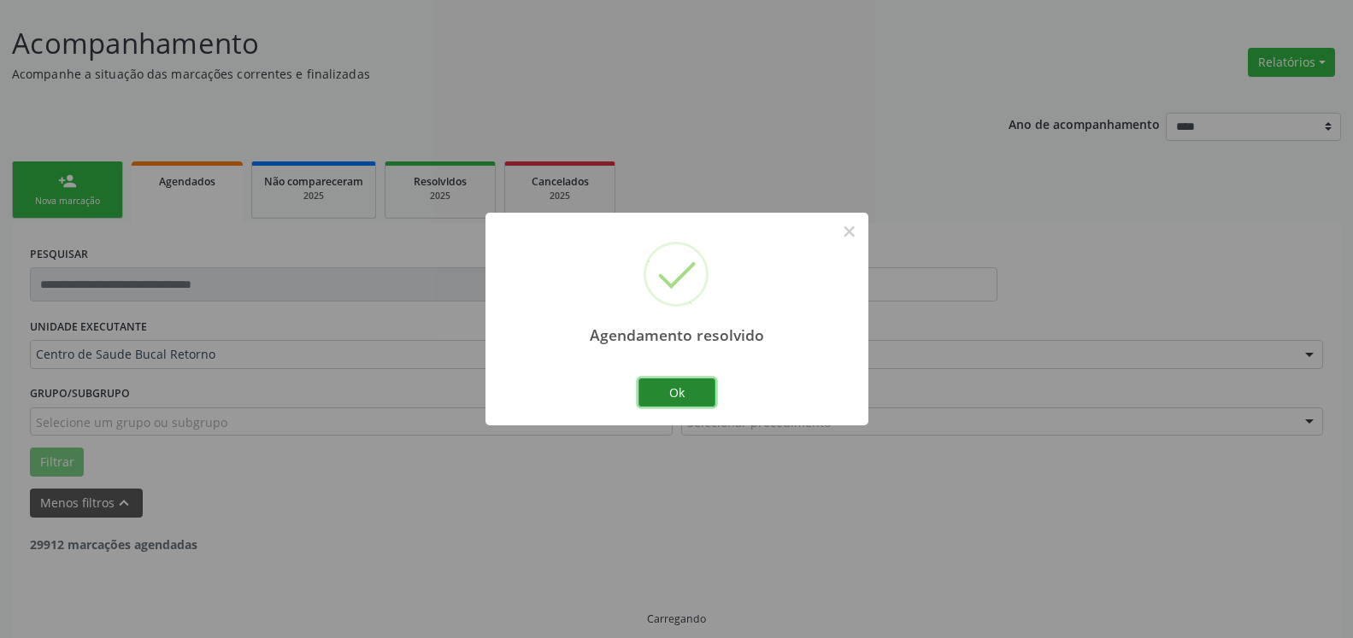
click at [691, 388] on button "Ok" at bounding box center [676, 393] width 77 height 29
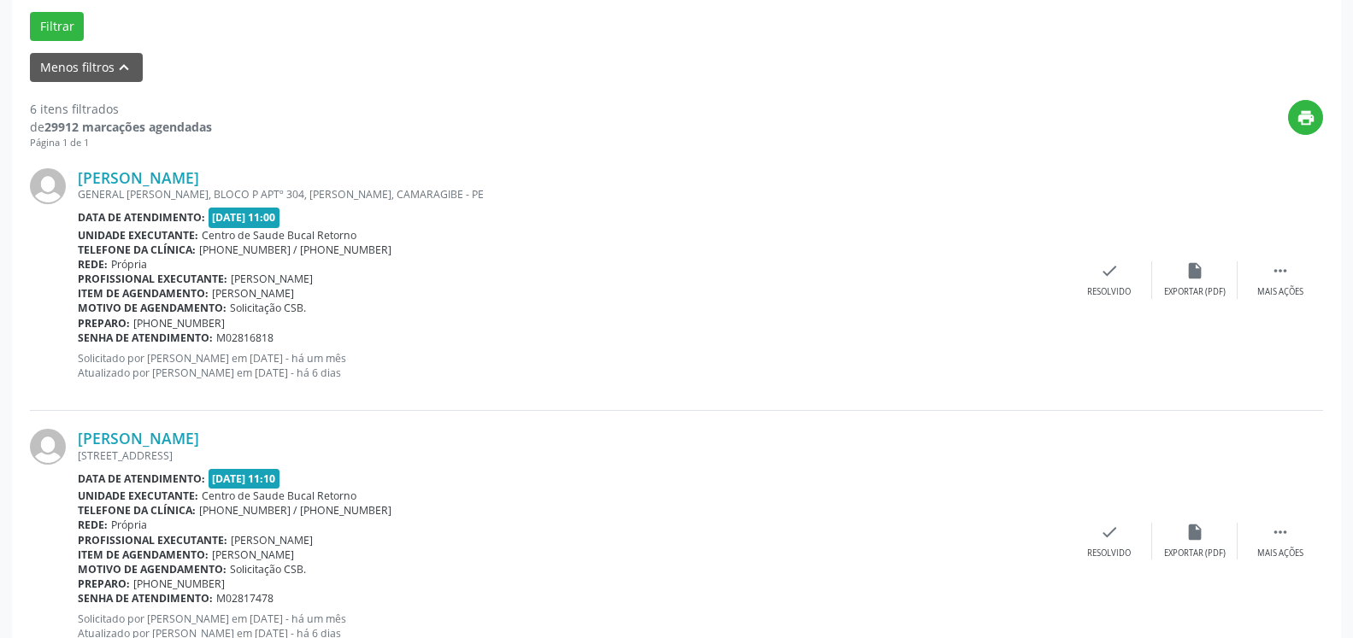
scroll to position [617, 0]
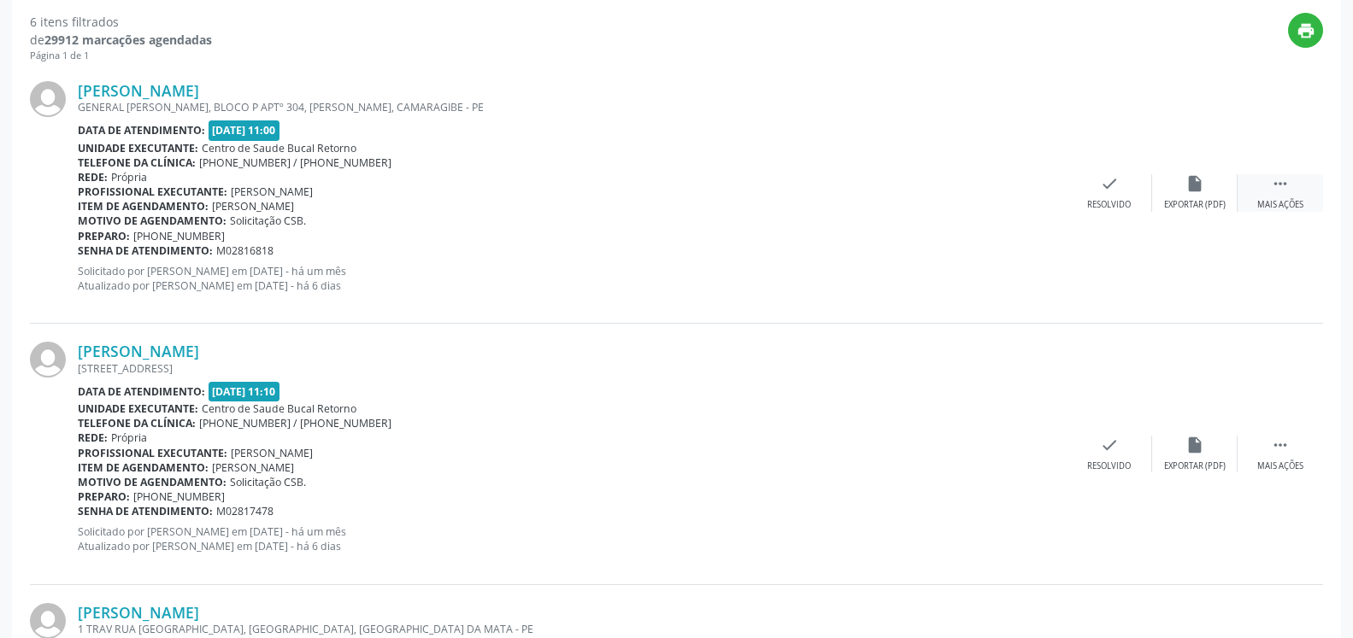
click at [1291, 197] on div " Mais ações" at bounding box center [1280, 192] width 85 height 37
click at [1193, 192] on icon "alarm_off" at bounding box center [1194, 183] width 19 height 19
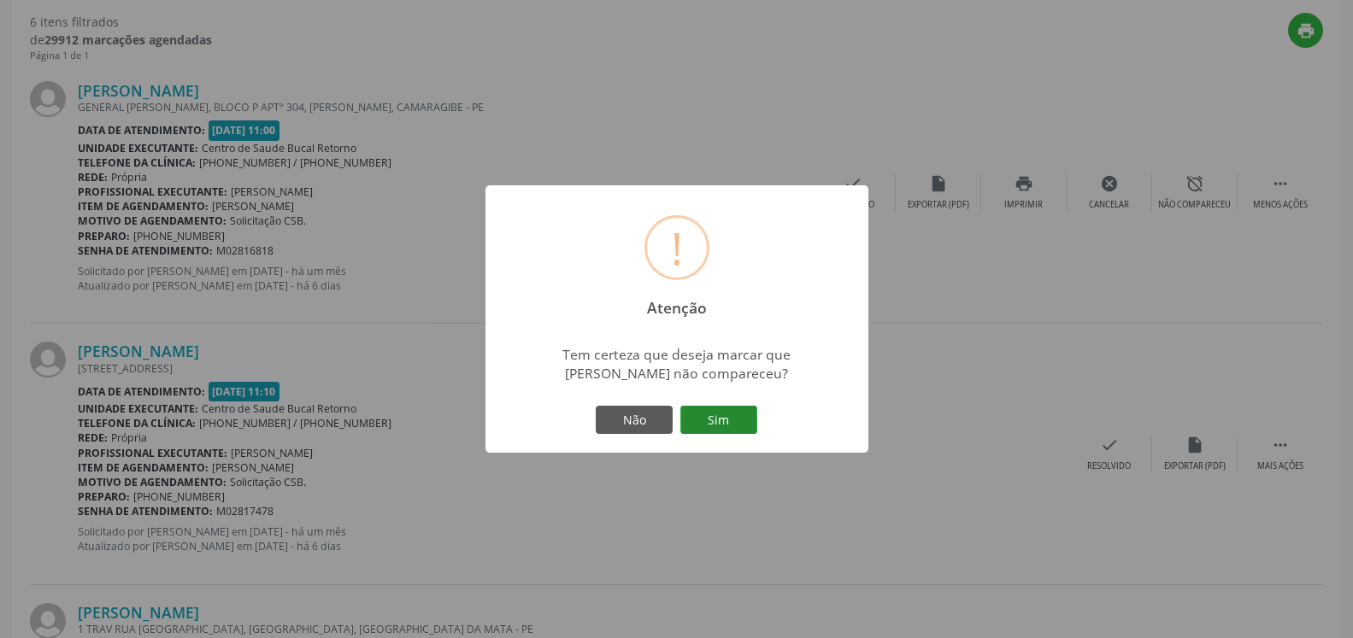
click at [725, 421] on button "Sim" at bounding box center [718, 420] width 77 height 29
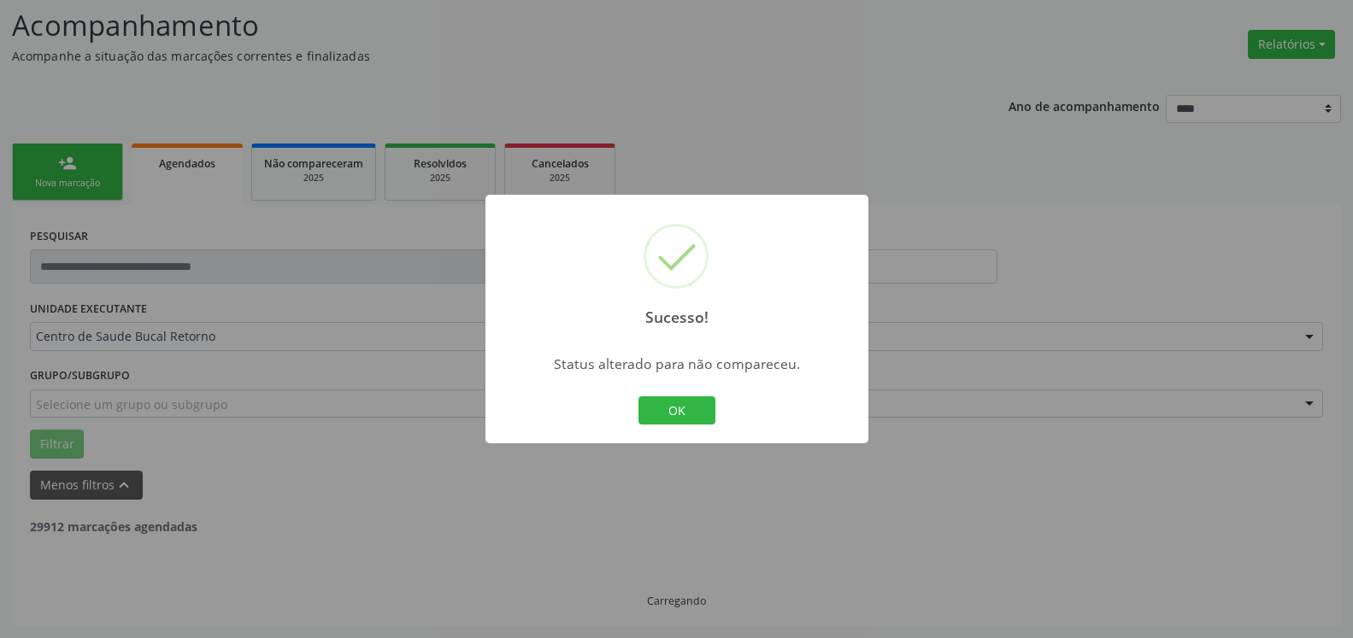
scroll to position [112, 0]
click at [674, 410] on button "OK" at bounding box center [676, 411] width 77 height 29
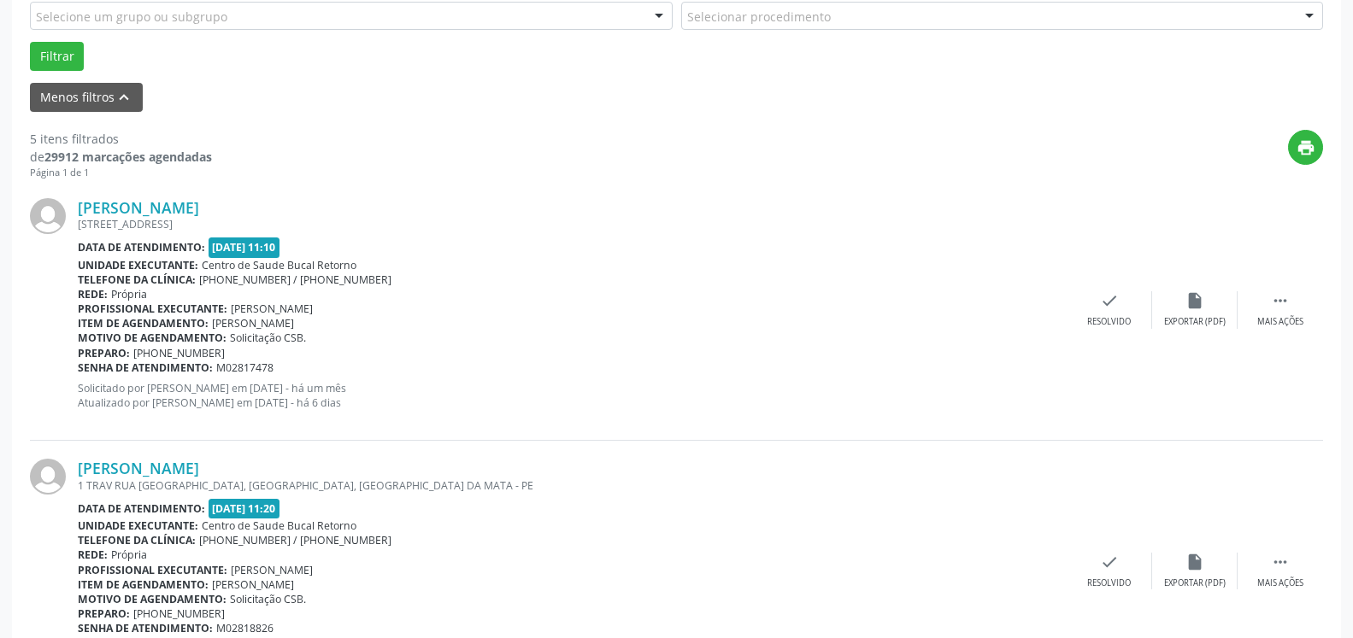
scroll to position [548, 0]
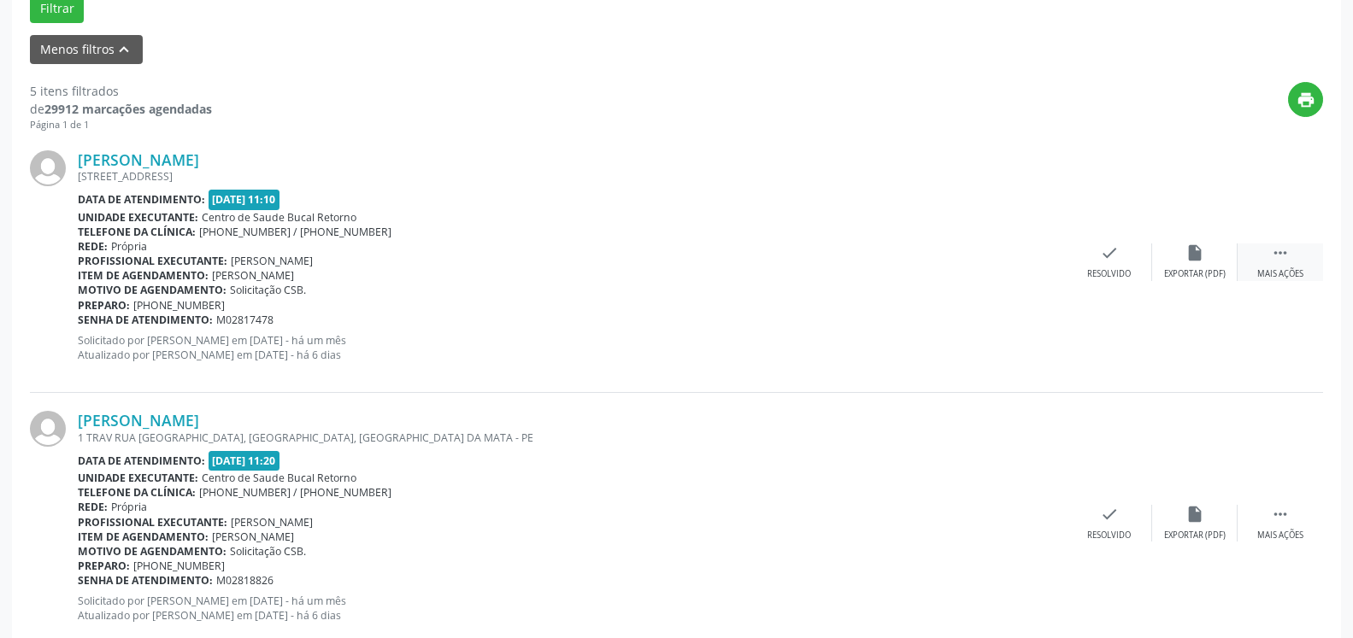
click at [1285, 257] on icon "" at bounding box center [1280, 253] width 19 height 19
click at [1206, 258] on div "alarm_off Não compareceu" at bounding box center [1194, 262] width 85 height 37
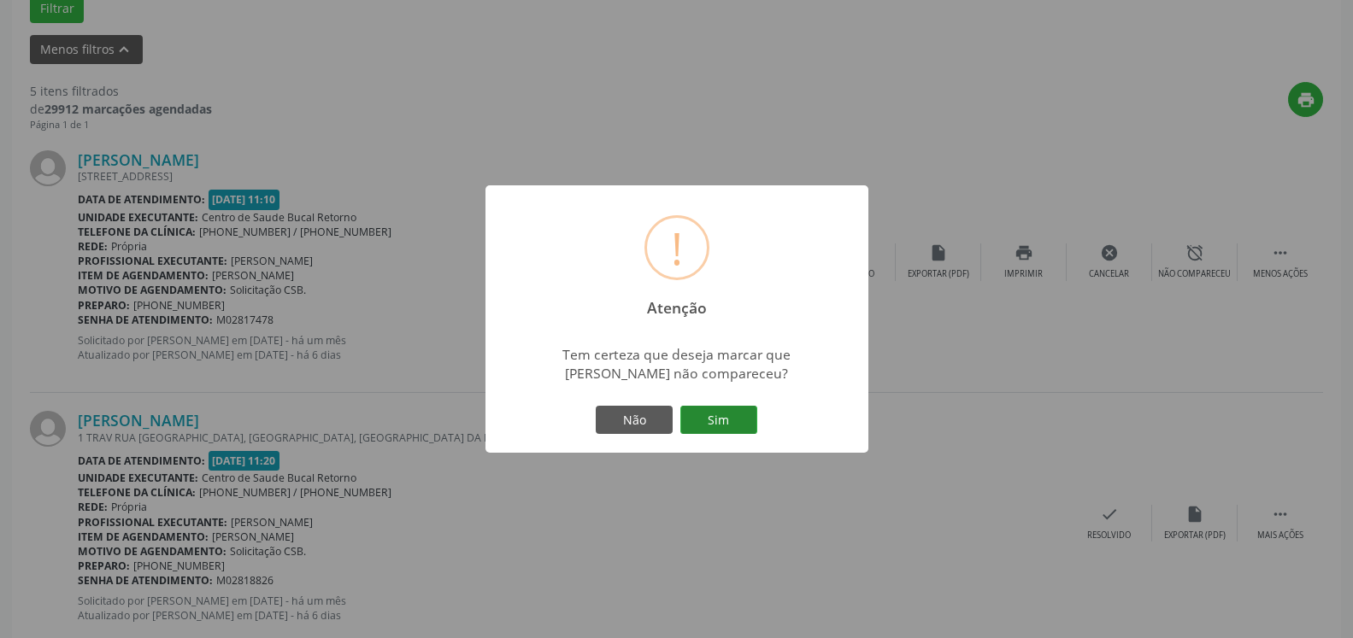
click at [708, 421] on button "Sim" at bounding box center [718, 420] width 77 height 29
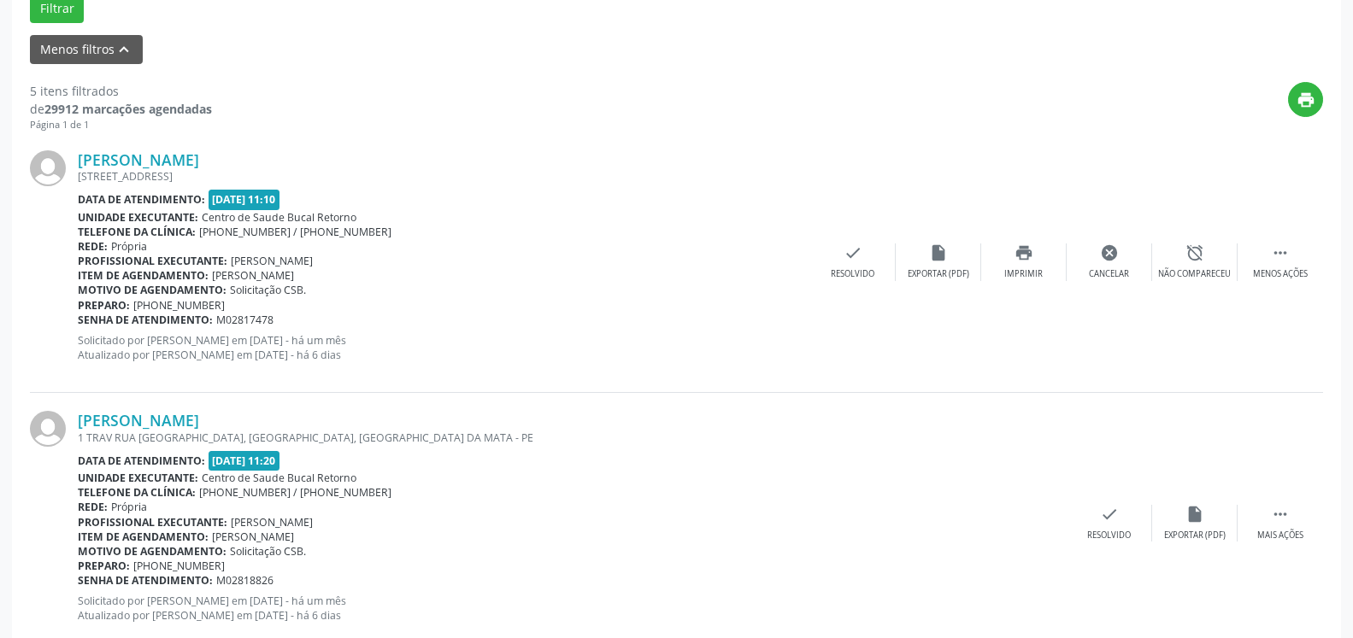
scroll to position [112, 0]
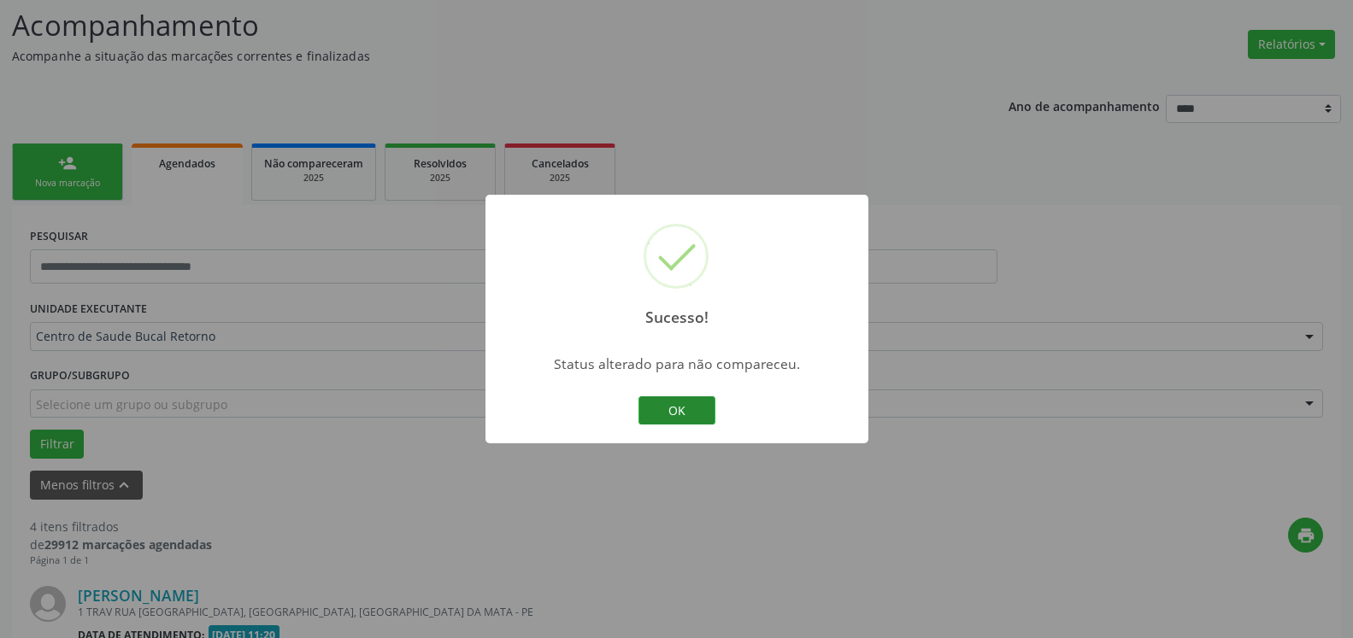
click at [690, 404] on button "OK" at bounding box center [676, 411] width 77 height 29
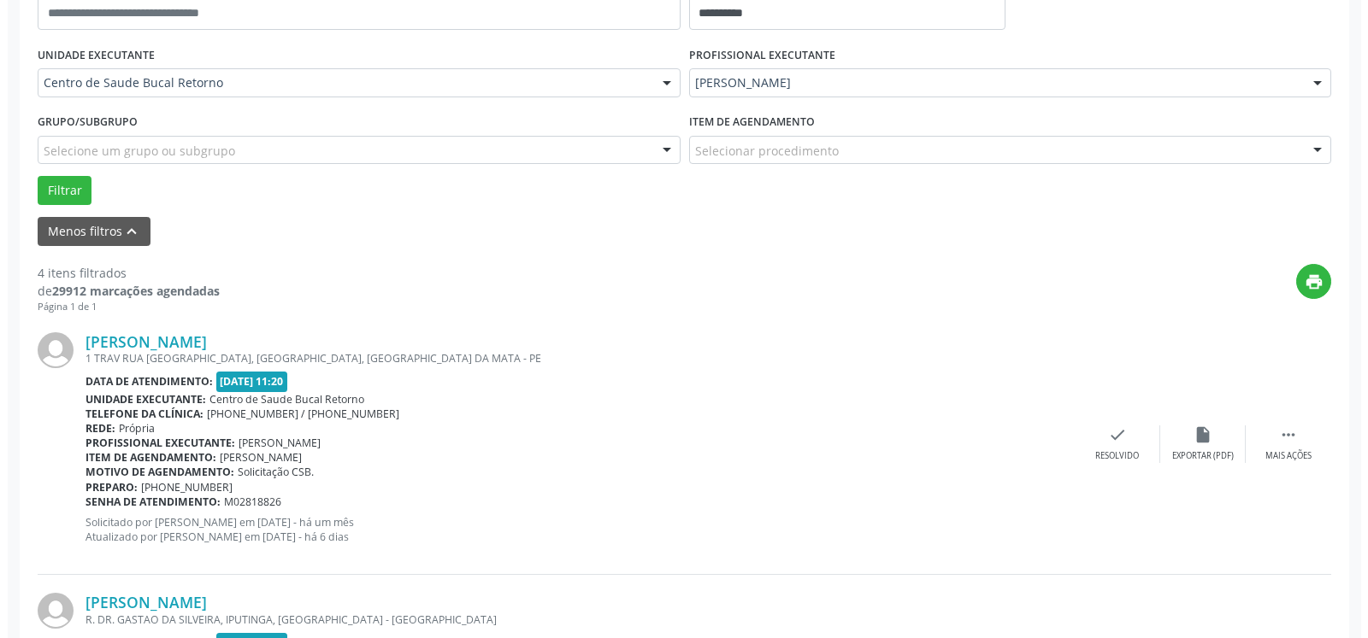
scroll to position [374, 0]
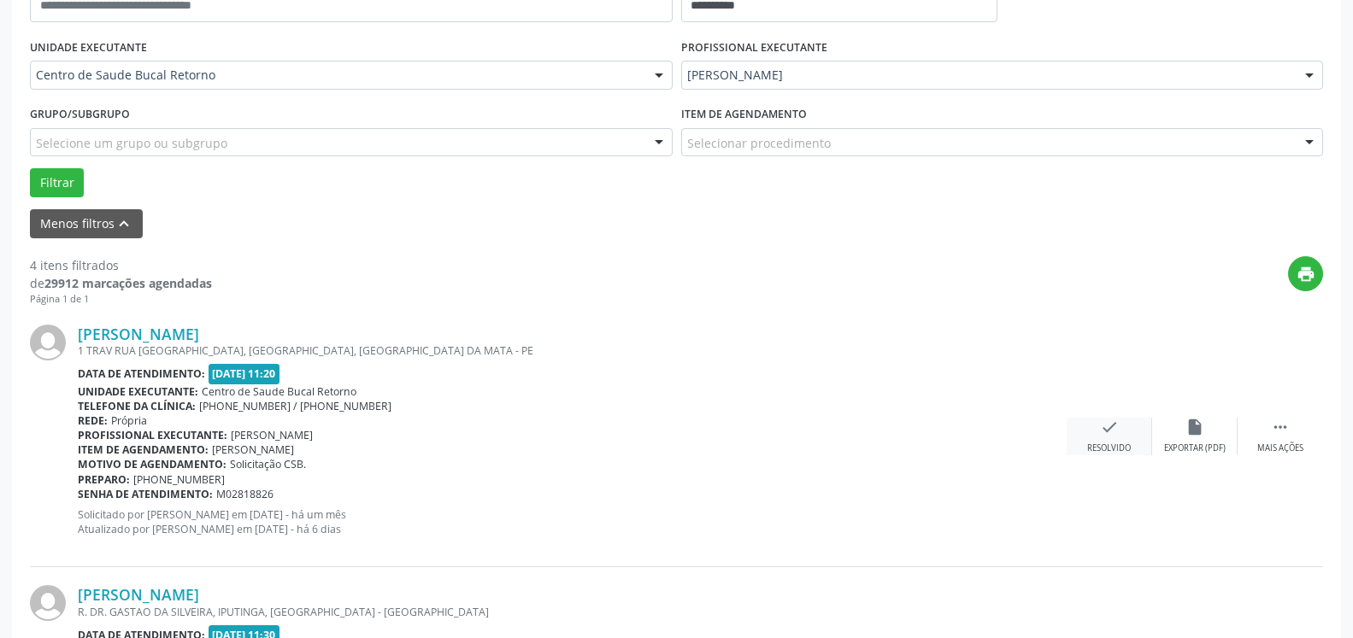
click at [1118, 435] on icon "check" at bounding box center [1109, 427] width 19 height 19
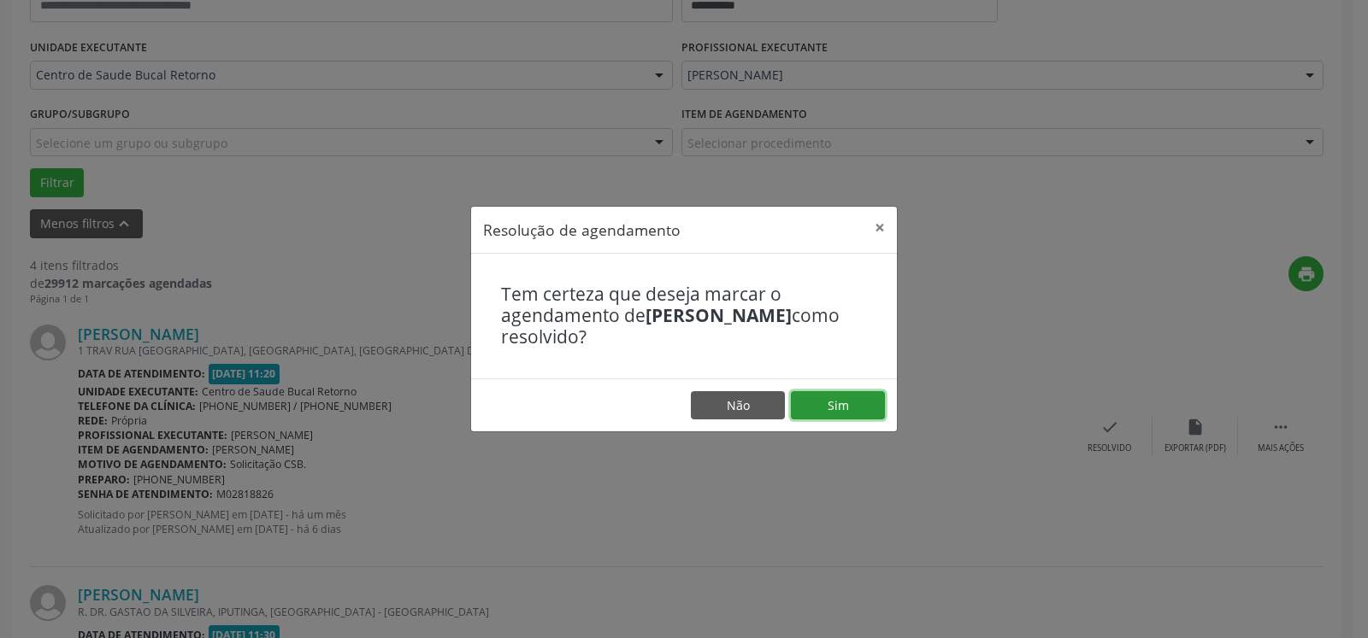
click at [846, 403] on button "Sim" at bounding box center [838, 405] width 94 height 29
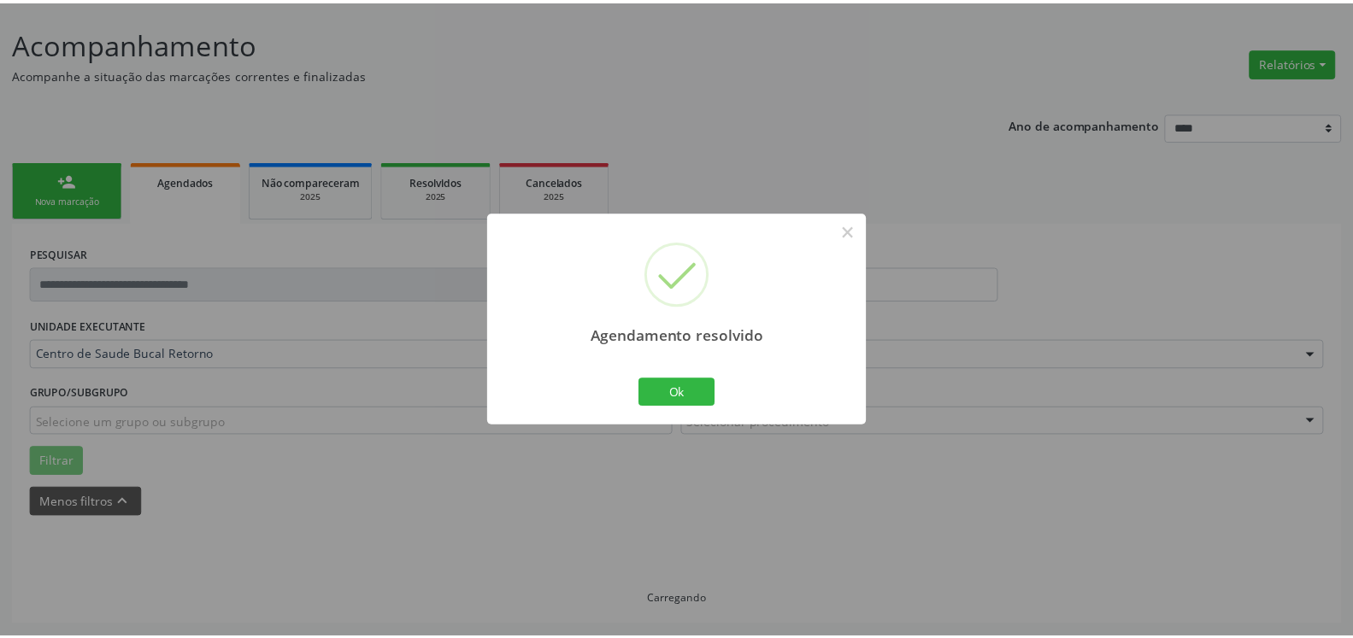
scroll to position [94, 0]
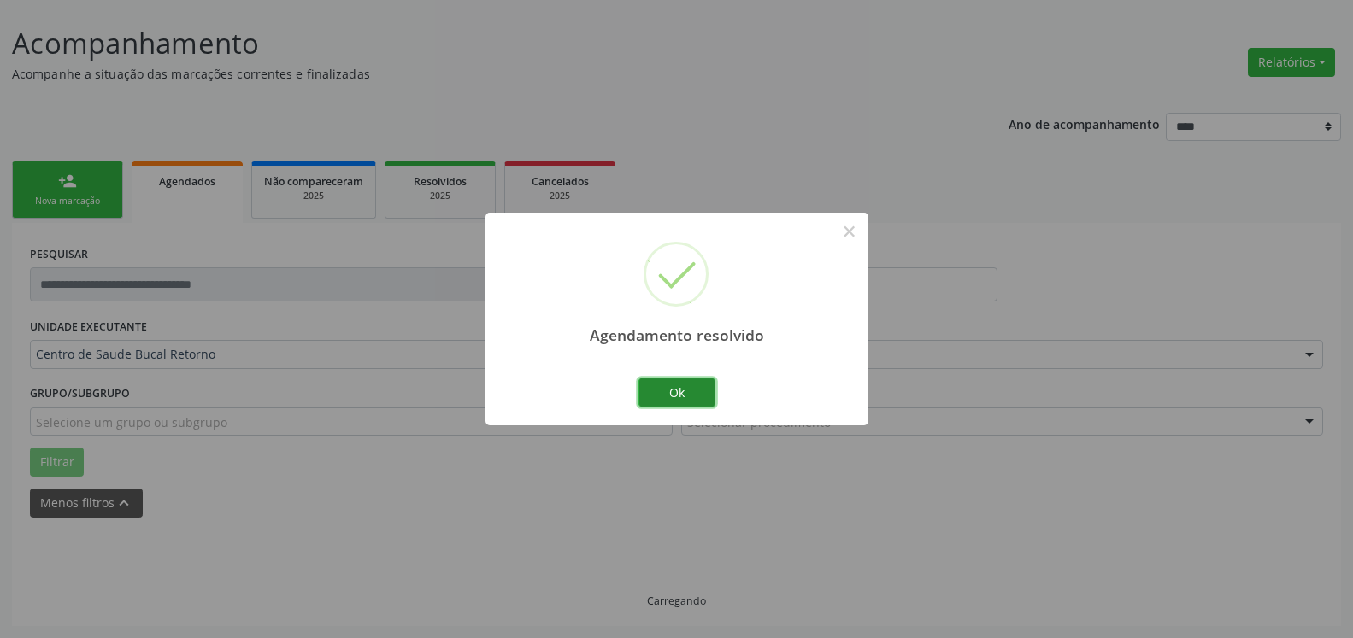
click at [686, 391] on button "Ok" at bounding box center [676, 393] width 77 height 29
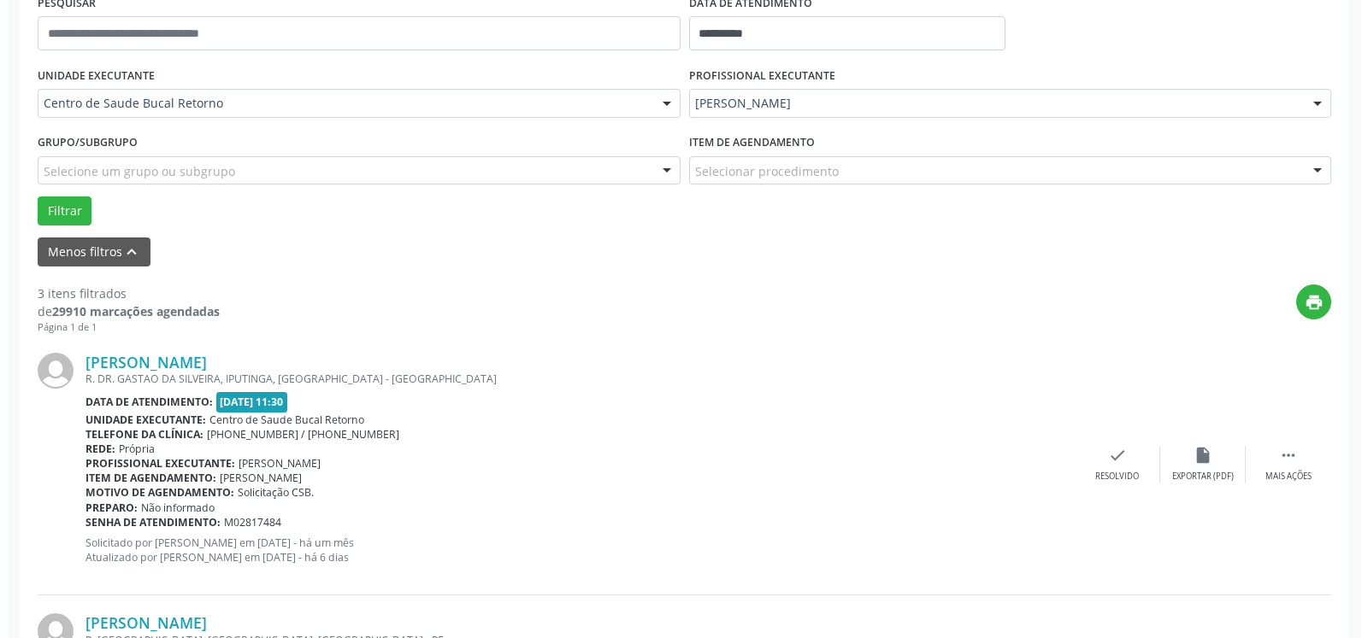
scroll to position [356, 0]
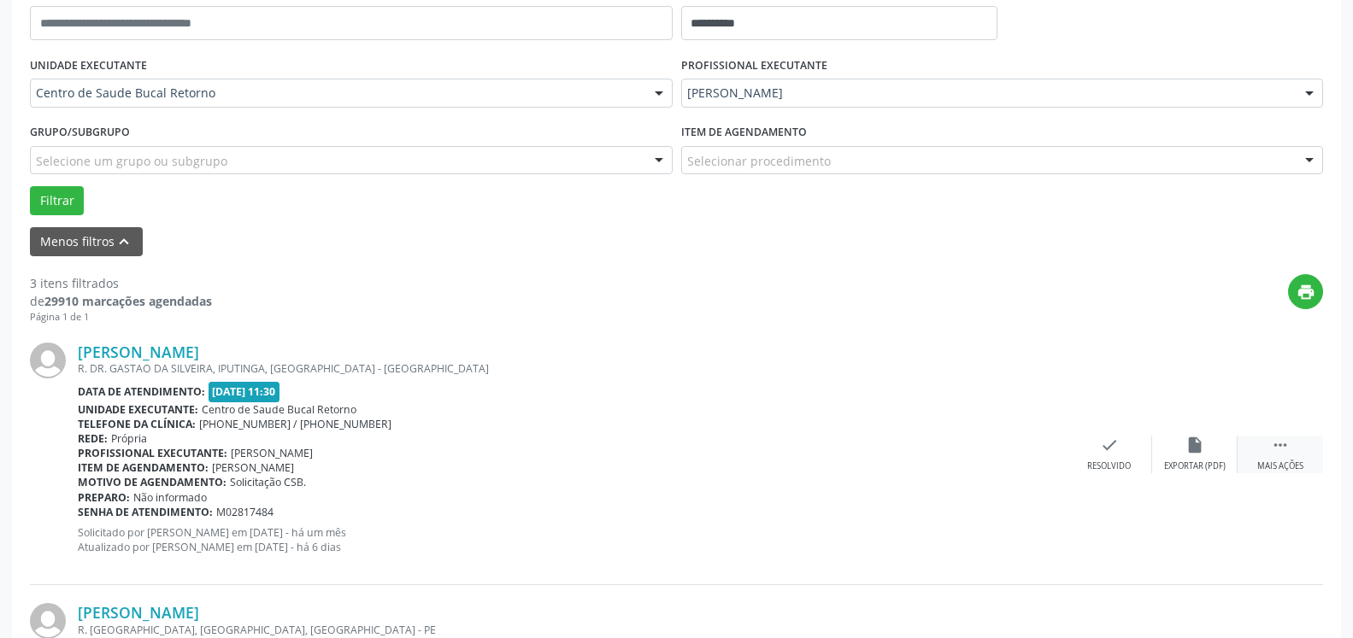
click at [1281, 462] on div "Mais ações" at bounding box center [1280, 467] width 46 height 12
click at [1104, 435] on div "[PERSON_NAME] R. DR. GASTAO DA SILVEIRA, IPUTINGA, [GEOGRAPHIC_DATA] - [GEOGRAP…" at bounding box center [676, 455] width 1293 height 261
click at [1108, 450] on icon "cancel" at bounding box center [1109, 445] width 19 height 19
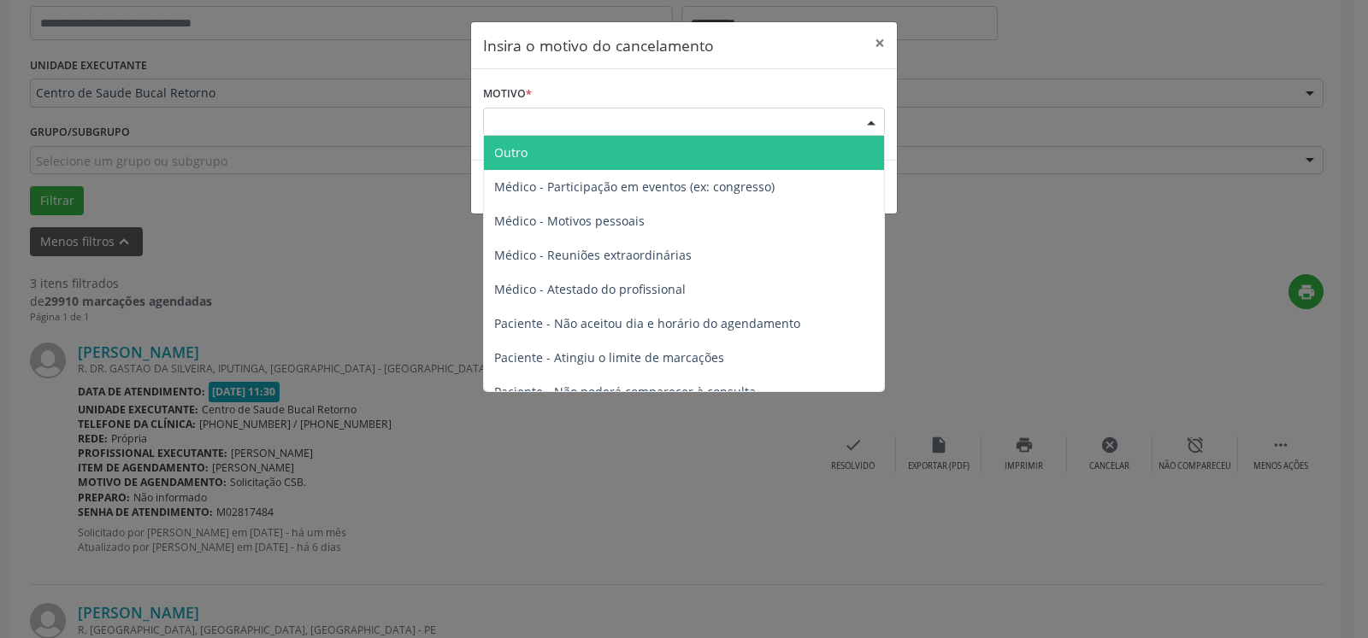
click at [627, 122] on div "Escolha o motivo" at bounding box center [684, 122] width 402 height 29
click at [591, 140] on span "Outro" at bounding box center [684, 153] width 400 height 34
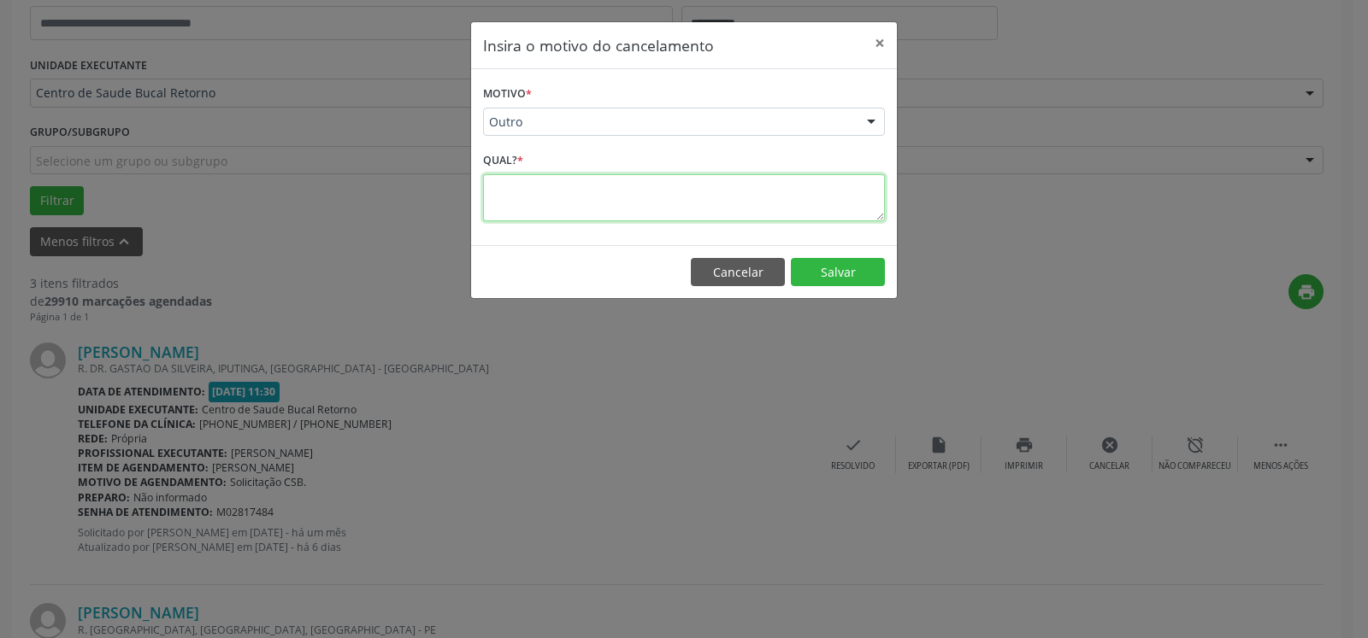
click at [587, 203] on textarea at bounding box center [684, 197] width 402 height 47
type textarea "*********"
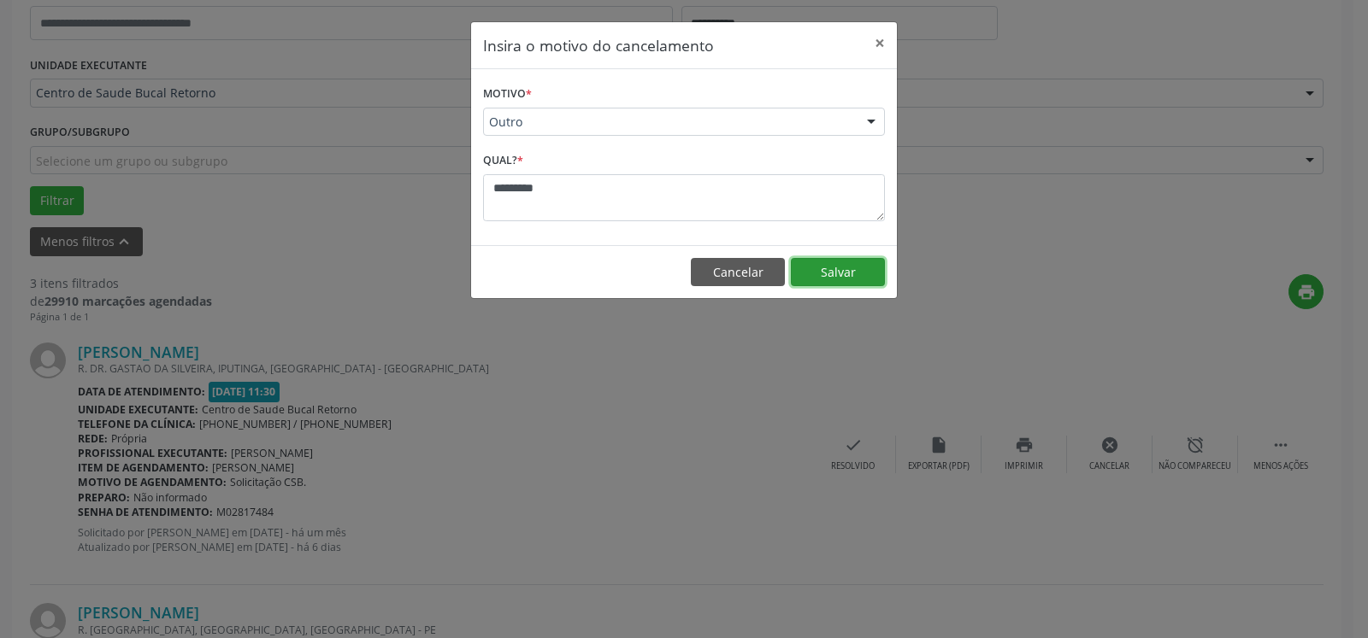
click at [851, 265] on button "Salvar" at bounding box center [838, 272] width 94 height 29
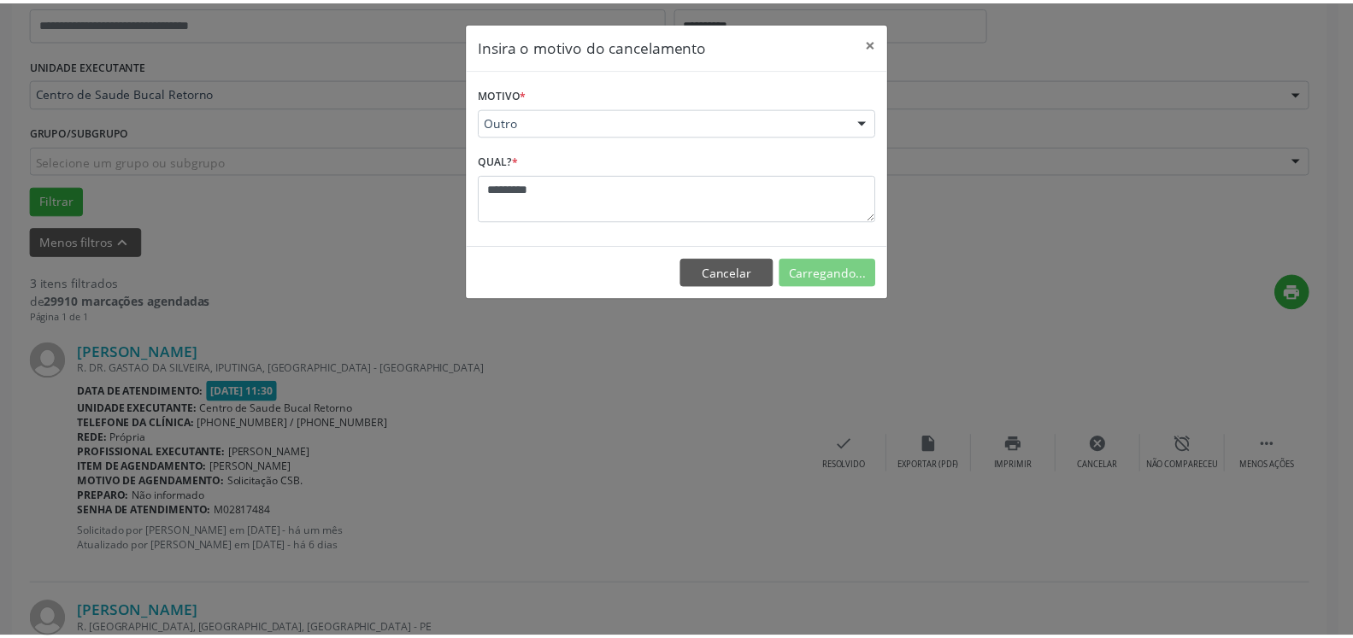
scroll to position [112, 0]
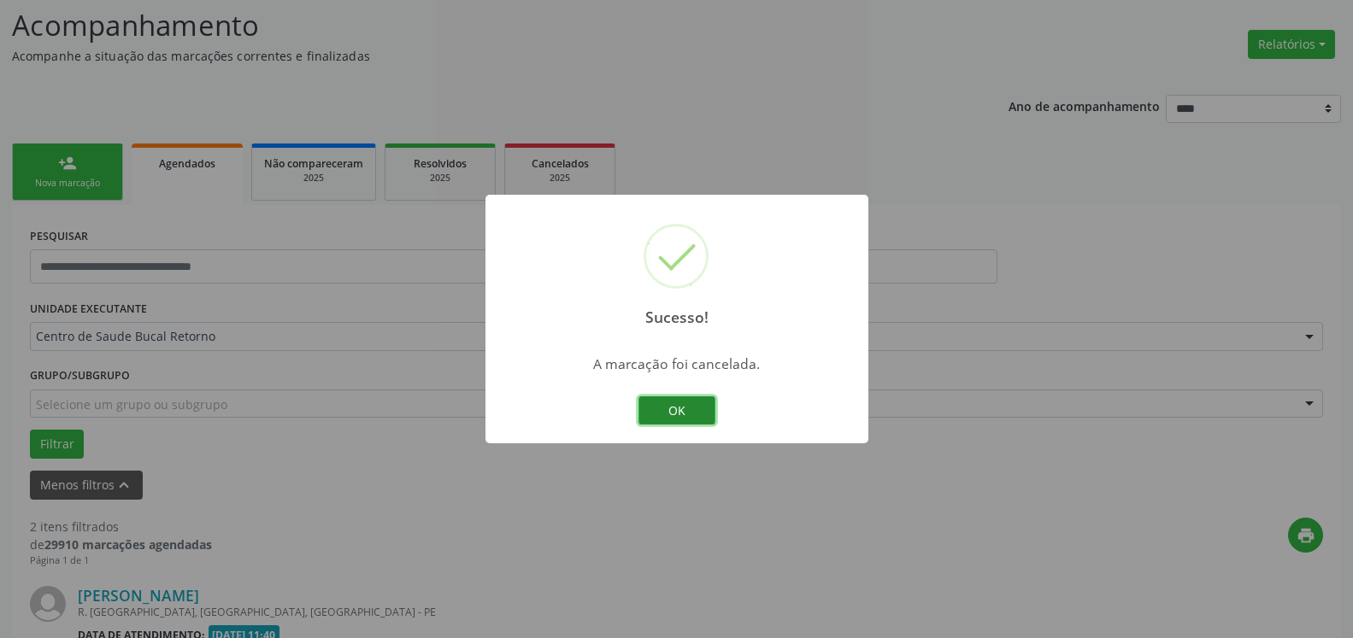
click at [704, 414] on button "OK" at bounding box center [676, 411] width 77 height 29
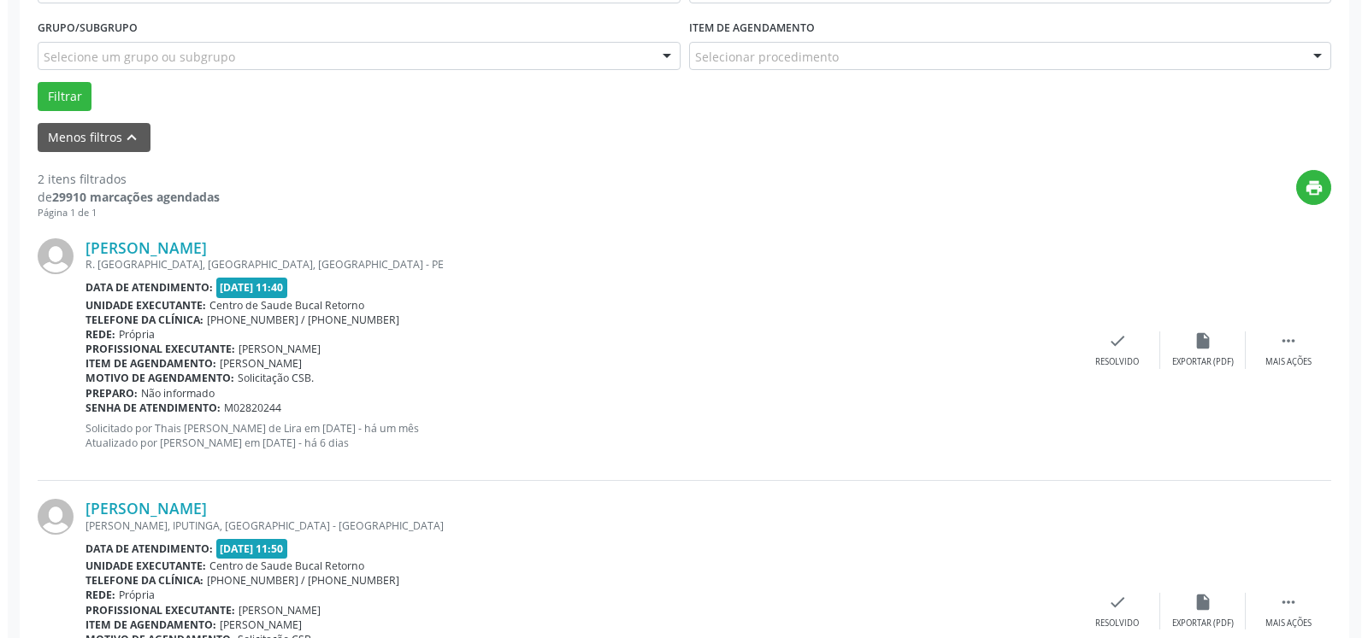
scroll to position [461, 0]
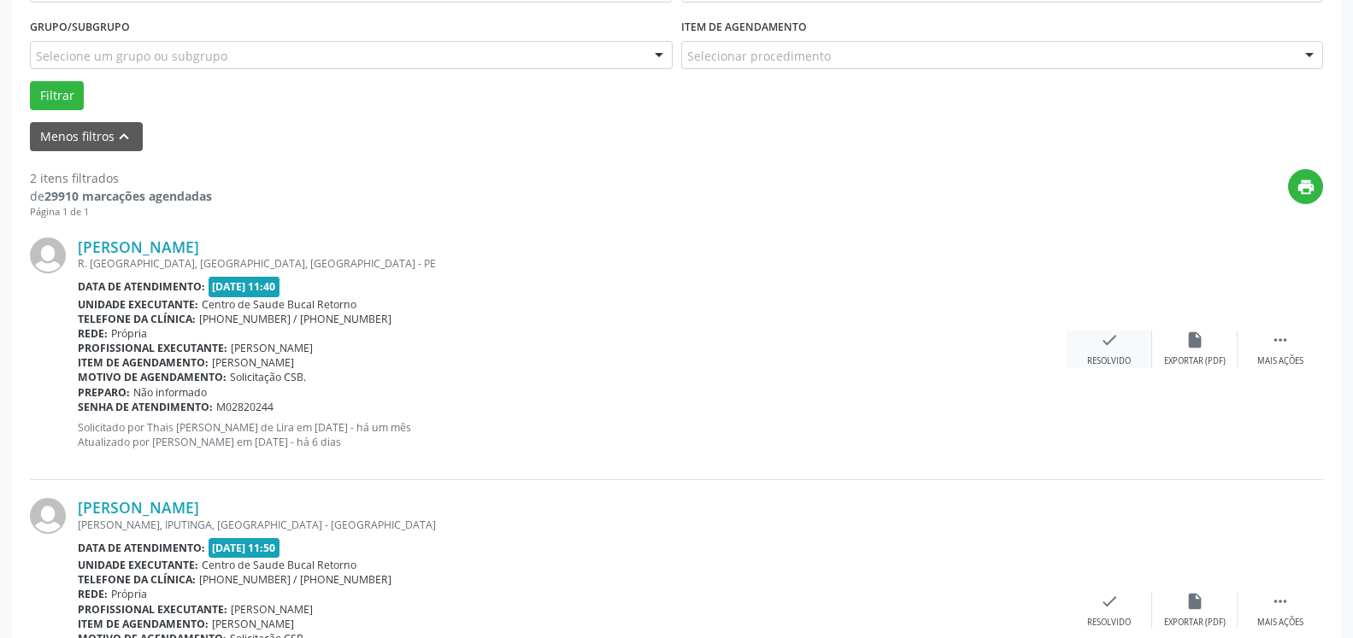
click at [1104, 343] on icon "check" at bounding box center [1109, 340] width 19 height 19
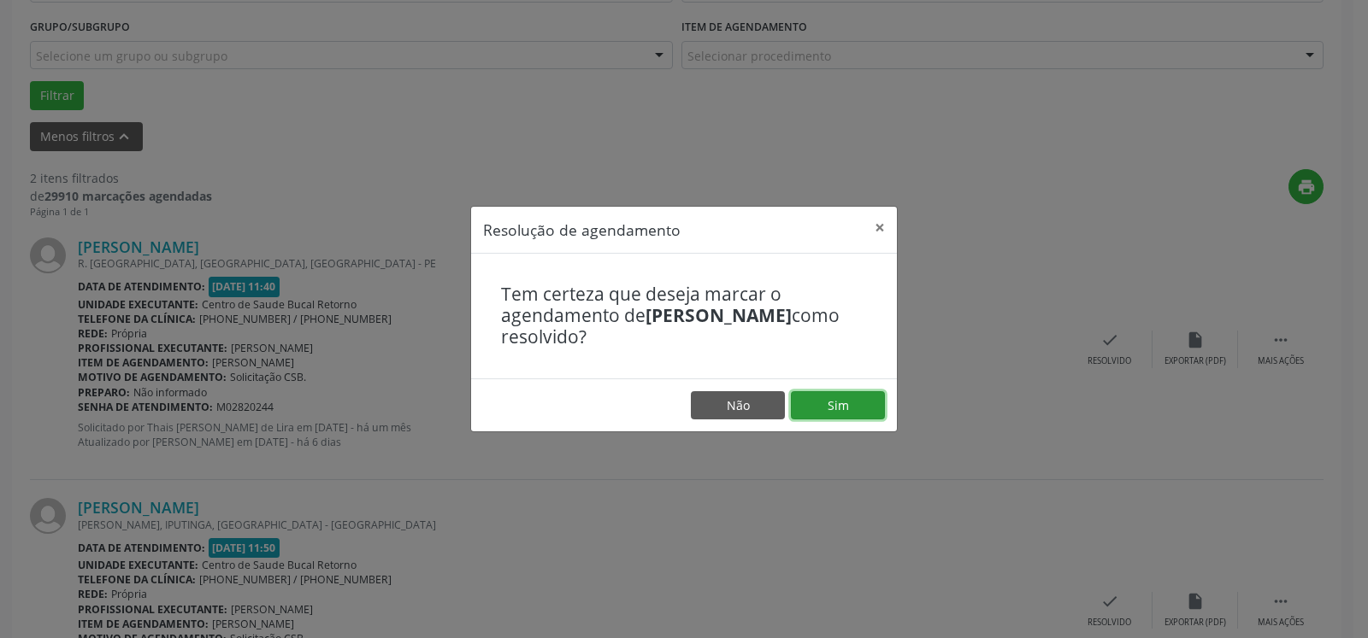
click at [838, 399] on button "Sim" at bounding box center [838, 405] width 94 height 29
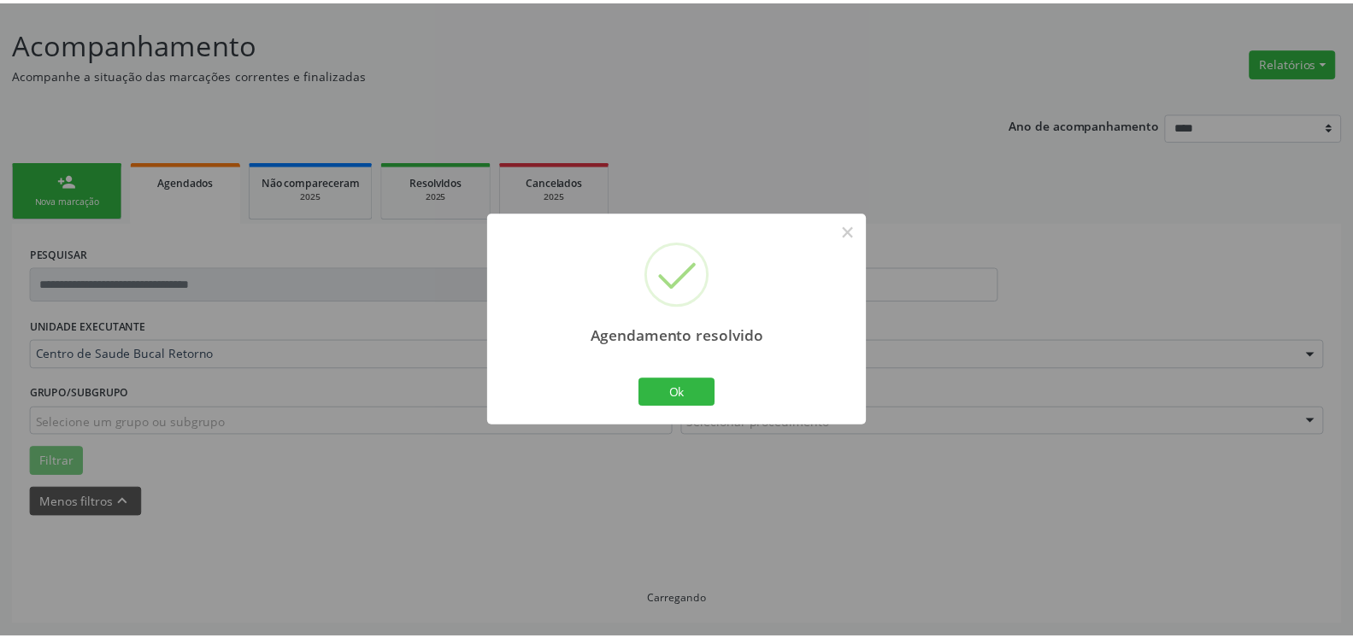
scroll to position [94, 0]
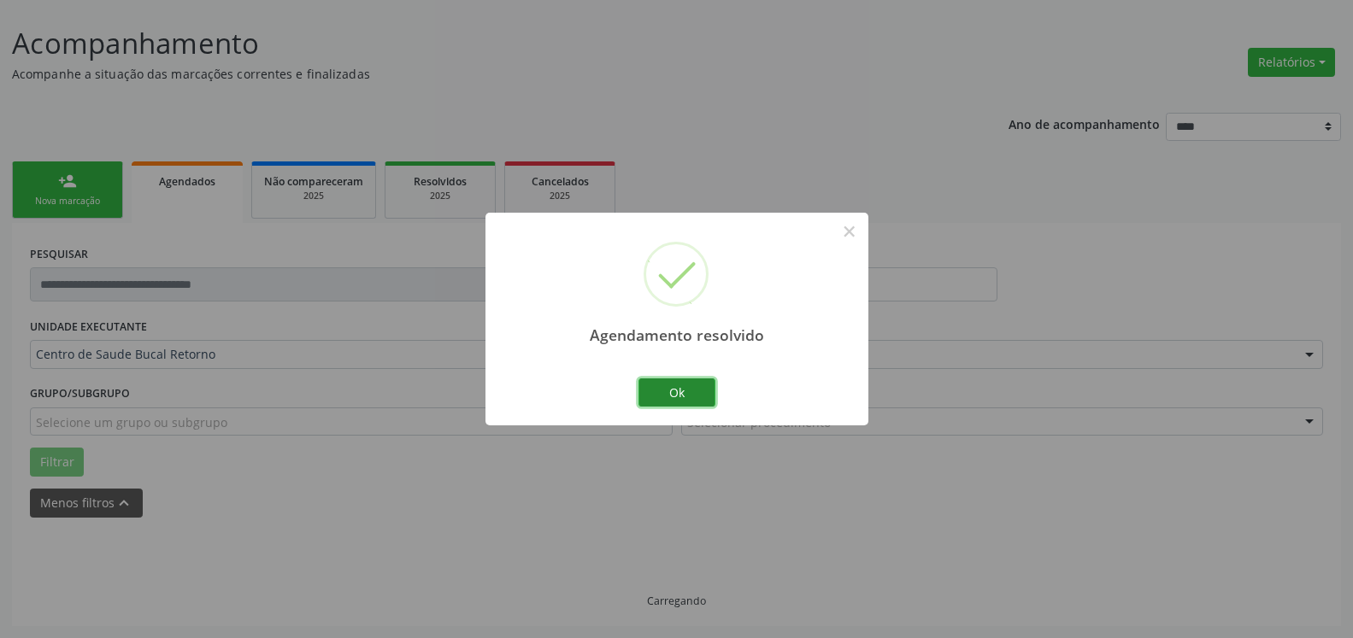
click at [701, 390] on button "Ok" at bounding box center [676, 393] width 77 height 29
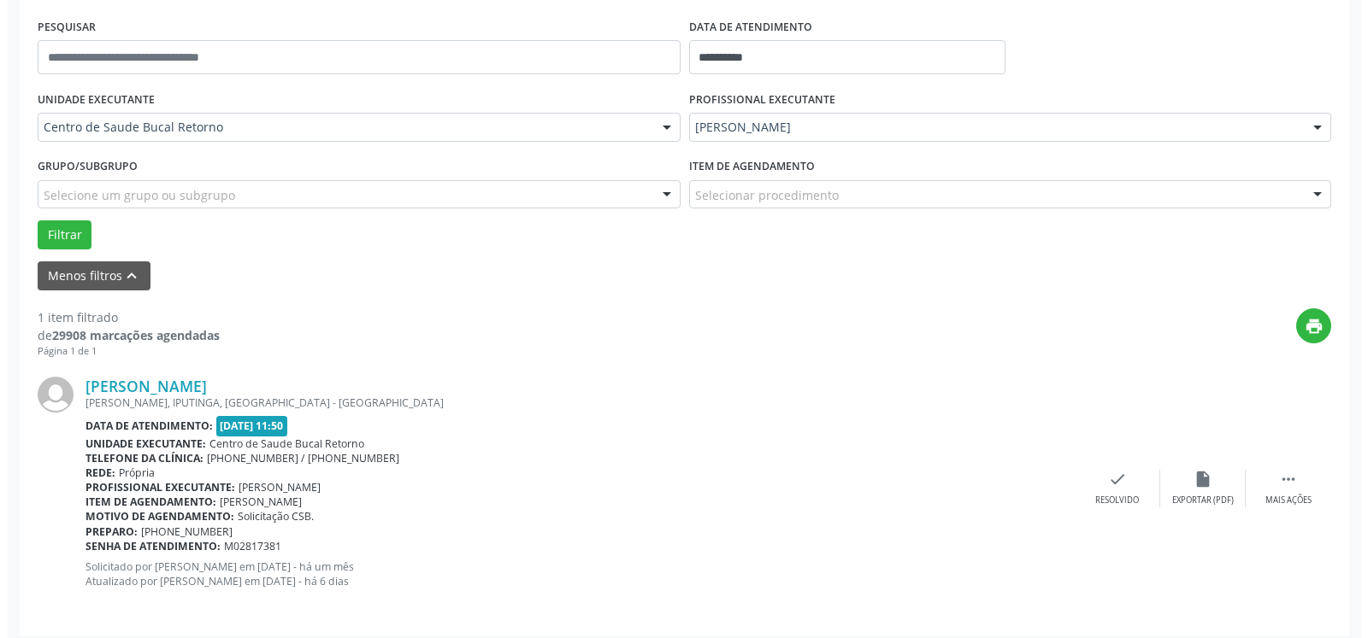
scroll to position [332, 0]
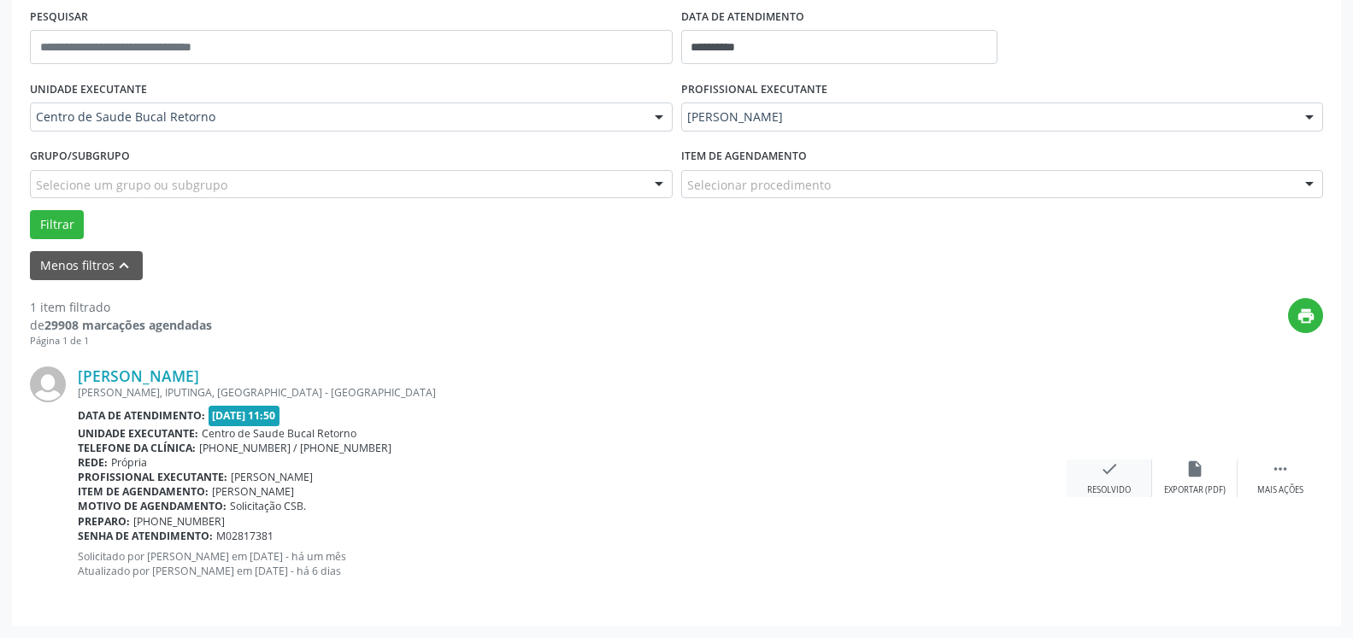
click at [1107, 469] on icon "check" at bounding box center [1109, 469] width 19 height 19
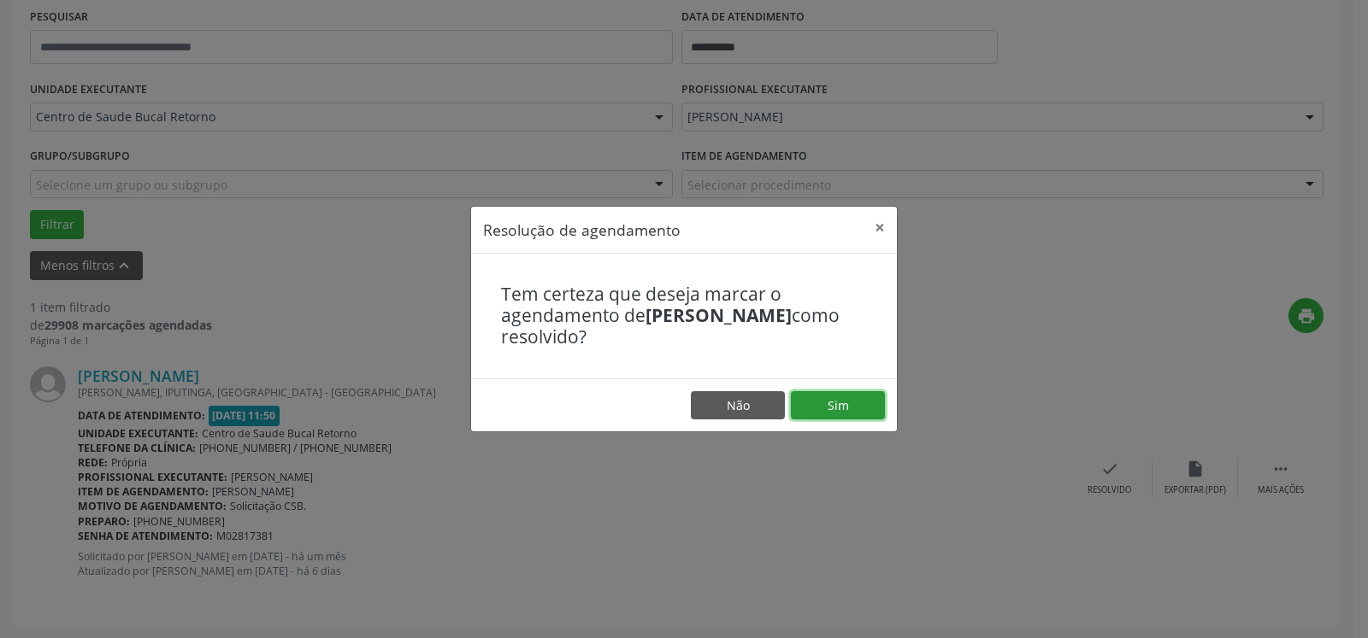
click at [853, 412] on button "Sim" at bounding box center [838, 405] width 94 height 29
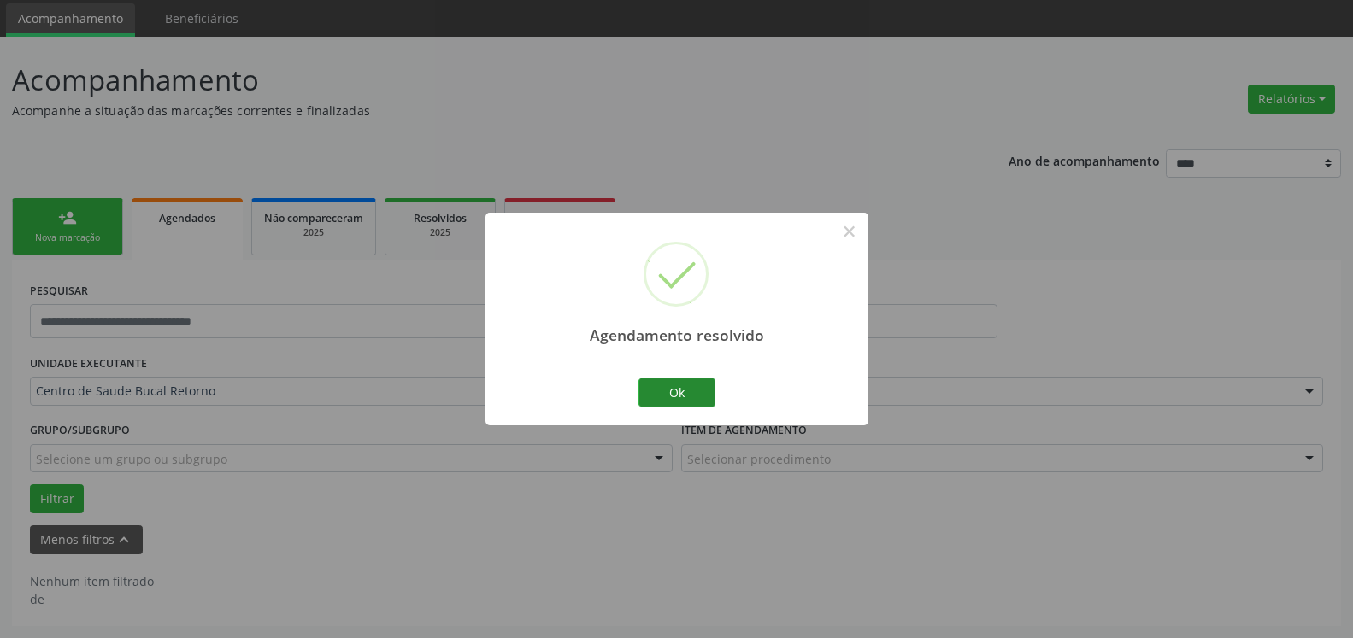
scroll to position [57, 0]
click at [668, 397] on button "Ok" at bounding box center [676, 393] width 77 height 29
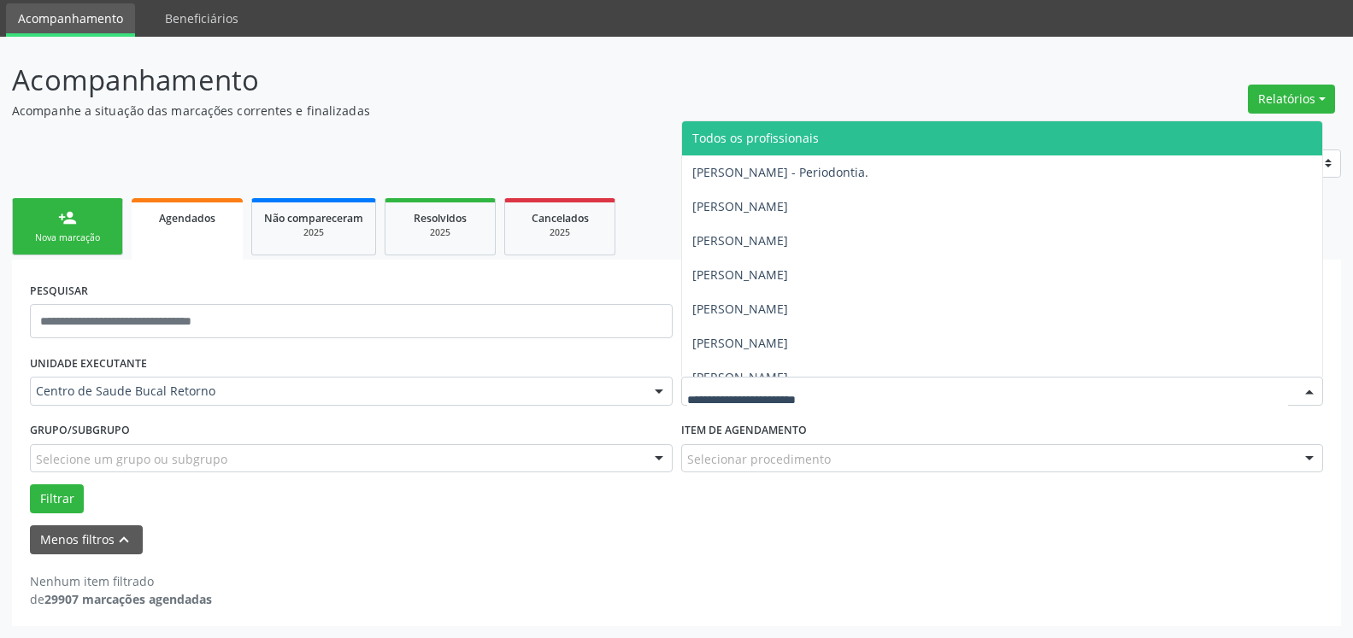
click at [788, 141] on span "Todos os profissionais" at bounding box center [755, 138] width 126 height 16
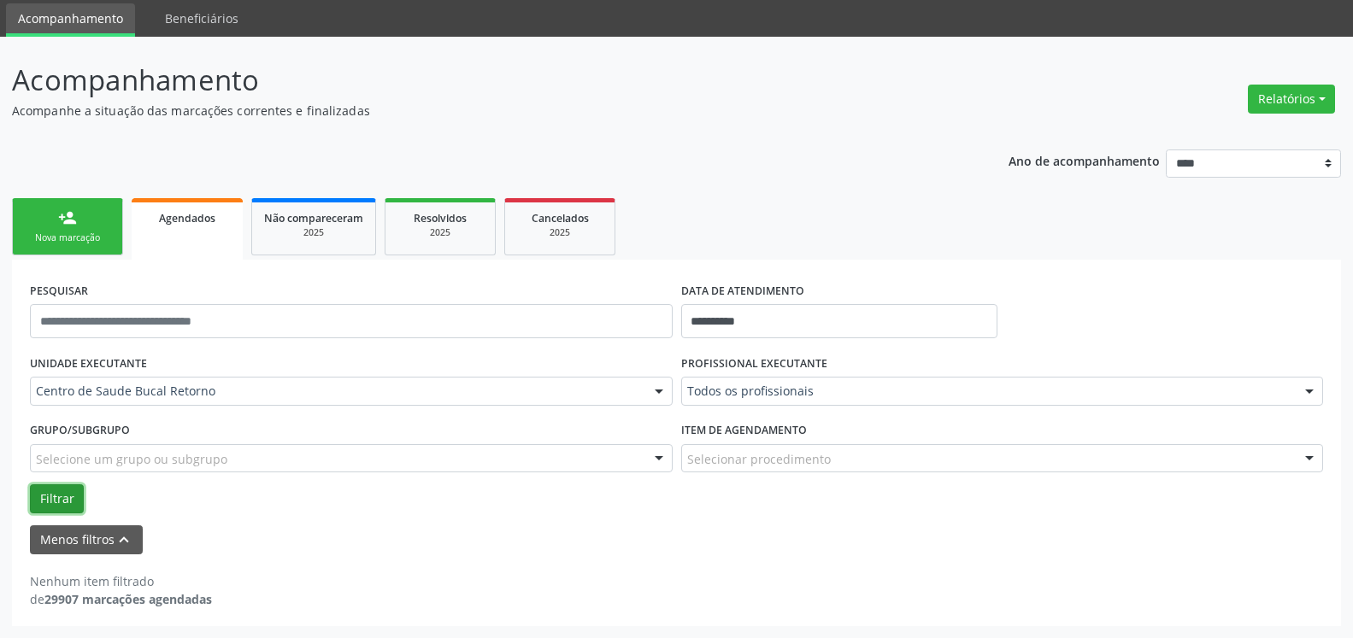
click at [65, 502] on button "Filtrar" at bounding box center [57, 499] width 54 height 29
click at [777, 327] on input "**********" at bounding box center [839, 321] width 317 height 34
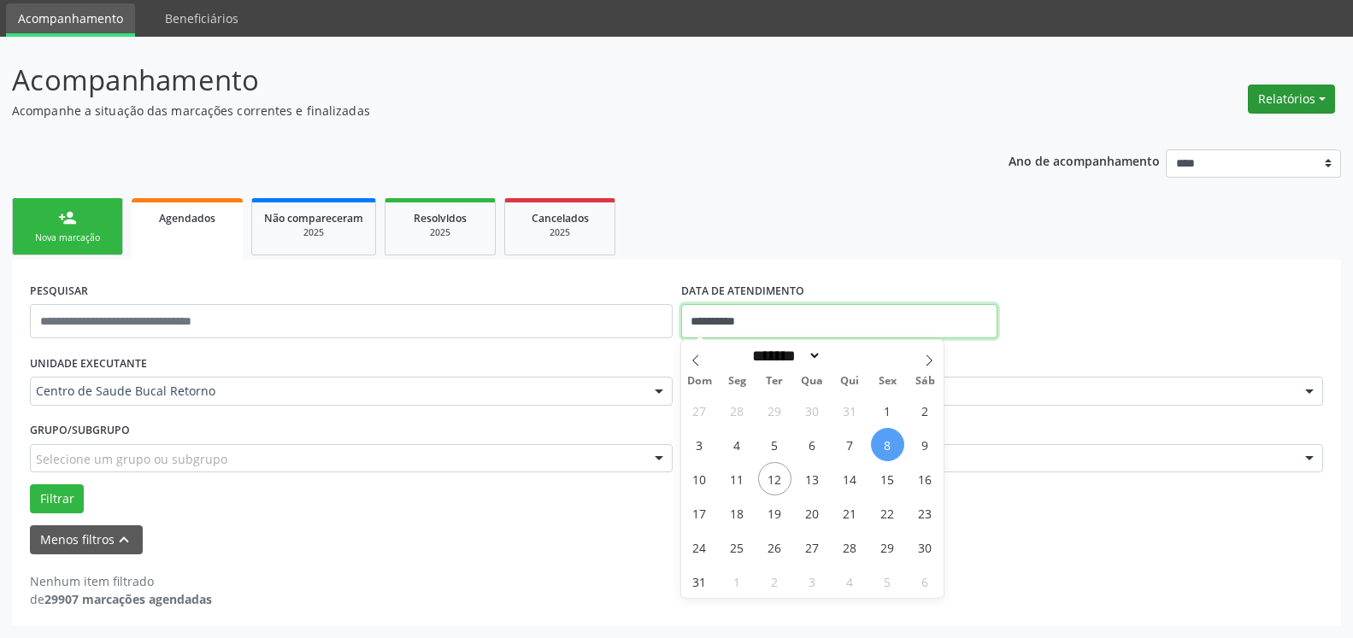
click at [1286, 109] on button "Relatórios" at bounding box center [1291, 99] width 87 height 29
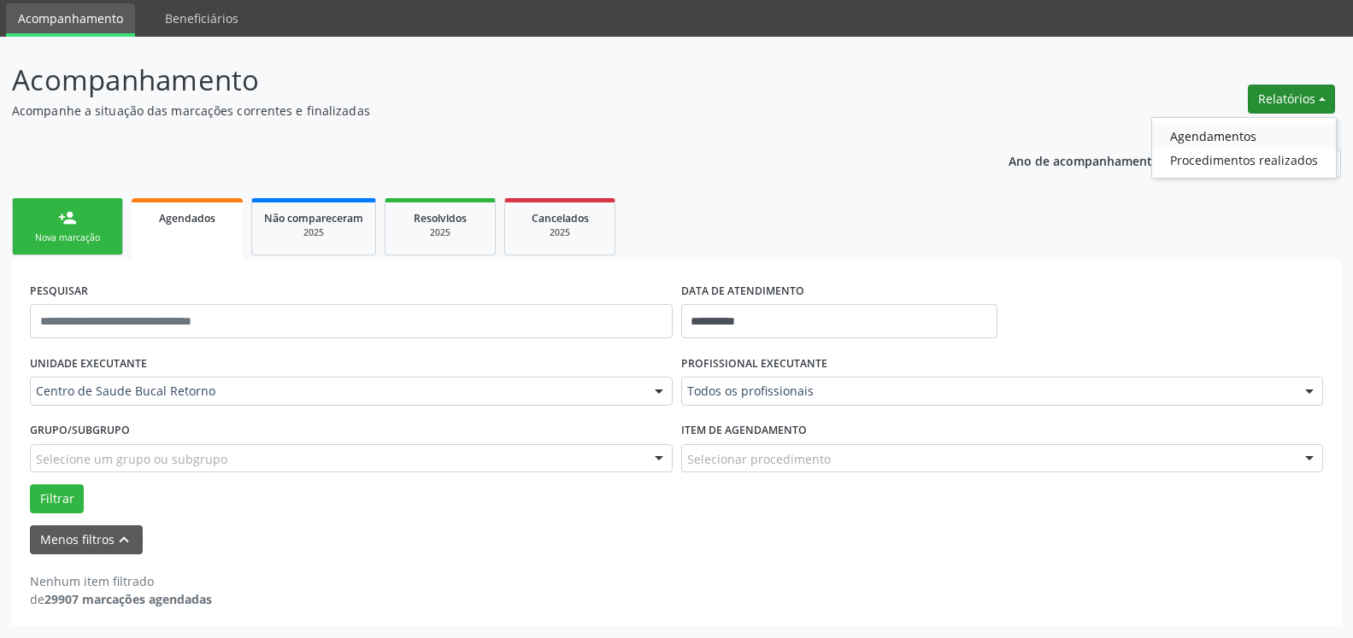
click at [1233, 133] on link "Agendamentos" at bounding box center [1244, 136] width 184 height 24
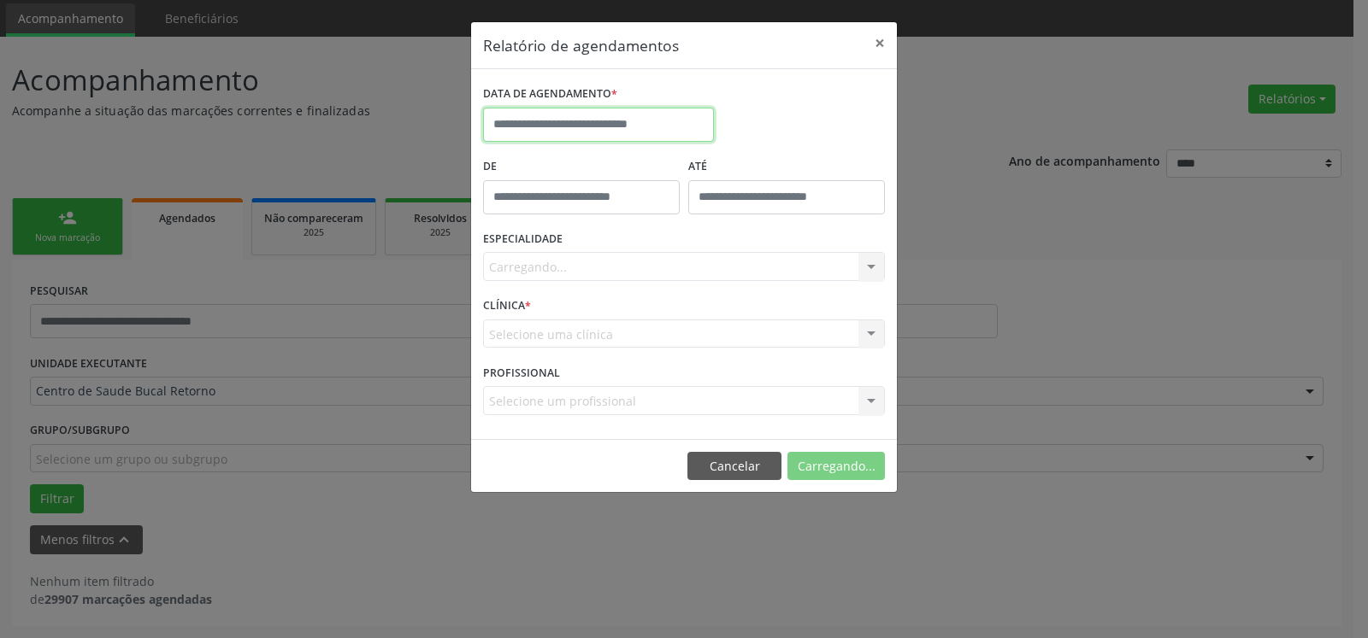
click at [639, 123] on input "text" at bounding box center [598, 125] width 231 height 34
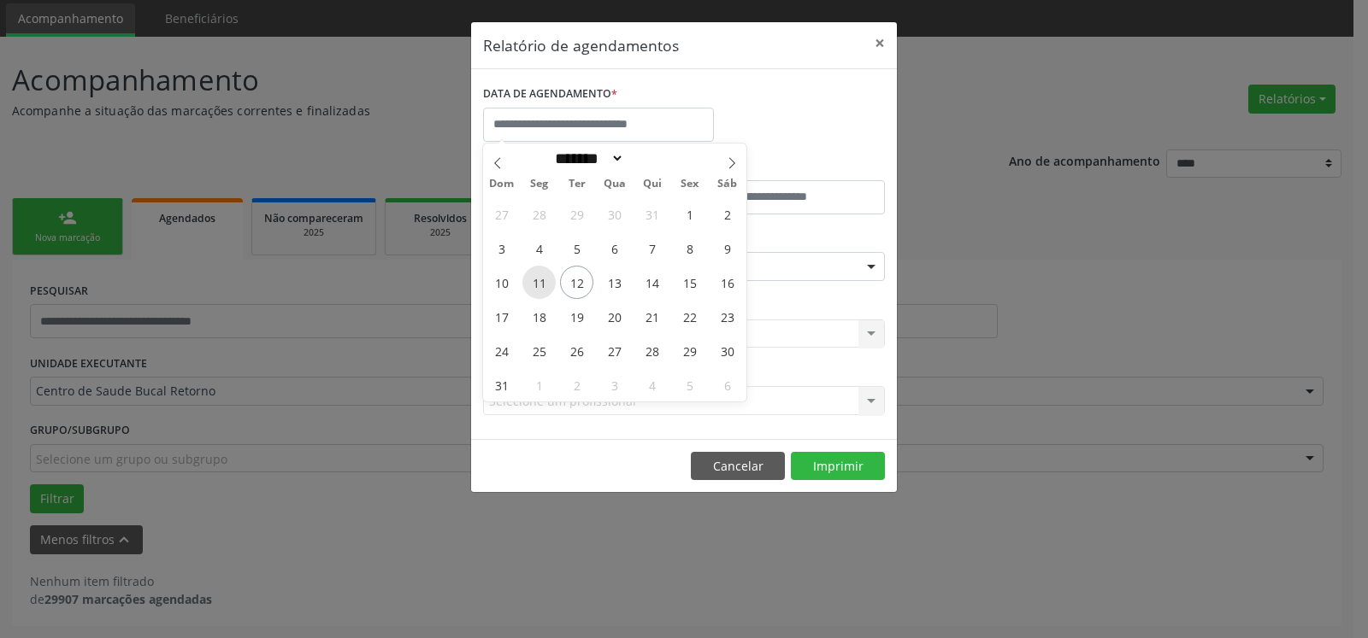
click at [533, 284] on span "11" at bounding box center [538, 282] width 33 height 33
type input "**********"
click at [533, 284] on span "11" at bounding box center [538, 282] width 33 height 33
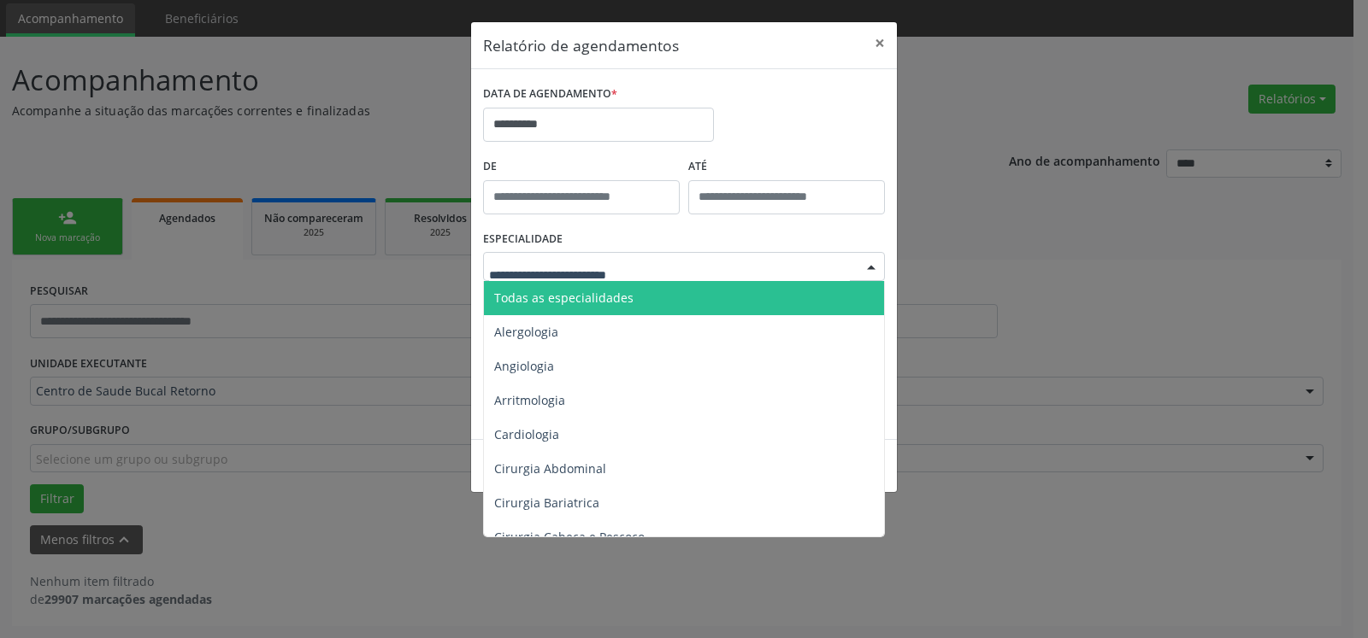
click at [571, 291] on span "Todas as especialidades" at bounding box center [563, 298] width 139 height 16
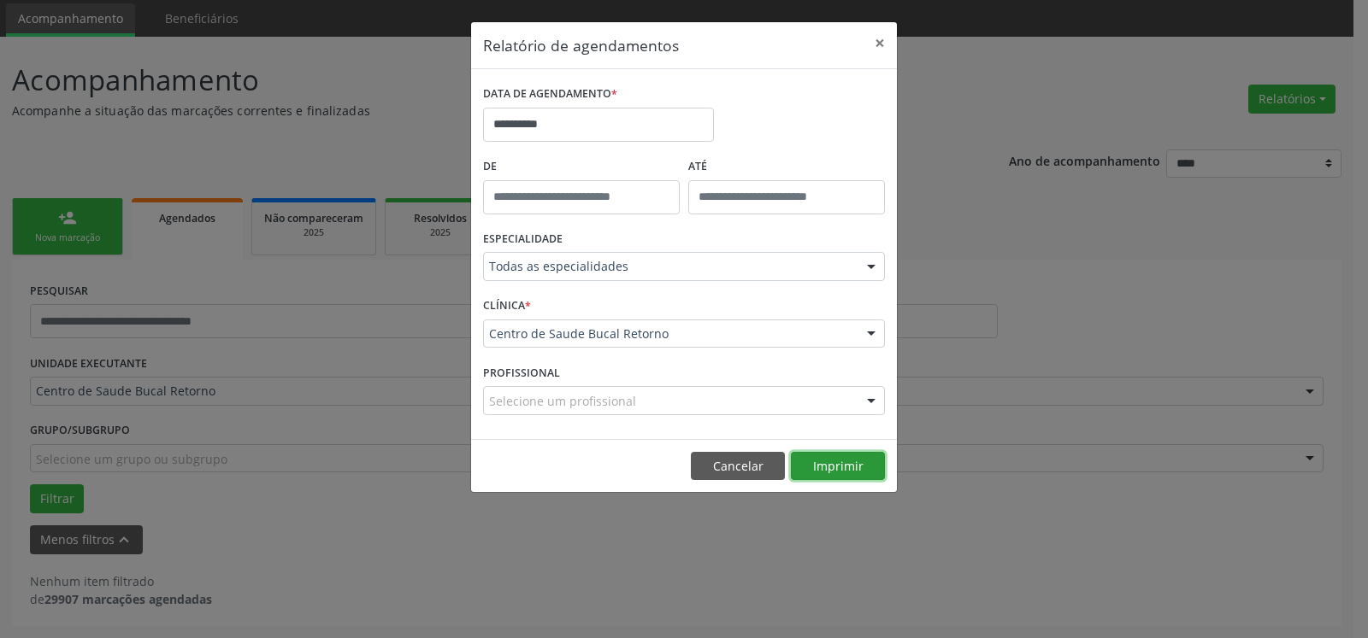
click at [860, 465] on button "Imprimir" at bounding box center [838, 466] width 94 height 29
click at [880, 33] on button "×" at bounding box center [879, 43] width 34 height 42
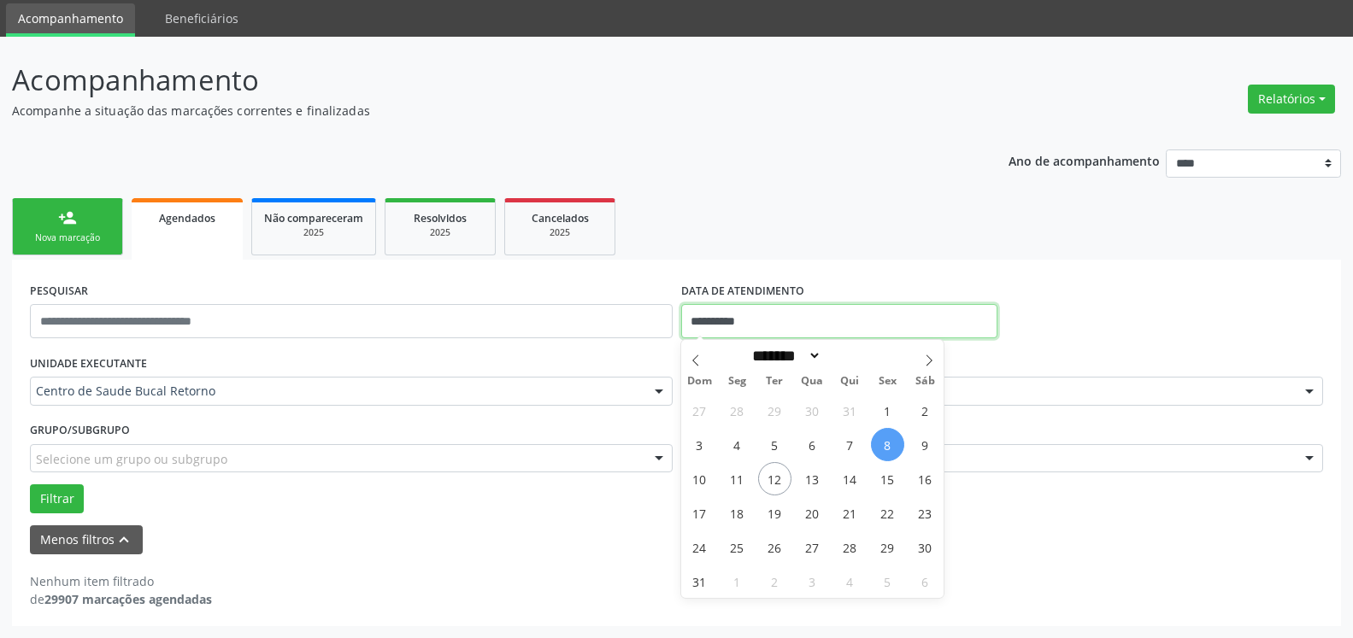
click at [877, 324] on input "**********" at bounding box center [839, 321] width 317 height 34
click at [736, 476] on span "11" at bounding box center [737, 478] width 33 height 33
type input "**********"
click at [736, 476] on span "11" at bounding box center [737, 478] width 33 height 33
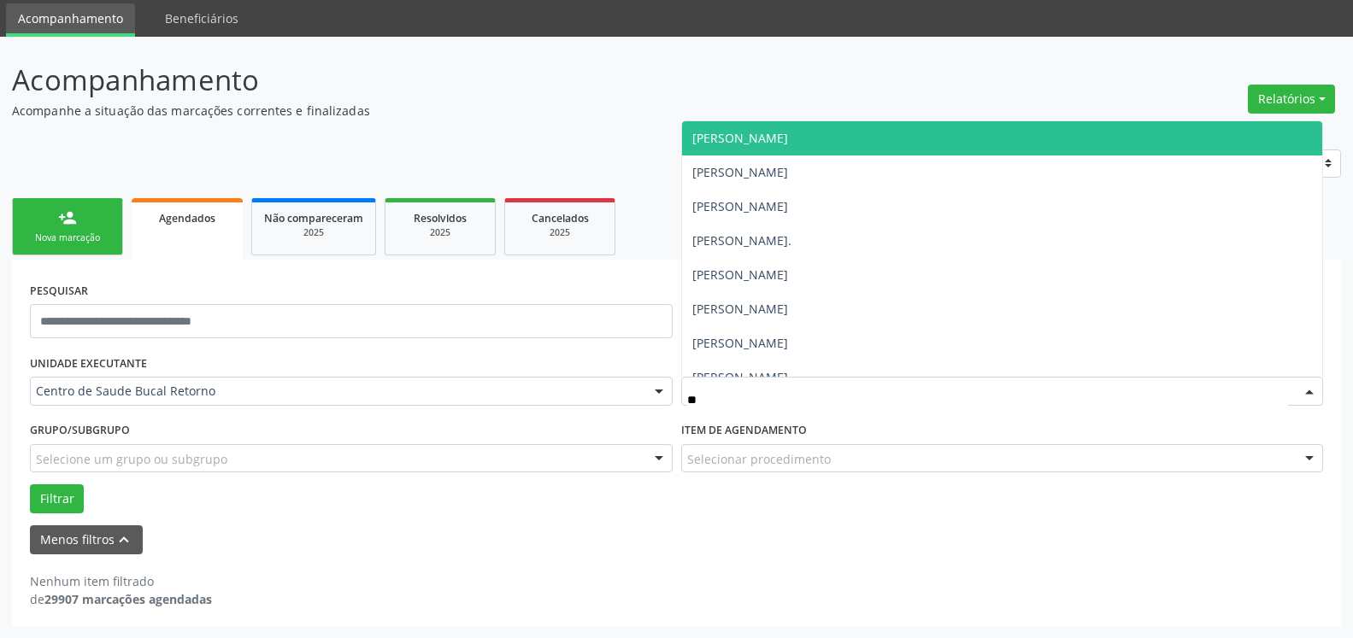
type input "***"
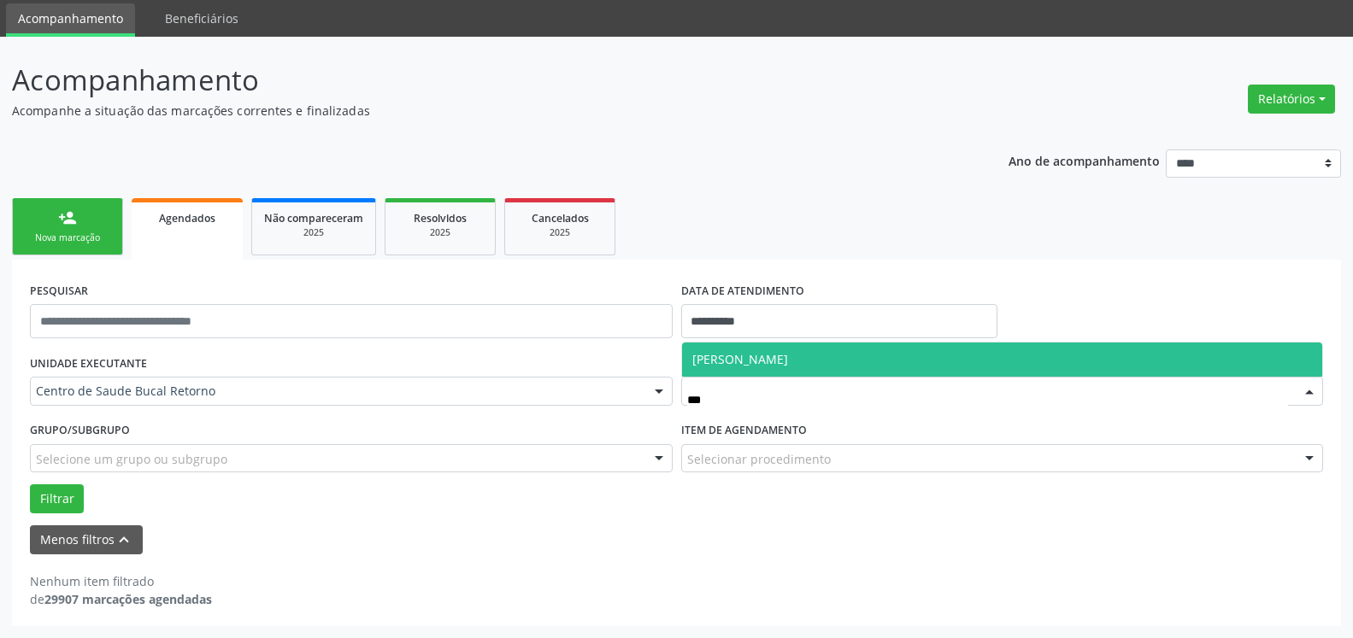
click at [838, 350] on span "[PERSON_NAME]" at bounding box center [1002, 360] width 641 height 34
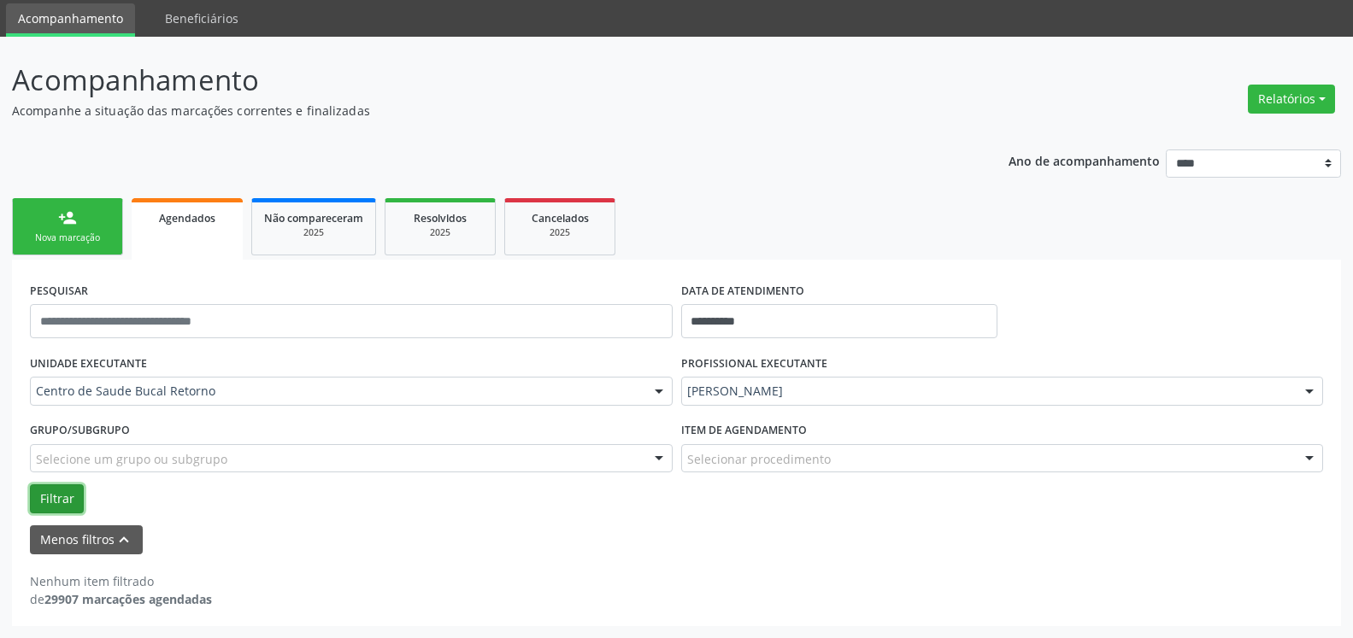
click at [56, 494] on button "Filtrar" at bounding box center [57, 499] width 54 height 29
